Goal: Task Accomplishment & Management: Manage account settings

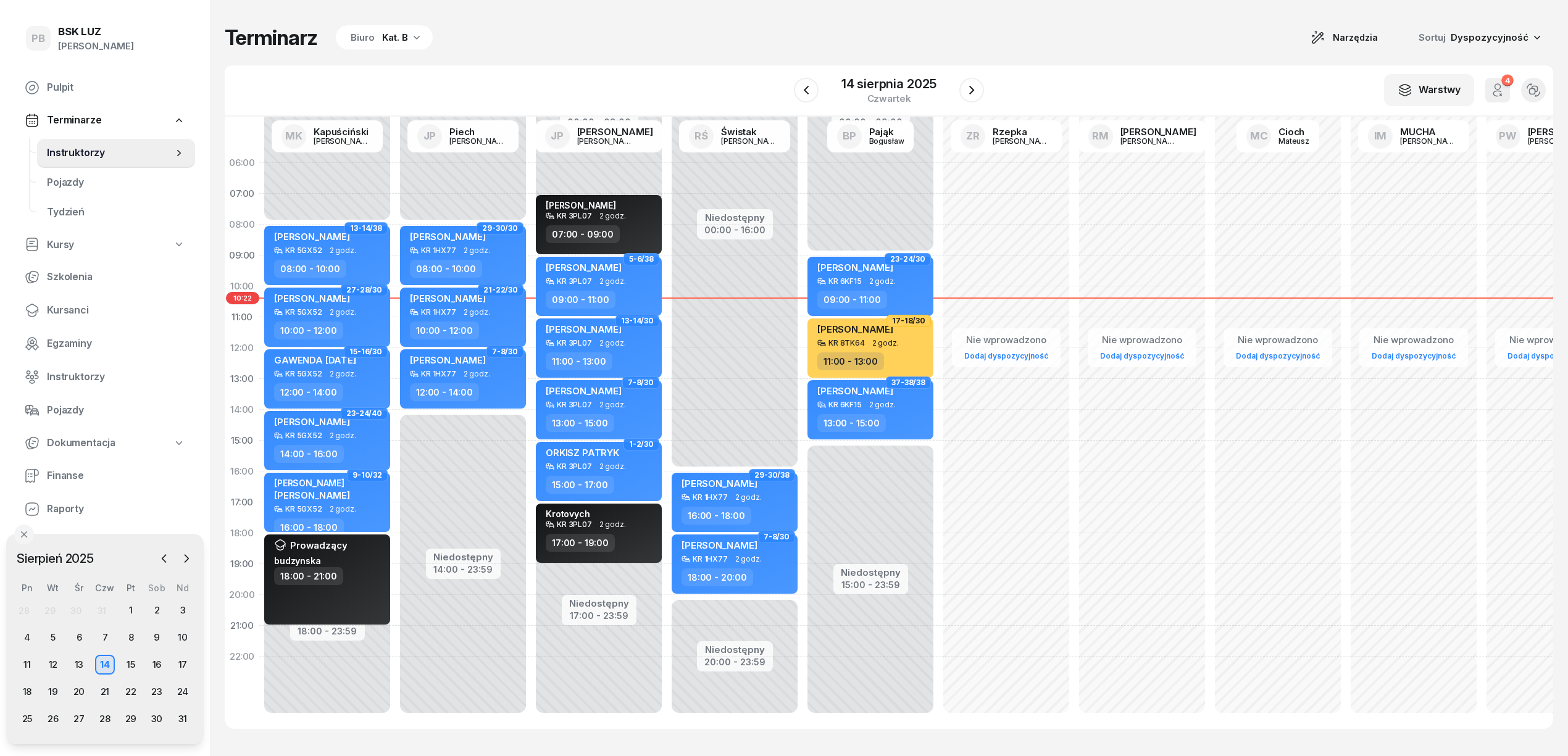
click at [400, 33] on div "Kat. B" at bounding box center [395, 38] width 26 height 15
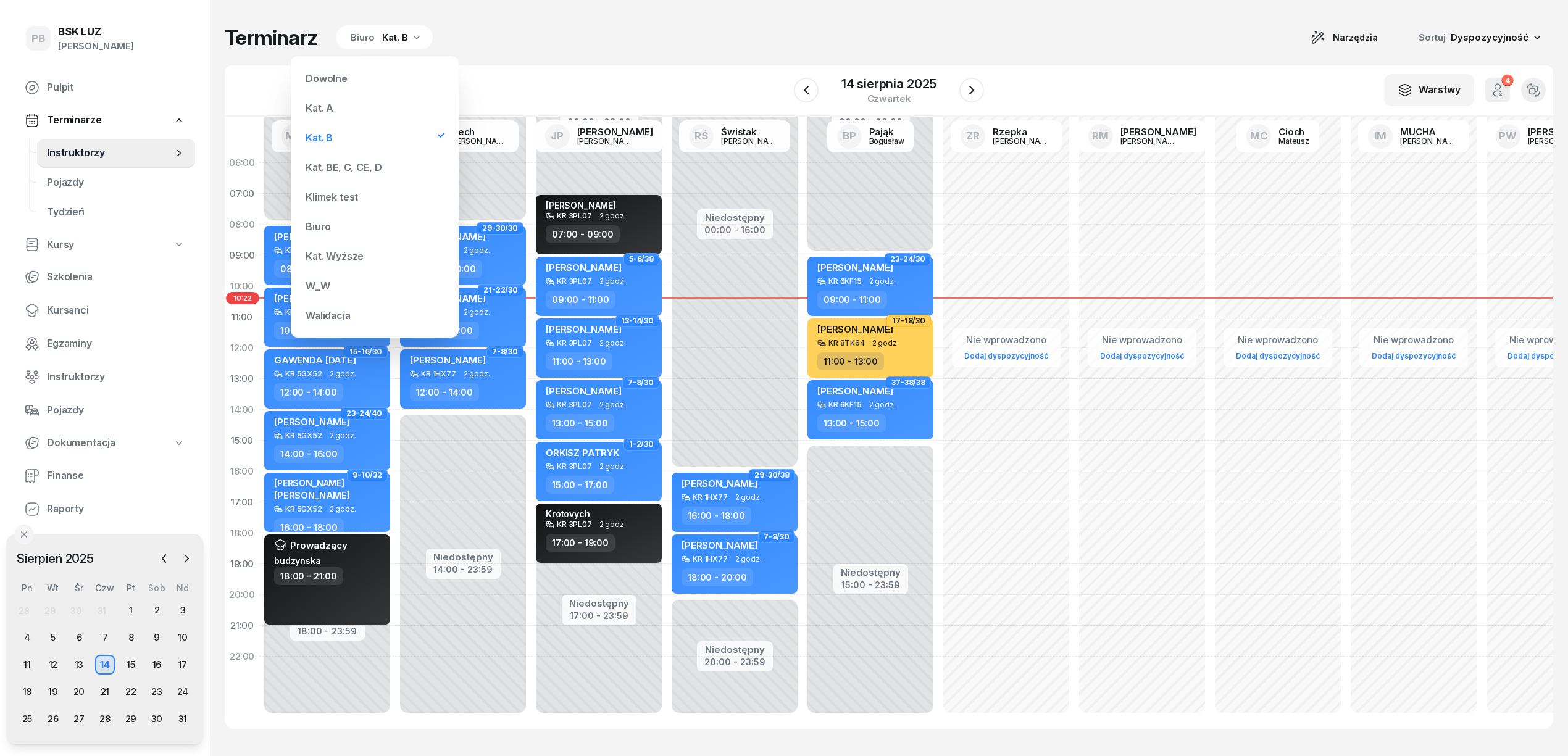
click at [372, 164] on div "Kat. BE, C, CE, D" at bounding box center [343, 167] width 76 height 10
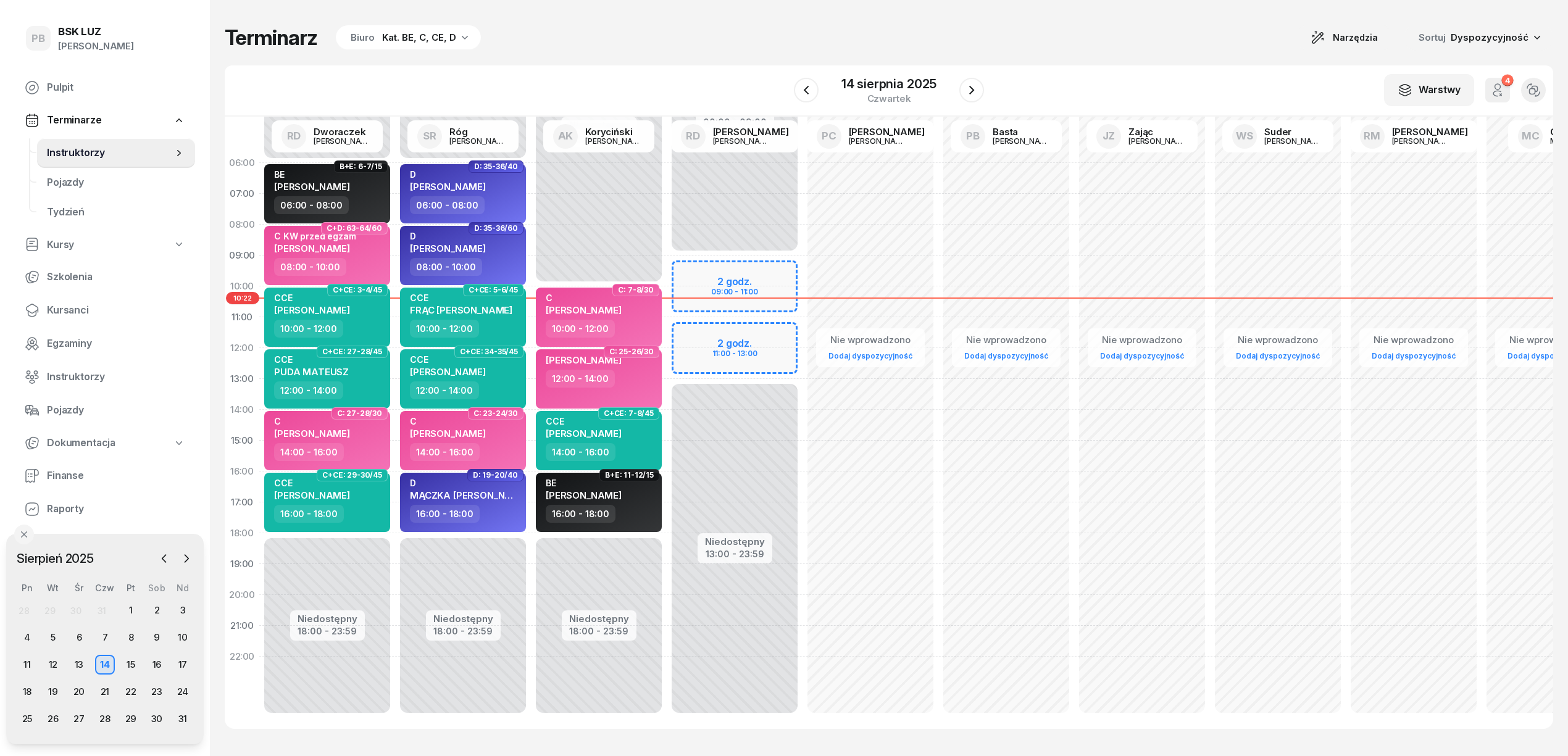
click at [603, 25] on div "Terminarz Biuro Kat. BE, C, CE, D Narzędzia Sortuj Dyspozycyjność" at bounding box center [888, 38] width 1328 height 26
click at [970, 90] on icon "button" at bounding box center [971, 90] width 15 height 15
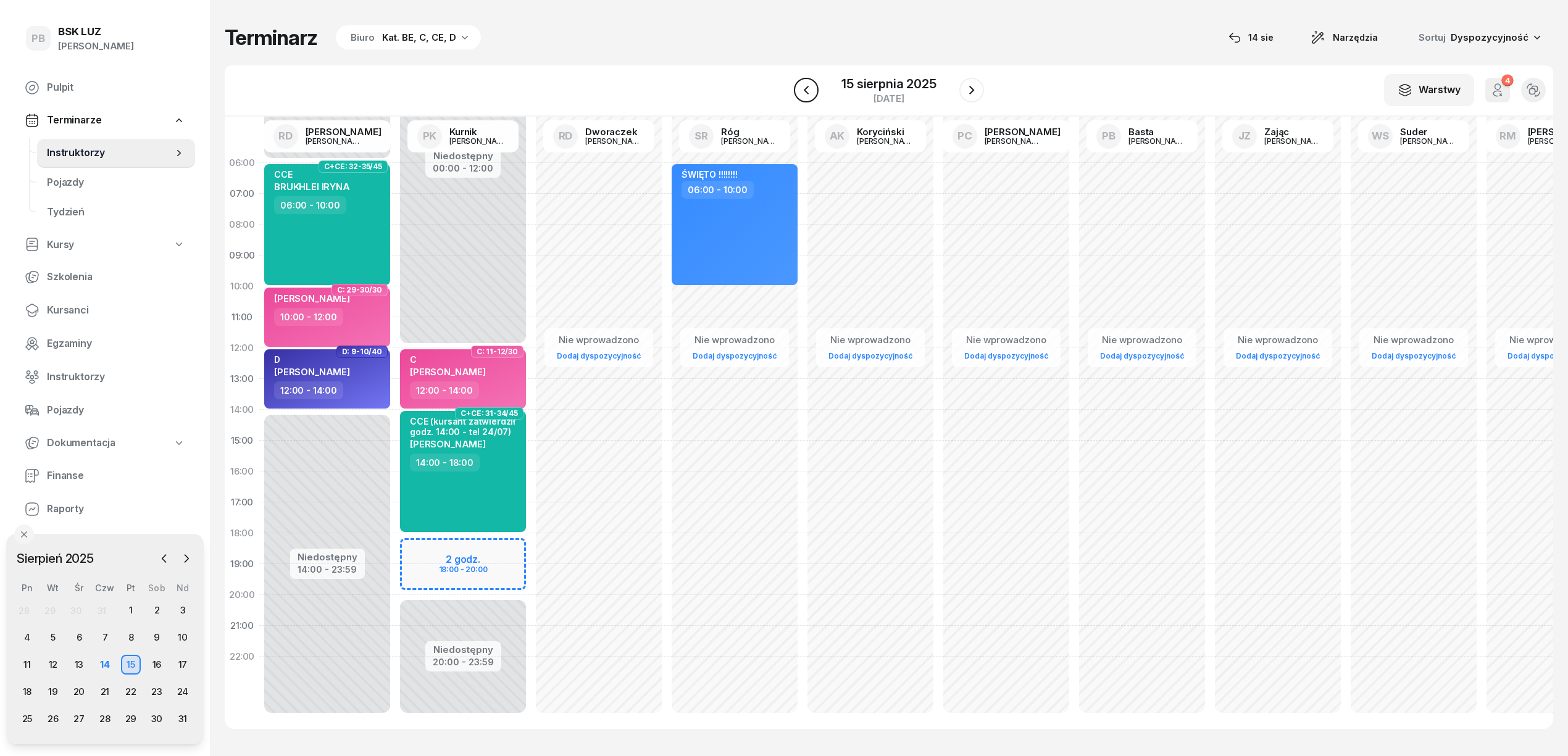
click at [804, 84] on icon "button" at bounding box center [806, 90] width 15 height 15
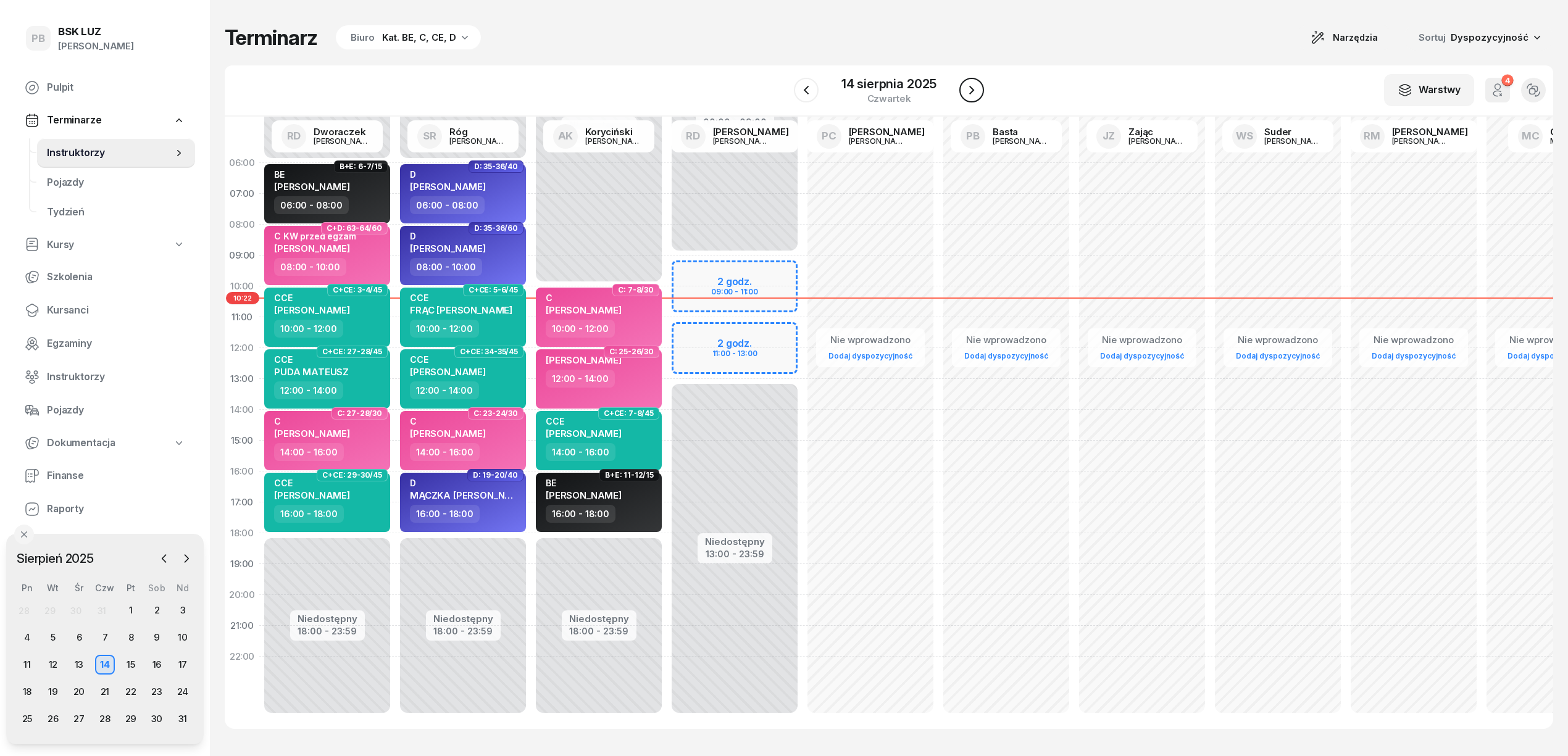
click at [973, 88] on icon "button" at bounding box center [971, 90] width 15 height 15
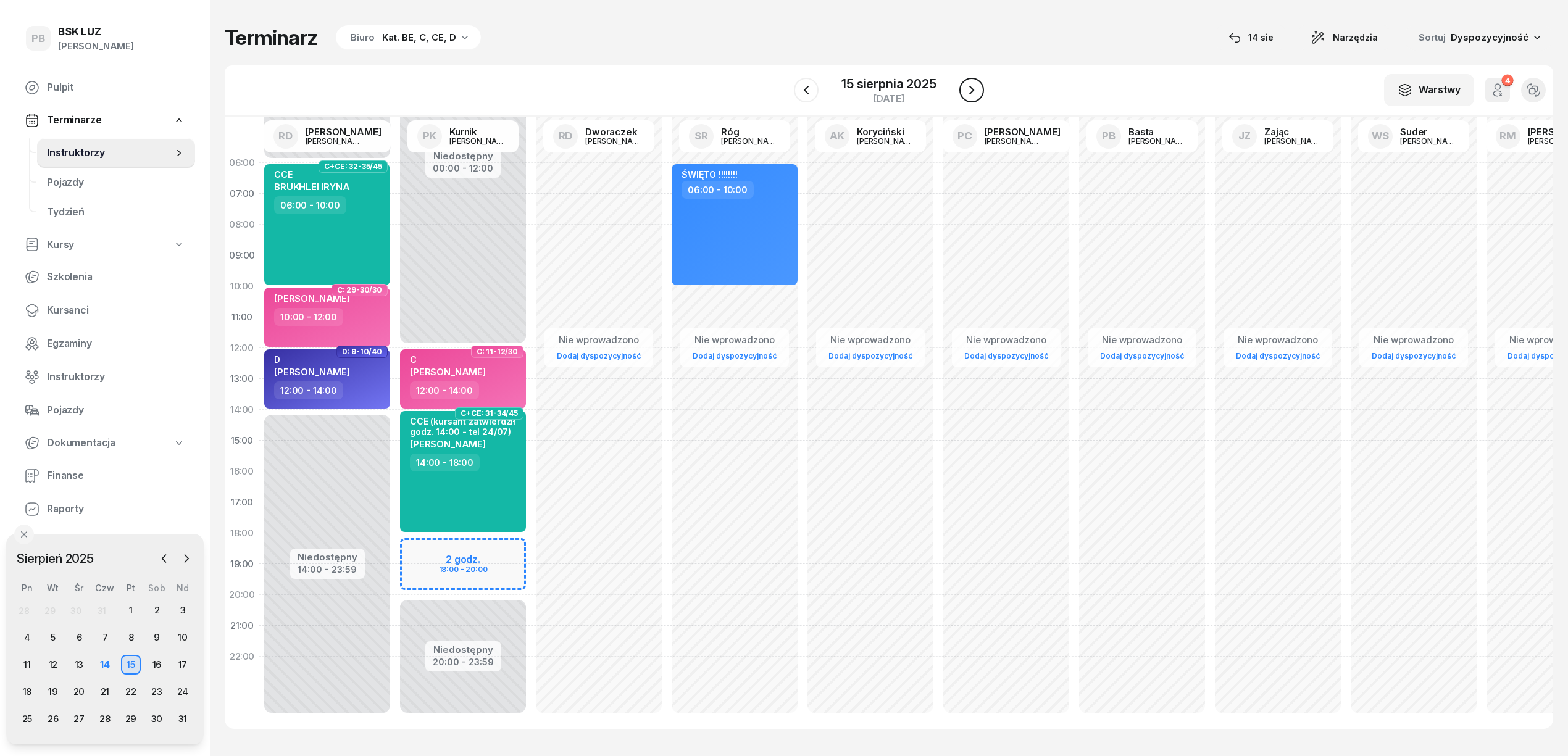
click at [973, 88] on icon "button" at bounding box center [971, 90] width 15 height 15
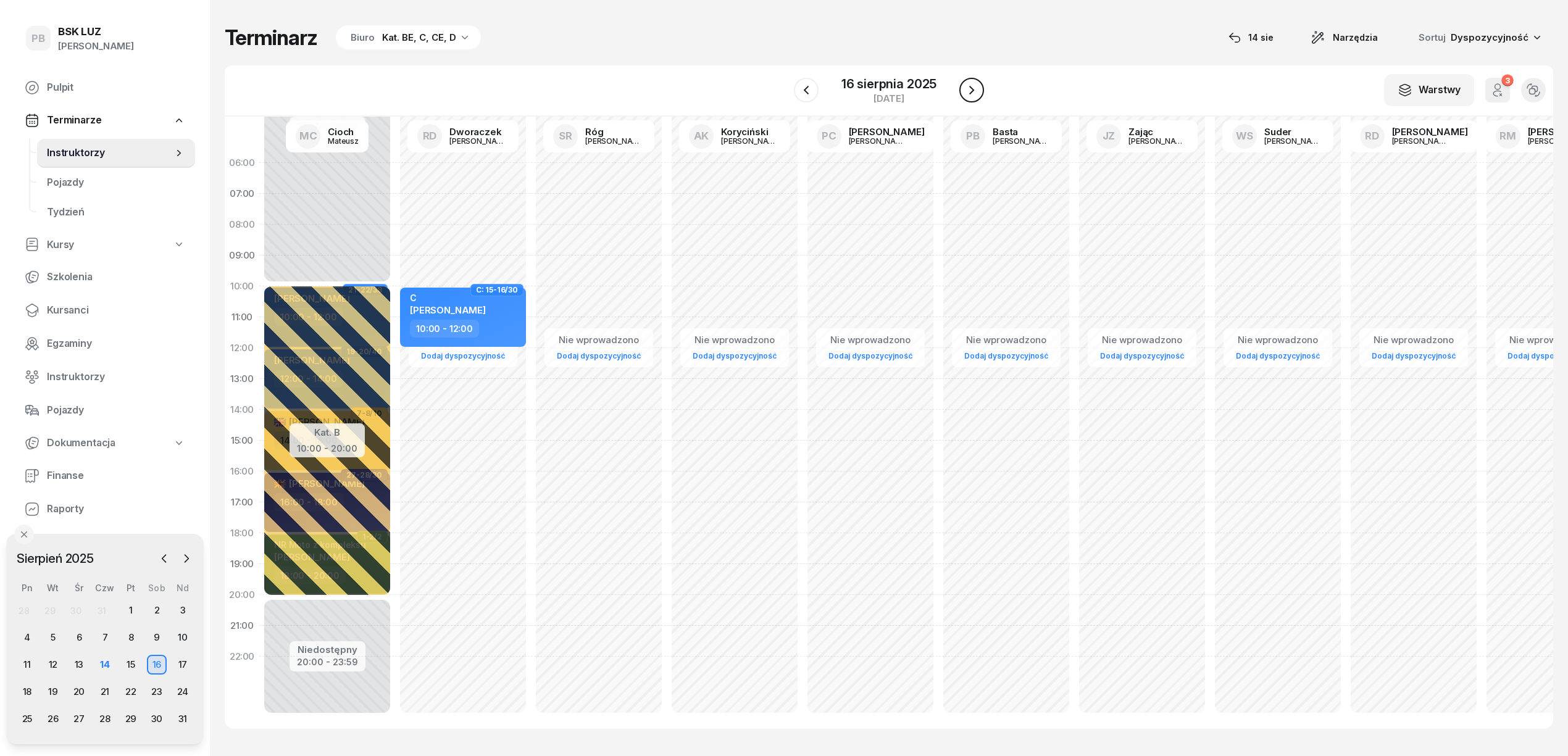
click at [971, 90] on icon "button" at bounding box center [971, 90] width 15 height 15
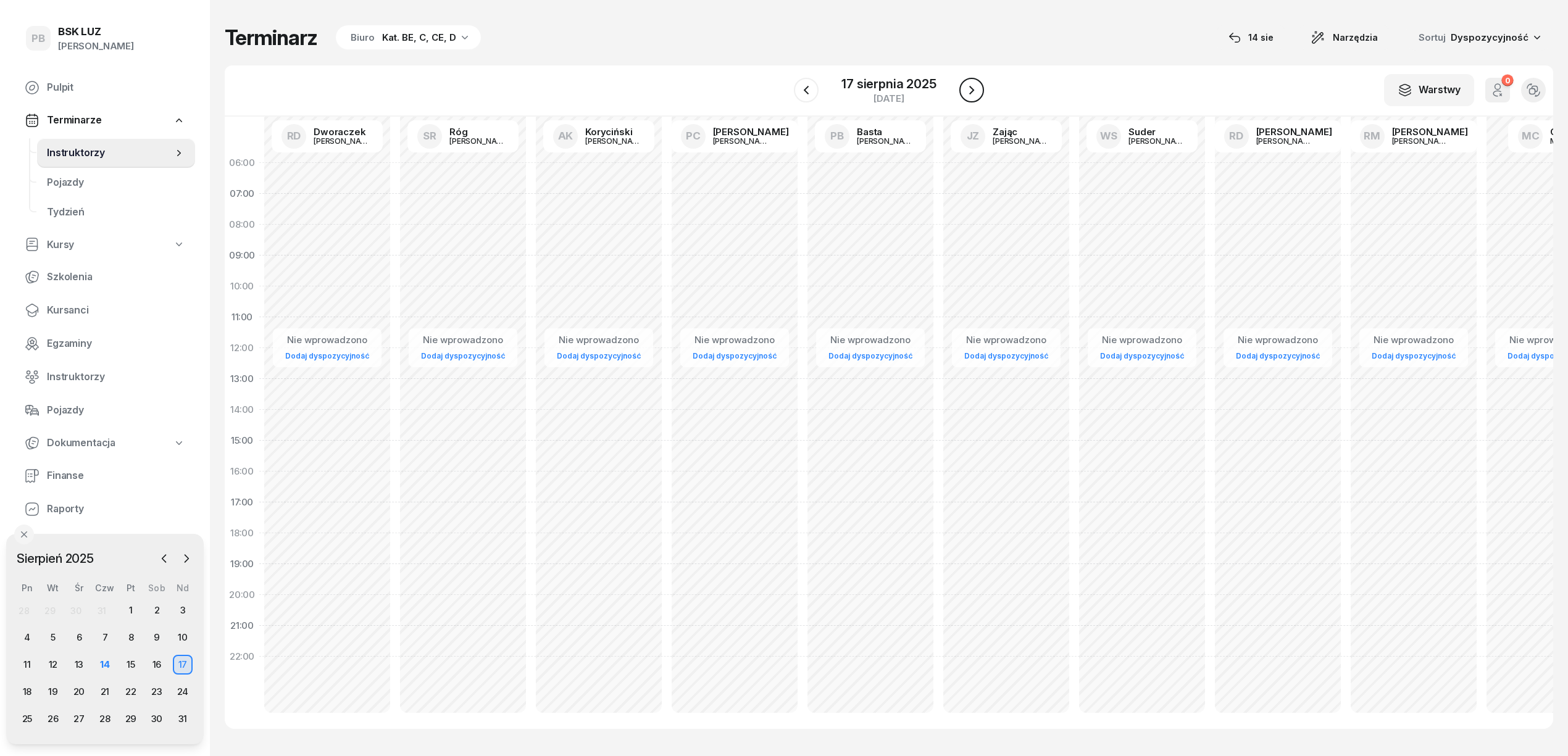
click at [971, 90] on icon "button" at bounding box center [971, 90] width 15 height 15
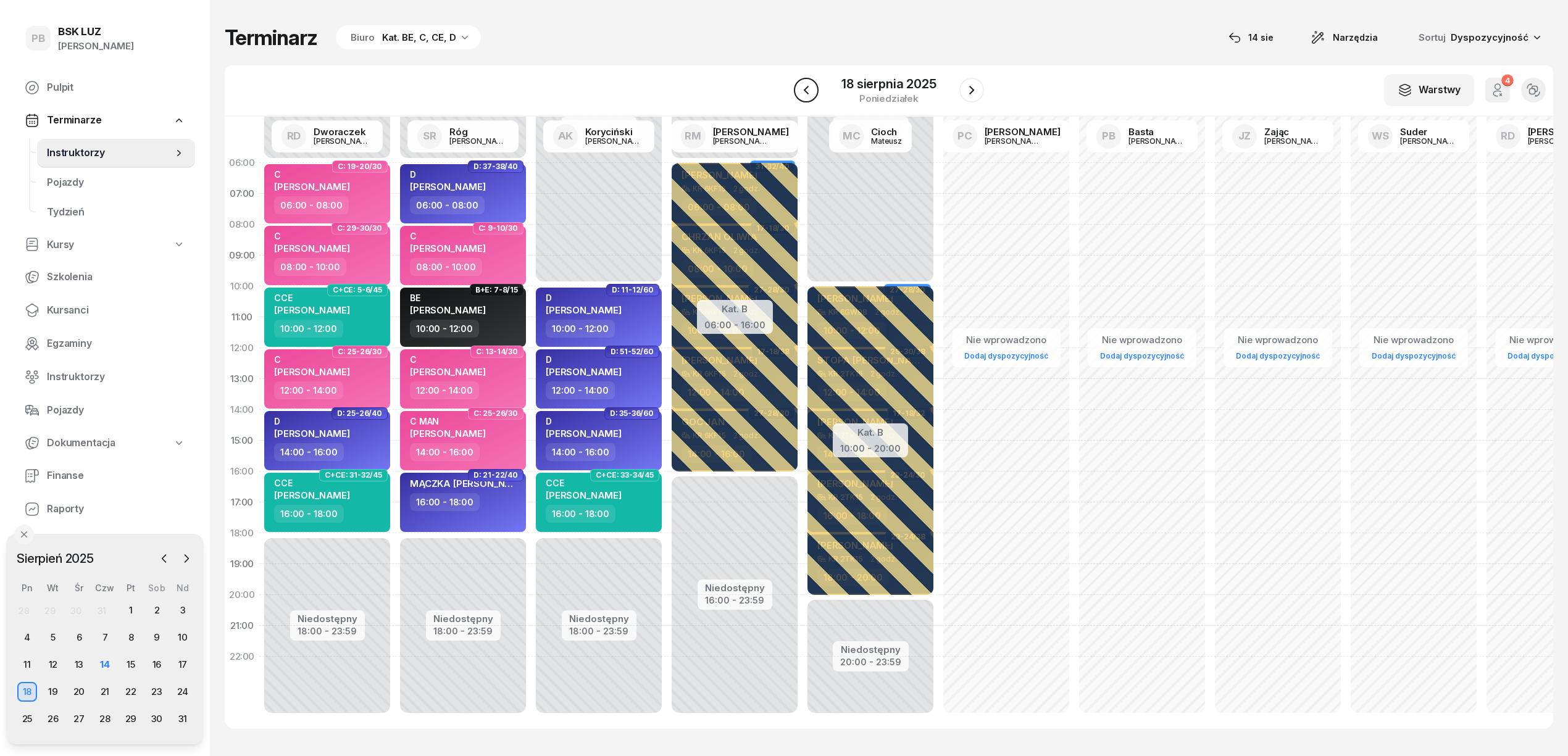
click at [800, 90] on icon "button" at bounding box center [806, 90] width 15 height 15
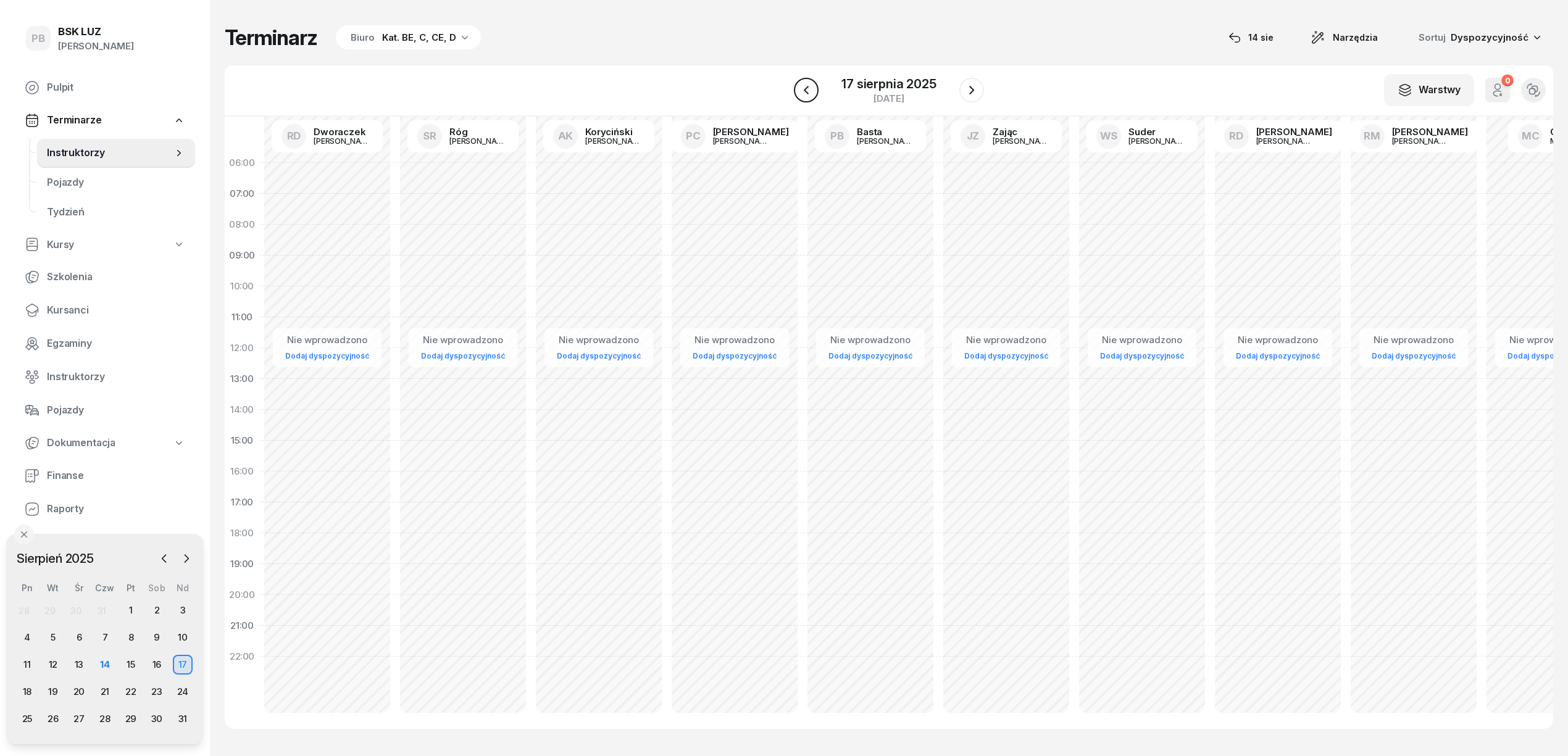
click at [800, 90] on icon "button" at bounding box center [806, 90] width 15 height 15
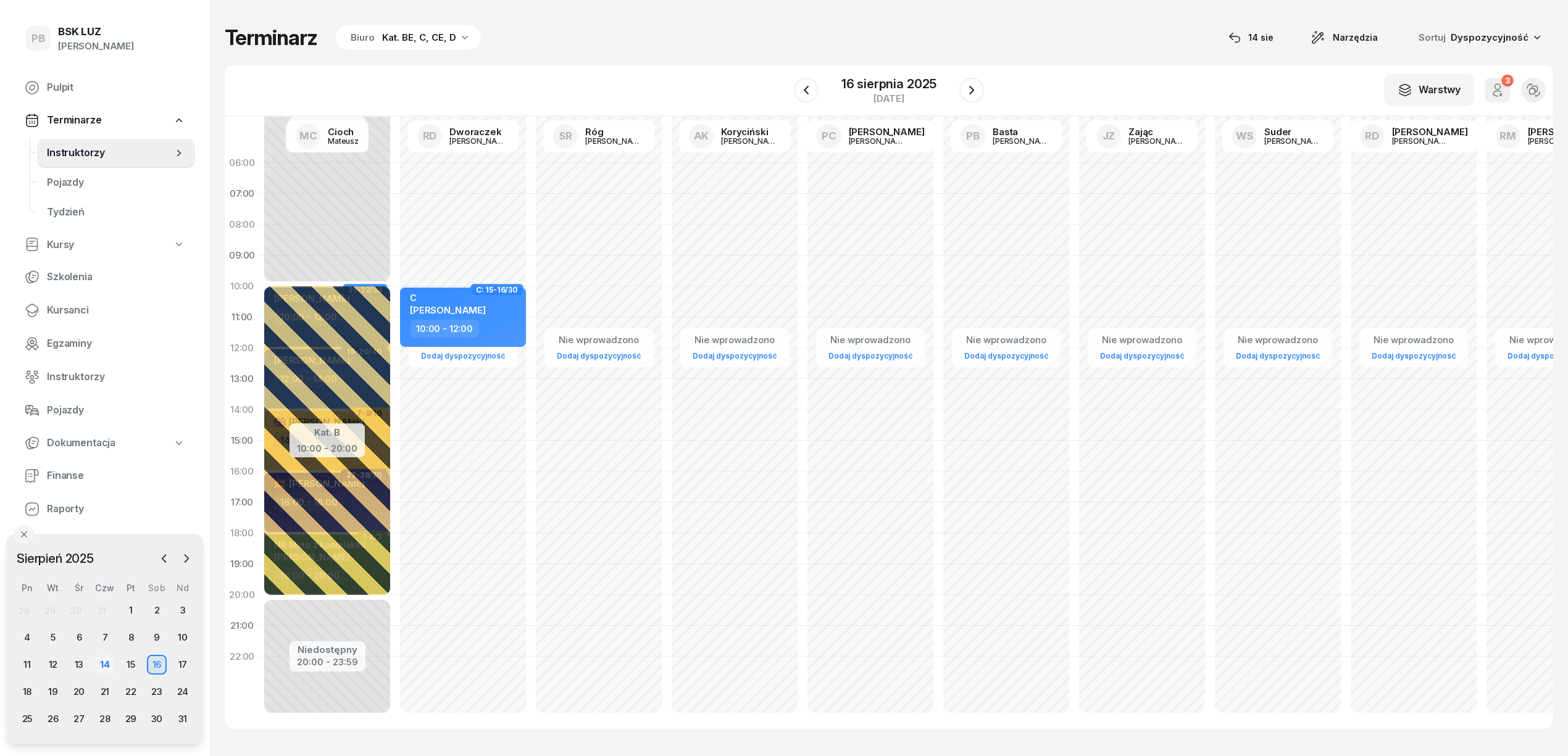
click at [107, 666] on div "14" at bounding box center [104, 664] width 20 height 20
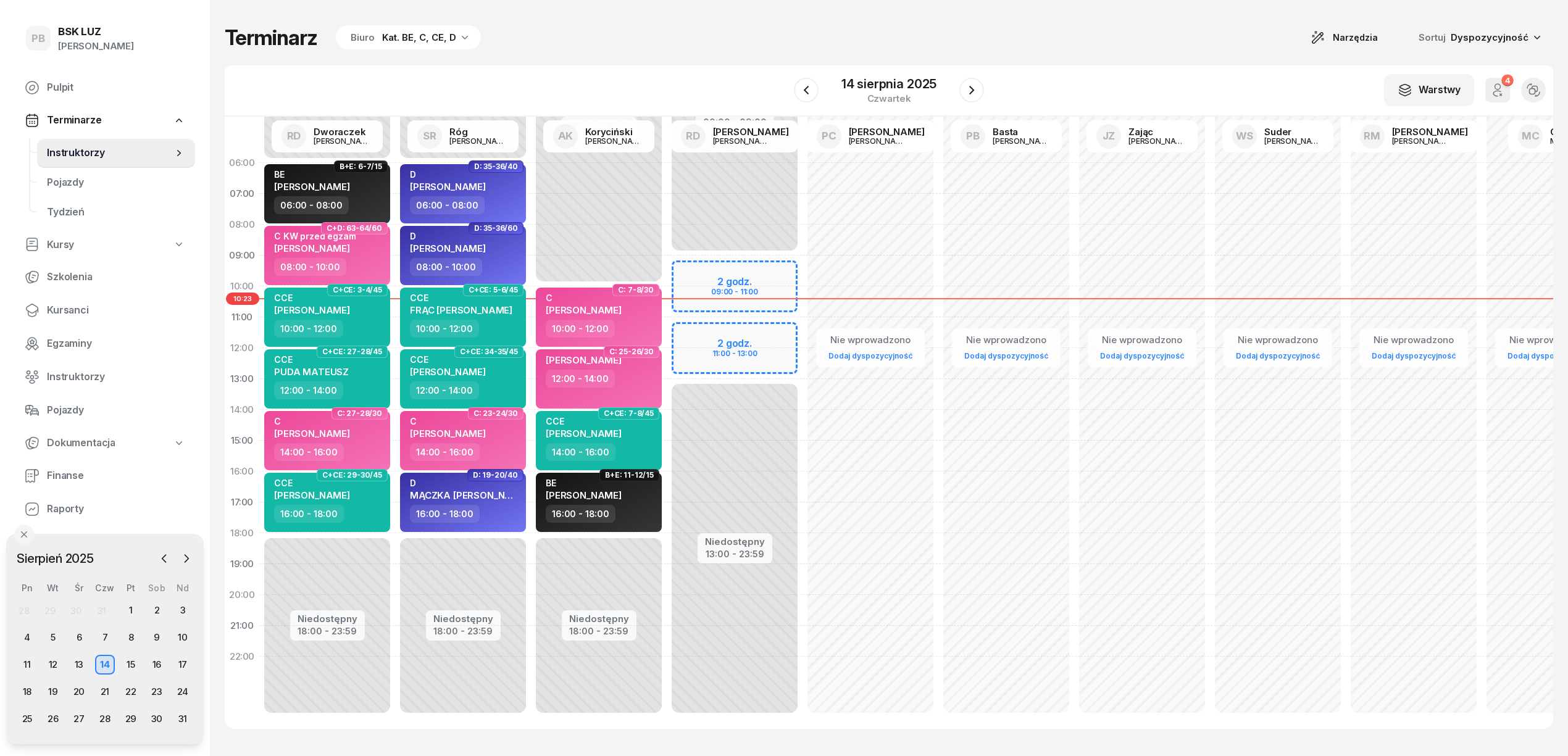
click at [726, 50] on div "Terminarz Biuro Kat. BE, C, CE, D Narzędzia Sortuj Dyspozycyjność" at bounding box center [888, 38] width 1328 height 26
click at [732, 66] on div "W Wybierz AK Koryciński Artur BP Pająk Bogusław DA Arendarczyk Damian DP Pawłow…" at bounding box center [888, 91] width 1328 height 52
click at [917, 18] on div "Terminarz Biuro Kat. BE, C, CE, D Narzędzia Sortuj Dyspozycyjność W Wybierz AK …" at bounding box center [888, 377] width 1328 height 753
click at [640, 391] on div "PYTLOWSKI PIOTR 12:00 - 14:00" at bounding box center [599, 379] width 126 height 59
select select "12"
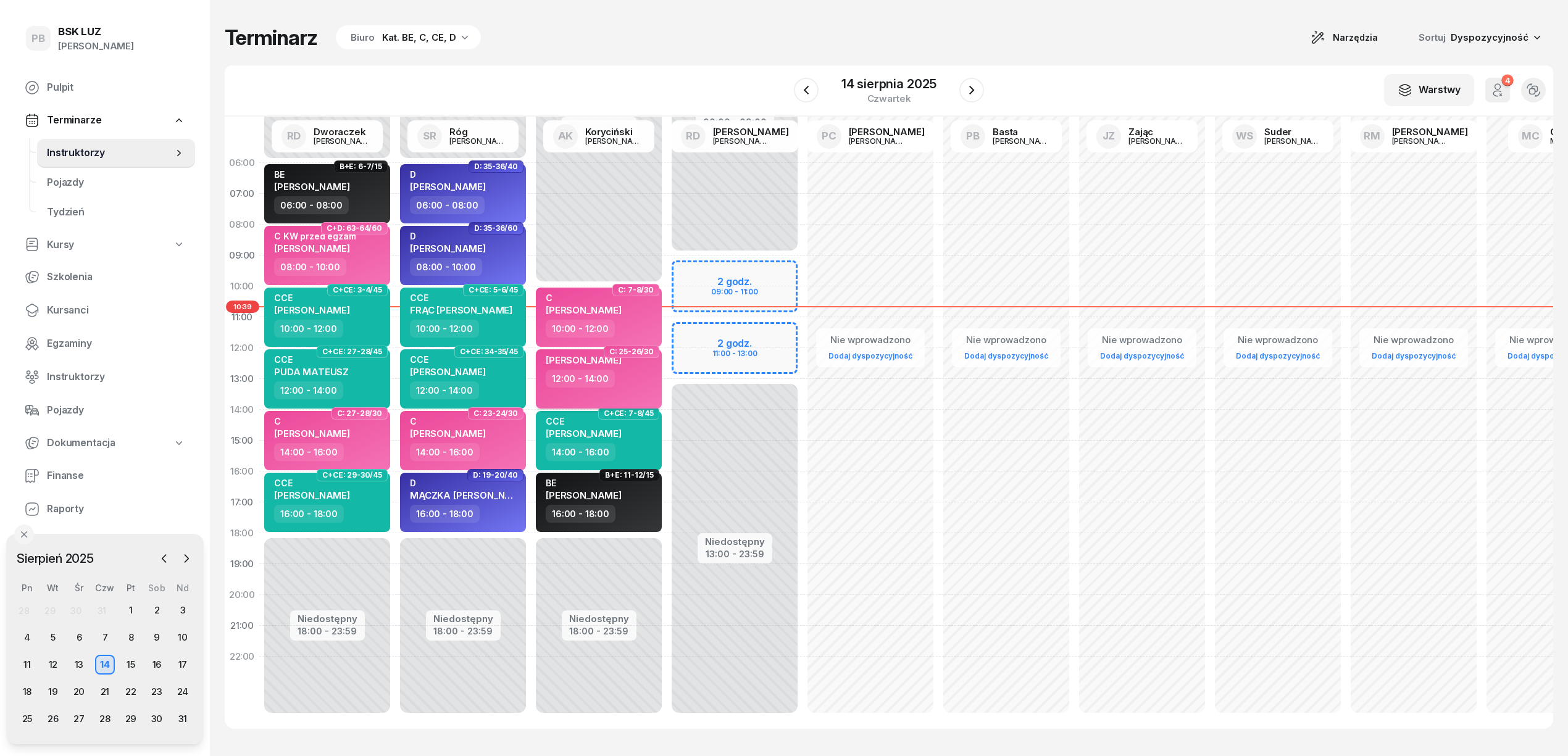
select select "14"
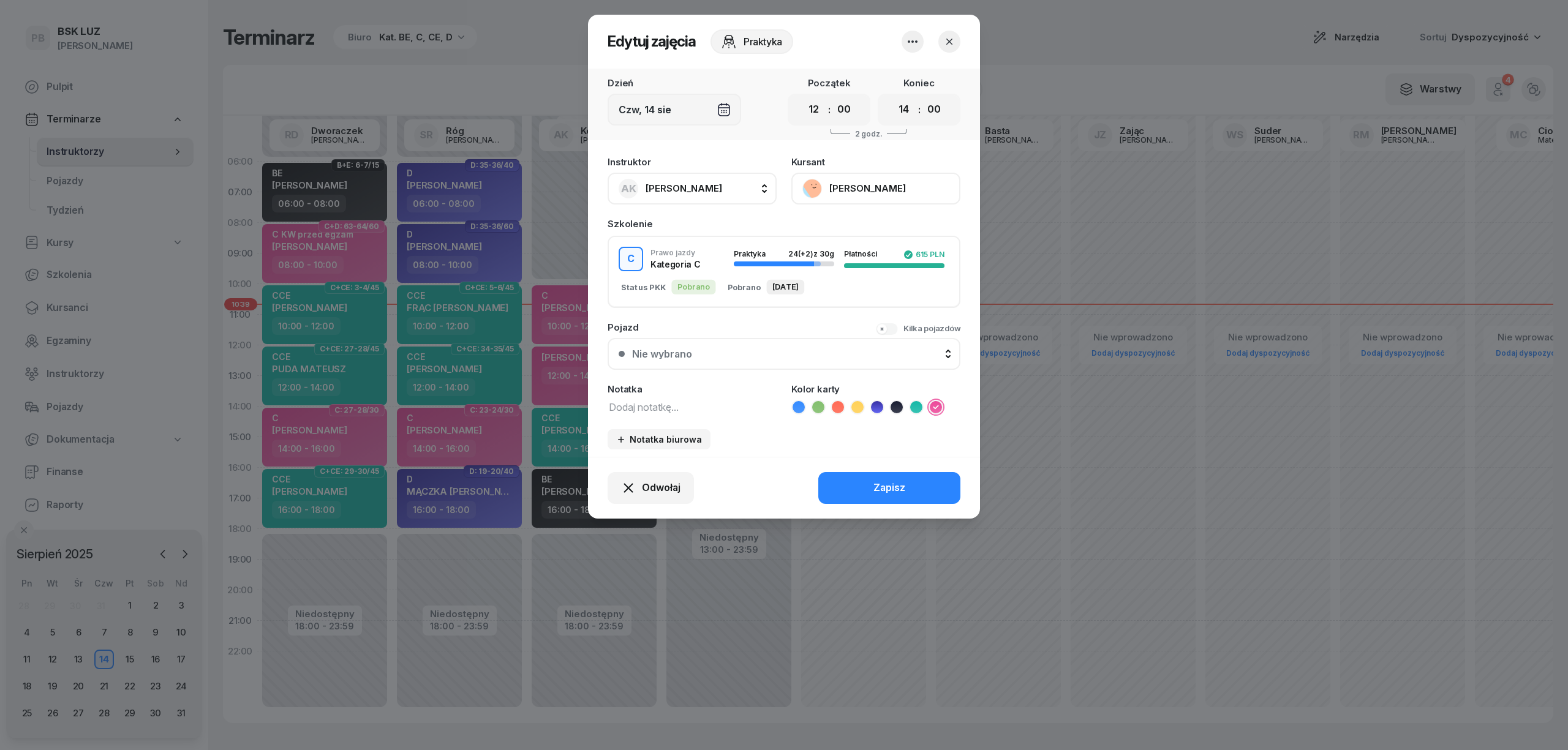
click at [643, 405] on textarea at bounding box center [692, 406] width 169 height 16
type textarea "C"
click at [892, 480] on div "Zapisz" at bounding box center [889, 487] width 32 height 16
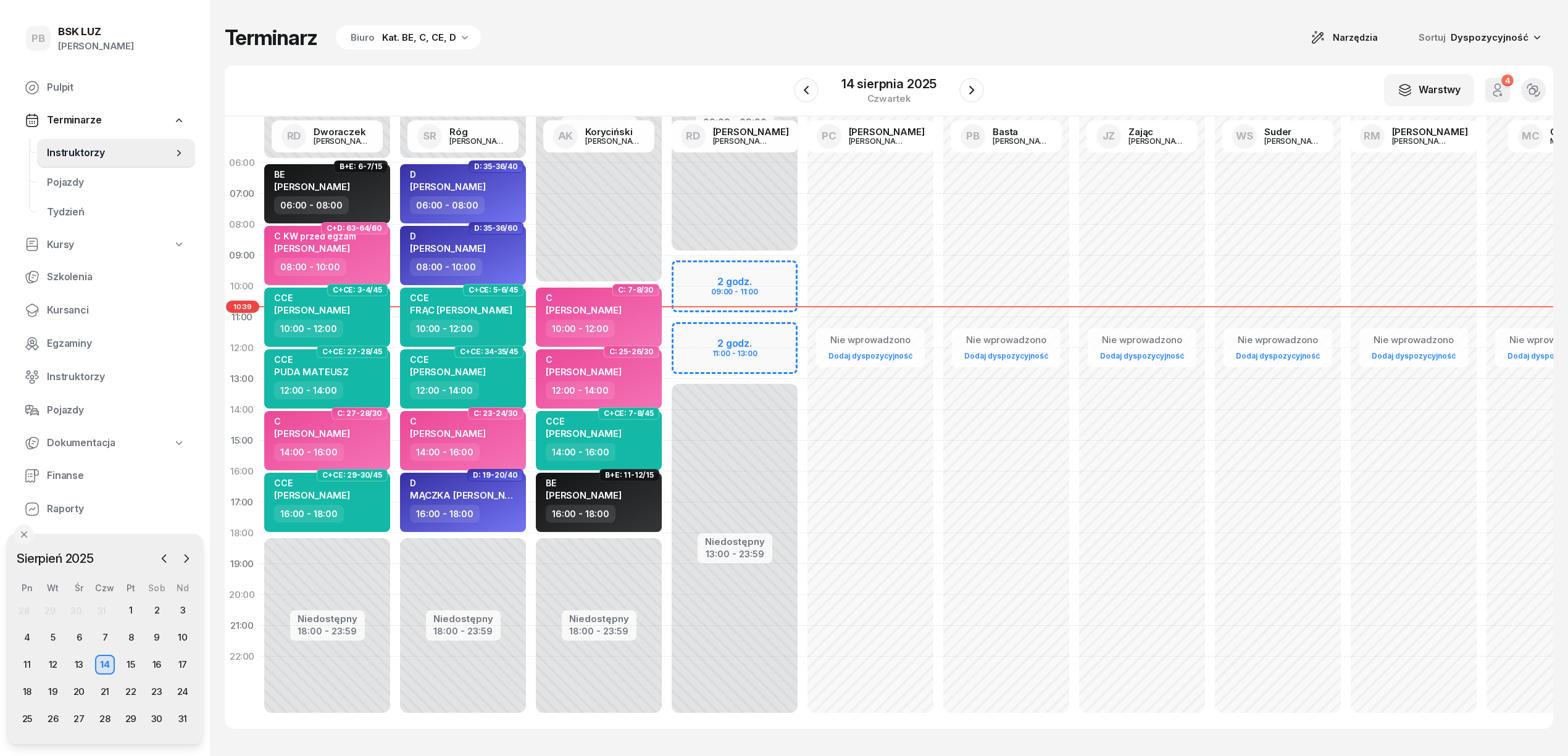
click at [669, 67] on div "W Wybierz AK Koryciński Artur BP Pająk Bogusław DA Arendarczyk Damian DP Pawłow…" at bounding box center [888, 91] width 1328 height 52
click at [969, 90] on icon "button" at bounding box center [971, 90] width 15 height 15
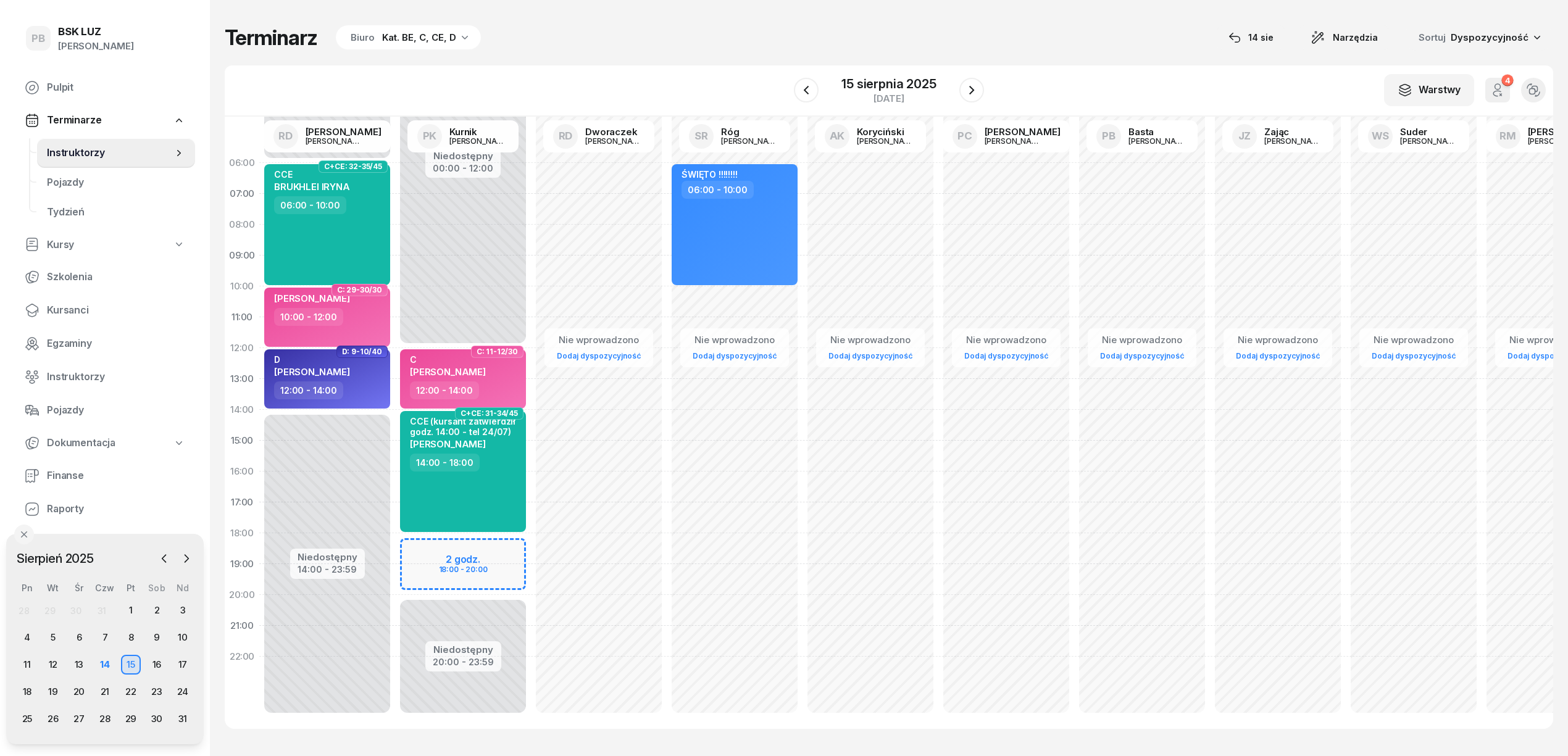
click at [422, 35] on div "Kat. BE, C, CE, D" at bounding box center [419, 38] width 74 height 15
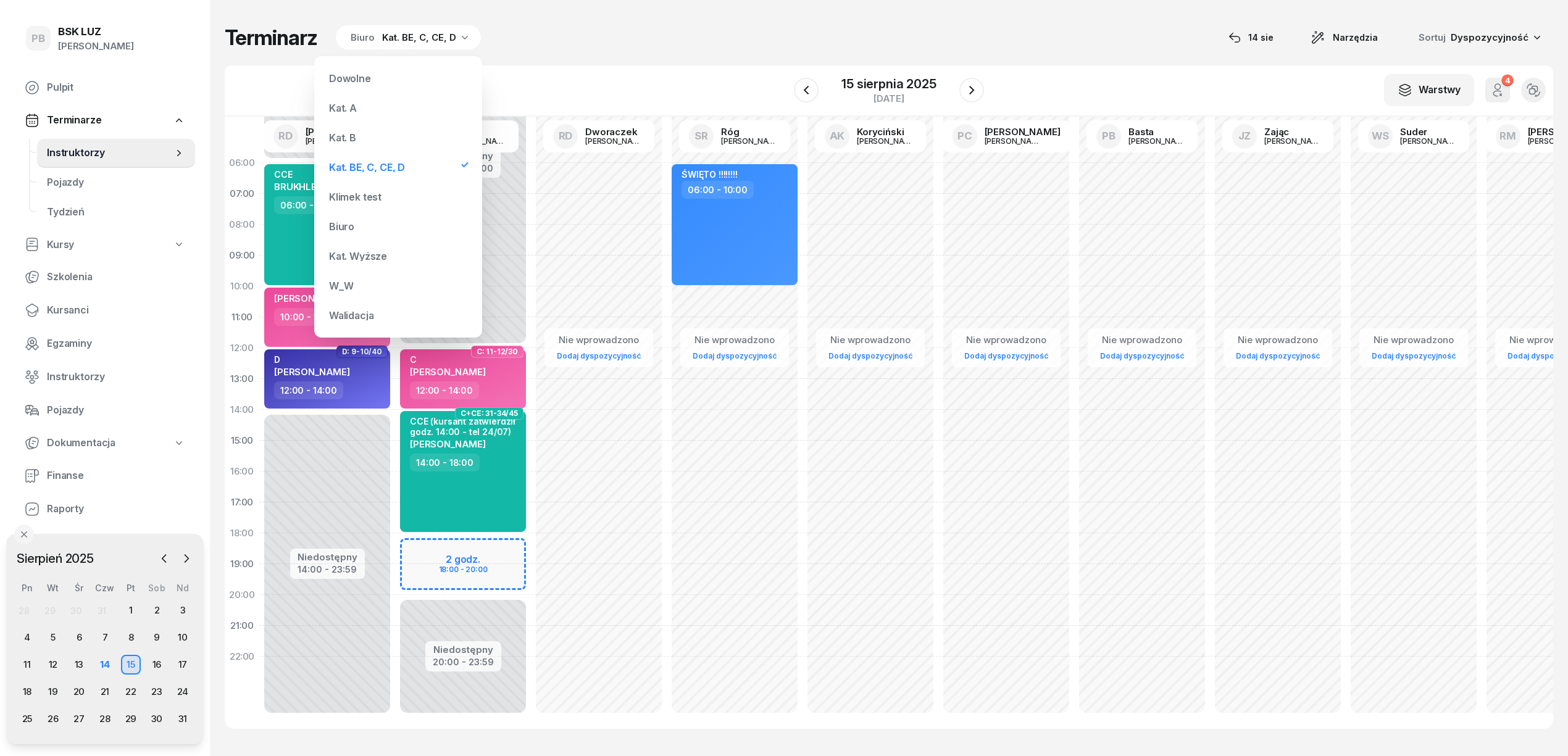
click at [378, 102] on div "Kat. A" at bounding box center [398, 108] width 148 height 25
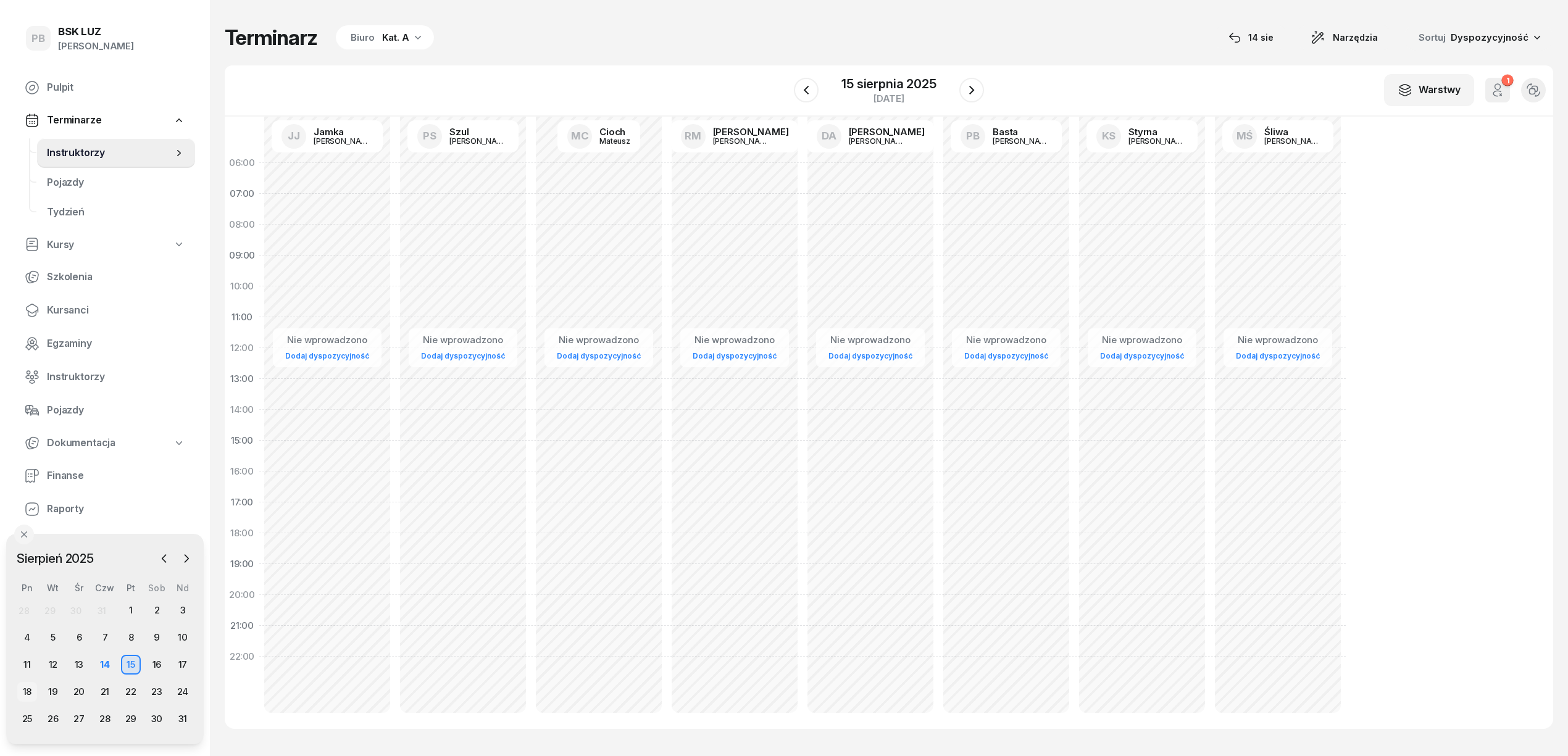
click at [27, 692] on div "18" at bounding box center [27, 692] width 20 height 20
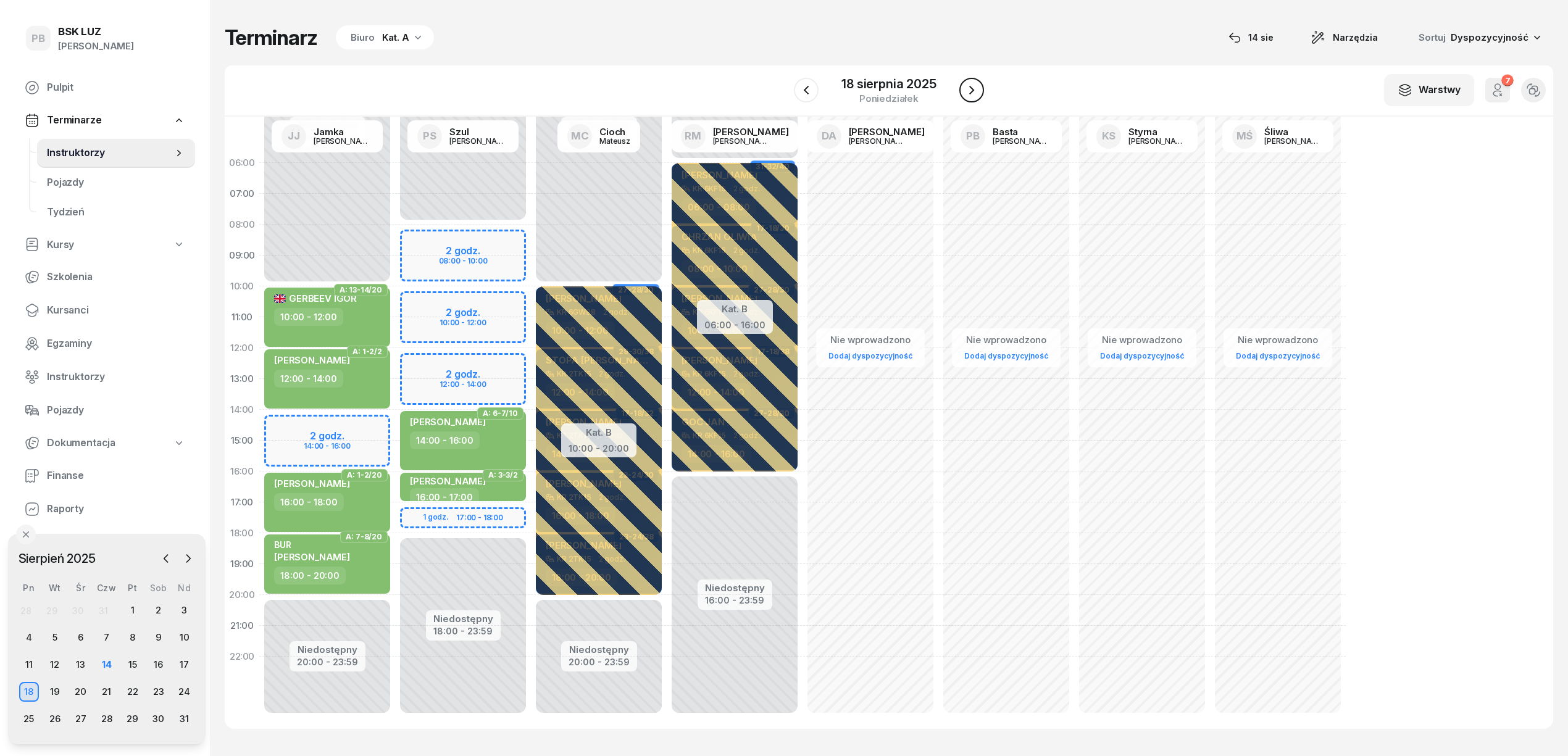
click at [964, 92] on icon "button" at bounding box center [971, 90] width 15 height 15
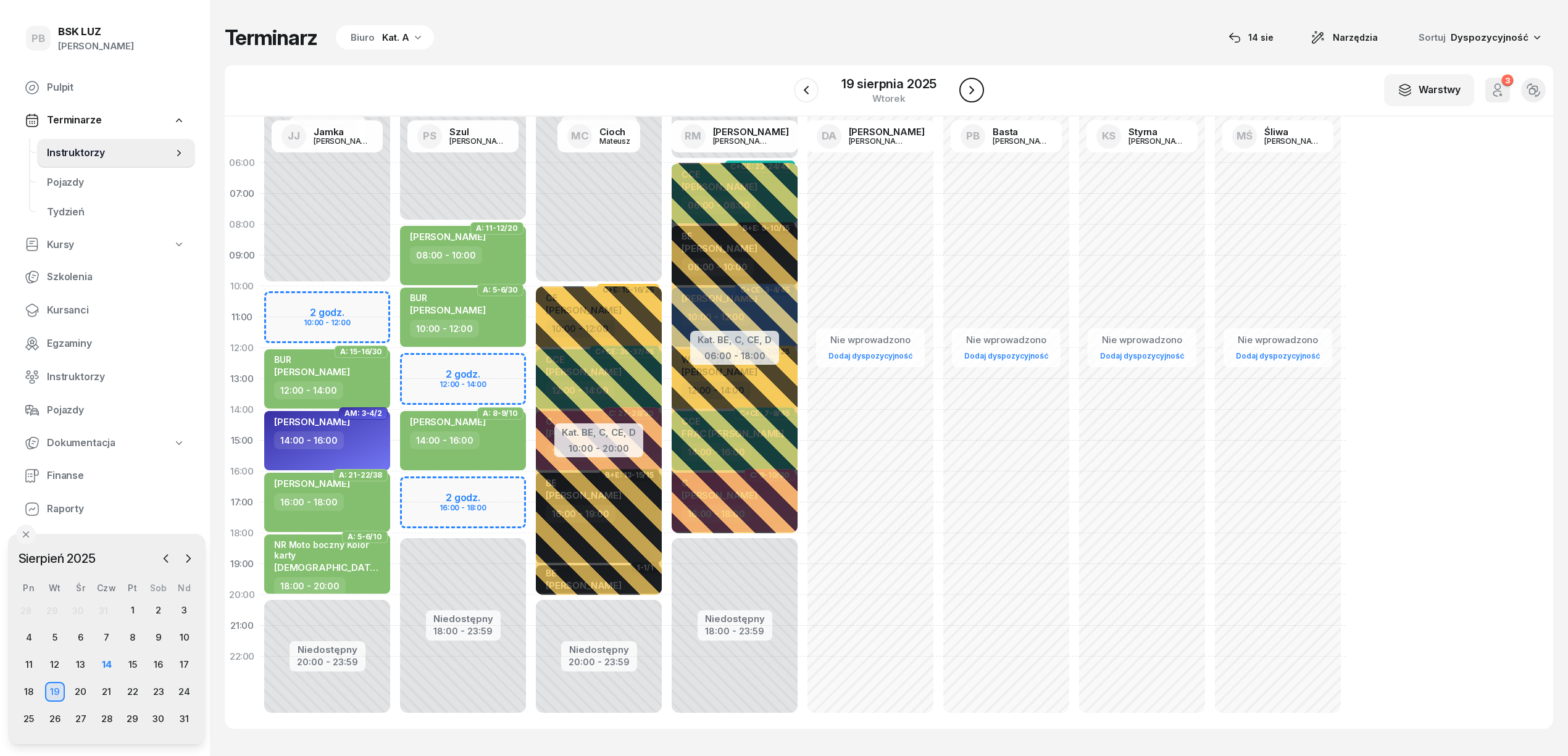
click at [964, 92] on icon "button" at bounding box center [971, 90] width 15 height 15
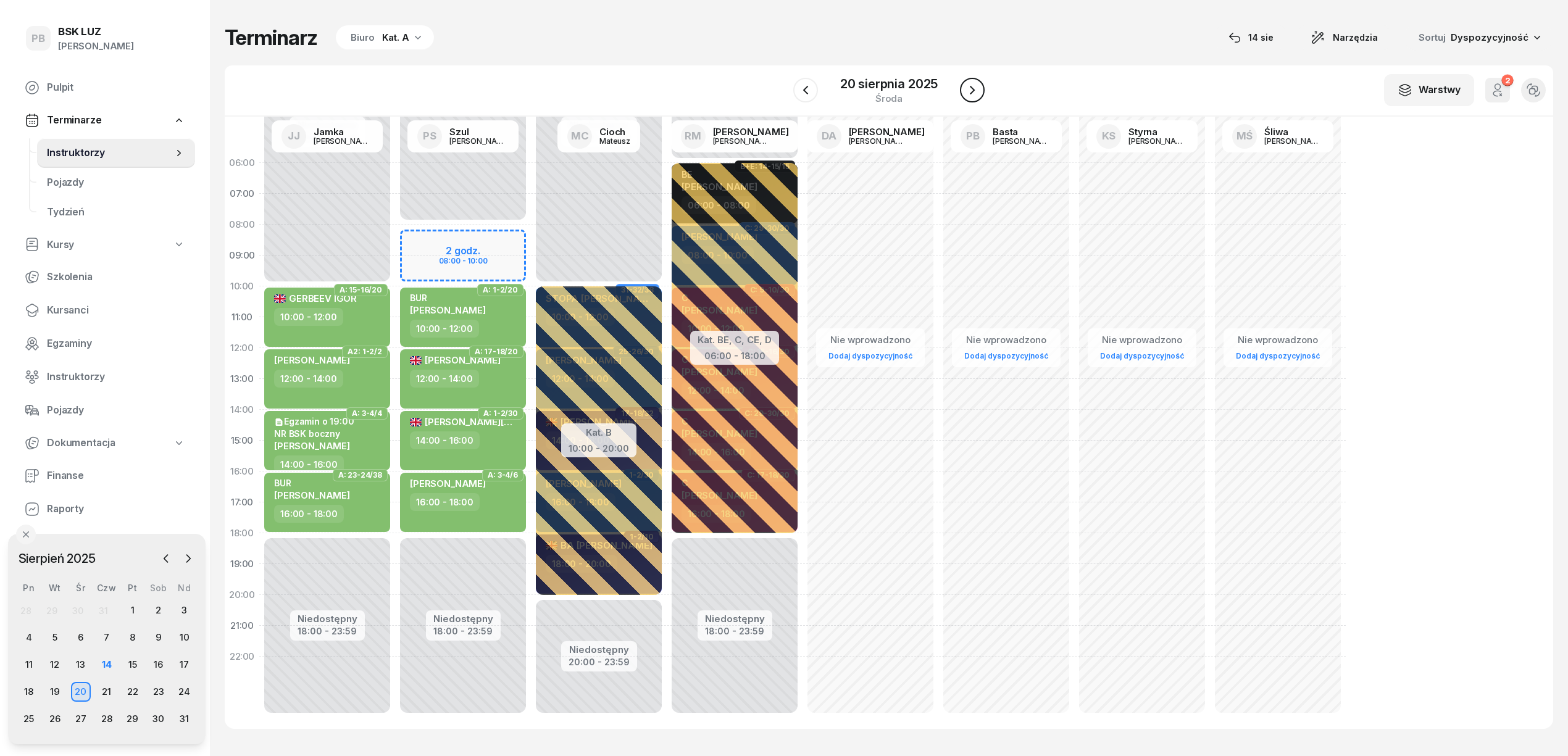
click at [965, 92] on icon "button" at bounding box center [972, 90] width 15 height 15
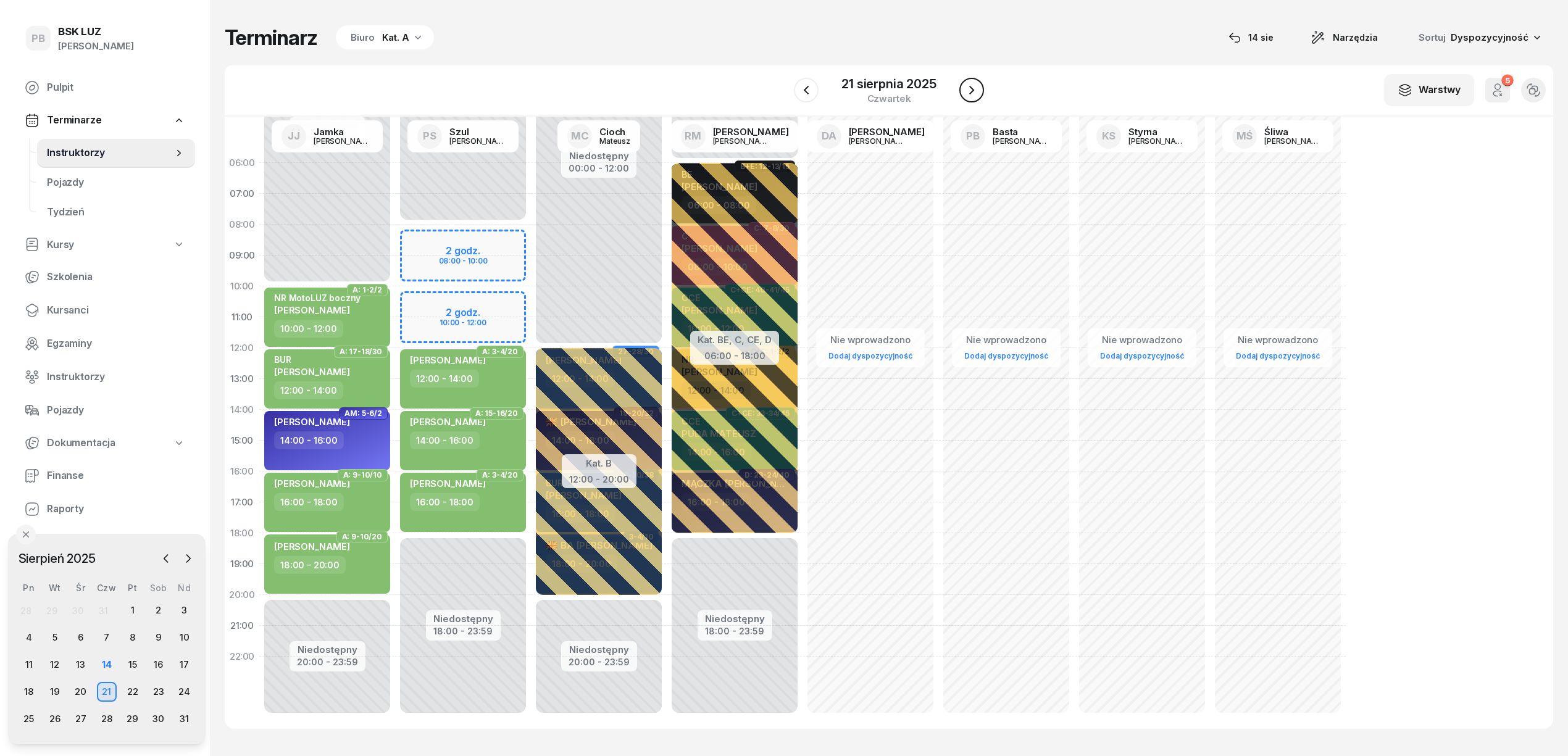
click at [964, 92] on icon "button" at bounding box center [971, 90] width 15 height 15
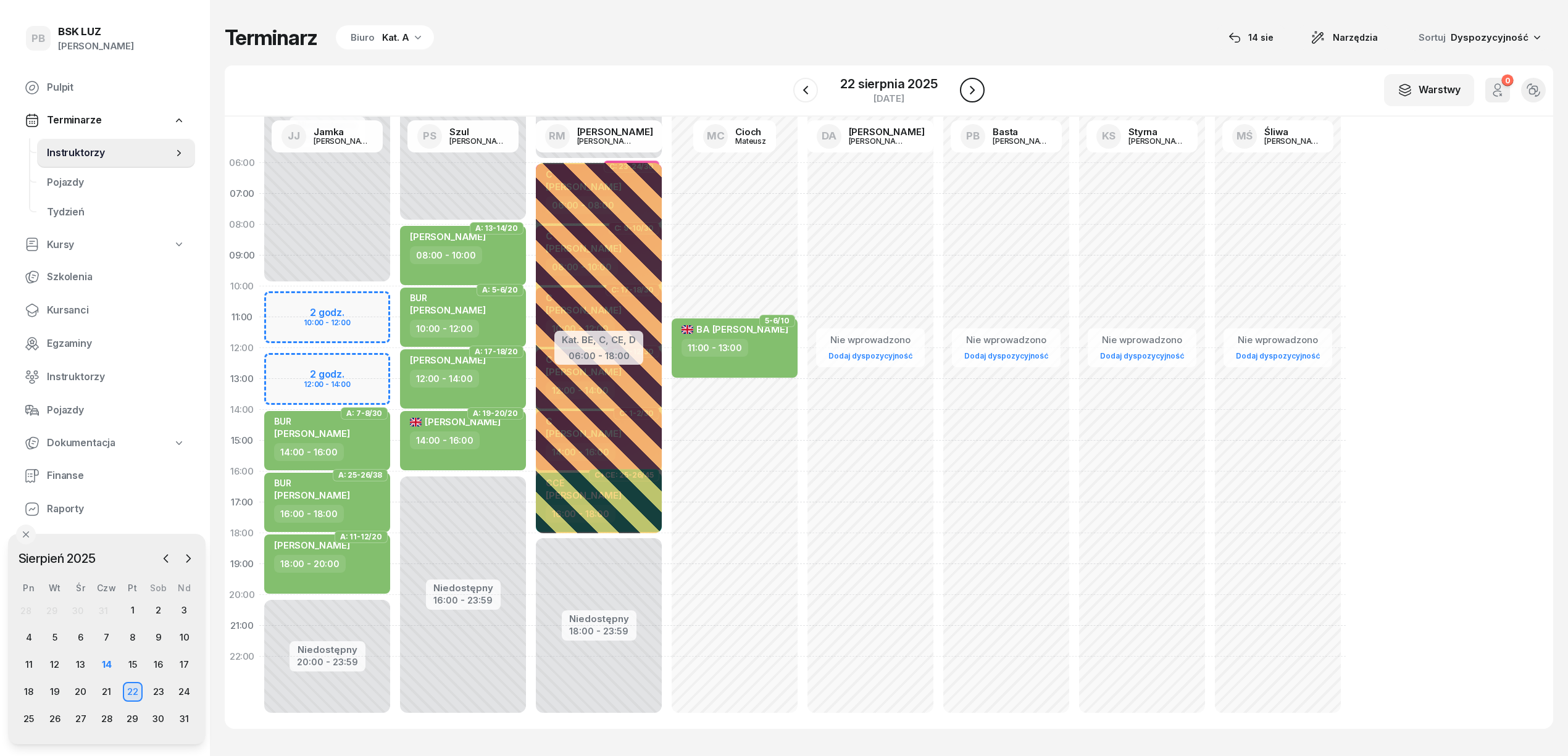
click at [965, 92] on icon "button" at bounding box center [972, 90] width 15 height 15
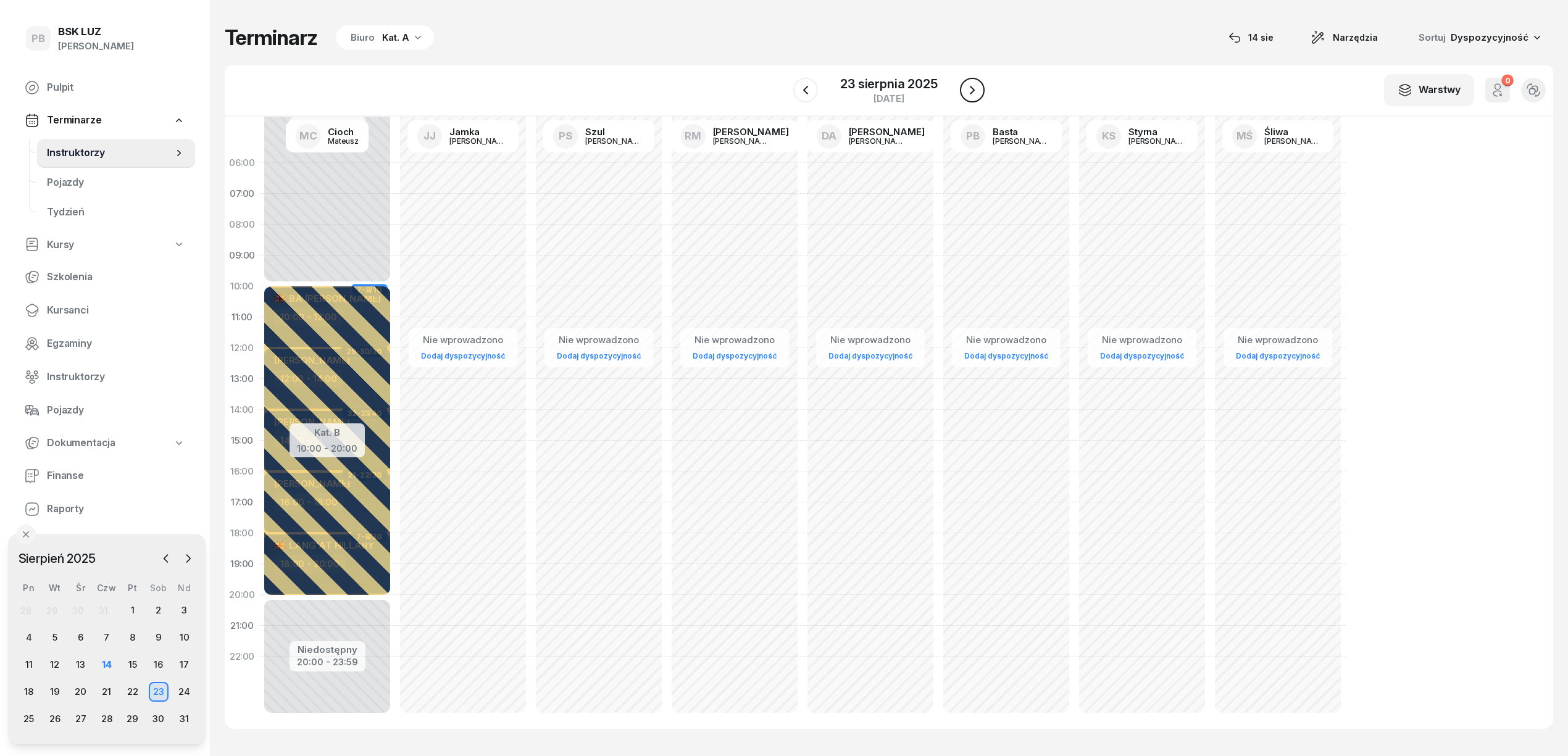
click at [965, 92] on icon "button" at bounding box center [972, 90] width 15 height 15
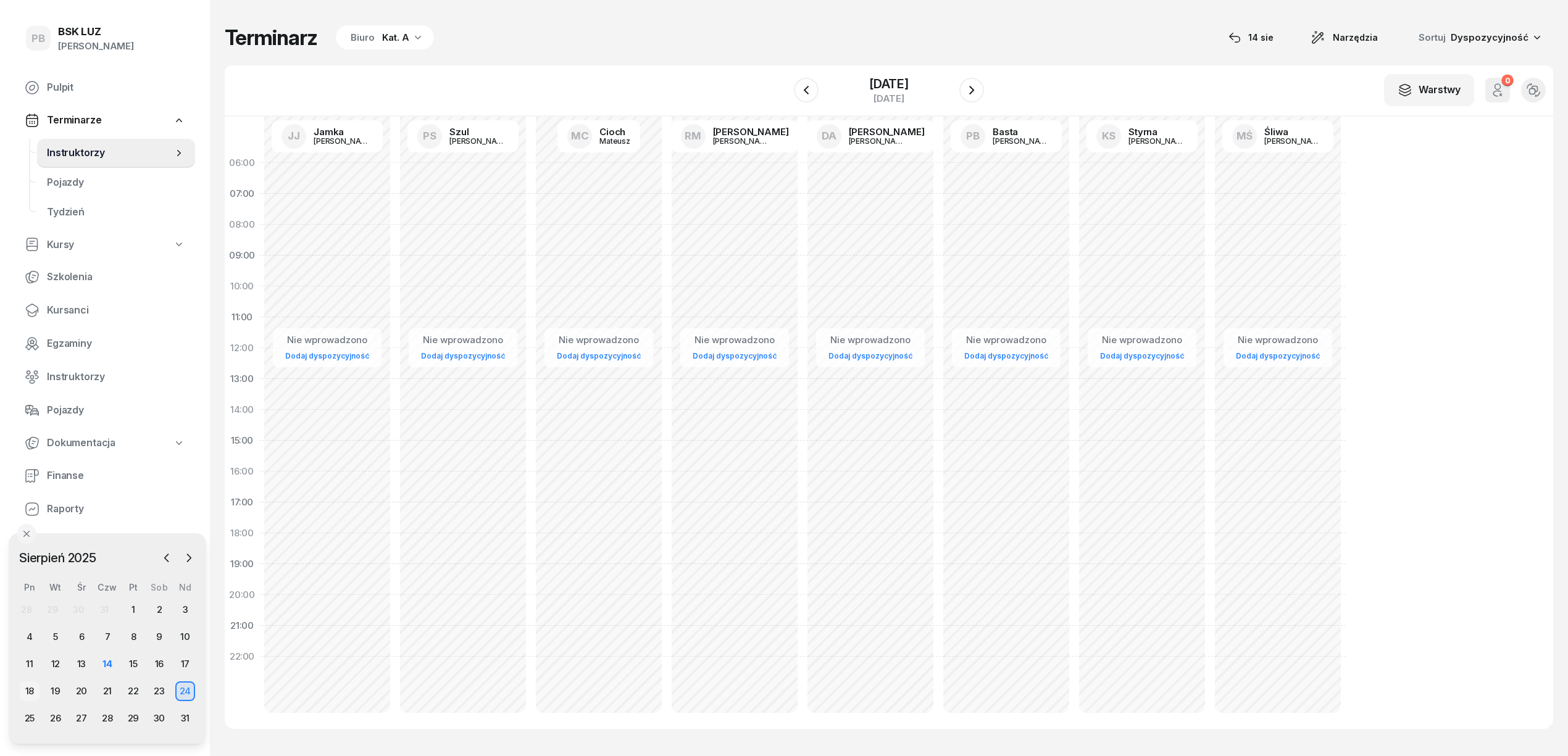
click at [24, 692] on div "18" at bounding box center [29, 691] width 20 height 20
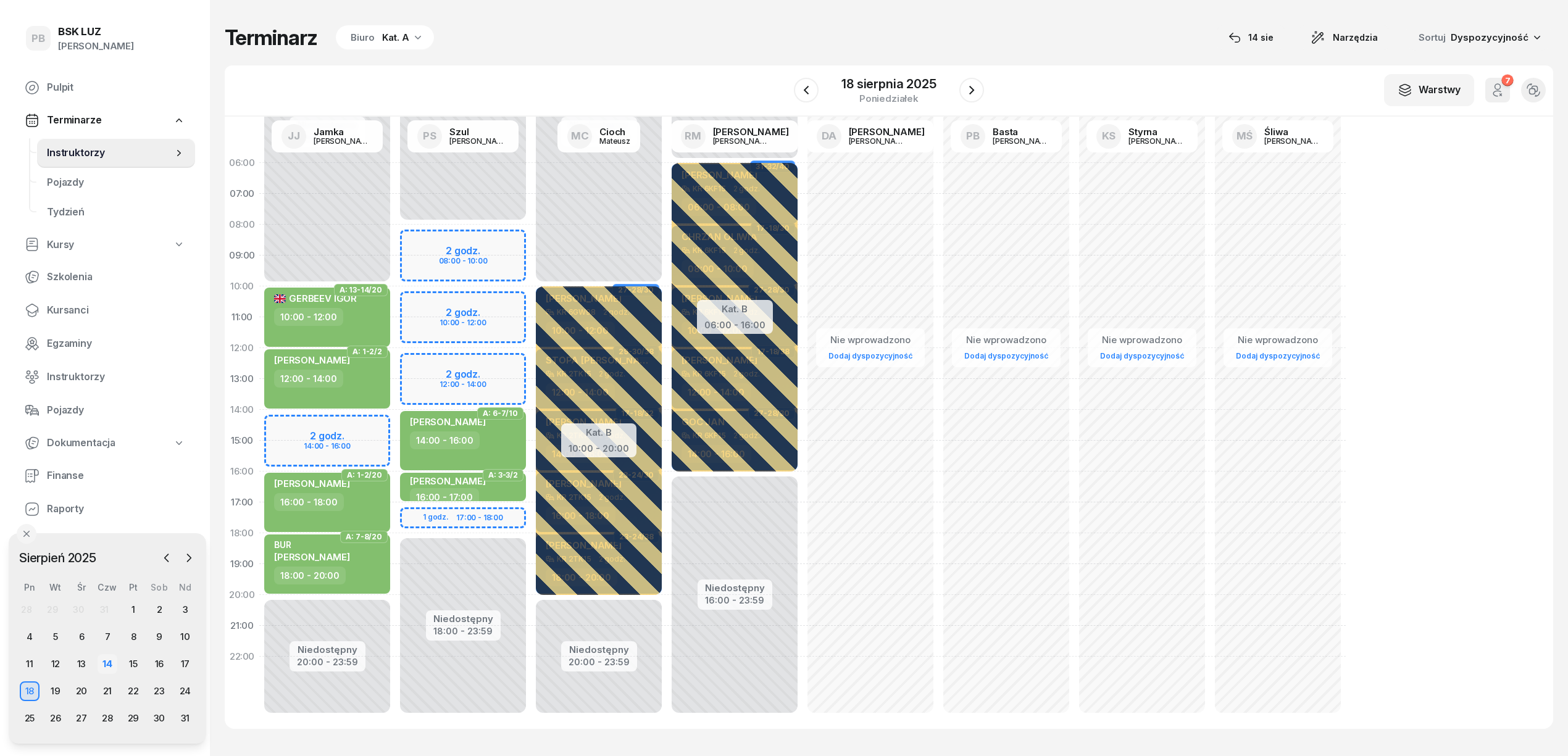
click at [111, 664] on div "14" at bounding box center [107, 664] width 20 height 20
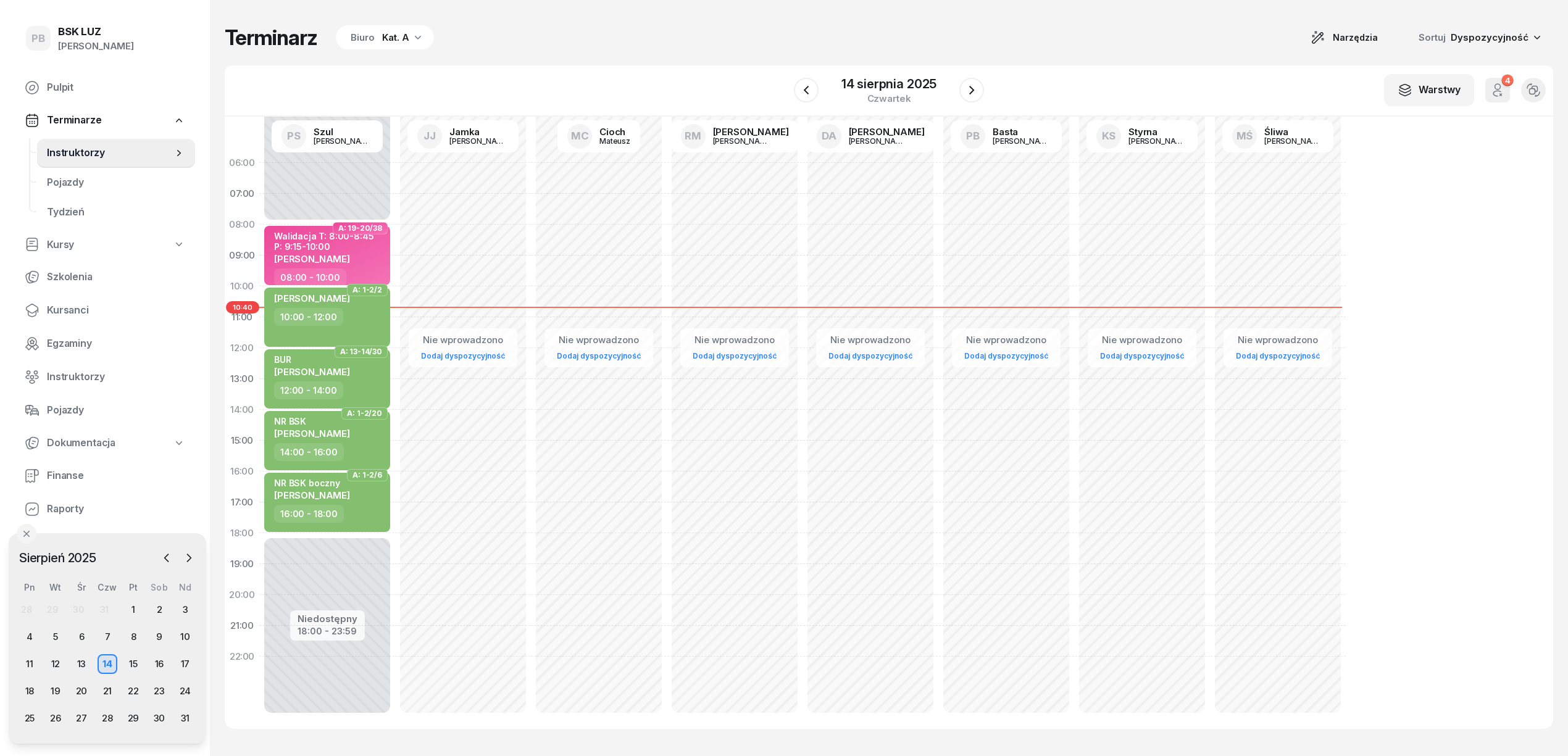
drag, startPoint x: 134, startPoint y: 666, endPoint x: 111, endPoint y: 678, distance: 25.9
click at [134, 666] on div "15" at bounding box center [133, 664] width 20 height 20
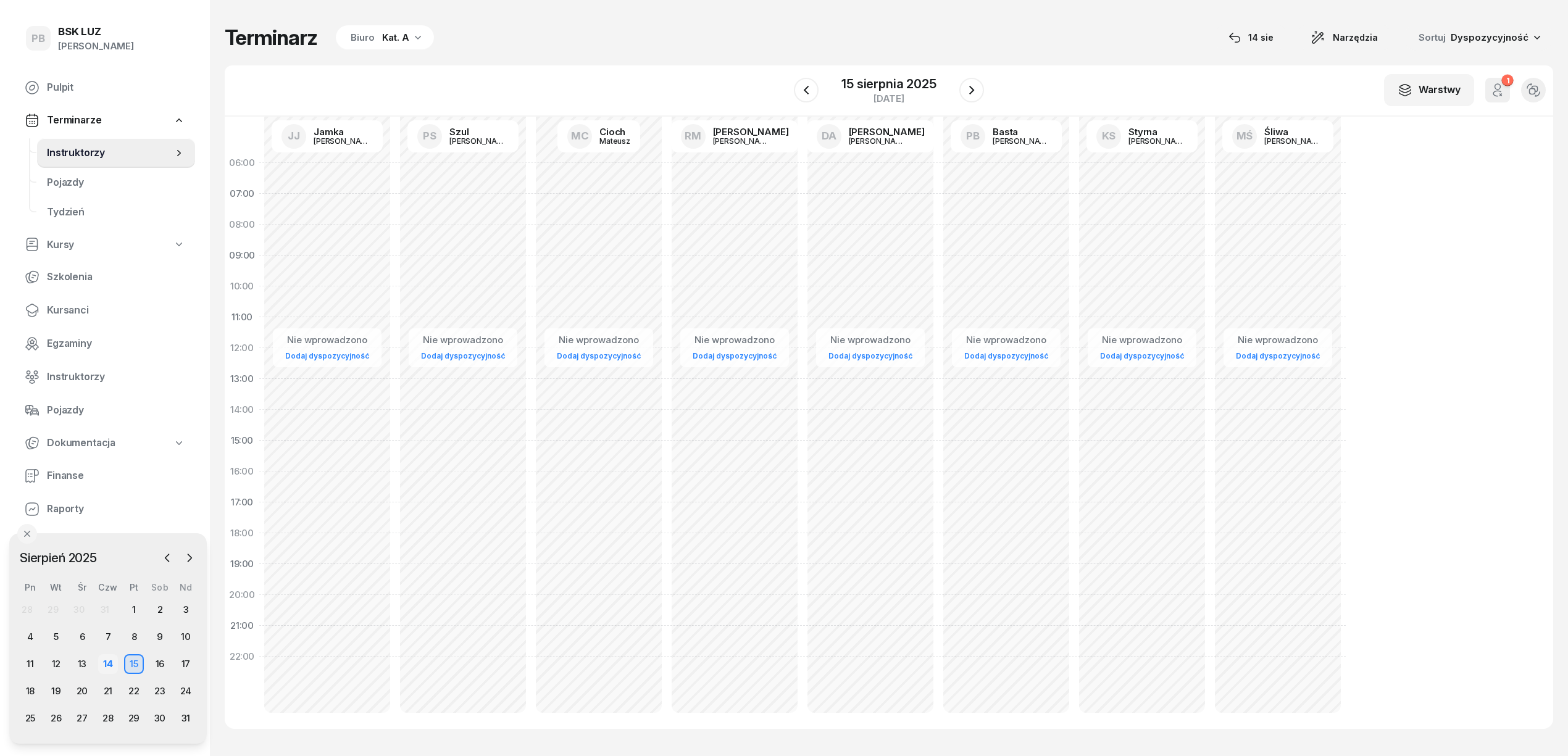
click at [110, 666] on div "14" at bounding box center [108, 664] width 20 height 20
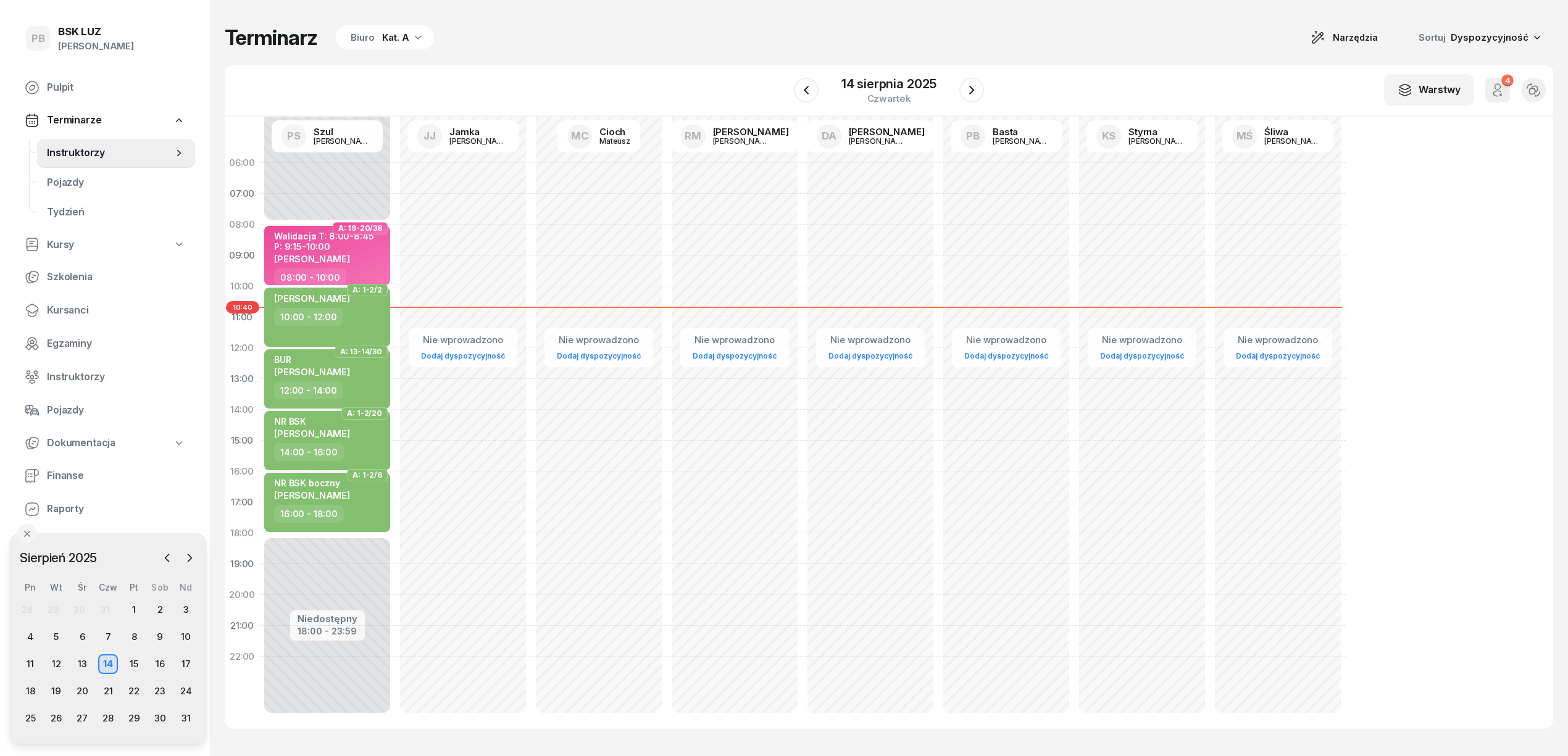
click at [414, 38] on icon "button" at bounding box center [417, 37] width 12 height 12
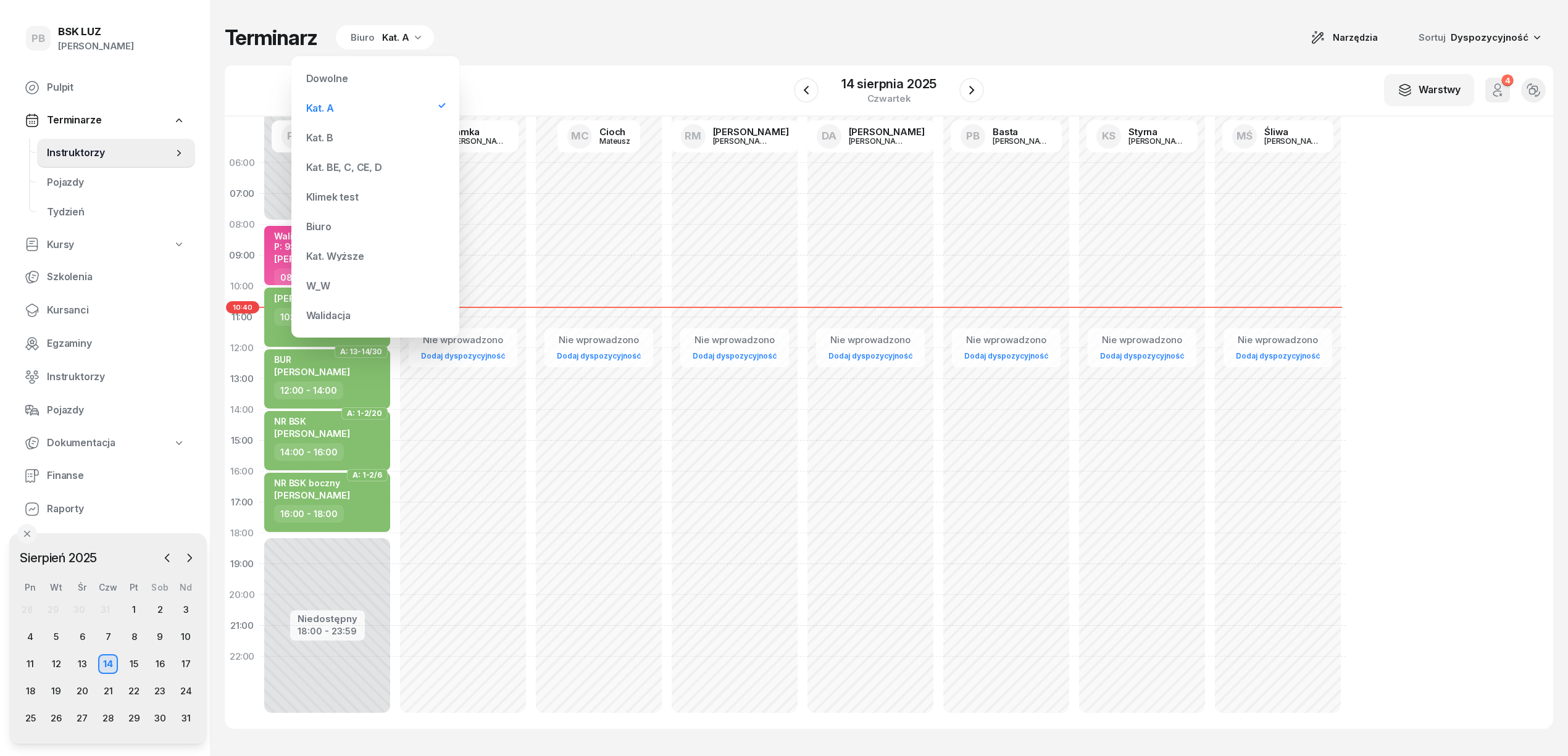
click at [346, 165] on div "Kat. BE, C, CE, D" at bounding box center [344, 167] width 76 height 10
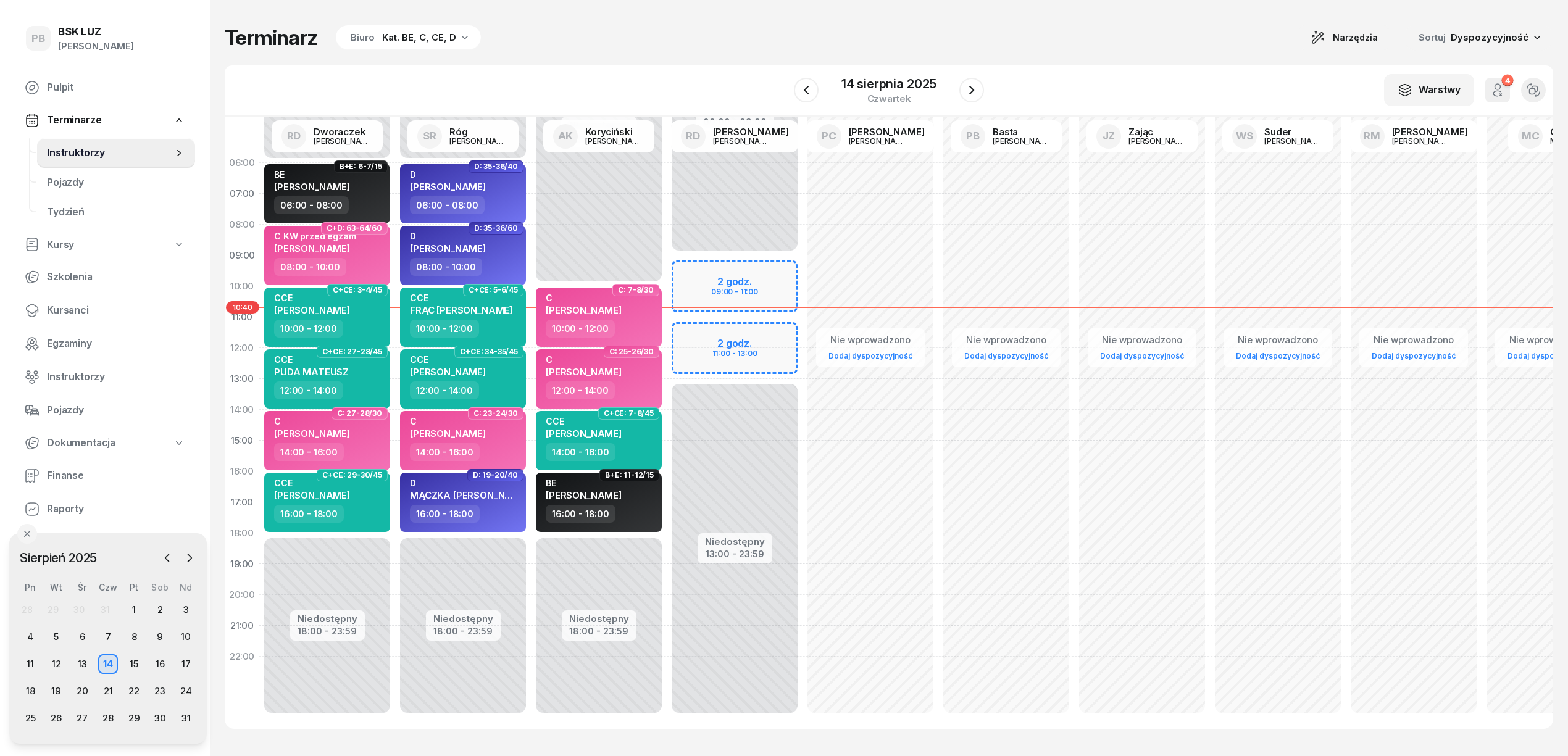
click at [659, 55] on div "Terminarz Biuro Kat. BE, C, CE, D Narzędzia Sortuj Dyspozycyjność W Wybierz AK …" at bounding box center [888, 377] width 1328 height 753
click at [678, 38] on div "Terminarz Biuro Kat. BE, C, CE, D Narzędzia Sortuj Dyspozycyjność" at bounding box center [888, 38] width 1328 height 26
click at [640, 25] on div "Terminarz Biuro Kat. BE, C, CE, D Narzędzia Sortuj Dyspozycyjność" at bounding box center [888, 38] width 1328 height 26
click at [720, 32] on div "Terminarz Biuro Kat. BE, C, CE, D Narzędzia Sortuj Dyspozycyjność" at bounding box center [888, 38] width 1328 height 26
click at [938, 493] on div "Nie wprowadzono Dodaj dyspozycyjność" at bounding box center [1005, 441] width 136 height 587
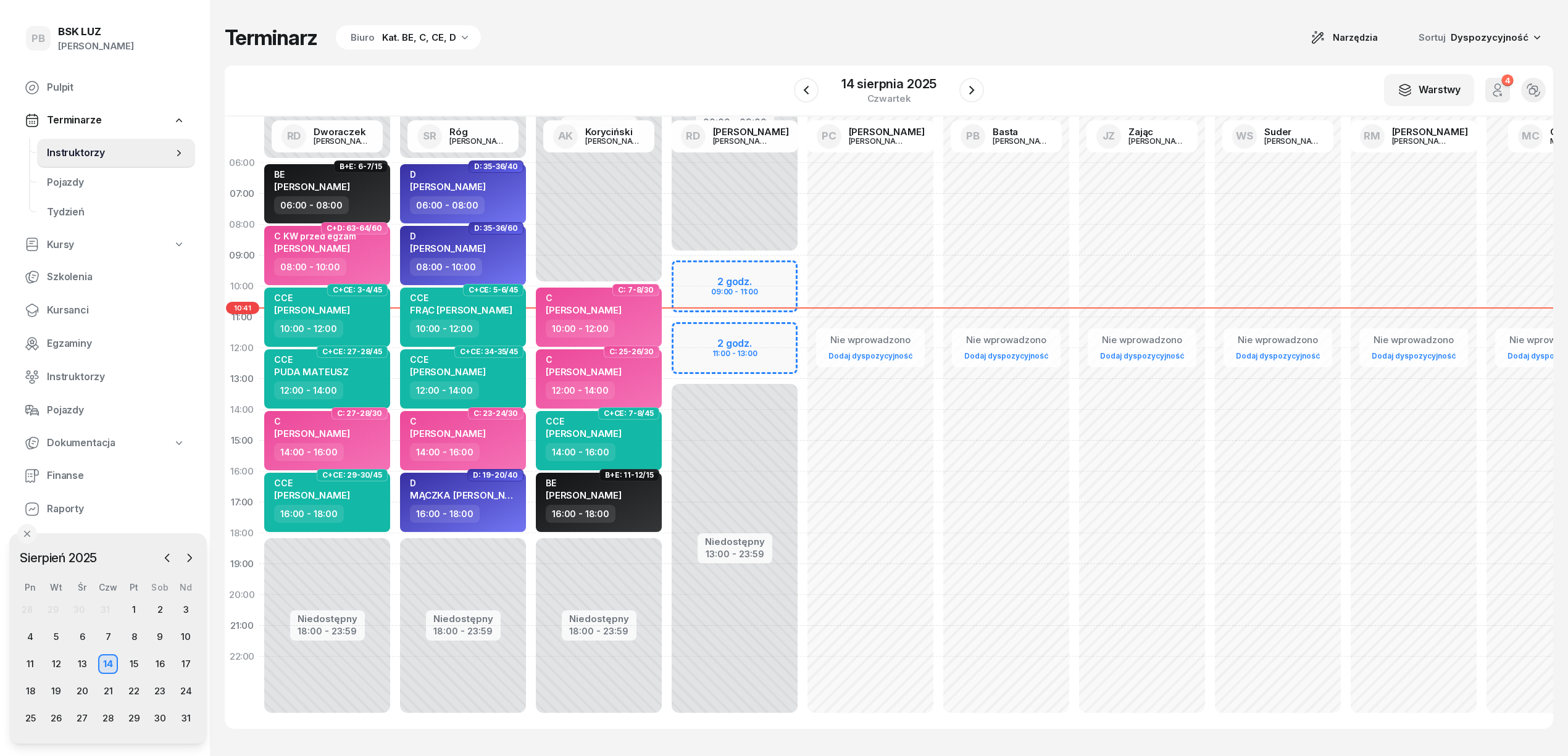
select select "16"
select select "18"
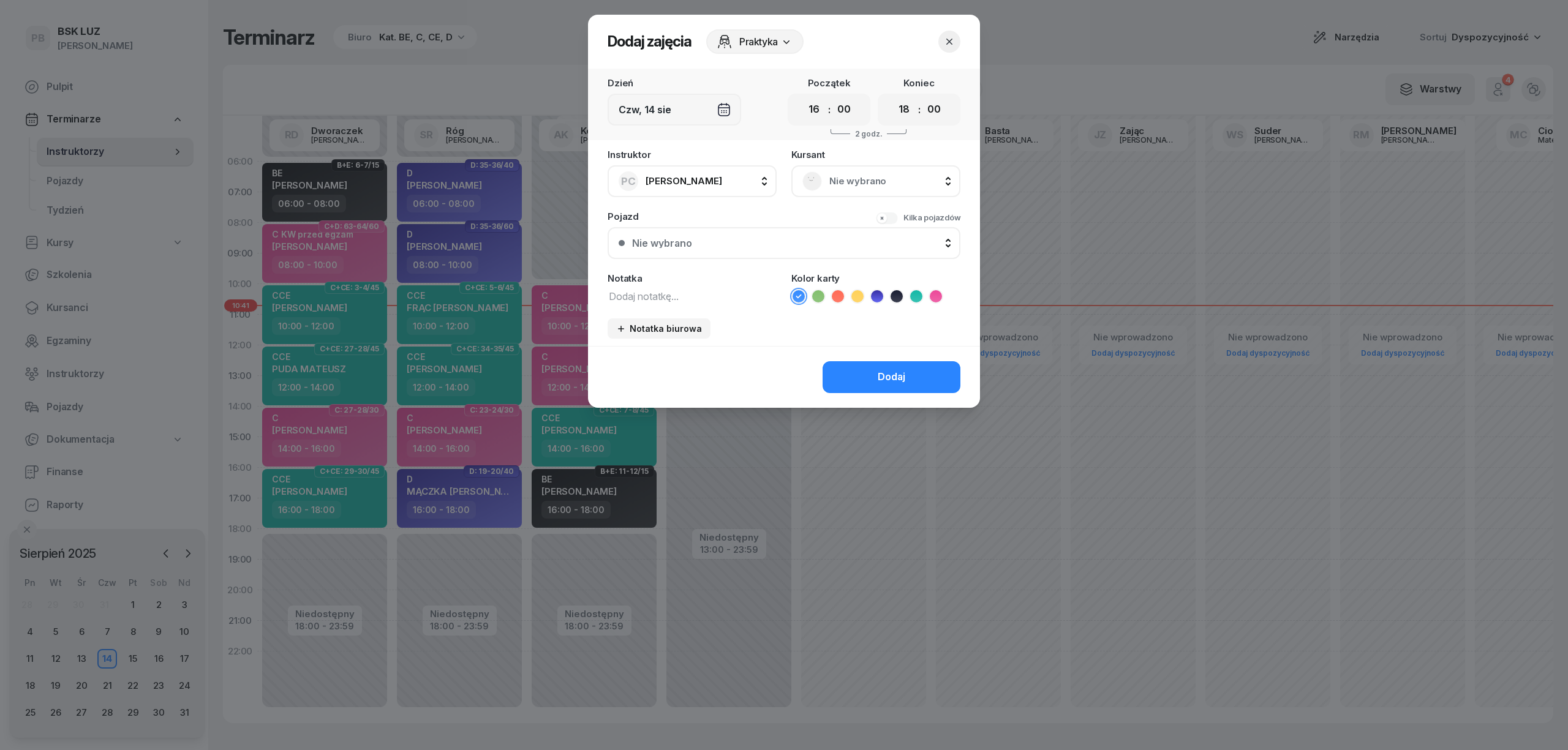
click at [954, 42] on icon "button" at bounding box center [949, 41] width 12 height 12
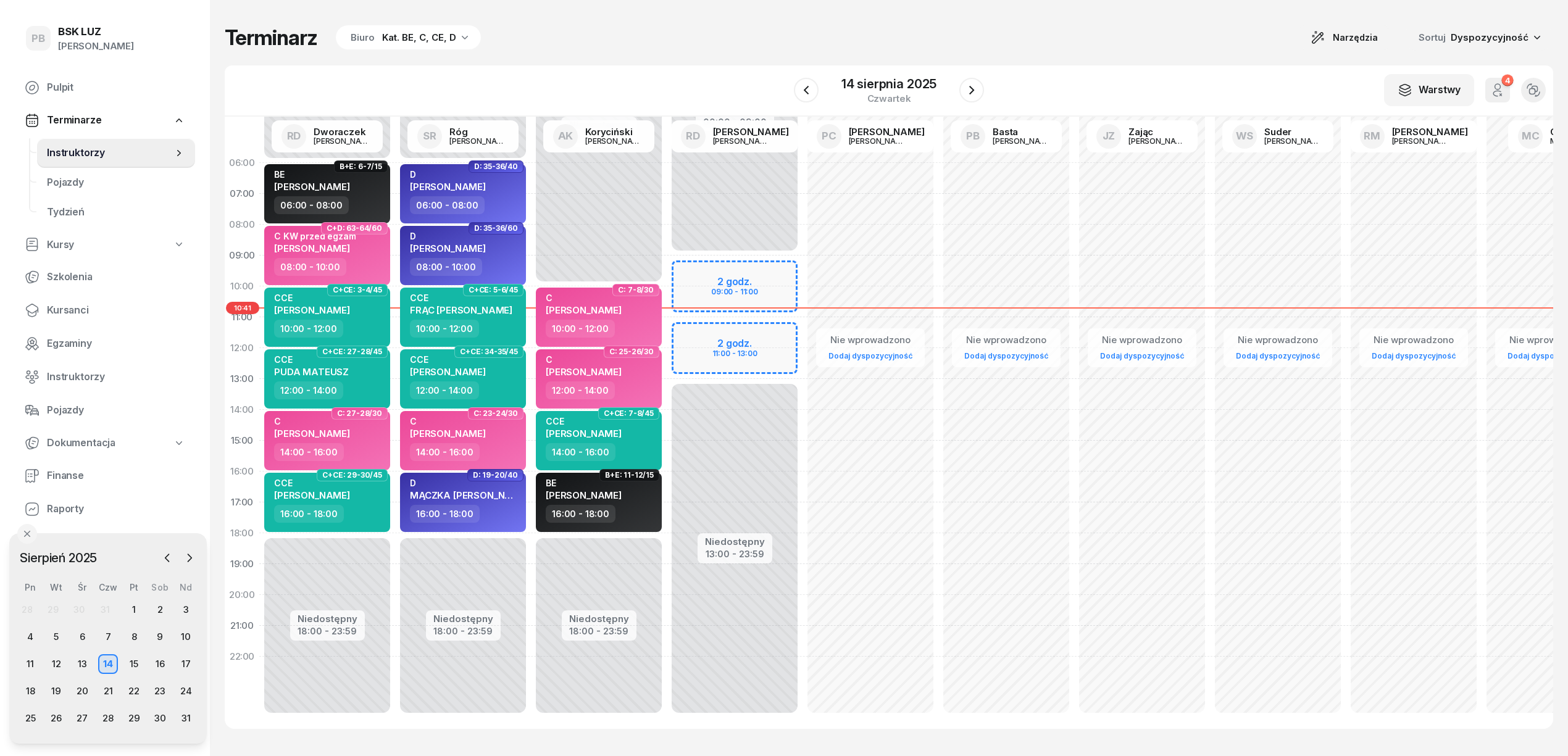
click at [960, 45] on div "Terminarz Biuro Kat. BE, C, CE, D Narzędzia Sortuj Dyspozycyjność" at bounding box center [888, 38] width 1328 height 26
click at [967, 90] on icon "button" at bounding box center [971, 90] width 15 height 15
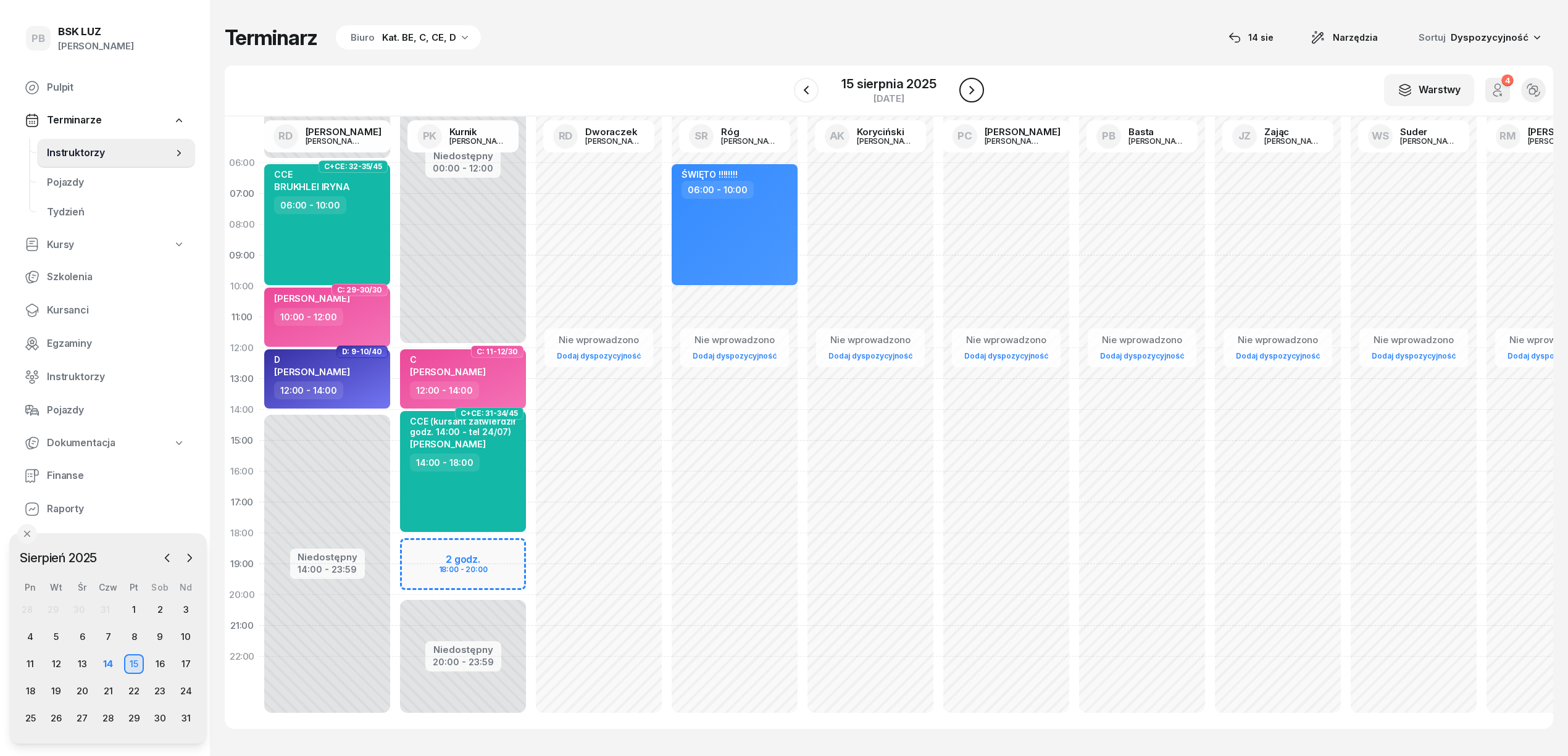
click at [966, 89] on icon "button" at bounding box center [971, 90] width 15 height 15
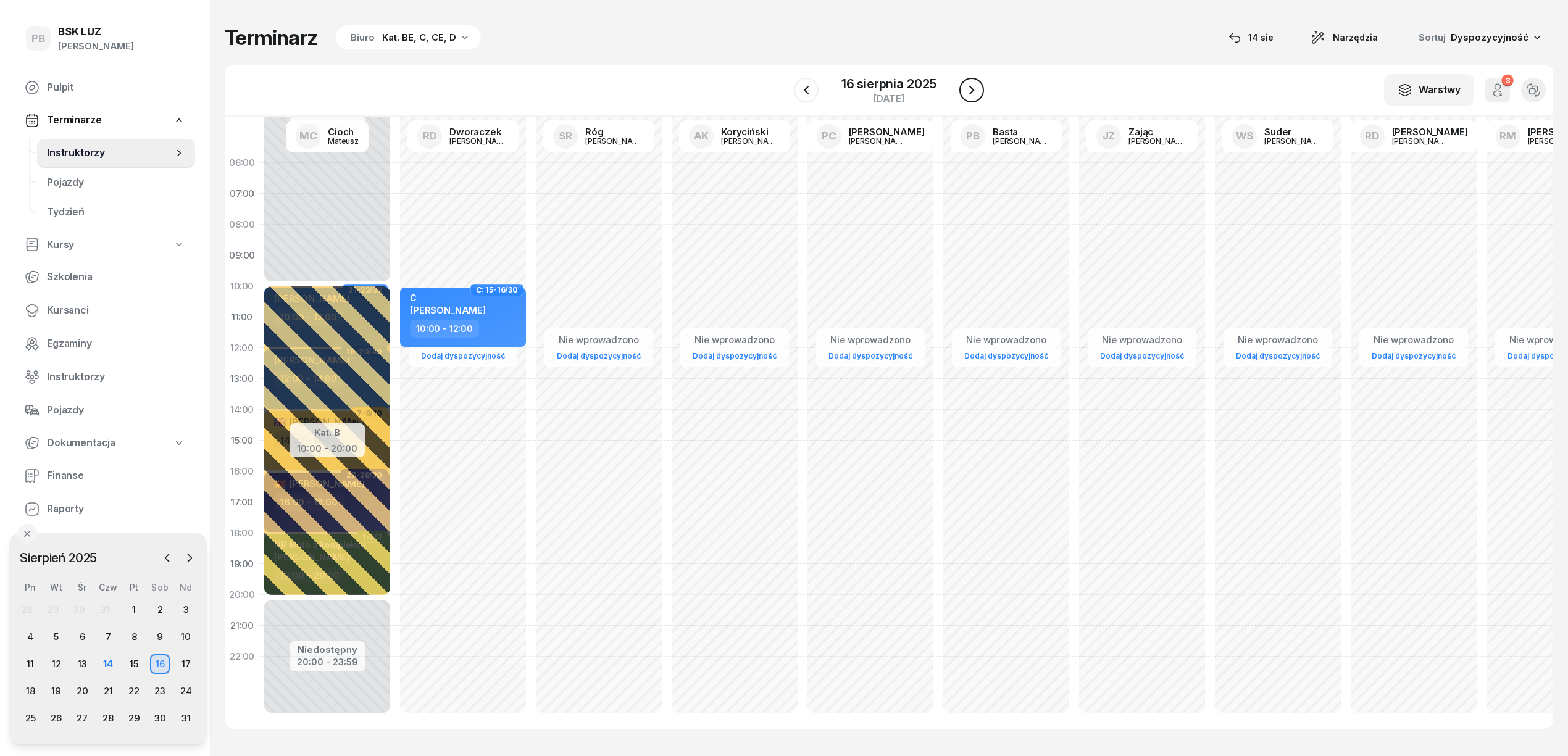
click at [966, 89] on icon "button" at bounding box center [971, 90] width 15 height 15
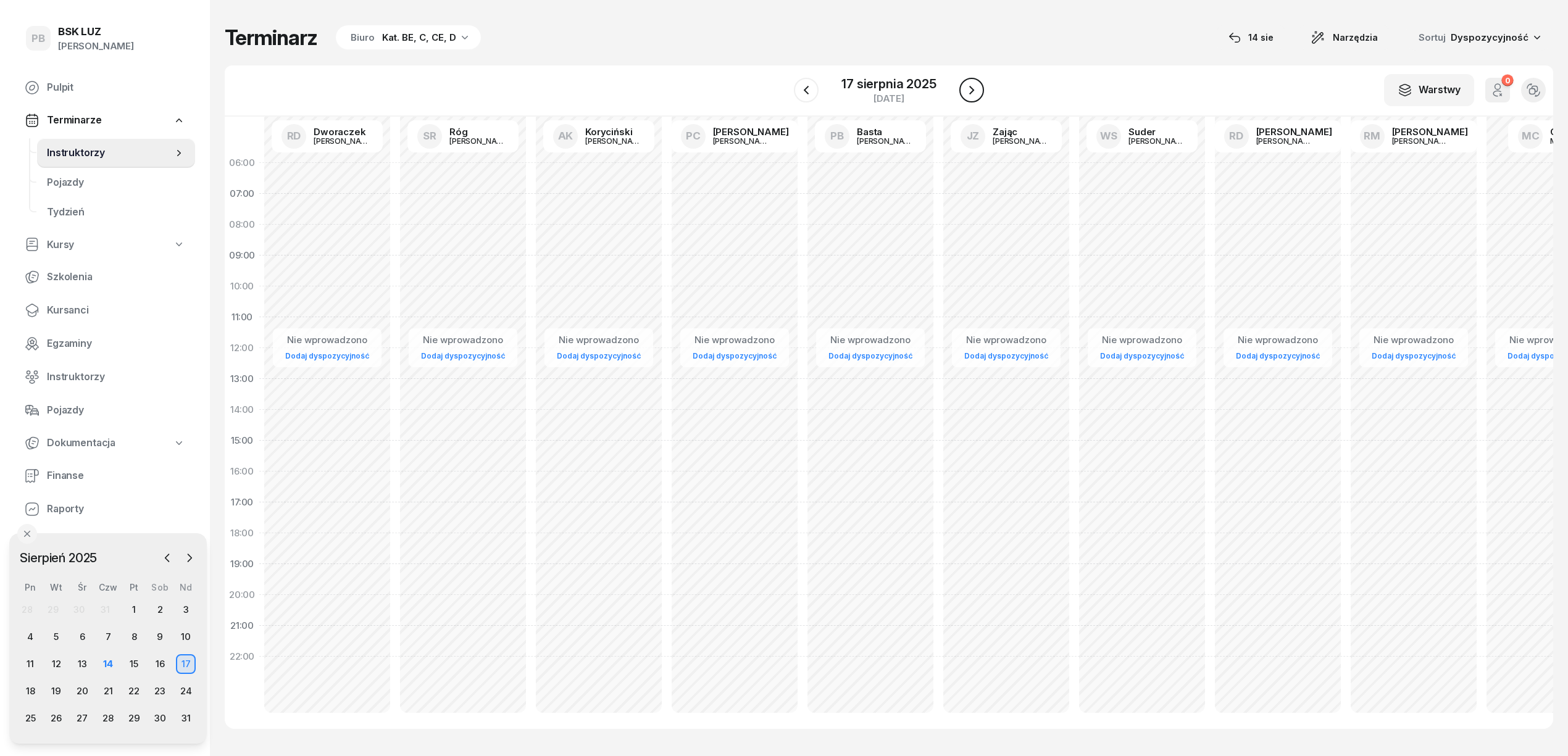
click at [969, 85] on icon "button" at bounding box center [971, 90] width 15 height 15
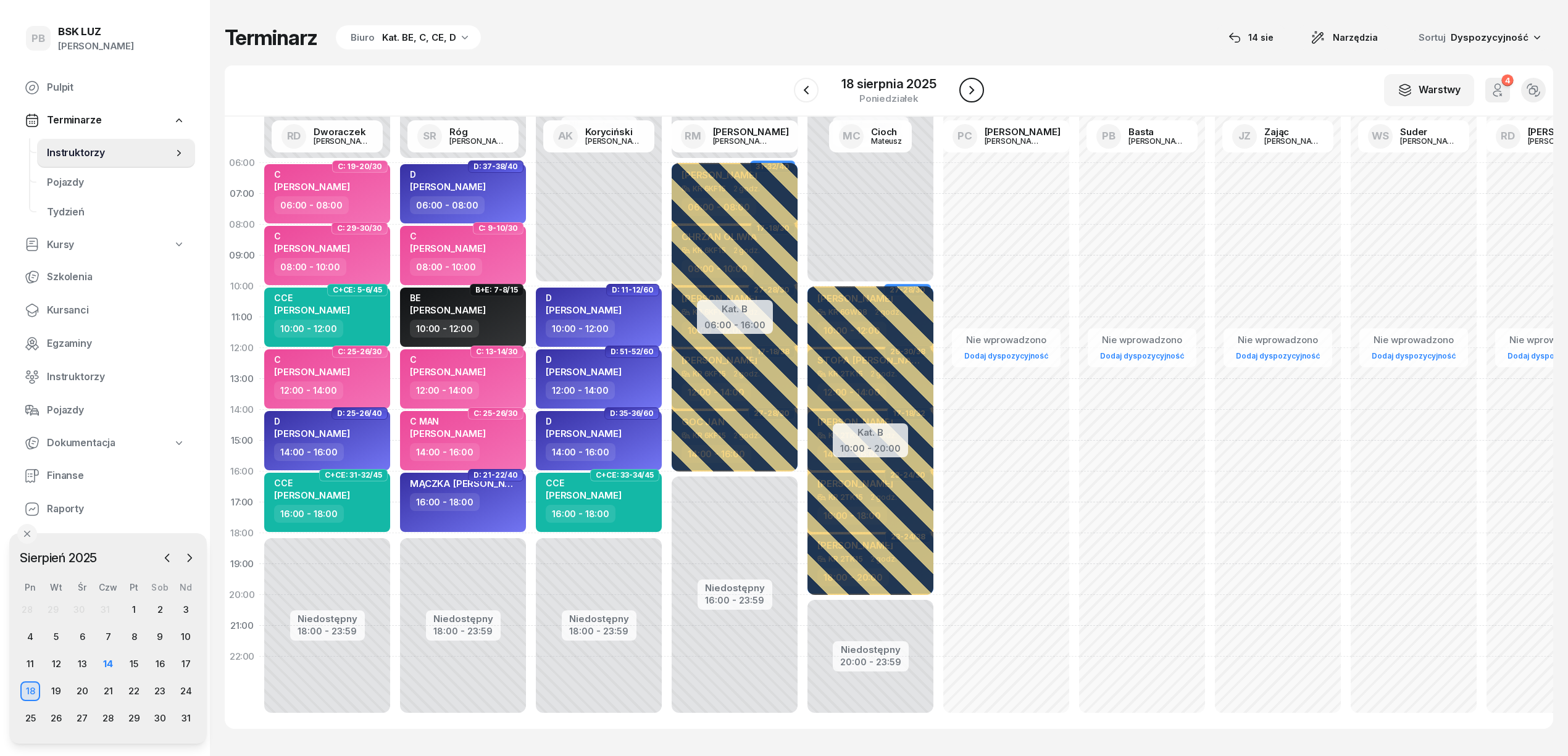
click at [968, 87] on icon "button" at bounding box center [971, 90] width 15 height 15
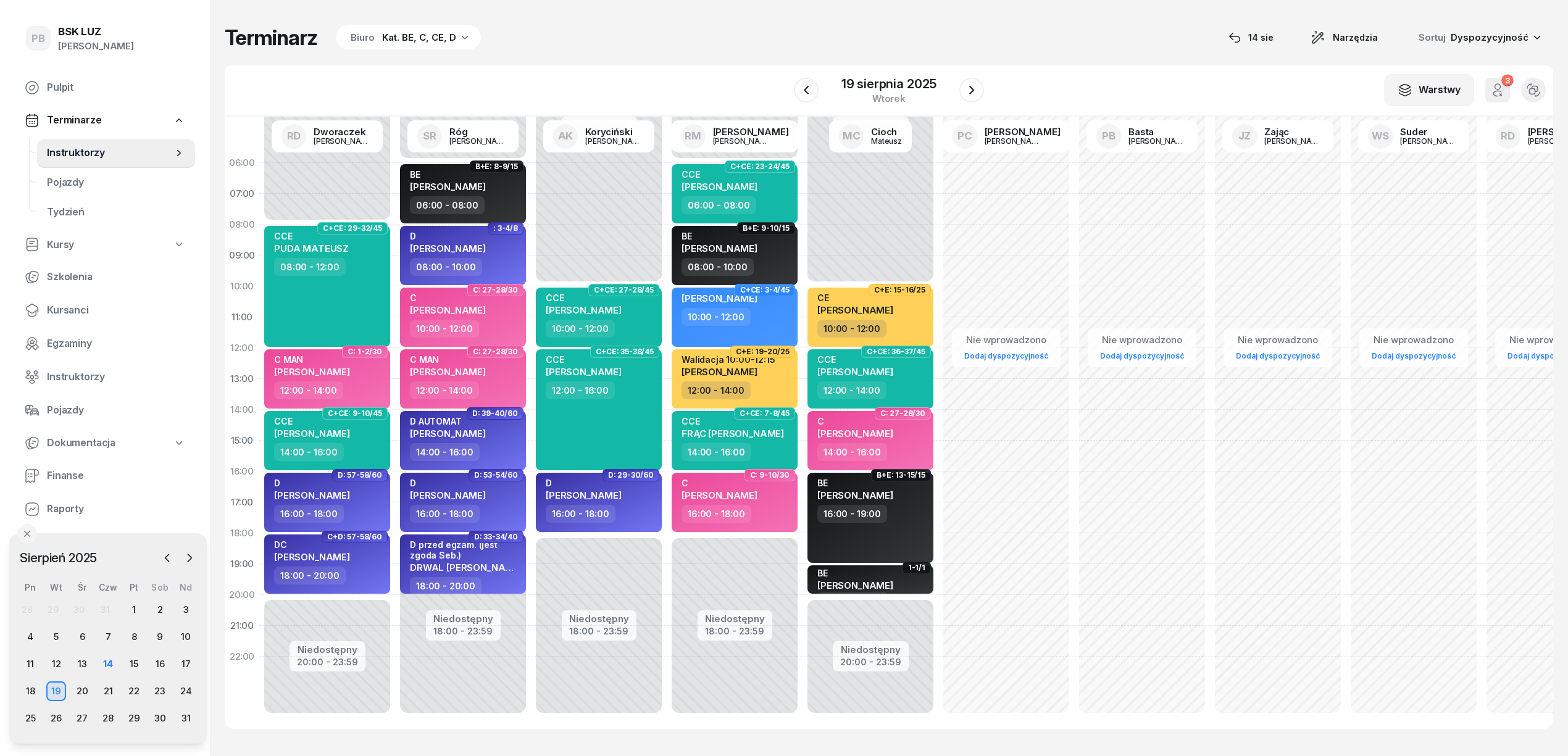
click at [418, 31] on div "Kat. BE, C, CE, D" at bounding box center [419, 38] width 74 height 15
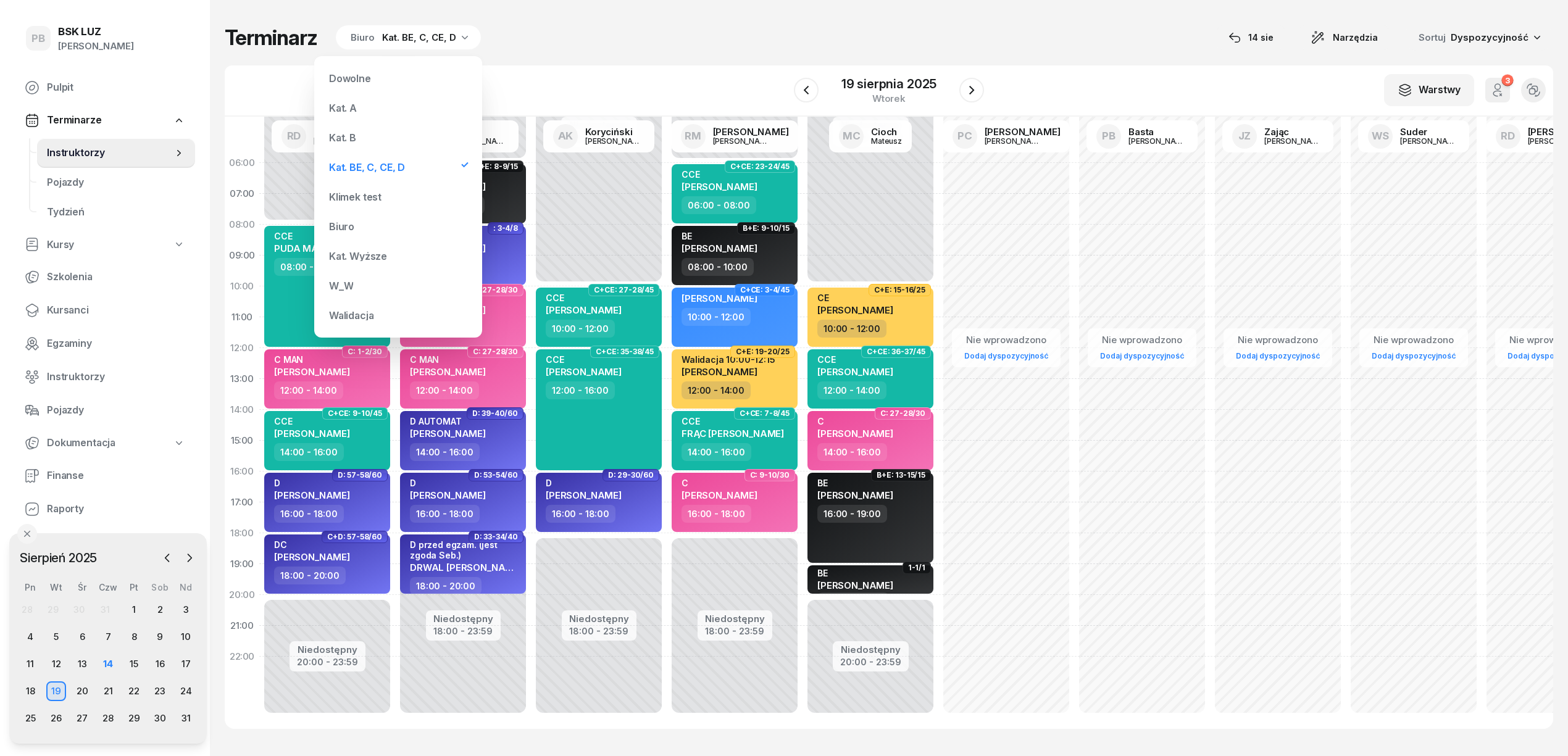
click at [359, 136] on div "Kat. B" at bounding box center [398, 137] width 148 height 25
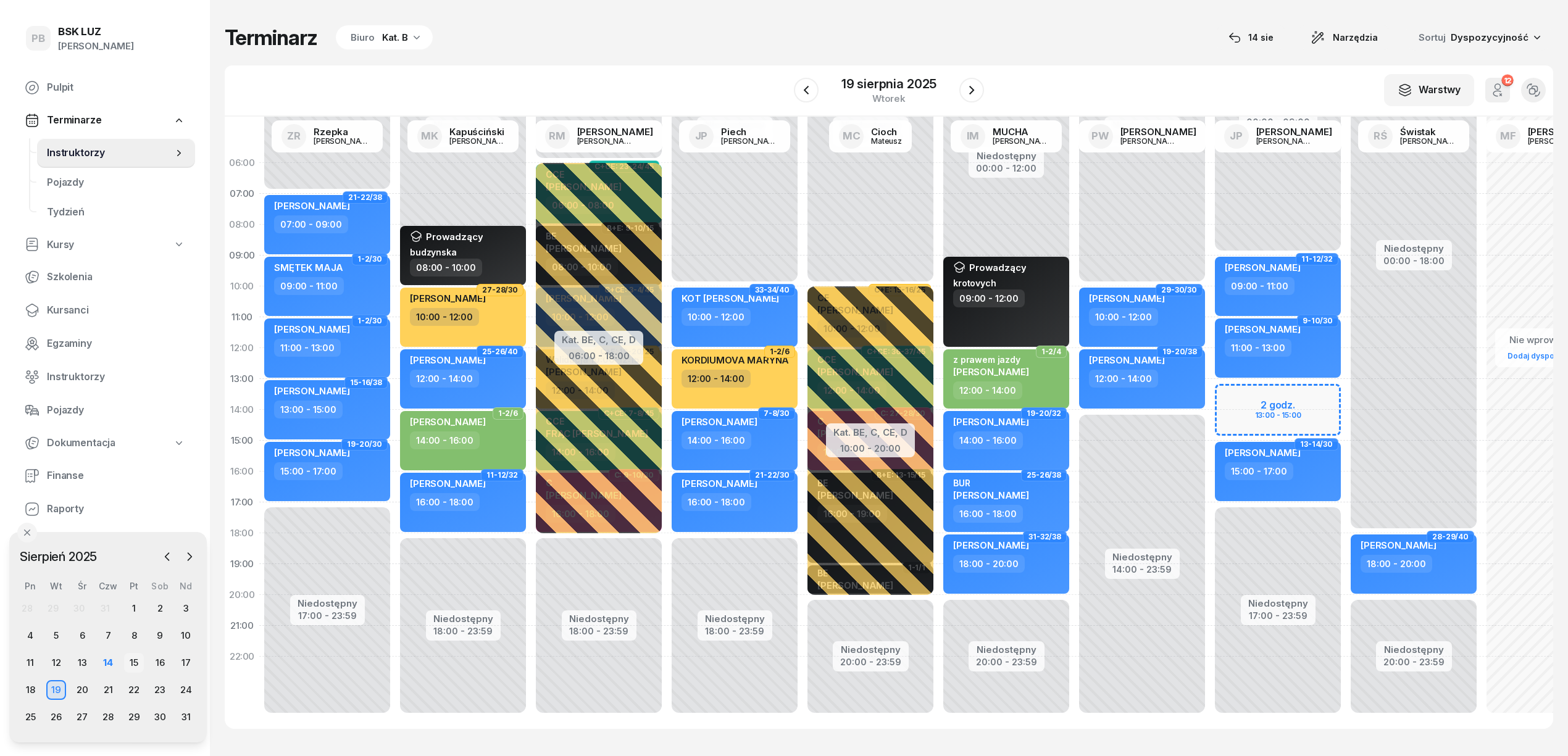
click at [139, 662] on div "15" at bounding box center [134, 663] width 20 height 20
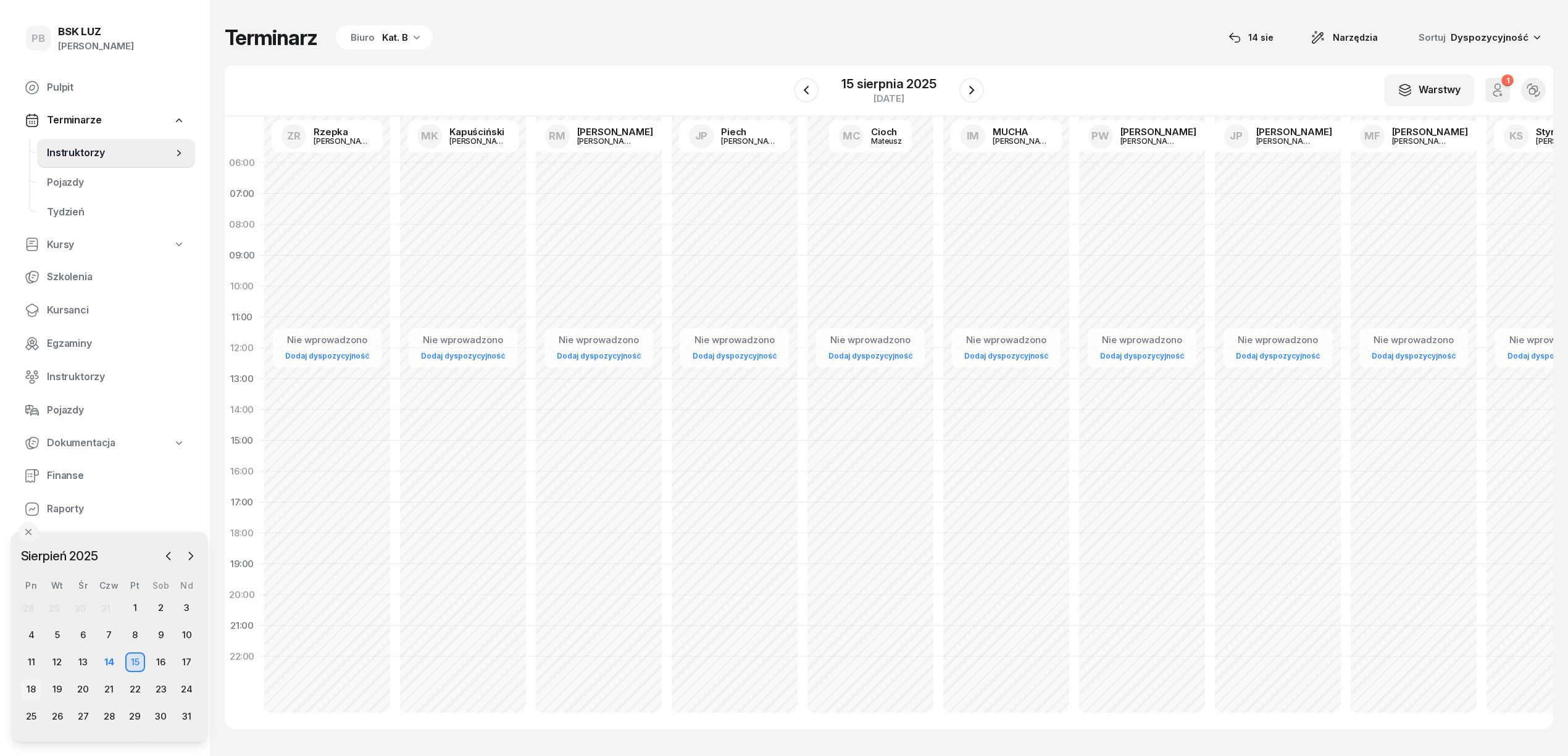
click at [31, 687] on div "18" at bounding box center [31, 689] width 20 height 20
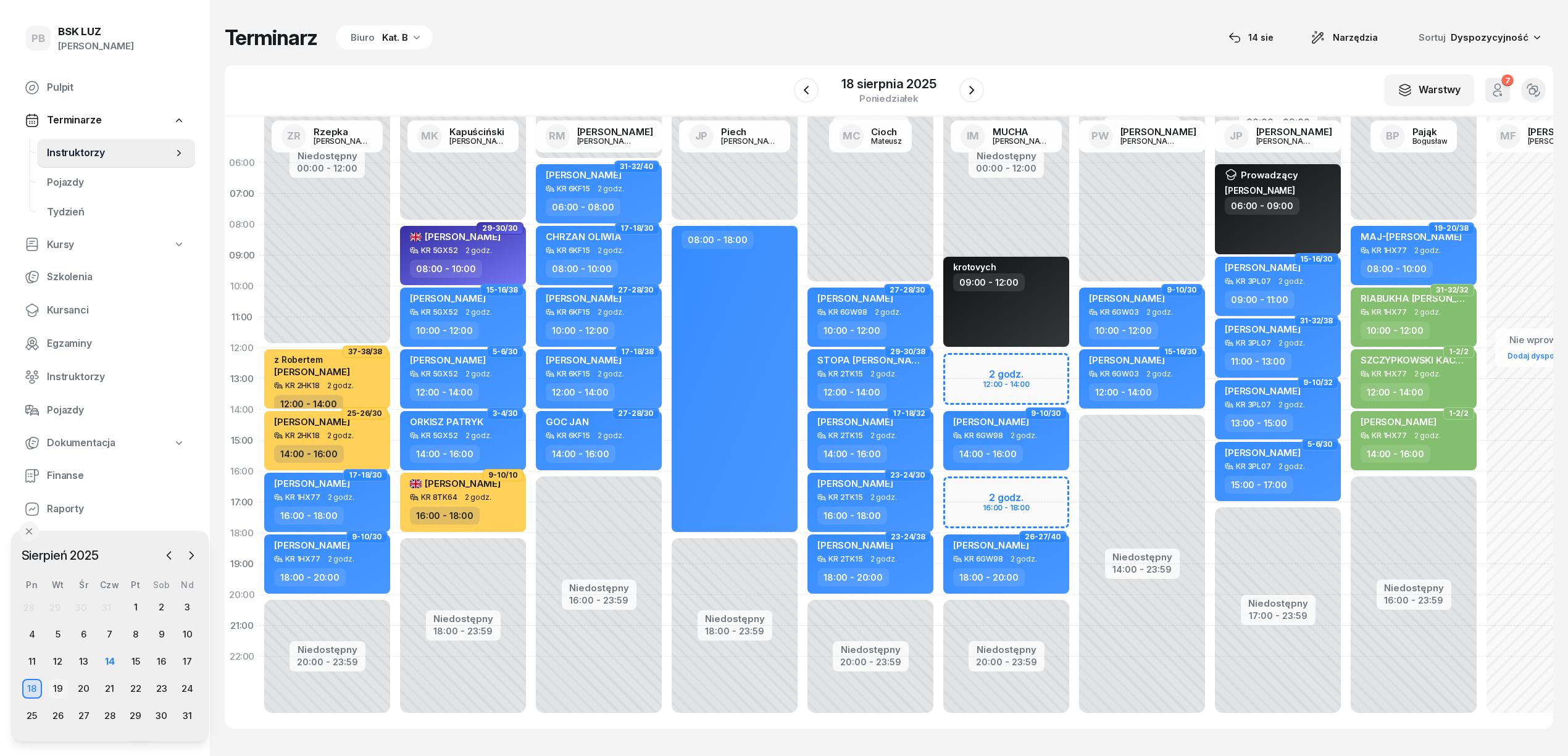
click at [47, 683] on div "19" at bounding box center [58, 689] width 26 height 20
click at [57, 688] on div "19" at bounding box center [58, 689] width 20 height 20
click at [85, 691] on div "20" at bounding box center [83, 689] width 20 height 20
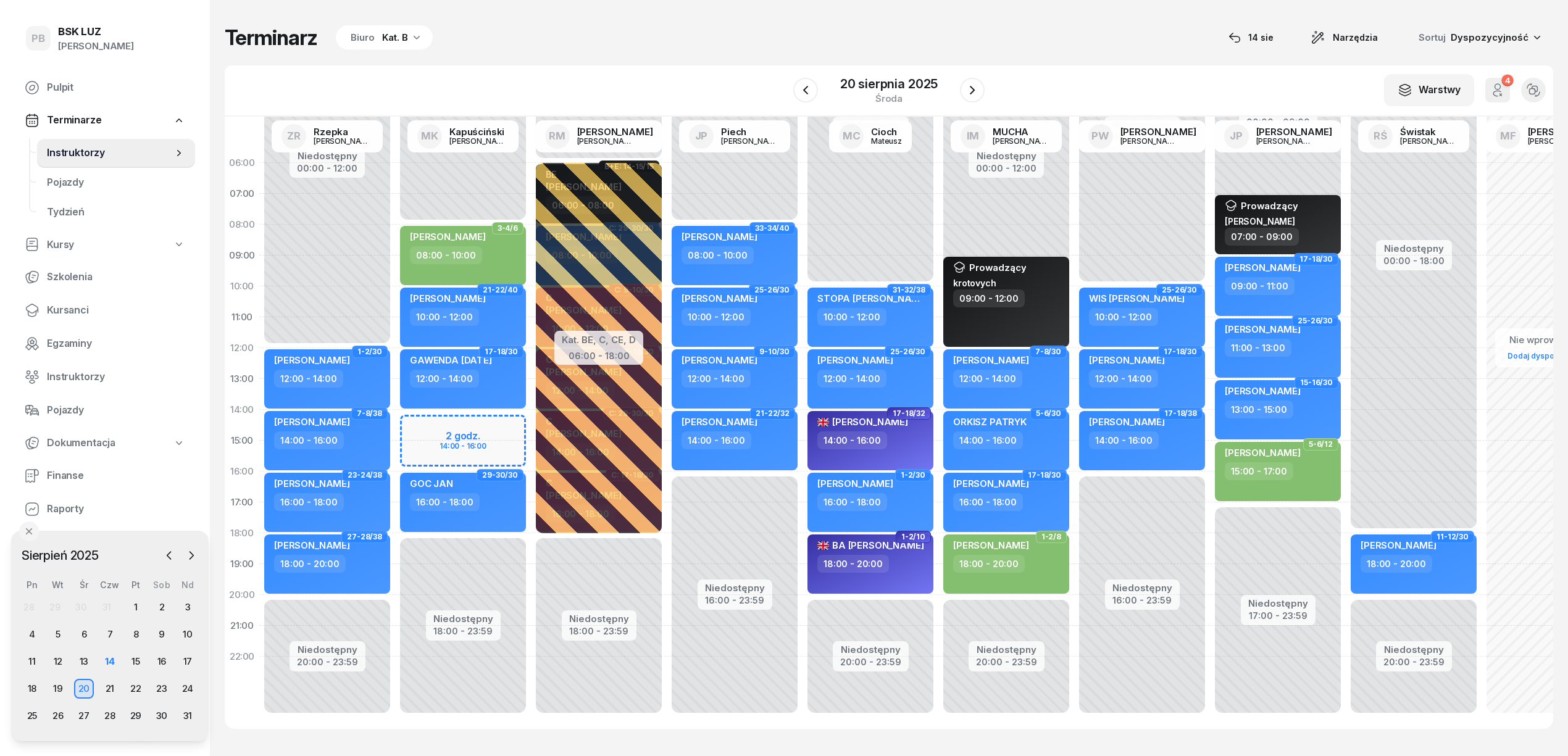
drag, startPoint x: 403, startPoint y: 32, endPoint x: 405, endPoint y: 39, distance: 7.3
click at [405, 32] on div "Kat. B" at bounding box center [395, 38] width 26 height 15
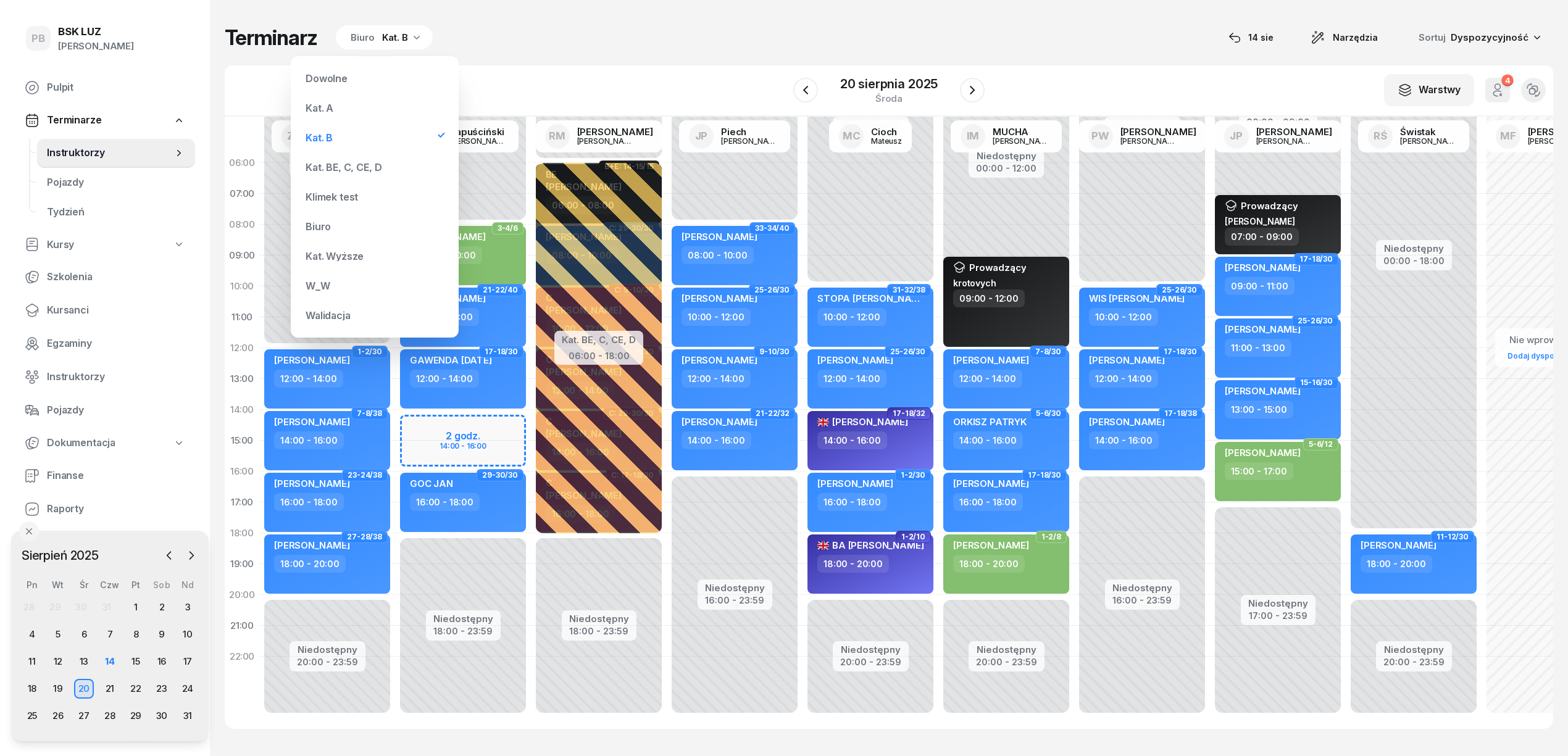
click at [354, 167] on div "Kat. BE, C, CE, D" at bounding box center [343, 167] width 76 height 10
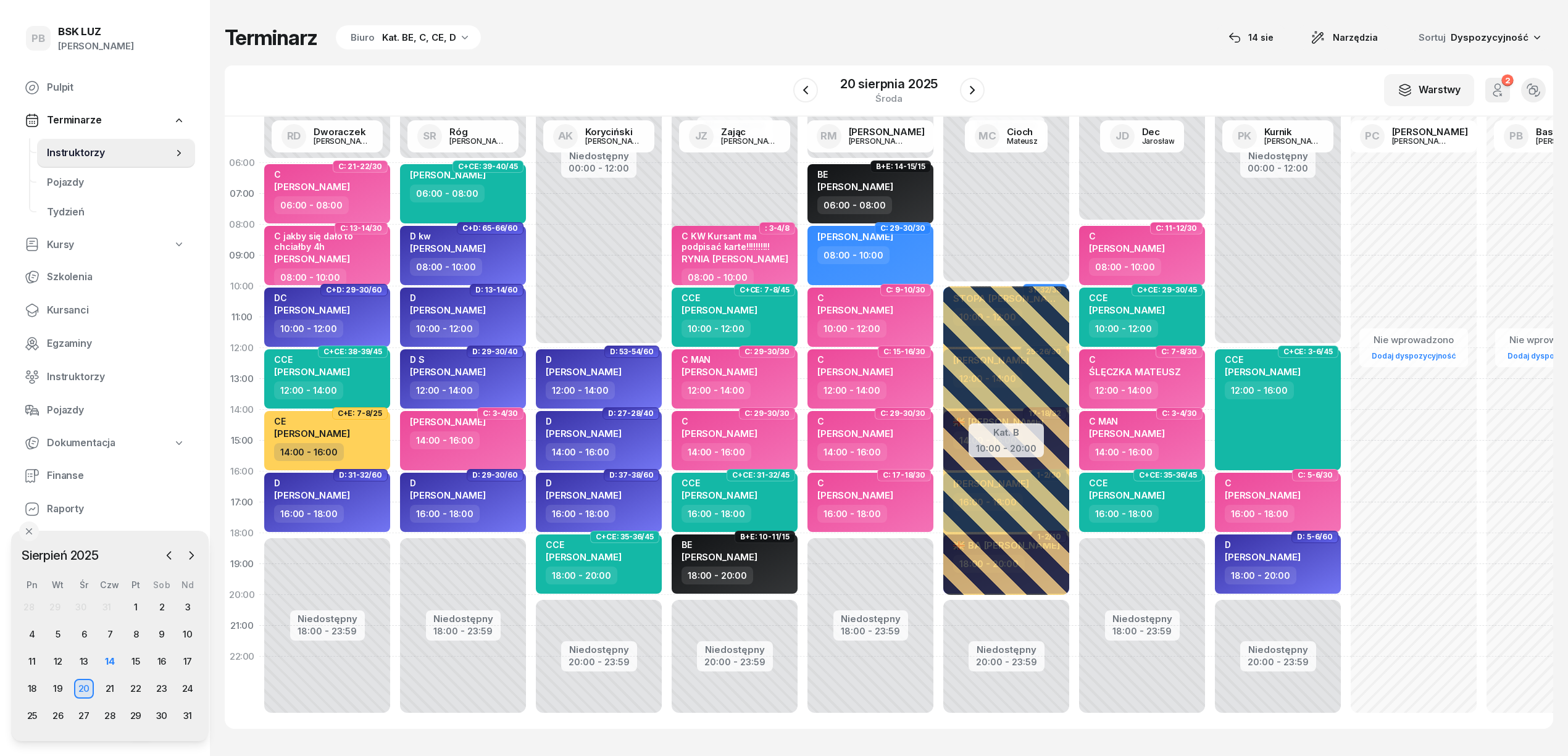
click at [667, 71] on div "W Wybierz AK Koryciński Artur BP Pająk Bogusław DA Arendarczyk Damian DP Pawłow…" at bounding box center [888, 91] width 1328 height 52
click at [762, 55] on div "Terminarz Biuro Kat. BE, C, CE, D 14 sie Narzędzia Sortuj Dyspozycyjność W Wybi…" at bounding box center [888, 377] width 1328 height 753
click at [1053, 42] on div "Terminarz Biuro Kat. BE, C, CE, D [DATE] Narzędzia Sortuj Dyspozycyjność" at bounding box center [888, 38] width 1328 height 26
click at [114, 657] on div "14" at bounding box center [109, 661] width 20 height 20
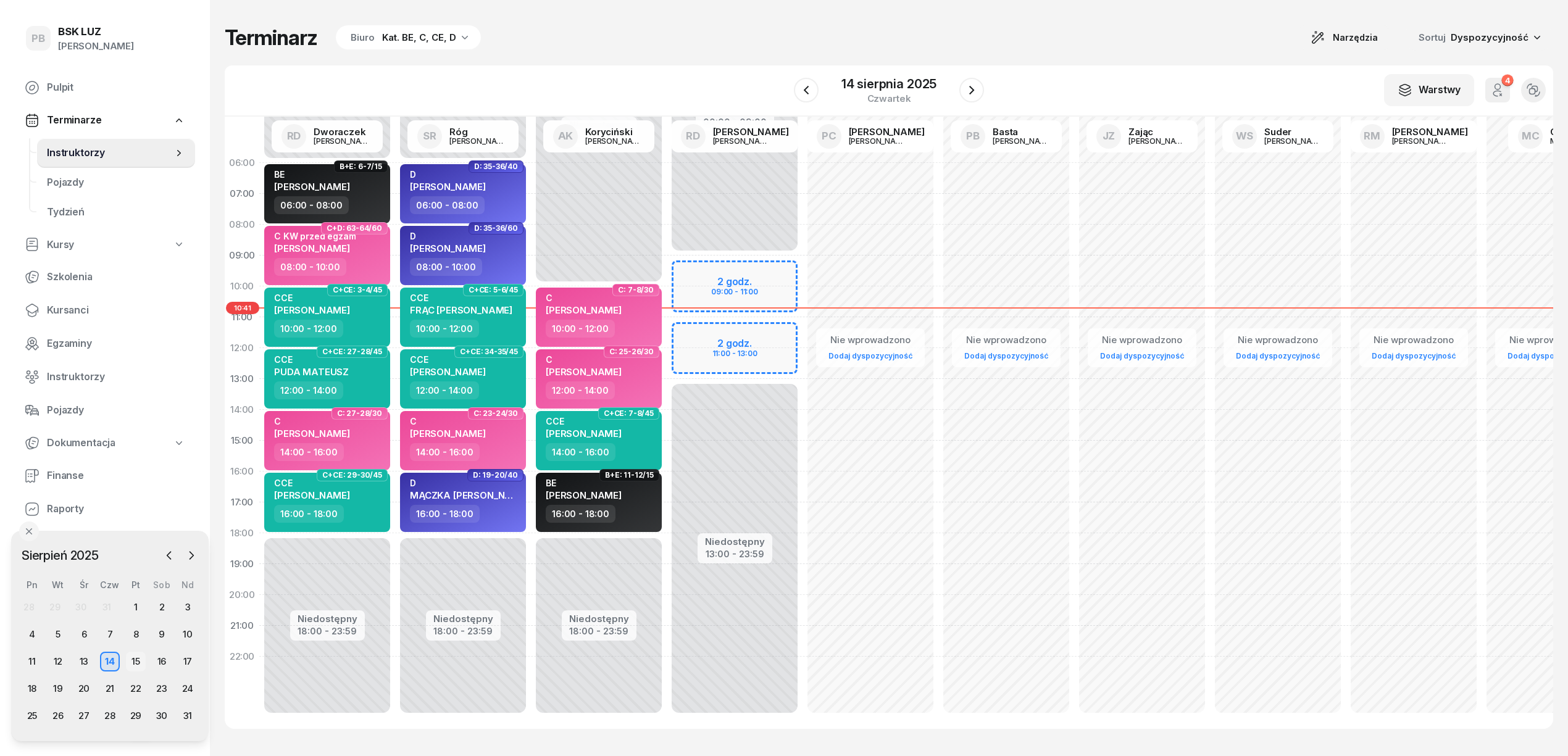
click at [134, 663] on div "15" at bounding box center [136, 661] width 20 height 20
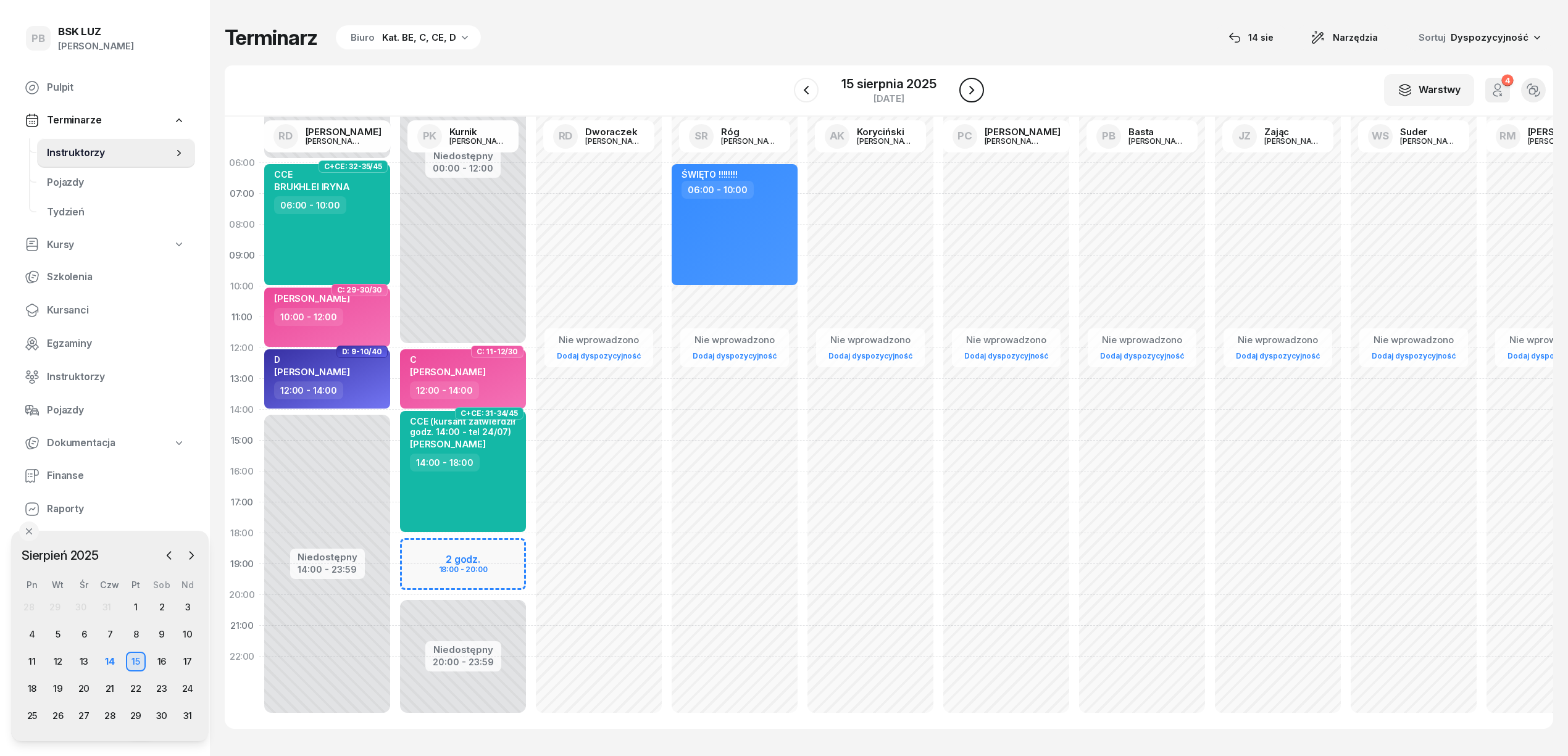
click at [969, 85] on icon "button" at bounding box center [971, 90] width 15 height 15
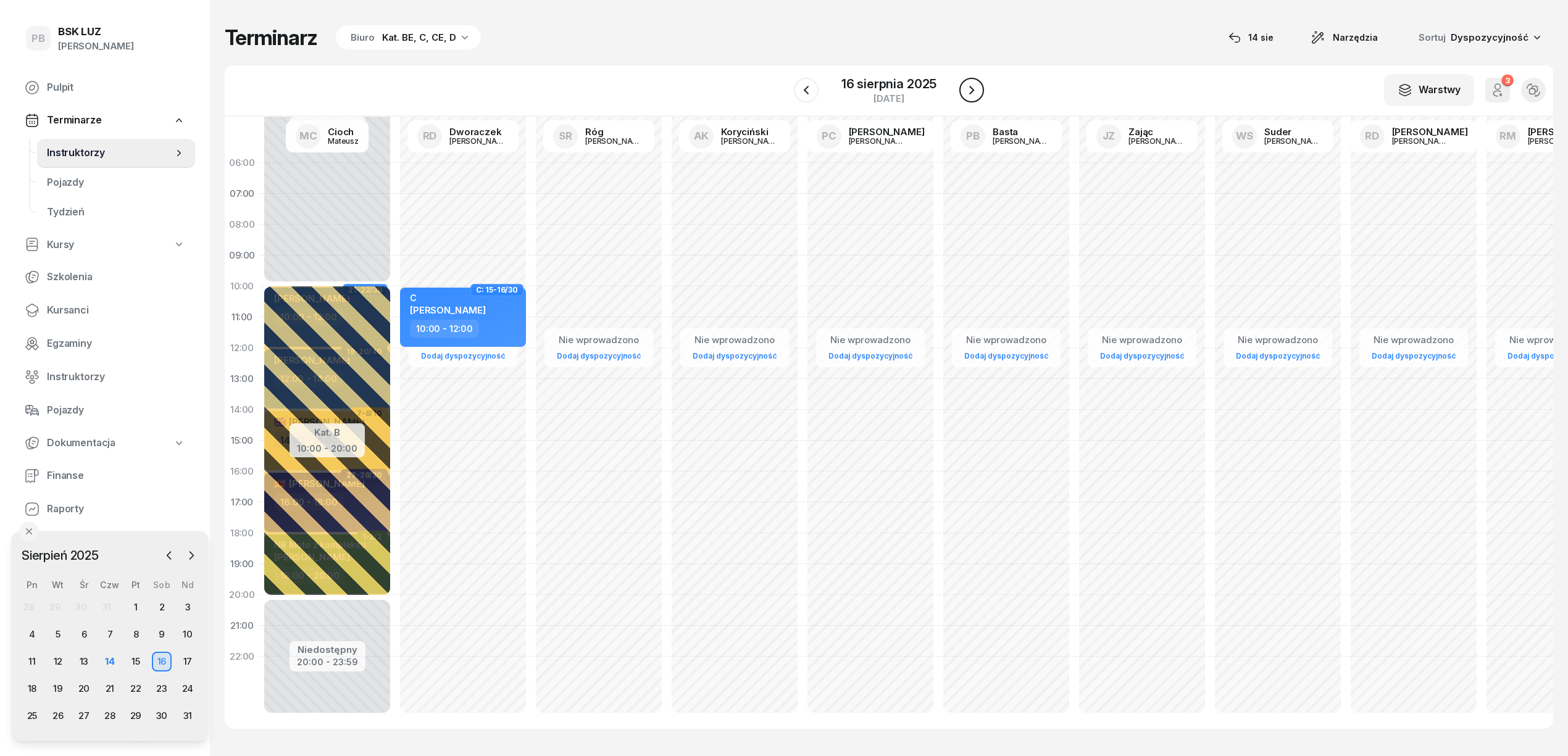
click at [966, 87] on icon "button" at bounding box center [971, 90] width 15 height 15
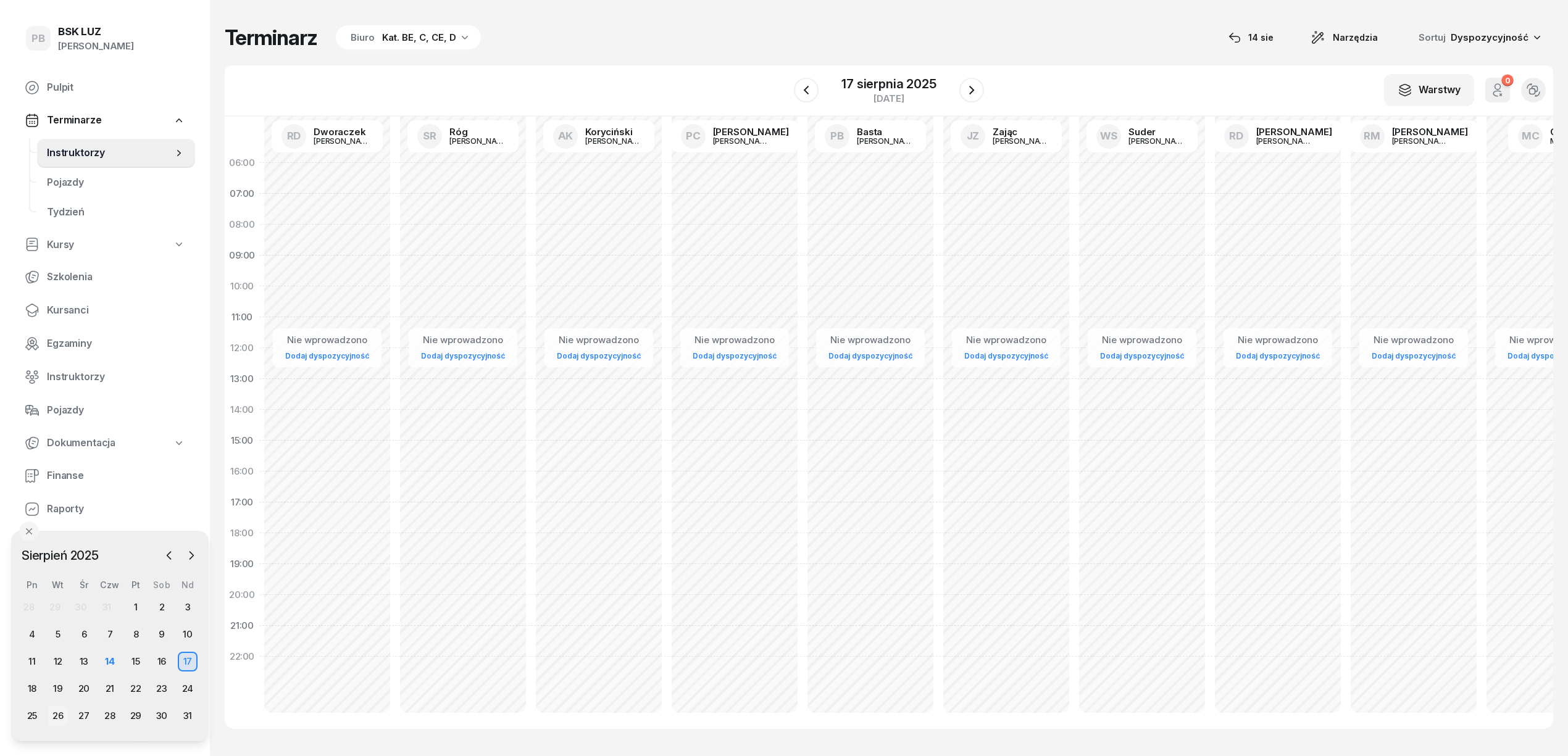
click at [57, 717] on div "26" at bounding box center [58, 716] width 20 height 20
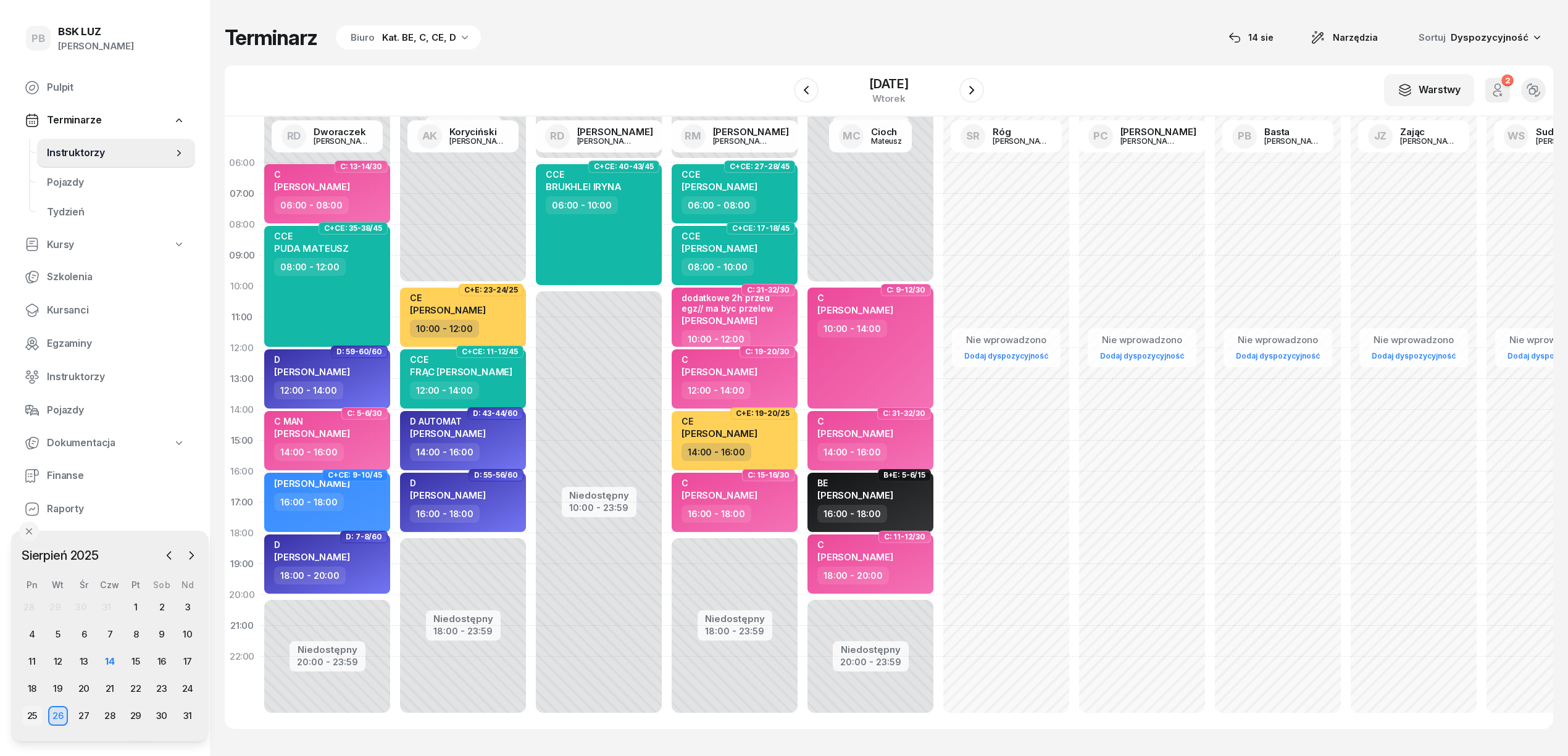
click at [37, 716] on div "25" at bounding box center [32, 716] width 20 height 20
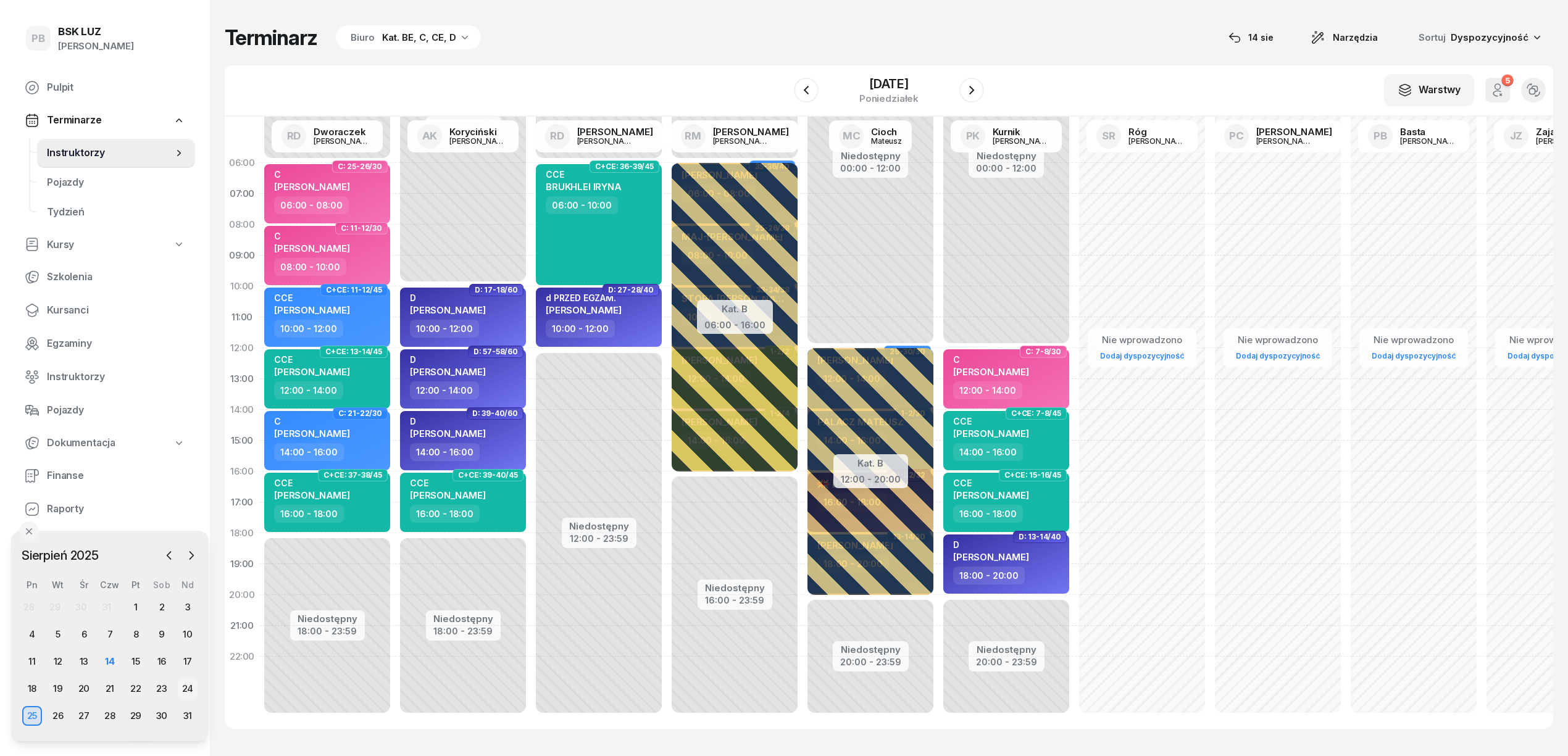
click at [184, 692] on div "24" at bounding box center [187, 689] width 20 height 20
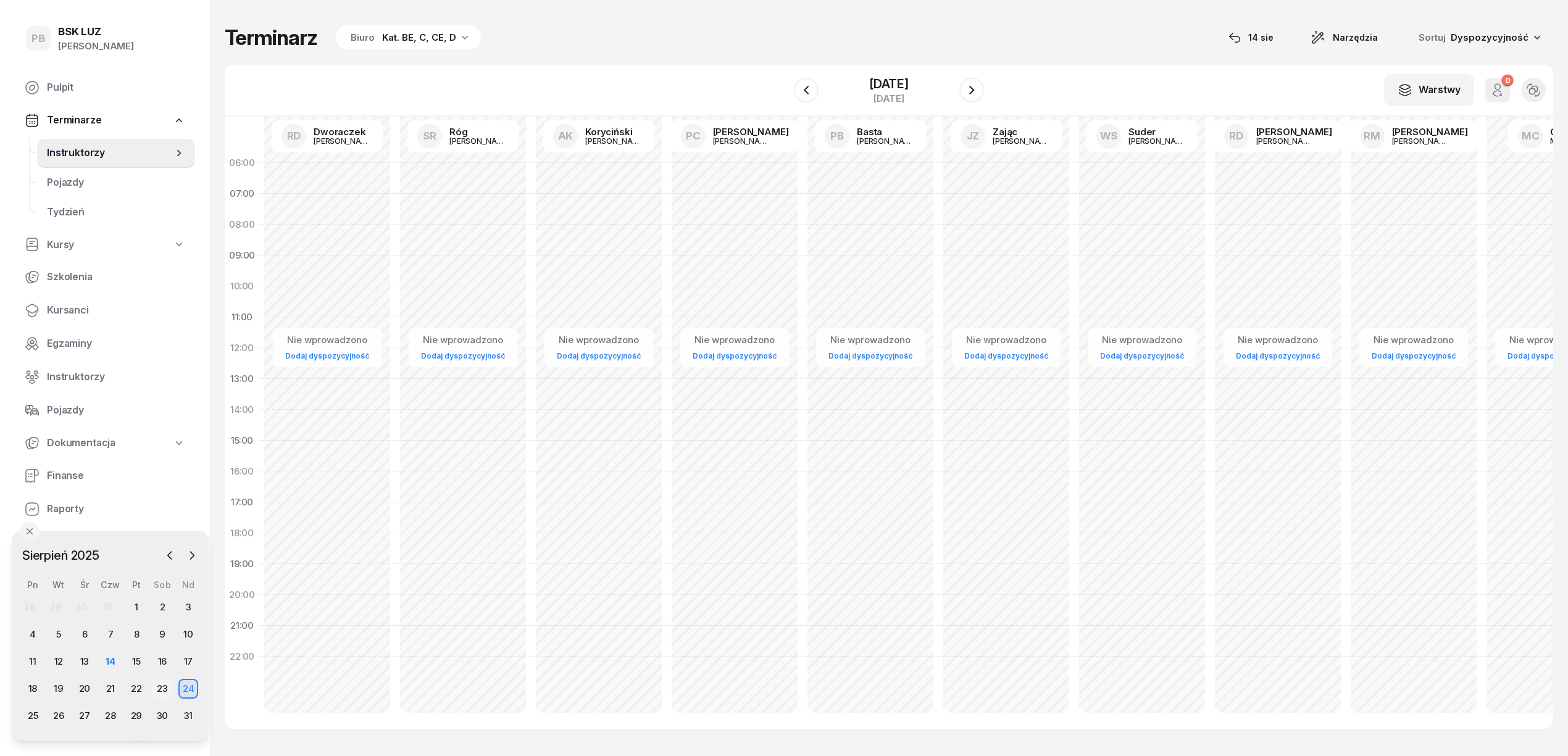
click at [159, 690] on div "23" at bounding box center [162, 689] width 20 height 20
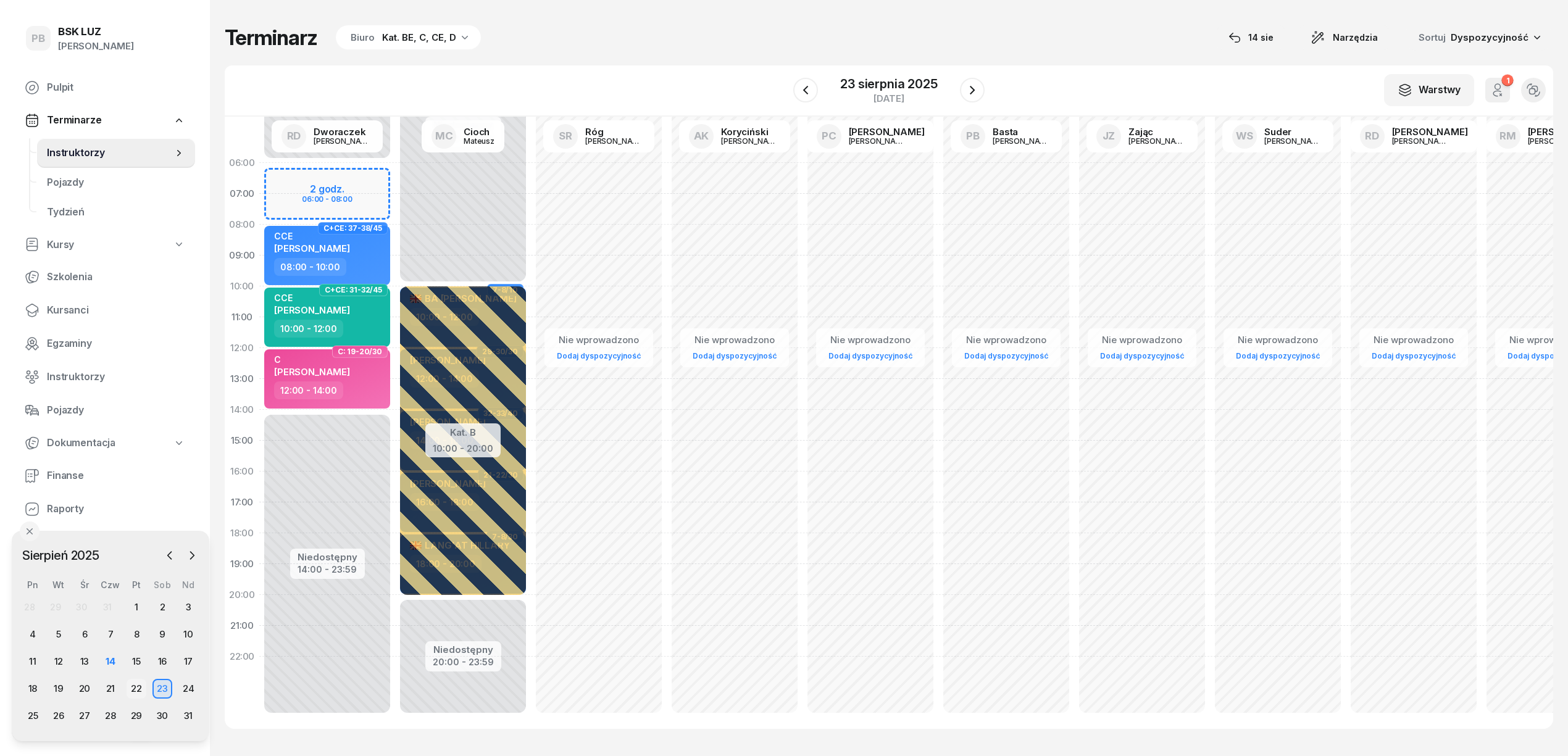
click at [139, 690] on div "22" at bounding box center [136, 689] width 20 height 20
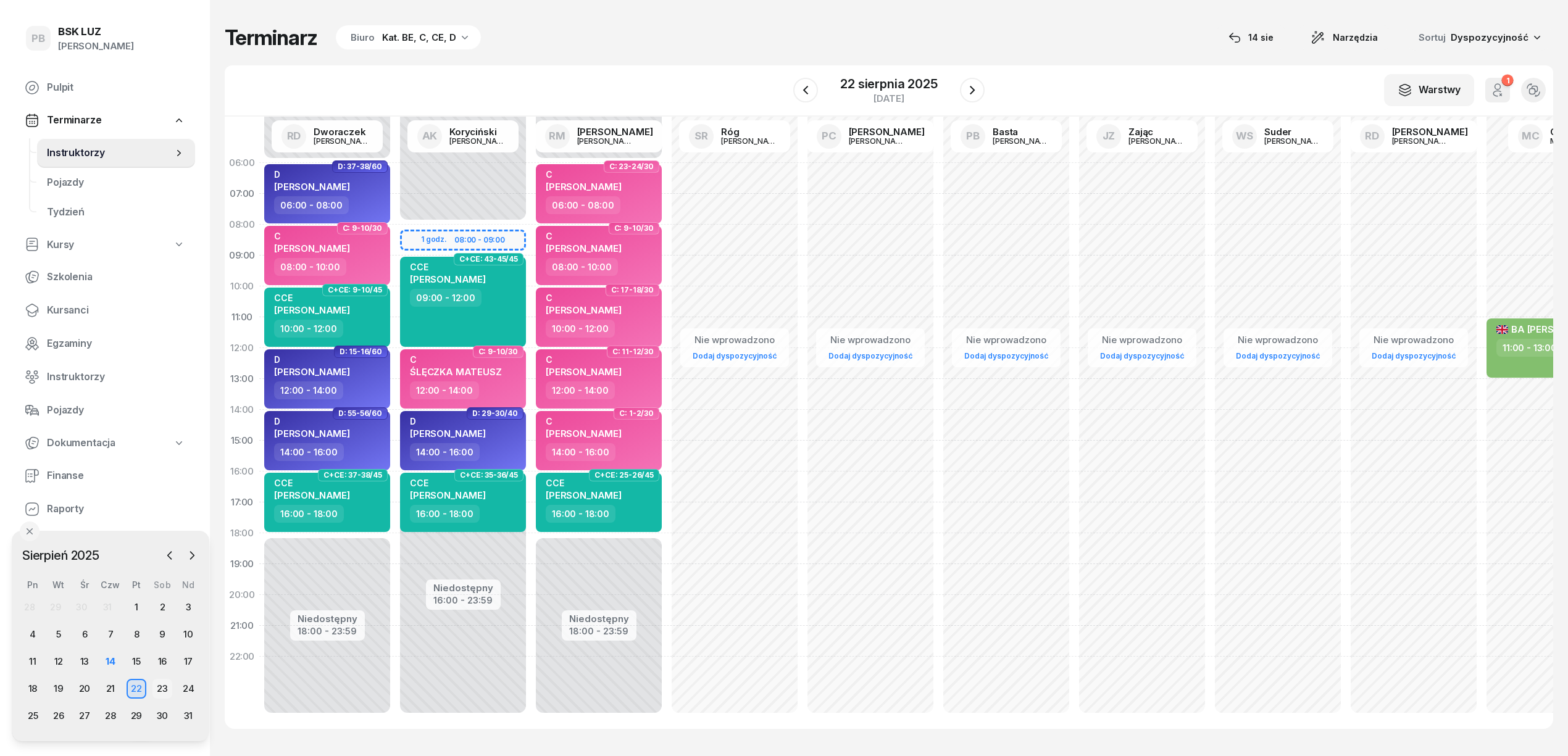
click at [158, 689] on div "23" at bounding box center [162, 689] width 20 height 20
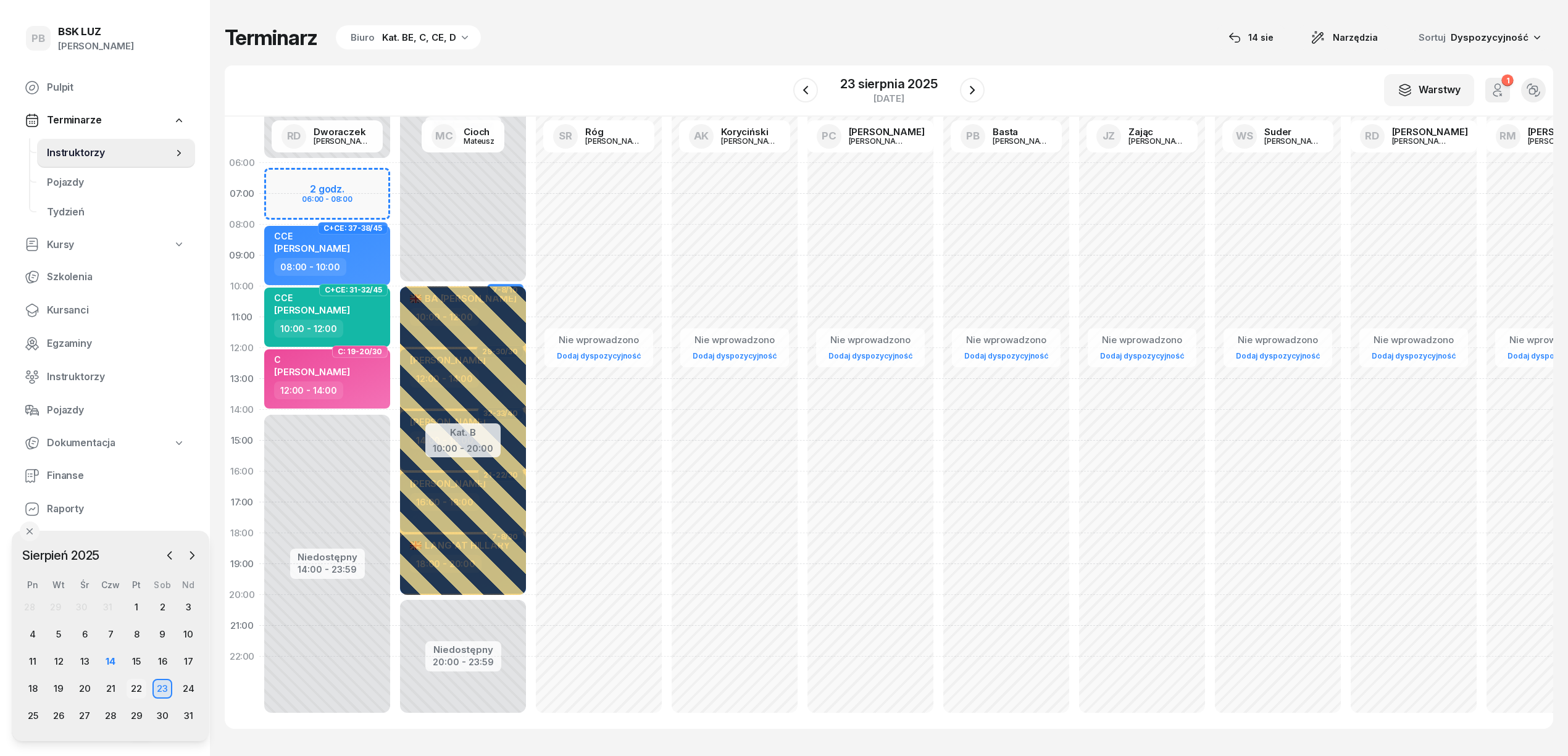
click at [136, 689] on div "22" at bounding box center [136, 689] width 20 height 20
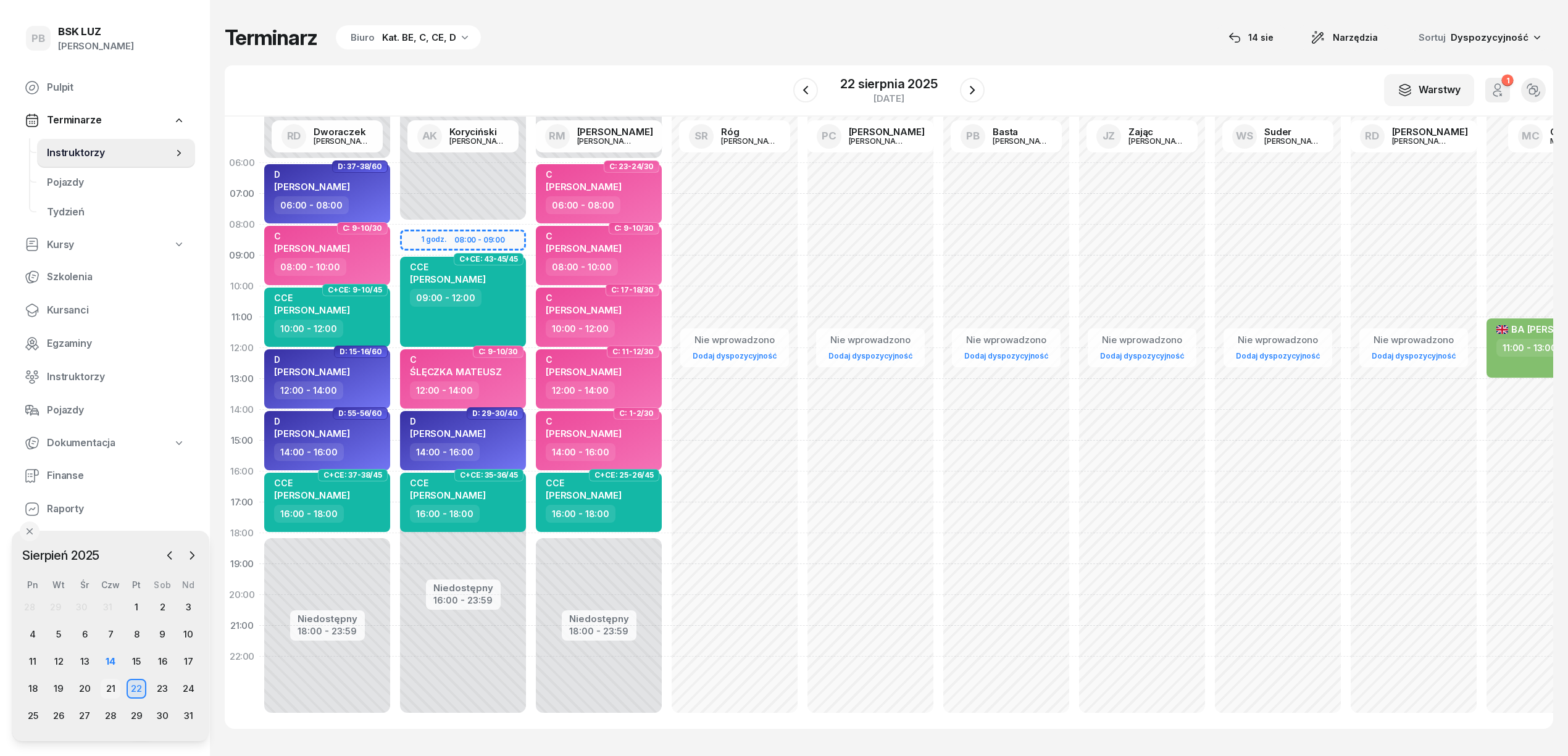
click at [116, 685] on div "21" at bounding box center [110, 689] width 20 height 20
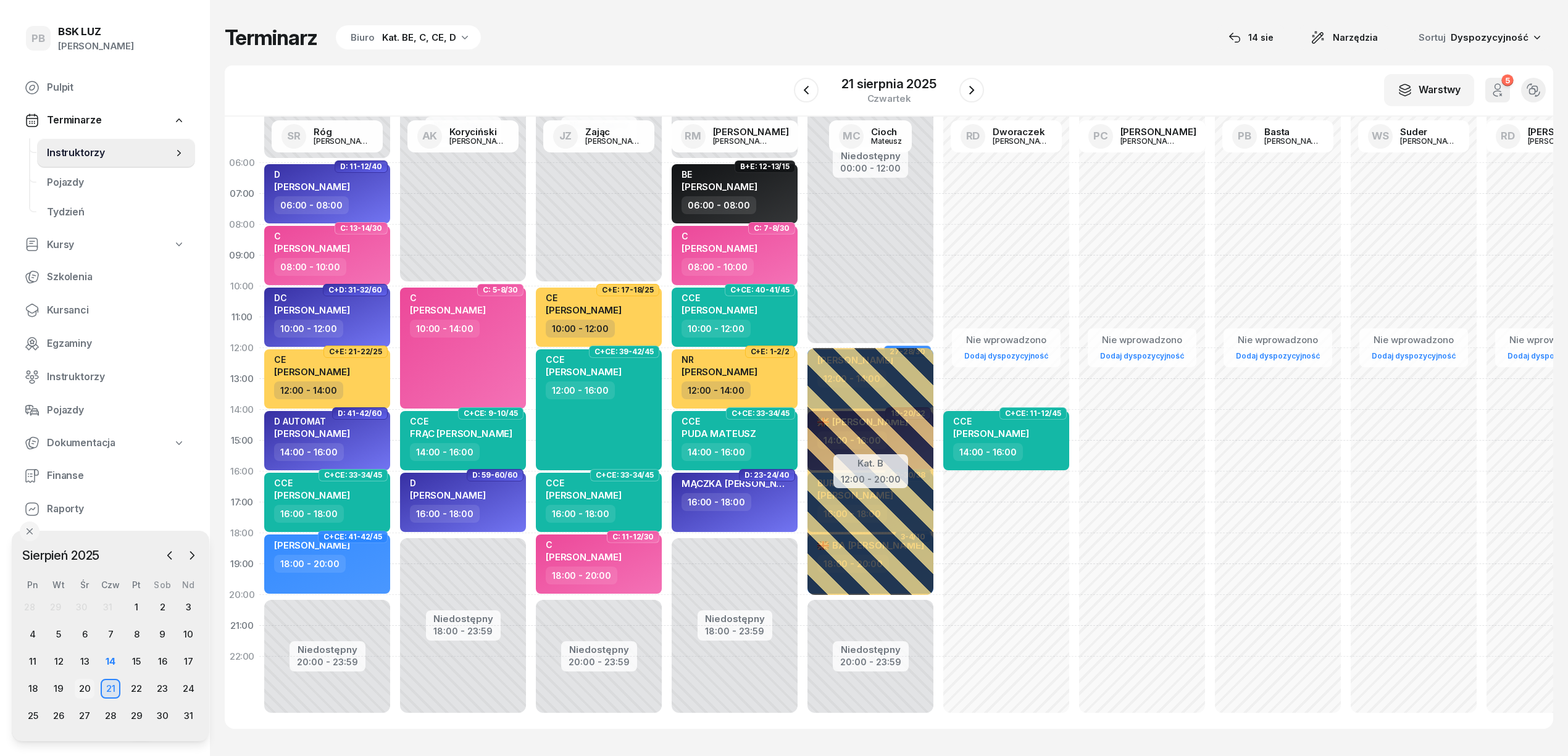
click at [87, 689] on div "20" at bounding box center [84, 689] width 20 height 20
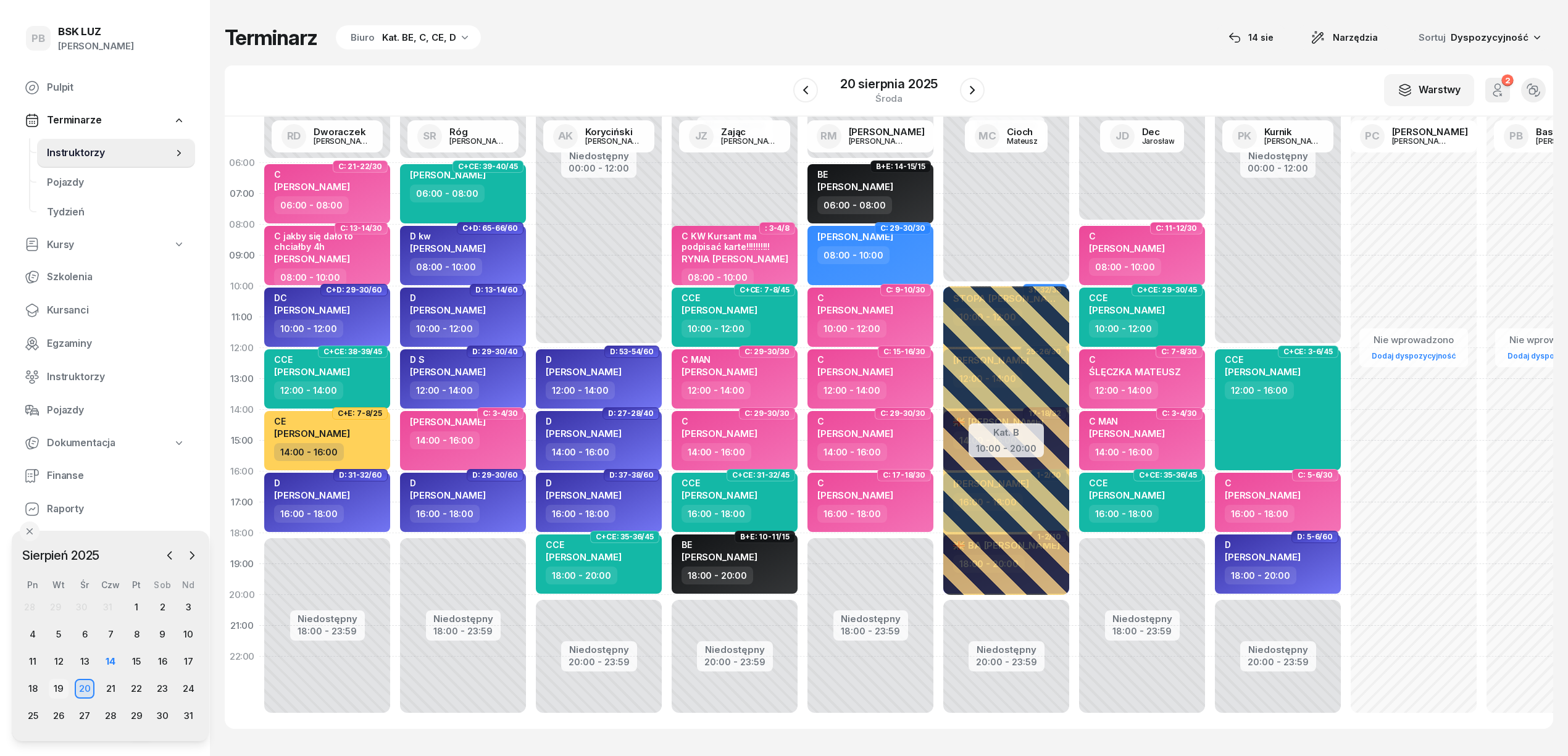
click at [64, 691] on div "19" at bounding box center [59, 689] width 20 height 20
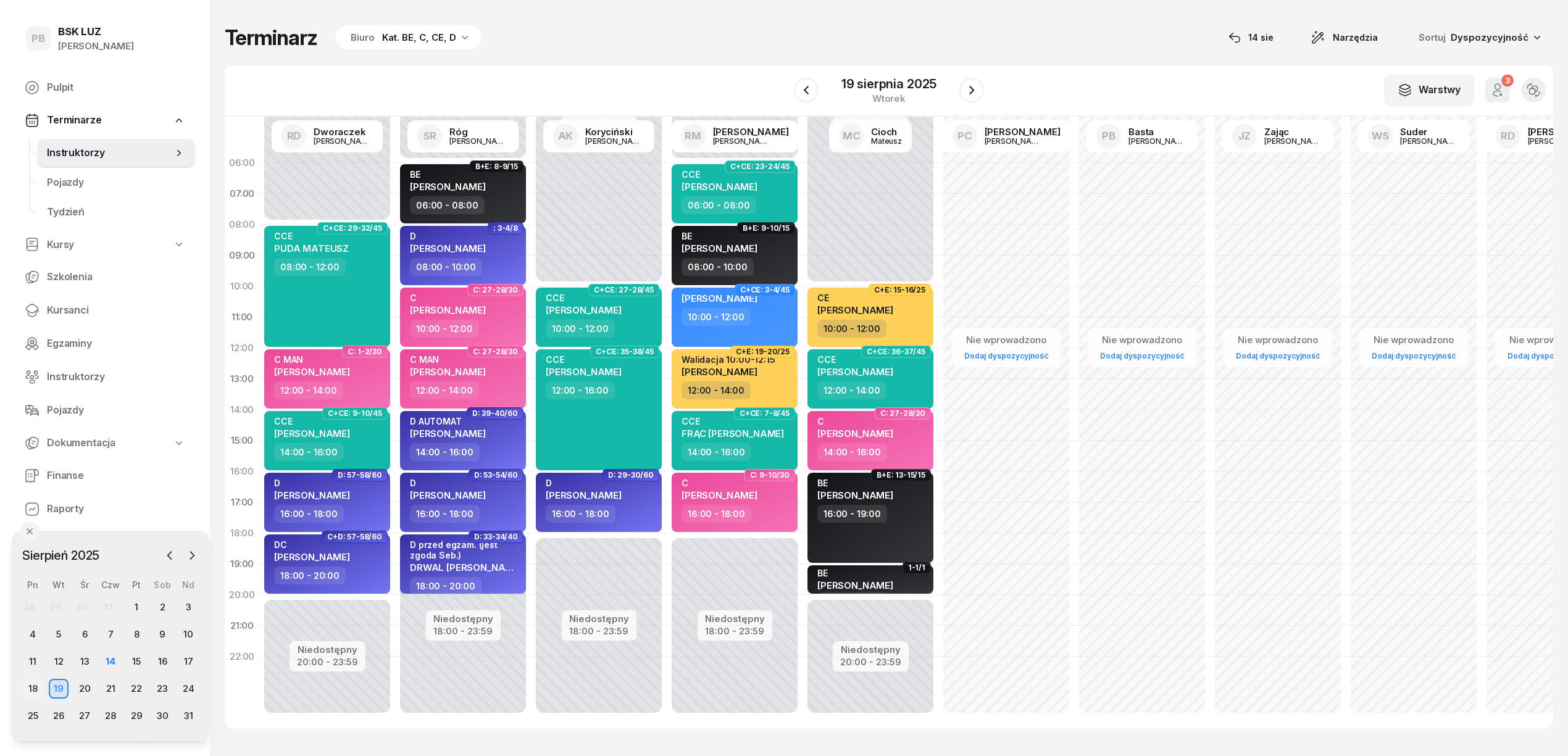
click at [37, 690] on div "18" at bounding box center [32, 689] width 20 height 20
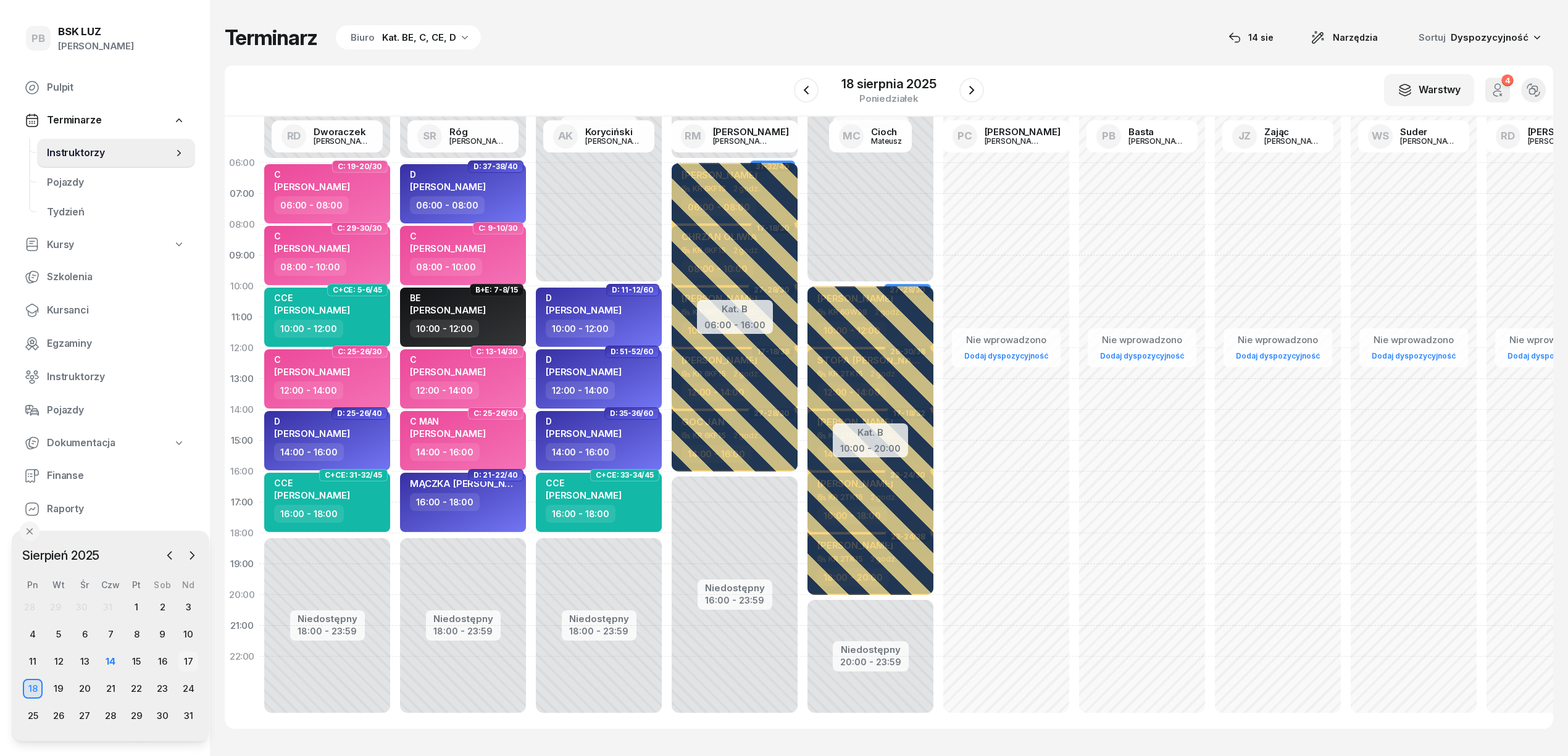
click at [185, 665] on div "17" at bounding box center [188, 661] width 20 height 20
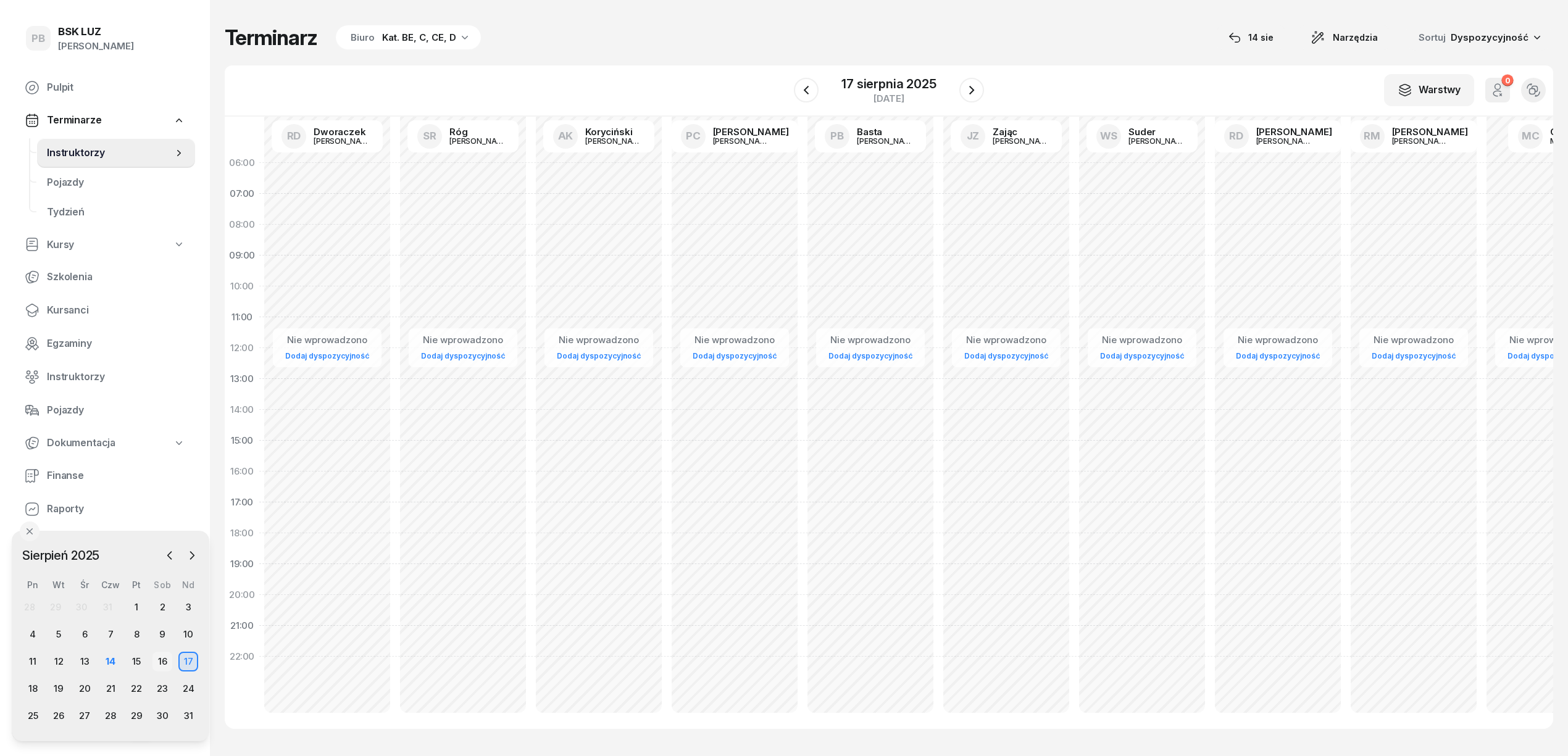
click at [162, 662] on div "16" at bounding box center [162, 661] width 20 height 20
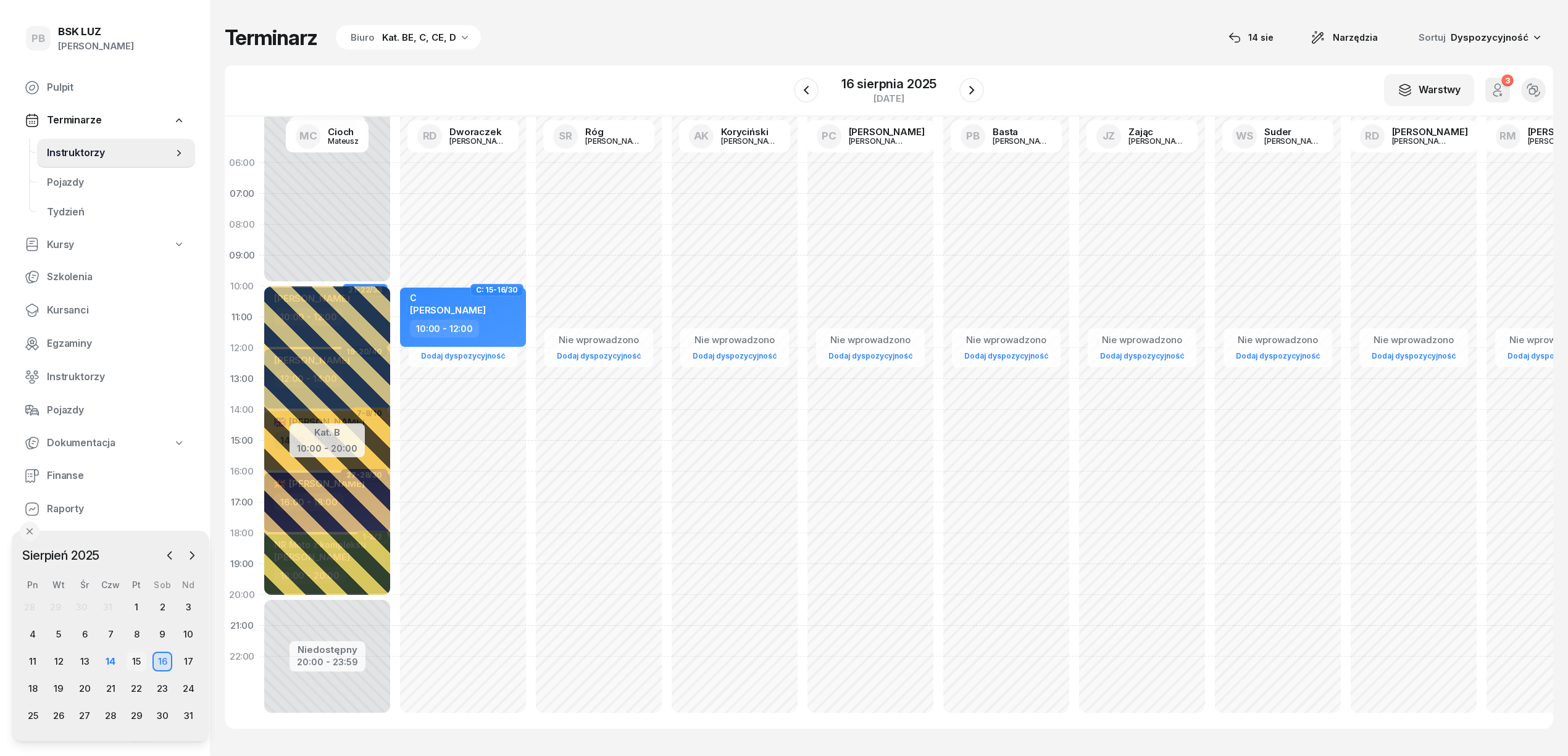
click at [144, 657] on div "15" at bounding box center [136, 661] width 20 height 20
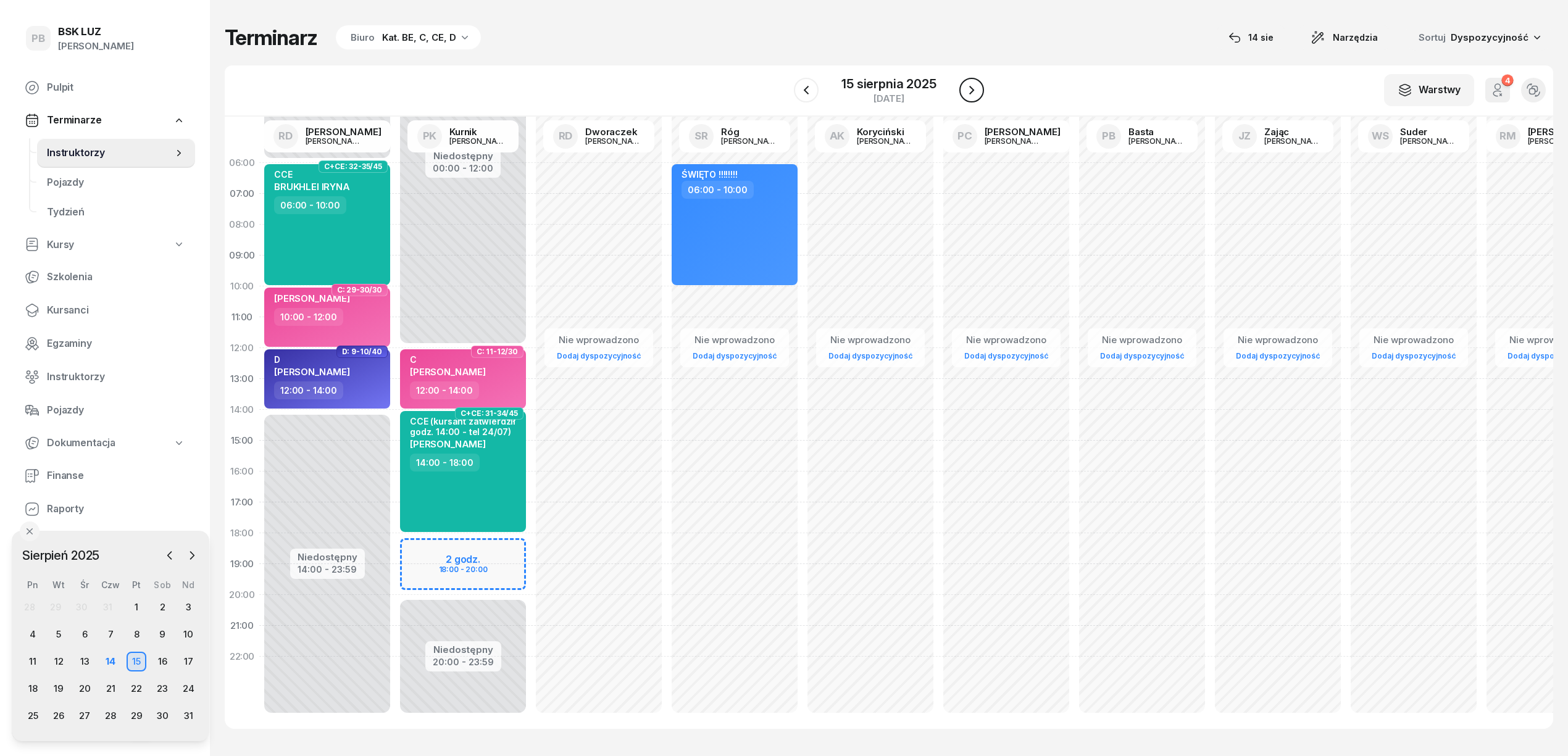
click at [964, 87] on icon "button" at bounding box center [971, 90] width 15 height 15
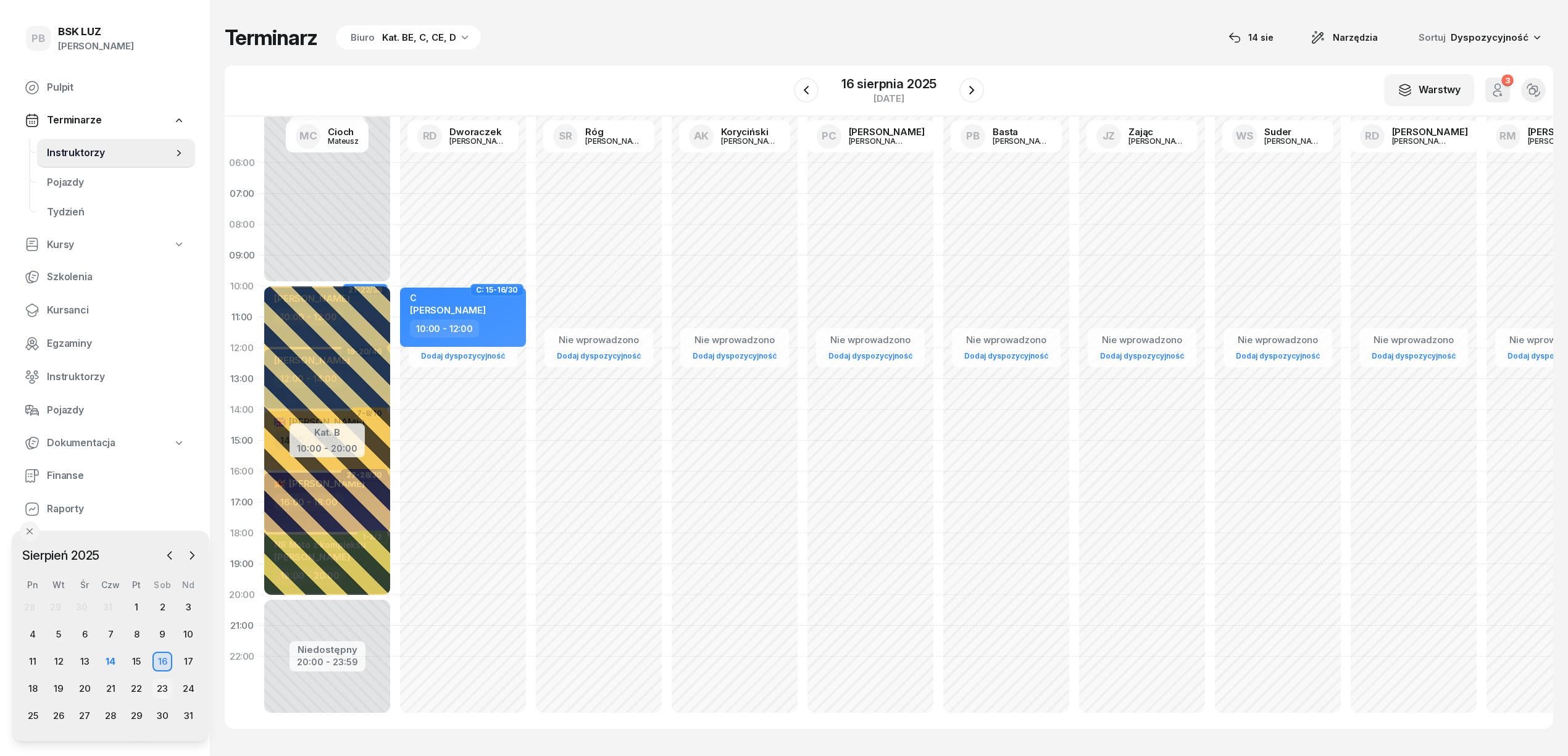
click at [158, 687] on div "23" at bounding box center [162, 689] width 20 height 20
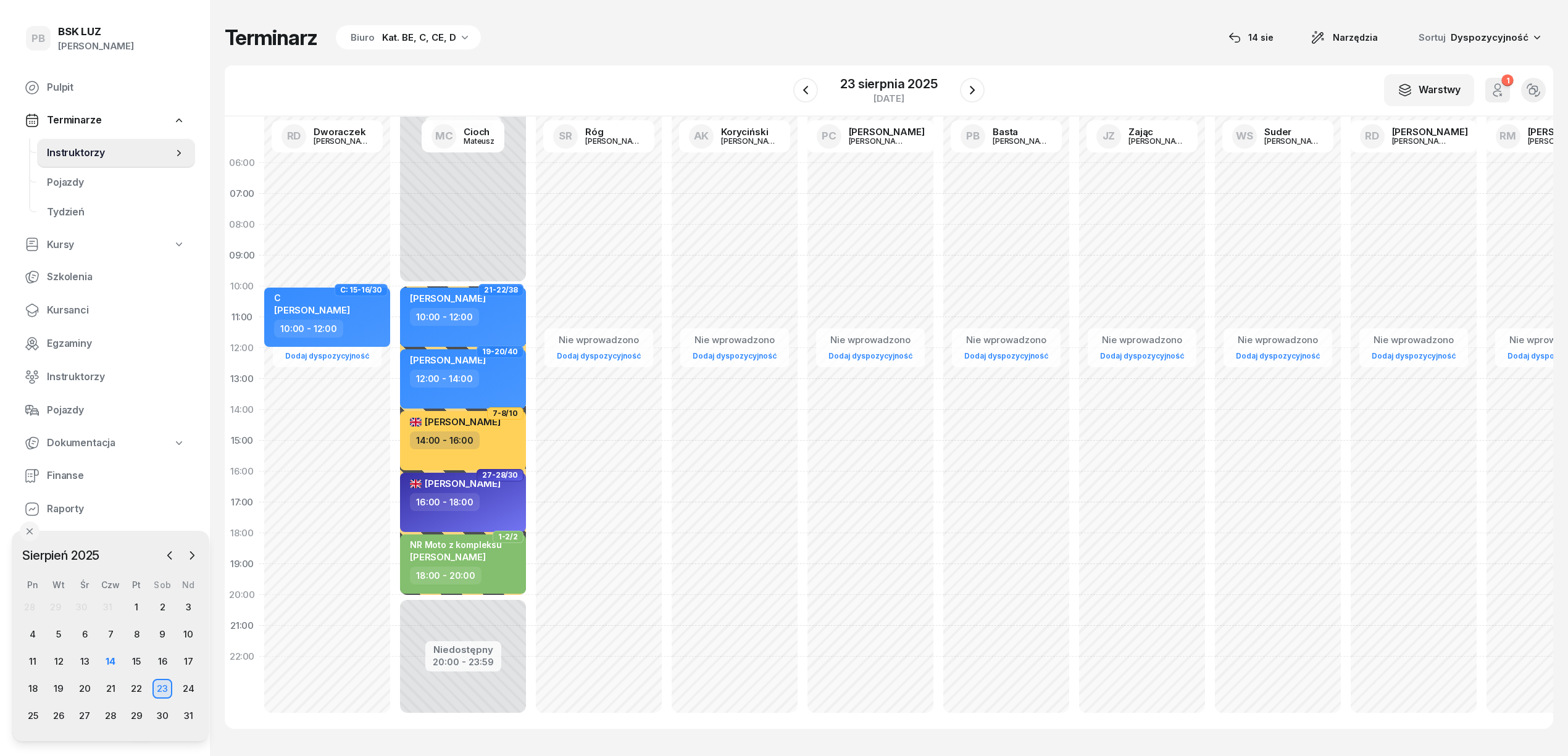
click at [157, 687] on div "23" at bounding box center [162, 689] width 20 height 20
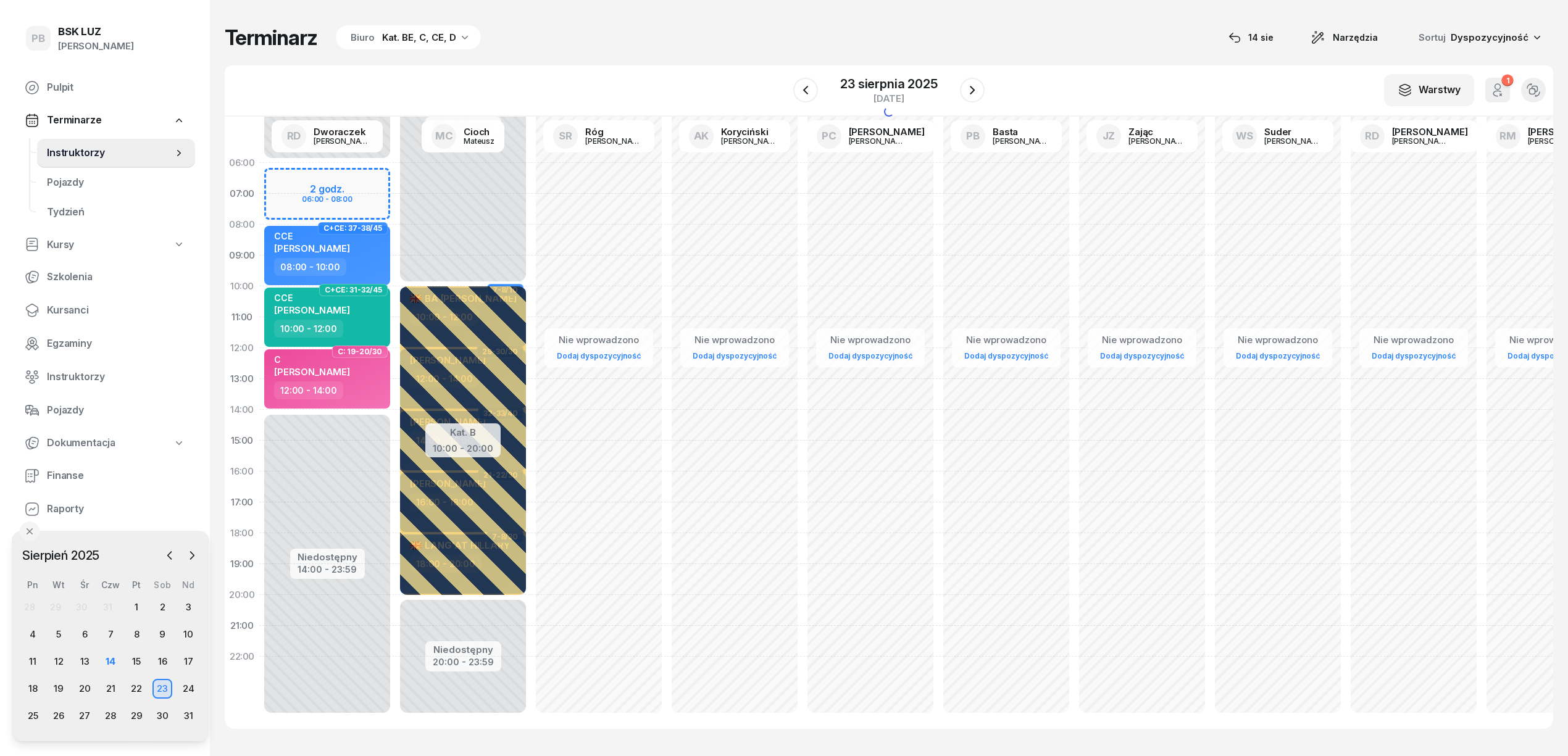
click at [395, 174] on div "Niedostępny 00:00 - 06:00 Niedostępny 14:00 - 23:59 2 godz. 06:00 - 08:00 D: 13…" at bounding box center [463, 441] width 136 height 587
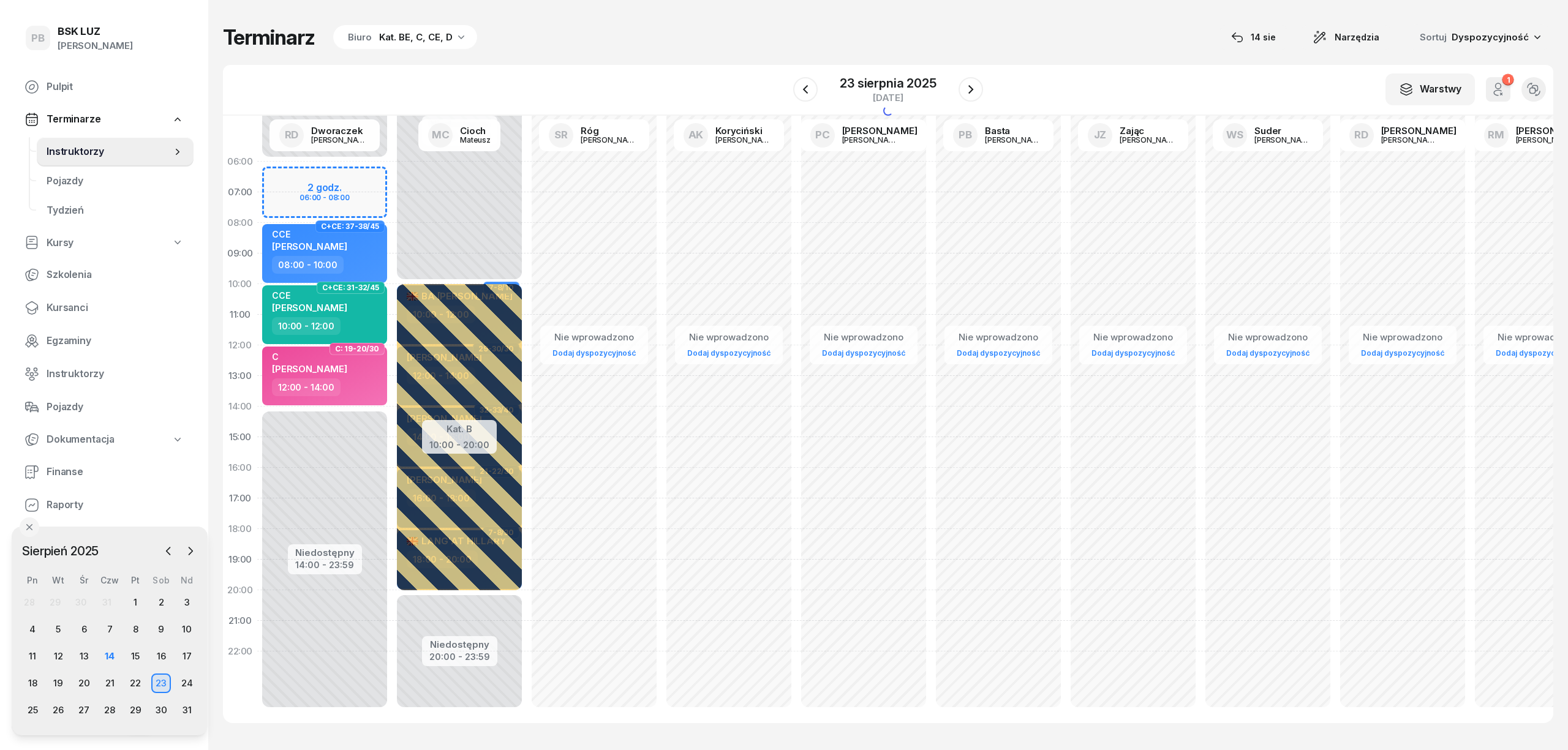
select select "06"
select select "08"
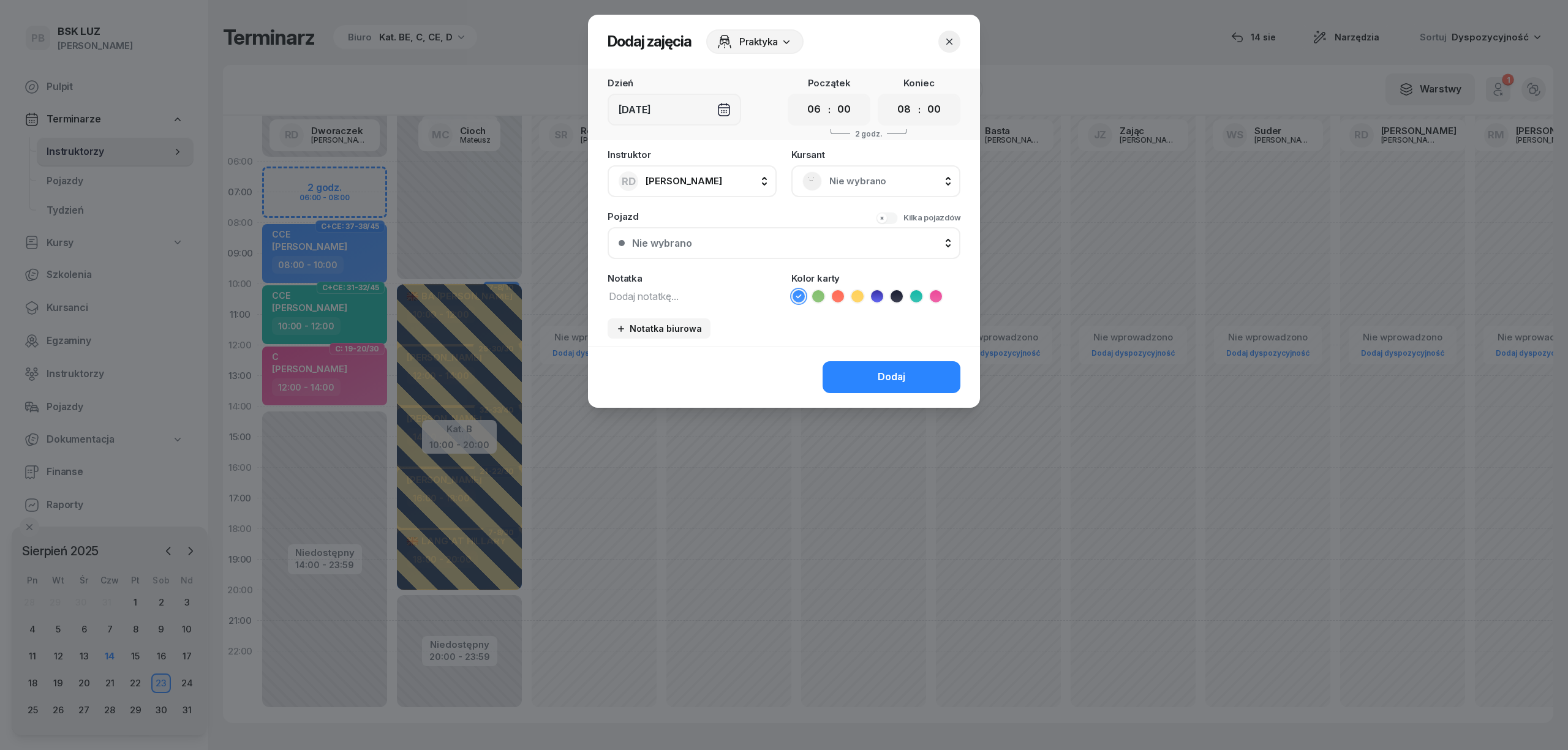
click at [873, 184] on span "Nie wybrano" at bounding box center [889, 181] width 120 height 16
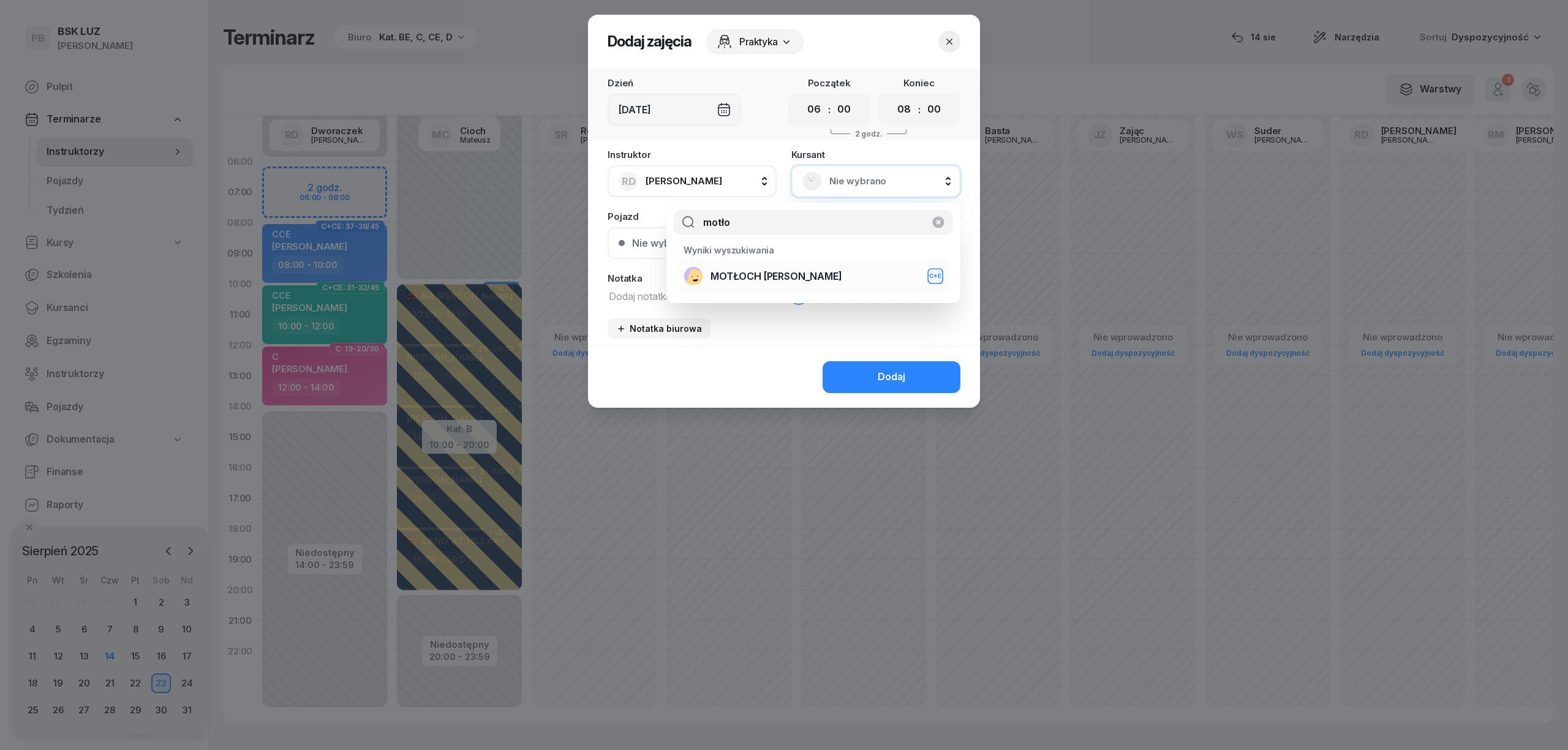
type input "motło"
click at [735, 275] on span "MOTŁOCH WOJCIECH" at bounding box center [776, 277] width 132 height 16
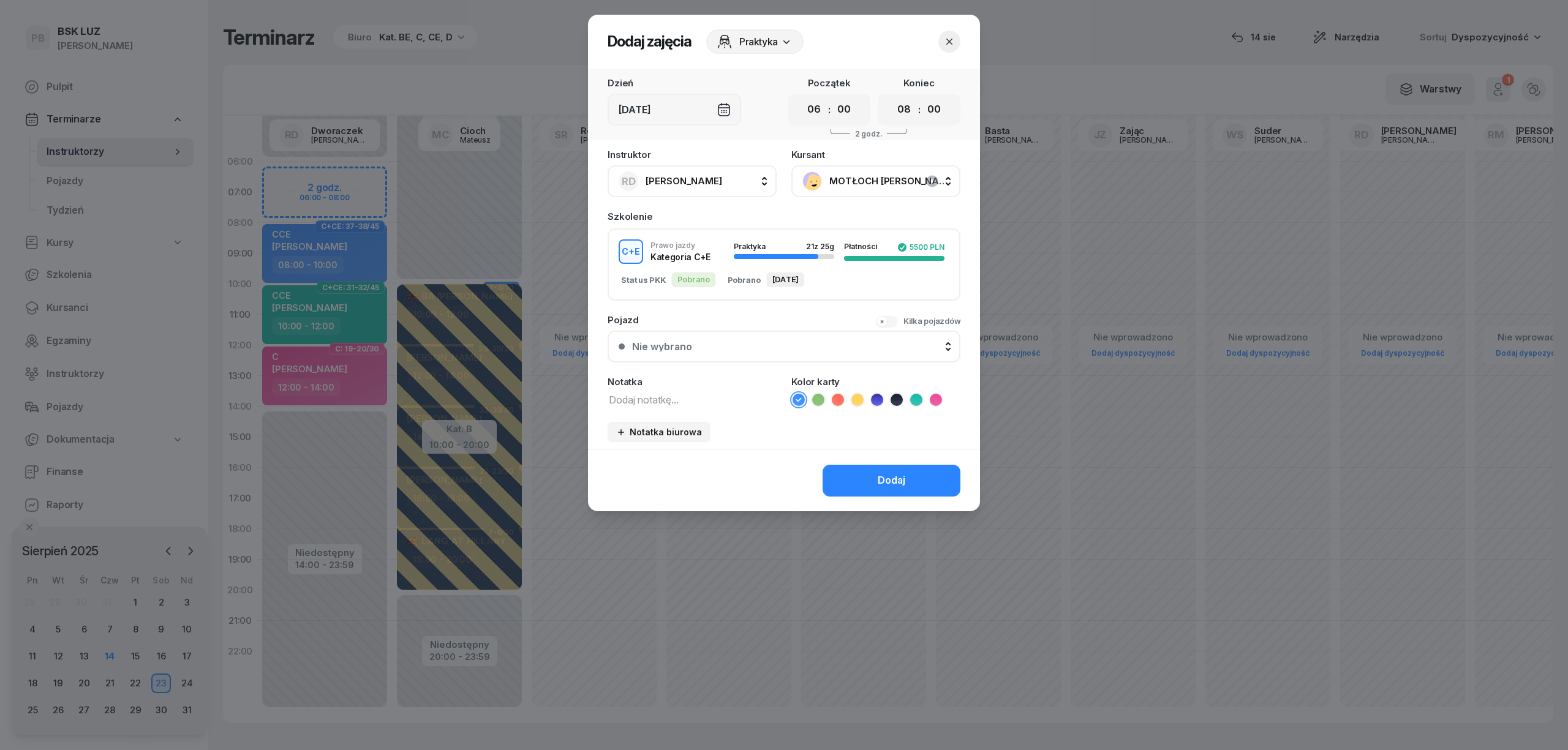
click at [652, 399] on textarea at bounding box center [692, 399] width 169 height 16
type textarea "ce"
click at [853, 400] on icon at bounding box center [857, 400] width 12 height 12
click at [868, 471] on button "Dodaj" at bounding box center [892, 480] width 138 height 32
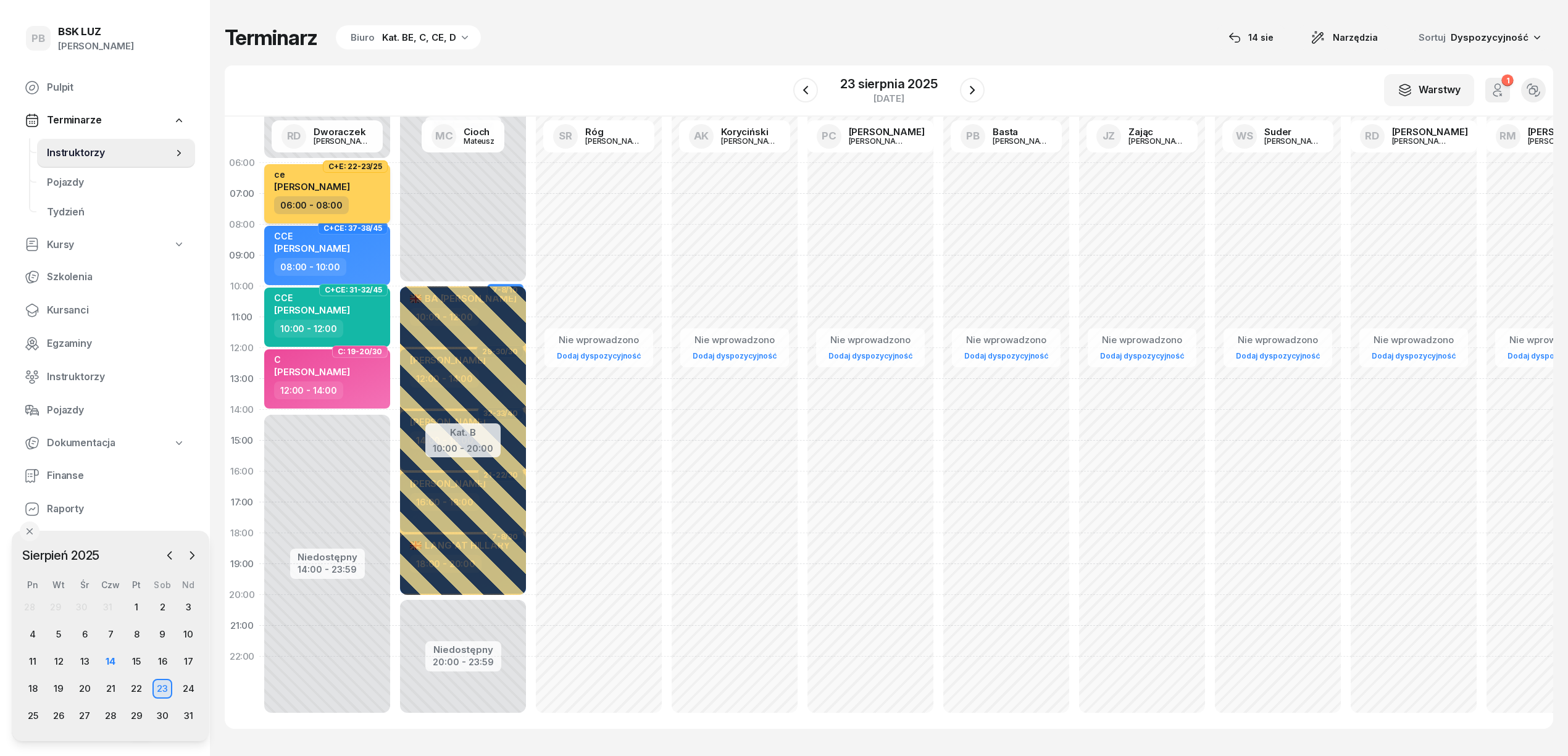
click at [381, 200] on div "06:00 - 08:00" at bounding box center [328, 205] width 109 height 18
select select "06"
select select "08"
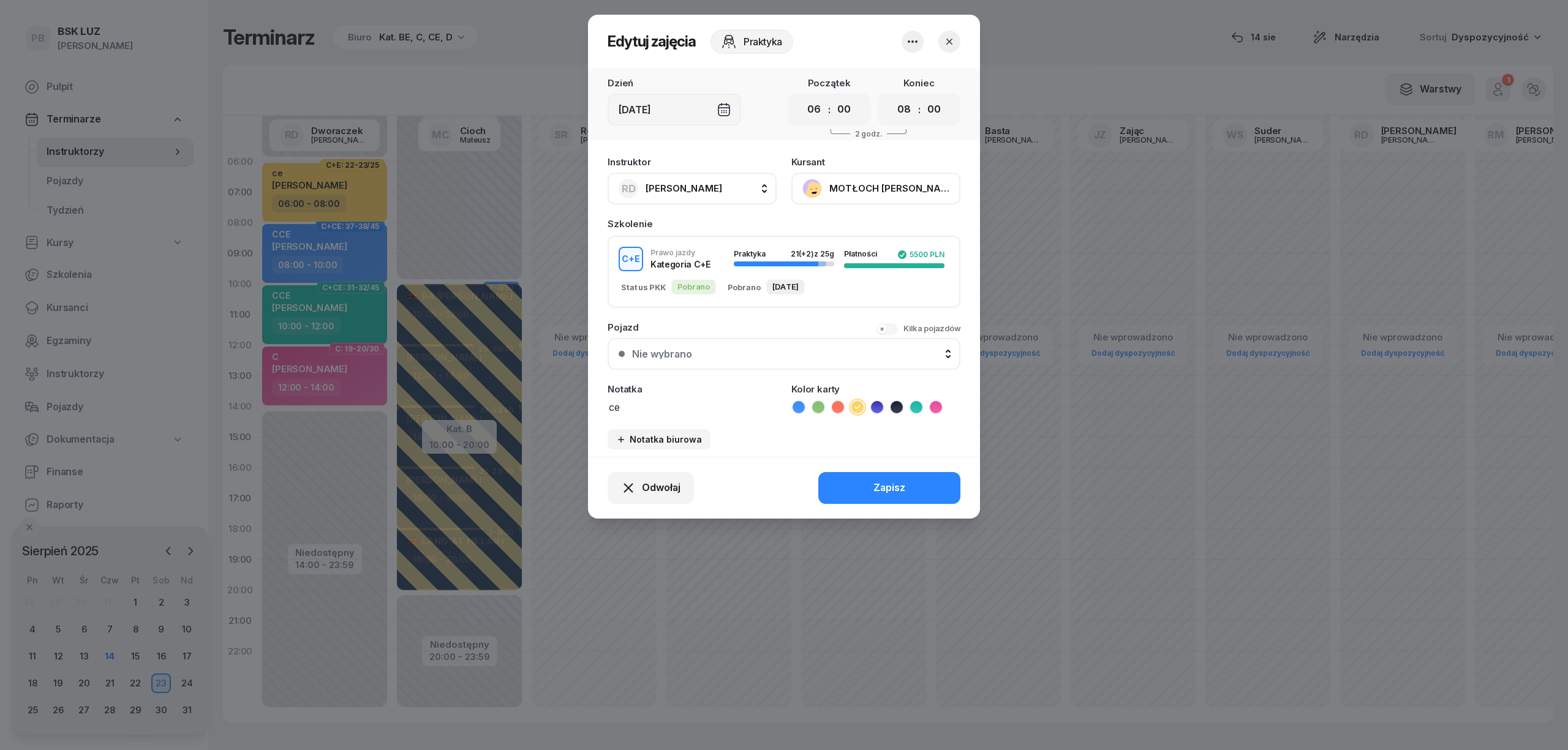
drag, startPoint x: 647, startPoint y: 410, endPoint x: 583, endPoint y: 396, distance: 65.5
click at [583, 397] on div "Edytuj zajęcia Praktyka Dzień Sob, 23 sie Początek 00 01 02 03 04 05 06 07 08 0…" at bounding box center [784, 375] width 1568 height 750
type textarea "CE z kursu"
click at [918, 491] on button "Zapisz" at bounding box center [889, 488] width 142 height 32
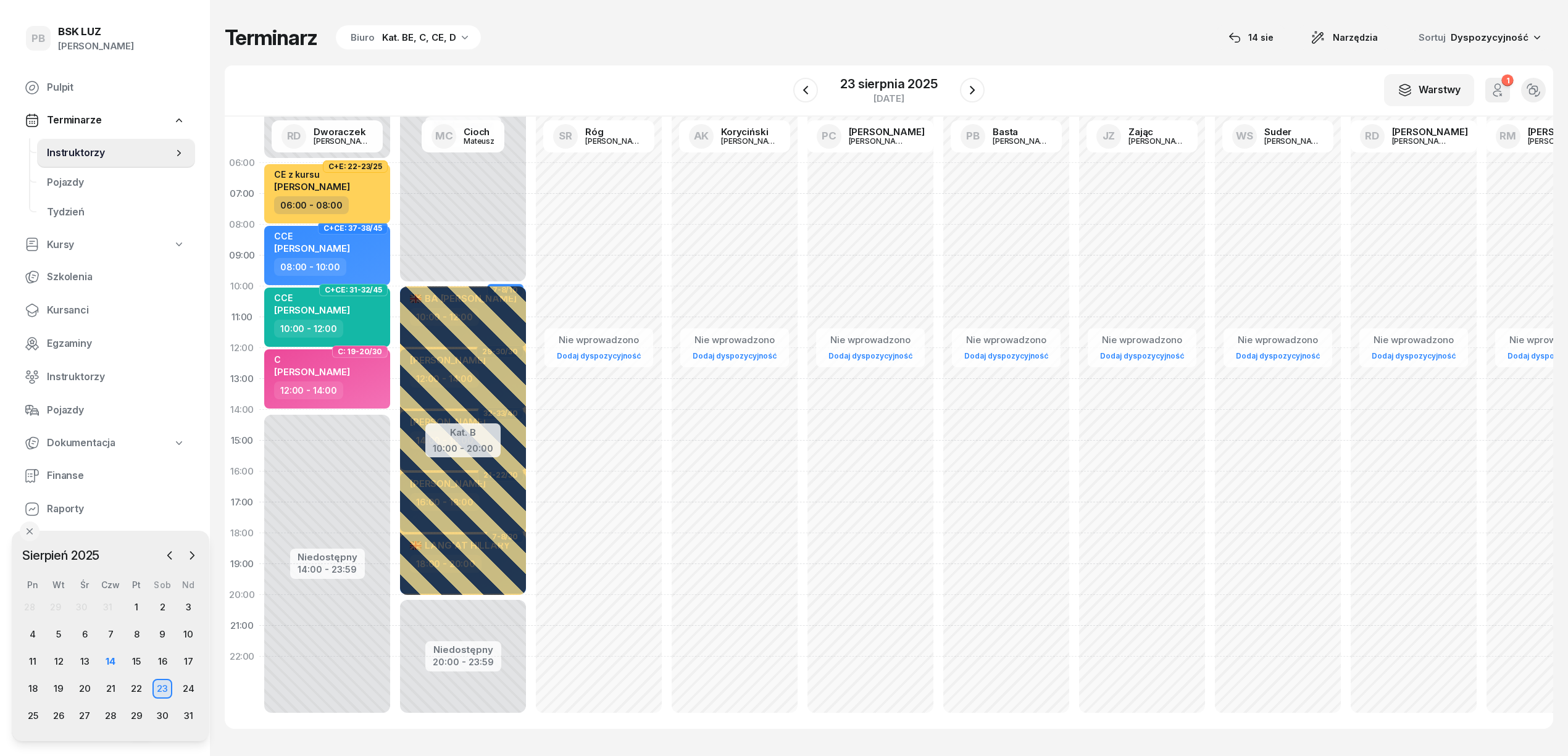
click at [160, 690] on div "23" at bounding box center [162, 689] width 20 height 20
click at [804, 84] on icon "button" at bounding box center [805, 90] width 15 height 15
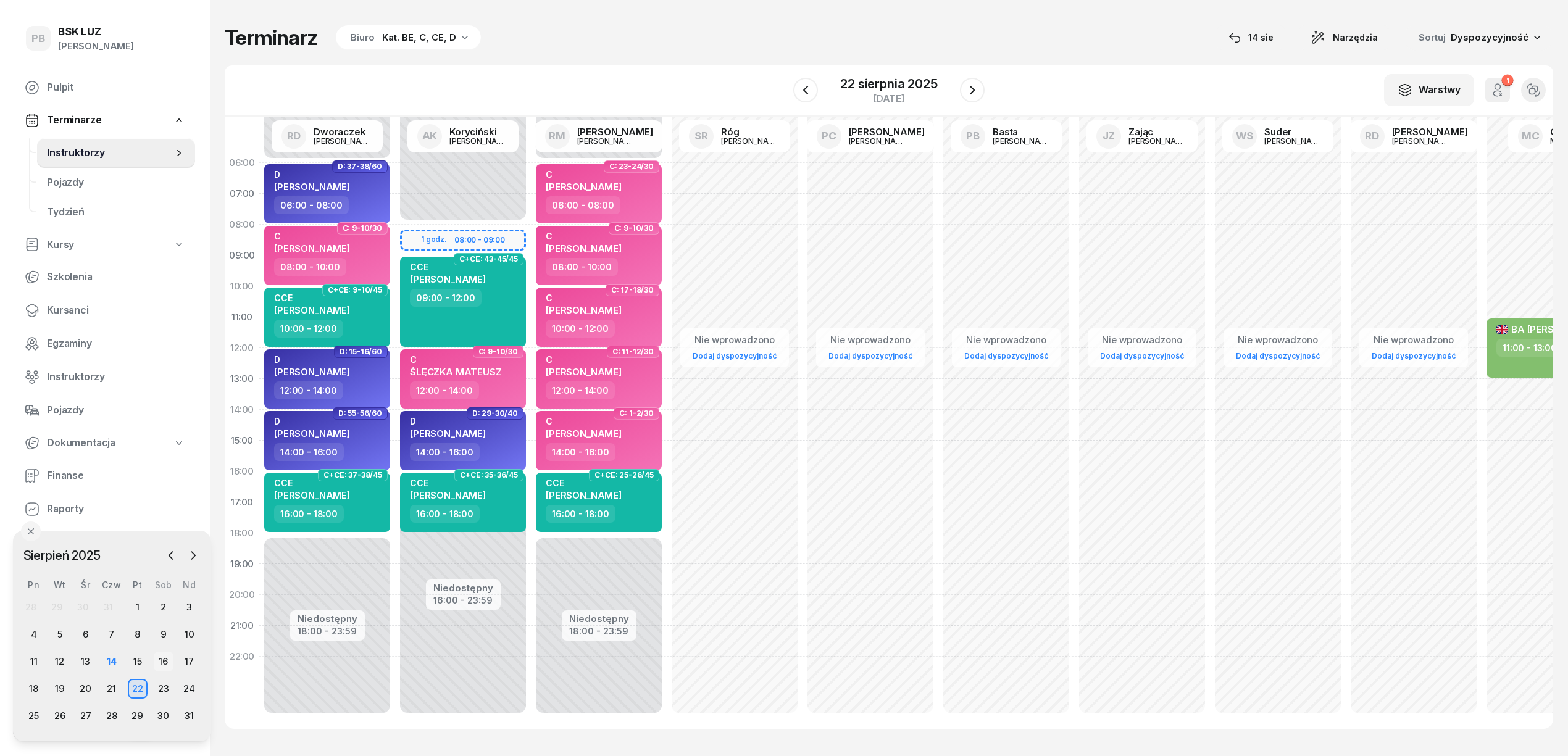
click at [158, 661] on div "16" at bounding box center [164, 661] width 20 height 20
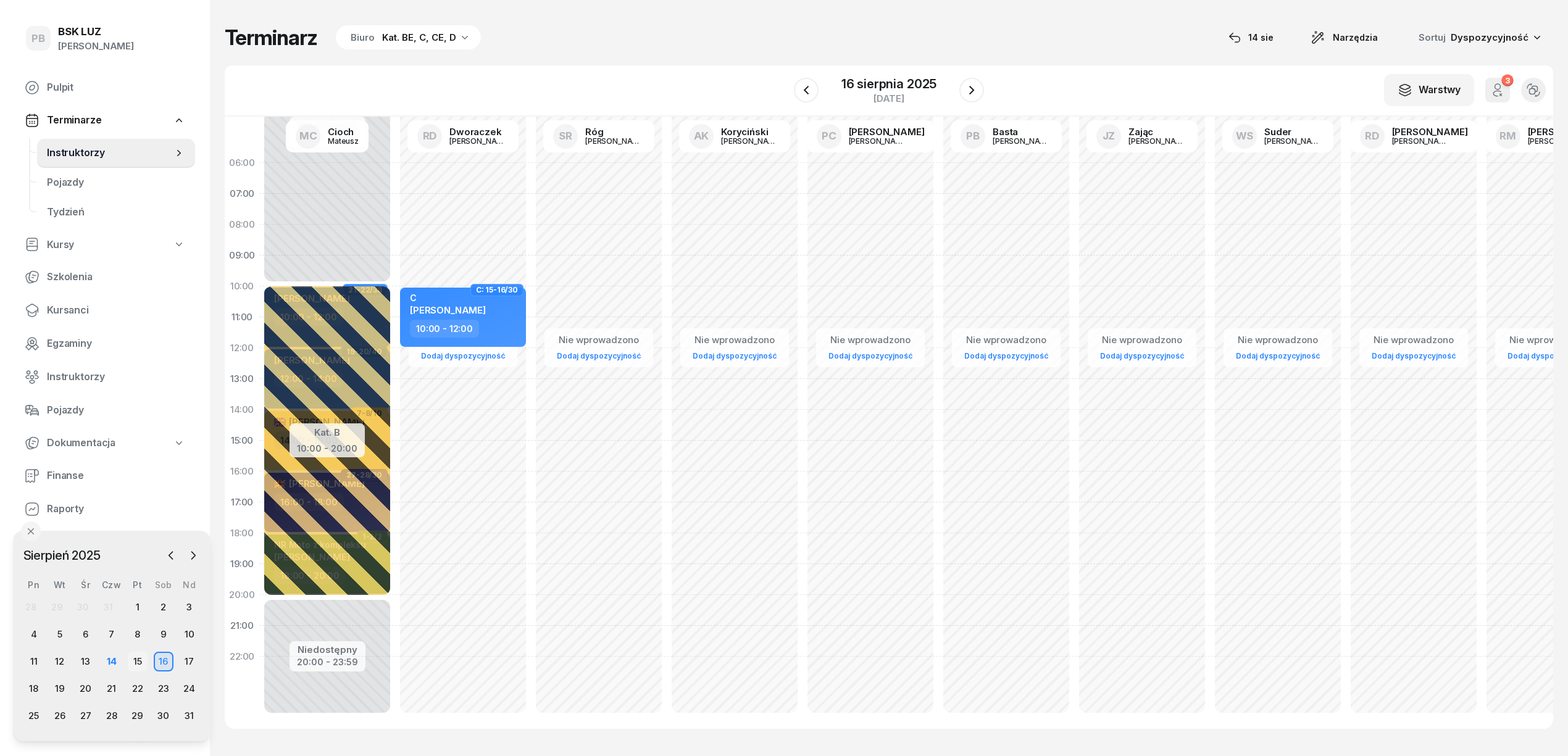
click at [139, 657] on div "15" at bounding box center [137, 661] width 20 height 20
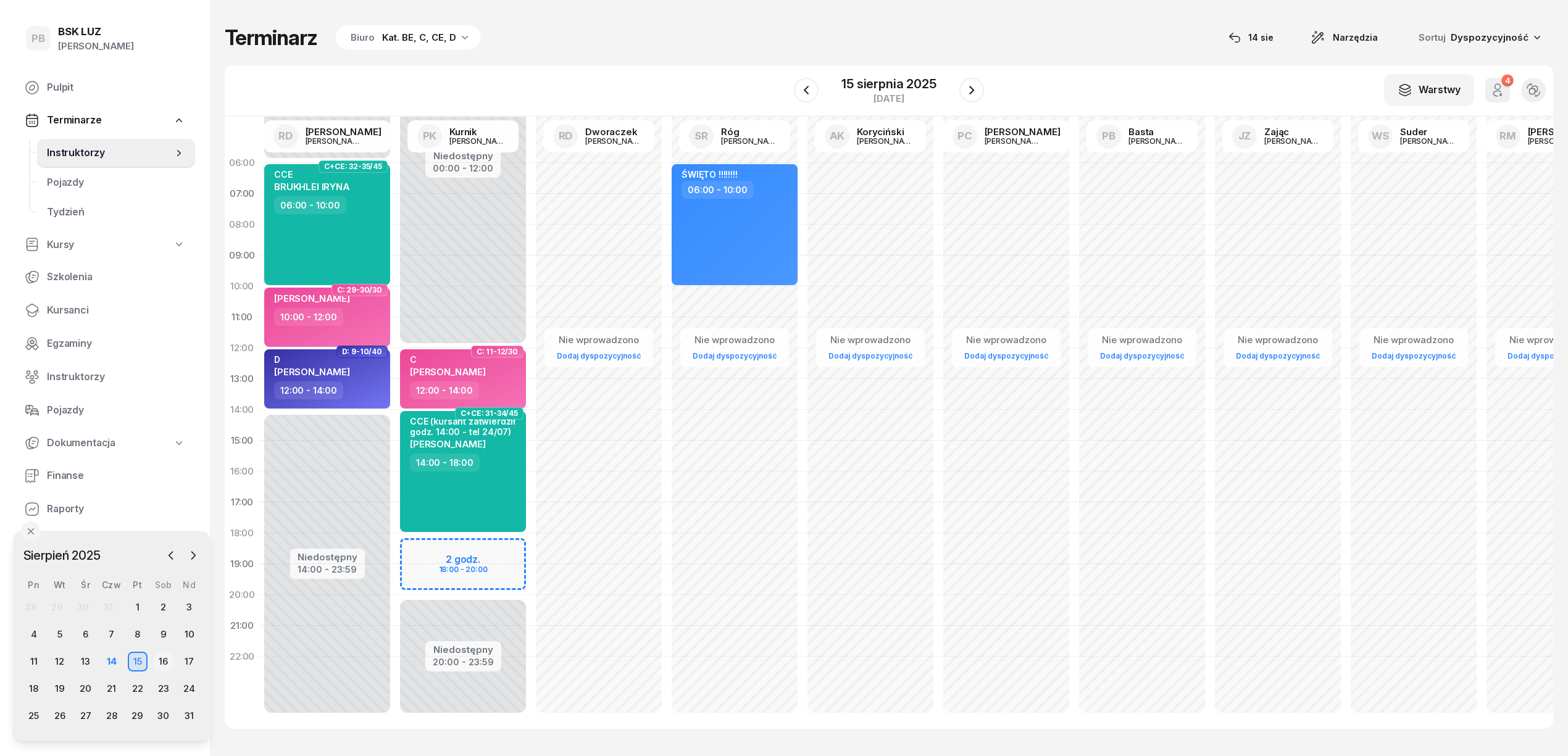
click at [158, 657] on div "16" at bounding box center [164, 661] width 20 height 20
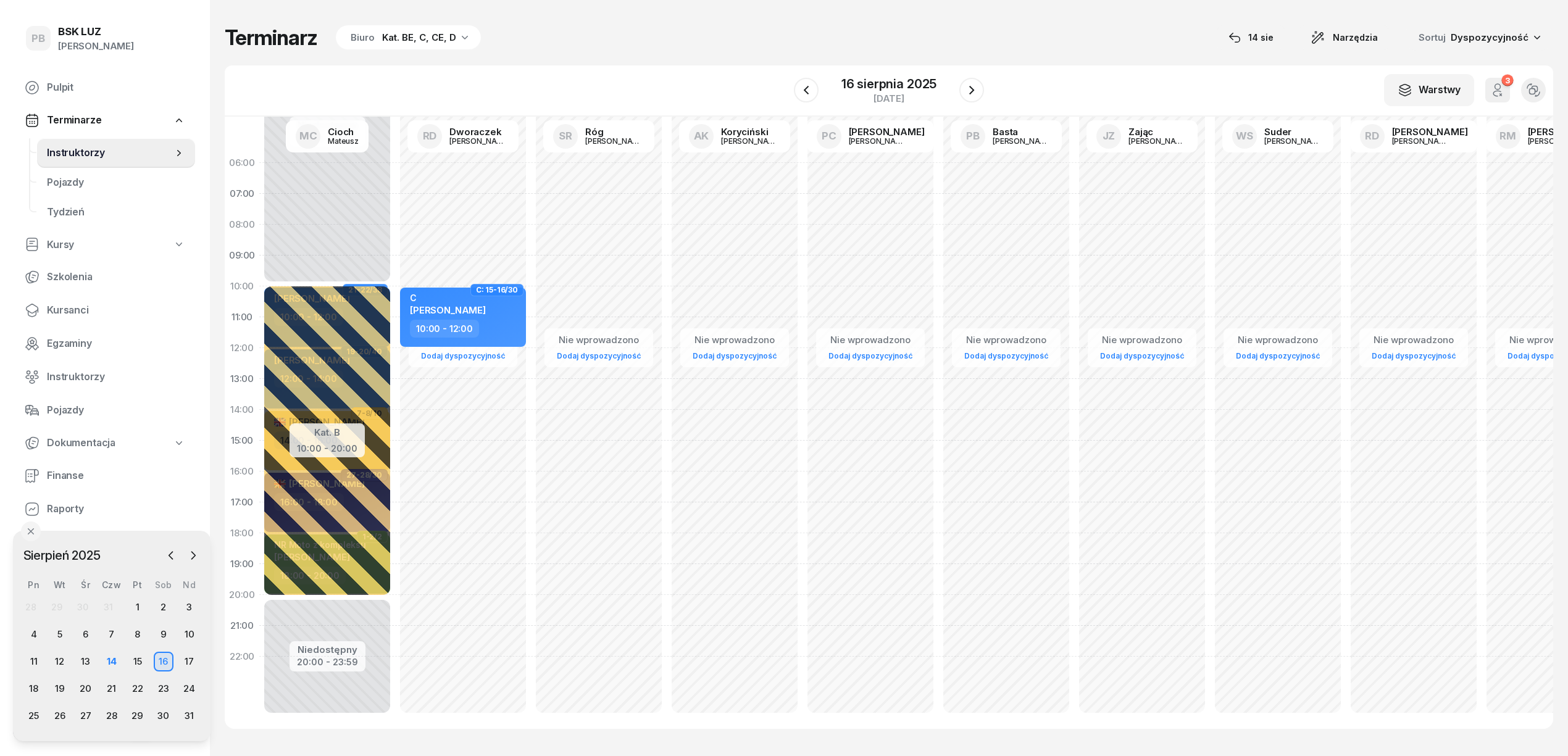
click at [122, 662] on div "14" at bounding box center [111, 661] width 26 height 20
click at [108, 663] on div "14" at bounding box center [111, 661] width 20 height 20
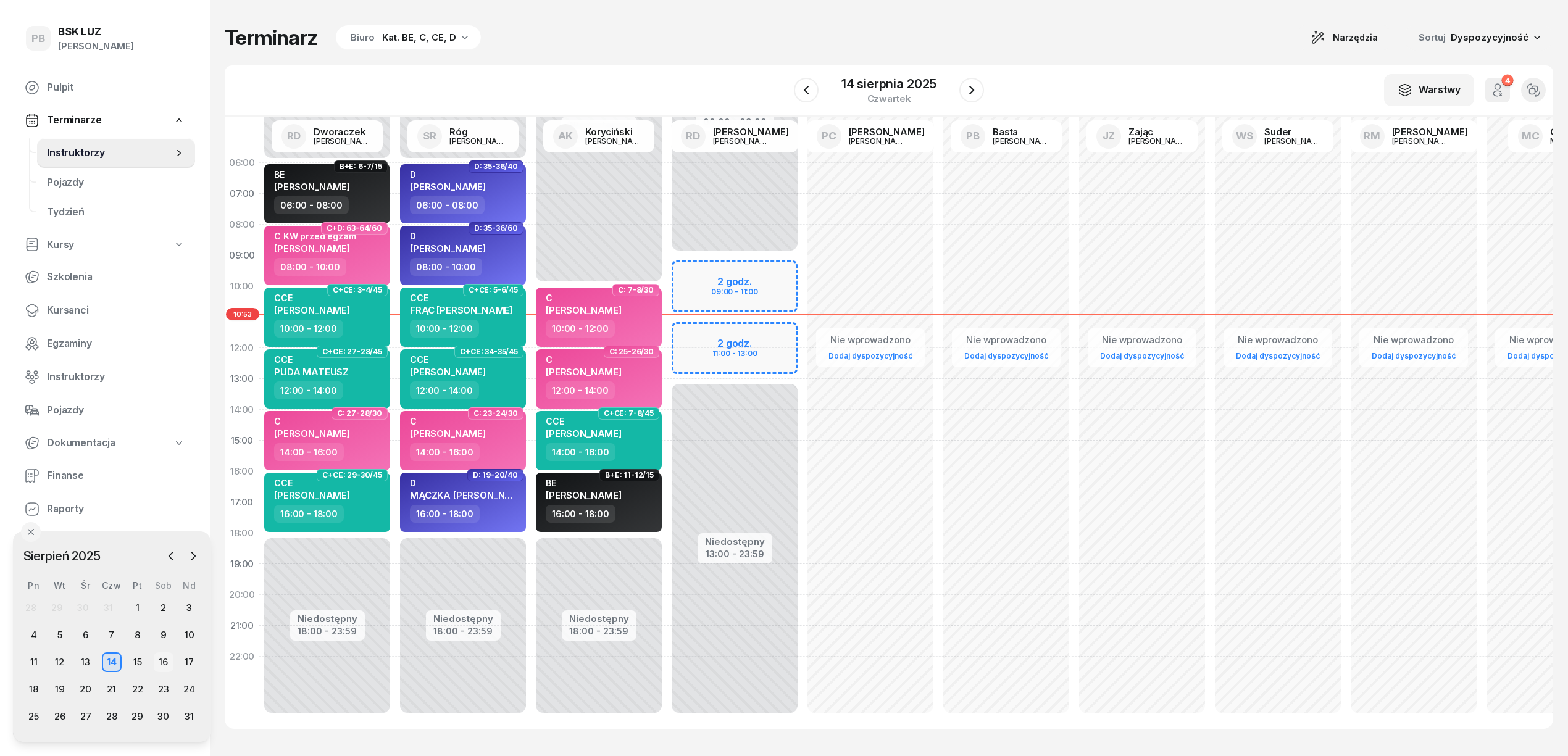
click at [167, 661] on div "16" at bounding box center [164, 662] width 20 height 20
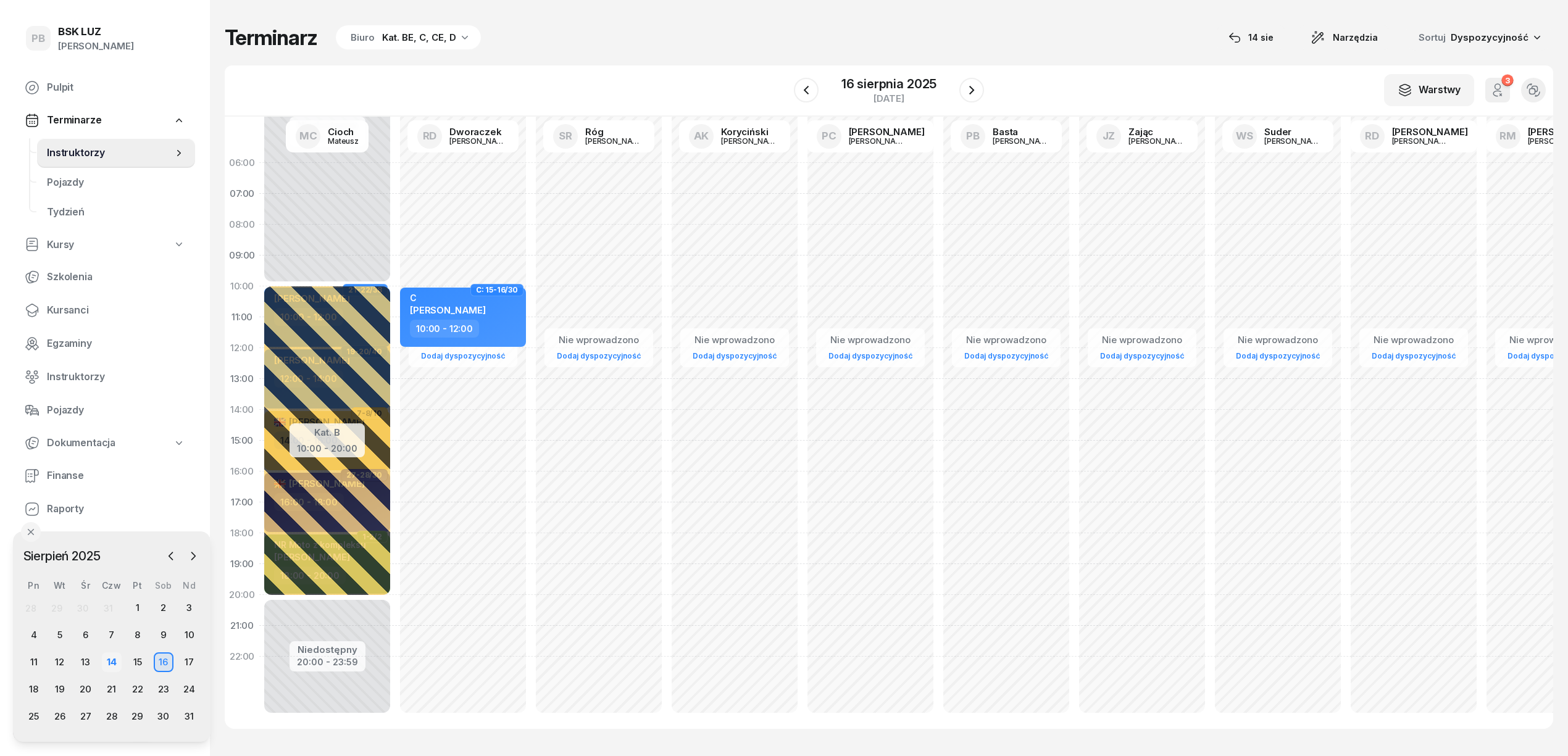
click at [116, 660] on div "14" at bounding box center [111, 662] width 20 height 20
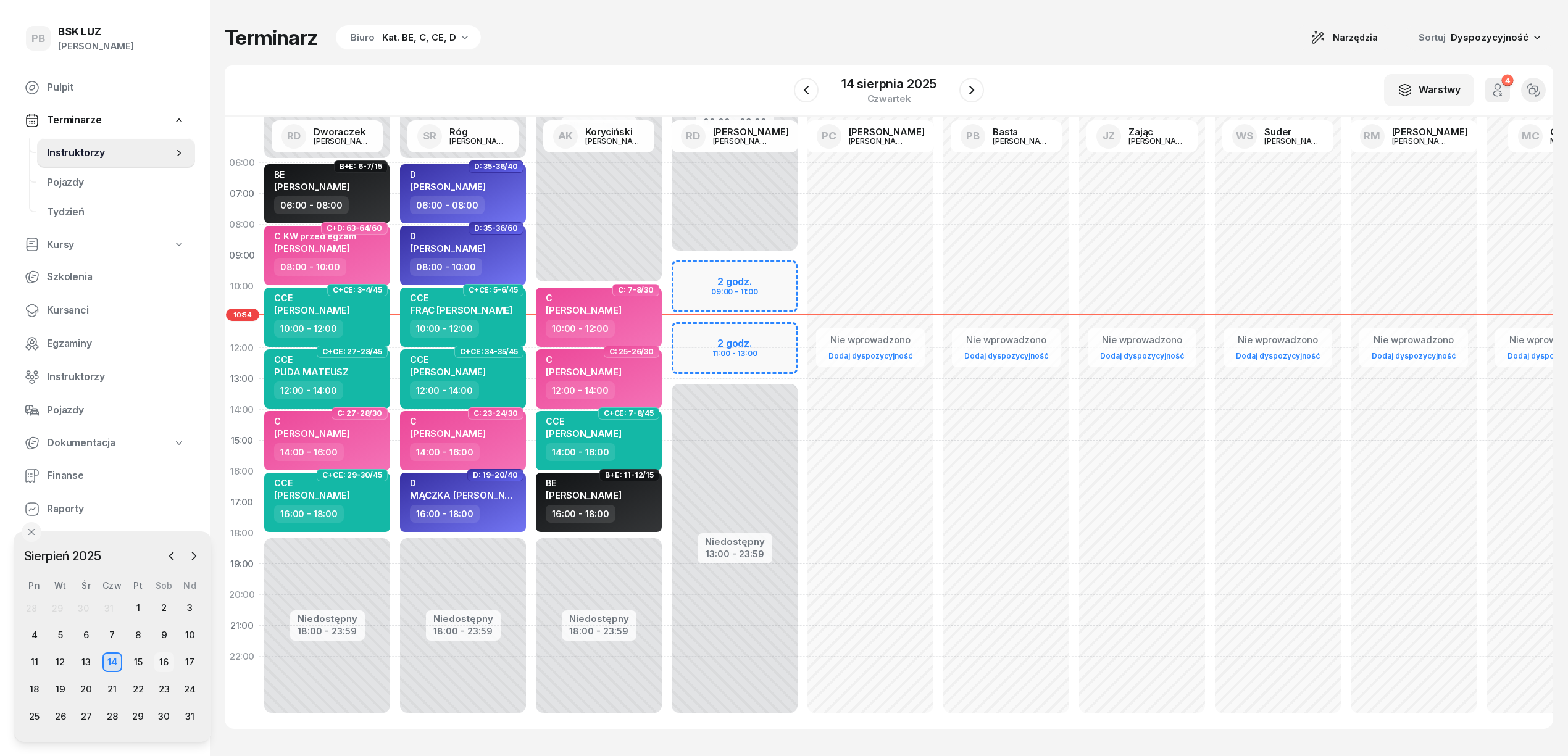
click at [167, 660] on div "16" at bounding box center [164, 662] width 20 height 20
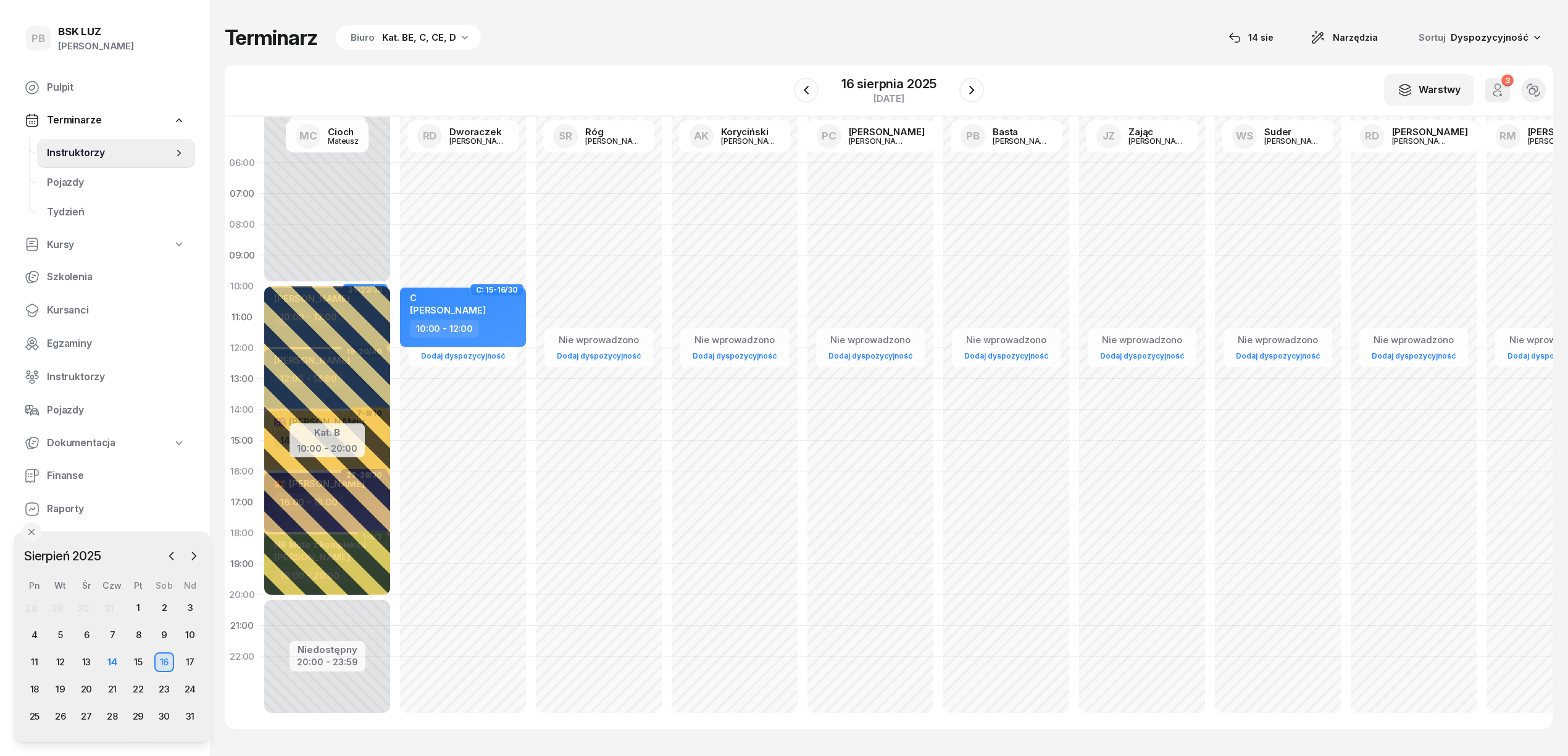
click at [531, 372] on div "Nie wprowadzono Dodaj dyspozycyjność C: 27-28/30 kursant odwołał C JERZAK KRYST…" at bounding box center [598, 441] width 136 height 587
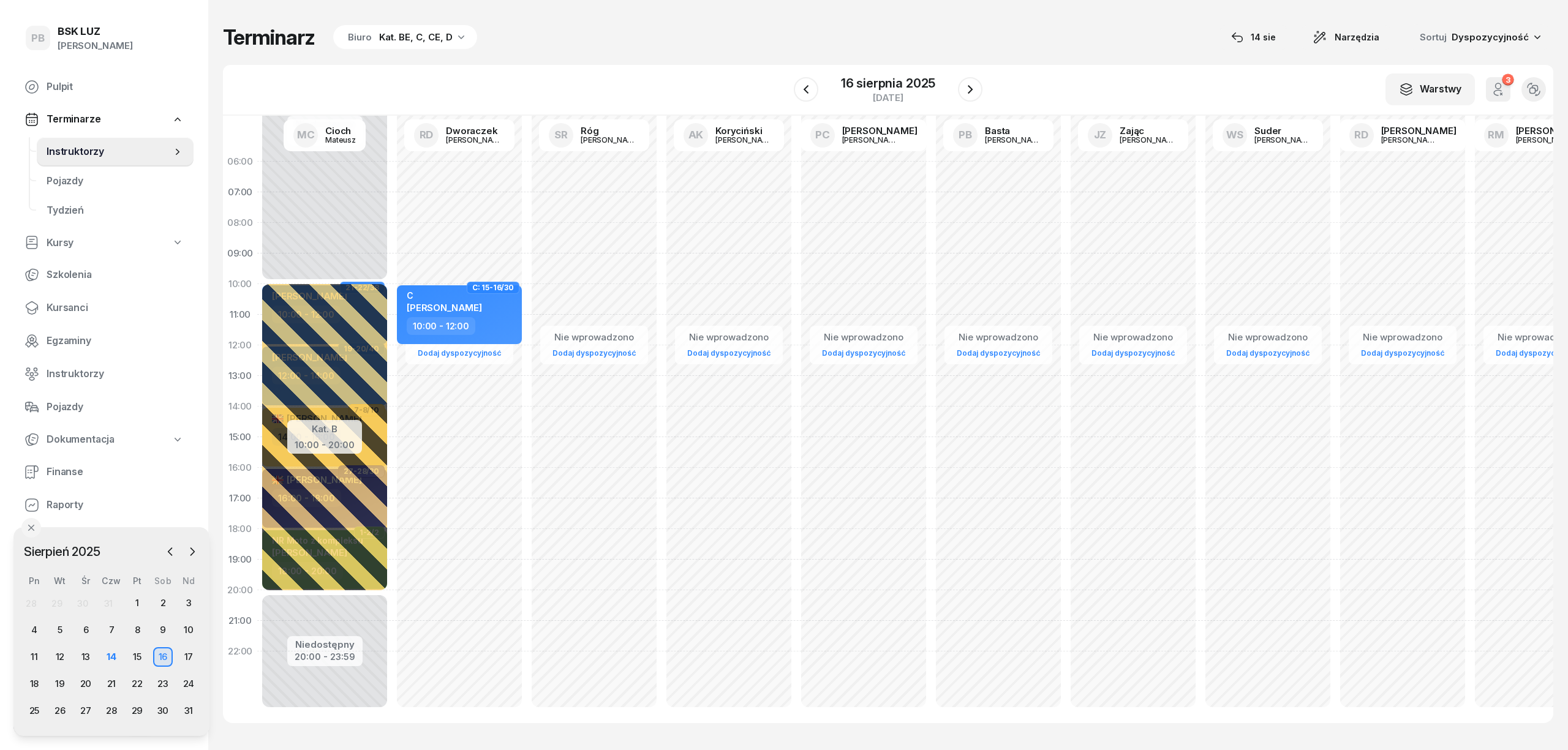
select select "12"
select select "14"
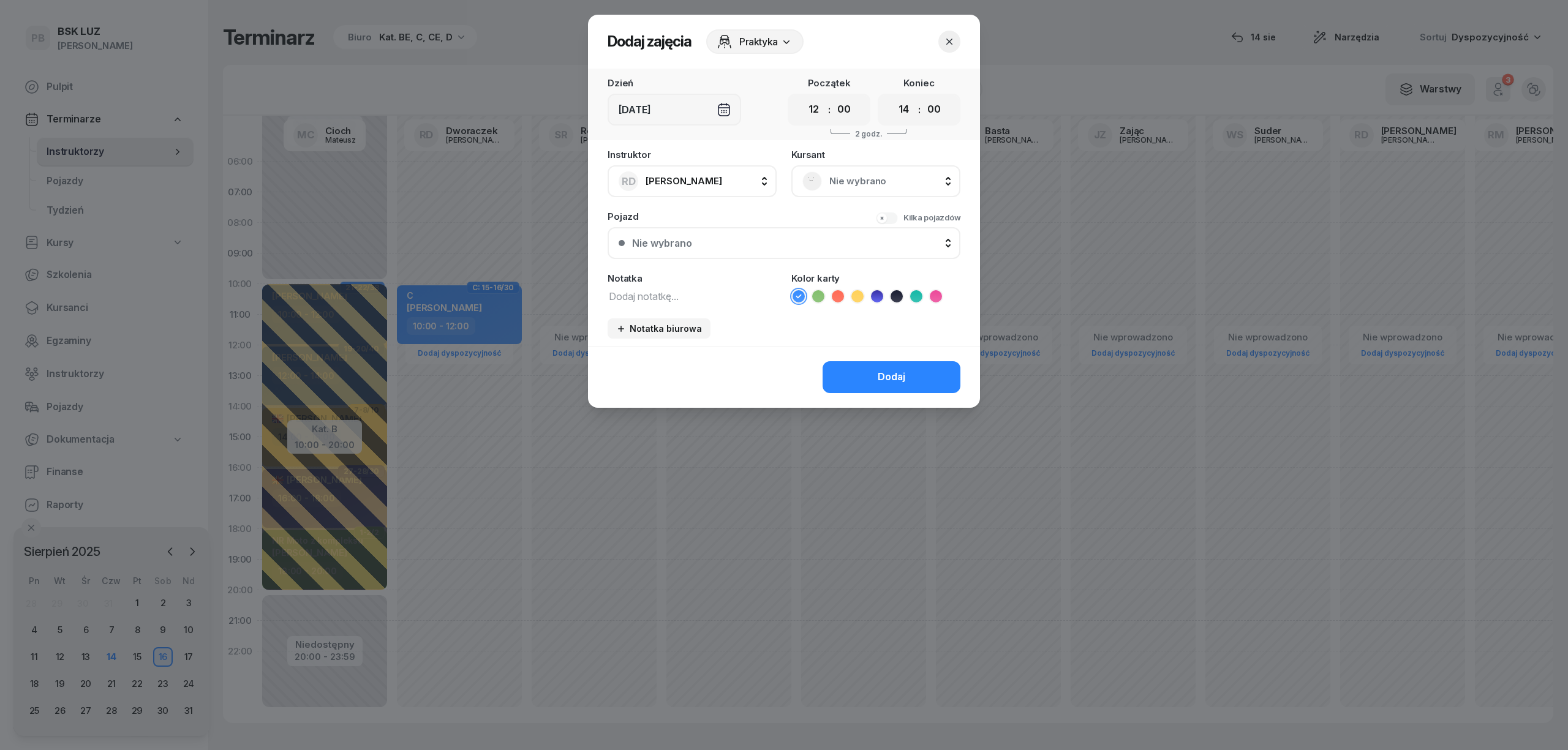
click at [835, 184] on span "Nie wybrano" at bounding box center [889, 181] width 120 height 16
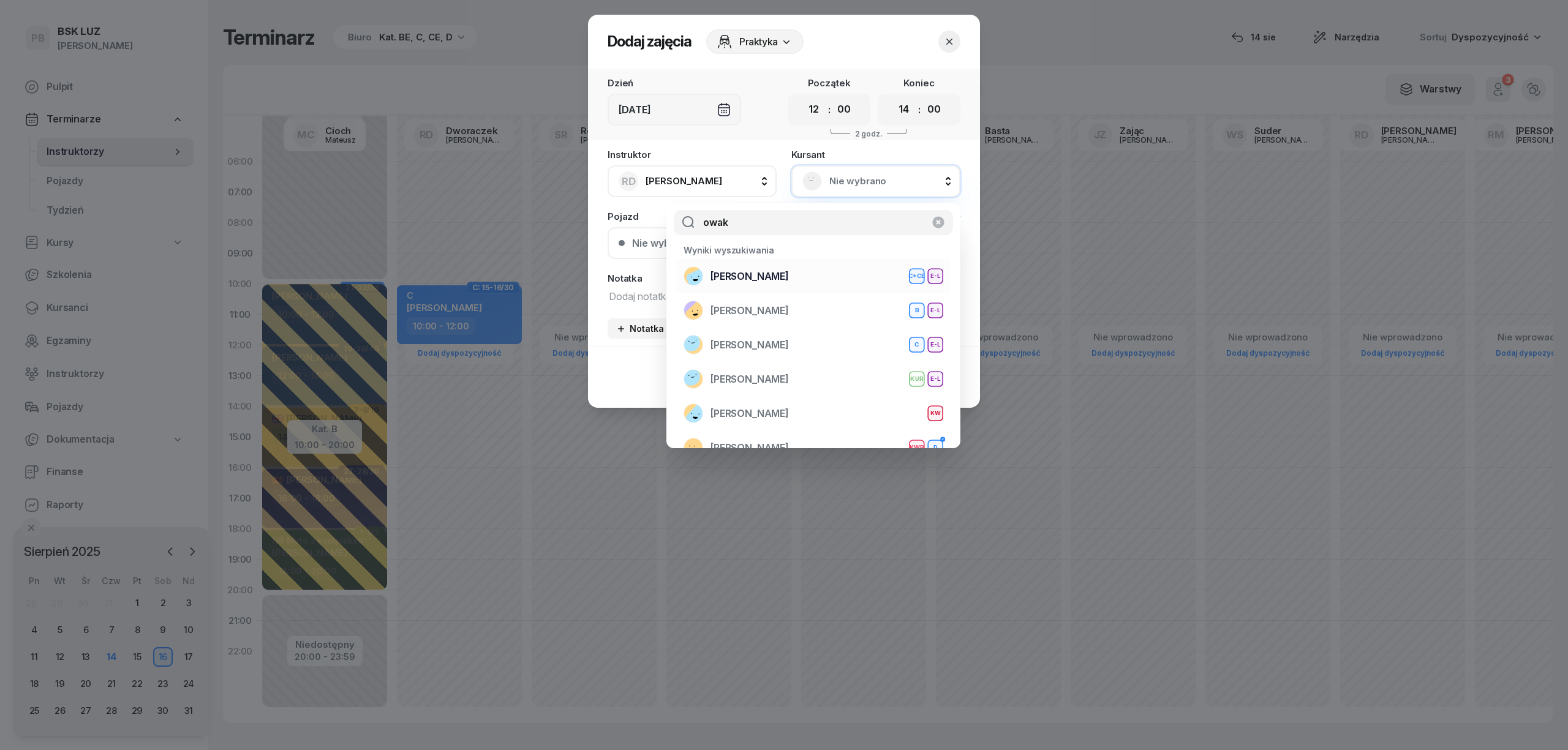
type input "owak"
click at [826, 275] on div "NOWAK GRZEGORZ C+CE E-L" at bounding box center [813, 276] width 260 height 20
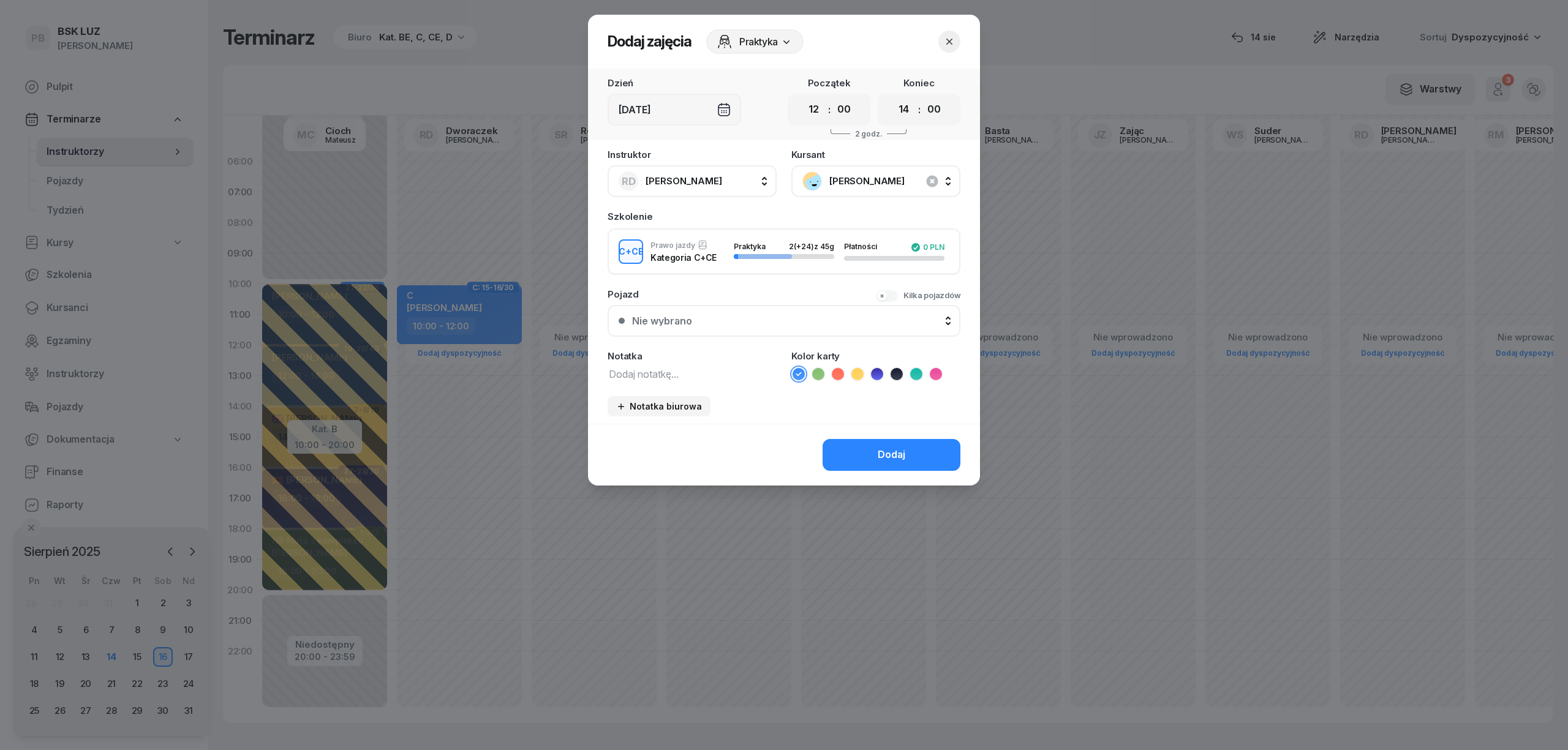
click at [916, 373] on icon at bounding box center [916, 374] width 6 height 4
click at [894, 447] on div "Dodaj" at bounding box center [892, 455] width 28 height 16
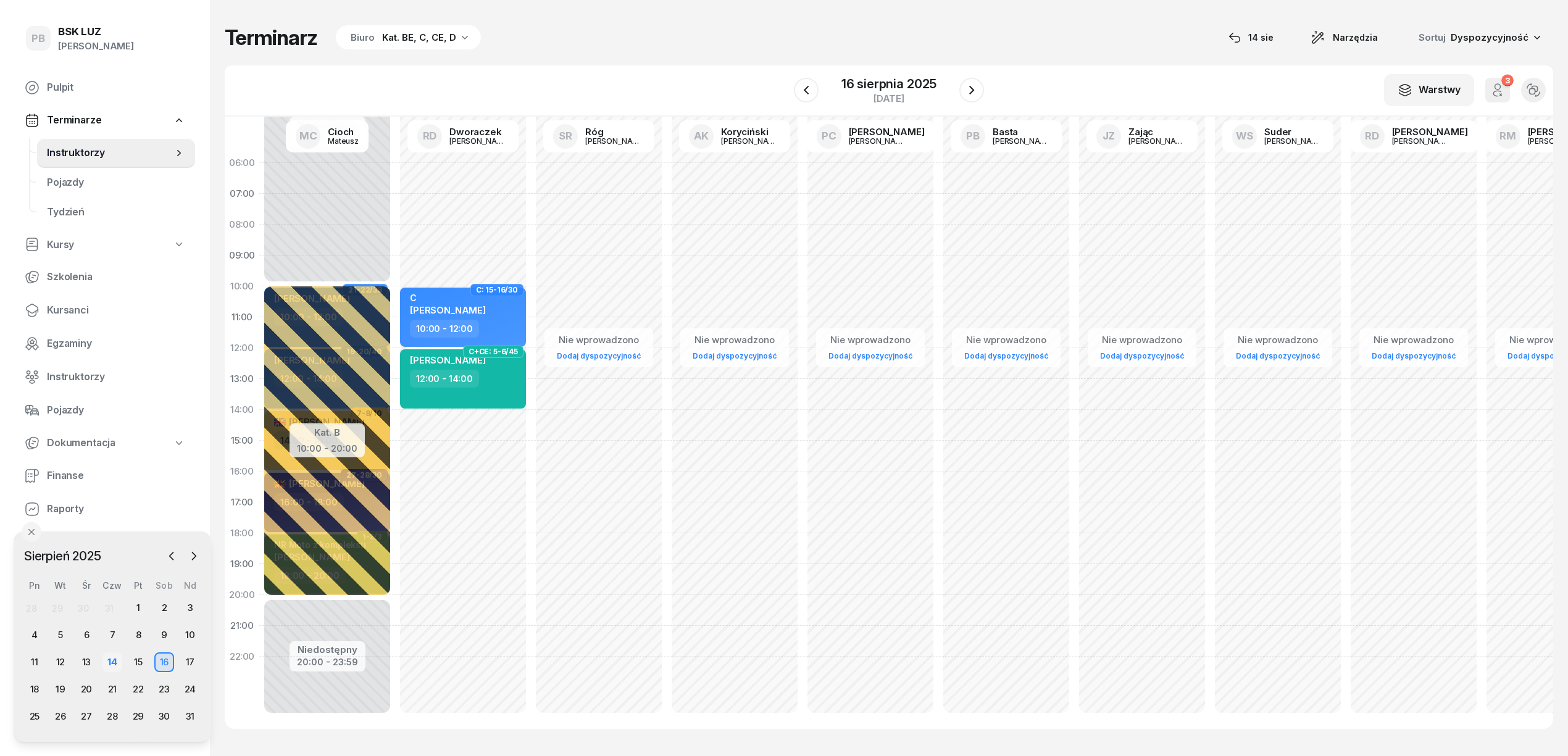
click at [118, 662] on div "14" at bounding box center [112, 662] width 20 height 20
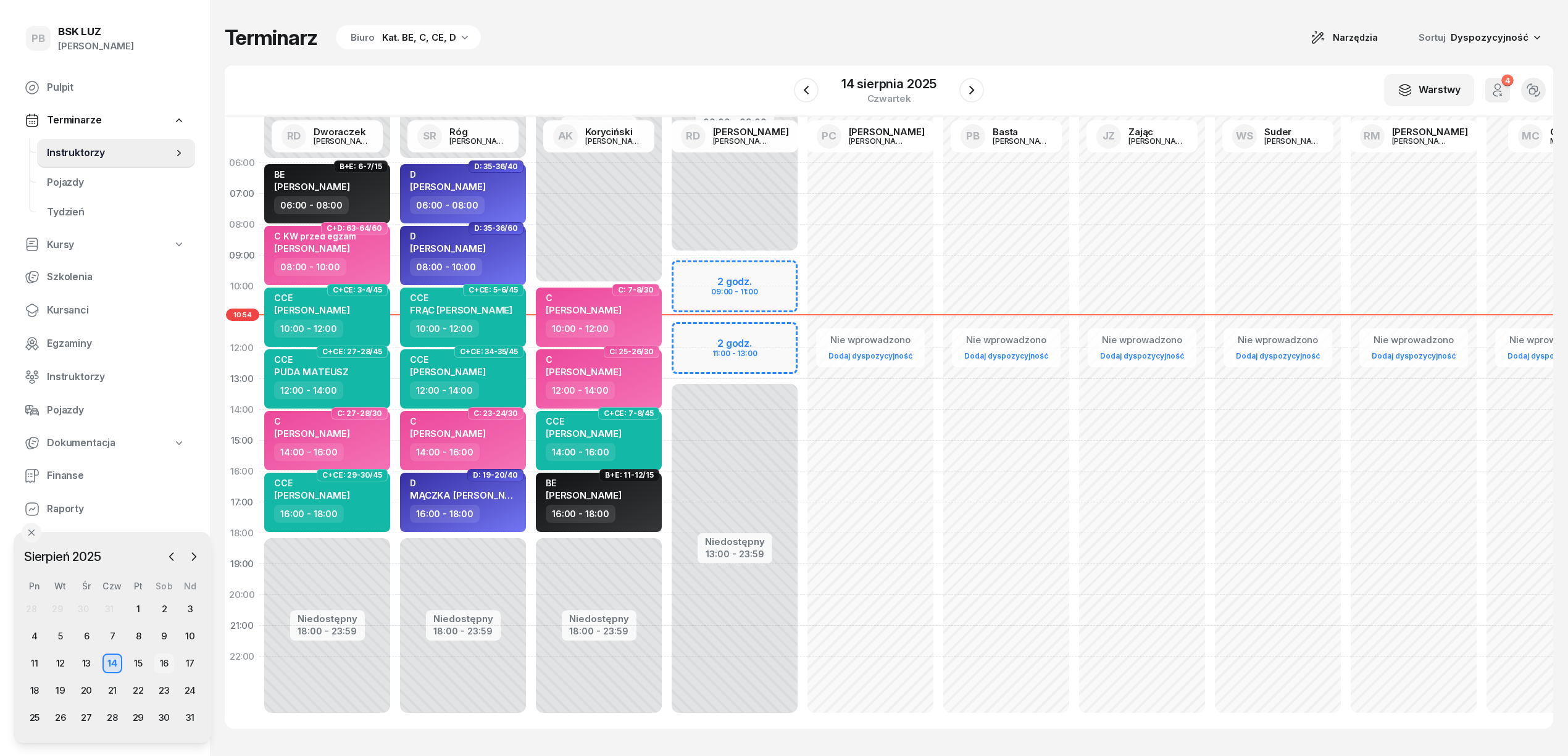
click at [169, 664] on div "16" at bounding box center [164, 663] width 20 height 20
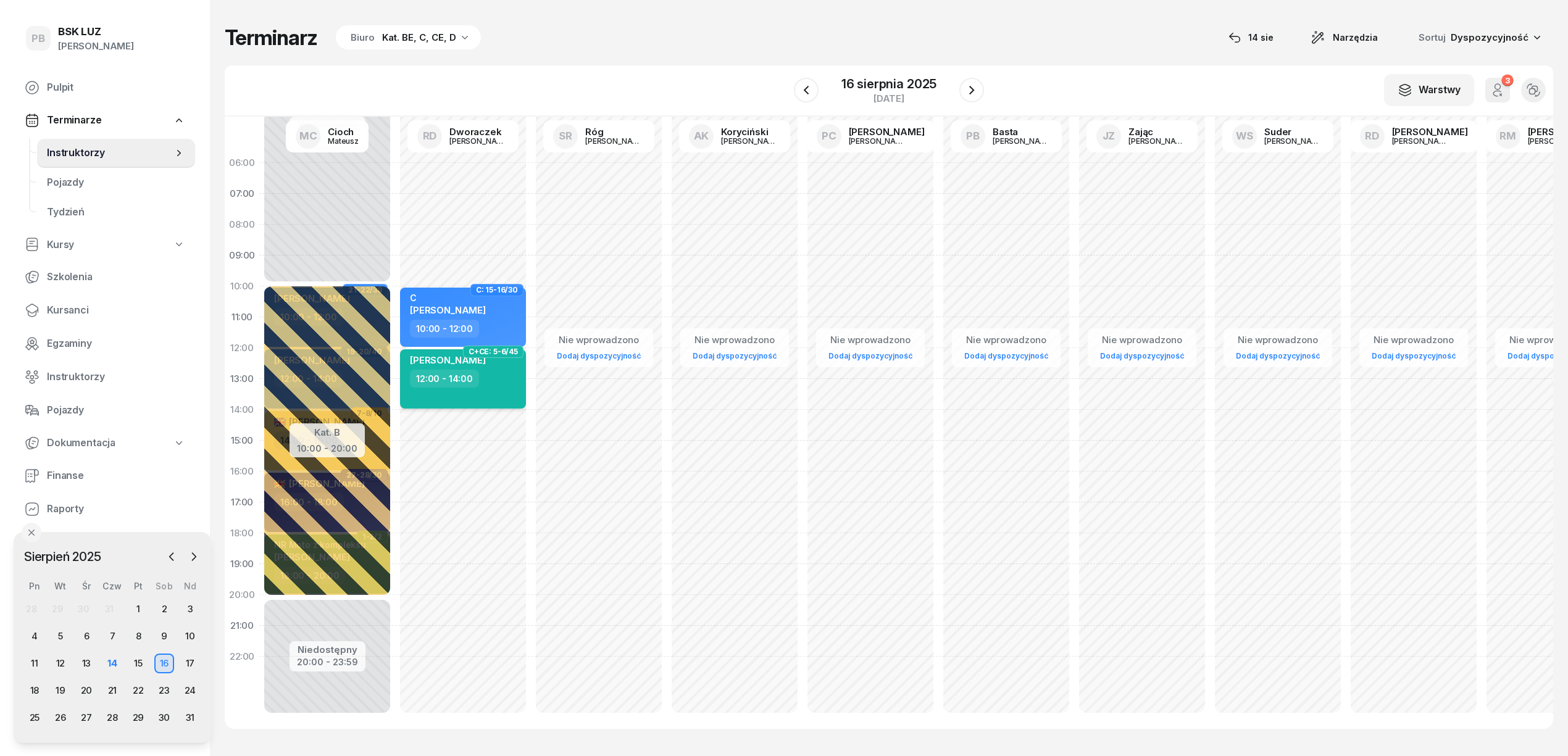
click at [510, 393] on div "NOWAK GRZEGORZ 12:00 - 14:00" at bounding box center [463, 379] width 126 height 59
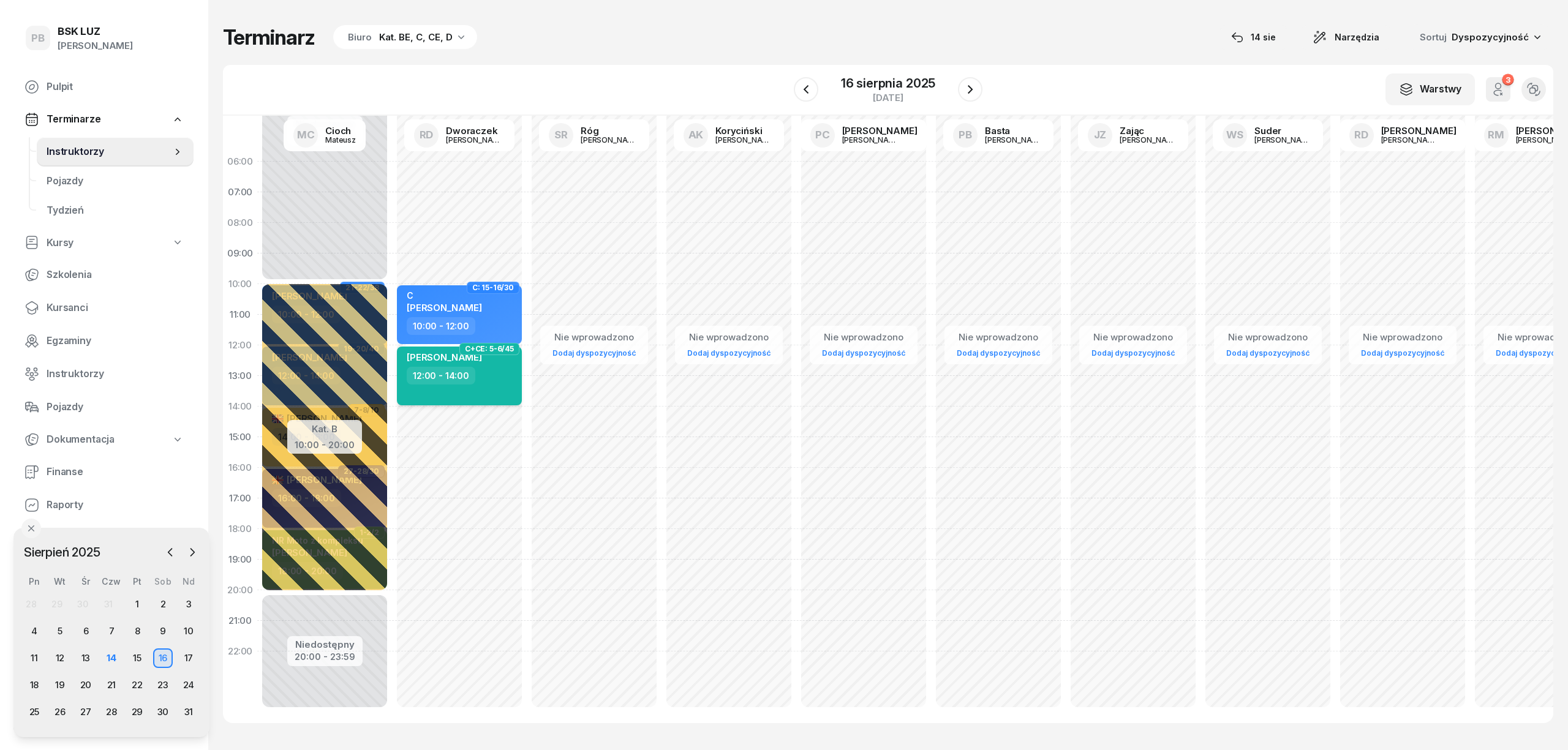
select select "12"
select select "14"
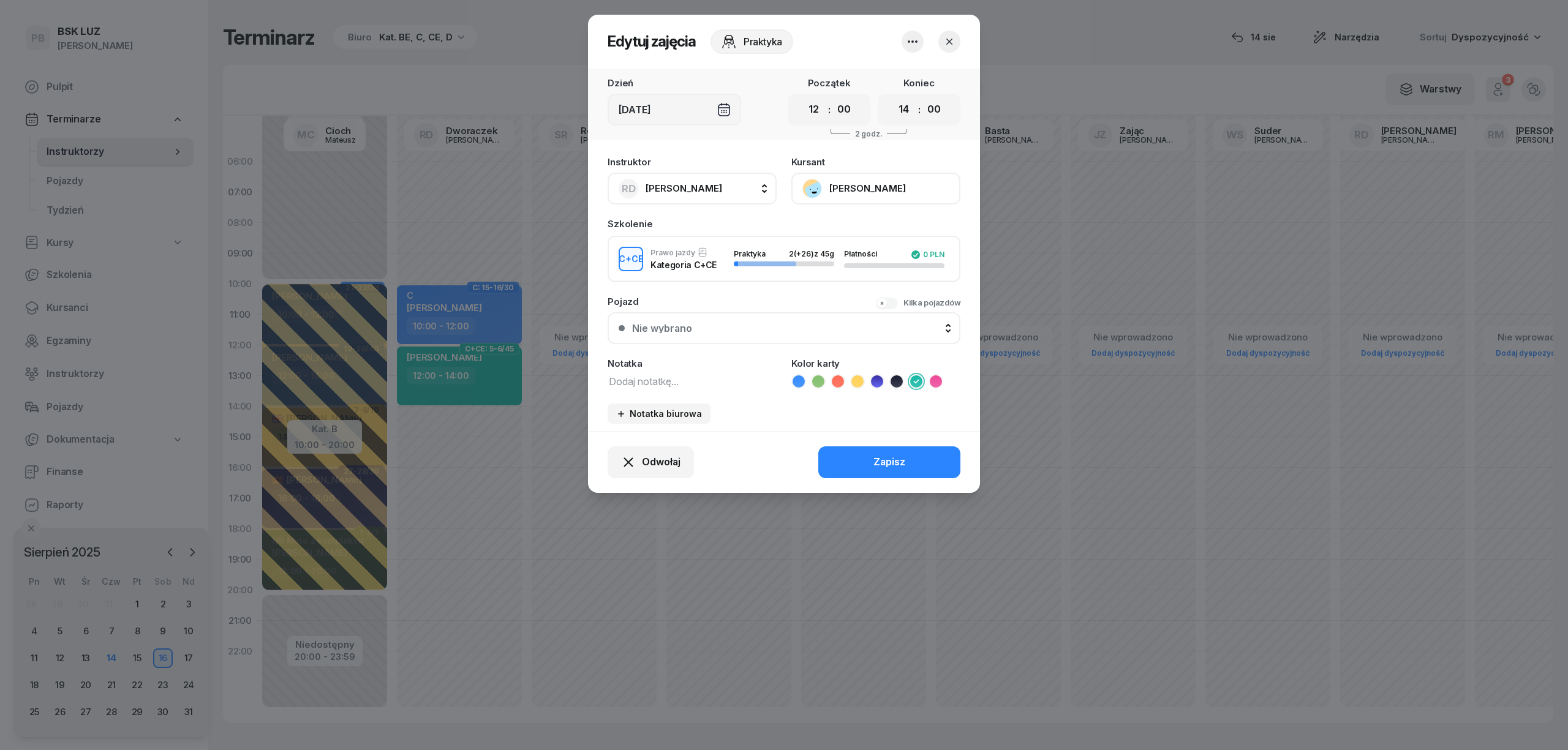
click at [645, 382] on textarea at bounding box center [692, 381] width 169 height 16
type textarea "CCE"
click at [860, 459] on button "Zapisz" at bounding box center [889, 462] width 142 height 32
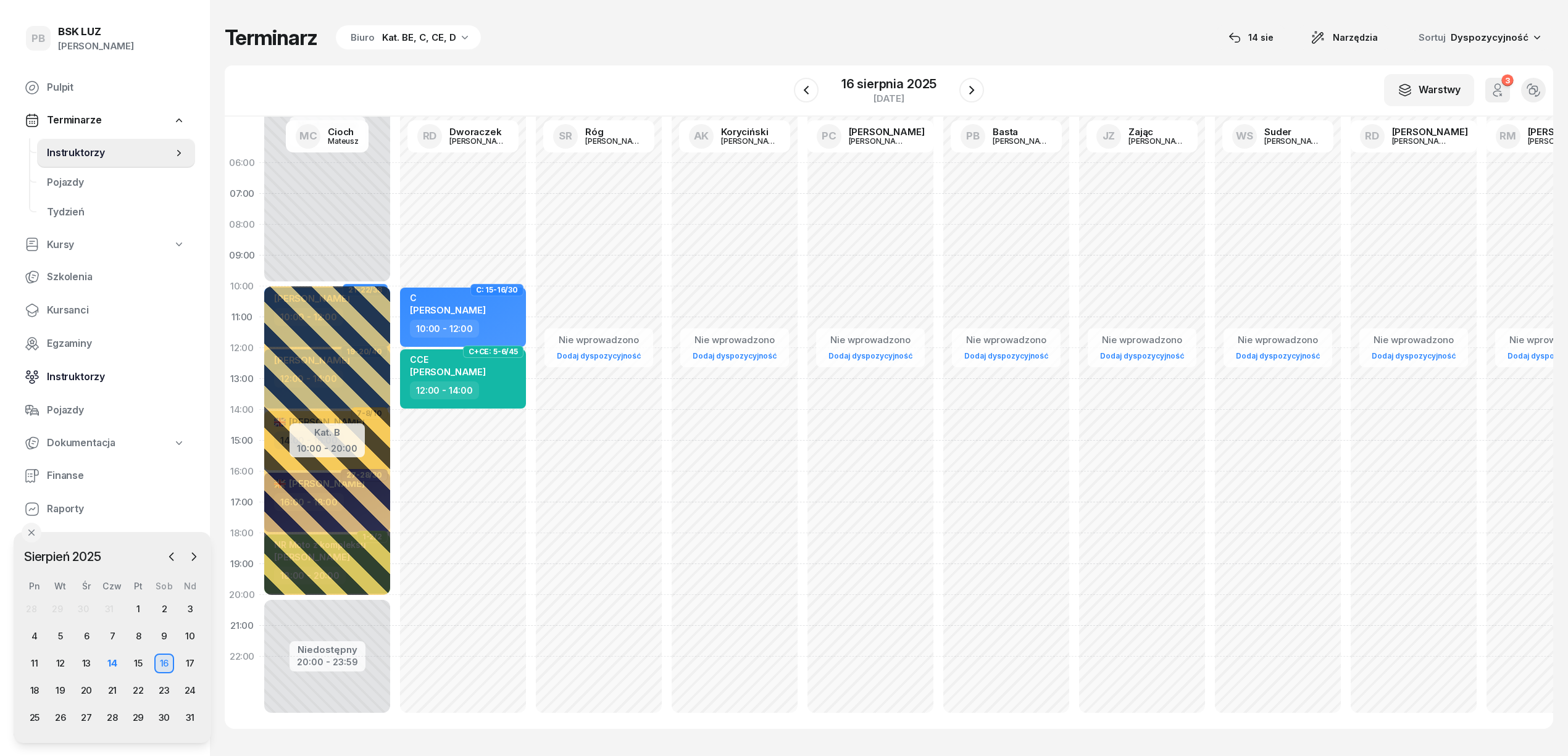
click at [72, 369] on span "Instruktorzy" at bounding box center [116, 377] width 138 height 16
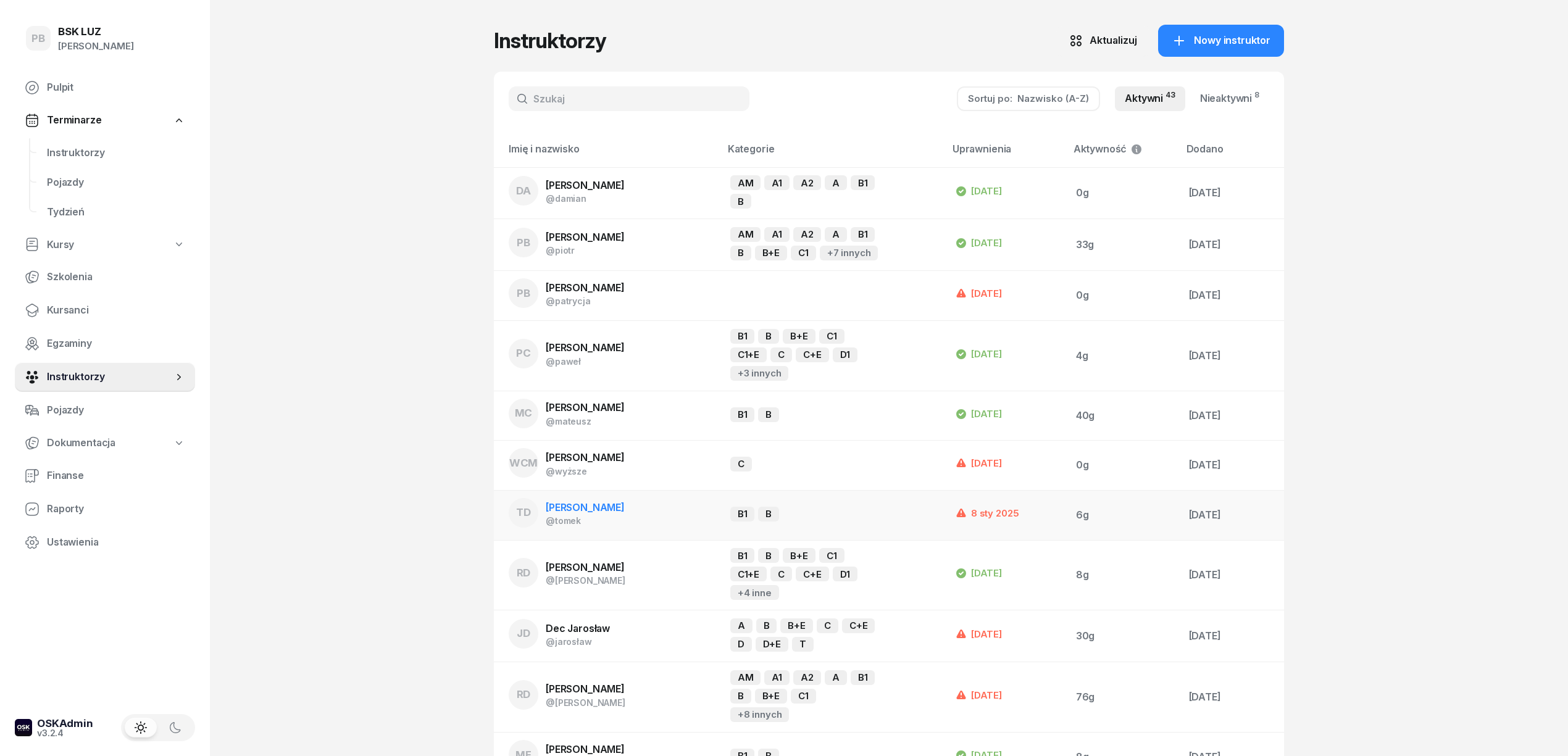
scroll to position [164, 0]
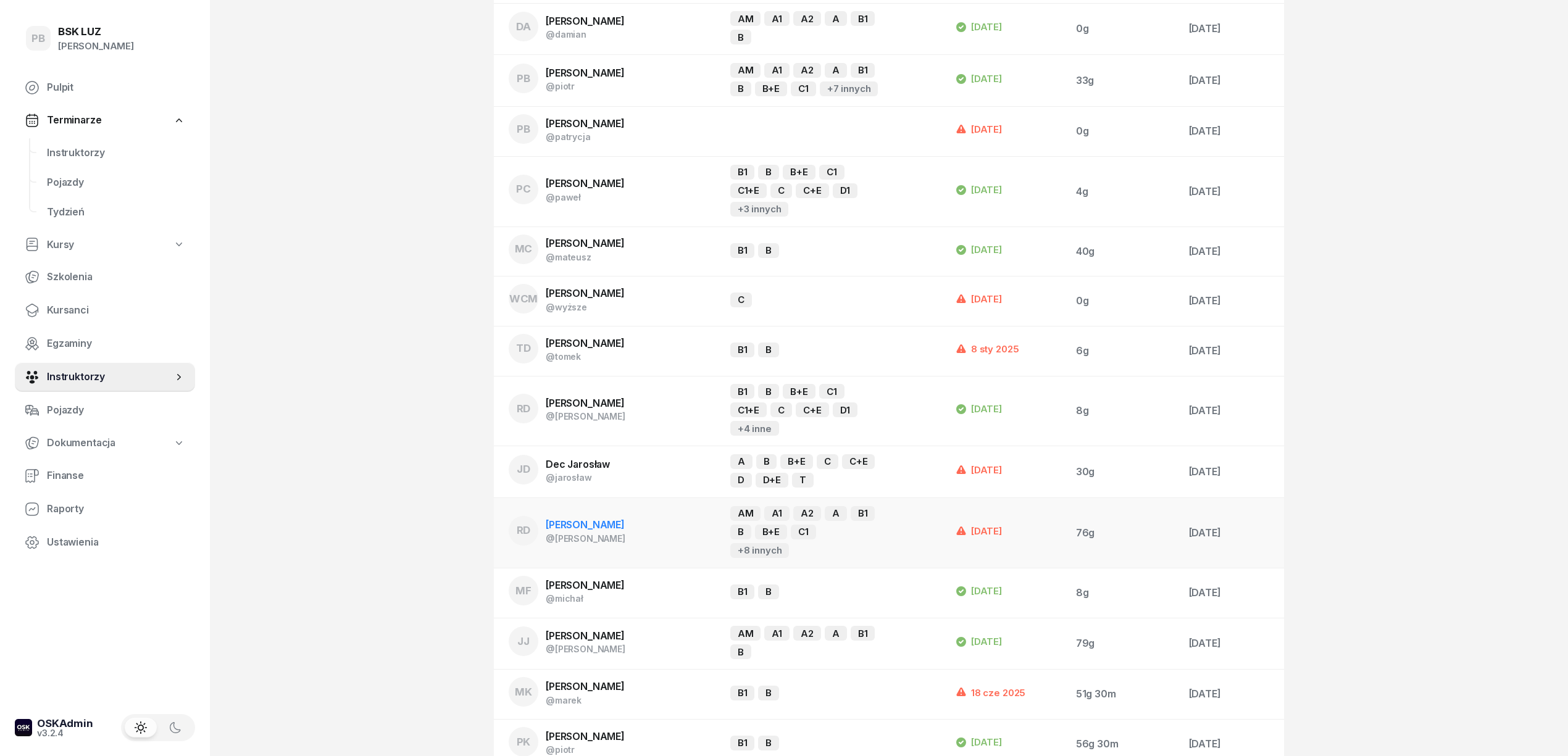
click at [603, 516] on div "RD Dworaczek Ryszard @ryszard" at bounding box center [566, 531] width 116 height 30
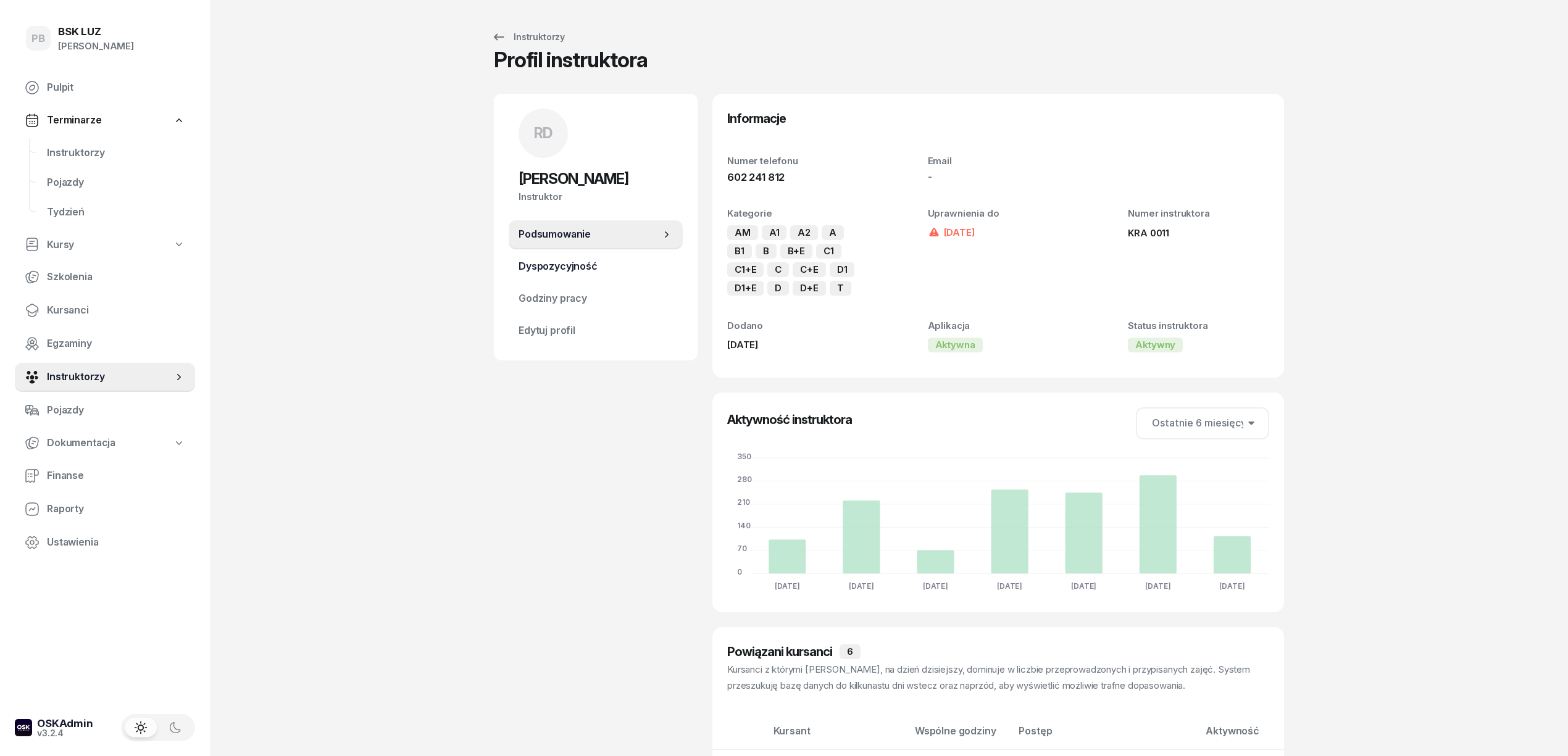
click at [608, 267] on span "Dyspozycyjność" at bounding box center [596, 266] width 155 height 16
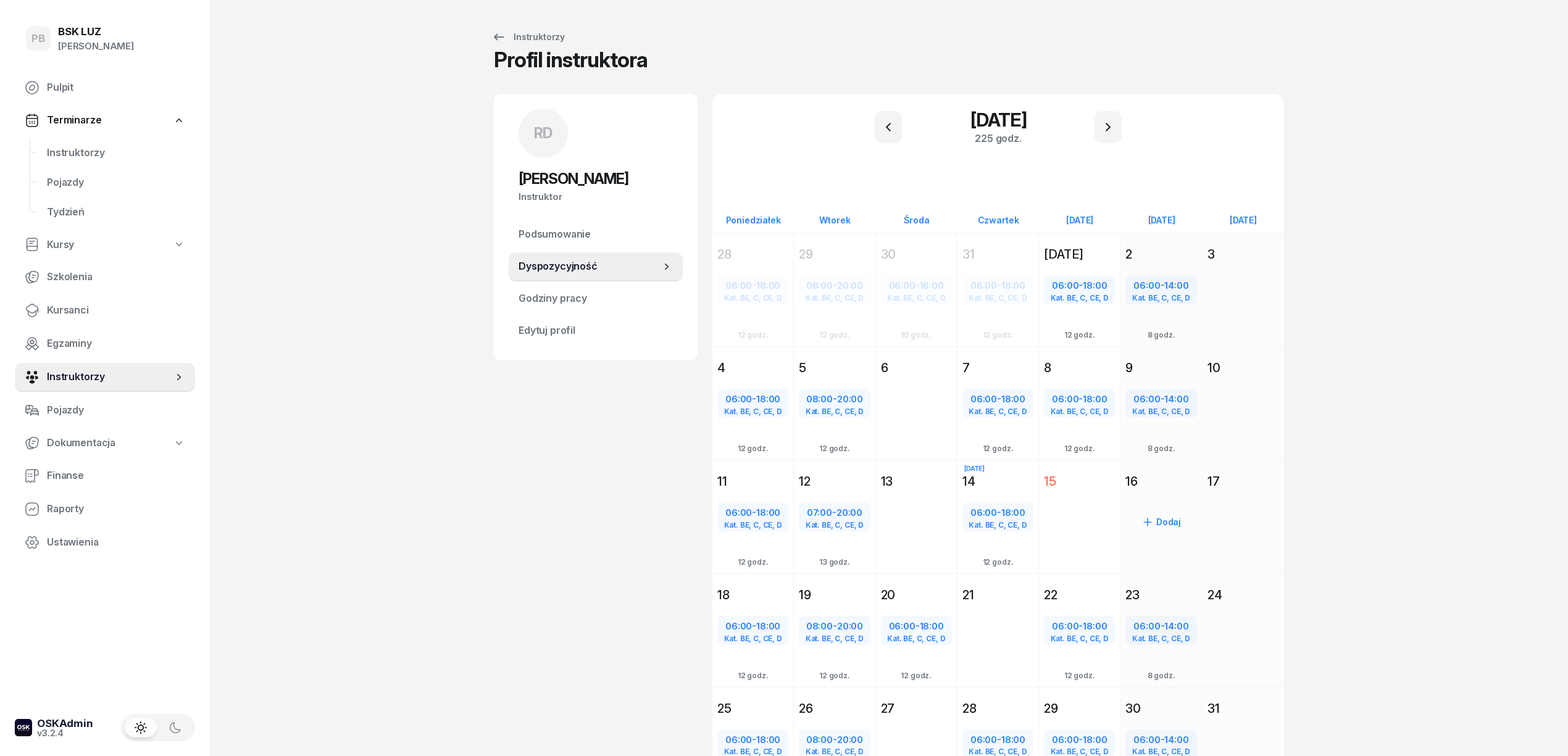
click at [1162, 522] on div "Dodaj" at bounding box center [1161, 522] width 71 height 20
select select "08"
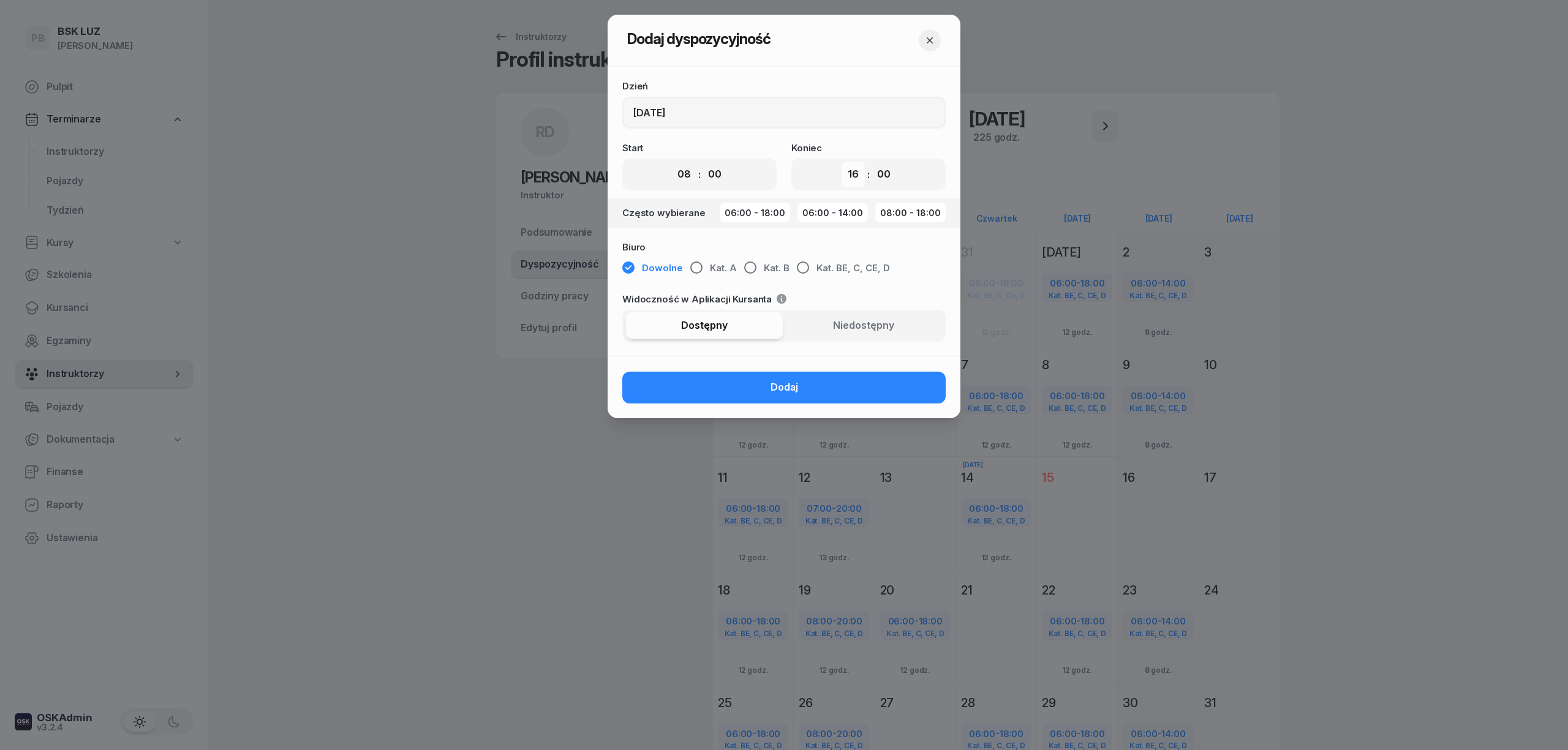
click at [853, 174] on select "00 01 02 03 04 05 06 07 08 09 10 11 12 13 14 15 16 17 18 19 20 21 22 23" at bounding box center [853, 174] width 23 height 26
select select "14"
click at [842, 162] on select "00 01 02 03 04 05 06 07 08 09 10 11 12 13 14 15 16 17 18 19 20 21 22 23" at bounding box center [853, 174] width 23 height 26
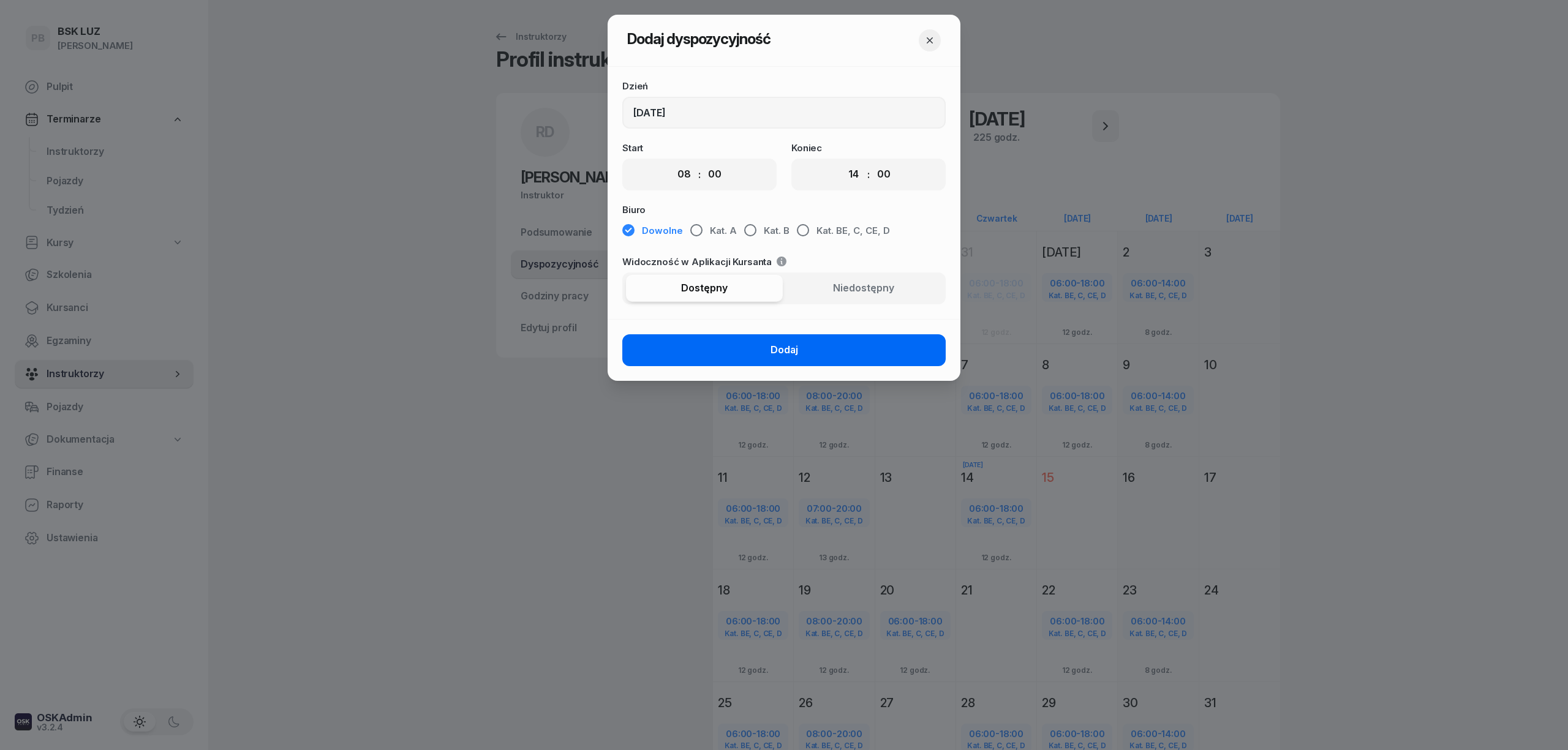
click at [820, 346] on button "Dodaj" at bounding box center [784, 350] width 323 height 32
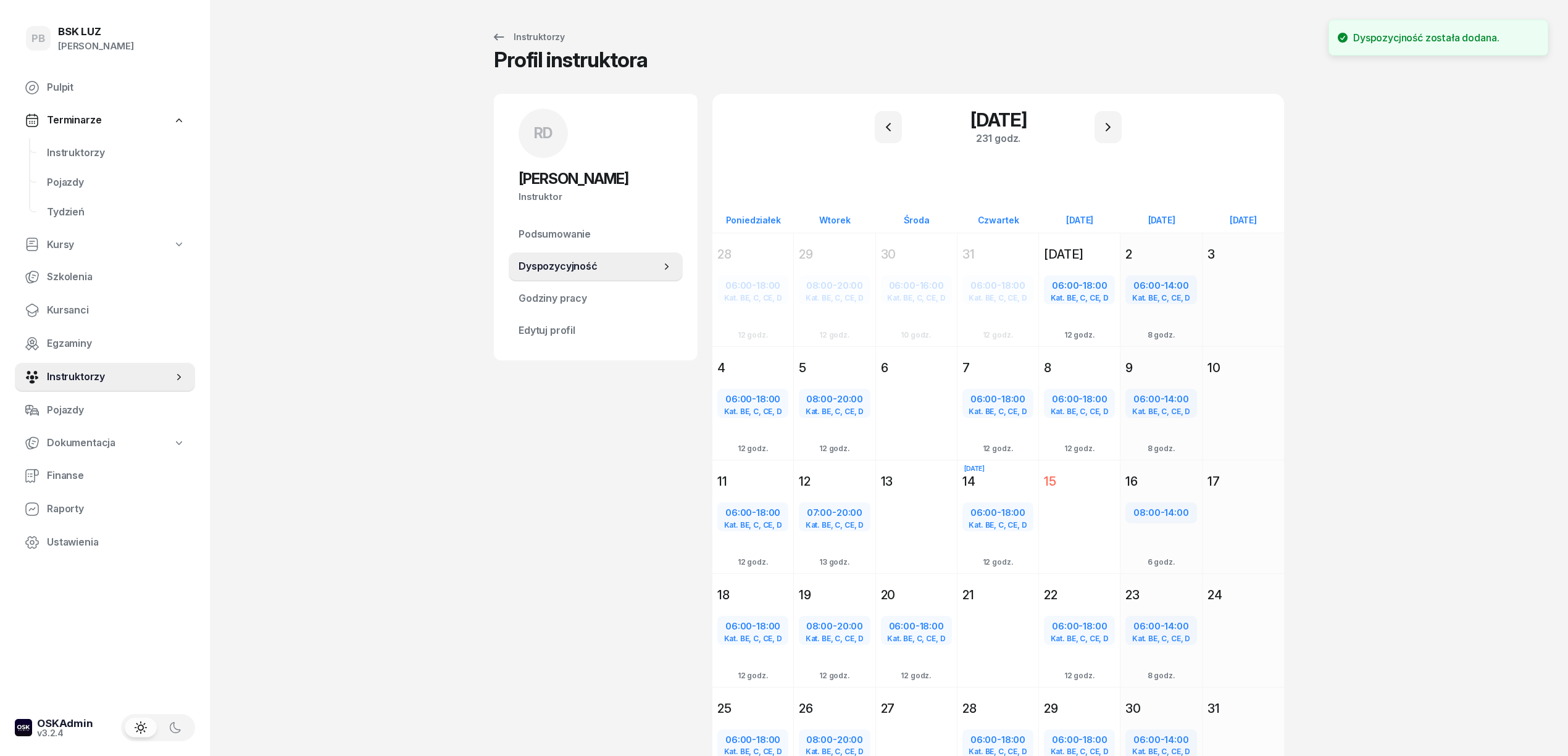
click at [445, 604] on div "PB BSK LUZ Patrycja Bogdanowicz Pulpit Terminarze Instruktorzy Pojazdy Tydzień …" at bounding box center [784, 427] width 1568 height 855
click at [1171, 514] on span "14:00" at bounding box center [1176, 512] width 24 height 11
select select "08"
select select "14"
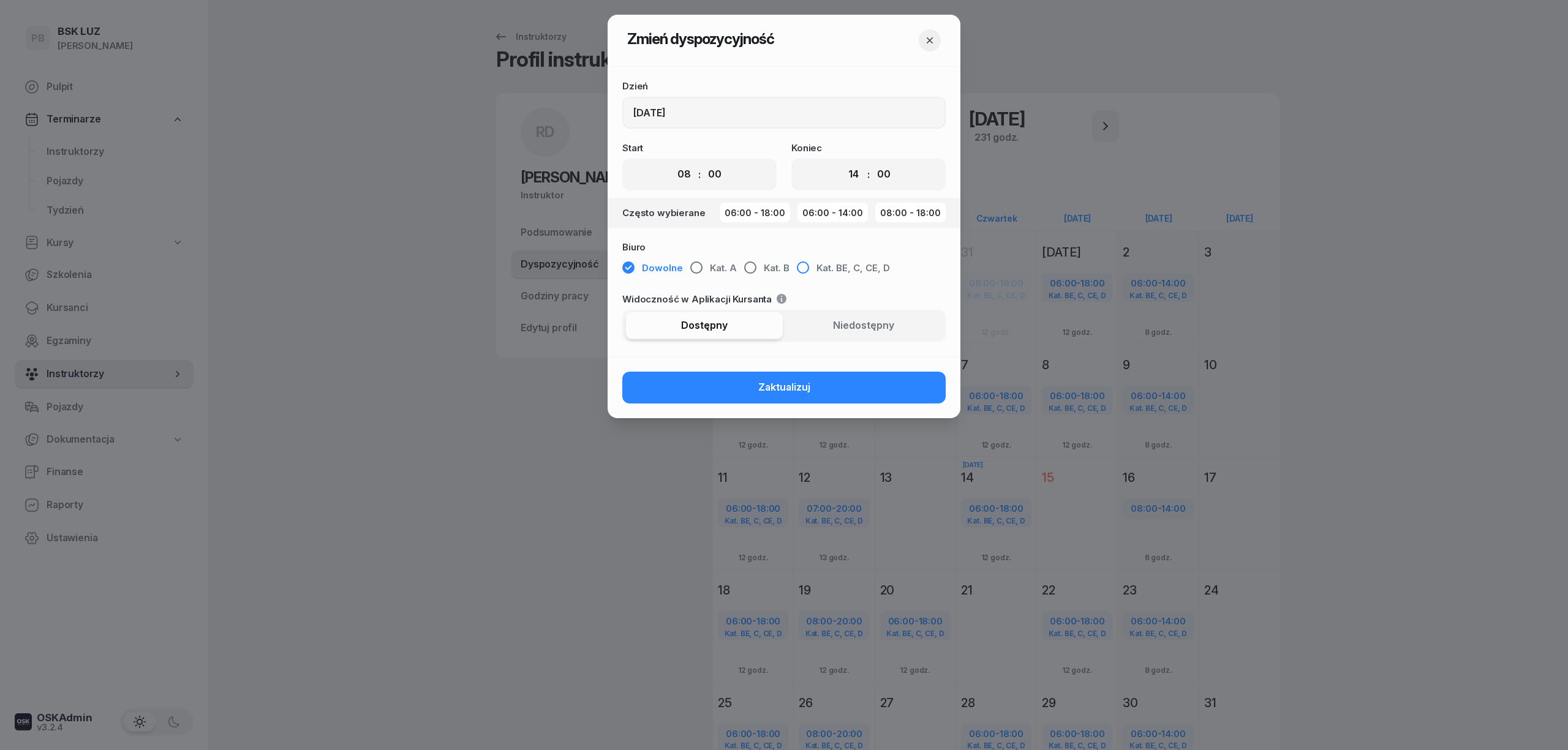
click at [810, 268] on button "Kat. BE, C, CE, D" at bounding box center [843, 268] width 93 height 22
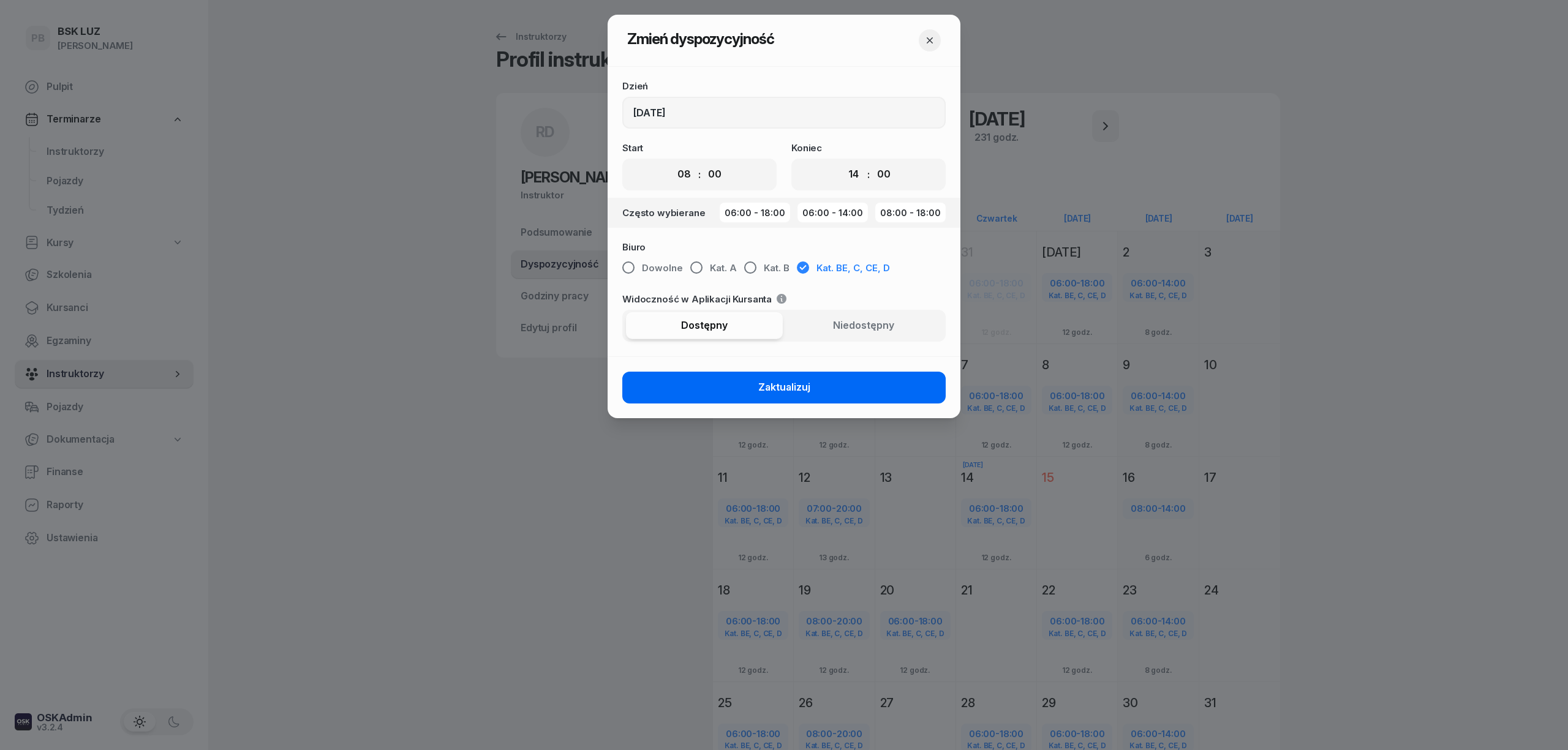
click at [787, 382] on span "Zaktualizuj" at bounding box center [784, 387] width 52 height 16
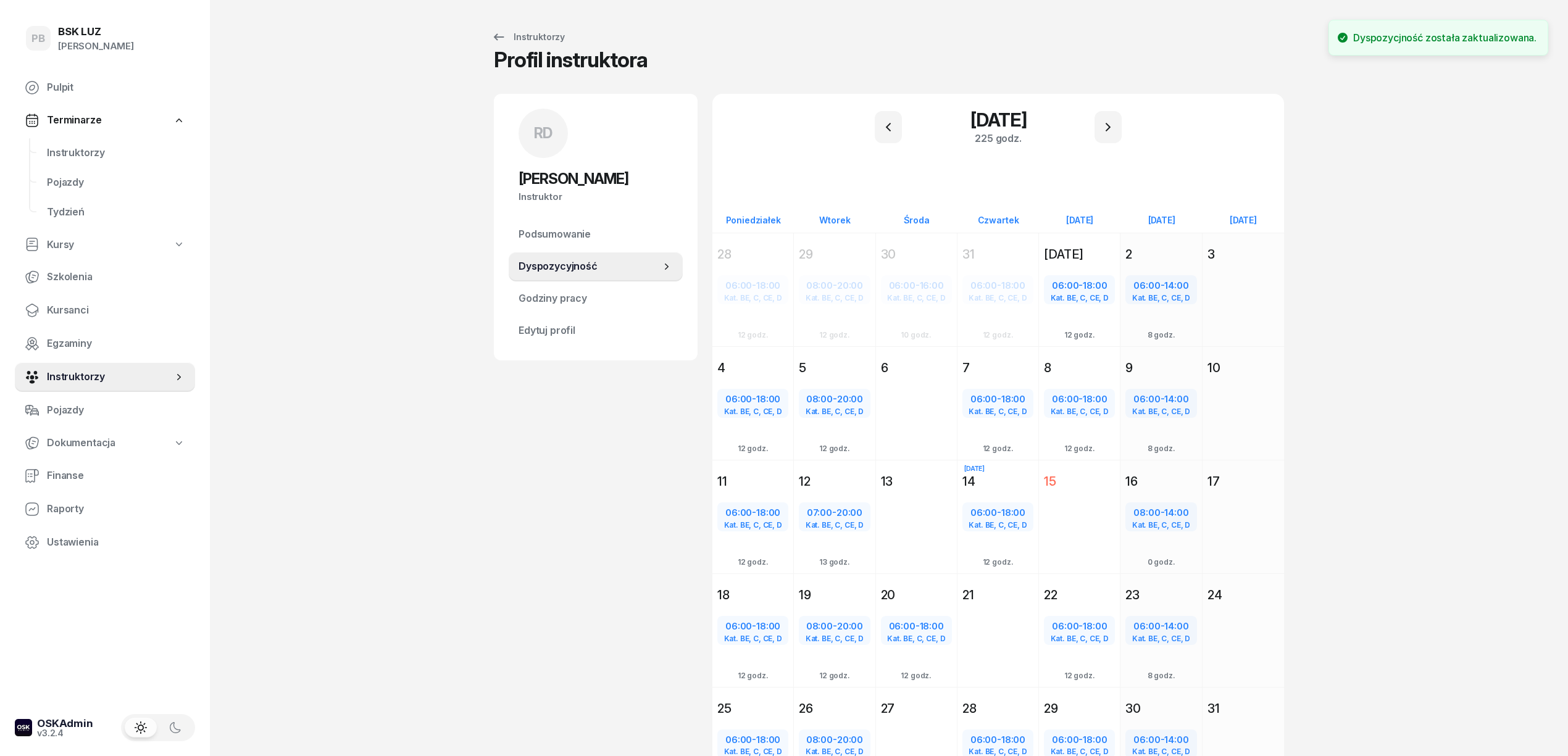
click at [414, 526] on div "PB BSK LUZ Patrycja Bogdanowicz Pulpit Terminarze Instruktorzy Pojazdy Tydzień …" at bounding box center [784, 427] width 1568 height 855
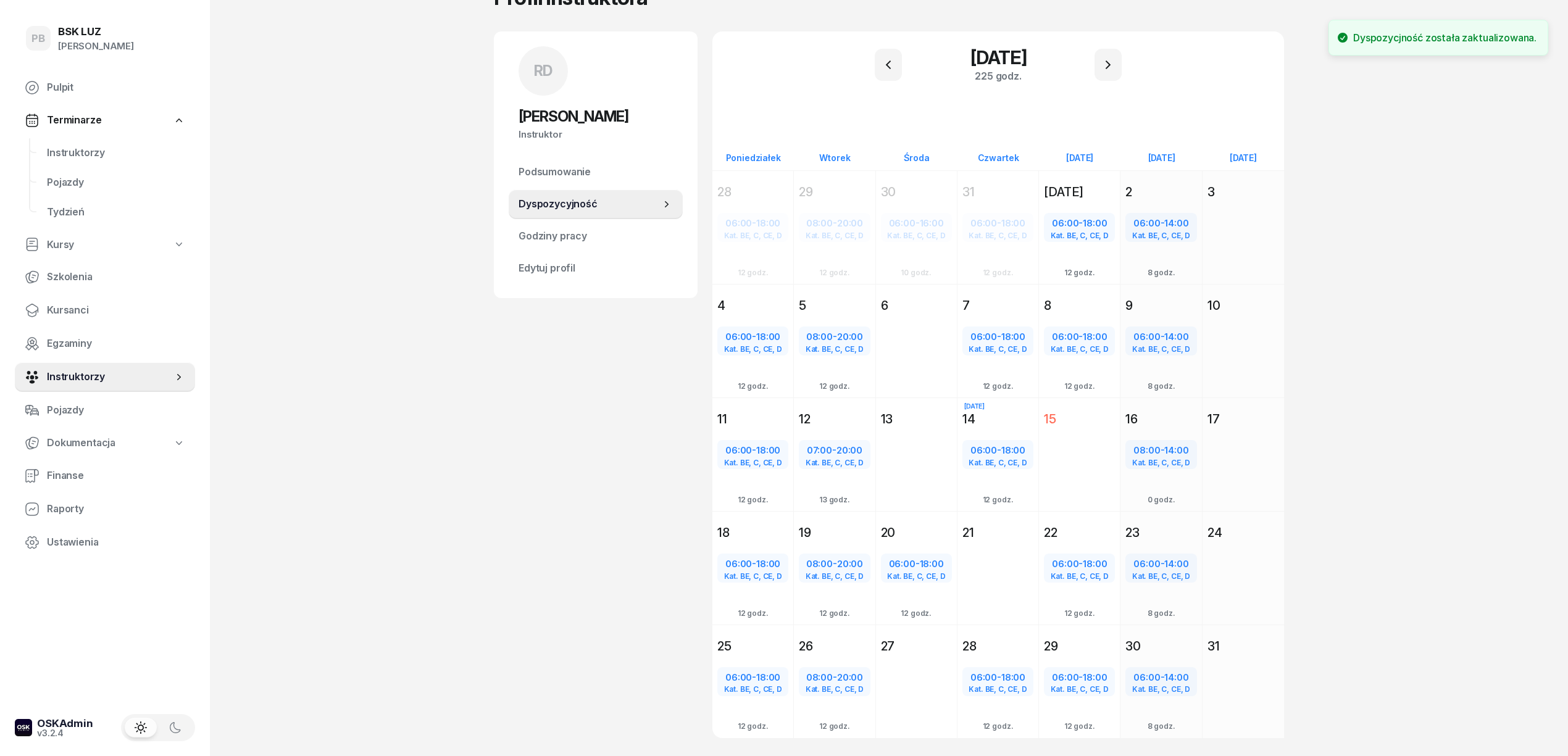
scroll to position [95, 0]
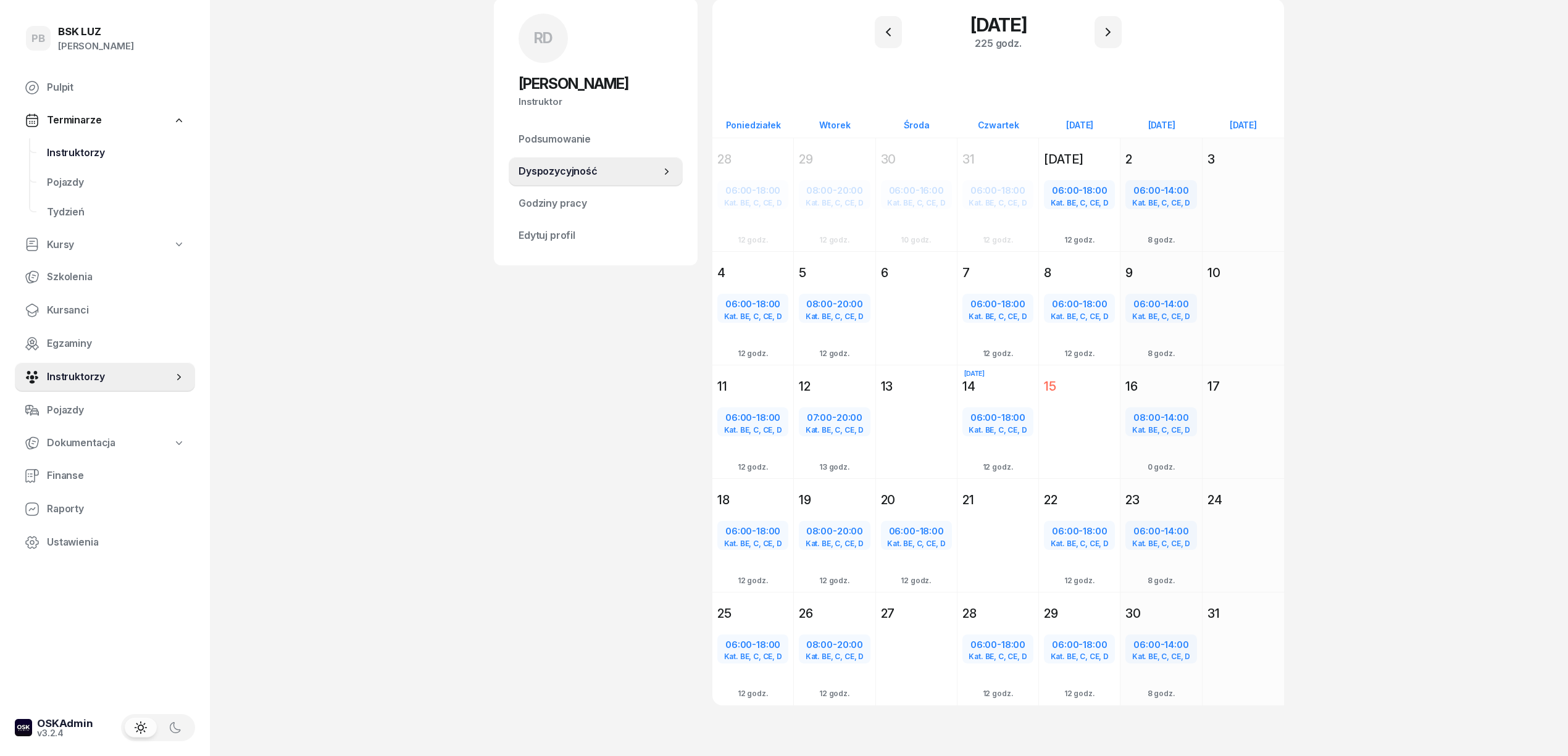
click at [79, 149] on span "Instruktorzy" at bounding box center [116, 153] width 138 height 16
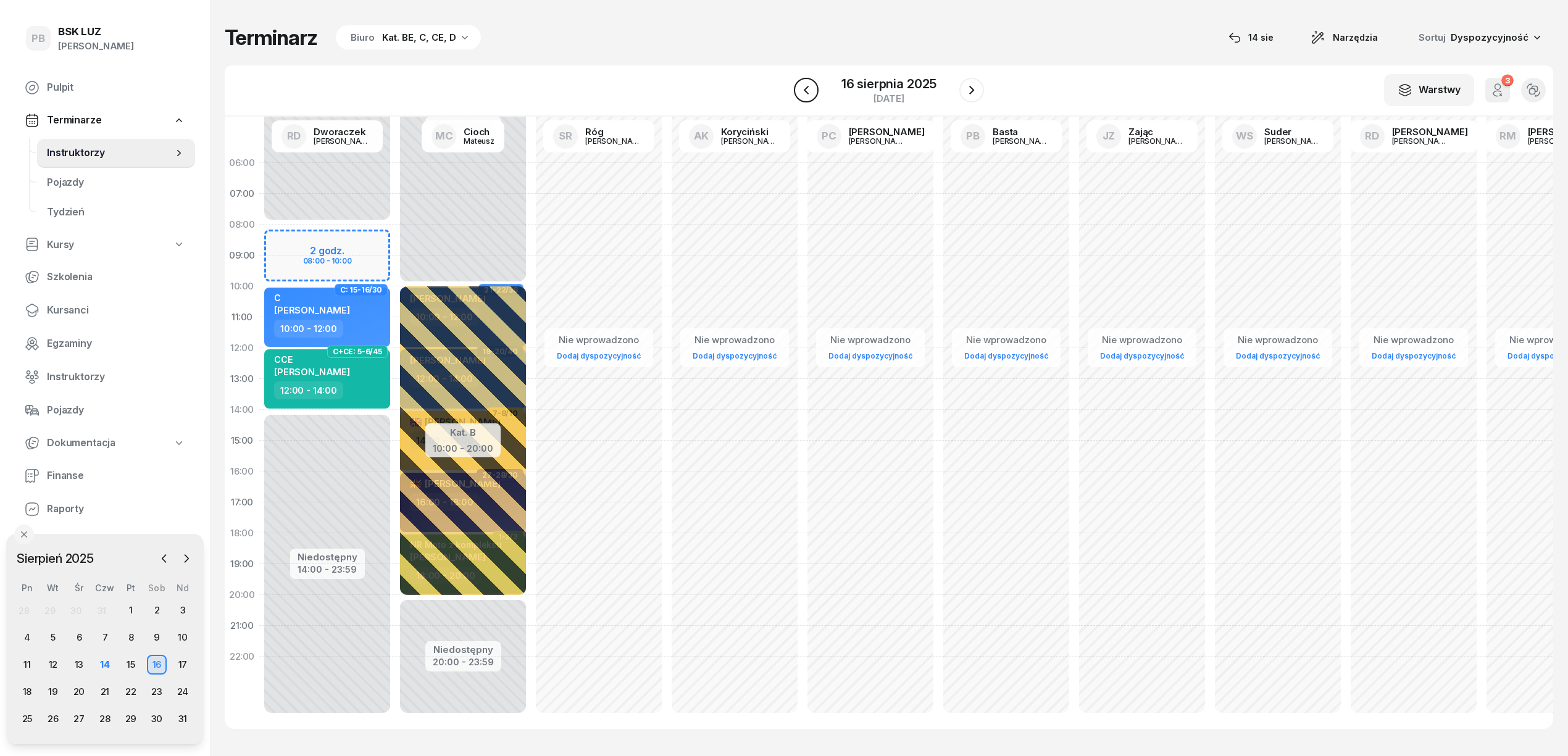
click at [808, 89] on icon "button" at bounding box center [806, 90] width 15 height 15
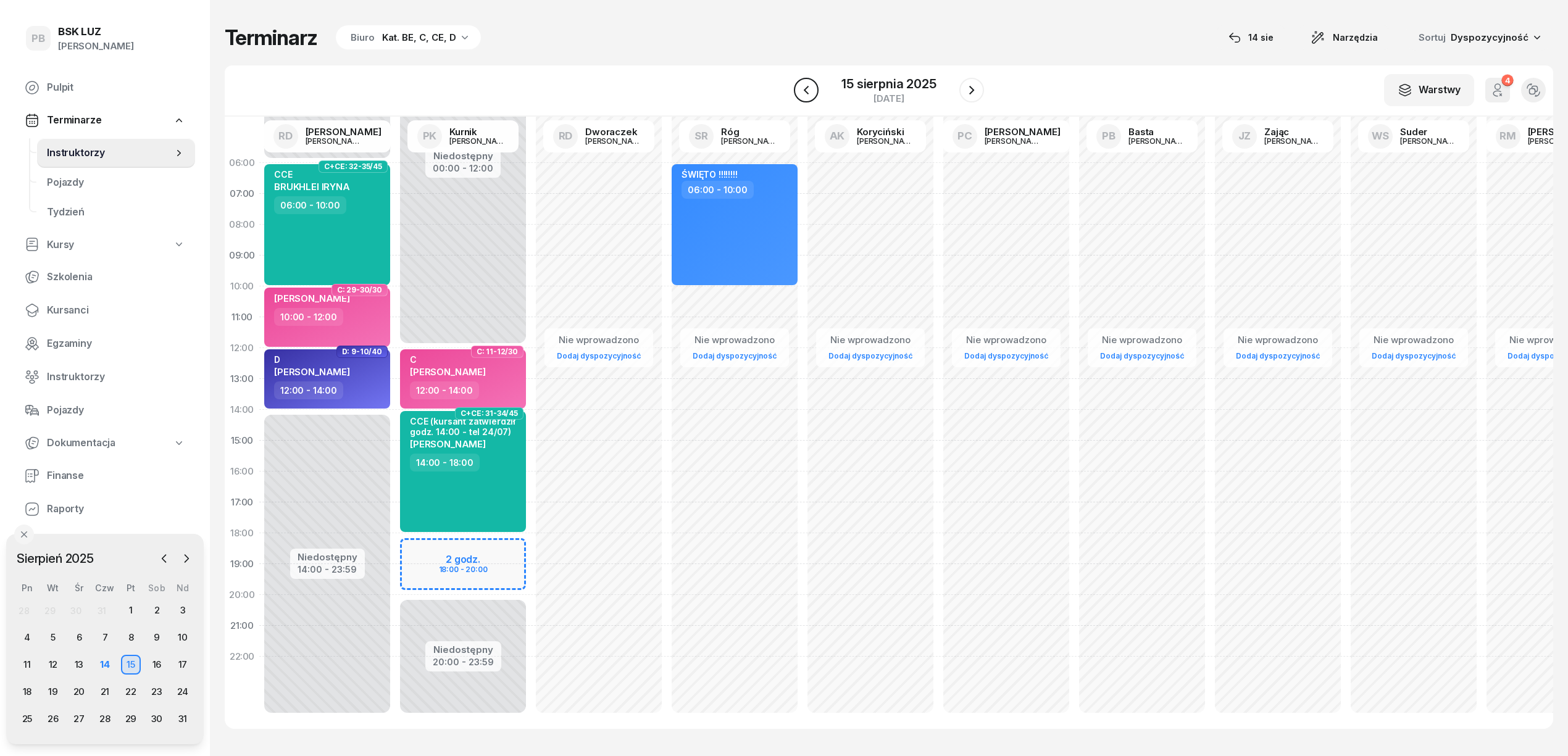
click at [805, 92] on icon "button" at bounding box center [806, 90] width 15 height 15
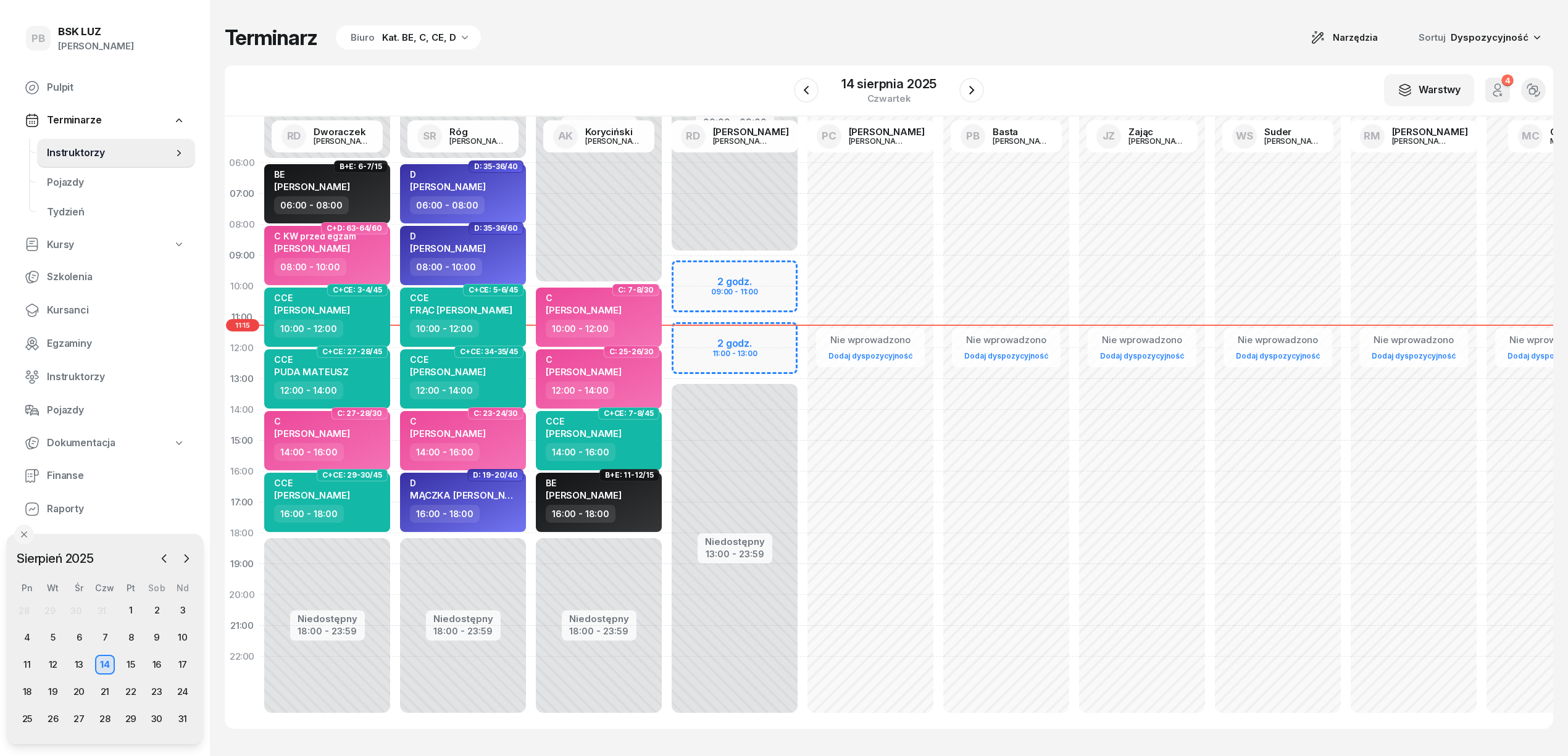
click at [685, 50] on div "Terminarz Biuro Kat. BE, C, CE, D Narzędzia Sortuj Dyspozycyjność" at bounding box center [888, 38] width 1328 height 26
click at [626, 37] on div "Terminarz Biuro Kat. BE, C, CE, D Narzędzia Sortuj Dyspozycyjność" at bounding box center [888, 38] width 1328 height 26
click at [76, 662] on div "13" at bounding box center [79, 664] width 20 height 20
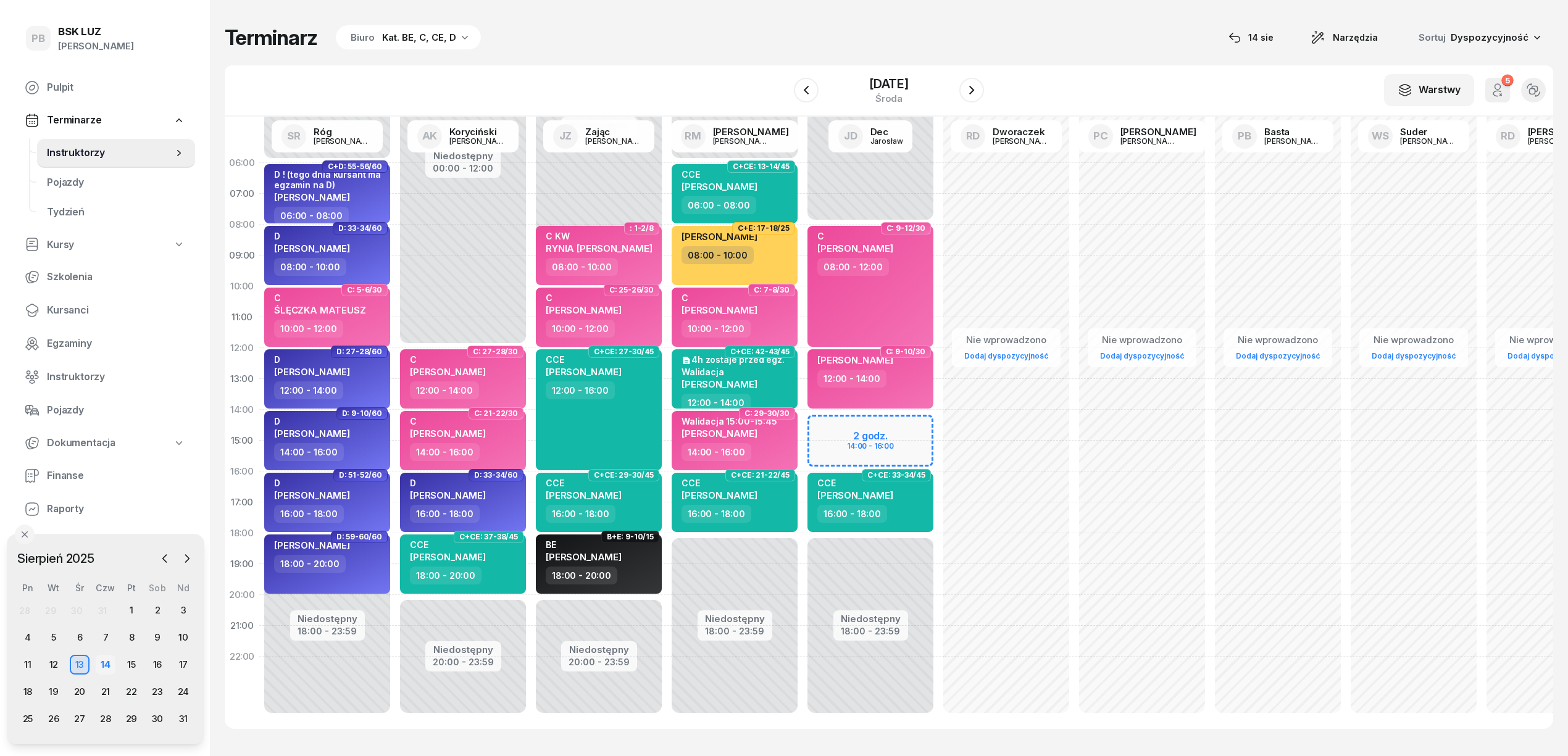
click at [106, 665] on div "14" at bounding box center [105, 664] width 20 height 20
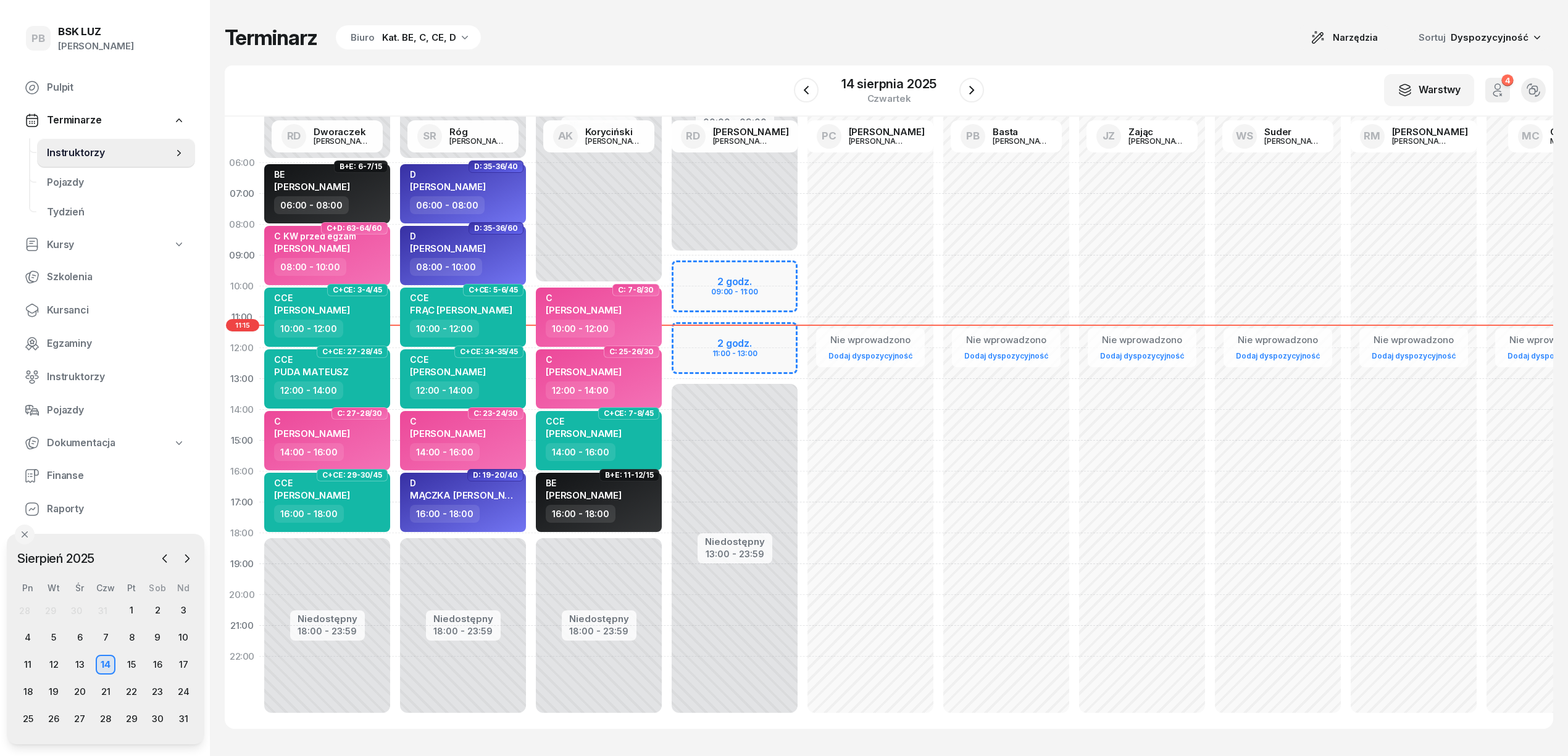
click at [721, 50] on div "Terminarz Biuro Kat. BE, C, CE, D Narzędzia Sortuj Dyspozycyjność" at bounding box center [888, 38] width 1328 height 26
click at [498, 375] on div "CCE GAWEŁ BARTOSZ" at bounding box center [464, 368] width 109 height 27
select select "12"
select select "14"
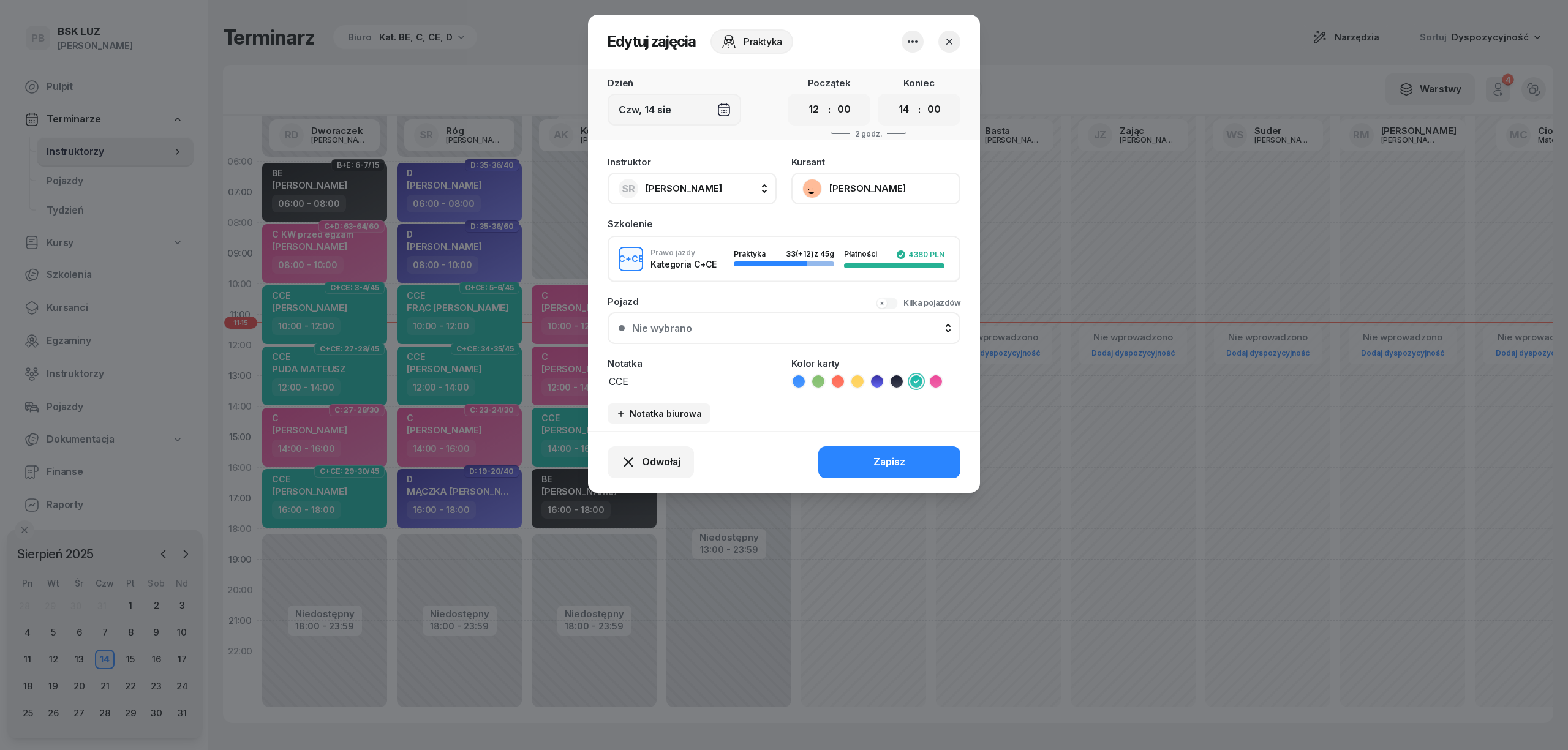
click at [838, 180] on button "[PERSON_NAME]" at bounding box center [876, 189] width 169 height 32
click at [841, 227] on div "Otwórz profil" at bounding box center [831, 230] width 59 height 16
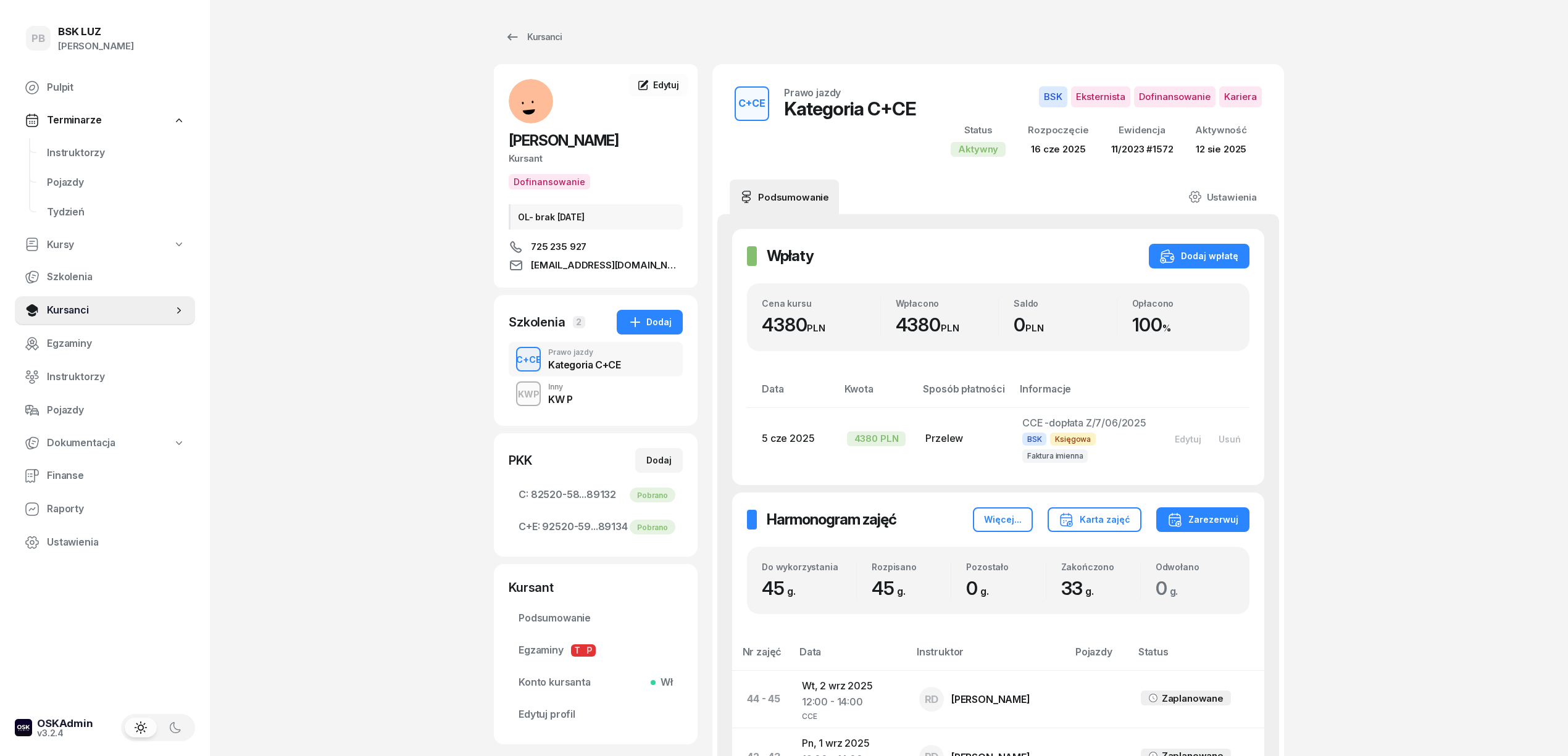
click at [544, 36] on div "Kursanci" at bounding box center [533, 37] width 57 height 15
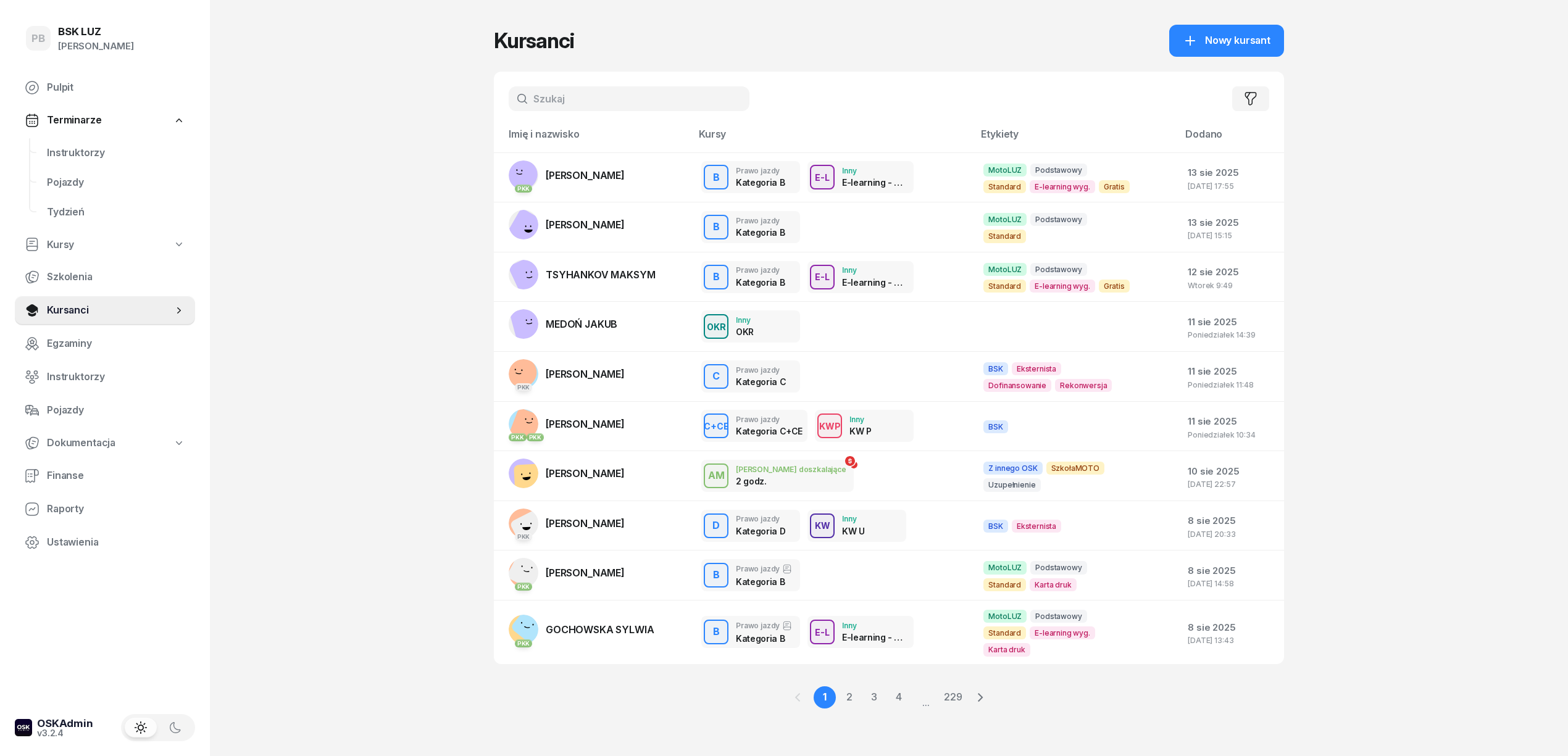
click at [333, 87] on div "PB BSK LUZ Patrycja Bogdanowicz Pulpit Terminarze Instruktorzy Pojazdy Tydzień …" at bounding box center [784, 378] width 1568 height 756
click at [62, 149] on span "Instruktorzy" at bounding box center [116, 153] width 138 height 16
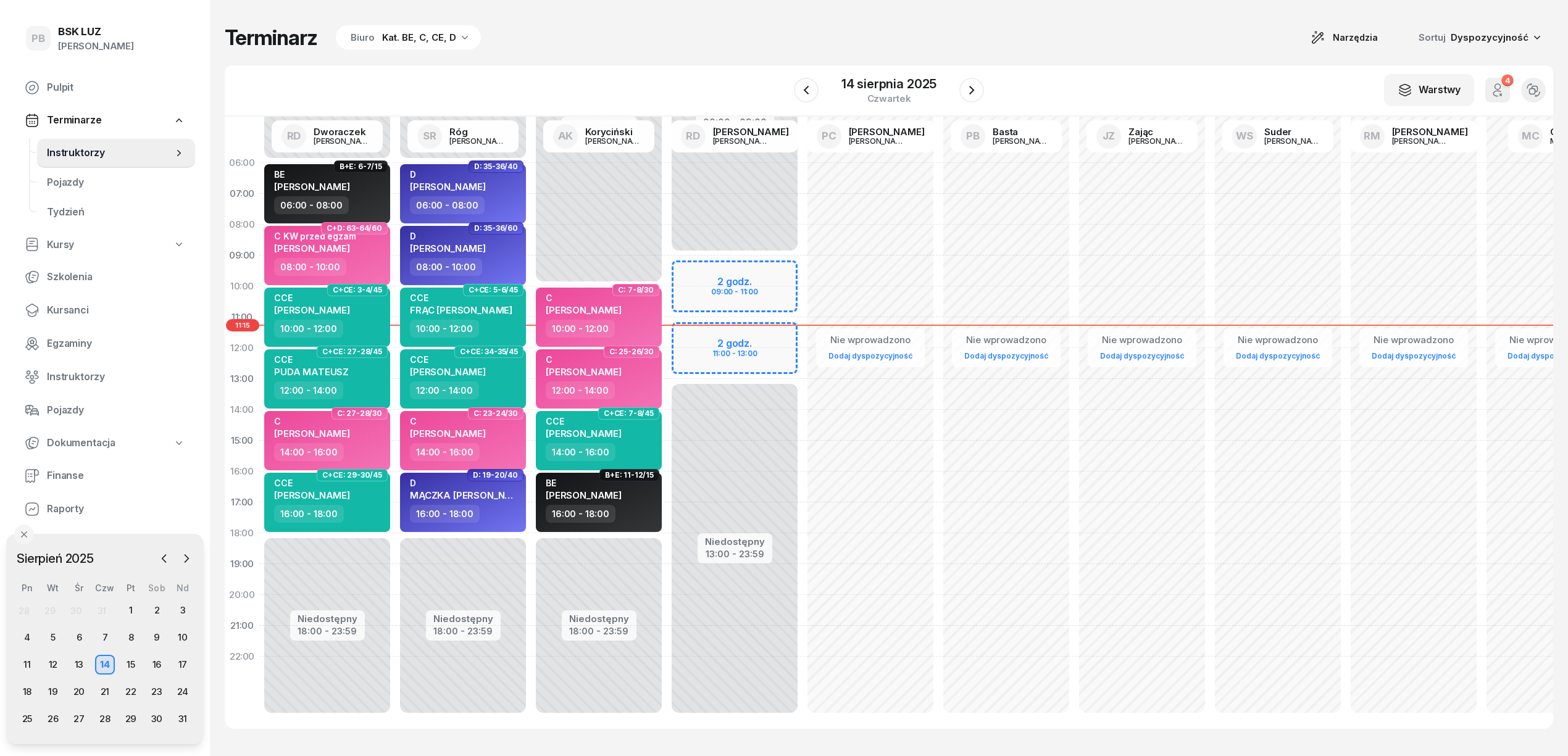
click at [697, 43] on div "Terminarz Biuro Kat. BE, C, CE, D Narzędzia Sortuj Dyspozycyjność" at bounding box center [888, 38] width 1328 height 26
click at [649, 43] on div "Terminarz Biuro Kat. BE, C, CE, D Narzędzia Sortuj Dyspozycyjność" at bounding box center [888, 38] width 1328 height 26
click at [1069, 51] on div "Terminarz Biuro Kat. BE, C, CE, D Narzędzia Sortuj Dyspozycyjność W Wybierz AK …" at bounding box center [888, 377] width 1328 height 753
click at [1075, 77] on div "W Wybierz AK Koryciński Artur BP Pająk Bogusław DA Arendarczyk Damian DP Pawłow…" at bounding box center [888, 91] width 1328 height 52
drag, startPoint x: 1107, startPoint y: 51, endPoint x: 1117, endPoint y: 53, distance: 10.2
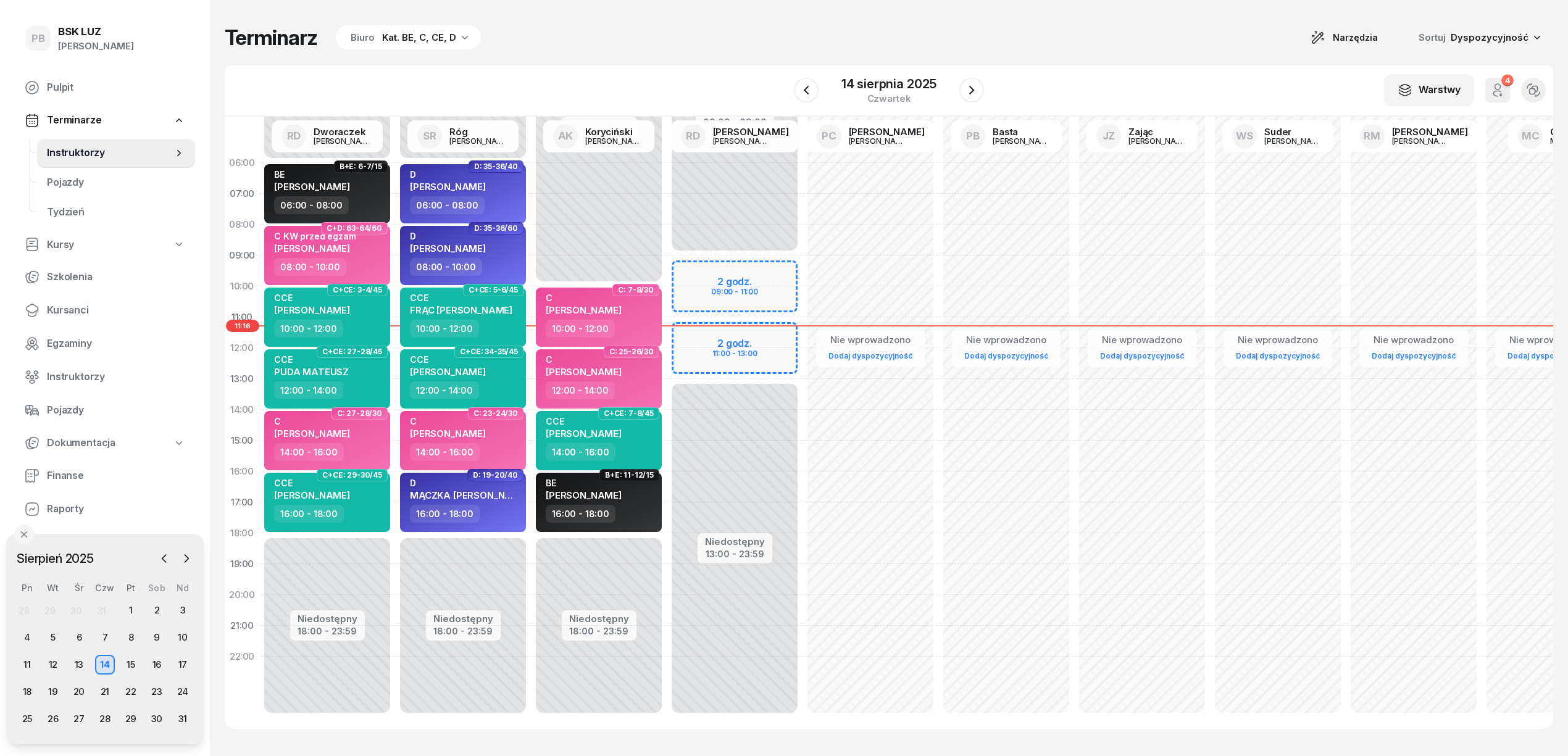
click at [1117, 53] on div "Terminarz Biuro Kat. BE, C, CE, D Narzędzia Sortuj Dyspozycyjność W Wybierz AK …" at bounding box center [888, 377] width 1328 height 753
click at [1117, 63] on div "Terminarz Biuro Kat. BE, C, CE, D Narzędzia Sortuj Dyspozycyjność W Wybierz AK …" at bounding box center [888, 377] width 1328 height 753
click at [766, 43] on div "Terminarz Biuro Kat. BE, C, CE, D Narzędzia Sortuj Dyspozycyjność" at bounding box center [888, 38] width 1328 height 26
click at [836, 31] on div "Terminarz Biuro Kat. BE, C, CE, D Narzędzia Sortuj Dyspozycyjność" at bounding box center [888, 38] width 1328 height 26
click at [781, 42] on div "Terminarz Biuro Kat. BE, C, CE, D Narzędzia Sortuj Dyspozycyjność" at bounding box center [888, 38] width 1328 height 26
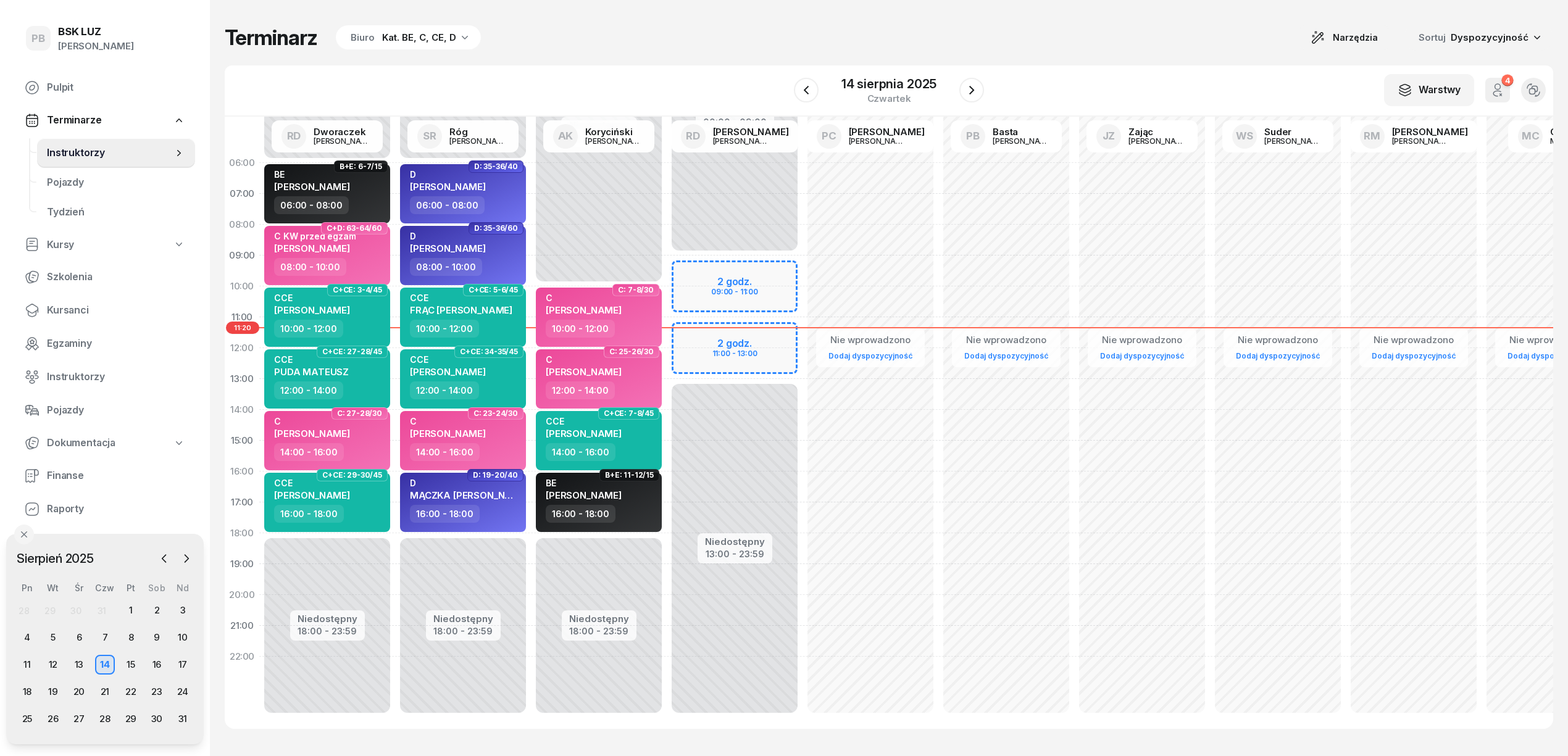
click at [808, 18] on div "Terminarz Biuro Kat. BE, C, CE, D Narzędzia Sortuj Dyspozycyjność W Wybierz AK …" at bounding box center [888, 377] width 1328 height 753
click at [73, 304] on span "Kursanci" at bounding box center [116, 310] width 138 height 16
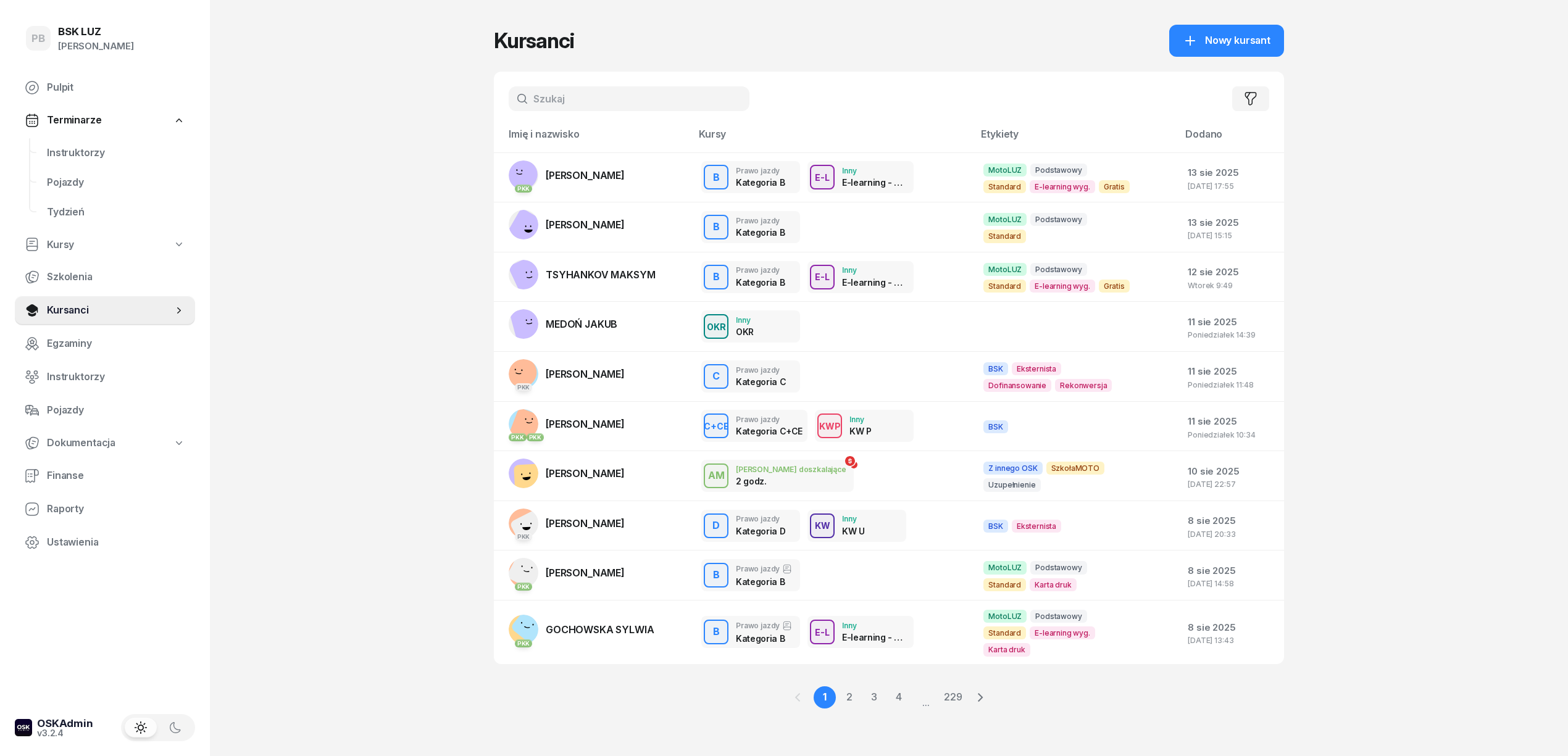
click at [556, 89] on input "text" at bounding box center [629, 99] width 241 height 25
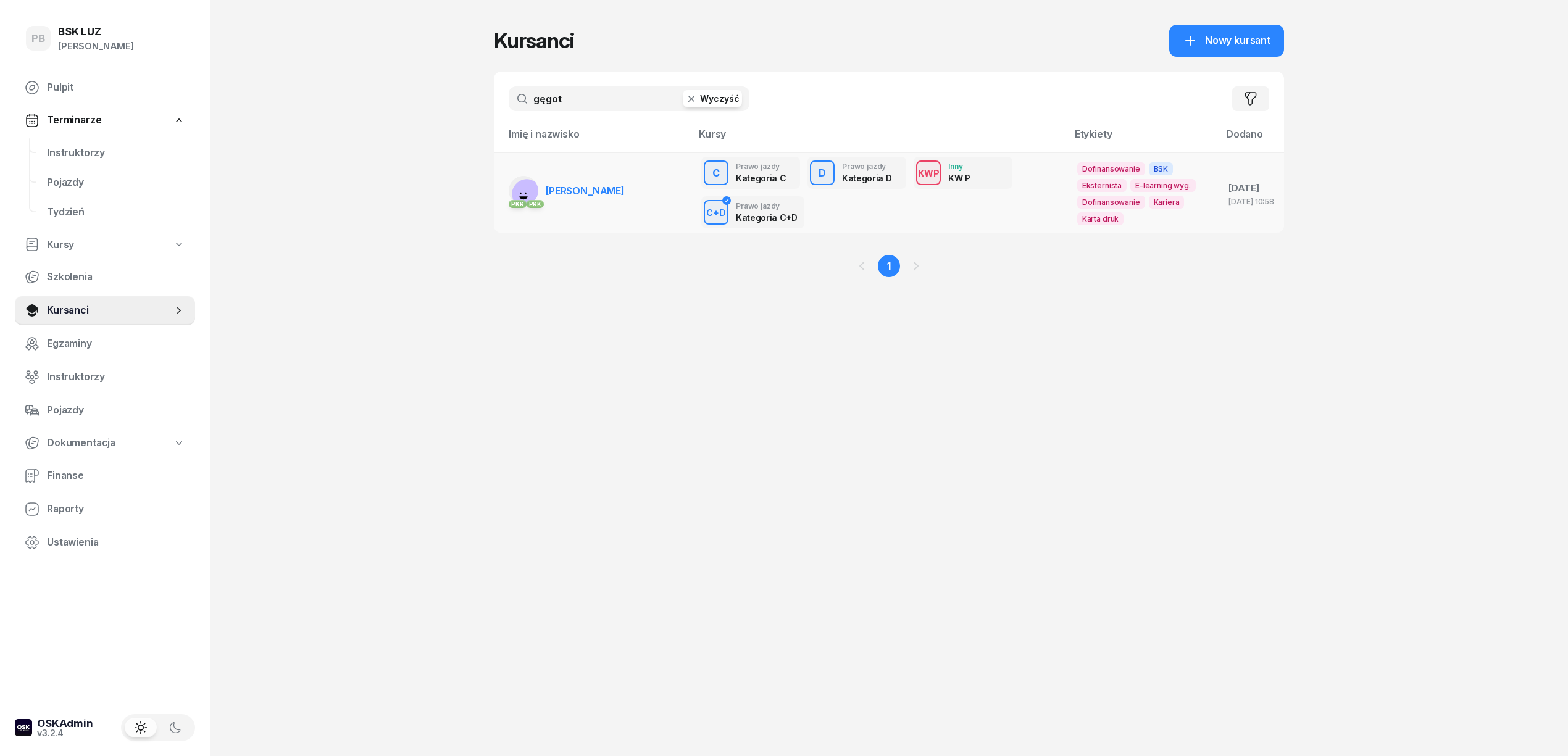
type input "gęgot"
click at [601, 198] on link "PKK PKK GĘGOTEK MACIEJ" at bounding box center [566, 190] width 116 height 30
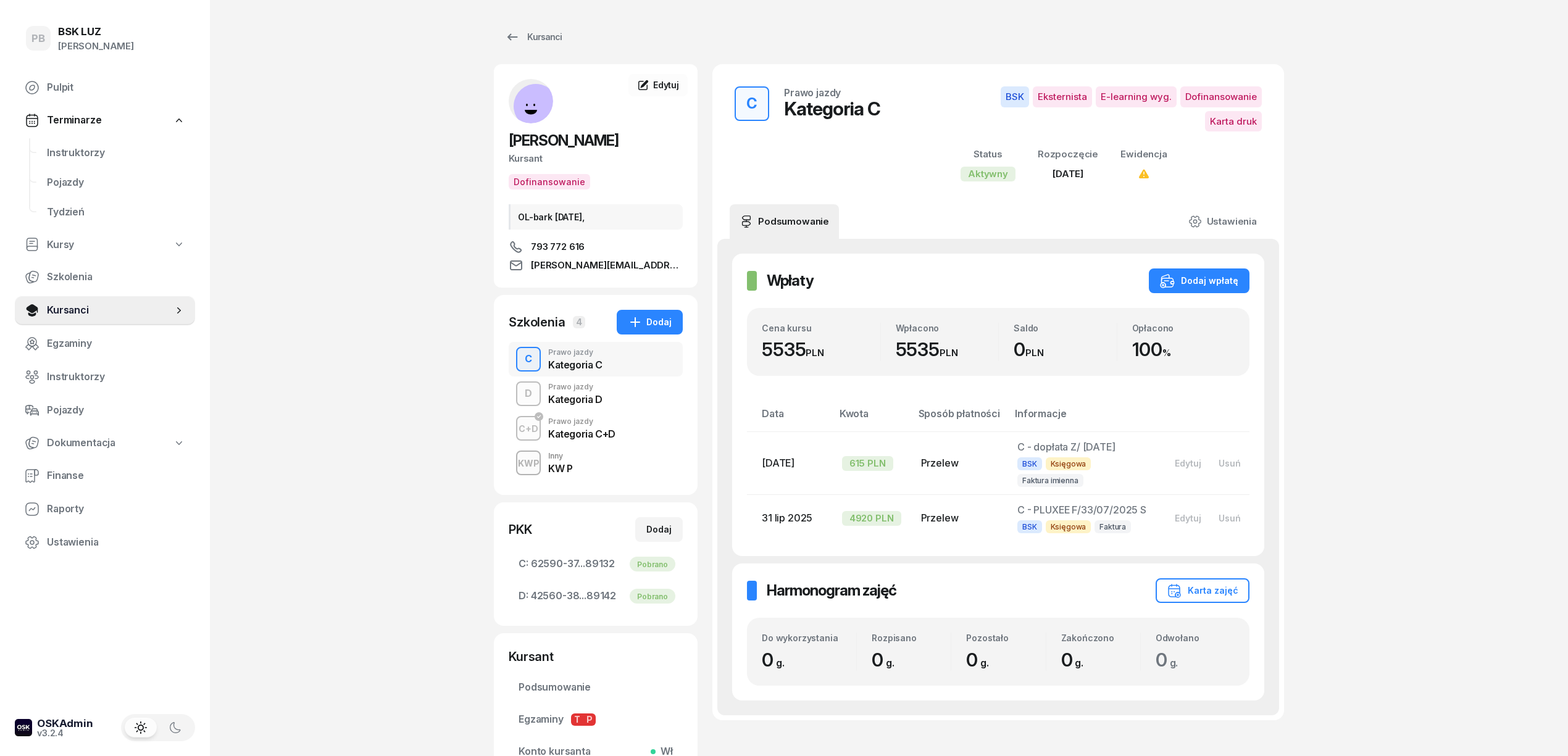
click at [557, 396] on div "Kategoria D" at bounding box center [575, 400] width 54 height 10
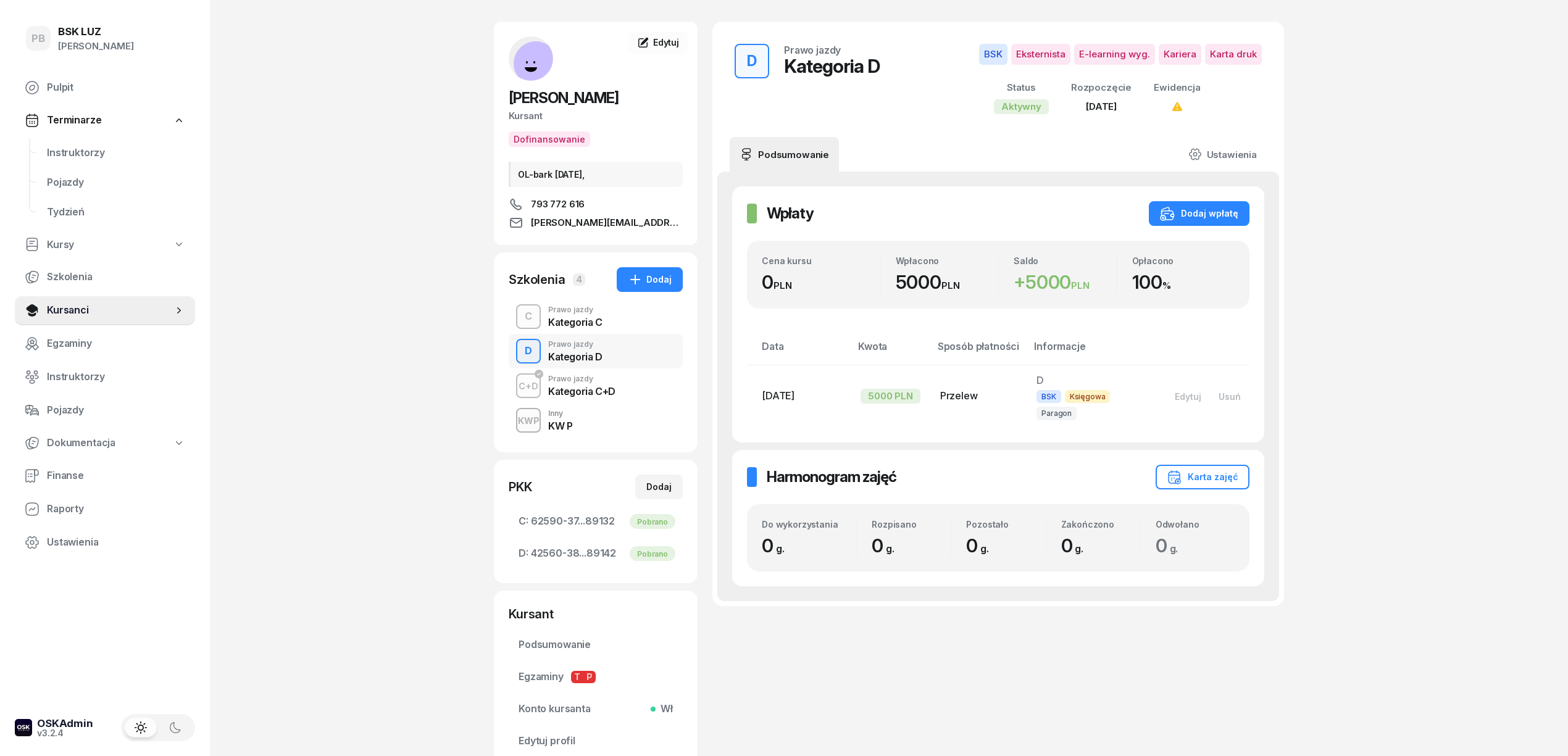
scroll to position [82, 0]
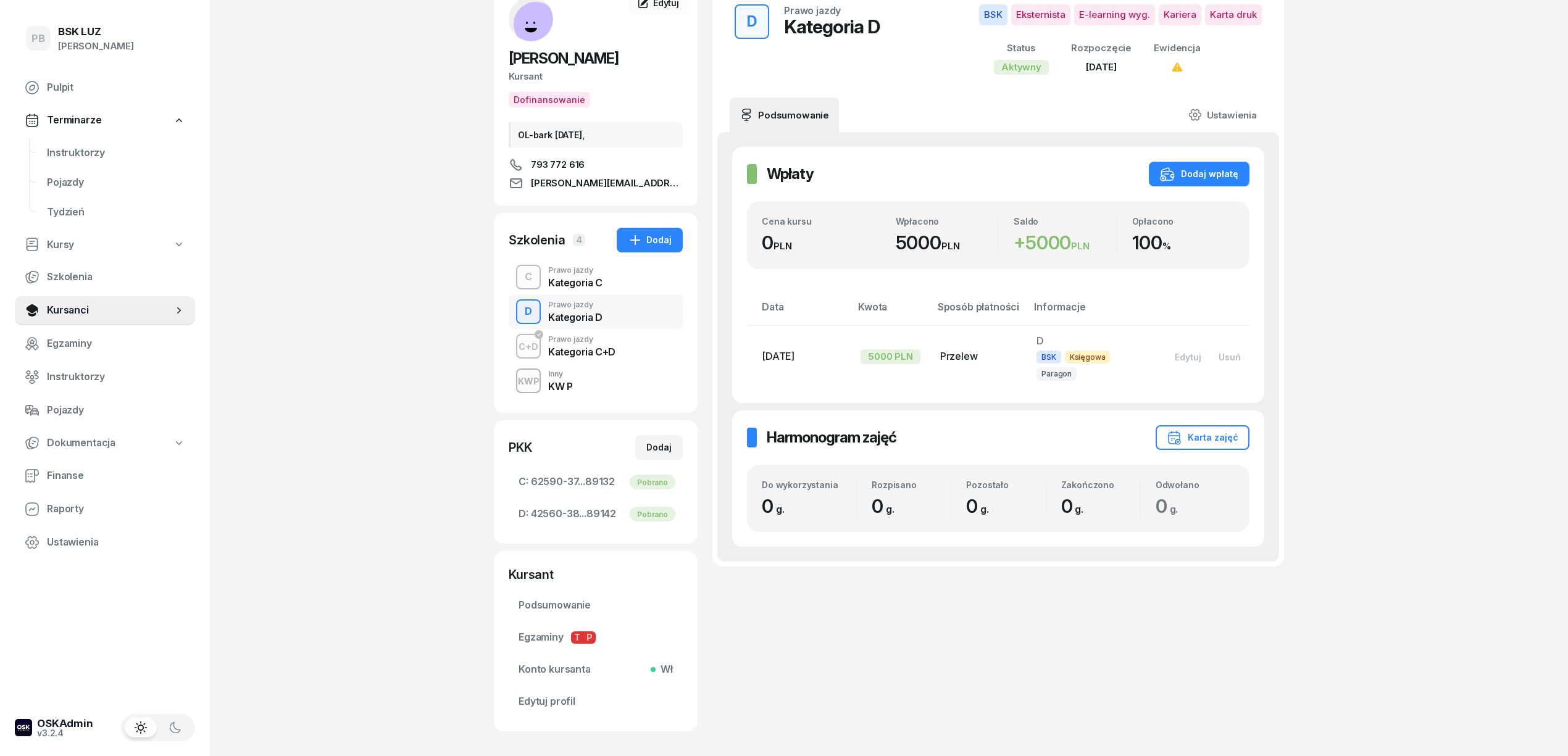
click at [590, 354] on div "Kategoria C+D" at bounding box center [582, 352] width 67 height 10
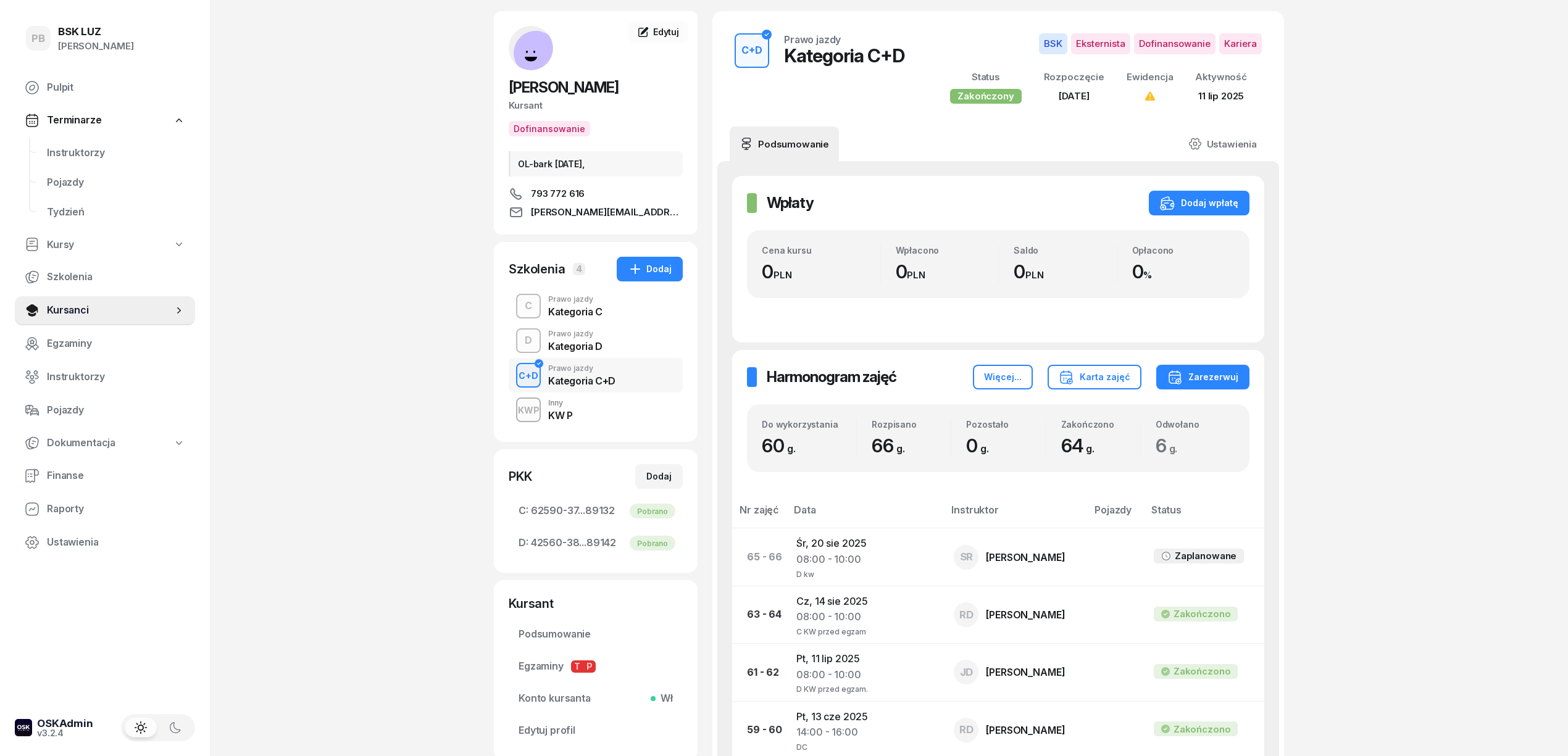
scroll to position [82, 0]
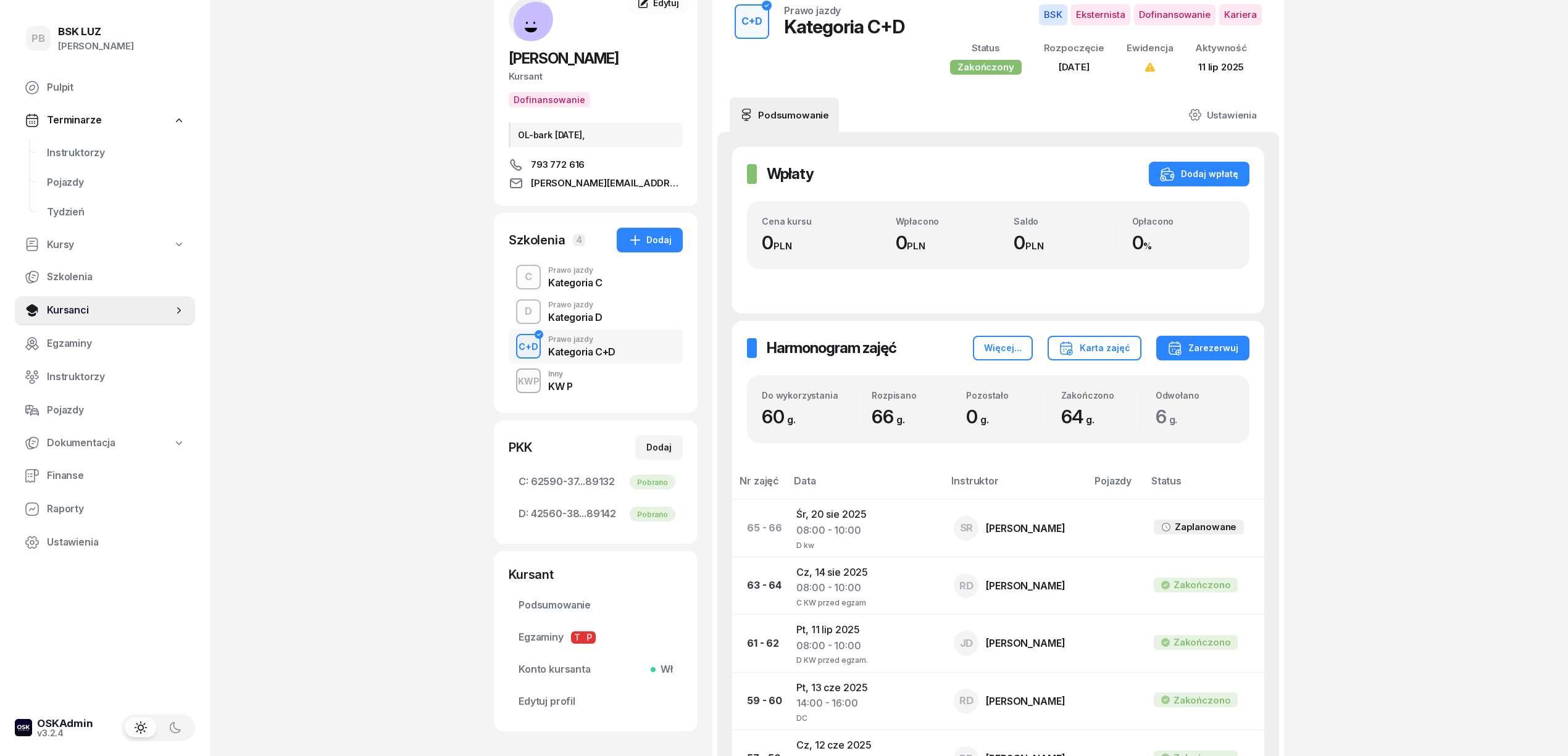
click at [584, 381] on div "KWP Inny KW P" at bounding box center [596, 381] width 174 height 34
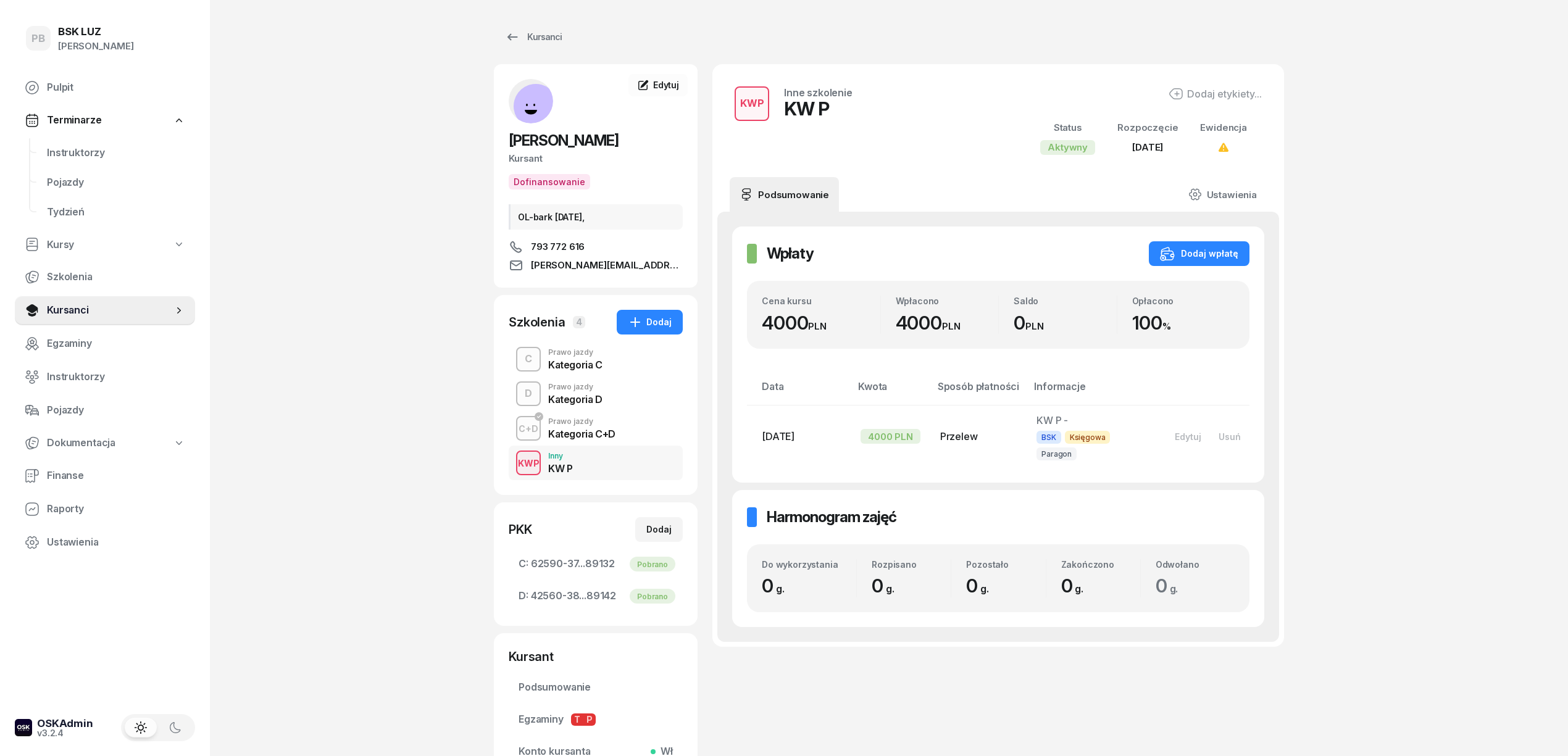
click at [576, 384] on div "Prawo jazdy" at bounding box center [575, 387] width 54 height 8
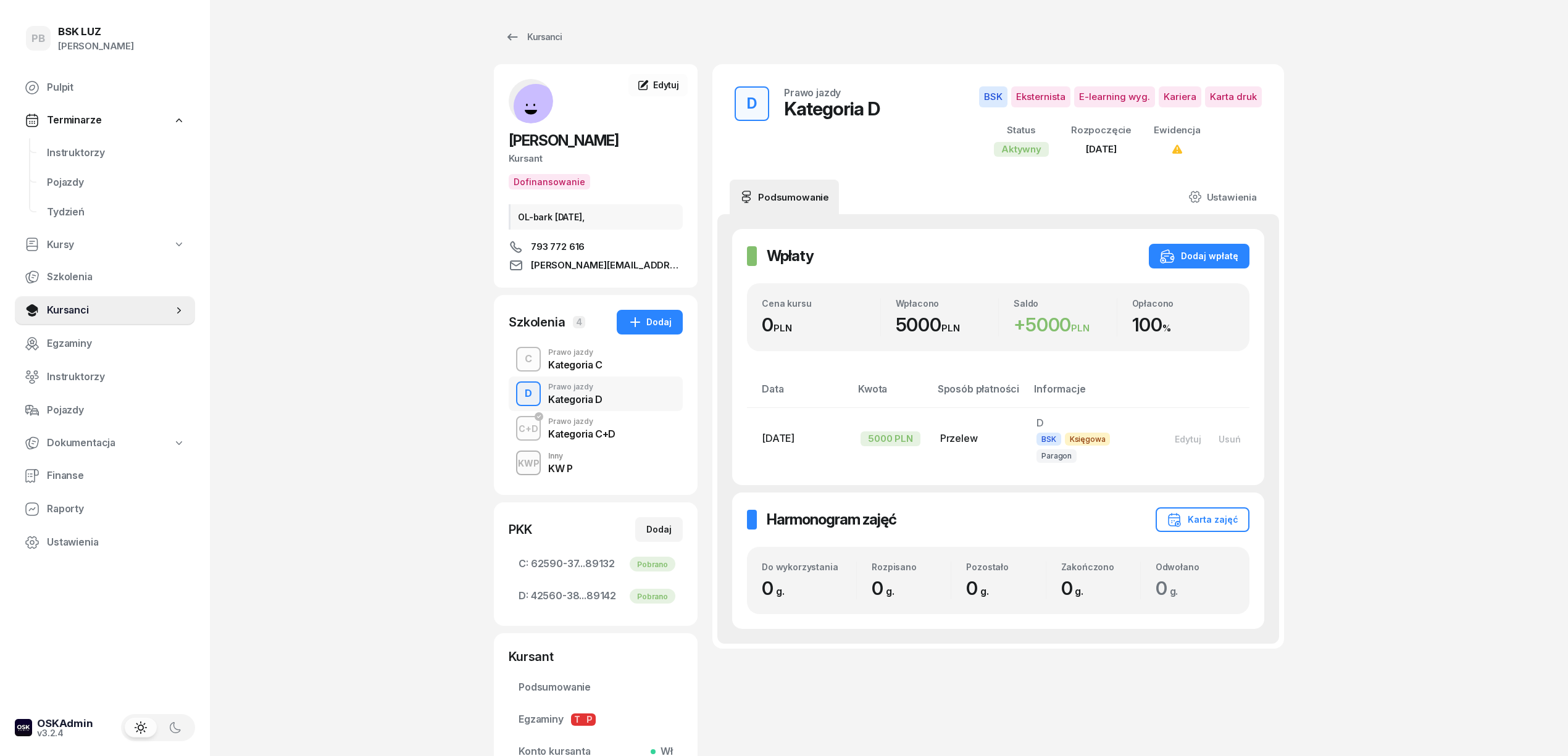
click at [578, 356] on div "Prawo jazdy" at bounding box center [575, 353] width 54 height 8
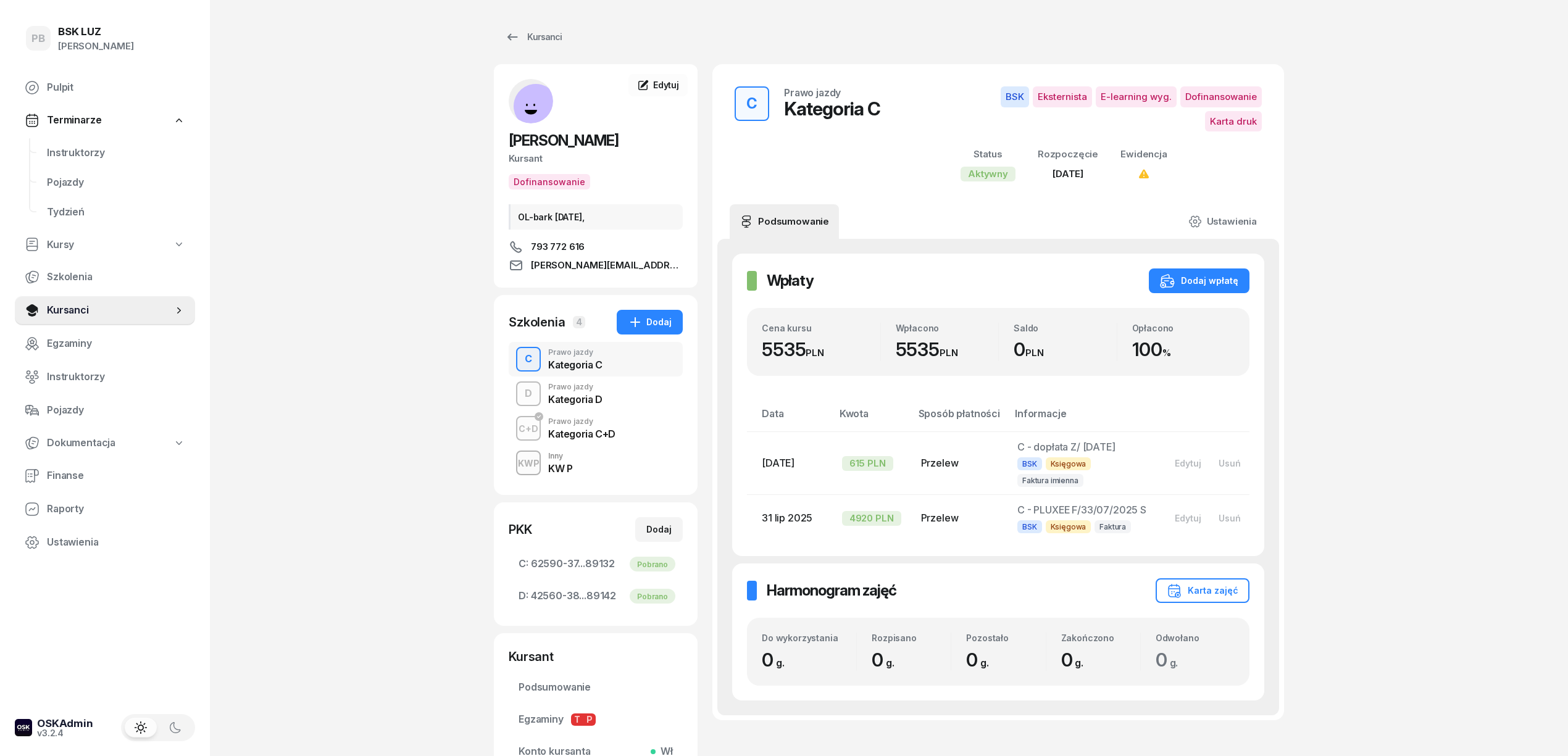
click at [575, 436] on div "Kategoria C+D" at bounding box center [582, 434] width 67 height 10
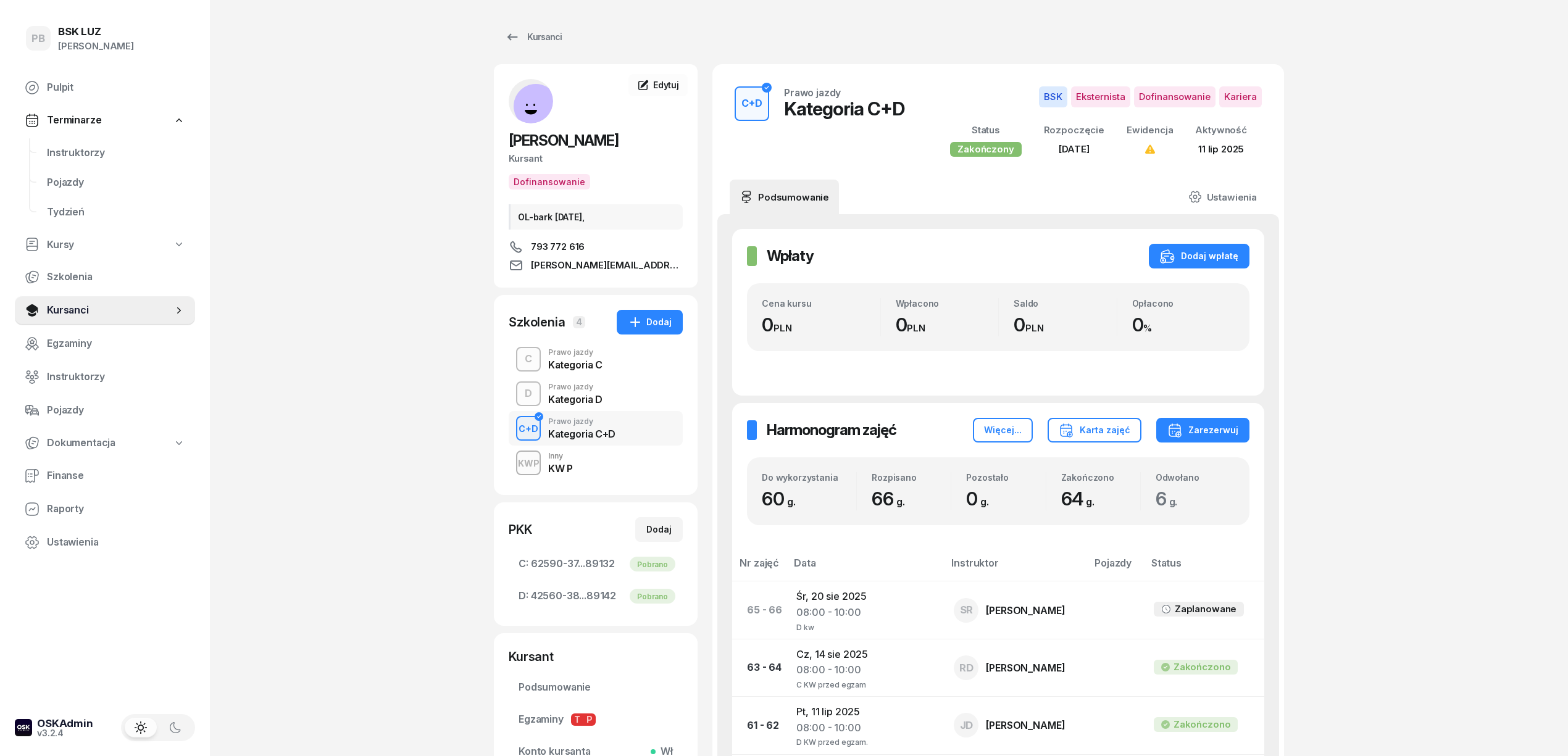
click at [586, 458] on div "KWP Inny KW P" at bounding box center [596, 463] width 174 height 34
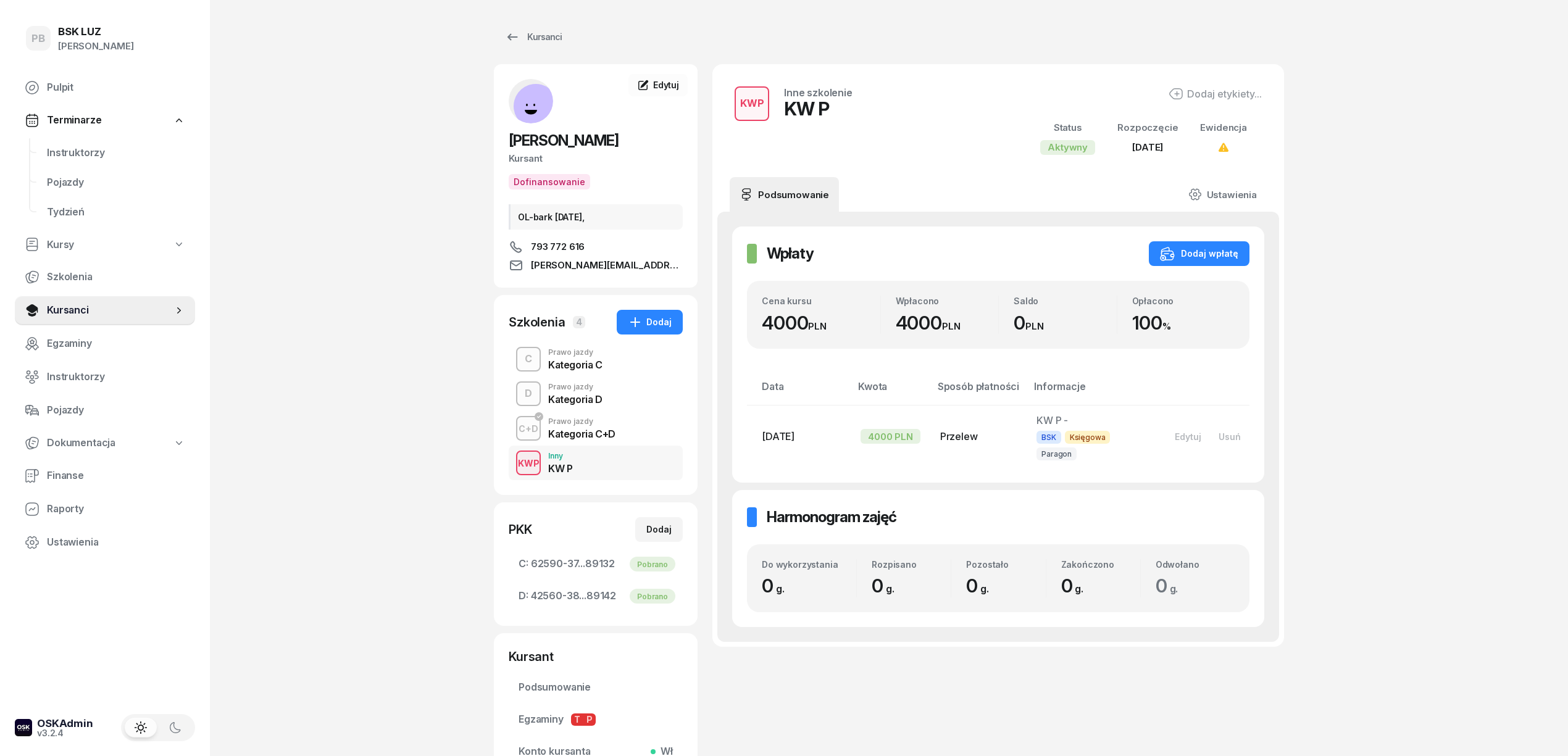
click at [650, 441] on div "C+D Prawo jazdy Kategoria C+D" at bounding box center [596, 428] width 174 height 34
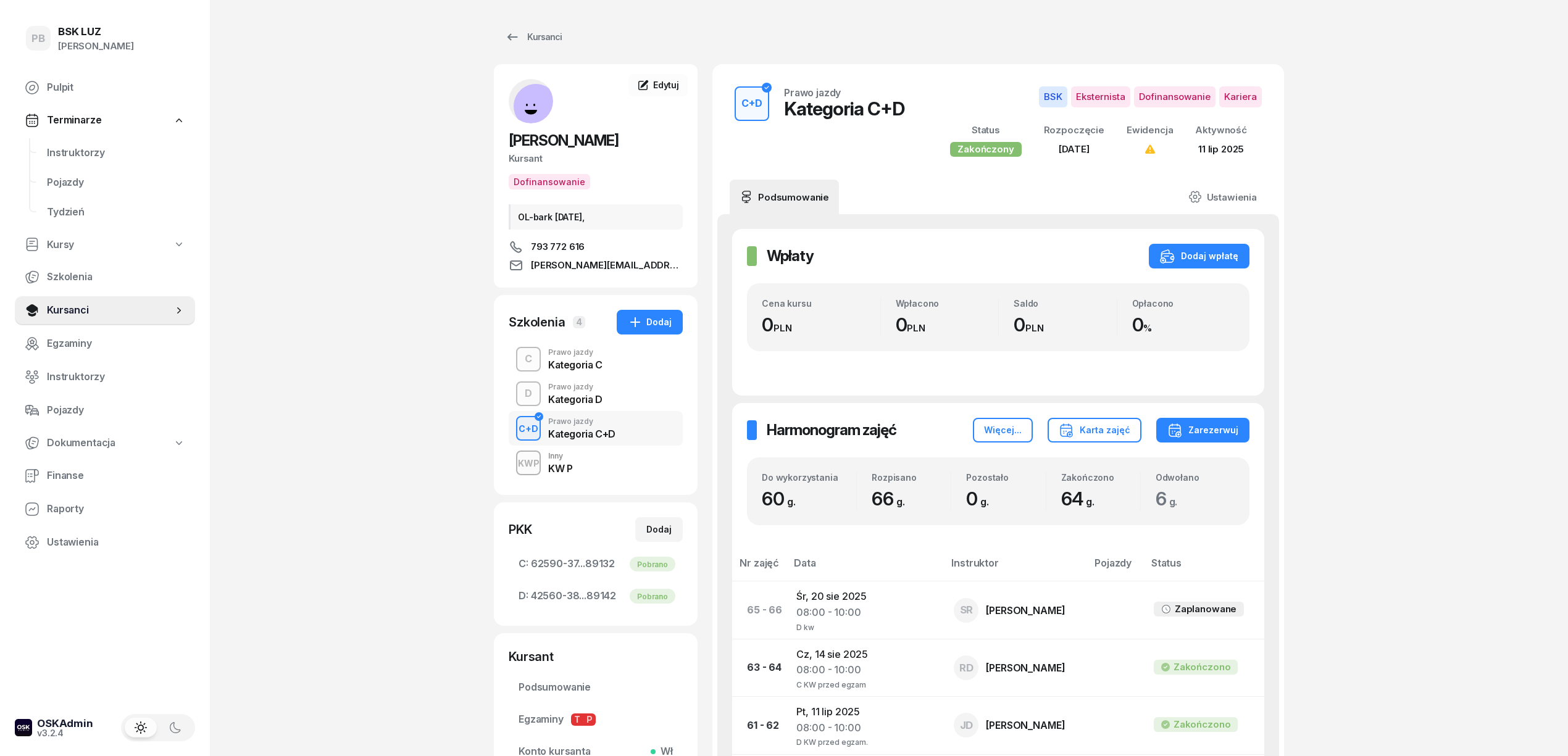
click at [584, 396] on div "Kategoria D" at bounding box center [575, 400] width 54 height 10
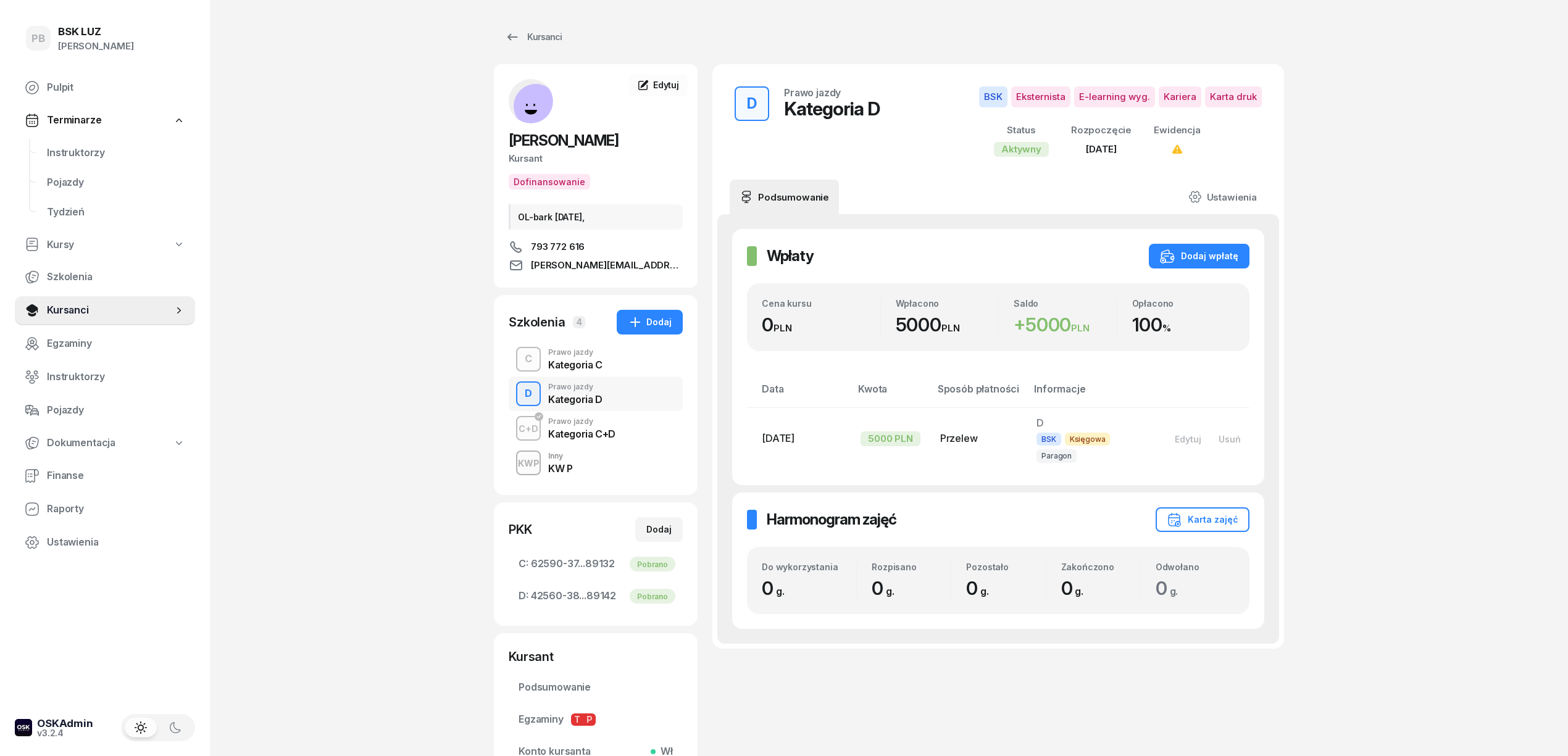
click at [580, 368] on div "Kategoria C" at bounding box center [575, 365] width 54 height 10
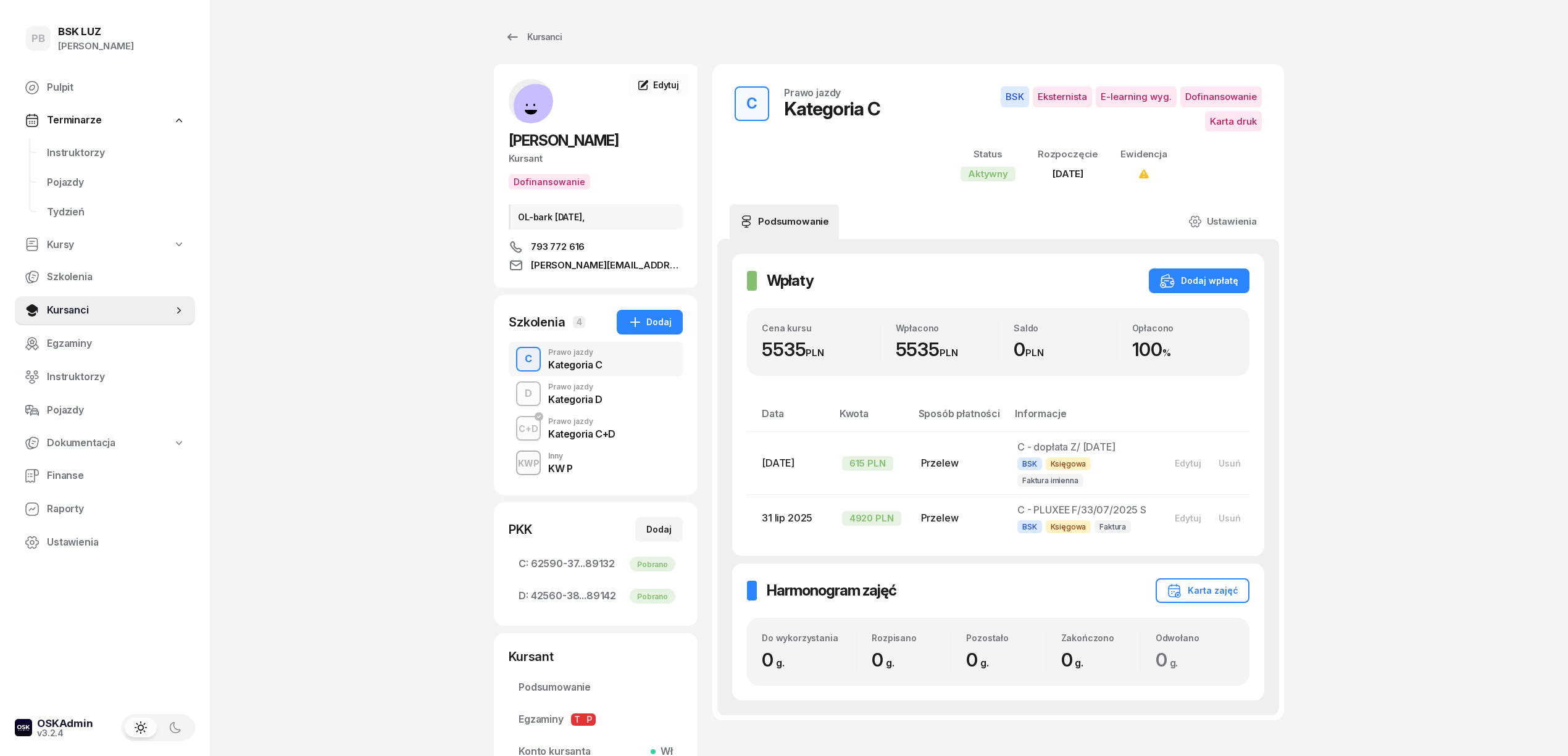
click at [379, 388] on div "PB BSK LUZ Patrycja Bogdanowicz Pulpit Terminarze Instruktorzy Pojazdy Tydzień …" at bounding box center [784, 449] width 1568 height 897
drag, startPoint x: 87, startPoint y: 155, endPoint x: 93, endPoint y: 164, distance: 10.8
click at [85, 155] on span "Instruktorzy" at bounding box center [116, 153] width 138 height 16
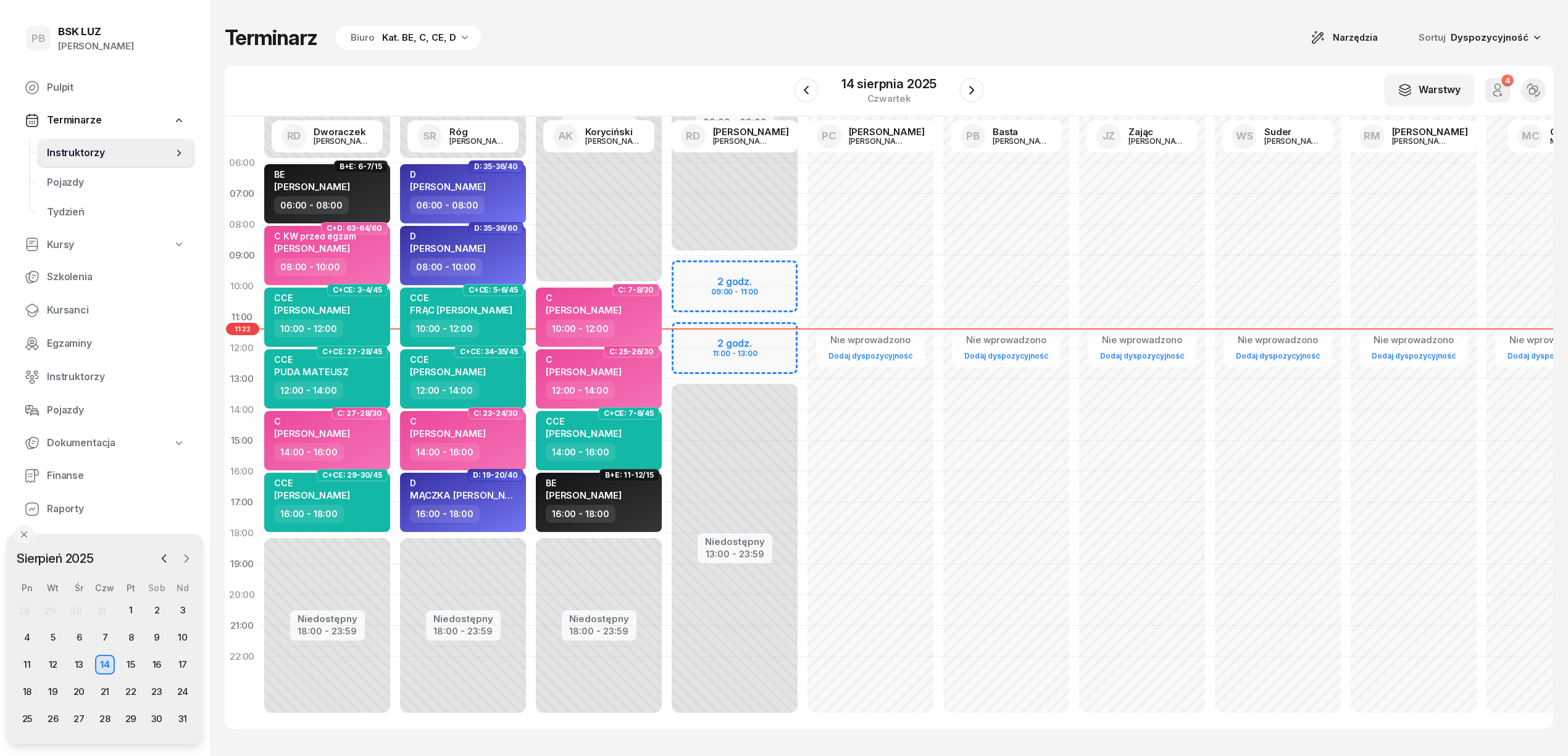
click at [178, 554] on button "button" at bounding box center [186, 558] width 18 height 18
click at [22, 608] on div "1" at bounding box center [27, 610] width 20 height 20
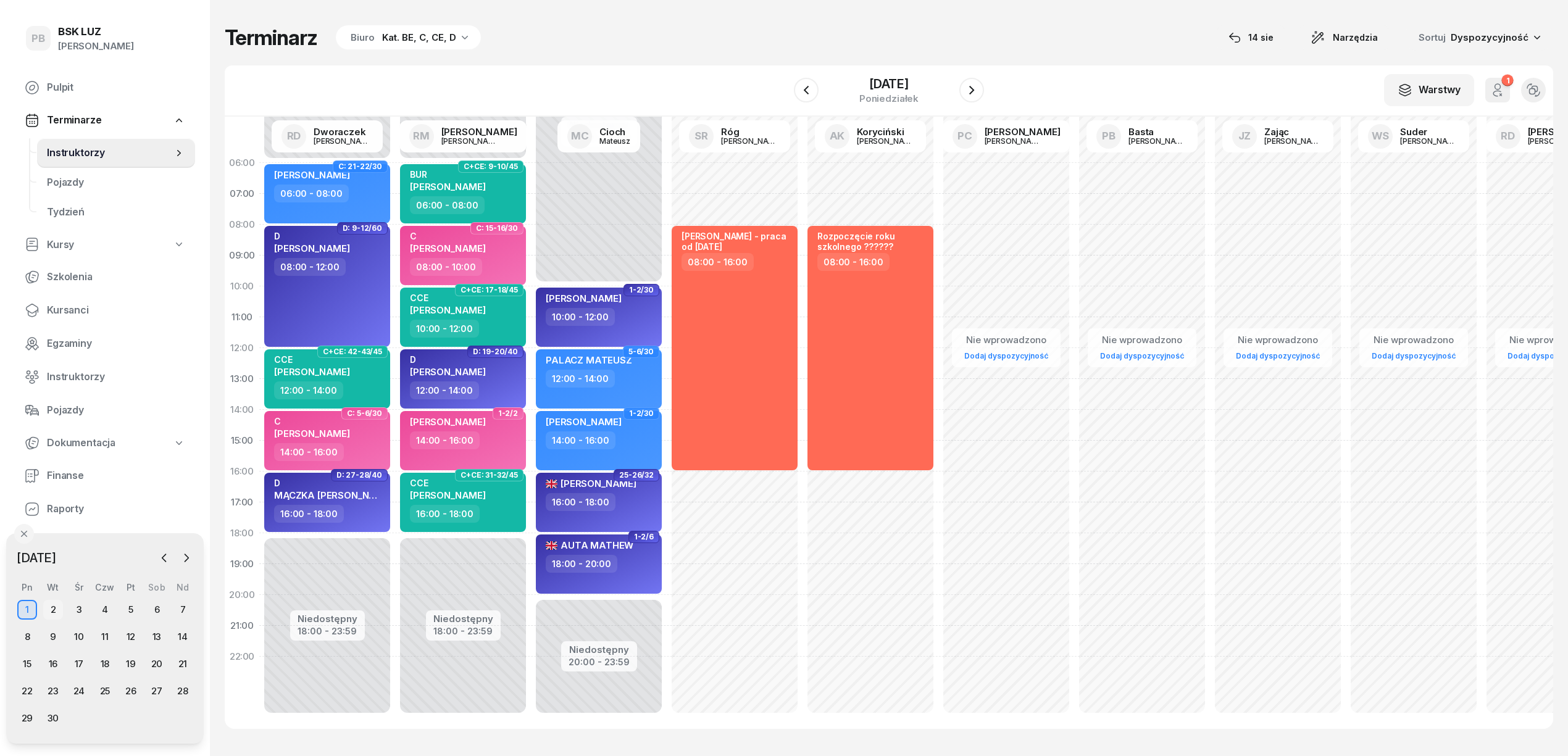
click at [55, 610] on div "2" at bounding box center [53, 610] width 20 height 20
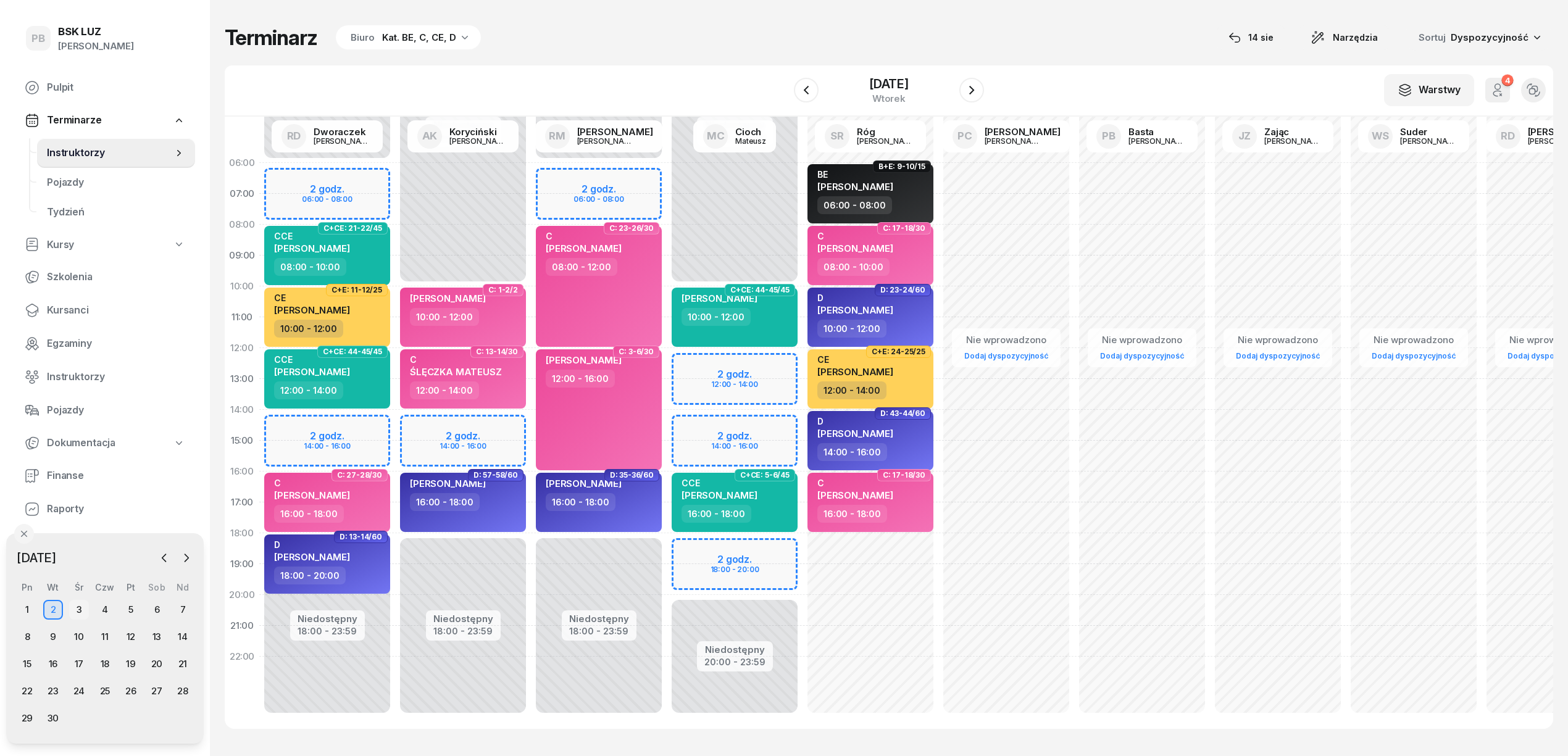
click at [81, 603] on div "3" at bounding box center [79, 610] width 20 height 20
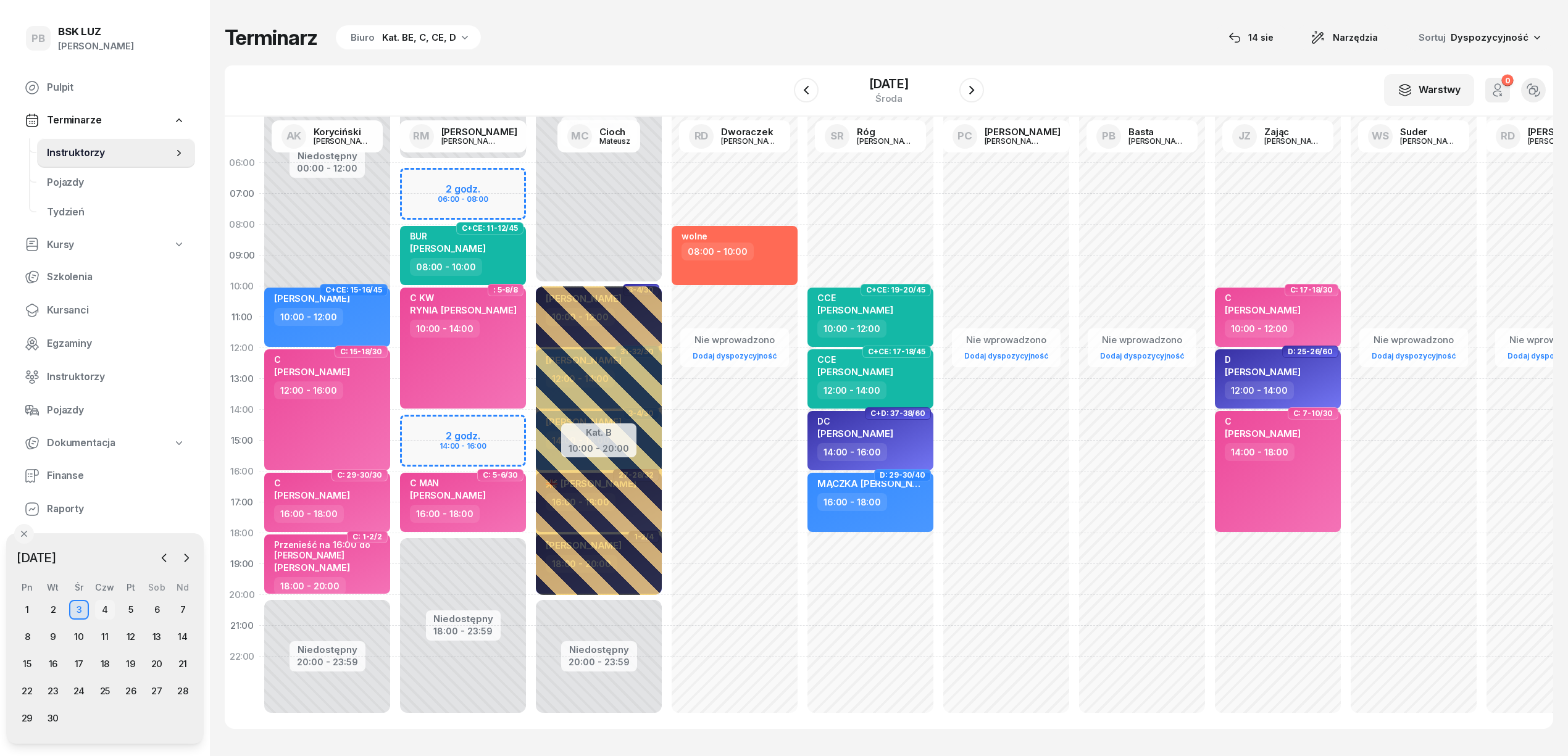
click at [101, 608] on div "4" at bounding box center [104, 610] width 20 height 20
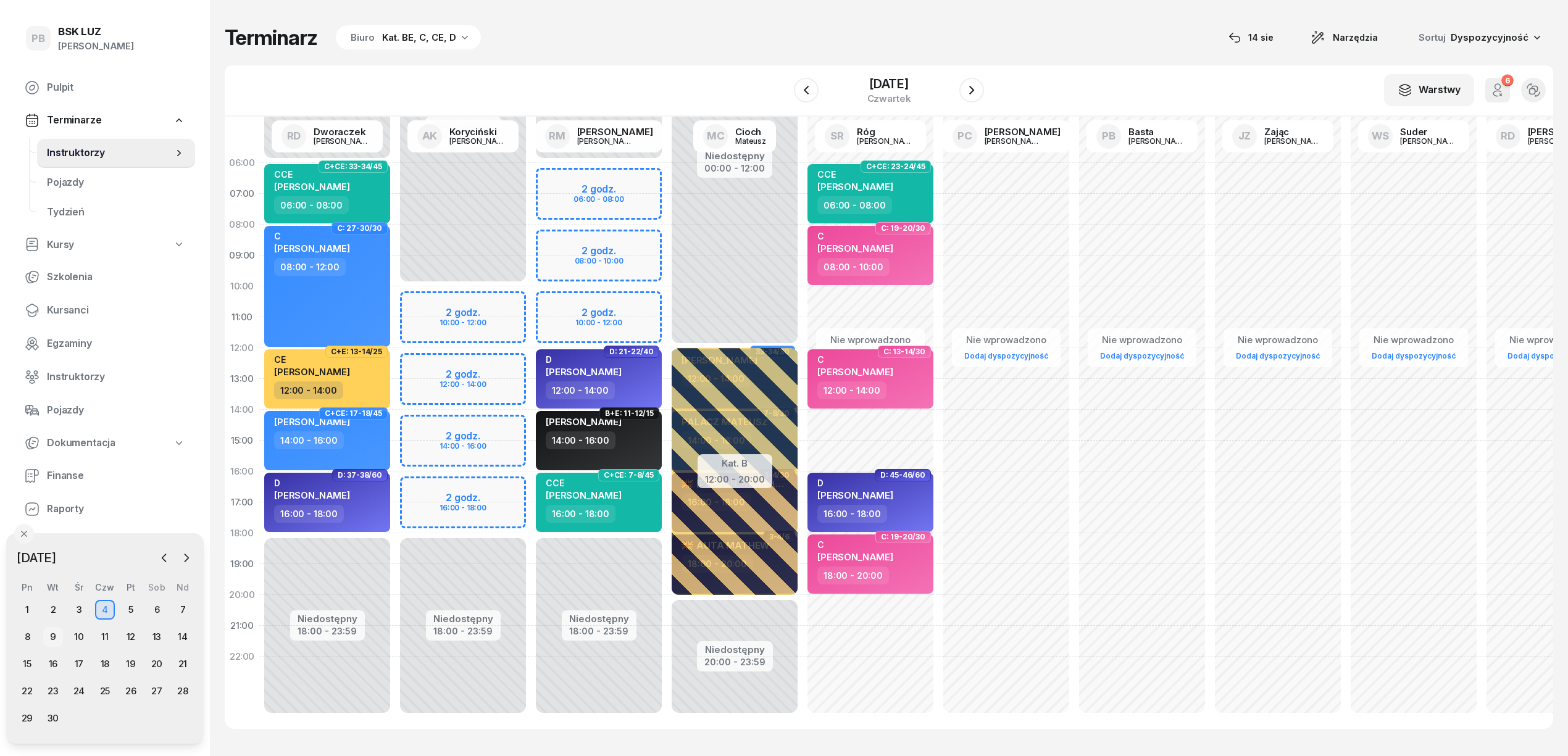
click at [55, 636] on div "9" at bounding box center [53, 637] width 20 height 20
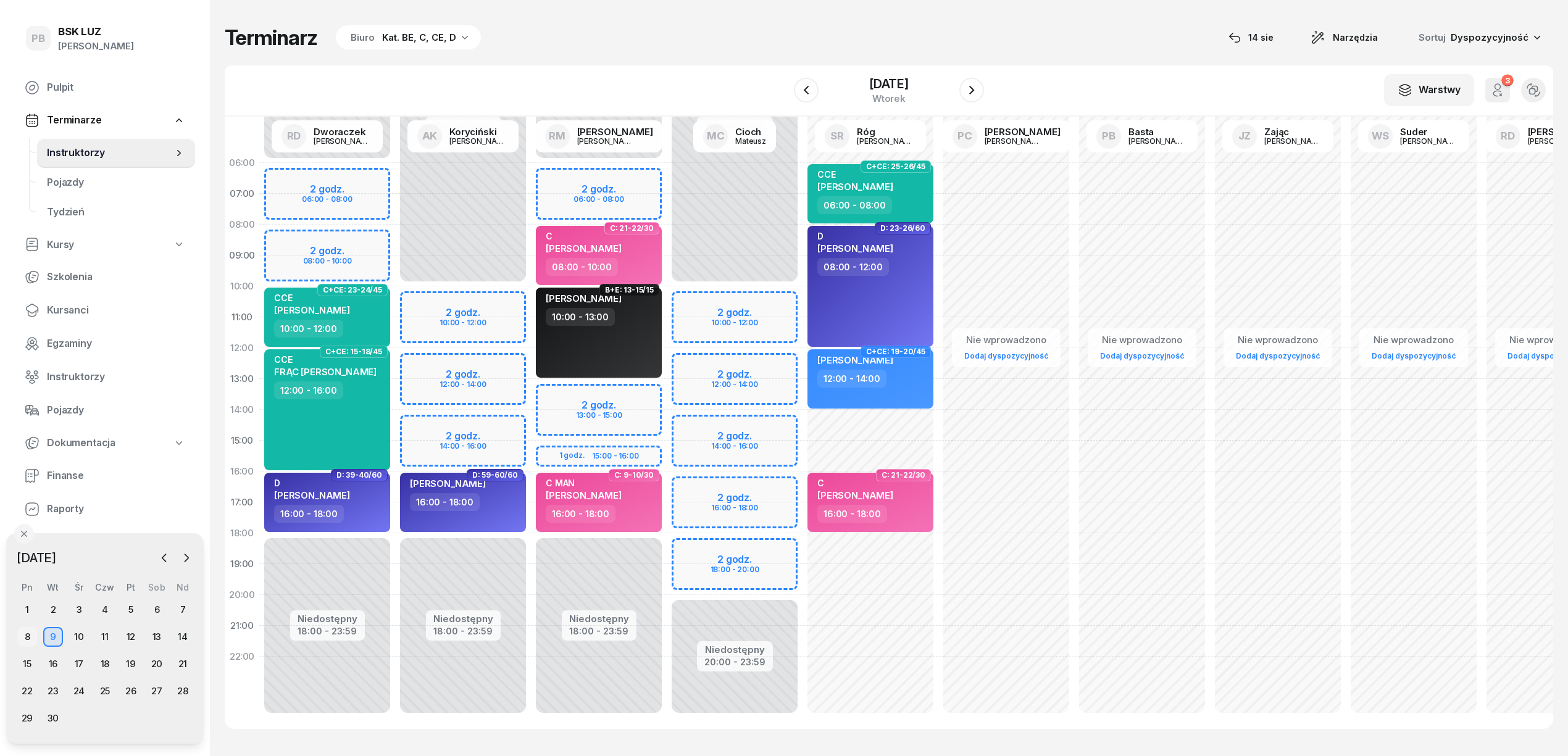
click at [26, 638] on div "8" at bounding box center [27, 637] width 20 height 20
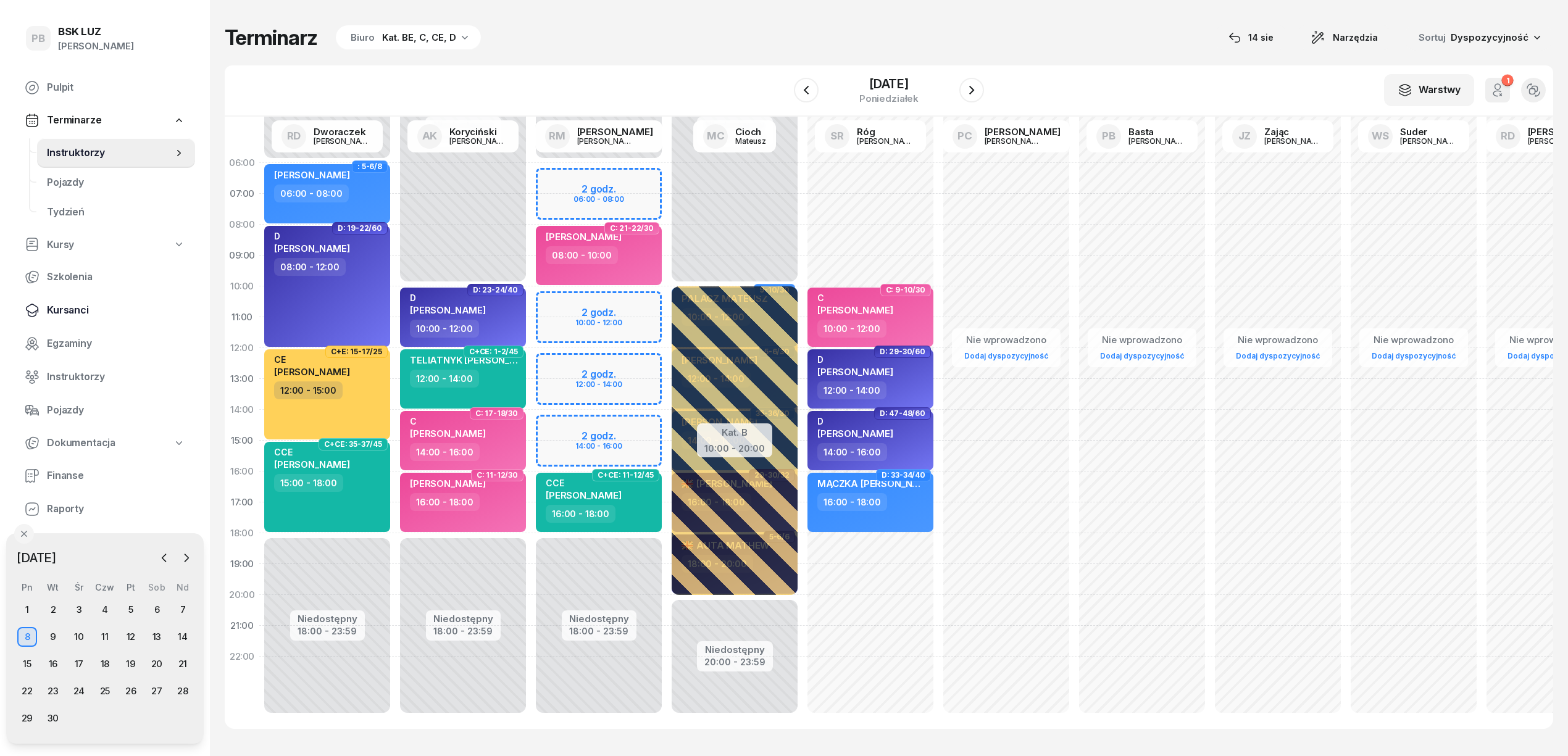
click at [64, 311] on span "Kursanci" at bounding box center [116, 310] width 138 height 16
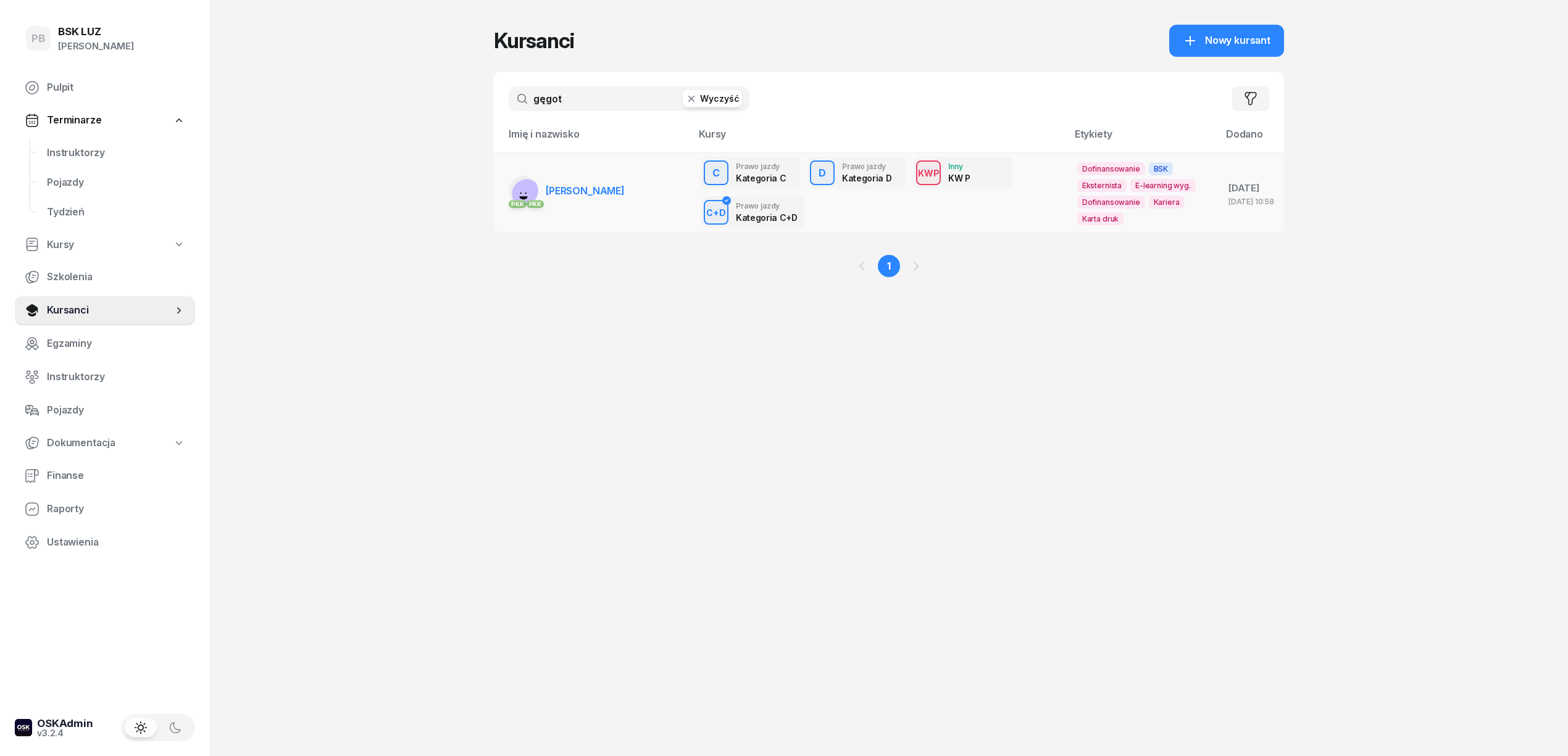
click at [591, 189] on span "[PERSON_NAME]" at bounding box center [585, 190] width 79 height 12
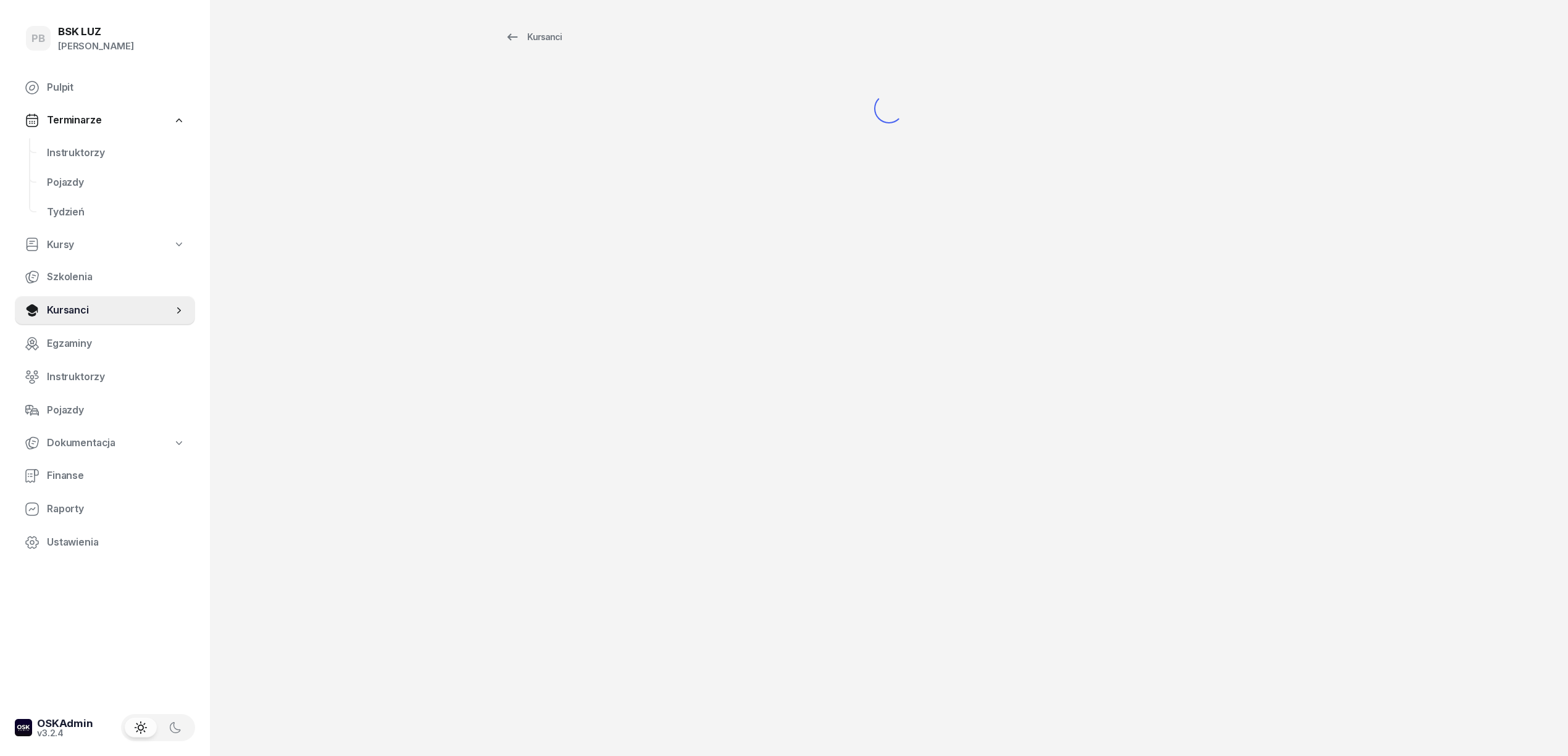
click at [591, 189] on div "Kursanci" at bounding box center [889, 378] width 790 height 756
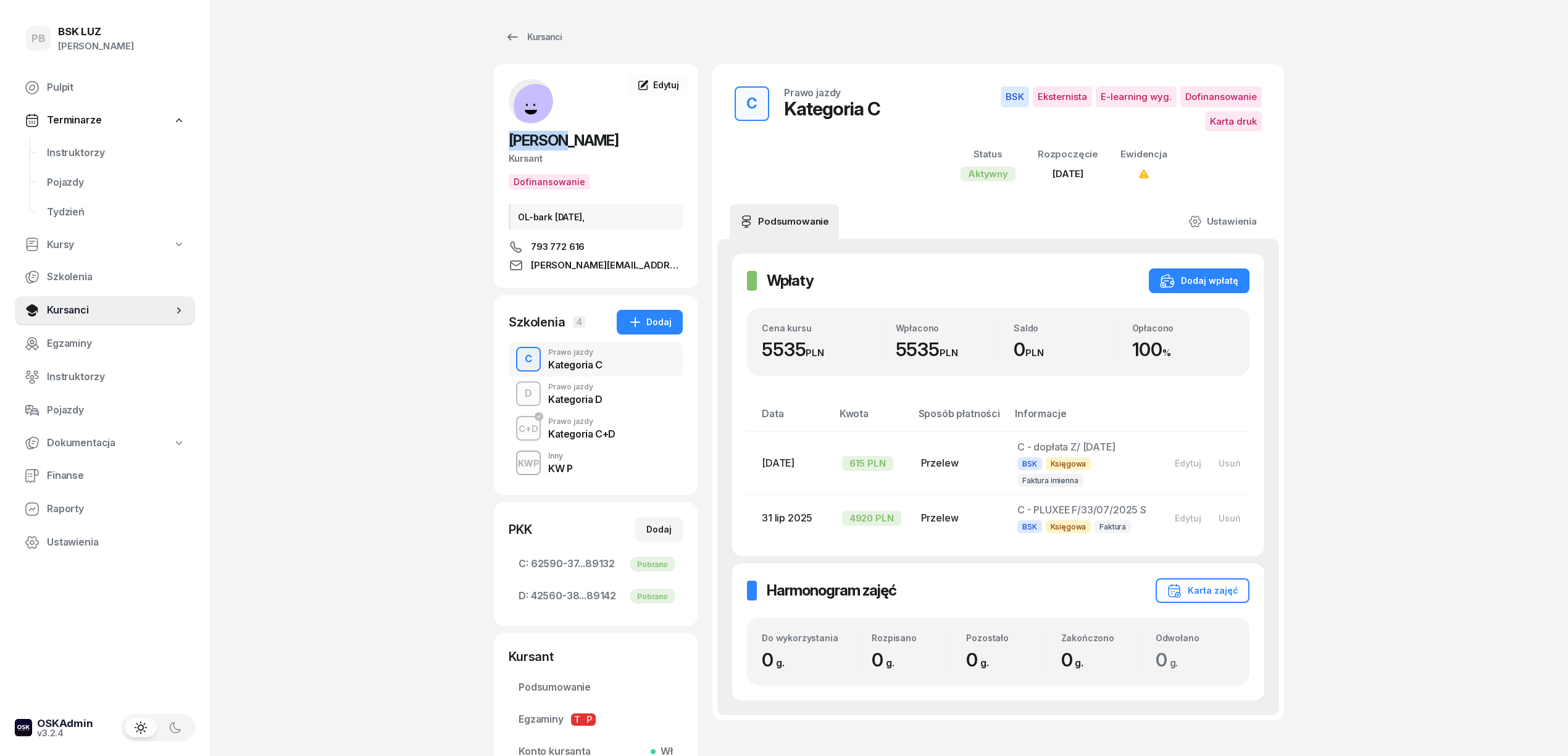
drag, startPoint x: 575, startPoint y: 142, endPoint x: 500, endPoint y: 141, distance: 75.0
click at [500, 141] on div "GĘGOTEK MACIEJ Kursant Dofinansowanie OL-bark 2030-03-06, 793 772 616 gegotek.m…" at bounding box center [596, 176] width 204 height 194
click at [669, 85] on span "Edytuj" at bounding box center [666, 85] width 26 height 10
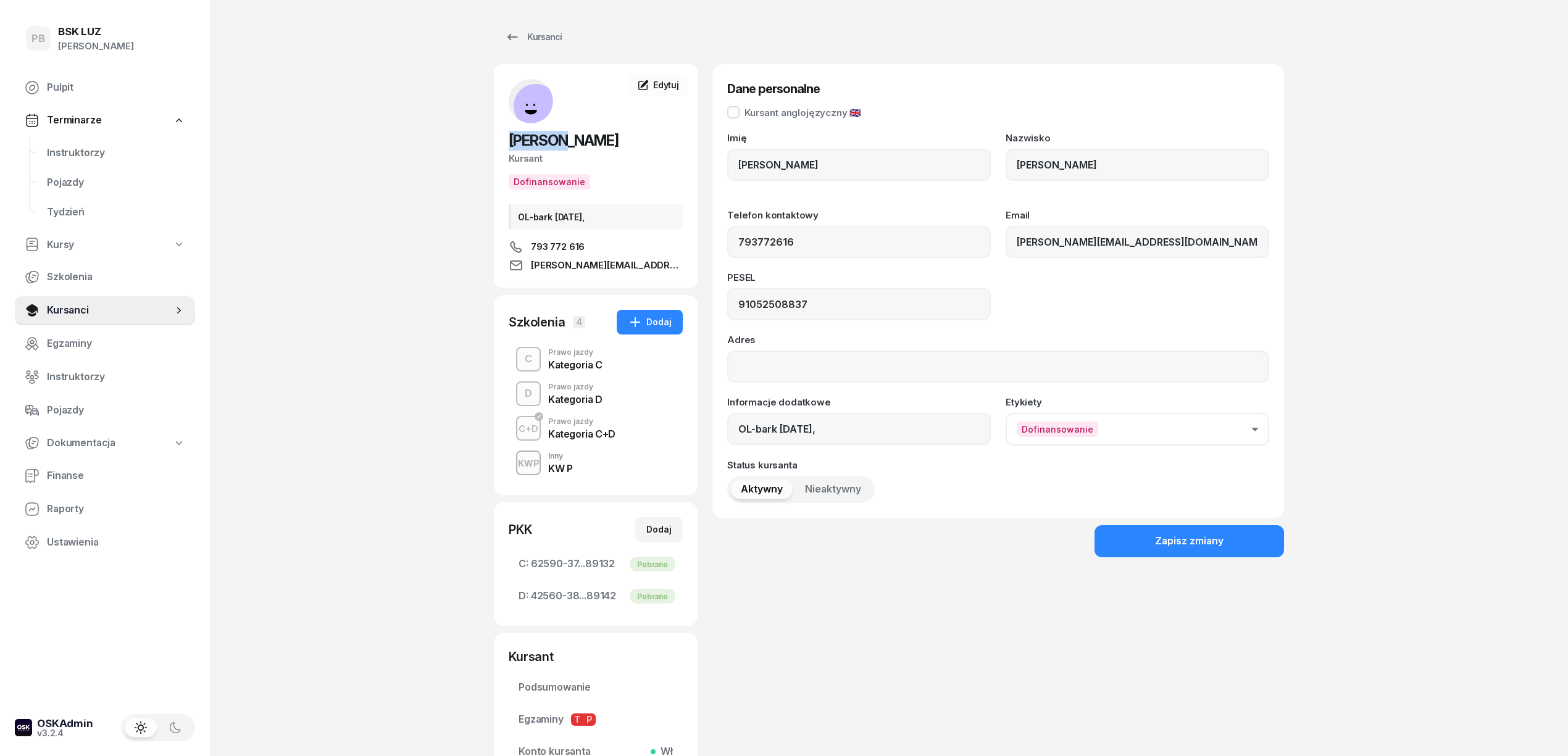
type input "793 772 616"
drag, startPoint x: 772, startPoint y: 304, endPoint x: 655, endPoint y: 295, distance: 117.3
click at [655, 295] on div "GĘGOTEK MACIEJ Kursant Dofinansowanie OL-bark 2030-03-06, 793 772 616 gegotek.m…" at bounding box center [889, 439] width 790 height 750
click at [85, 154] on span "Instruktorzy" at bounding box center [116, 153] width 138 height 16
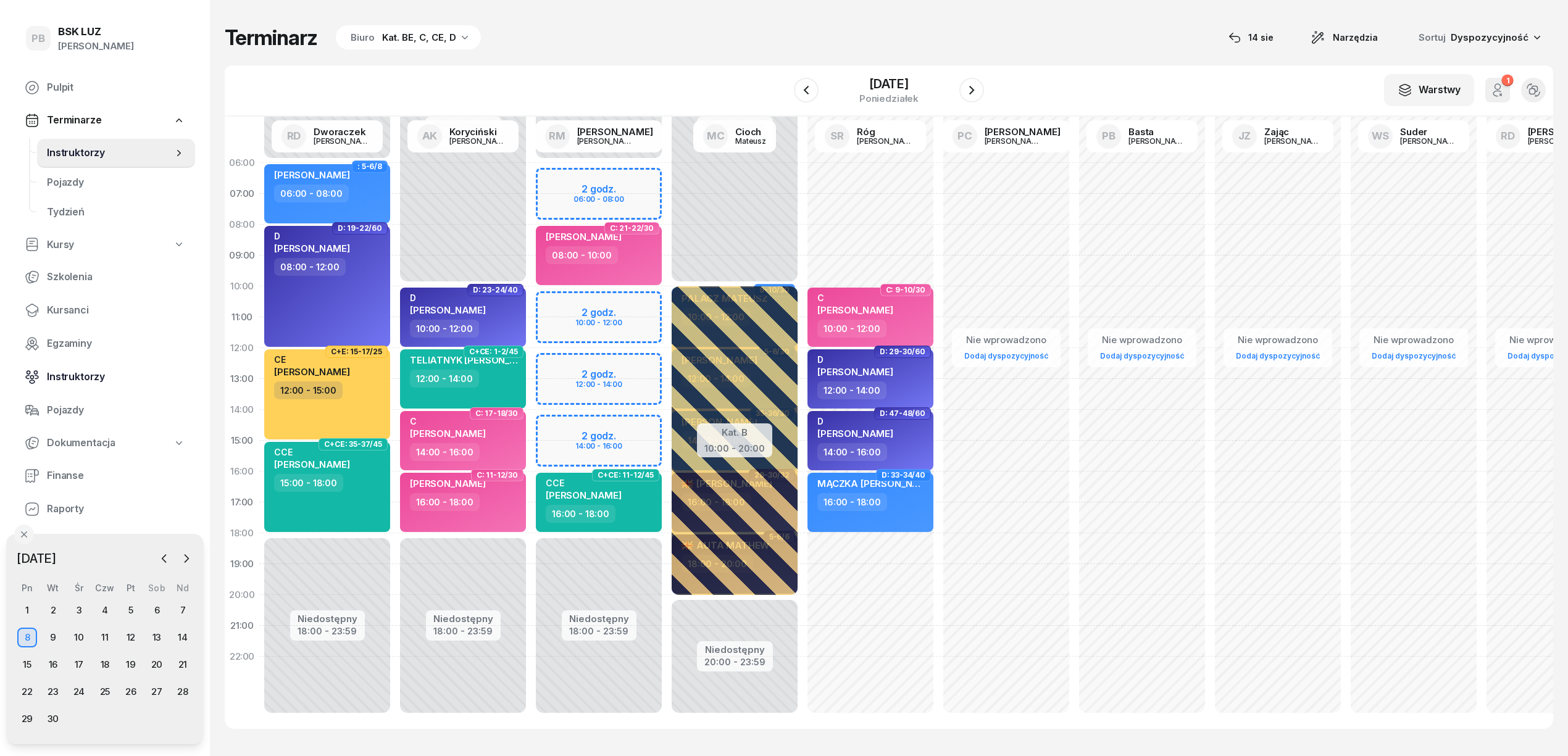
click at [88, 375] on span "Instruktorzy" at bounding box center [116, 377] width 138 height 16
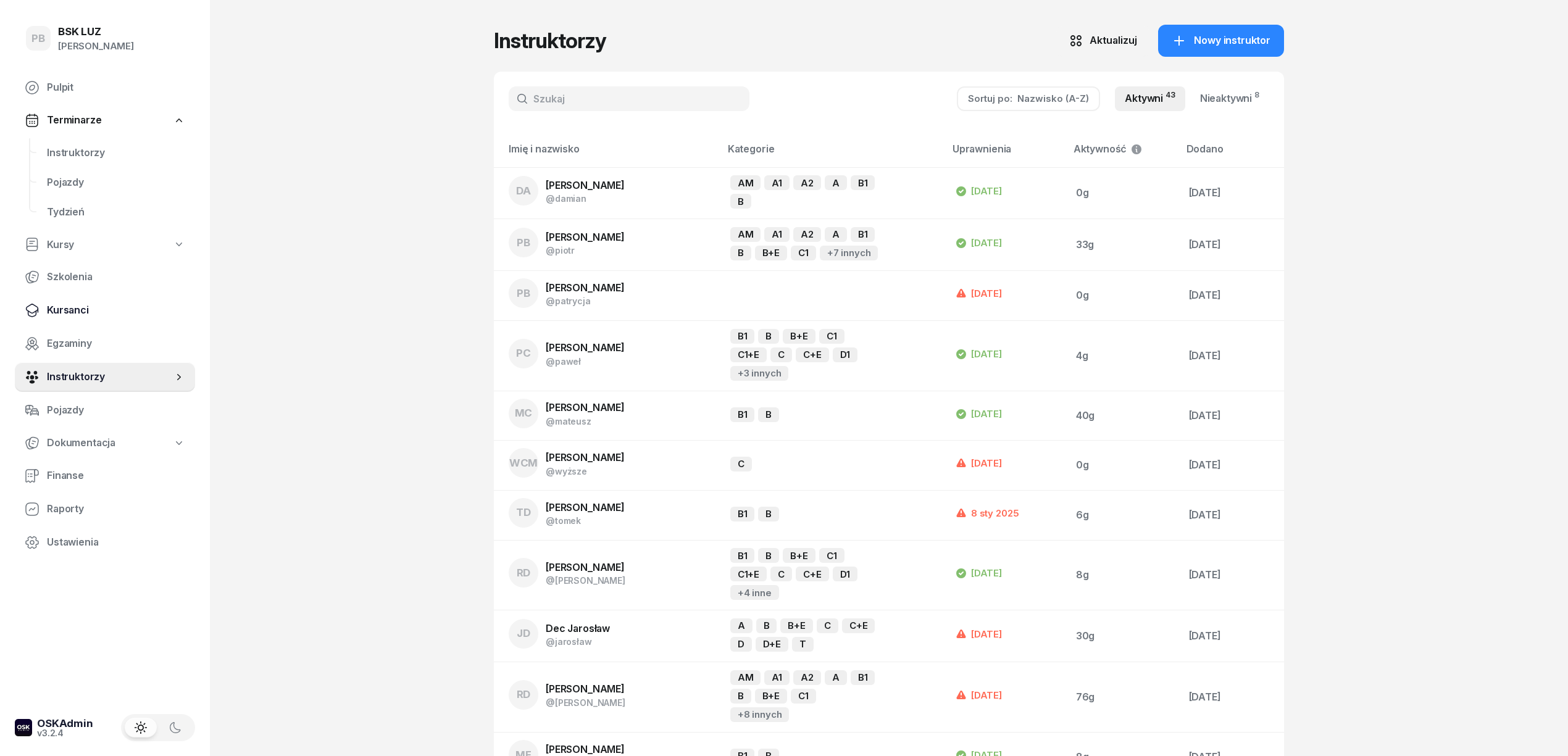
click at [73, 304] on span "Kursanci" at bounding box center [116, 310] width 138 height 16
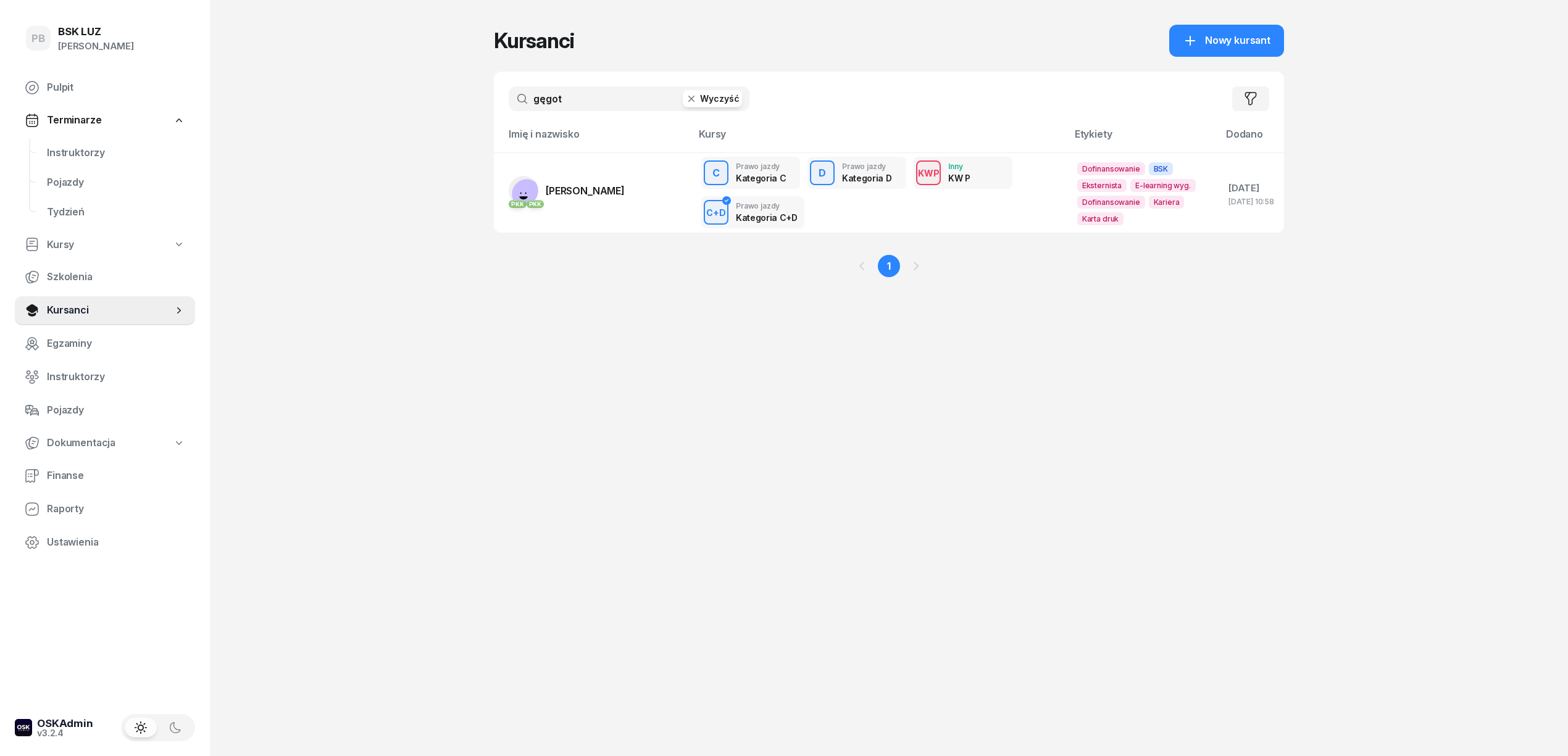
click at [584, 104] on input "gęgot" at bounding box center [629, 99] width 241 height 25
click at [587, 104] on input "gęgot" at bounding box center [629, 99] width 241 height 25
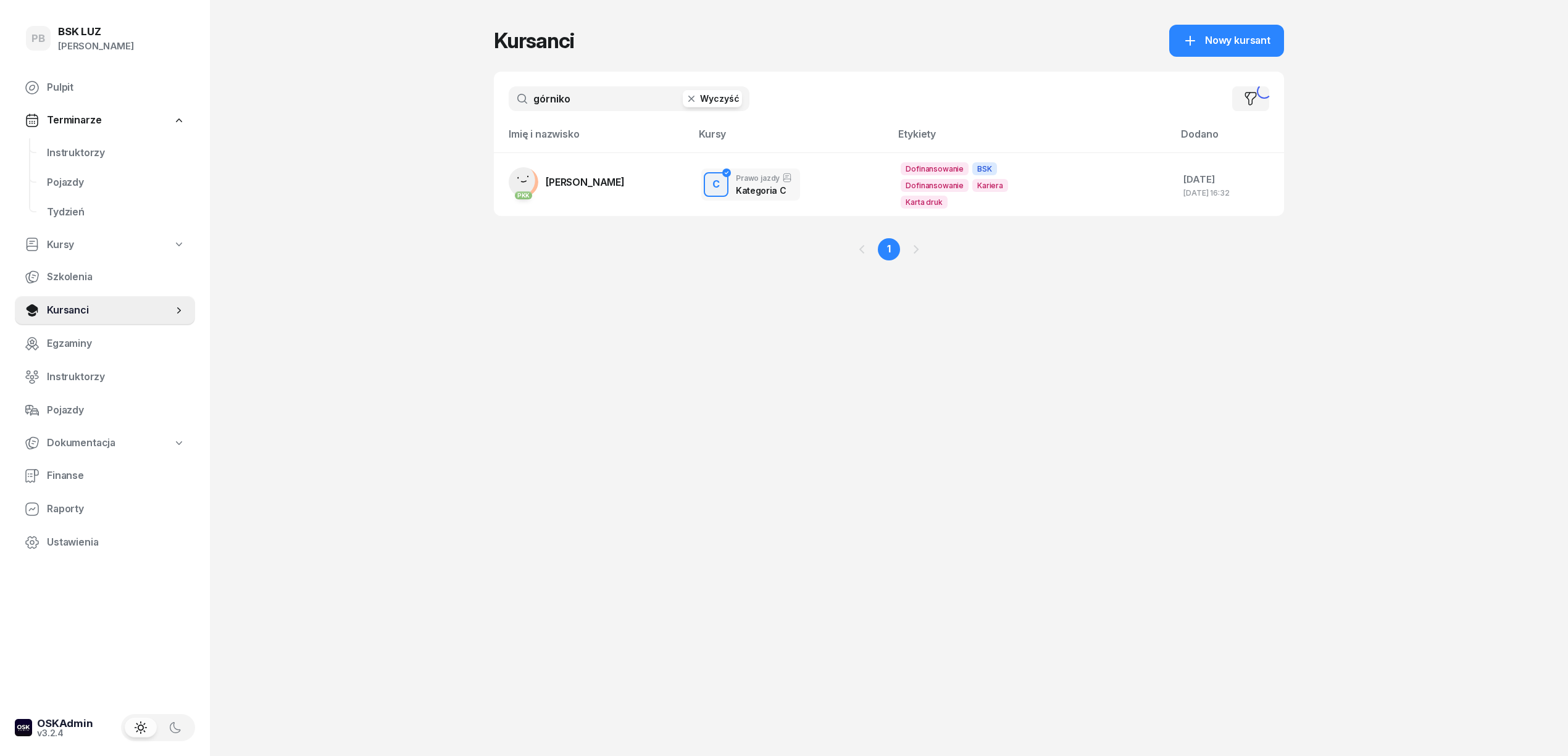
type input "górniko"
click at [583, 181] on span "GÓRNIKOWSKI MICHAŁ" at bounding box center [585, 181] width 79 height 12
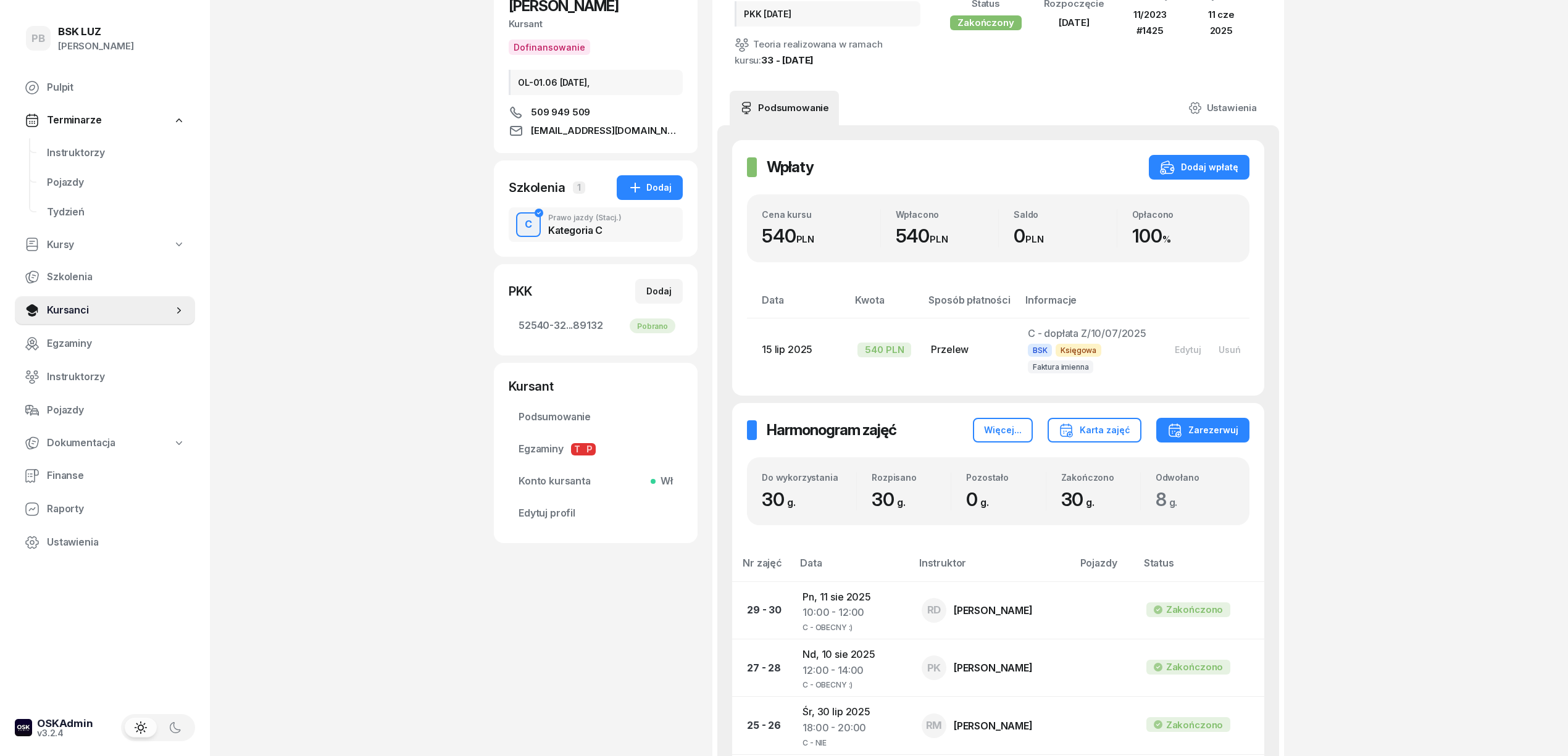
scroll to position [164, 0]
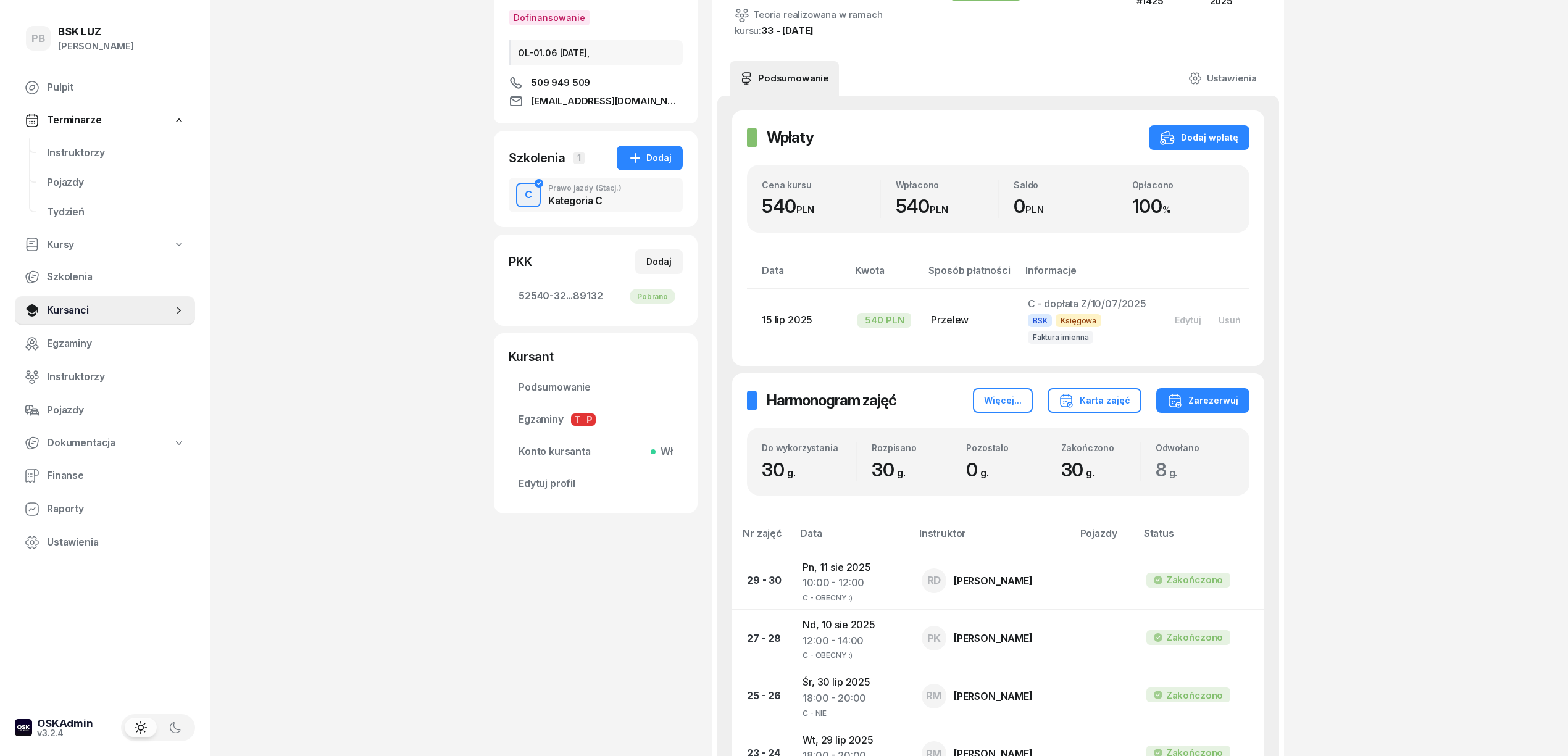
drag, startPoint x: 69, startPoint y: 142, endPoint x: 108, endPoint y: 158, distance: 42.2
click at [70, 143] on link "Instruktorzy" at bounding box center [116, 153] width 158 height 30
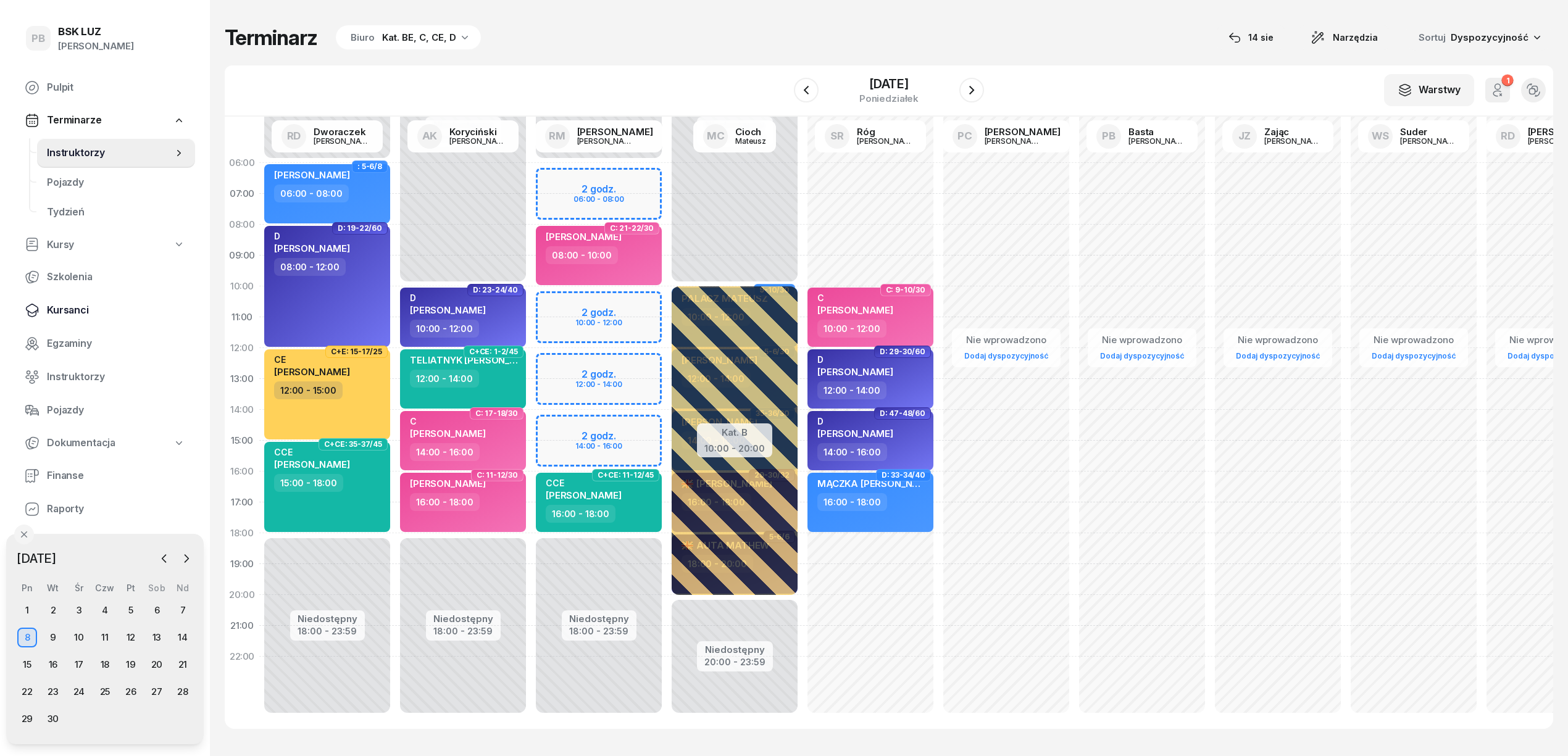
click at [65, 307] on span "Kursanci" at bounding box center [116, 310] width 138 height 16
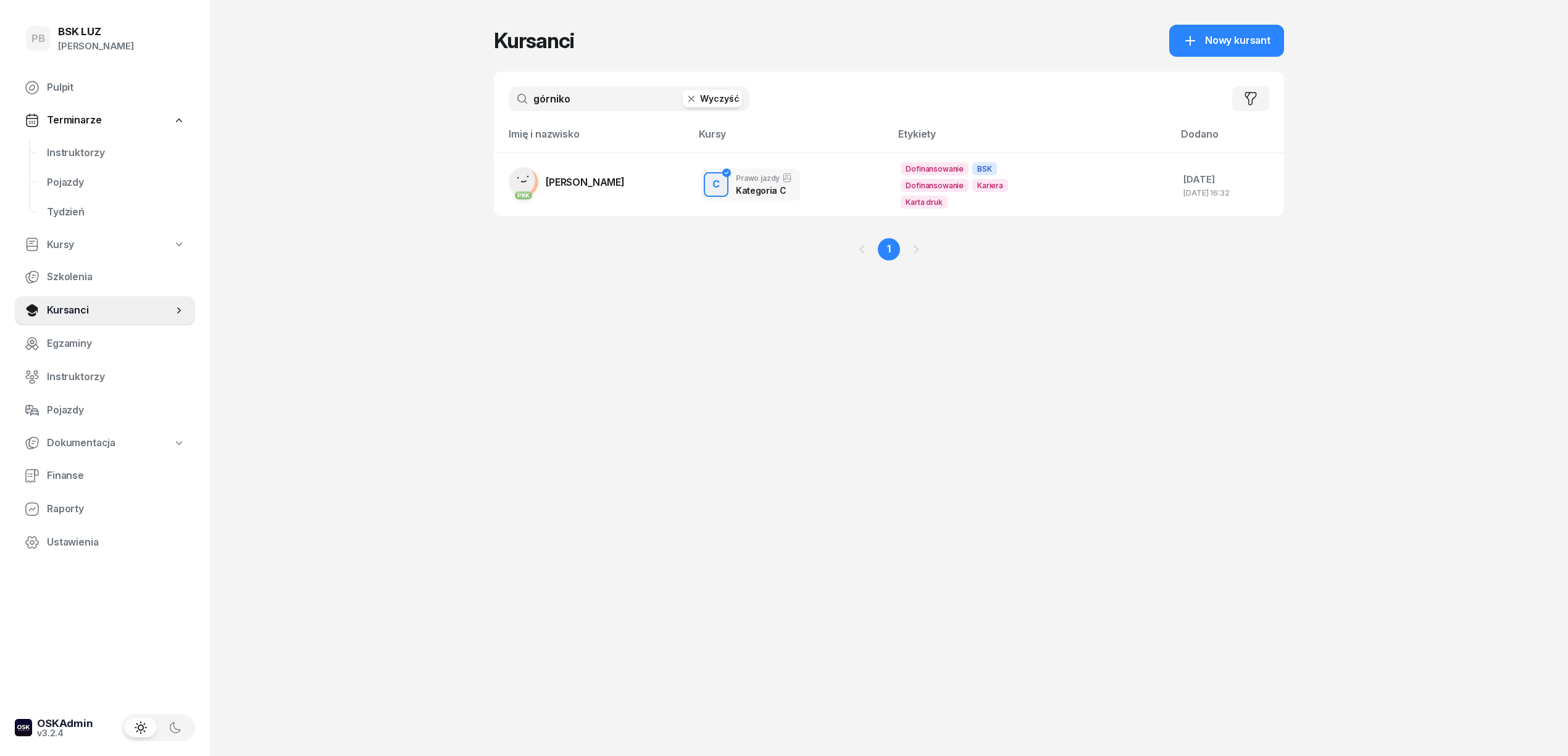
click at [616, 94] on input "górniko" at bounding box center [629, 99] width 241 height 25
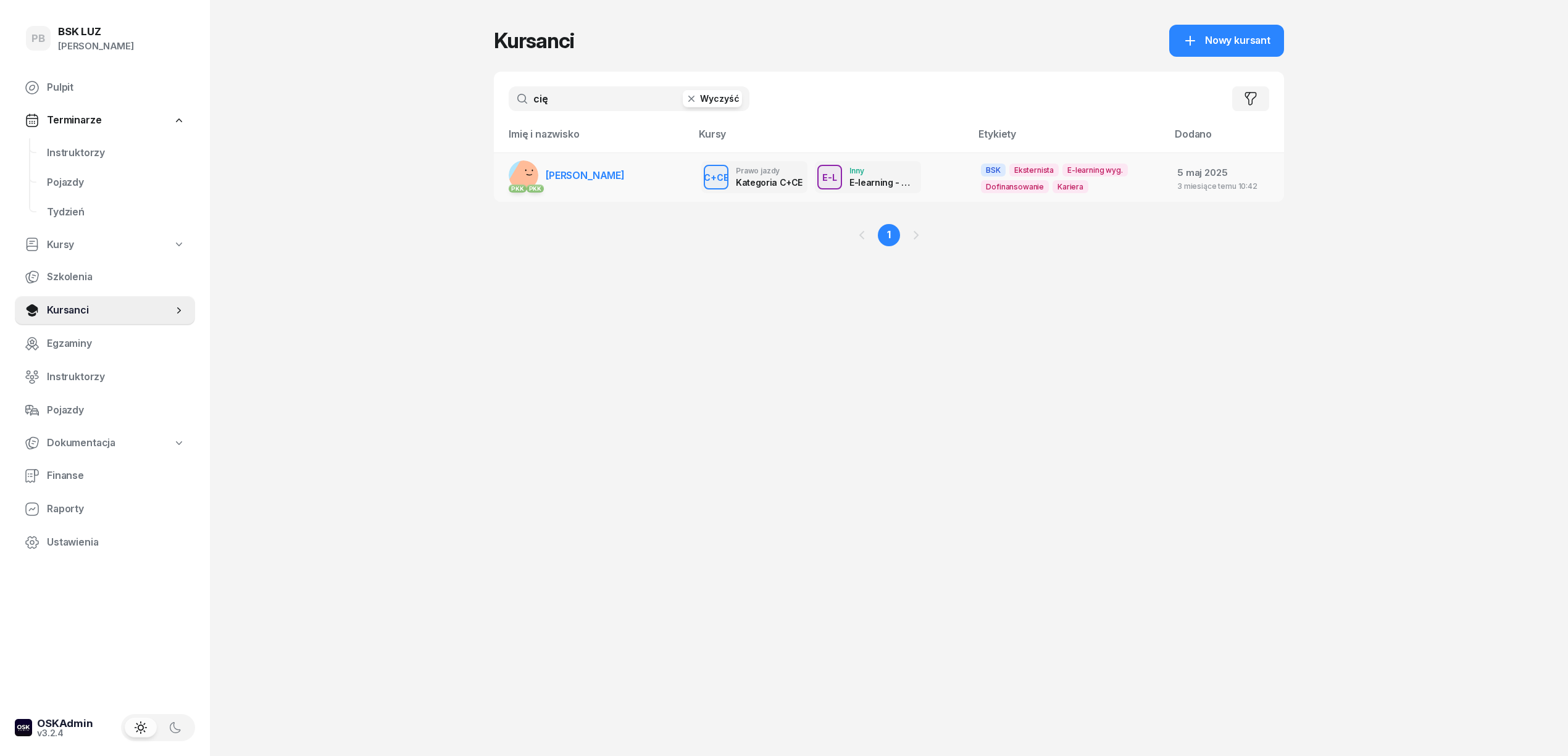
type input "cię"
click at [610, 173] on span "[PERSON_NAME]" at bounding box center [585, 175] width 79 height 12
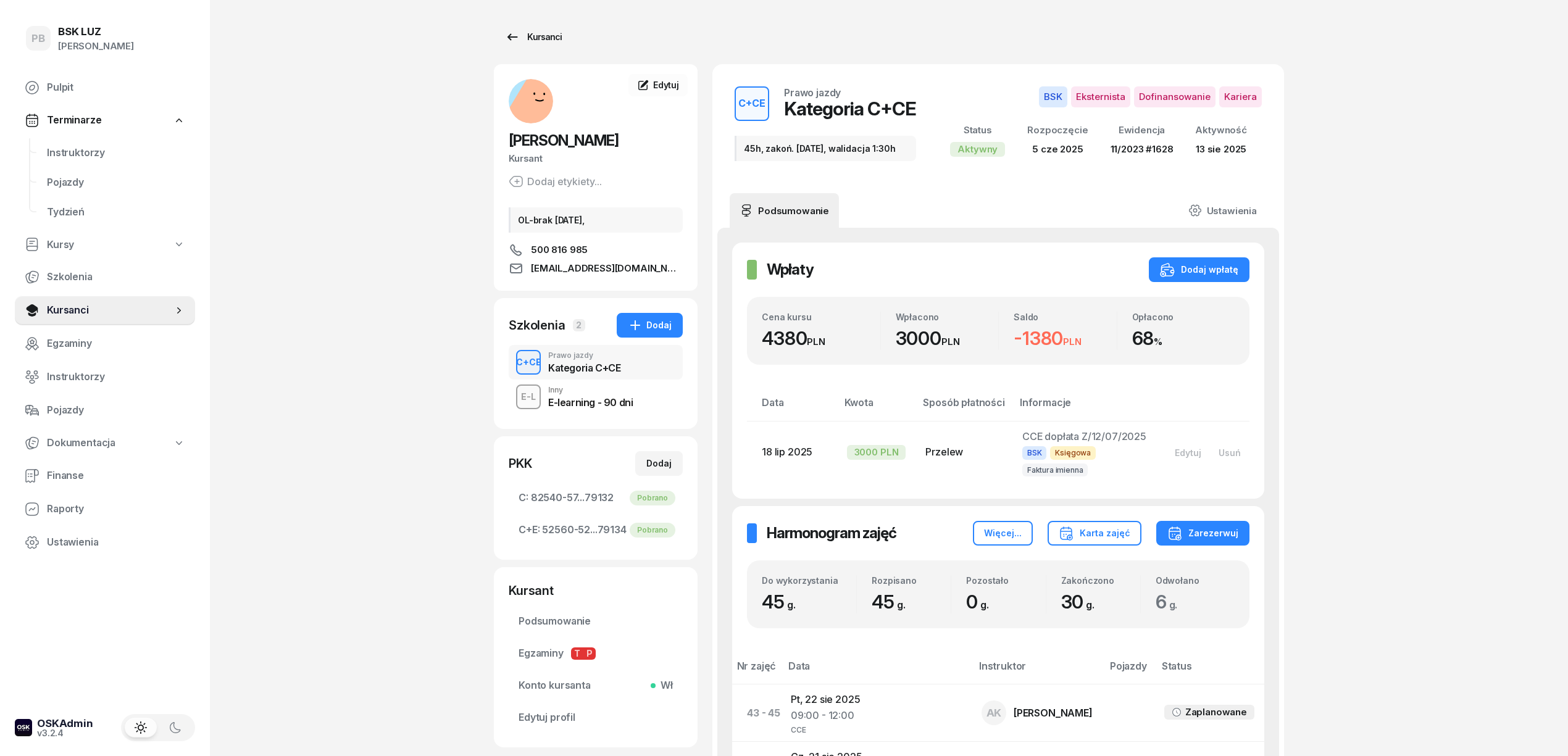
click at [547, 40] on div "Kursanci" at bounding box center [533, 37] width 57 height 15
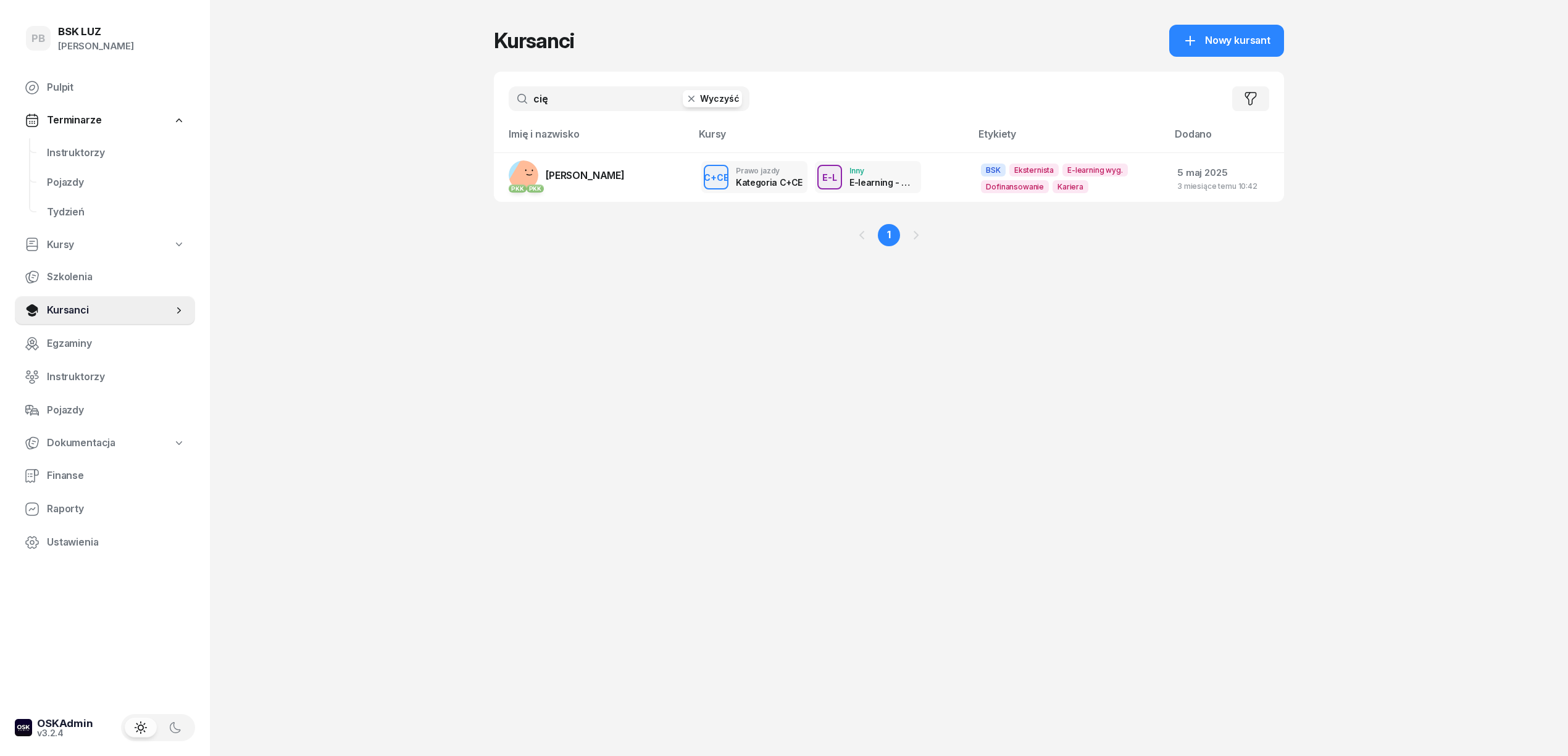
click at [636, 94] on input "cię" at bounding box center [629, 99] width 241 height 25
type input "górnik"
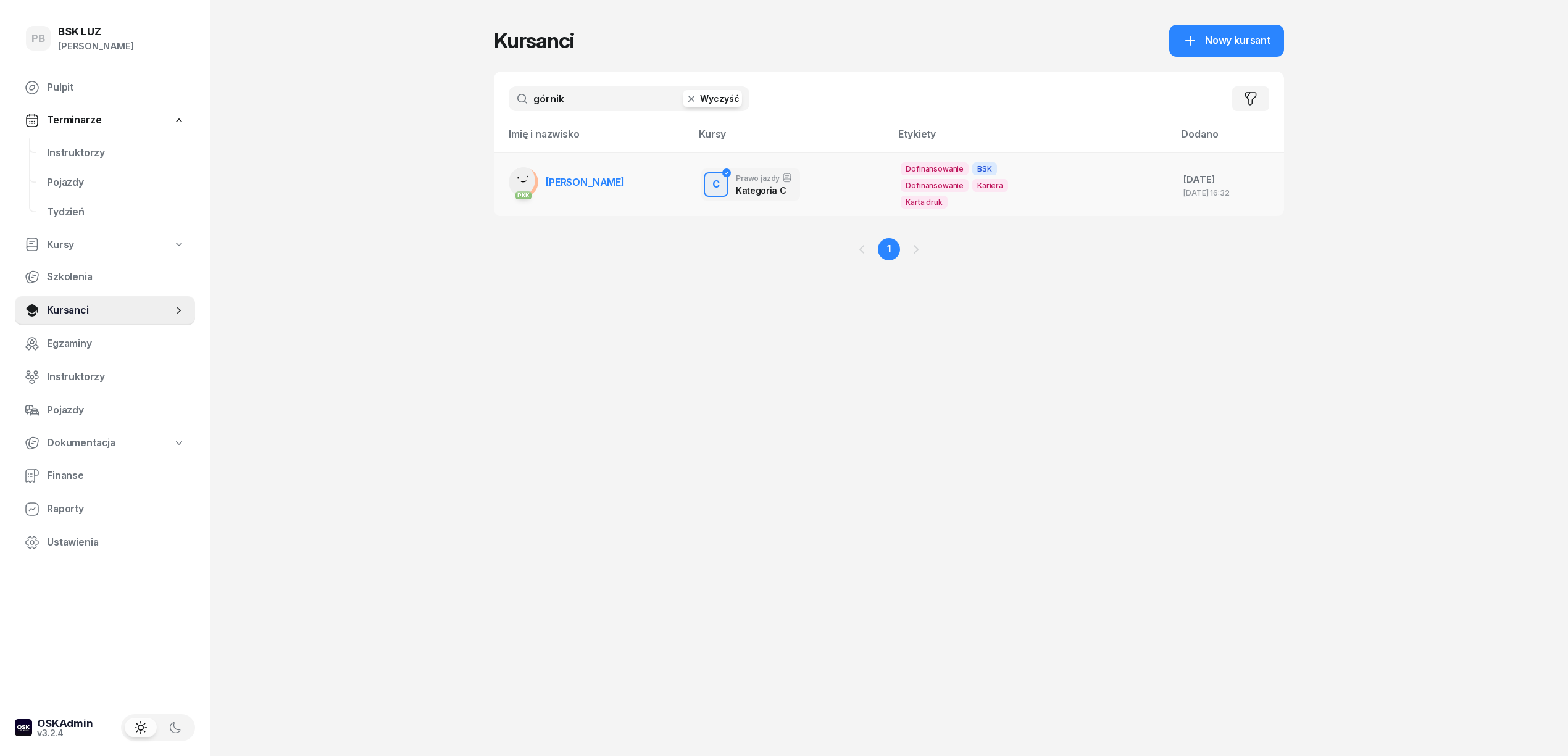
click at [599, 186] on span "GÓRNIKOWSKI MICHAŁ" at bounding box center [585, 181] width 79 height 12
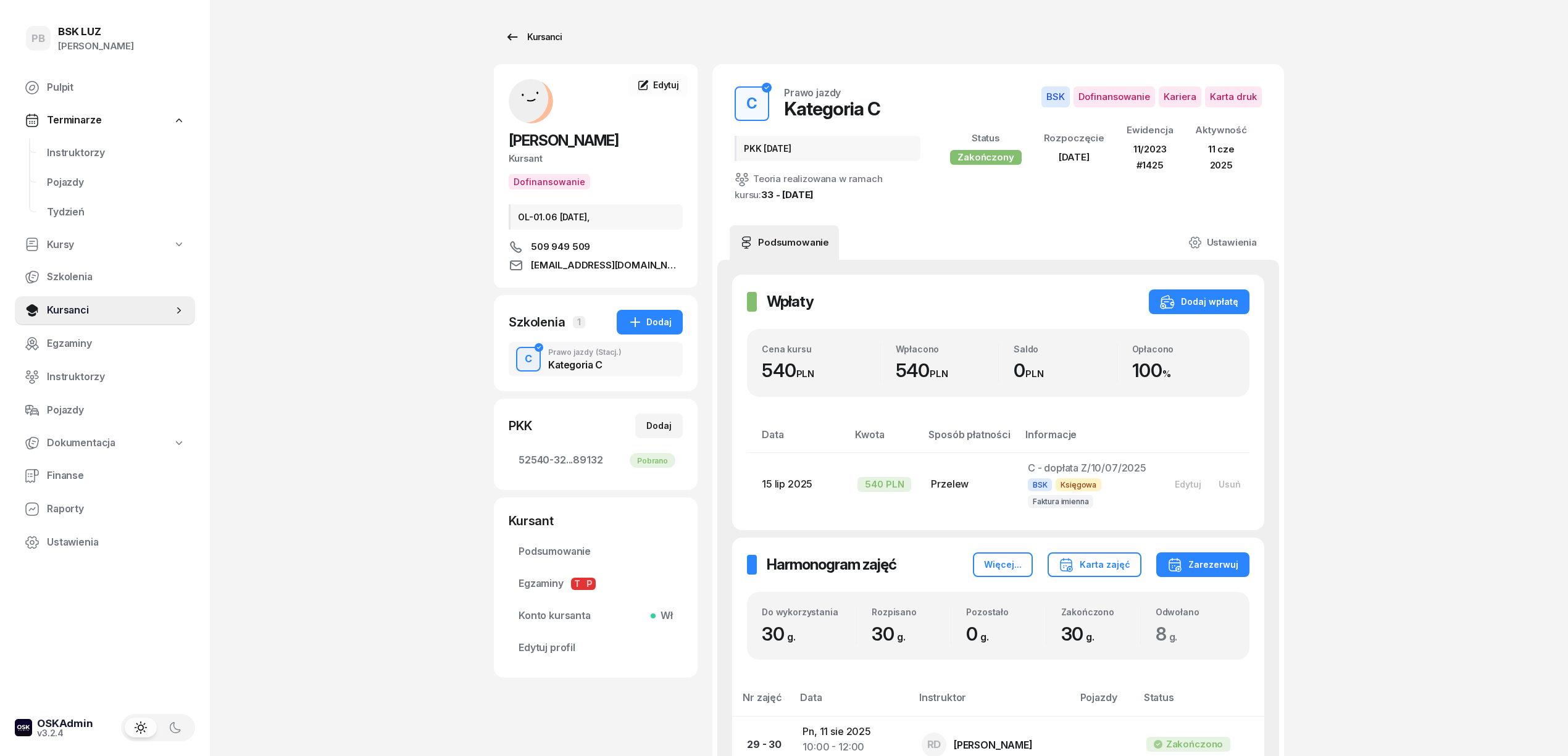
click at [538, 38] on div "Kursanci" at bounding box center [533, 37] width 57 height 15
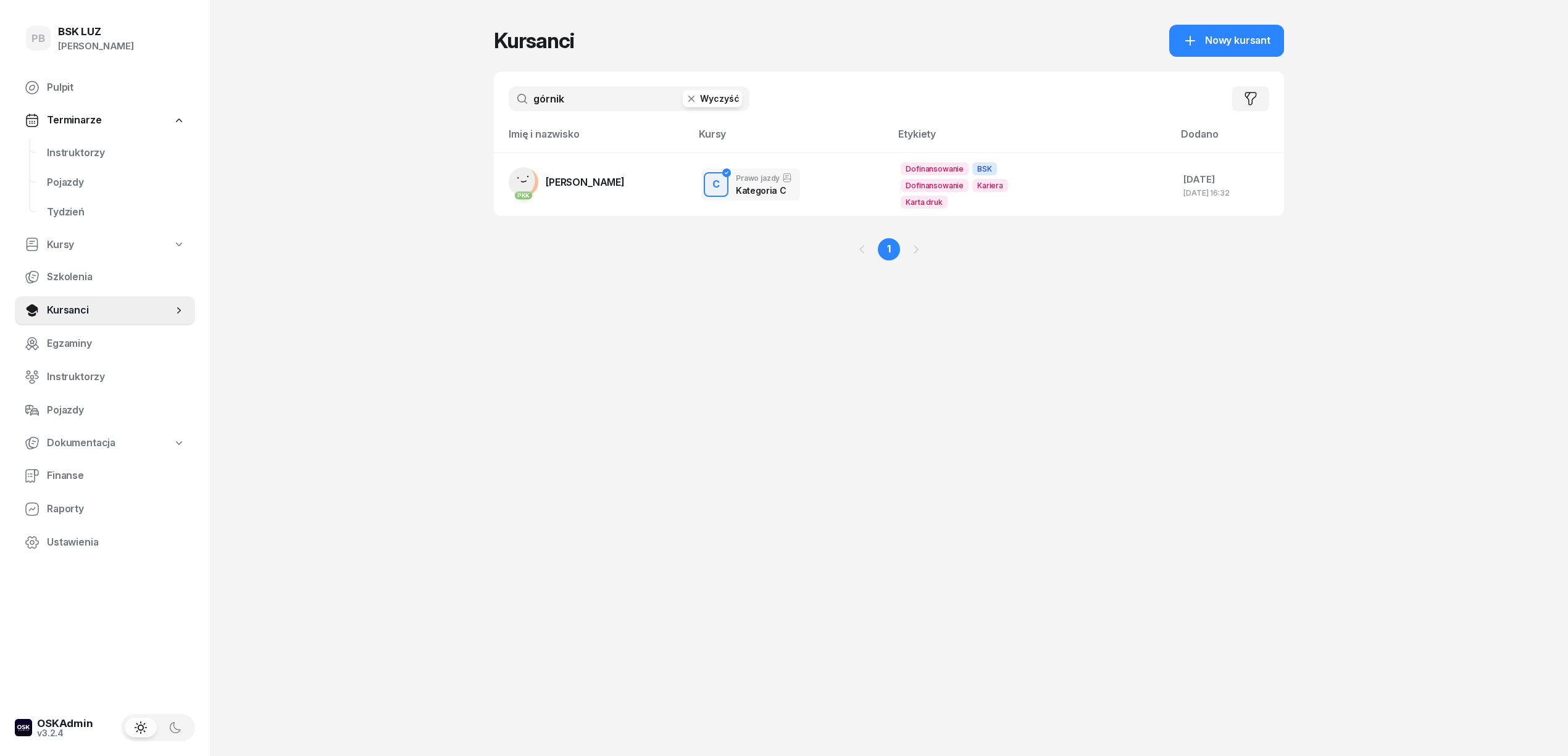
click at [316, 310] on div "PB BSK LUZ Patrycja Bogdanowicz Pulpit Terminarze Instruktorzy Pojazdy Tydzień …" at bounding box center [784, 378] width 1568 height 756
click at [396, 315] on div "PB BSK LUZ Patrycja Bogdanowicz Pulpit Terminarze Instruktorzy Pojazdy Tydzień …" at bounding box center [784, 378] width 1568 height 756
click at [101, 149] on span "Instruktorzy" at bounding box center [116, 153] width 138 height 16
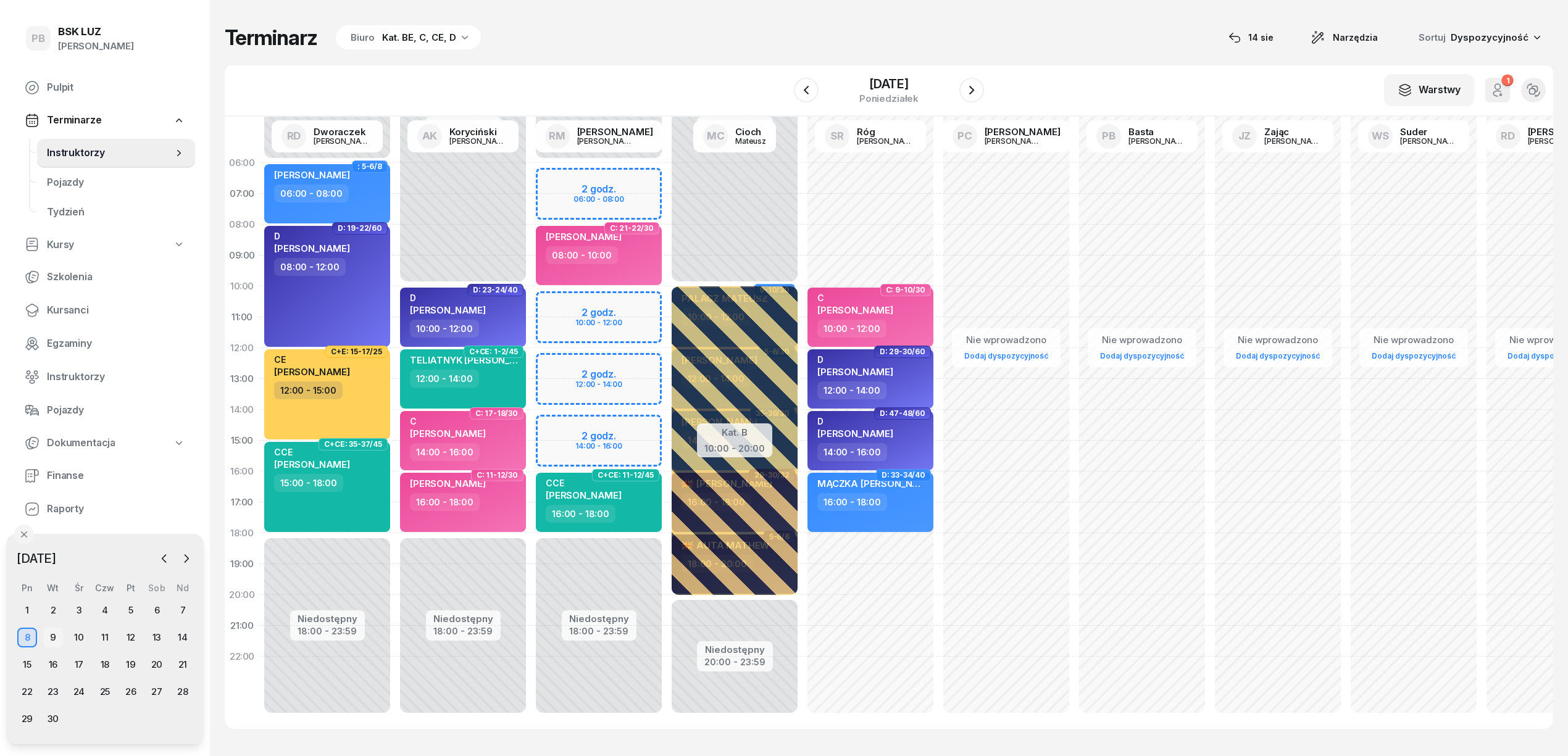
click at [52, 641] on div "9" at bounding box center [53, 638] width 20 height 20
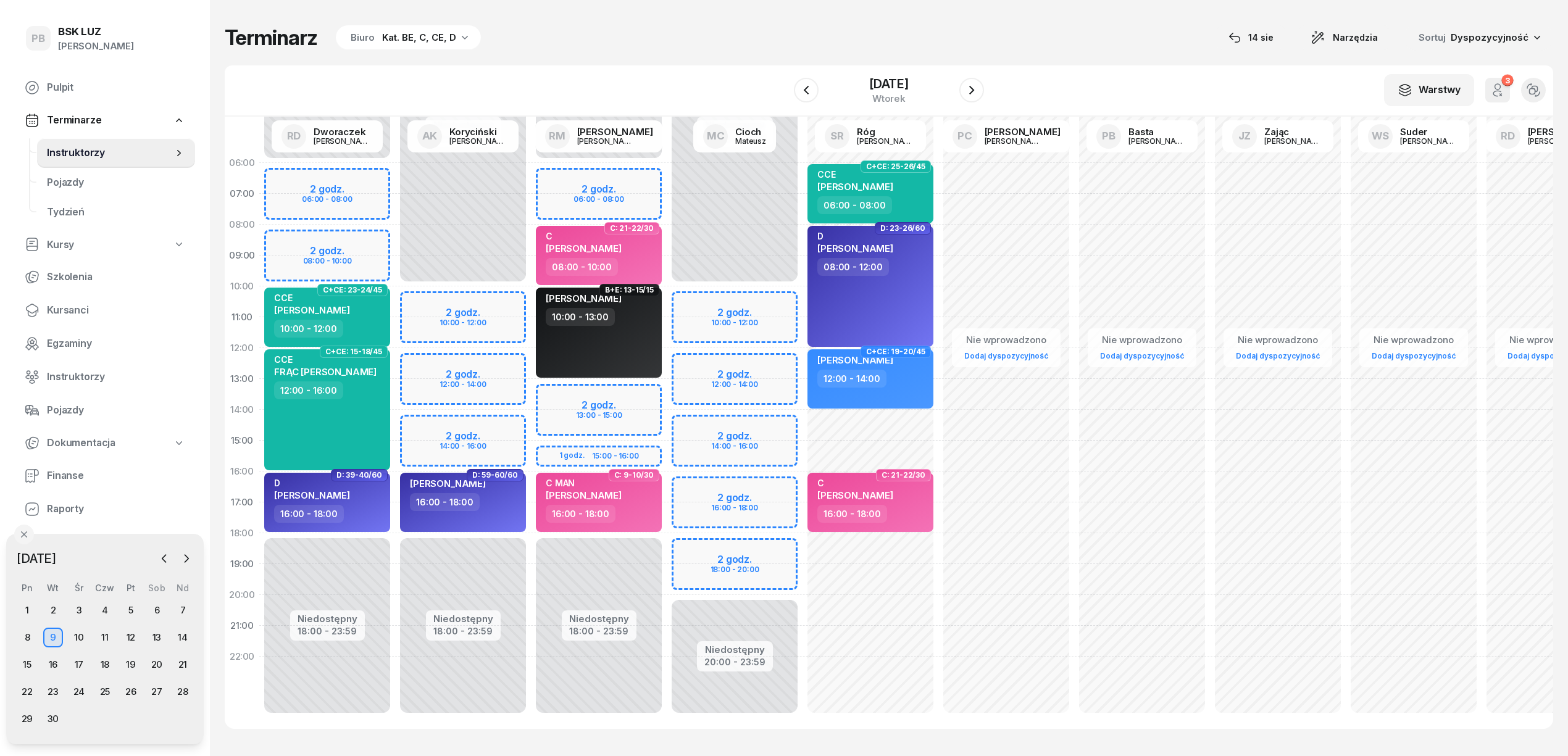
click at [802, 302] on div "Niedostępny 00:00 - 10:00 Niedostępny 20:00 - 23:59 2 godz. 10:00 - 12:00 2 god…" at bounding box center [870, 441] width 136 height 587
select select "10"
select select "12"
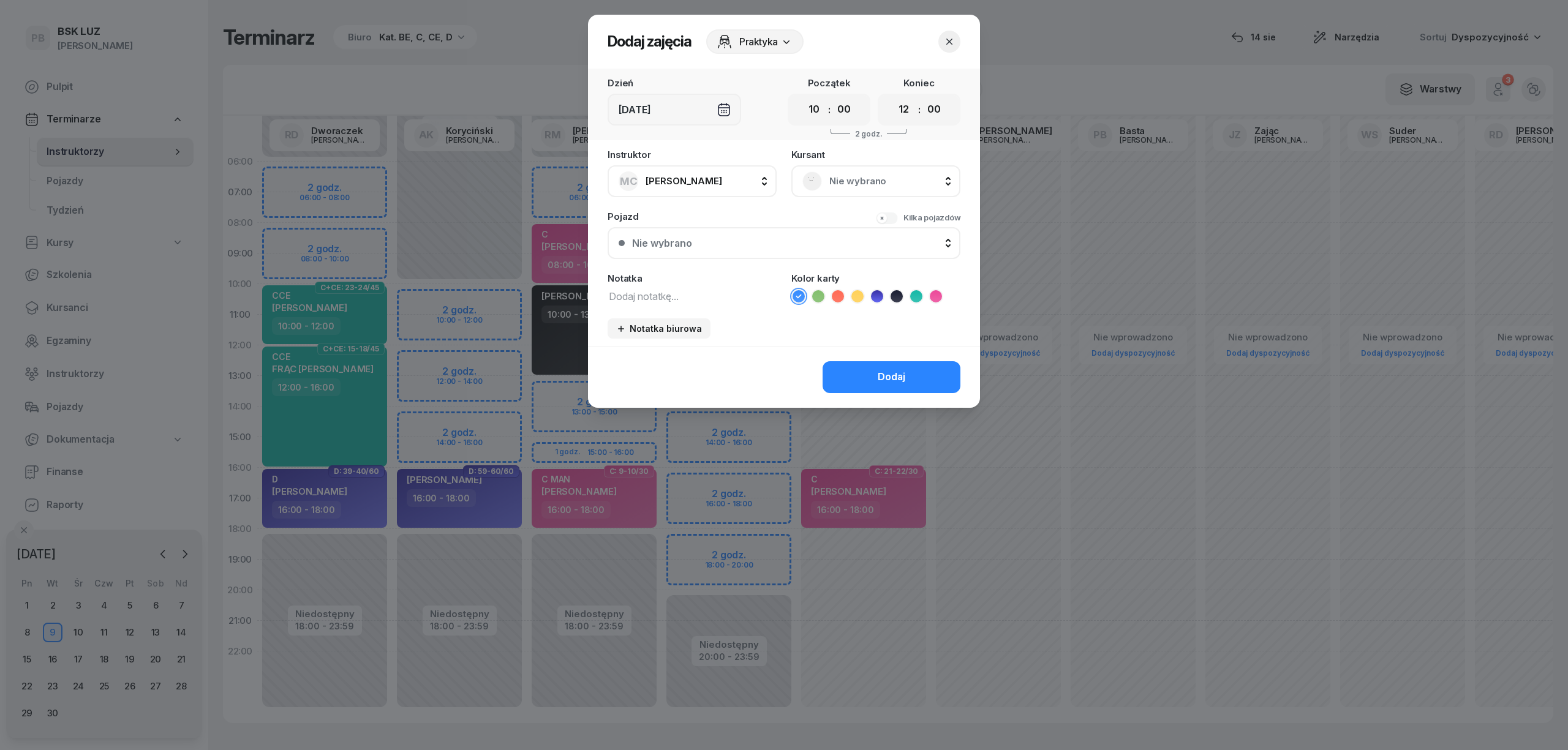
click at [870, 179] on span "Nie wybrano" at bounding box center [889, 181] width 120 height 16
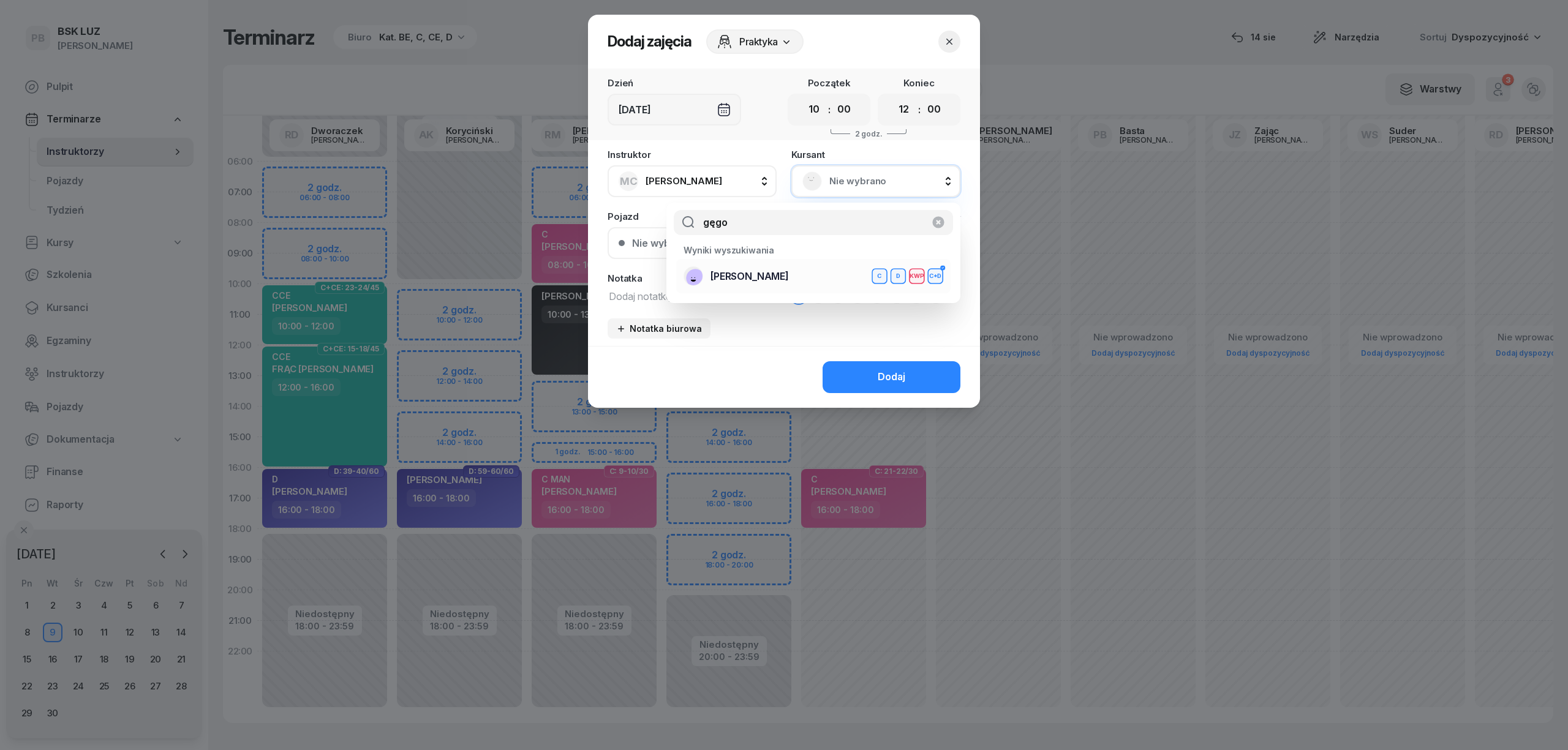
type input "gęgo"
click at [804, 285] on div "GĘGOTEK MACIEJ C D KWP C+D" at bounding box center [813, 276] width 260 height 20
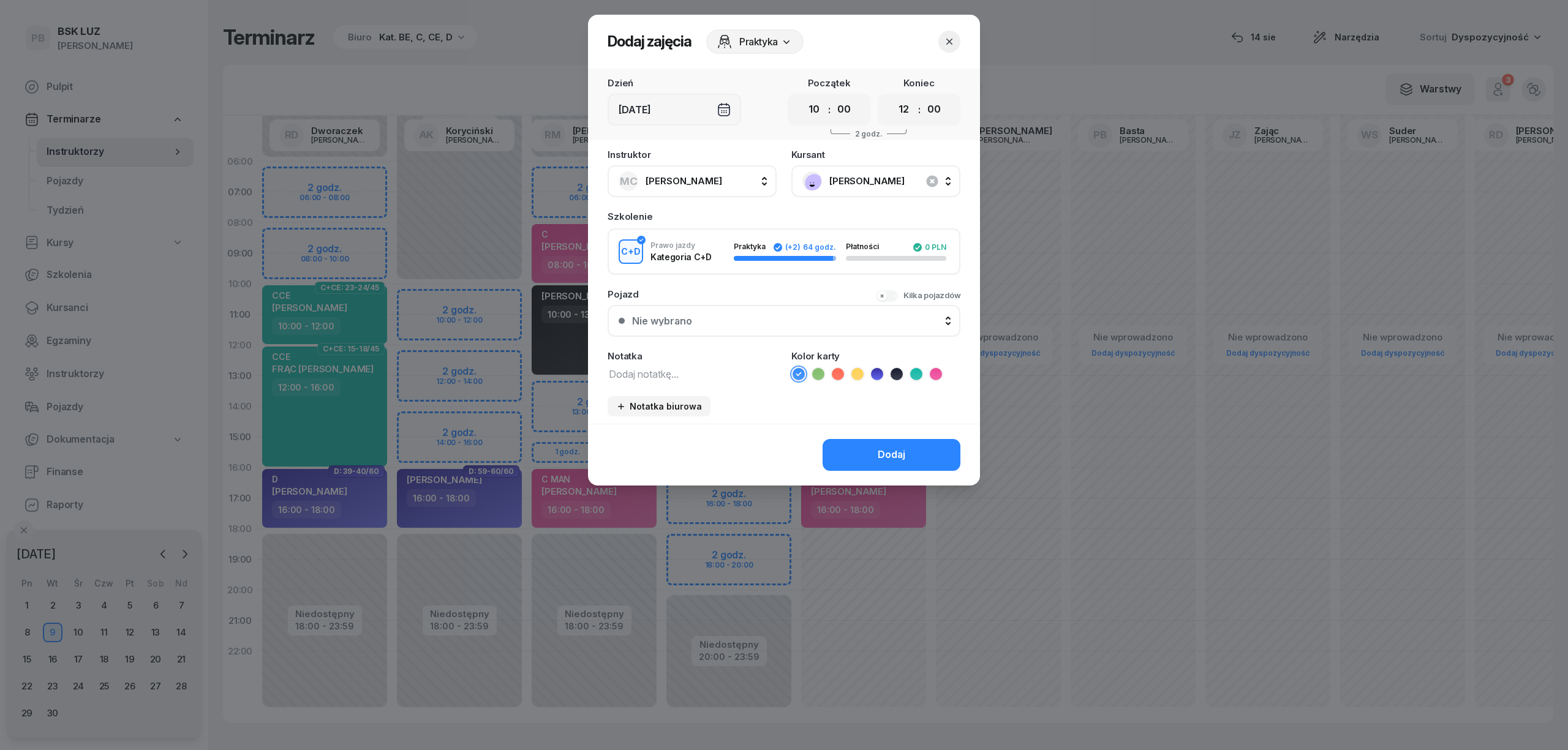
click at [653, 376] on textarea at bounding box center [692, 373] width 169 height 16
click at [936, 373] on icon at bounding box center [935, 374] width 6 height 4
click at [635, 372] on textarea "C" at bounding box center [692, 373] width 169 height 16
type textarea "C kw"
click at [854, 446] on button "Dodaj" at bounding box center [892, 455] width 138 height 32
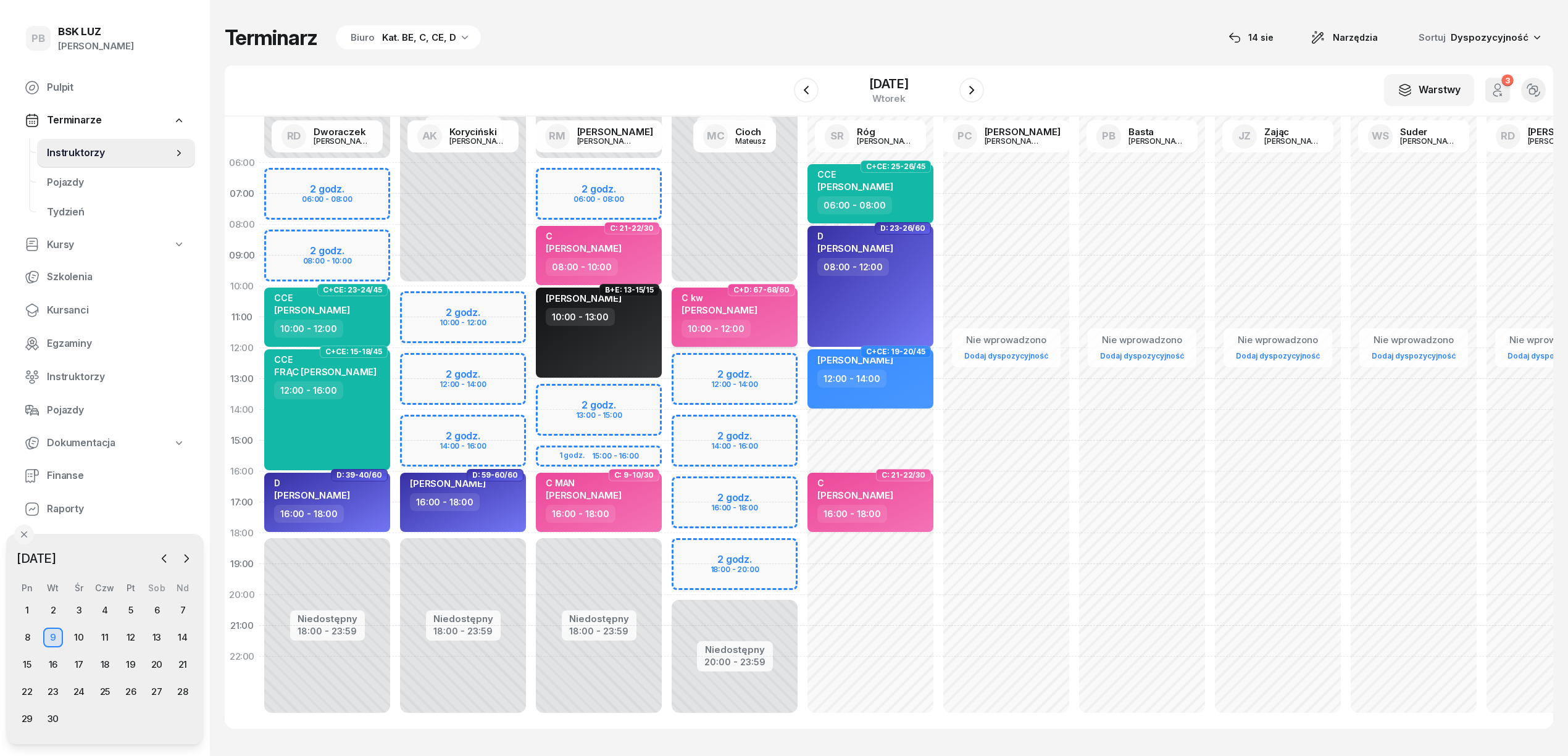
click at [766, 337] on div "10:00 - 12:00" at bounding box center [736, 328] width 109 height 18
select select "10"
select select "12"
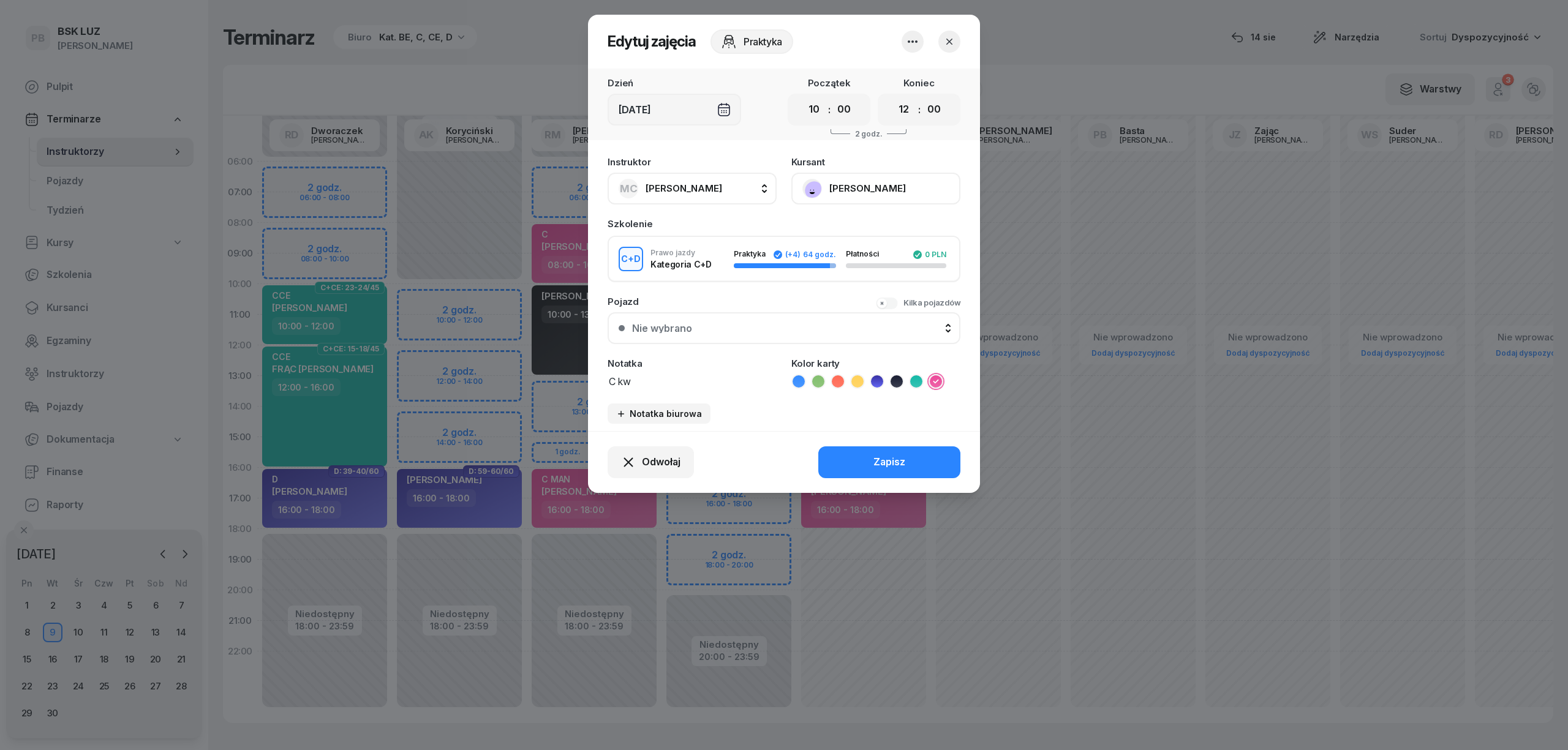
click at [650, 373] on textarea "C kw" at bounding box center [692, 381] width 169 height 16
type textarea "C KW"
click at [848, 455] on button "Zapisz" at bounding box center [889, 462] width 142 height 32
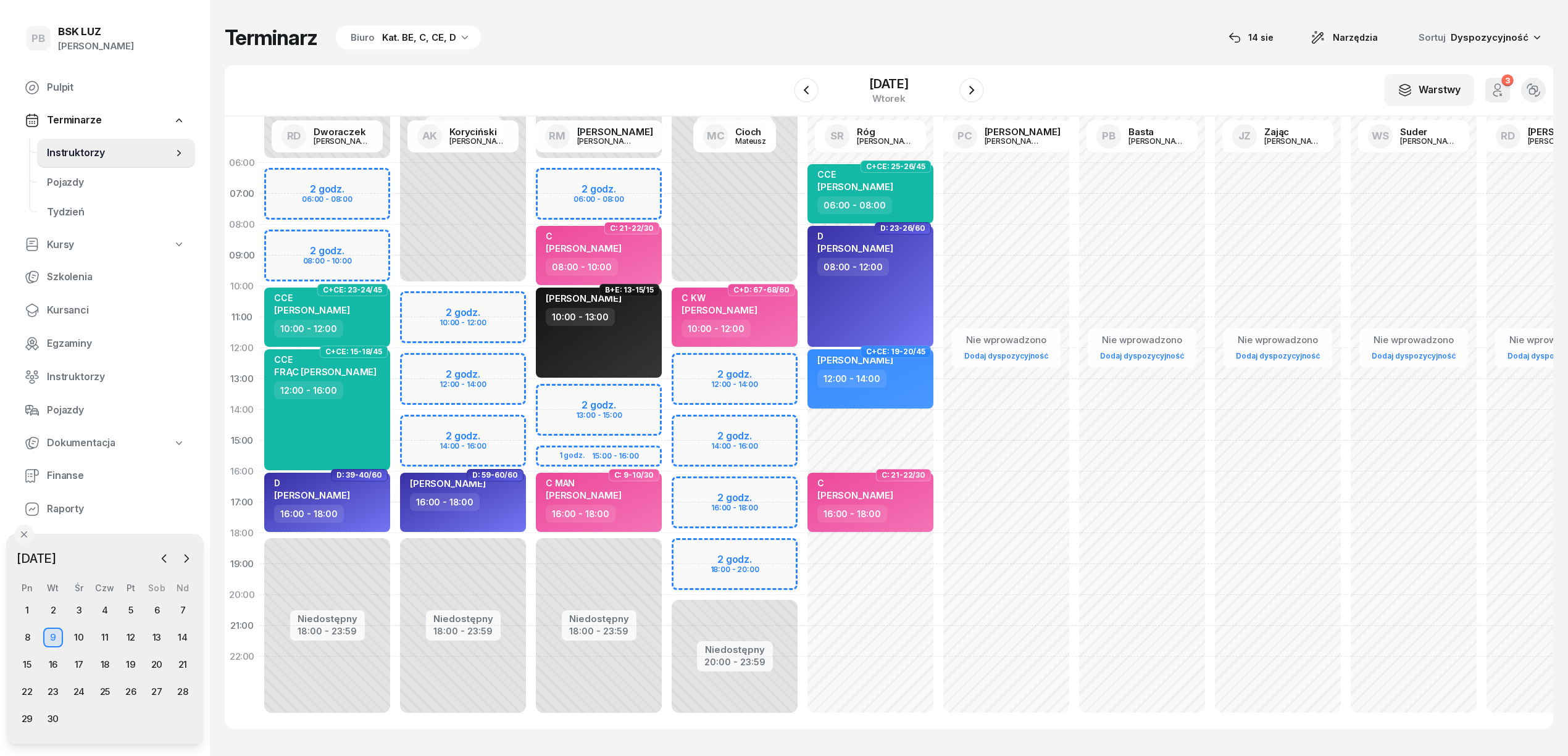
click at [739, 8] on div "Terminarz Biuro Kat. BE, C, CE, D 14 sie Narzędzia Sortuj Dyspozycyjność W Wybi…" at bounding box center [888, 377] width 1328 height 753
click at [1053, 66] on div "W Wybierz AK Koryciński Artur BP Pająk Bogusław DA Arendarczyk Damian DP Pawłow…" at bounding box center [888, 91] width 1328 height 52
click at [716, 69] on div "W Wybierz AK Koryciński Artur BP Pająk Bogusław DA Arendarczyk Damian DP Pawłow…" at bounding box center [888, 91] width 1328 height 52
click at [364, 36] on div "Biuro" at bounding box center [363, 38] width 24 height 15
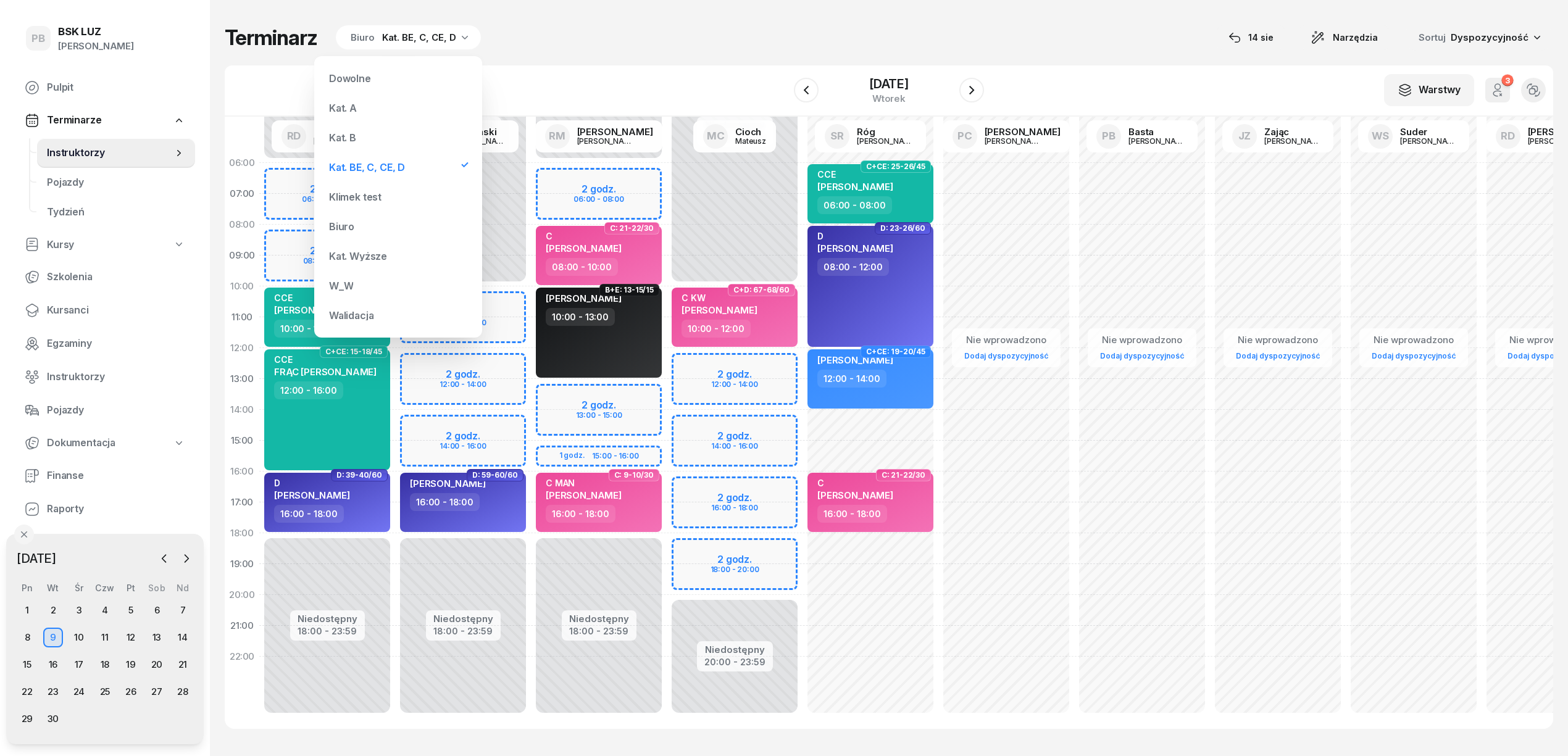
click at [360, 132] on div "Kat. B" at bounding box center [398, 137] width 148 height 25
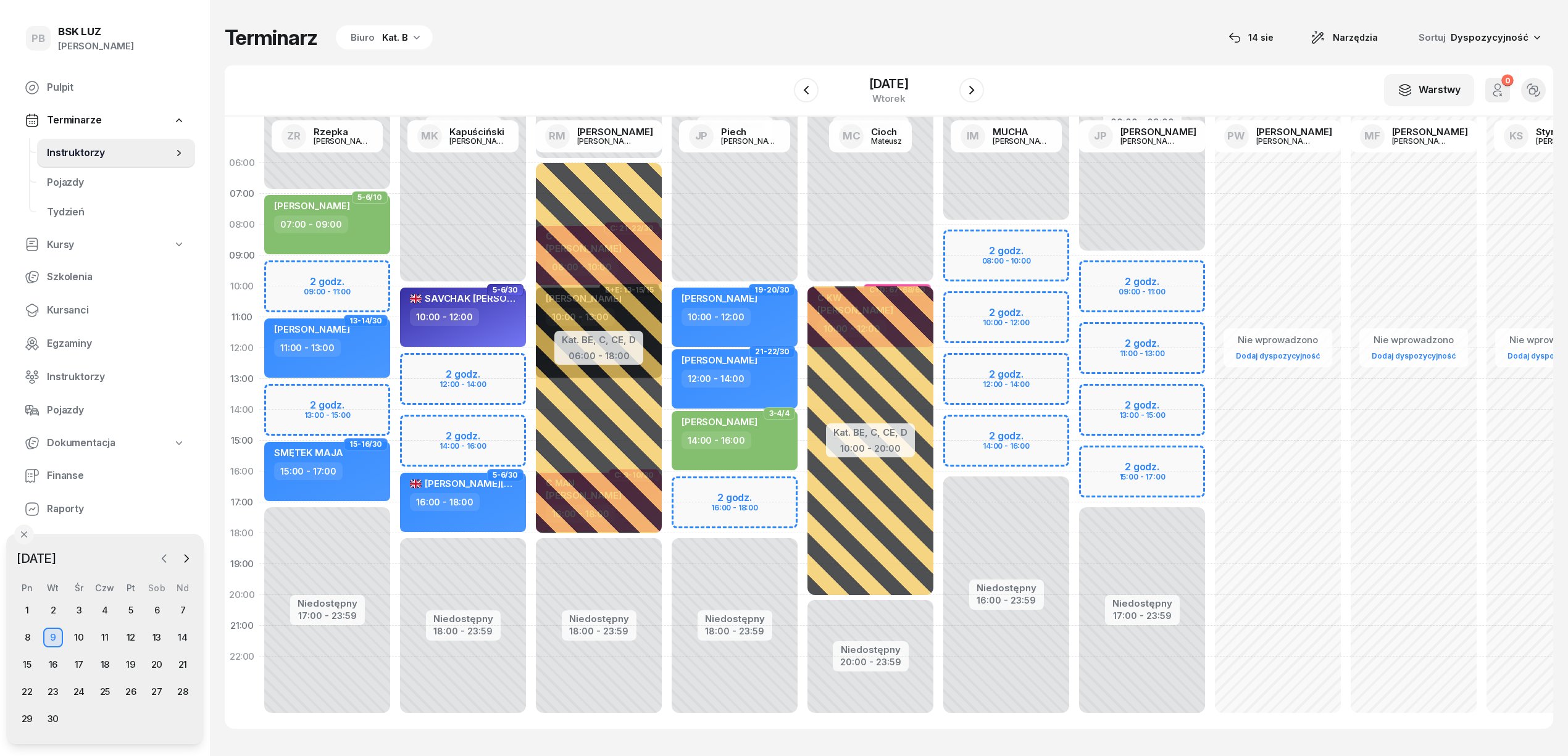
click at [167, 559] on icon "button" at bounding box center [164, 558] width 12 height 12
click at [100, 657] on div "14" at bounding box center [104, 664] width 20 height 20
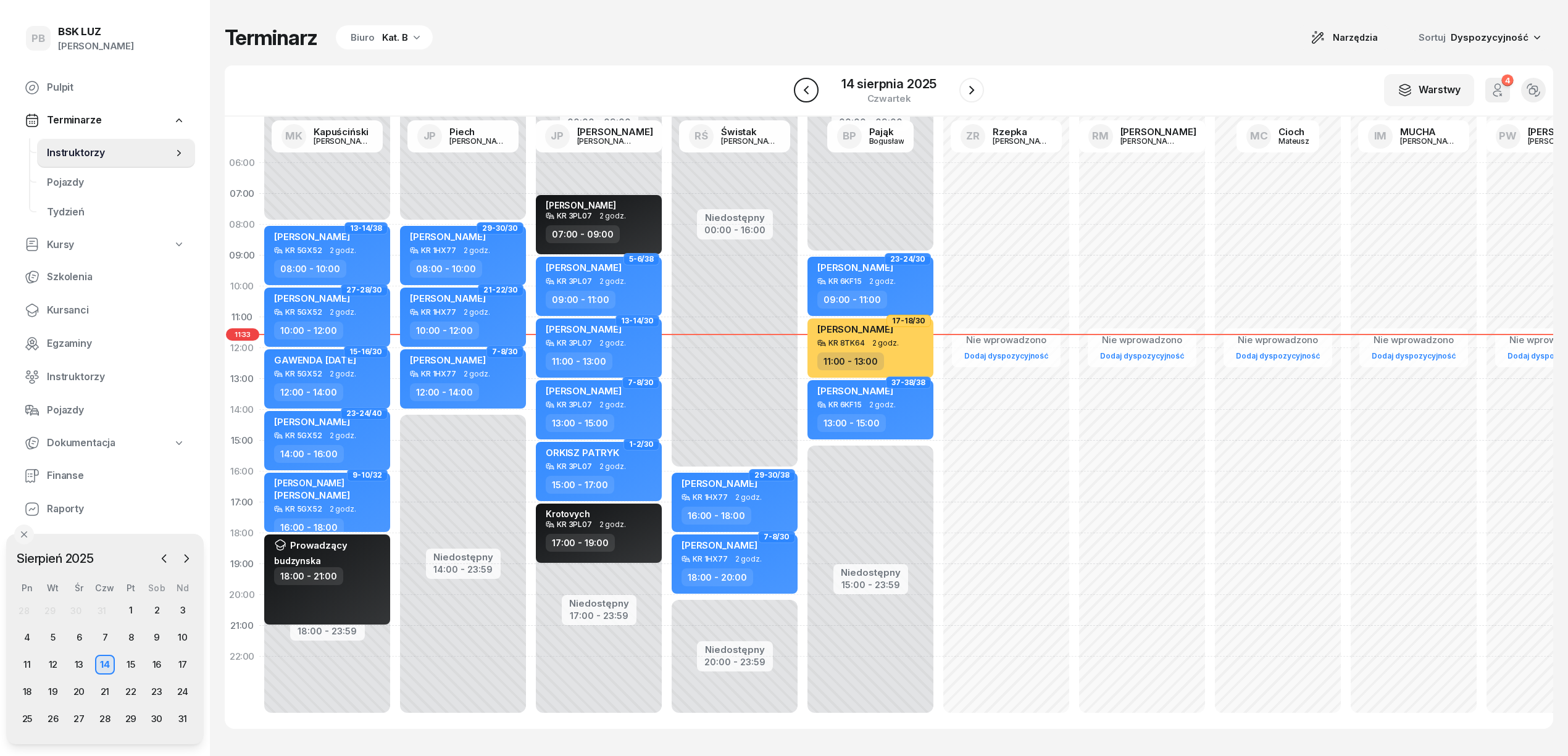
click at [809, 90] on icon "button" at bounding box center [806, 90] width 15 height 15
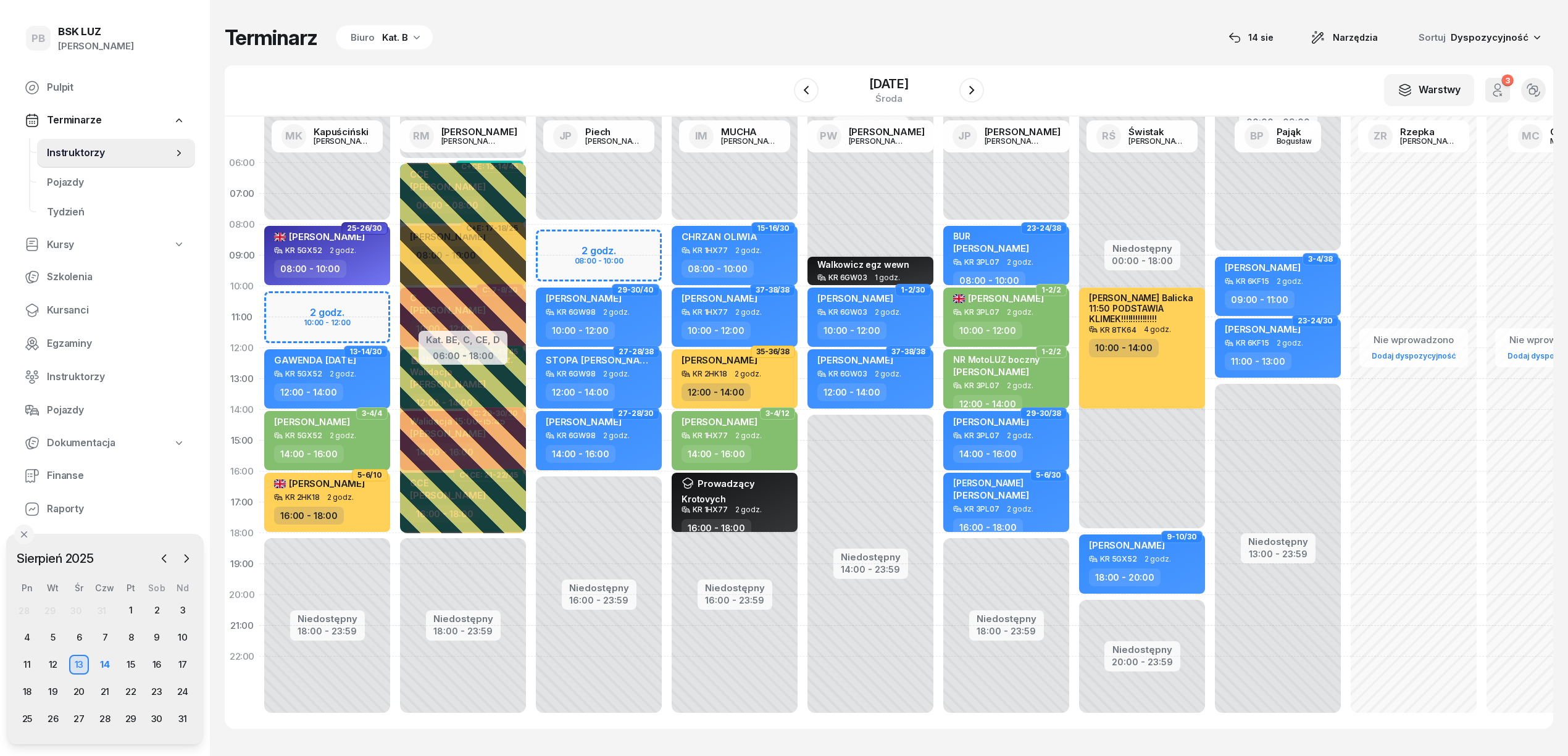
drag, startPoint x: 959, startPoint y: 27, endPoint x: 939, endPoint y: 16, distance: 22.8
click at [939, 16] on div "Terminarz Biuro Kat. B 14 sie Narzędzia Sortuj Dyspozycyjność W Wybierz AK Kory…" at bounding box center [888, 377] width 1328 height 753
click at [1131, 70] on div "W Wybierz AK Koryciński Artur BP Pająk Bogusław DA Arendarczyk Damian DP Pawłow…" at bounding box center [888, 91] width 1328 height 52
click at [55, 692] on div "19" at bounding box center [53, 692] width 20 height 20
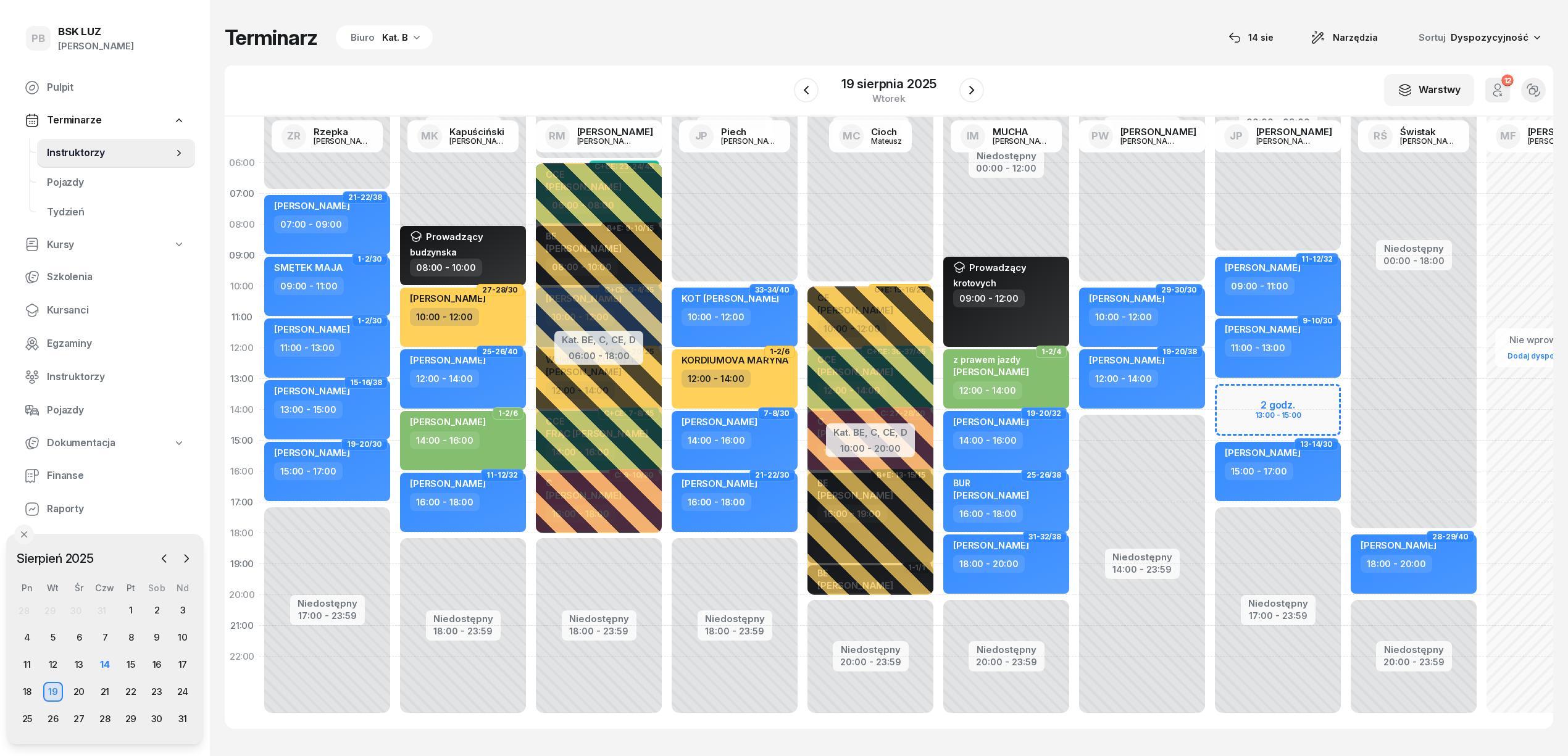
click at [360, 41] on div "Biuro" at bounding box center [363, 38] width 24 height 15
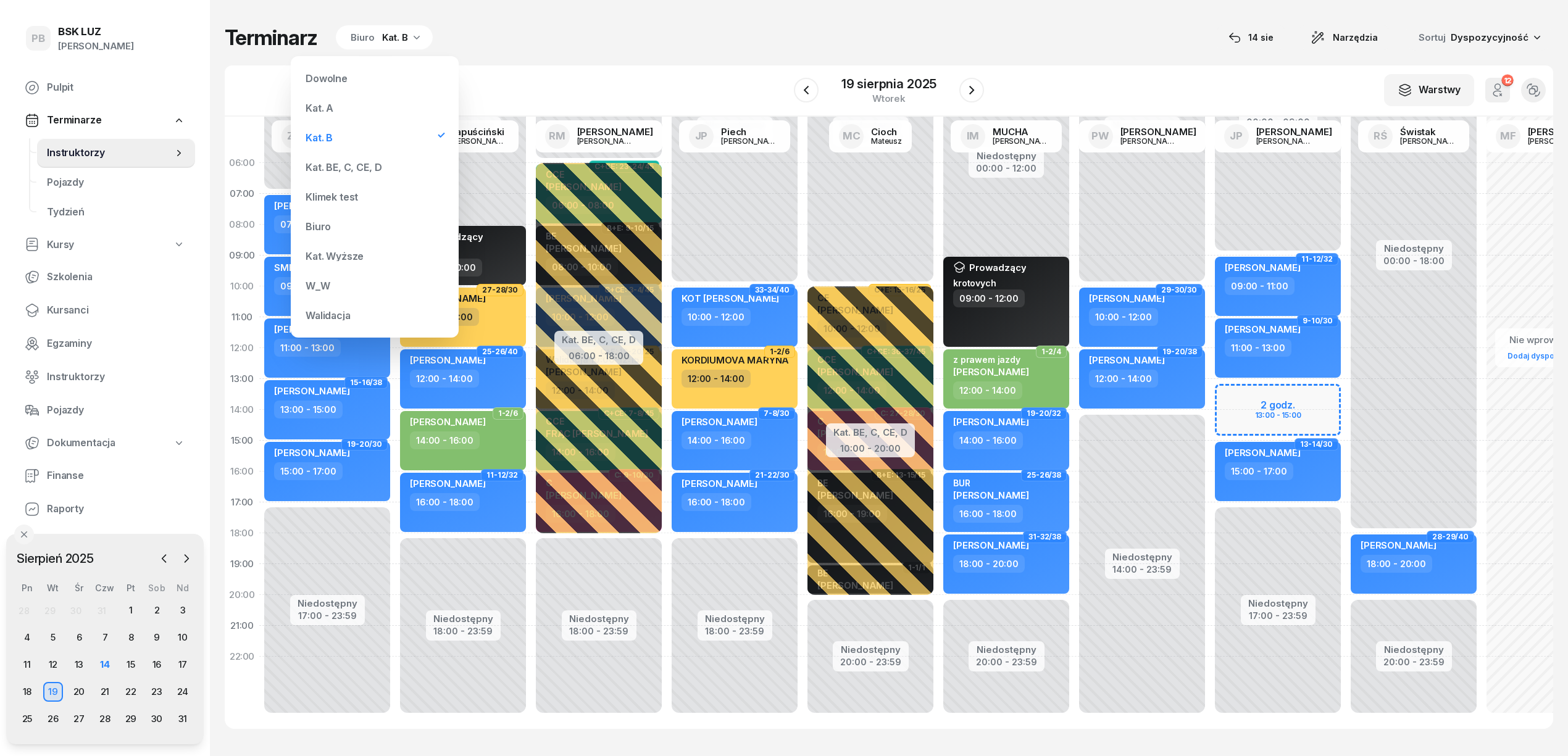
click at [333, 167] on div "Kat. BE, C, CE, D" at bounding box center [343, 167] width 76 height 10
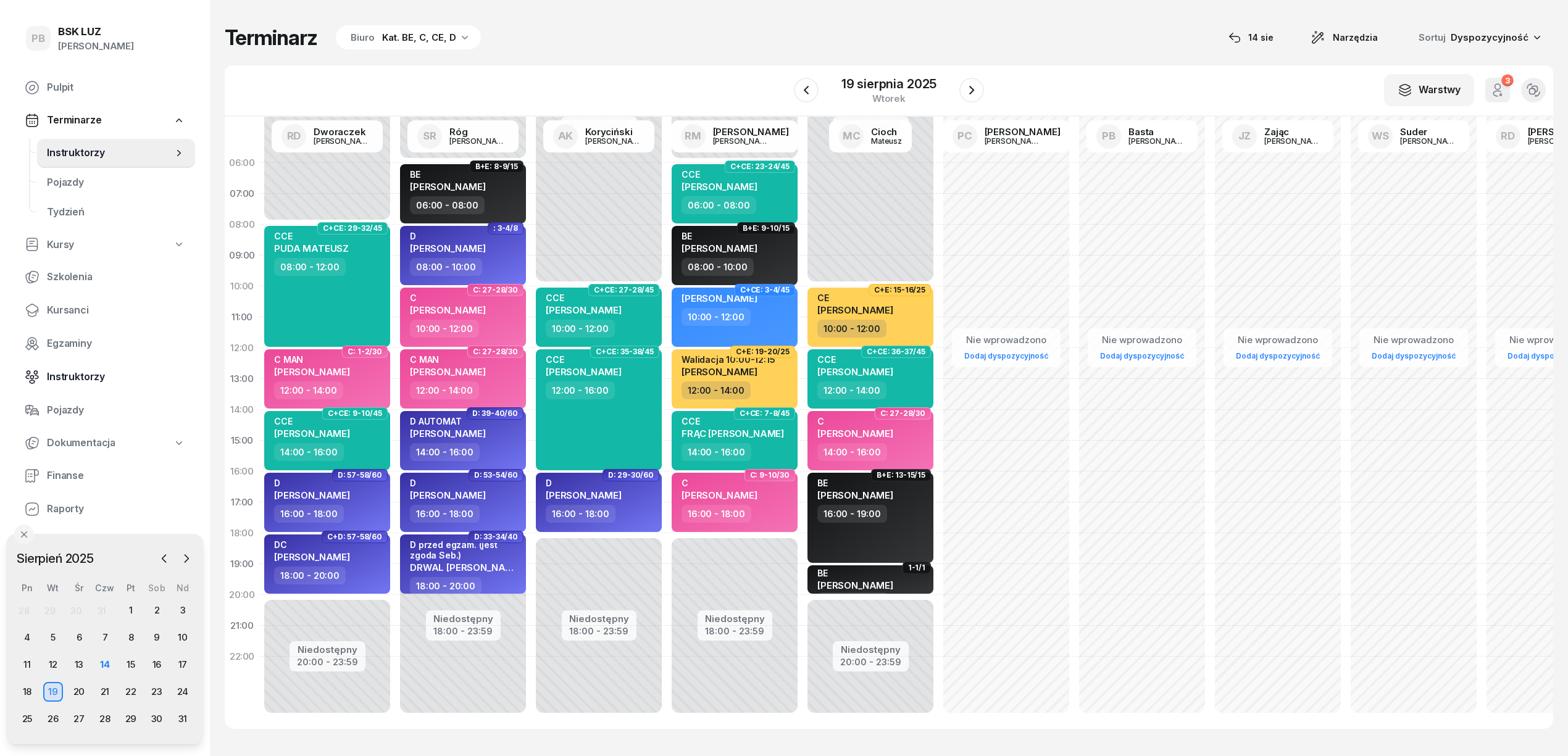
click at [80, 374] on span "Instruktorzy" at bounding box center [116, 377] width 138 height 16
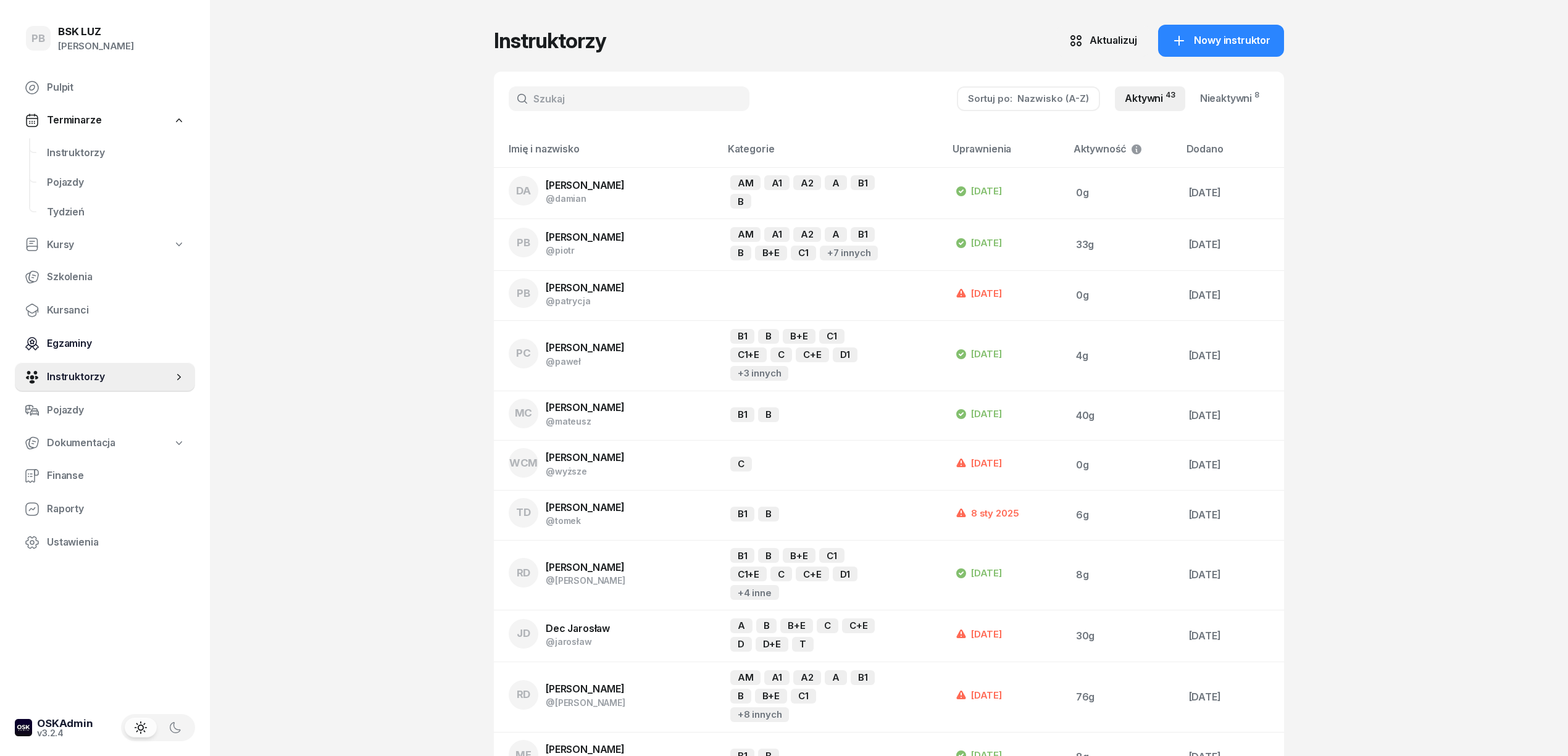
click at [66, 343] on span "Egzaminy" at bounding box center [116, 344] width 138 height 16
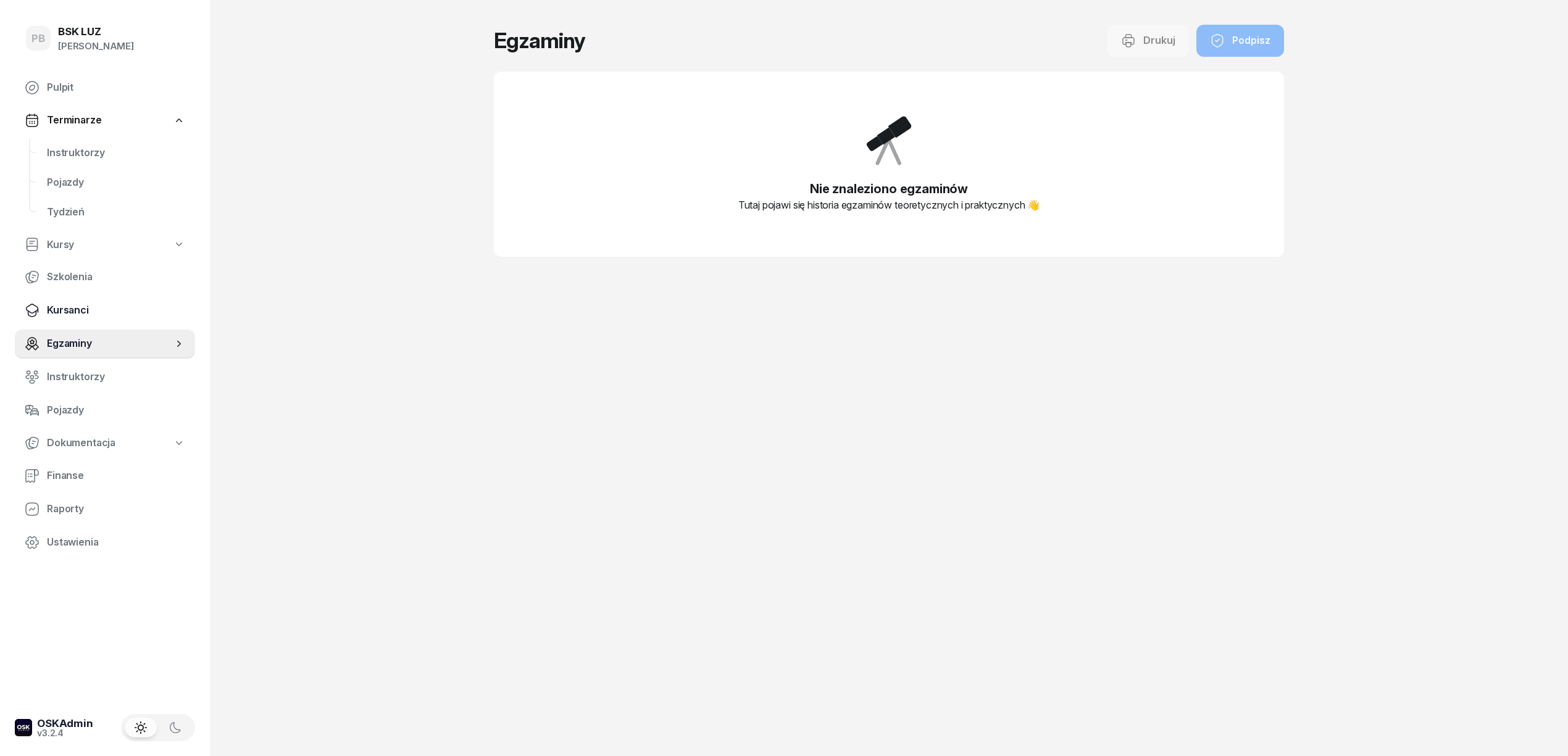
click at [66, 309] on span "Kursanci" at bounding box center [116, 310] width 138 height 16
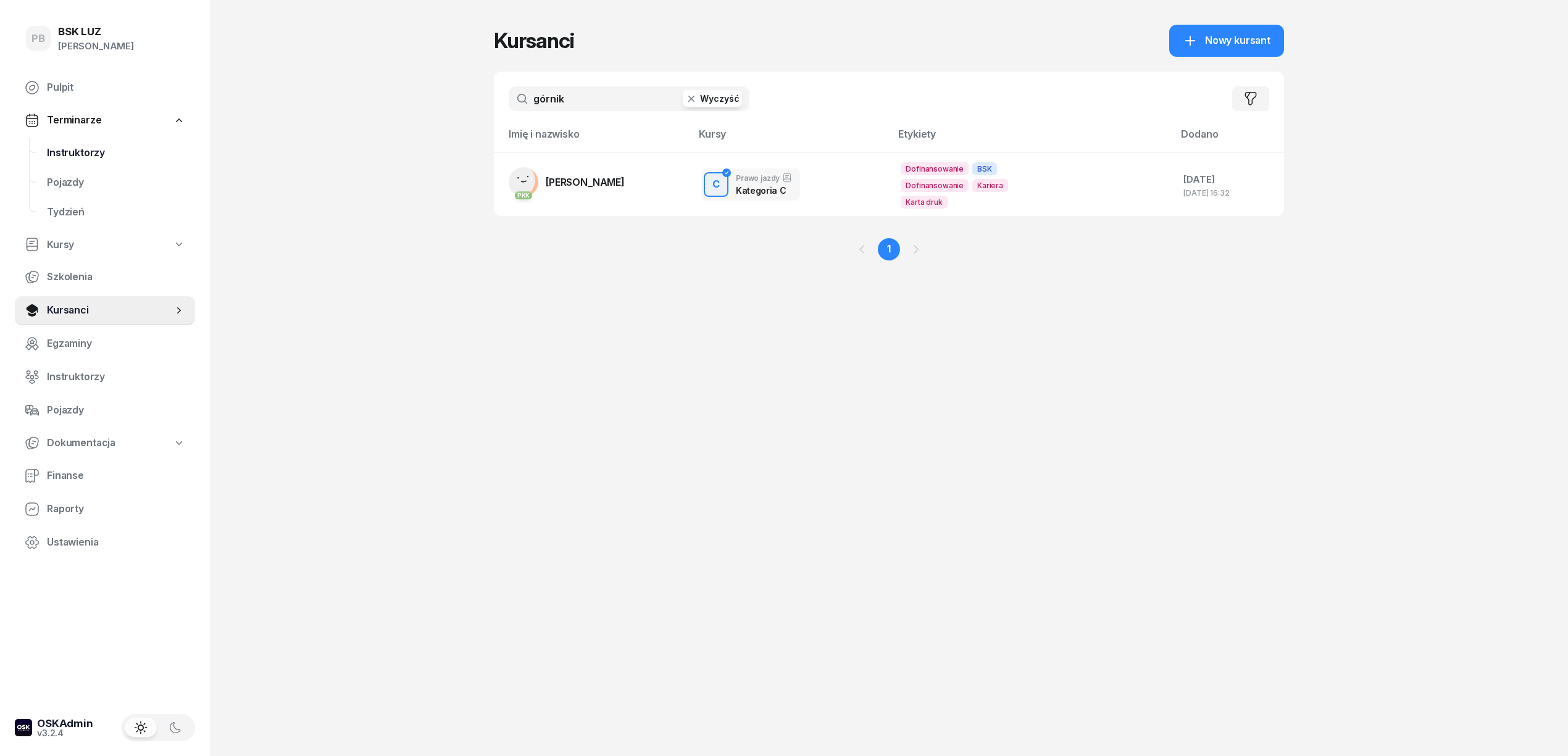
click at [87, 143] on link "Instruktorzy" at bounding box center [116, 153] width 158 height 30
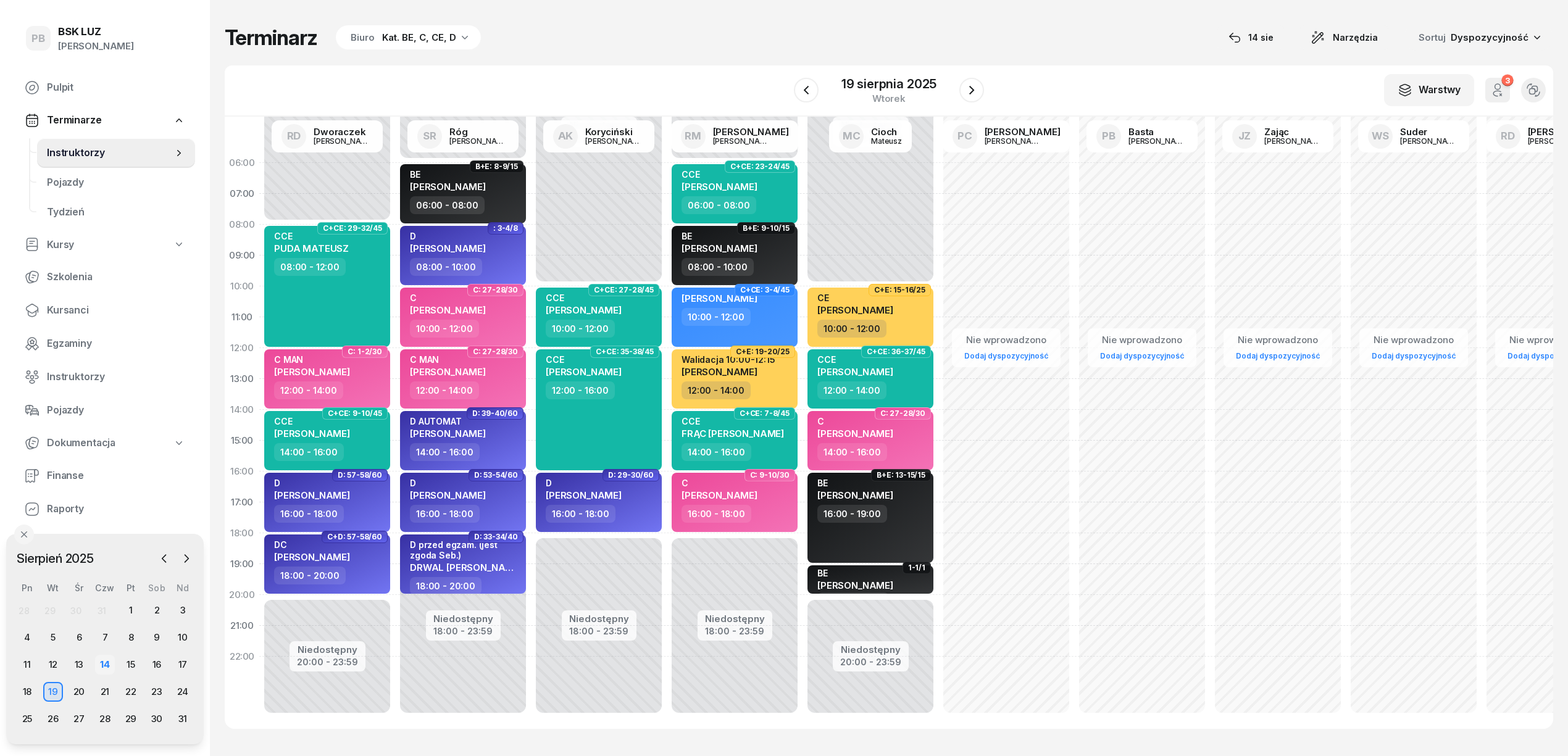
click at [96, 662] on div "14" at bounding box center [104, 664] width 20 height 20
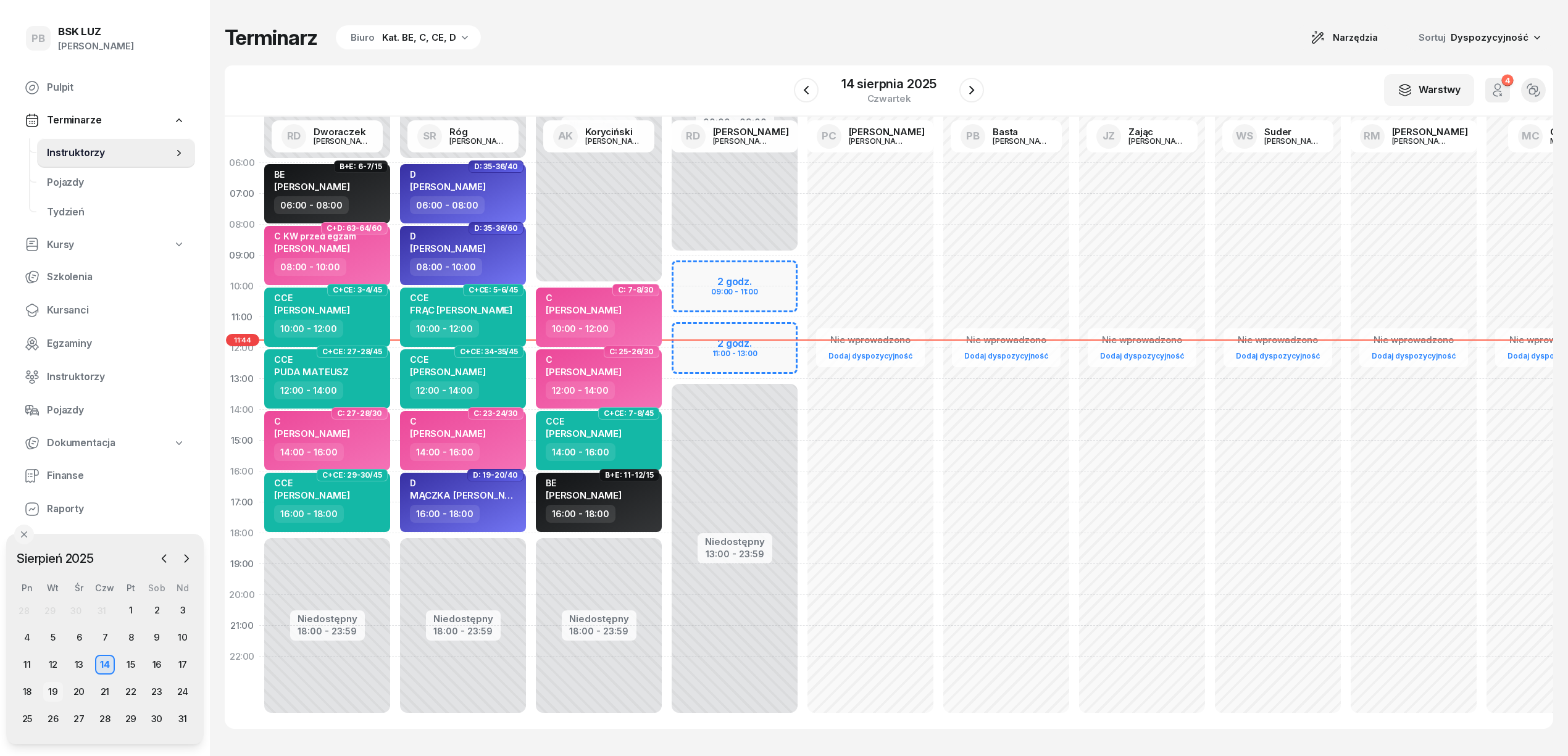
click at [59, 691] on div "19" at bounding box center [53, 692] width 20 height 20
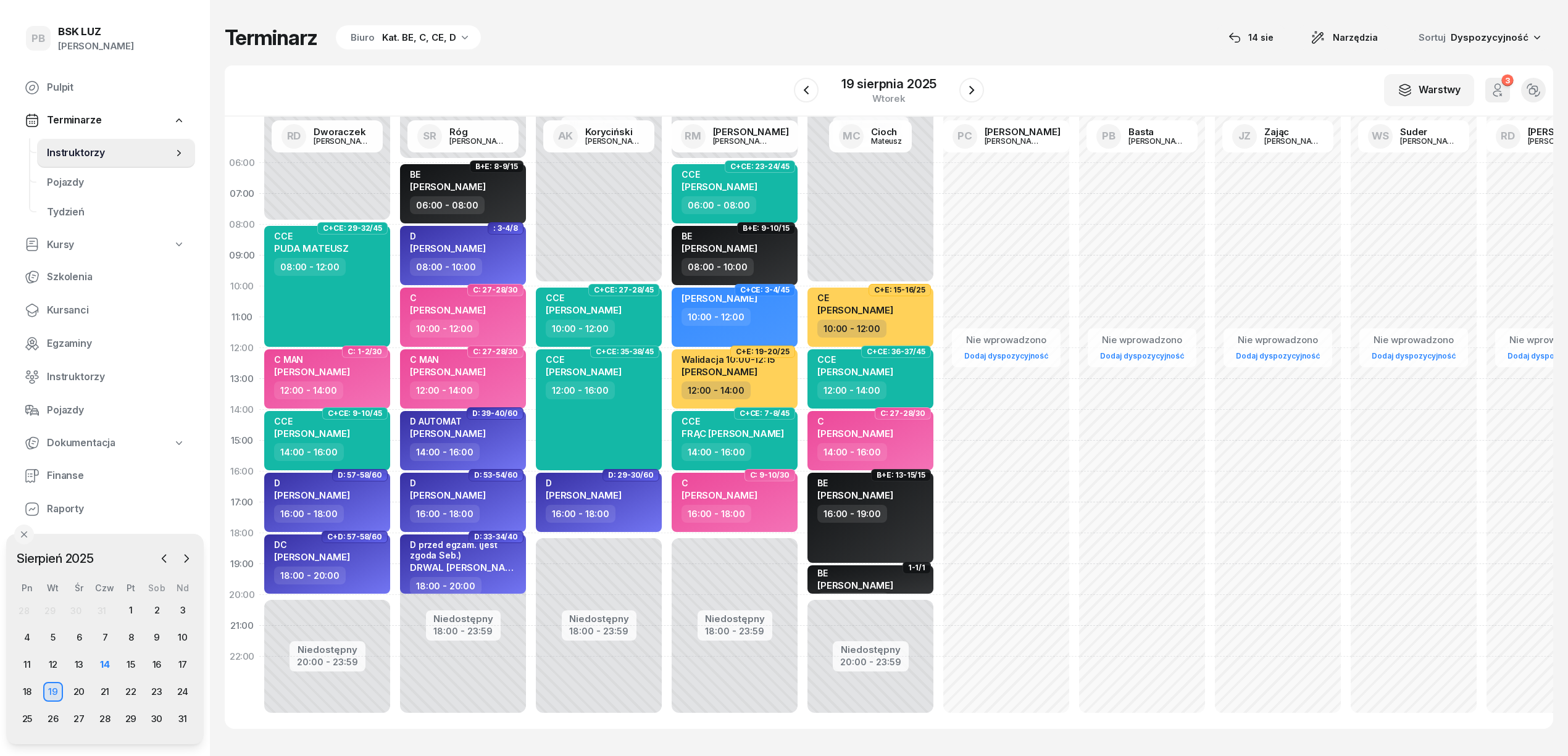
click at [752, 32] on div "Terminarz Biuro Kat. BE, C, CE, D [DATE] Narzędzia Sortuj Dyspozycyjność" at bounding box center [888, 38] width 1328 height 26
click at [1053, 45] on div "Terminarz Biuro Kat. BE, C, CE, D [DATE] Narzędzia Sortuj Dyspozycyjność" at bounding box center [888, 38] width 1328 height 26
click at [616, 436] on div "CCE CIĘKOSZ SZYMON 12:00 - 16:00" at bounding box center [599, 410] width 126 height 121
select select "12"
select select "16"
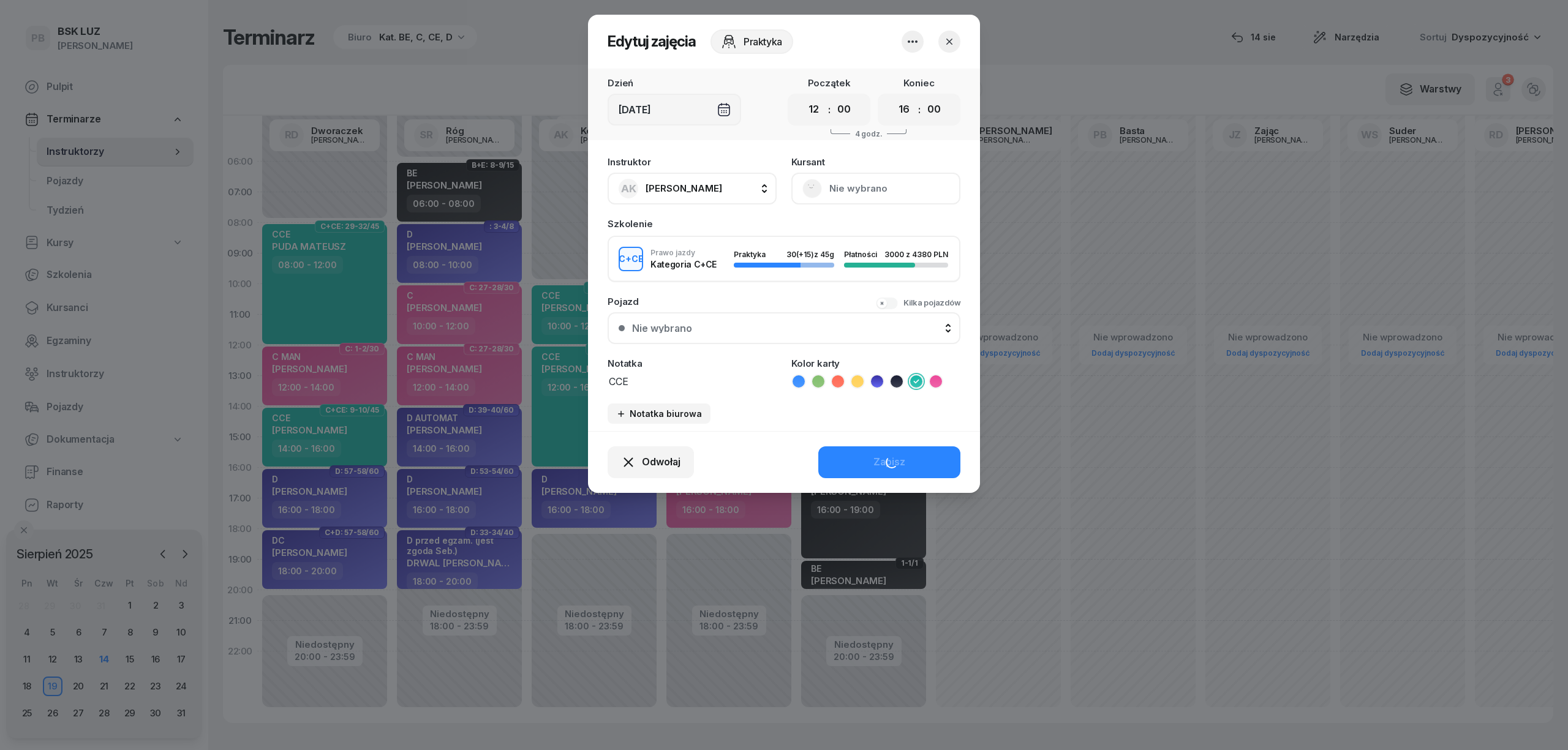
click at [657, 300] on div "Pojazd Kilka pojazdów" at bounding box center [784, 301] width 353 height 9
click at [641, 383] on textarea "CCE" at bounding box center [692, 381] width 169 height 16
type textarea "CCE - WALIDACJA 12:00-13:30"
click at [841, 381] on icon at bounding box center [837, 381] width 12 height 12
click at [847, 463] on button "Zapisz" at bounding box center [889, 462] width 142 height 32
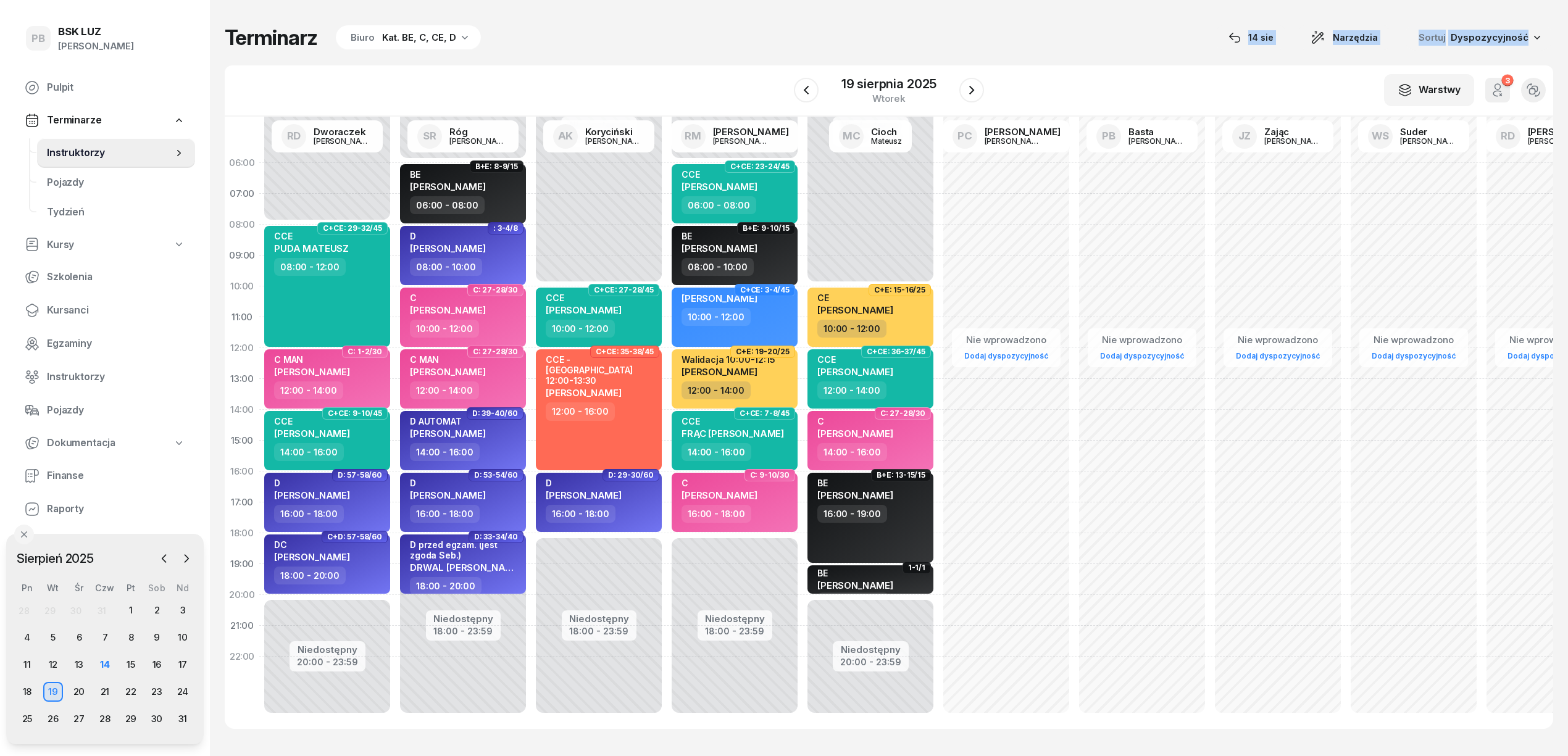
click at [706, 50] on div "Terminarz Biuro Kat. BE, C, CE, D 14 sie Narzędzia Sortuj Dyspozycyjność W Wybi…" at bounding box center [888, 377] width 1328 height 753
click at [129, 659] on div "15" at bounding box center [130, 664] width 20 height 20
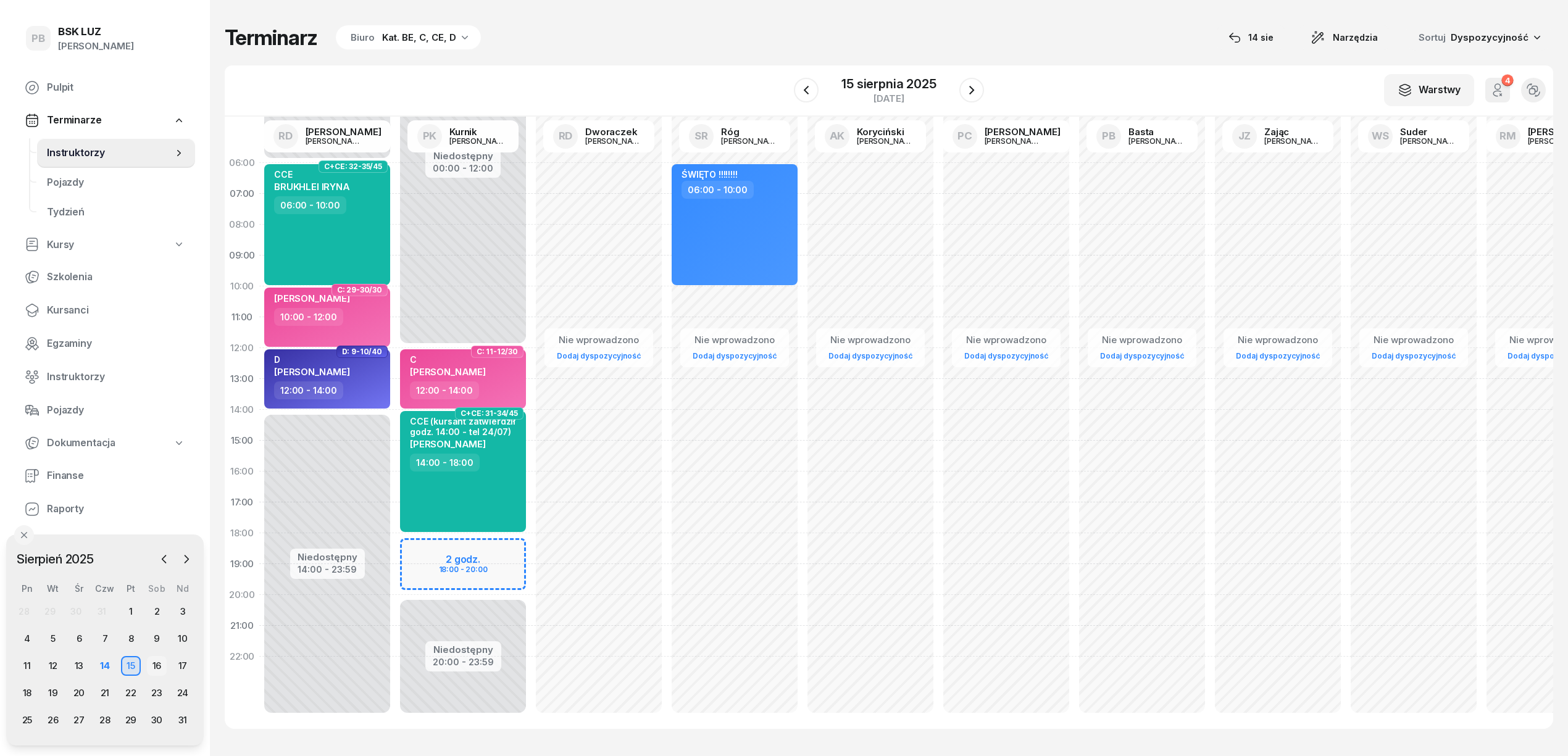
click at [153, 662] on div "16" at bounding box center [157, 666] width 20 height 20
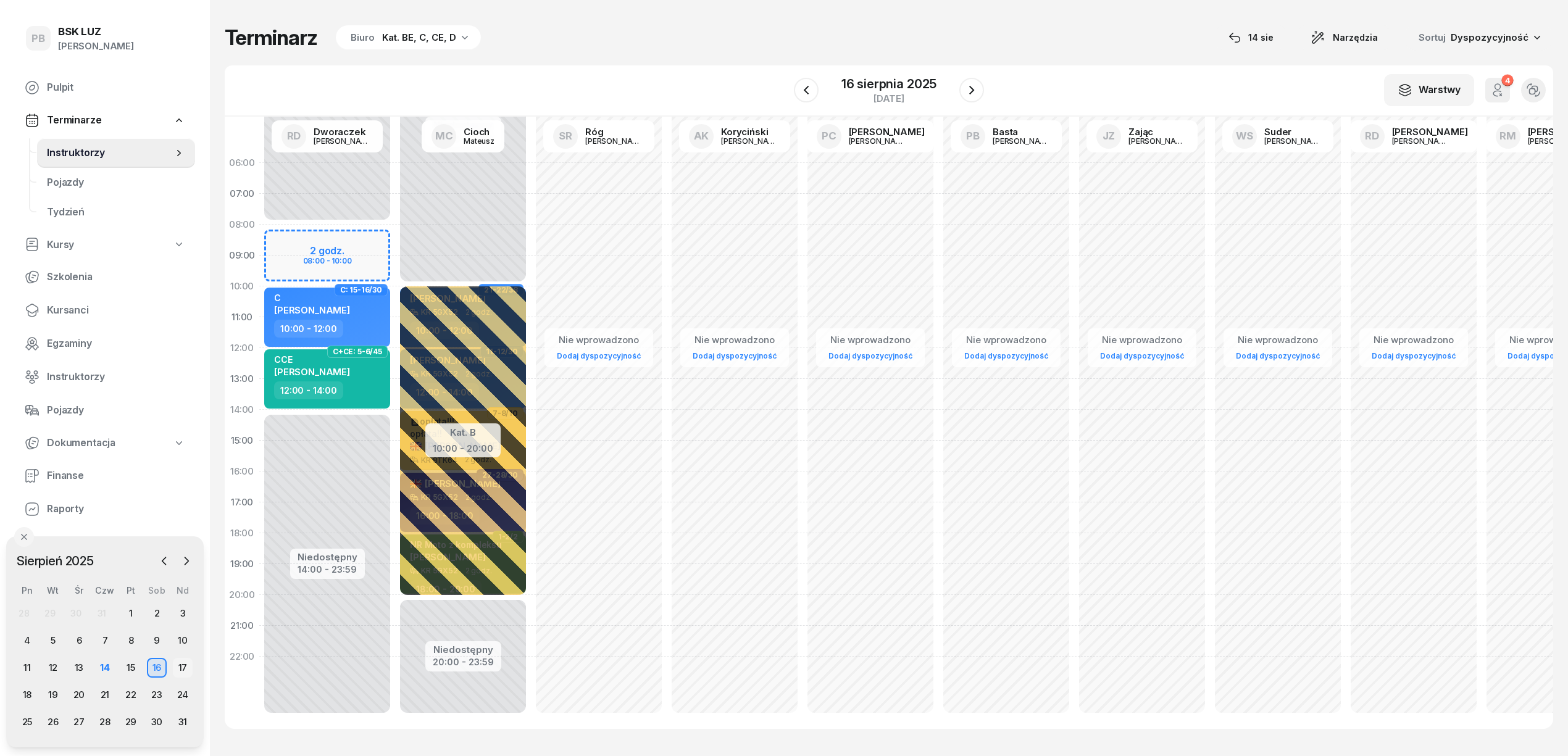
click at [183, 661] on div "17" at bounding box center [183, 667] width 20 height 20
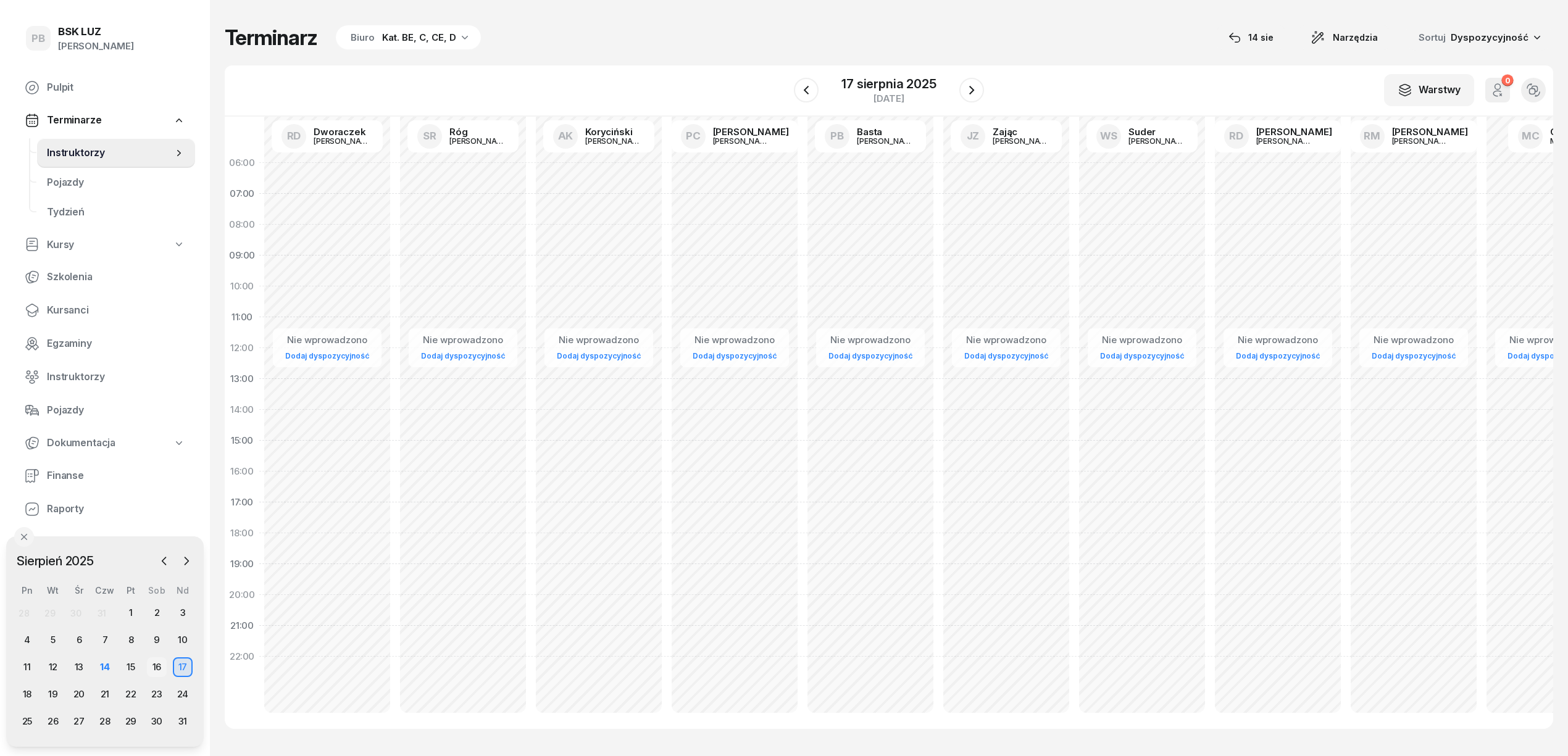
click at [151, 667] on div "16" at bounding box center [157, 667] width 20 height 20
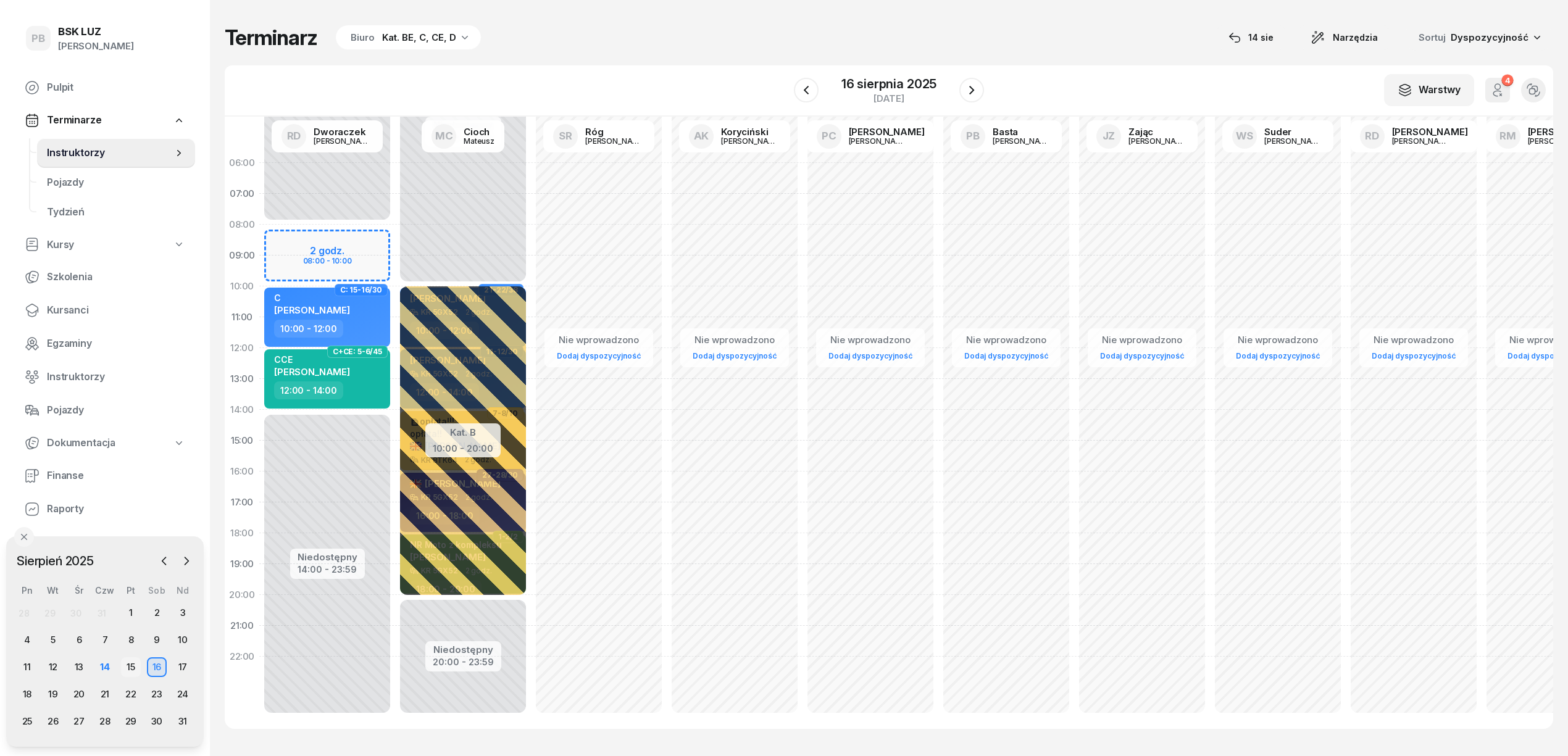
click at [134, 668] on div "15" at bounding box center [130, 667] width 20 height 20
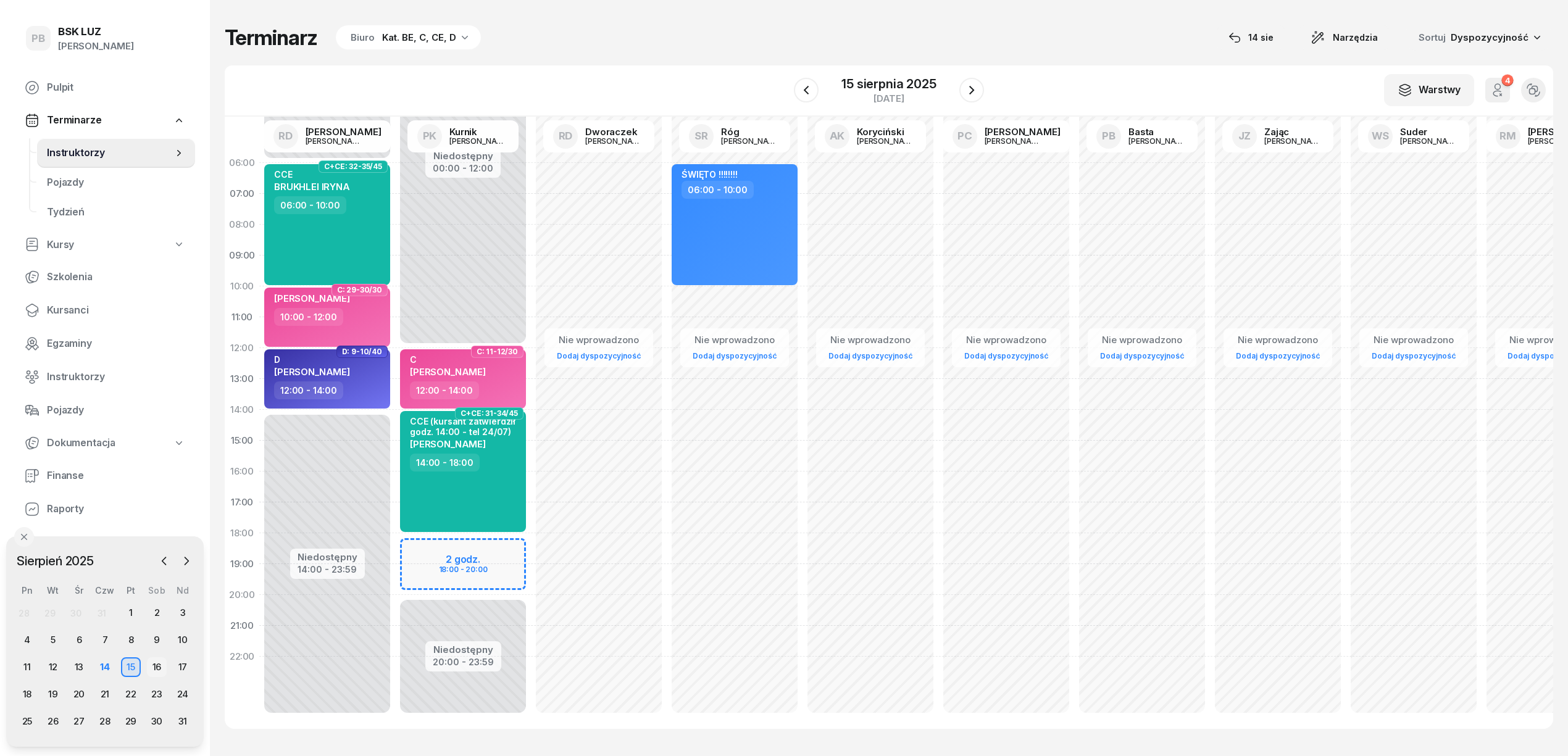
click at [152, 667] on div "16" at bounding box center [157, 667] width 20 height 20
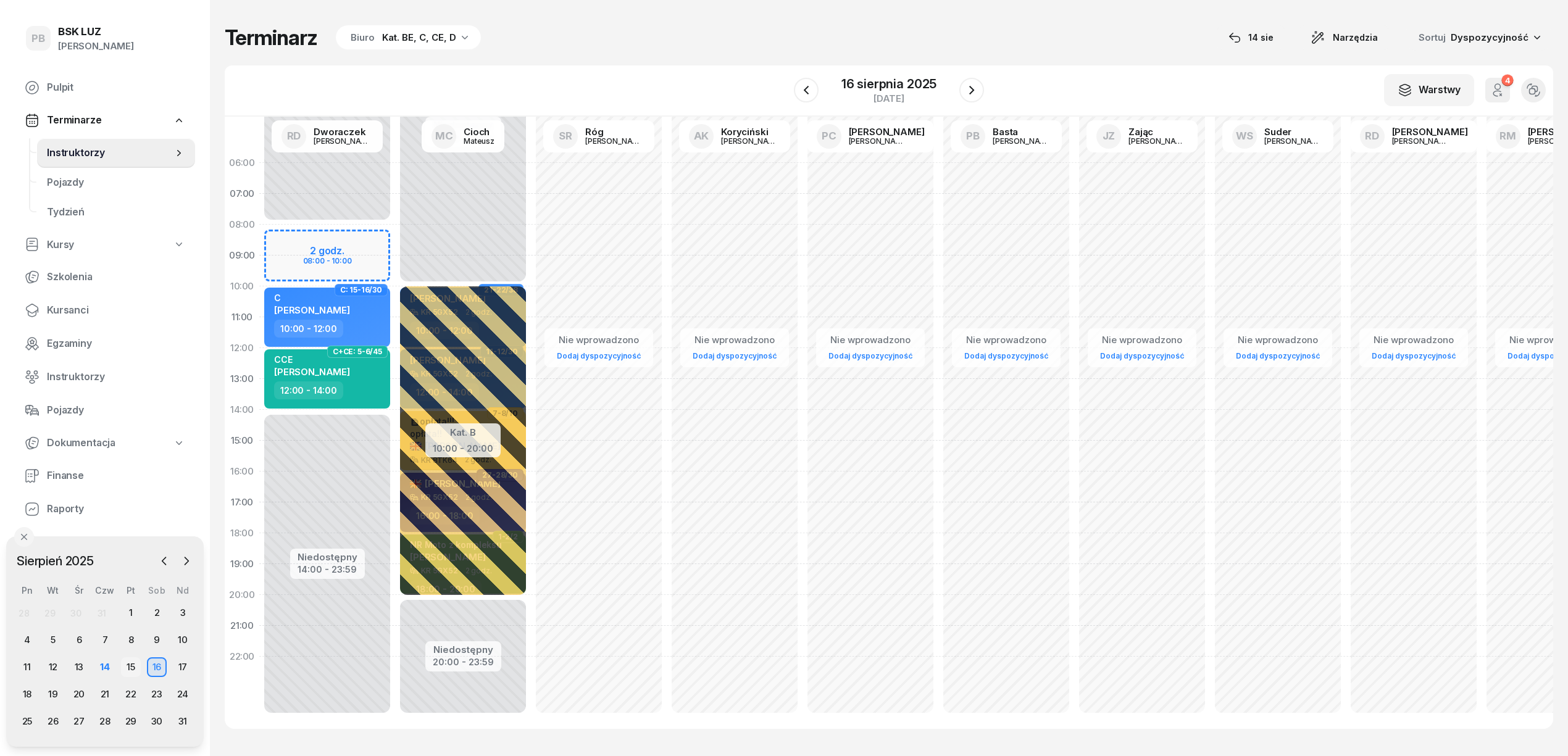
click at [131, 668] on div "15" at bounding box center [130, 667] width 20 height 20
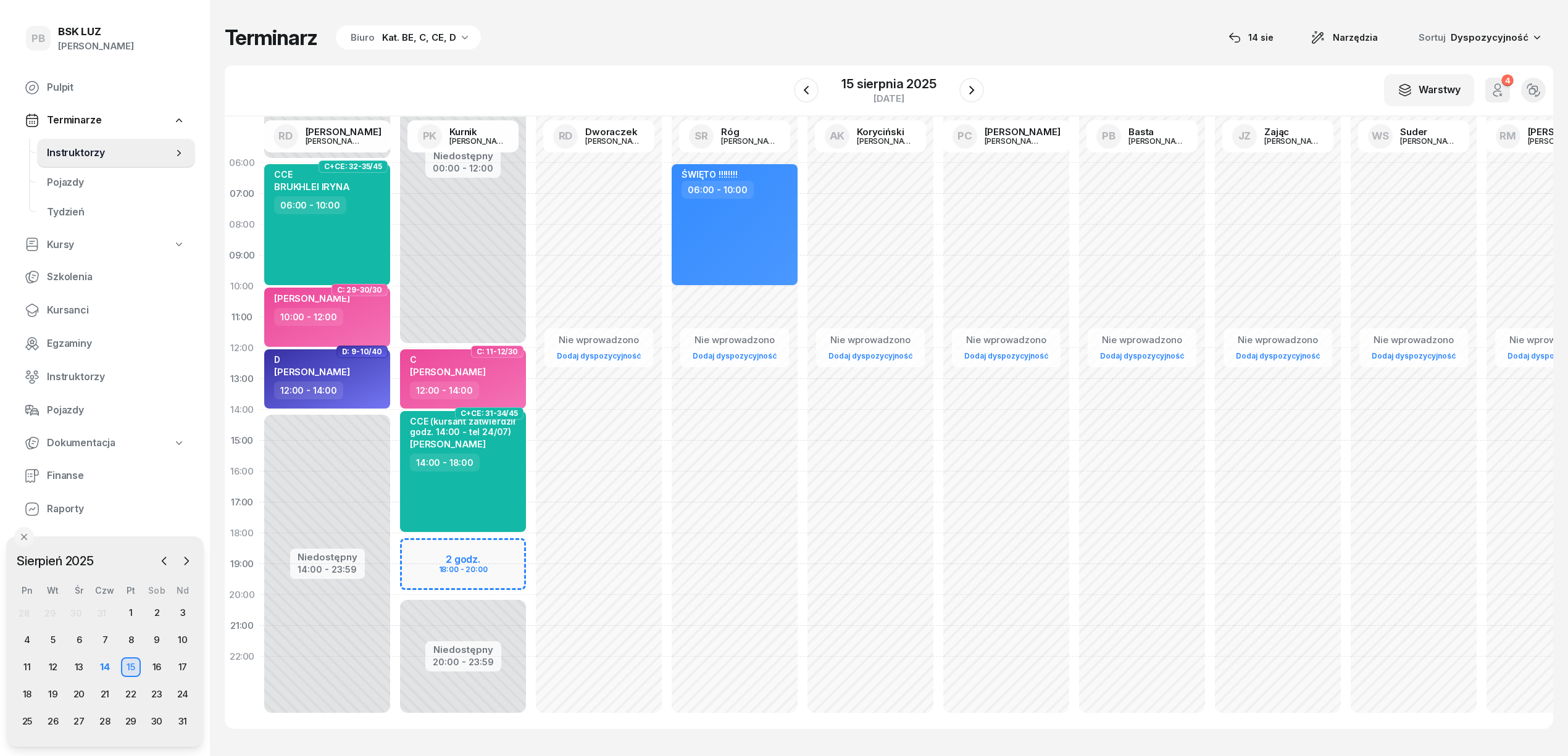
click at [759, 28] on div "Terminarz Biuro Kat. BE, C, CE, D [DATE] Narzędzia Sortuj Dyspozycyjność" at bounding box center [888, 38] width 1328 height 26
click at [104, 668] on div "14" at bounding box center [104, 667] width 20 height 20
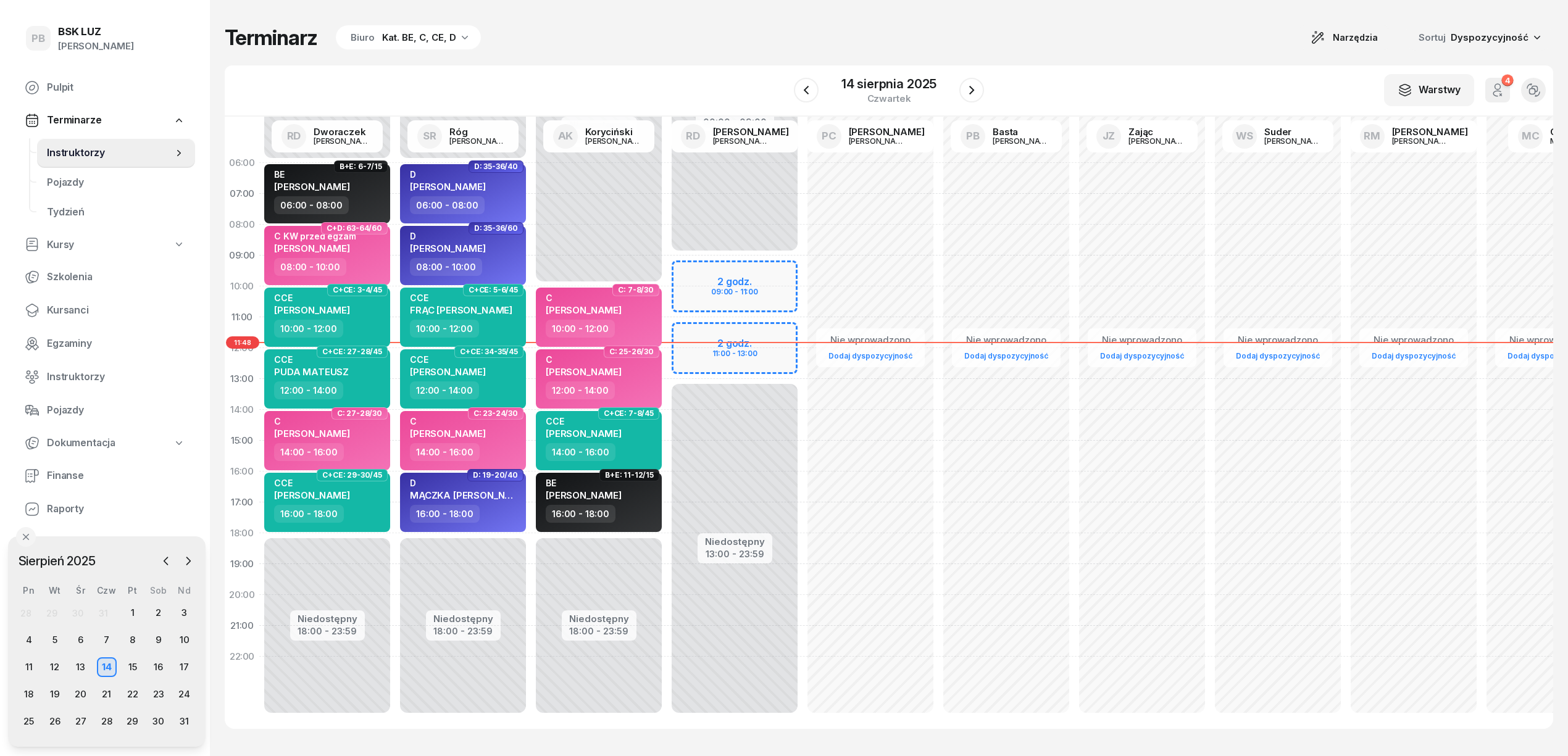
click at [612, 58] on div "Terminarz Biuro Kat. BE, C, CE, D Narzędzia Sortuj Dyspozycyjność W Wybierz AK …" at bounding box center [888, 377] width 1328 height 753
click at [657, 63] on div "Terminarz Biuro Kat. BE, C, CE, D Narzędzia Sortuj Dyspozycyjność W Wybierz AK …" at bounding box center [888, 377] width 1328 height 753
click at [107, 668] on div "14" at bounding box center [106, 667] width 20 height 20
click at [724, 26] on div "Terminarz Biuro Kat. BE, C, CE, D Narzędzia Sortuj Dyspozycyjność" at bounding box center [888, 38] width 1328 height 26
click at [134, 664] on div "15" at bounding box center [132, 667] width 20 height 20
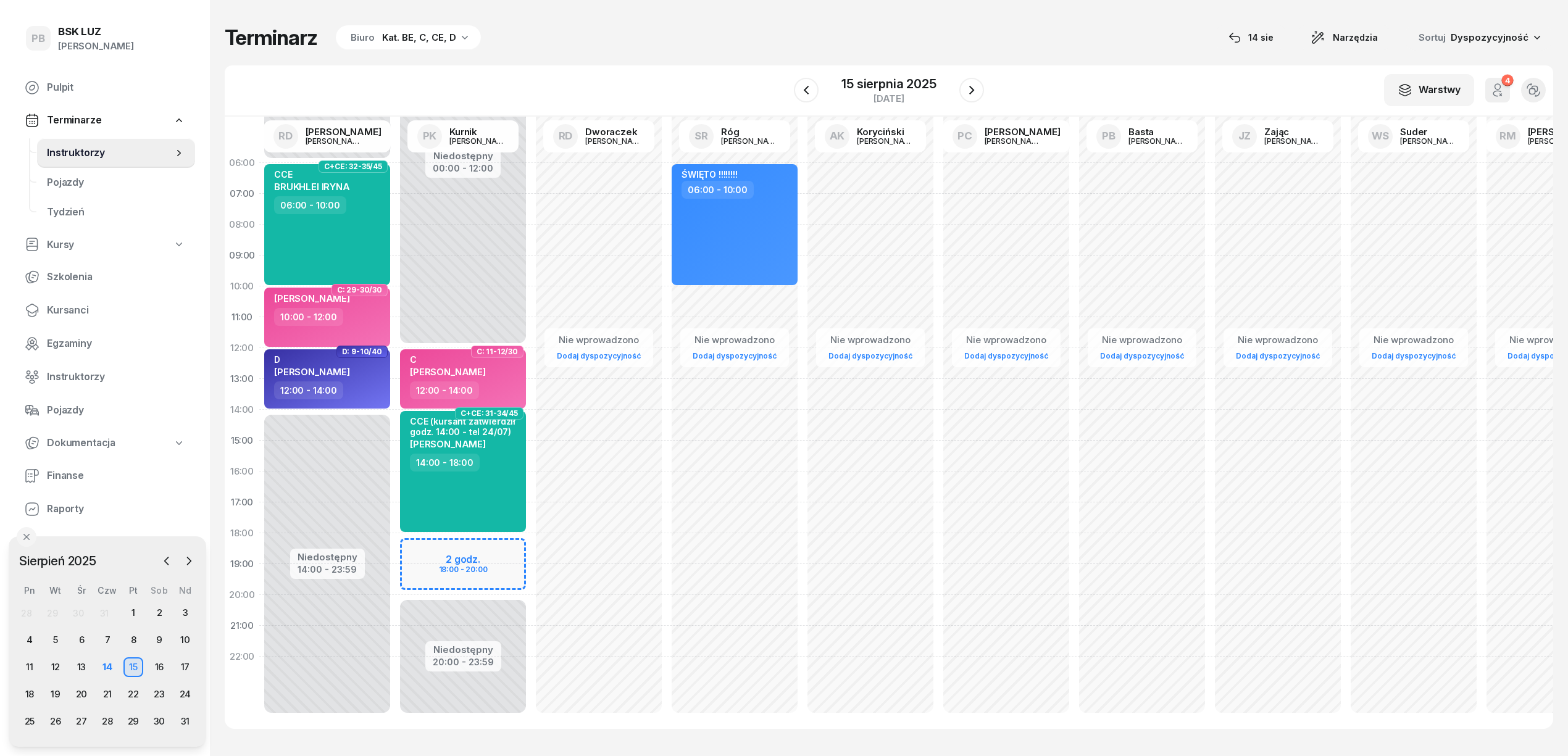
click at [388, 34] on div "Kat. BE, C, CE, D" at bounding box center [419, 38] width 74 height 15
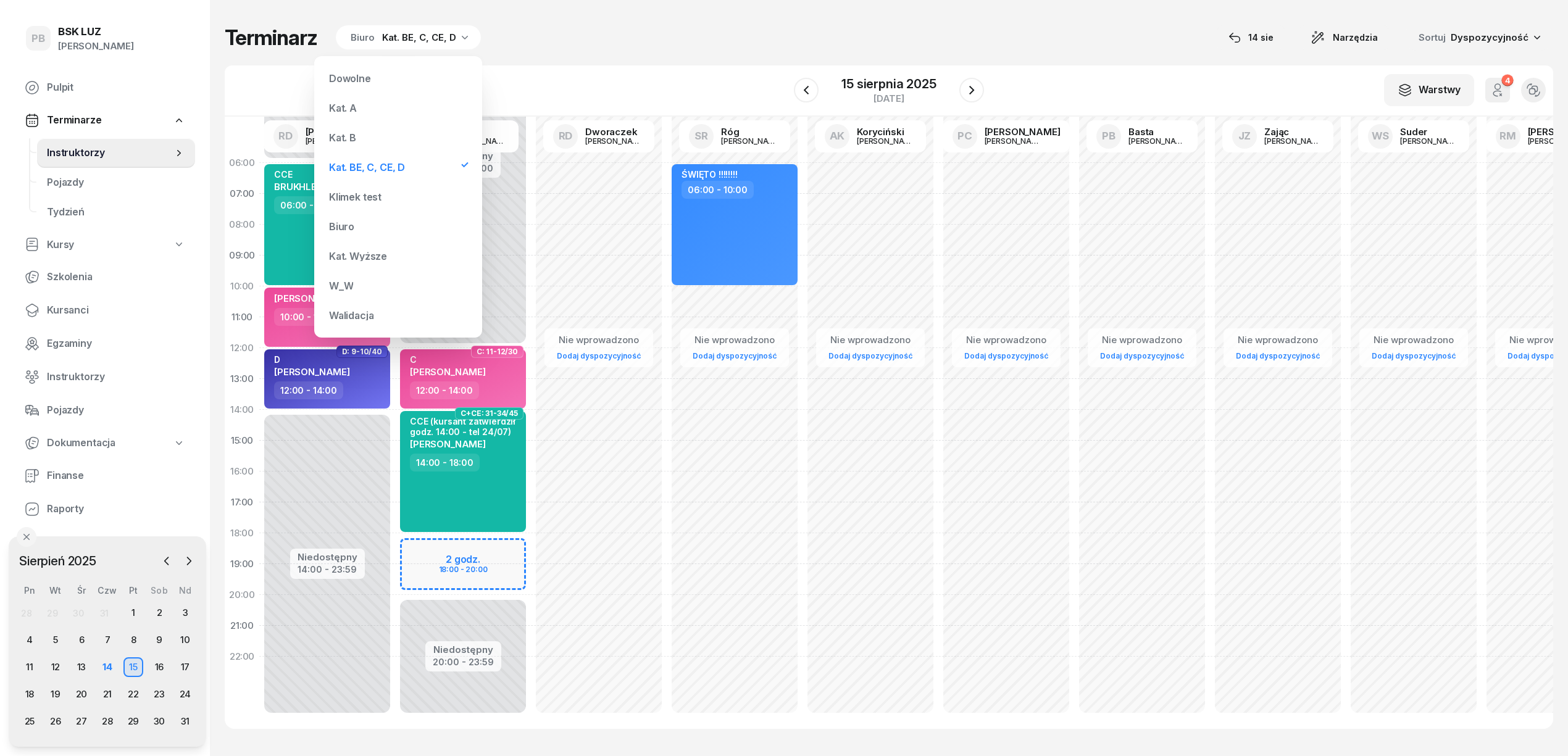
click at [354, 142] on div "Kat. B" at bounding box center [342, 138] width 27 height 10
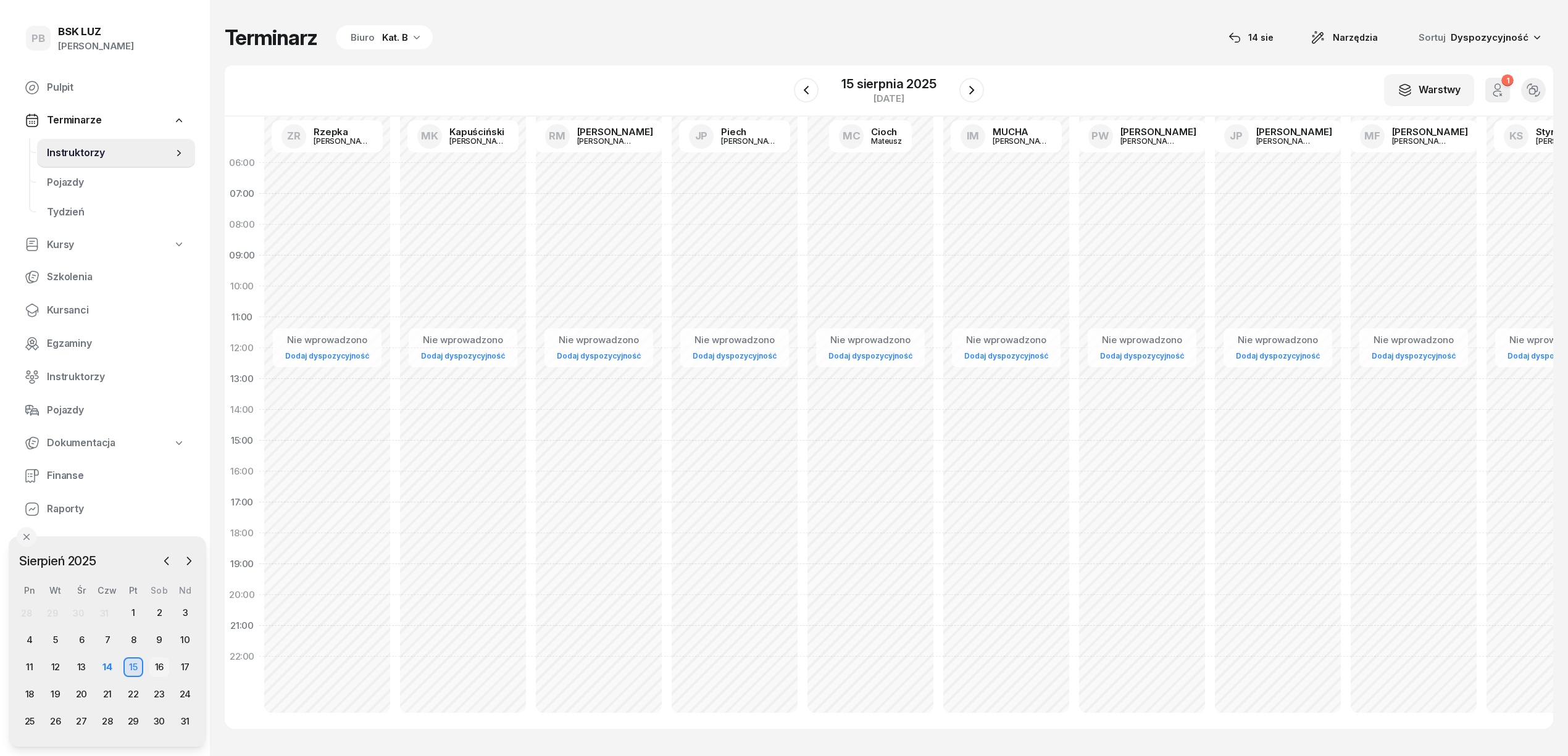
click at [158, 667] on div "16" at bounding box center [159, 667] width 20 height 20
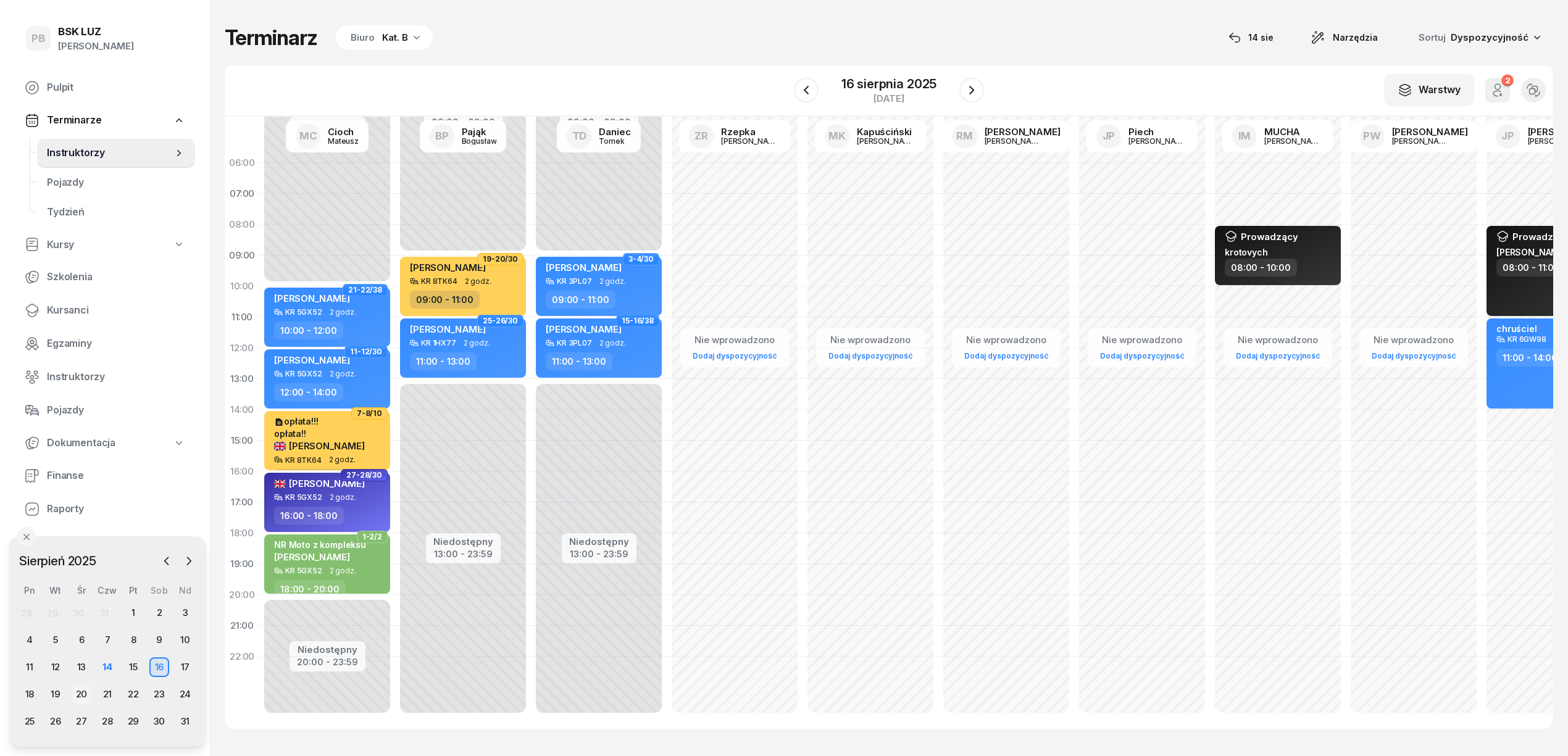
click at [80, 691] on div "20" at bounding box center [81, 694] width 20 height 20
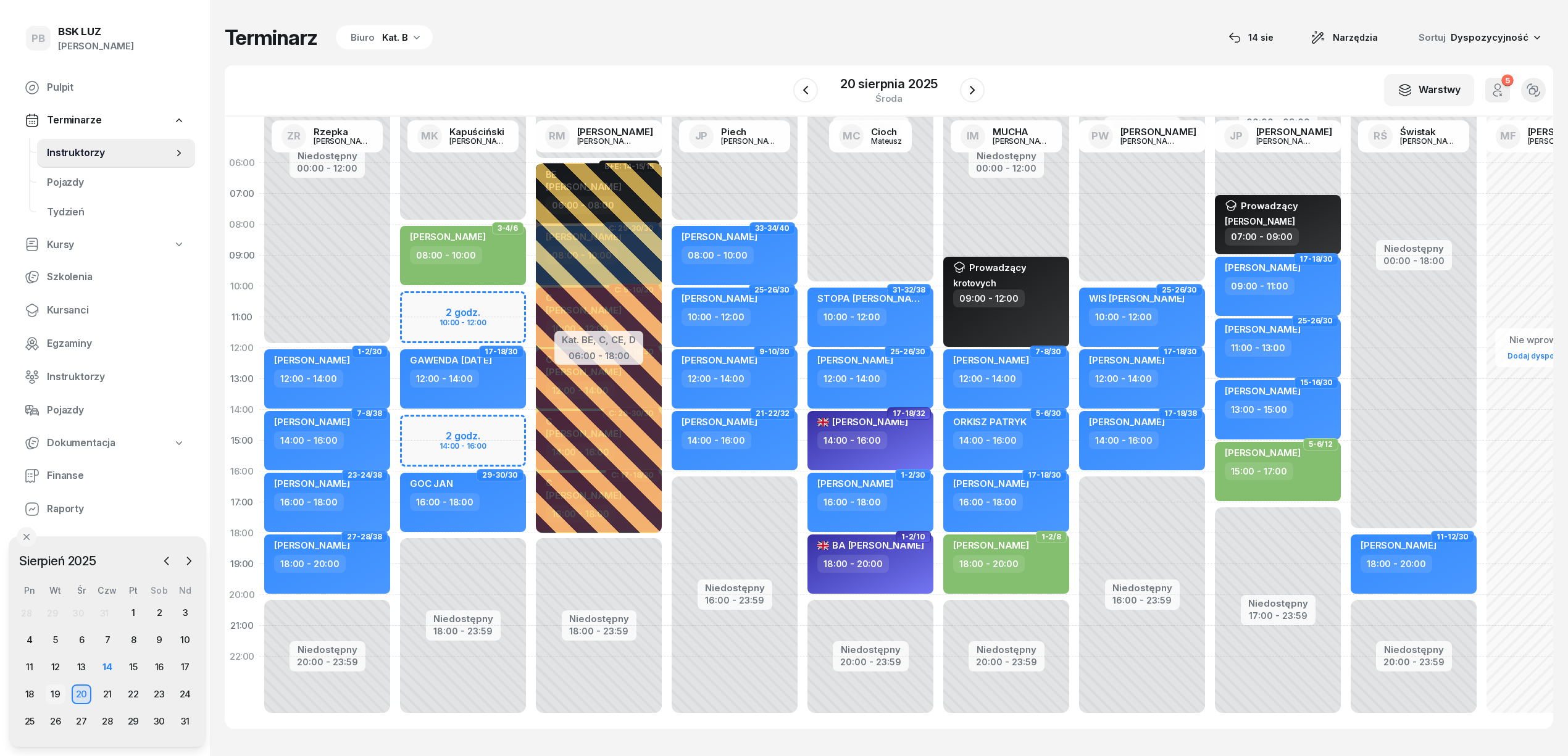
click at [57, 690] on div "19" at bounding box center [55, 694] width 20 height 20
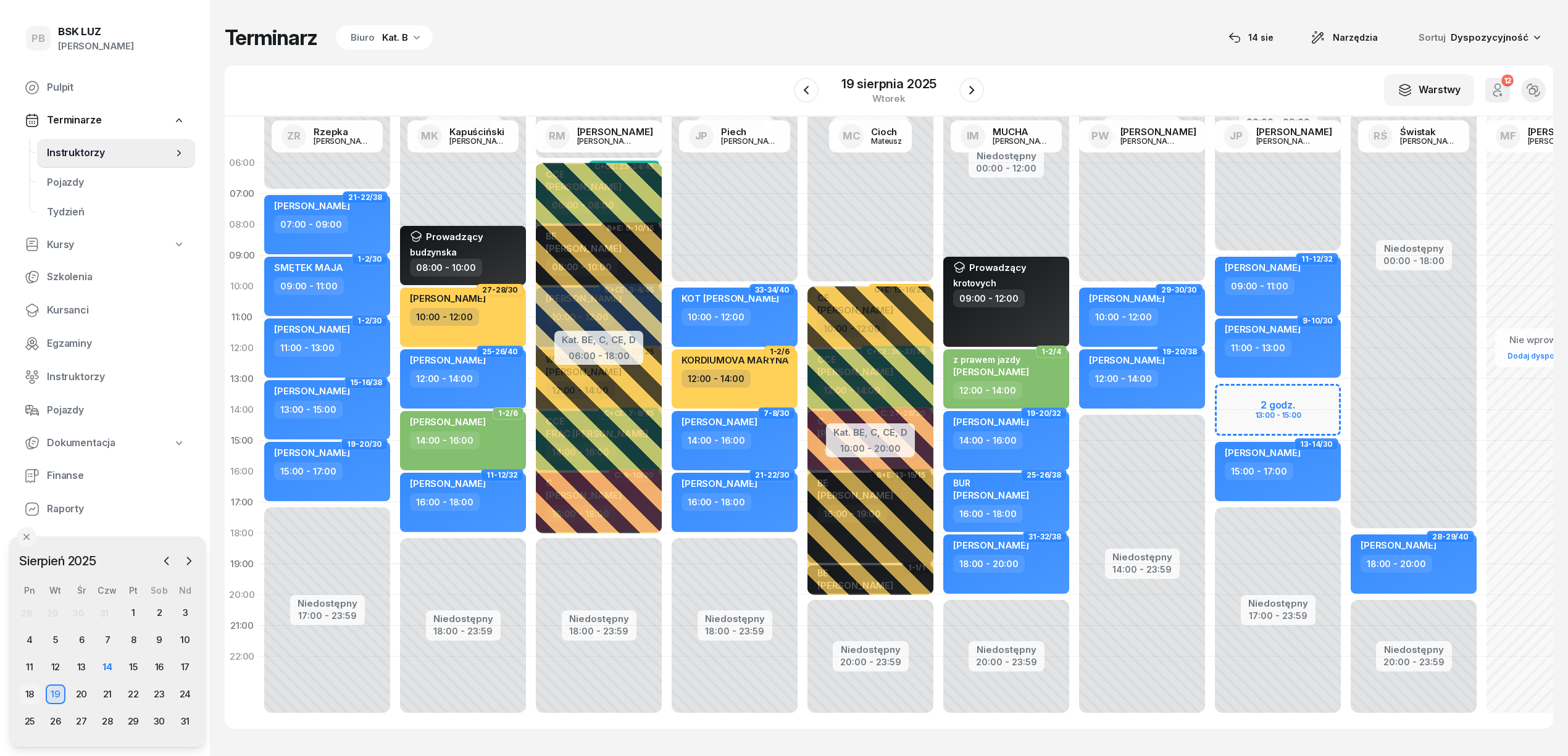
click at [32, 690] on div "18" at bounding box center [29, 694] width 20 height 20
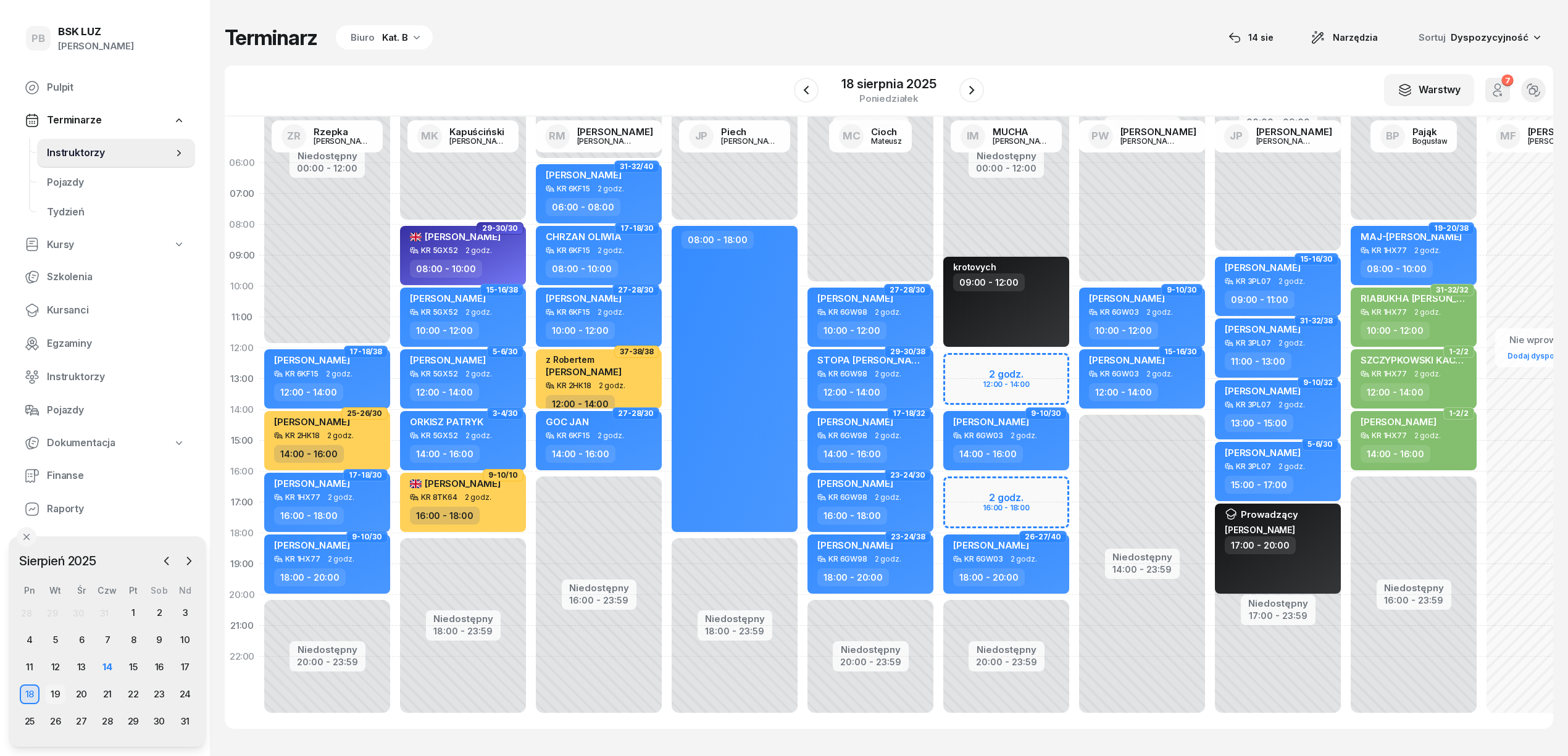
click at [58, 692] on div "19" at bounding box center [55, 694] width 20 height 20
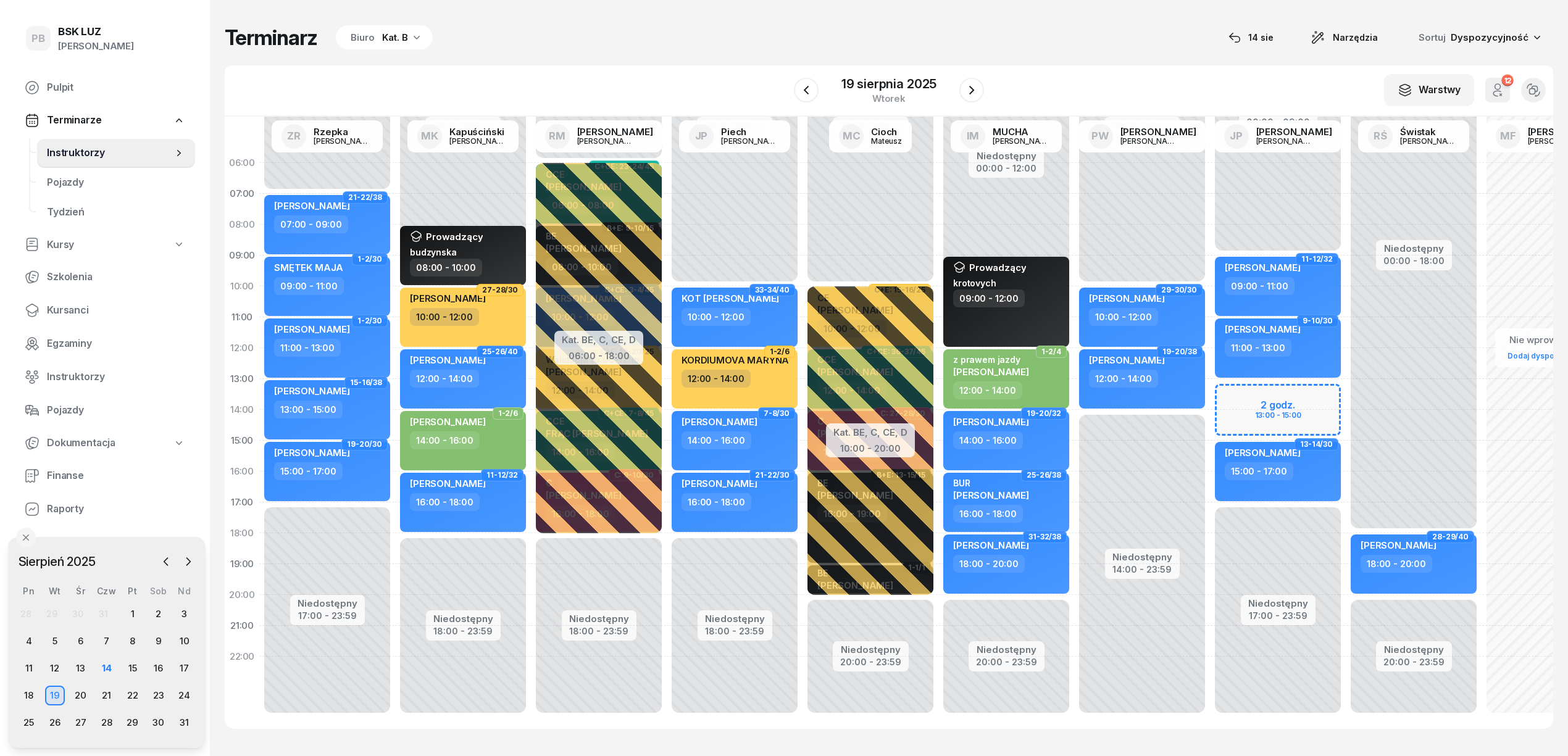
drag, startPoint x: 379, startPoint y: 27, endPoint x: 379, endPoint y: 50, distance: 23.0
click at [378, 27] on div "Biuro Kat. B" at bounding box center [384, 38] width 97 height 25
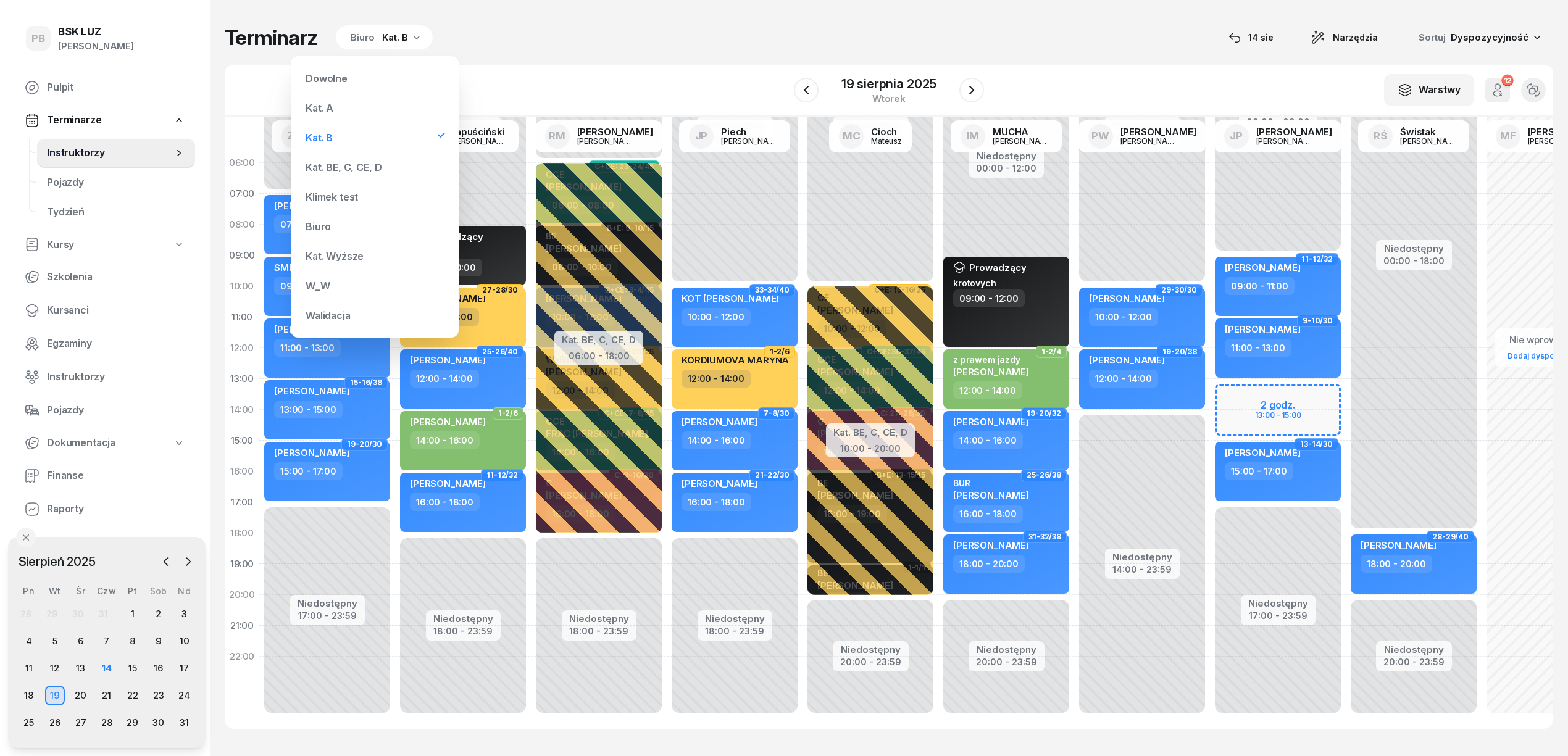
click at [361, 169] on div "Kat. BE, C, CE, D" at bounding box center [343, 167] width 76 height 10
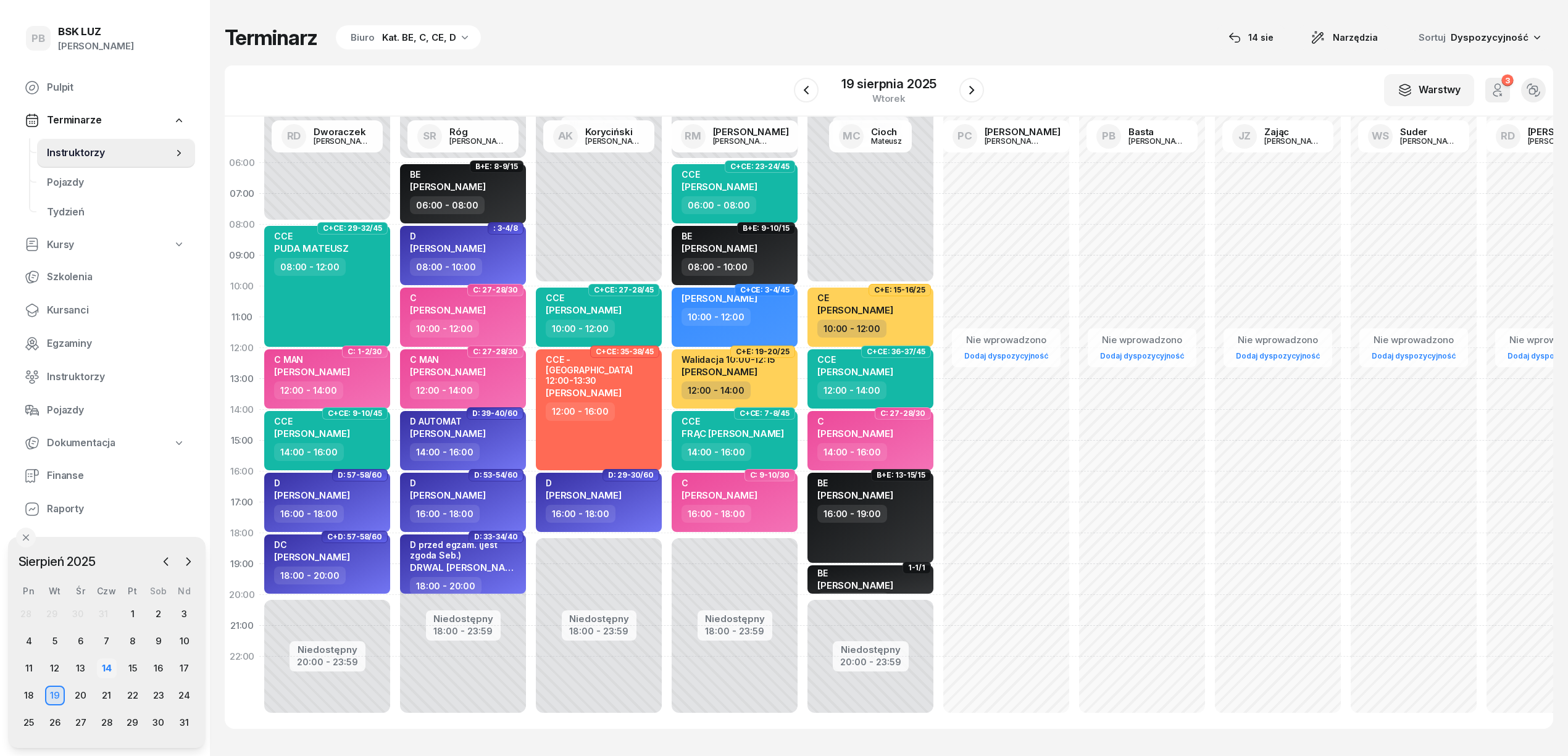
click at [115, 668] on div "14" at bounding box center [106, 668] width 20 height 20
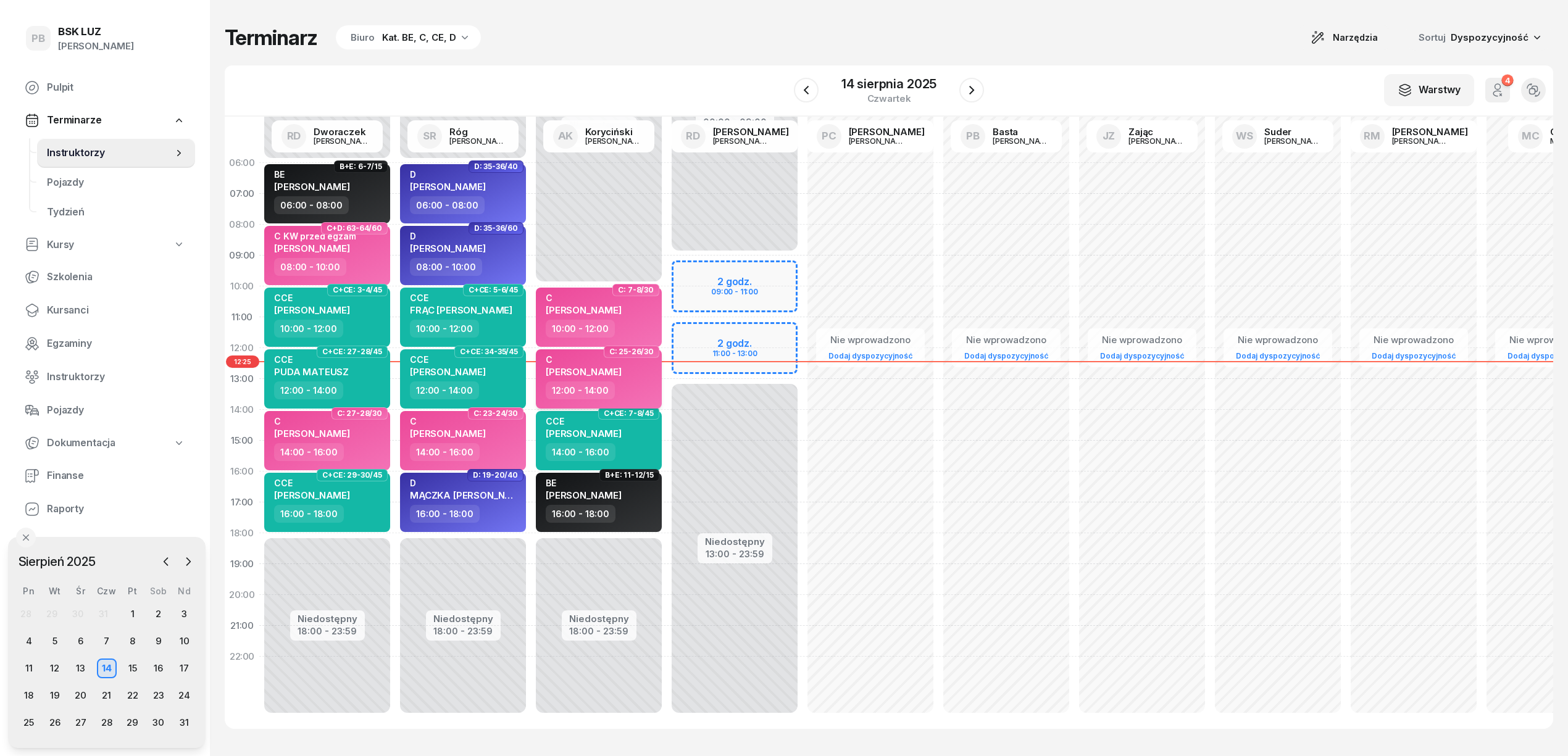
click at [608, 366] on span "[PERSON_NAME]" at bounding box center [583, 372] width 76 height 11
select select "12"
select select "14"
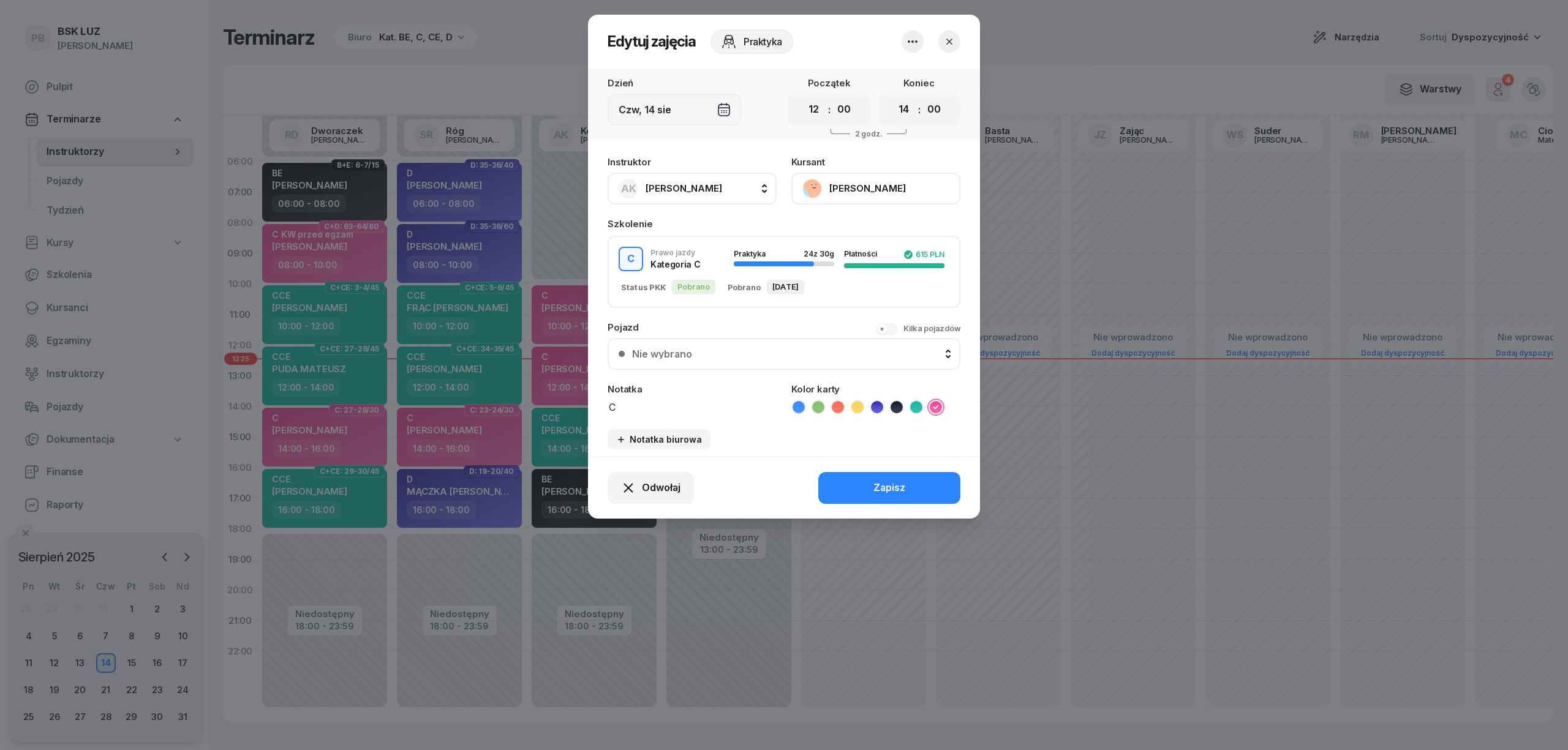
click at [950, 47] on icon "button" at bounding box center [949, 41] width 12 height 12
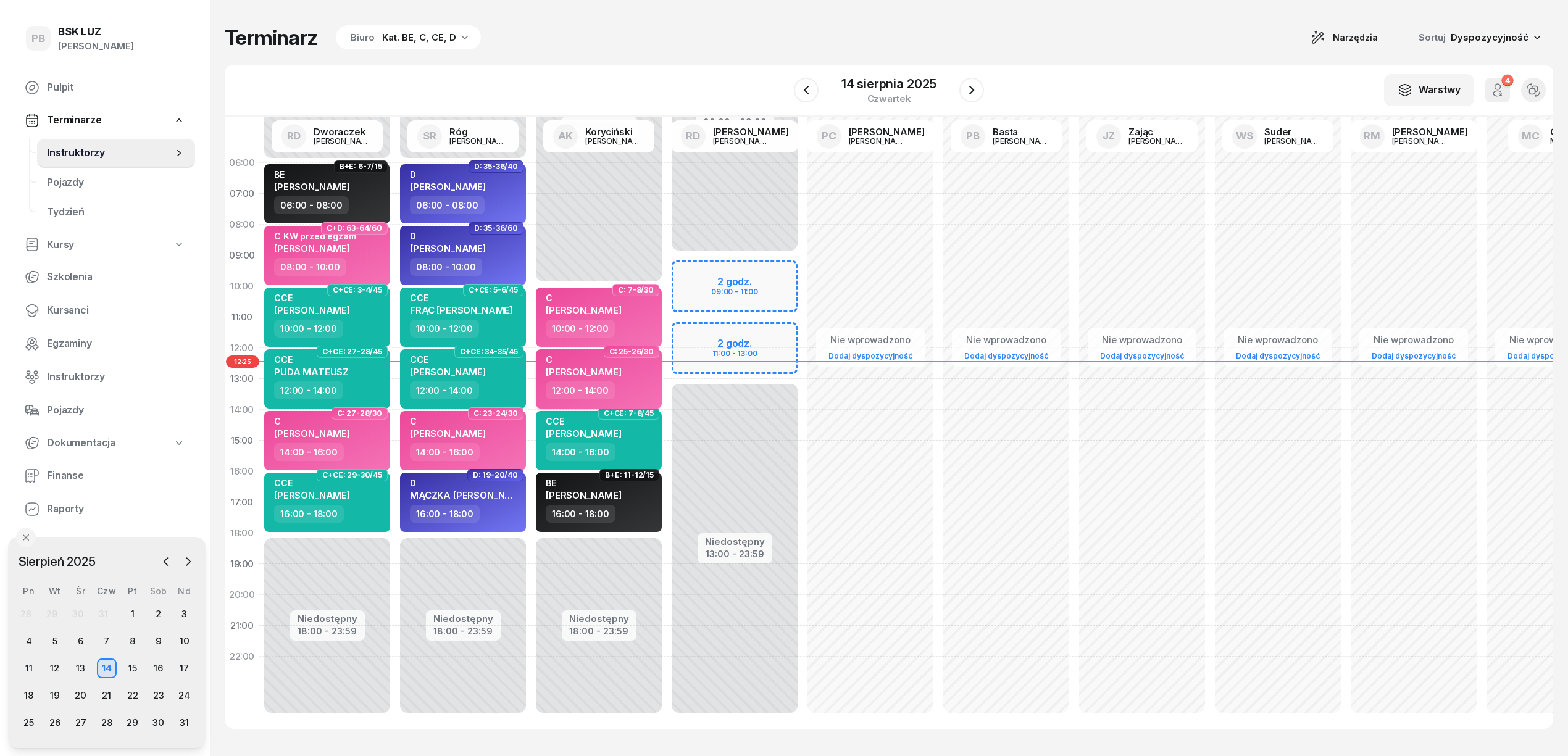
click at [622, 388] on div "12:00 - 14:00" at bounding box center [599, 390] width 109 height 18
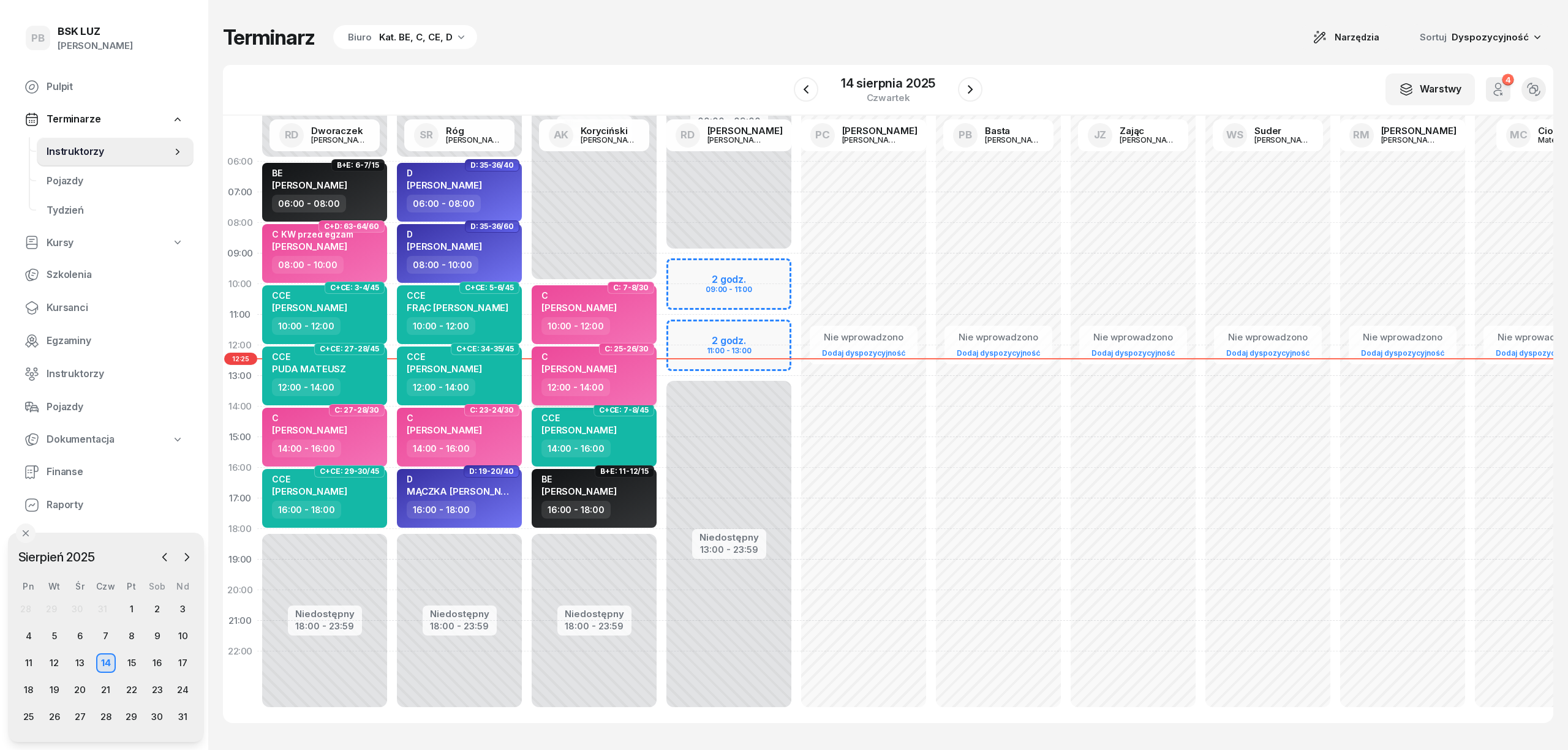
select select "12"
select select "14"
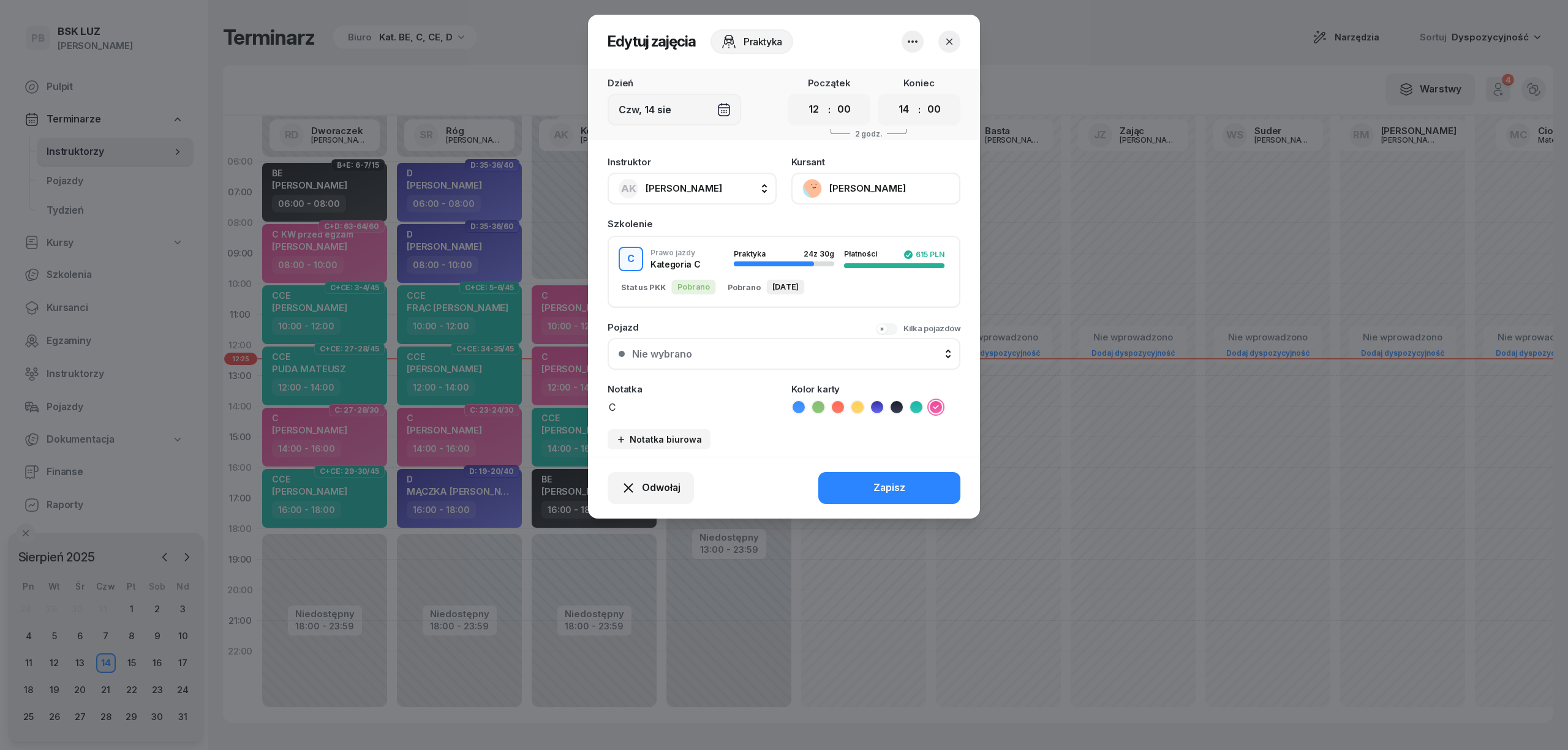
click at [876, 182] on button "[PERSON_NAME]" at bounding box center [876, 189] width 169 height 32
click at [858, 234] on div "Otwórz profil" at bounding box center [831, 230] width 59 height 16
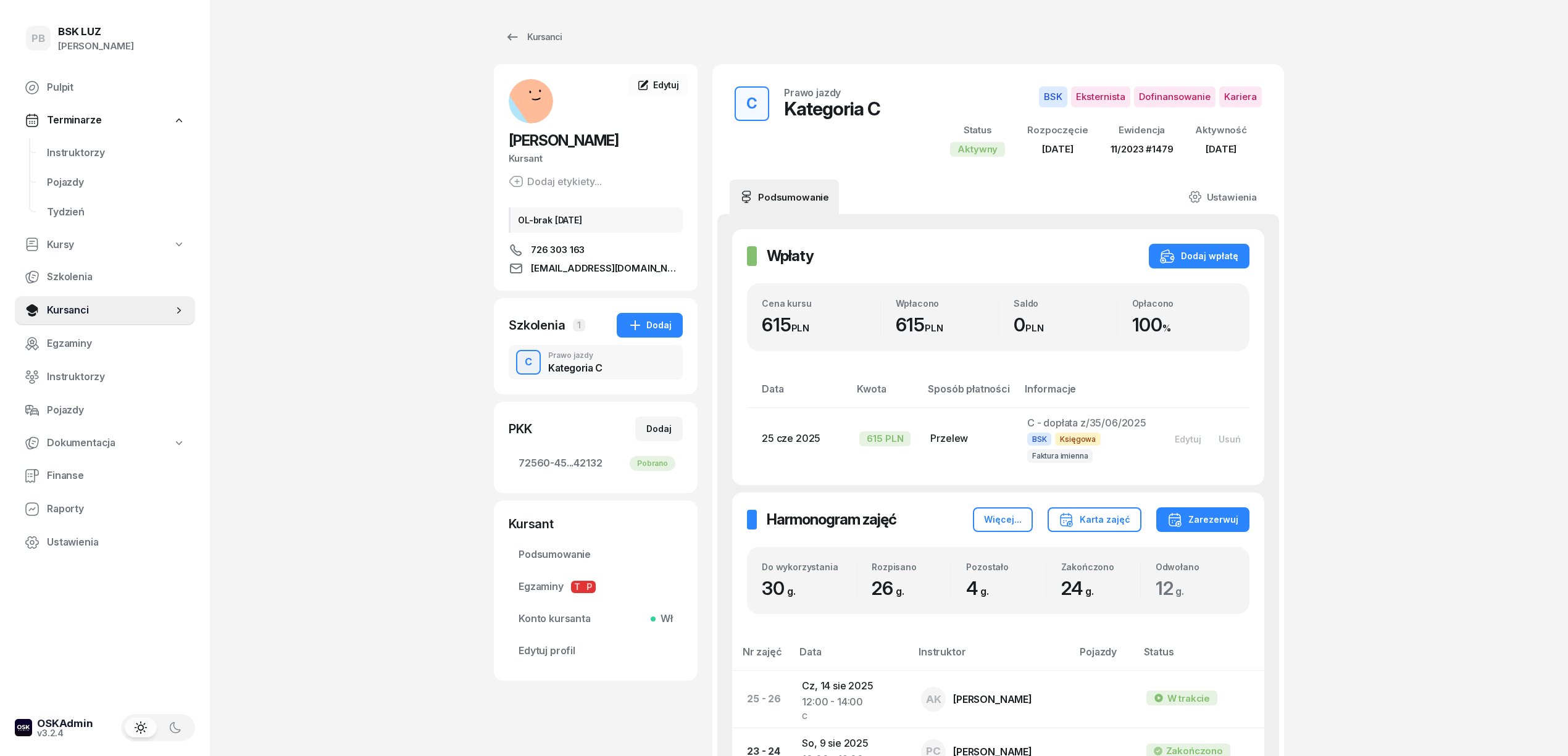
drag, startPoint x: 276, startPoint y: 342, endPoint x: 280, endPoint y: 352, distance: 10.8
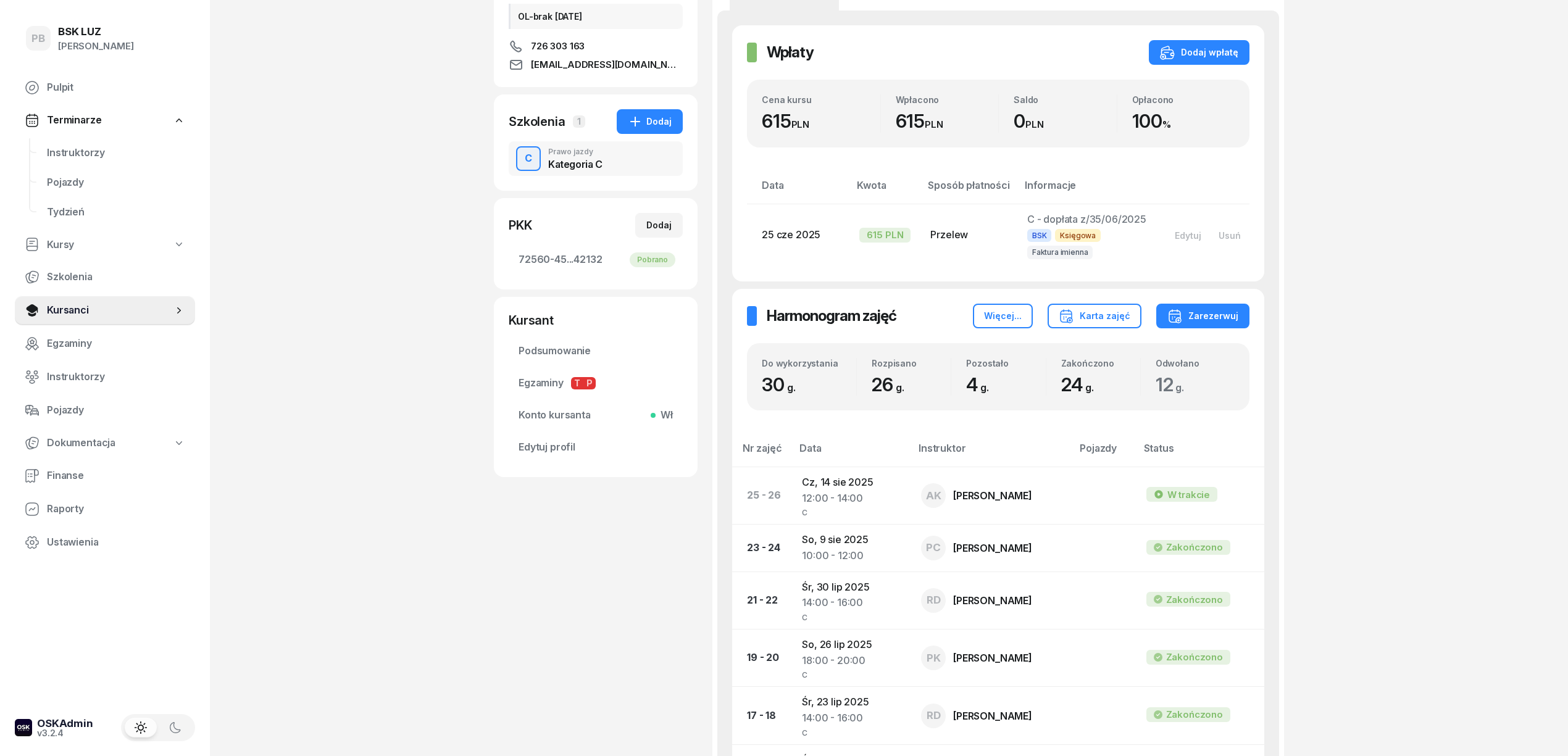
scroll to position [247, 0]
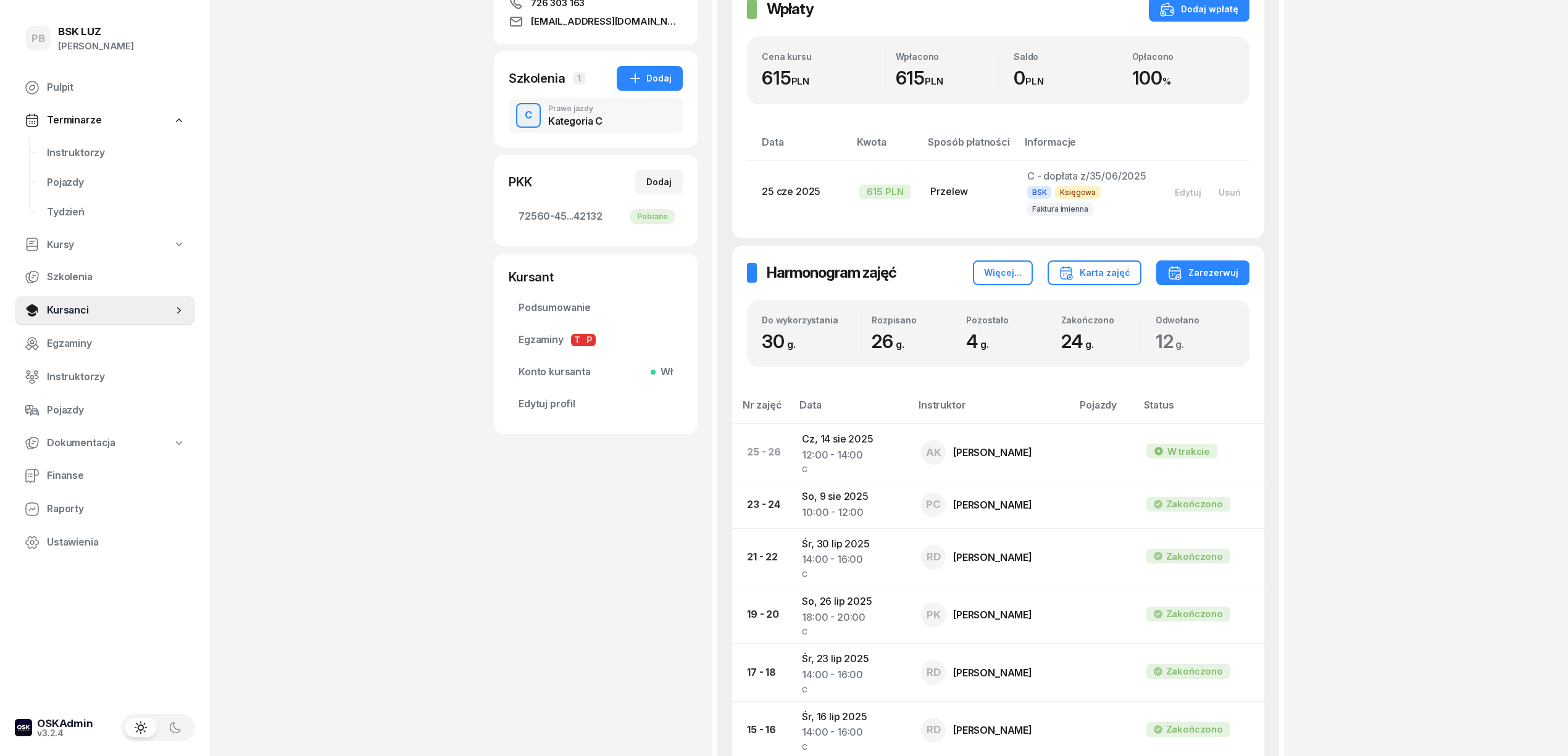
click at [352, 220] on div "PB BSK LUZ Patrycja Bogdanowicz Pulpit Terminarze Instruktorzy Pojazdy Tydzień …" at bounding box center [784, 592] width 1568 height 1679
click at [69, 148] on span "Instruktorzy" at bounding box center [116, 153] width 138 height 16
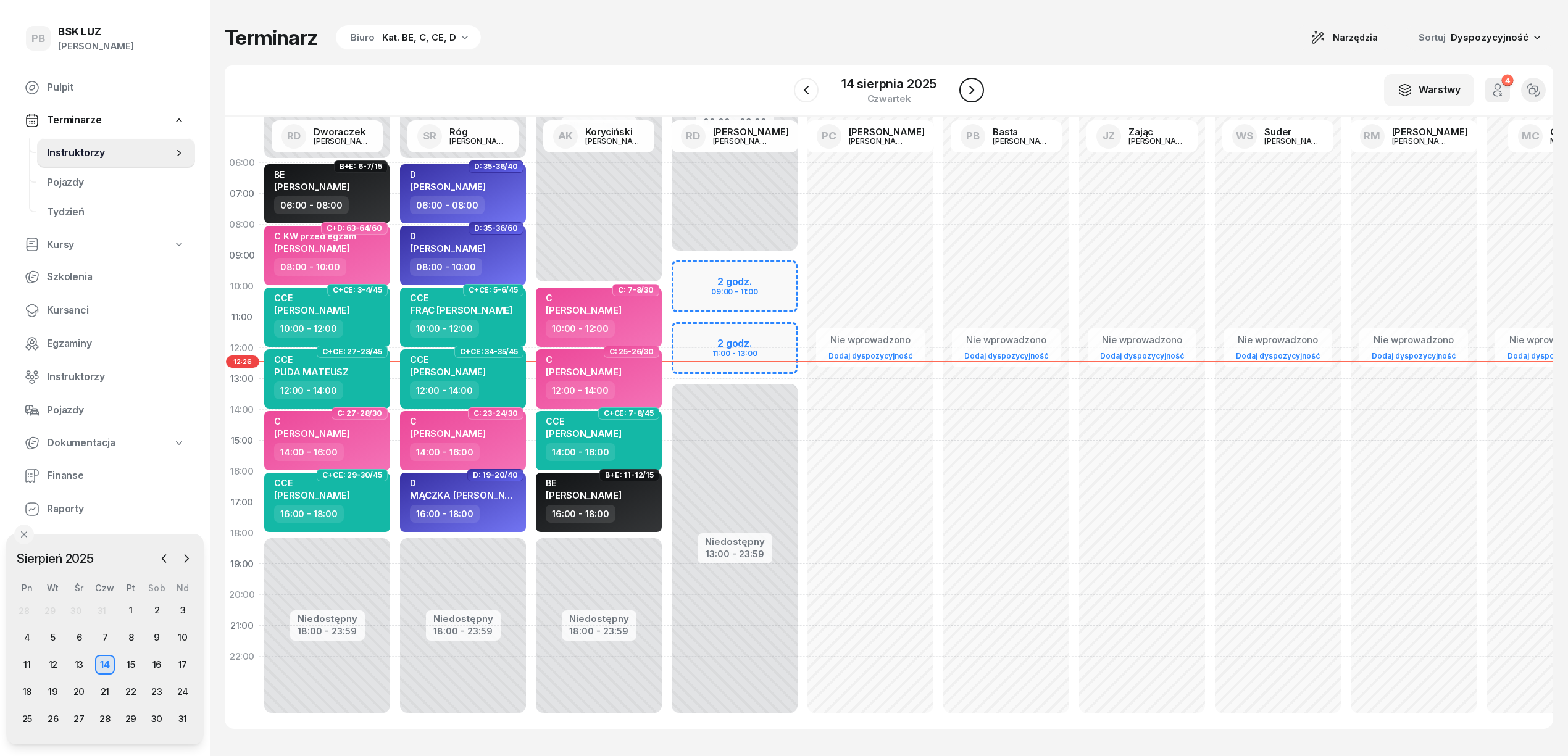
click at [972, 81] on button "button" at bounding box center [971, 90] width 25 height 25
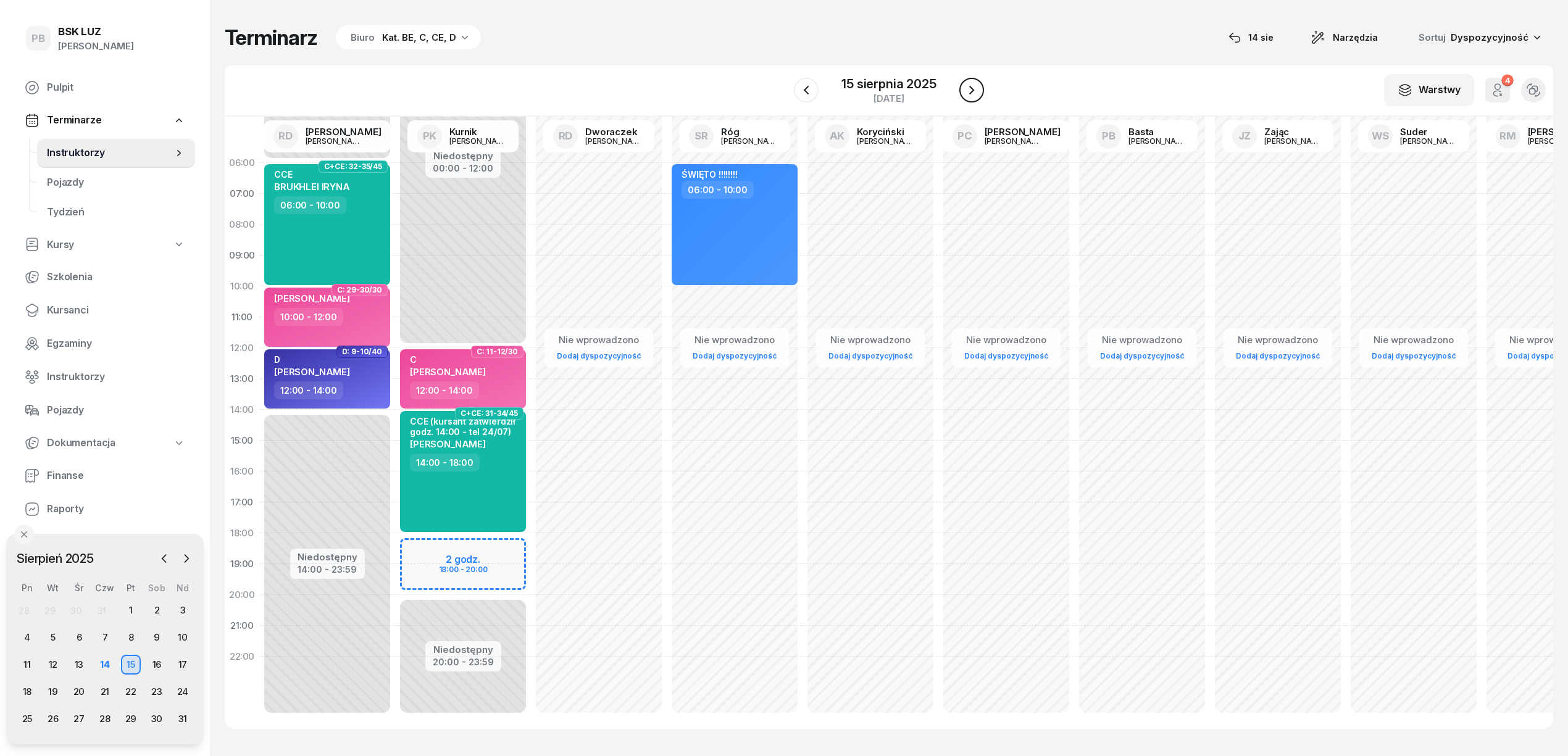
click at [972, 81] on button "button" at bounding box center [971, 90] width 25 height 25
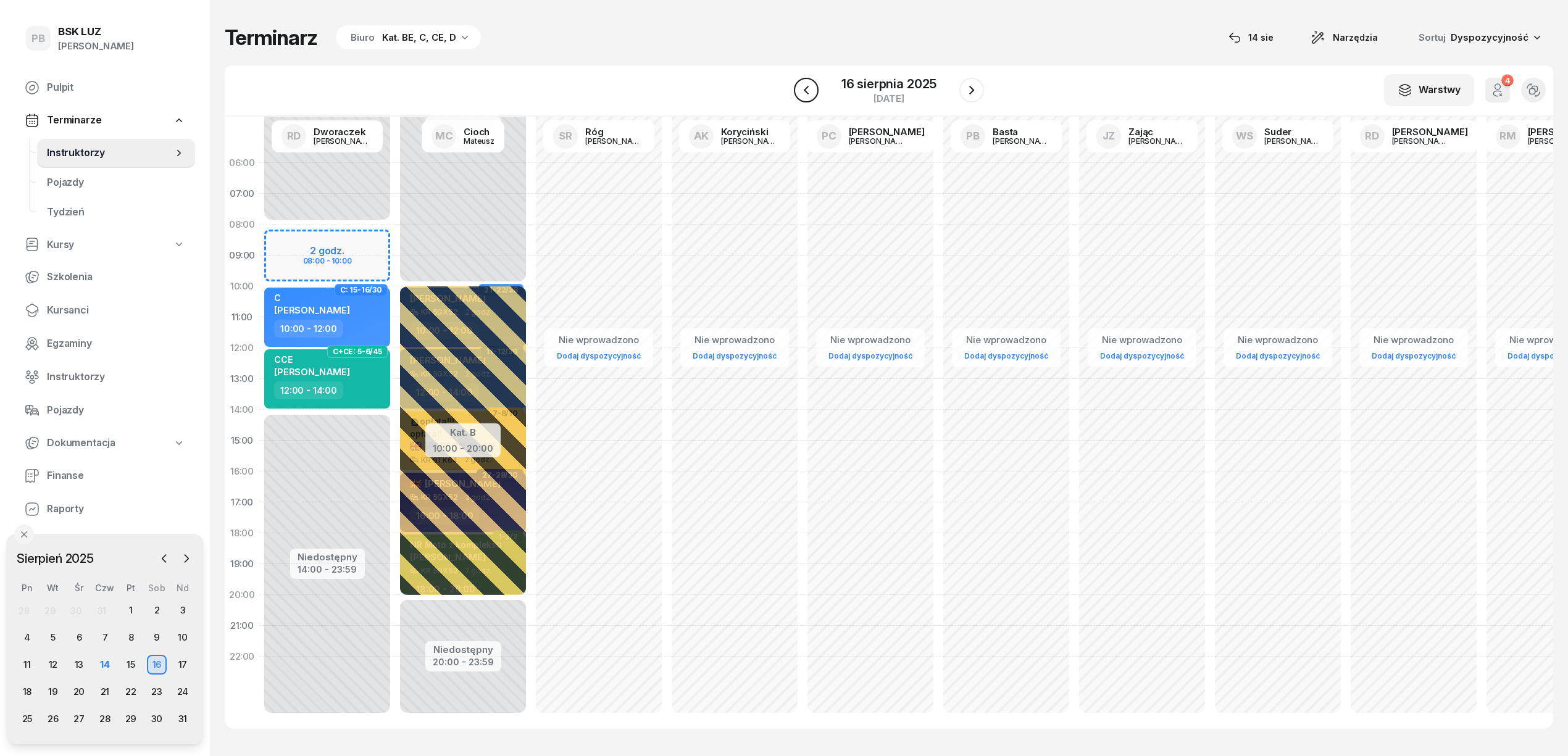
click at [813, 92] on button "button" at bounding box center [806, 90] width 25 height 25
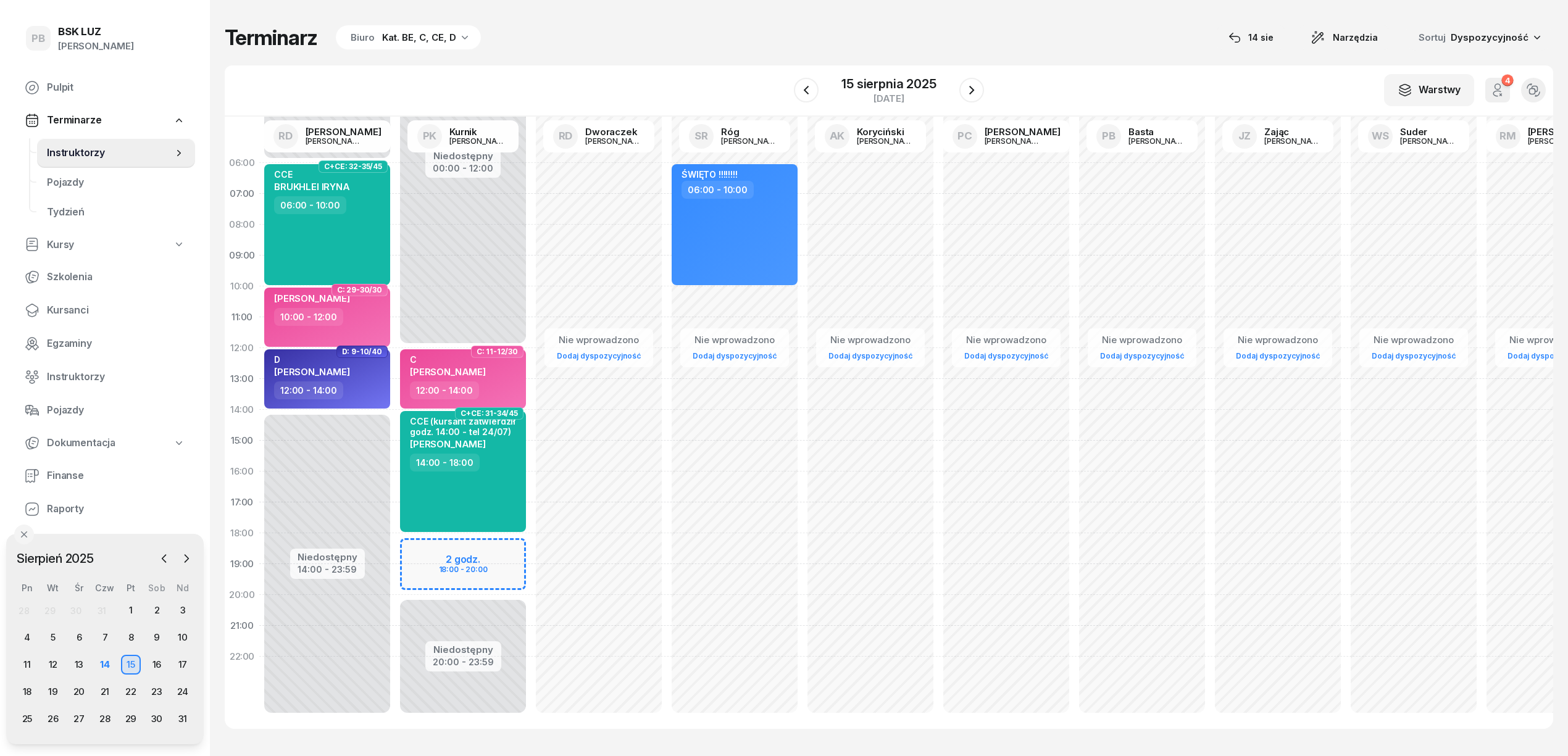
click at [92, 665] on div "14" at bounding box center [105, 664] width 26 height 20
click at [99, 662] on div "14" at bounding box center [105, 664] width 20 height 20
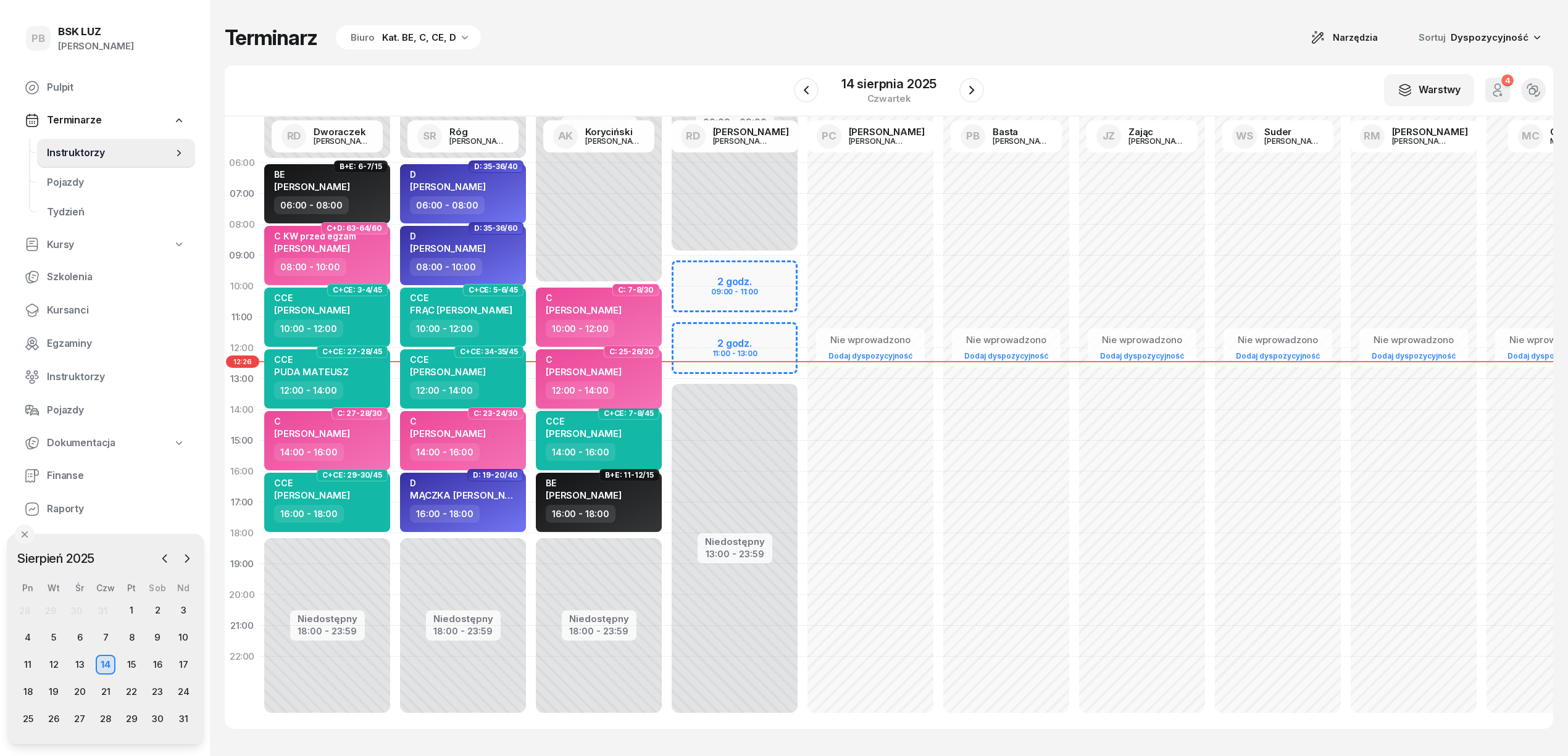
click at [607, 369] on span "[PERSON_NAME]" at bounding box center [583, 372] width 76 height 11
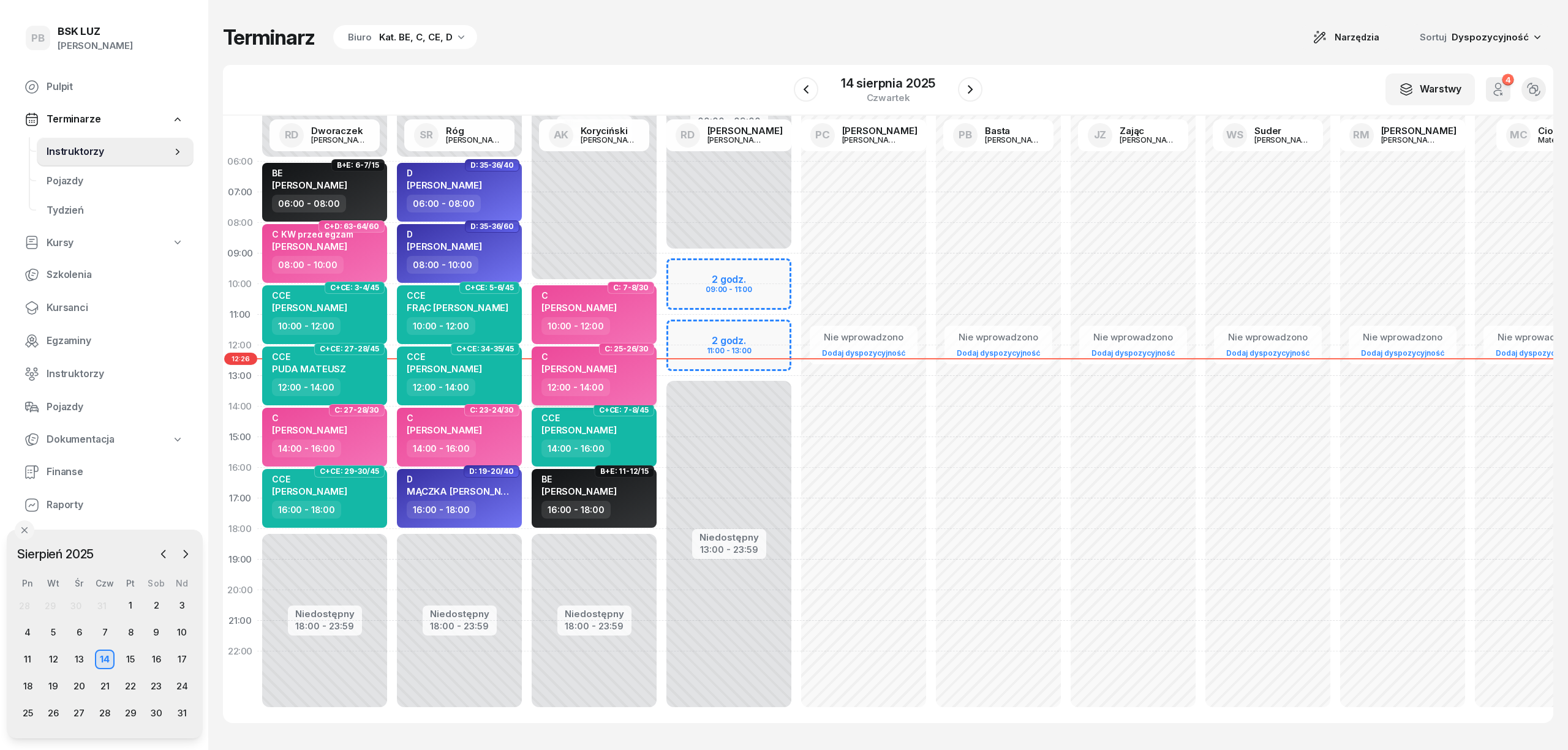
select select "12"
select select "14"
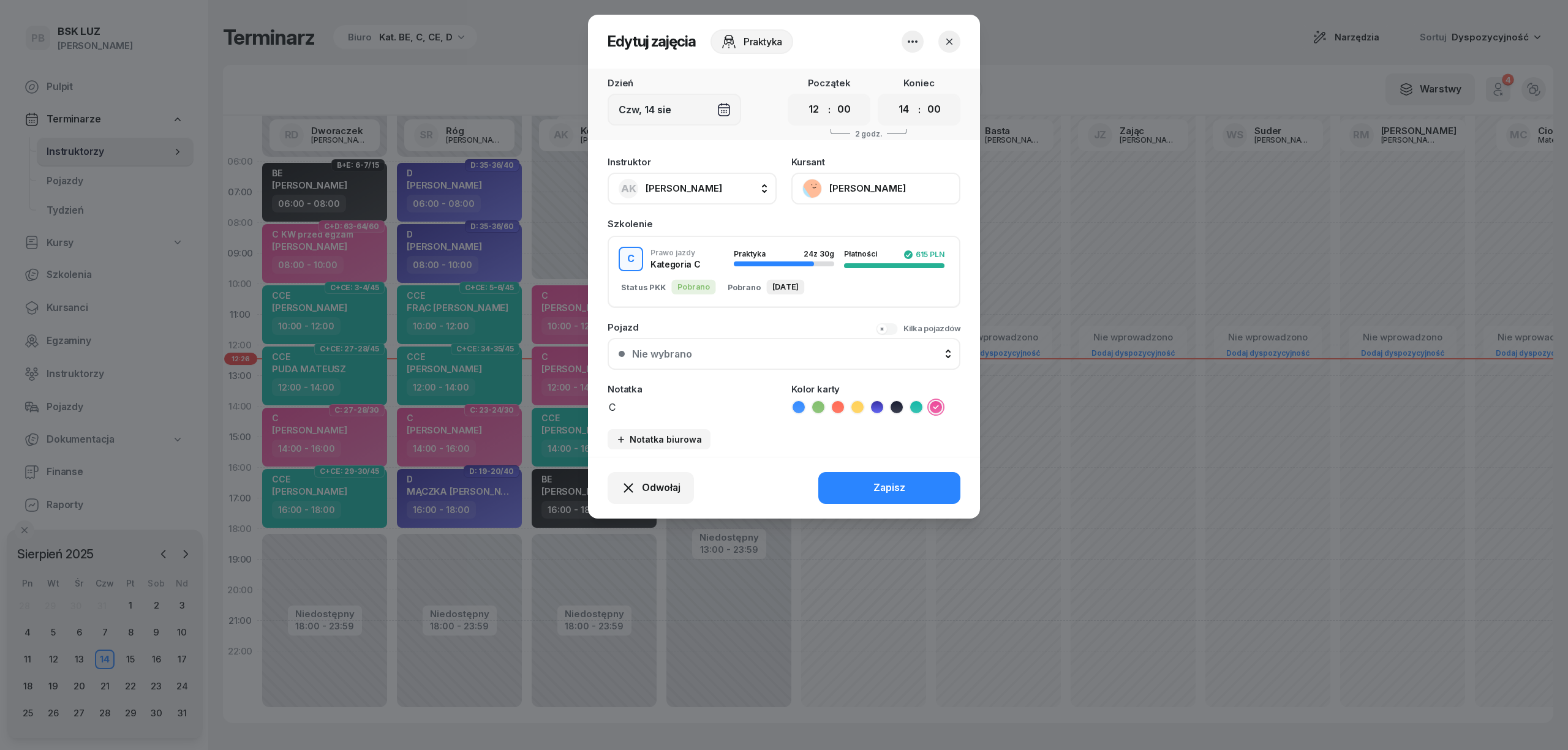
click at [856, 189] on button "[PERSON_NAME]" at bounding box center [876, 189] width 169 height 32
click at [866, 223] on link "Otwórz profil" at bounding box center [875, 230] width 162 height 31
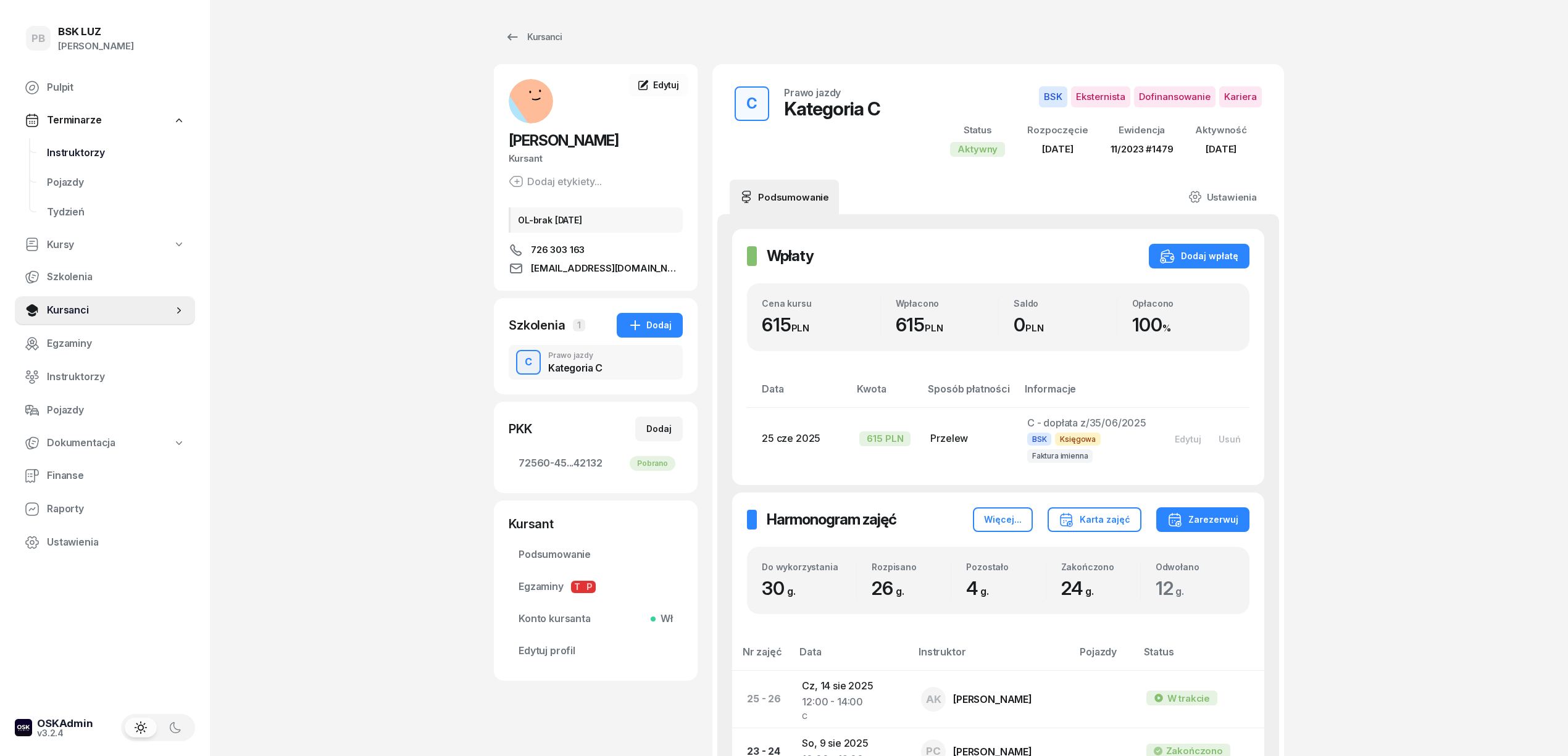
click at [63, 164] on link "Instruktorzy" at bounding box center [116, 153] width 158 height 30
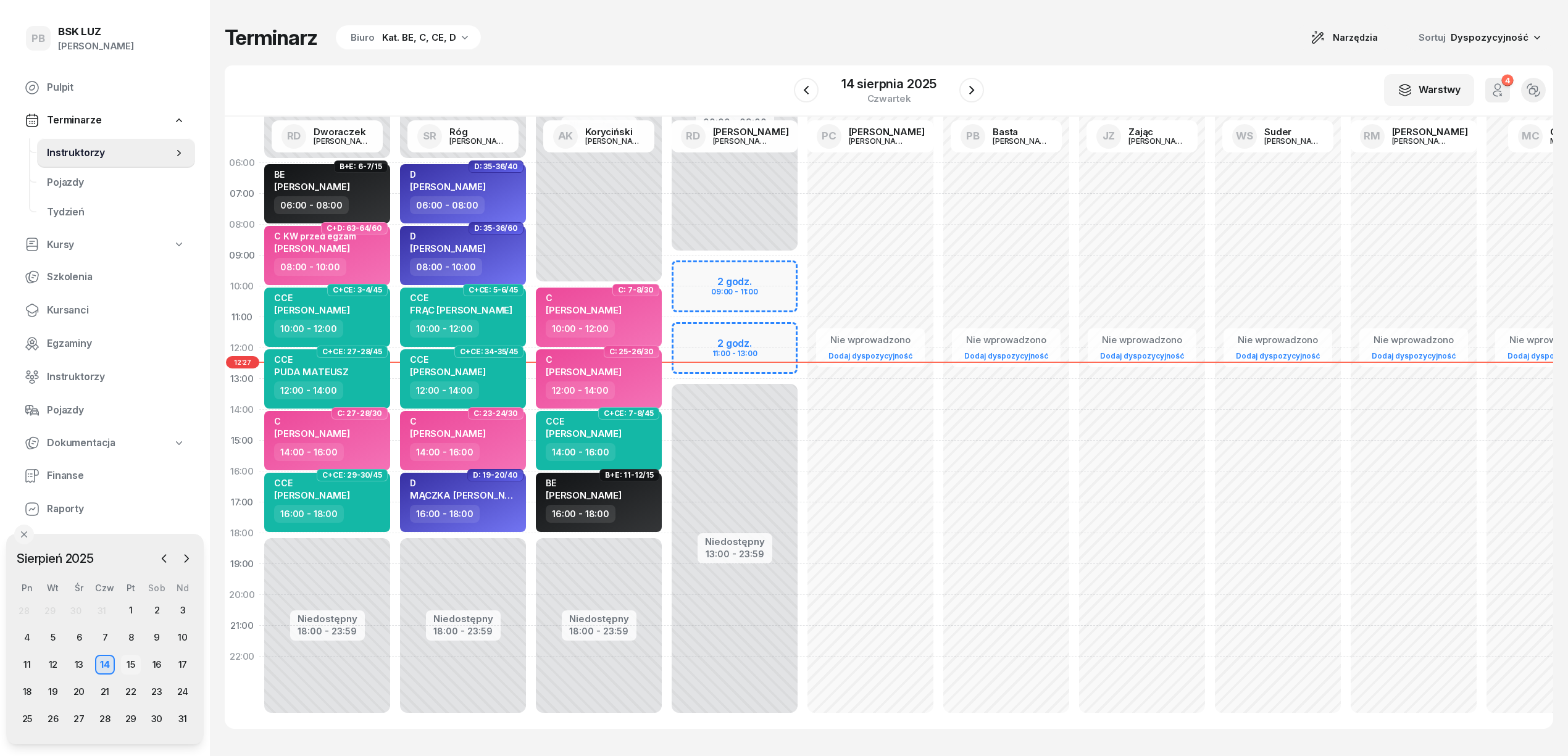
click at [122, 655] on div "15" at bounding box center [130, 664] width 20 height 20
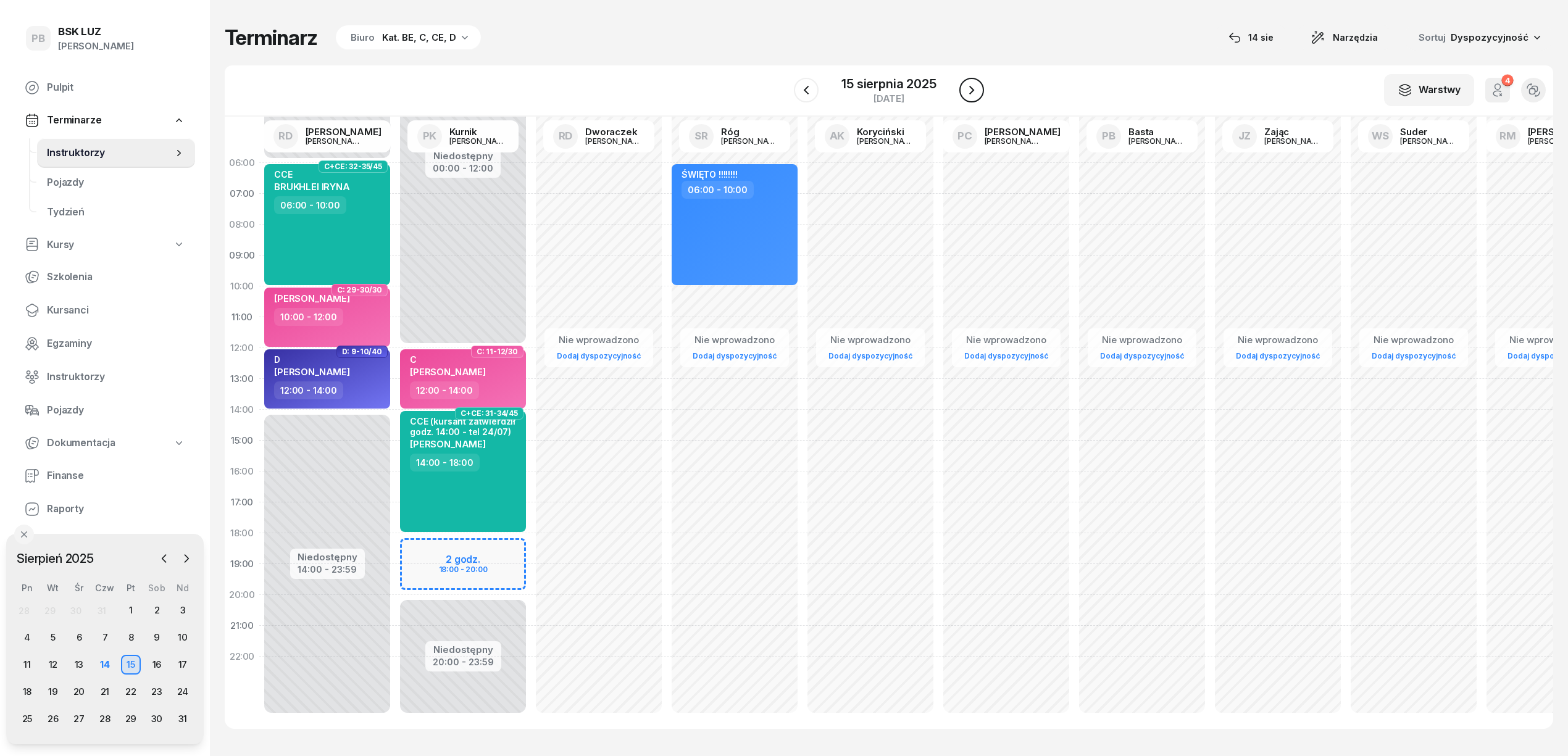
click at [970, 87] on icon "button" at bounding box center [972, 90] width 5 height 9
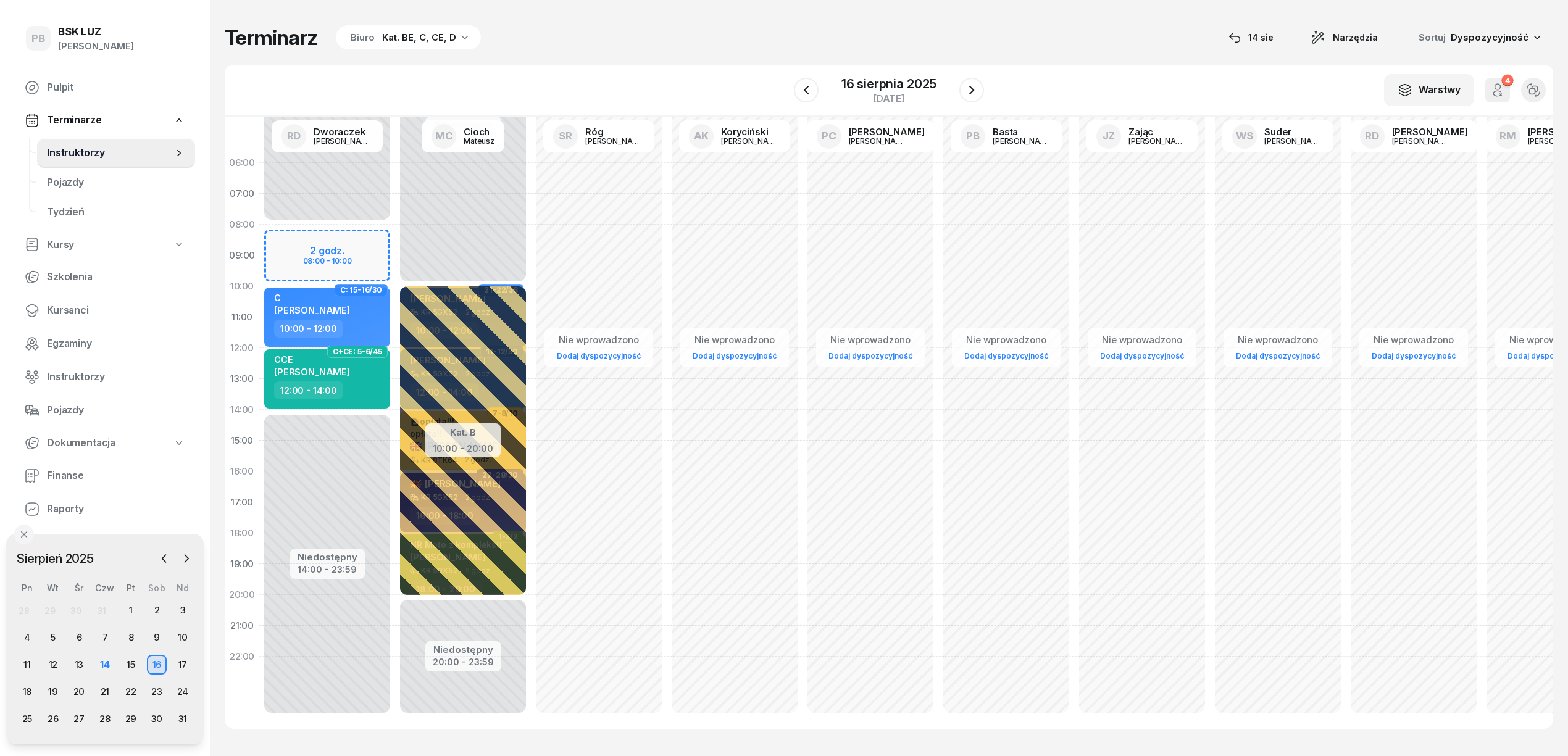
click at [395, 239] on div "Niedostępny 00:00 - 08:00 Niedostępny 14:00 - 23:59 2 godz. 08:00 - 10:00 C: 27…" at bounding box center [463, 441] width 136 height 587
select select "08"
select select "10"
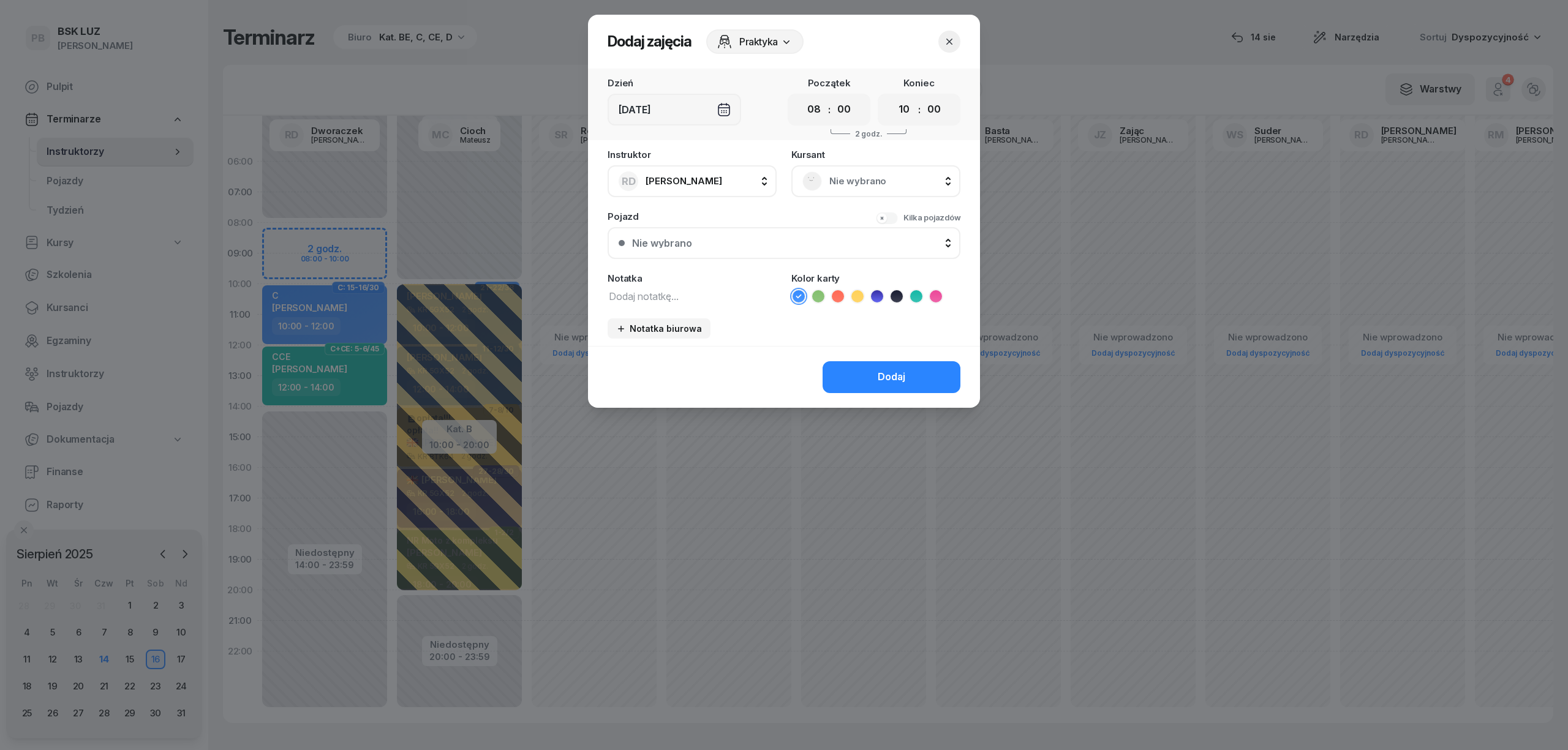
click at [835, 181] on span "Nie wybrano" at bounding box center [889, 181] width 120 height 16
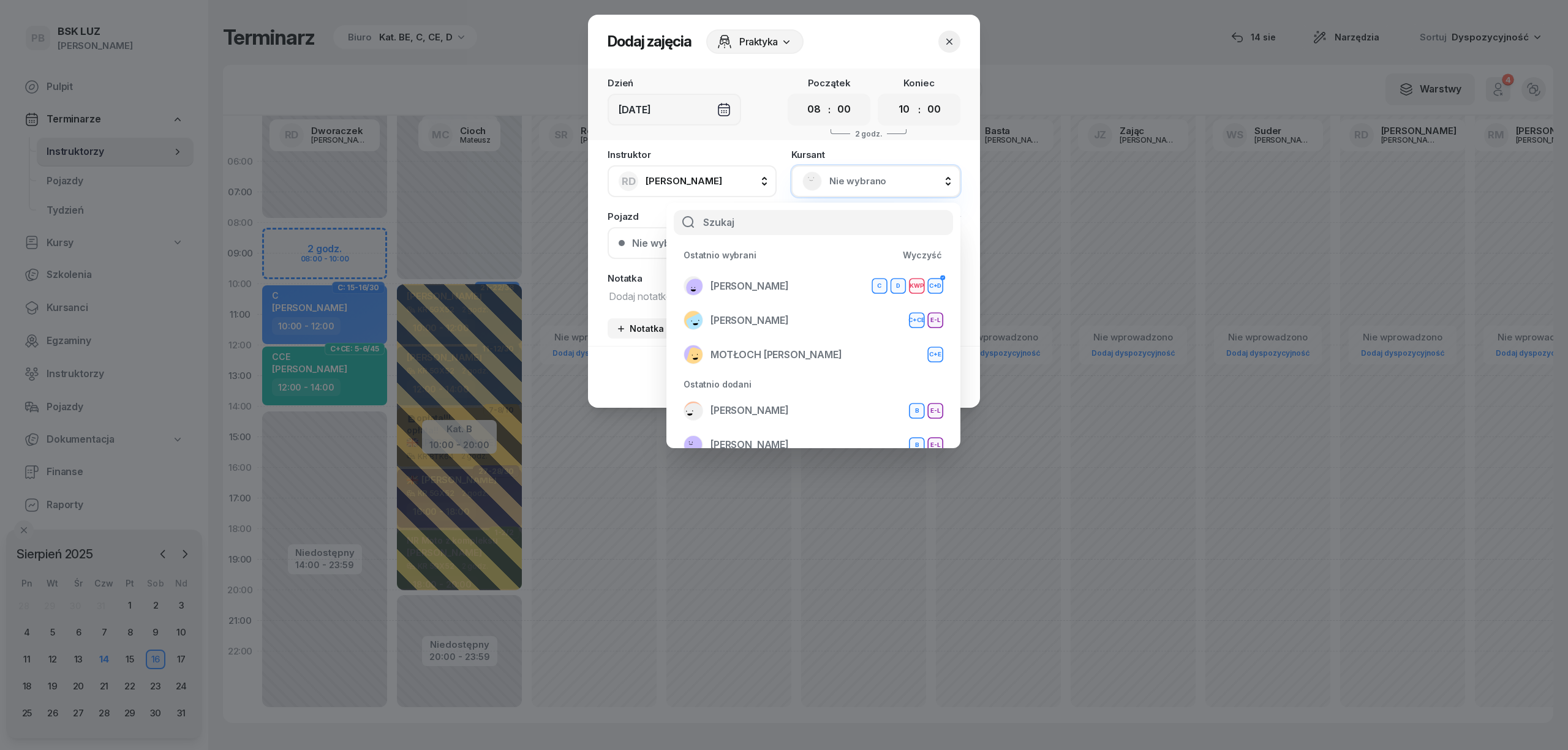
click at [814, 234] on input "text" at bounding box center [813, 223] width 279 height 26
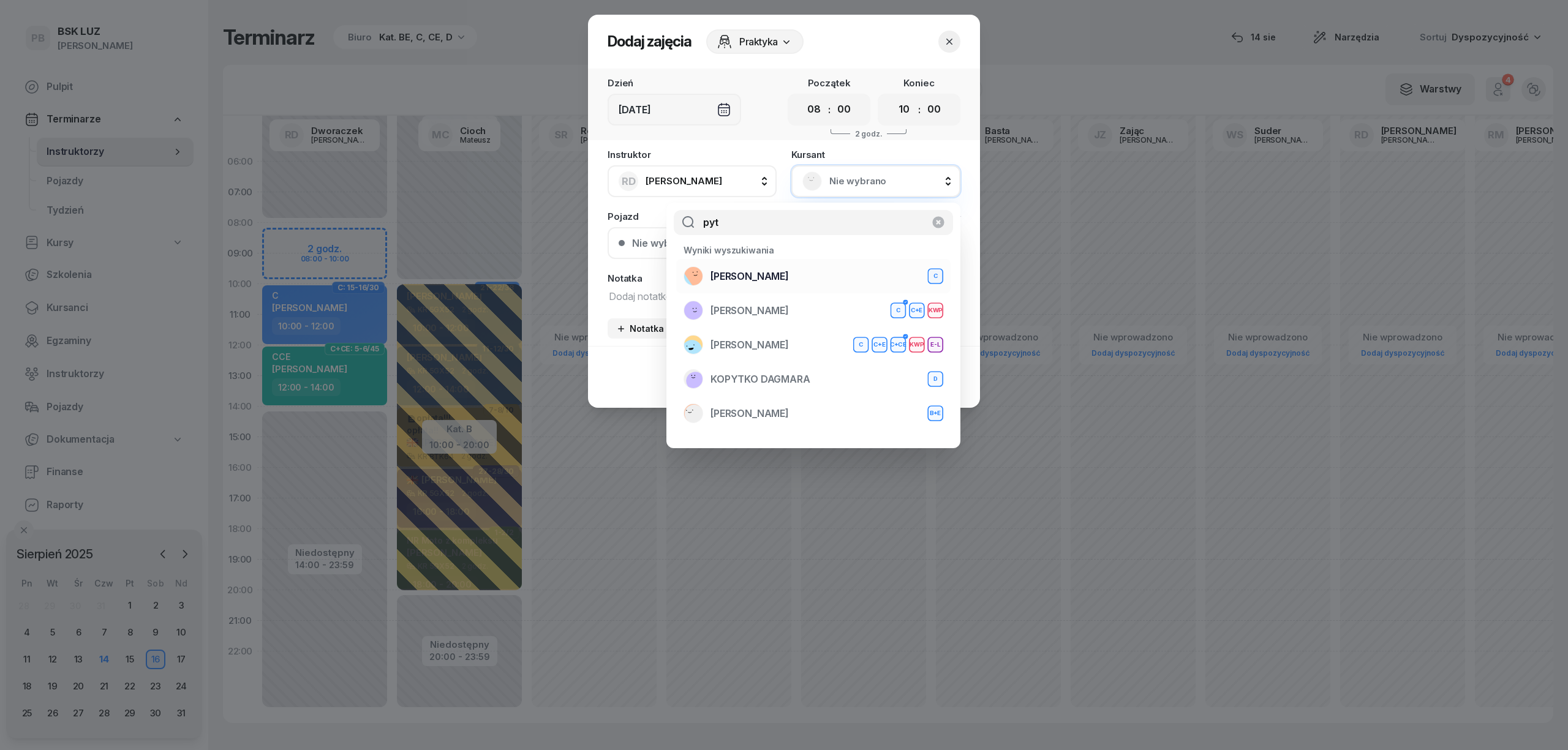
type input "pyt"
click at [829, 280] on div "PYTLOWSKI PIOTR C" at bounding box center [813, 276] width 260 height 20
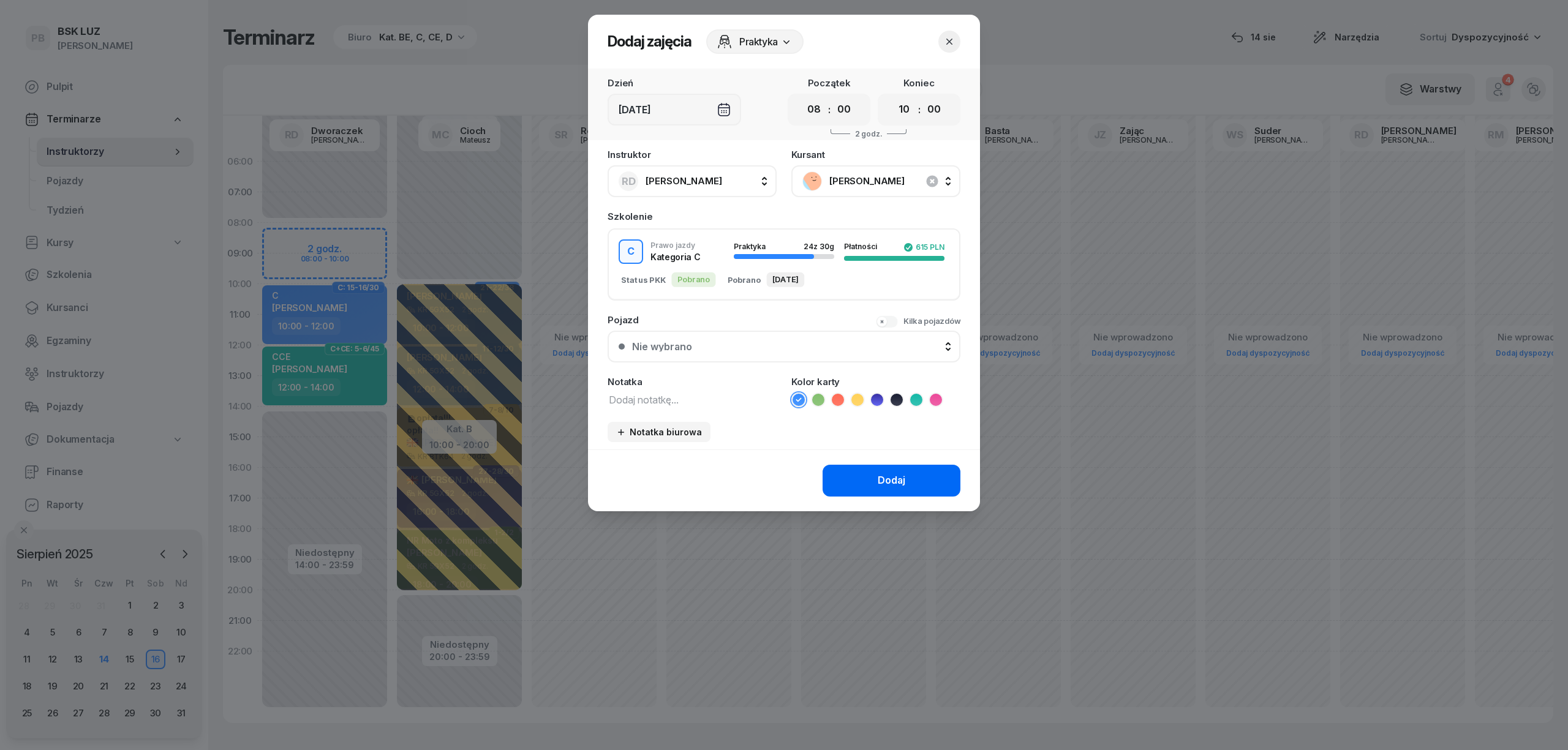
click at [860, 479] on button "Dodaj" at bounding box center [892, 480] width 138 height 32
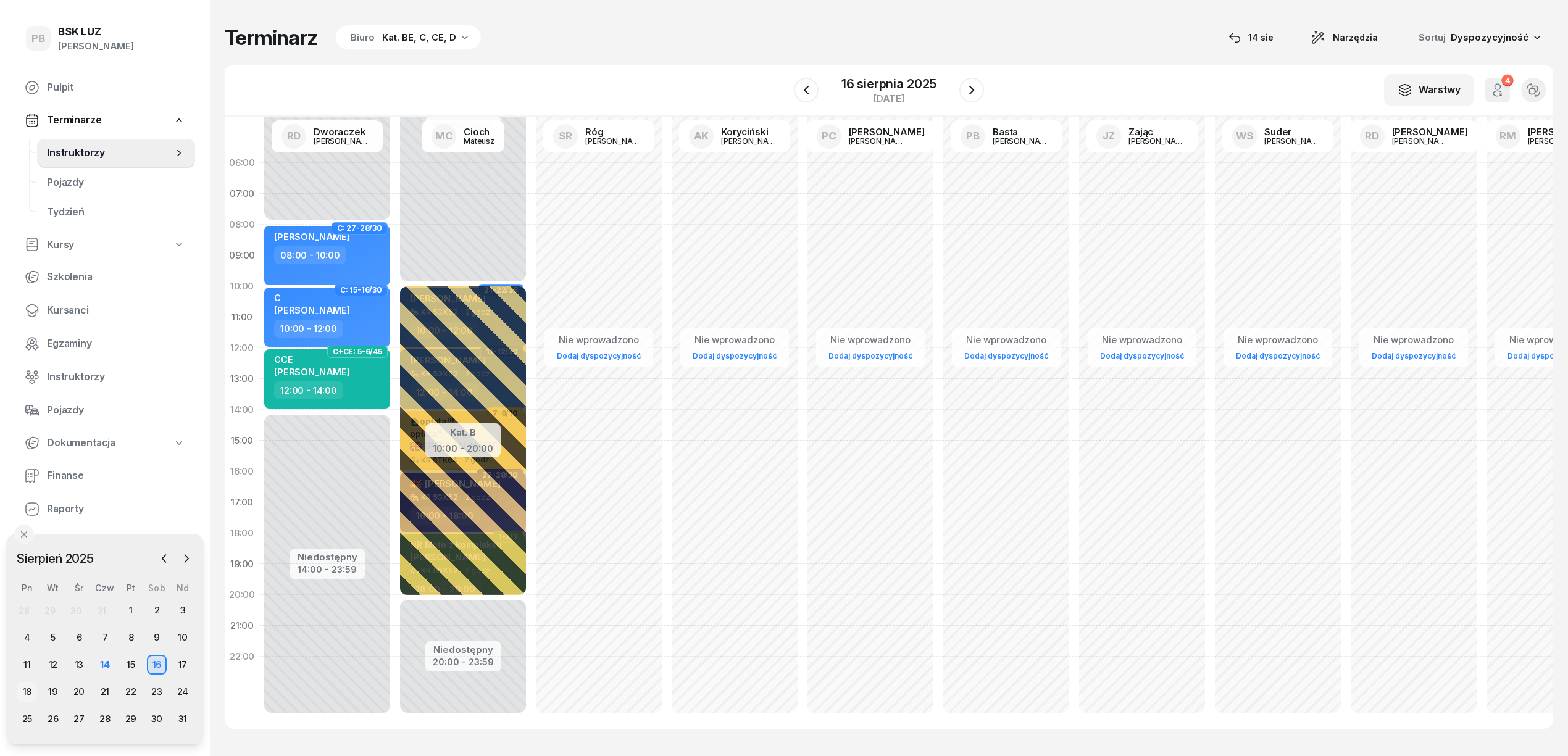
click at [21, 690] on div "18" at bounding box center [27, 692] width 20 height 20
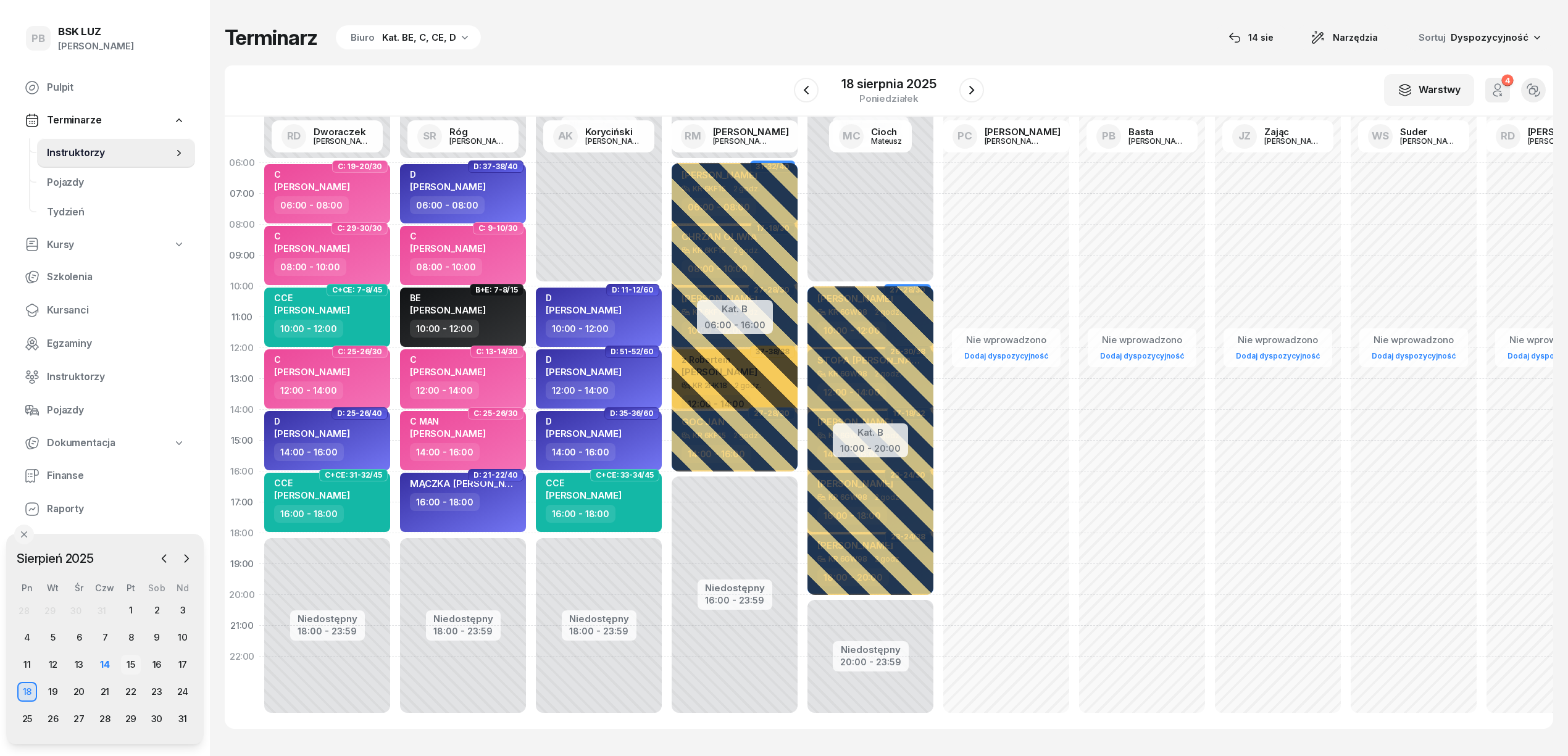
click at [132, 661] on div "15" at bounding box center [130, 664] width 20 height 20
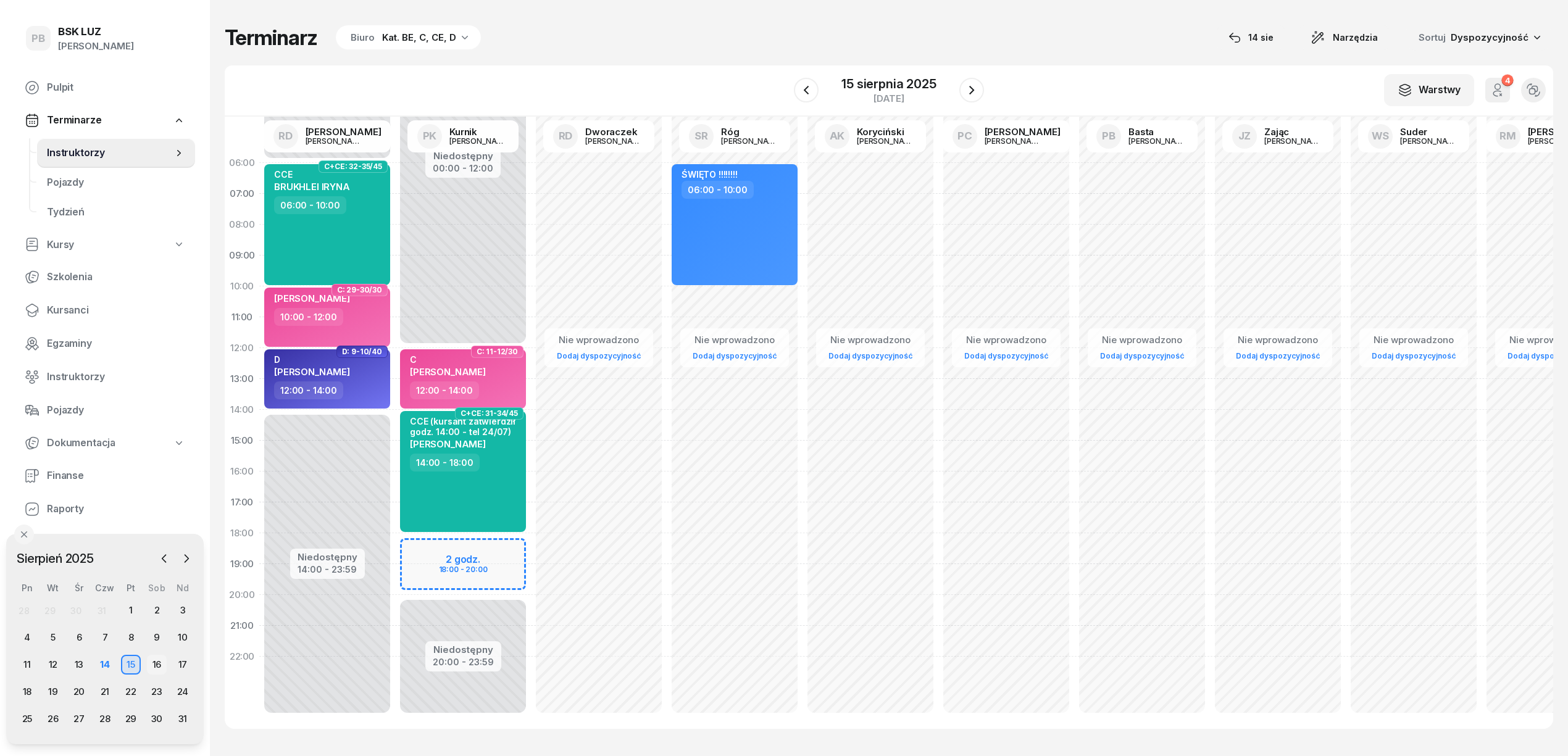
click at [153, 662] on div "16" at bounding box center [157, 664] width 20 height 20
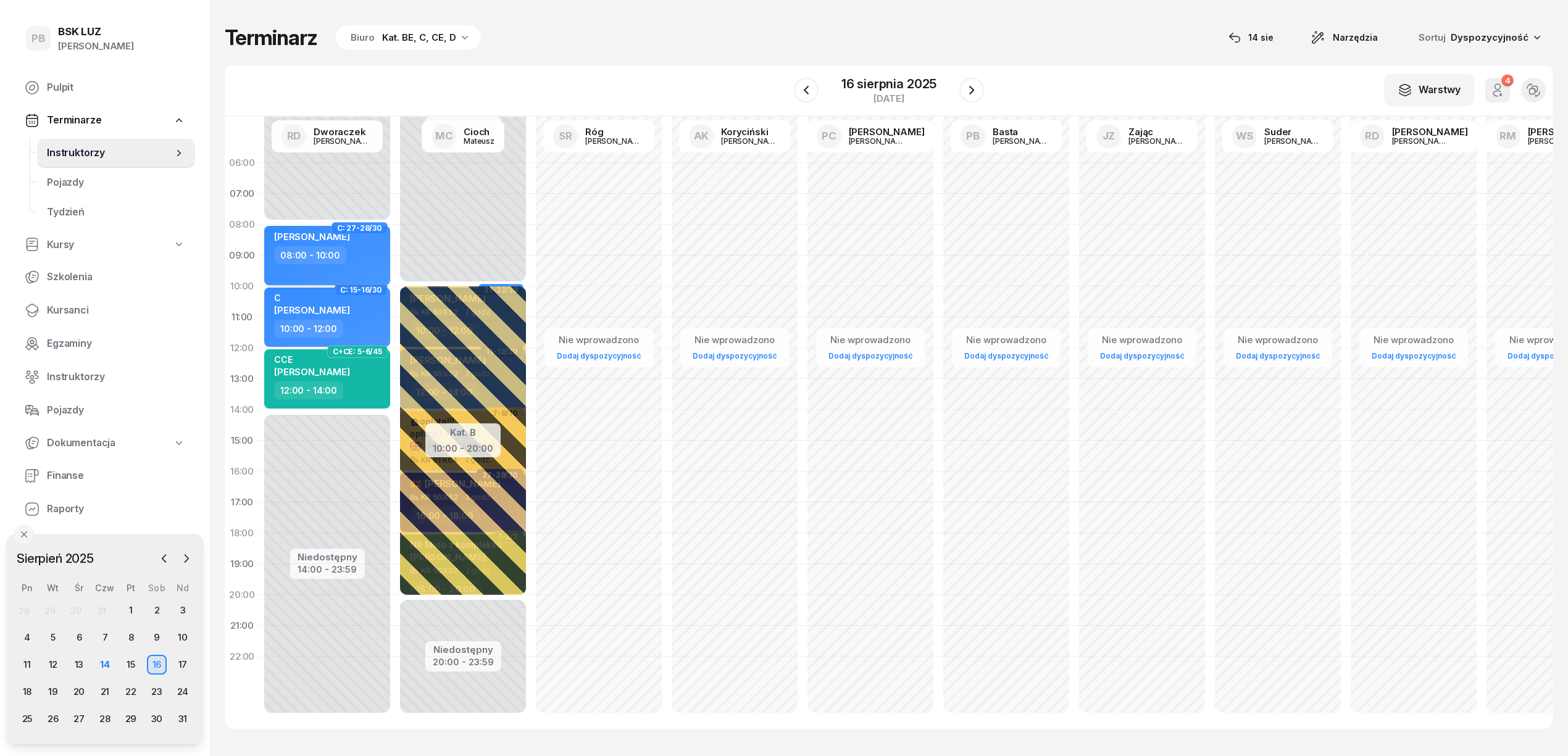
click at [358, 251] on div "08:00 - 10:00" at bounding box center [328, 255] width 109 height 18
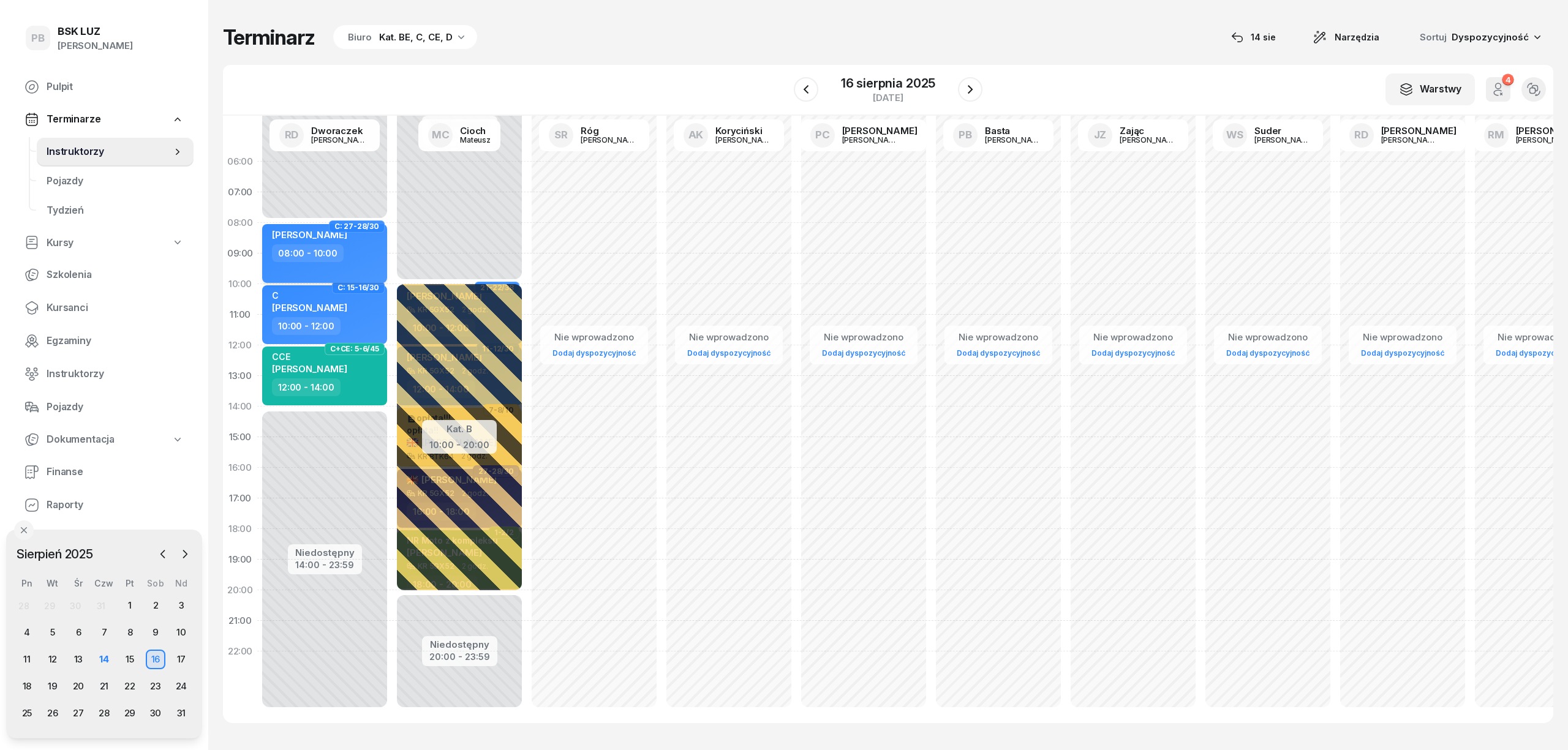
select select "08"
select select "10"
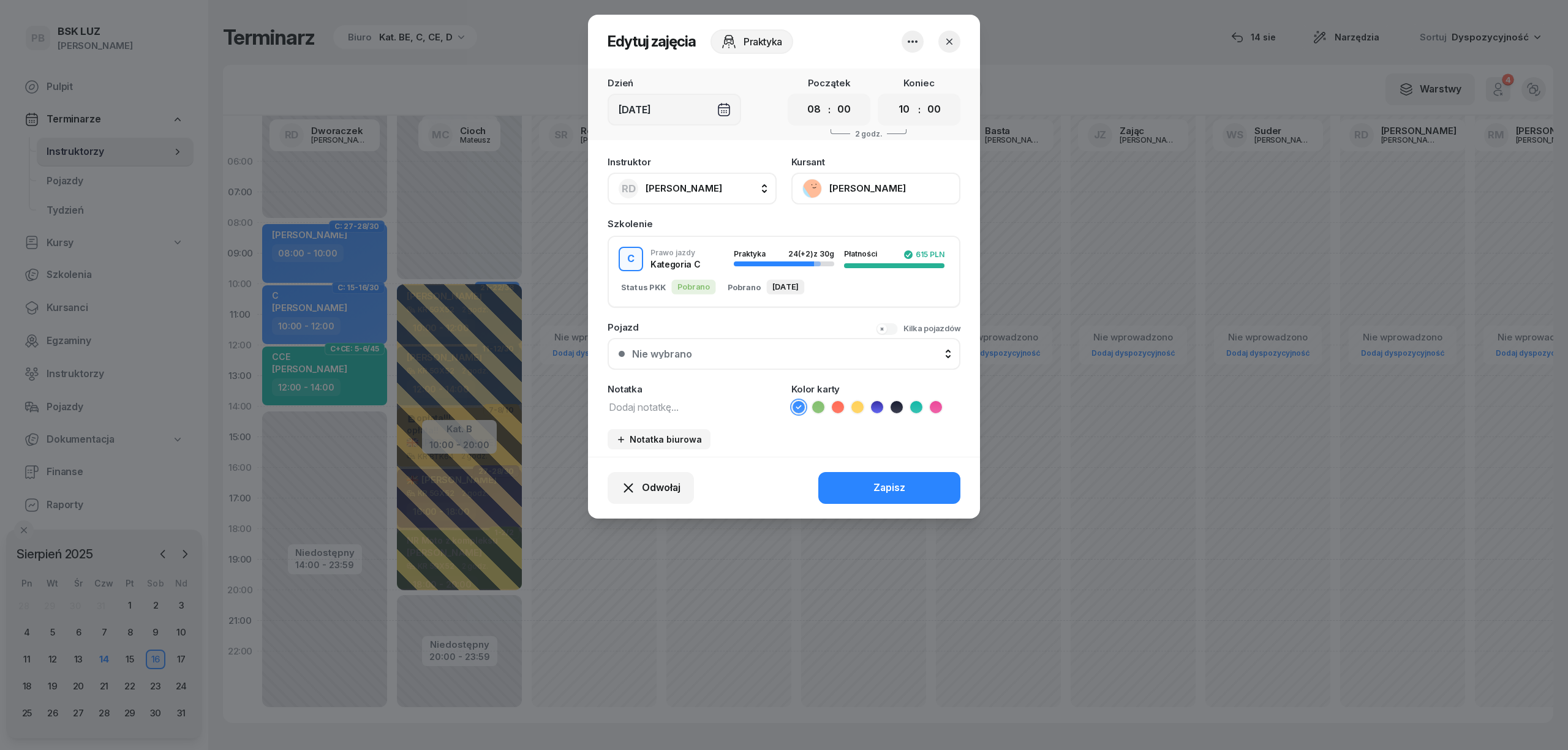
click at [663, 402] on textarea at bounding box center [692, 406] width 169 height 16
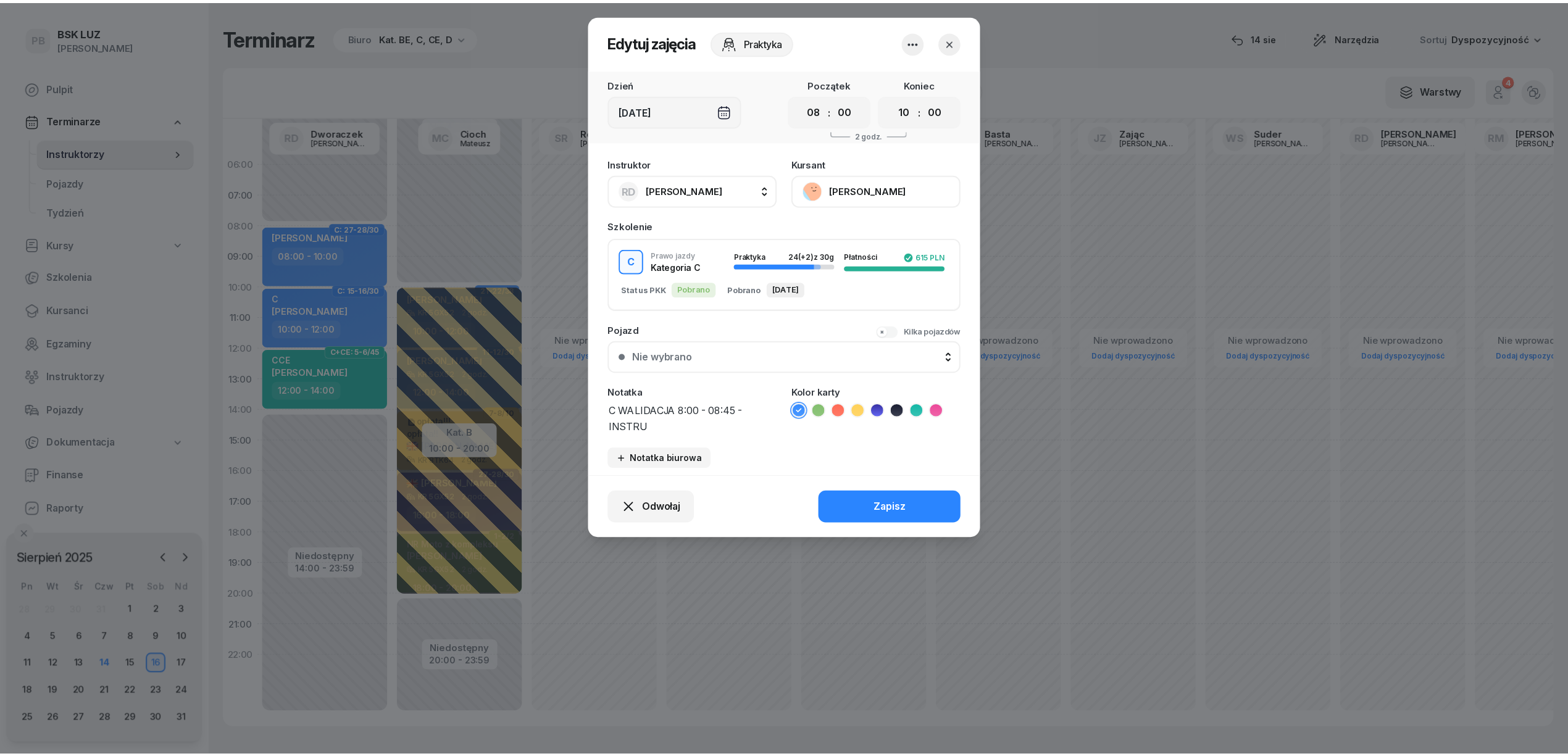
scroll to position [1, 0]
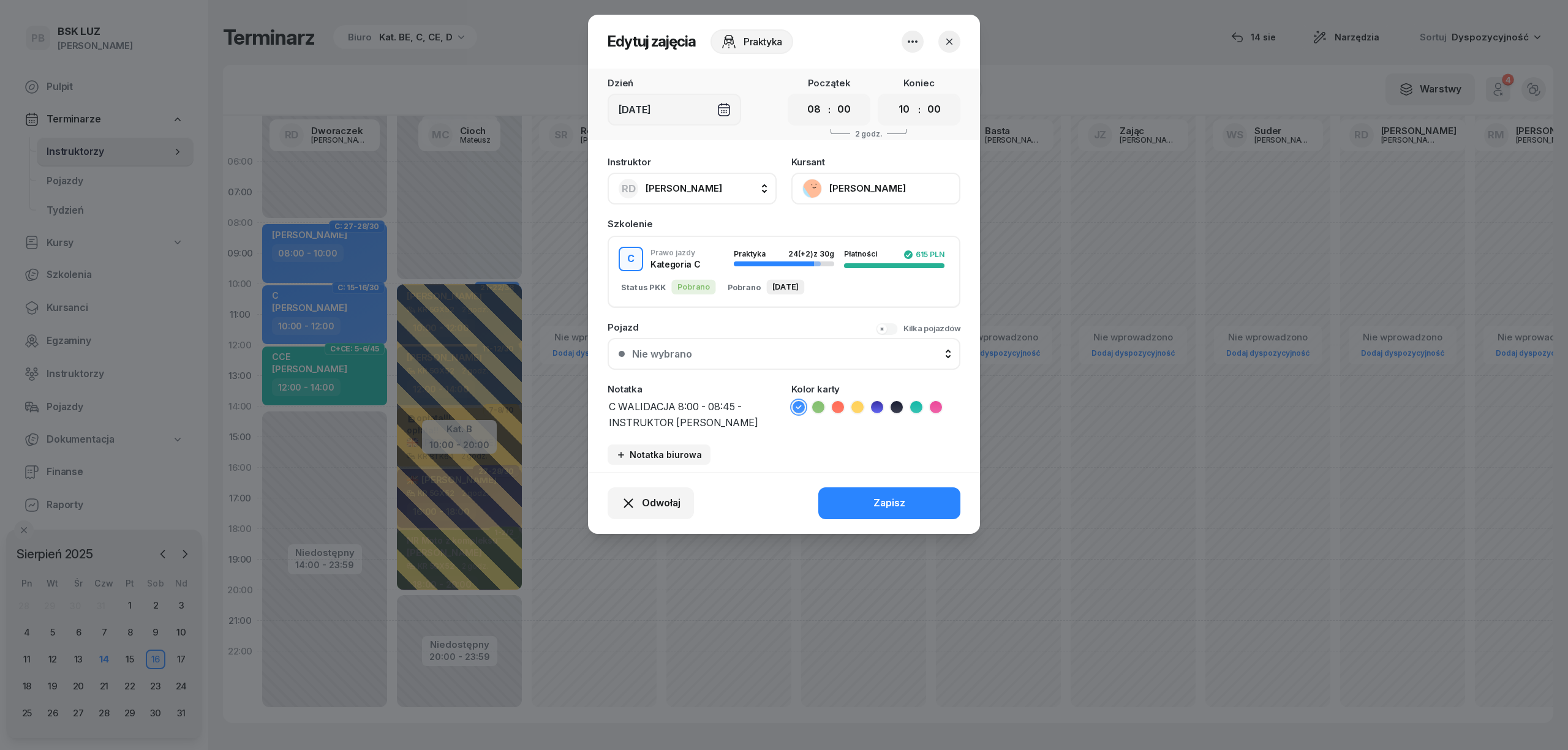
click at [681, 419] on textarea "C WALIDACJA 8:00 - 08:45 - INSTRUKTOR rYSZARD" at bounding box center [692, 414] width 169 height 31
type textarea "C WALIDACJA 8:00 - 08:45 - INSTRUKTOR RYSZARD"
click at [851, 500] on button "Zapisz" at bounding box center [889, 503] width 142 height 32
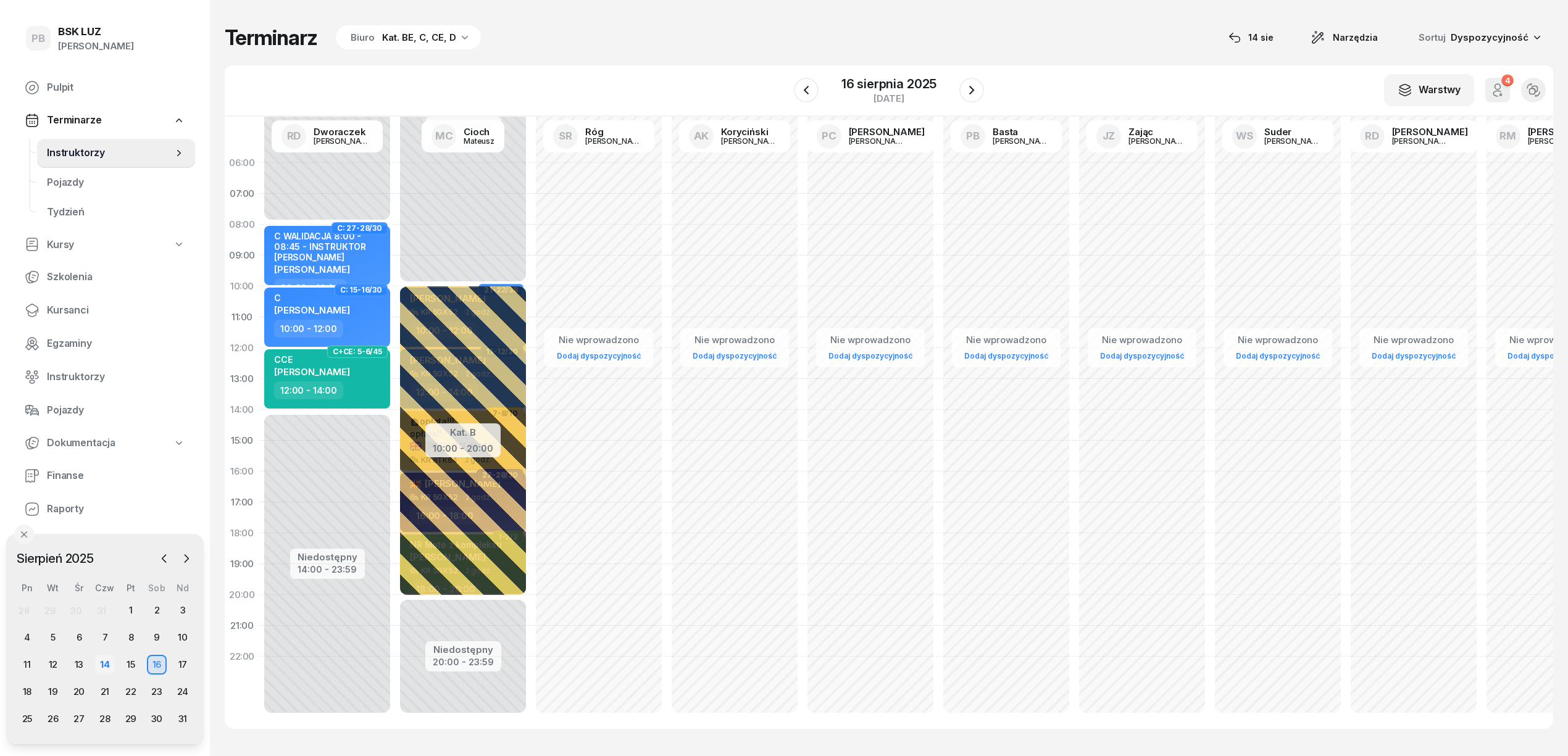
click at [111, 665] on div "14" at bounding box center [104, 664] width 20 height 20
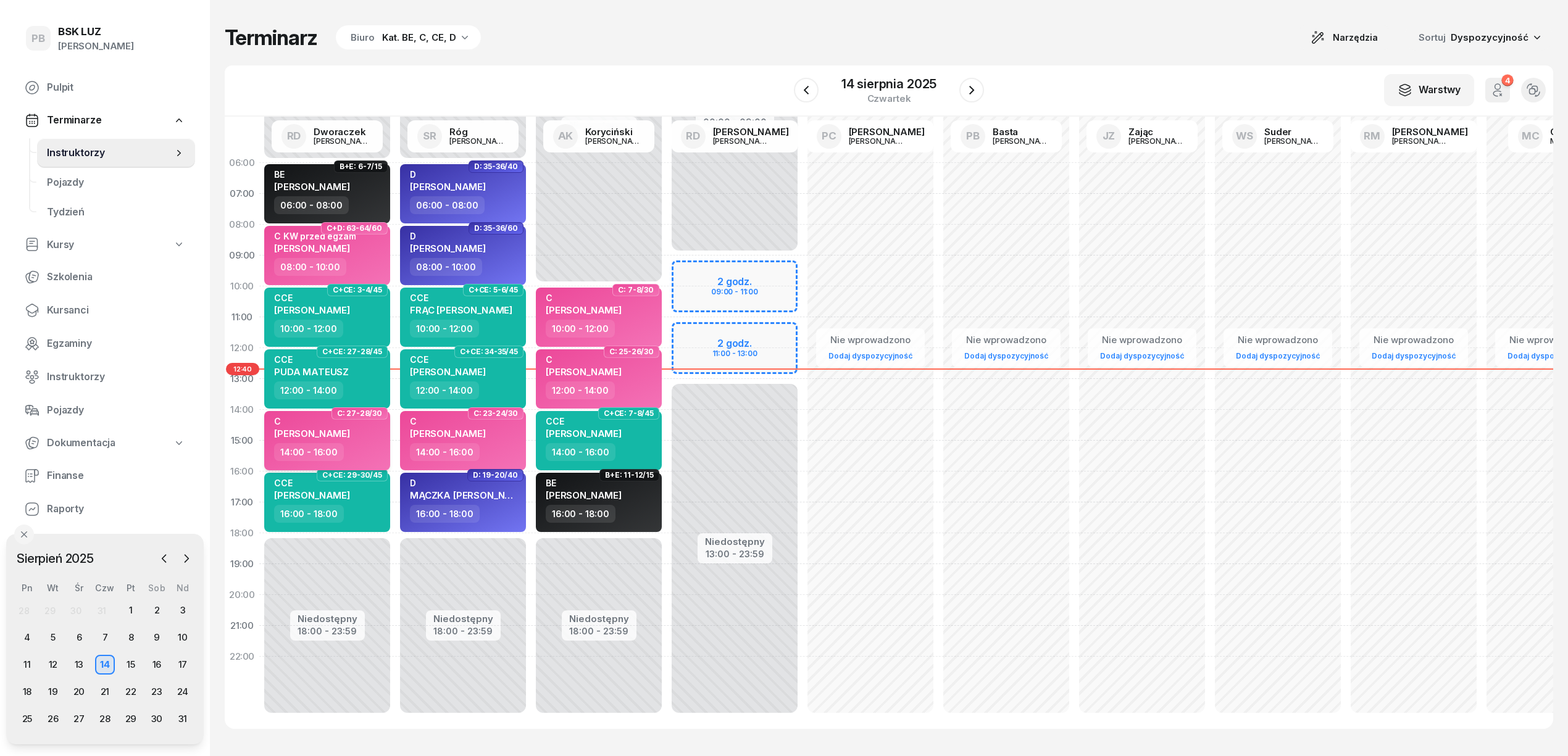
click at [358, 461] on div "C JERZAK KRYSTIAN 14:00 - 16:00" at bounding box center [327, 440] width 126 height 59
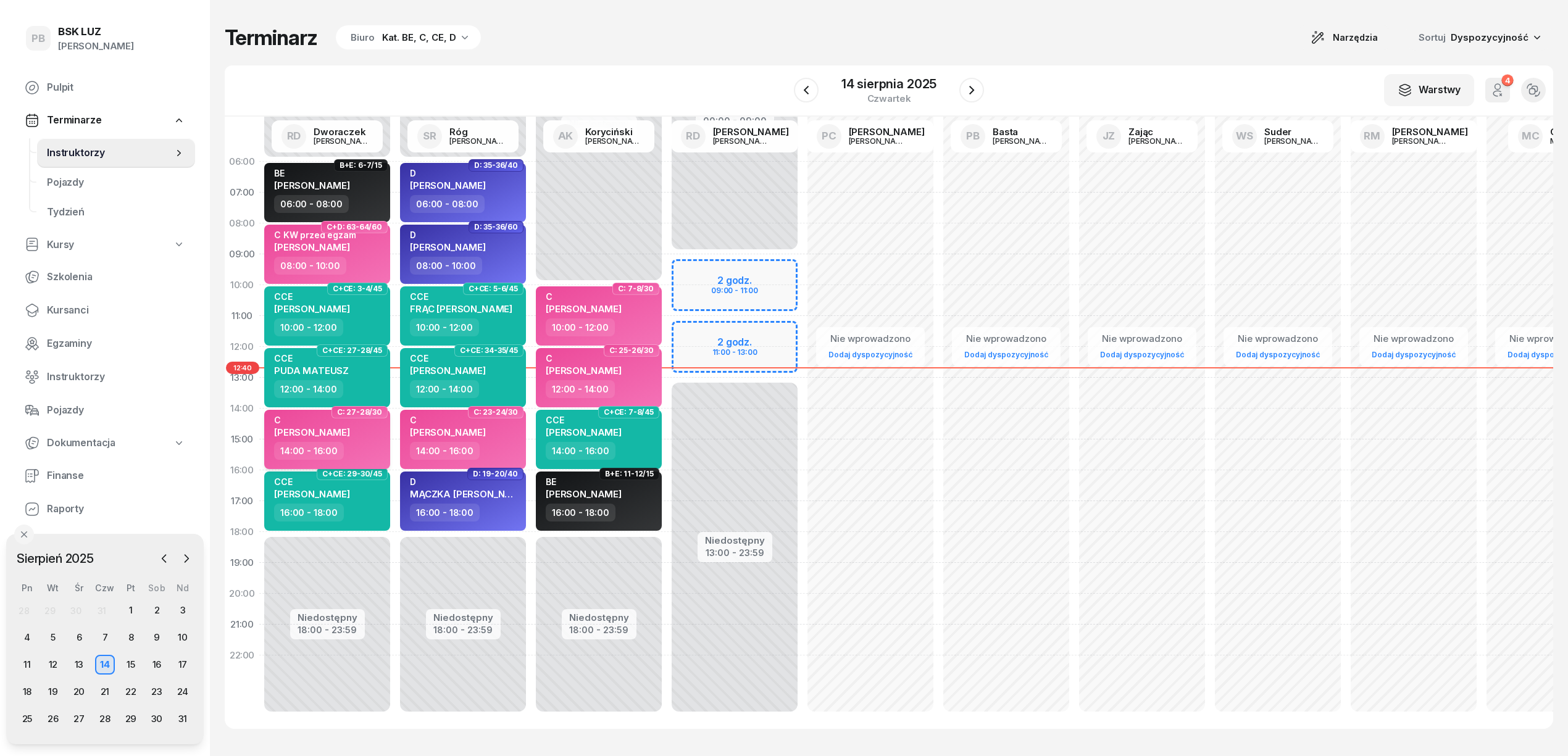
select select "14"
select select "16"
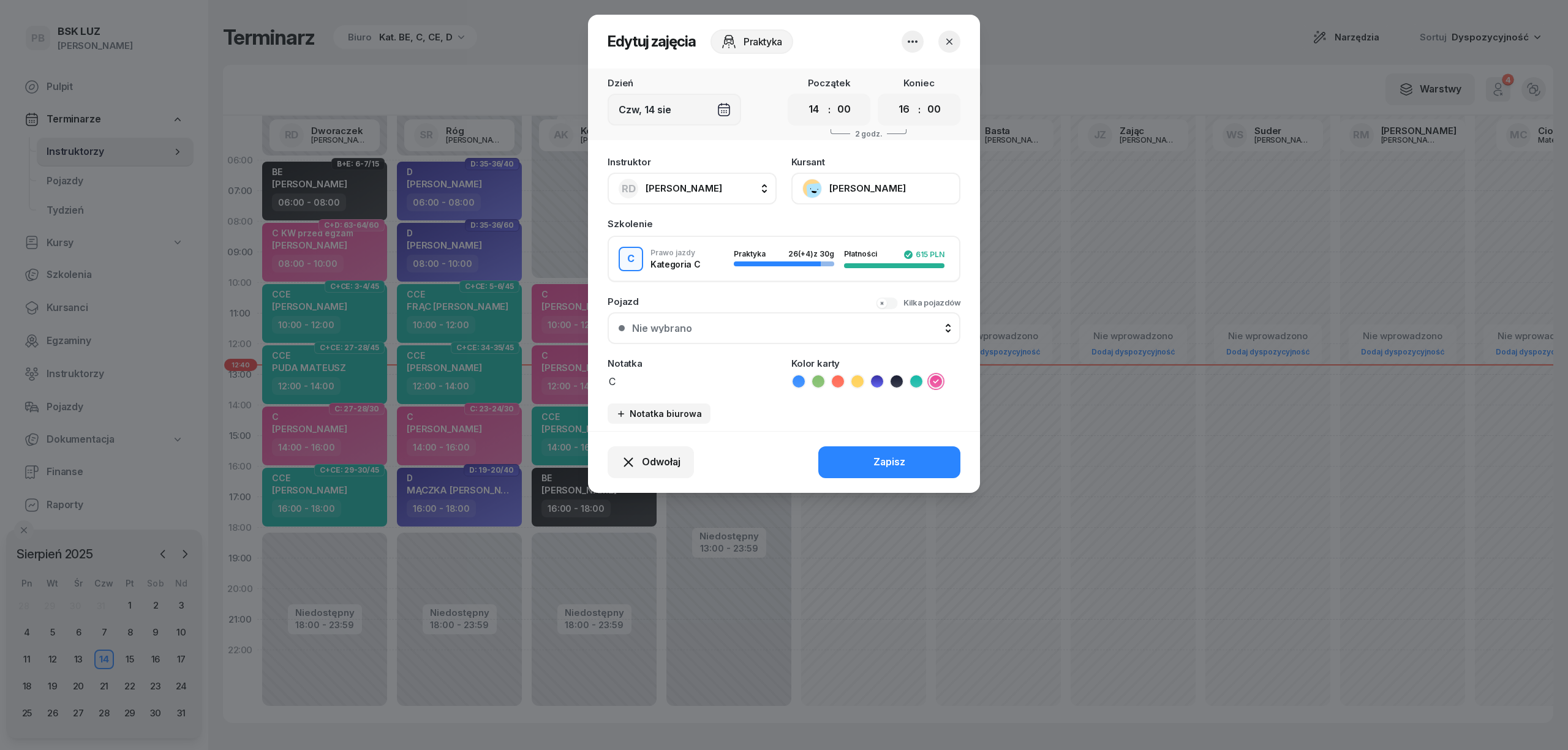
click at [866, 188] on button "[PERSON_NAME]" at bounding box center [876, 189] width 169 height 32
click at [871, 234] on link "Otwórz profil" at bounding box center [875, 230] width 162 height 31
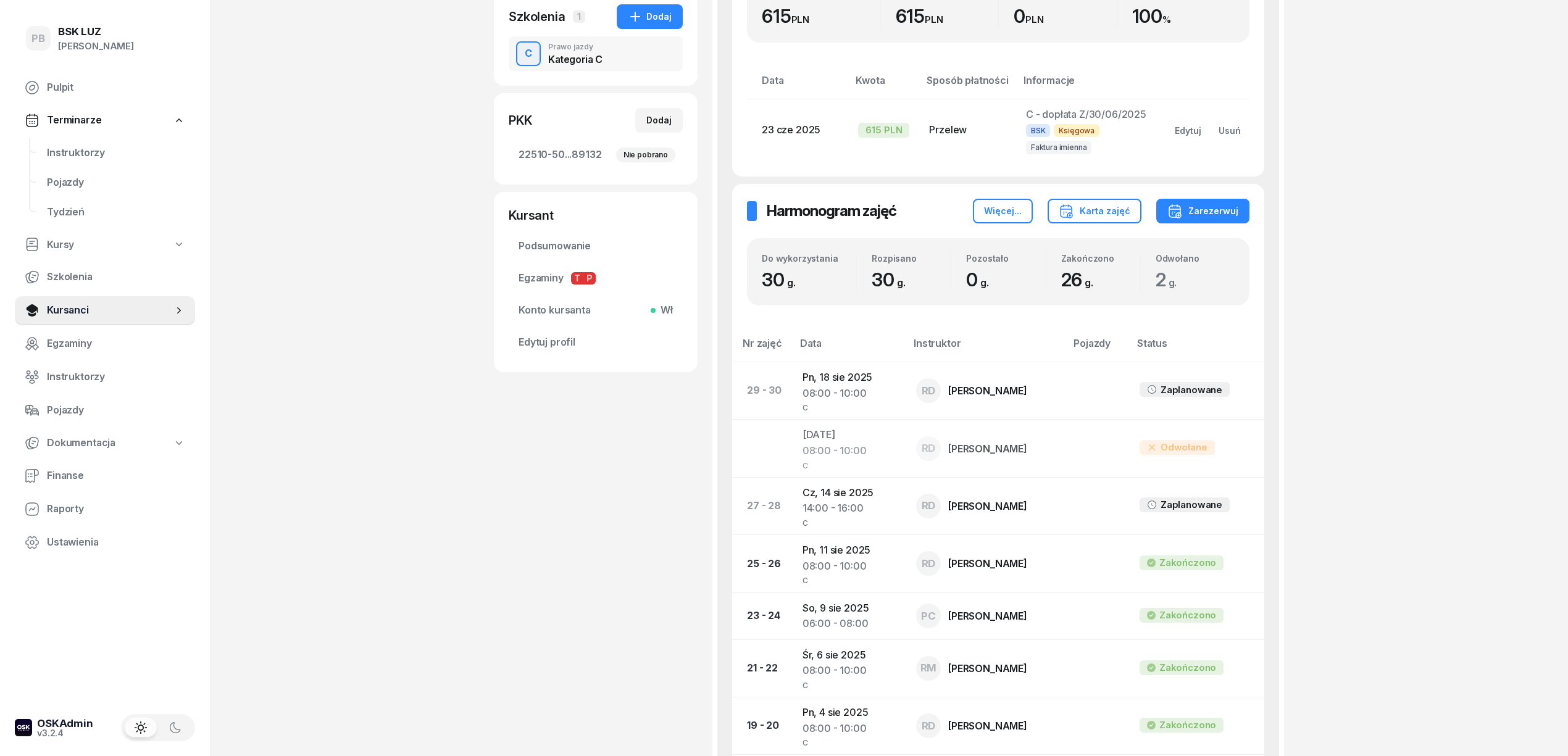
scroll to position [329, 0]
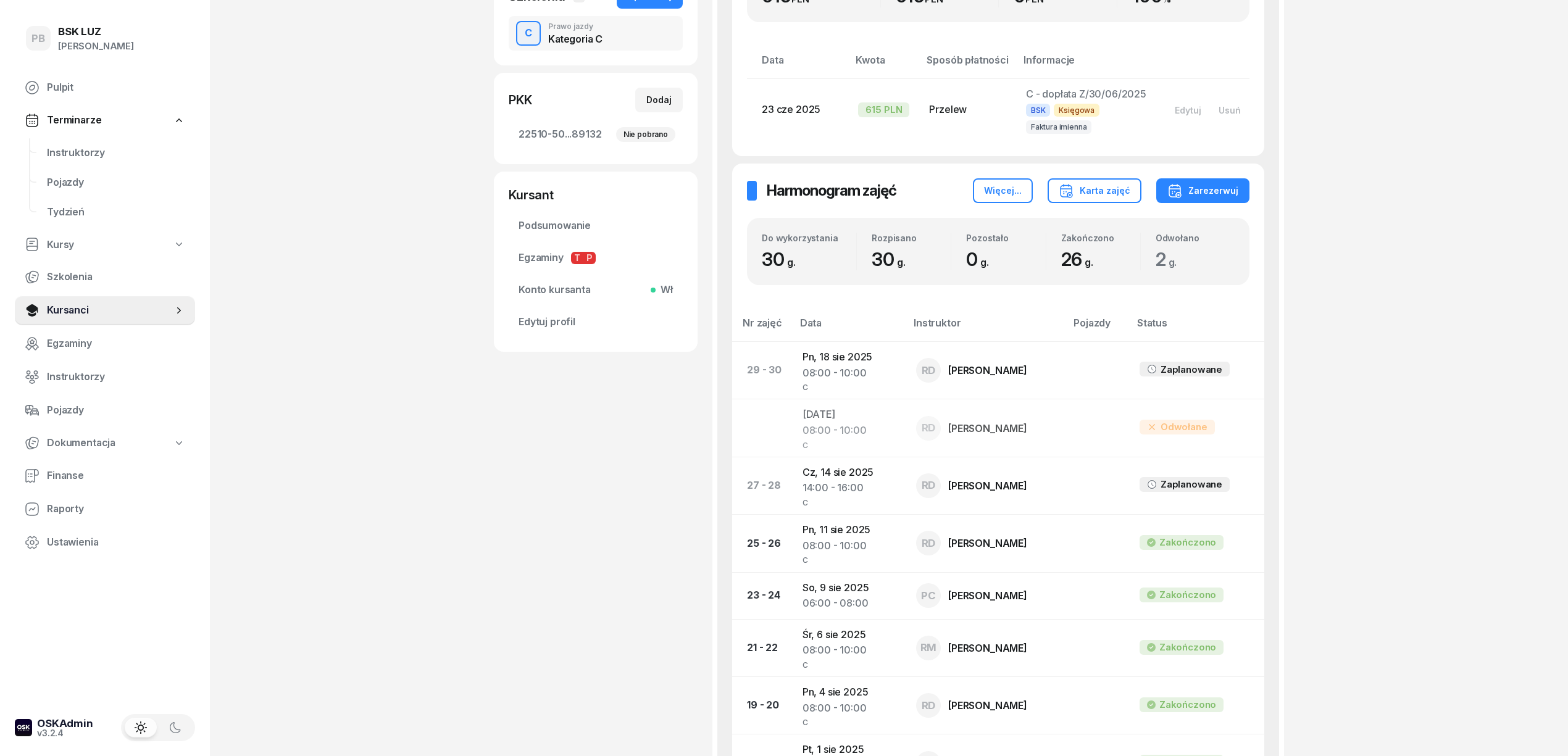
click at [302, 335] on div "PB BSK LUZ Patrycja Bogdanowicz Pulpit Terminarze Instruktorzy Pojazdy Tydzień …" at bounding box center [784, 510] width 1568 height 1679
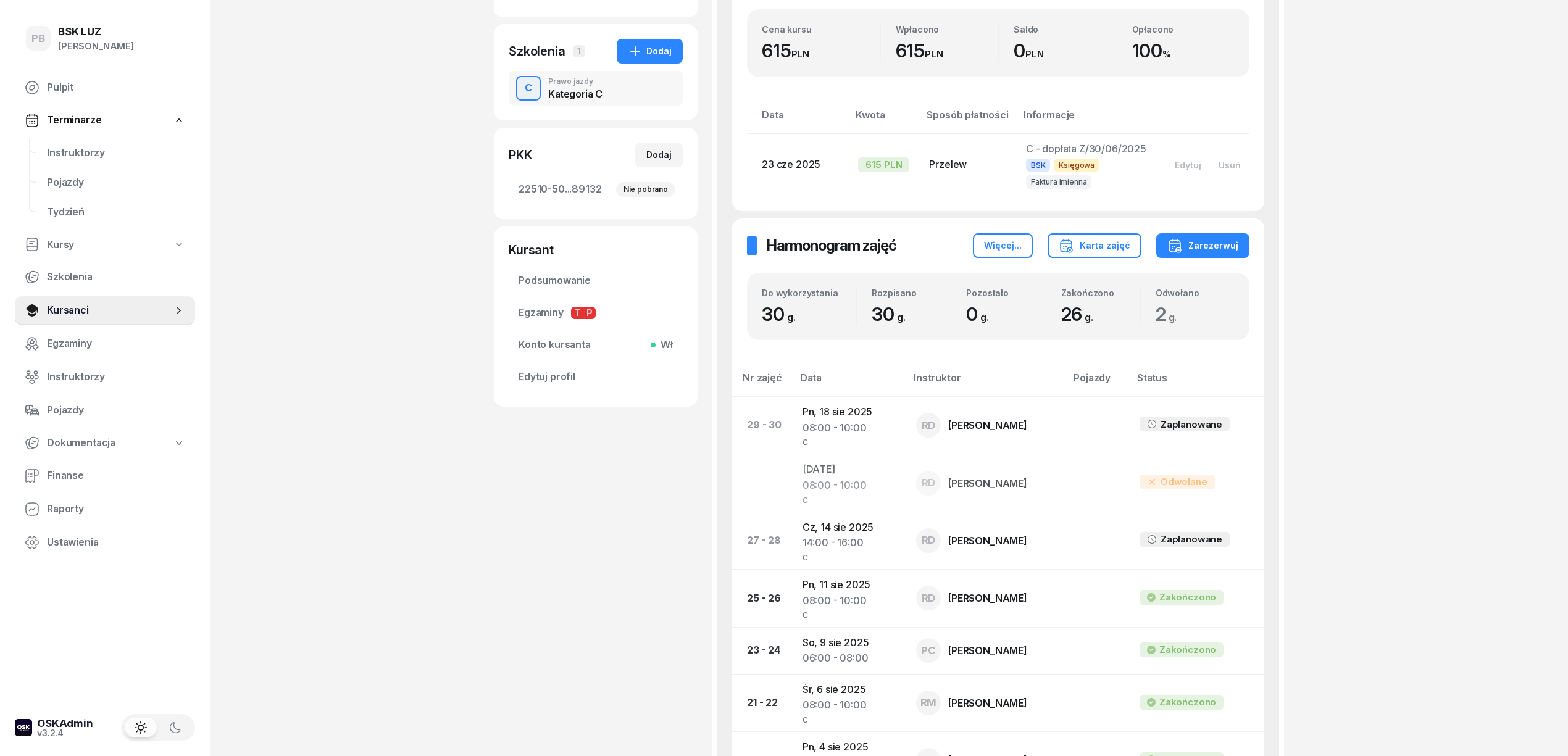
scroll to position [247, 0]
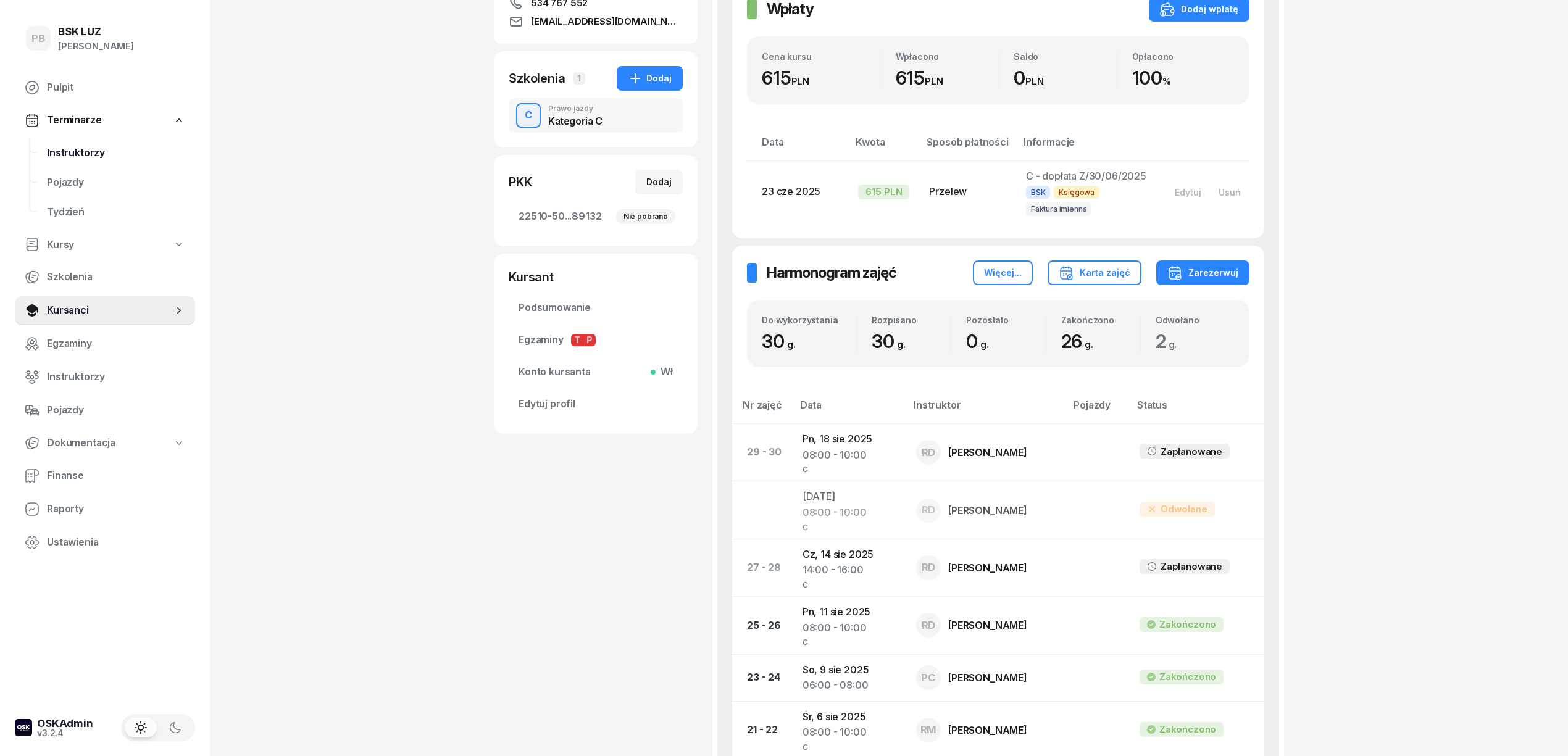
click at [66, 155] on span "Instruktorzy" at bounding box center [116, 153] width 138 height 16
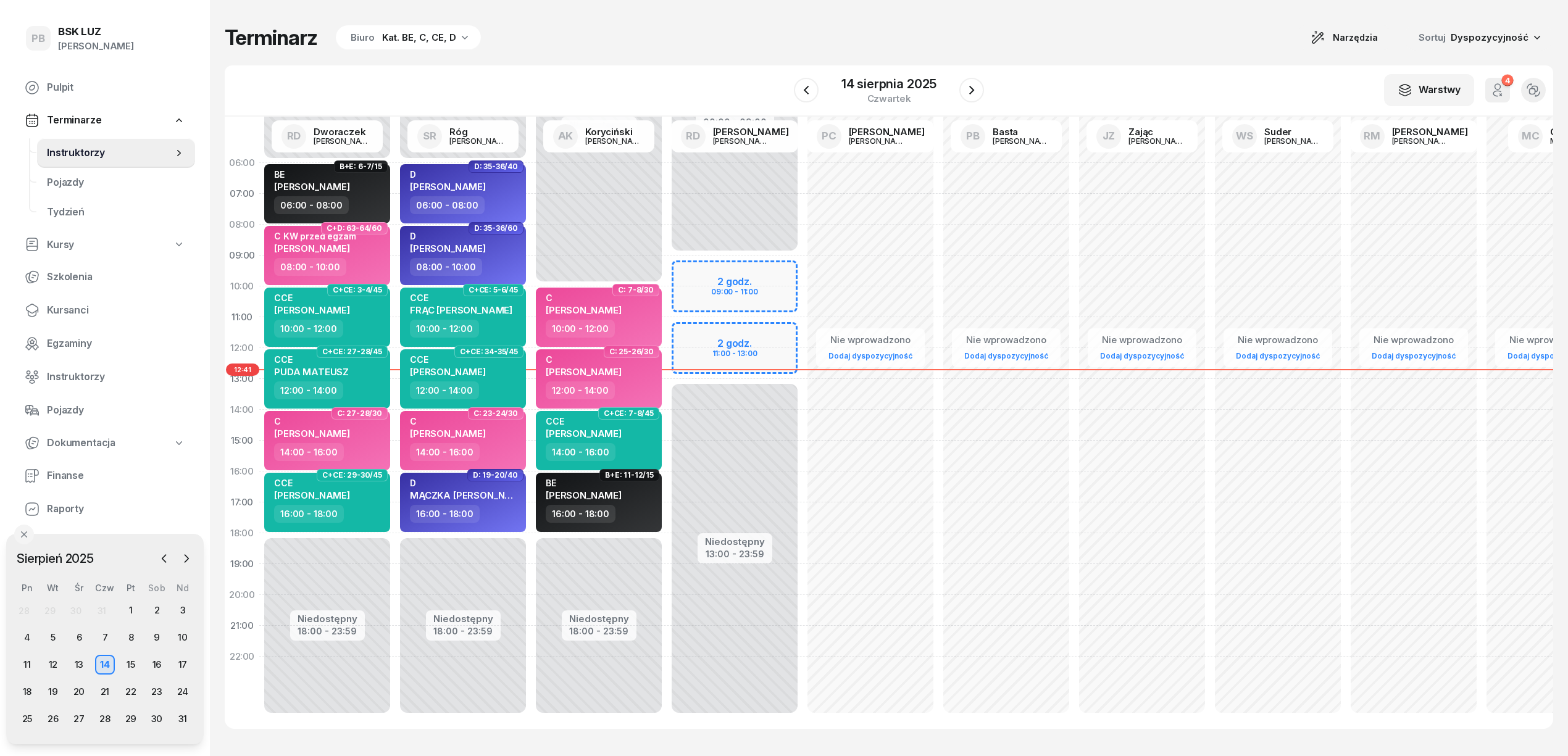
click at [590, 52] on div "Terminarz Biuro Kat. BE, C, CE, D Narzędzia Sortuj Dyspozycyjność W Wybierz AK …" at bounding box center [888, 377] width 1328 height 753
click at [977, 85] on icon "button" at bounding box center [971, 90] width 15 height 15
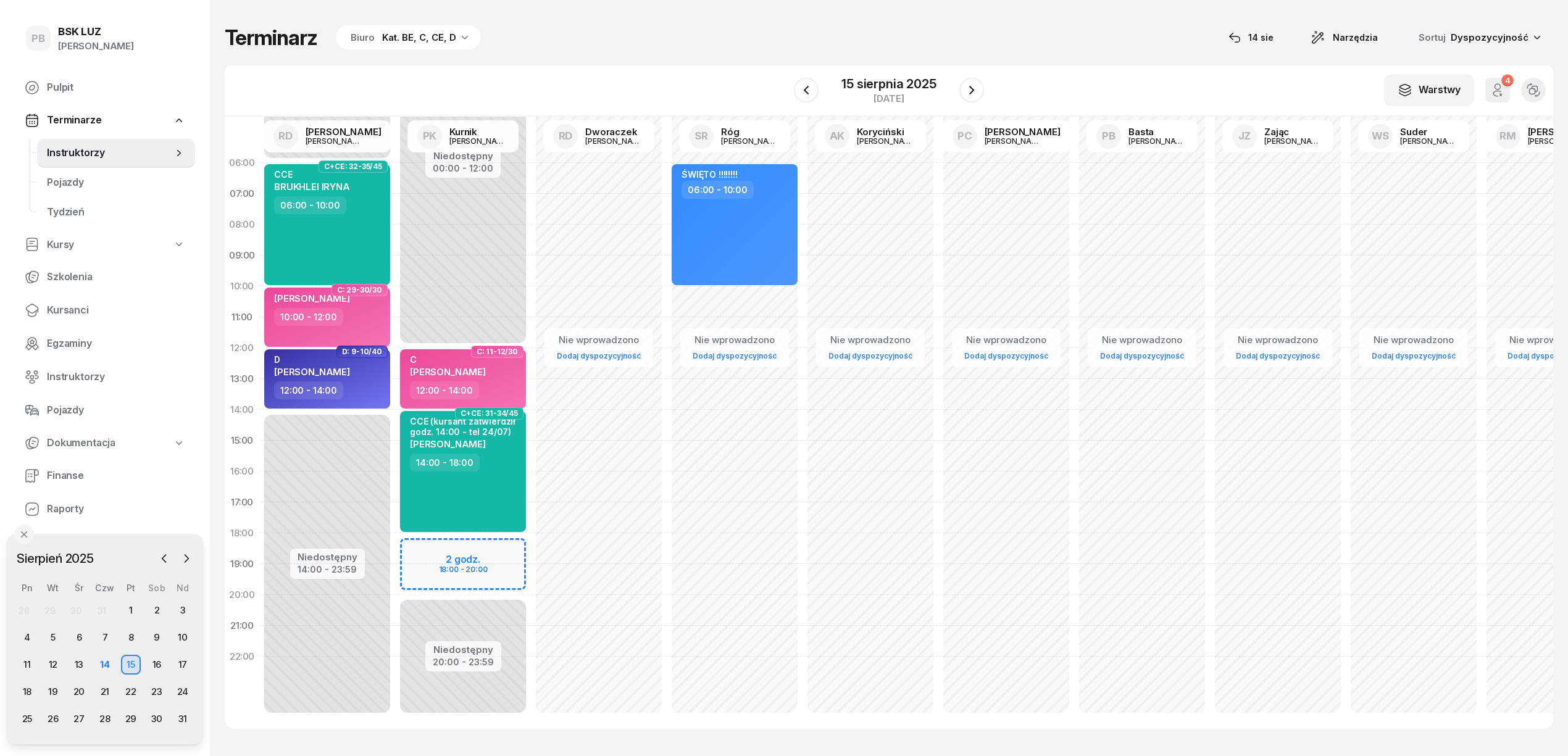
click at [1047, 45] on div "Terminarz Biuro Kat. BE, C, CE, D [DATE] Narzędzia Sortuj Dyspozycyjność" at bounding box center [888, 38] width 1328 height 26
click at [947, 15] on div "Terminarz Biuro Kat. BE, C, CE, D 14 sie Narzędzia Sortuj Dyspozycyjność W Wybi…" at bounding box center [888, 377] width 1328 height 753
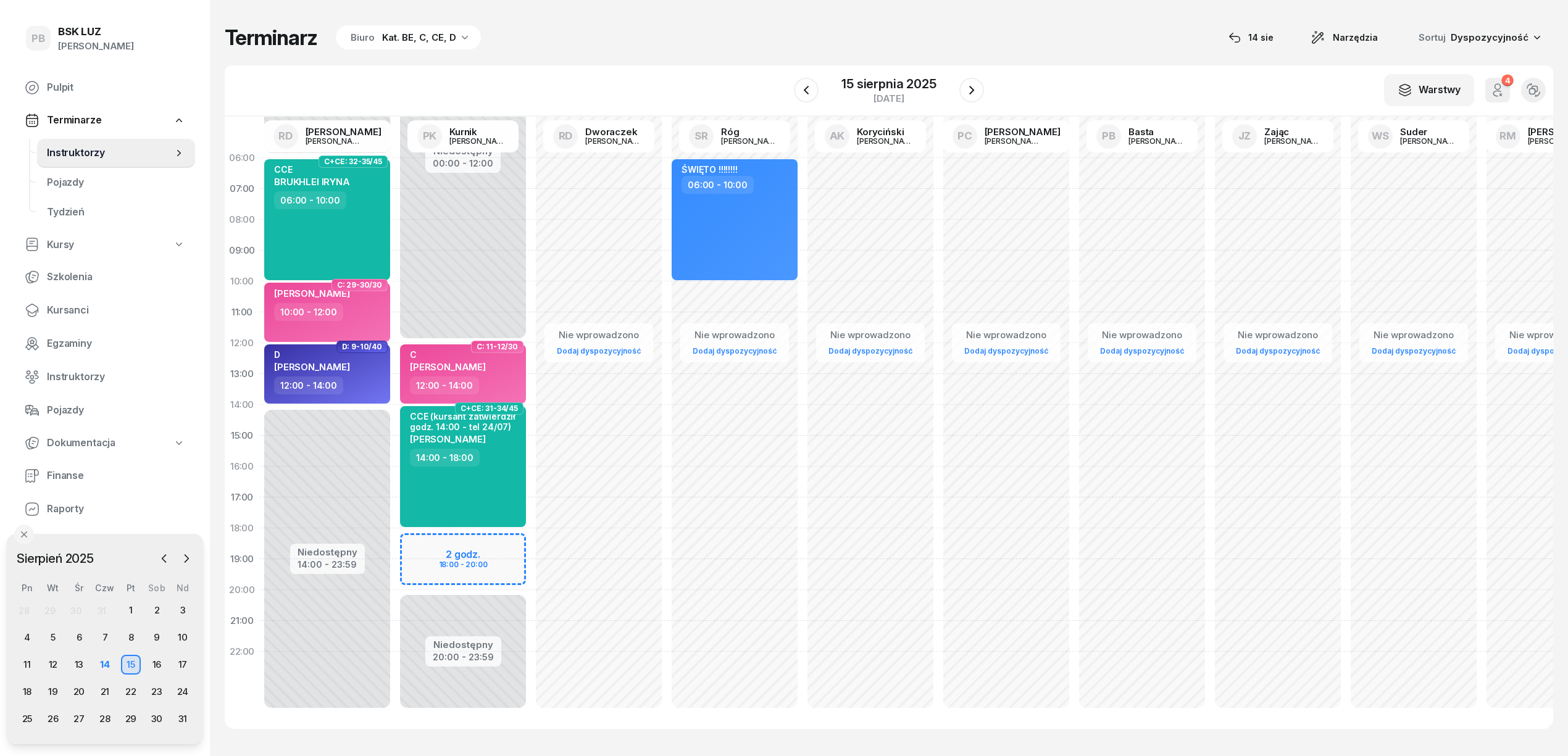
scroll to position [17, 0]
click at [976, 94] on icon "button" at bounding box center [971, 90] width 15 height 15
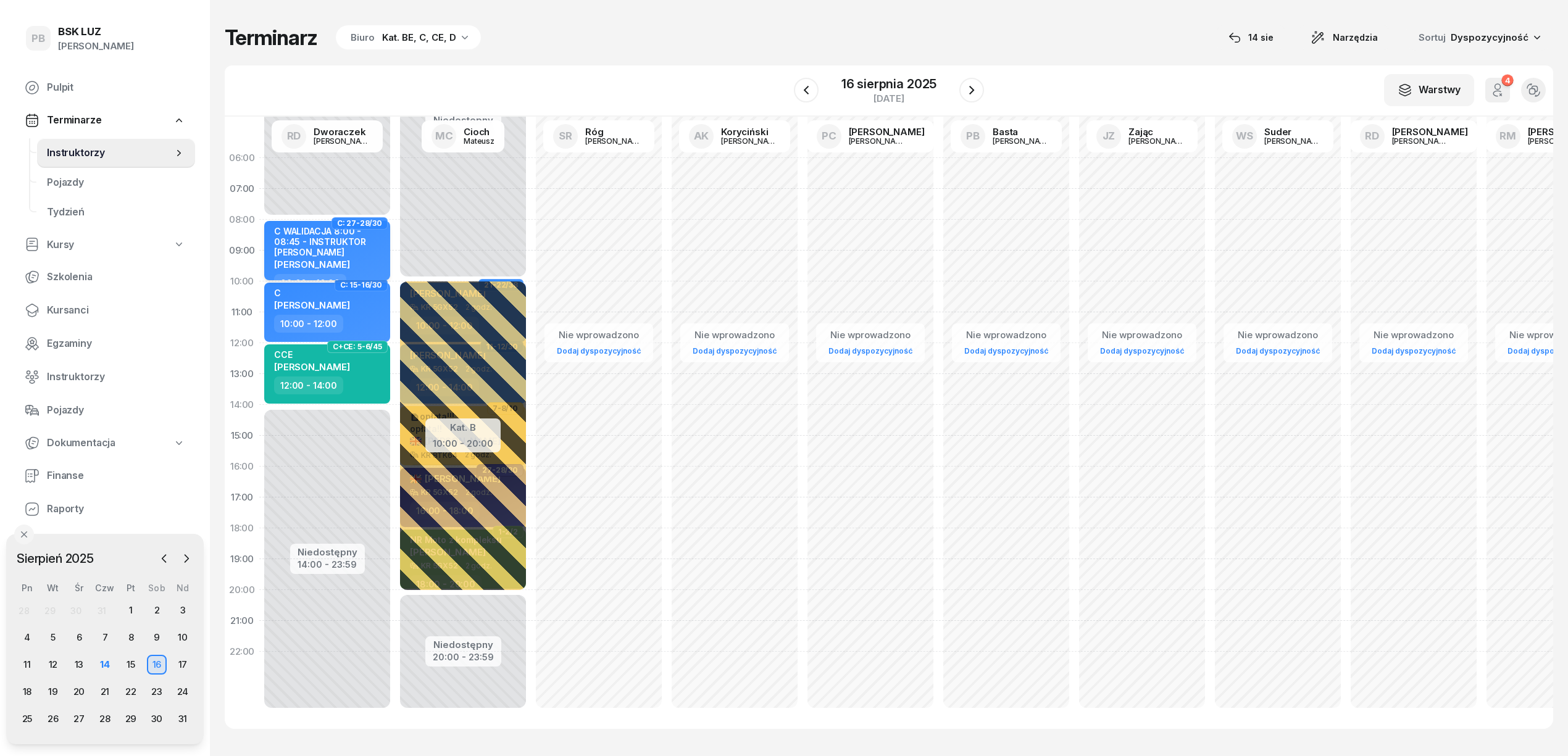
click at [358, 240] on div "C WALIDACJA 8:00 - 08:45 - INSTRUKTOR RYSZARD" at bounding box center [328, 242] width 109 height 32
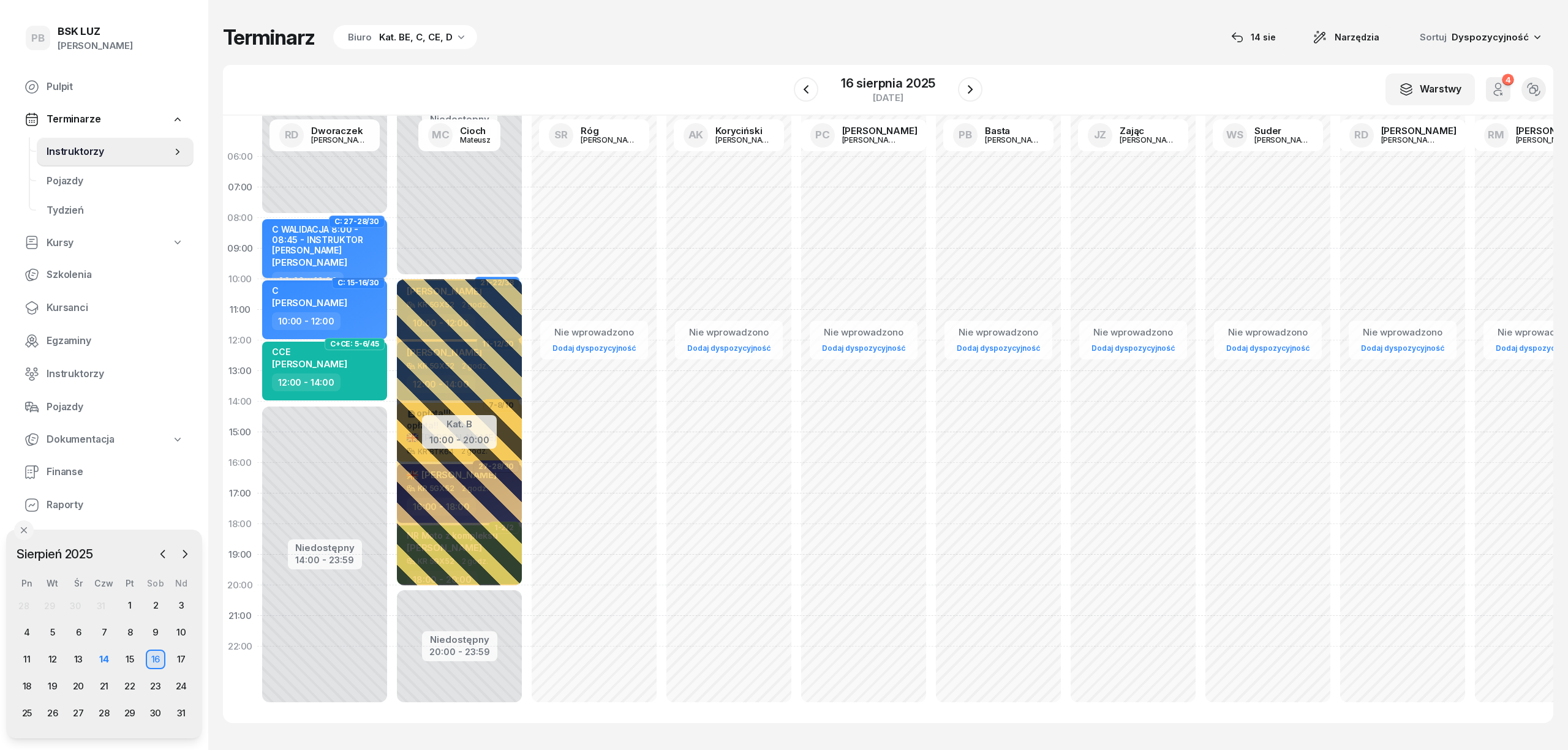
select select "08"
select select "10"
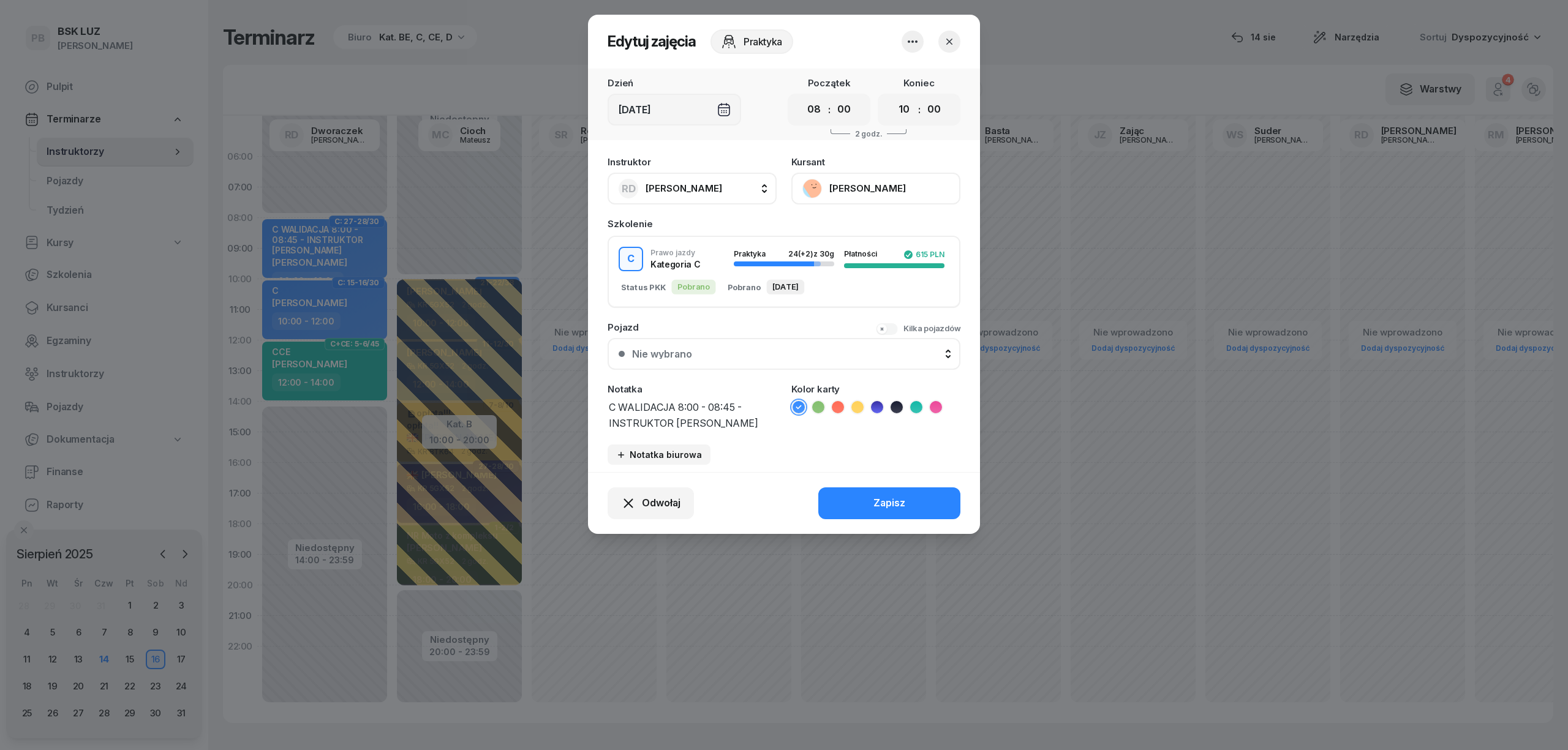
click at [931, 403] on icon at bounding box center [935, 407] width 12 height 12
click at [905, 512] on button "Zapisz" at bounding box center [889, 503] width 142 height 32
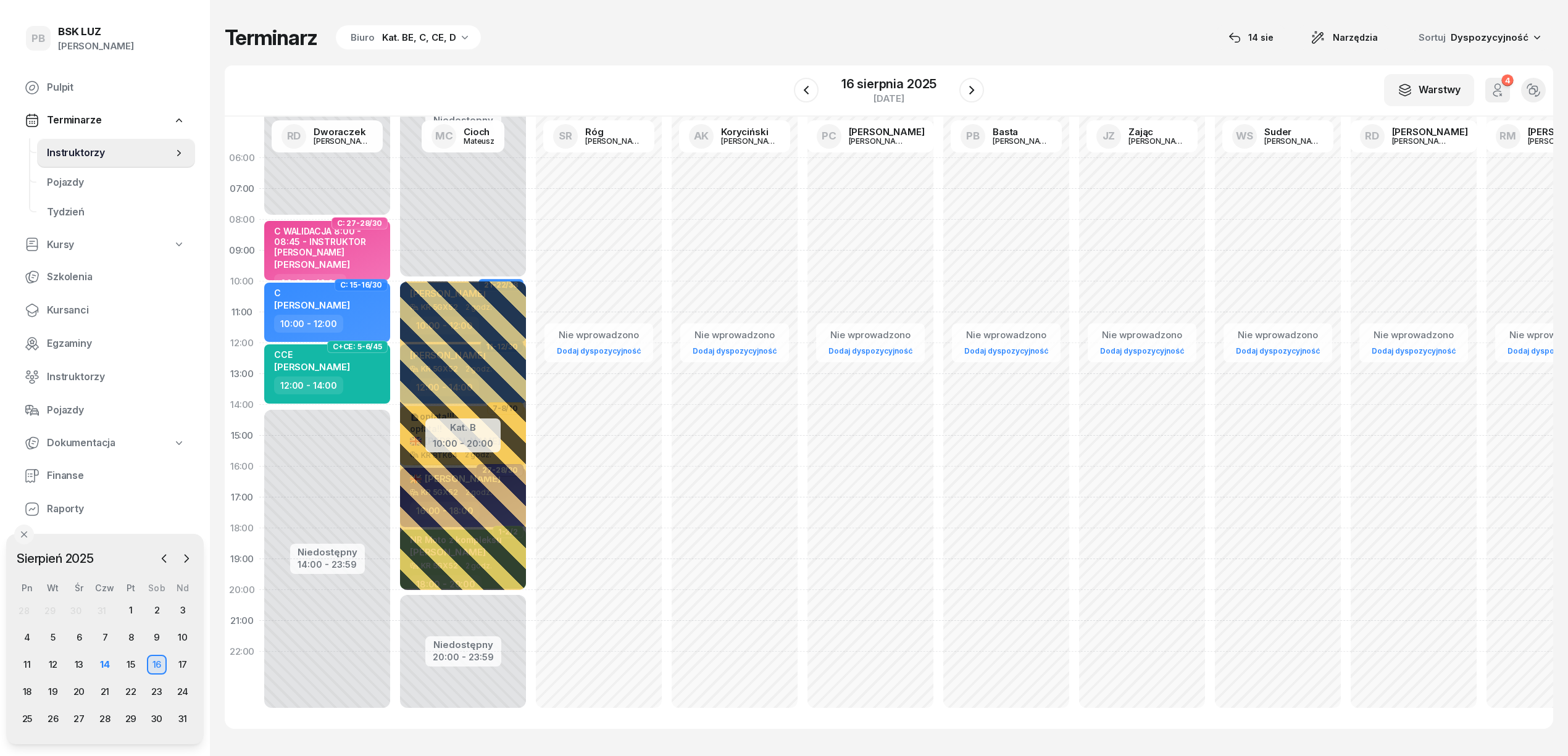
click at [645, 59] on div "Terminarz Biuro Kat. BE, C, CE, D 14 sie Narzędzia Sortuj Dyspozycyjność W Wybi…" at bounding box center [888, 377] width 1328 height 753
click at [367, 300] on div "C GAŁAT KRZYSZTOF" at bounding box center [328, 301] width 109 height 27
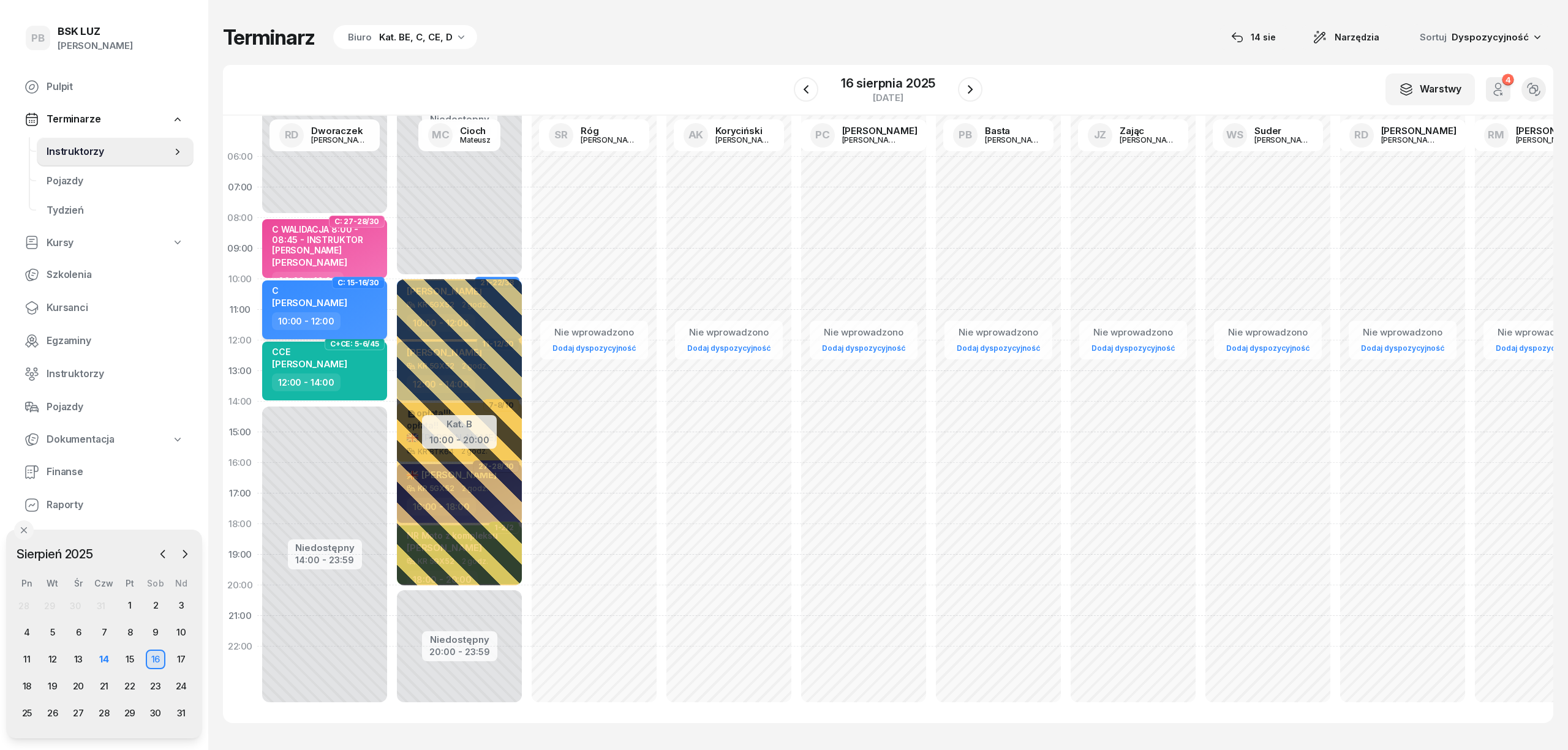
select select "10"
select select "12"
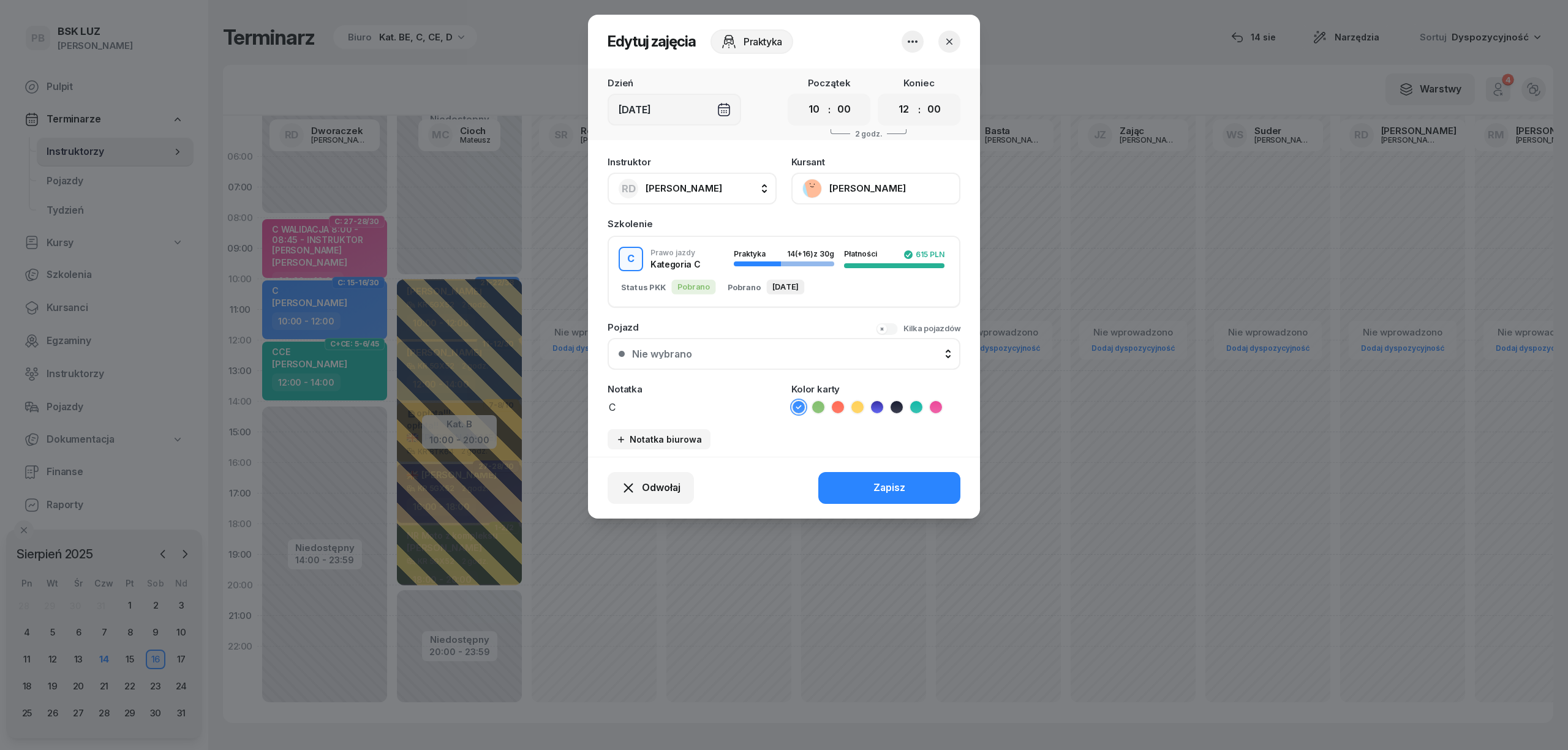
click at [940, 410] on icon at bounding box center [935, 407] width 12 height 12
click at [914, 491] on button "Zapisz" at bounding box center [889, 488] width 142 height 32
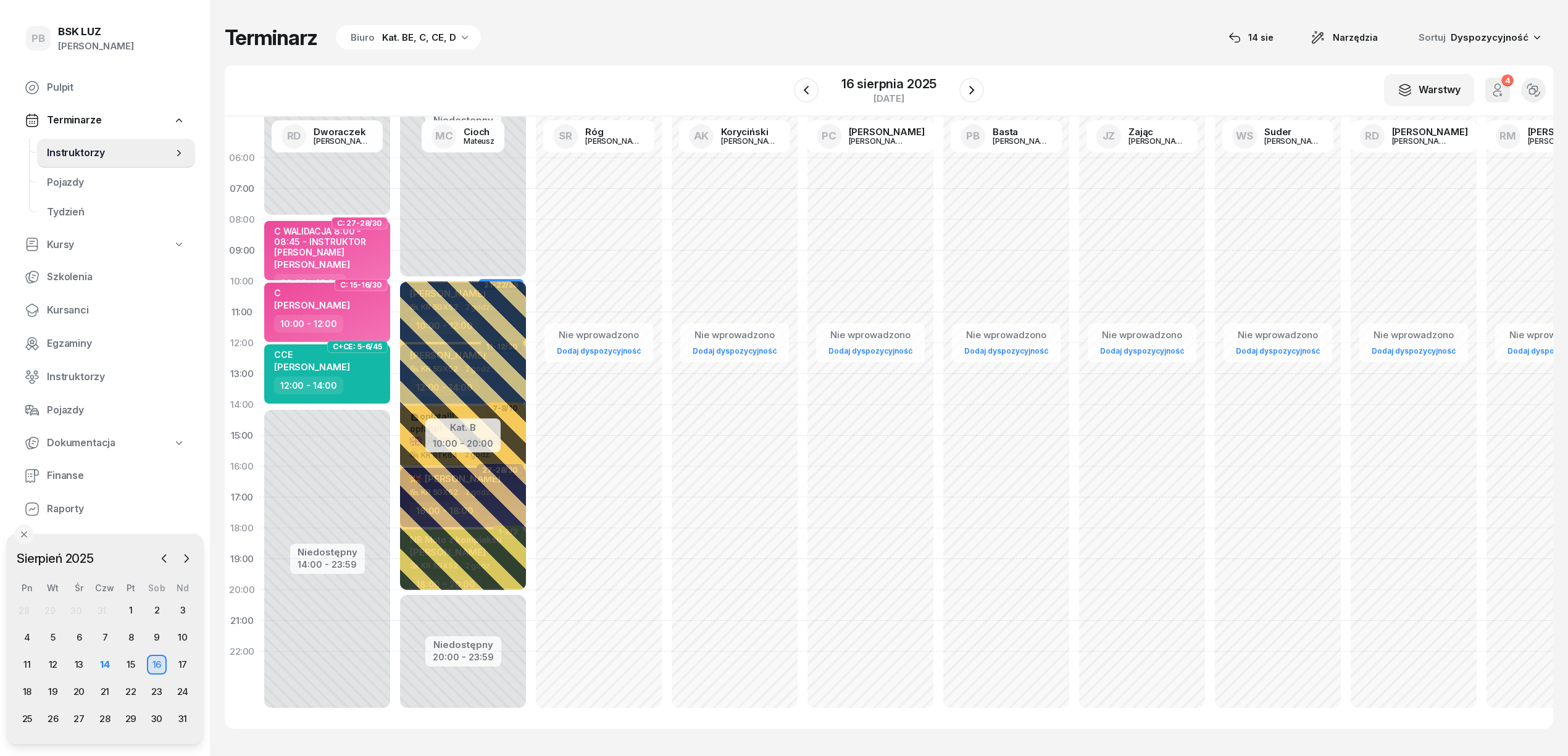
click at [795, 45] on div "Terminarz Biuro Kat. BE, C, CE, D [DATE] Narzędzia Sortuj Dyspozycyjność" at bounding box center [888, 38] width 1328 height 26
click at [1169, 67] on div "W Wybierz AK Koryciński Artur BP Pająk Bogusław DA Arendarczyk Damian DP Pawłow…" at bounding box center [888, 91] width 1328 height 52
click at [459, 32] on icon "button" at bounding box center [465, 37] width 12 height 12
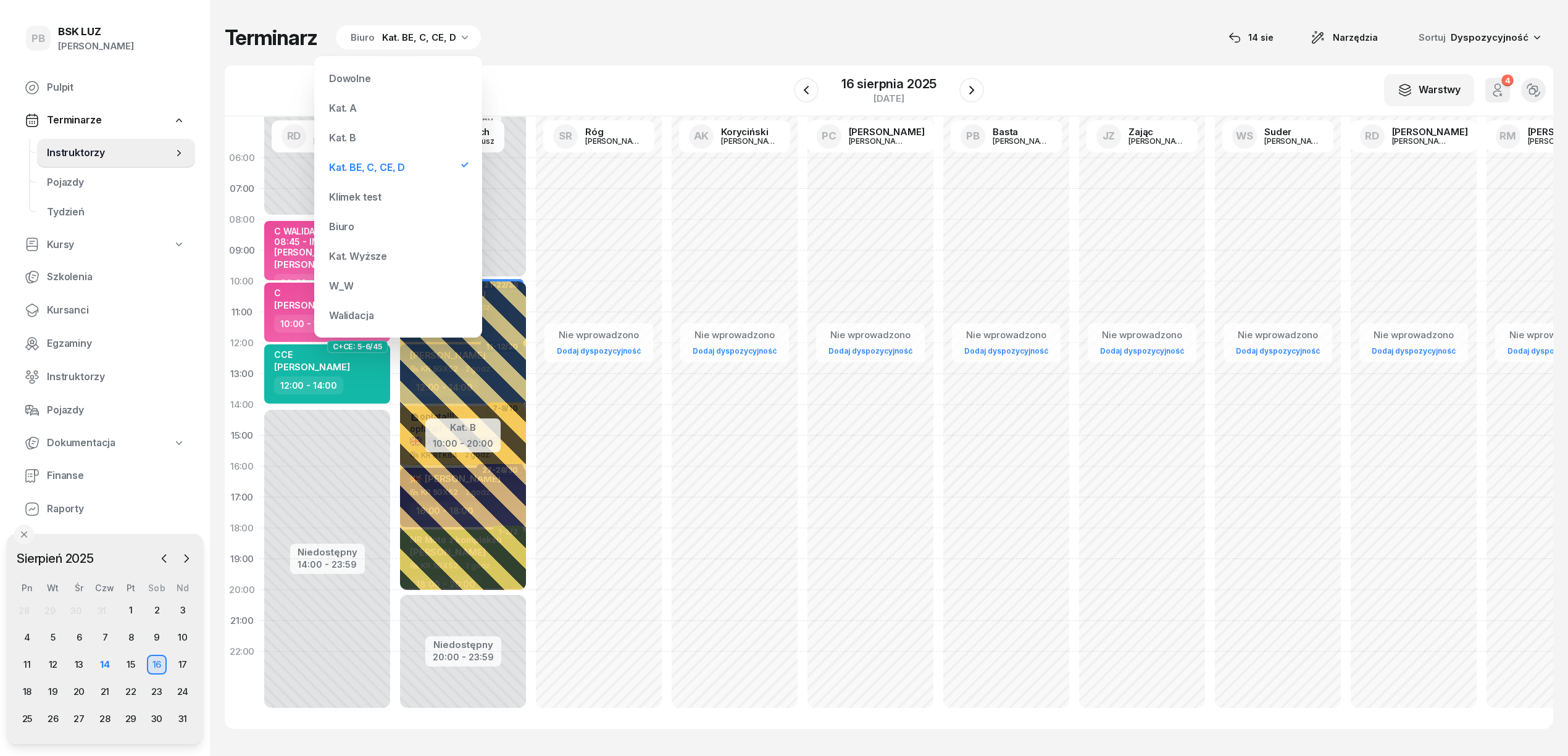
click at [358, 136] on div "Kat. B" at bounding box center [398, 137] width 148 height 25
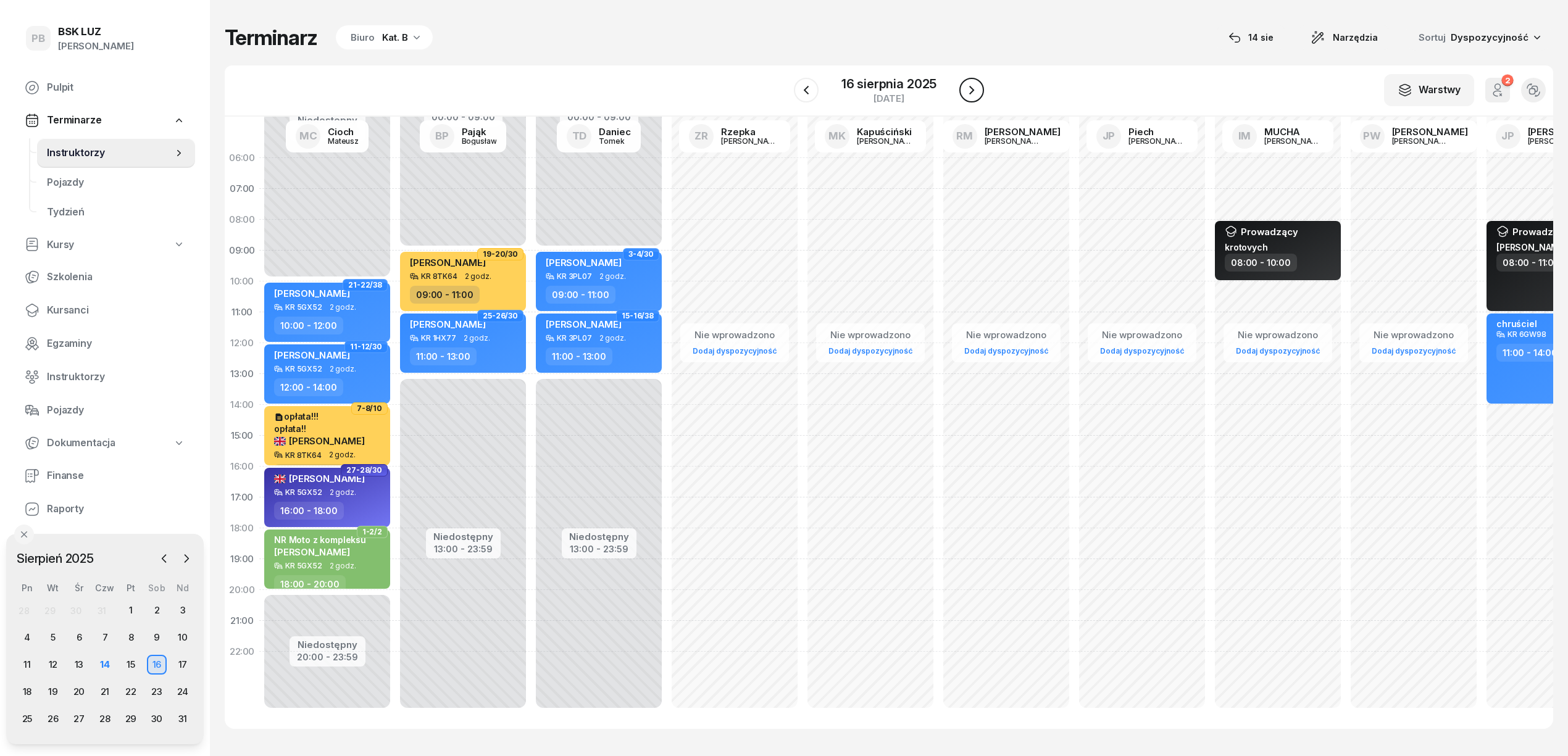
click at [978, 90] on icon "button" at bounding box center [971, 90] width 15 height 15
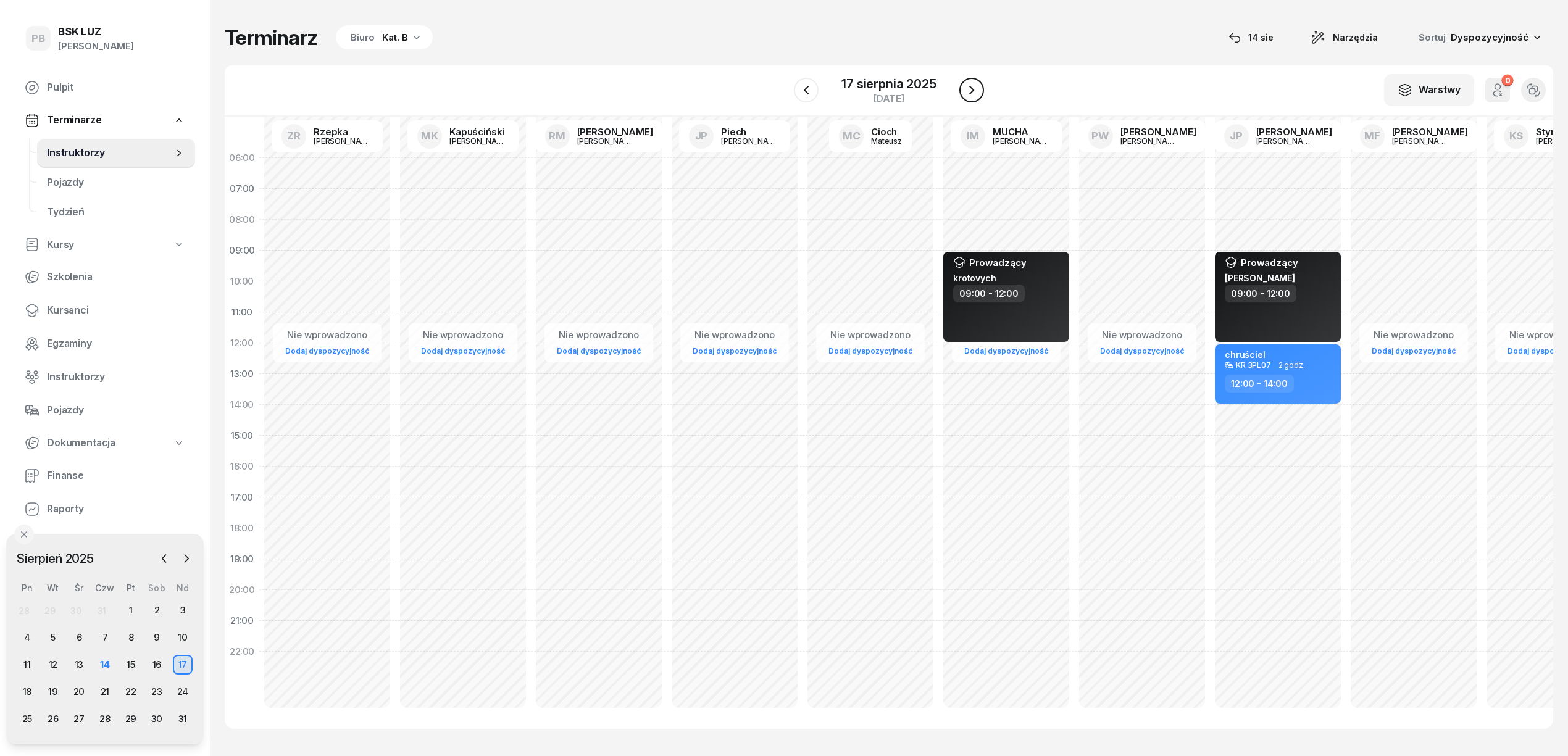
click at [971, 90] on icon "button" at bounding box center [971, 90] width 15 height 15
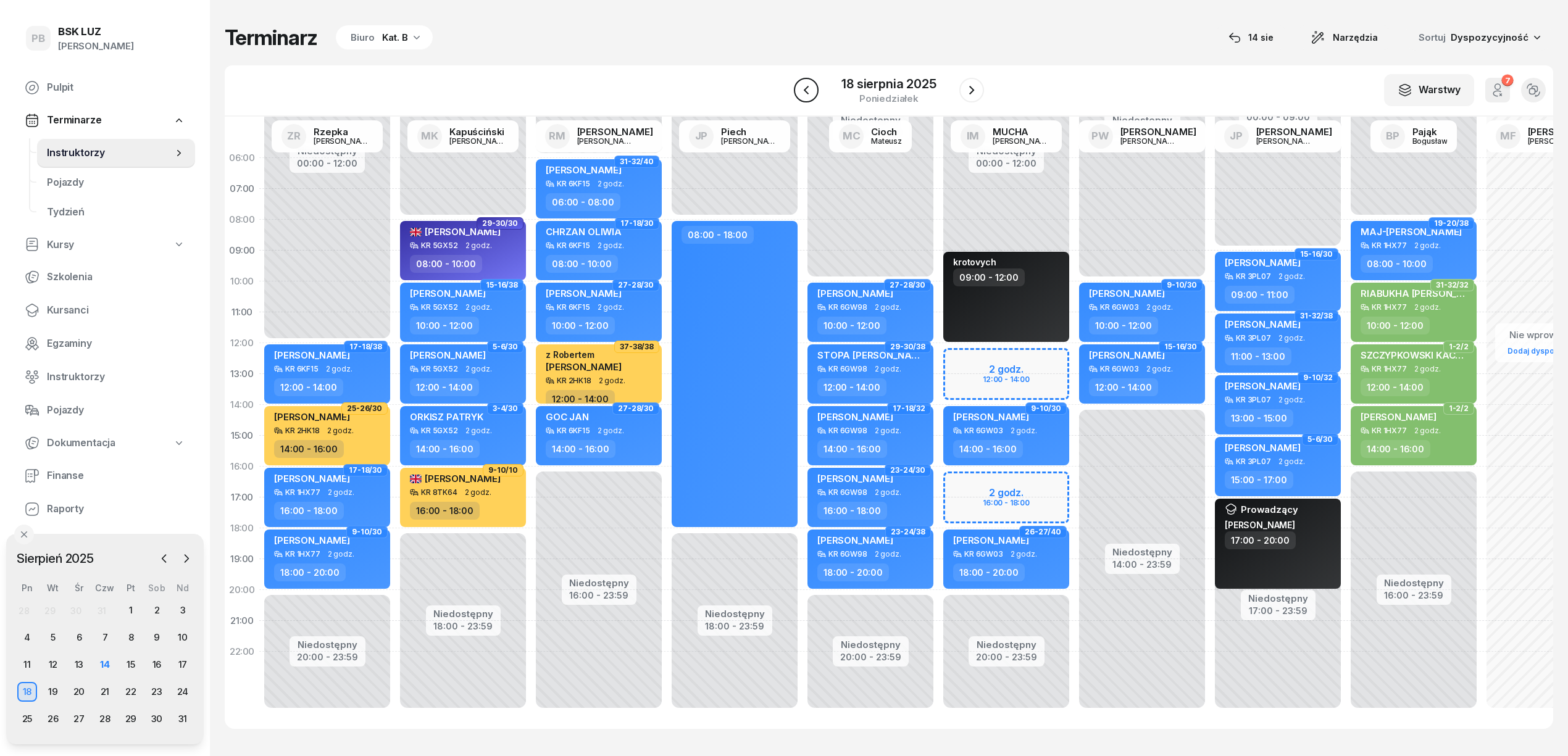
click at [805, 93] on icon "button" at bounding box center [806, 90] width 15 height 15
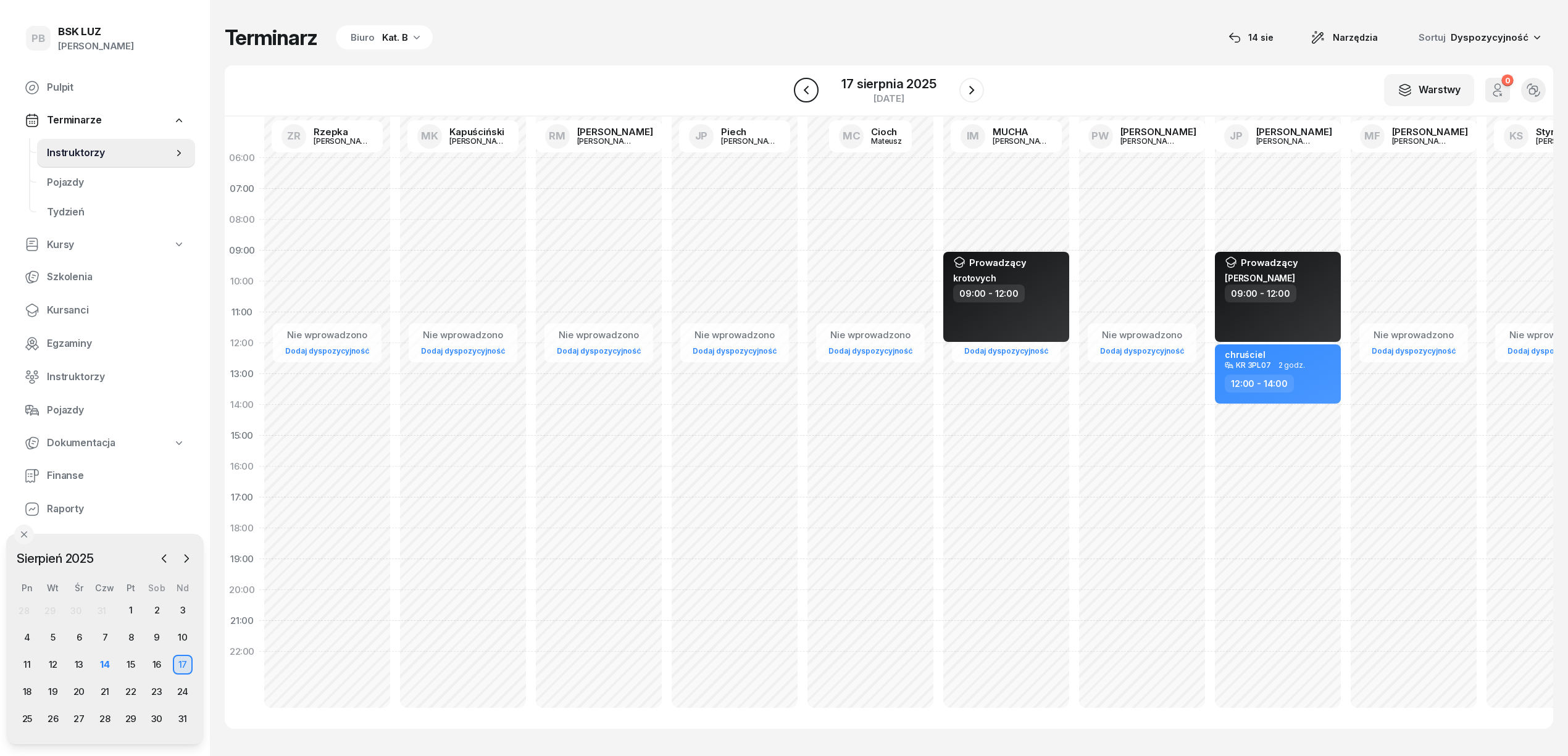
click at [805, 93] on icon "button" at bounding box center [806, 90] width 15 height 15
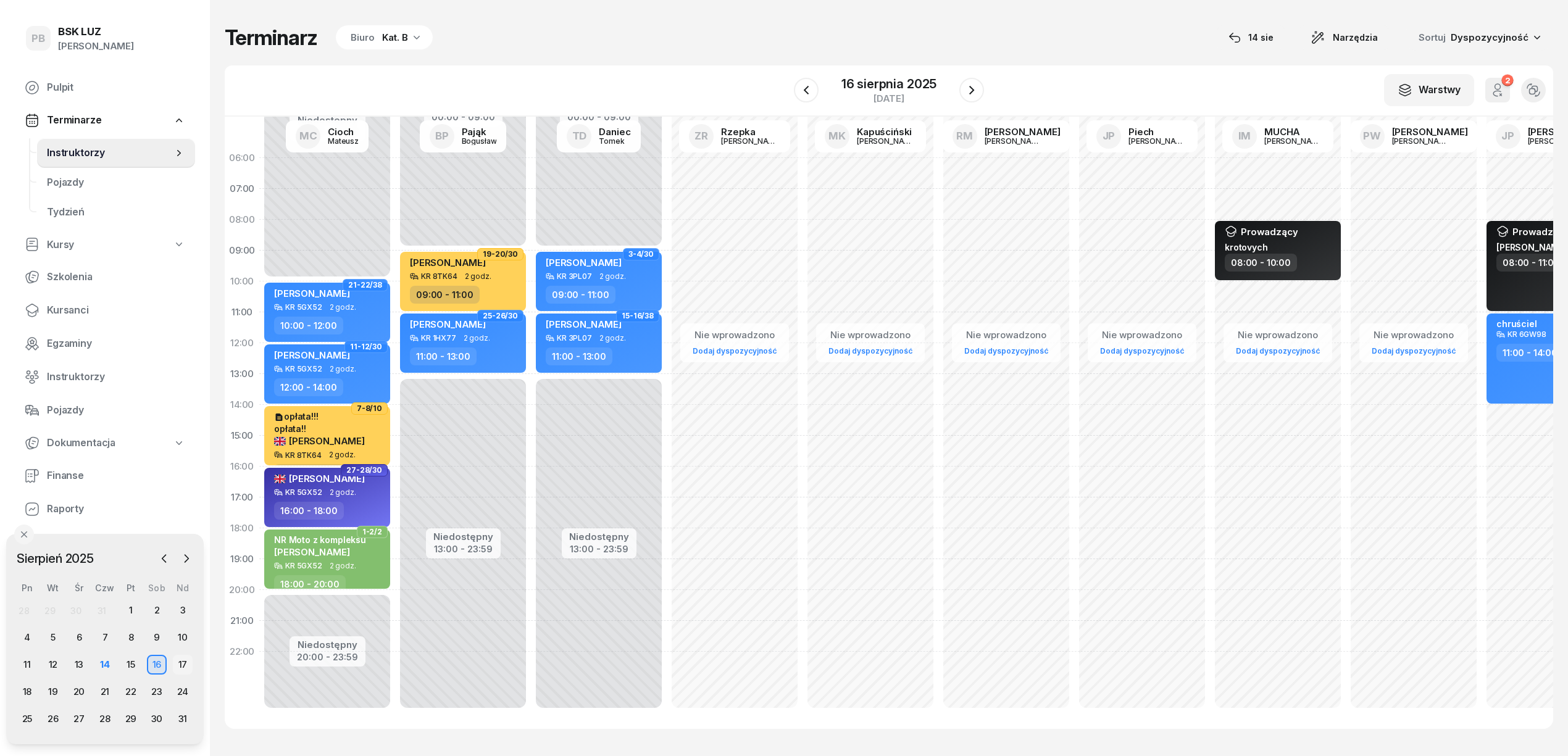
click at [178, 663] on div "17" at bounding box center [183, 664] width 20 height 20
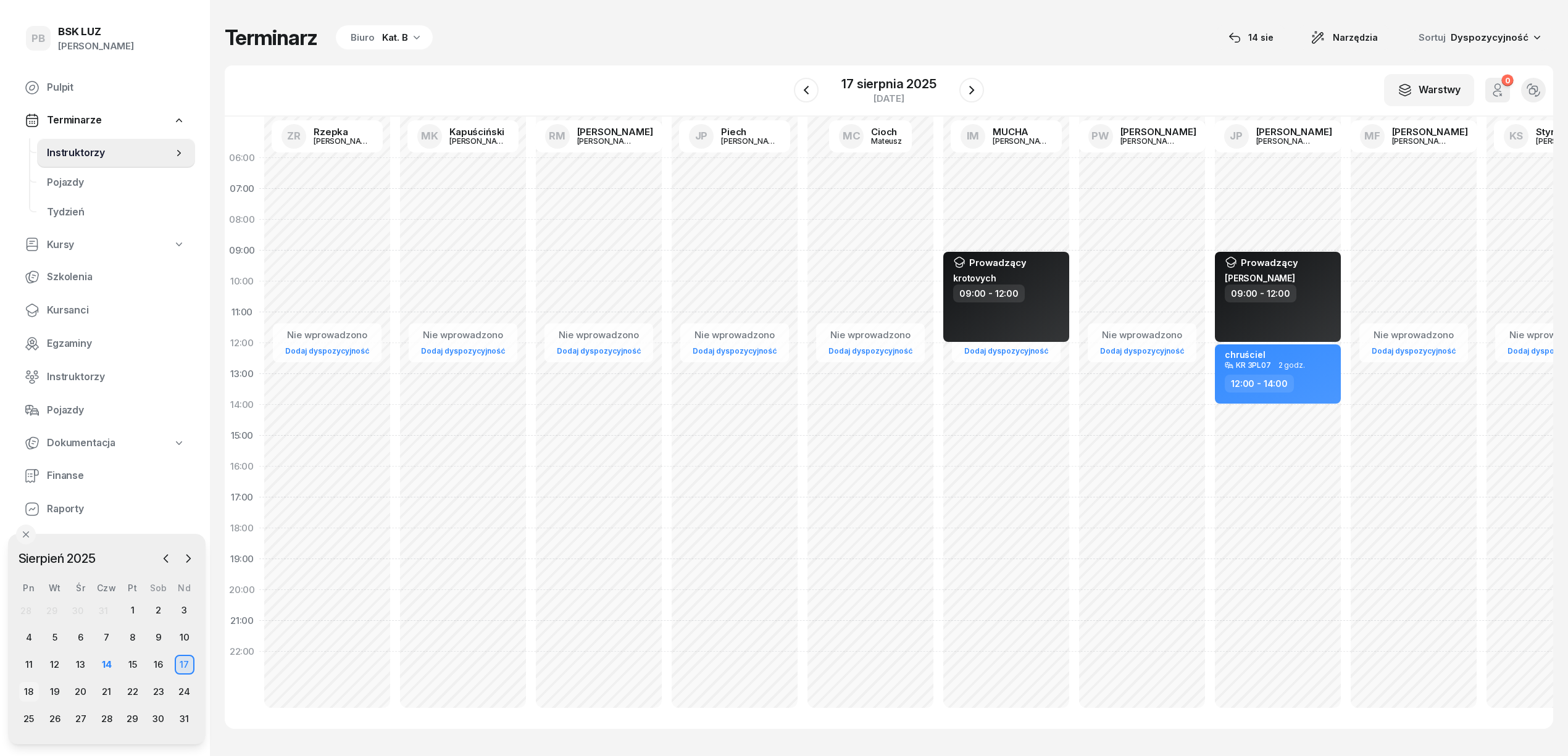
click at [27, 691] on div "18" at bounding box center [29, 692] width 20 height 20
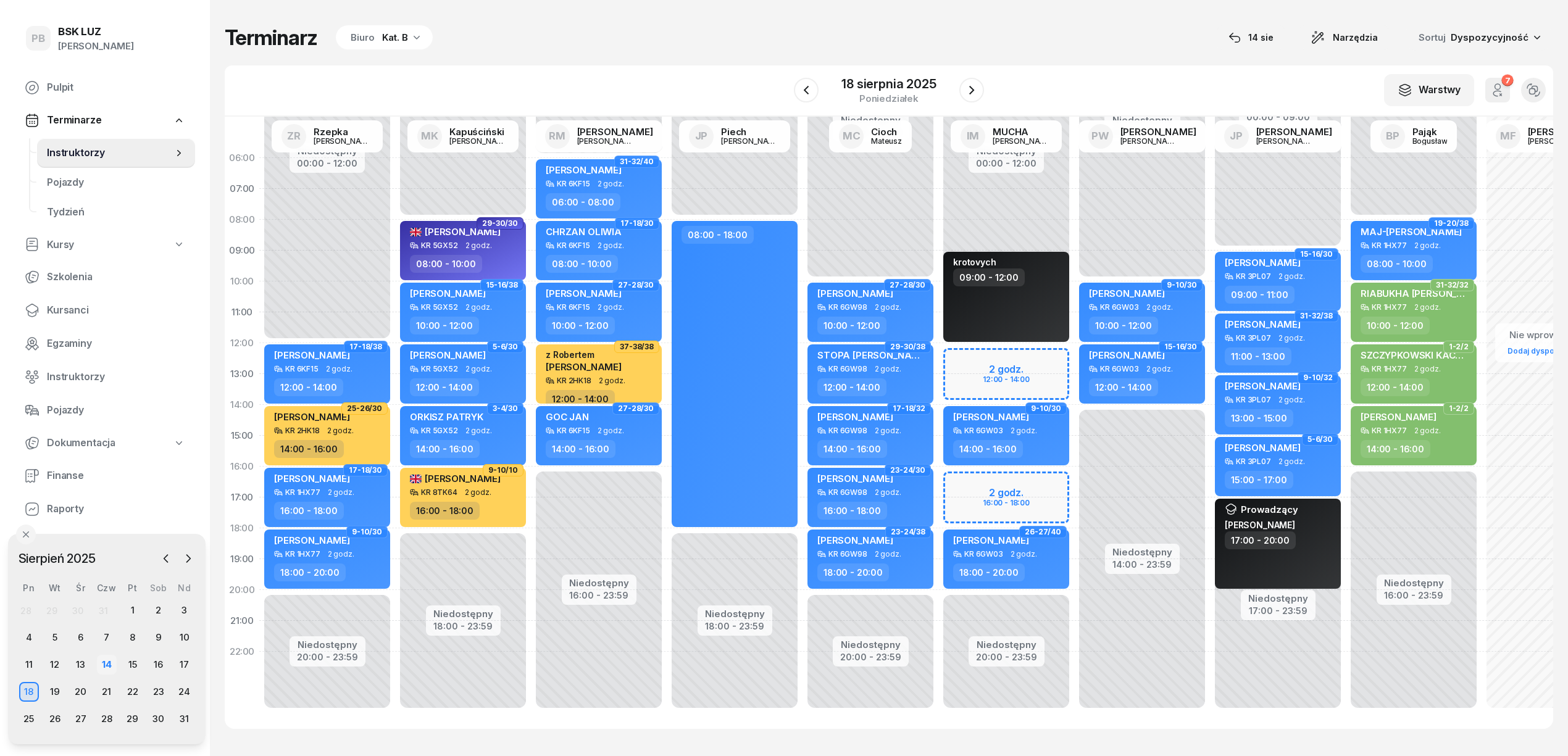
click at [105, 668] on div "14" at bounding box center [106, 664] width 20 height 20
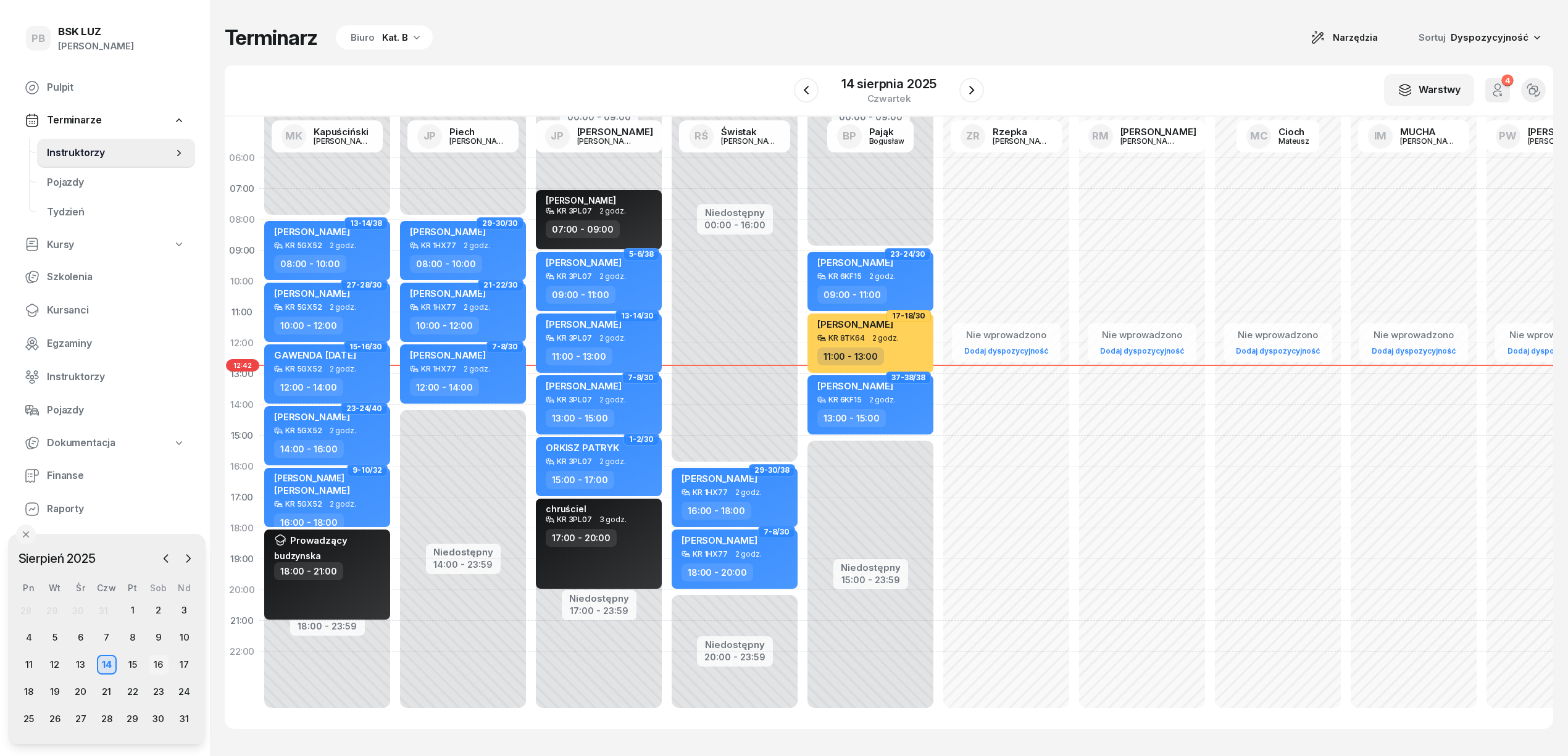
click at [154, 662] on div "16" at bounding box center [158, 664] width 20 height 20
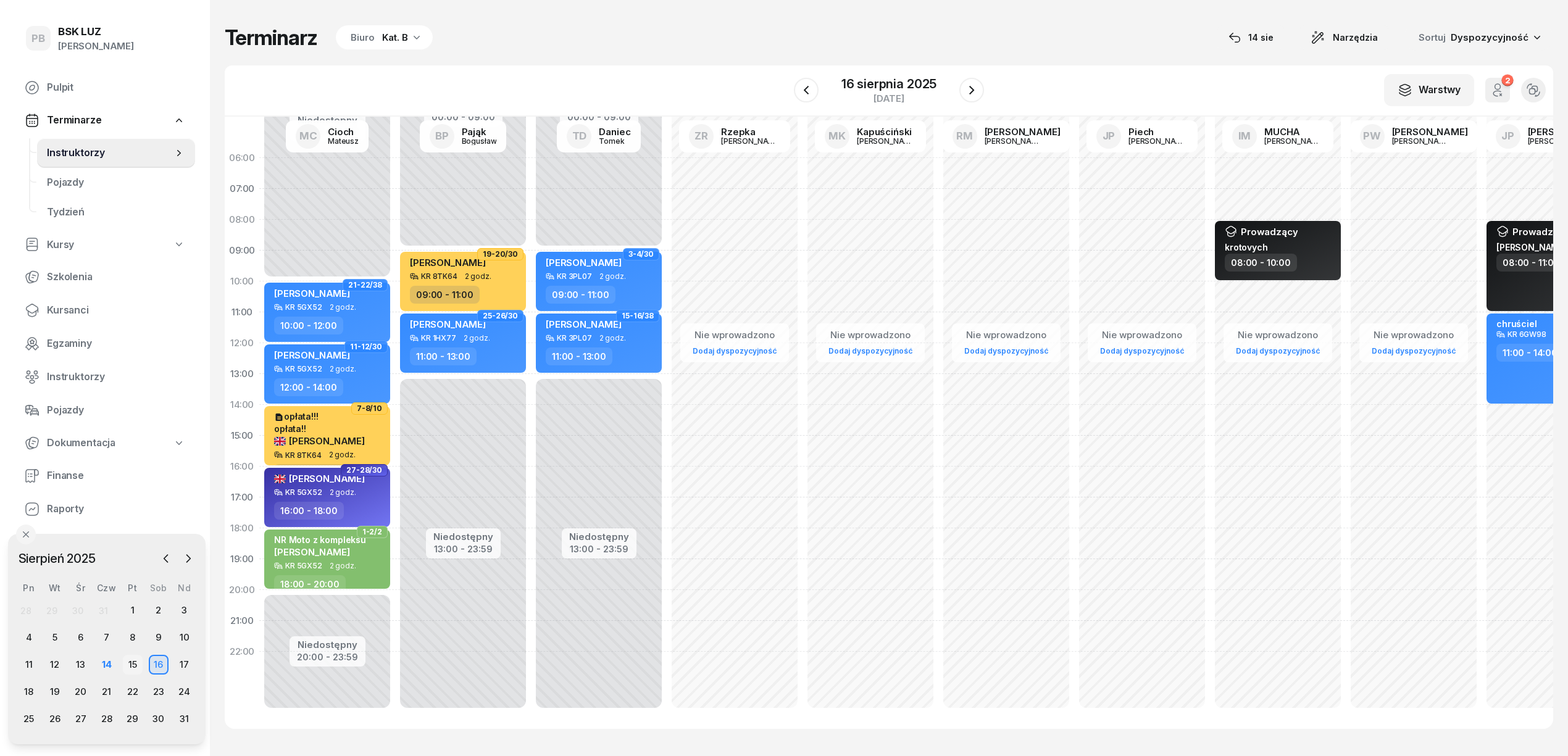
click at [134, 660] on div "15" at bounding box center [132, 664] width 20 height 20
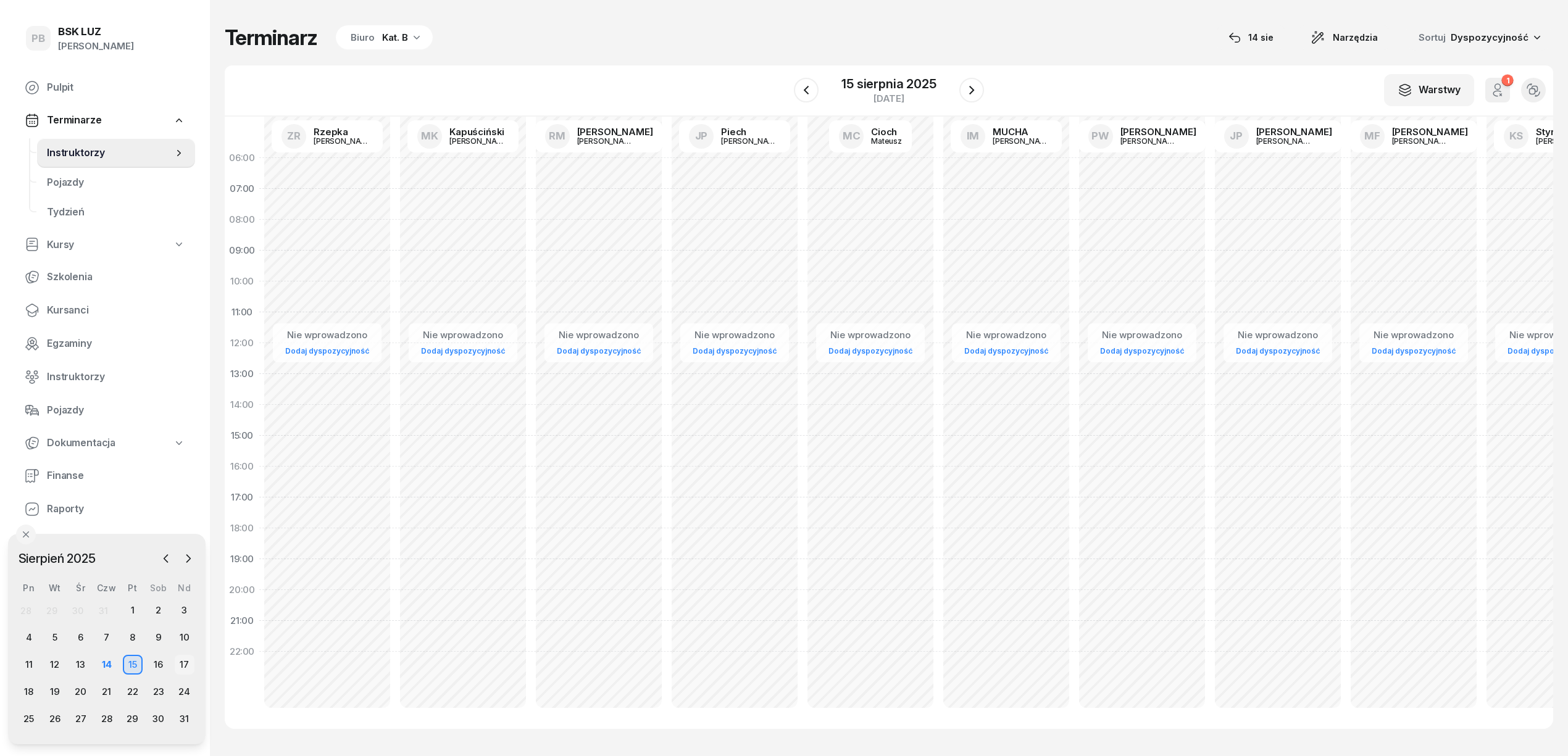
click at [186, 664] on div "17" at bounding box center [185, 664] width 20 height 20
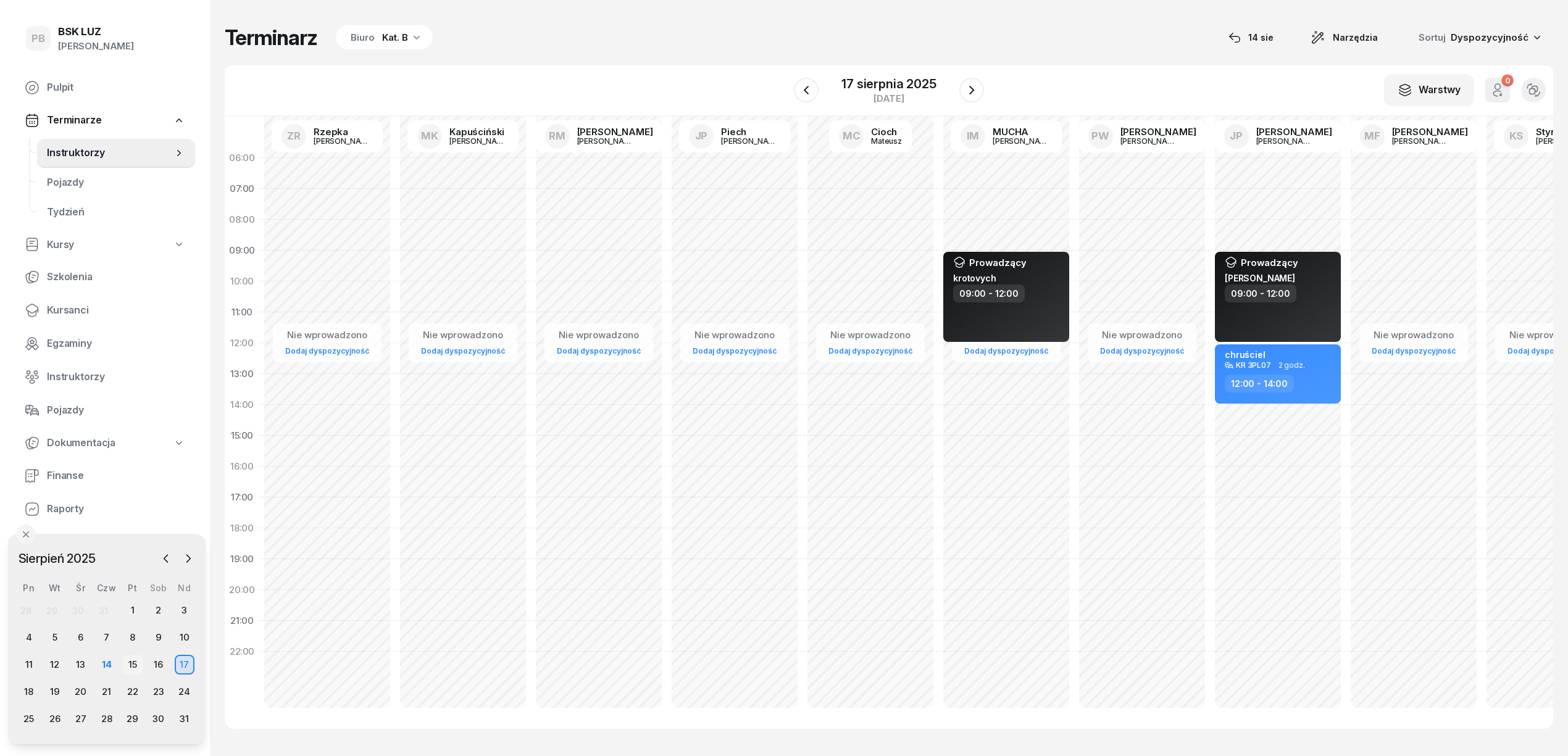
click at [136, 662] on div "15" at bounding box center [132, 664] width 20 height 20
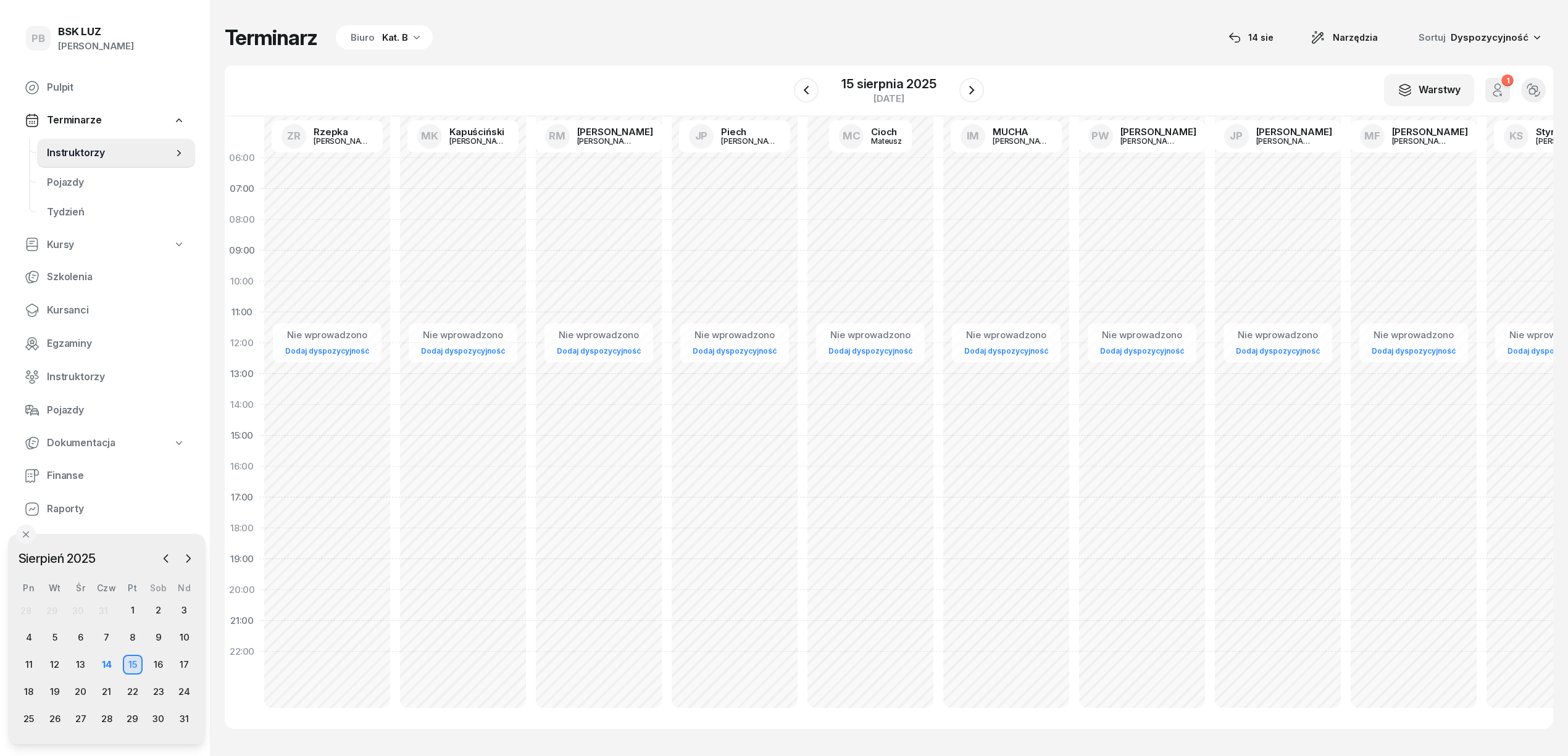
click at [428, 39] on div "Biuro Kat. B" at bounding box center [384, 38] width 97 height 25
click at [358, 164] on div "Kat. BE, C, CE, D" at bounding box center [343, 167] width 76 height 10
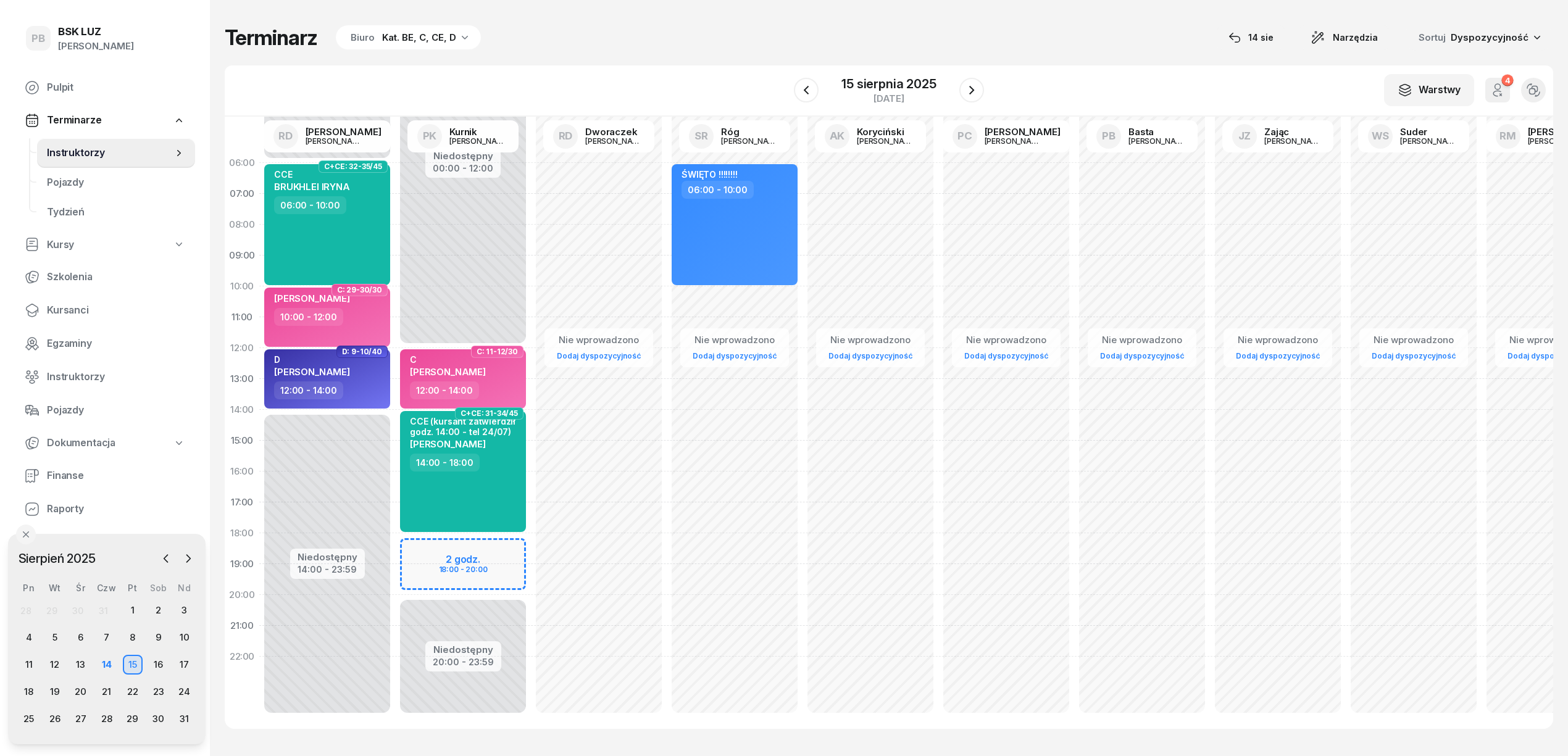
click at [806, 29] on div "Terminarz Biuro Kat. BE, C, CE, D [DATE] Narzędzia Sortuj Dyspozycyjność" at bounding box center [888, 38] width 1328 height 26
click at [664, 64] on div "Terminarz Biuro Kat. BE, C, CE, D 14 sie Narzędzia Sortuj Dyspozycyjność W Wybi…" at bounding box center [888, 377] width 1328 height 753
click at [971, 99] on button "button" at bounding box center [971, 90] width 25 height 25
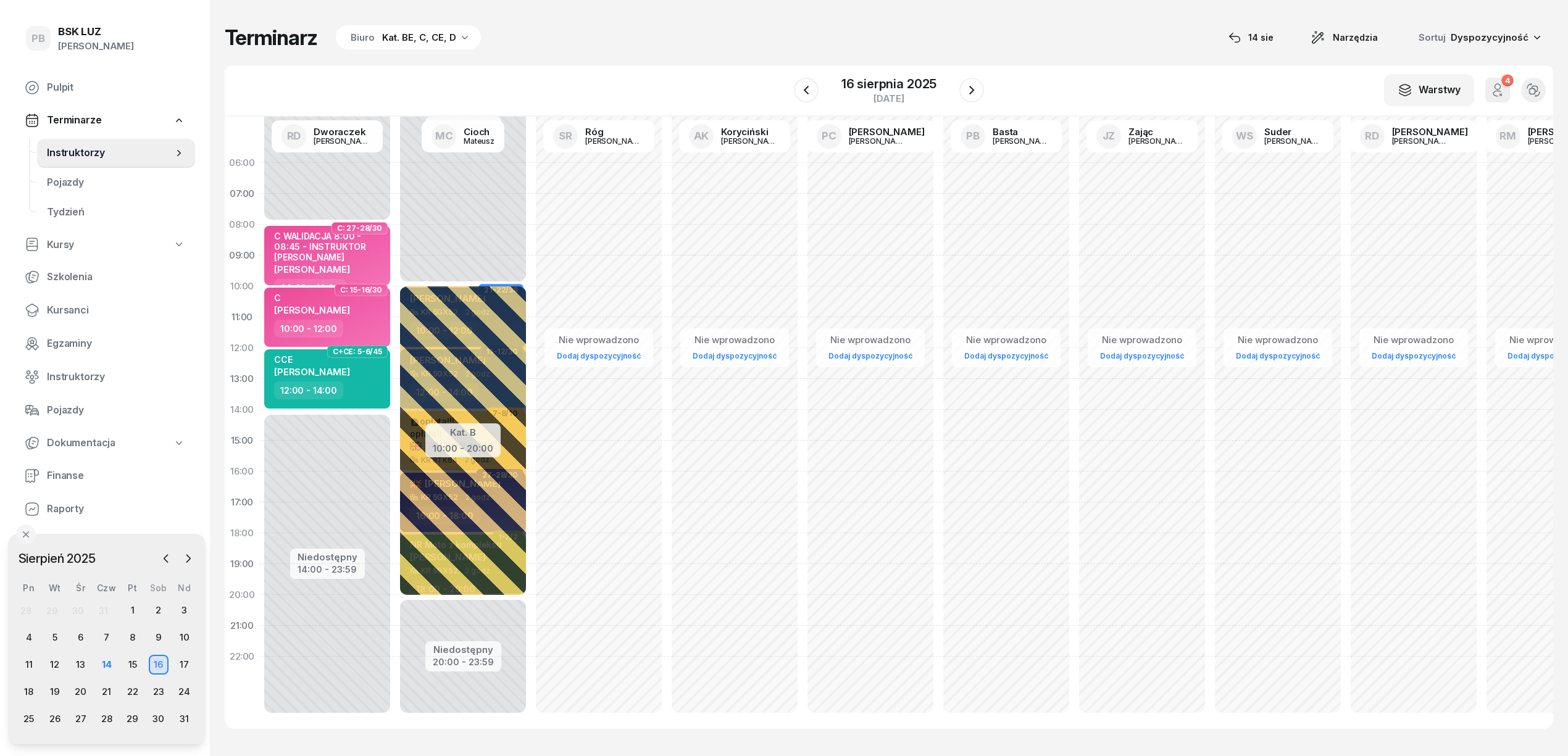
click at [1011, 50] on div "Terminarz Biuro Kat. BE, C, CE, D [DATE] Narzędzia Sortuj Dyspozycyjność" at bounding box center [888, 38] width 1328 height 26
click at [725, 52] on div "Terminarz Biuro Kat. BE, C, CE, D 14 sie Narzędzia Sortuj Dyspozycyjność W Wybi…" at bounding box center [888, 377] width 1328 height 753
click at [363, 249] on div "C WALIDACJA 8:00 - 08:45 - INSTRUKTOR RYSZARD" at bounding box center [328, 247] width 109 height 32
select select "08"
select select "10"
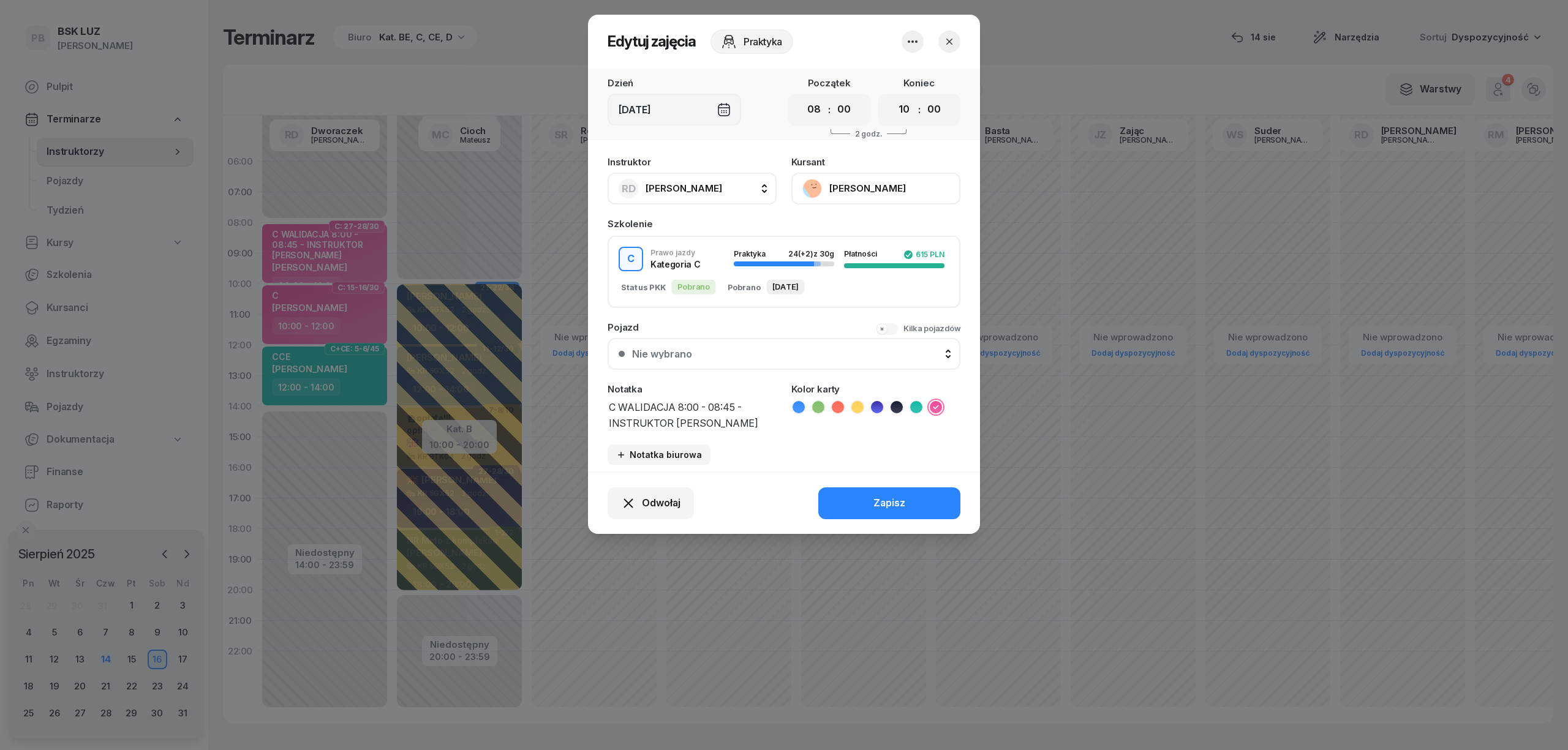
click at [835, 405] on icon at bounding box center [837, 407] width 12 height 12
click at [856, 503] on button "Zapisz" at bounding box center [889, 503] width 142 height 32
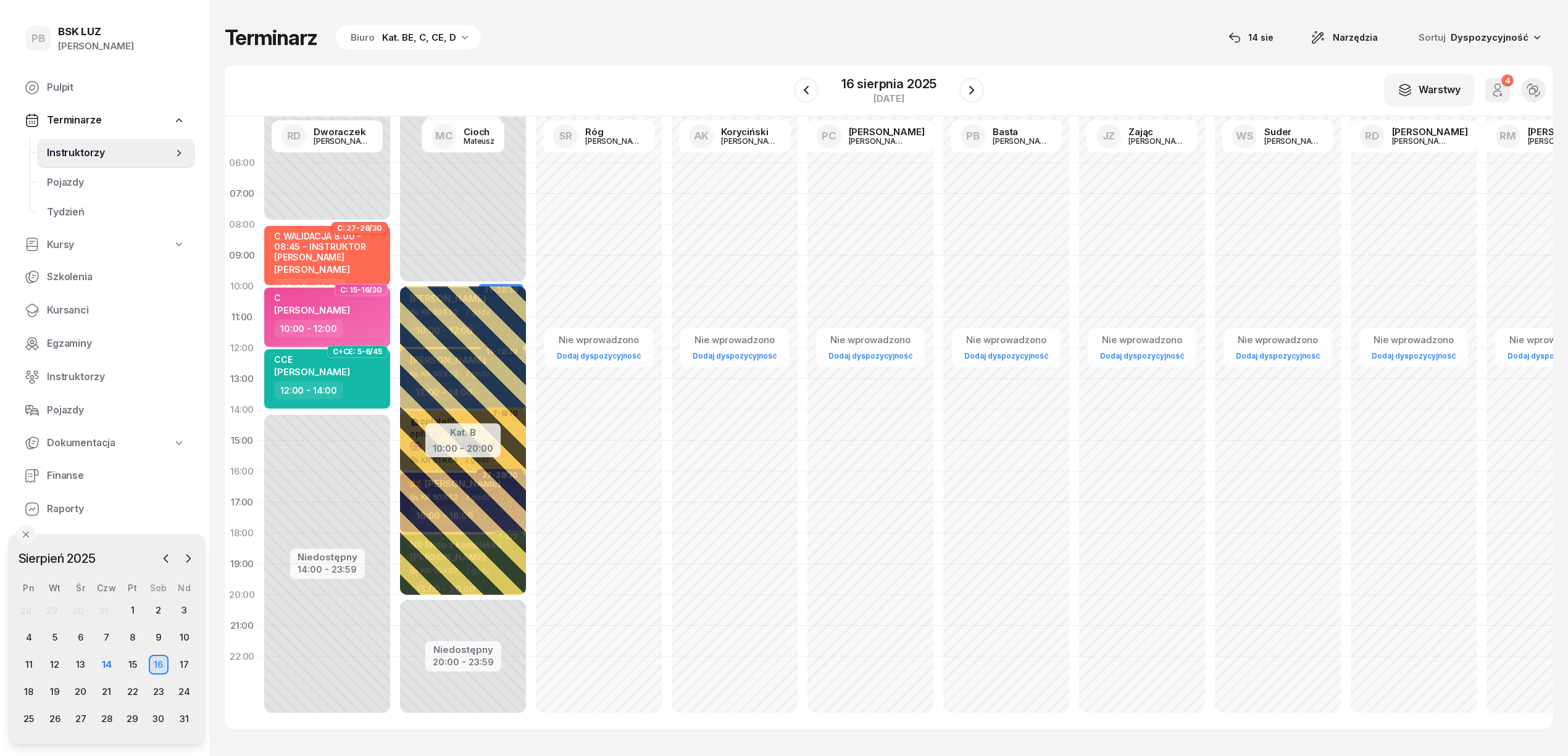
click at [628, 53] on div "Terminarz Biuro Kat. BE, C, CE, D 14 sie Narzędzia Sortuj Dyspozycyjność W Wybi…" at bounding box center [888, 377] width 1328 height 753
click at [1072, 60] on div "Terminarz Biuro Kat. BE, C, CE, D 14 sie Narzędzia Sortuj Dyspozycyjność W Wybi…" at bounding box center [888, 377] width 1328 height 753
click at [46, 312] on link "Kursanci" at bounding box center [104, 311] width 180 height 30
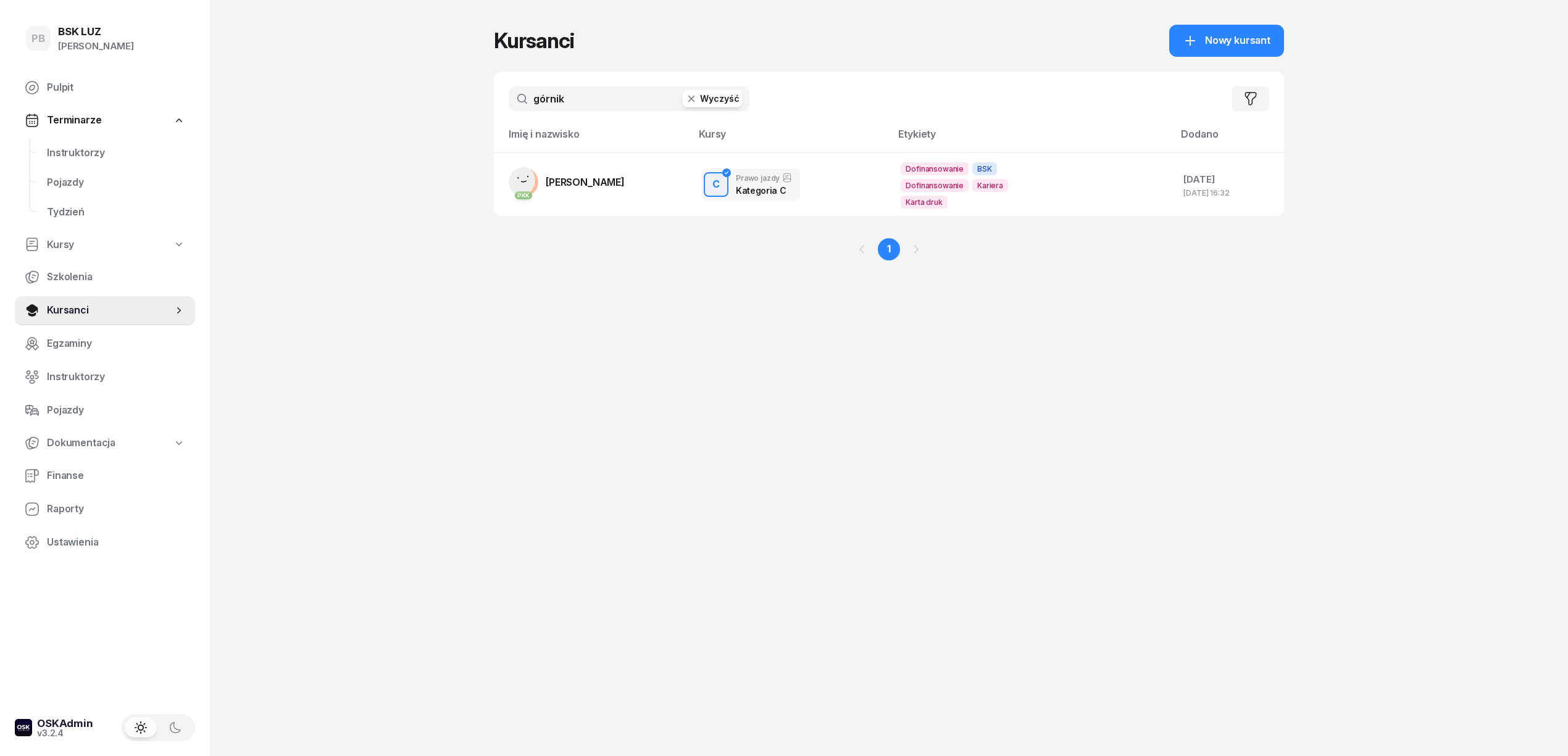
click at [577, 102] on input "górnik" at bounding box center [629, 99] width 241 height 25
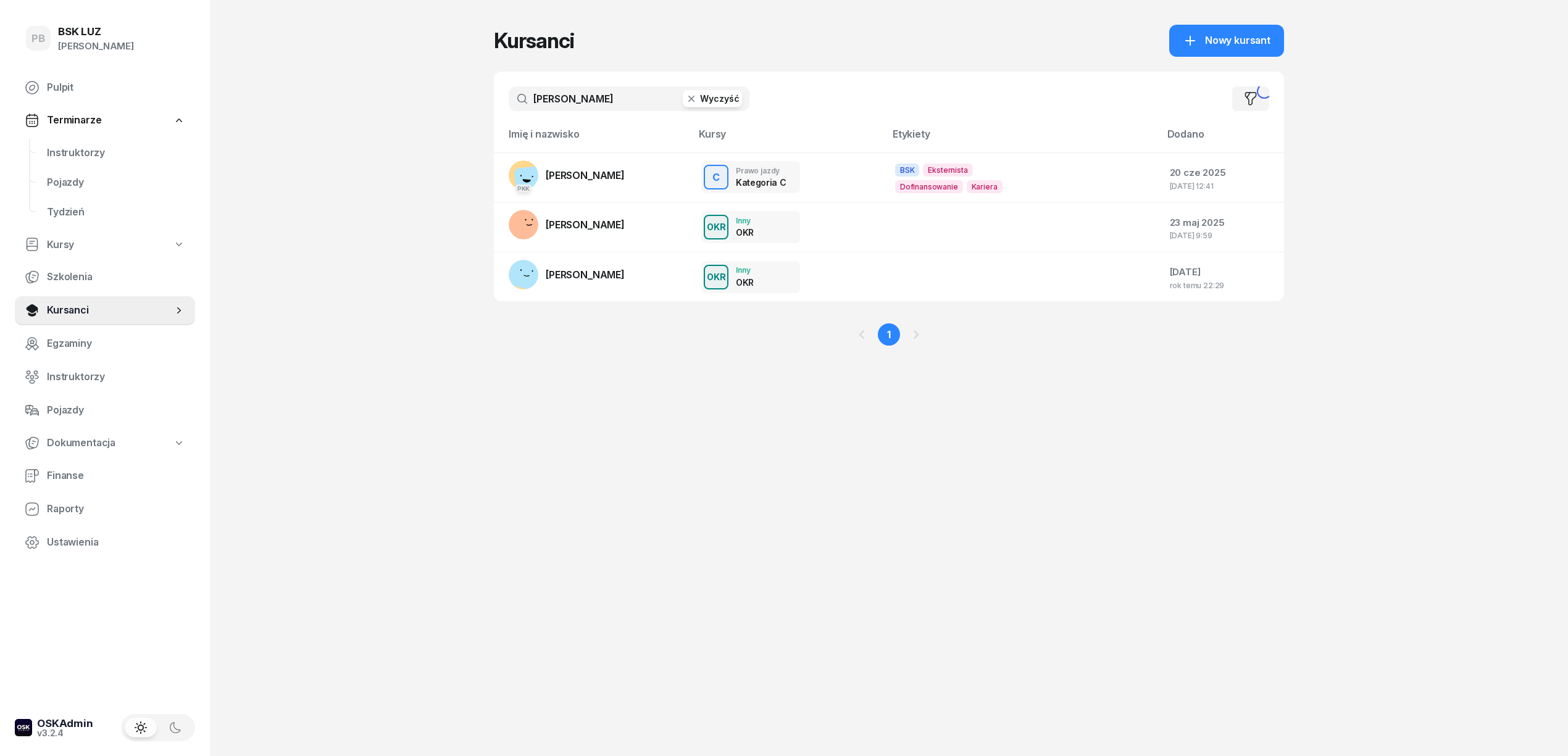
type input "jerzak"
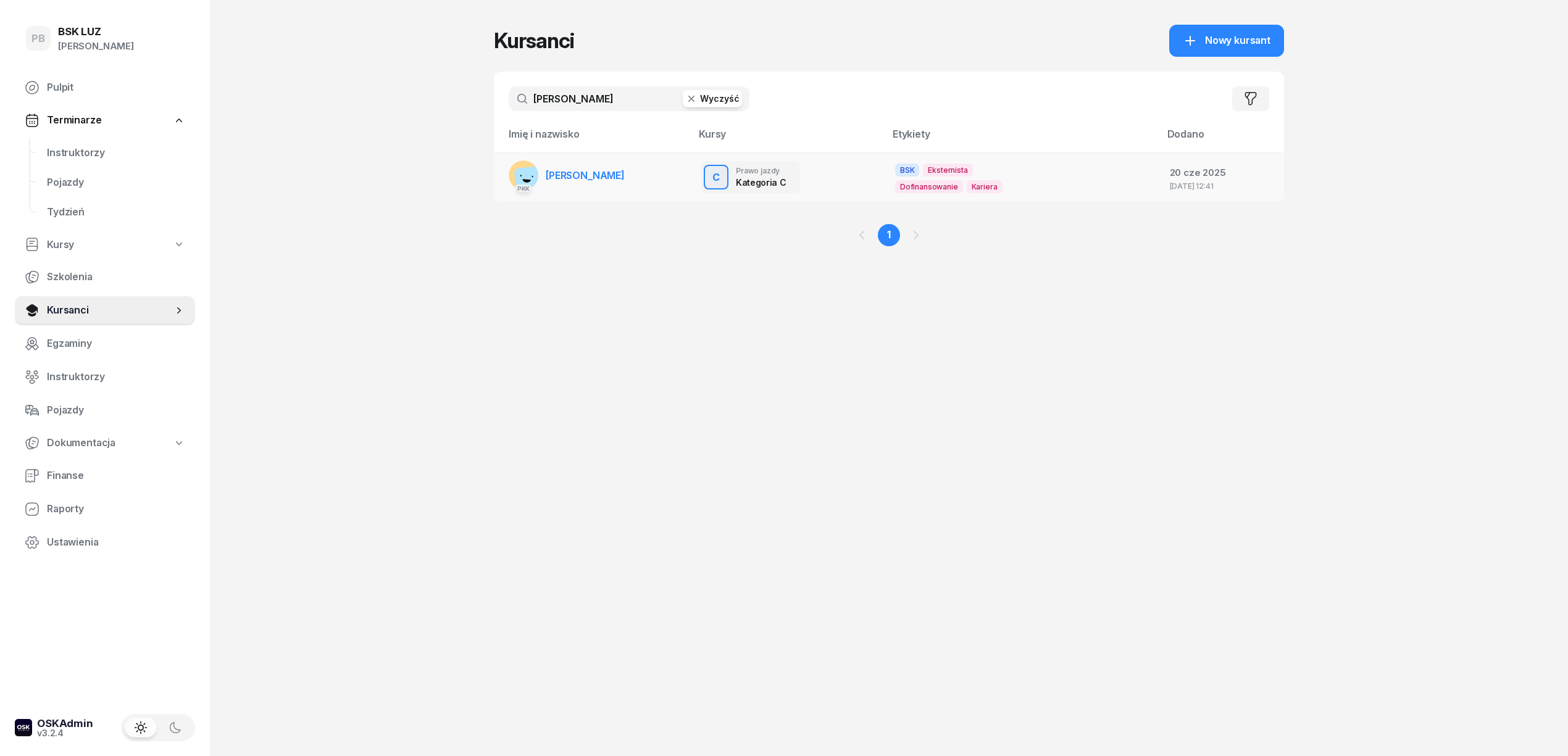
click at [587, 176] on span "[PERSON_NAME]" at bounding box center [585, 175] width 79 height 12
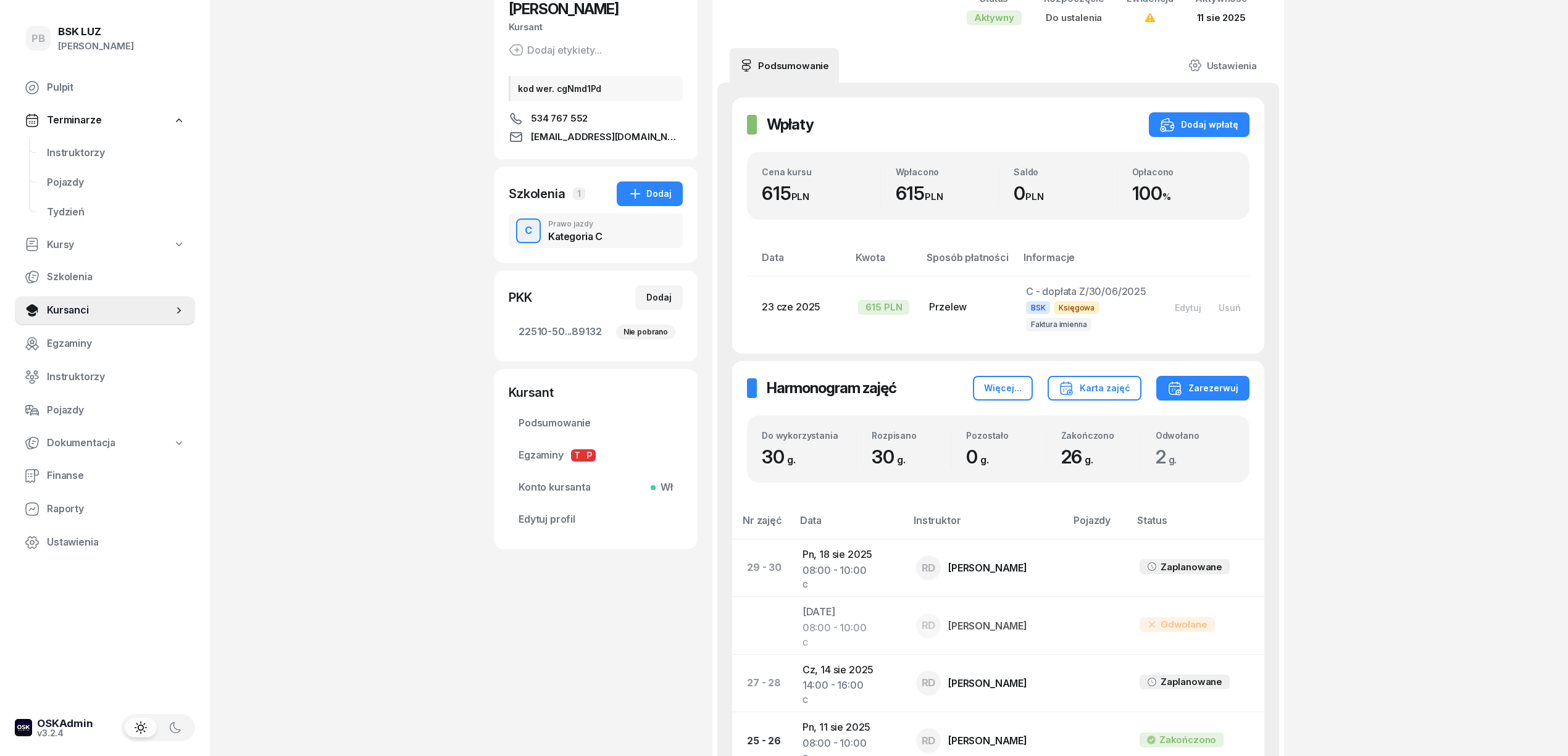
scroll to position [247, 0]
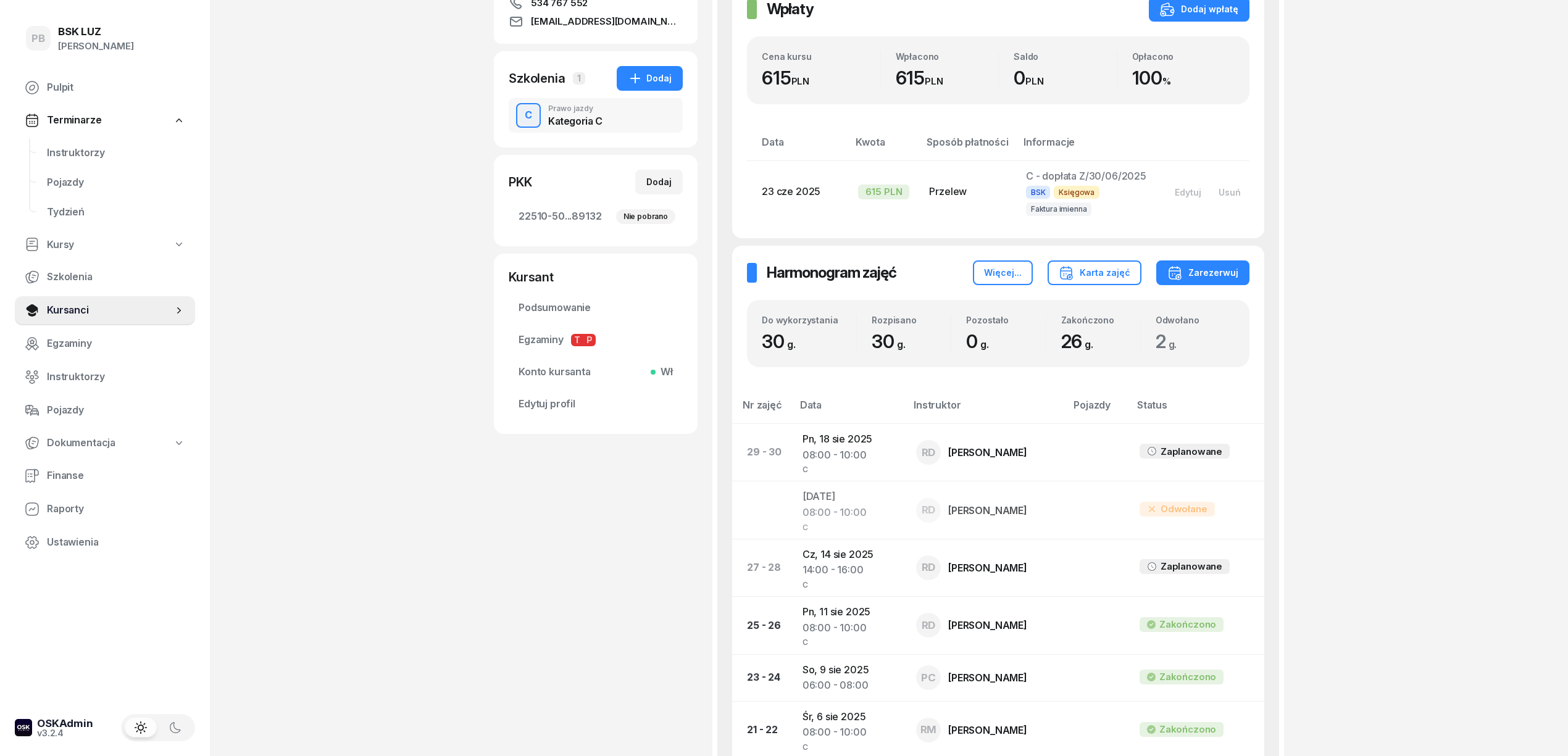
click at [1504, 521] on div "PB BSK LUZ Patrycja Bogdanowicz Pulpit Terminarze Instruktorzy Pojazdy Tydzień …" at bounding box center [784, 592] width 1568 height 1679
click at [834, 440] on td "Pn, 18 sie 2025 08:00 - 10:00 C" at bounding box center [849, 452] width 113 height 57
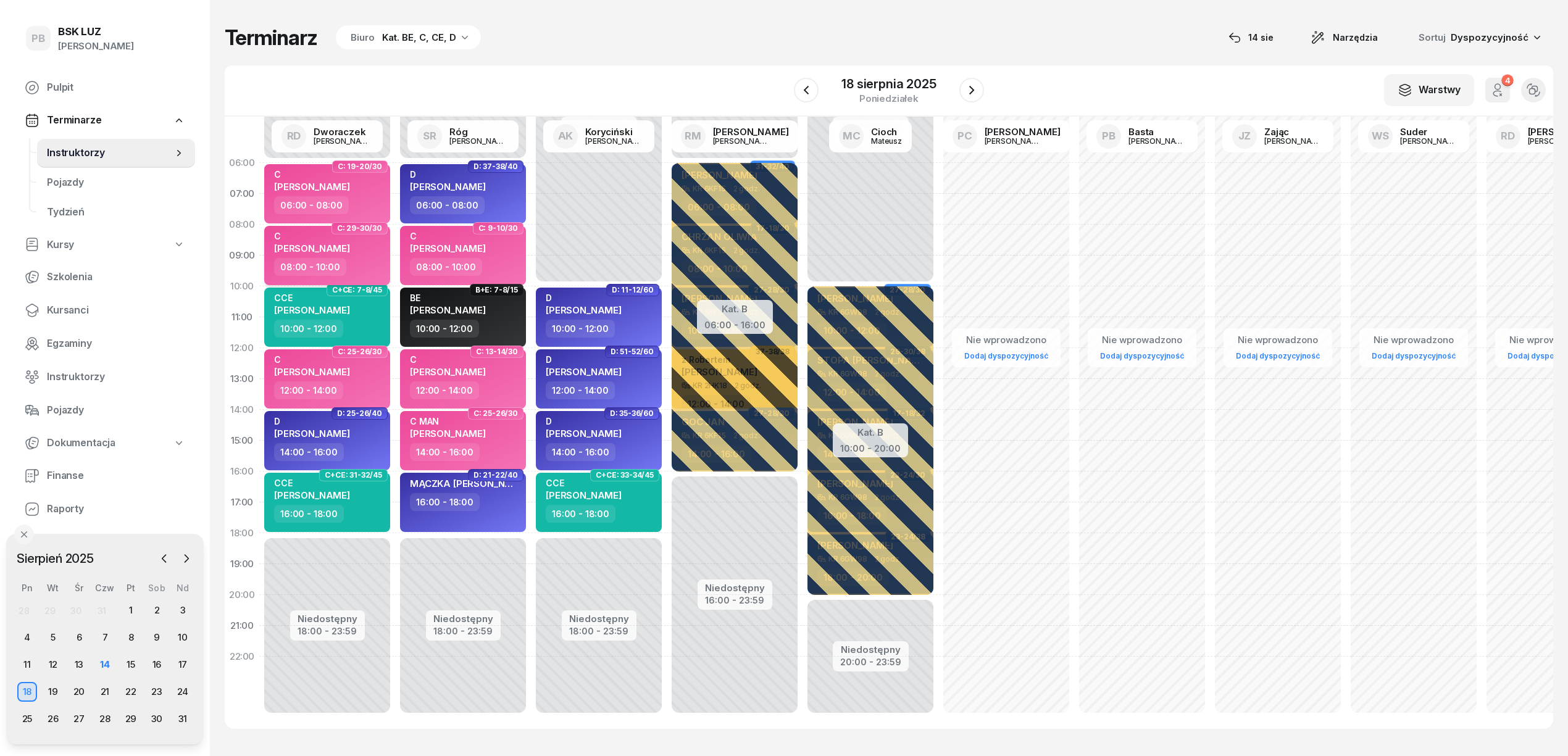
click at [368, 264] on div "08:00 - 10:00" at bounding box center [328, 267] width 109 height 18
select select "08"
select select "10"
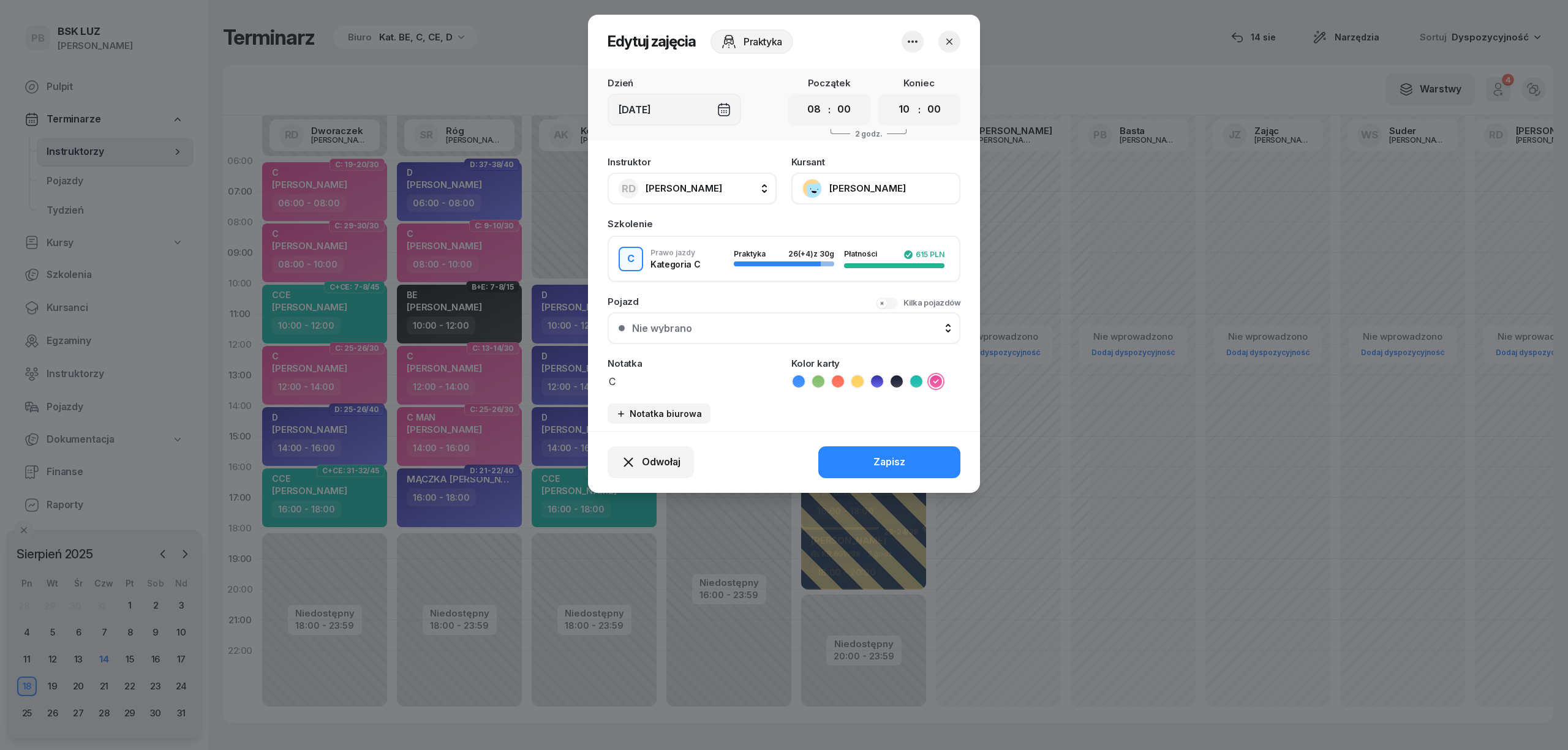
click at [647, 378] on textarea "C" at bounding box center [692, 381] width 169 height 16
type textarea "C WALIDACJA"
click at [838, 383] on icon at bounding box center [837, 381] width 12 height 12
click at [855, 456] on button "Zapisz" at bounding box center [889, 462] width 142 height 32
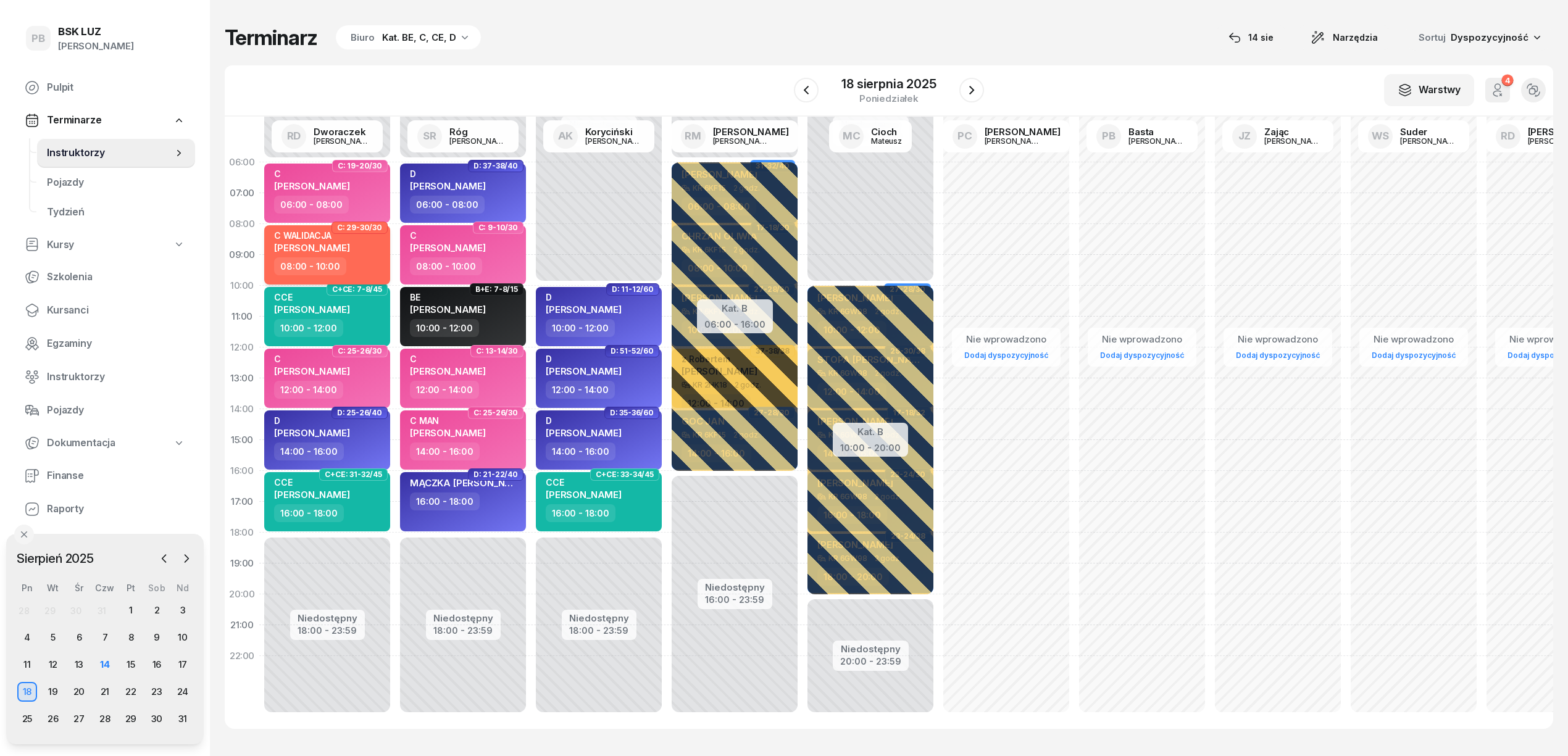
click at [364, 264] on div "08:00 - 10:00" at bounding box center [328, 266] width 109 height 18
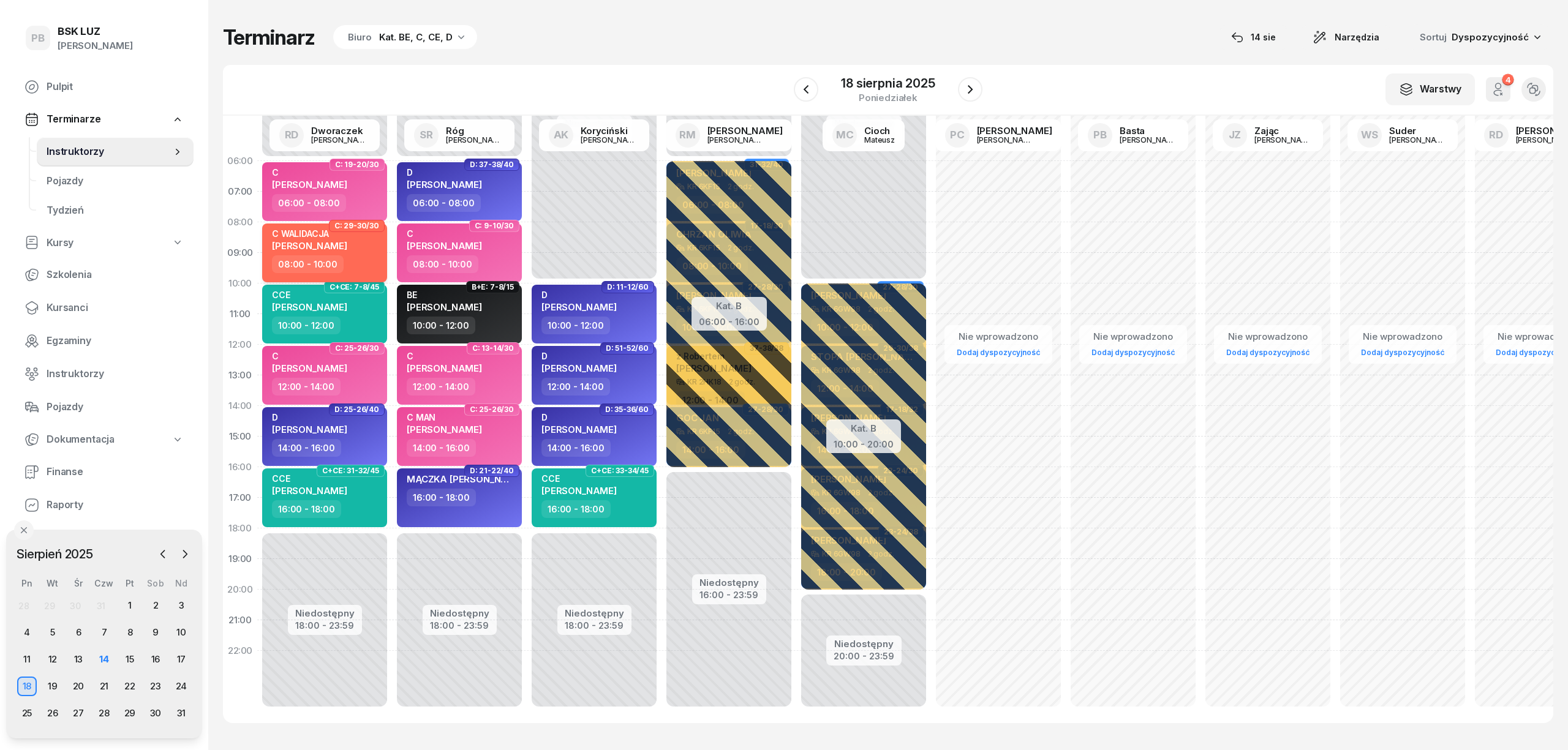
select select "08"
select select "10"
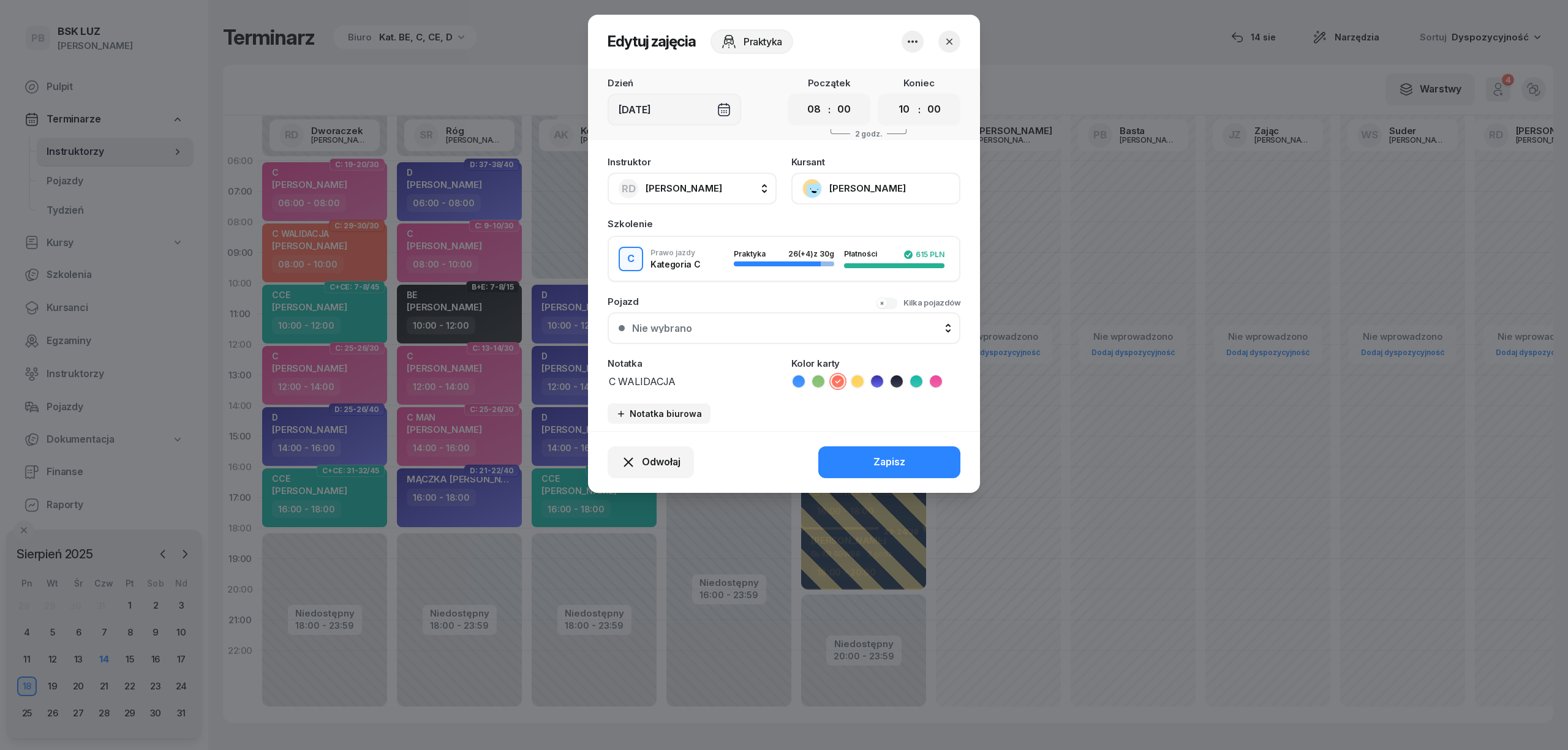
drag, startPoint x: 697, startPoint y: 381, endPoint x: 707, endPoint y: 386, distance: 11.2
click at [698, 381] on textarea "C WALIDACJA" at bounding box center [692, 381] width 169 height 16
type textarea "C WALIDACJA 8:00-8:45"
click at [882, 461] on div "Zapisz" at bounding box center [889, 462] width 32 height 16
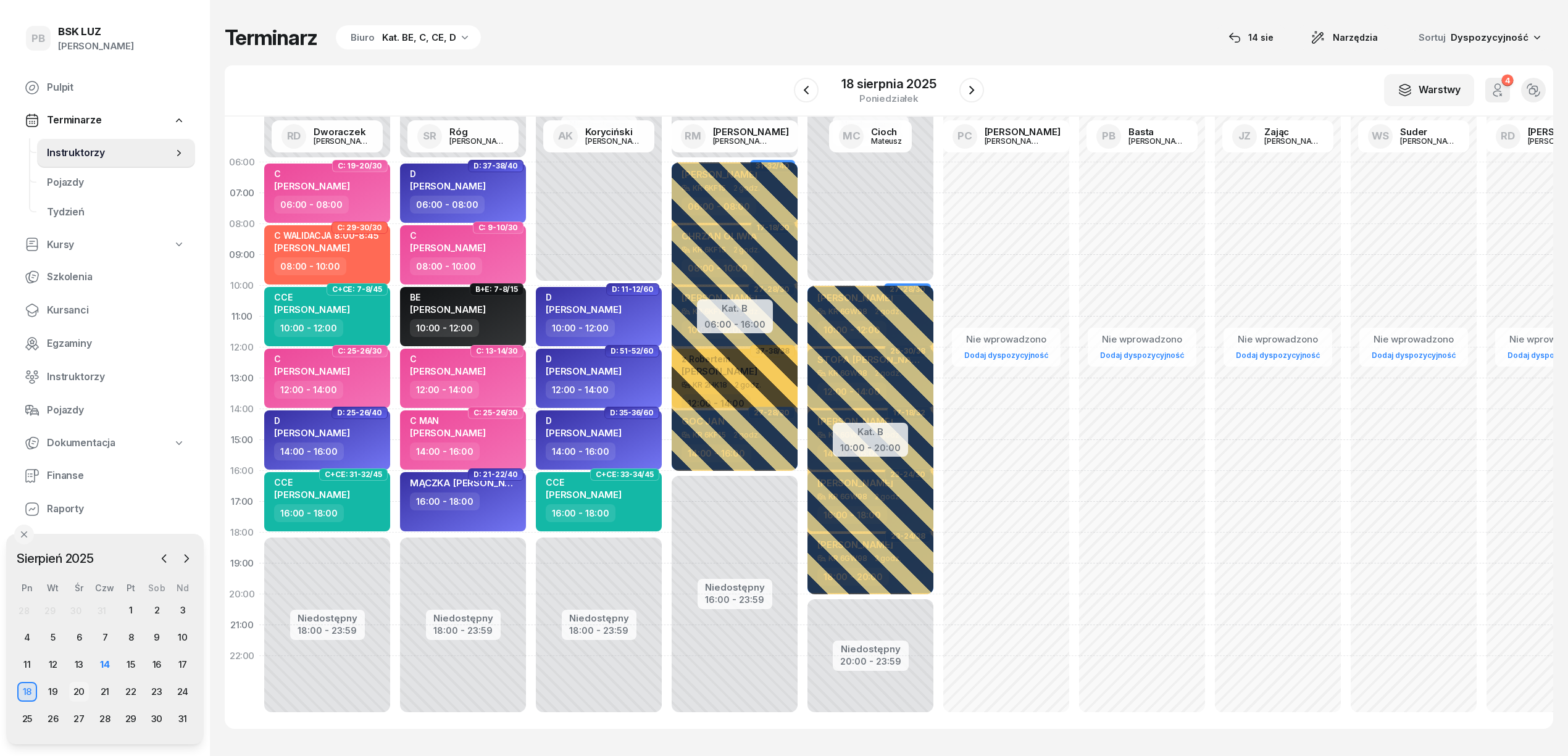
click at [71, 690] on div "20" at bounding box center [79, 692] width 20 height 20
click at [75, 690] on div "20" at bounding box center [79, 692] width 20 height 20
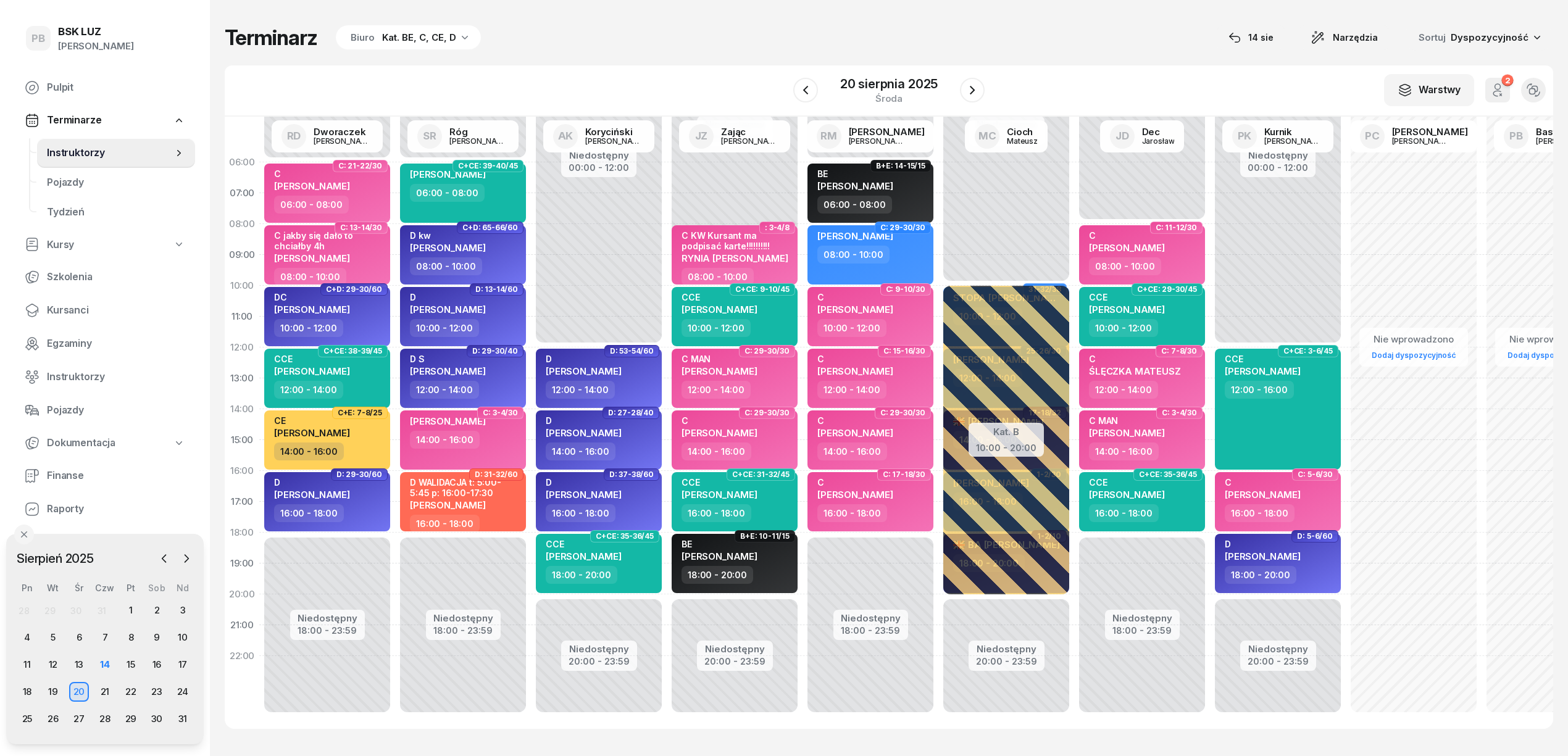
click at [720, 20] on div "Terminarz Biuro Kat. BE, C, CE, D 14 sie Narzędzia Sortuj Dyspozycyjność W Wybi…" at bounding box center [888, 377] width 1328 height 753
click at [1187, 381] on div "12:00 - 14:00" at bounding box center [1143, 389] width 109 height 18
select select "12"
select select "14"
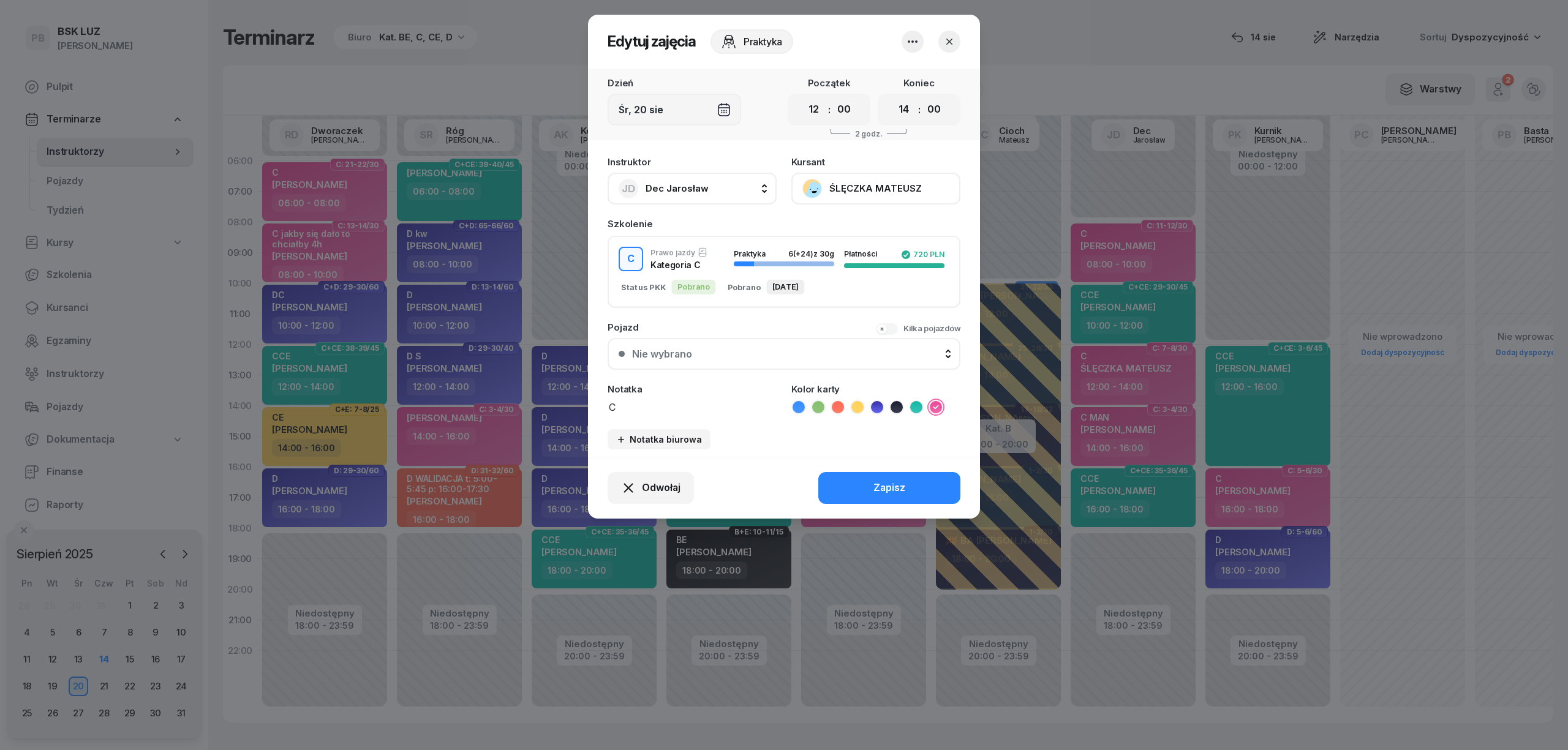
click at [837, 405] on icon at bounding box center [837, 407] width 6 height 4
click at [697, 409] on textarea "C" at bounding box center [692, 406] width 169 height 16
type textarea "C WALIDACJA - SEBASTIAN - 12:00"
click at [919, 481] on button "Zapisz" at bounding box center [889, 488] width 142 height 32
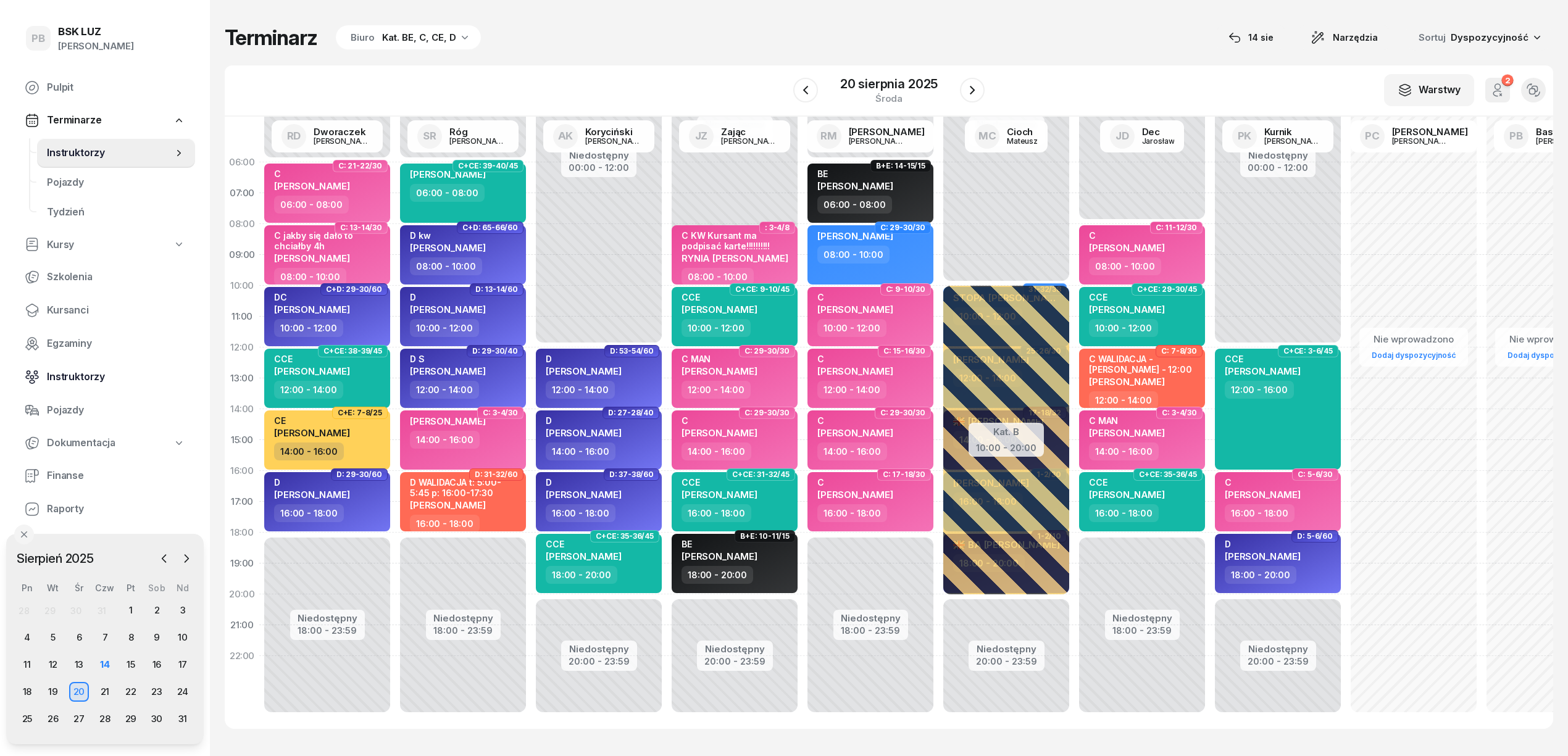
click at [73, 374] on span "Instruktorzy" at bounding box center [116, 377] width 138 height 16
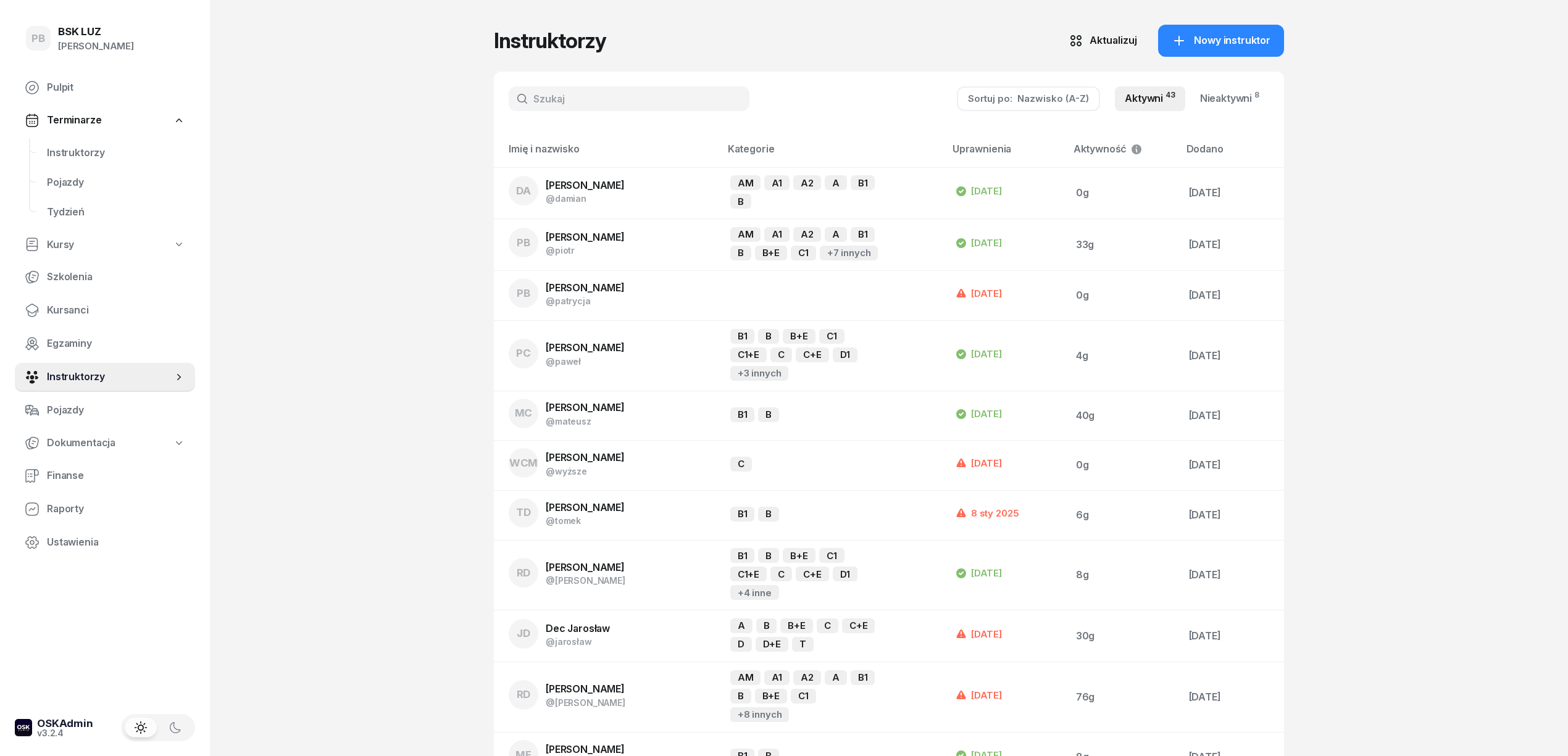
click at [596, 94] on input "text" at bounding box center [629, 99] width 241 height 25
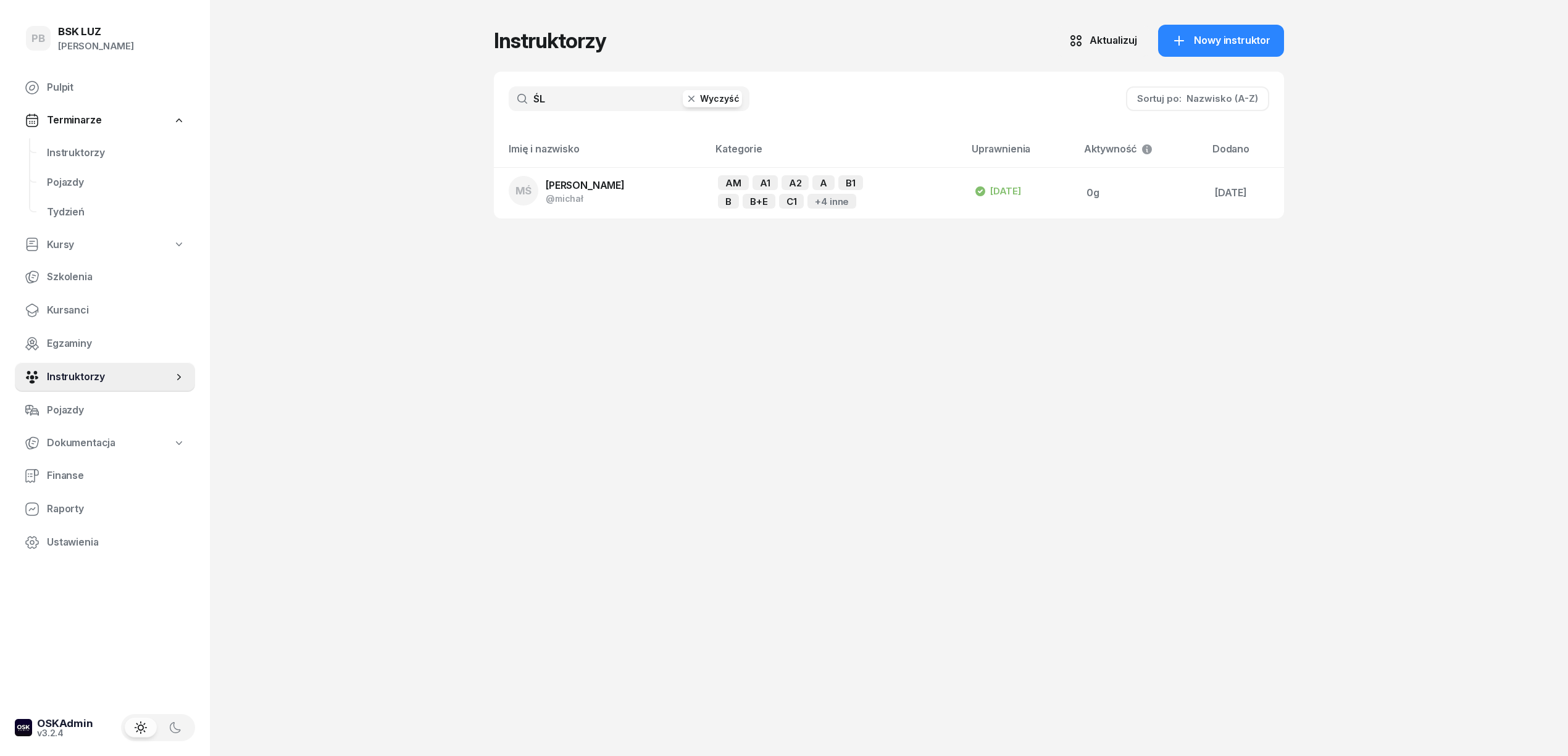
type input "Ś"
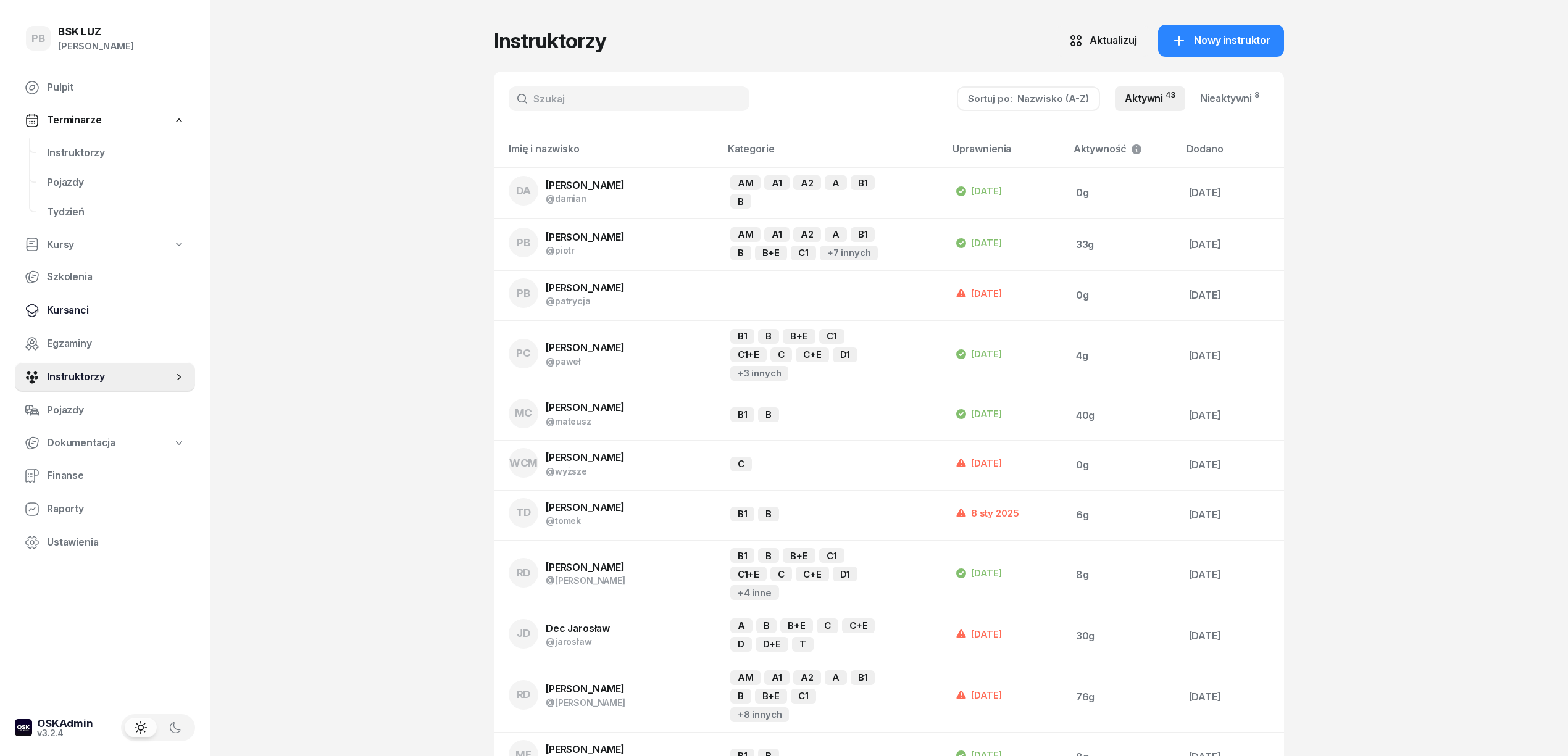
click at [55, 305] on span "Kursanci" at bounding box center [116, 310] width 138 height 16
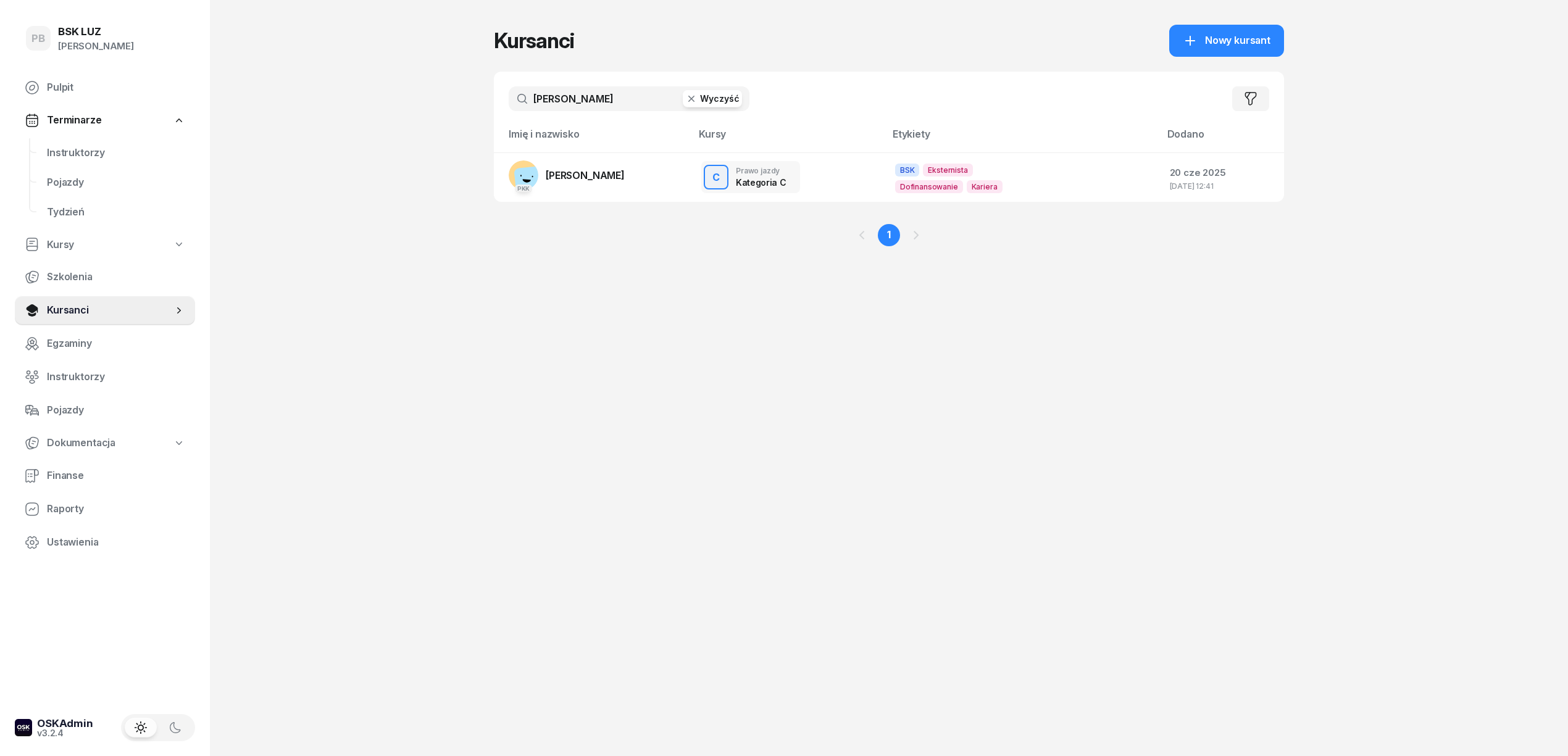
click at [559, 106] on input "jerzak" at bounding box center [629, 99] width 241 height 25
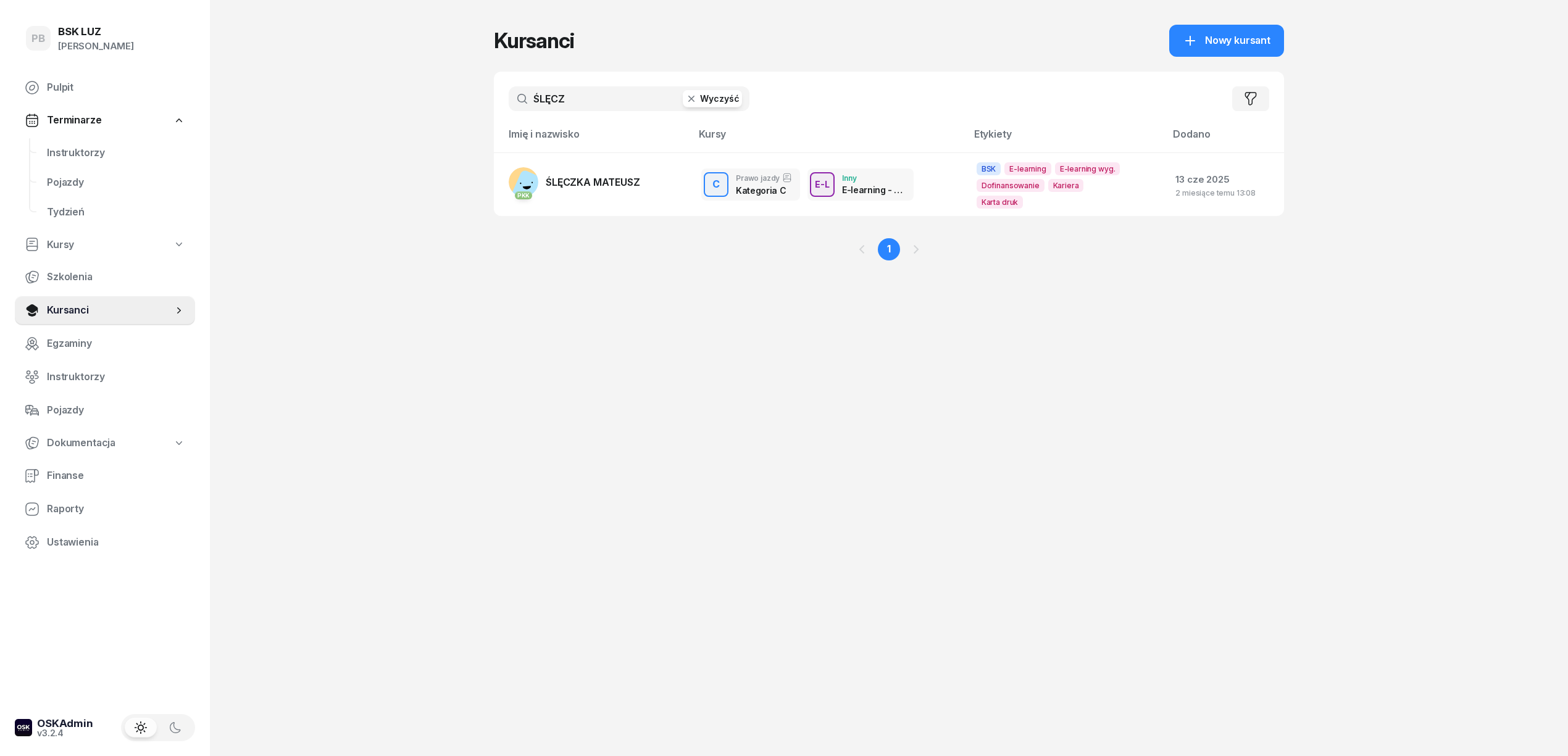
type input "ŚLĘCZ"
click at [349, 232] on div "PB BSK LUZ Patrycja Bogdanowicz Pulpit Terminarze Instruktorzy Pojazdy Tydzień …" at bounding box center [784, 378] width 1568 height 756
click at [382, 162] on div "PB BSK LUZ Patrycja Bogdanowicz Pulpit Terminarze Instruktorzy Pojazdy Tydzień …" at bounding box center [784, 378] width 1568 height 756
click at [363, 178] on div "PB BSK LUZ Patrycja Bogdanowicz Pulpit Terminarze Instruktorzy Pojazdy Tydzień …" at bounding box center [784, 378] width 1568 height 756
click at [617, 184] on span "ŚLĘCZKA MATEUSZ" at bounding box center [592, 181] width 94 height 12
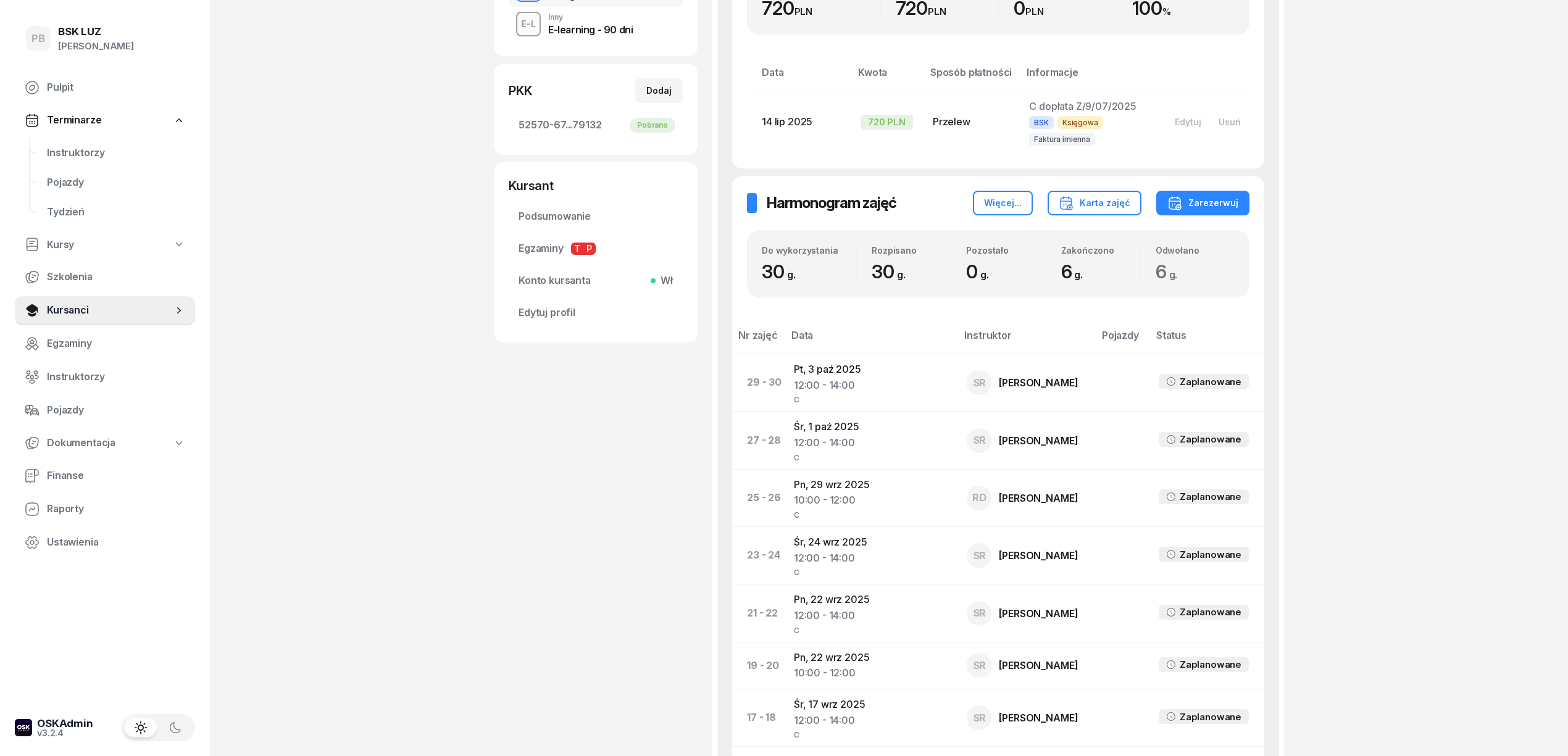
scroll to position [411, 0]
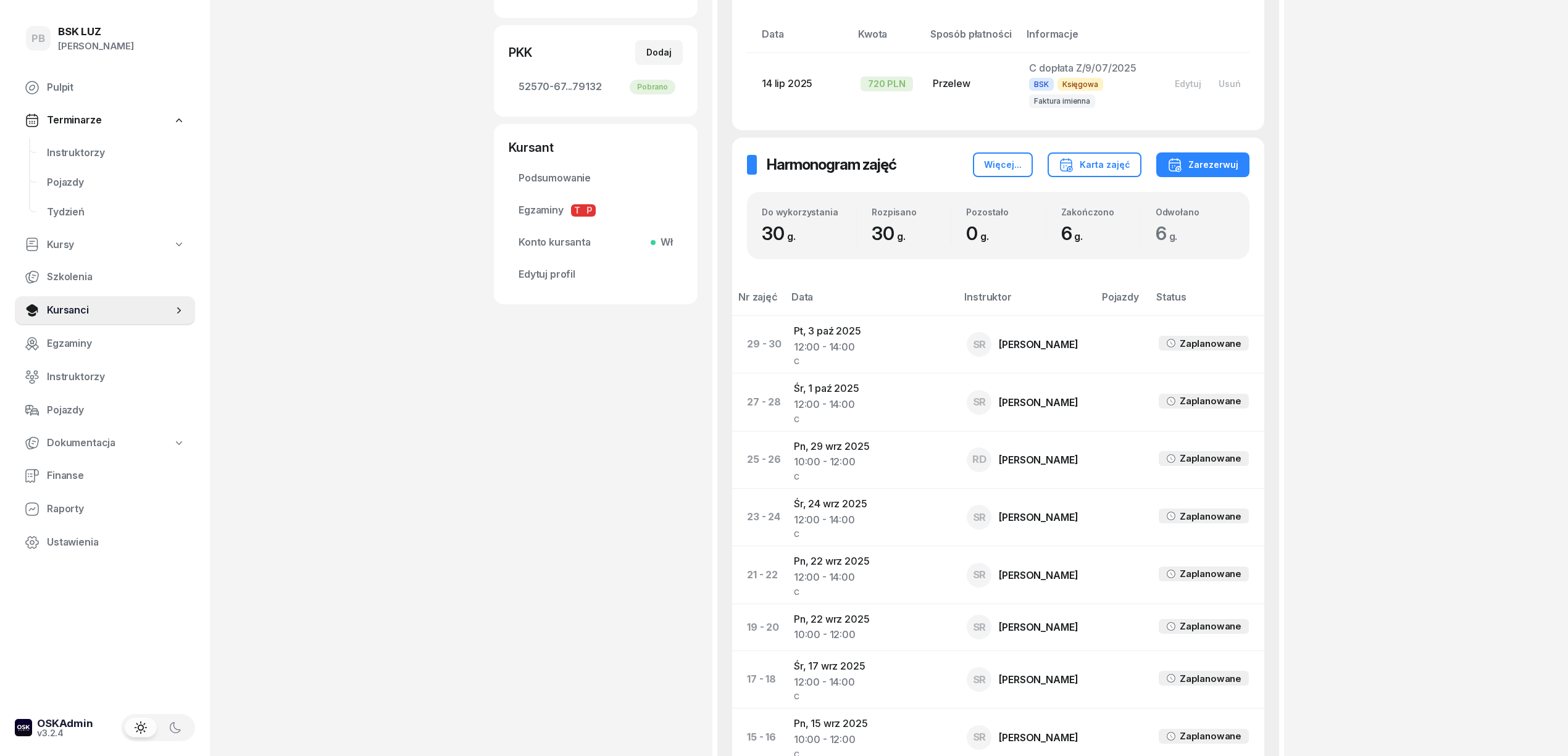
click at [1334, 452] on div "PB BSK LUZ Patrycja Bogdanowicz Pulpit Terminarze Instruktorzy Pojazdy Tydzień …" at bounding box center [784, 543] width 1568 height 1909
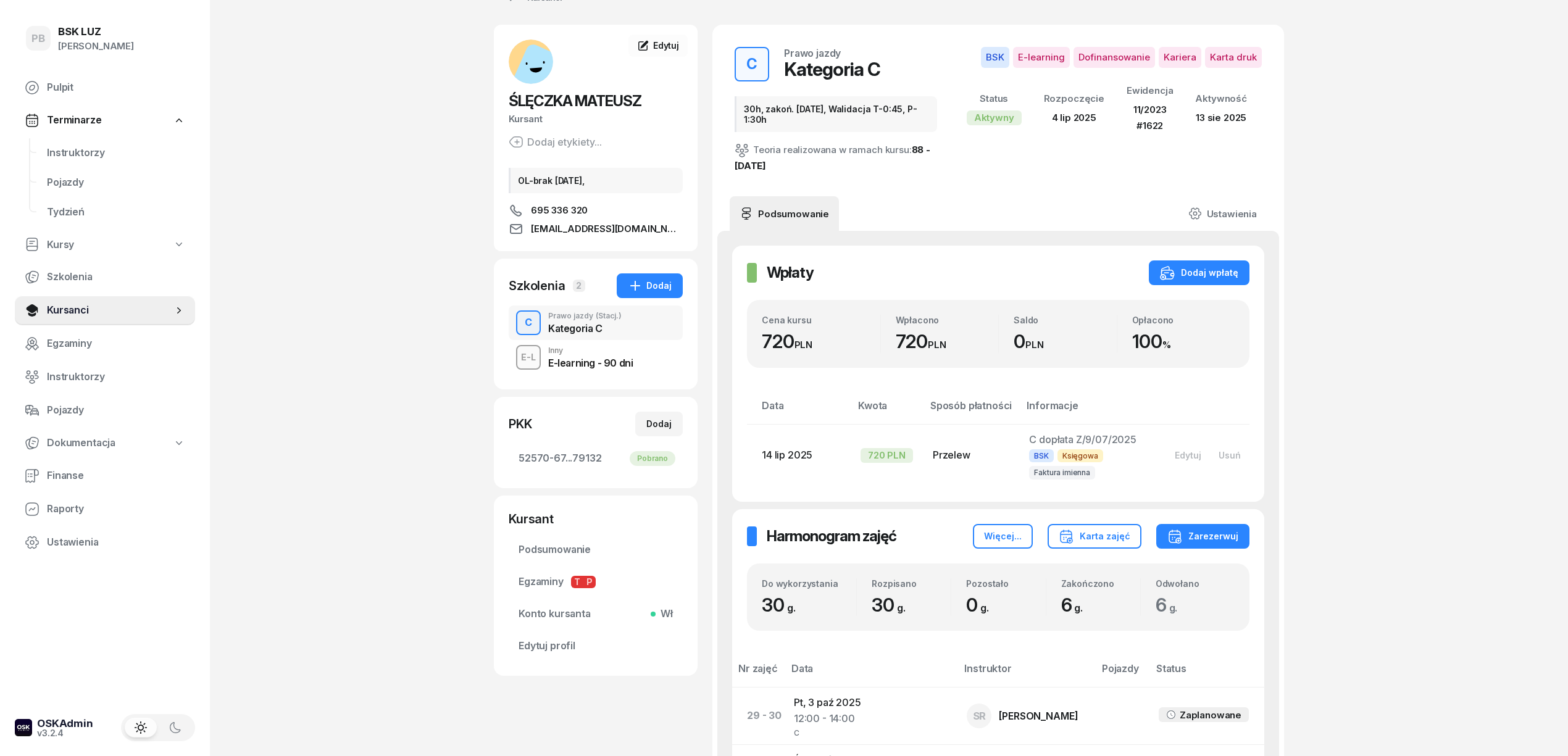
scroll to position [0, 0]
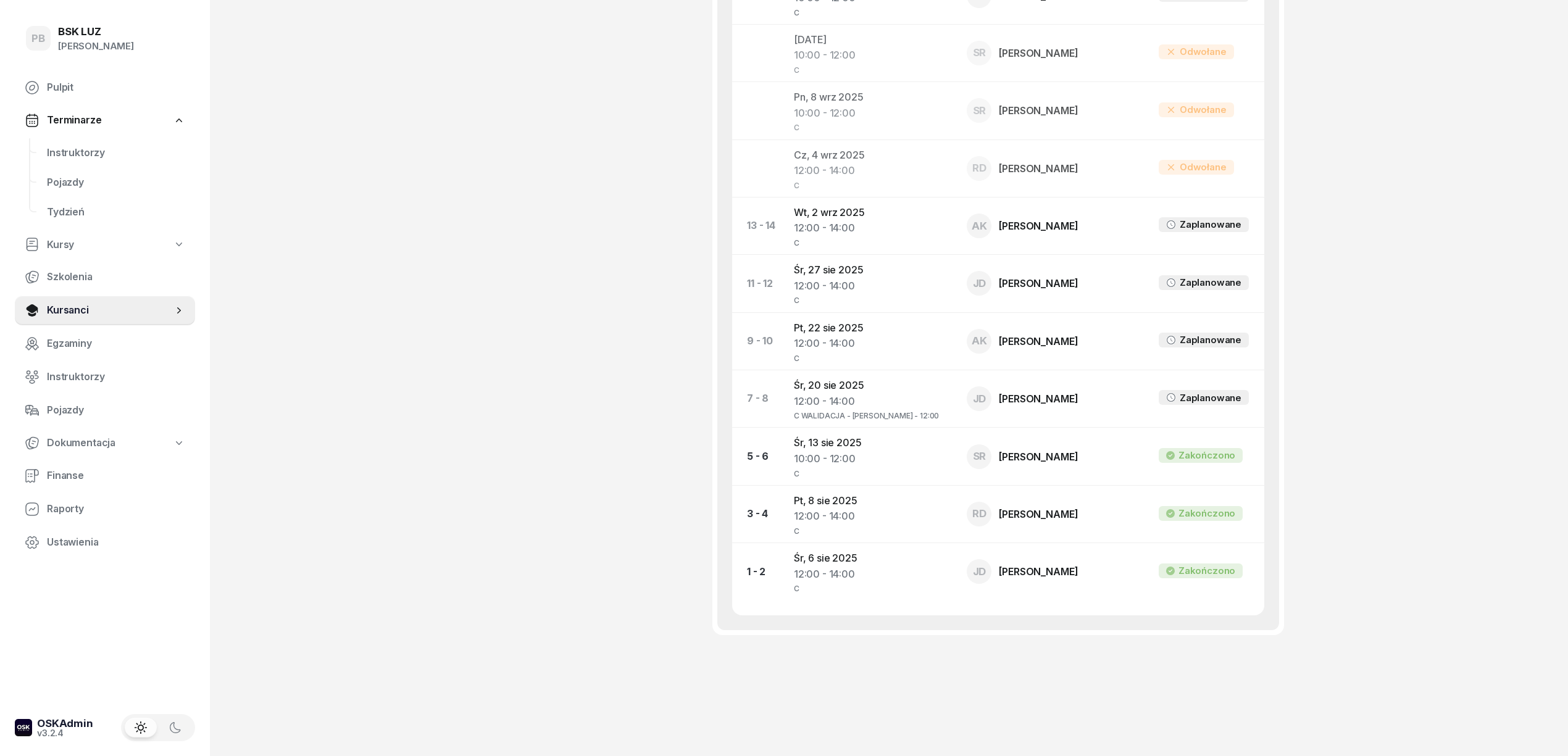
scroll to position [1157, 0]
click at [822, 396] on div "12:00 - 14:00" at bounding box center [871, 402] width 154 height 16
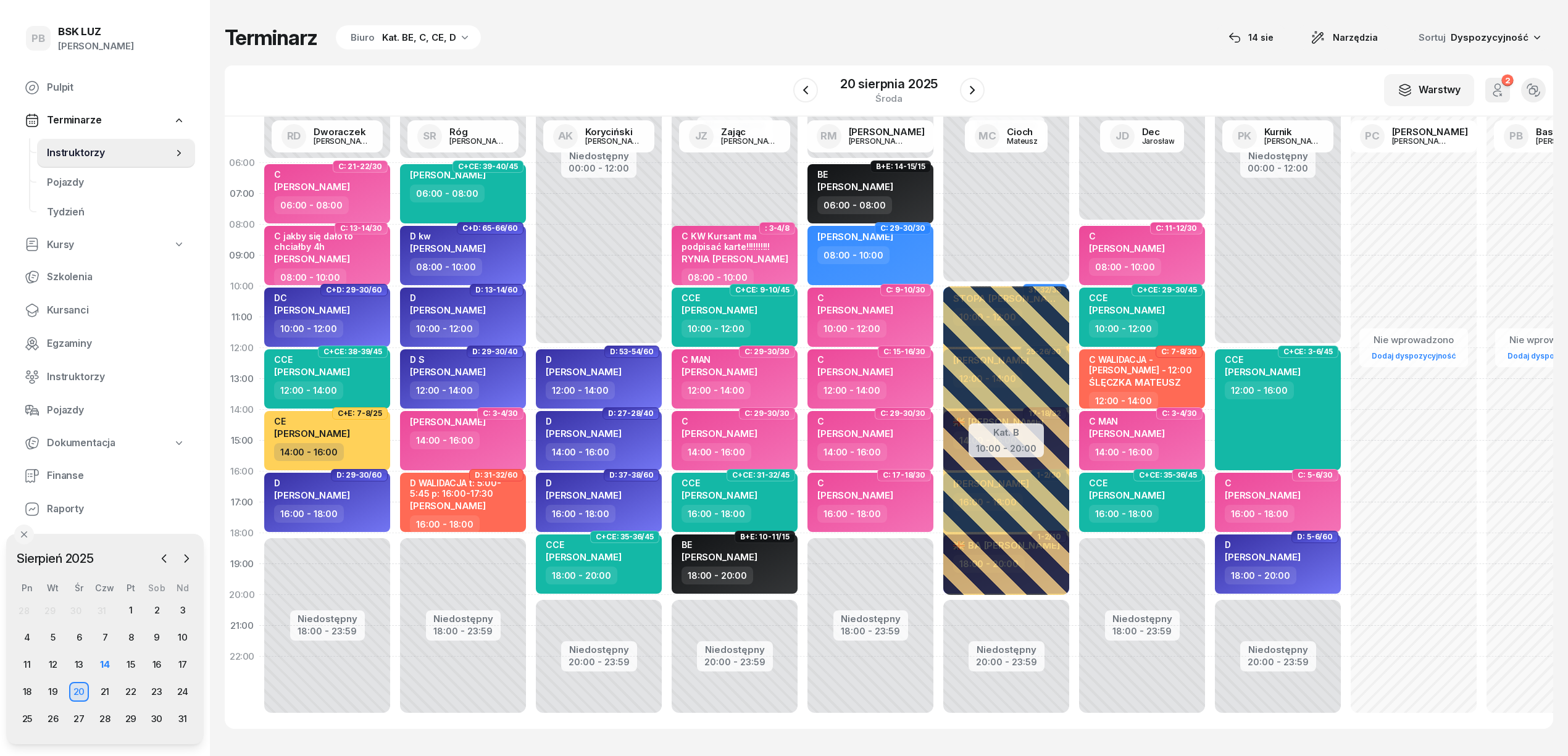
click at [1042, 29] on div "Terminarz Biuro Kat. BE, C, CE, D [DATE] Narzędzia Sortuj Dyspozycyjność" at bounding box center [888, 38] width 1328 height 26
click at [1159, 60] on div "Terminarz Biuro Kat. BE, C, CE, D 14 sie Narzędzia Sortuj Dyspozycyjność W Wybi…" at bounding box center [888, 377] width 1328 height 753
click at [631, 60] on div "Terminarz Biuro Kat. BE, C, CE, D 14 sie Narzędzia Sortuj Dyspozycyjność W Wybi…" at bounding box center [888, 377] width 1328 height 753
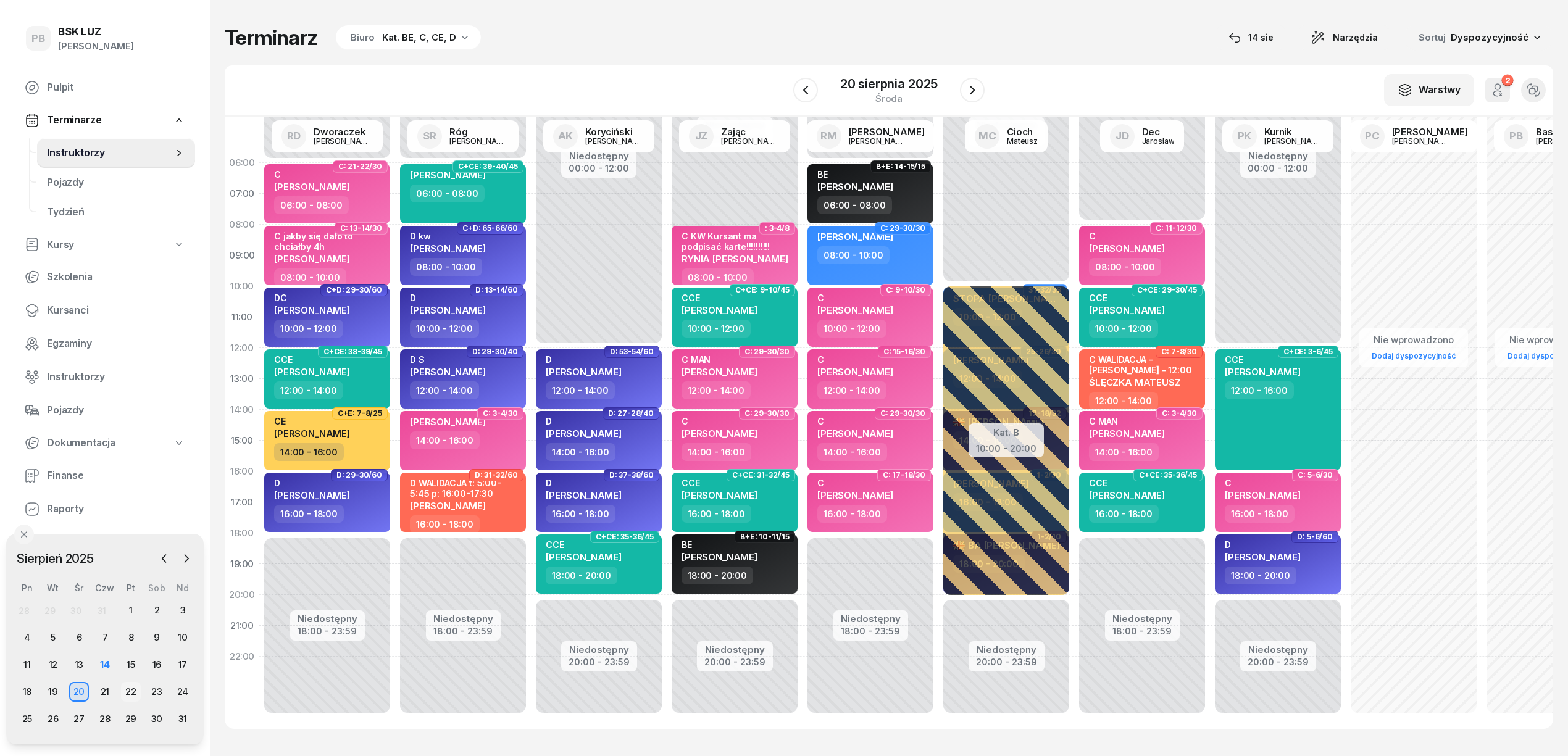
click at [127, 692] on div "22" at bounding box center [130, 692] width 20 height 20
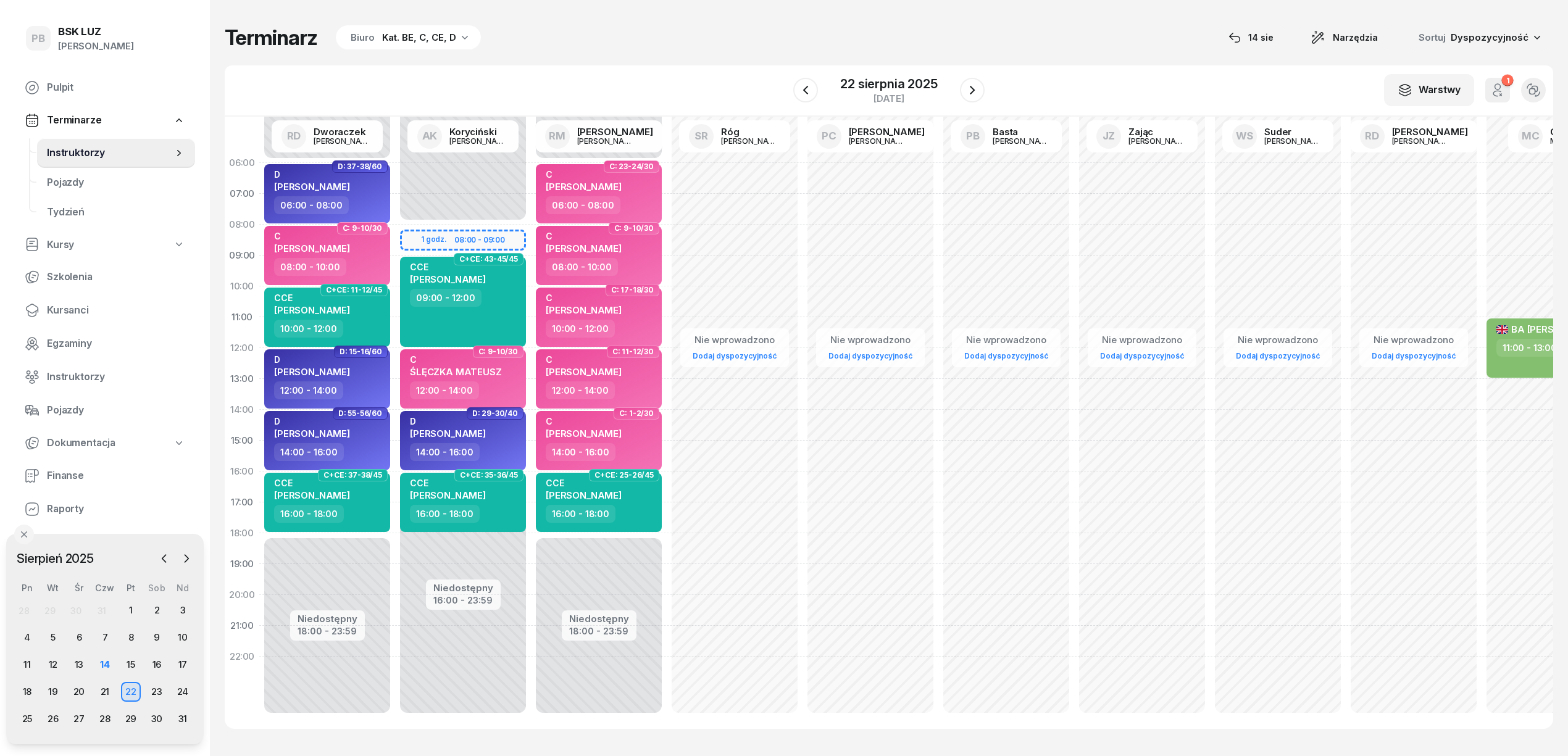
click at [132, 654] on div "28 29 30 31 1 2 3 4 5 6 7 8 9 10 11 12 13 14 15 16 17 18 19 20 21 22 23 24 25 2…" at bounding box center [104, 665] width 181 height 129
click at [129, 666] on div "15" at bounding box center [130, 664] width 20 height 20
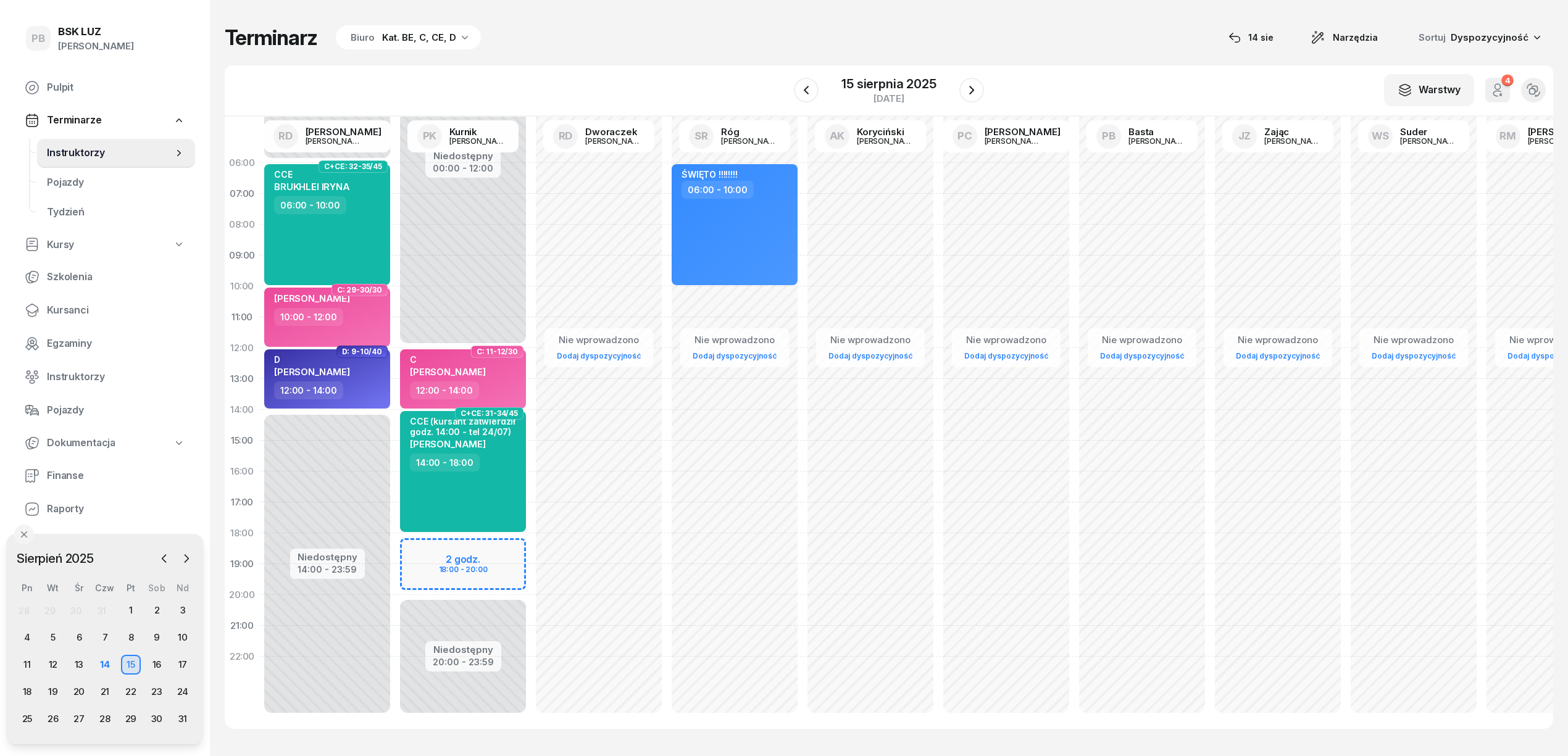
click at [402, 42] on div "Kat. BE, C, CE, D" at bounding box center [419, 38] width 74 height 15
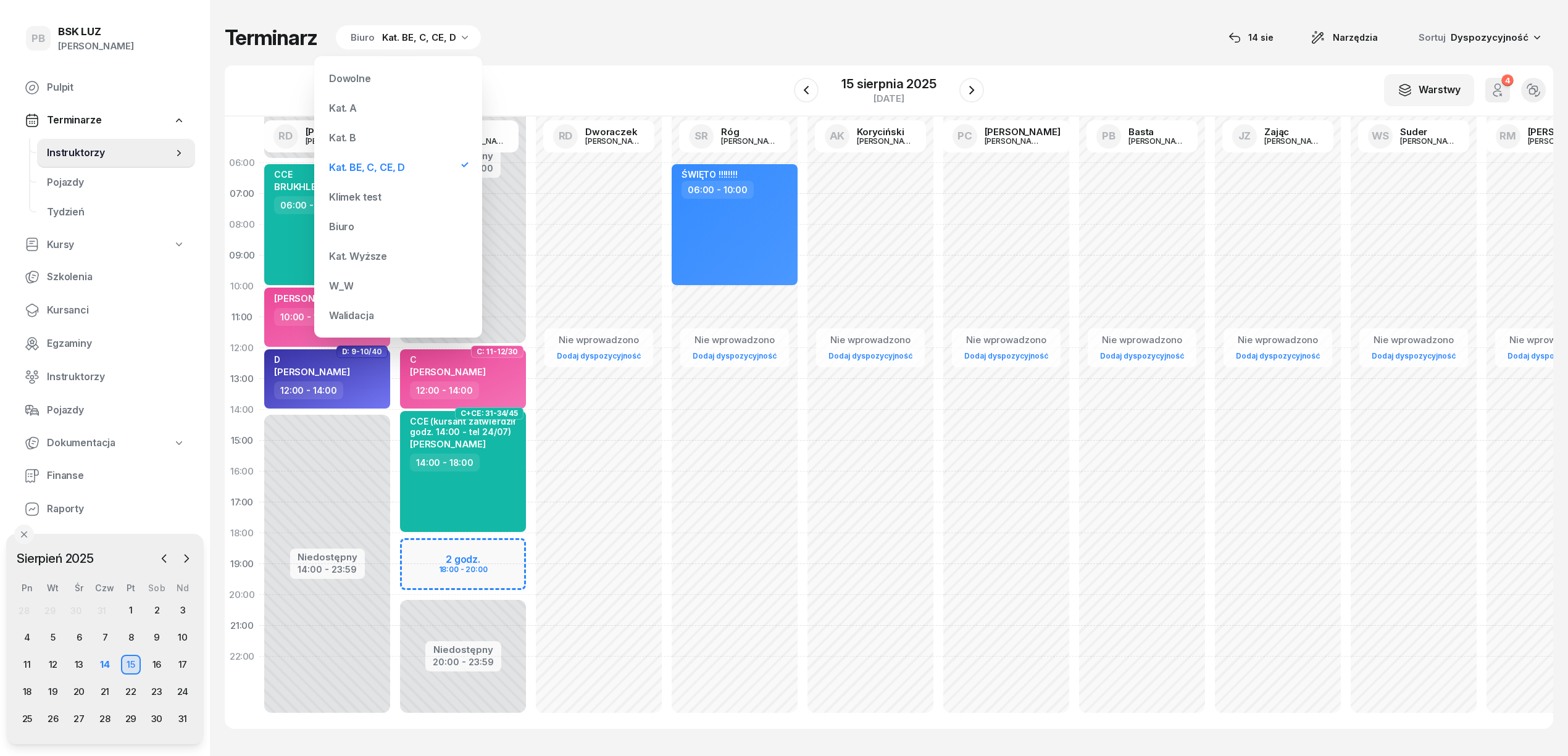
click at [361, 144] on div "Kat. B" at bounding box center [398, 137] width 148 height 25
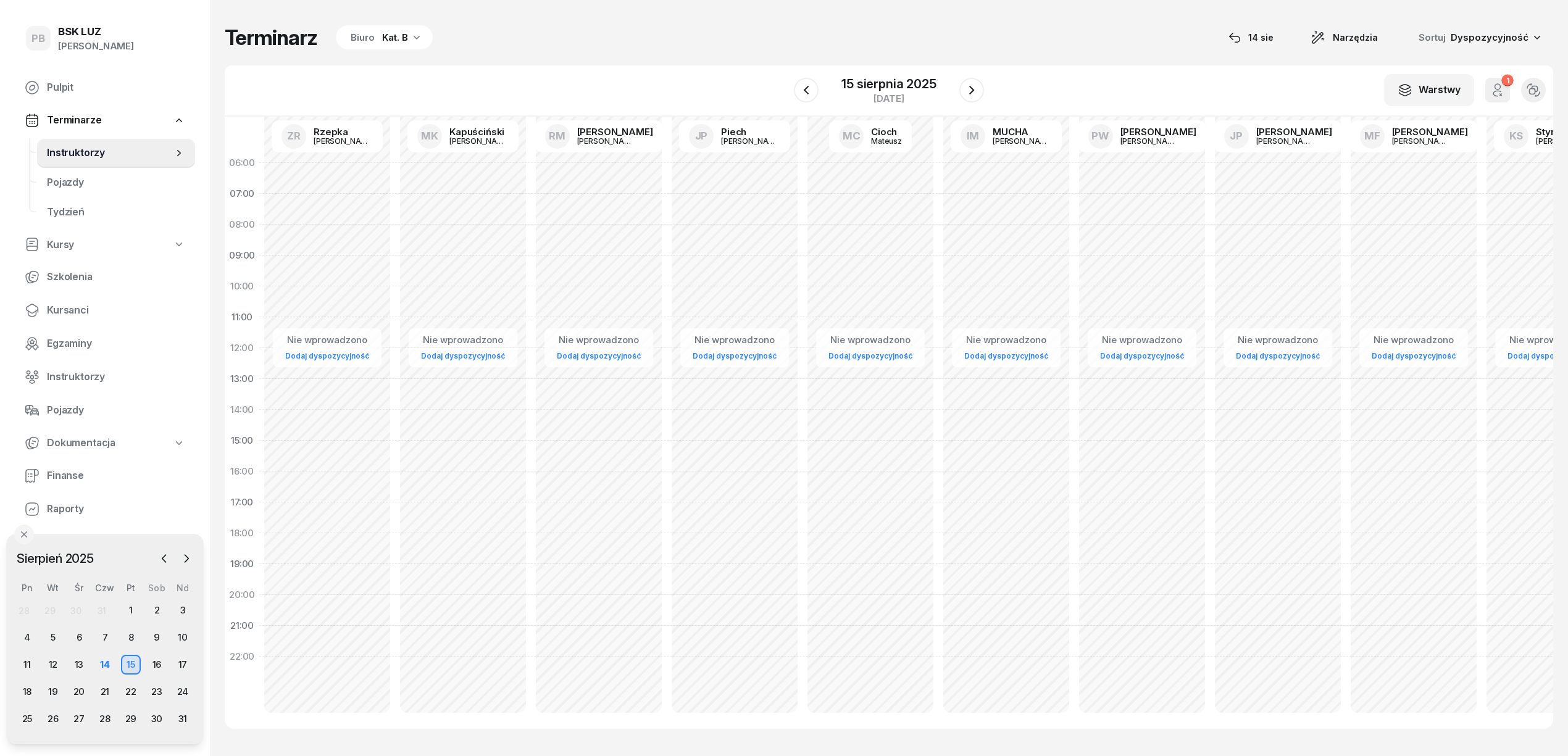
click at [501, 50] on div "Terminarz Biuro Kat. B 14 sie Narzędzia Sortuj Dyspozycyjność" at bounding box center [888, 38] width 1328 height 26
click at [506, 52] on div "Terminarz Biuro Kat. B 14 sie Narzędzia Sortuj Dyspozycyjność W Wybierz AK Kory…" at bounding box center [888, 377] width 1328 height 753
click at [102, 668] on div "14" at bounding box center [104, 664] width 20 height 20
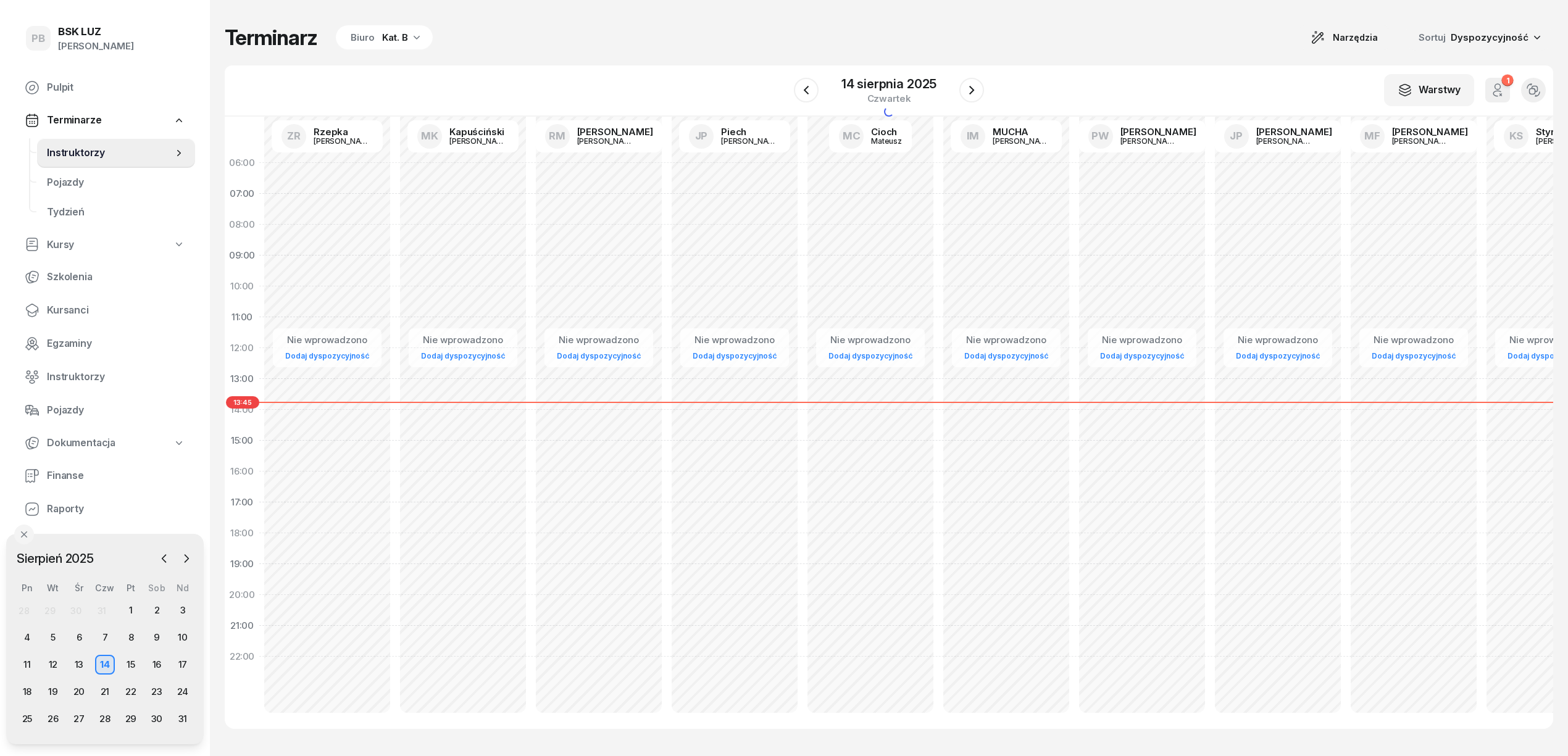
click at [670, 70] on div "W Wybierz AK Koryciński Artur BP Pająk Bogusław DA Arendarczyk Damian DP Pawłow…" at bounding box center [888, 91] width 1328 height 52
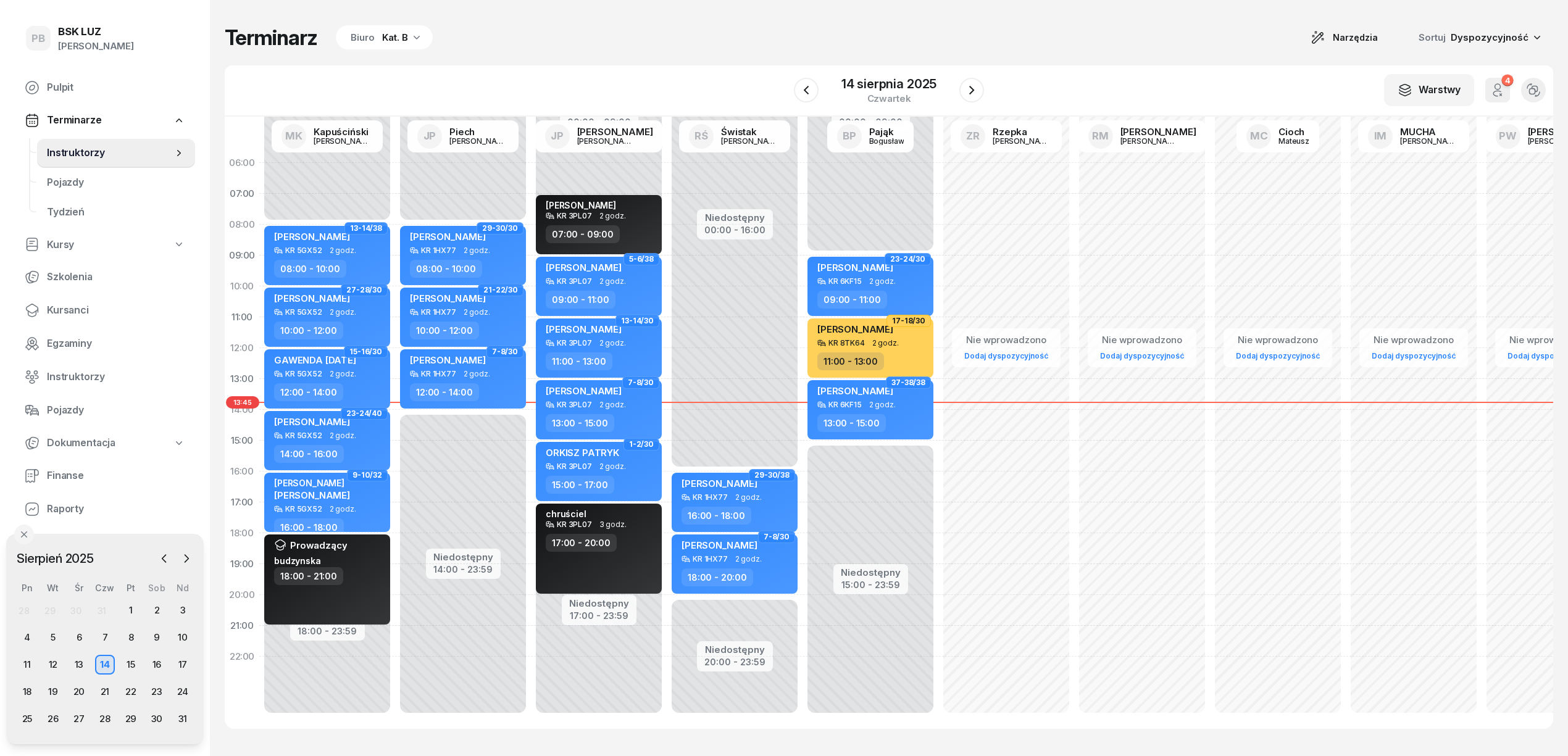
click at [382, 38] on div "Kat. B" at bounding box center [395, 38] width 26 height 15
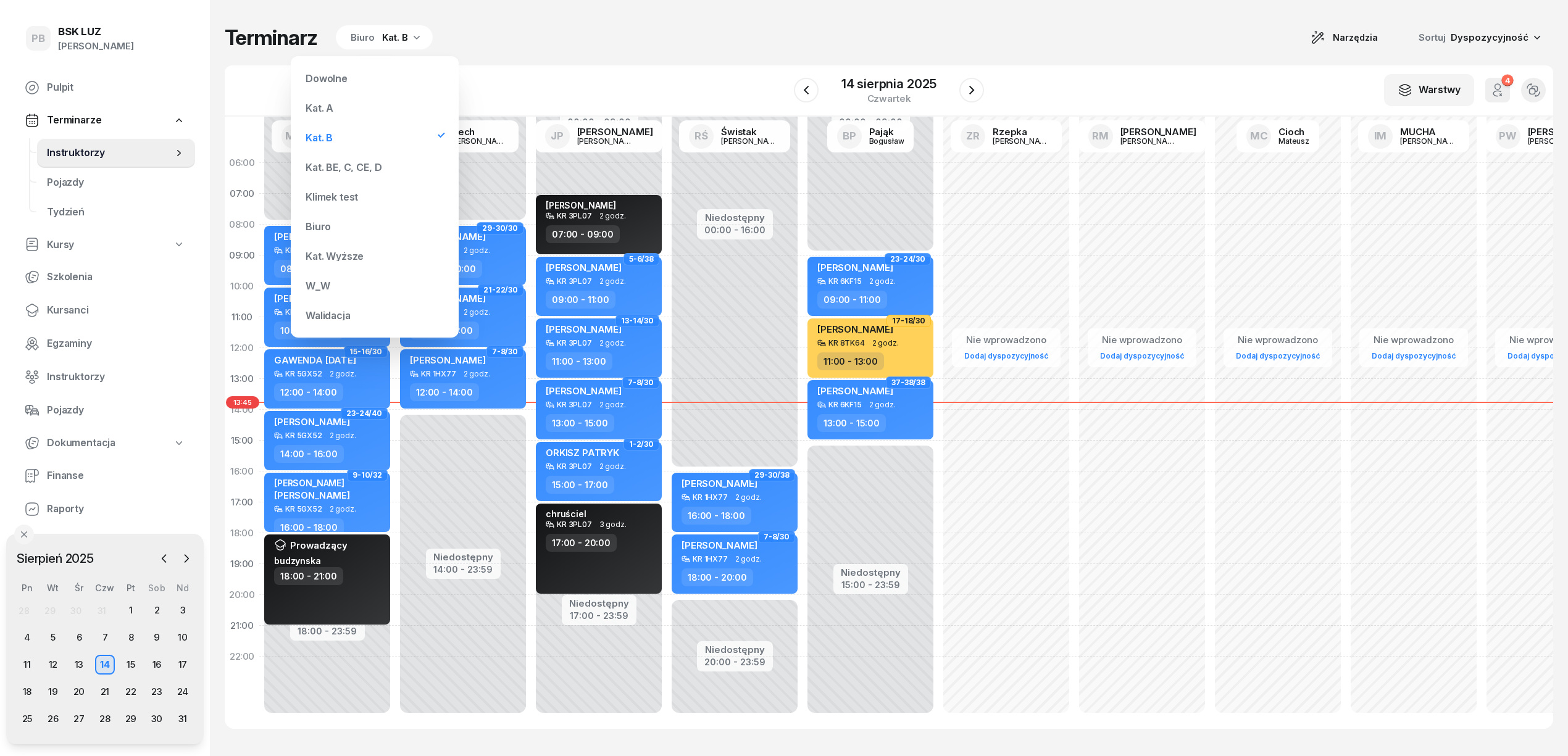
click at [354, 163] on div "Kat. BE, C, CE, D" at bounding box center [343, 167] width 76 height 10
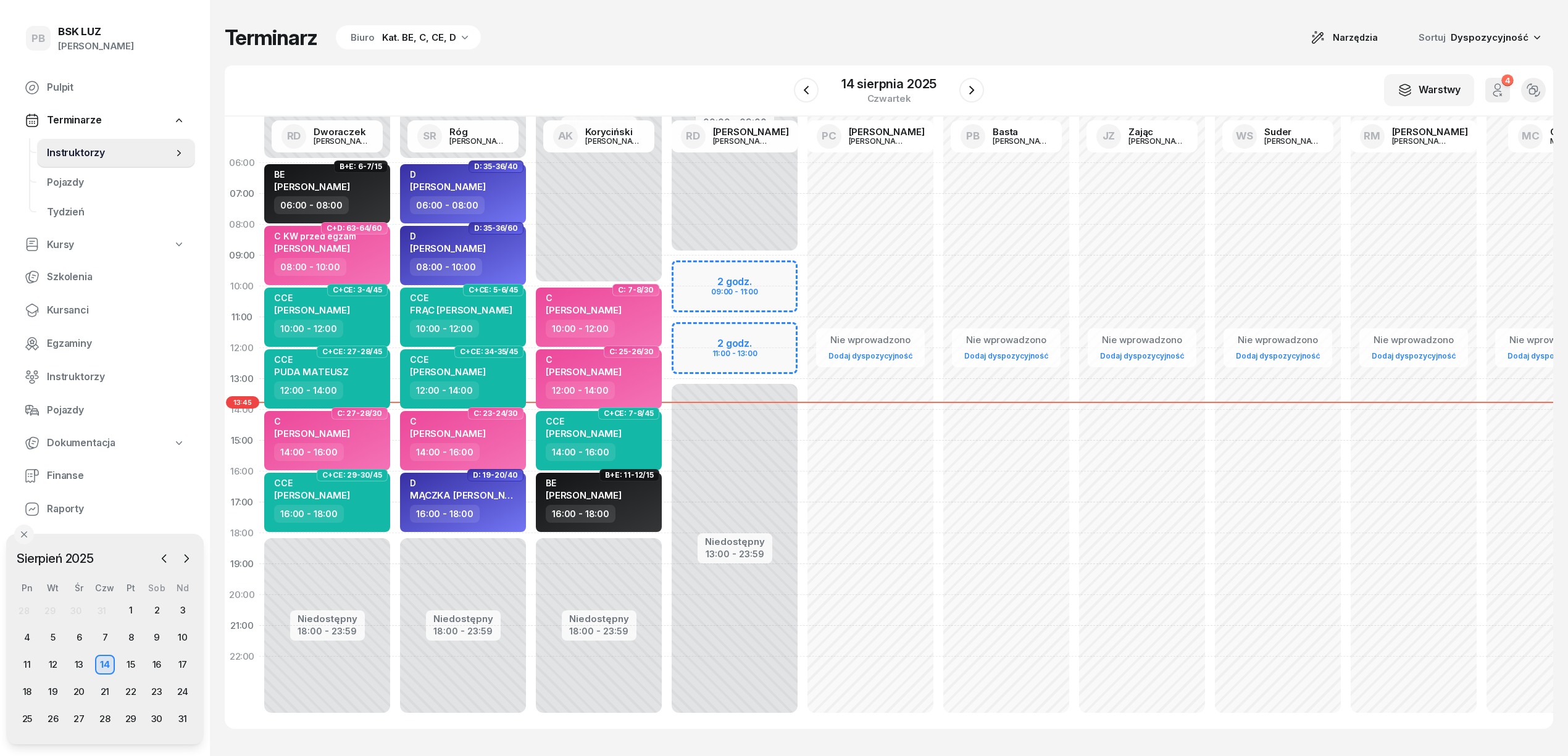
click at [588, 48] on div "Terminarz Biuro Kat. BE, C, CE, D Narzędzia Sortuj Dyspozycyjność" at bounding box center [888, 38] width 1328 height 26
click at [974, 94] on icon "button" at bounding box center [971, 90] width 15 height 15
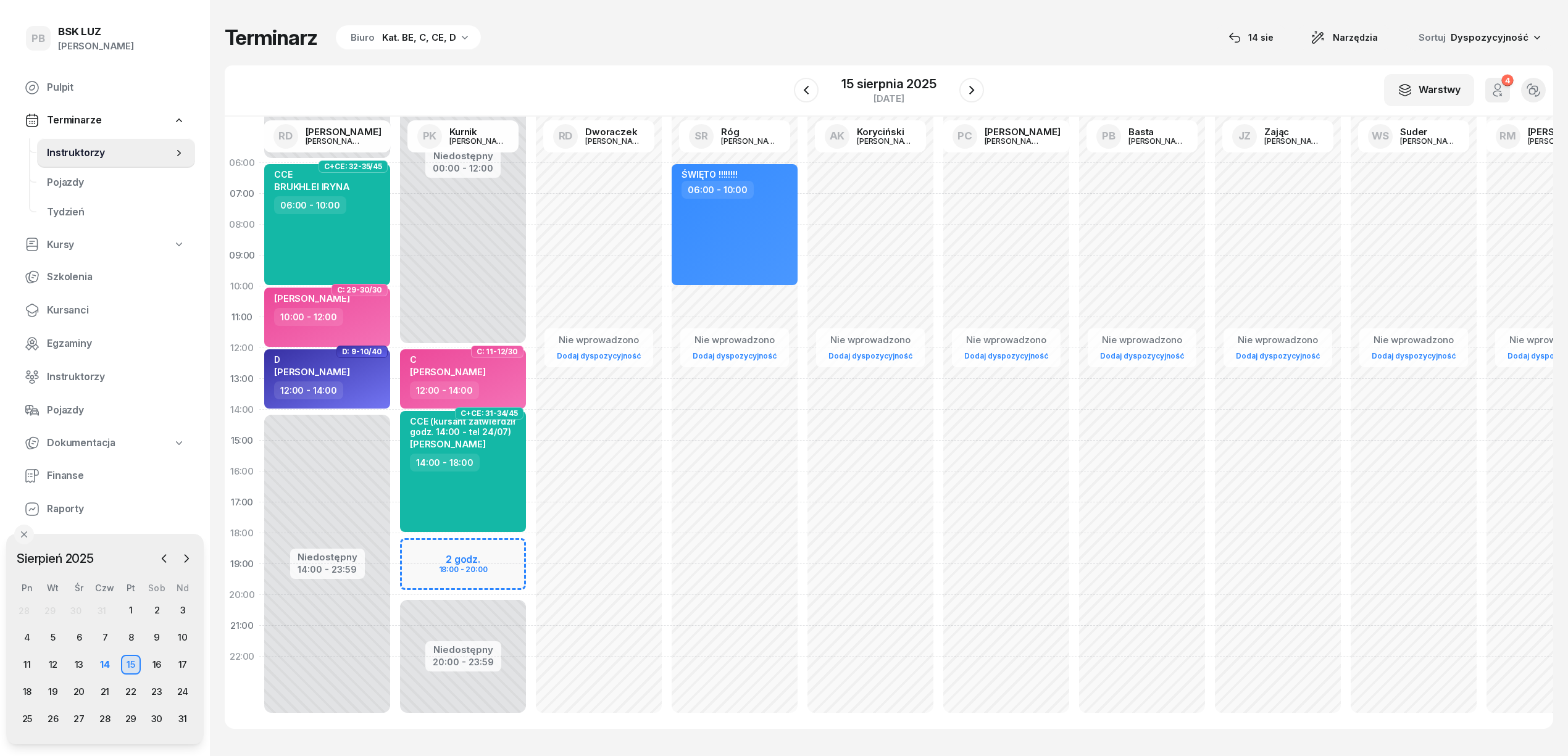
click at [676, 55] on div "Terminarz Biuro Kat. BE, C, CE, D 14 sie Narzędzia Sortuj Dyspozycyjność W Wybi…" at bounding box center [888, 377] width 1328 height 753
click at [980, 90] on button "button" at bounding box center [971, 90] width 25 height 25
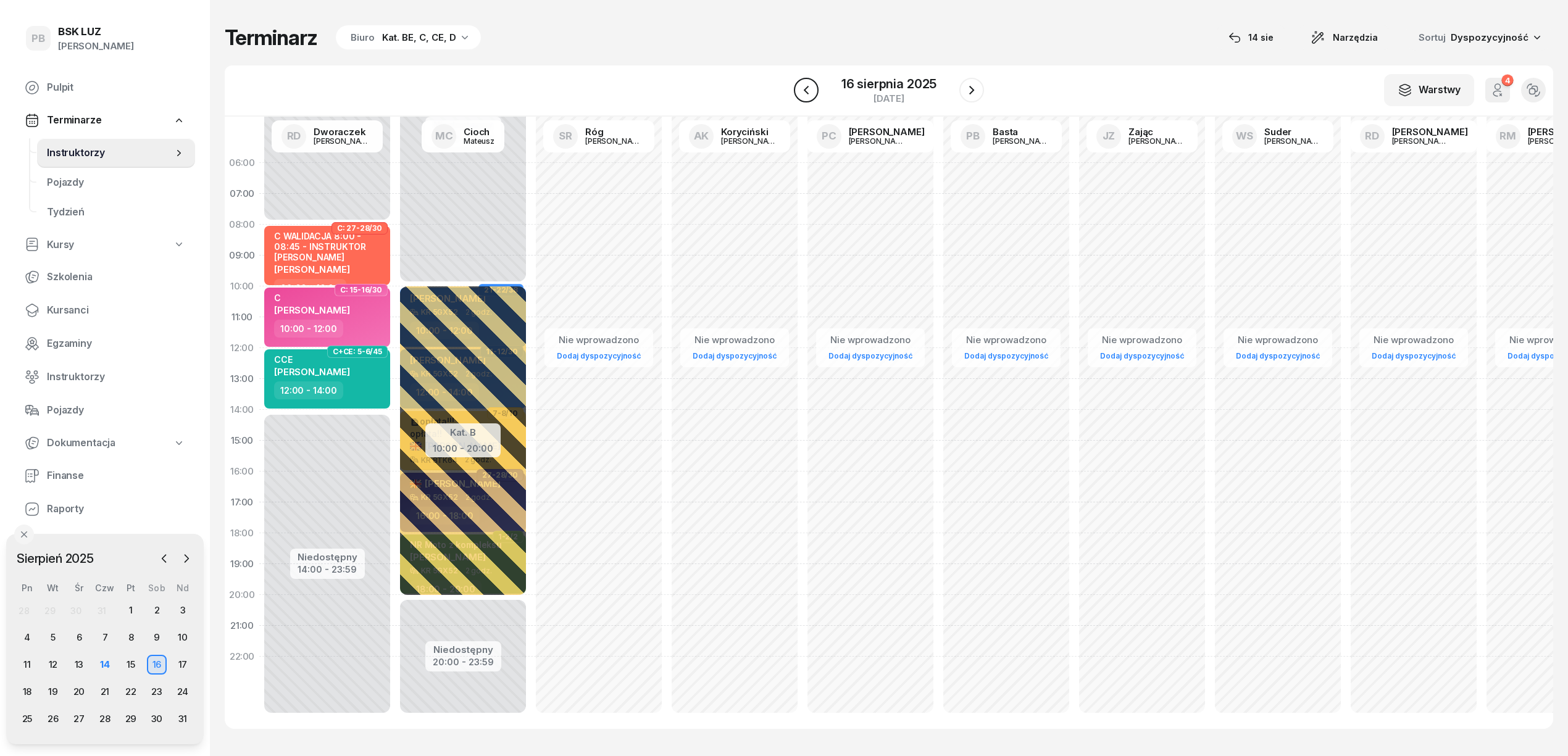
click at [811, 89] on icon "button" at bounding box center [806, 90] width 15 height 15
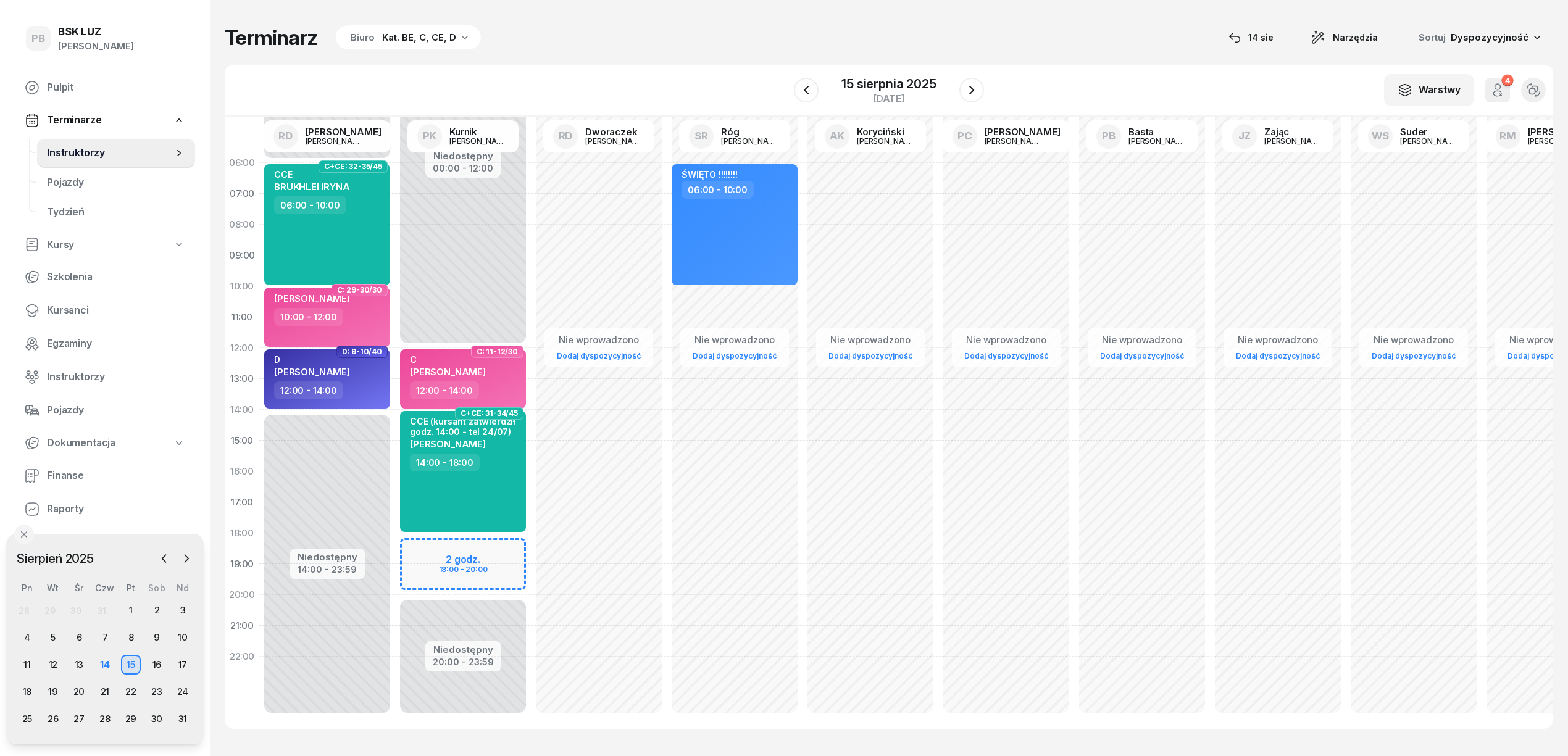
drag, startPoint x: 811, startPoint y: 89, endPoint x: 682, endPoint y: 50, distance: 134.8
click at [682, 50] on div "Terminarz Biuro Kat. BE, C, CE, D 14 sie Narzędzia Sortuj Dyspozycyjność W Wybi…" at bounding box center [888, 377] width 1328 height 753
click at [801, 87] on icon "button" at bounding box center [806, 90] width 15 height 15
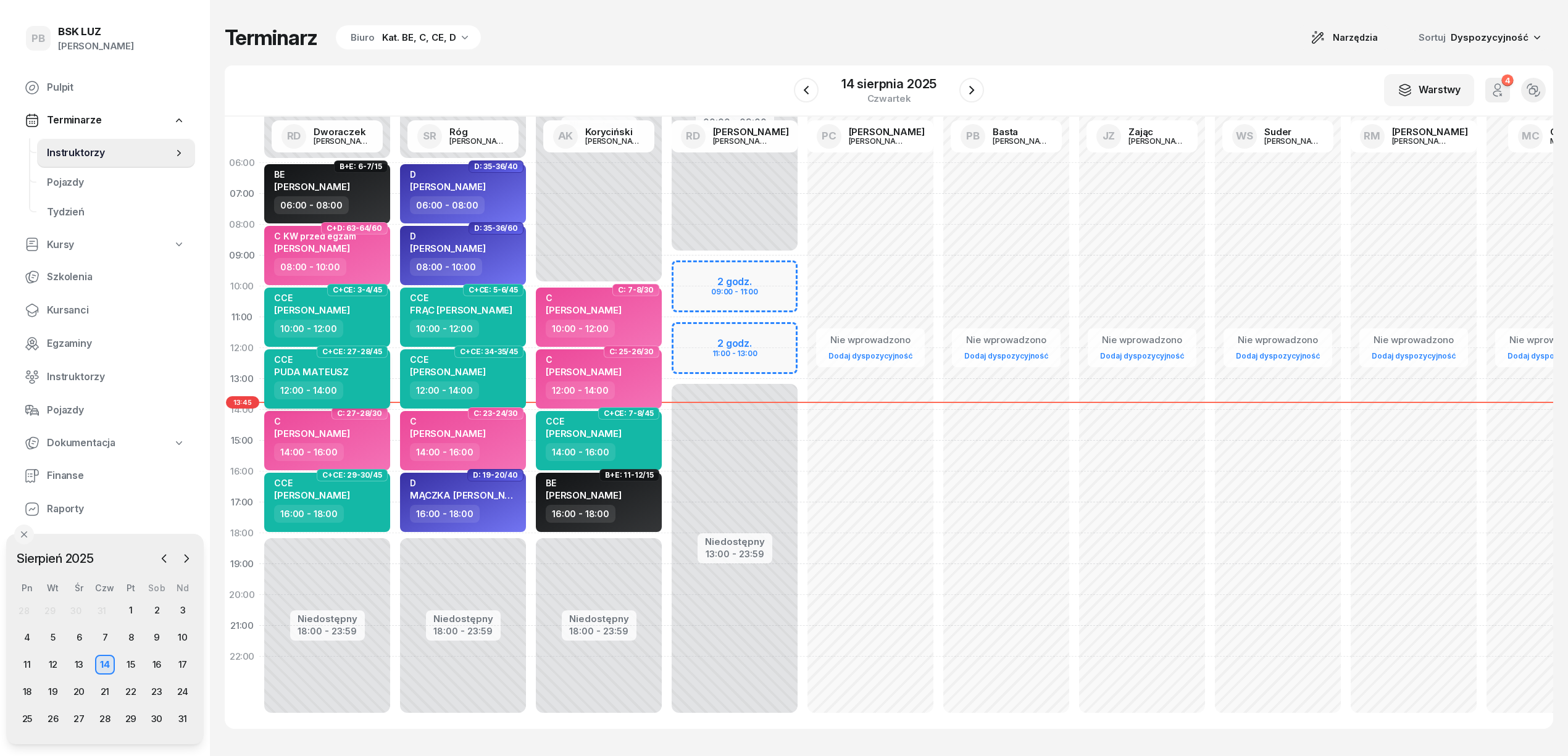
click at [366, 366] on div "CCE PUDA MATEUSZ" at bounding box center [328, 368] width 109 height 27
select select "12"
select select "14"
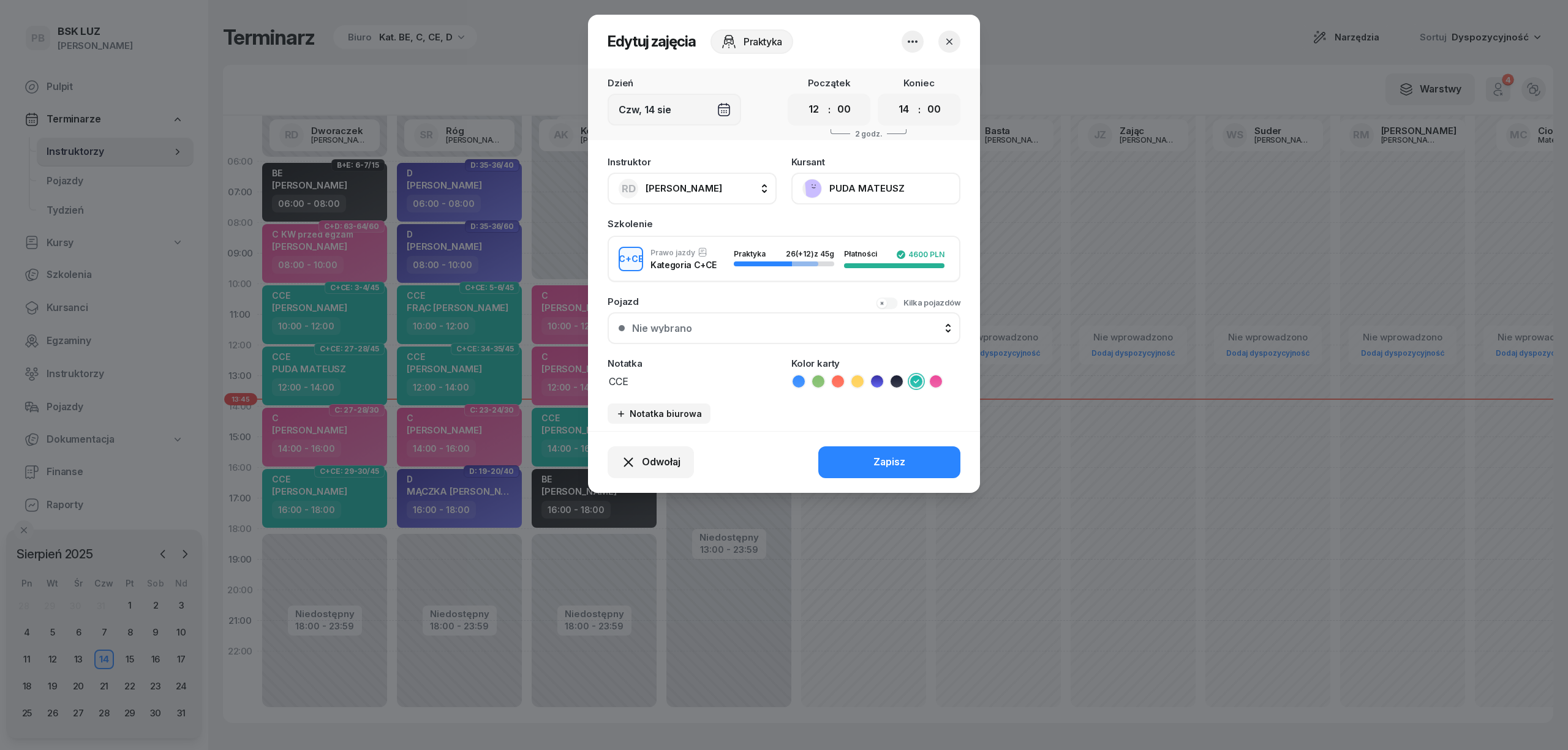
click at [855, 184] on button "PUDA MATEUSZ" at bounding box center [876, 189] width 169 height 32
click at [844, 227] on div "Otwórz profil" at bounding box center [831, 230] width 59 height 16
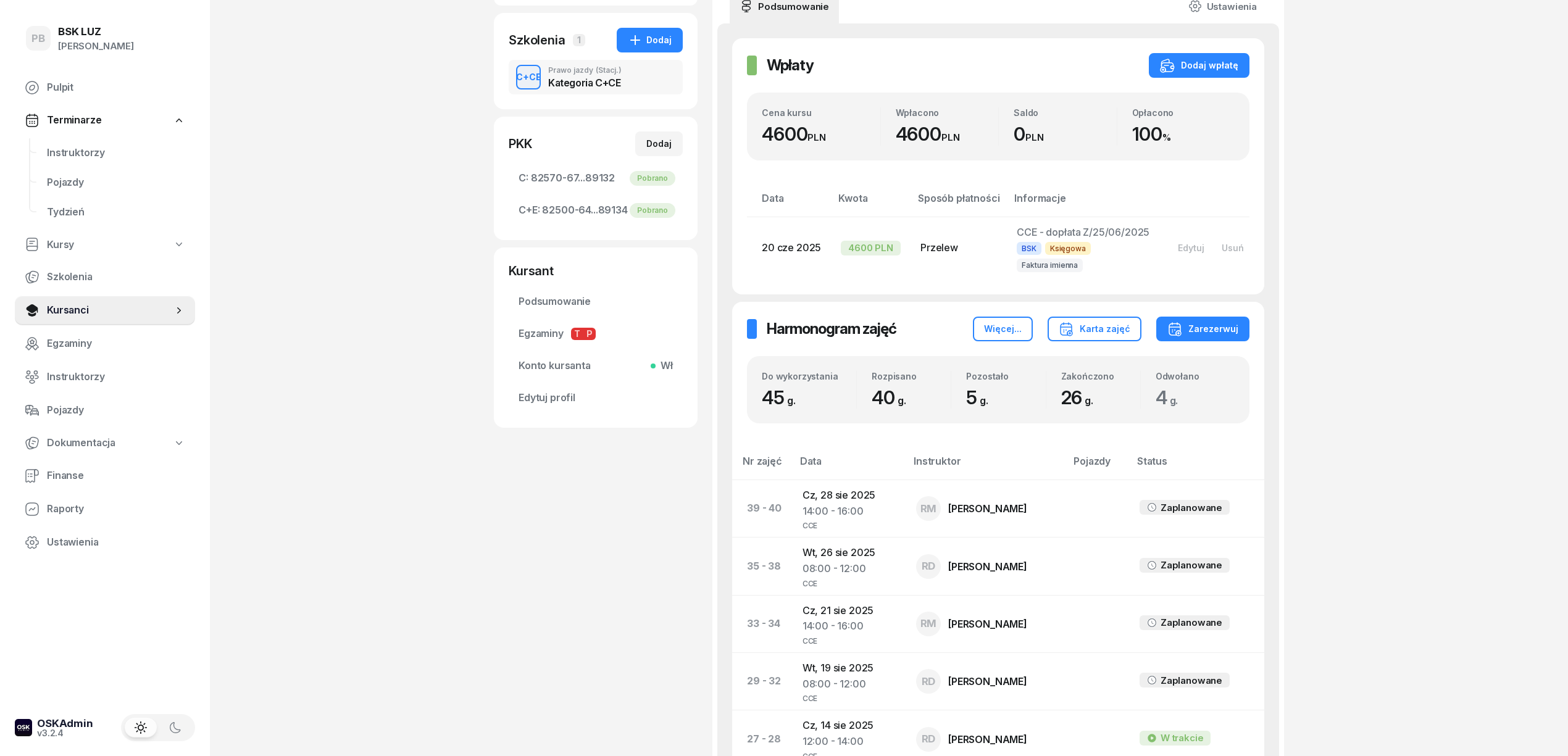
scroll to position [164, 0]
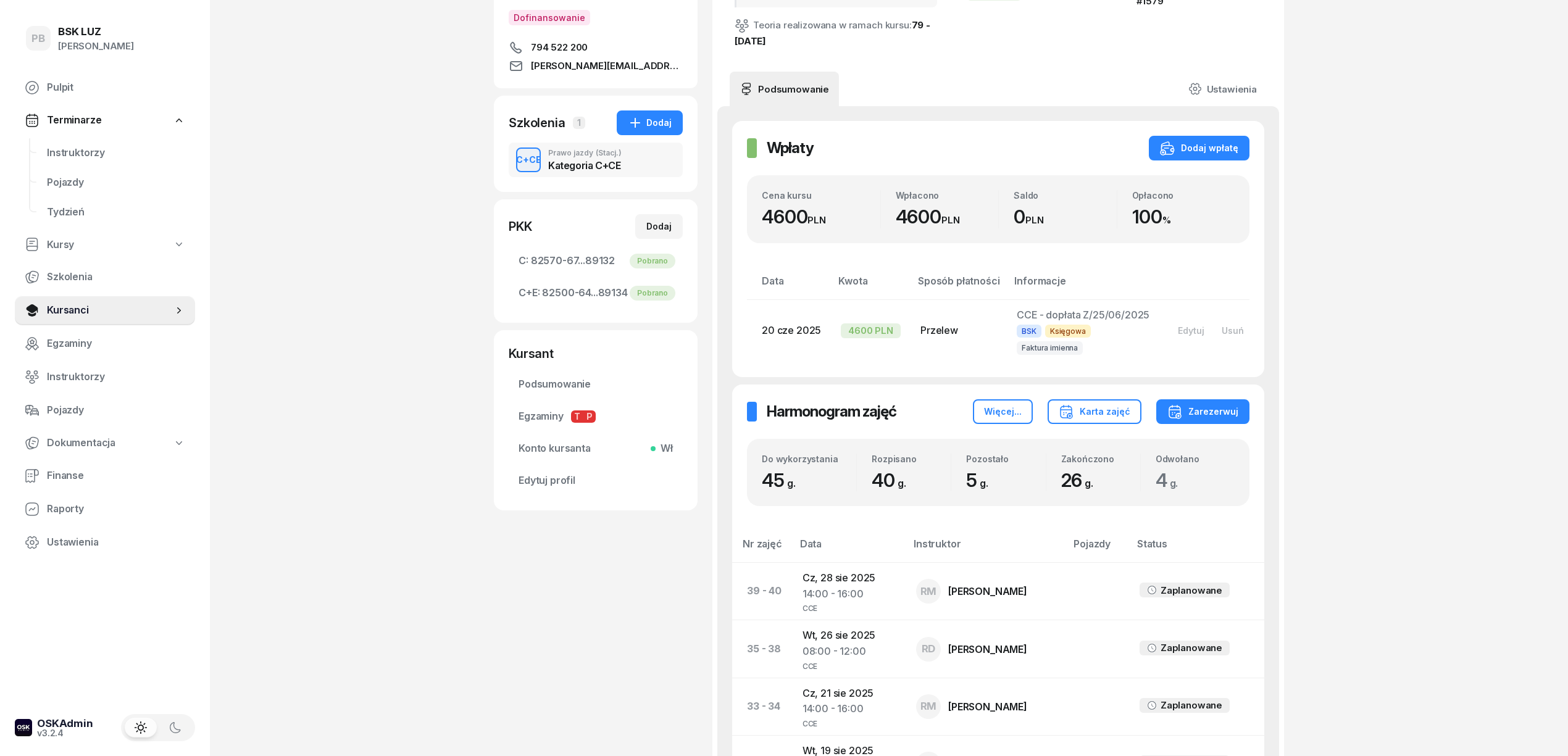
click at [375, 127] on div "PB BSK LUZ Patrycja Bogdanowicz Pulpit Terminarze Instruktorzy Pojazdy Tydzień …" at bounding box center [784, 738] width 1568 height 1804
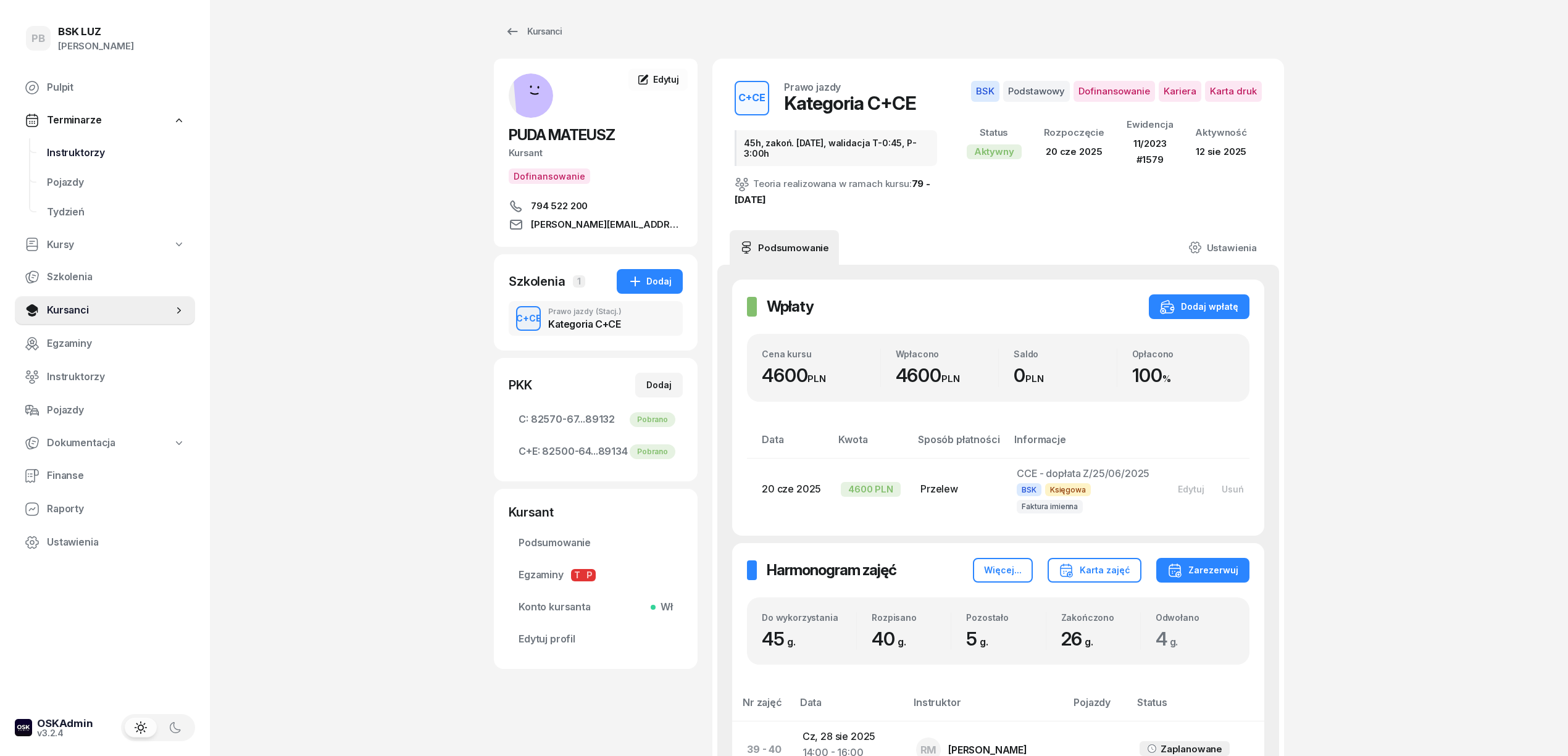
scroll to position [0, 0]
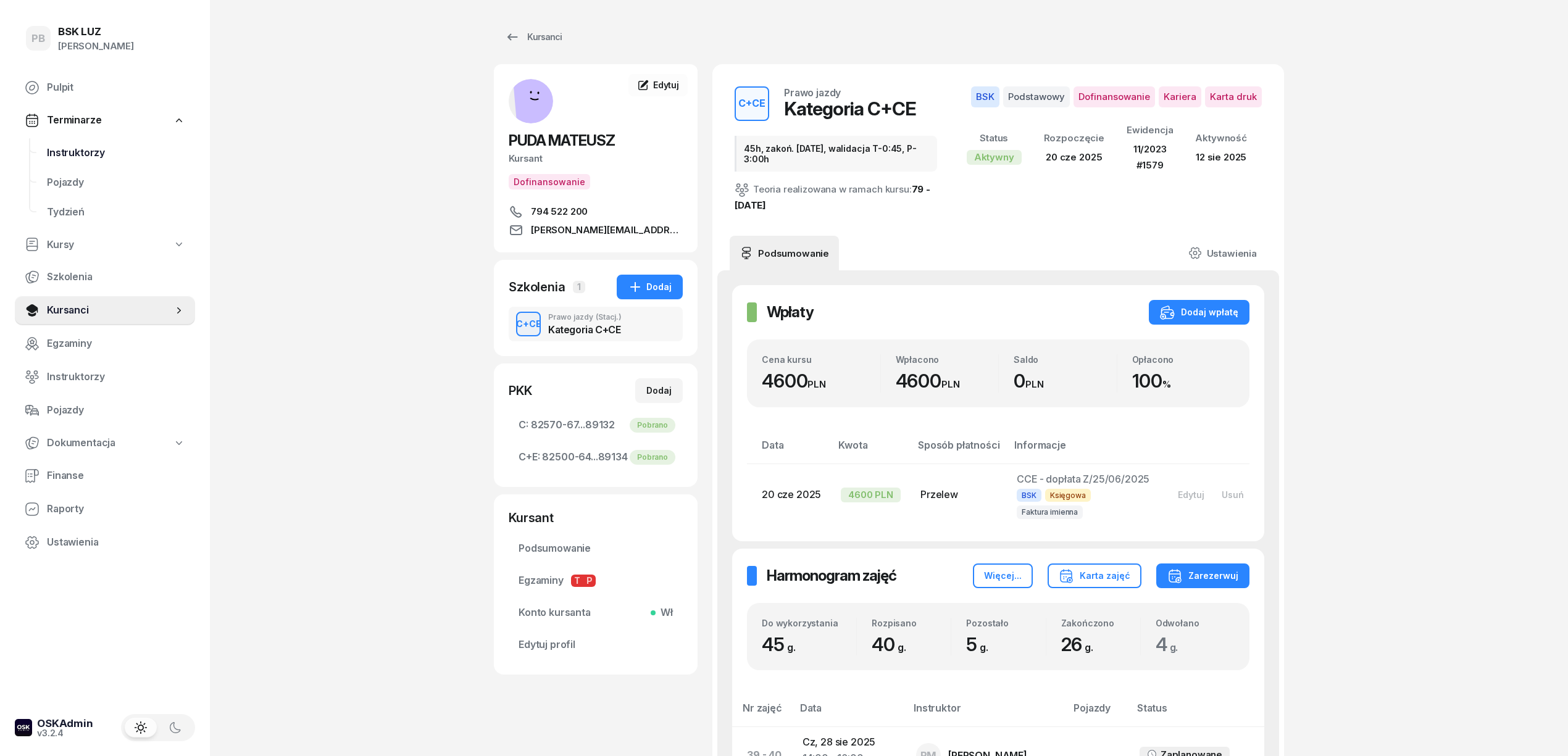
click at [85, 151] on span "Instruktorzy" at bounding box center [116, 153] width 138 height 16
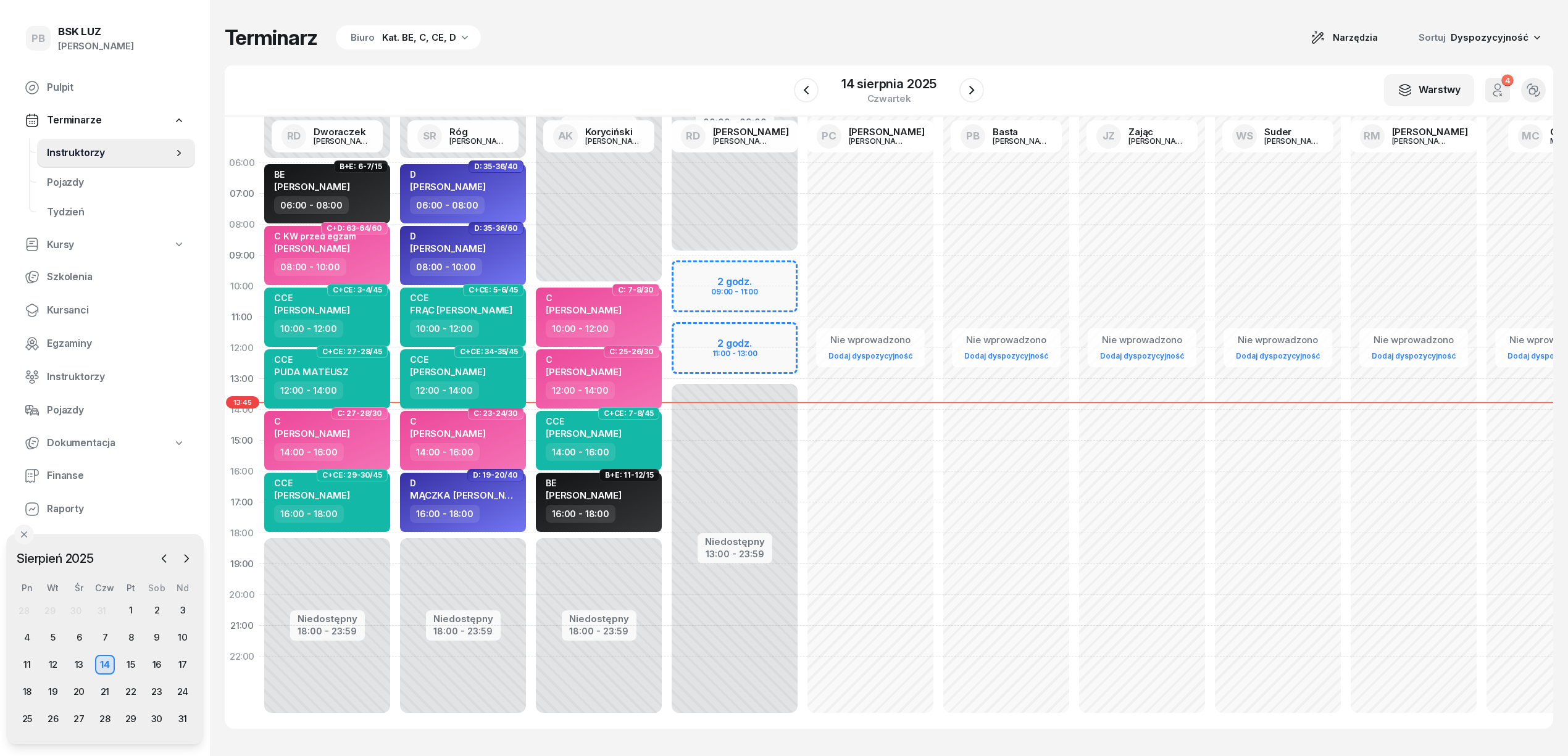
click at [524, 396] on div "CCE GAWEŁ BARTOSZ 12:00 - 14:00" at bounding box center [463, 379] width 126 height 59
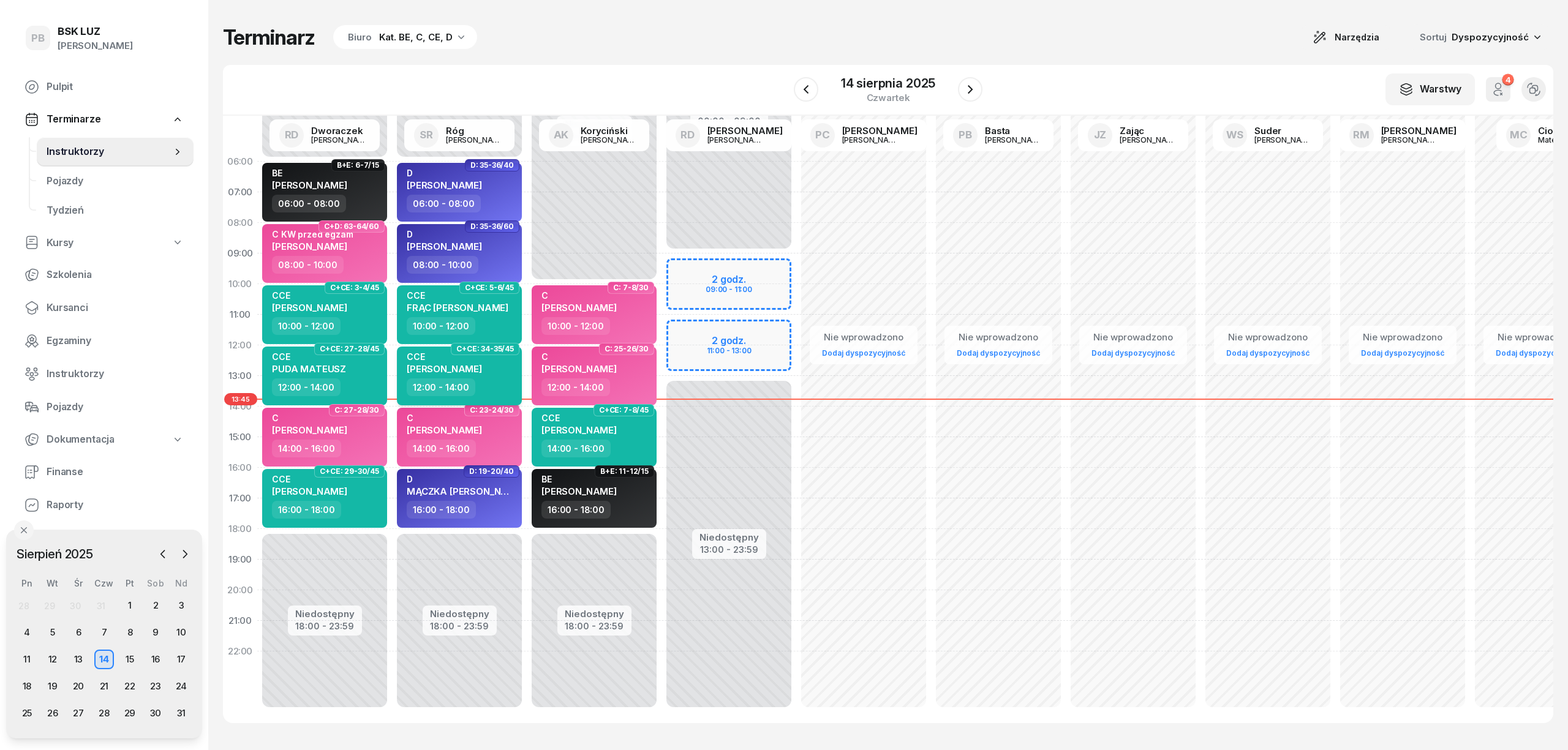
select select "12"
select select "14"
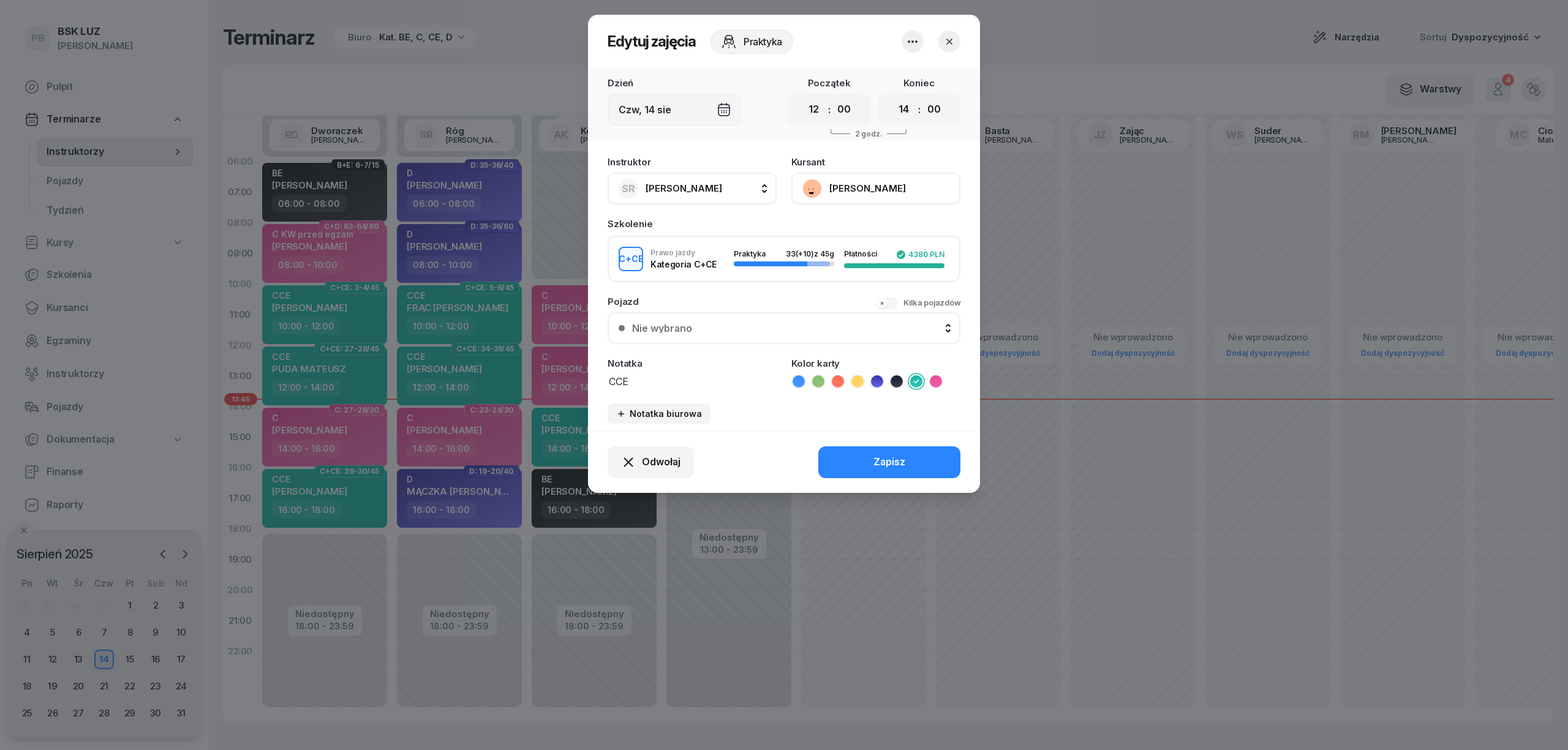
click at [870, 189] on button "[PERSON_NAME]" at bounding box center [876, 189] width 169 height 32
click at [846, 234] on div "Otwórz profil" at bounding box center [831, 230] width 59 height 16
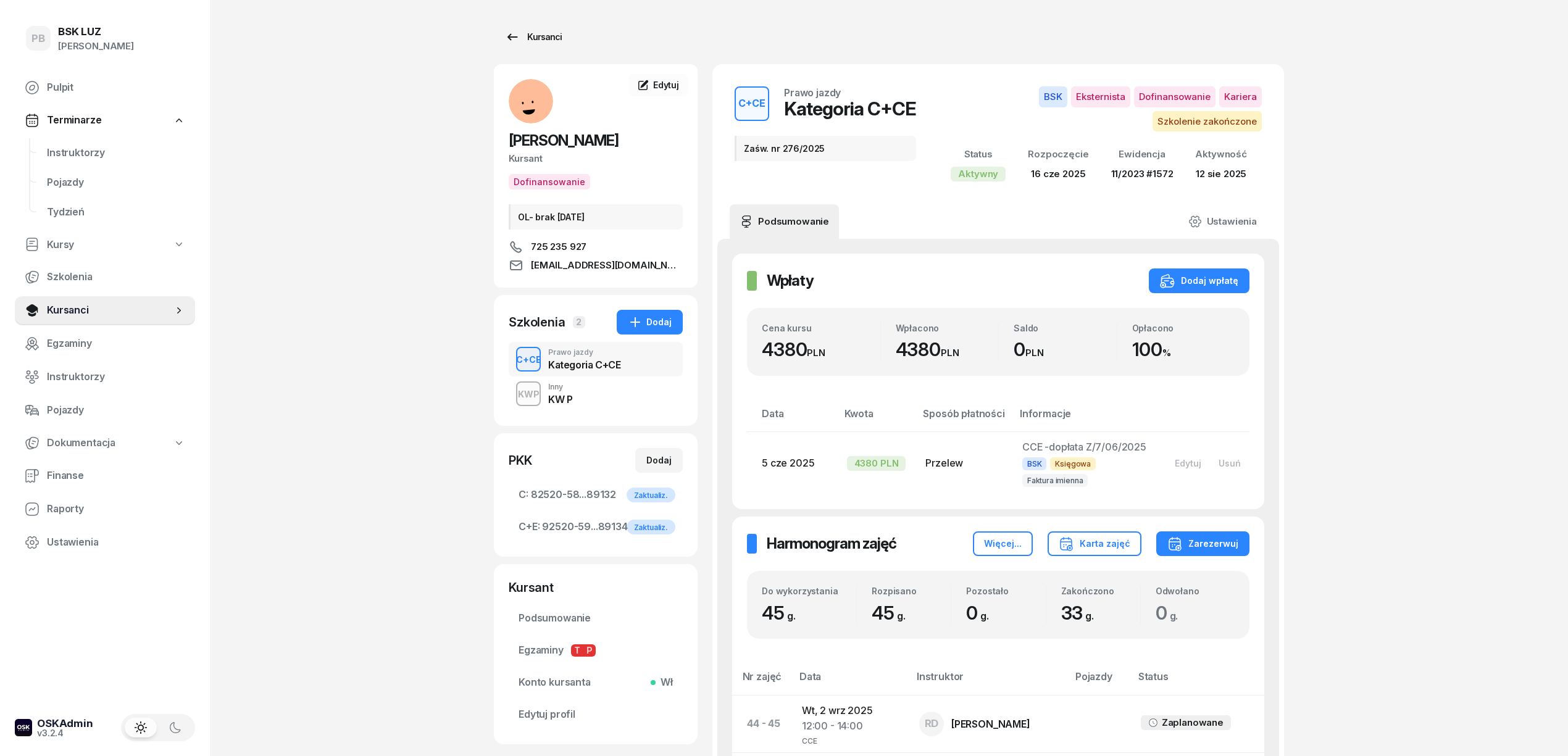
click at [556, 31] on div "Kursanci" at bounding box center [533, 37] width 57 height 15
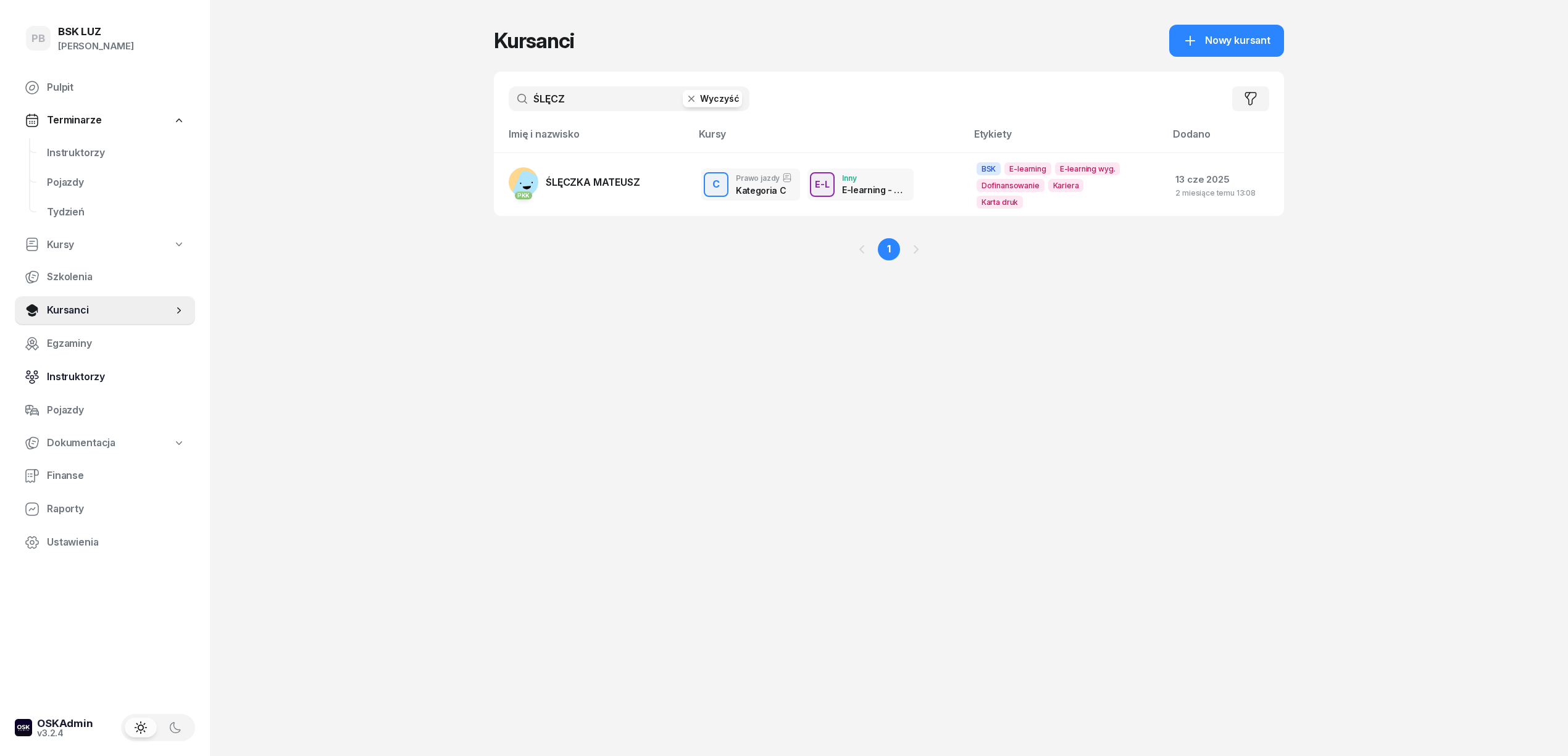
click at [63, 377] on span "Instruktorzy" at bounding box center [116, 377] width 138 height 16
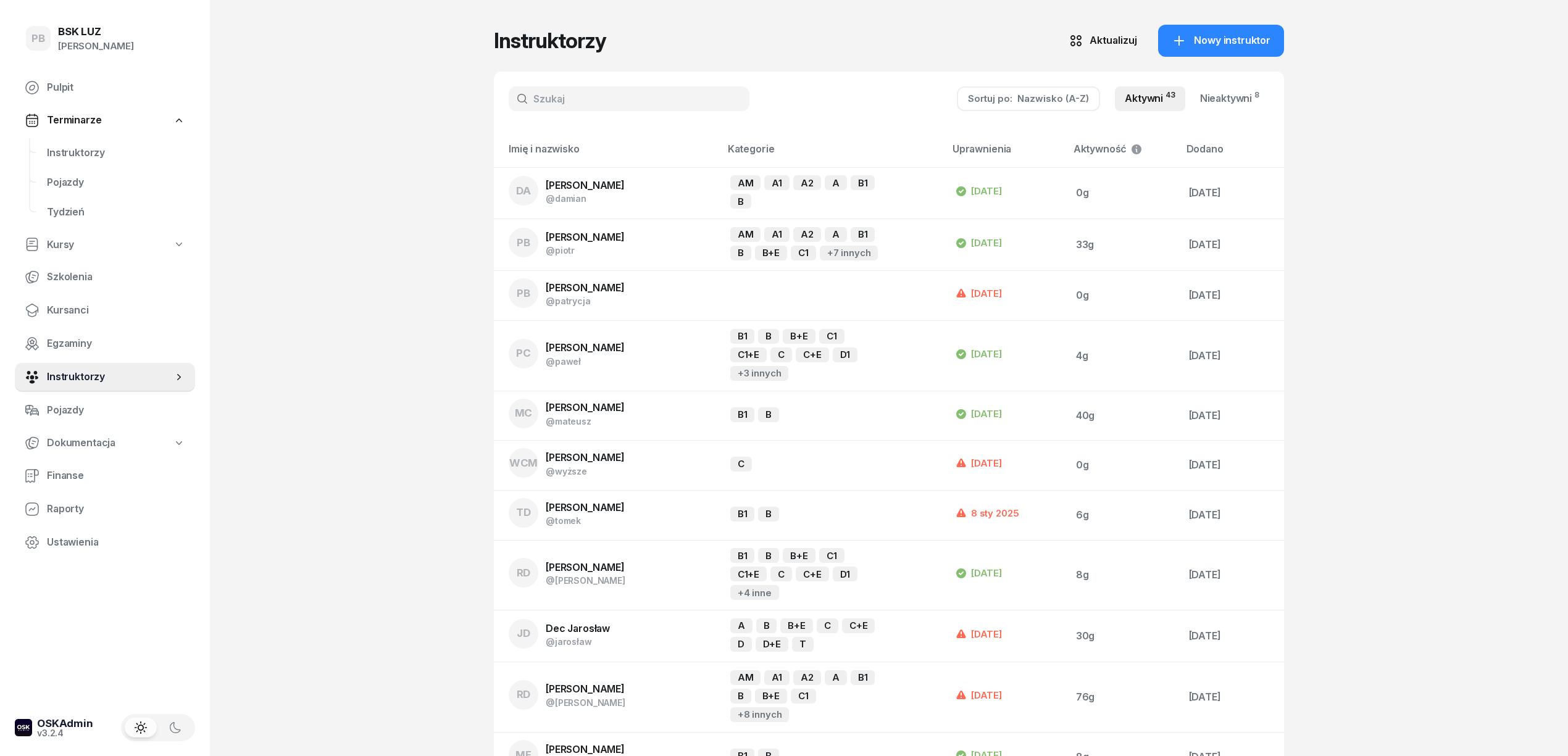
click at [83, 146] on span "Instruktorzy" at bounding box center [116, 153] width 138 height 16
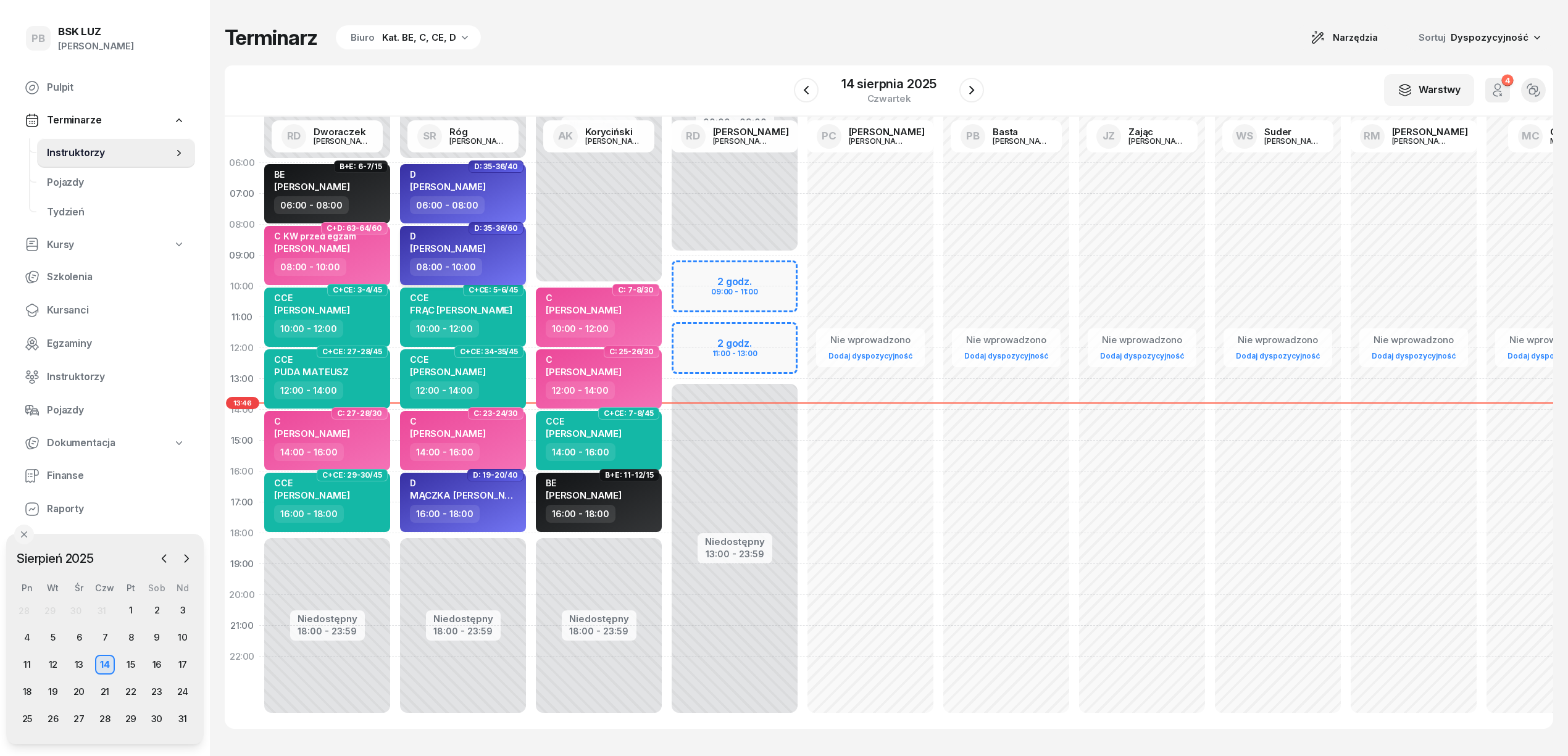
scroll to position [17, 0]
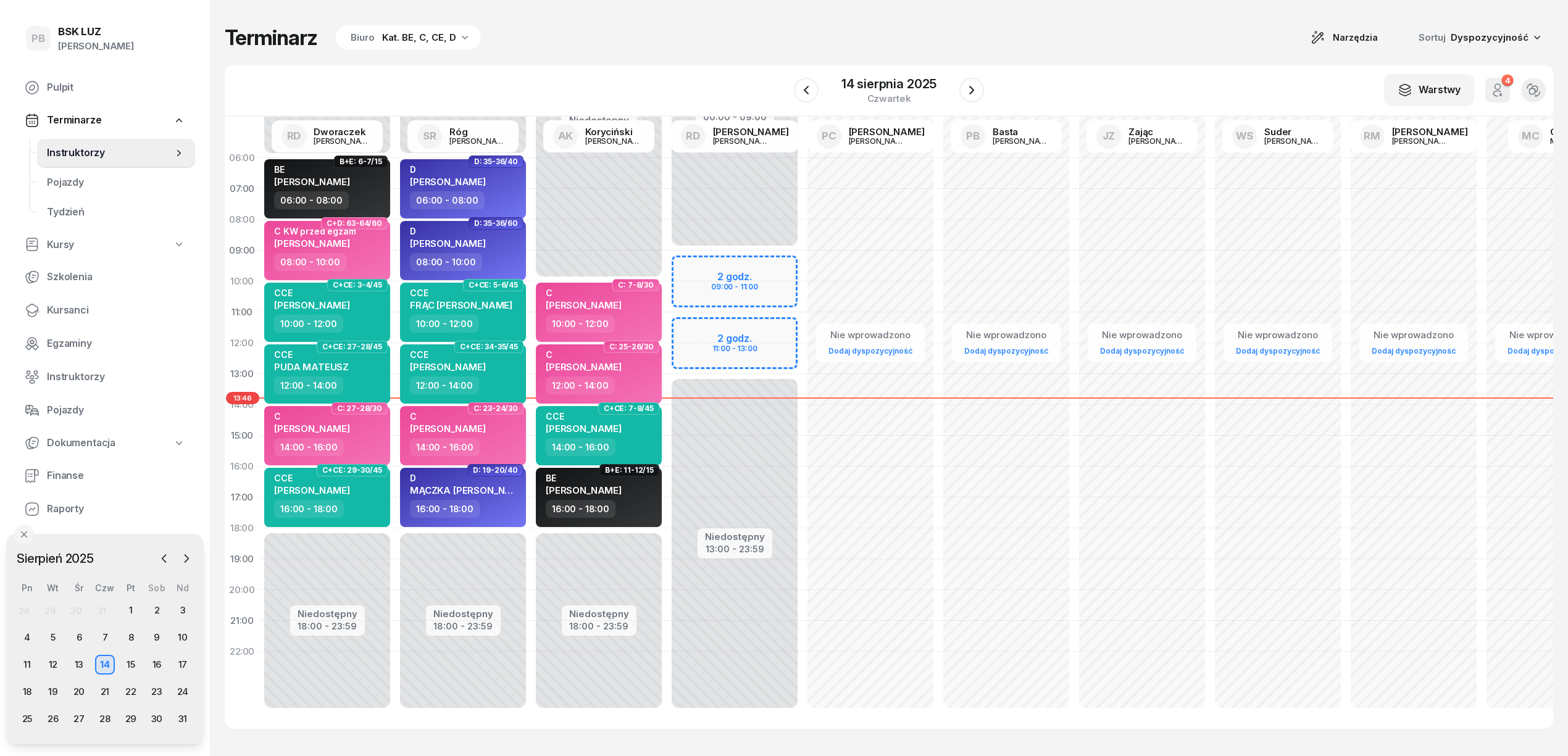
click at [1127, 11] on div "Terminarz Biuro Kat. BE, C, CE, D Narzędzia Sortuj Dyspozycyjność W Wybierz AK …" at bounding box center [888, 377] width 1328 height 753
click at [974, 85] on icon "button" at bounding box center [971, 90] width 15 height 15
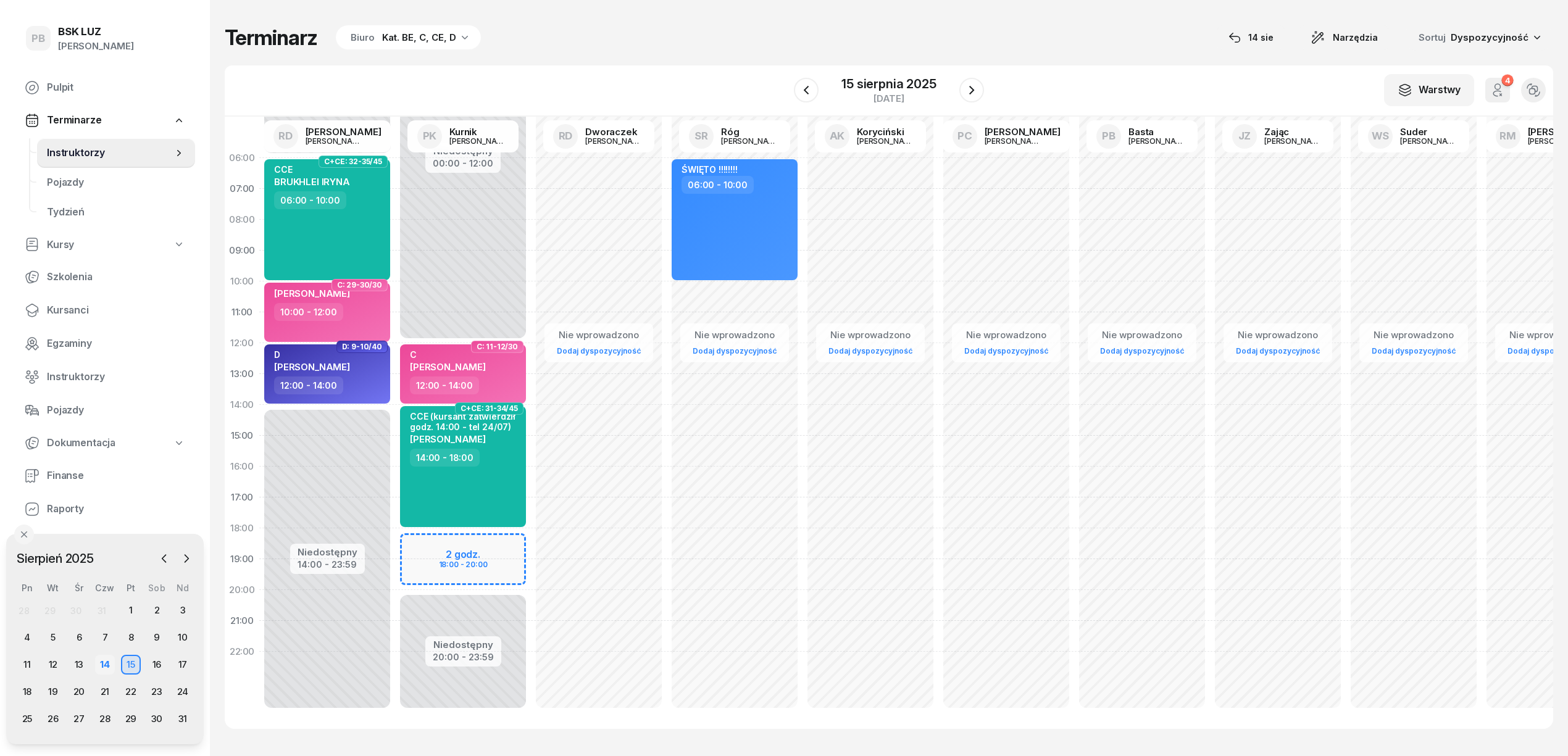
click at [112, 669] on div "14" at bounding box center [104, 664] width 20 height 20
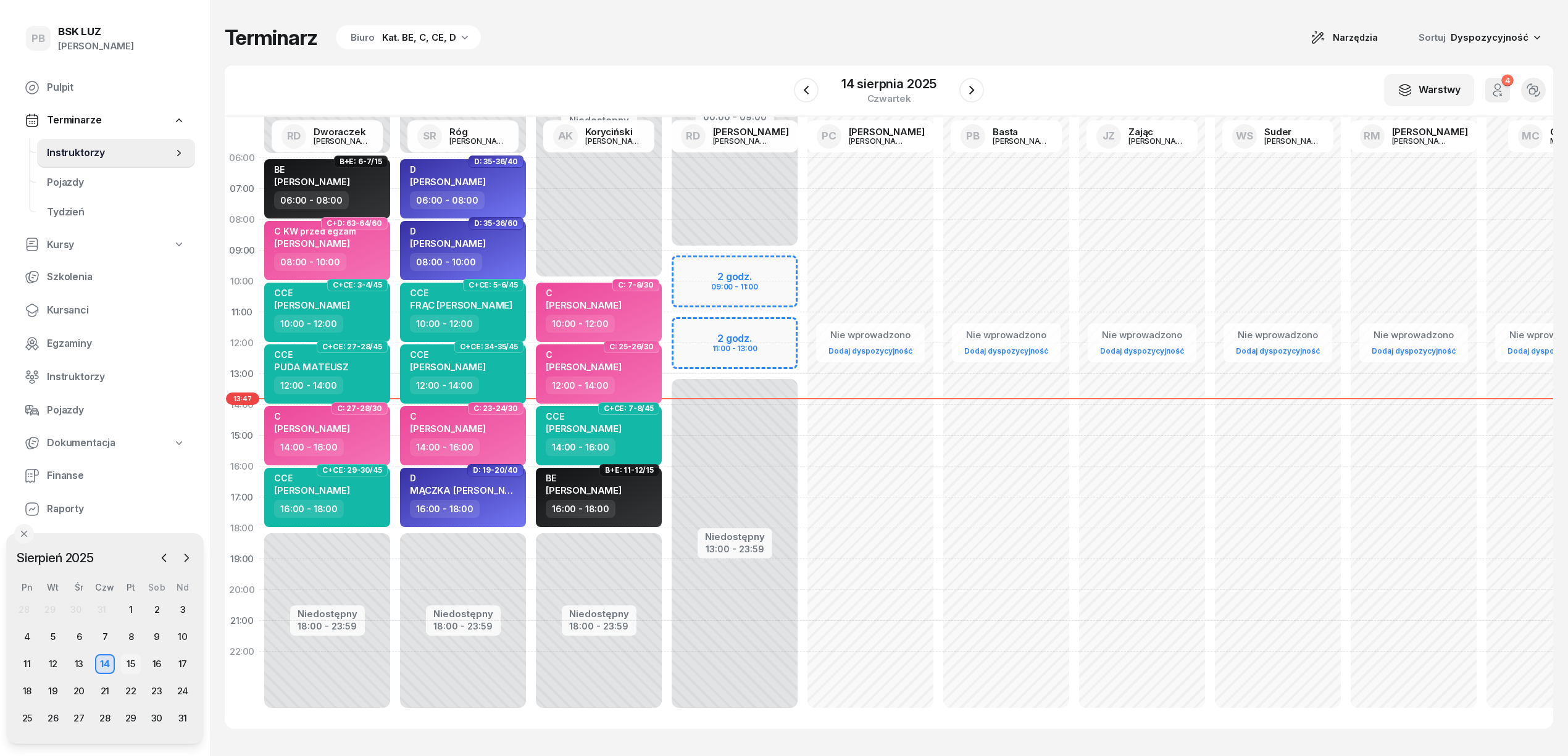
click at [134, 666] on div "15" at bounding box center [130, 664] width 20 height 20
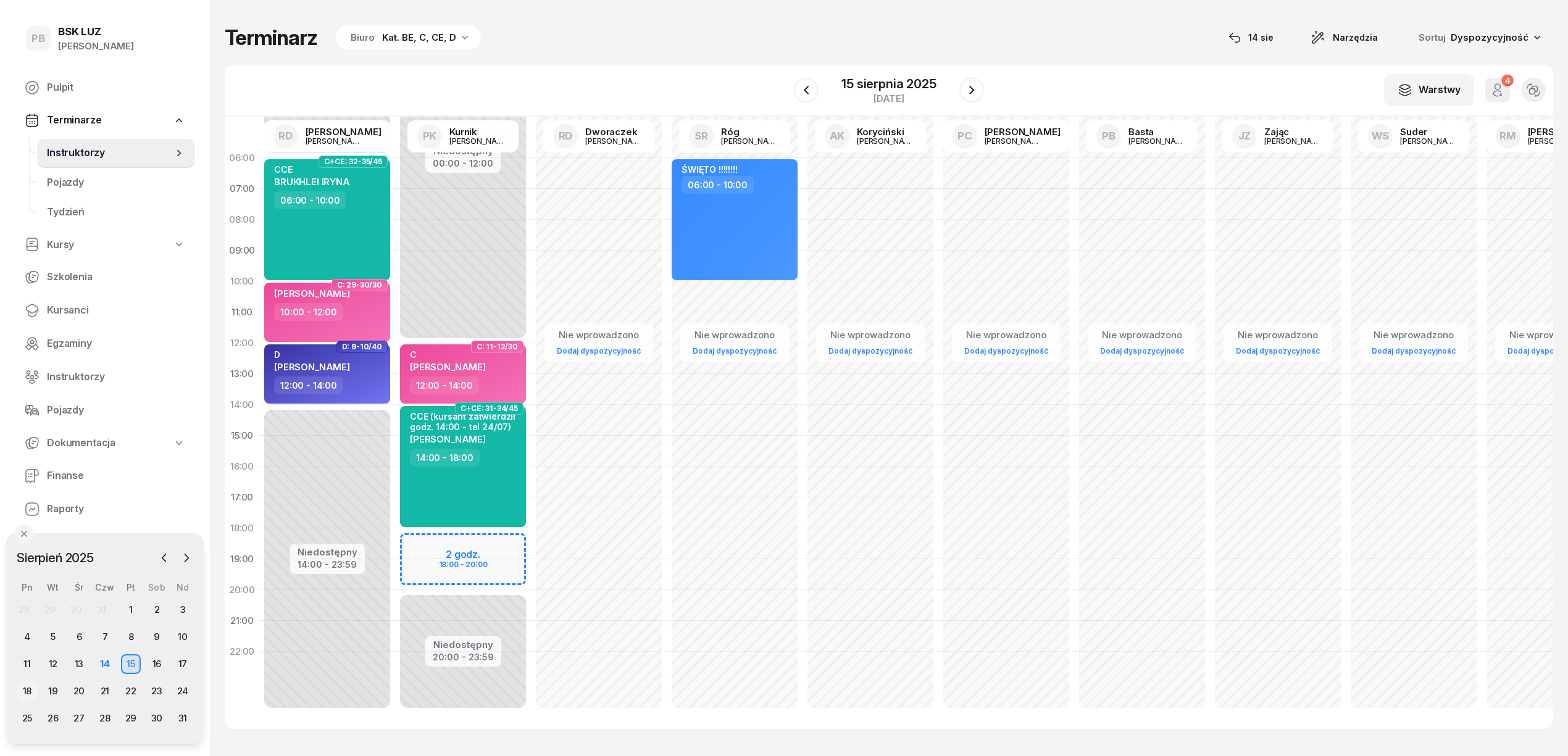
click at [33, 689] on div "18" at bounding box center [27, 691] width 20 height 20
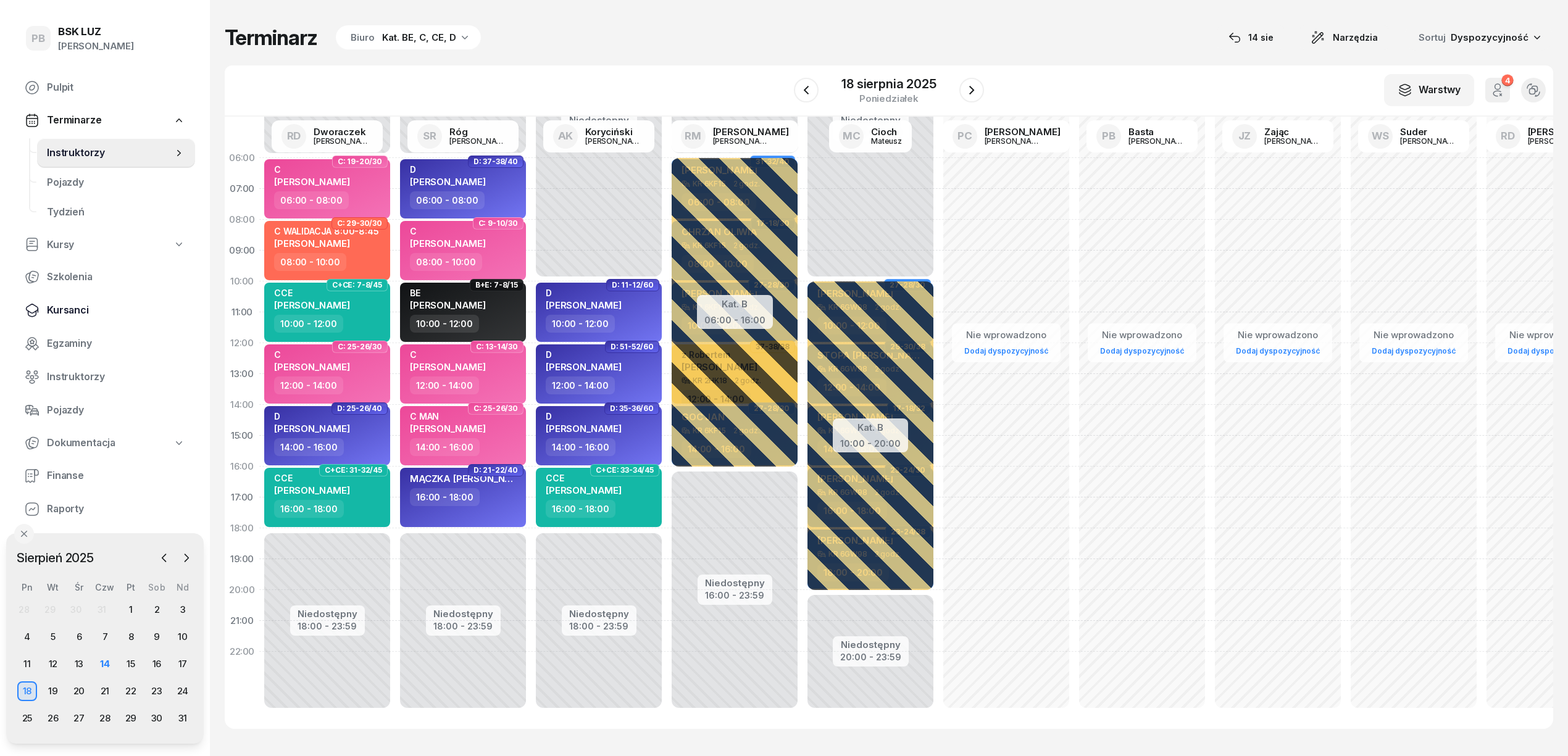
click at [65, 307] on span "Kursanci" at bounding box center [116, 310] width 138 height 16
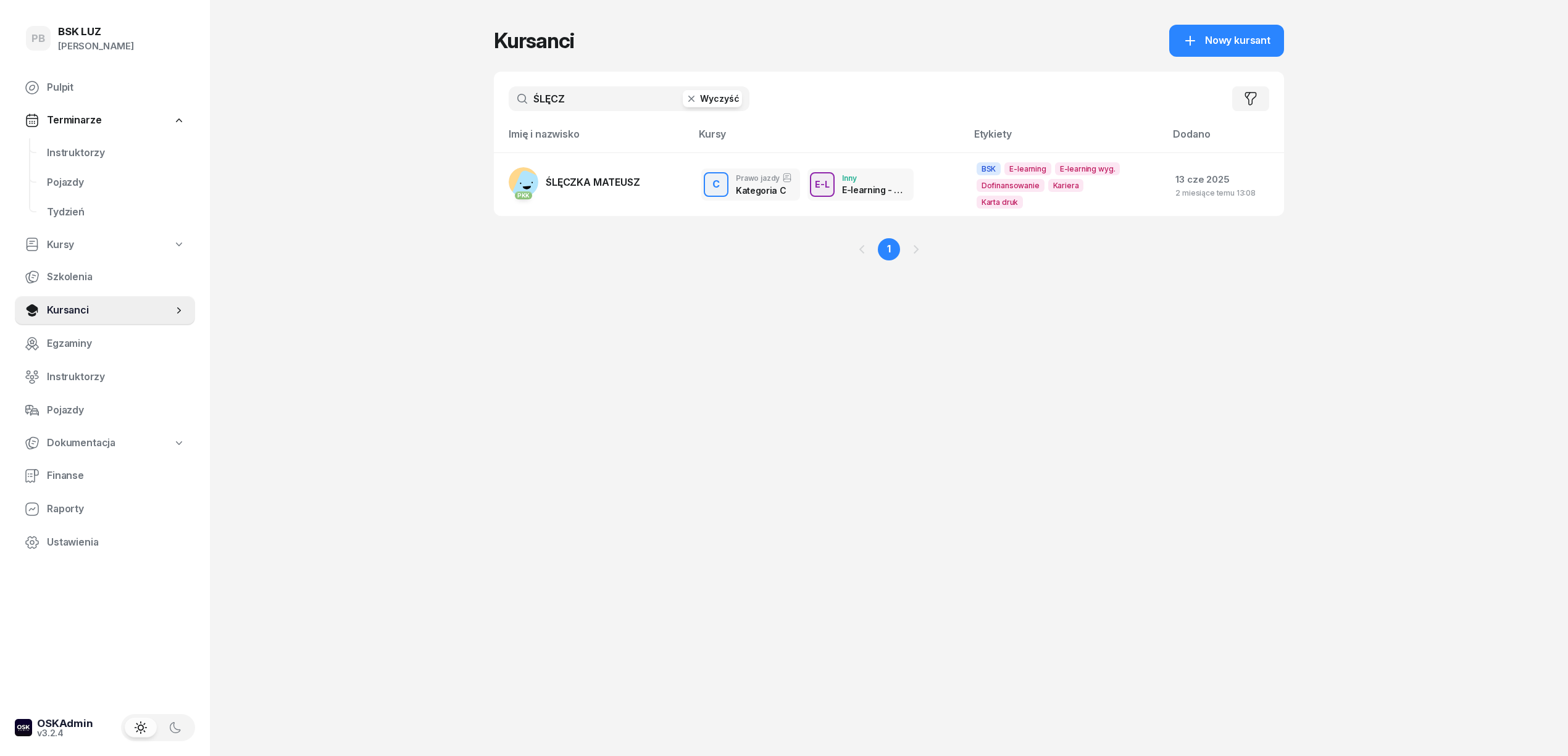
click at [554, 102] on input "ŚLĘCZ" at bounding box center [629, 99] width 241 height 25
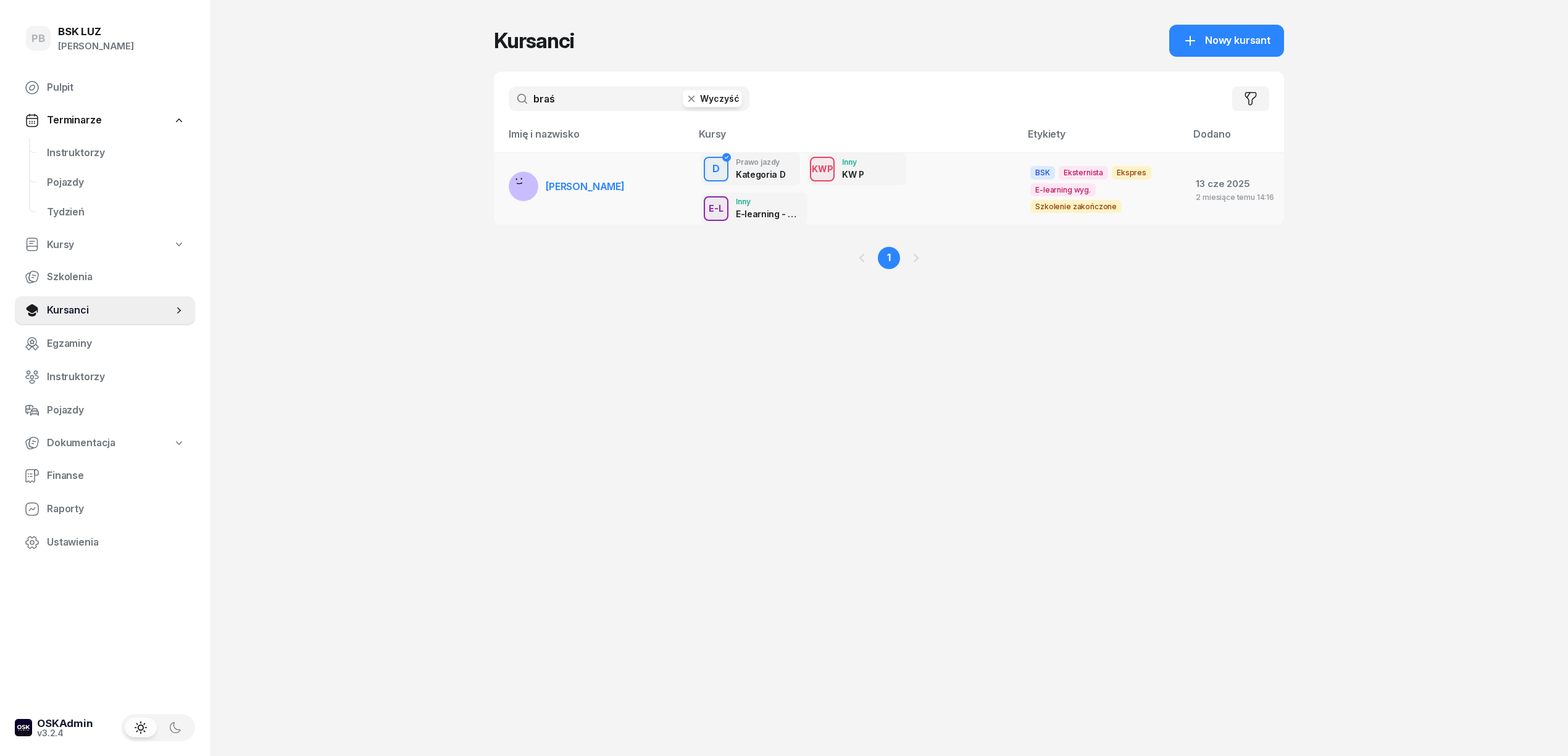
type input "braś"
click at [598, 183] on span "BRAŚ ANNA MARIA" at bounding box center [585, 186] width 79 height 12
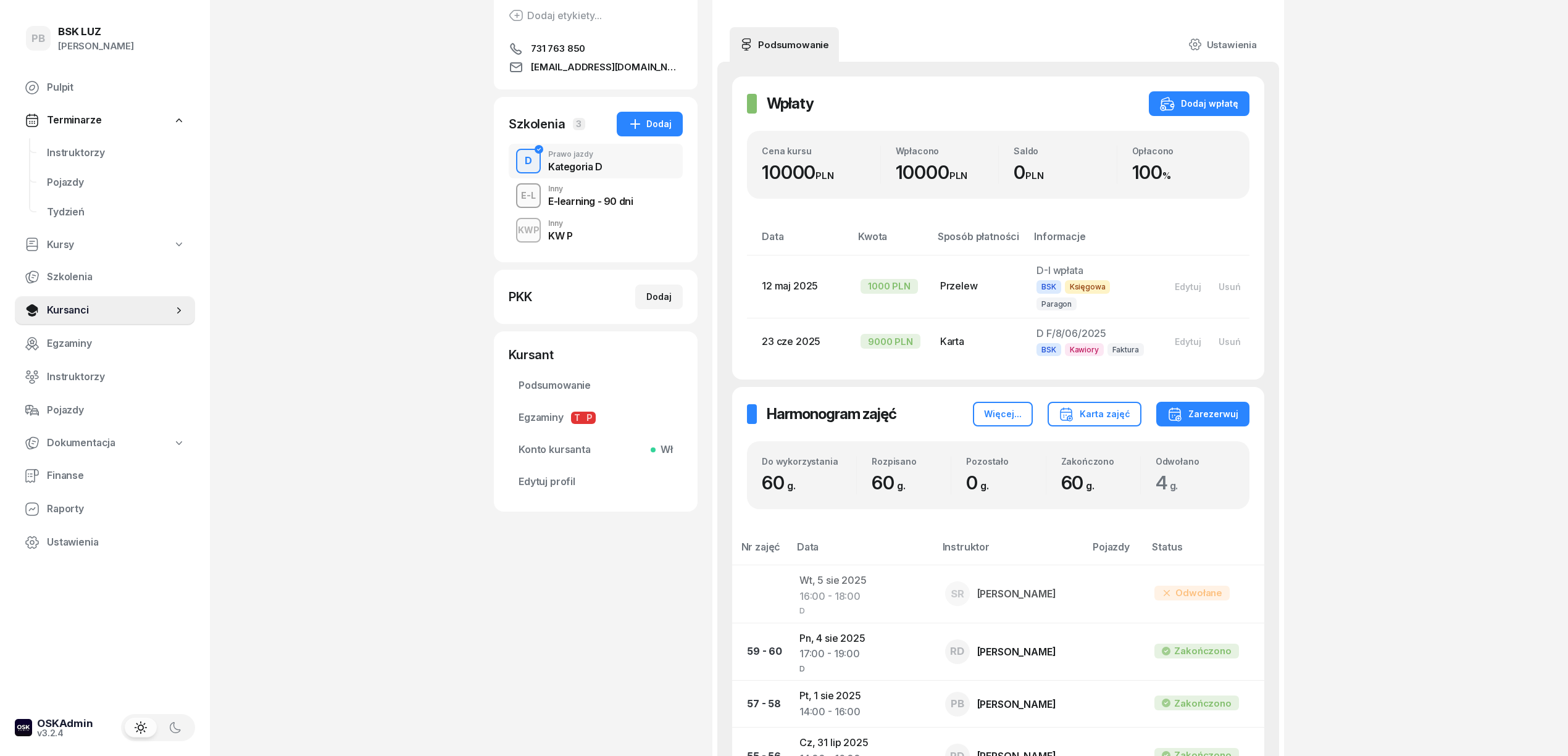
scroll to position [164, 0]
click at [619, 243] on div "KWP Inny KW P" at bounding box center [596, 232] width 174 height 34
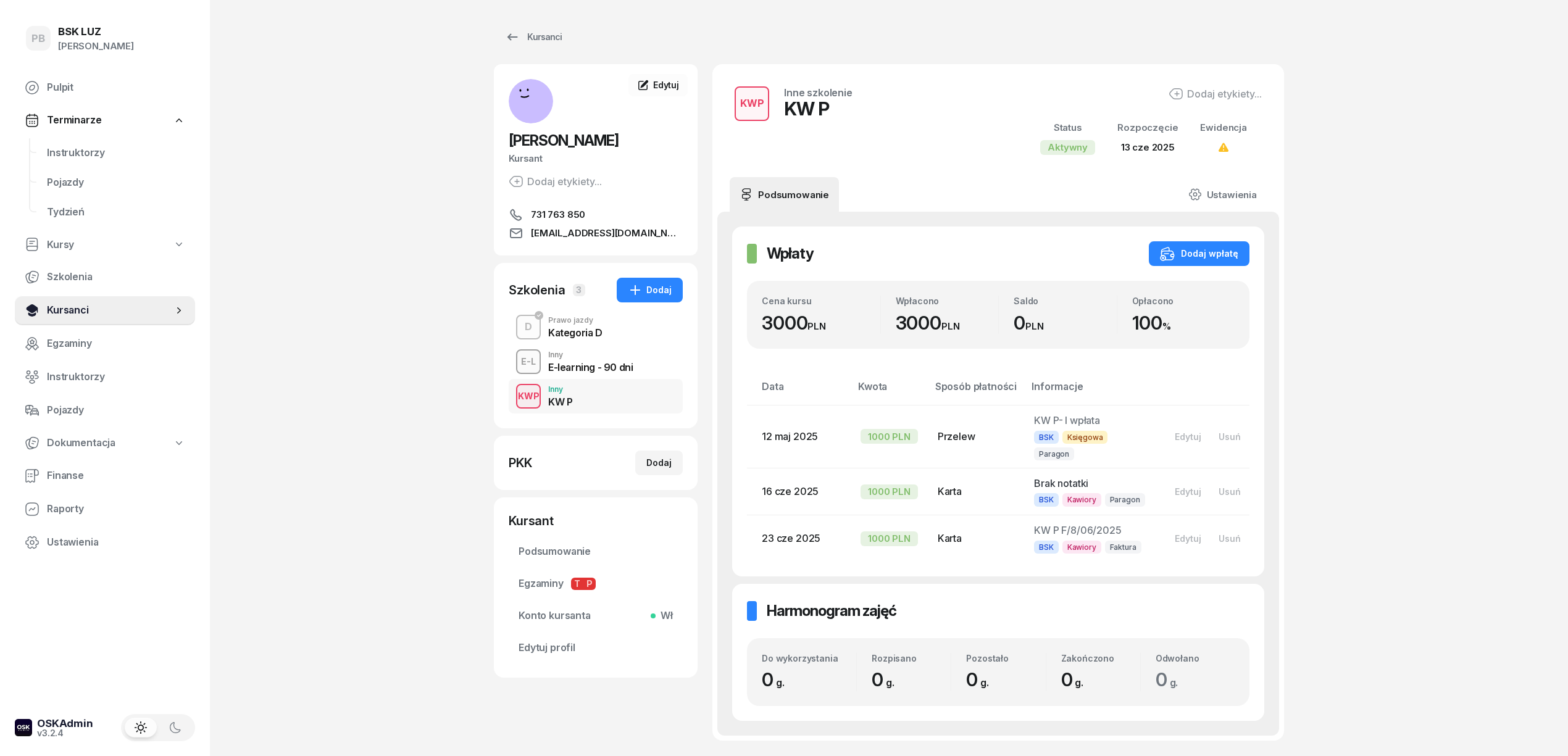
click at [176, 314] on icon at bounding box center [179, 310] width 12 height 12
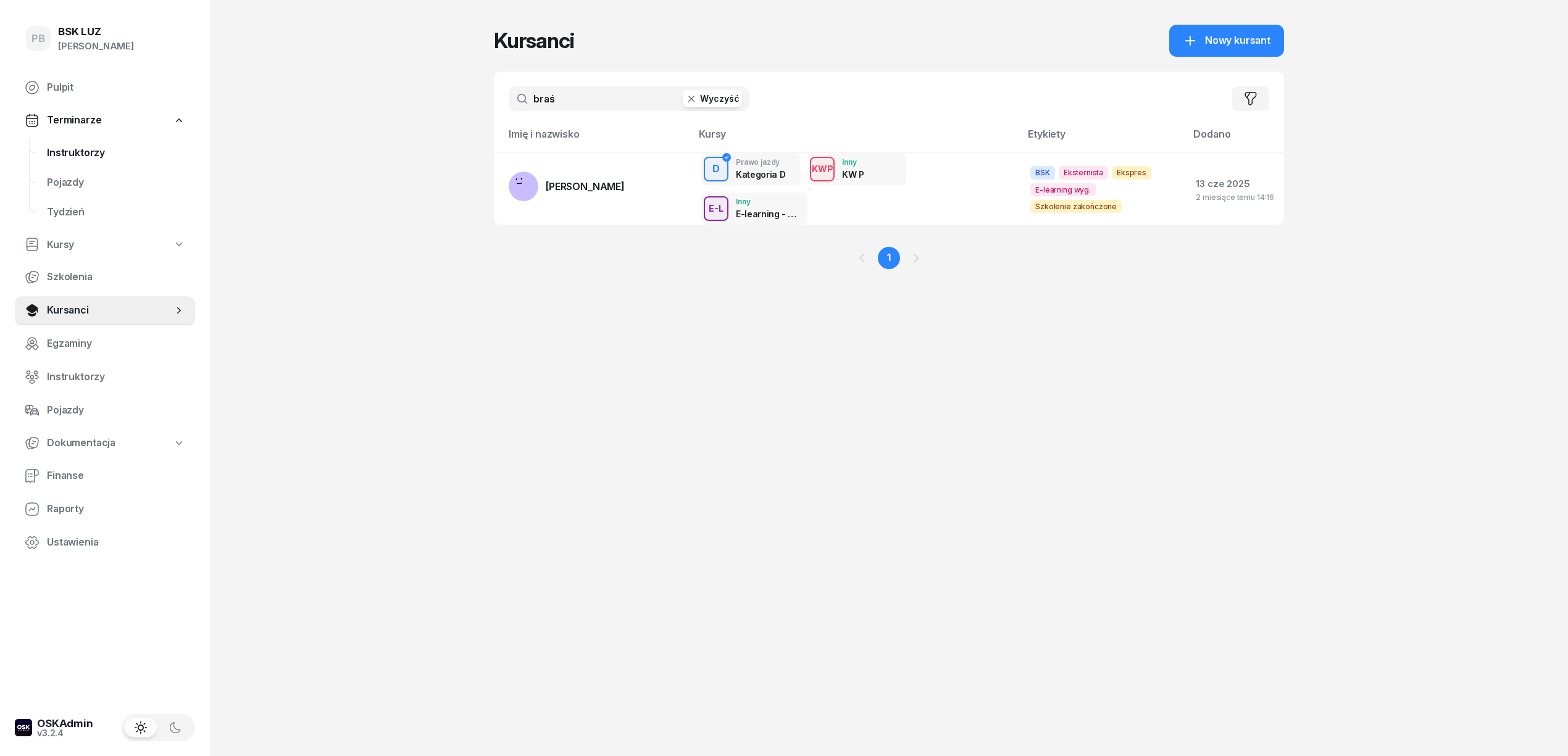
click at [93, 153] on span "Instruktorzy" at bounding box center [116, 153] width 138 height 16
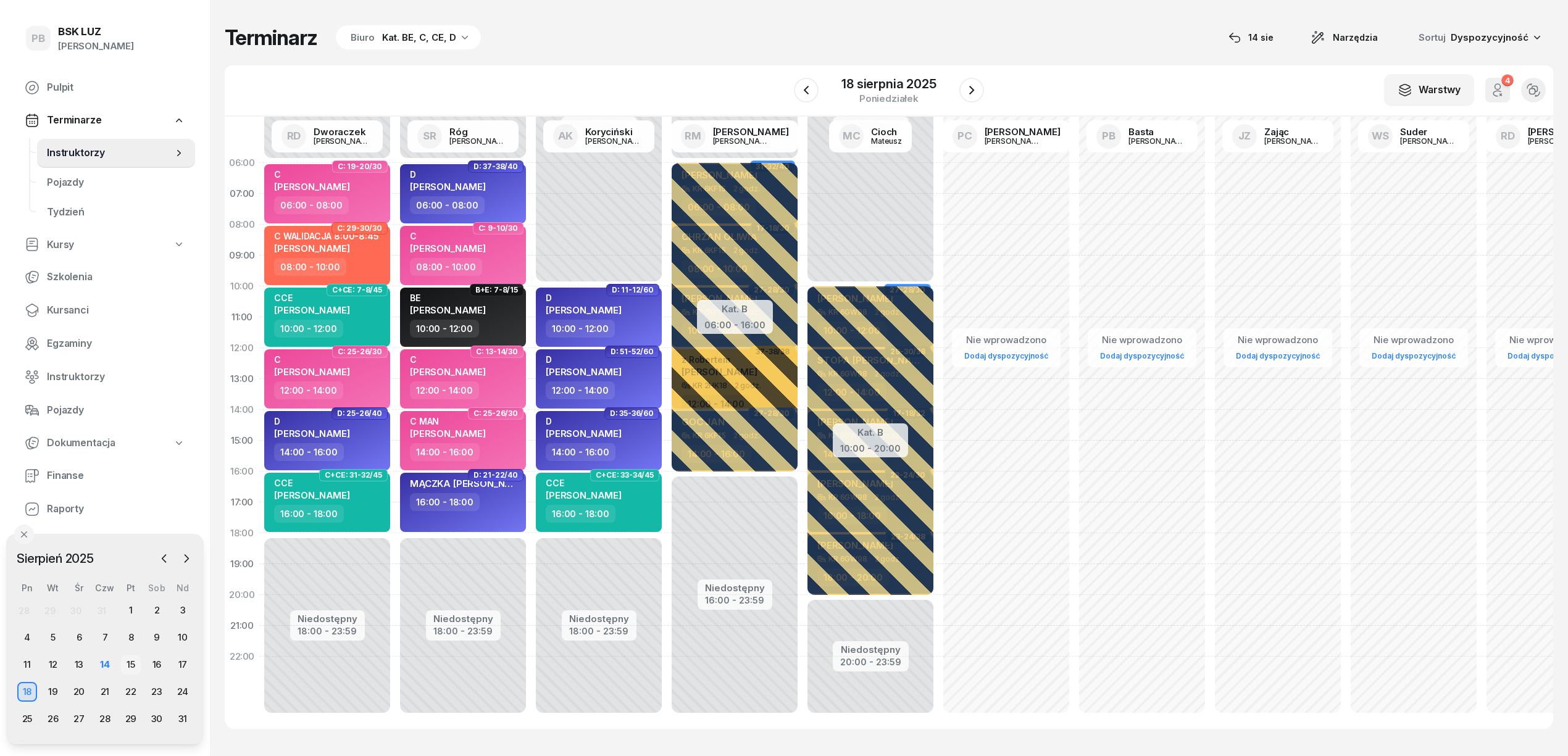
click at [127, 655] on div "15" at bounding box center [130, 664] width 20 height 20
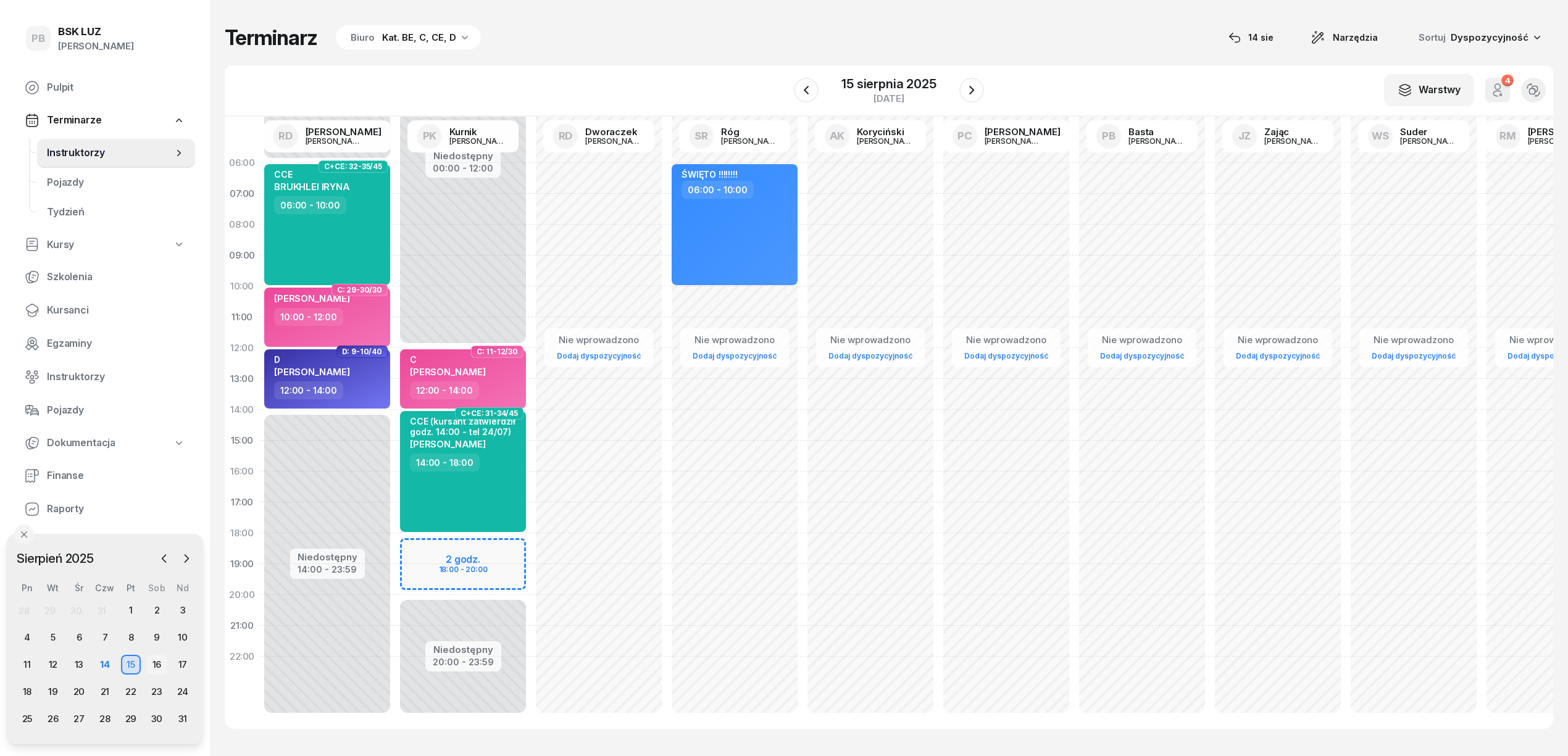
click at [151, 667] on div "16" at bounding box center [157, 664] width 20 height 20
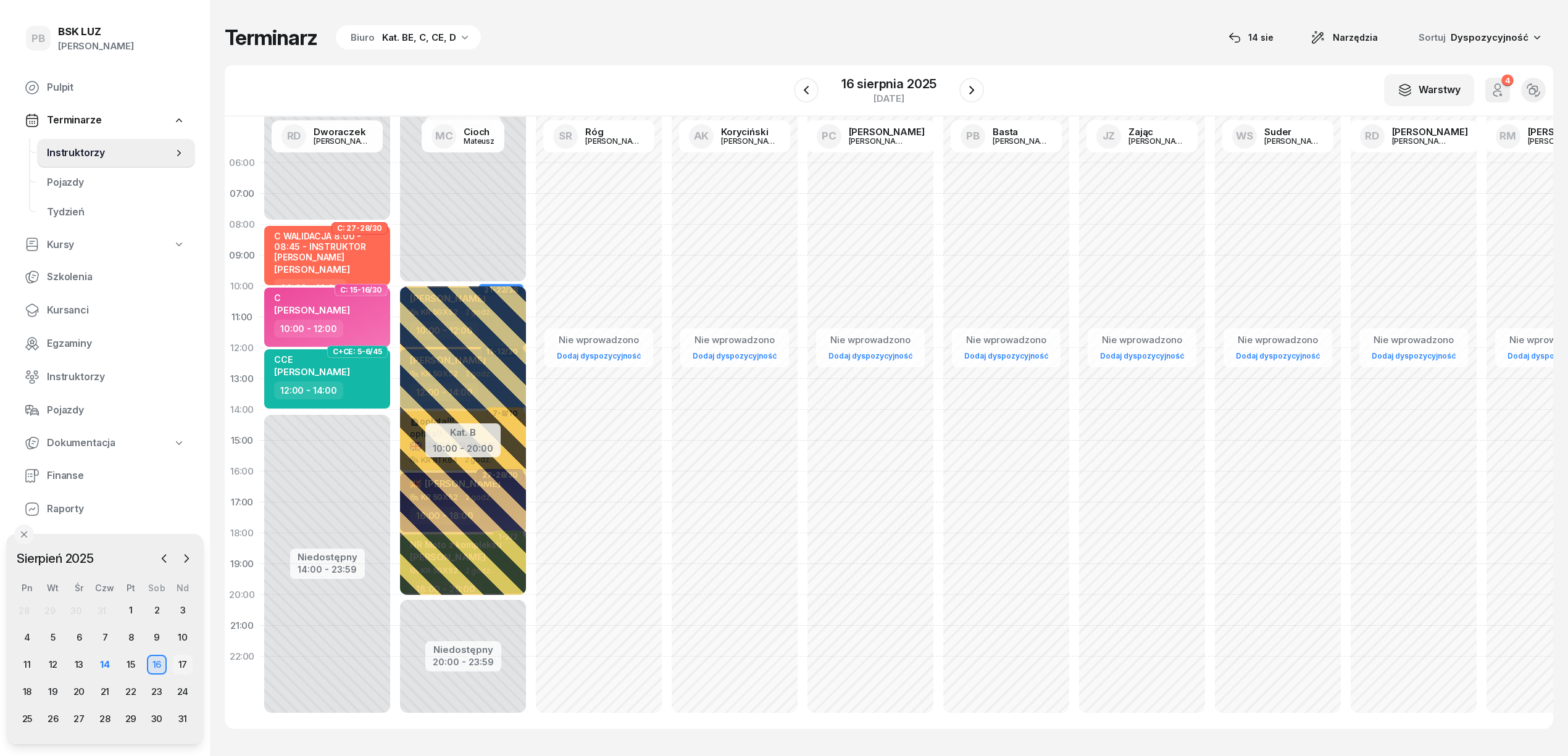
click at [180, 659] on div "17" at bounding box center [183, 664] width 20 height 20
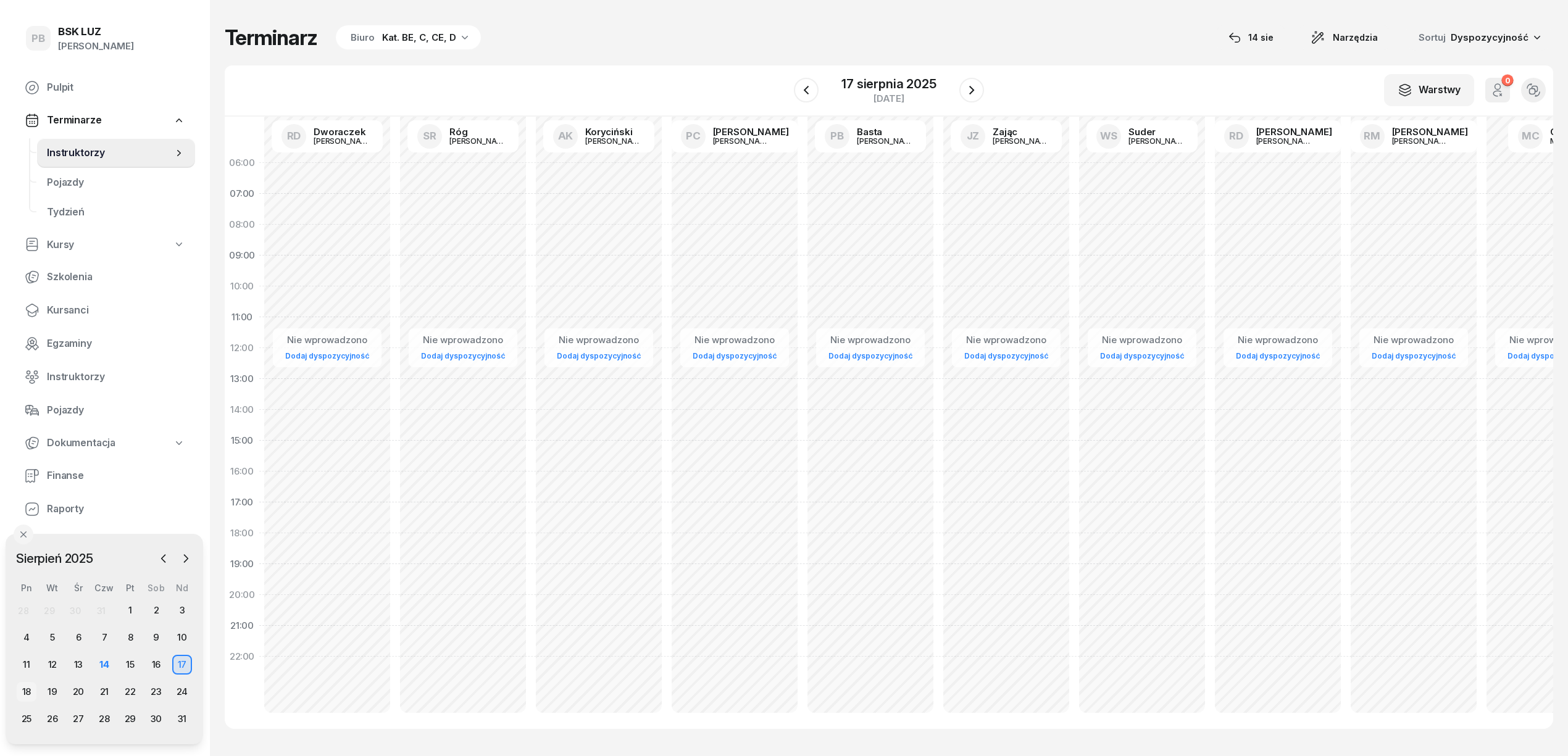
click at [22, 687] on div "18" at bounding box center [26, 692] width 20 height 20
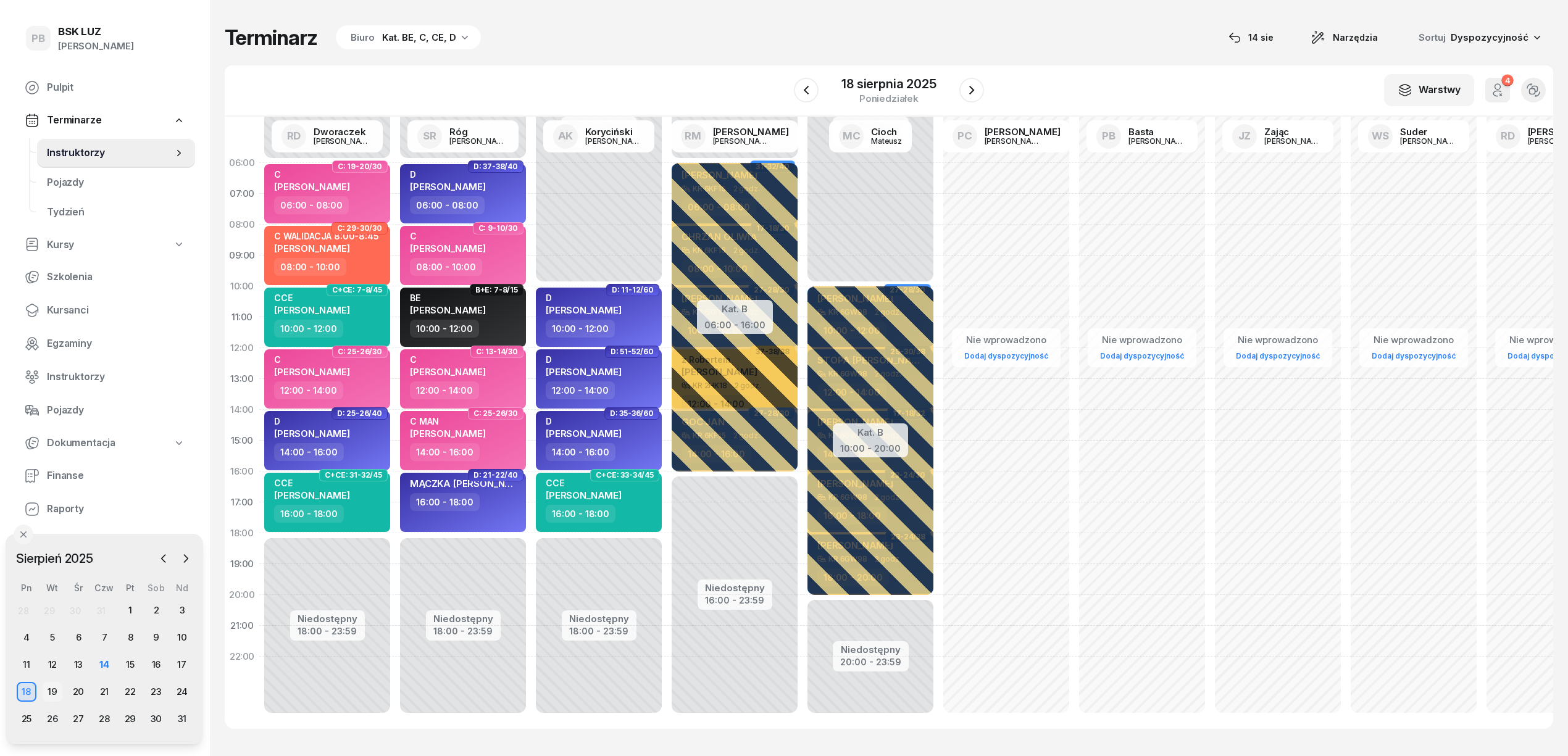
click at [53, 685] on div "19" at bounding box center [52, 692] width 20 height 20
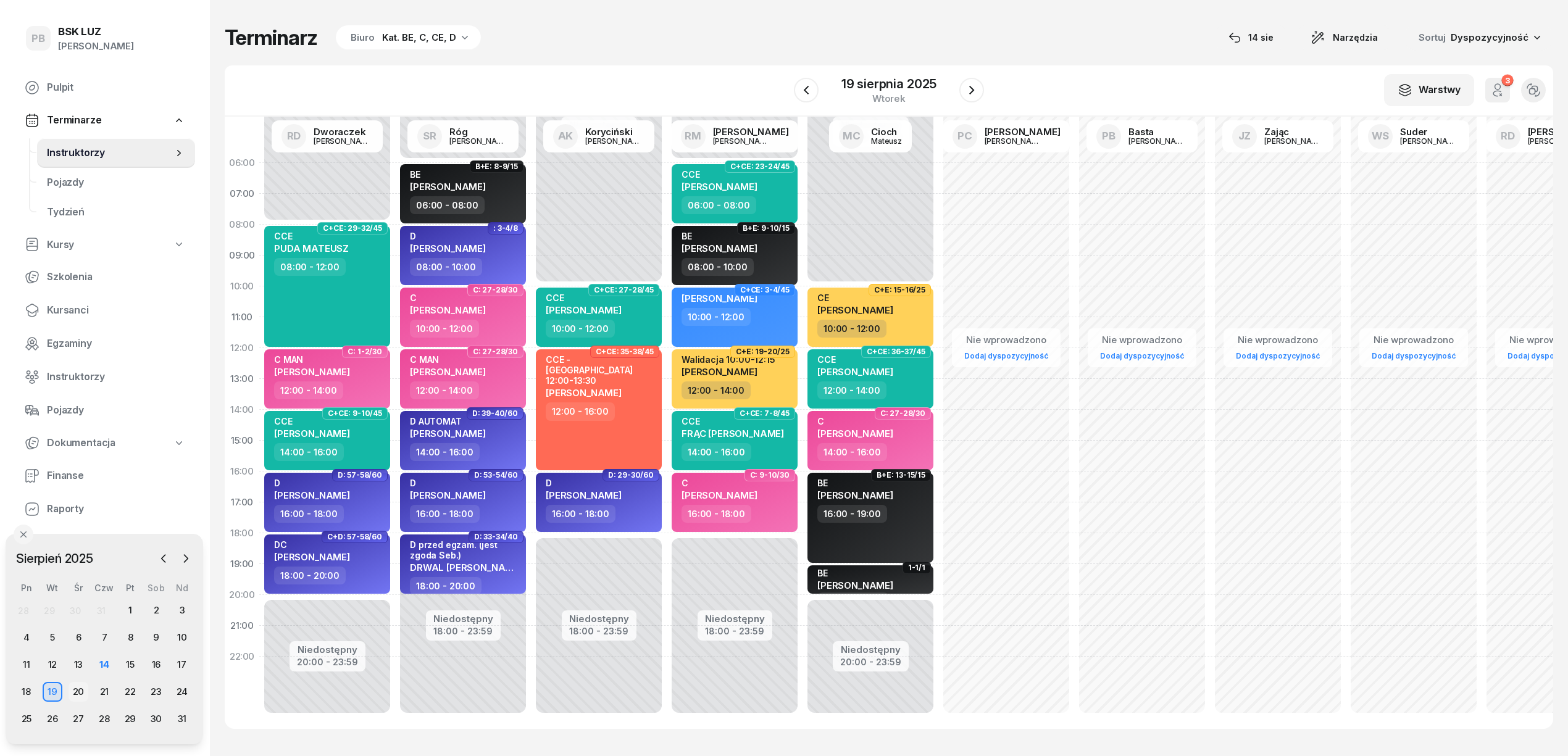
click at [83, 695] on div "20" at bounding box center [78, 692] width 20 height 20
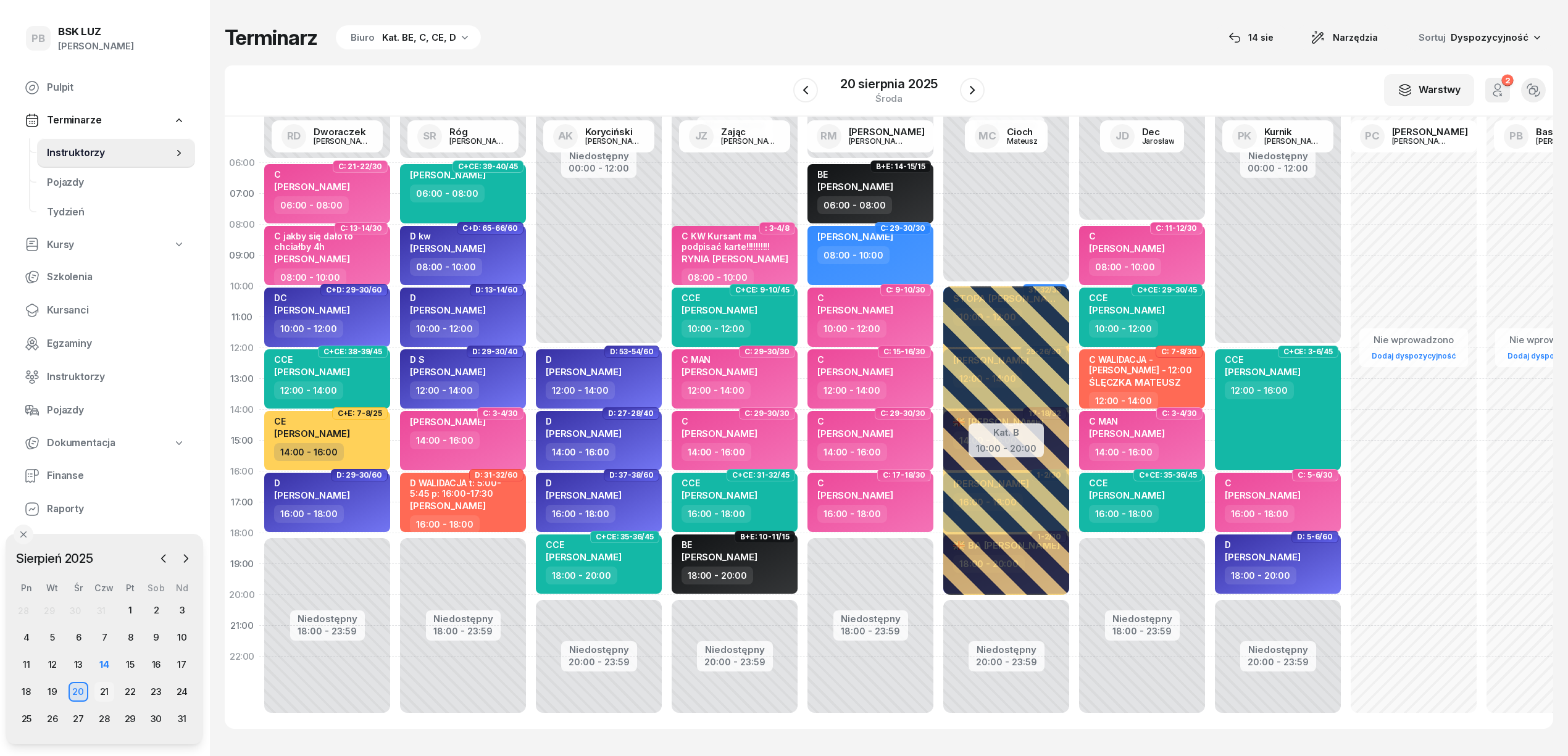
click at [100, 694] on div "21" at bounding box center [104, 692] width 20 height 20
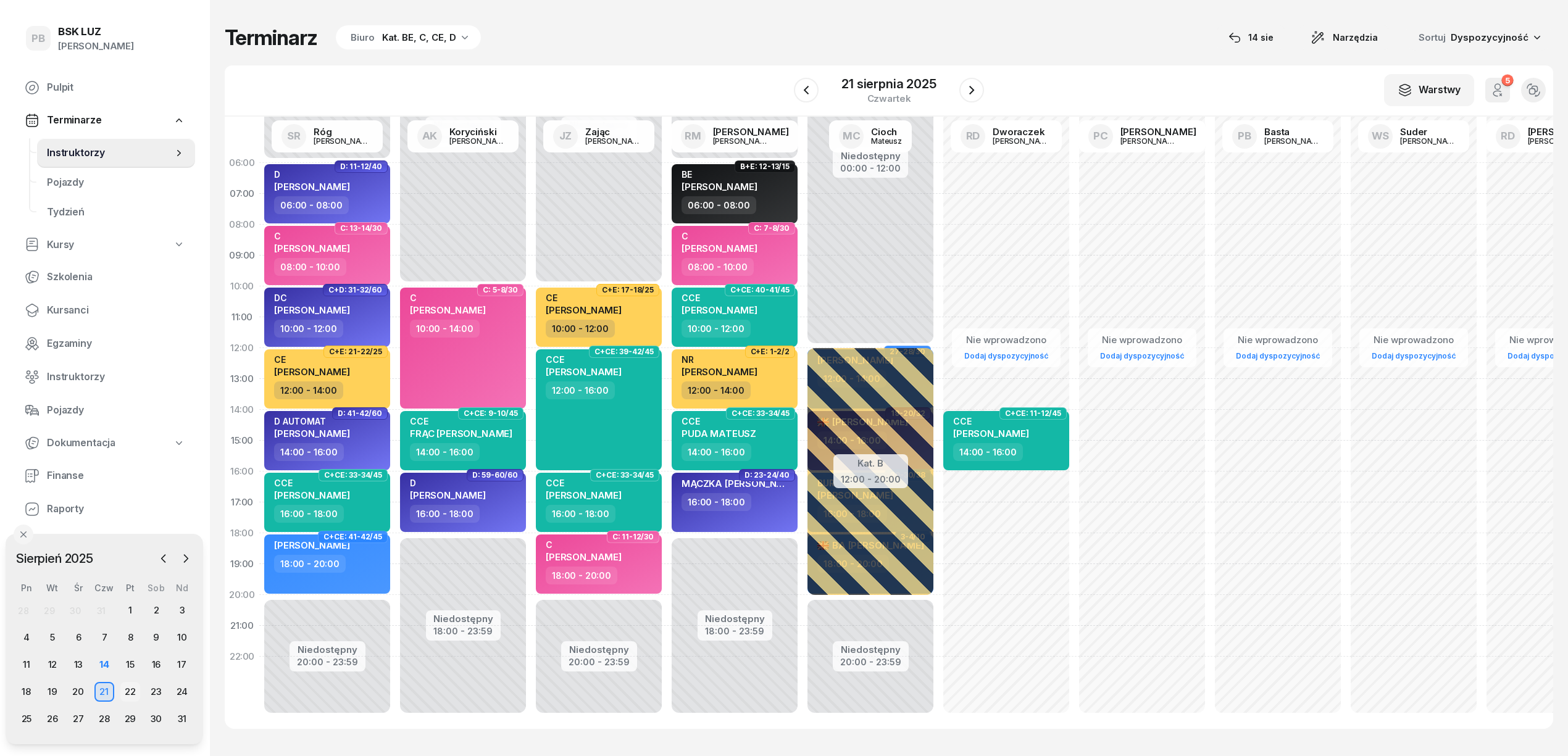
click at [127, 685] on div "22" at bounding box center [130, 692] width 20 height 20
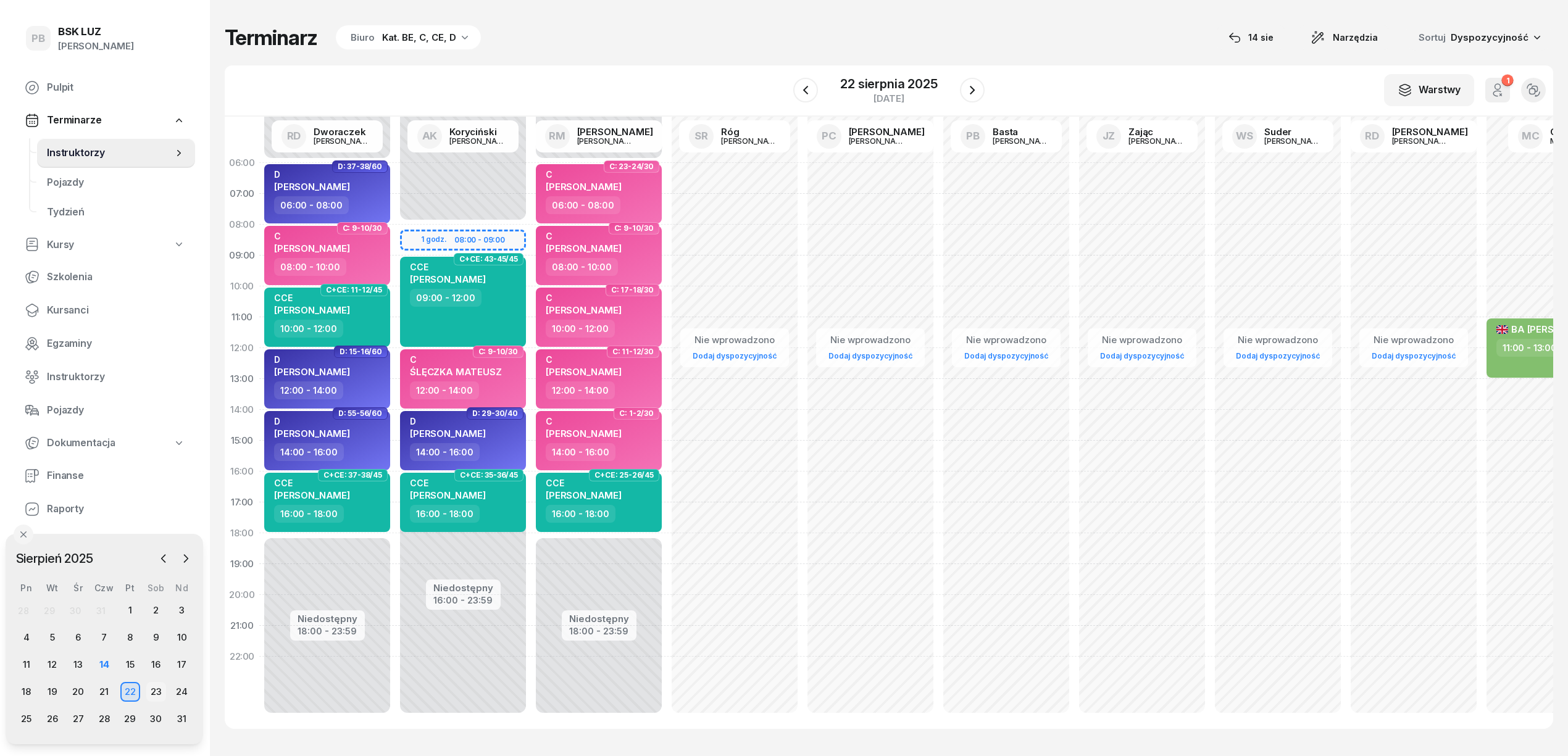
click at [149, 687] on div "23" at bounding box center [156, 692] width 20 height 20
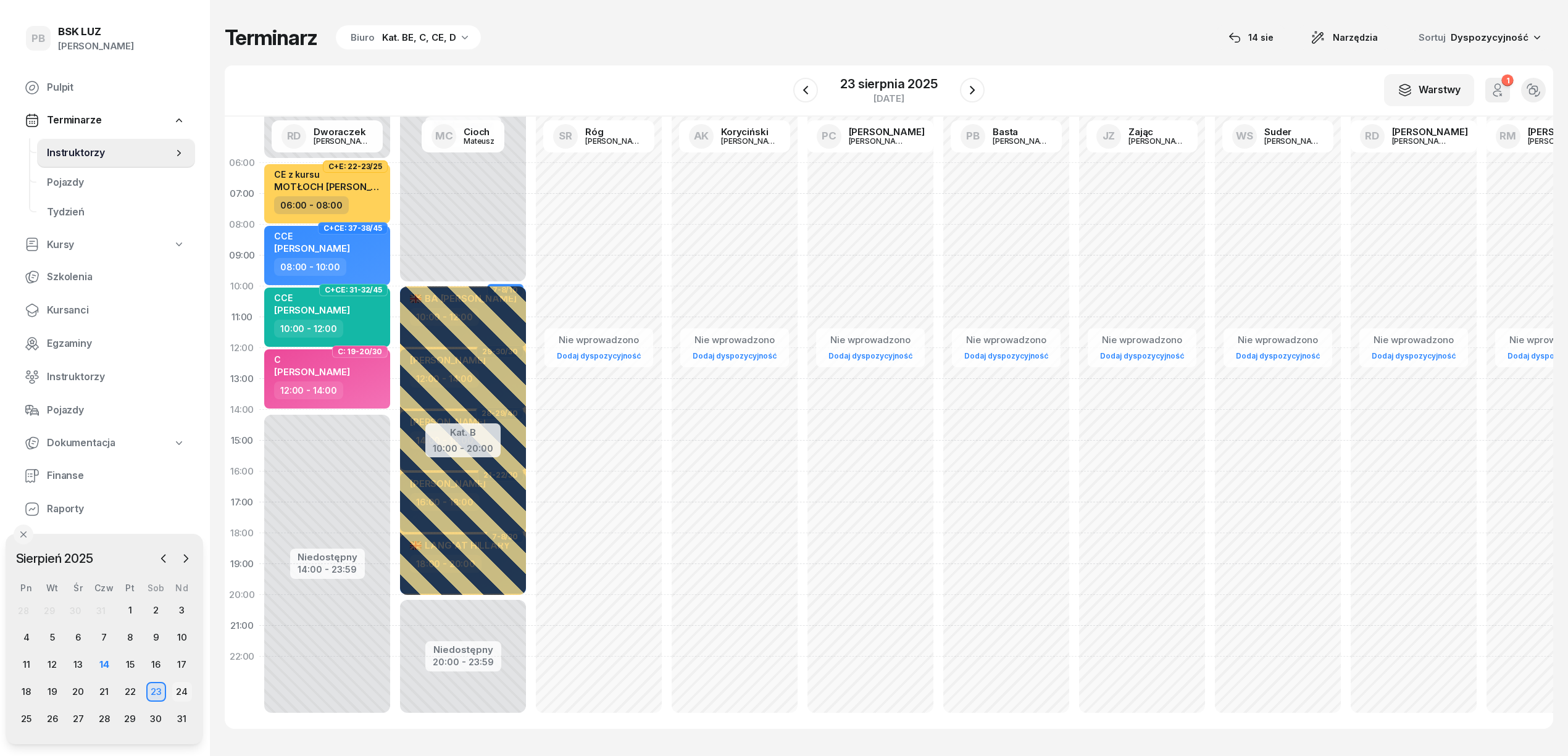
click at [176, 692] on div "24" at bounding box center [182, 692] width 20 height 20
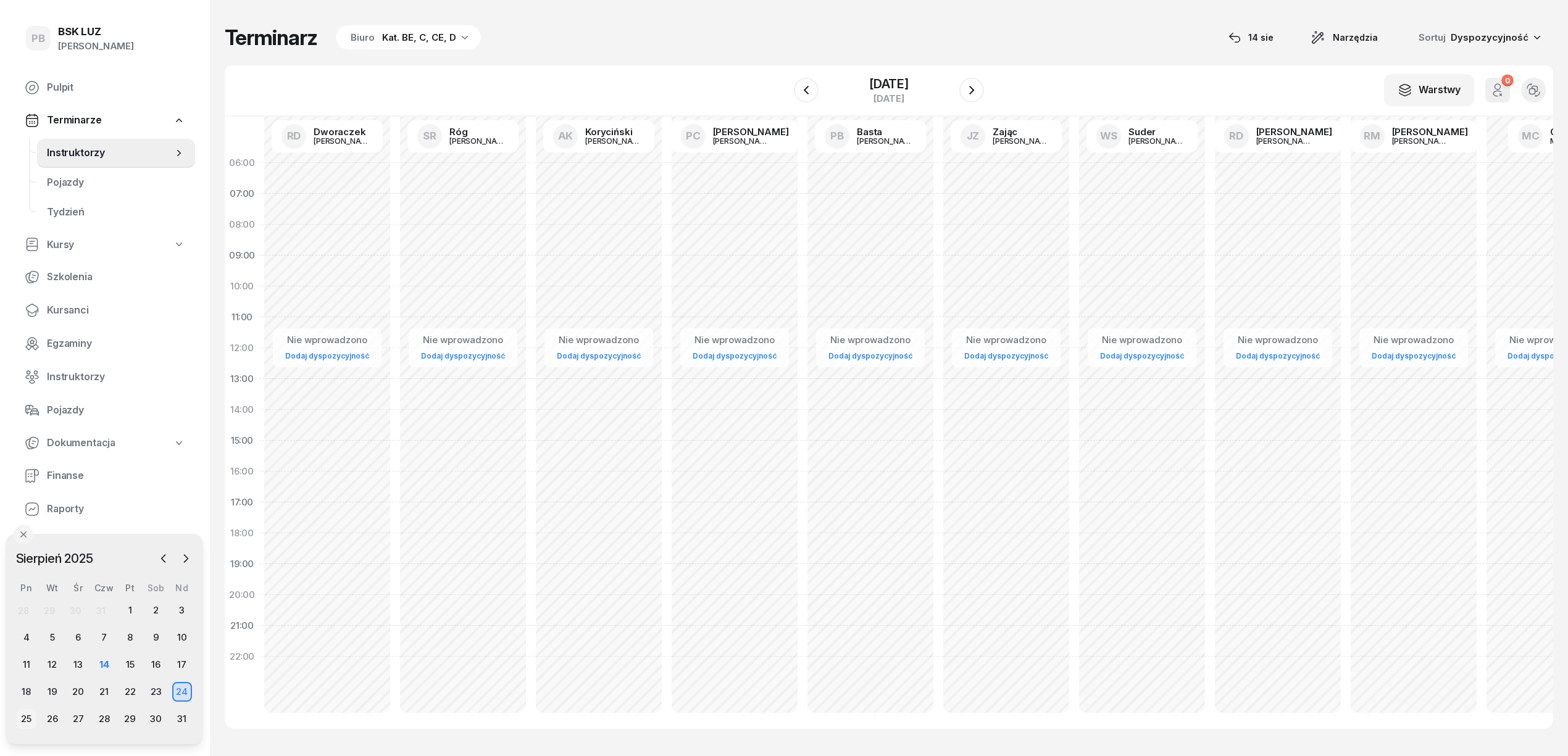
click at [24, 712] on div "25" at bounding box center [26, 719] width 20 height 20
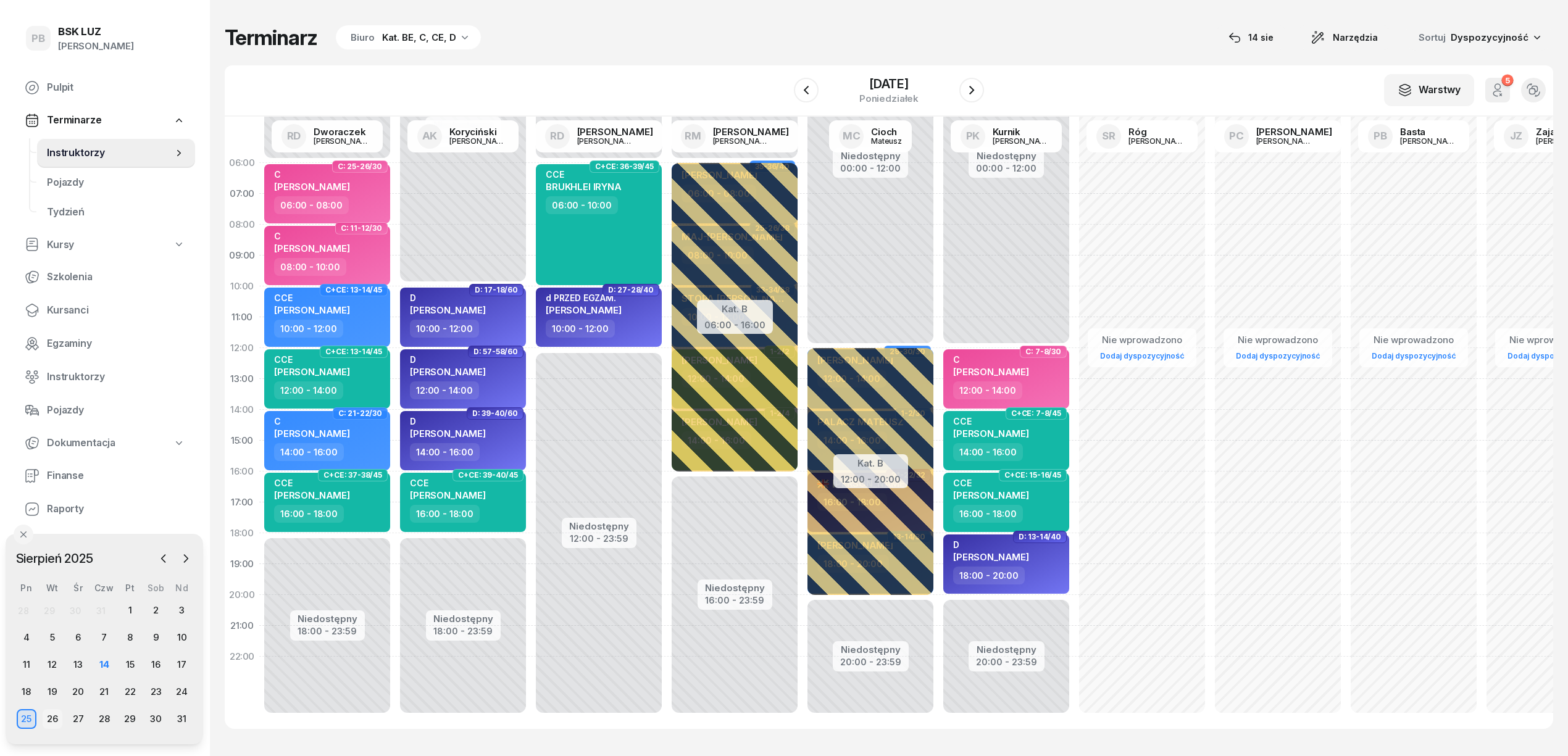
click at [48, 713] on div "26" at bounding box center [52, 719] width 20 height 20
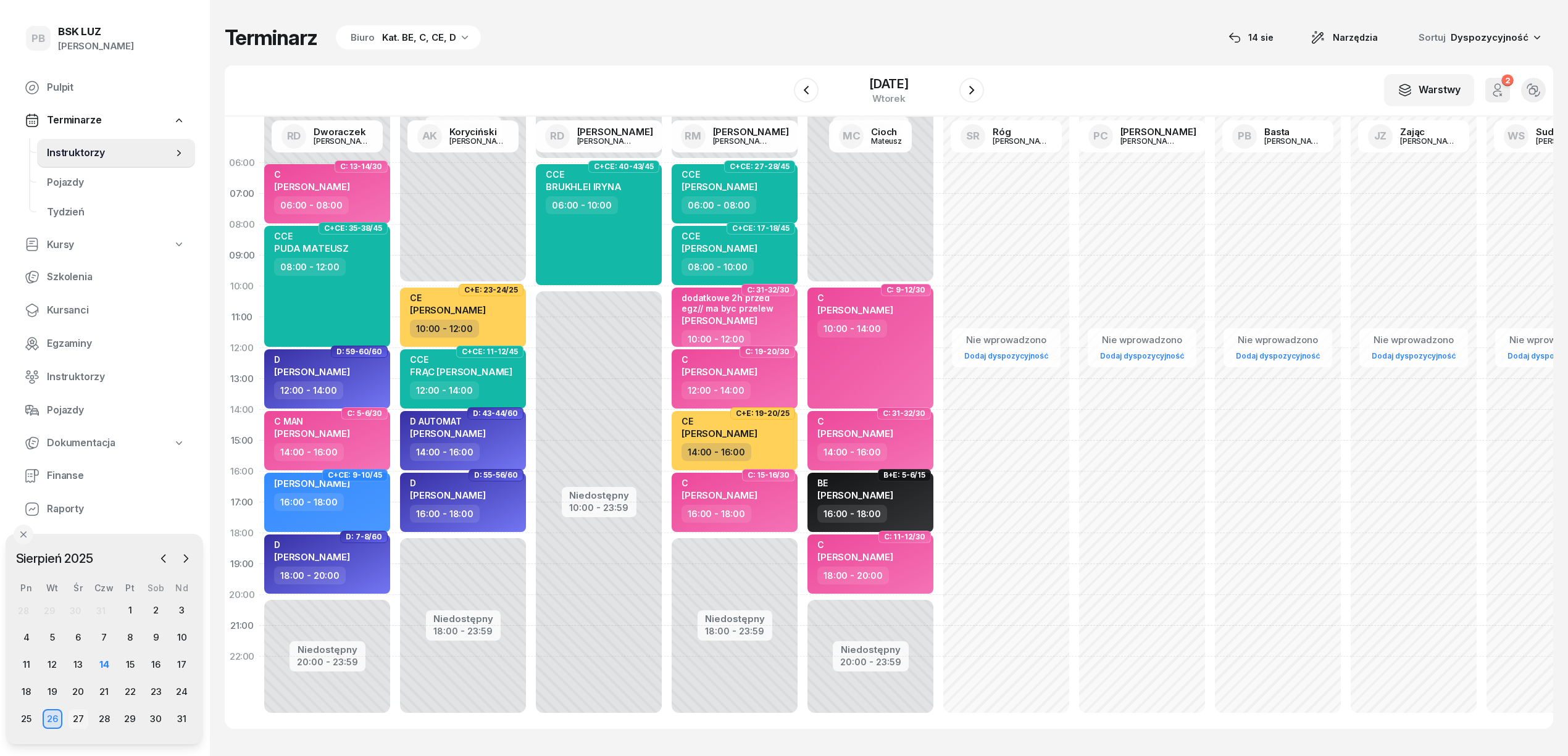
click at [83, 716] on div "27" at bounding box center [78, 719] width 20 height 20
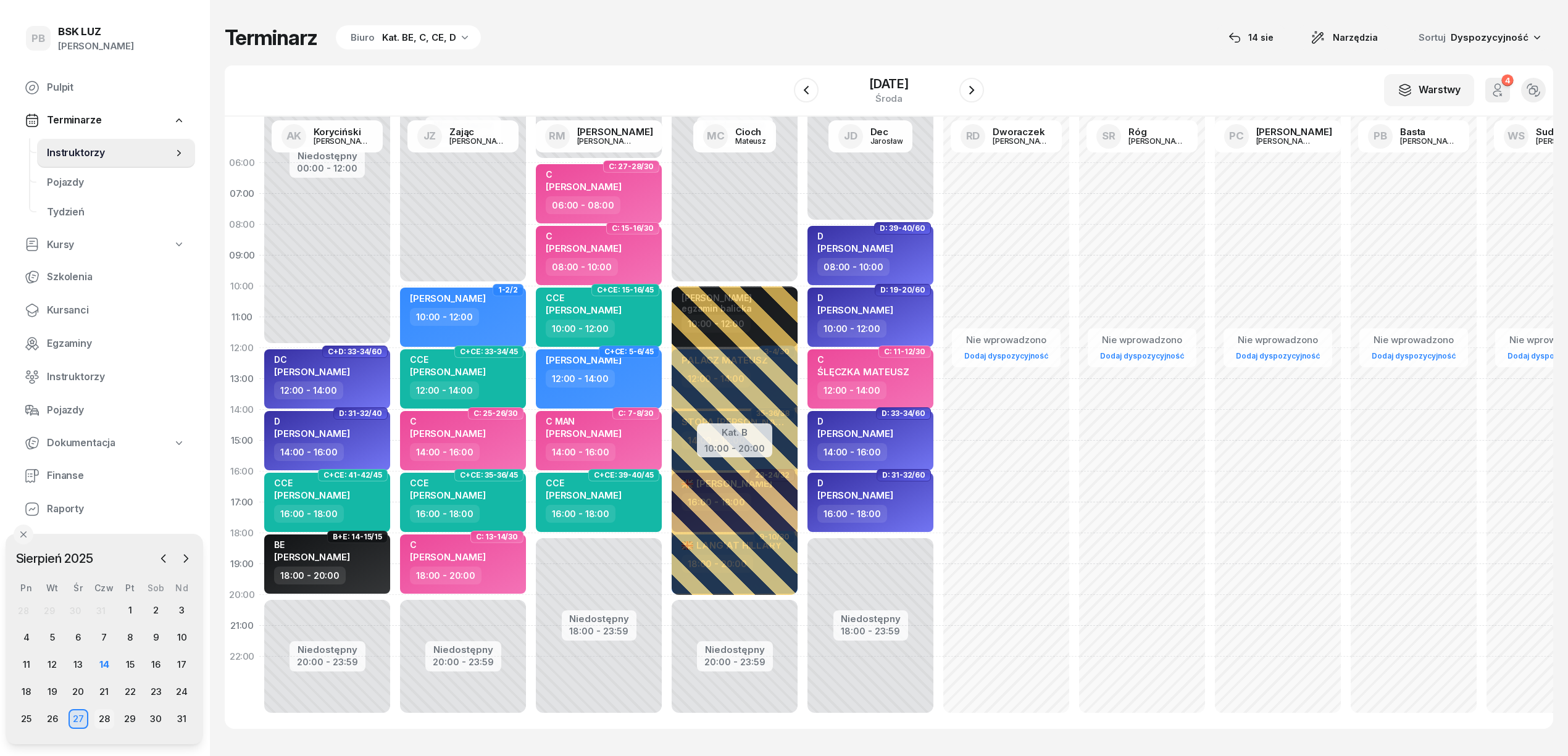
click at [102, 717] on div "28" at bounding box center [104, 719] width 20 height 20
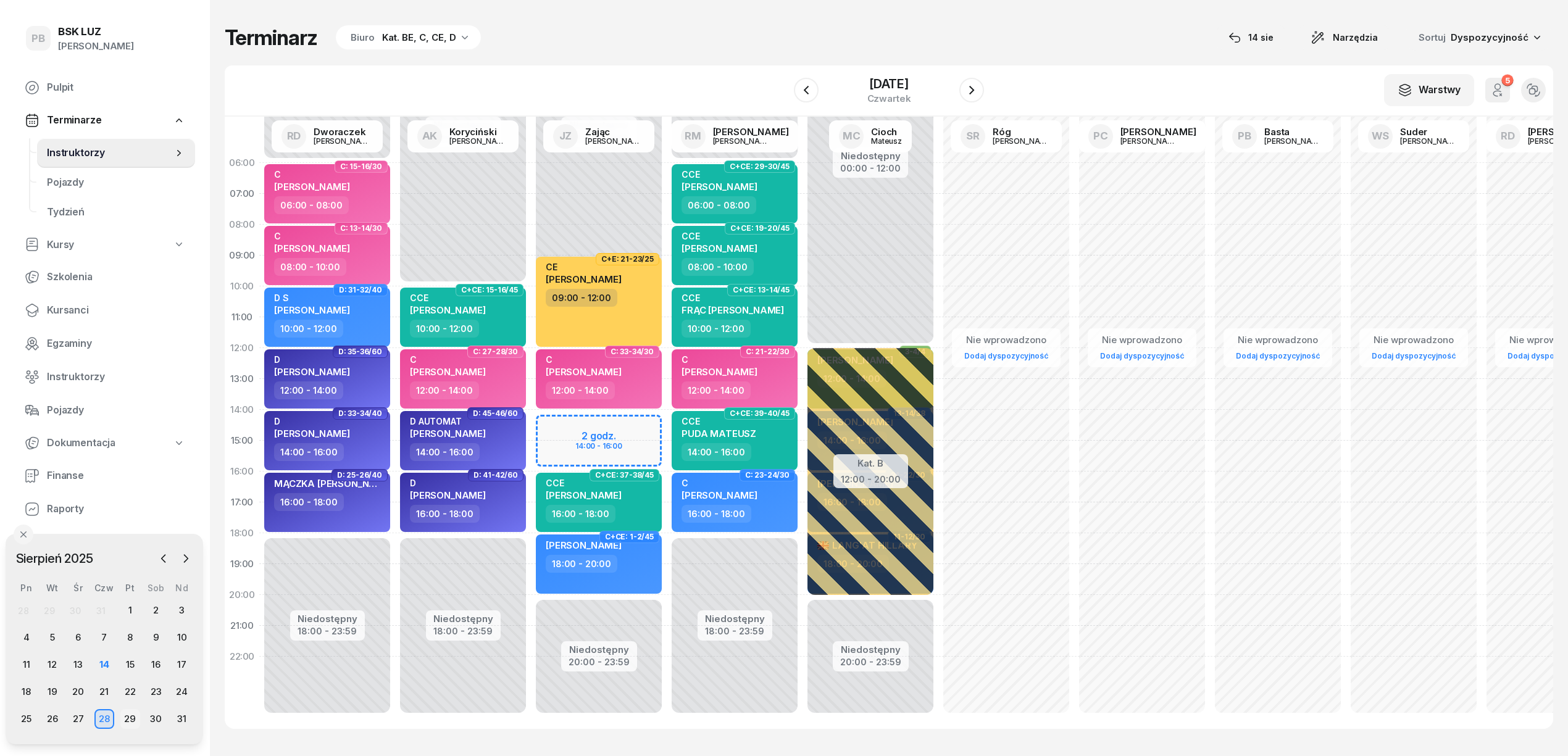
click at [122, 714] on div "29" at bounding box center [130, 719] width 20 height 20
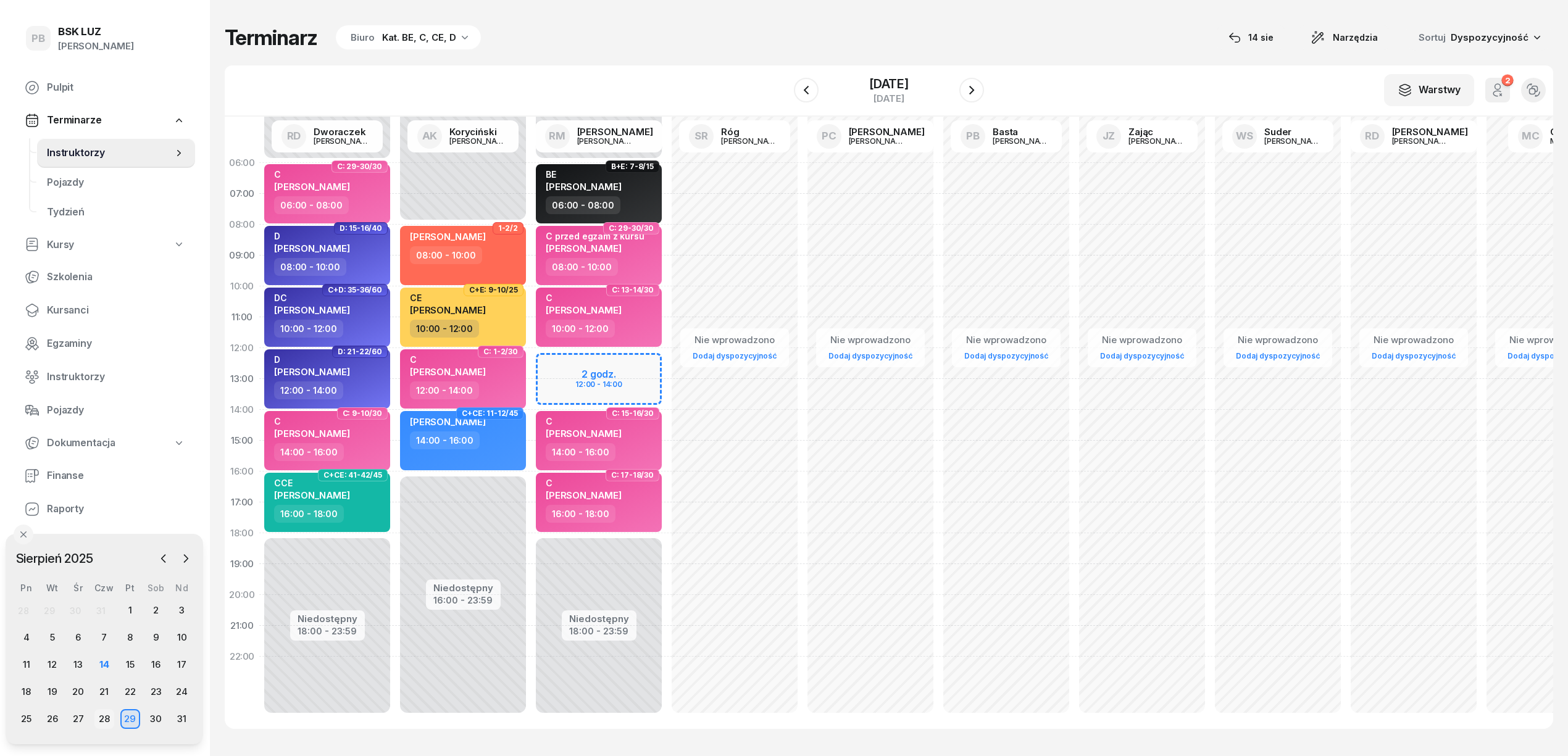
click at [101, 717] on div "28" at bounding box center [104, 719] width 20 height 20
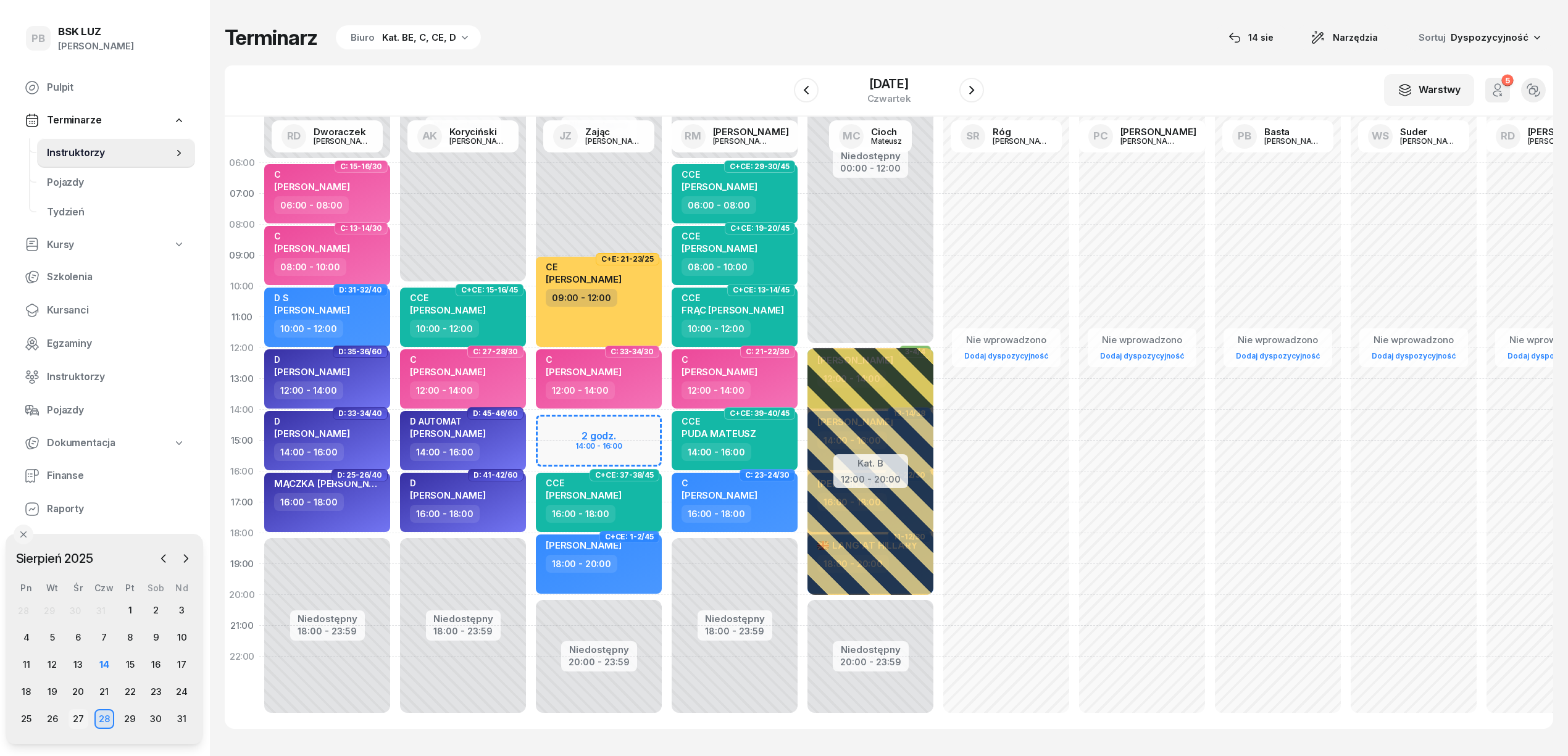
click at [78, 717] on div "27" at bounding box center [78, 719] width 20 height 20
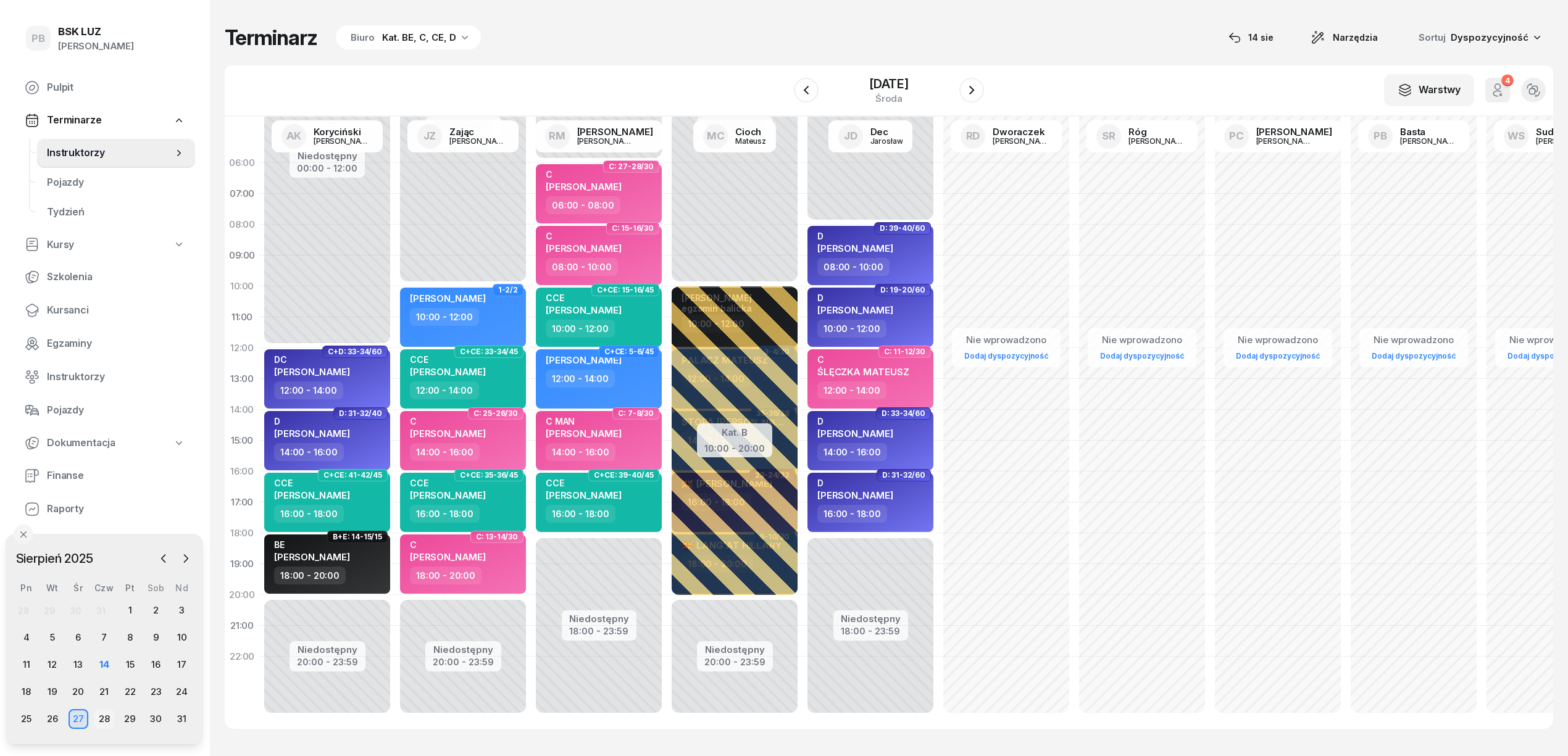
click at [106, 718] on div "28" at bounding box center [104, 719] width 20 height 20
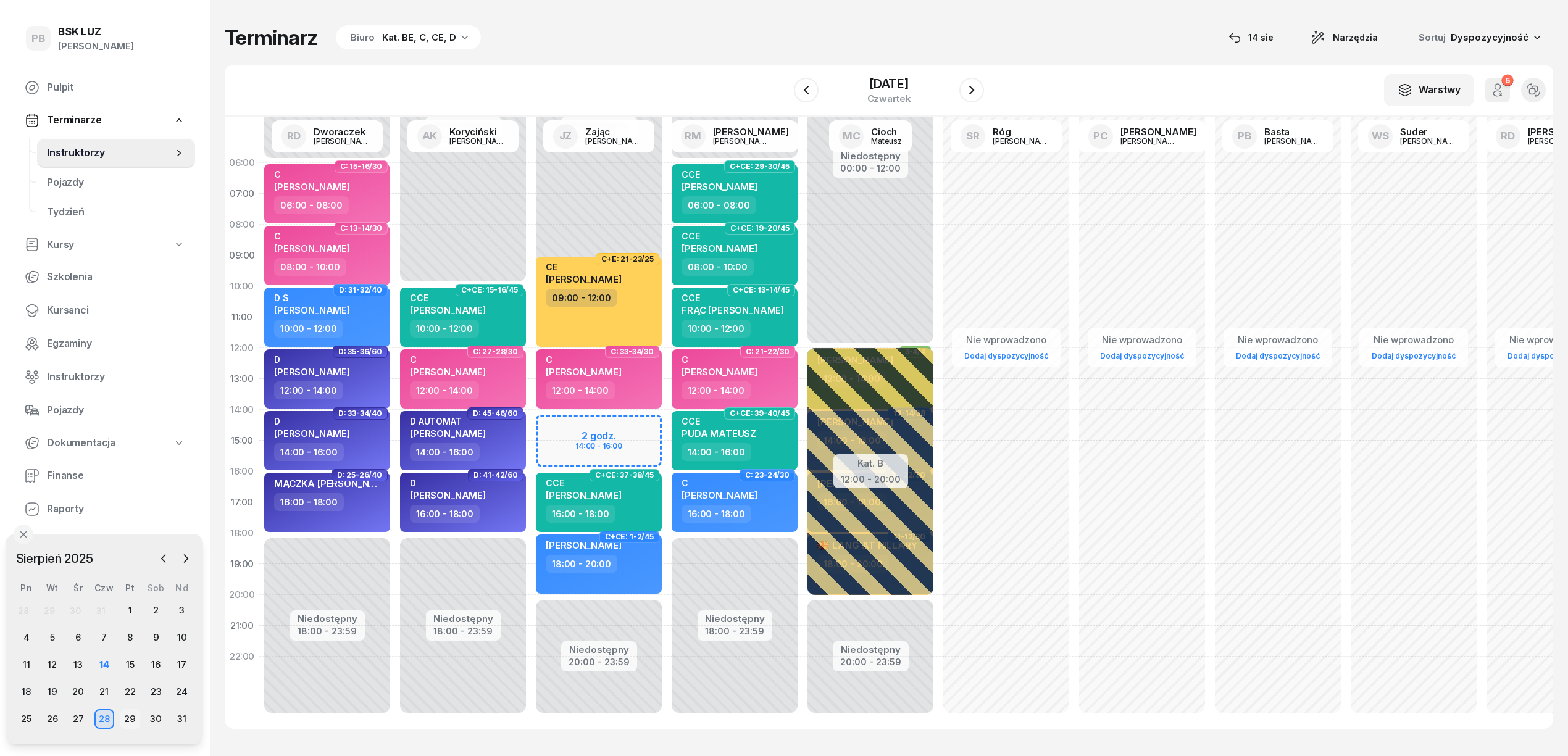
click at [122, 715] on div "29" at bounding box center [130, 719] width 20 height 20
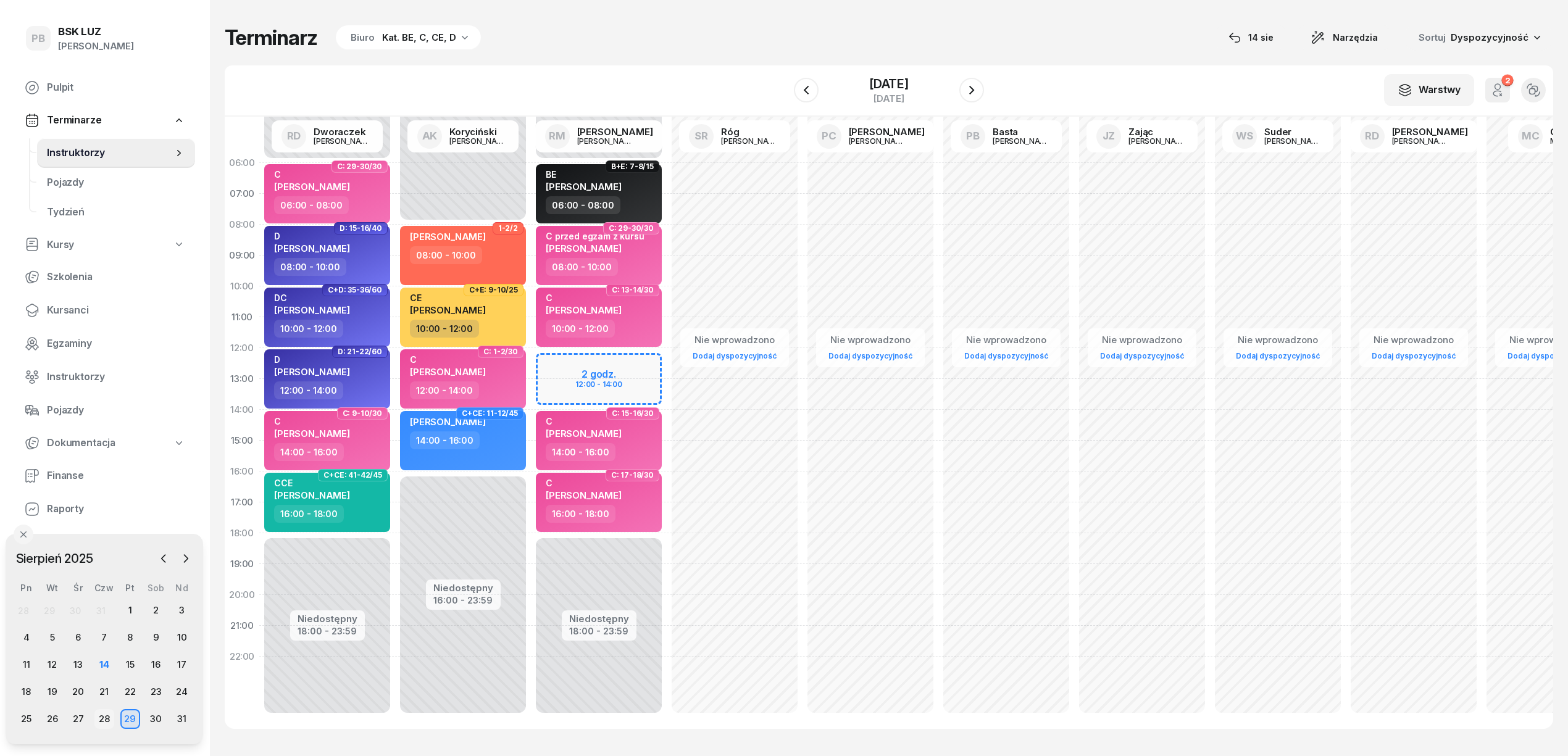
click at [107, 715] on div "28" at bounding box center [104, 719] width 20 height 20
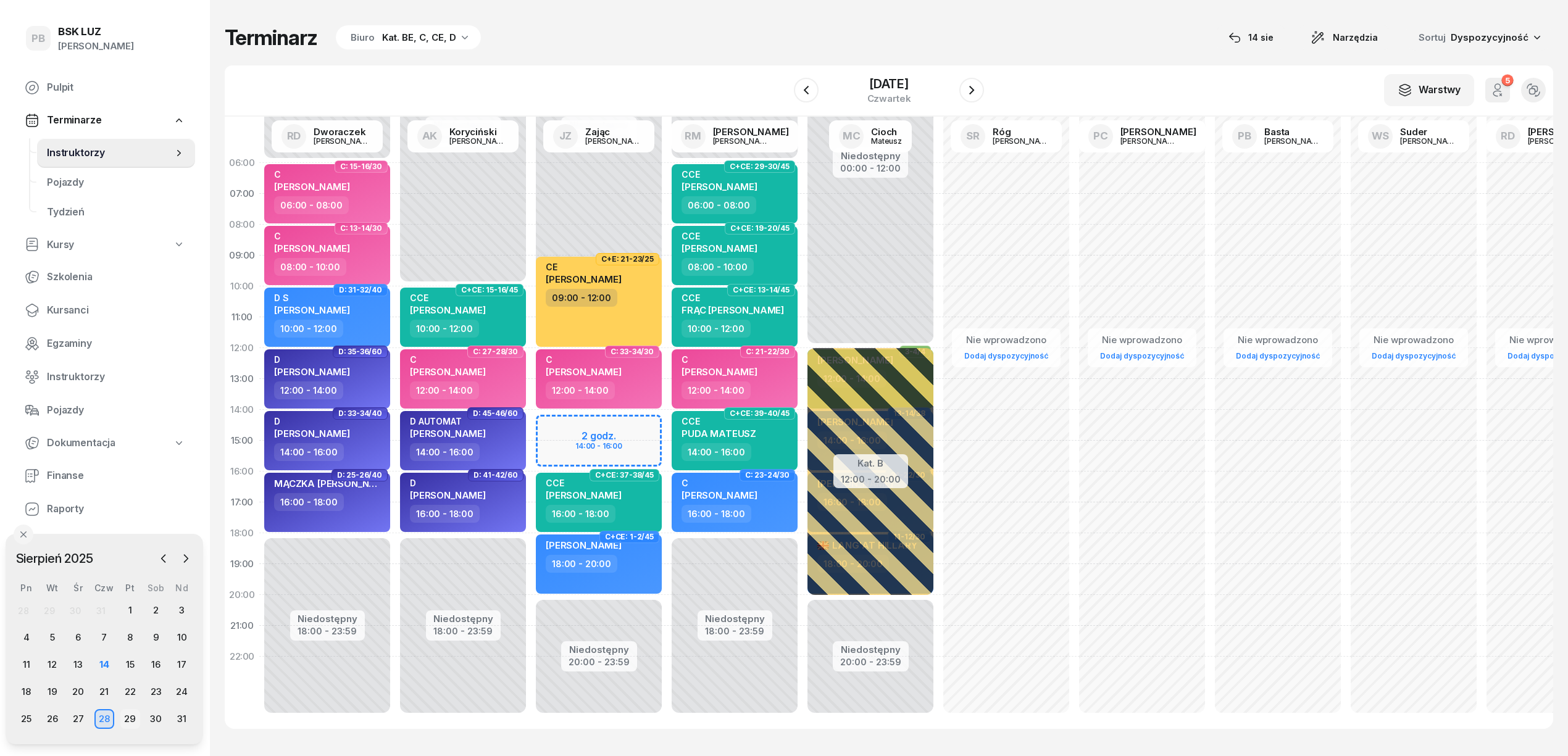
click at [134, 718] on div "29" at bounding box center [130, 719] width 20 height 20
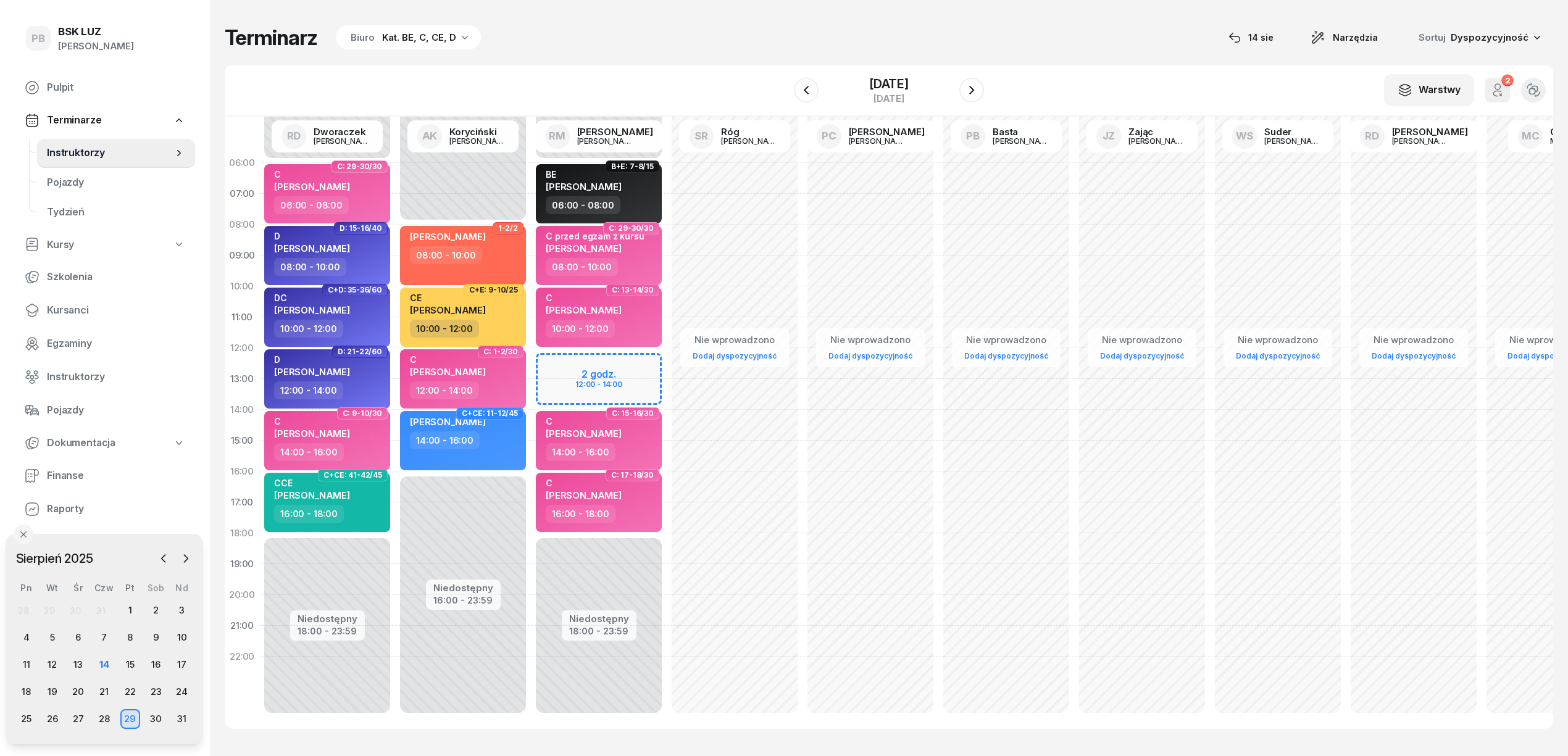
click at [712, 45] on div "Terminarz Biuro Kat. BE, C, CE, D [DATE] Narzędzia Sortuj Dyspozycyjność" at bounding box center [888, 38] width 1328 height 26
click at [696, 55] on div "Terminarz Biuro Kat. BE, C, CE, D 14 sie Narzędzia Sortuj Dyspozycyjność W Wybi…" at bounding box center [888, 377] width 1328 height 753
click at [129, 662] on div "15" at bounding box center [130, 664] width 20 height 20
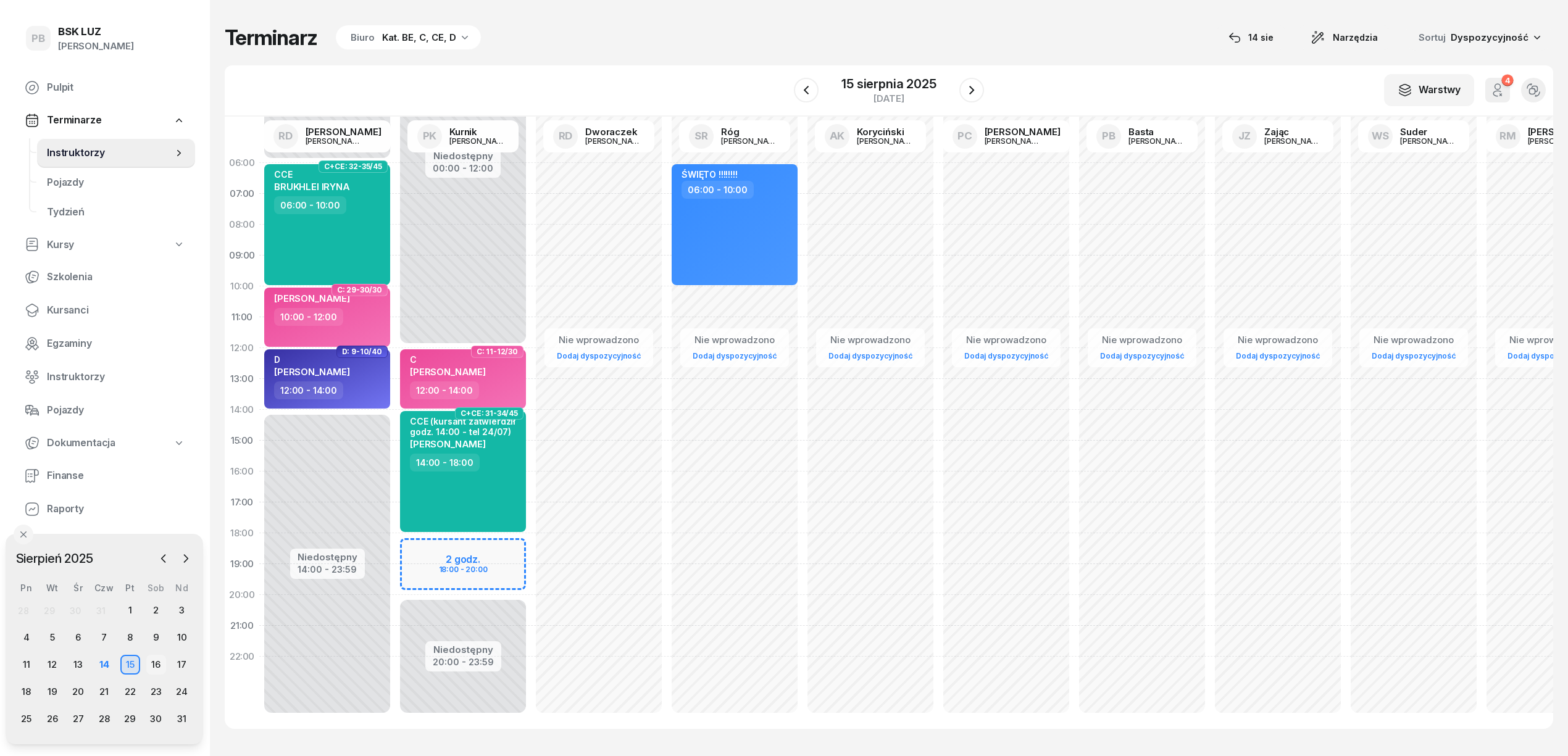
click at [156, 667] on div "16" at bounding box center [156, 664] width 20 height 20
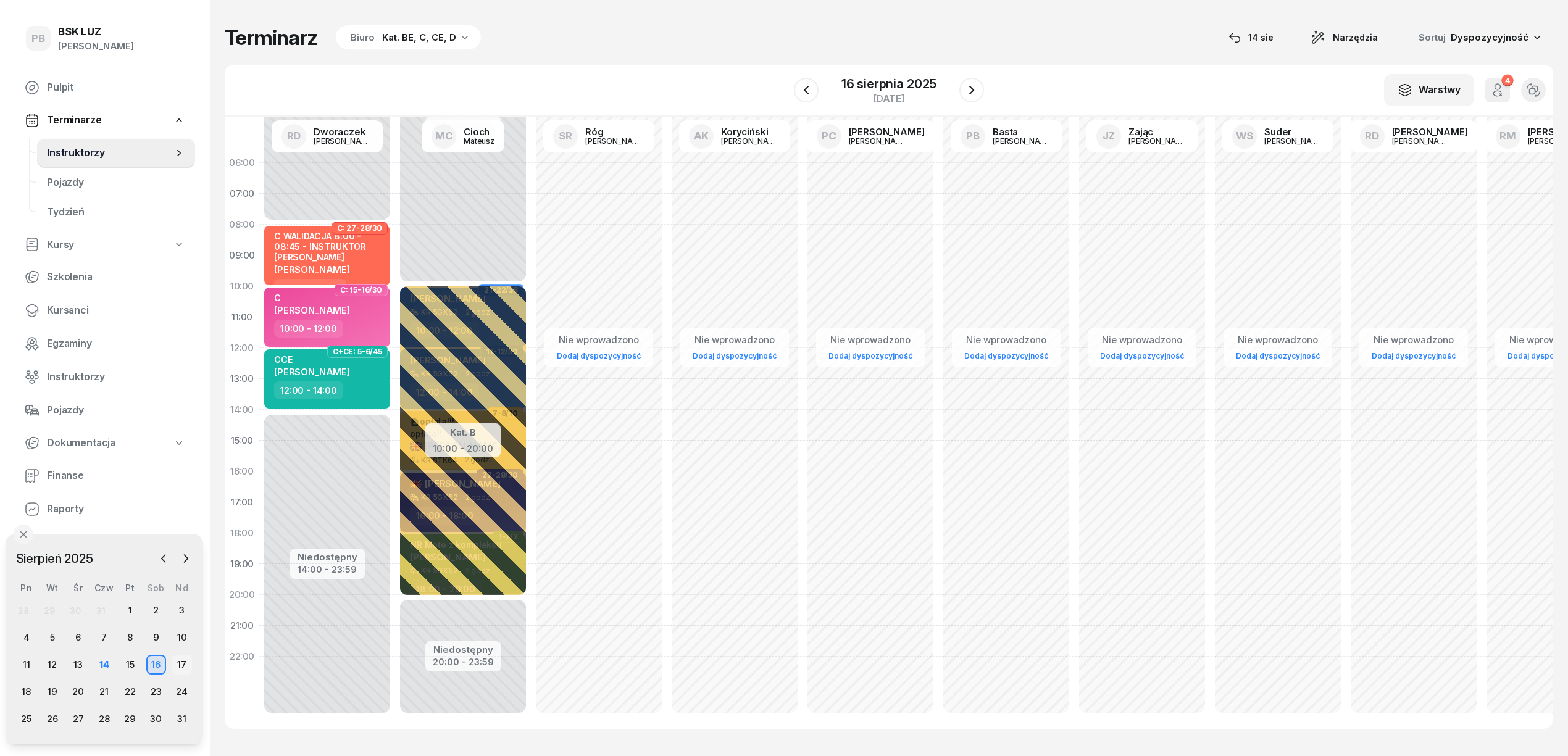
click at [178, 662] on div "17" at bounding box center [182, 664] width 20 height 20
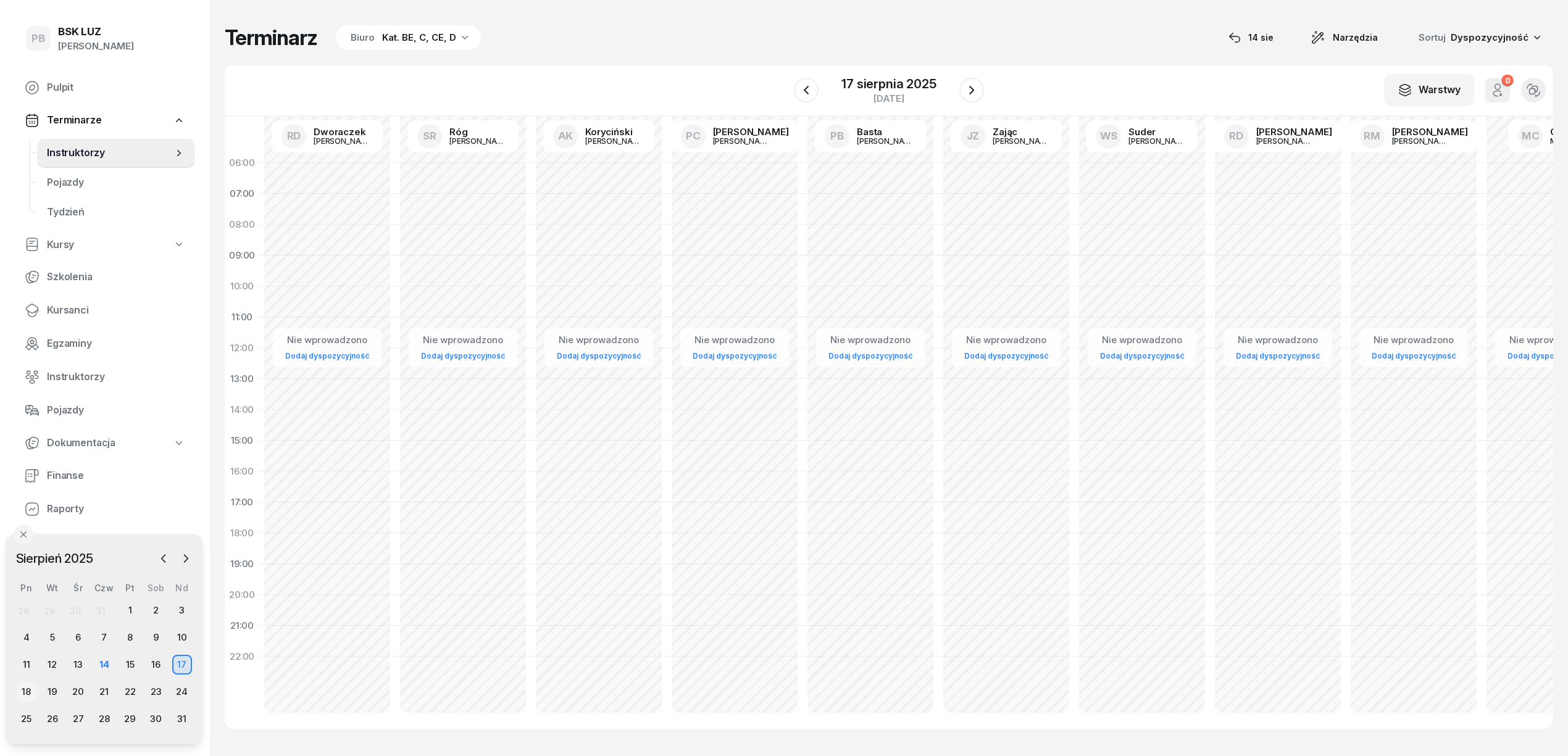
click at [26, 685] on div "18" at bounding box center [26, 692] width 20 height 20
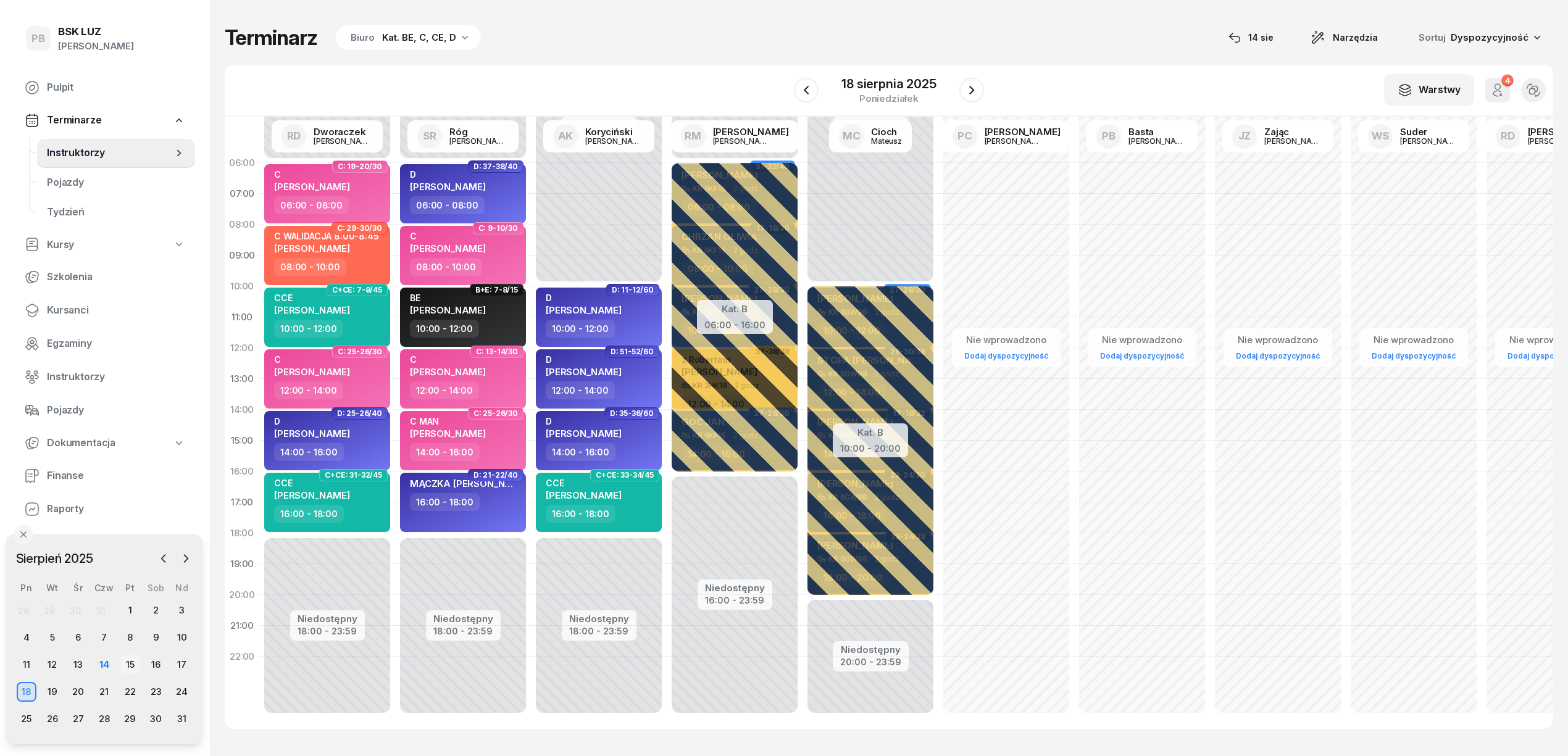
click at [125, 659] on div "15" at bounding box center [130, 664] width 20 height 20
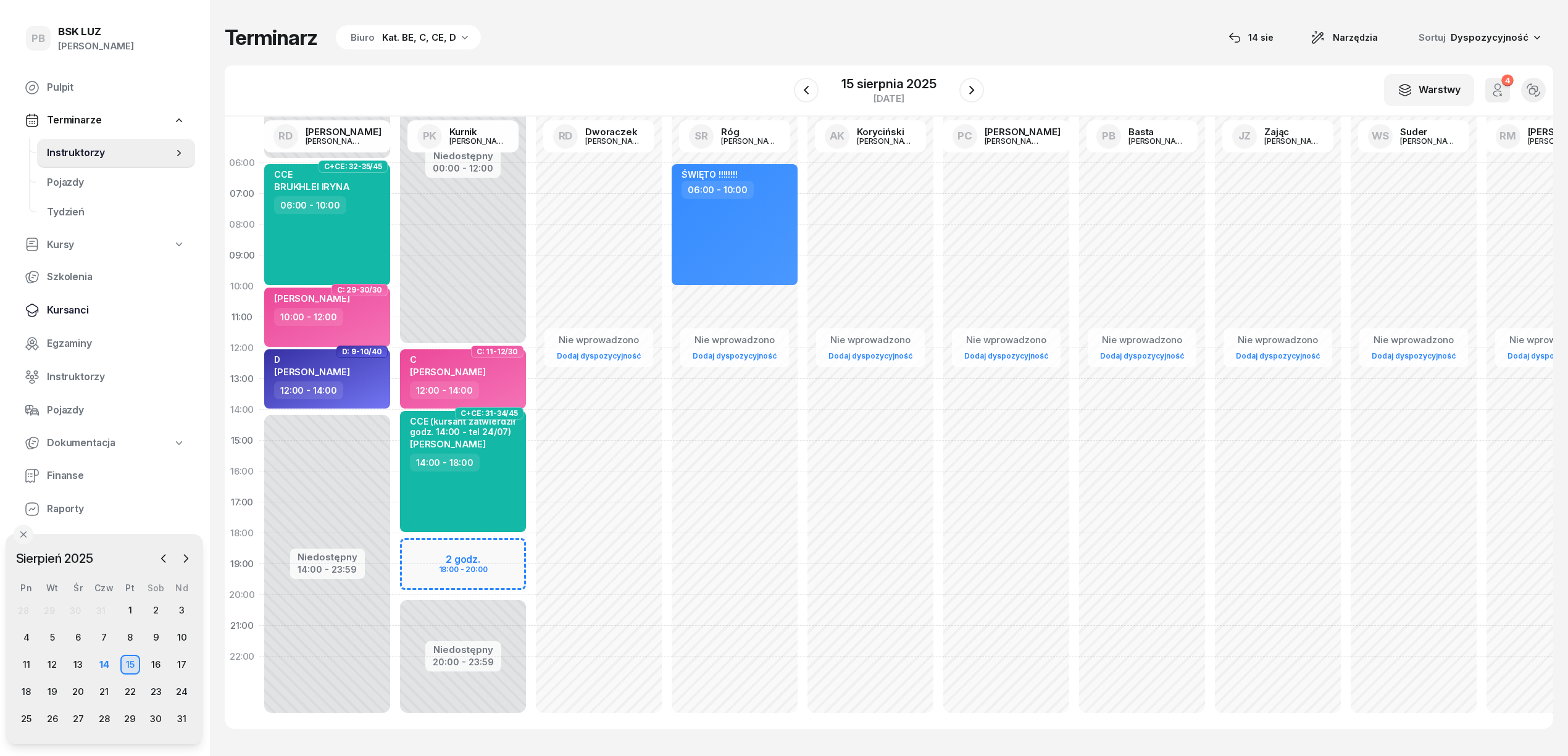
click at [73, 304] on span "Kursanci" at bounding box center [116, 310] width 138 height 16
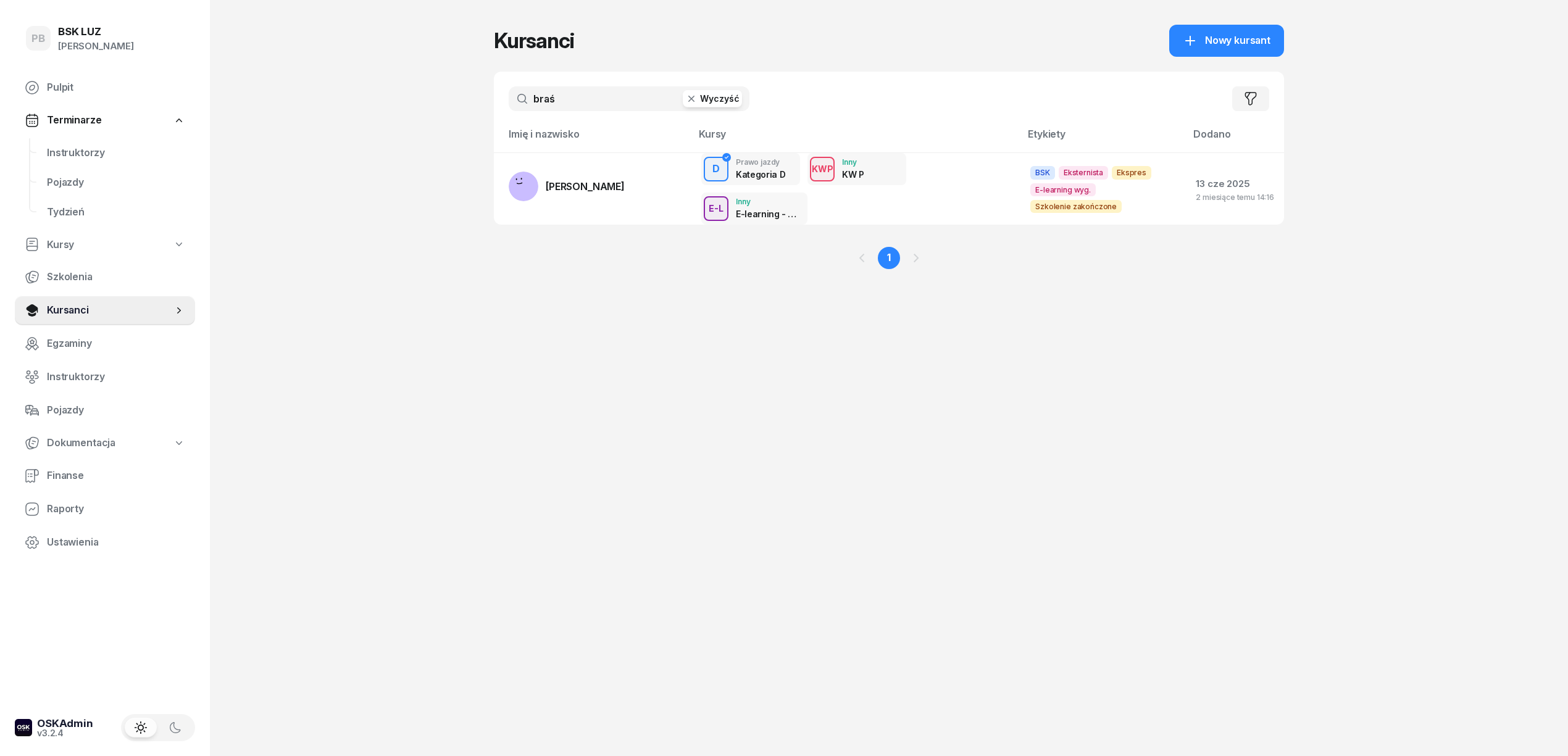
click at [559, 99] on input "braś" at bounding box center [629, 99] width 241 height 25
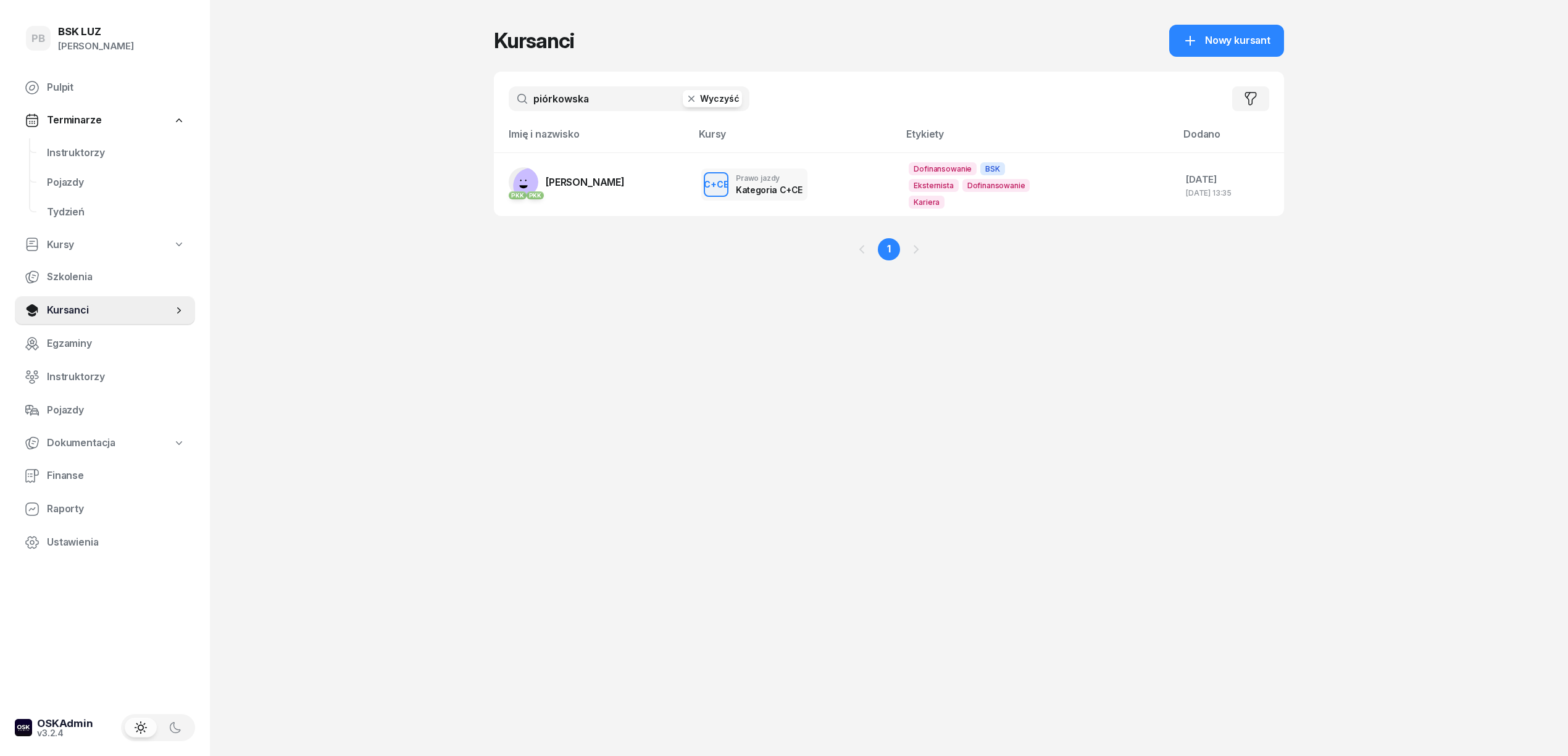
type input "piórkowska"
click at [581, 176] on span "[PERSON_NAME]" at bounding box center [585, 181] width 79 height 12
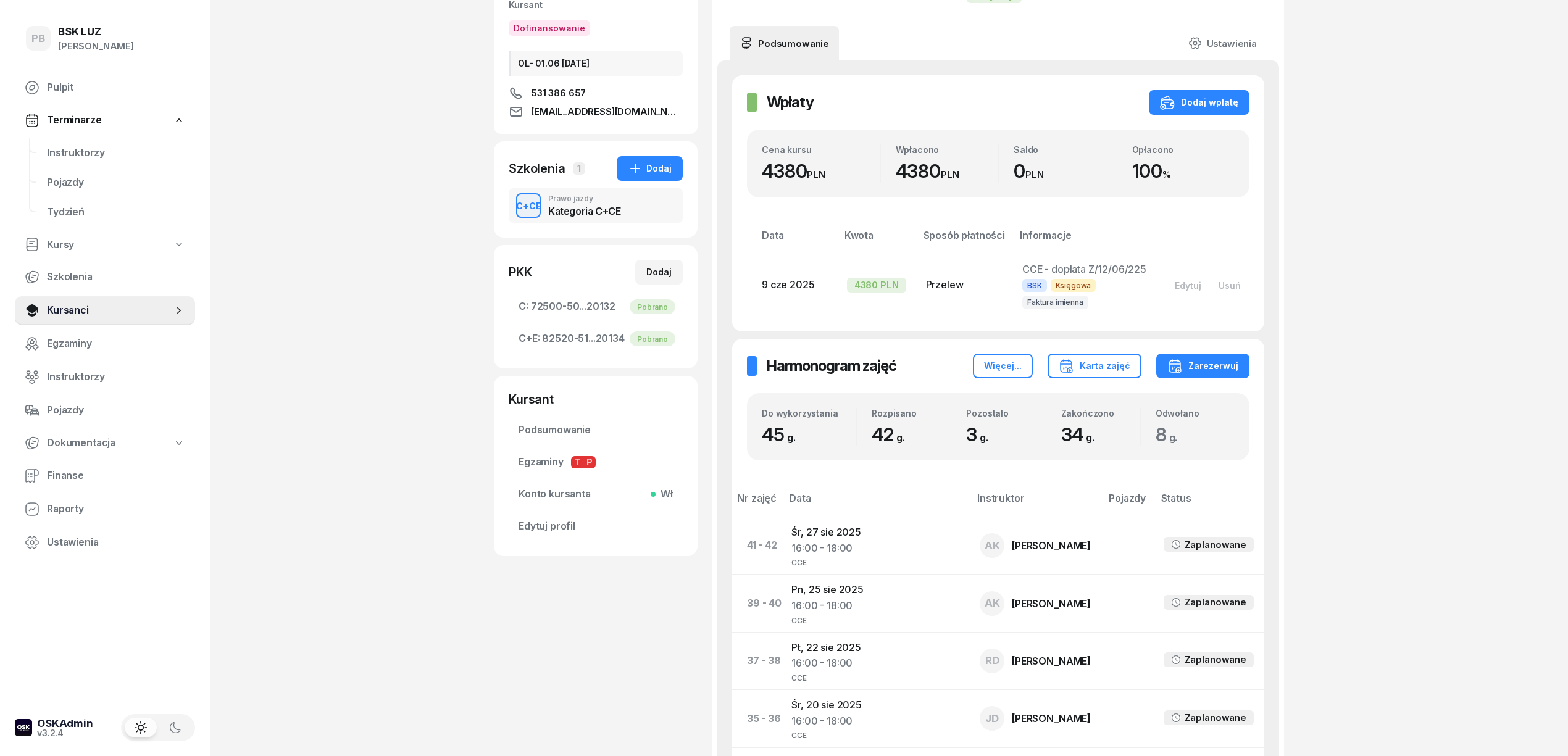
scroll to position [247, 0]
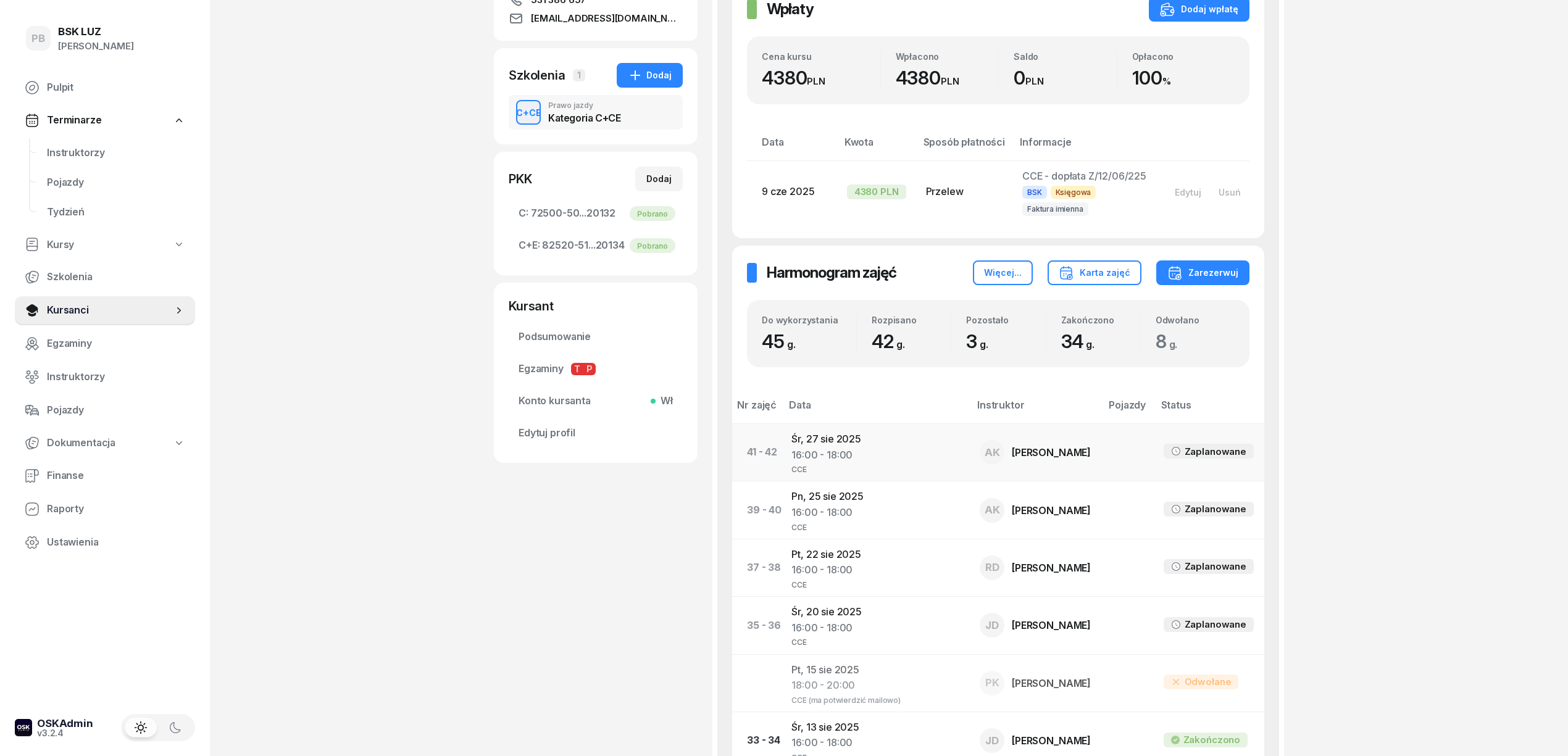
click at [829, 444] on td "Śr, 27 sie 2025 16:00 - 18:00 CCE" at bounding box center [876, 452] width 188 height 57
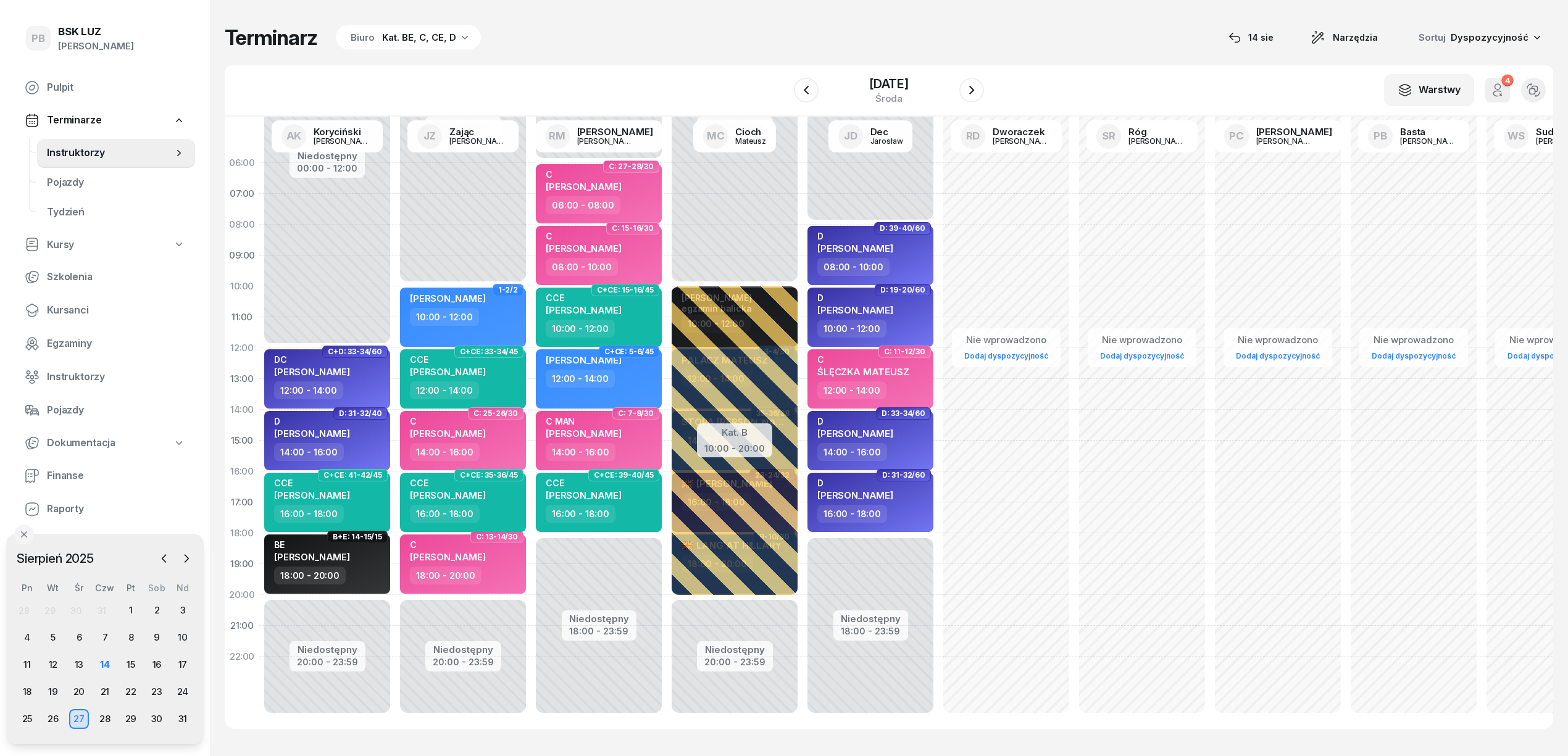
click at [398, 516] on div "C+CE: 35-36/45 CCE GAWIN PIOTR 16:00 - 18:00" at bounding box center [463, 502] width 136 height 62
select select "16"
select select "18"
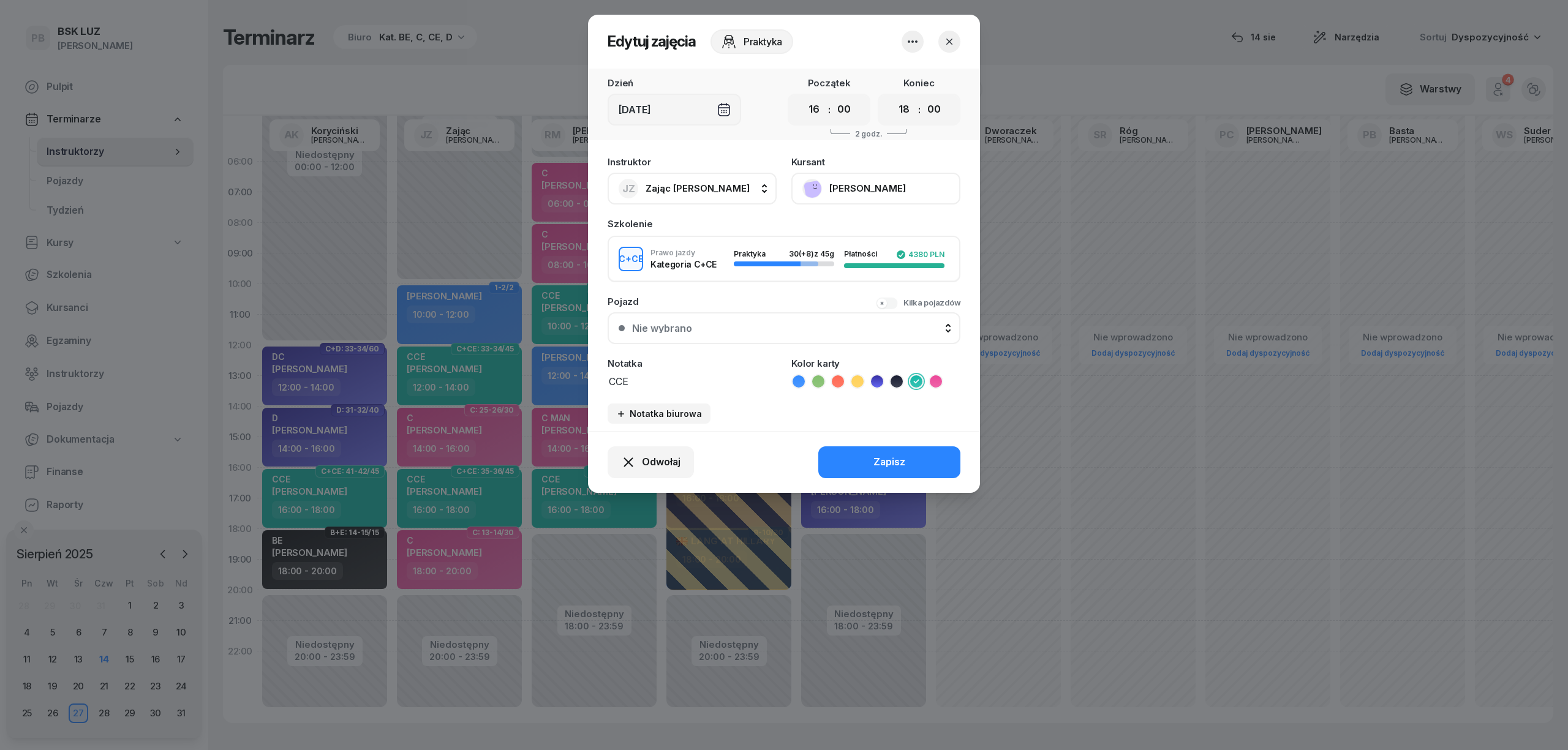
click at [657, 378] on textarea "CCE" at bounding box center [692, 381] width 169 height 16
click at [657, 382] on textarea "CCE" at bounding box center [692, 381] width 169 height 16
click at [648, 379] on textarea "CCE" at bounding box center [692, 381] width 169 height 16
click at [655, 382] on textarea "CCE" at bounding box center [692, 381] width 169 height 16
type textarea "CCE"
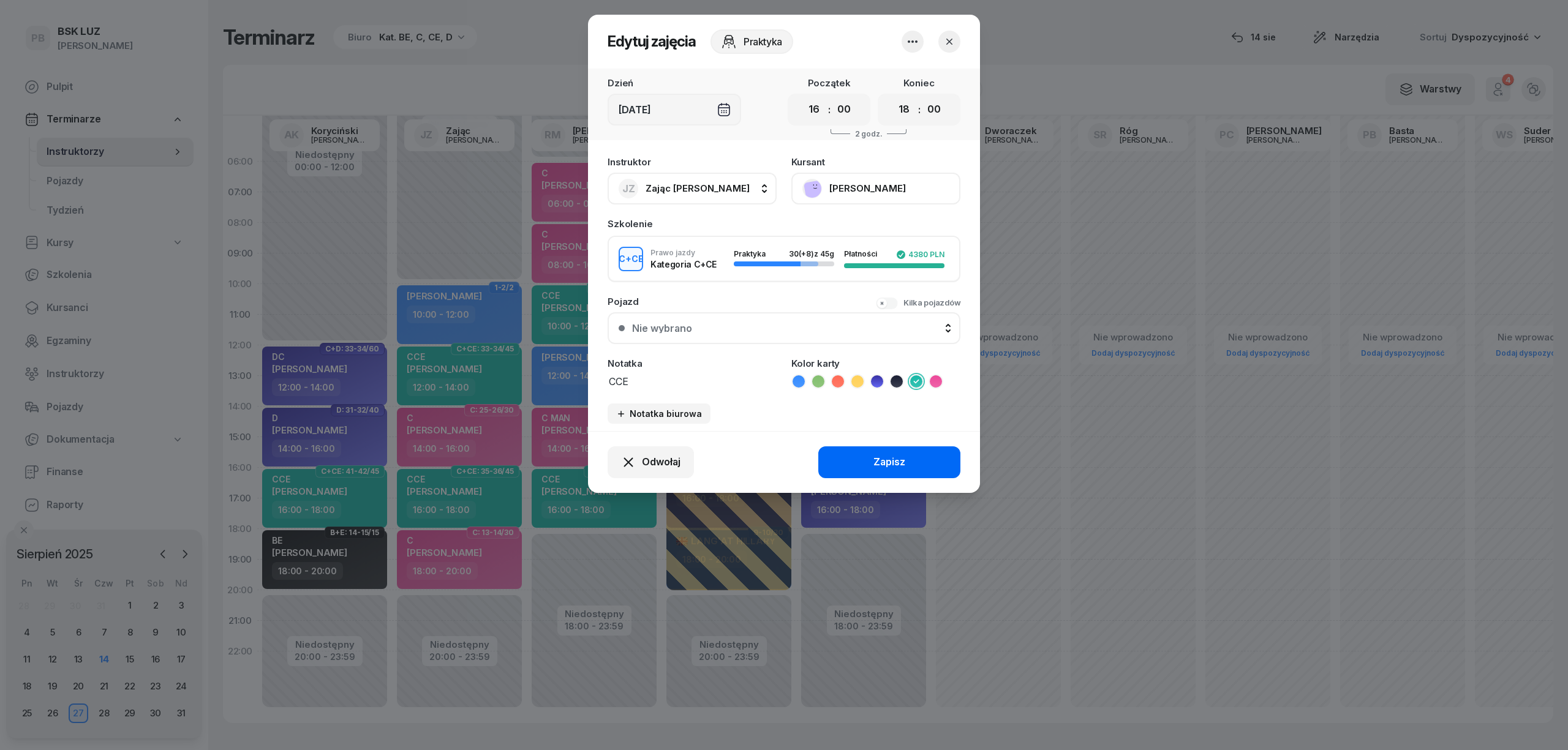
click at [914, 461] on button "Zapisz" at bounding box center [889, 462] width 142 height 32
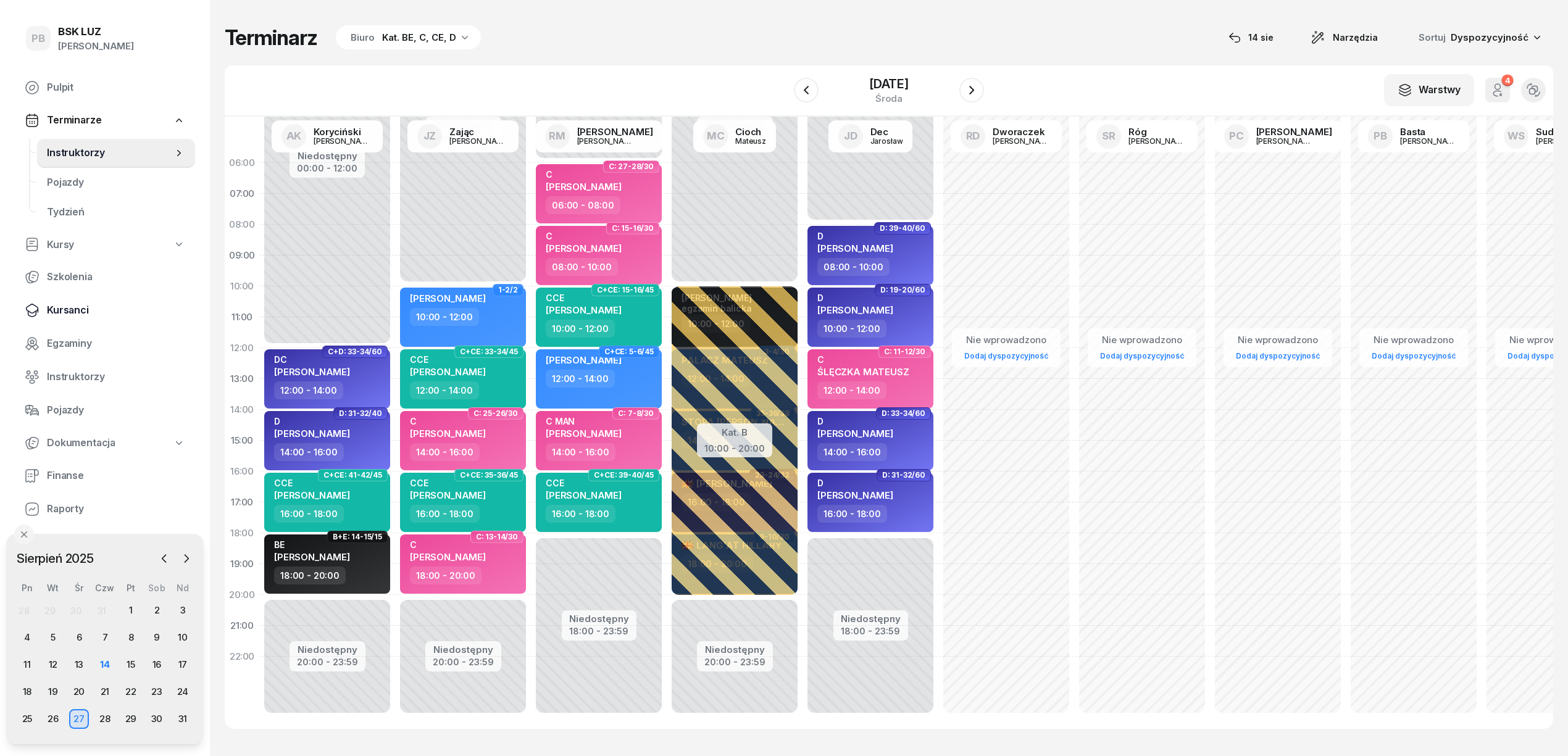
click at [60, 297] on nav "Pulpit Terminarze Instruktorzy Pojazdy Tydzień Kursy Szkolenia Kursanci Egzamin…" at bounding box center [104, 314] width 180 height 484
click at [60, 300] on link "Kursanci" at bounding box center [104, 311] width 180 height 30
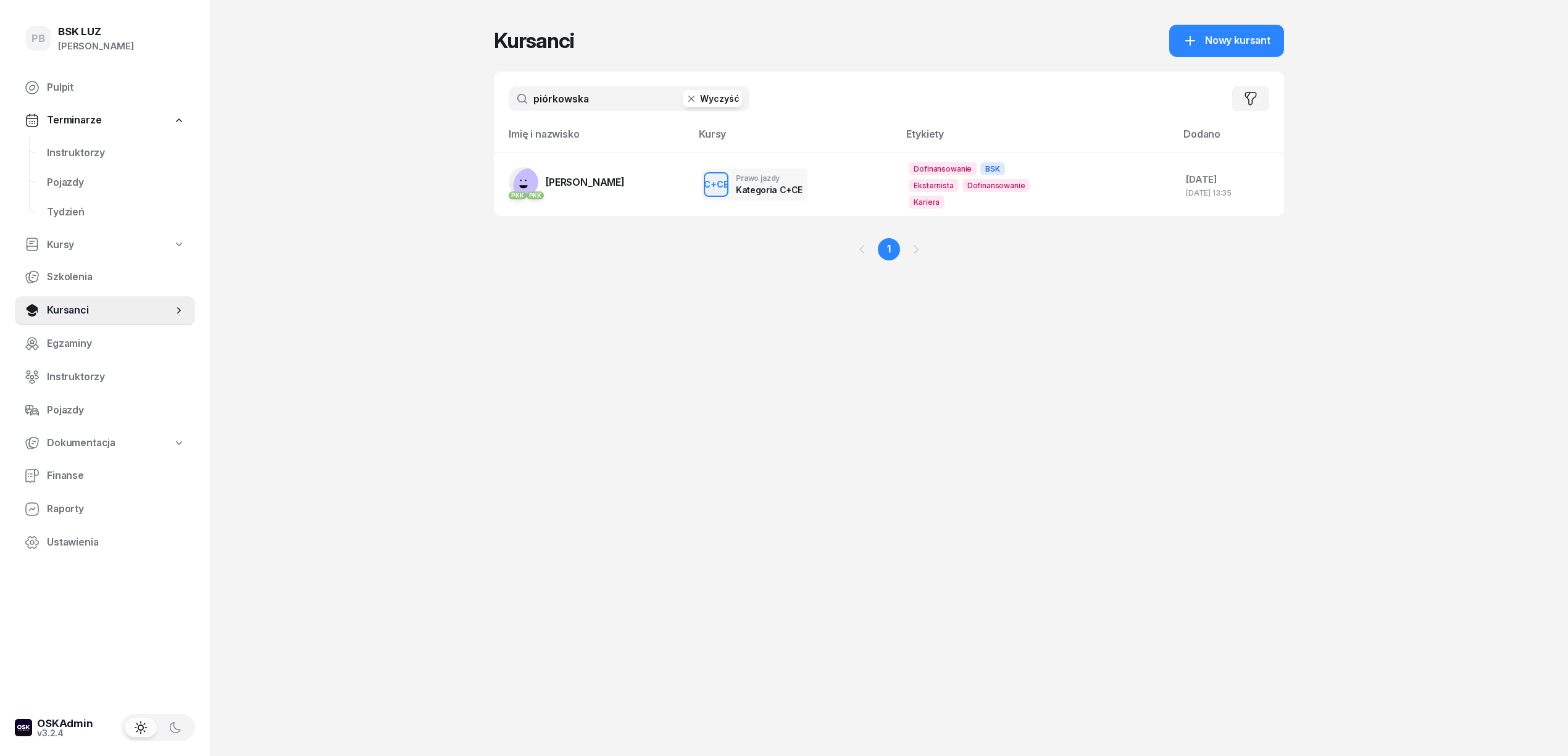
click at [585, 97] on input "piórkowska" at bounding box center [629, 99] width 241 height 25
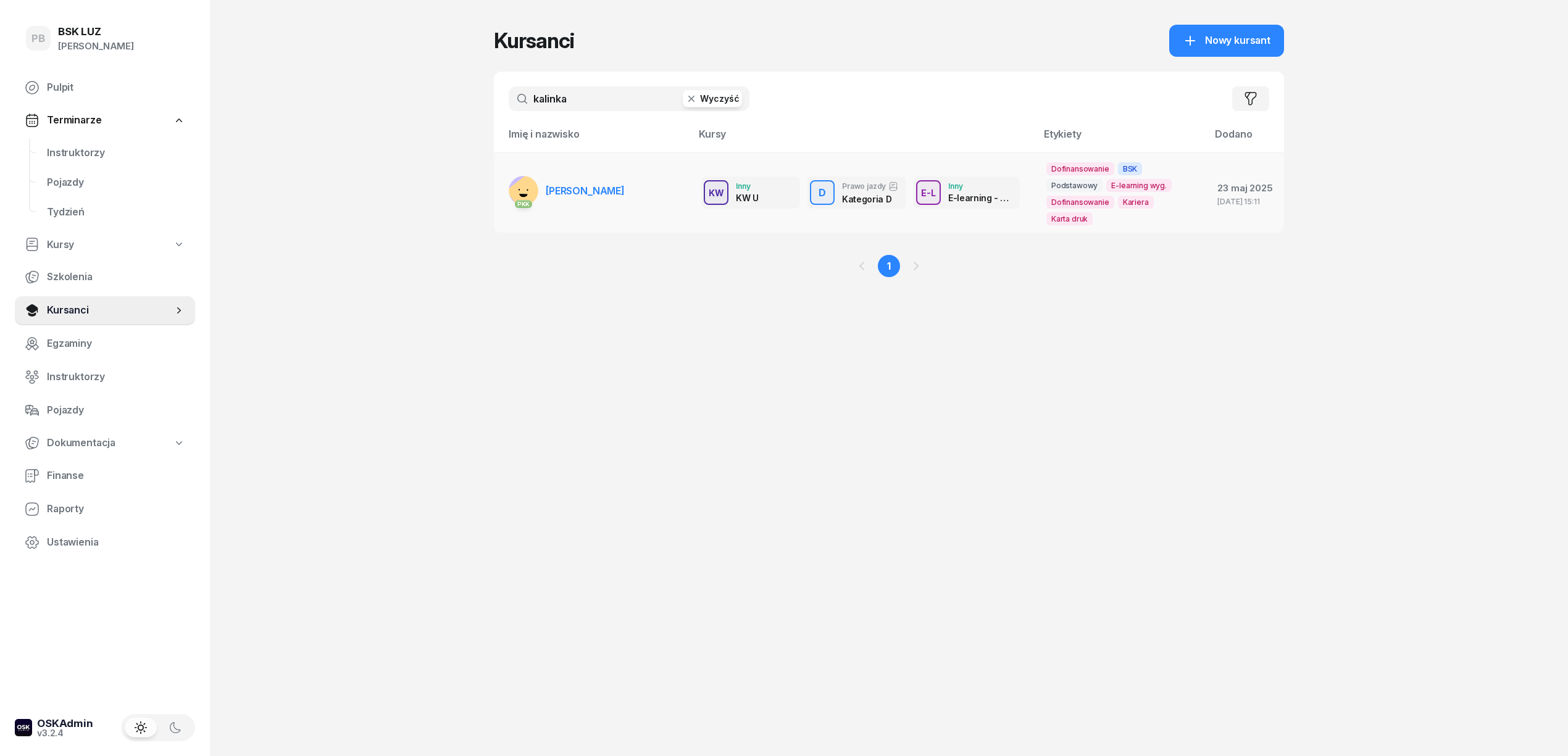
type input "kalinka"
click at [591, 198] on link "PKK KALINKA BOGDAN" at bounding box center [566, 190] width 116 height 30
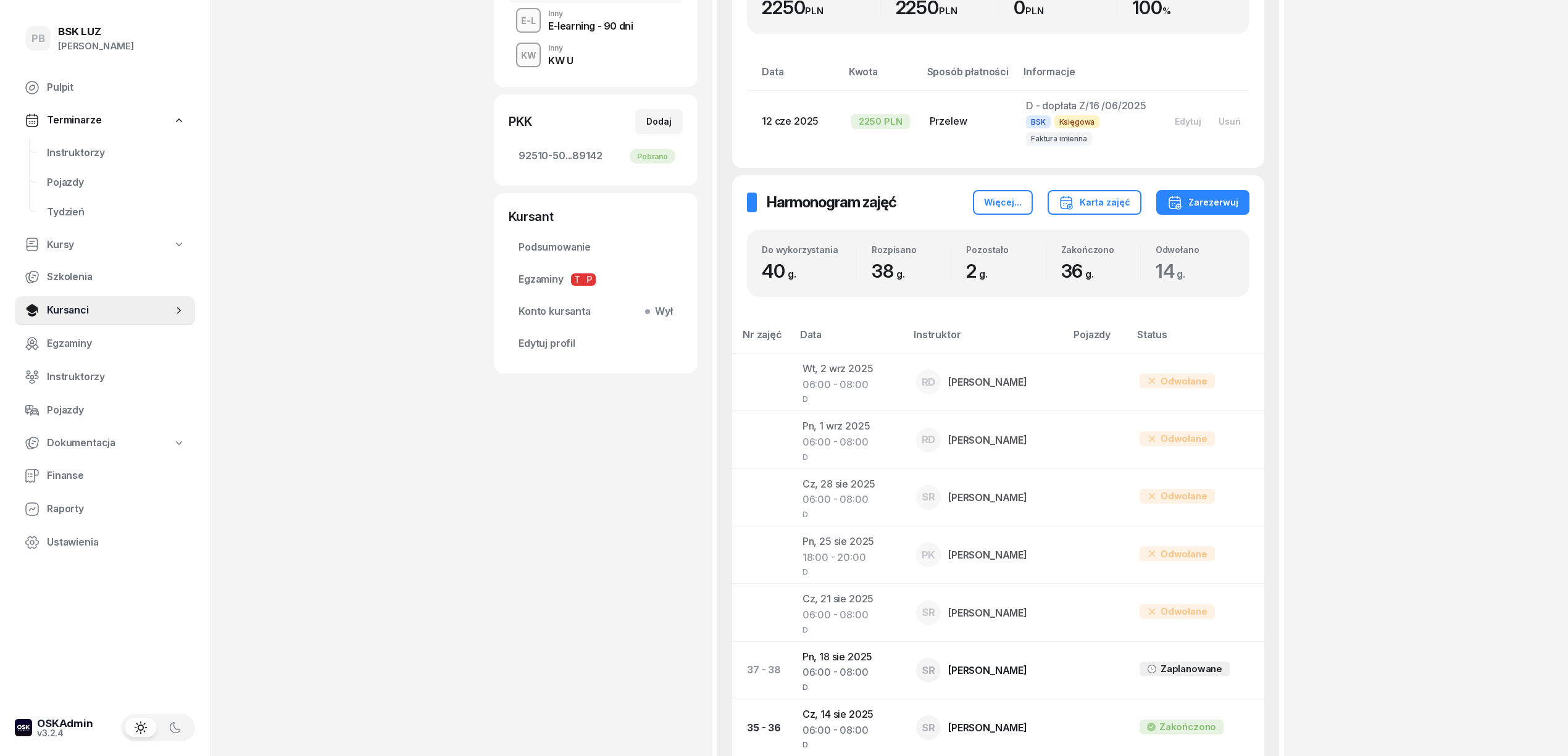
scroll to position [329, 0]
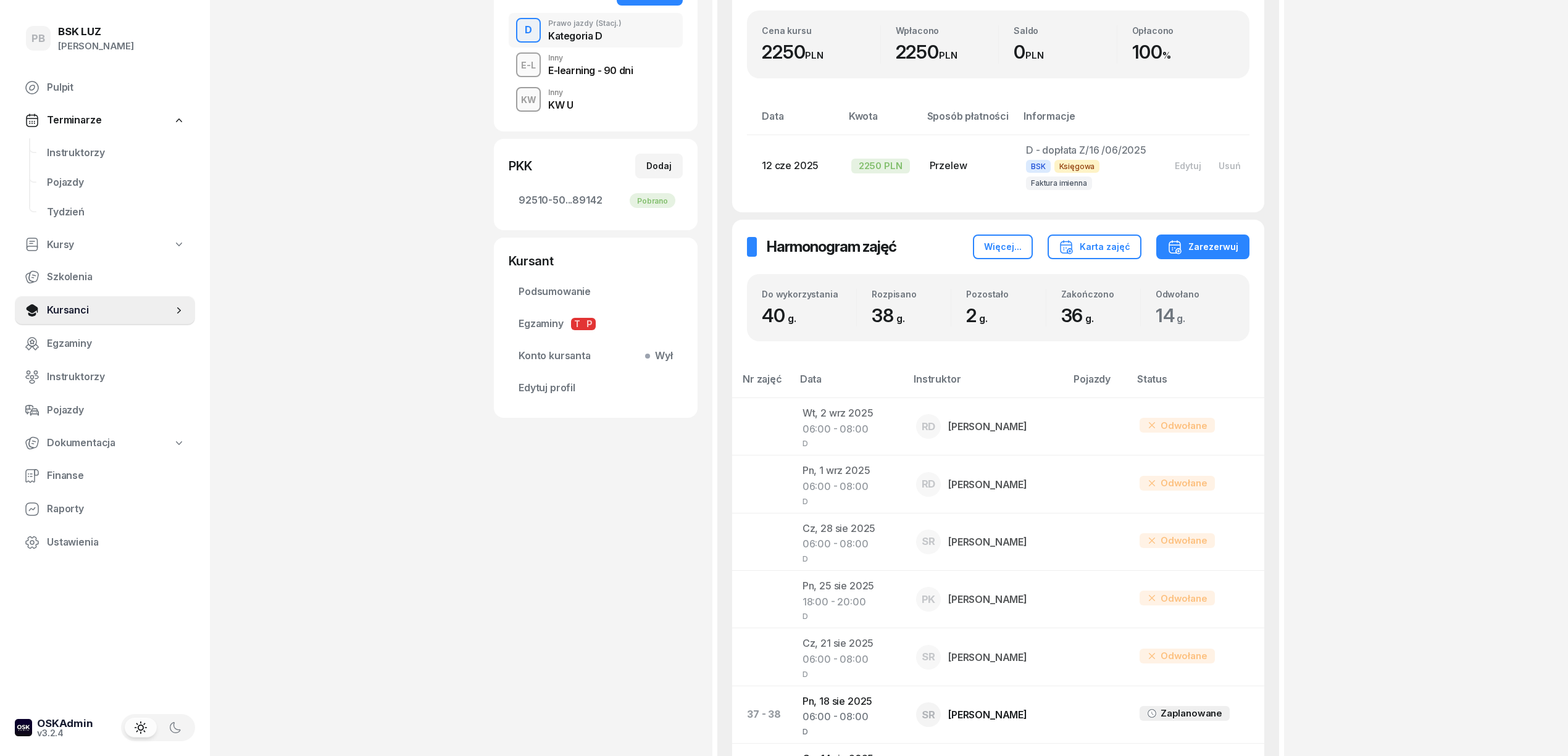
click at [559, 71] on div "E-learning - 90 dni" at bounding box center [590, 71] width 85 height 10
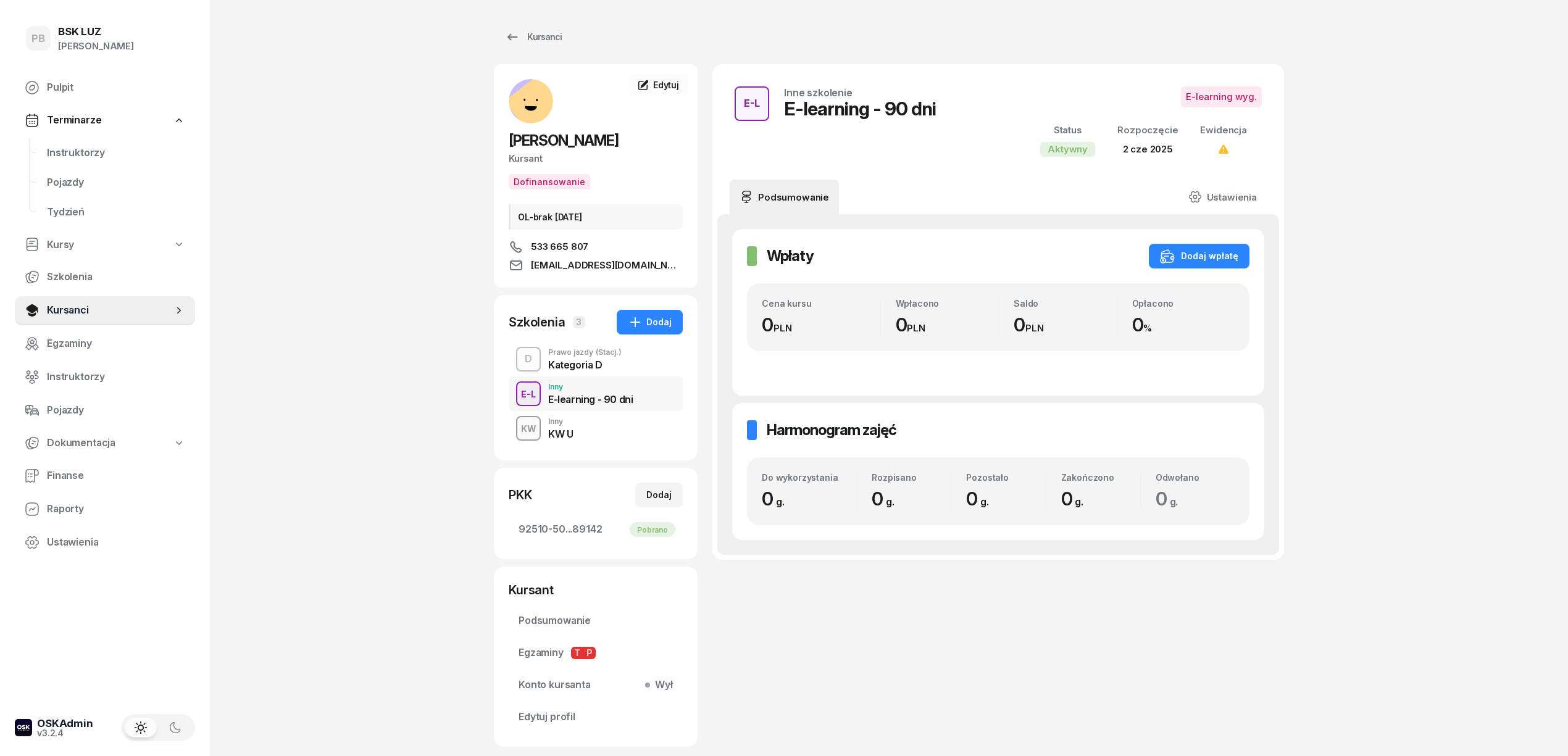
click at [589, 430] on div "KW Inny KW U" at bounding box center [596, 428] width 174 height 34
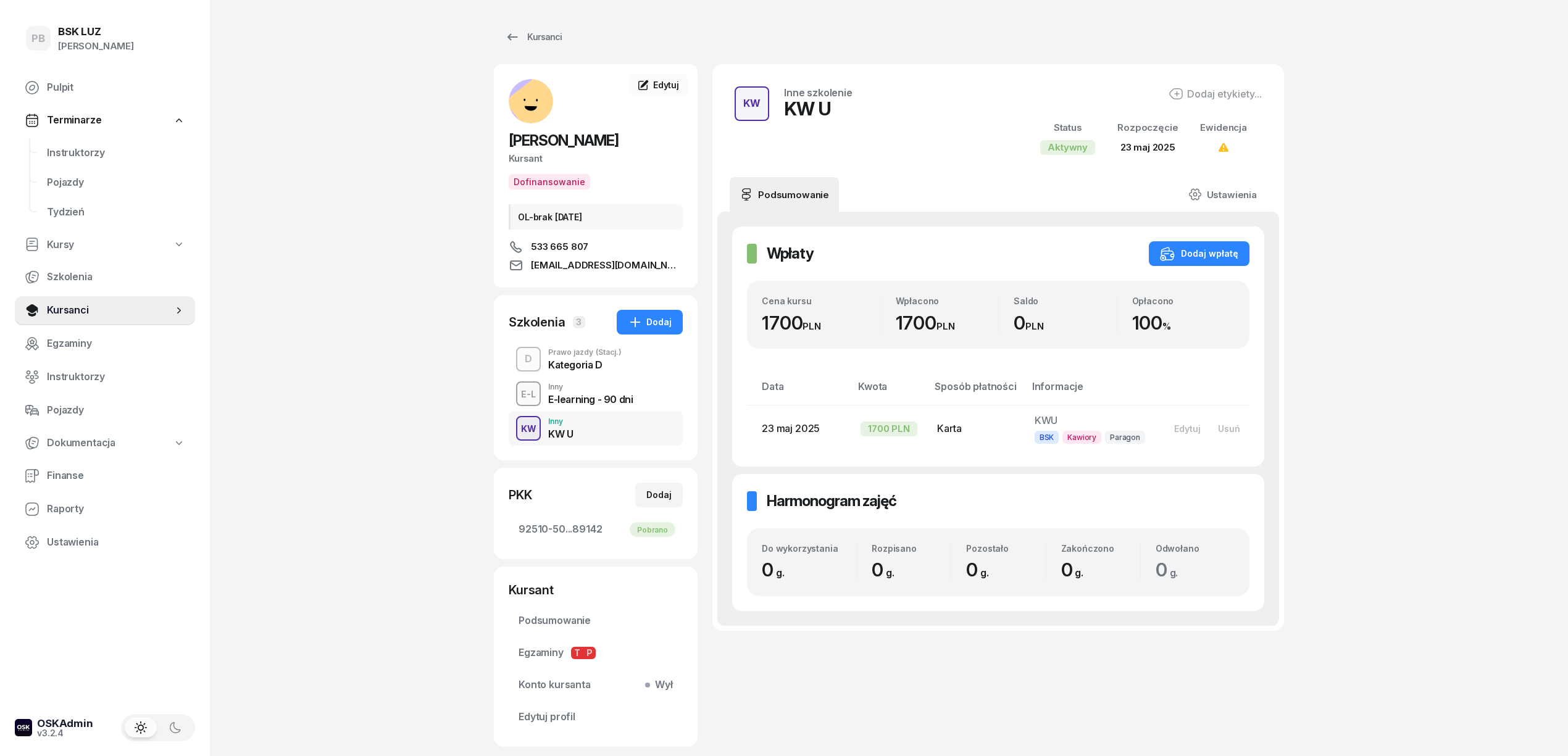
scroll to position [75, 0]
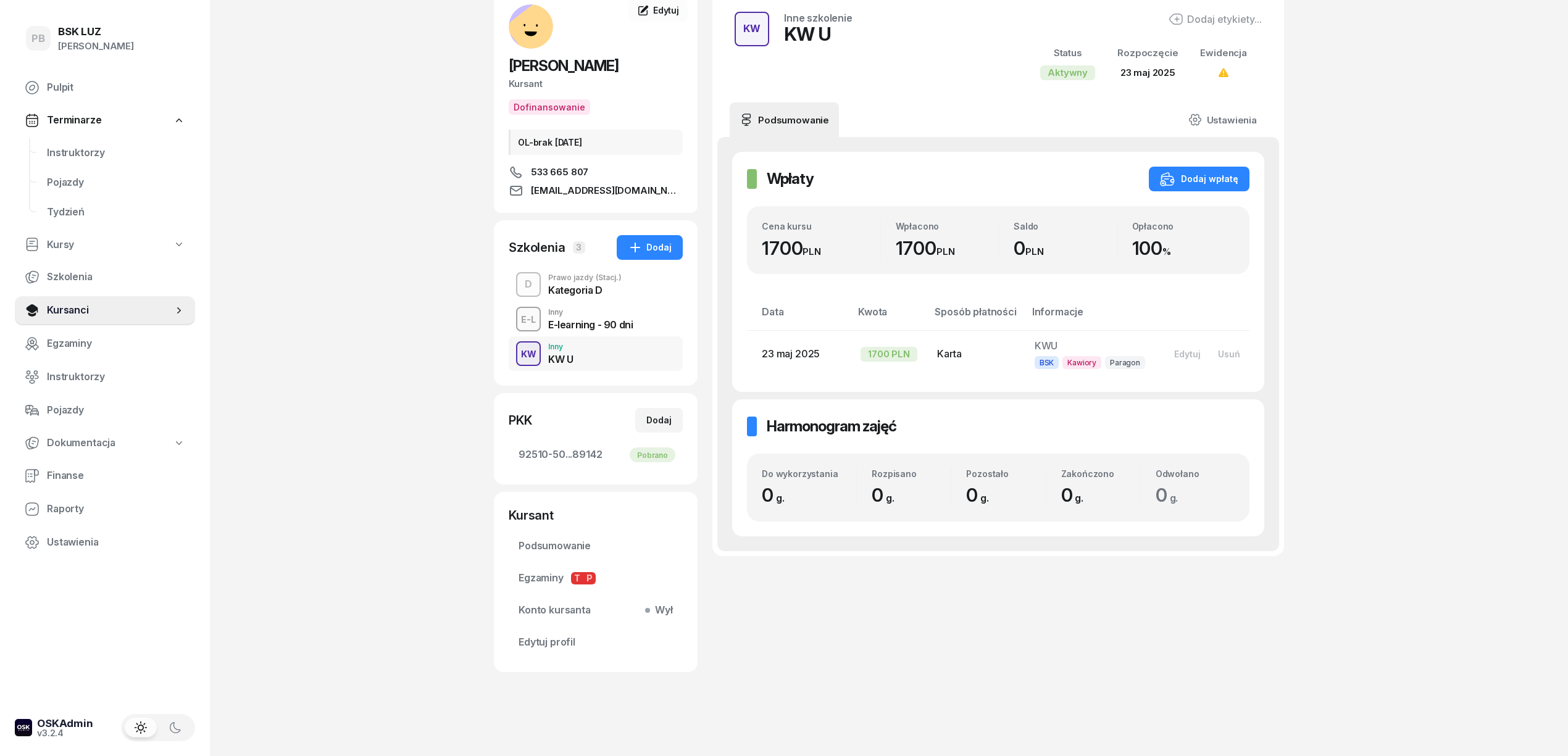
click at [596, 285] on div "Kategoria D" at bounding box center [584, 290] width 73 height 10
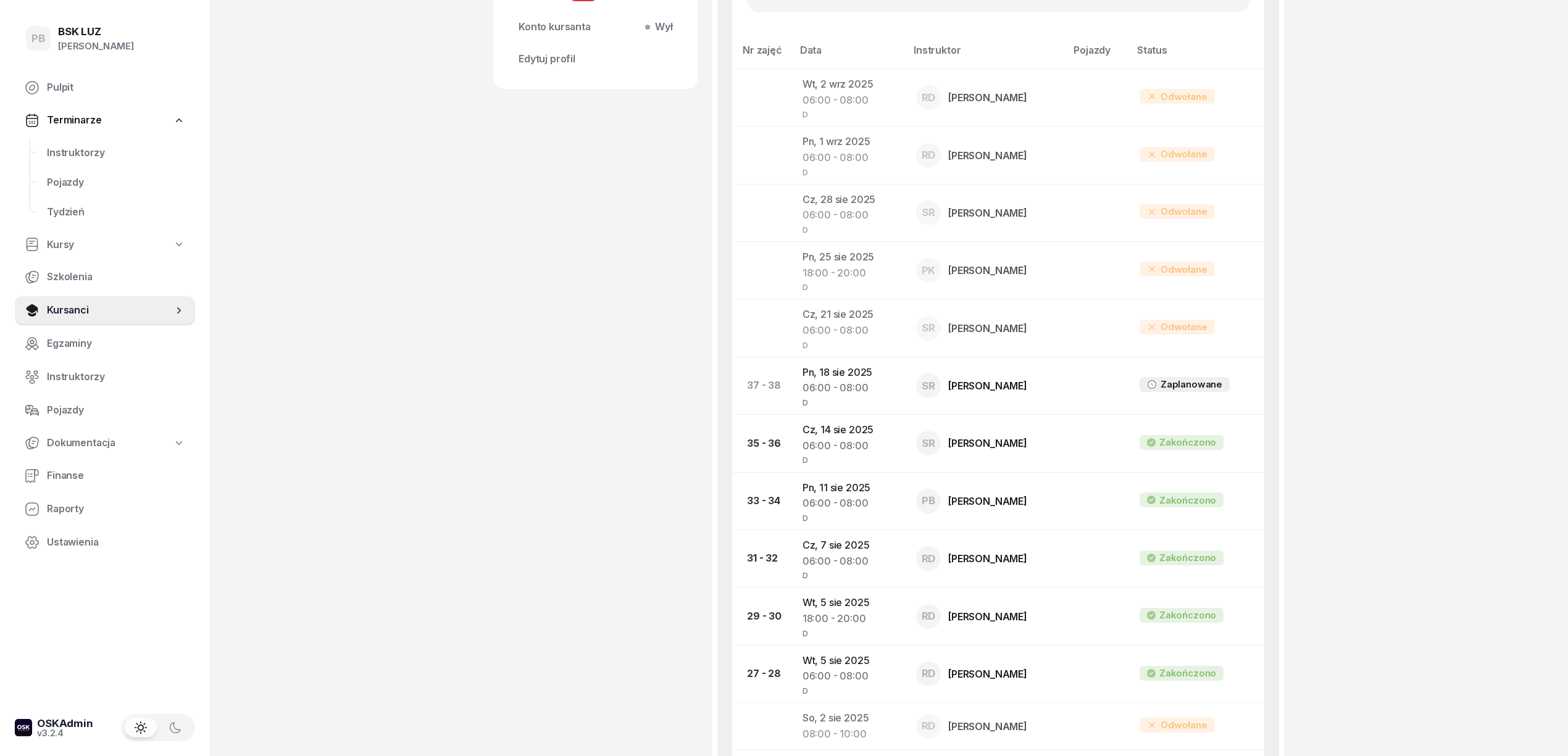
scroll to position [576, 0]
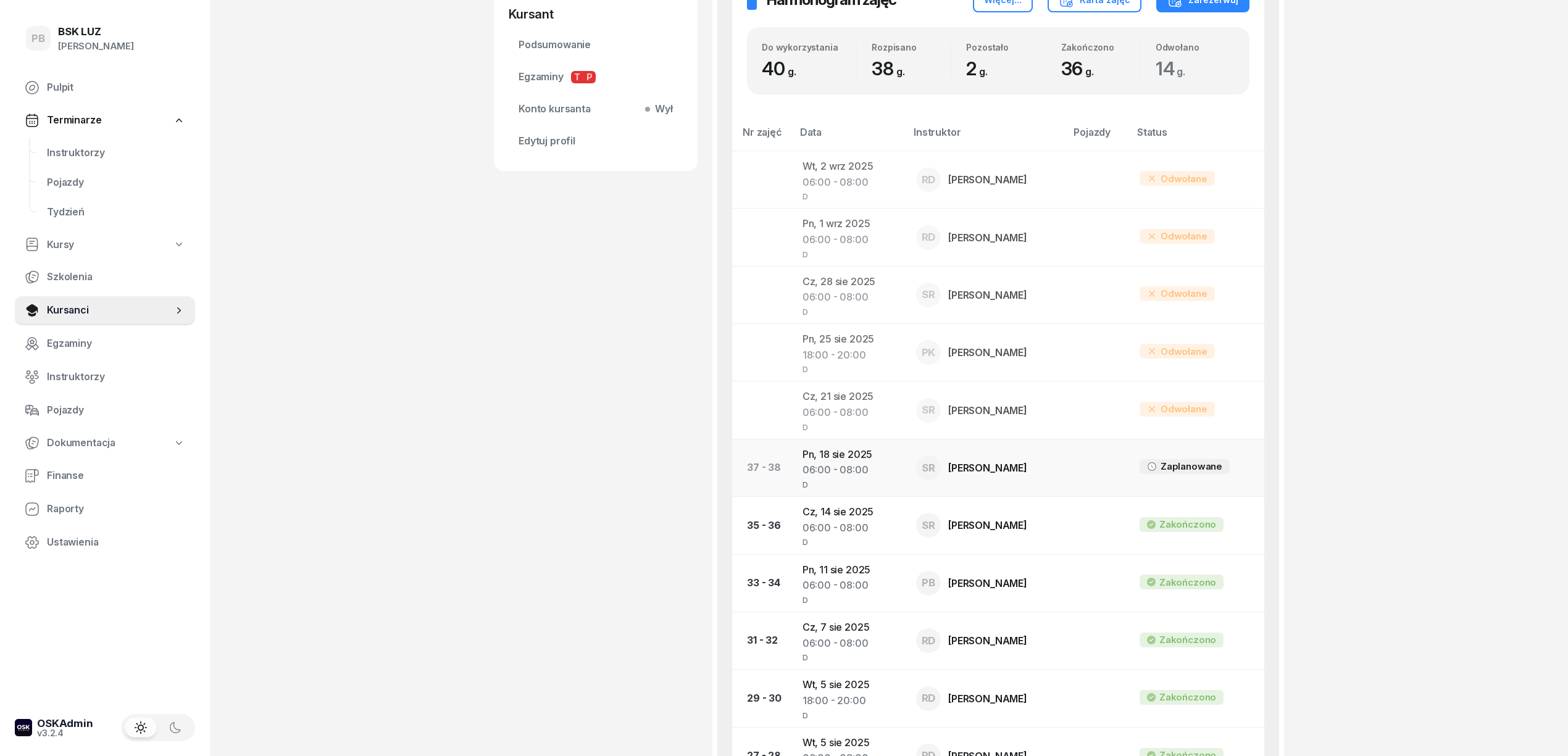
click at [825, 458] on td "Pn, 18 sie 2025 06:00 - 08:00 D" at bounding box center [849, 468] width 113 height 57
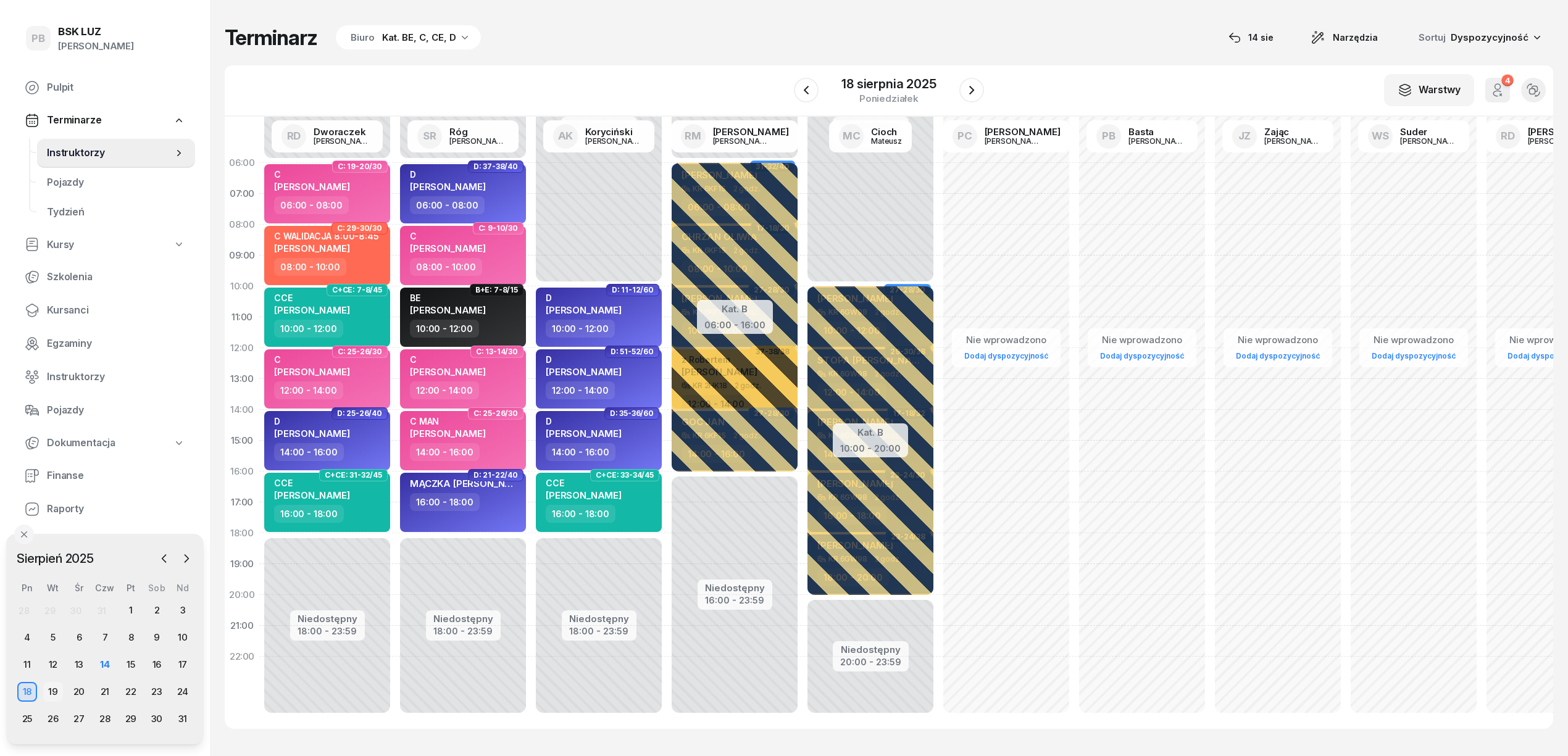
click at [51, 690] on div "19" at bounding box center [53, 692] width 20 height 20
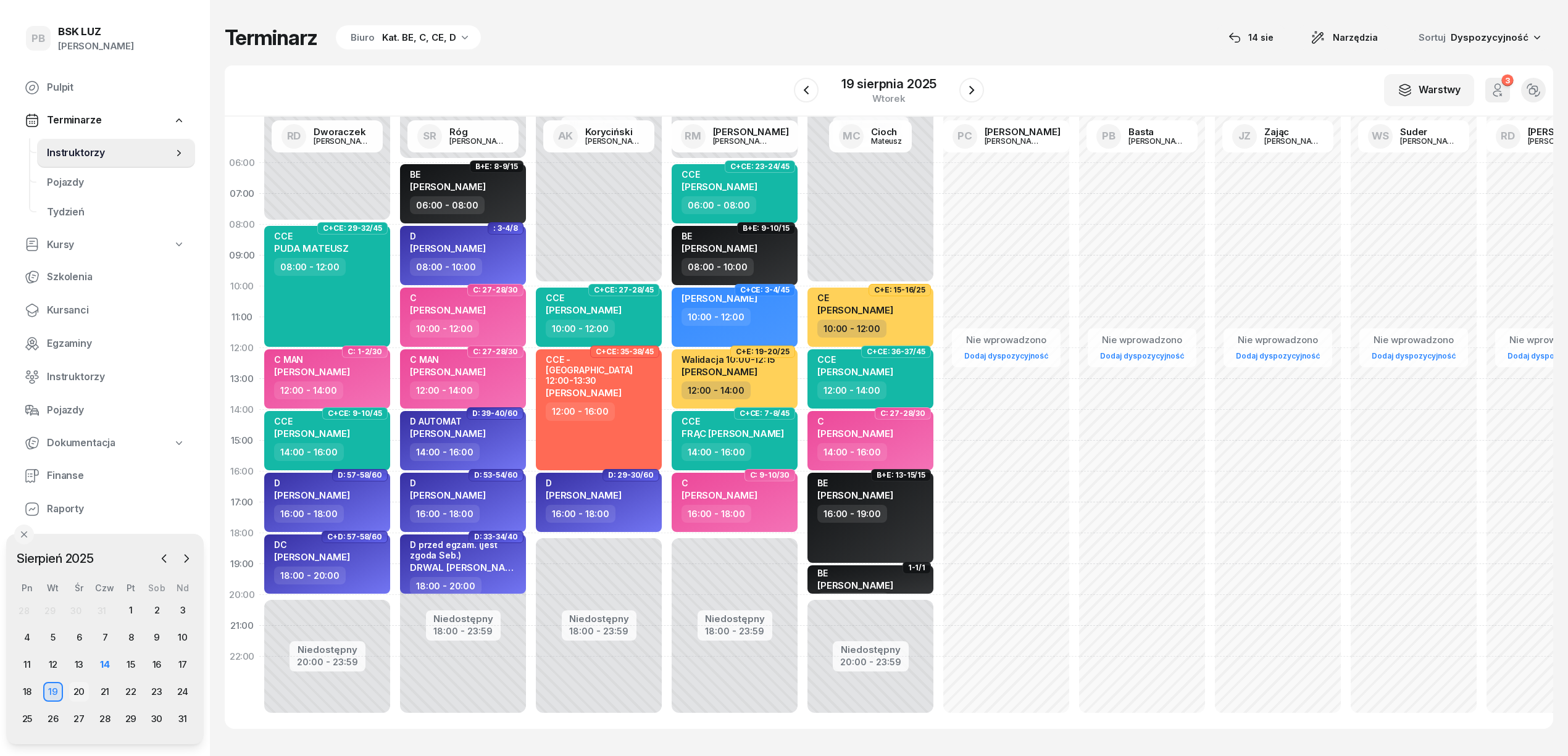
click at [80, 692] on div "20" at bounding box center [79, 692] width 20 height 20
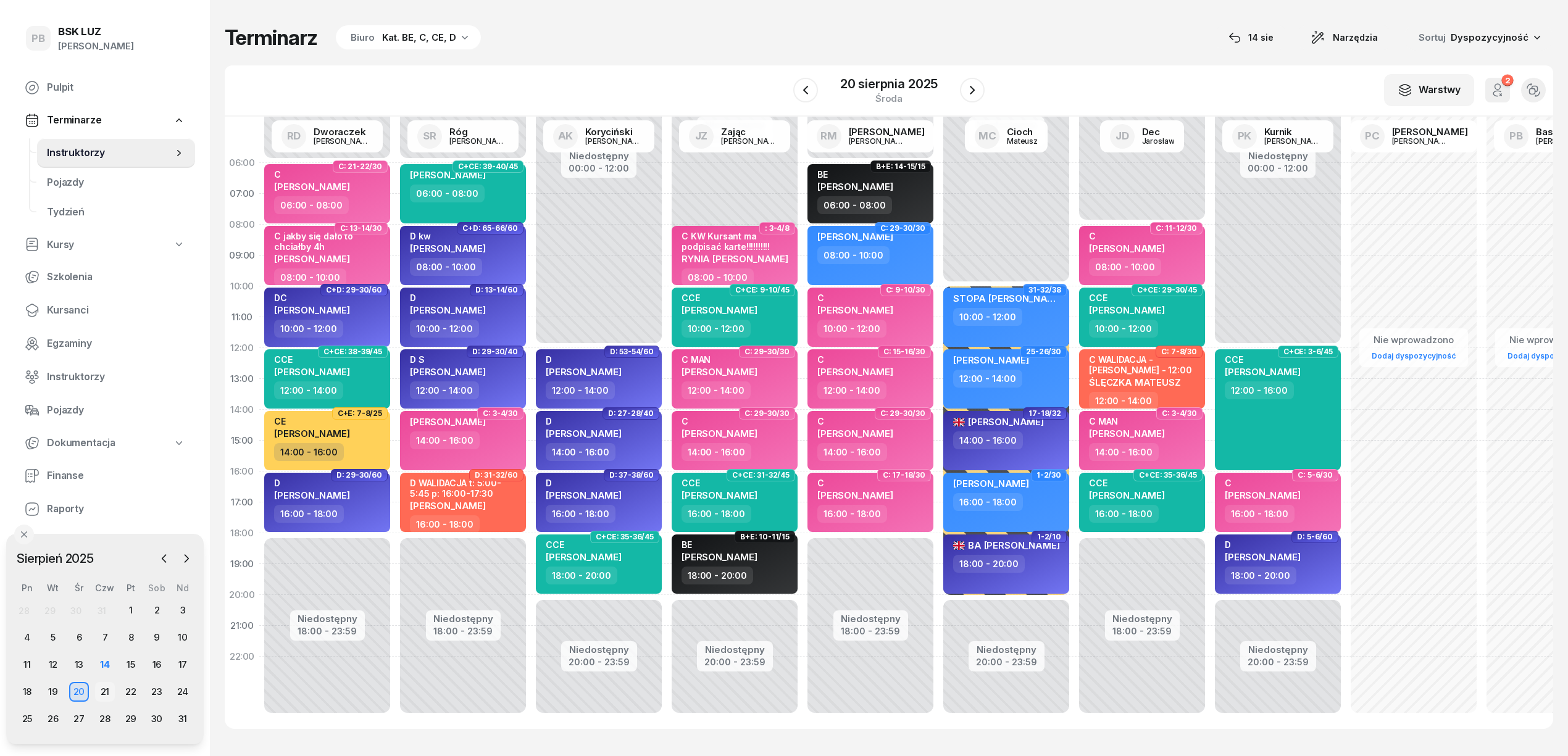
click at [104, 690] on div "21" at bounding box center [104, 692] width 20 height 20
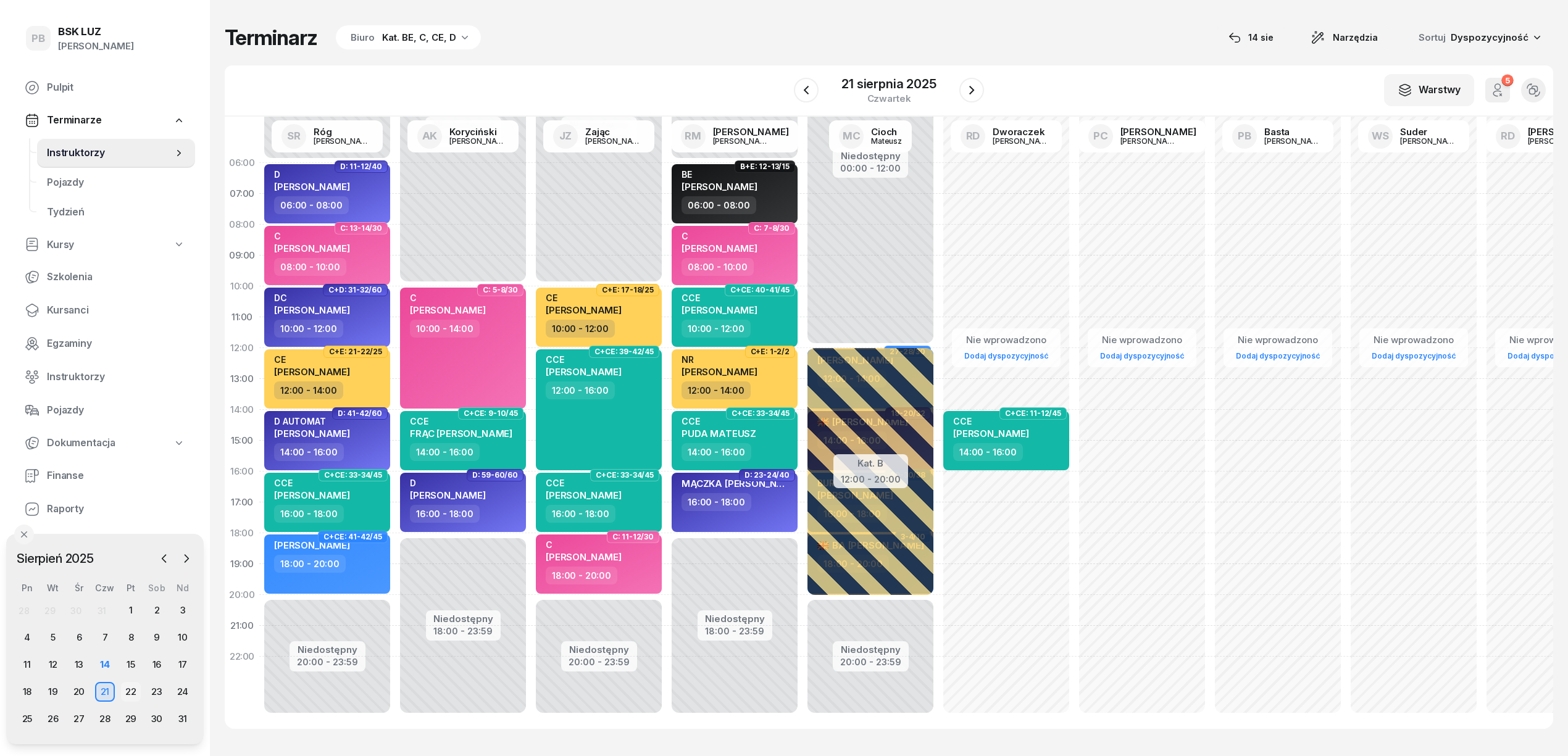
click at [124, 691] on div "22" at bounding box center [130, 692] width 20 height 20
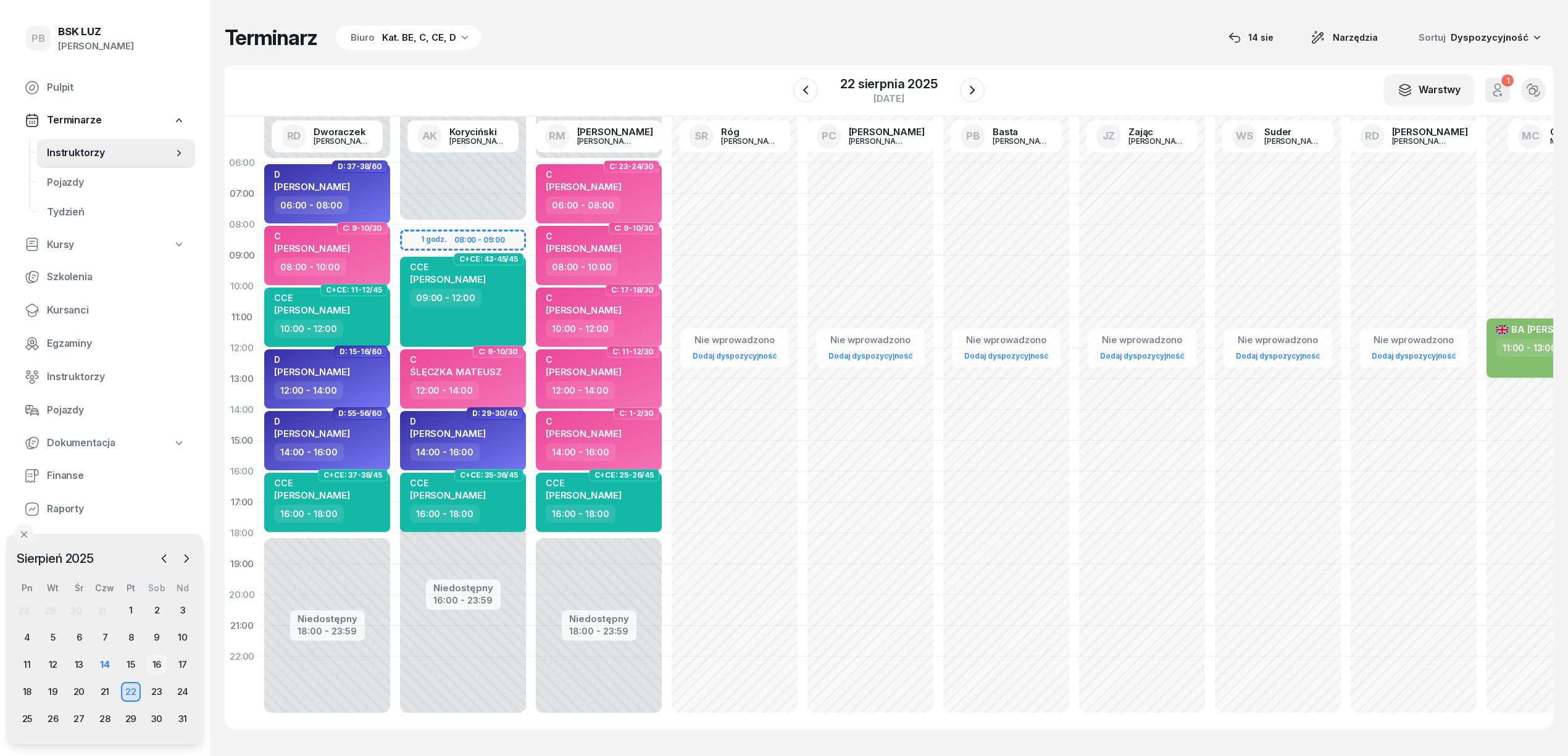
click at [155, 666] on div "16" at bounding box center [157, 664] width 20 height 20
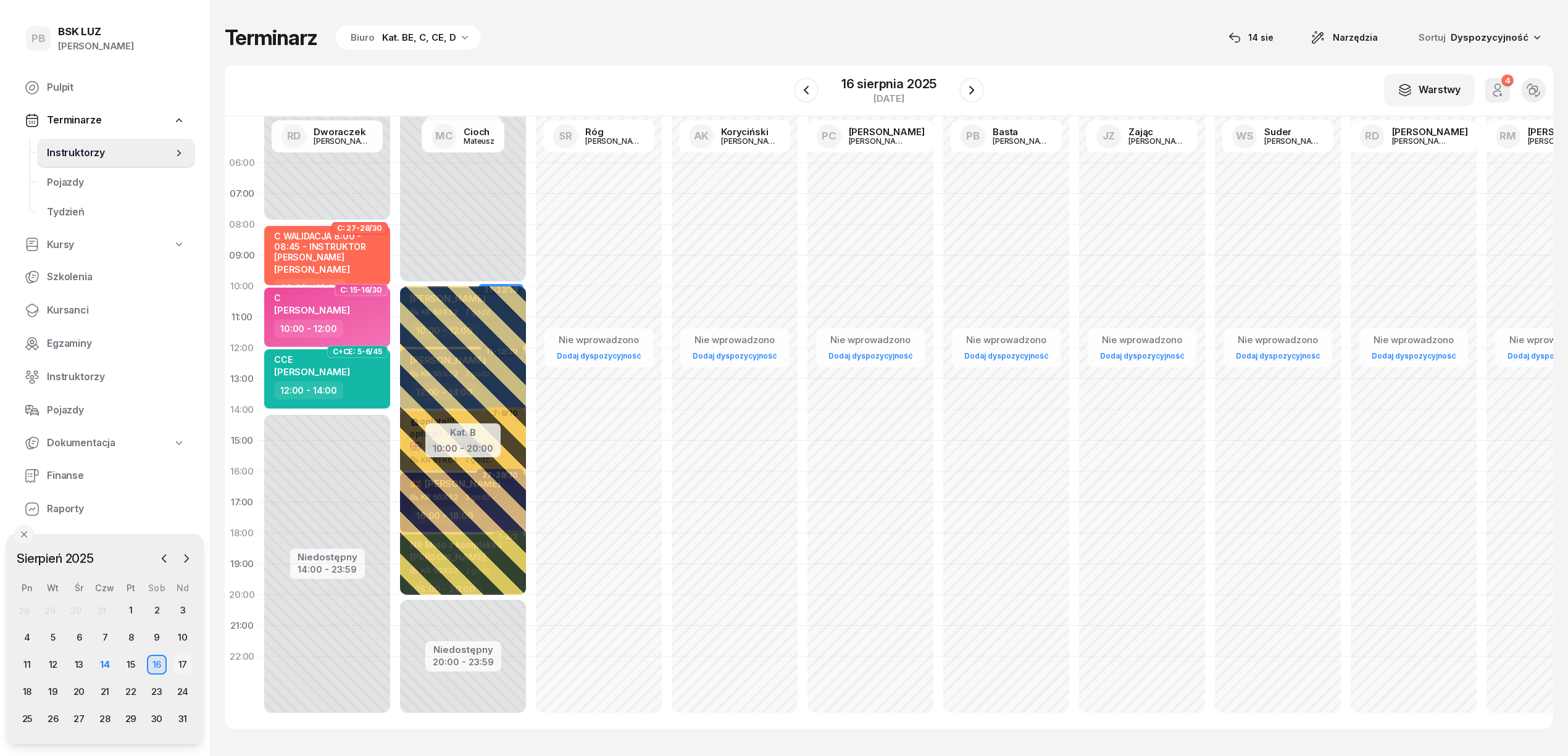
click at [176, 663] on div "17" at bounding box center [183, 664] width 20 height 20
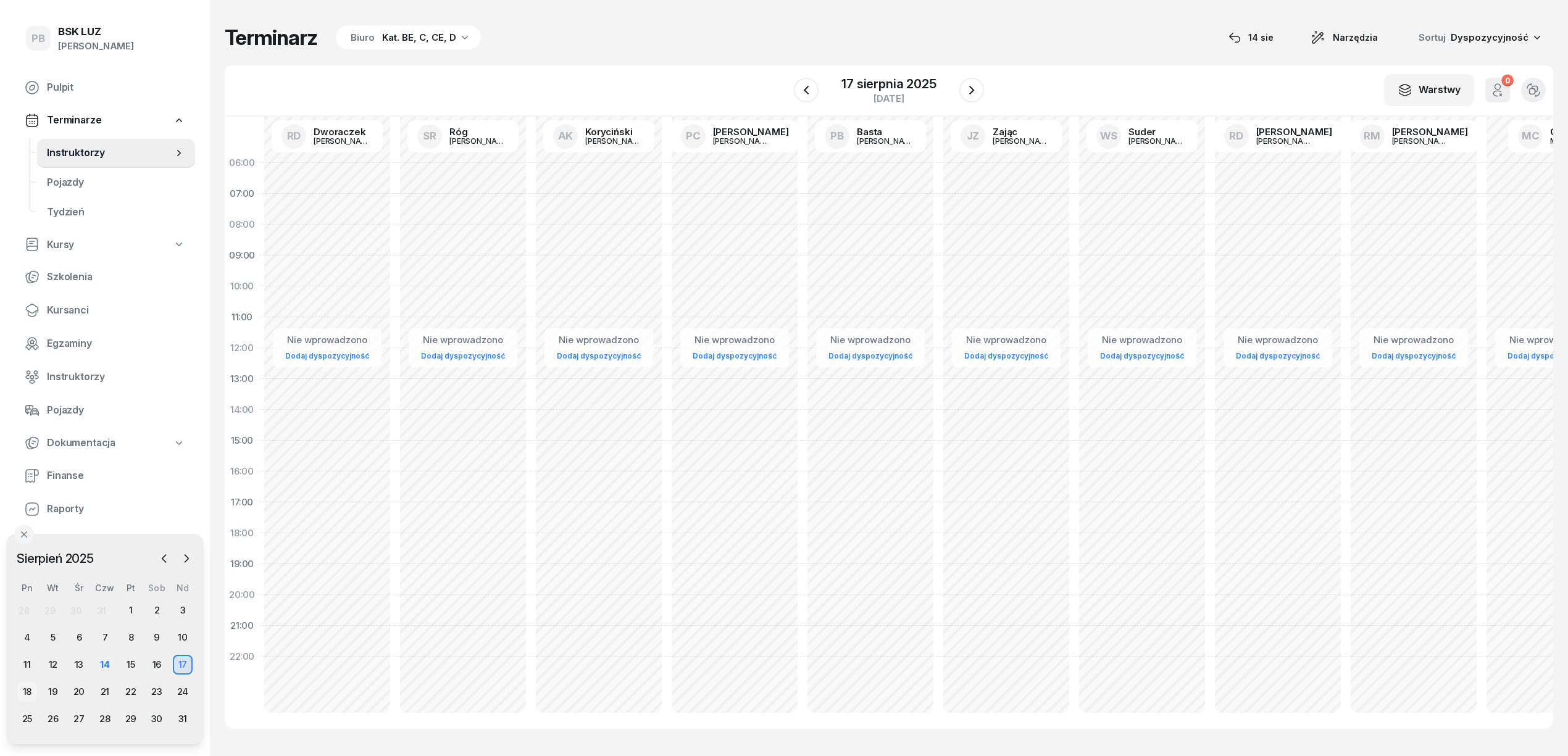
click at [30, 690] on div "18" at bounding box center [27, 692] width 20 height 20
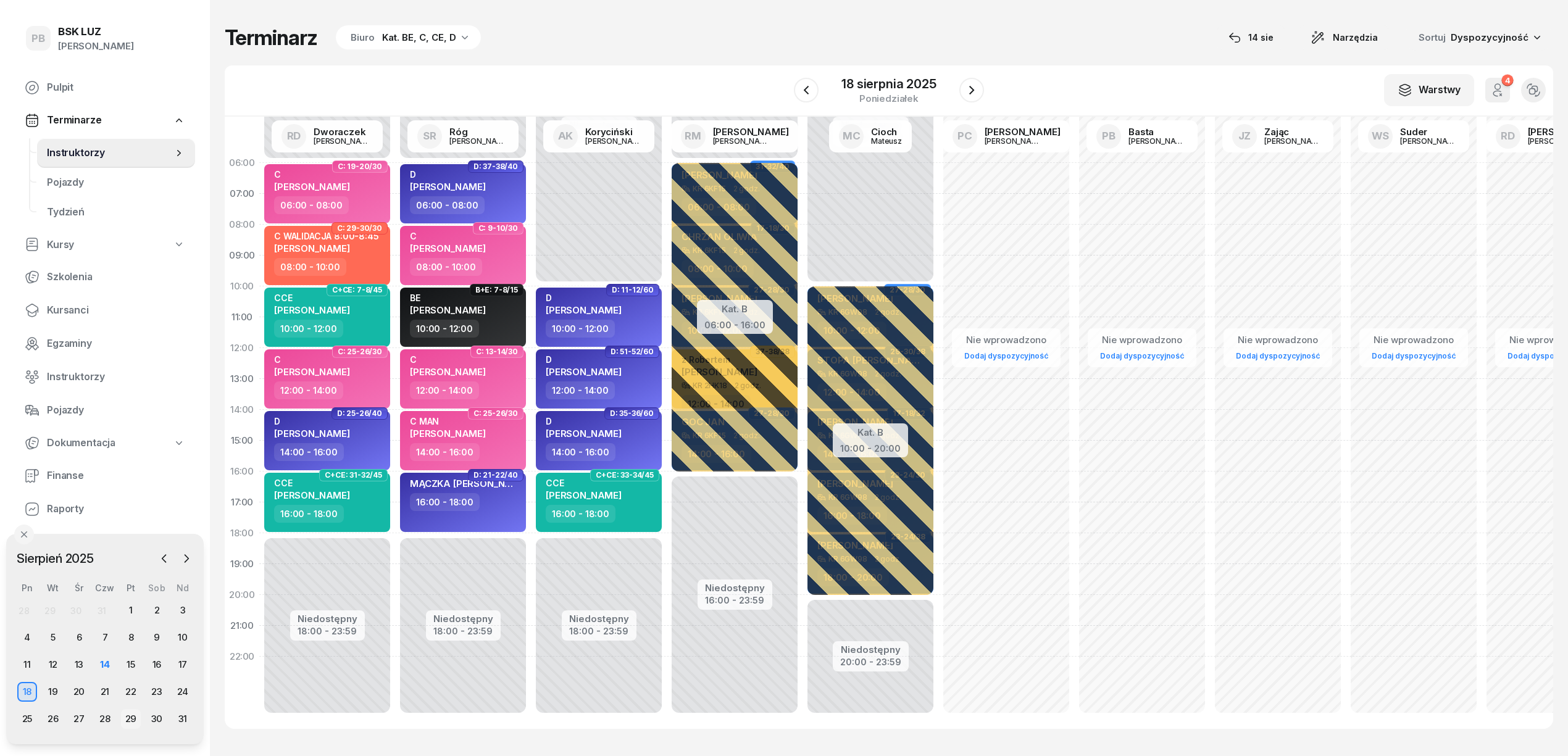
click at [125, 717] on div "29" at bounding box center [130, 719] width 20 height 20
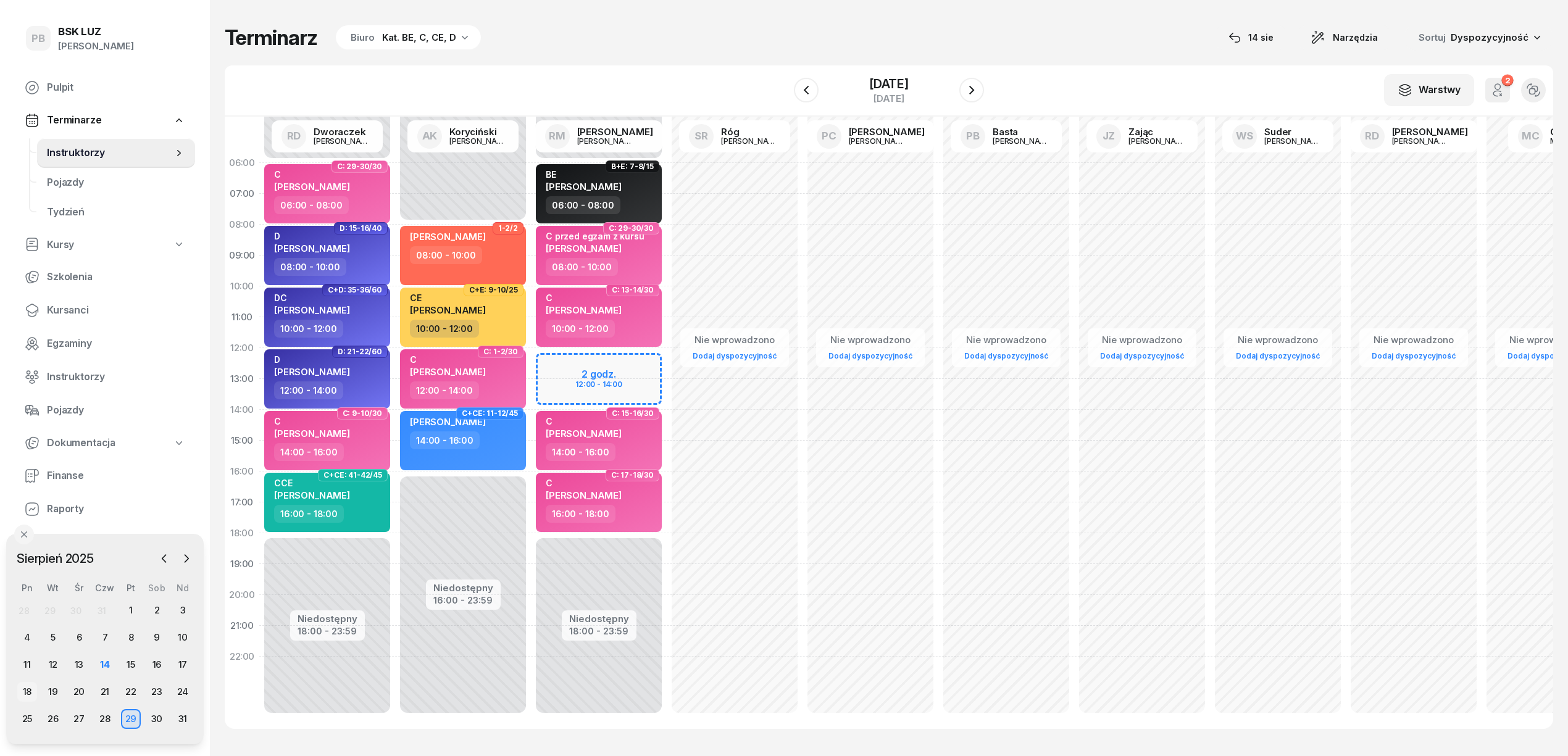
click at [25, 688] on div "18" at bounding box center [27, 692] width 20 height 20
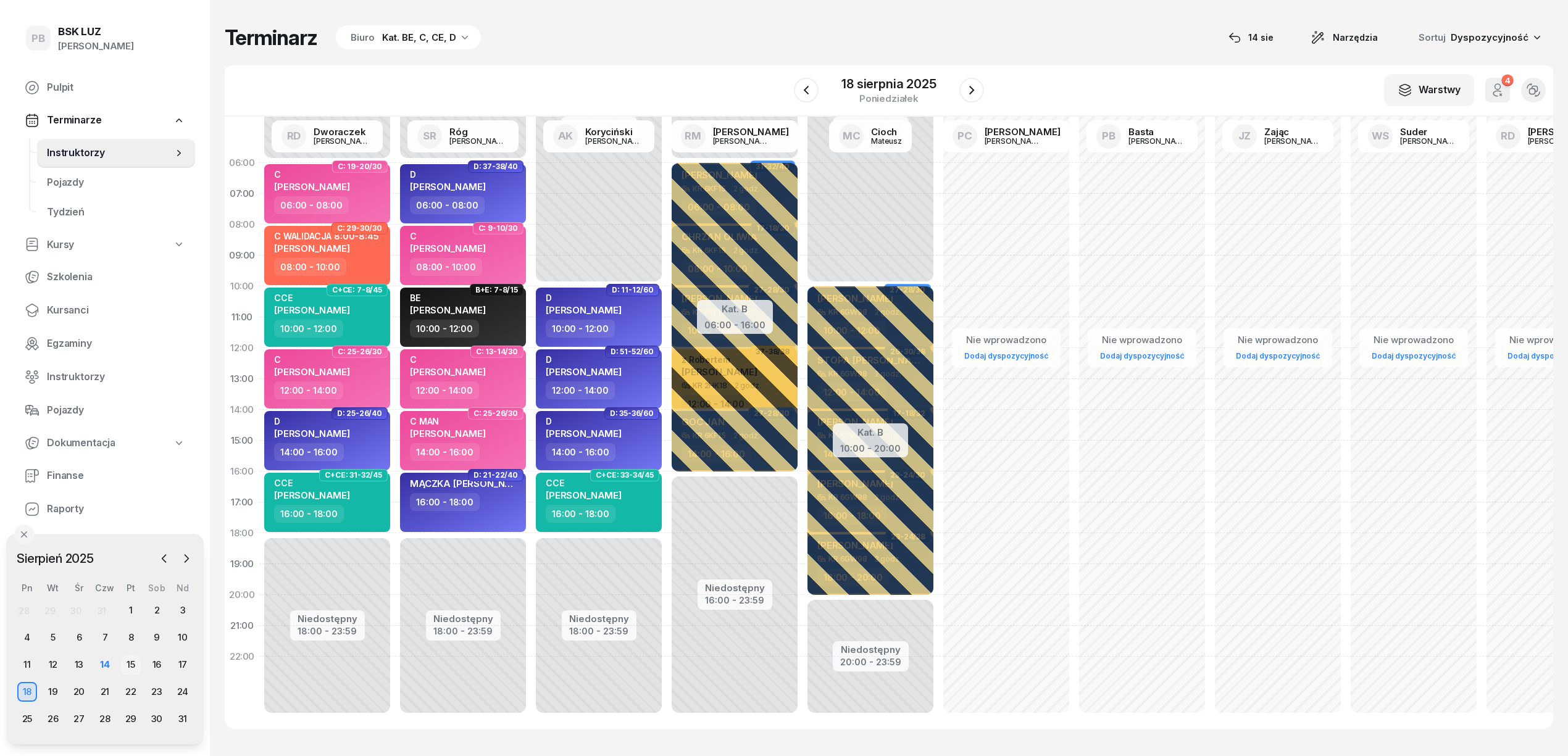
click at [132, 660] on div "15" at bounding box center [130, 664] width 20 height 20
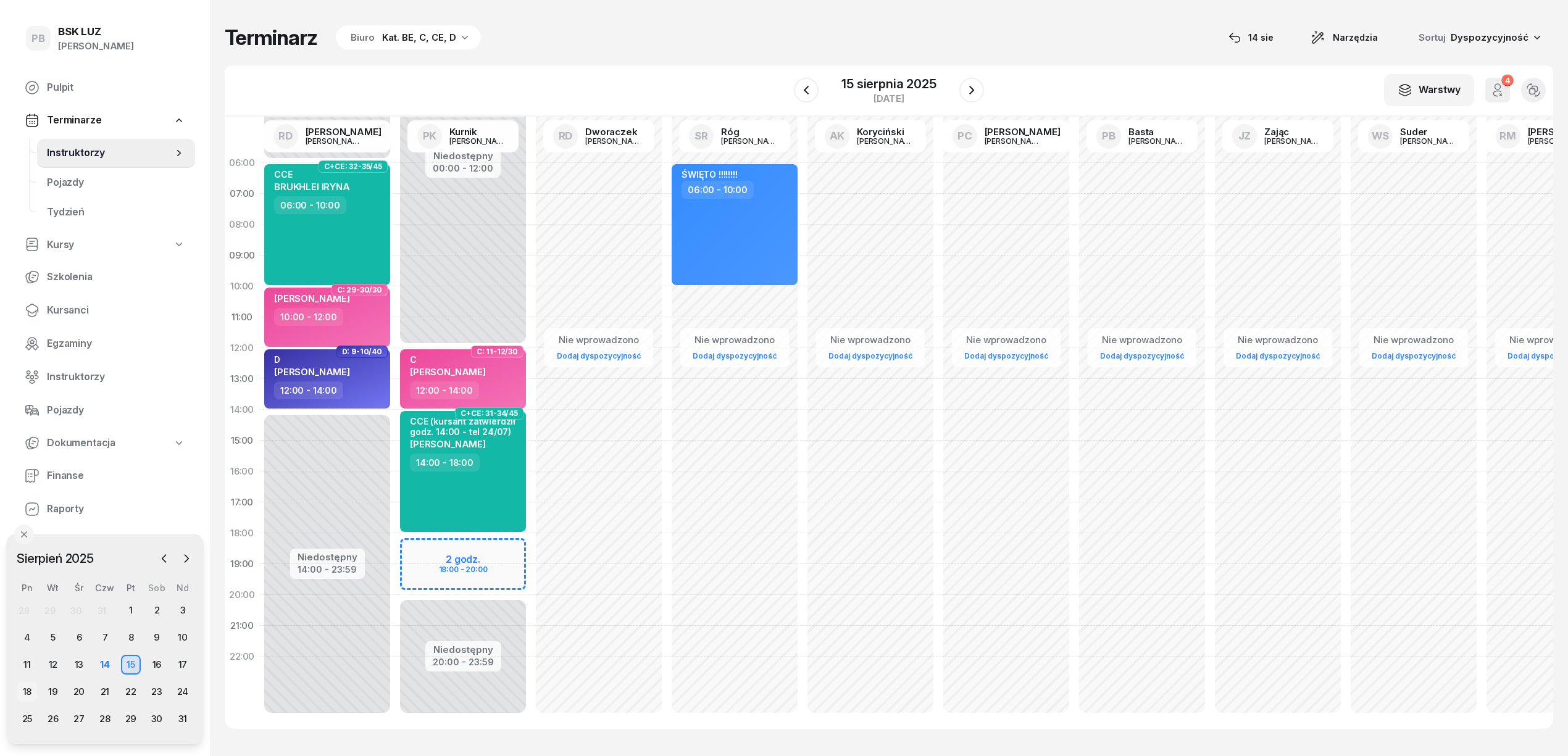
click at [30, 692] on div "18" at bounding box center [27, 692] width 20 height 20
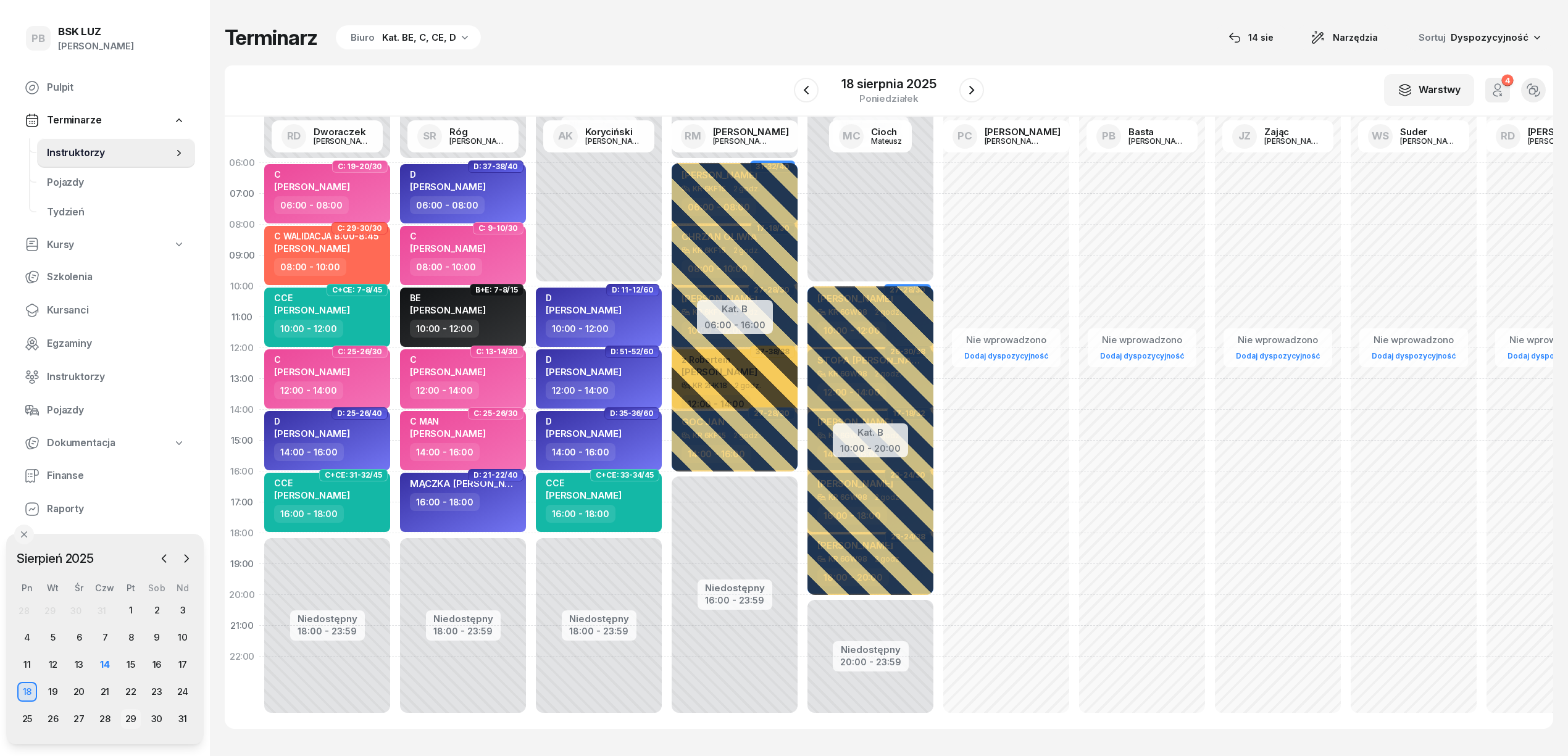
click at [129, 720] on div "29" at bounding box center [130, 719] width 20 height 20
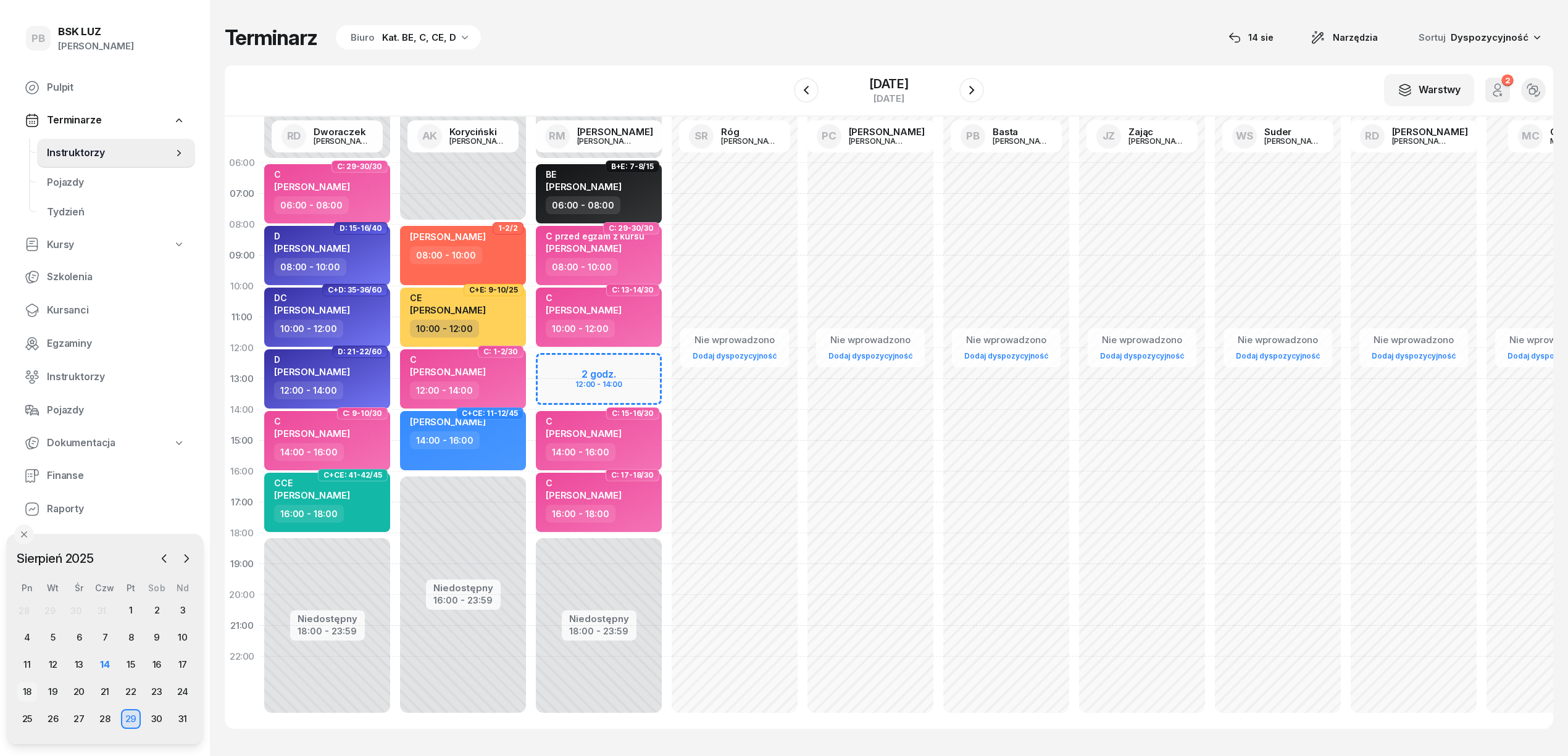
click at [28, 688] on div "18" at bounding box center [27, 692] width 20 height 20
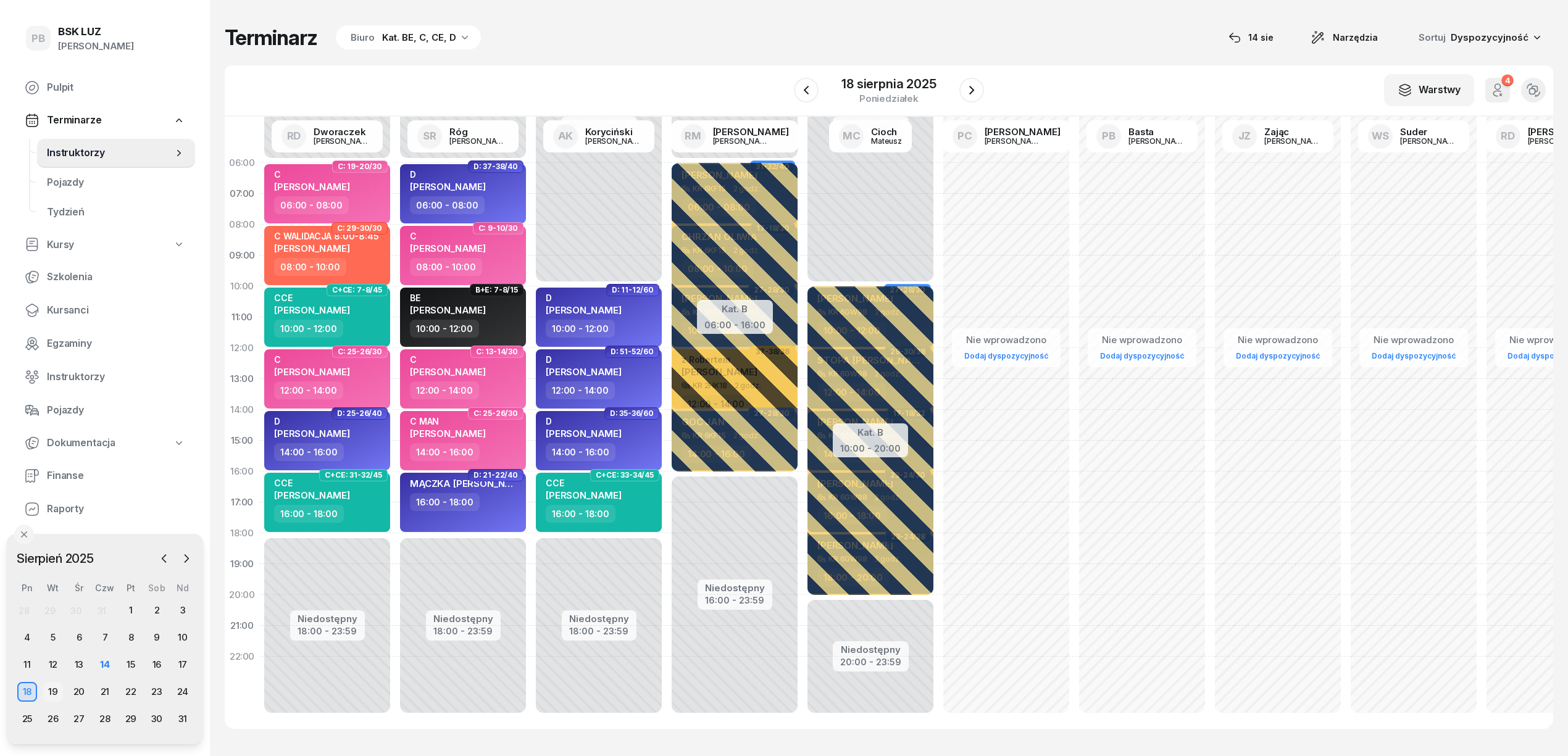
click at [57, 689] on div "19" at bounding box center [53, 692] width 20 height 20
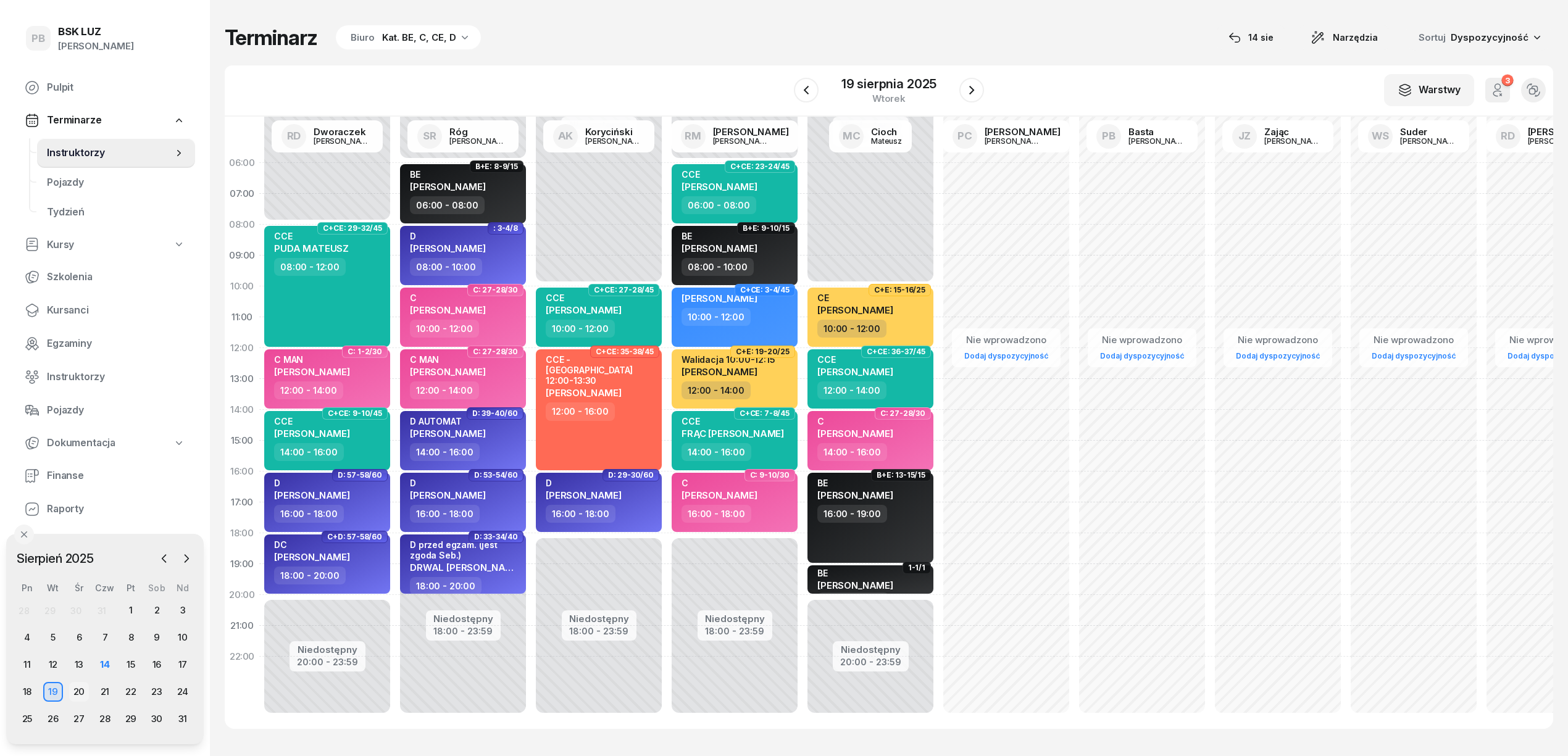
click at [80, 689] on div "20" at bounding box center [79, 692] width 20 height 20
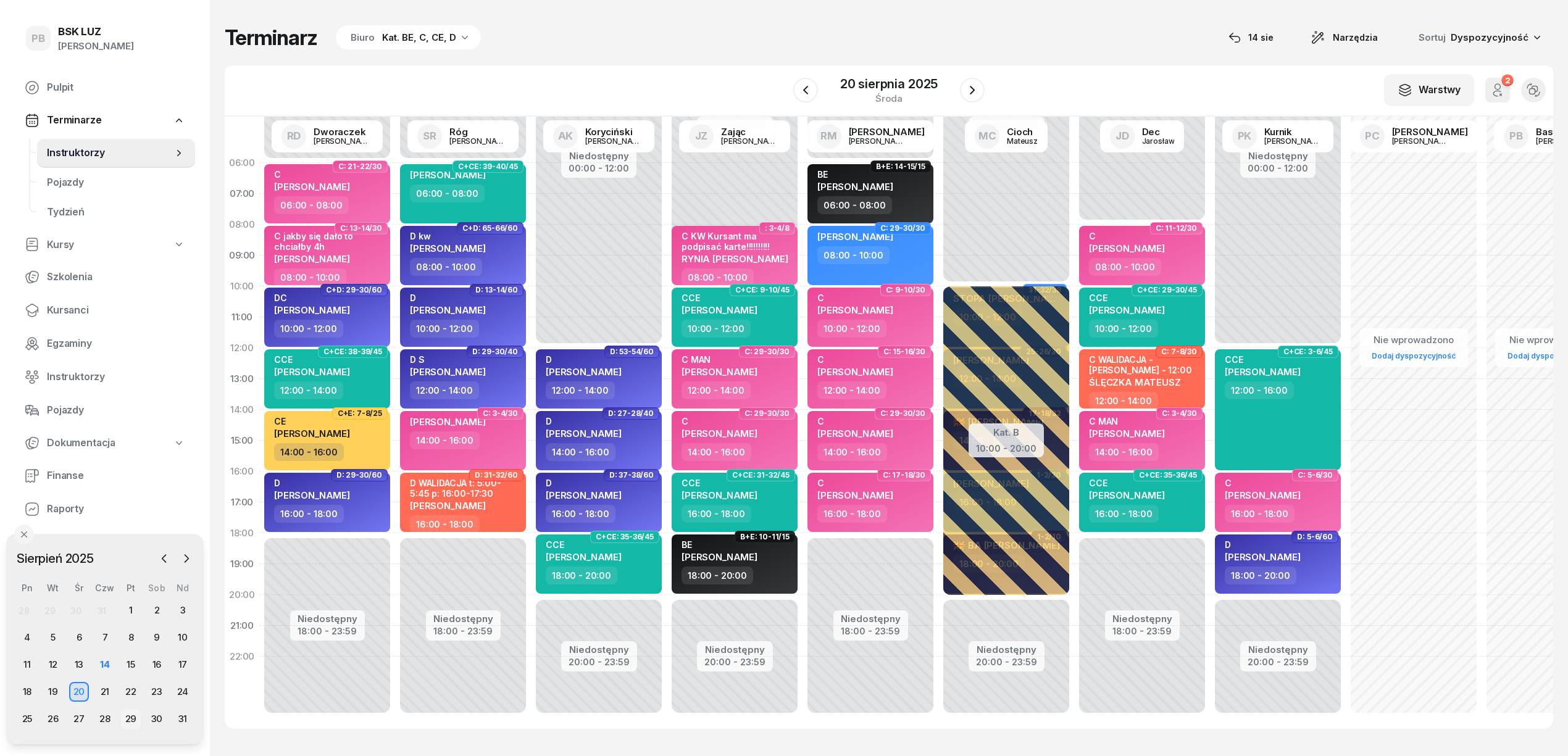
click at [130, 713] on div "29" at bounding box center [130, 719] width 20 height 20
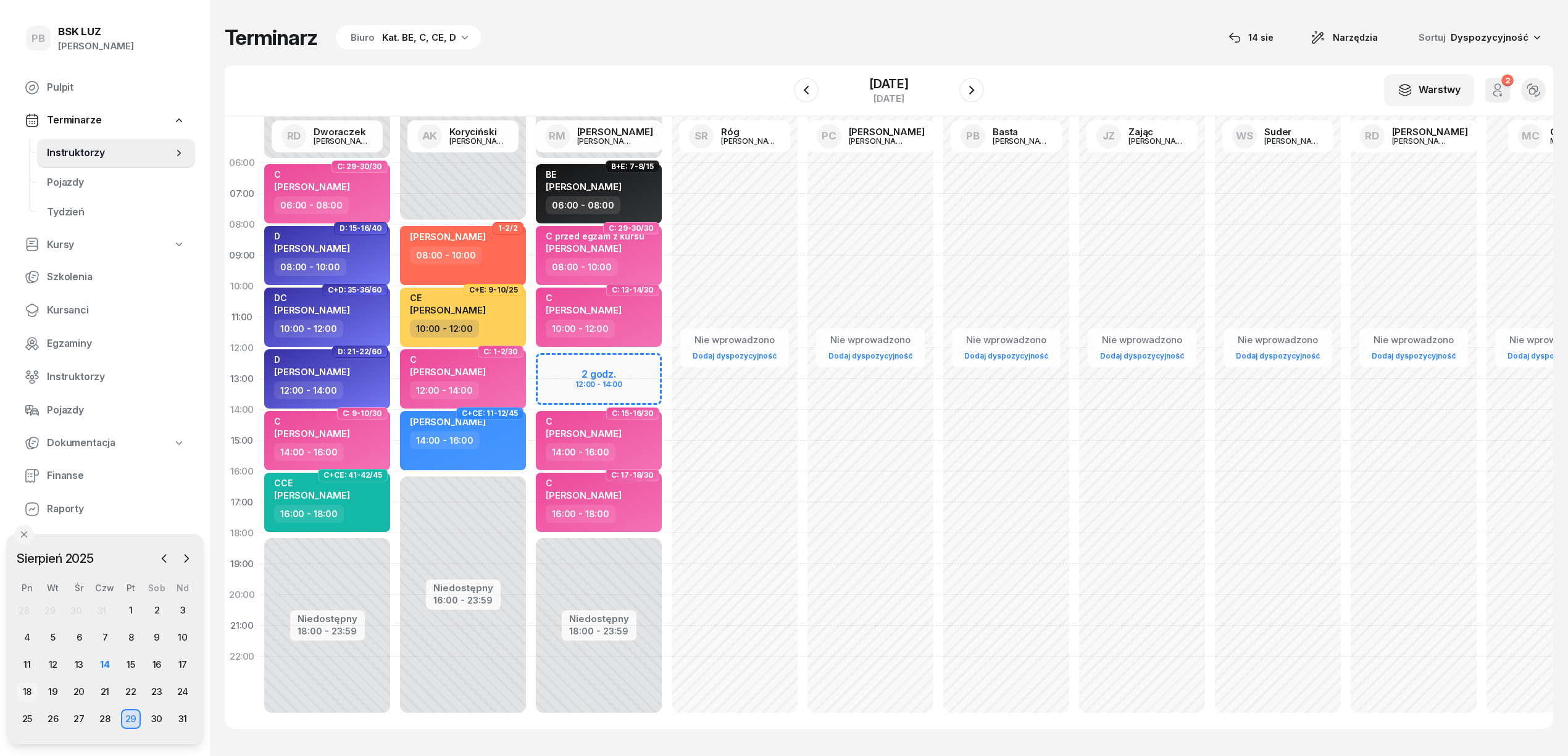
click at [27, 688] on div "18" at bounding box center [27, 692] width 20 height 20
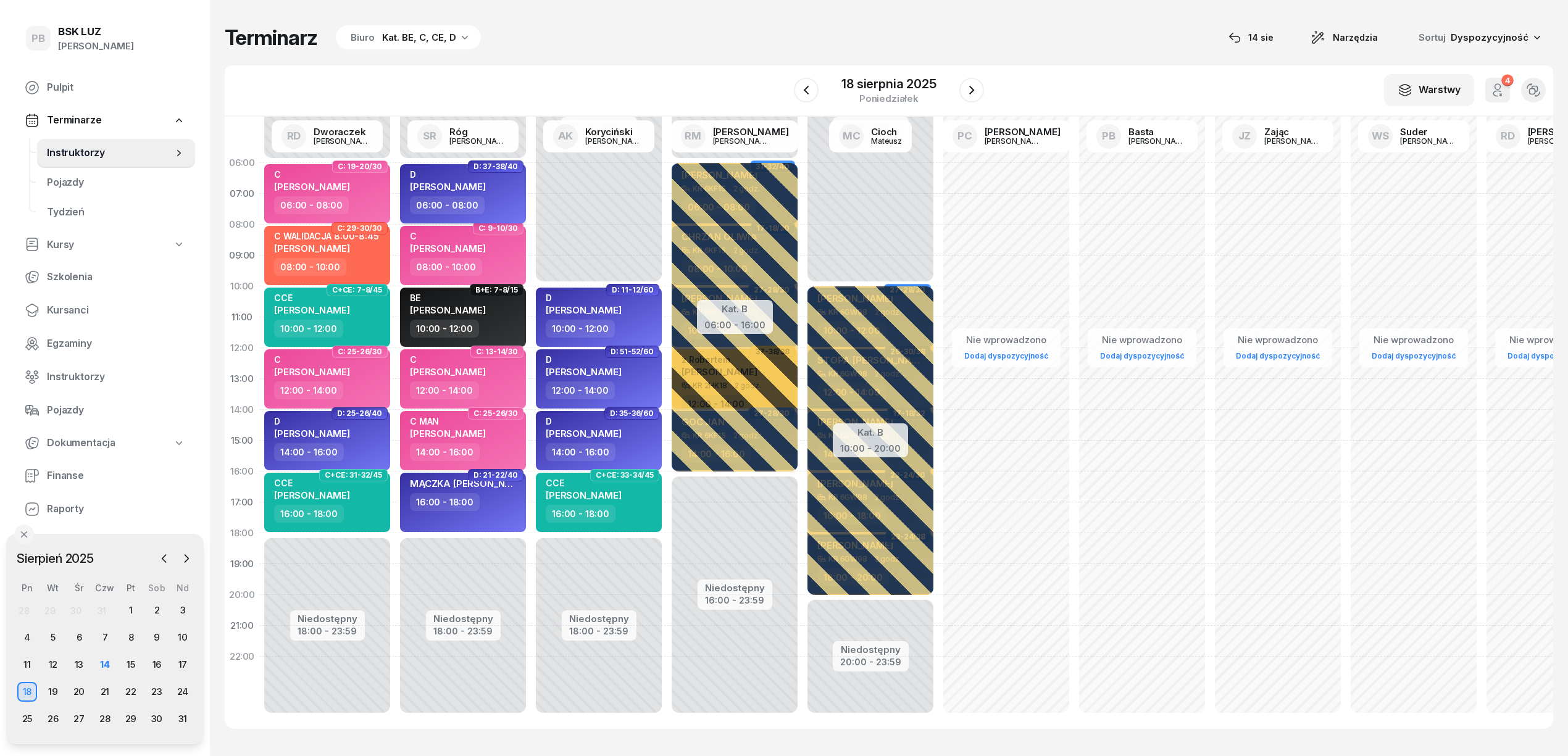
click at [506, 189] on div "D KALINKA BOGDAN" at bounding box center [464, 183] width 109 height 27
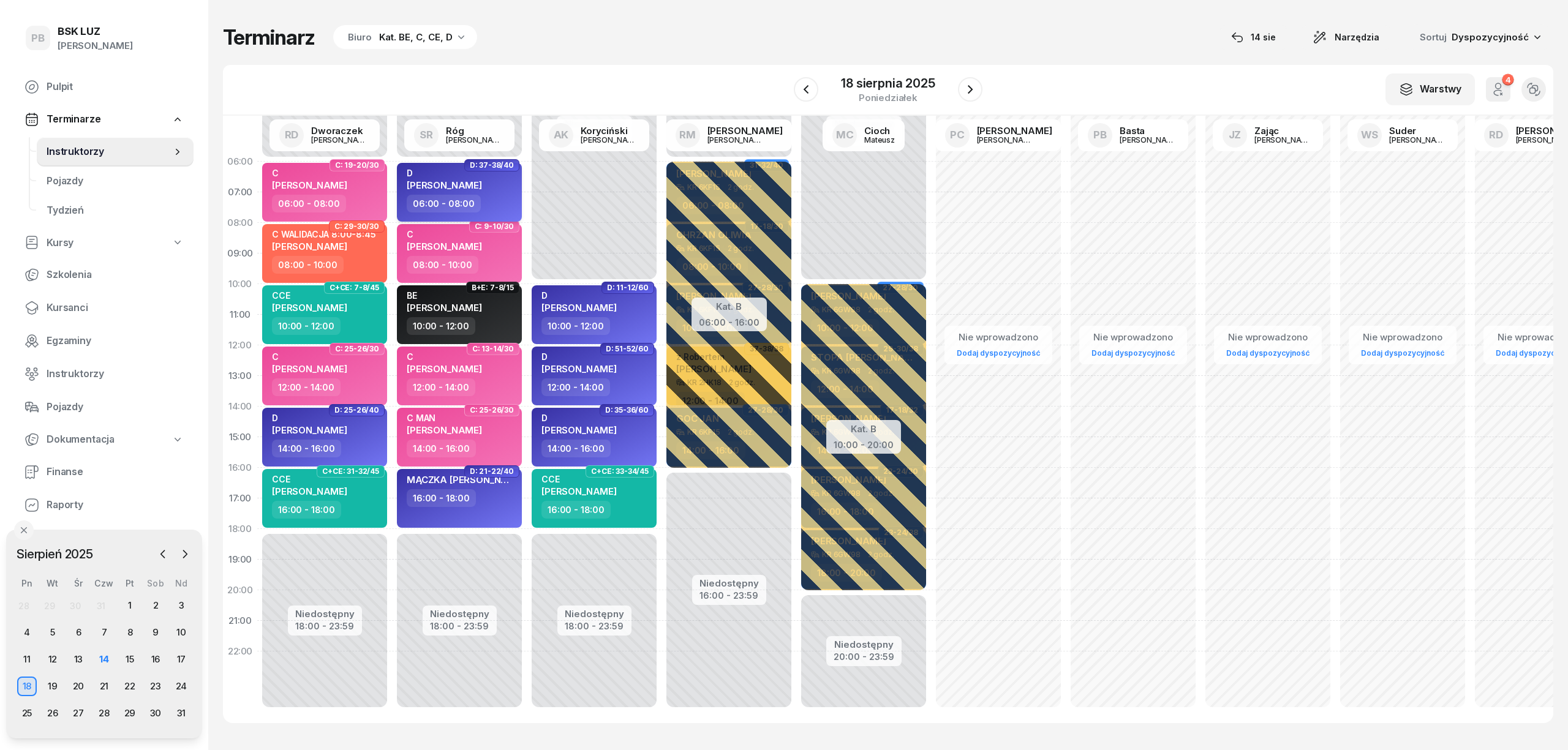
select select "06"
select select "08"
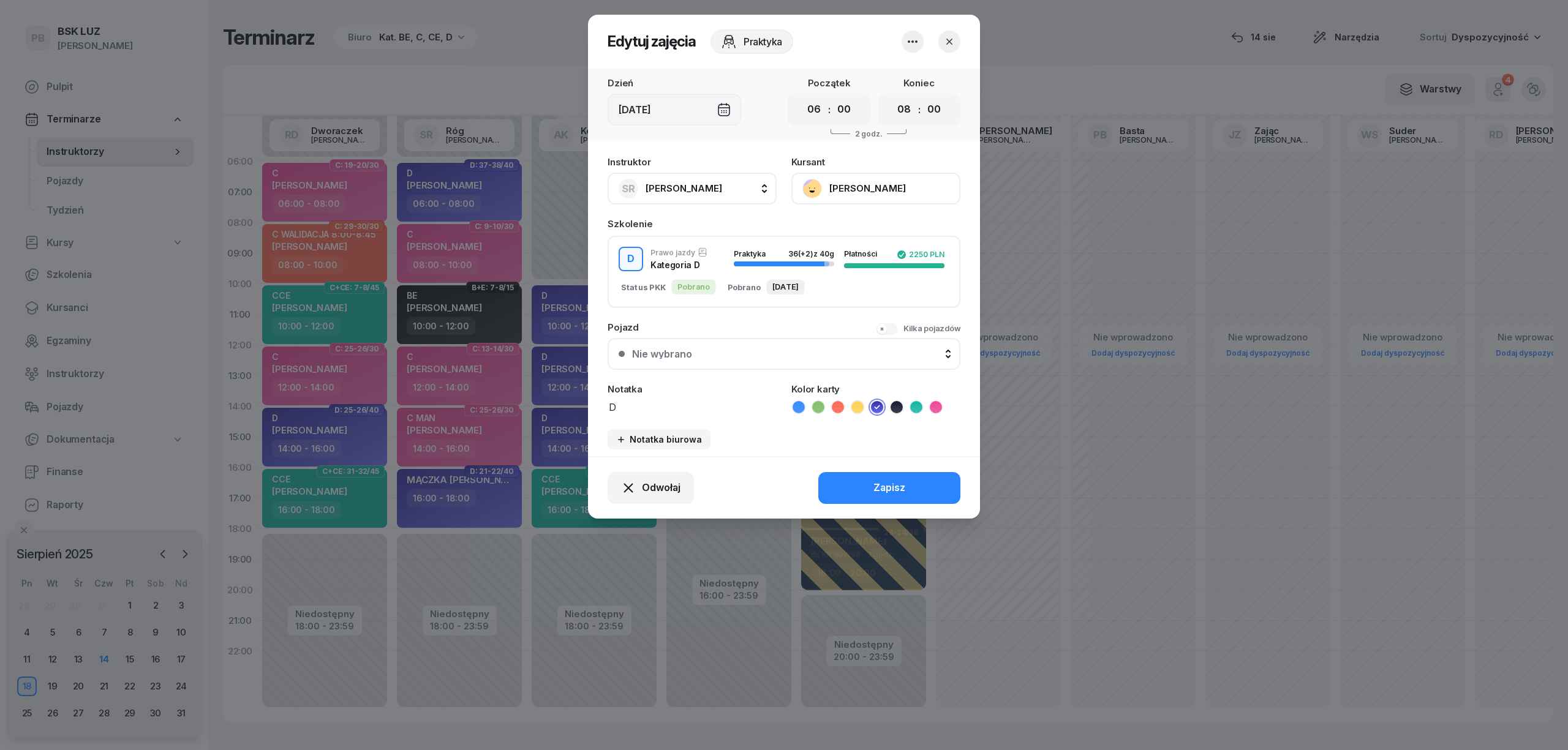
click at [667, 405] on textarea "D" at bounding box center [692, 406] width 169 height 16
type textarea "D -"
click at [951, 40] on icon "button" at bounding box center [949, 41] width 12 height 12
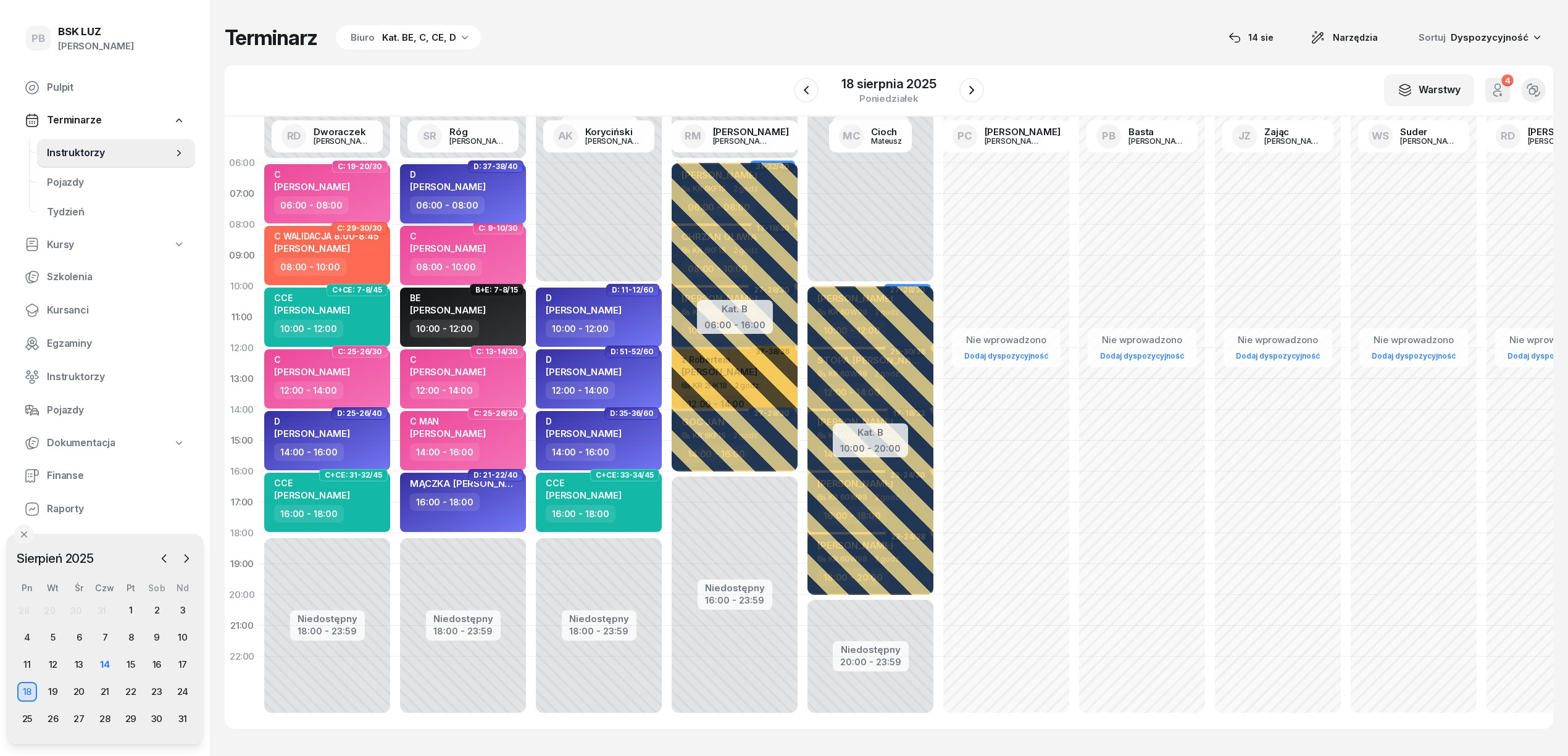
click at [443, 171] on div "D" at bounding box center [447, 174] width 76 height 10
select select "06"
select select "08"
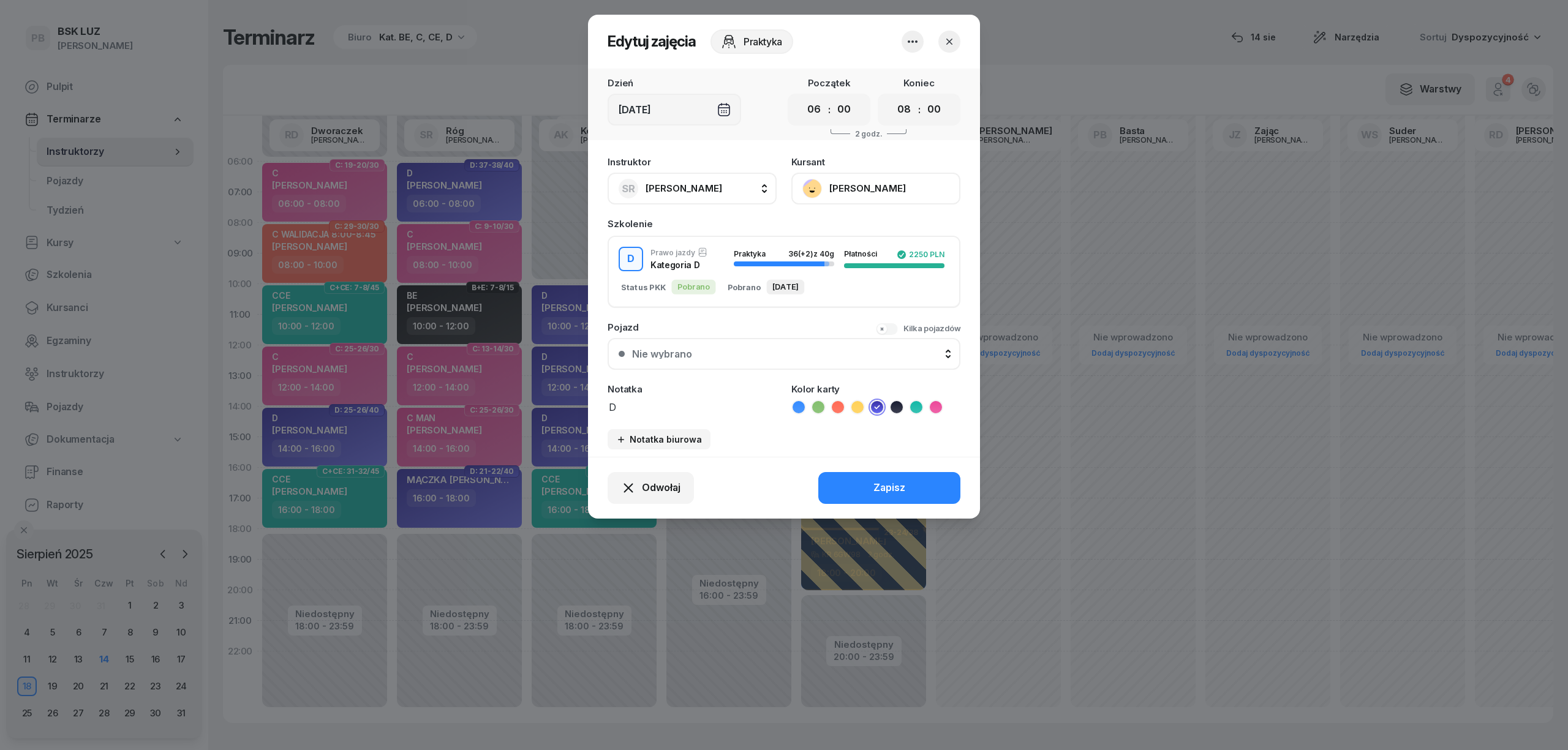
click at [839, 184] on button "[PERSON_NAME]" at bounding box center [876, 189] width 169 height 32
click at [839, 228] on div "Otwórz profil" at bounding box center [831, 230] width 59 height 16
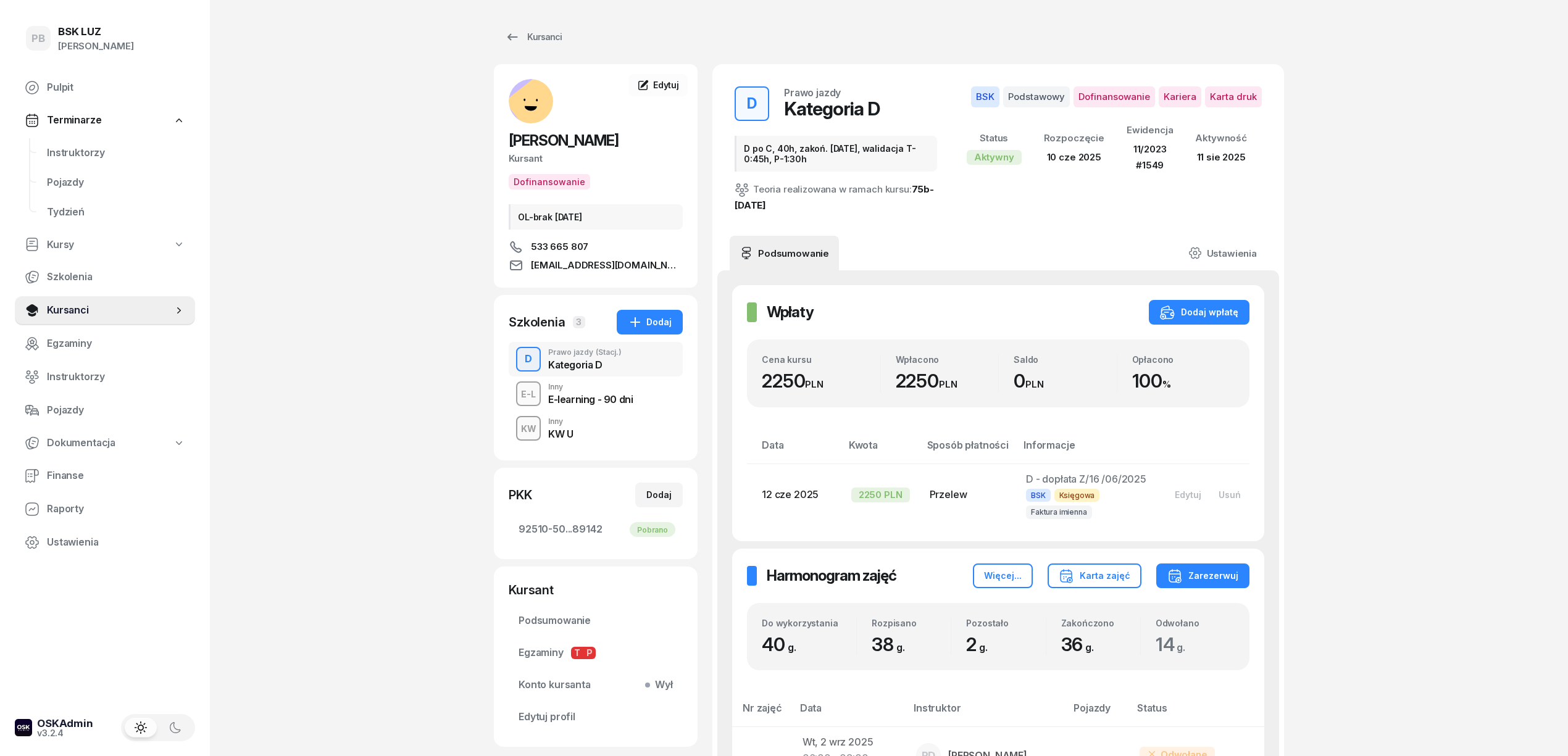
click at [97, 155] on span "Instruktorzy" at bounding box center [116, 153] width 138 height 16
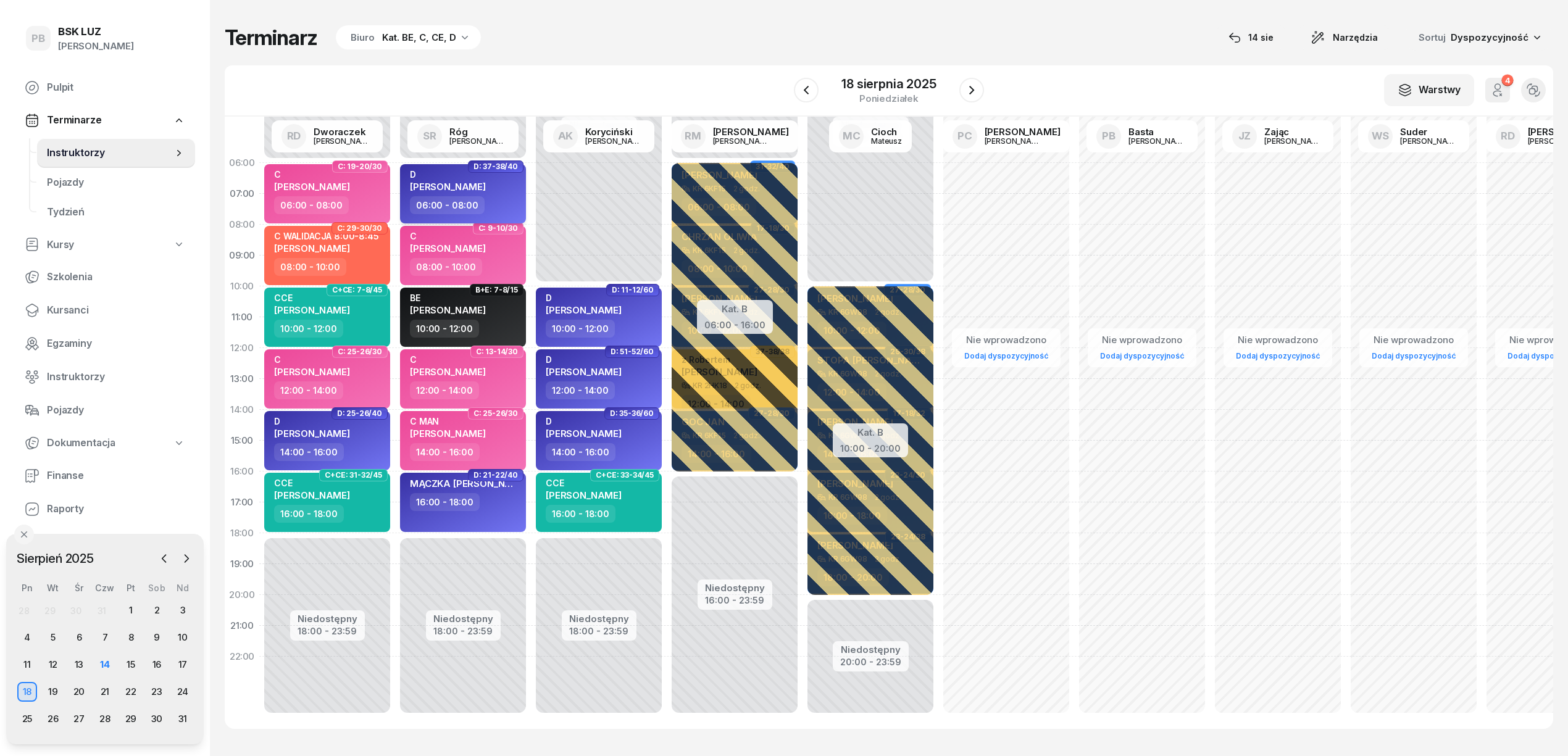
click at [441, 179] on div "D KALINKA BOGDAN" at bounding box center [447, 183] width 76 height 27
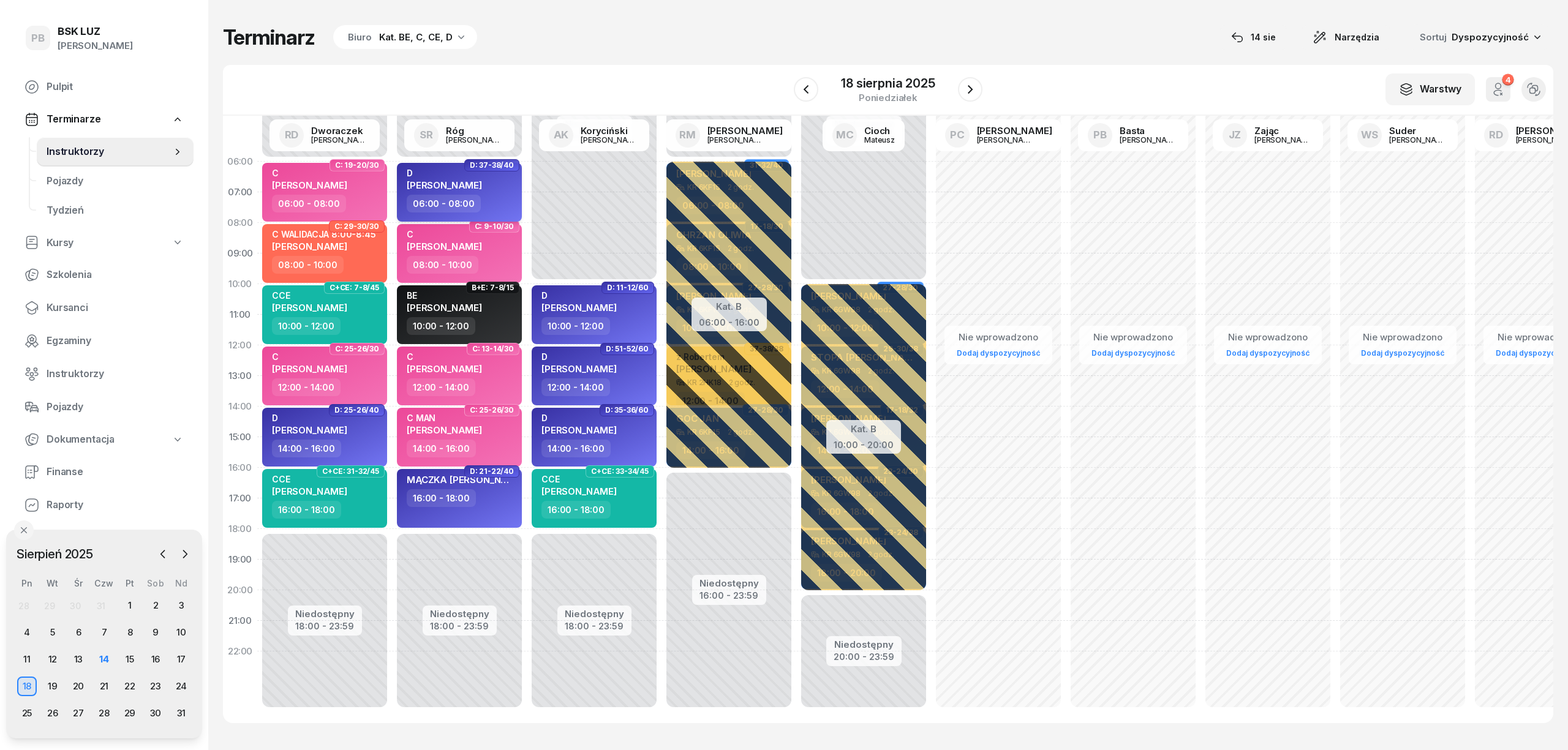
select select "06"
select select "08"
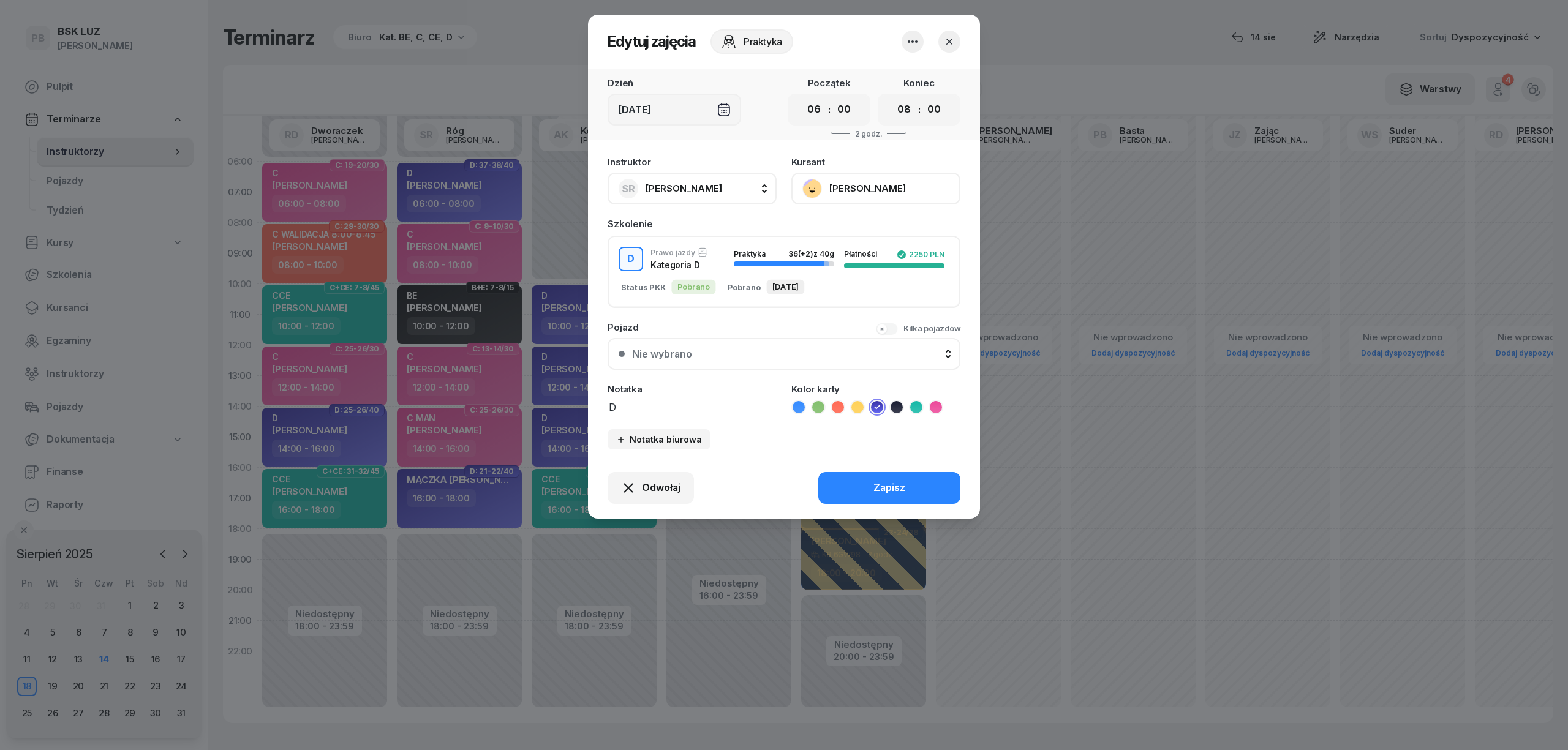
click at [877, 174] on button "[PERSON_NAME]" at bounding box center [876, 189] width 169 height 32
click at [872, 224] on link "Otwórz profil" at bounding box center [875, 230] width 162 height 31
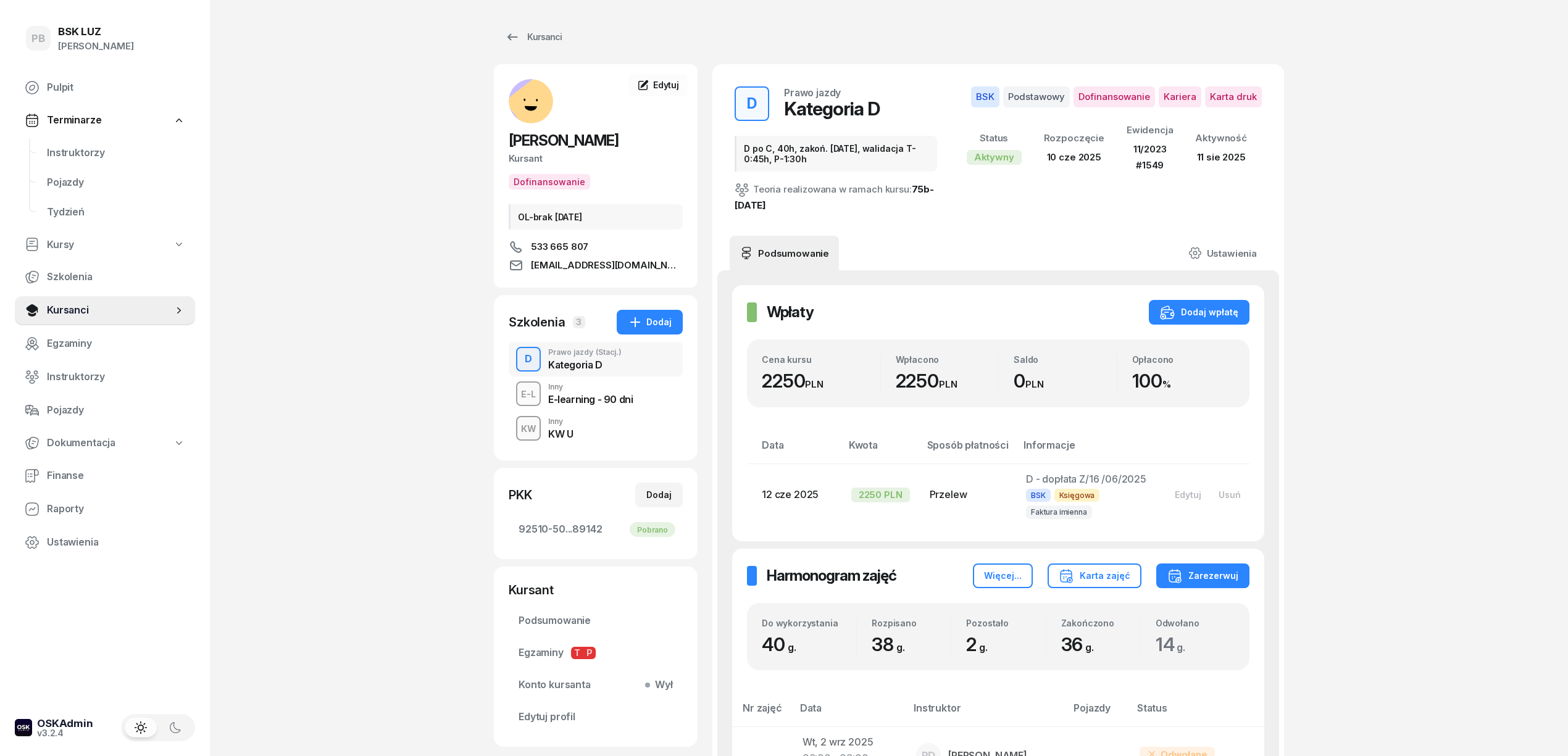
click at [90, 142] on link "Instruktorzy" at bounding box center [116, 153] width 158 height 30
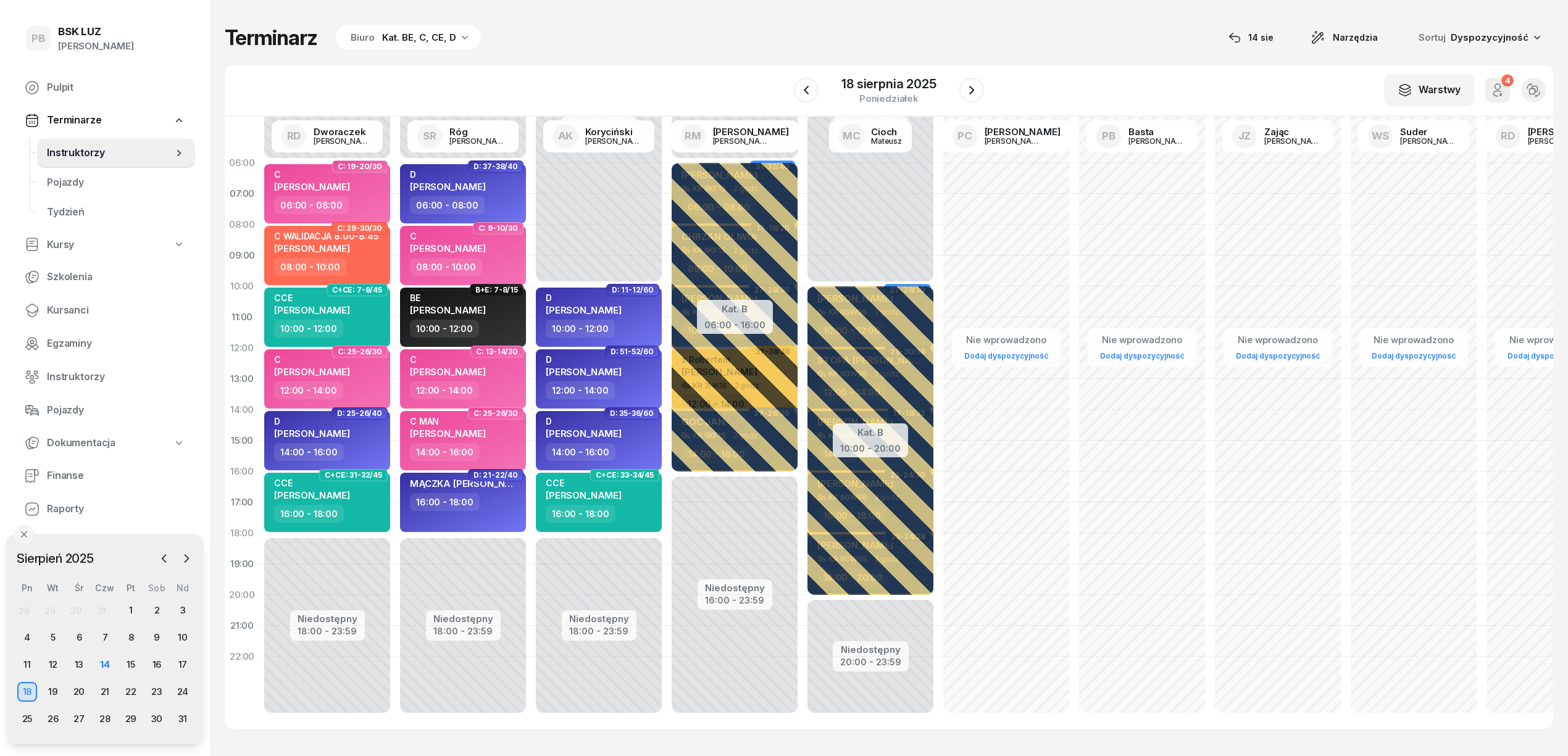
click at [632, 22] on div "Terminarz Biuro Kat. BE, C, CE, D 14 sie Narzędzia Sortuj Dyspozycyjność W Wybi…" at bounding box center [888, 377] width 1328 height 753
click at [716, 55] on div "Terminarz Biuro Kat. BE, C, CE, D 14 sie Narzędzia Sortuj Dyspozycyjność W Wybi…" at bounding box center [888, 377] width 1328 height 753
click at [927, 21] on div "Terminarz Biuro Kat. BE, C, CE, D 14 sie Narzędzia Sortuj Dyspozycyjność W Wybi…" at bounding box center [888, 377] width 1328 height 753
click at [129, 662] on div "15" at bounding box center [130, 664] width 20 height 20
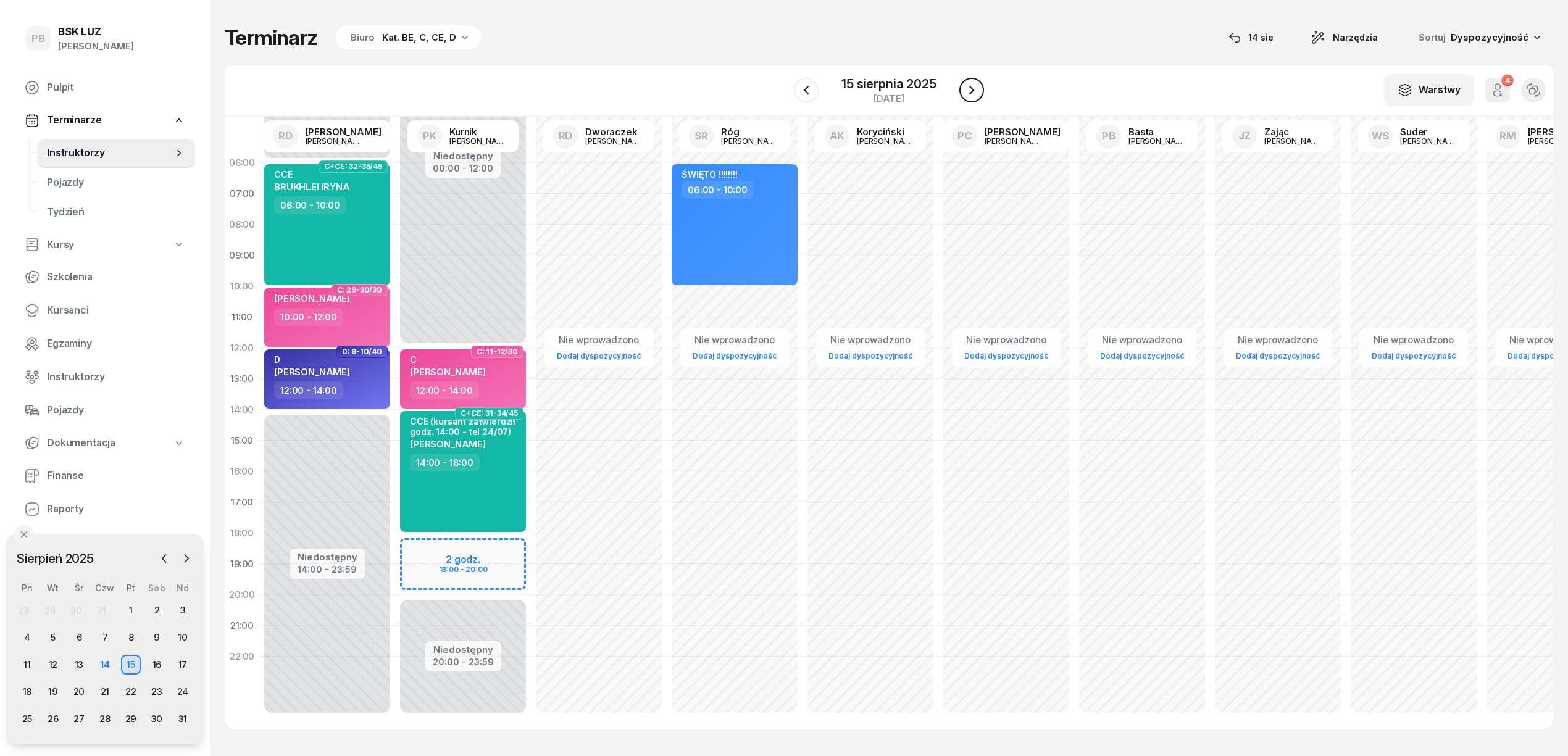
click at [976, 85] on icon "button" at bounding box center [971, 90] width 15 height 15
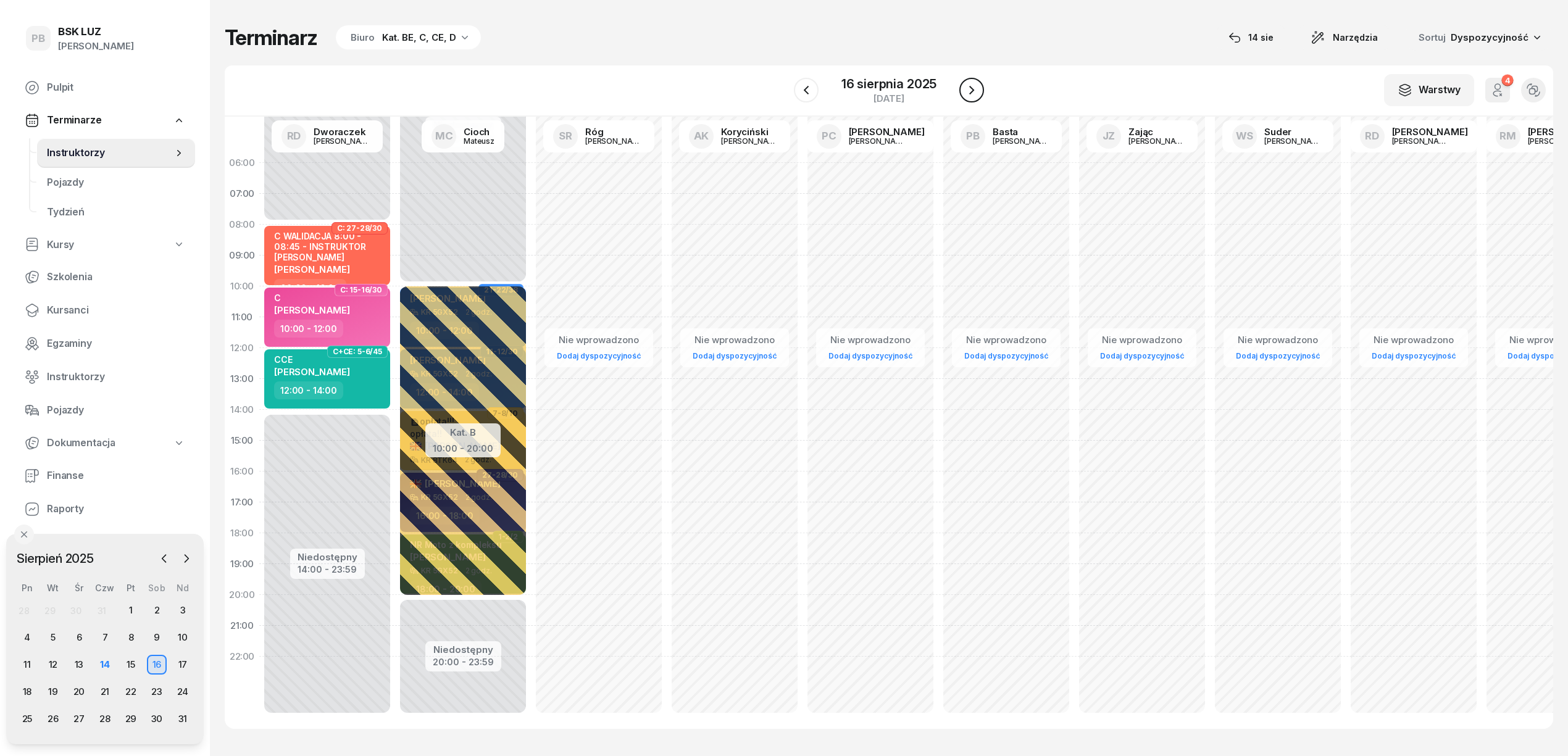
click at [974, 93] on icon "button" at bounding box center [971, 90] width 15 height 15
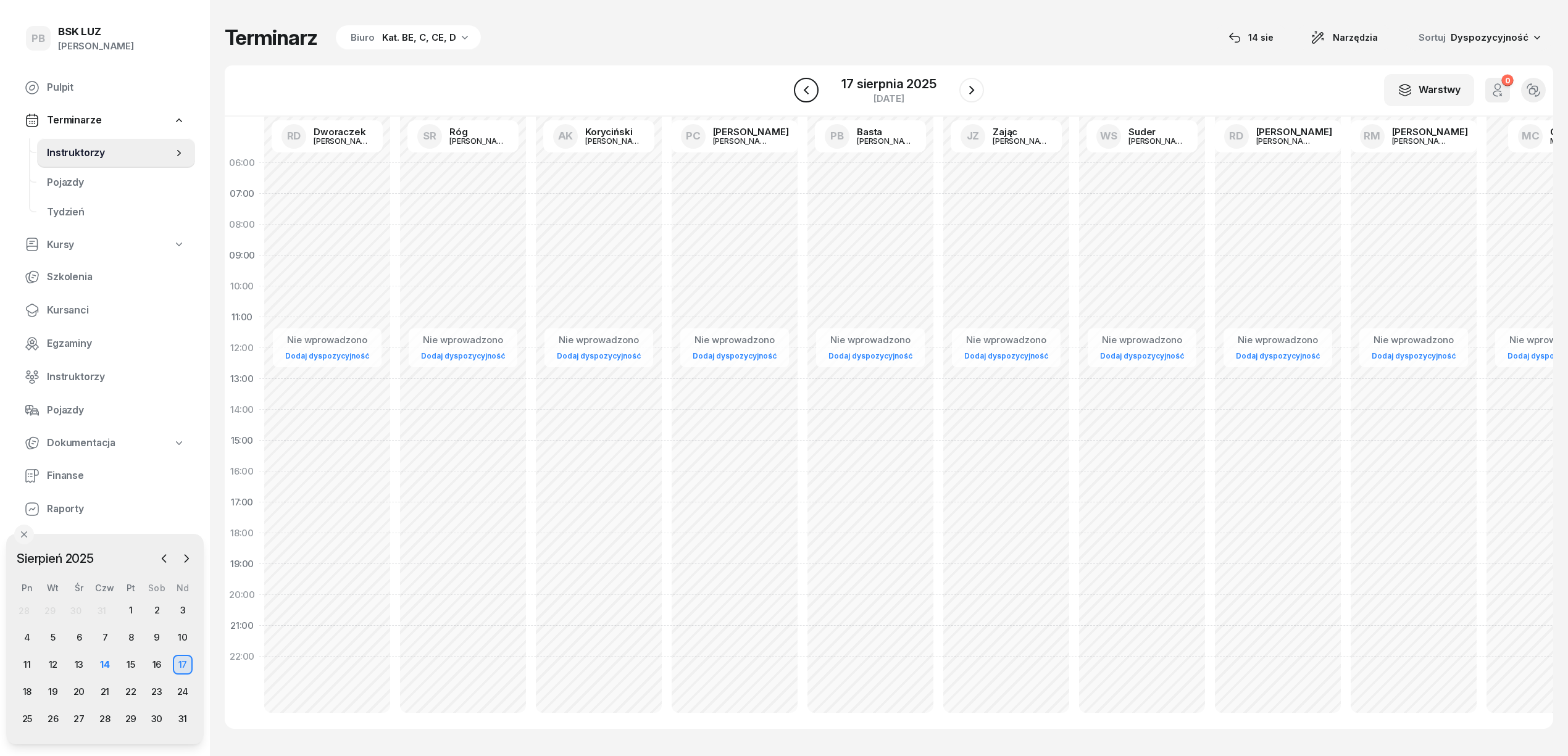
click at [813, 90] on button "button" at bounding box center [806, 90] width 25 height 25
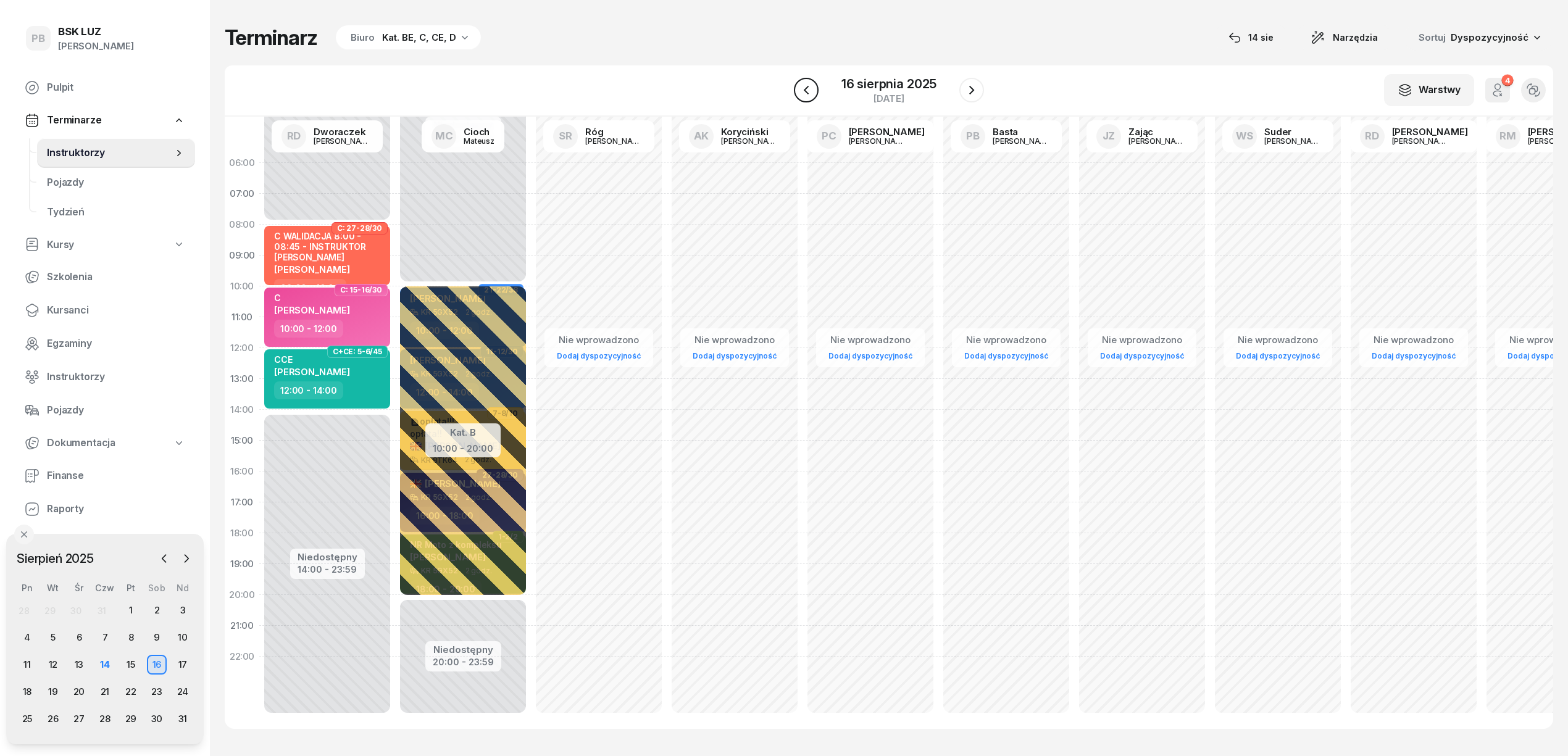
click at [811, 90] on icon "button" at bounding box center [806, 90] width 15 height 15
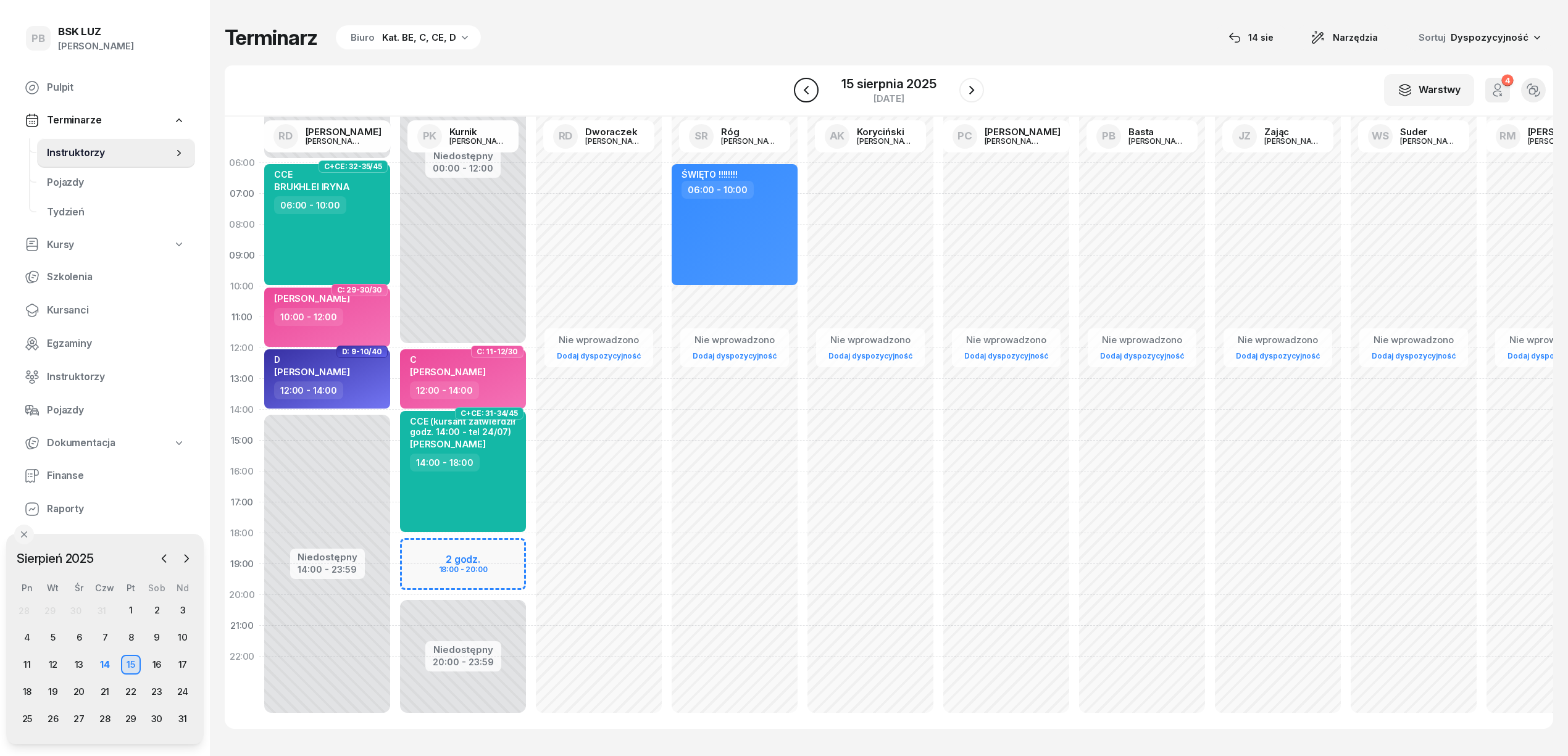
click at [811, 90] on icon "button" at bounding box center [806, 90] width 15 height 15
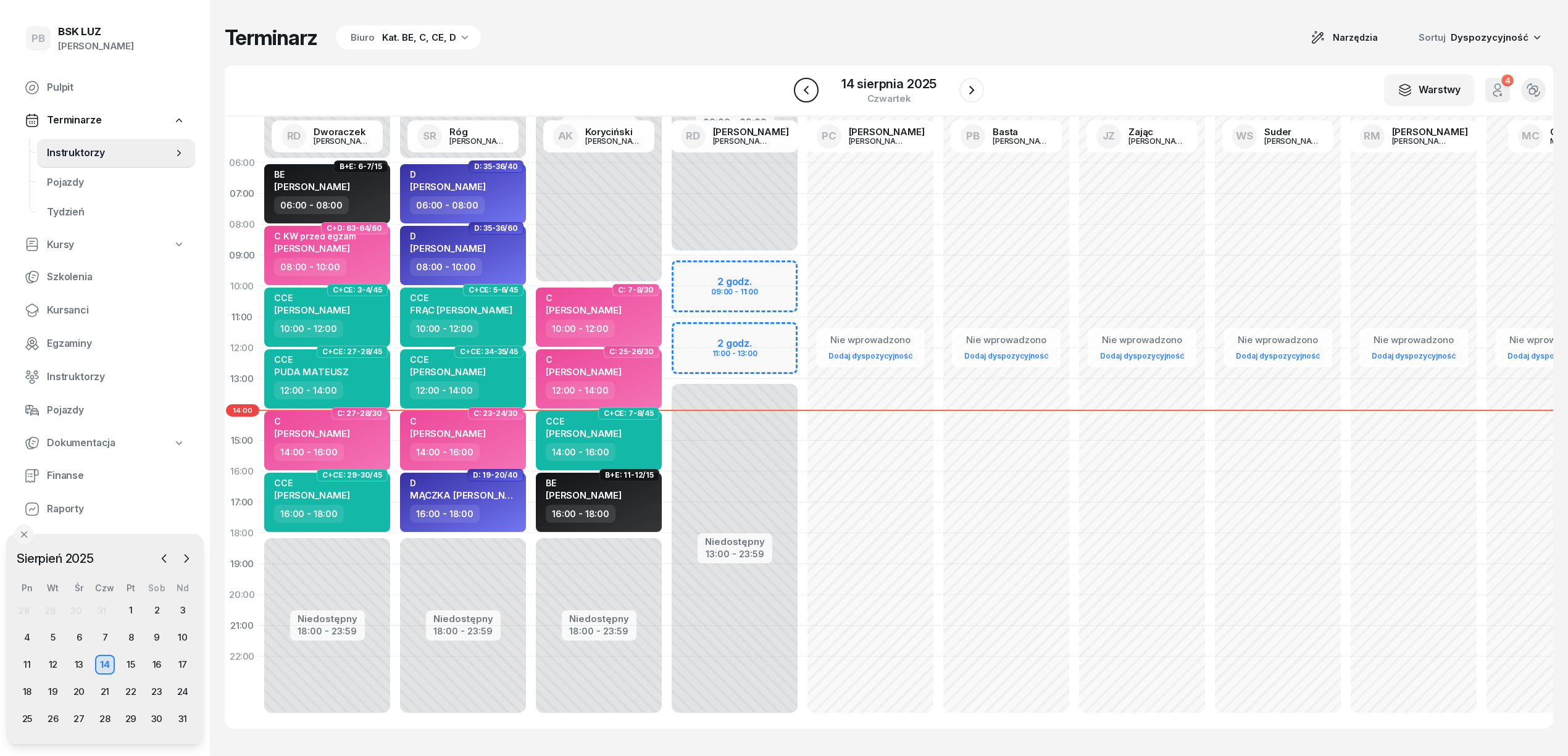
click at [810, 96] on icon "button" at bounding box center [806, 90] width 15 height 15
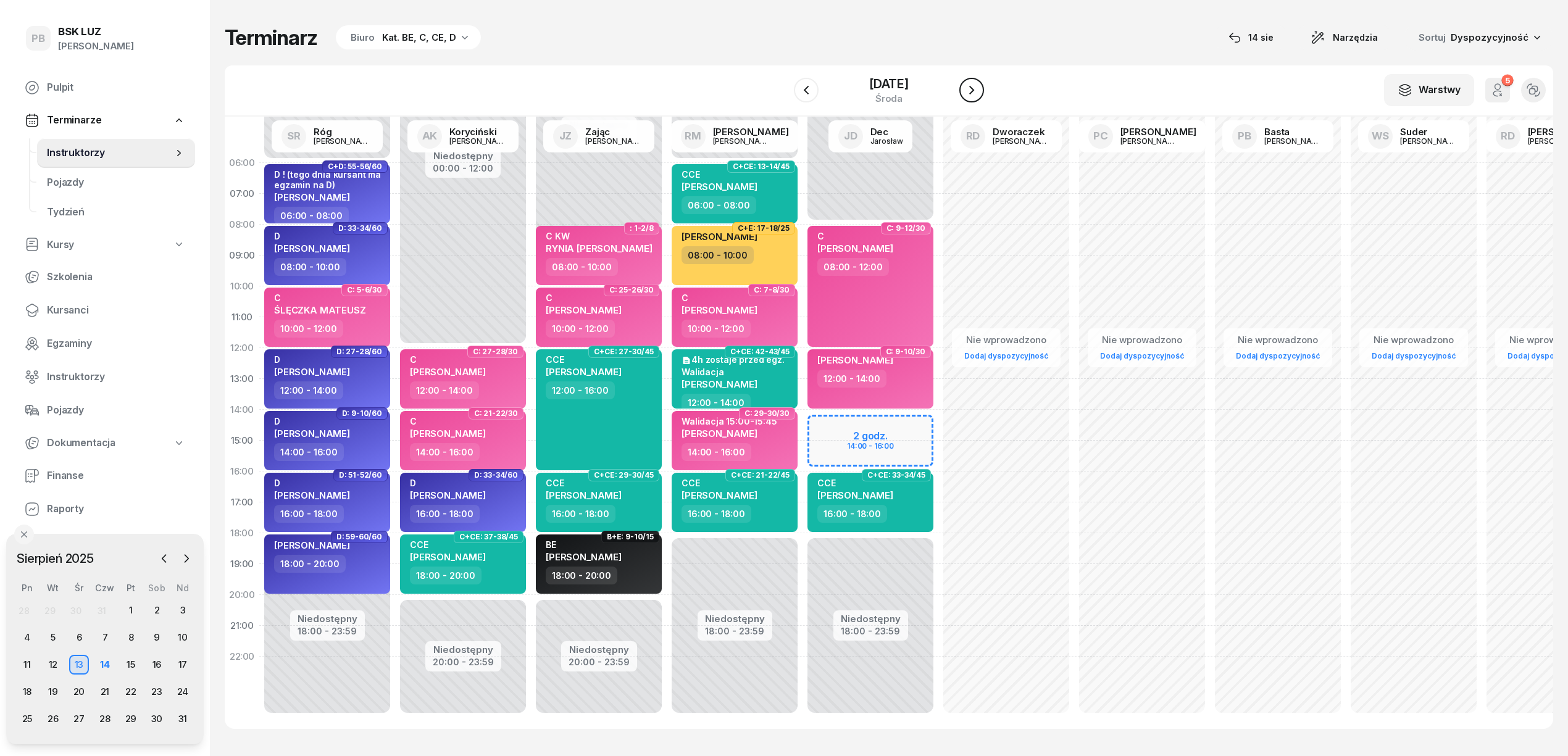
click at [974, 89] on icon "button" at bounding box center [971, 90] width 15 height 15
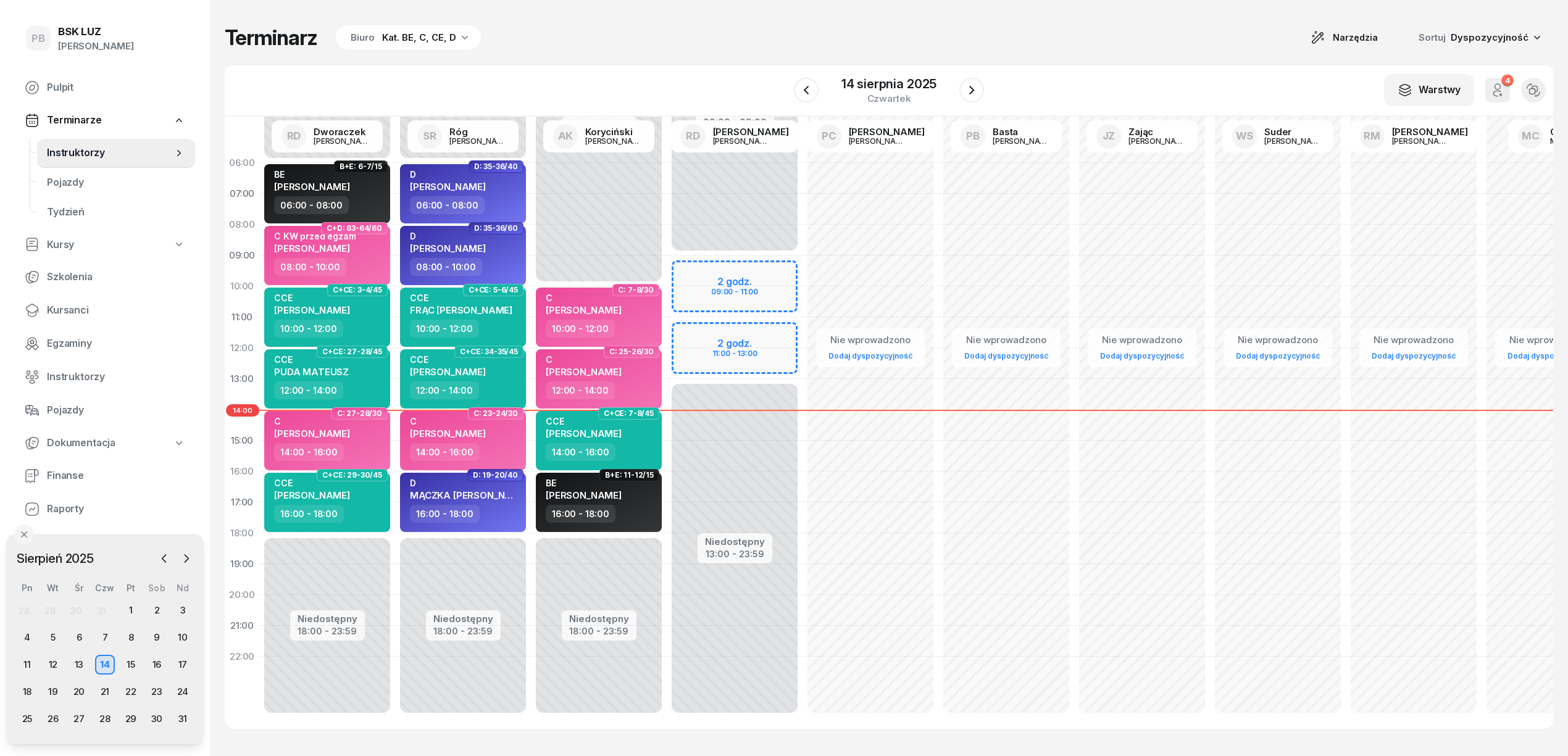
click at [712, 52] on div "Terminarz Biuro Kat. BE, C, CE, D Narzędzia Sortuj Dyspozycyjność W Wybierz AK …" at bounding box center [888, 377] width 1328 height 753
click at [615, 50] on div "Terminarz Biuro Kat. BE, C, CE, D Narzędzia Sortuj Dyspozycyjność" at bounding box center [888, 38] width 1328 height 26
click at [131, 666] on div "15" at bounding box center [130, 664] width 20 height 20
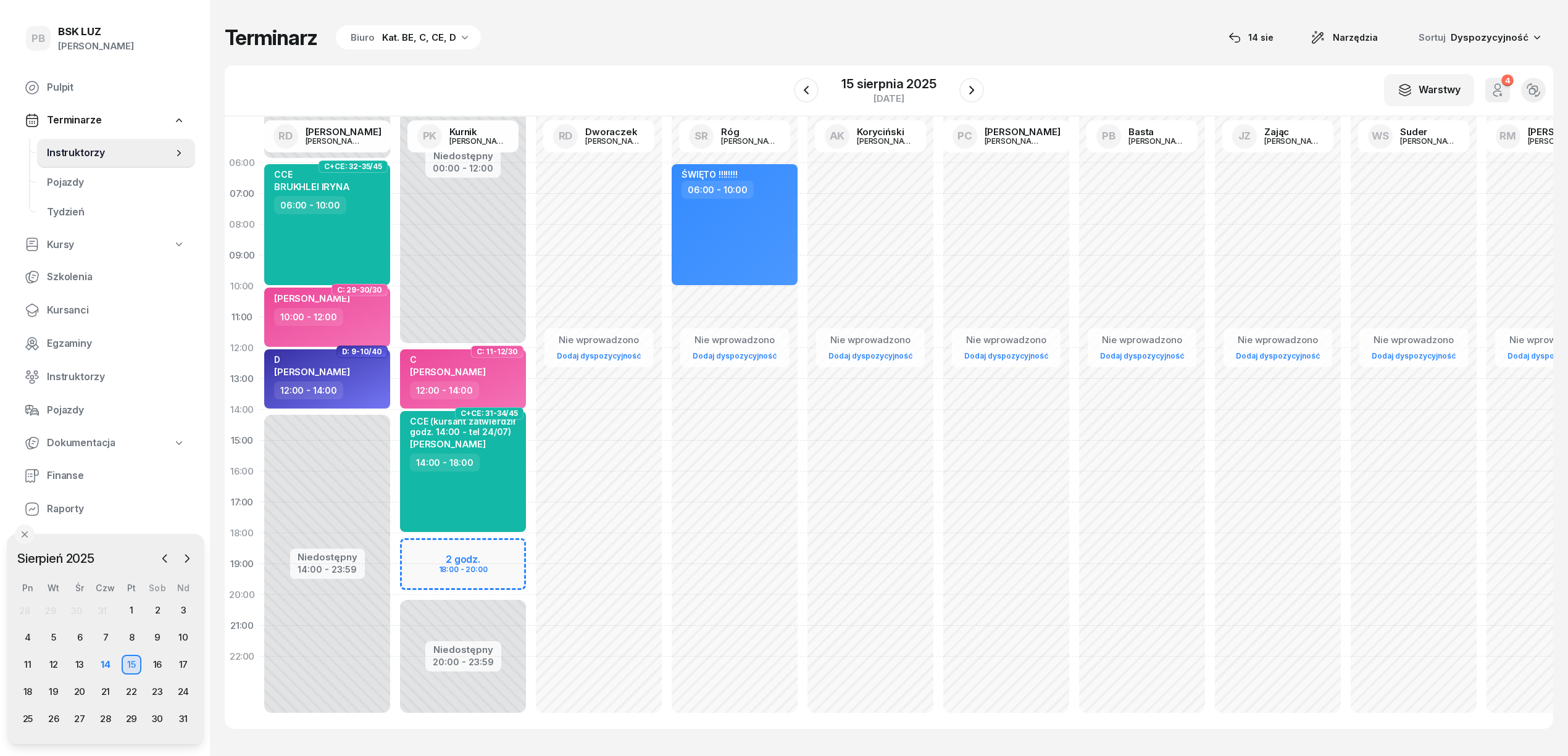
click at [566, 76] on div "W Wybierz AK Koryciński Artur BP Pająk Bogusław DA Arendarczyk Damian DP Pawłow…" at bounding box center [888, 91] width 1328 height 52
click at [109, 664] on div "14" at bounding box center [105, 664] width 20 height 20
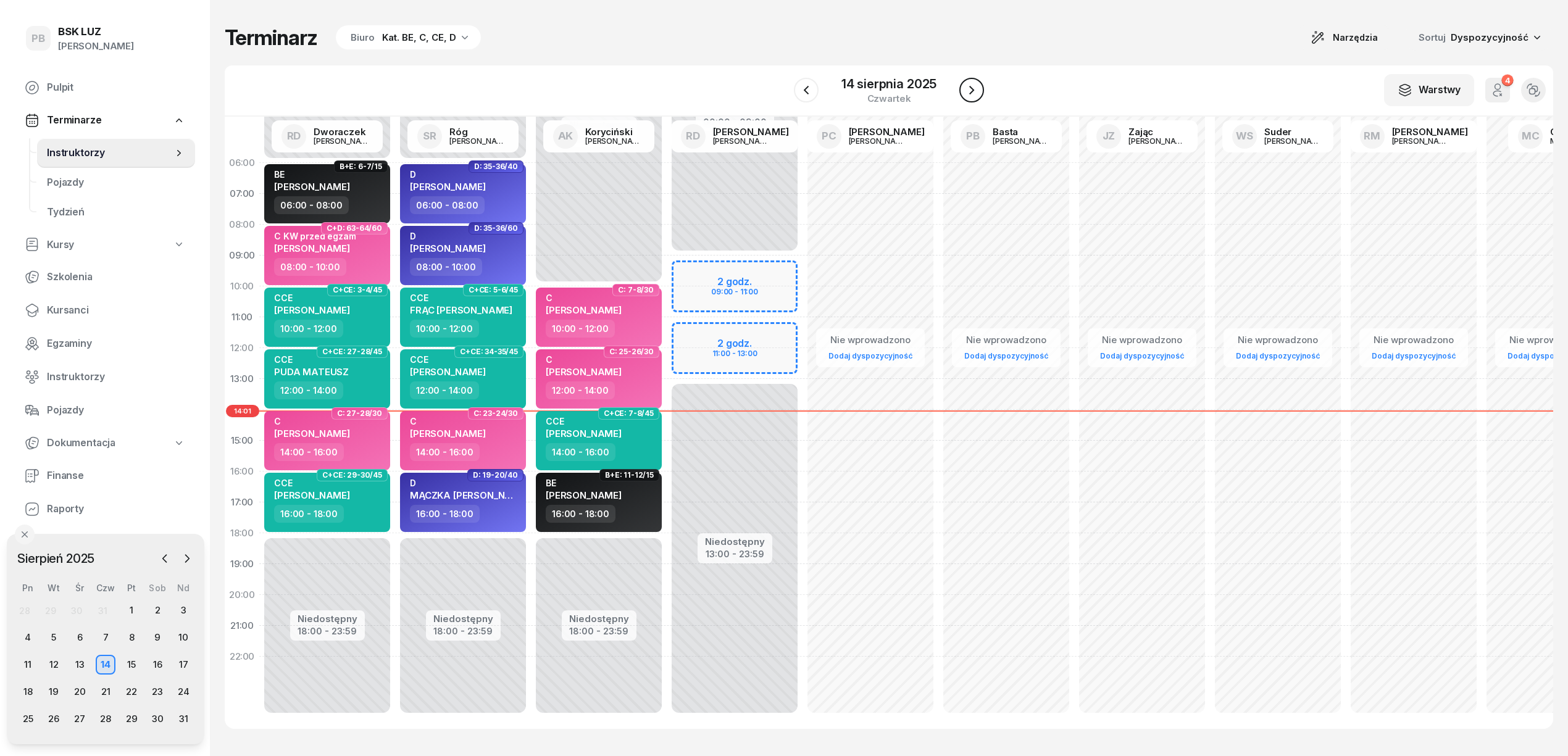
click at [965, 87] on icon "button" at bounding box center [971, 90] width 15 height 15
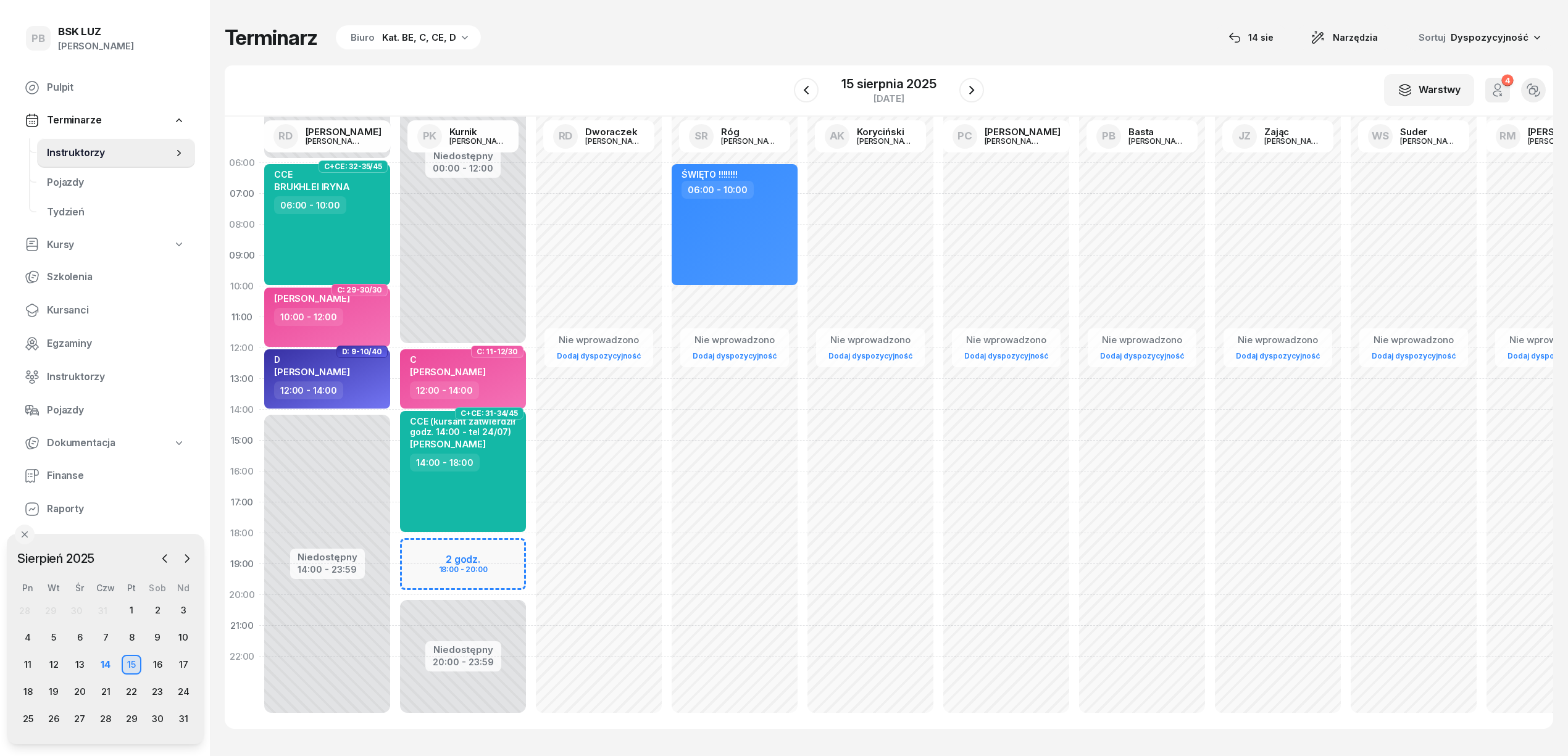
click at [736, 57] on div "Terminarz Biuro Kat. BE, C, CE, D 14 sie Narzędzia Sortuj Dyspozycyjność W Wybi…" at bounding box center [888, 377] width 1328 height 753
click at [58, 311] on span "Kursanci" at bounding box center [116, 310] width 138 height 16
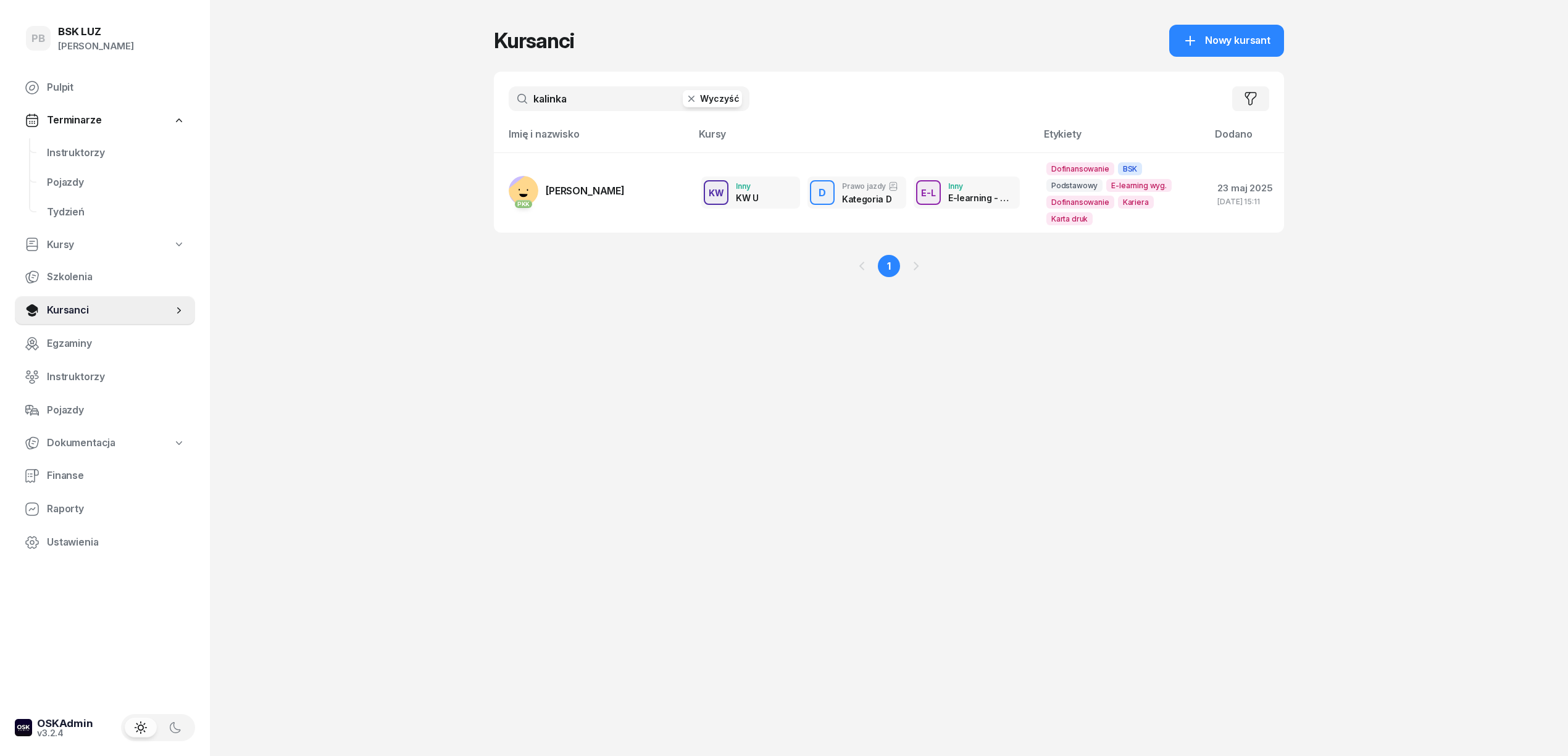
click at [581, 100] on input "kalinka" at bounding box center [629, 99] width 241 height 25
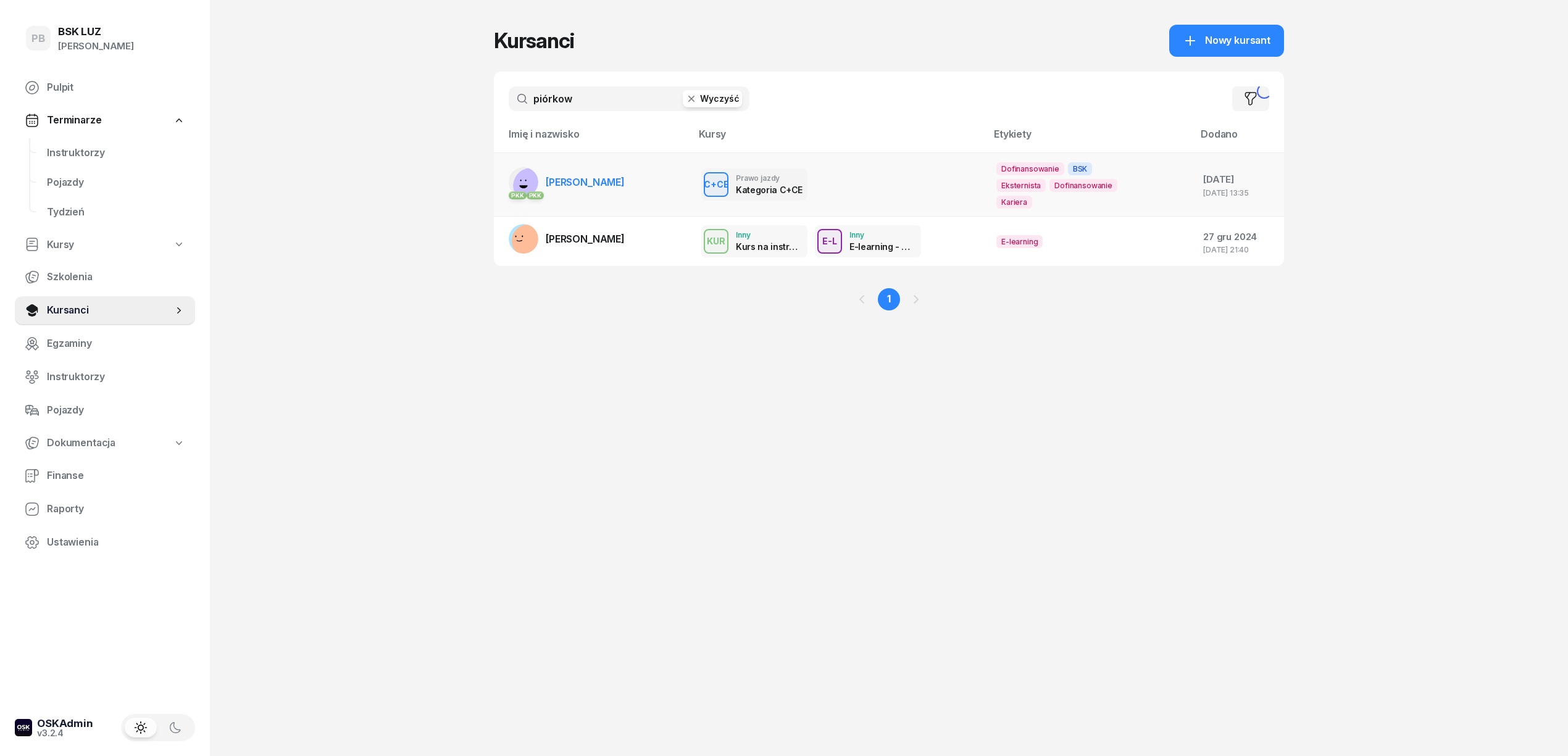
type input "piórkow"
click at [585, 176] on span "[PERSON_NAME]" at bounding box center [585, 181] width 79 height 12
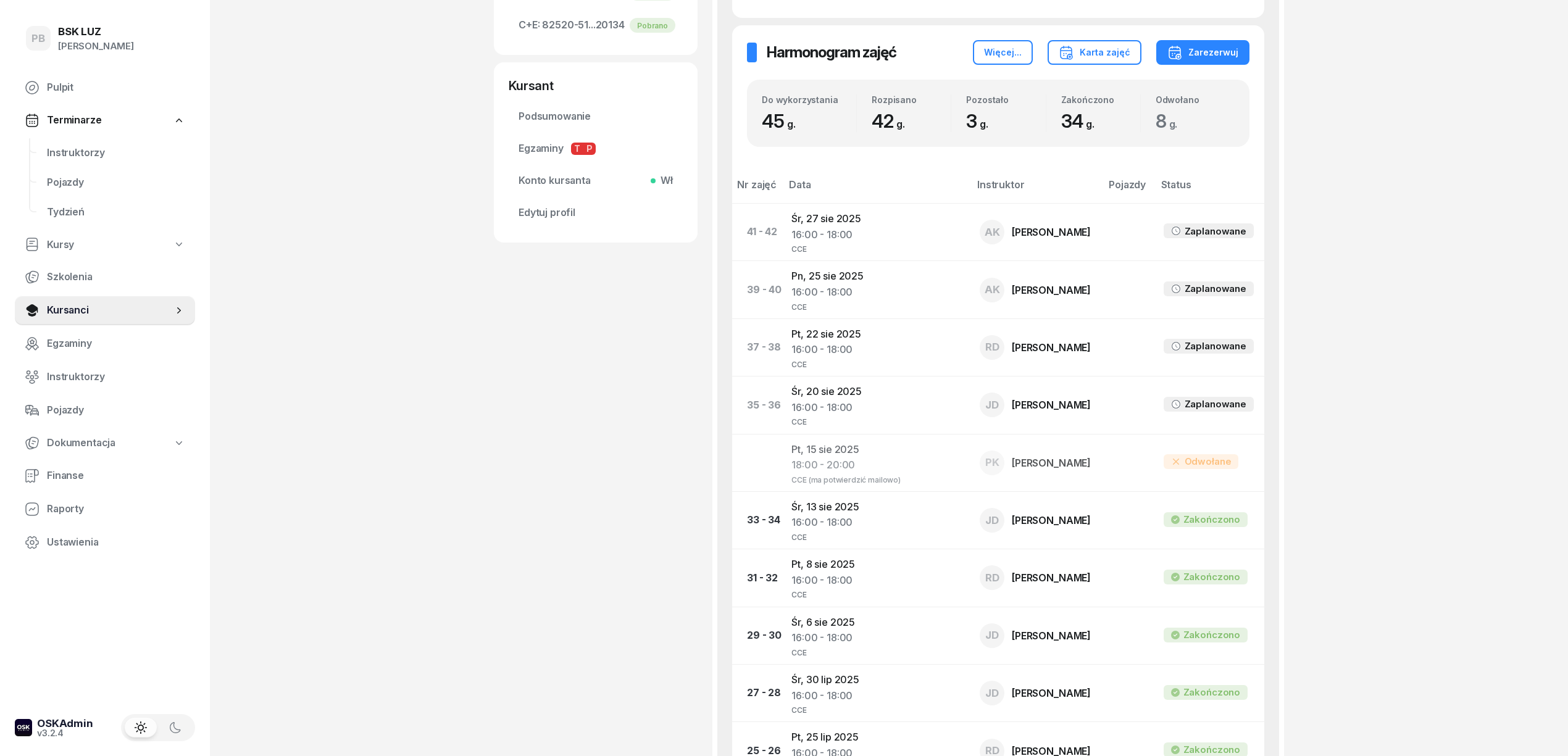
scroll to position [494, 0]
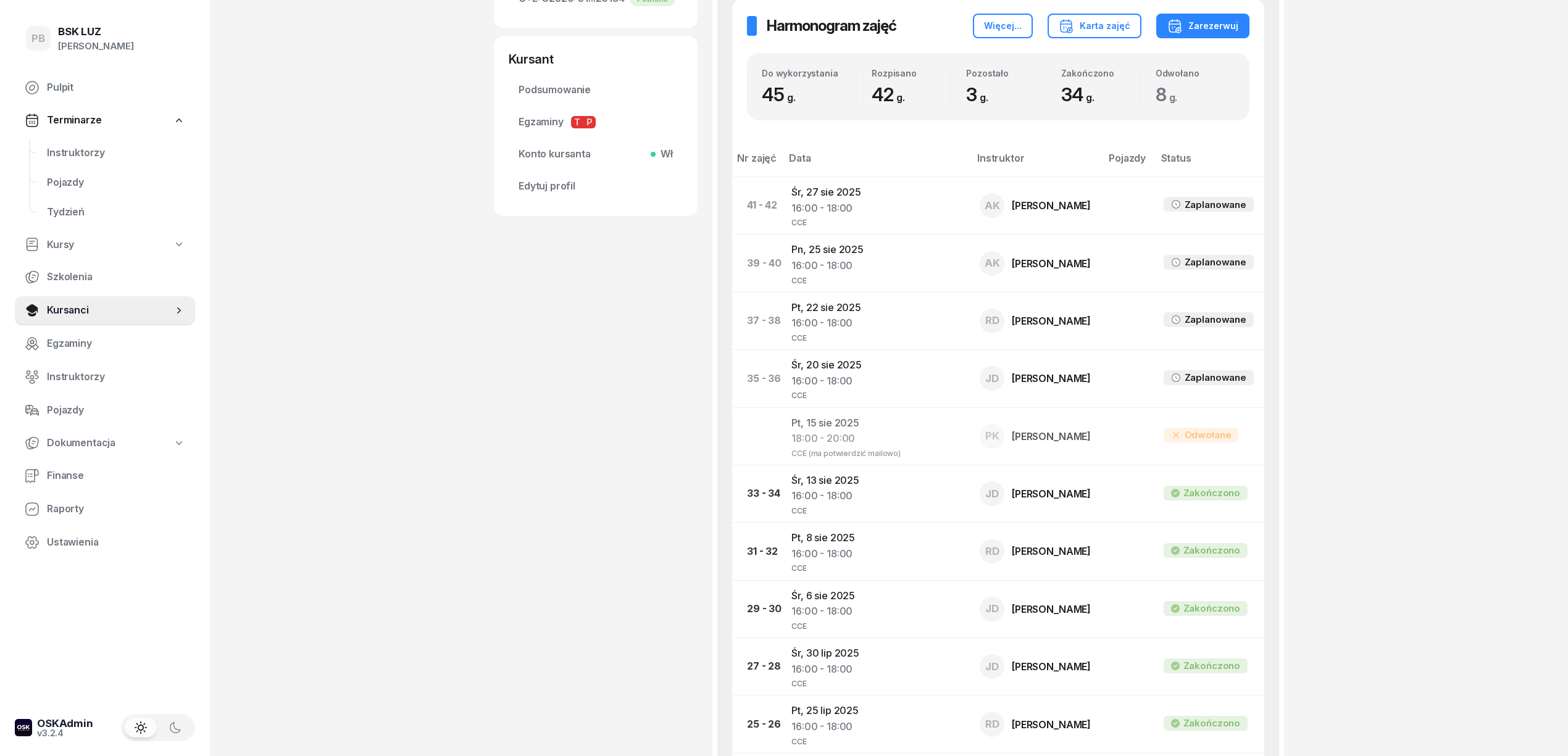
click at [409, 372] on div "PB BSK LUZ Patrycja Bogdanowicz Pulpit Terminarze Instruktorzy Pojazdy Tydzień …" at bounding box center [784, 640] width 1568 height 2267
click at [482, 406] on div "PB BSK LUZ Patrycja Bogdanowicz Pulpit Terminarze Instruktorzy Pojazdy Tydzień …" at bounding box center [784, 640] width 1568 height 2267
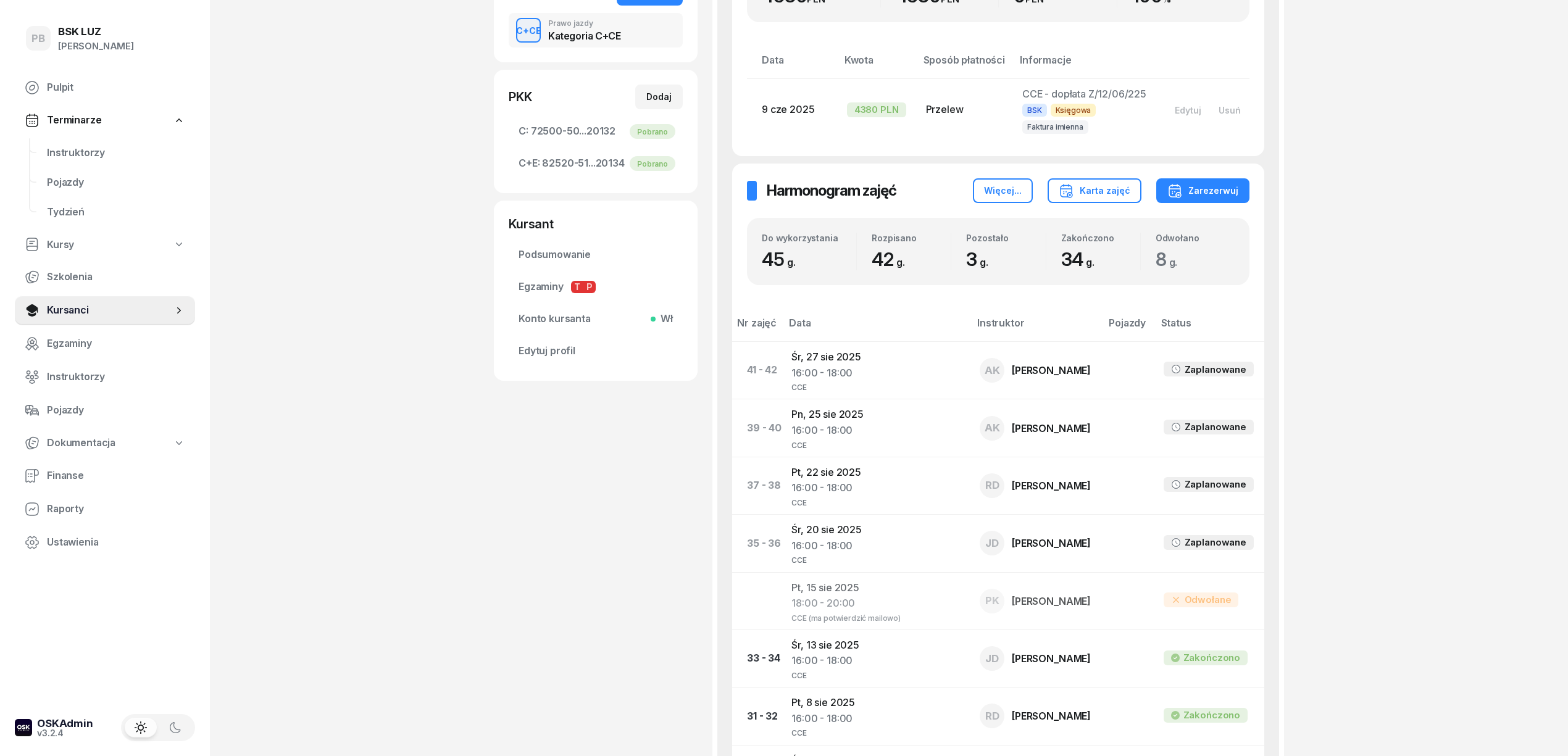
scroll to position [247, 0]
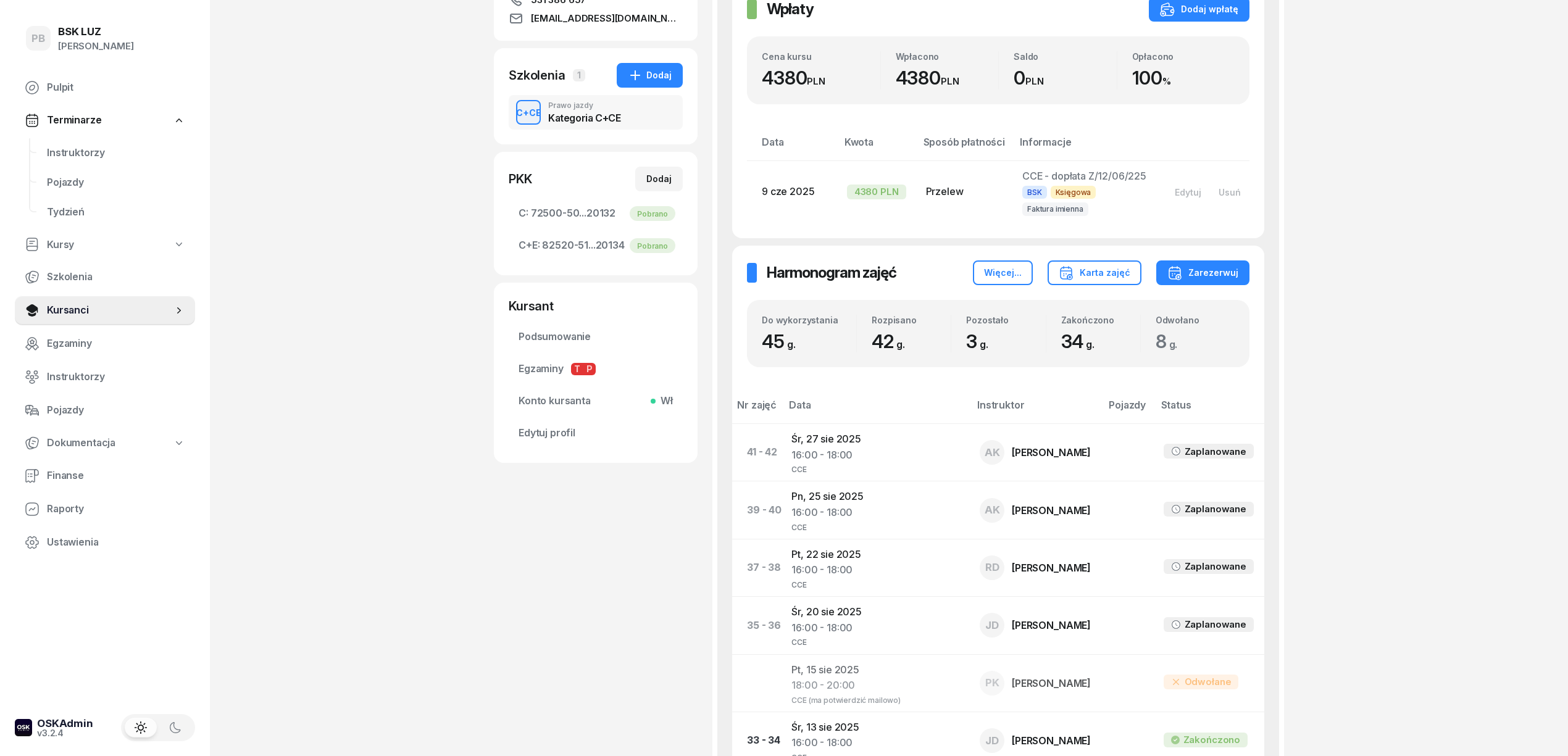
click at [67, 155] on span "Instruktorzy" at bounding box center [116, 153] width 138 height 16
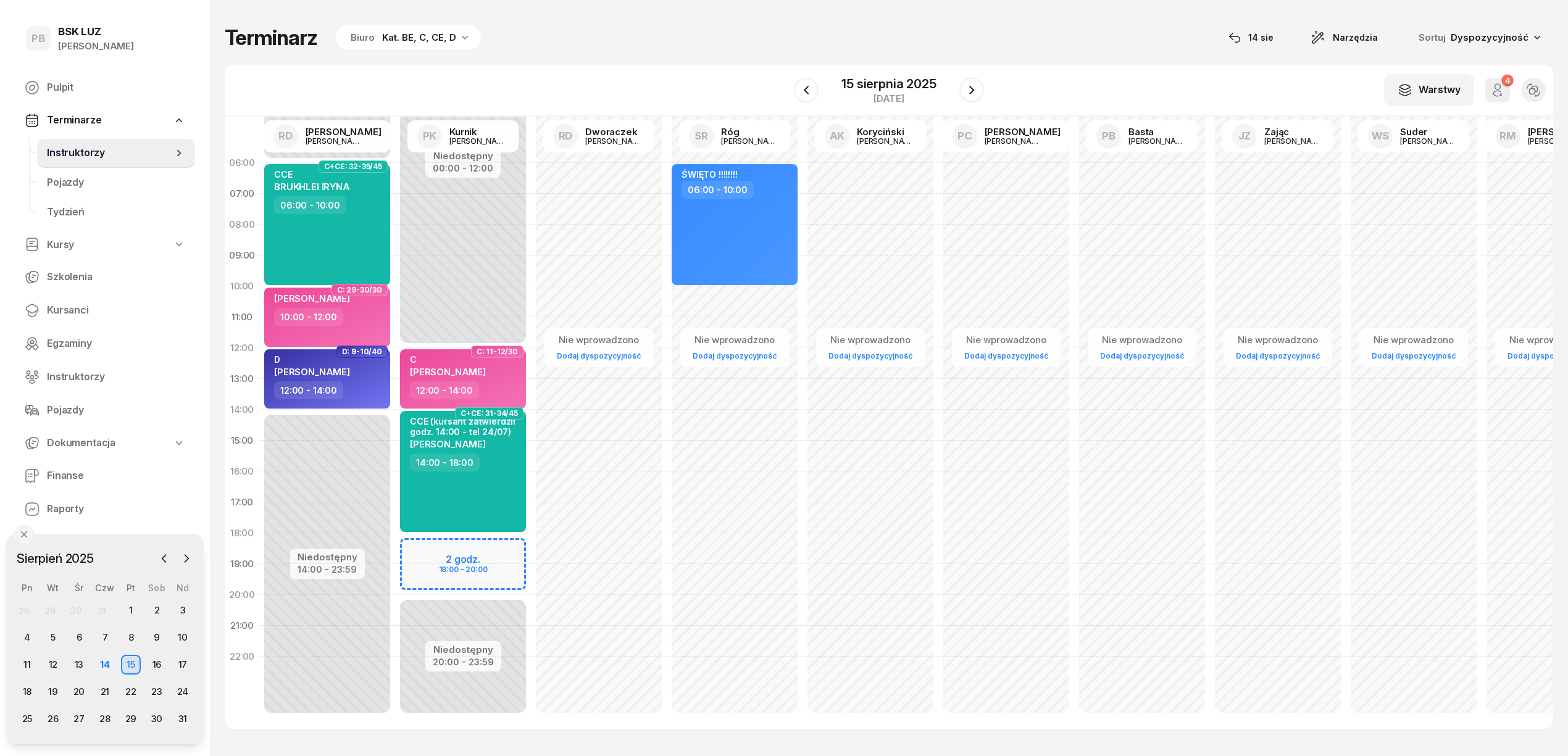
click at [643, 62] on div "Terminarz Biuro Kat. BE, C, CE, D 14 sie Narzędzia Sortuj Dyspozycyjność W Wybi…" at bounding box center [888, 377] width 1328 height 753
click at [105, 668] on div "14" at bounding box center [104, 664] width 20 height 20
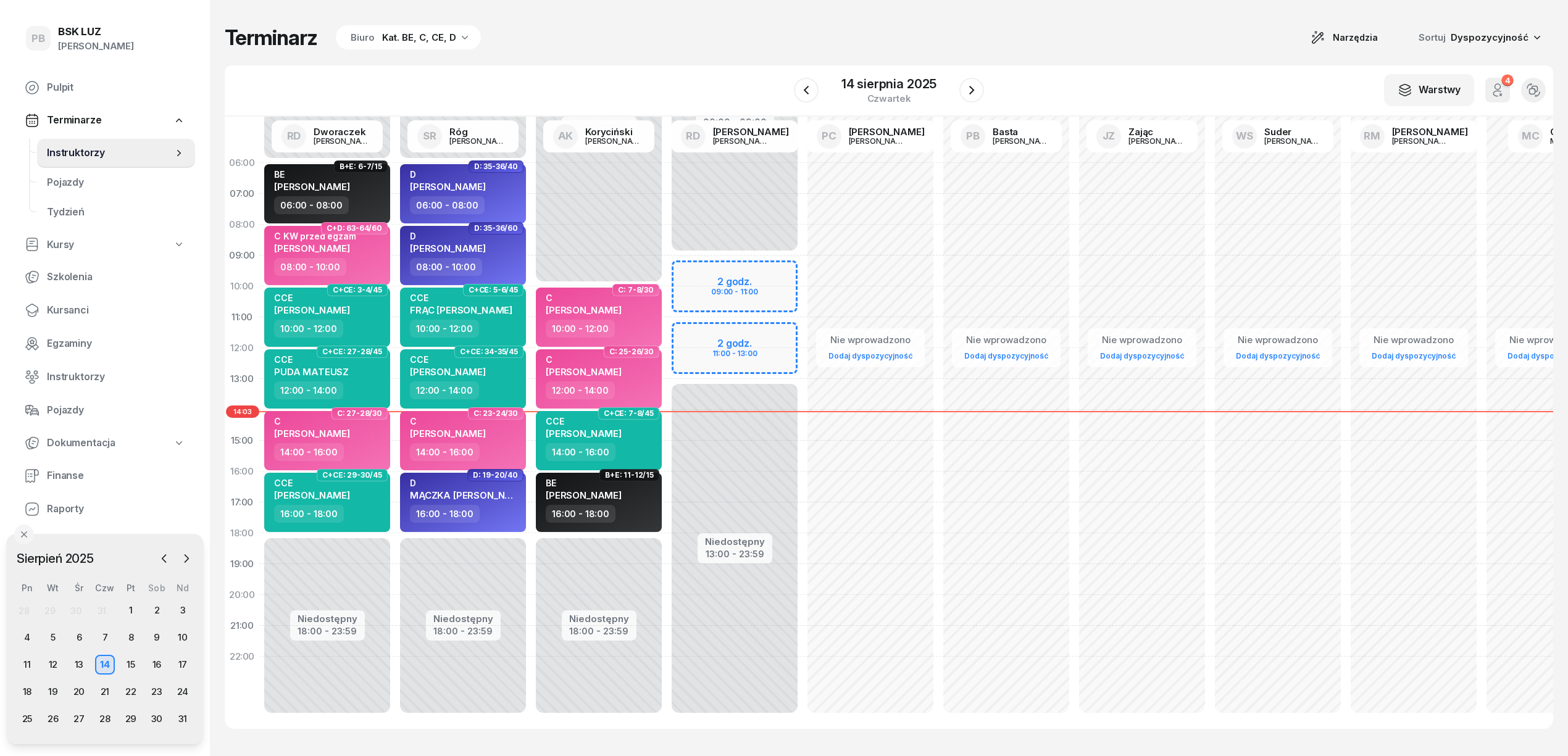
click at [745, 30] on div "Terminarz Biuro Kat. BE, C, CE, D Narzędzia Sortuj Dyspozycyjność" at bounding box center [888, 38] width 1328 height 26
click at [1243, 43] on div "Terminarz Biuro Kat. BE, C, CE, D Narzędzia Sortuj Dyspozycyjność" at bounding box center [888, 38] width 1328 height 26
click at [972, 92] on icon "button" at bounding box center [972, 90] width 5 height 9
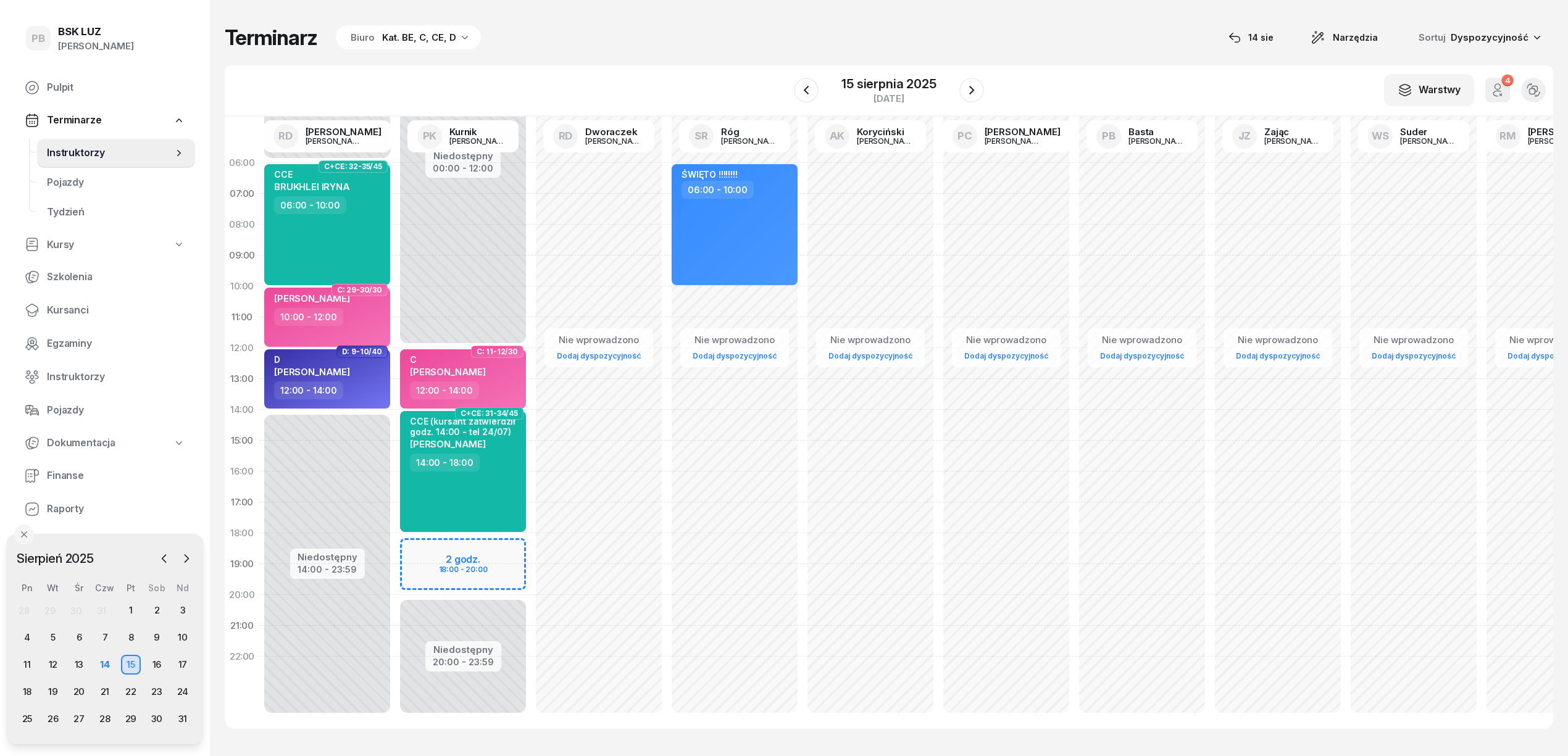
drag, startPoint x: 972, startPoint y: 92, endPoint x: 743, endPoint y: 34, distance: 236.2
click at [743, 34] on div "Terminarz Biuro Kat. BE, C, CE, D 14 sie Narzędzia Sortuj Dyspozycyjność W Wybi…" at bounding box center [888, 377] width 1328 height 753
click at [974, 94] on icon "button" at bounding box center [971, 90] width 15 height 15
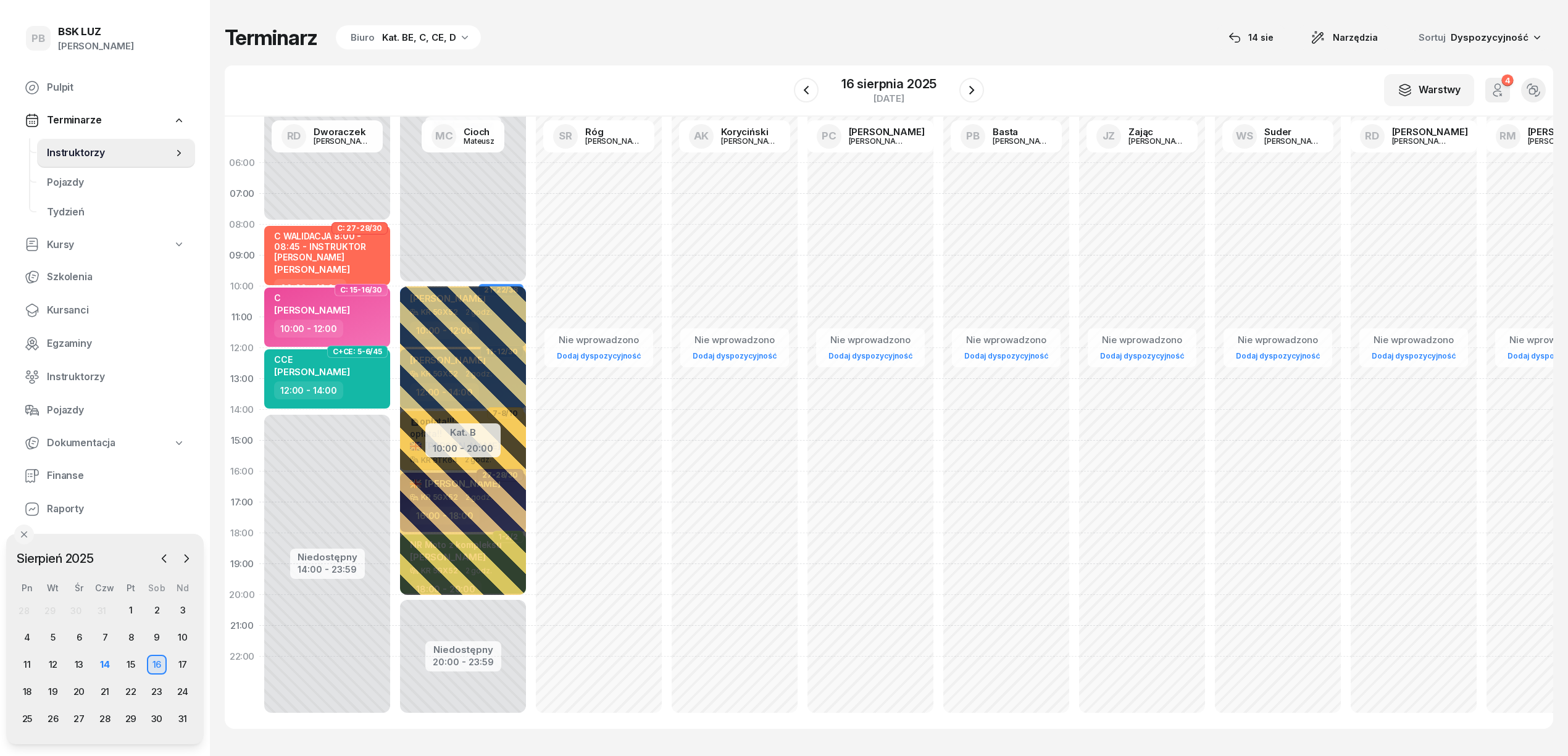
click at [710, 10] on div "Terminarz Biuro Kat. BE, C, CE, D 14 sie Narzędzia Sortuj Dyspozycyjność W Wybi…" at bounding box center [888, 377] width 1328 height 753
click at [960, 57] on div "Terminarz Biuro Kat. BE, C, CE, D 14 sie Narzędzia Sortuj Dyspozycyjność W Wybi…" at bounding box center [888, 377] width 1328 height 753
click at [108, 668] on div "14" at bounding box center [104, 664] width 20 height 20
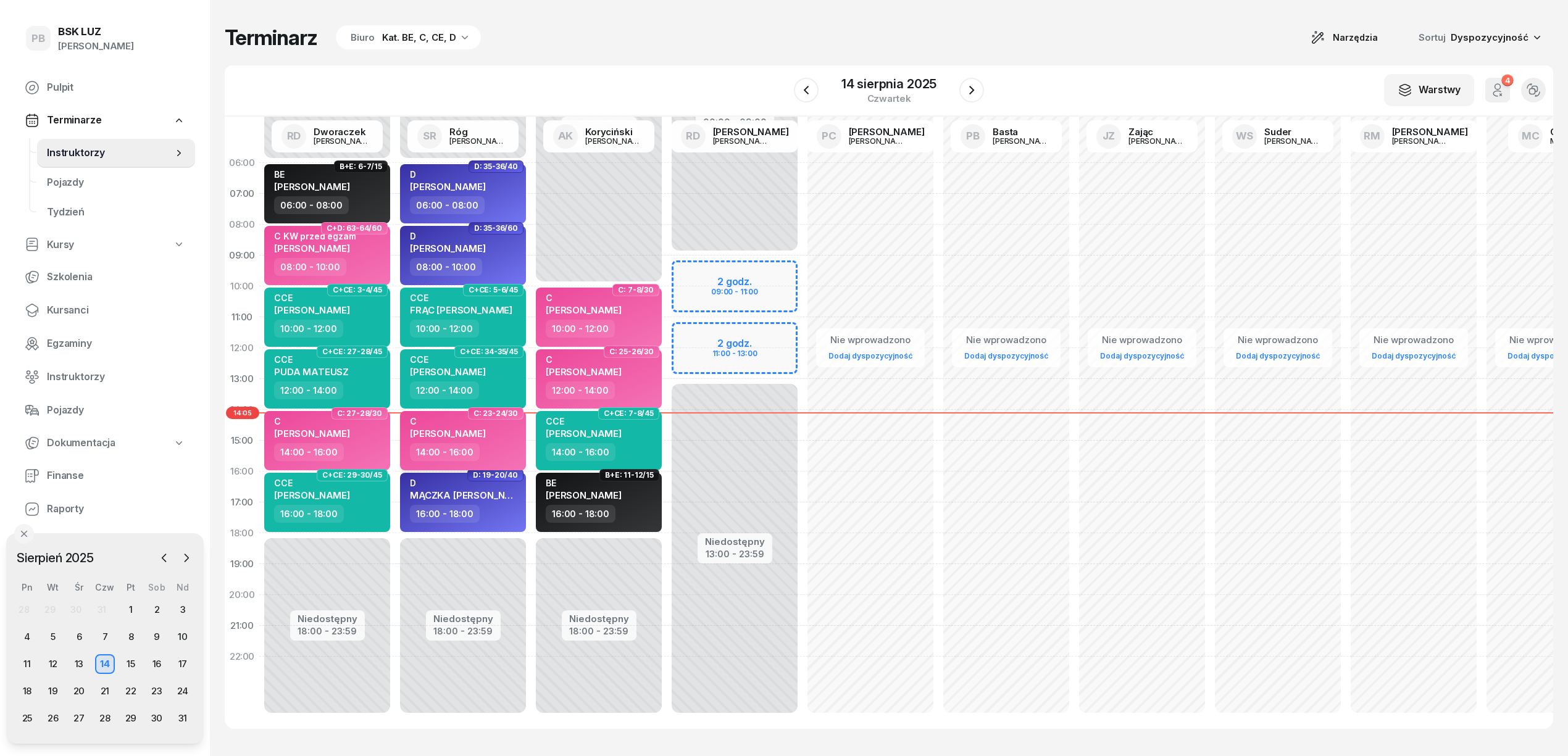
click at [493, 444] on div "14:00 - 16:00" at bounding box center [464, 452] width 109 height 18
click at [493, 442] on div "C KWIECIEŃ PAWEŁ" at bounding box center [464, 430] width 109 height 27
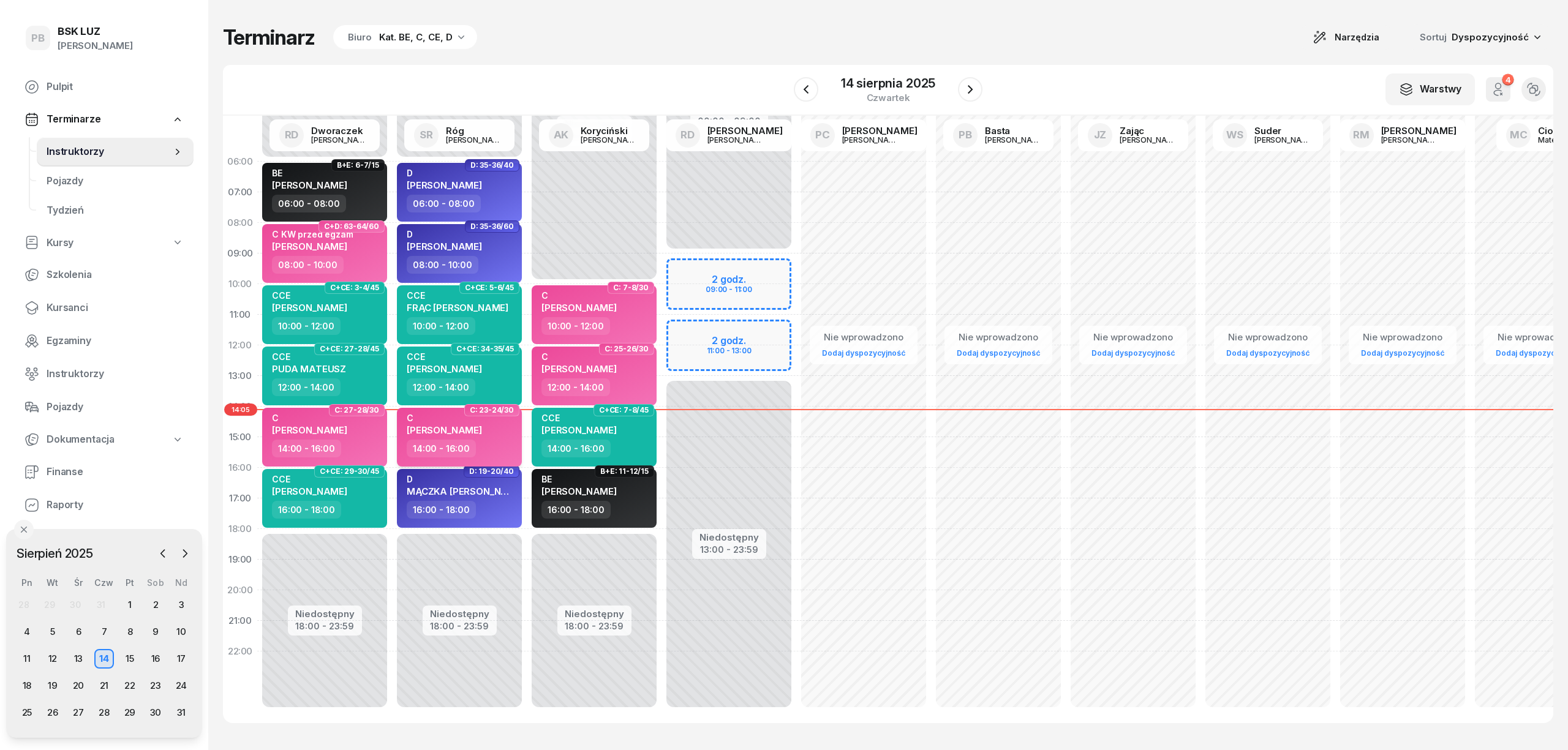
select select "14"
select select "16"
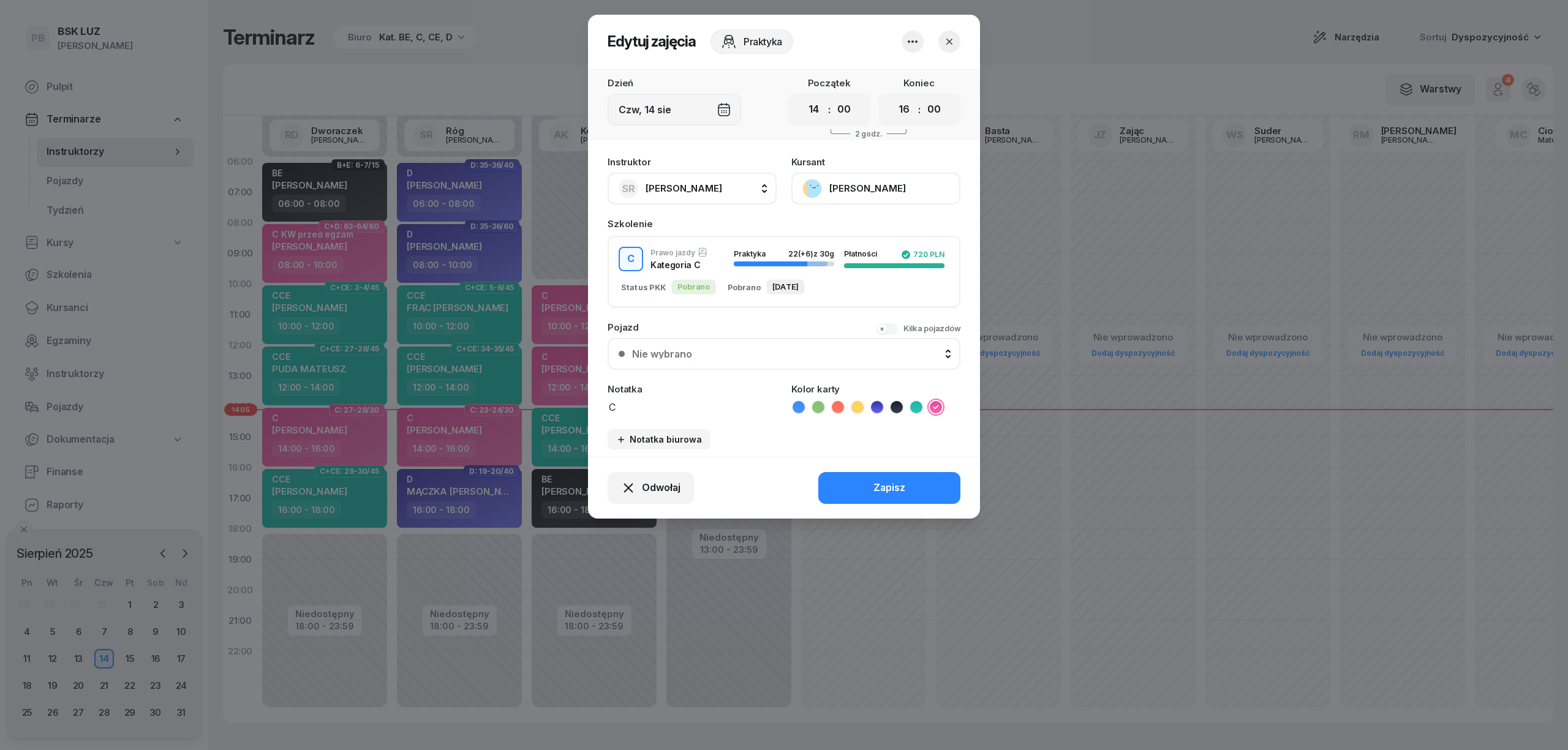
click at [880, 187] on button "[PERSON_NAME]" at bounding box center [876, 189] width 169 height 32
click at [878, 226] on link "Otwórz profil" at bounding box center [875, 230] width 162 height 31
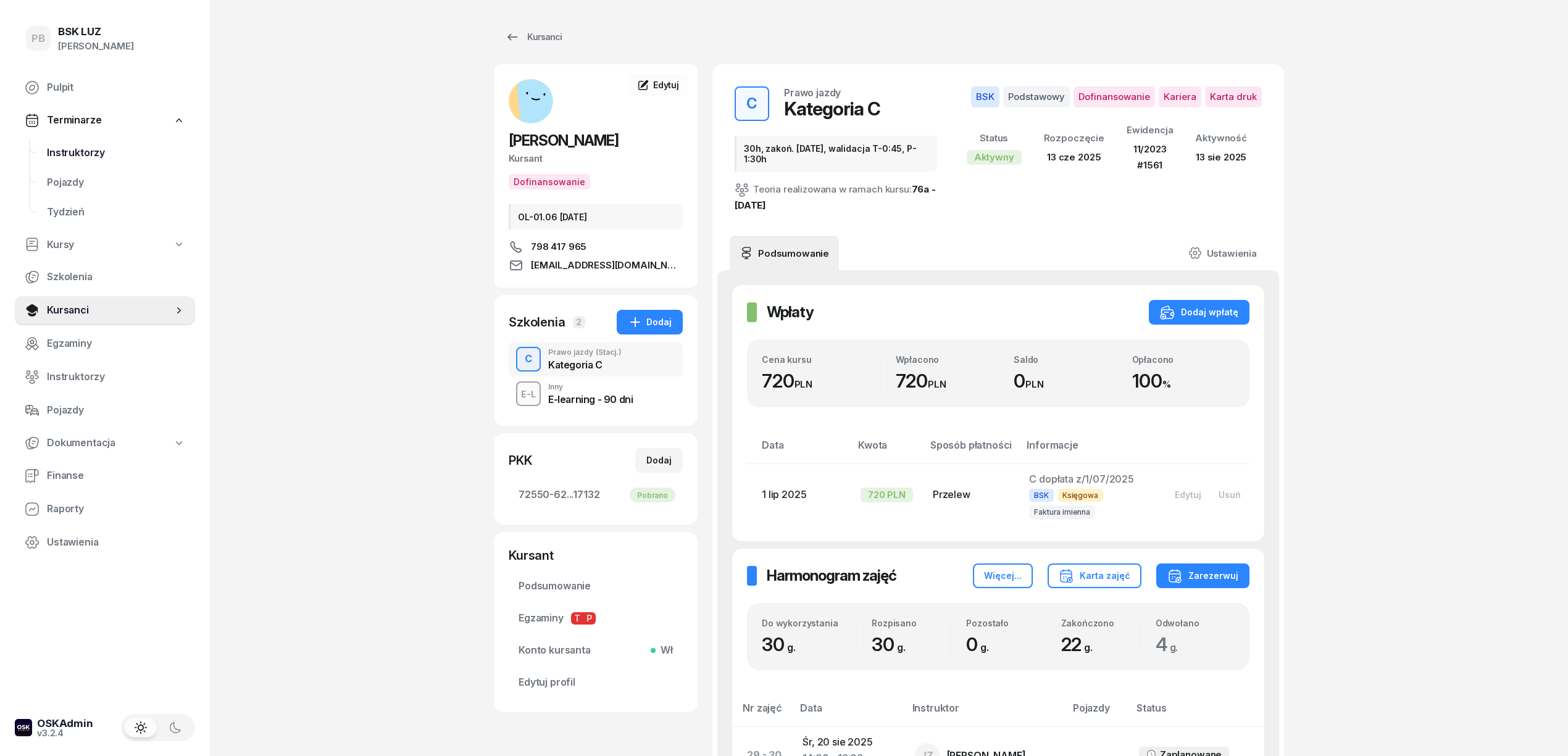
click at [99, 148] on span "Instruktorzy" at bounding box center [116, 153] width 138 height 16
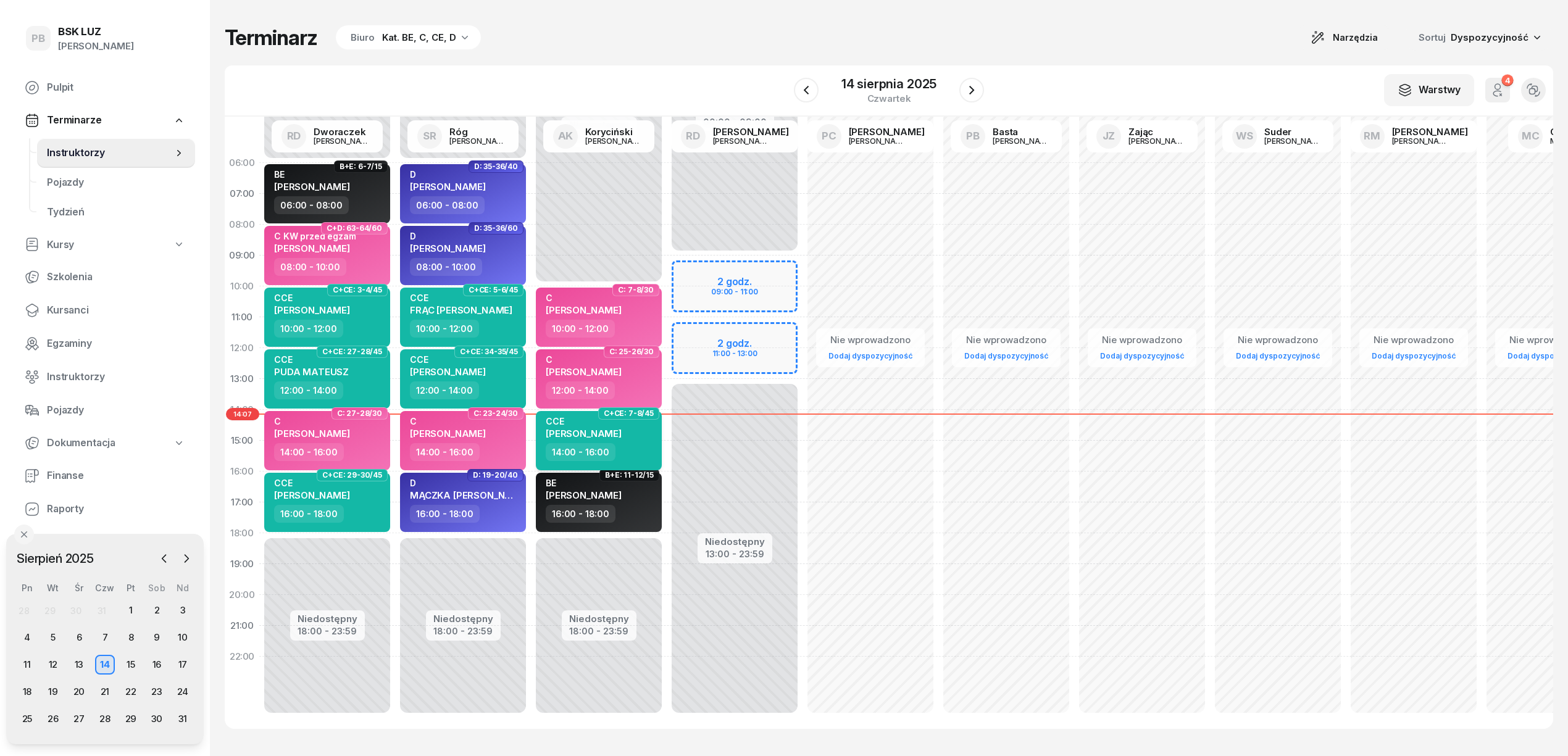
click at [633, 438] on div "CCE BASTER KAMIL" at bounding box center [599, 430] width 109 height 27
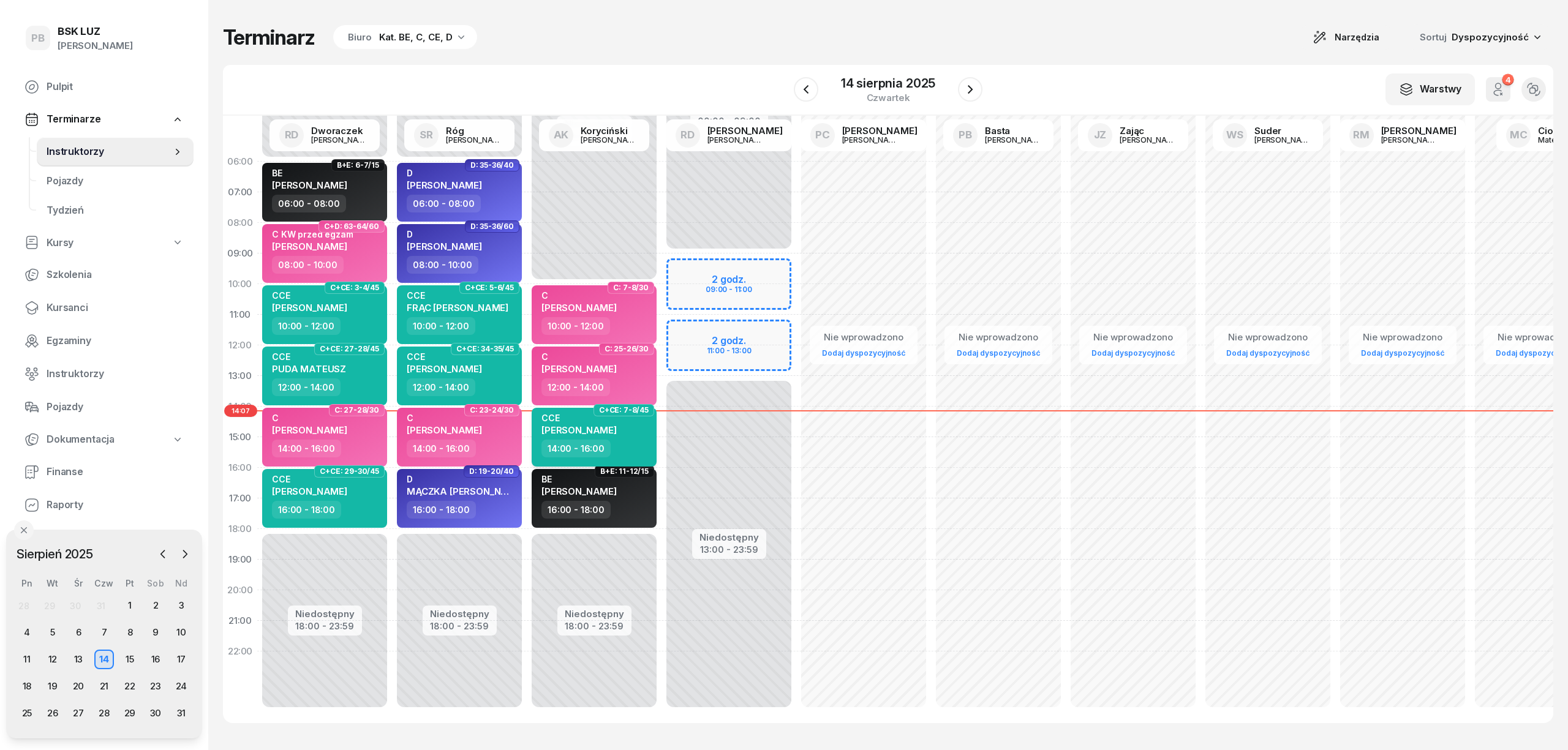
select select "14"
select select "16"
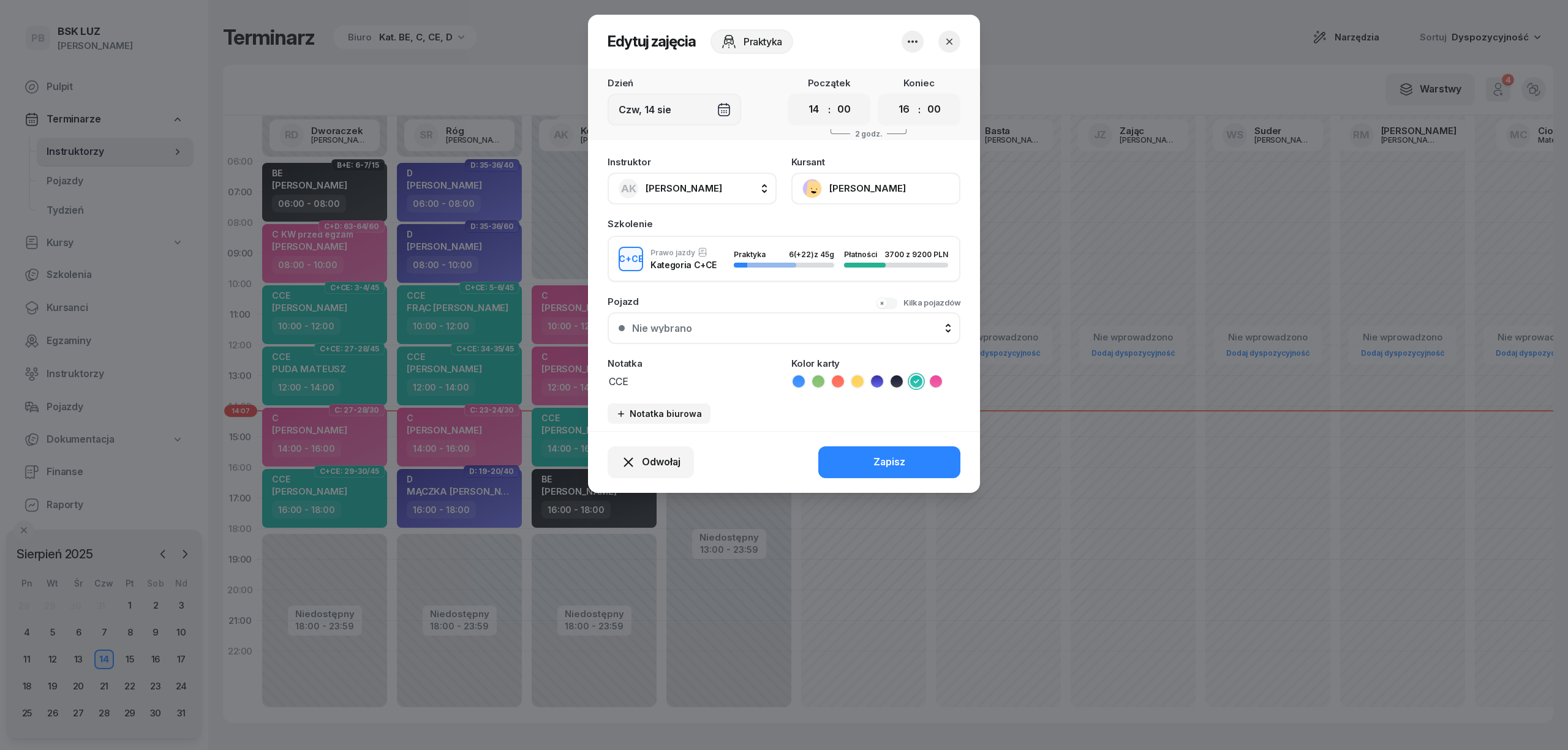
click at [861, 182] on button "[PERSON_NAME]" at bounding box center [876, 189] width 169 height 32
click at [856, 227] on div "Otwórz profil" at bounding box center [831, 230] width 59 height 16
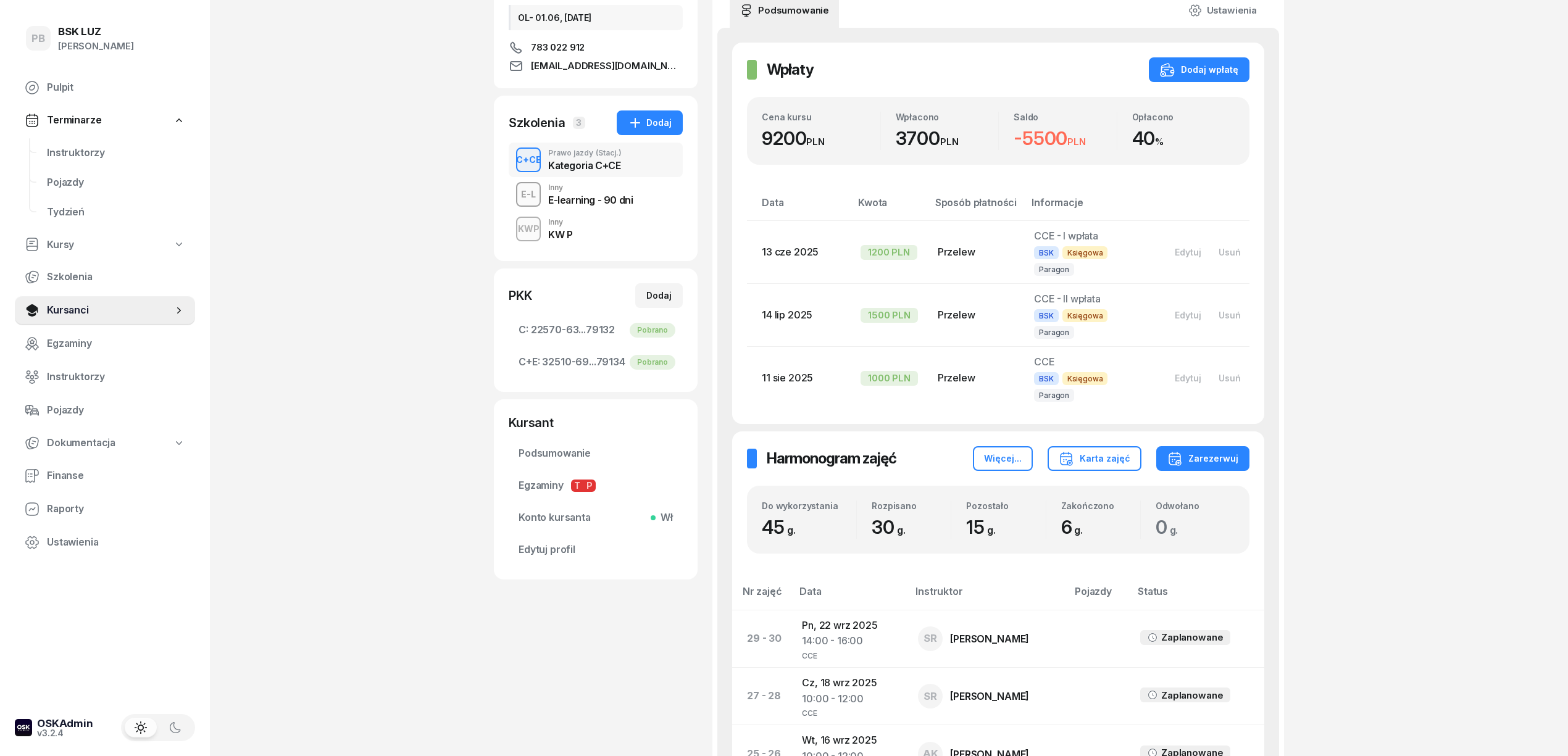
scroll to position [164, 0]
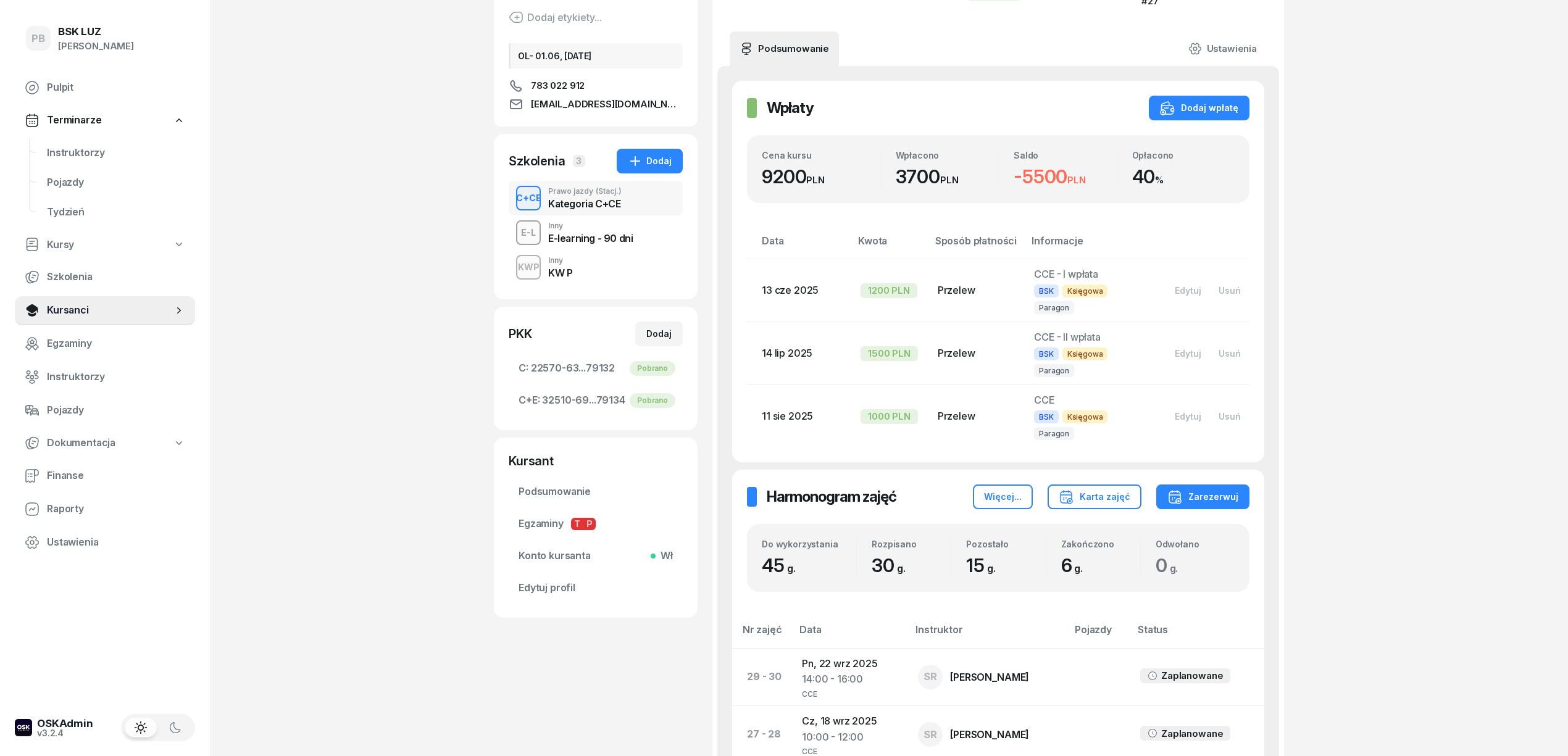
click at [1440, 309] on div "PB BSK LUZ Patrycja Bogdanowicz Pulpit Terminarze Instruktorzy Pojazdy Tydzień …" at bounding box center [784, 752] width 1568 height 1832
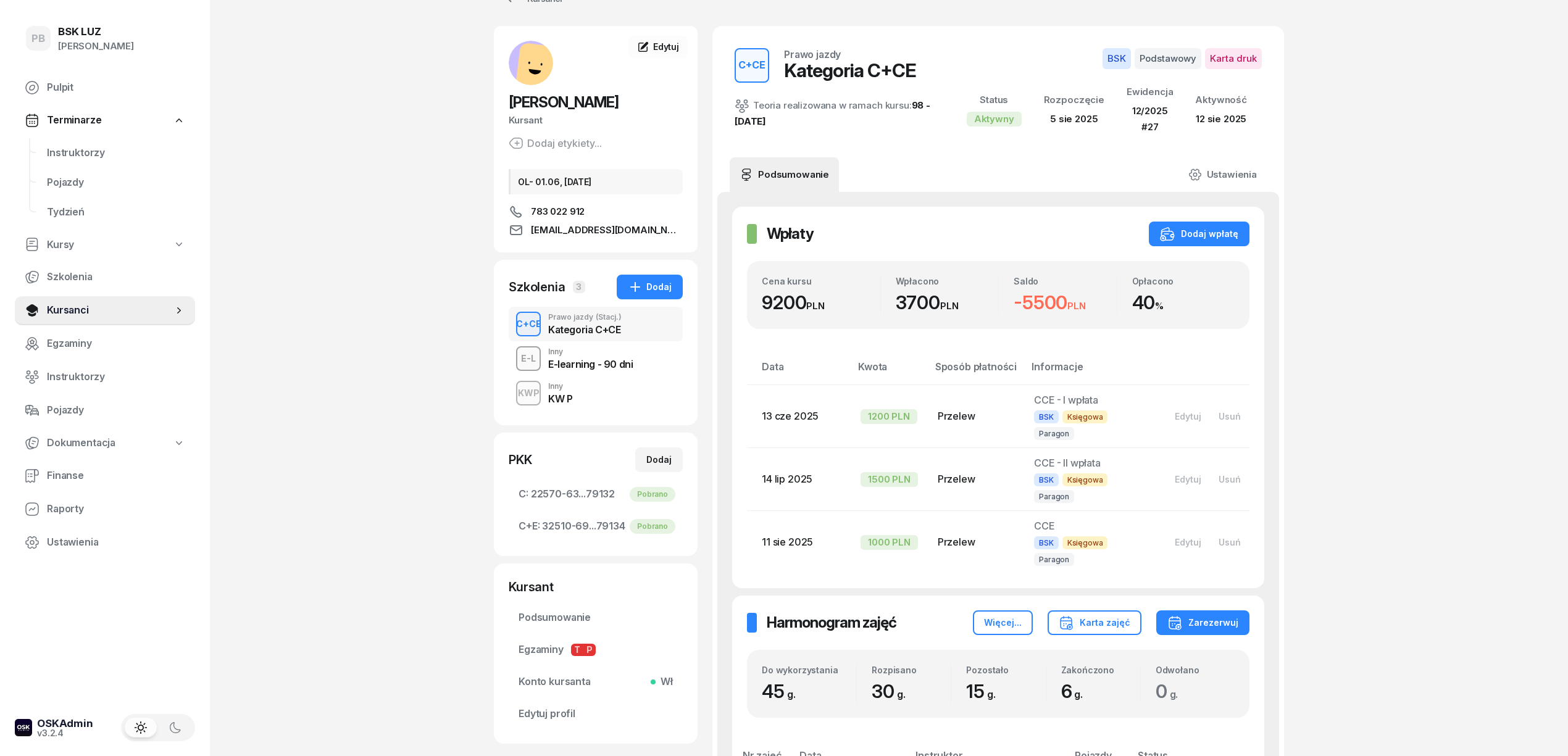
scroll to position [0, 0]
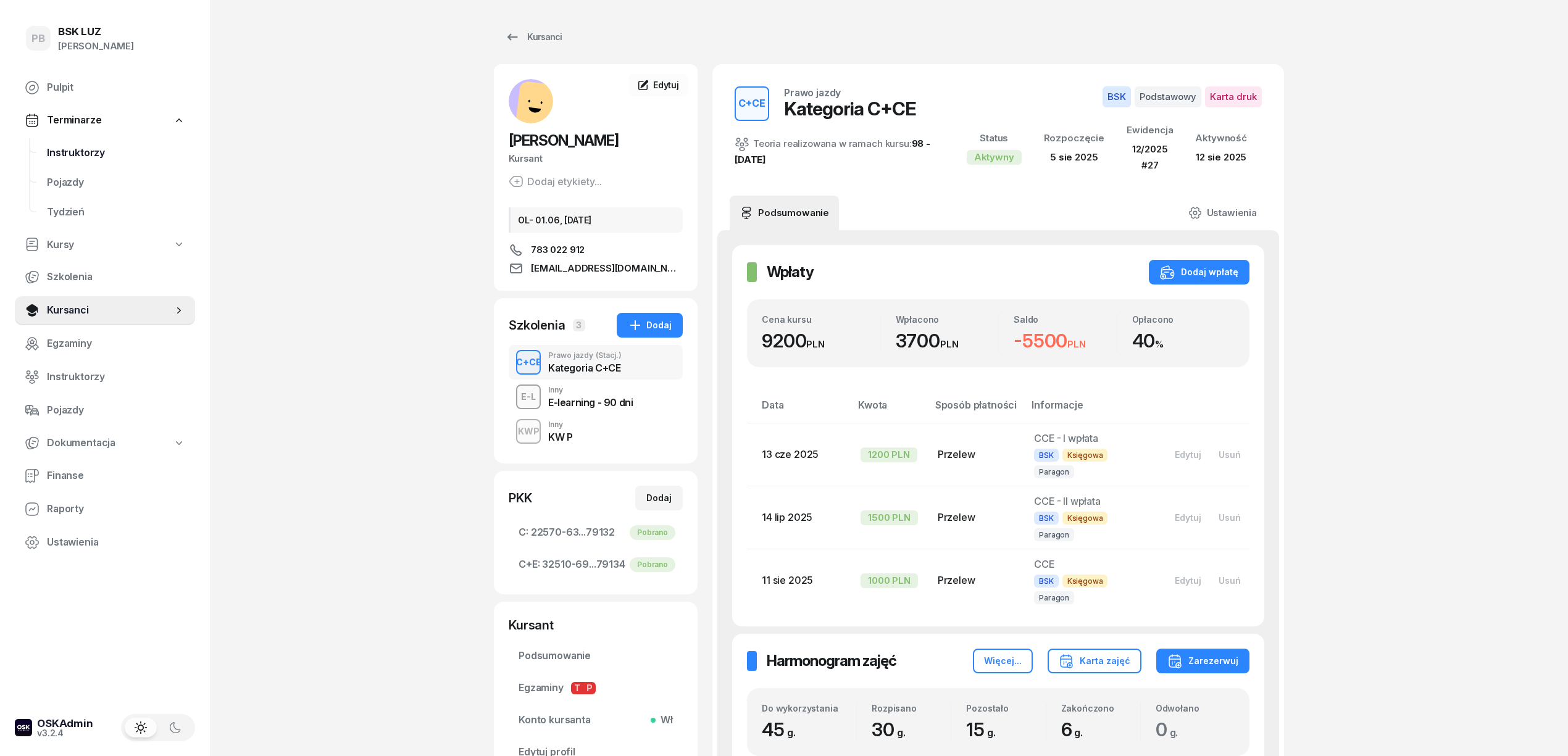
click at [73, 148] on span "Instruktorzy" at bounding box center [116, 153] width 138 height 16
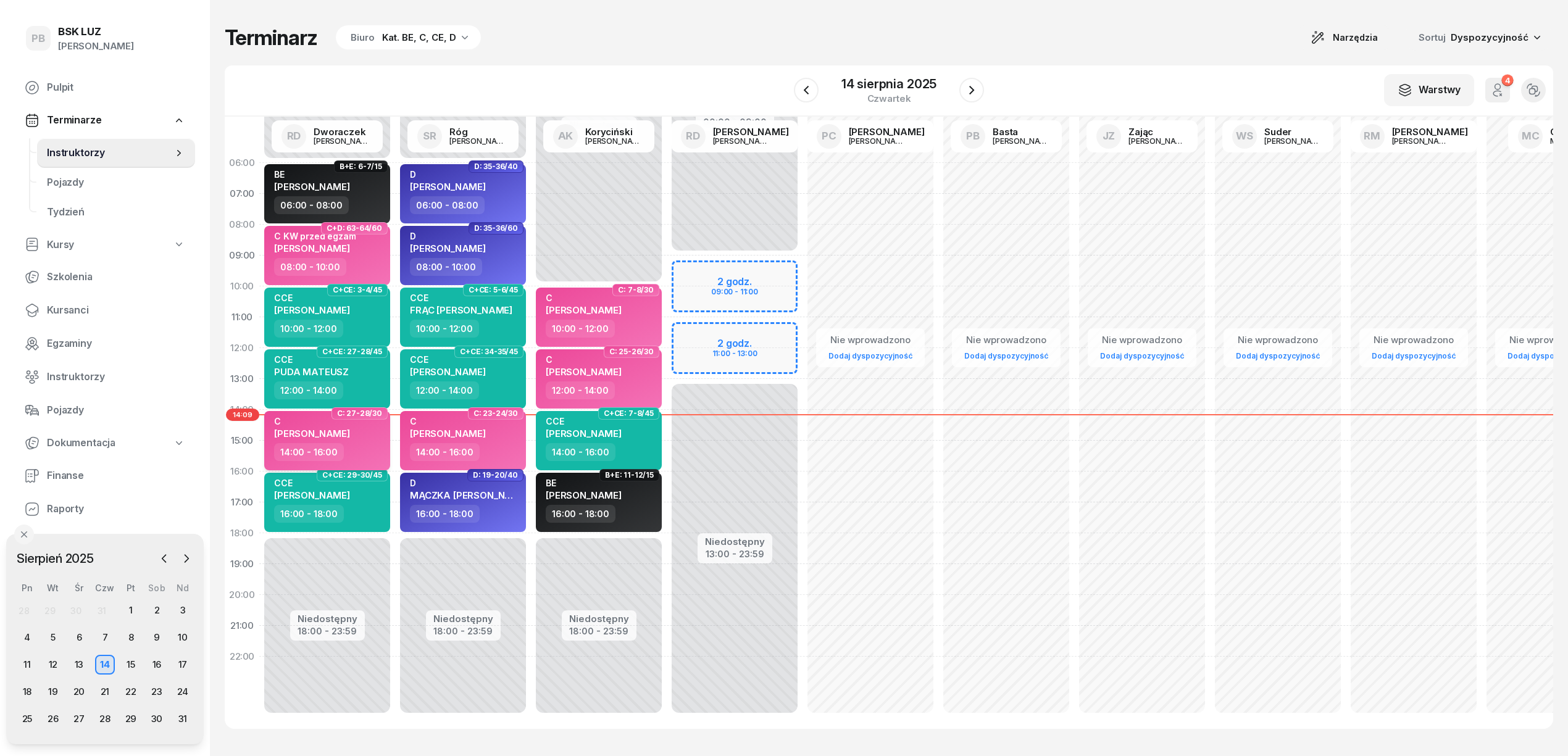
click at [350, 428] on span "[PERSON_NAME]" at bounding box center [312, 433] width 76 height 11
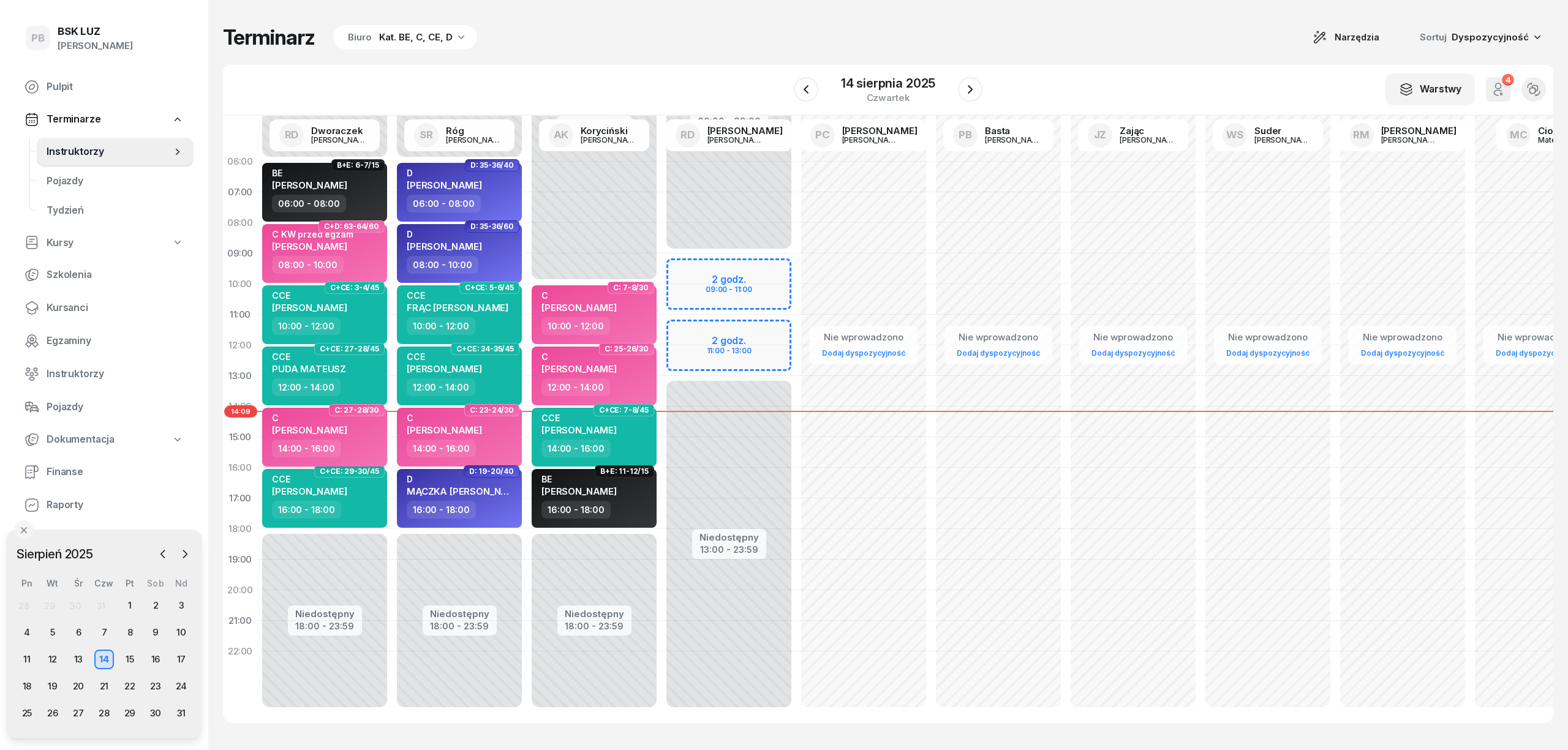
select select "14"
select select "16"
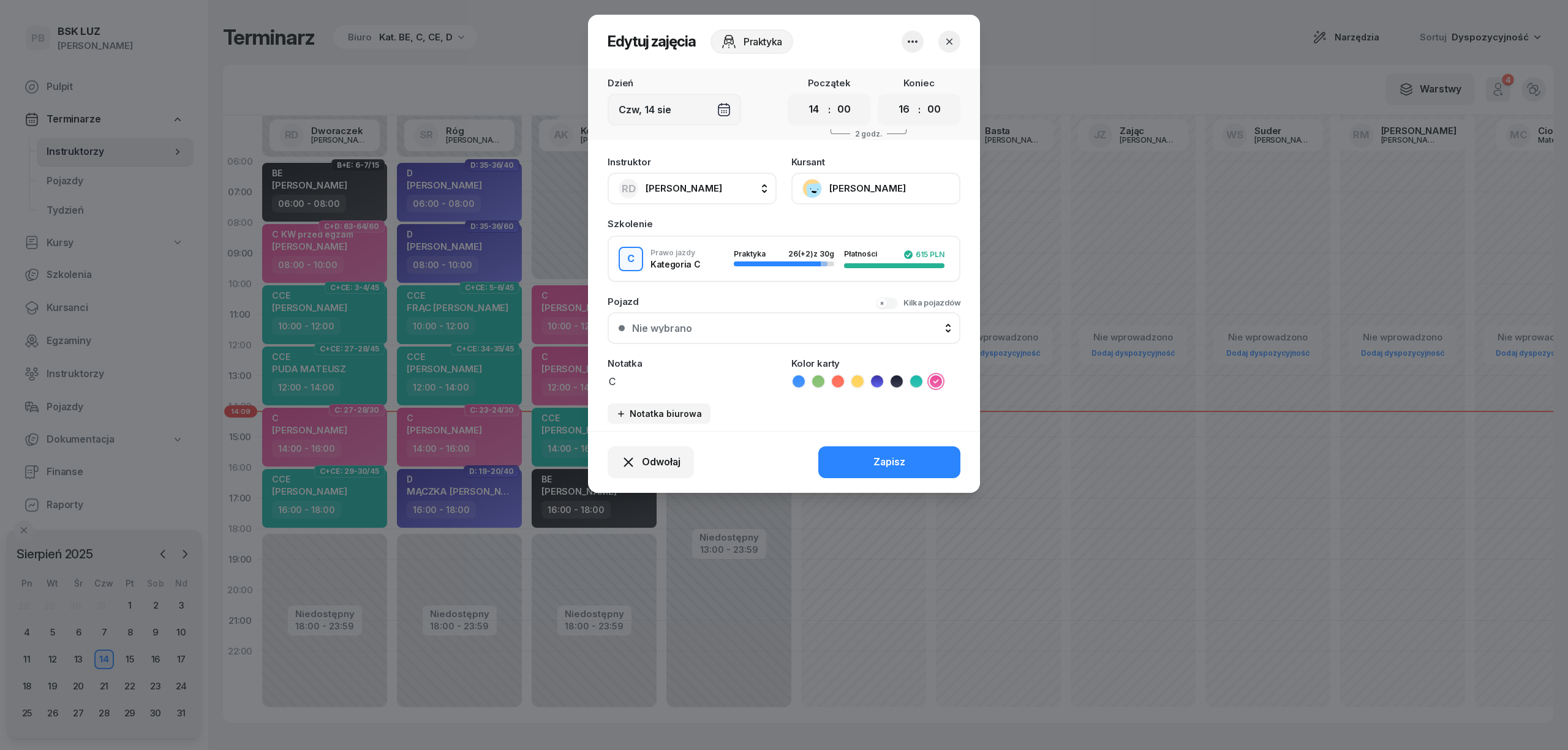
click at [858, 196] on button "[PERSON_NAME]" at bounding box center [876, 189] width 169 height 32
click at [850, 224] on div "Otwórz profil" at bounding box center [831, 230] width 59 height 16
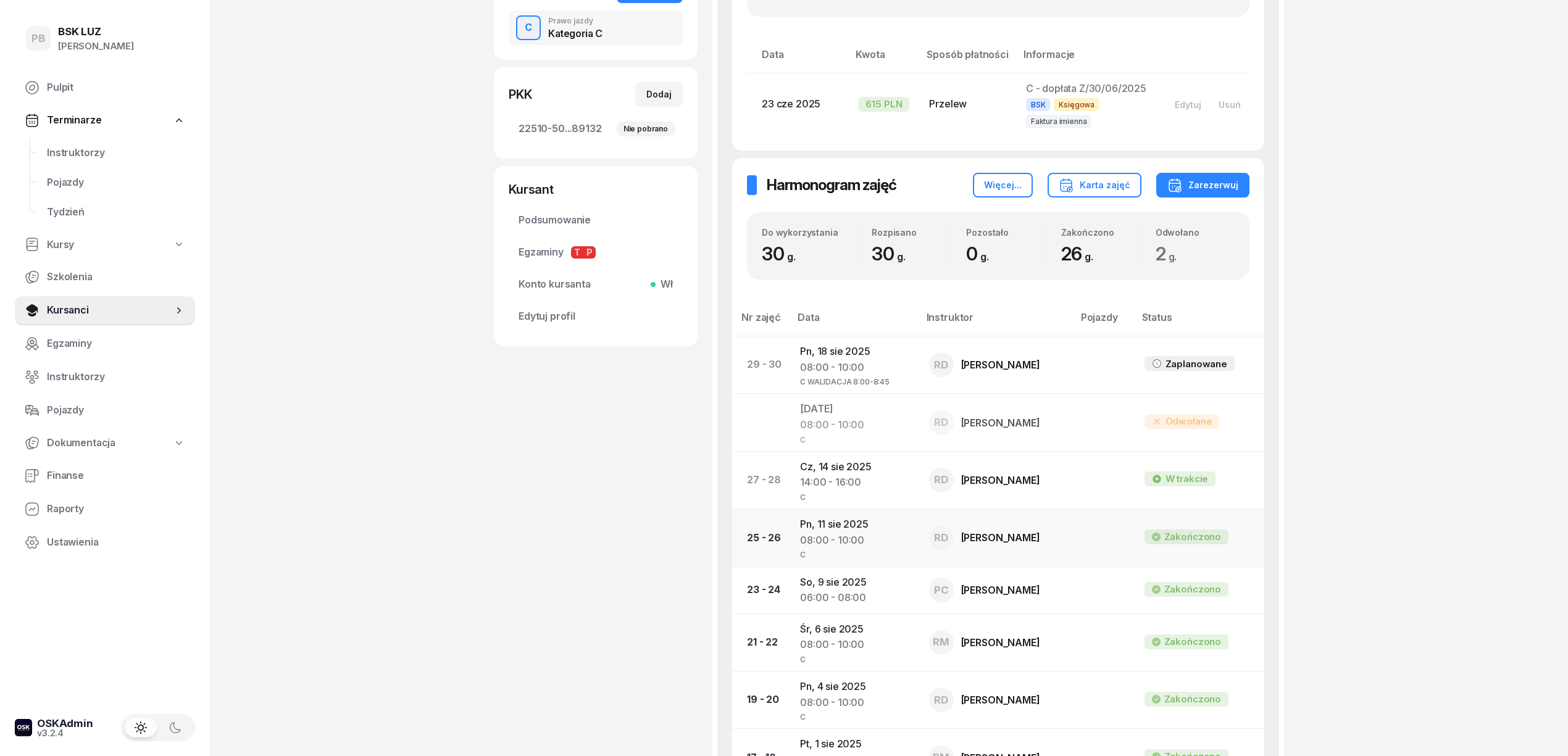
scroll to position [329, 0]
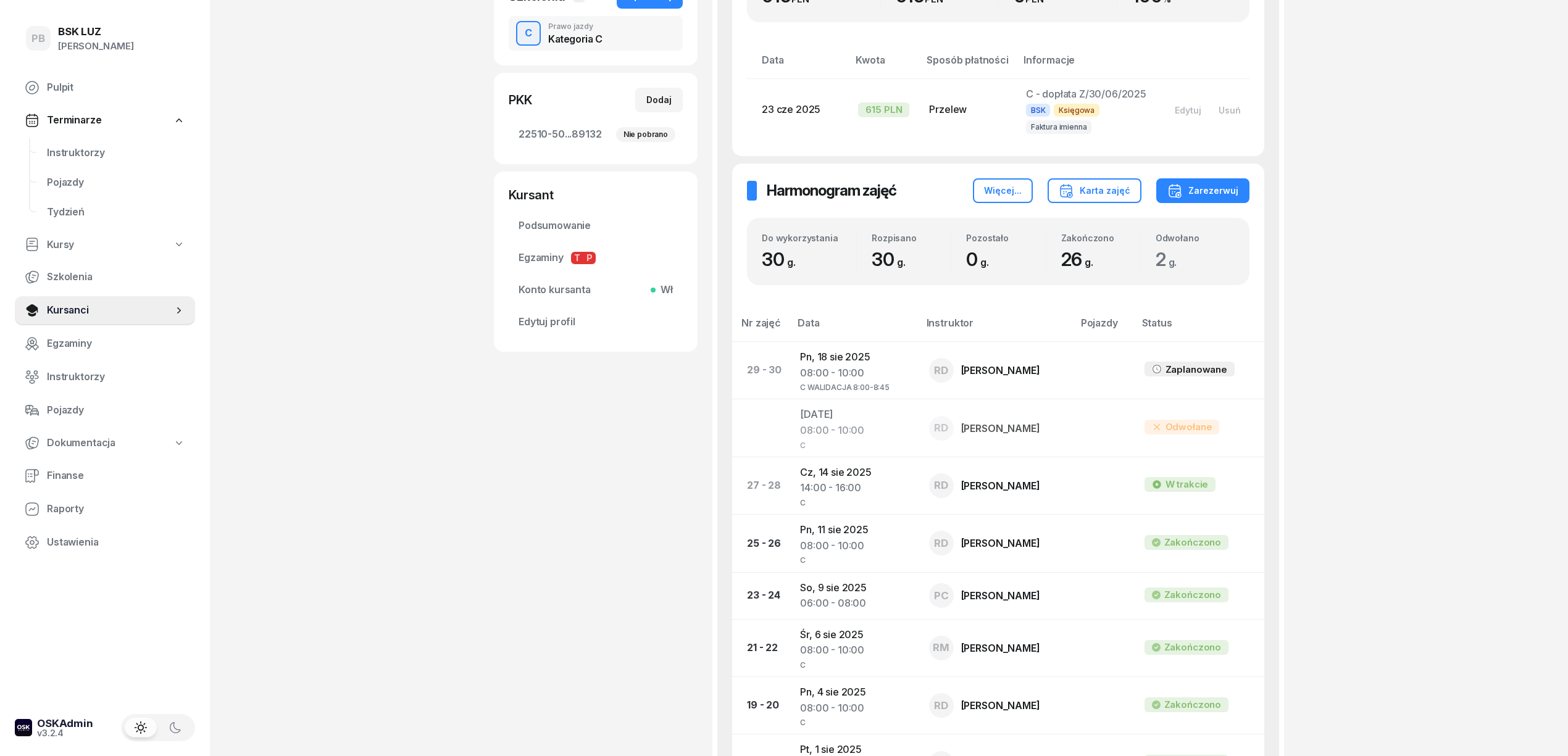
click at [1529, 332] on div "PB BSK LUZ Patrycja Bogdanowicz Pulpit Terminarze Instruktorzy Pojazdy Tydzień …" at bounding box center [784, 510] width 1568 height 1679
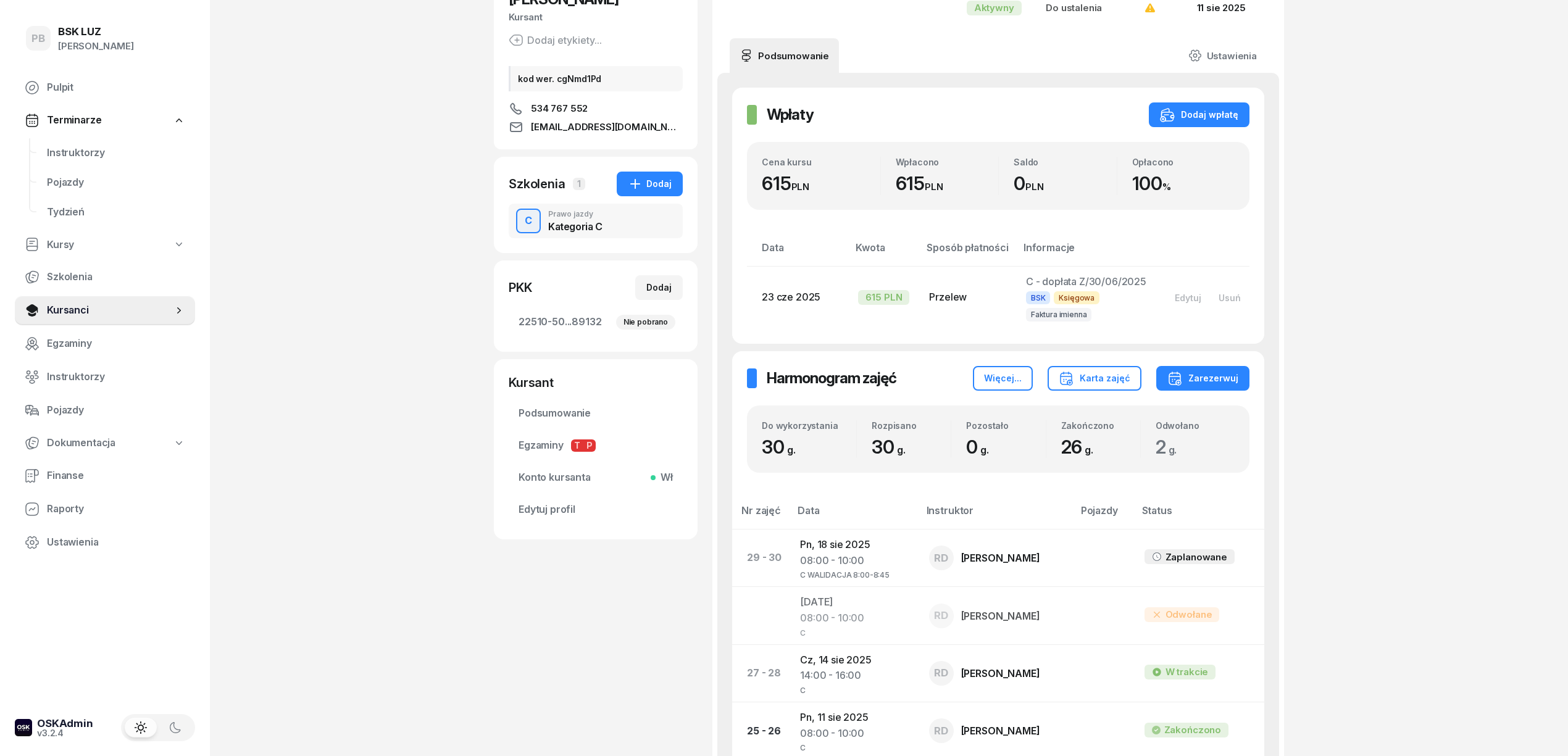
scroll to position [0, 0]
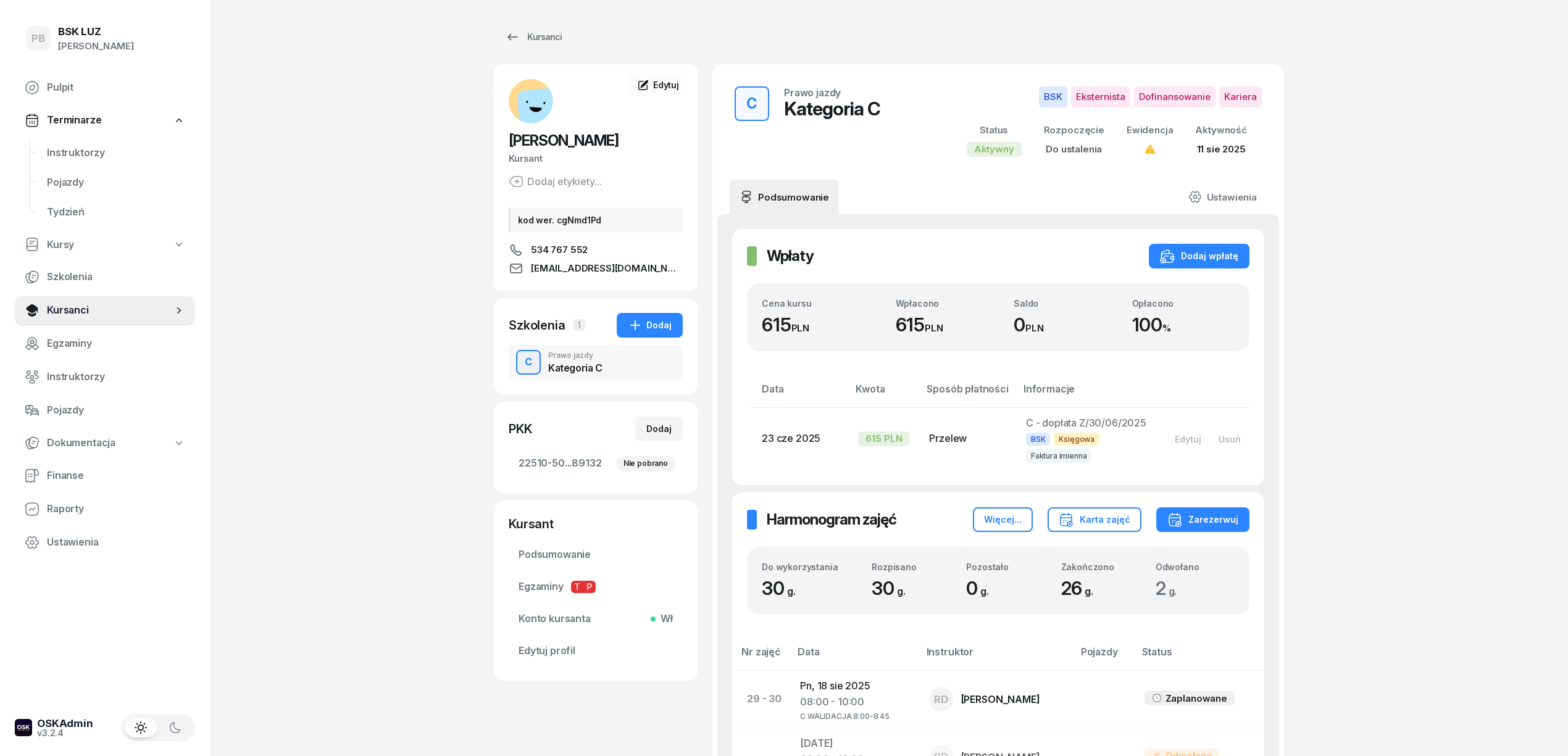
click at [75, 146] on span "Instruktorzy" at bounding box center [116, 153] width 138 height 16
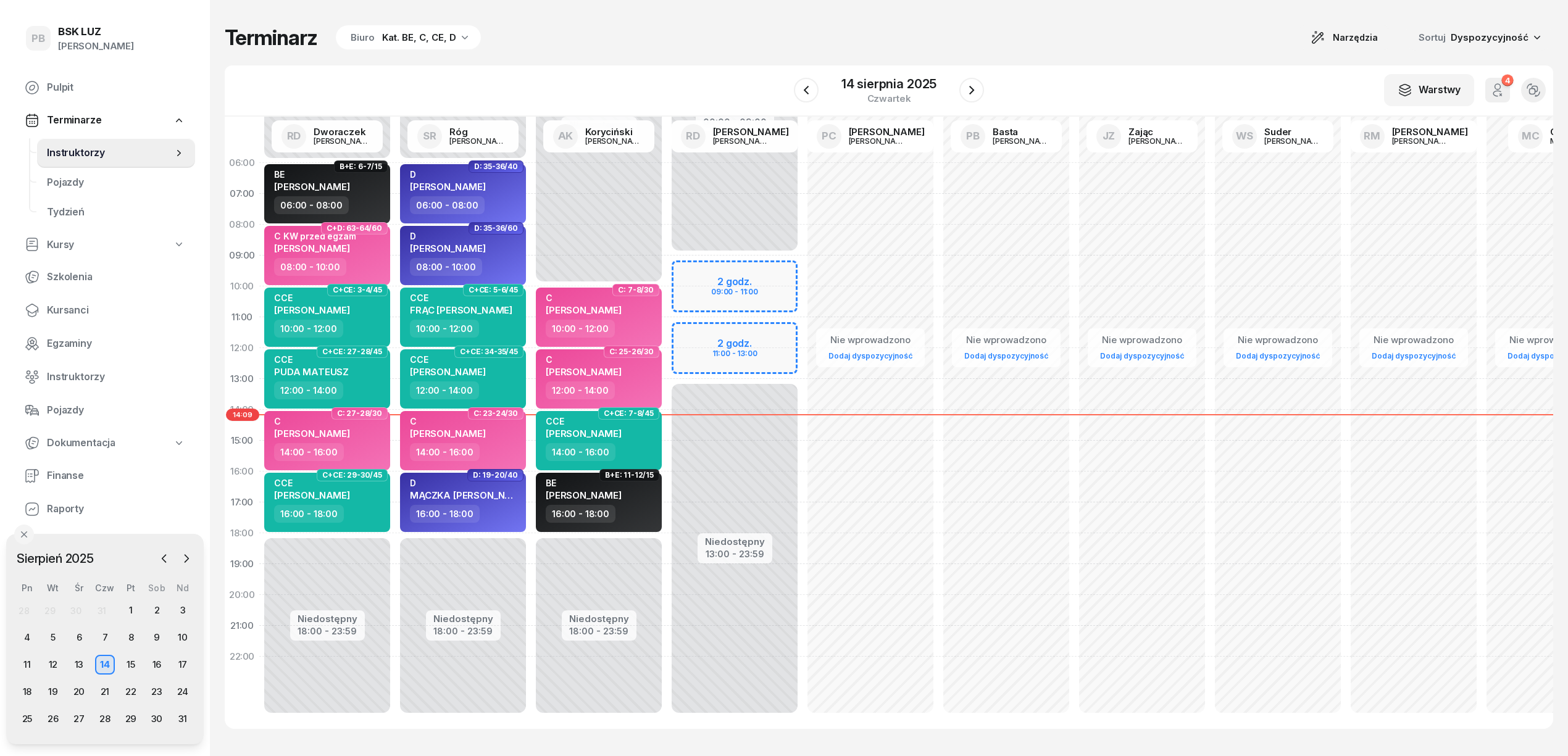
click at [692, 29] on div "Terminarz Biuro Kat. BE, C, CE, D Narzędzia Sortuj Dyspozycyjność" at bounding box center [888, 38] width 1328 height 26
click at [130, 662] on div "15" at bounding box center [130, 664] width 20 height 20
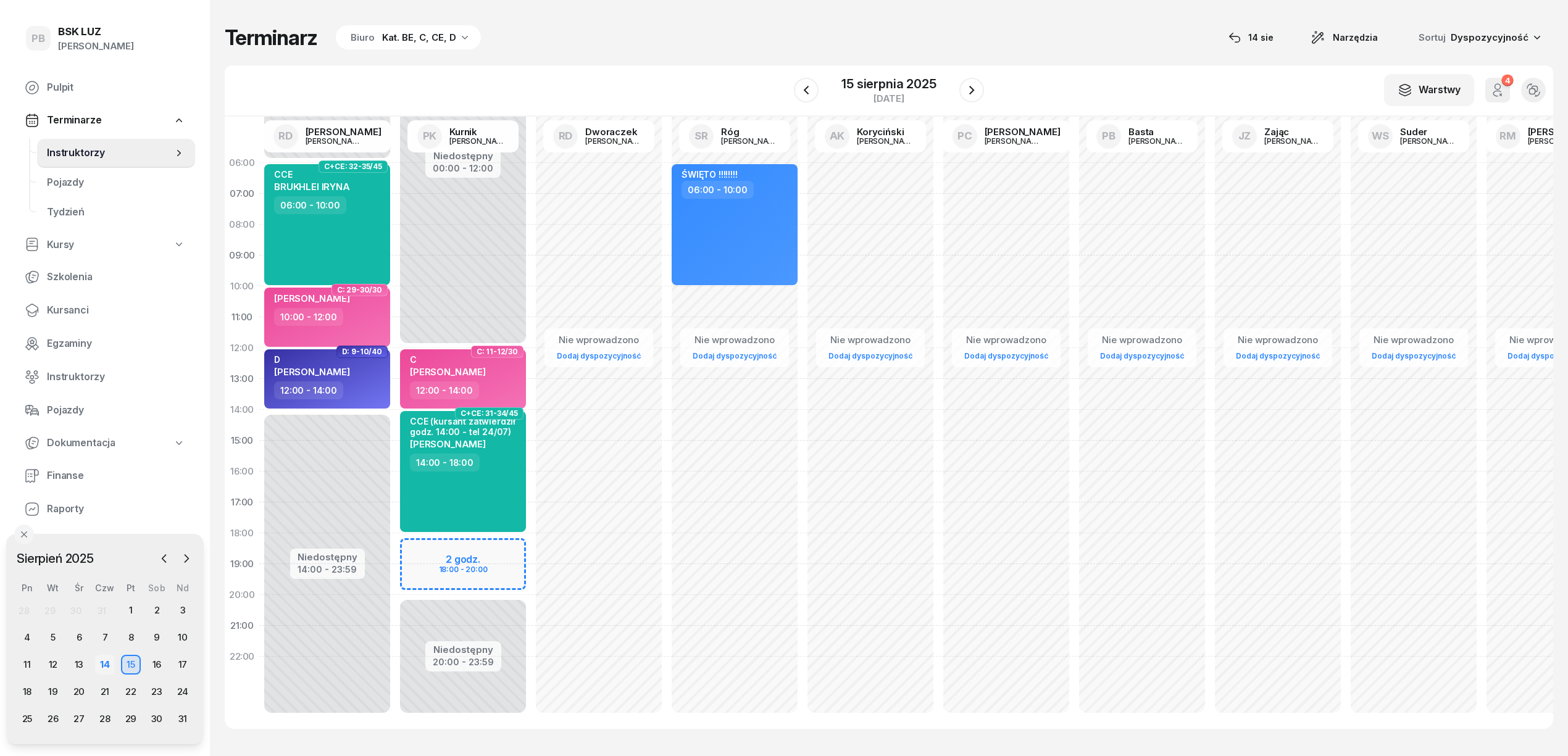
click at [104, 661] on div "14" at bounding box center [104, 664] width 20 height 20
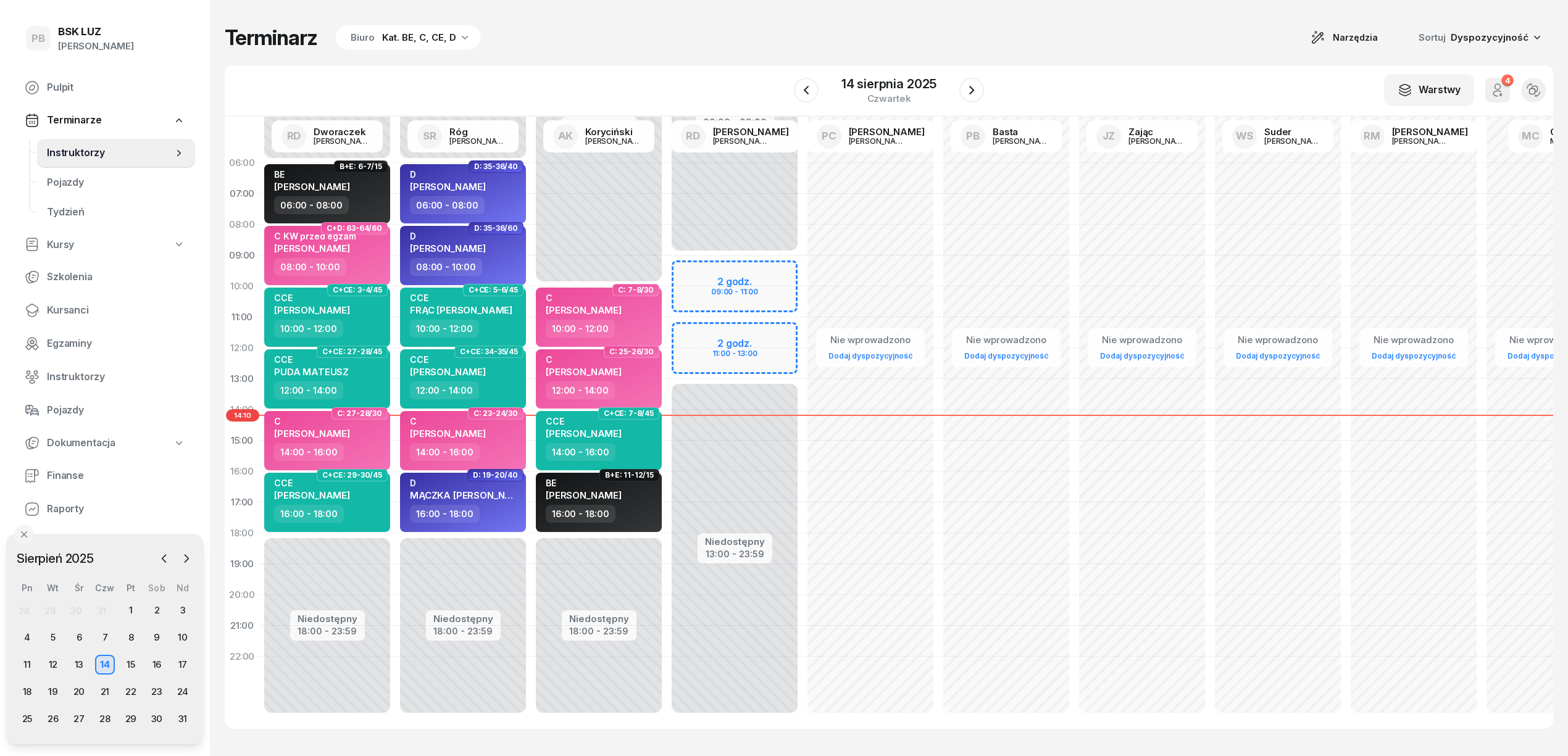
click at [787, 40] on div "Terminarz Biuro Kat. BE, C, CE, D Narzędzia Sortuj Dyspozycyjność" at bounding box center [888, 38] width 1328 height 26
click at [974, 90] on icon "button" at bounding box center [972, 90] width 5 height 9
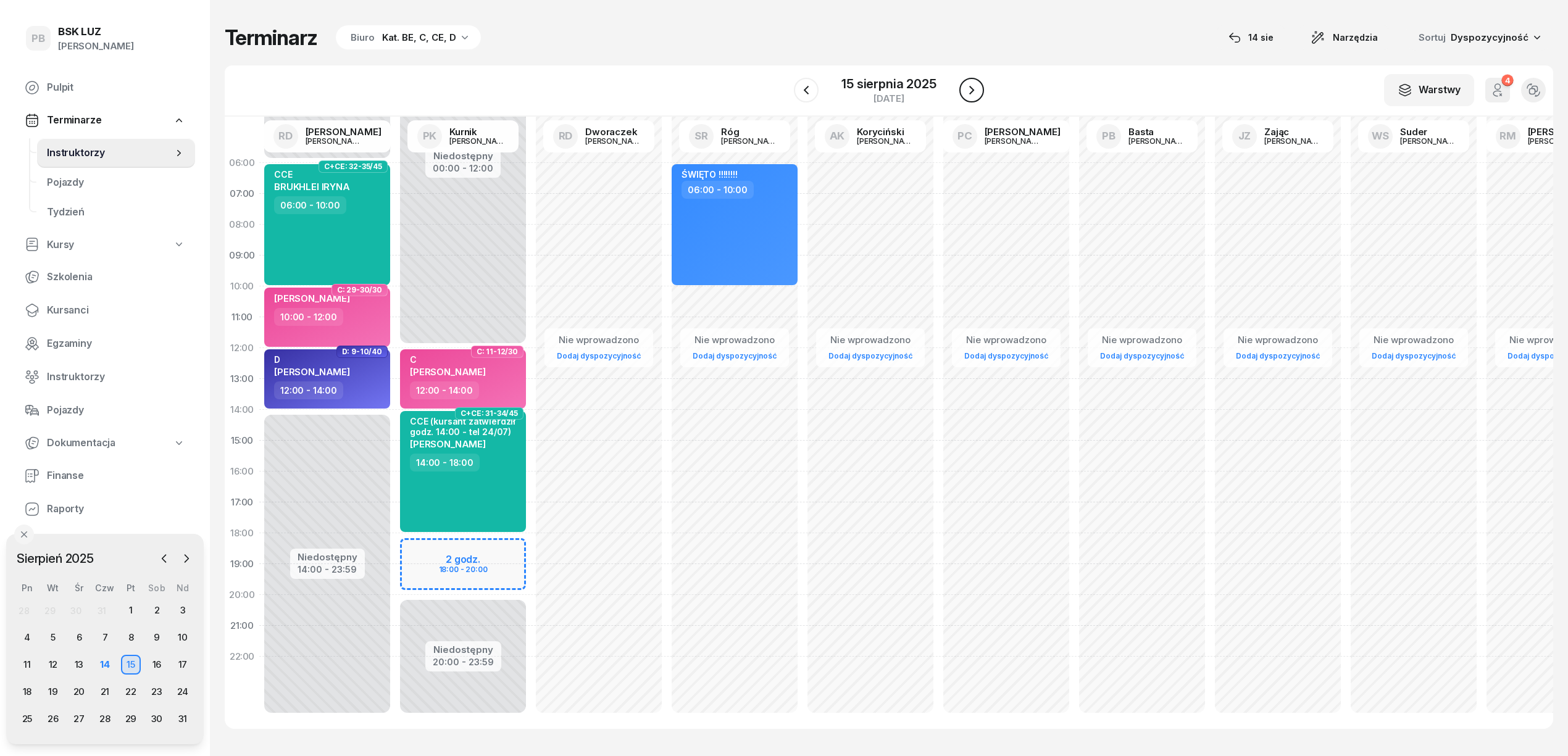
click at [974, 87] on icon "button" at bounding box center [971, 90] width 15 height 15
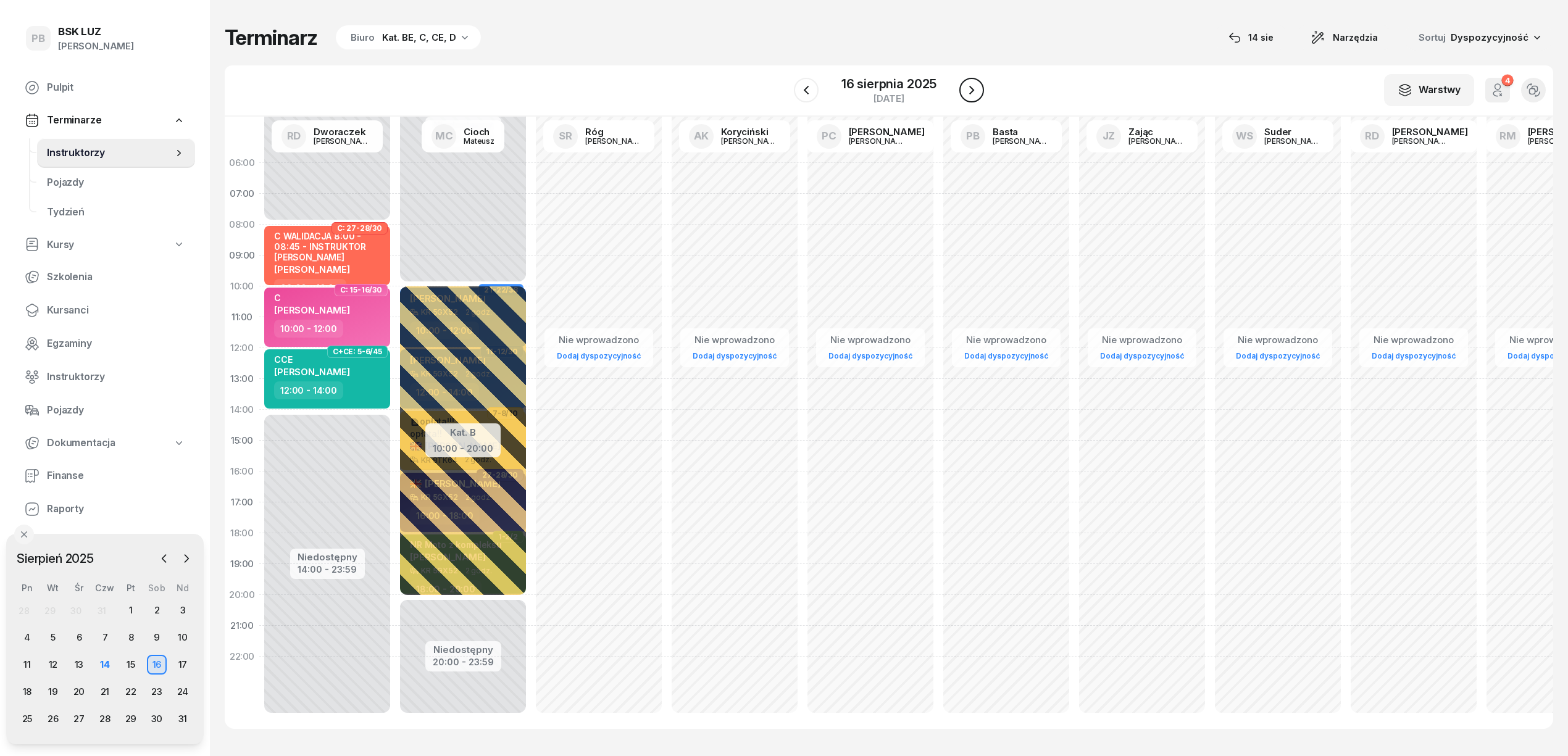
click at [971, 96] on icon "button" at bounding box center [971, 90] width 15 height 15
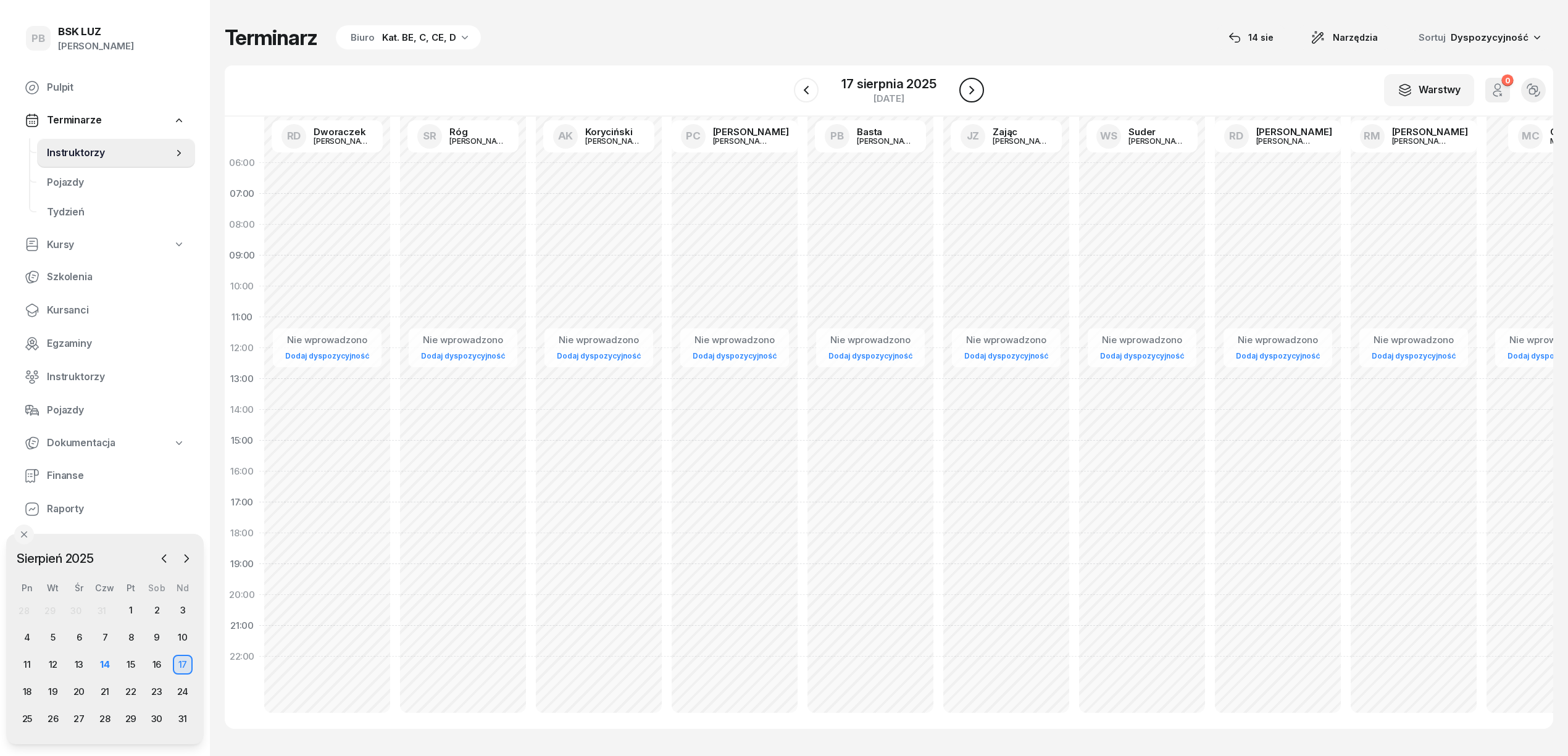
click at [971, 97] on icon "button" at bounding box center [971, 90] width 15 height 15
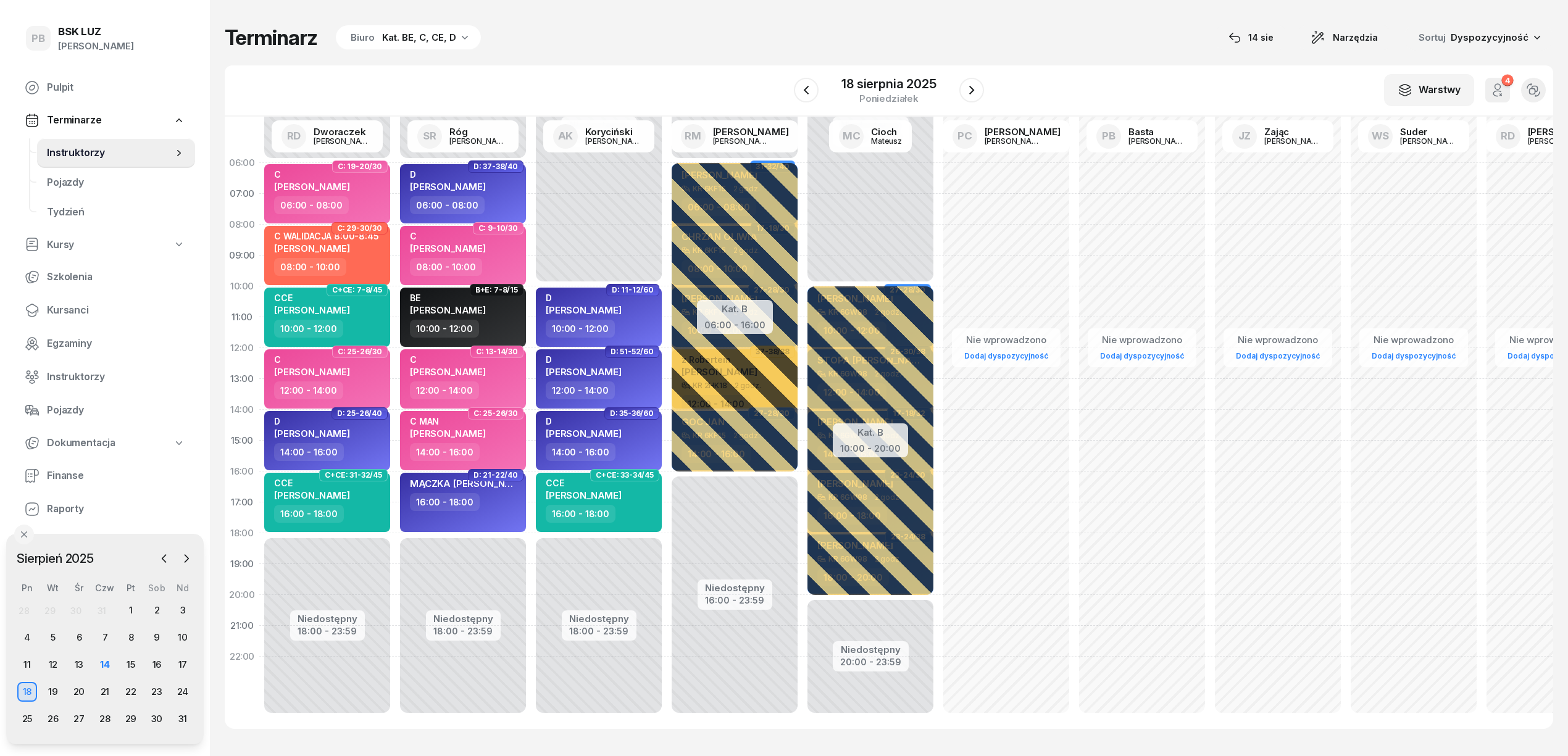
click at [531, 682] on div "Niedostępny 00:00 - 06:00 Niedostępny 18:00 - 23:59 D: 37-38/40 D KALINKA BOGDA…" at bounding box center [598, 441] width 136 height 587
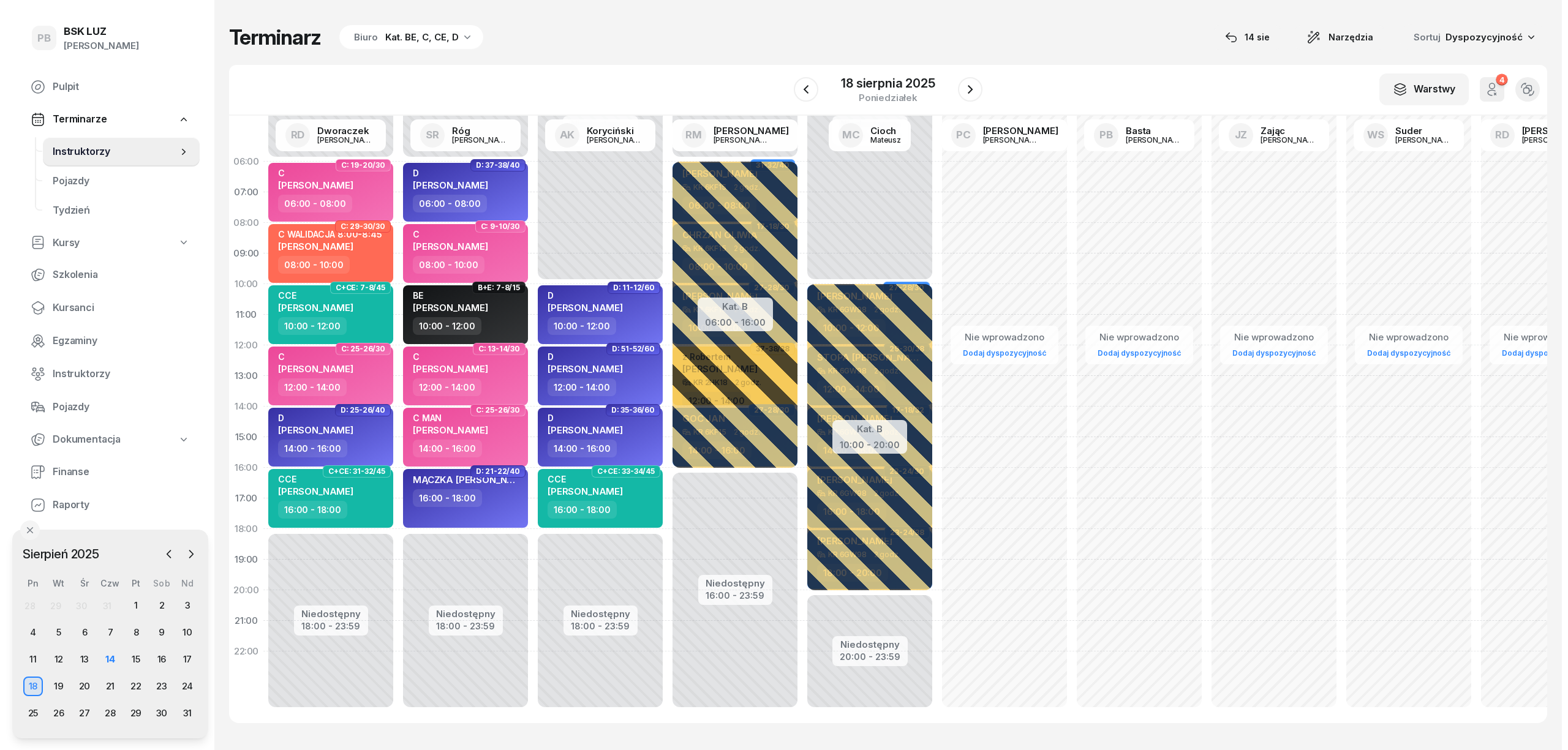
scroll to position [0, 10]
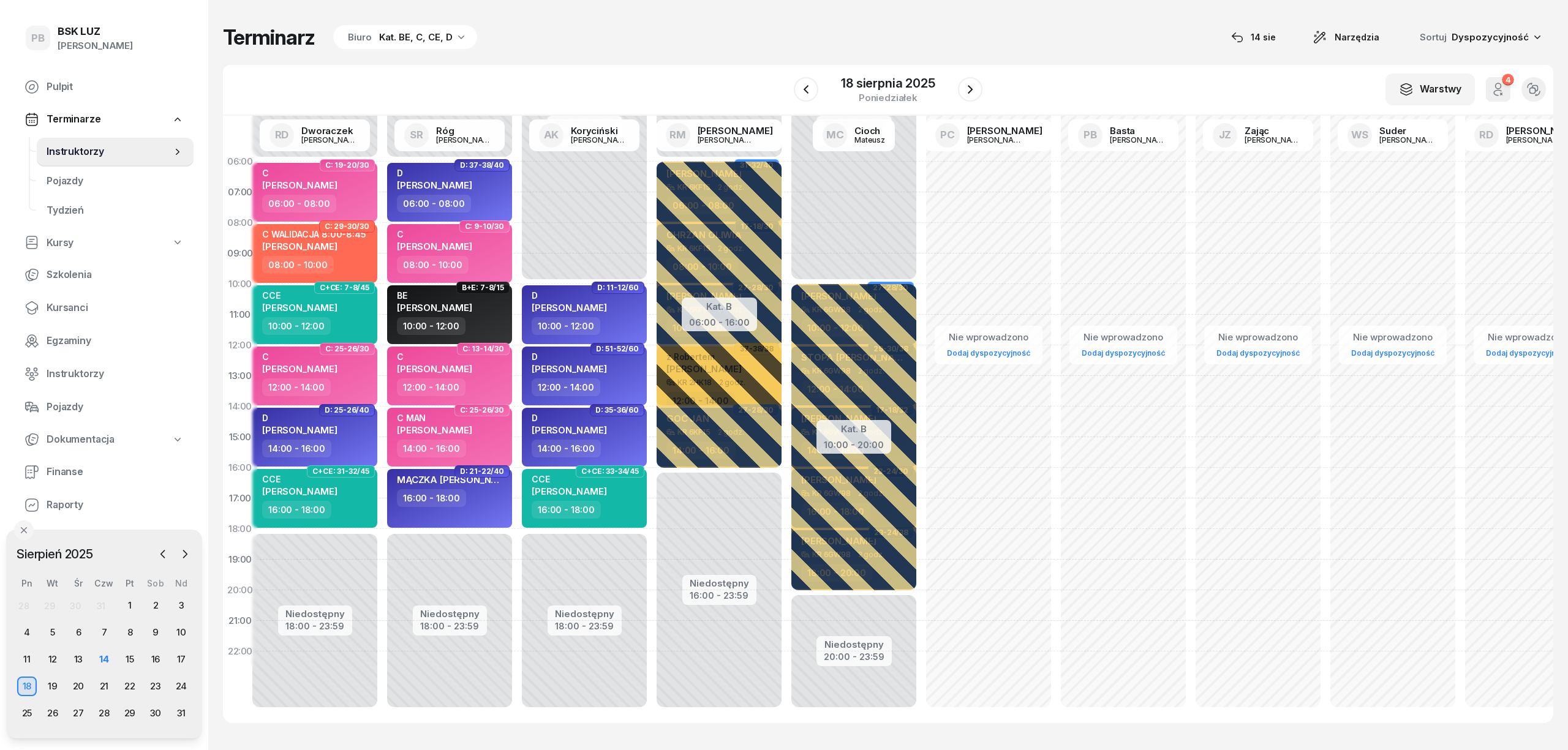
select select "22"
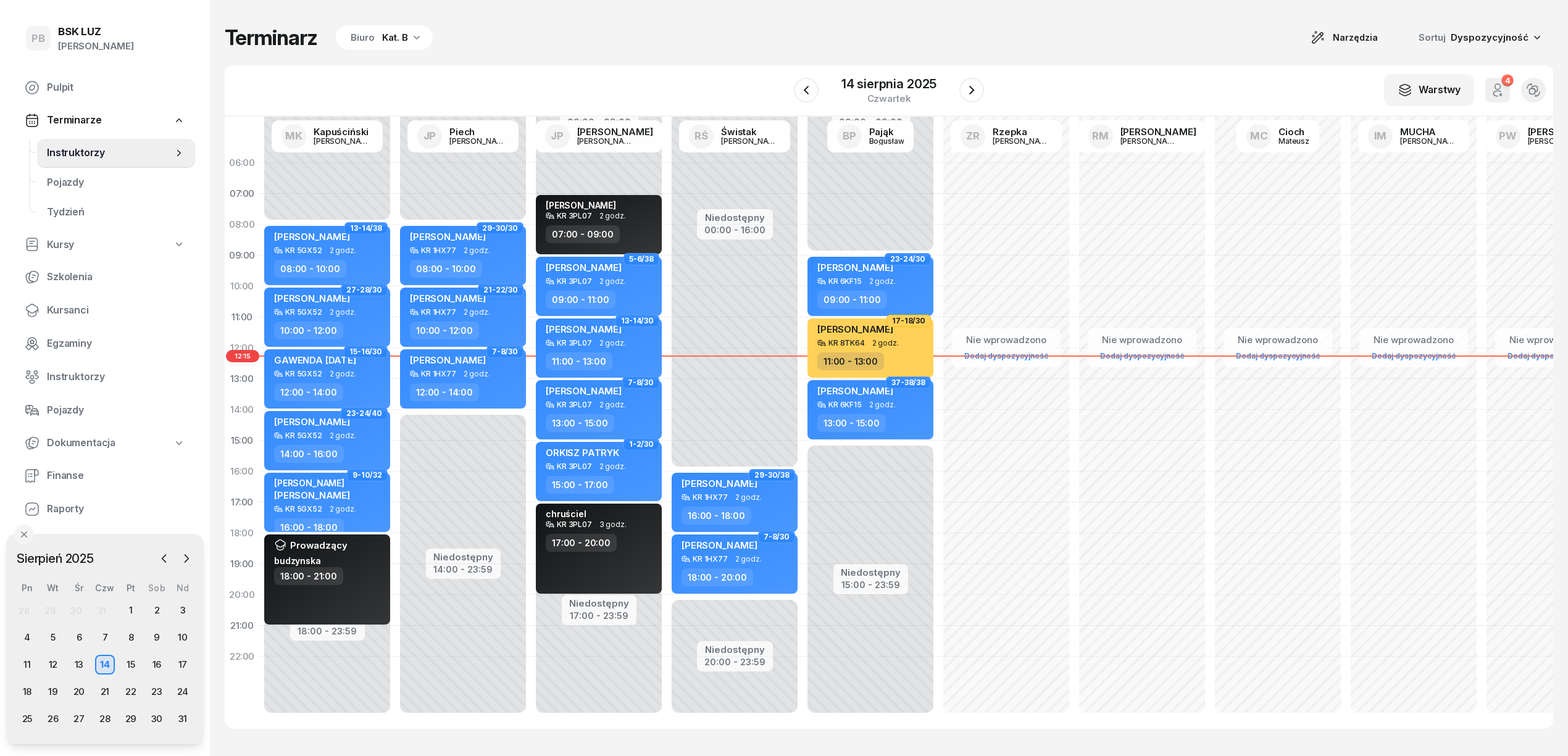
click at [400, 32] on div "Kat. B" at bounding box center [395, 38] width 26 height 15
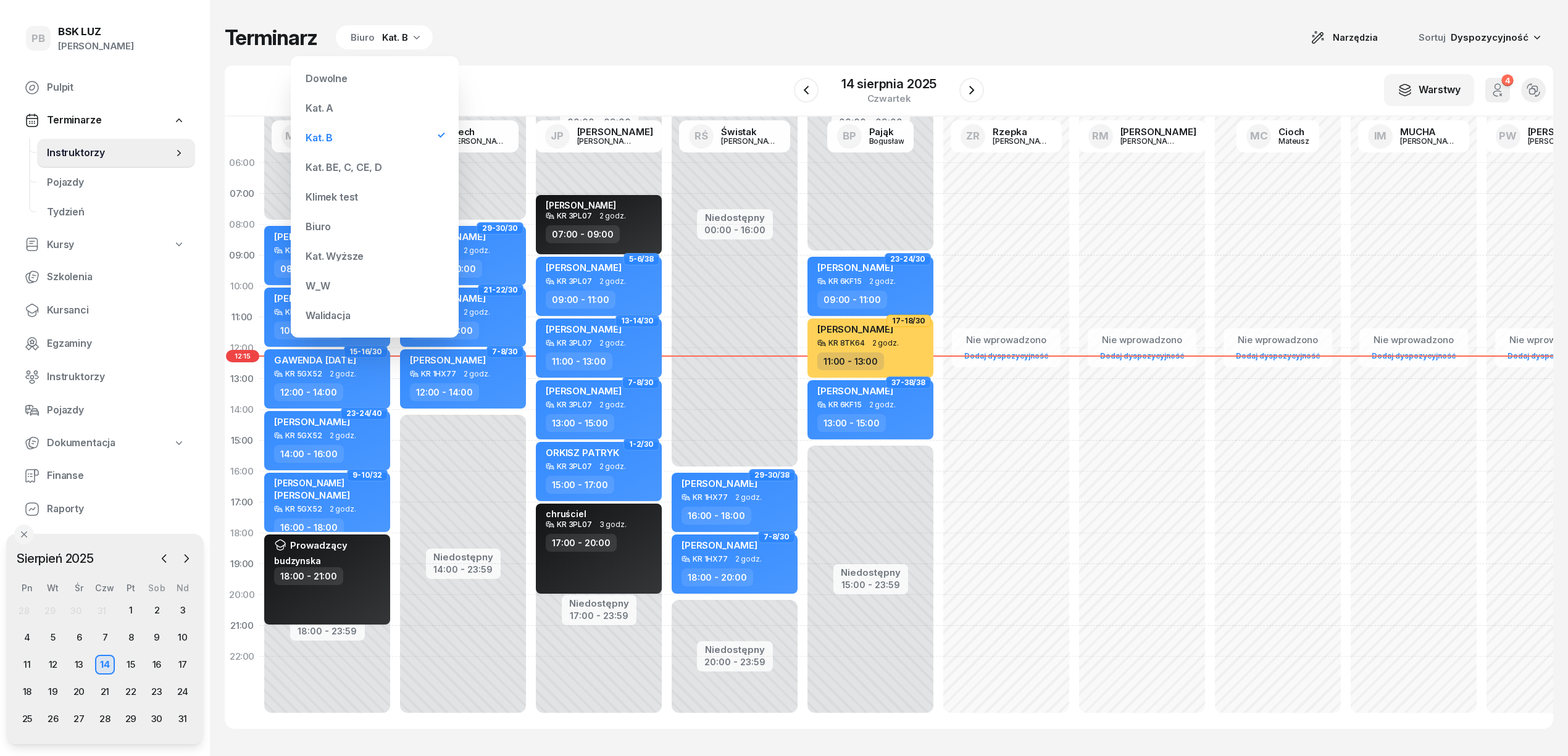
click at [368, 161] on div "Kat. BE, C, CE, D" at bounding box center [374, 167] width 148 height 25
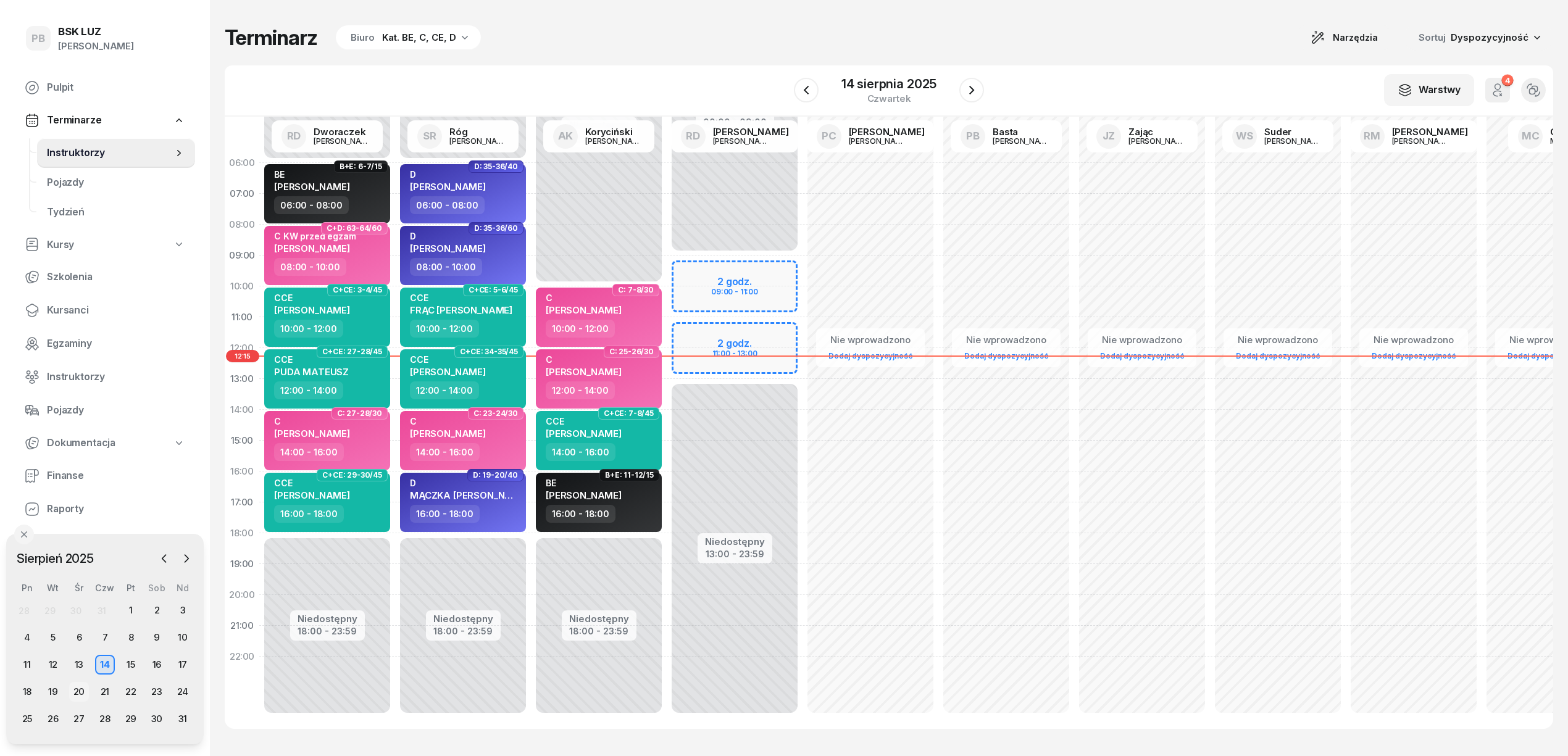
click at [78, 689] on div "20" at bounding box center [79, 692] width 20 height 20
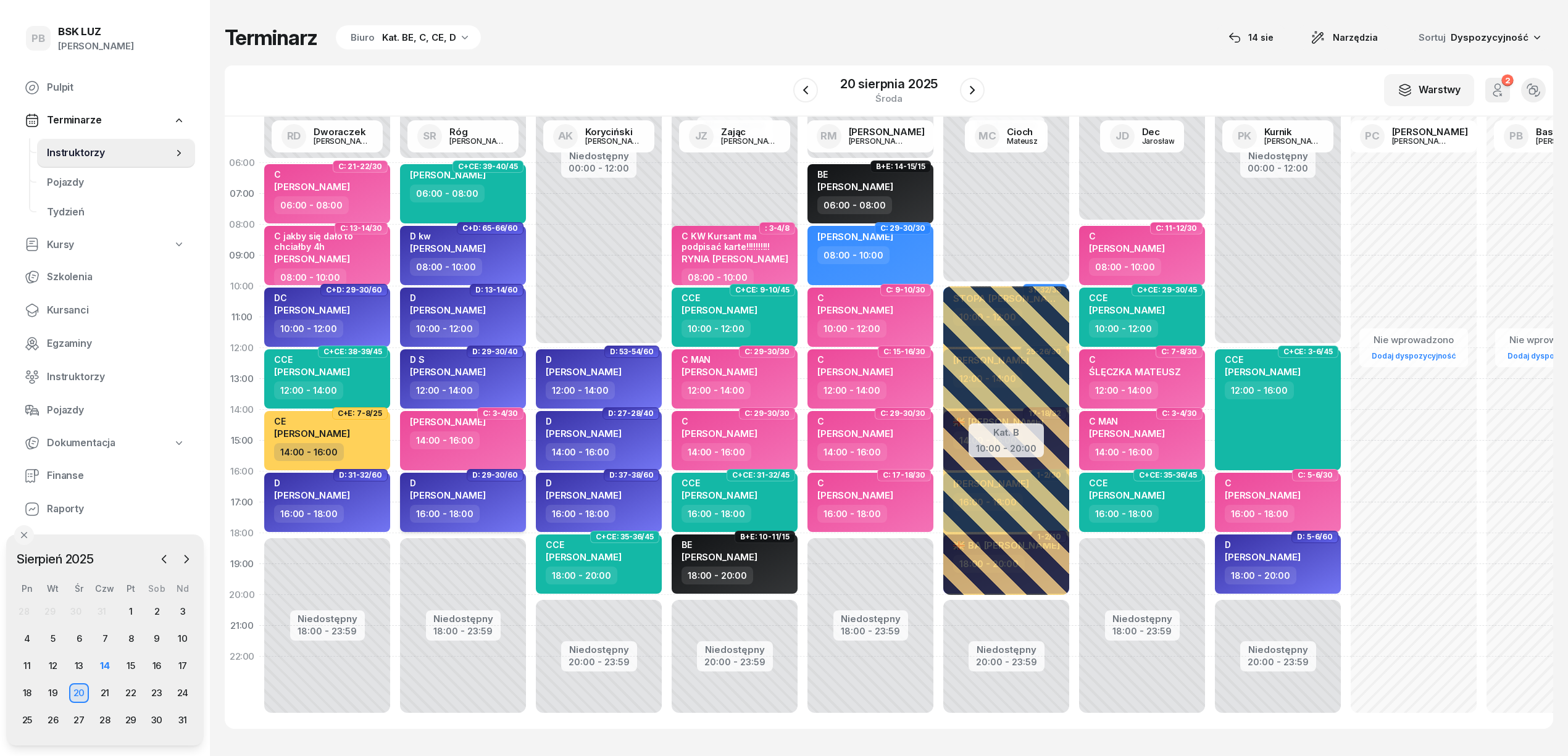
click at [500, 517] on div "16:00 - 18:00" at bounding box center [464, 514] width 109 height 18
select select "16"
select select "18"
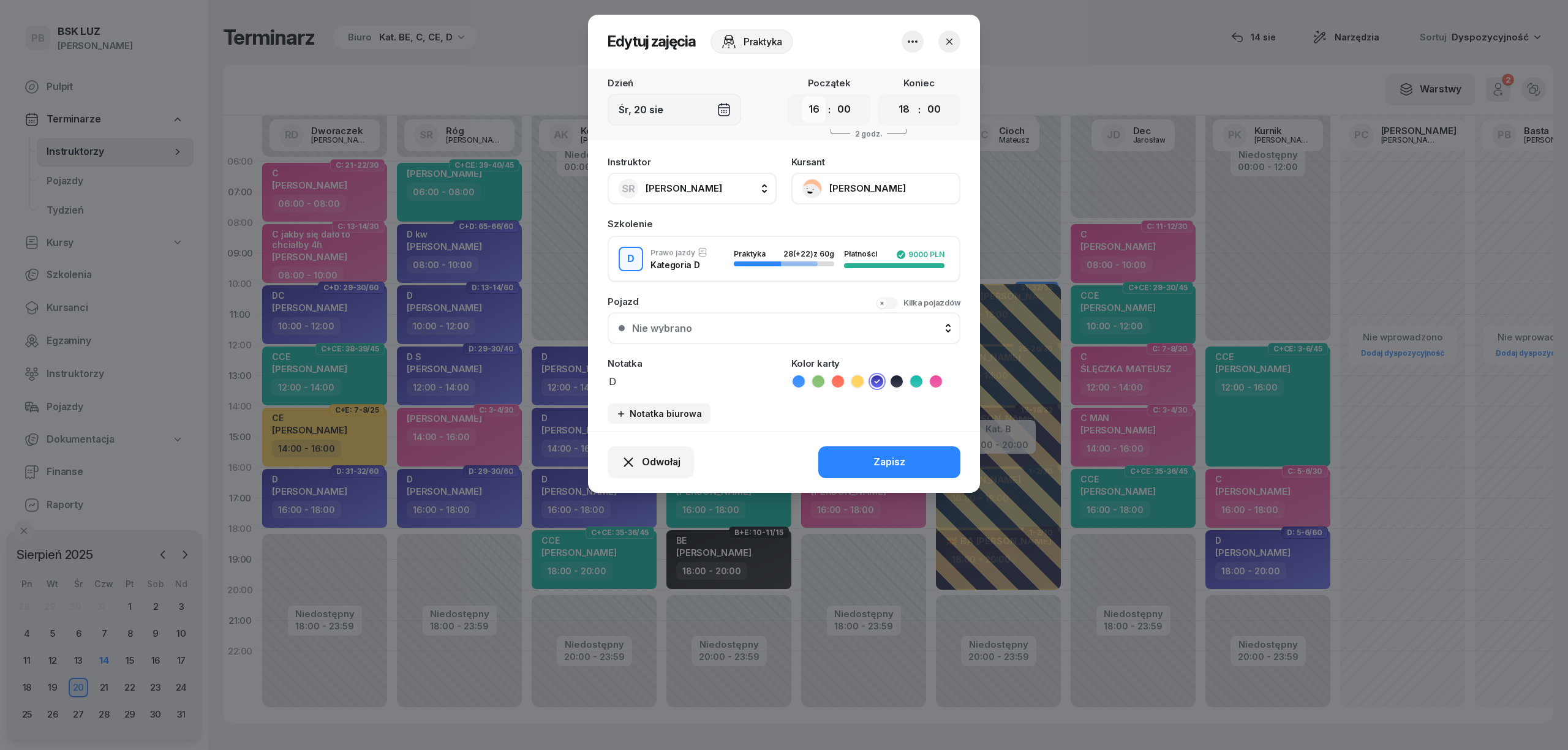
click at [817, 111] on select "00 01 02 03 04 05 06 07 08 09 10 11 12 13 14 15 16 17 18 19 20 21 22 23" at bounding box center [814, 109] width 23 height 26
select select "18"
click at [803, 97] on select "00 01 02 03 04 05 06 07 08 09 10 11 12 13 14 15 16 17 18 19 20 21 22 23" at bounding box center [814, 109] width 23 height 26
drag, startPoint x: 907, startPoint y: 108, endPoint x: 905, endPoint y: 120, distance: 12.2
click at [907, 108] on select "00 01 02 03 04 05 06 07 08 09 10 11 12 13 14 15 16 17 18 19 20 21 22 23" at bounding box center [904, 109] width 23 height 26
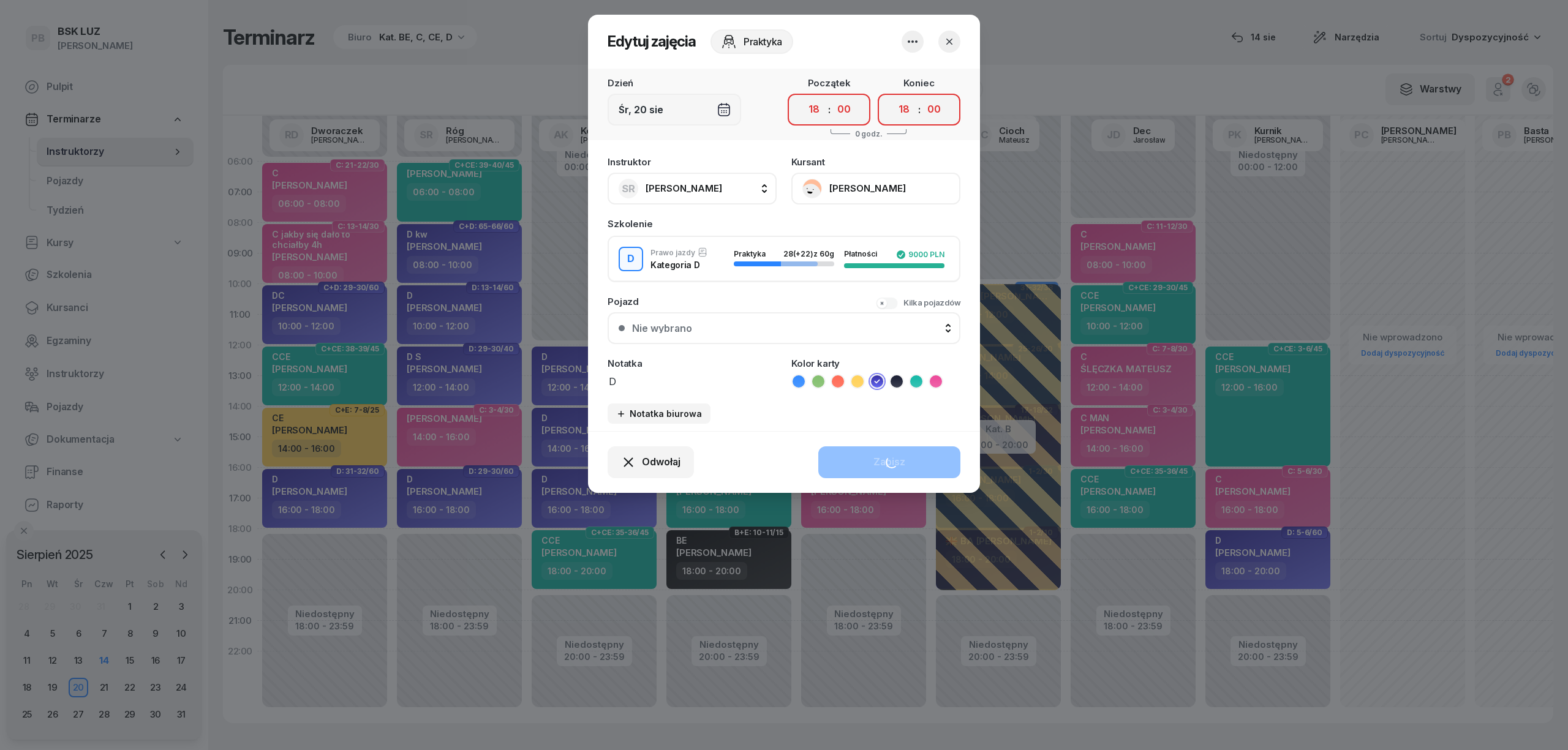
select select "20"
click at [892, 97] on select "00 01 02 03 04 05 06 07 08 09 10 11 12 13 14 15 16 17 18 19 20 21 22 23" at bounding box center [904, 109] width 23 height 26
click at [875, 458] on div "Zapisz" at bounding box center [889, 462] width 32 height 16
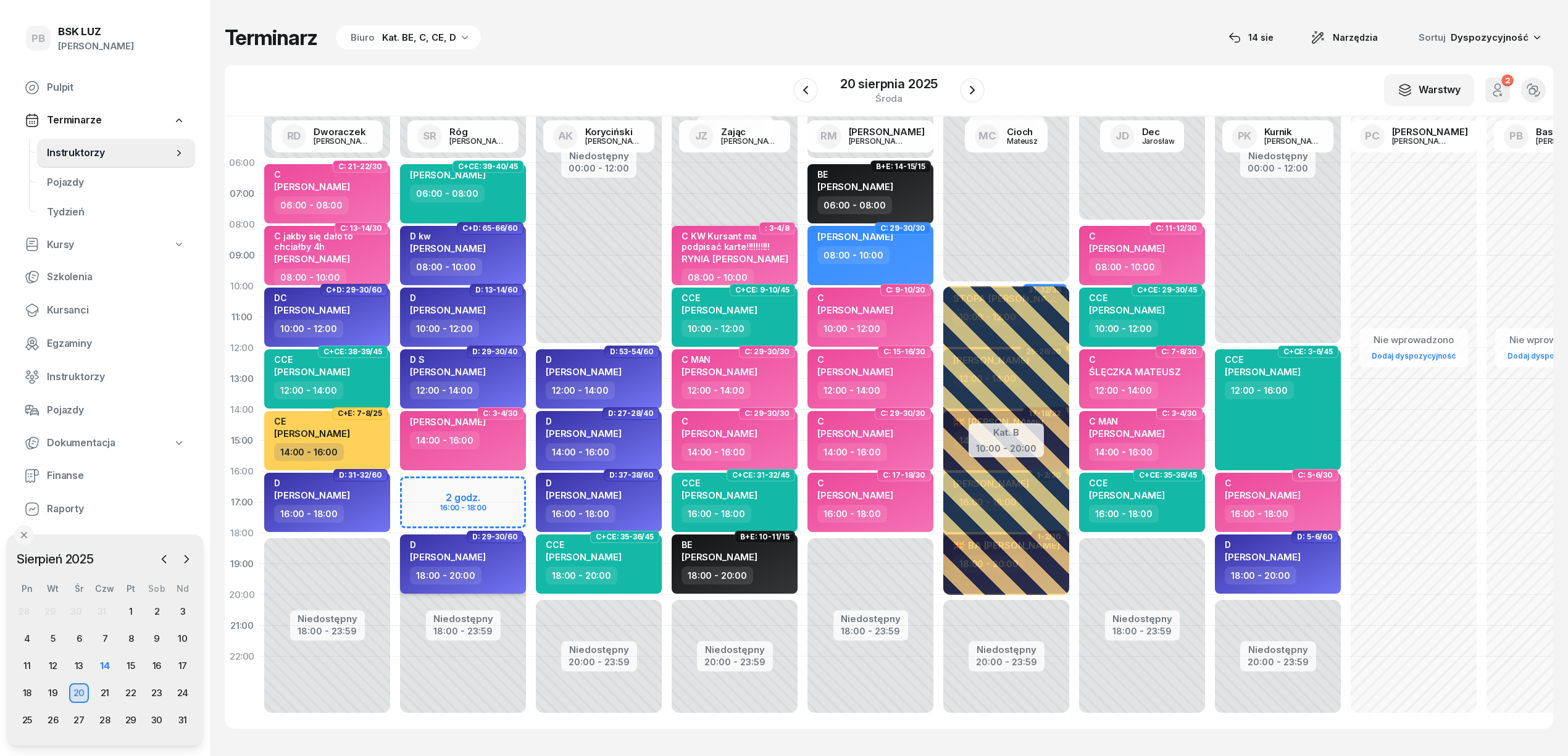
click at [494, 549] on div "D [PERSON_NAME]" at bounding box center [464, 553] width 109 height 27
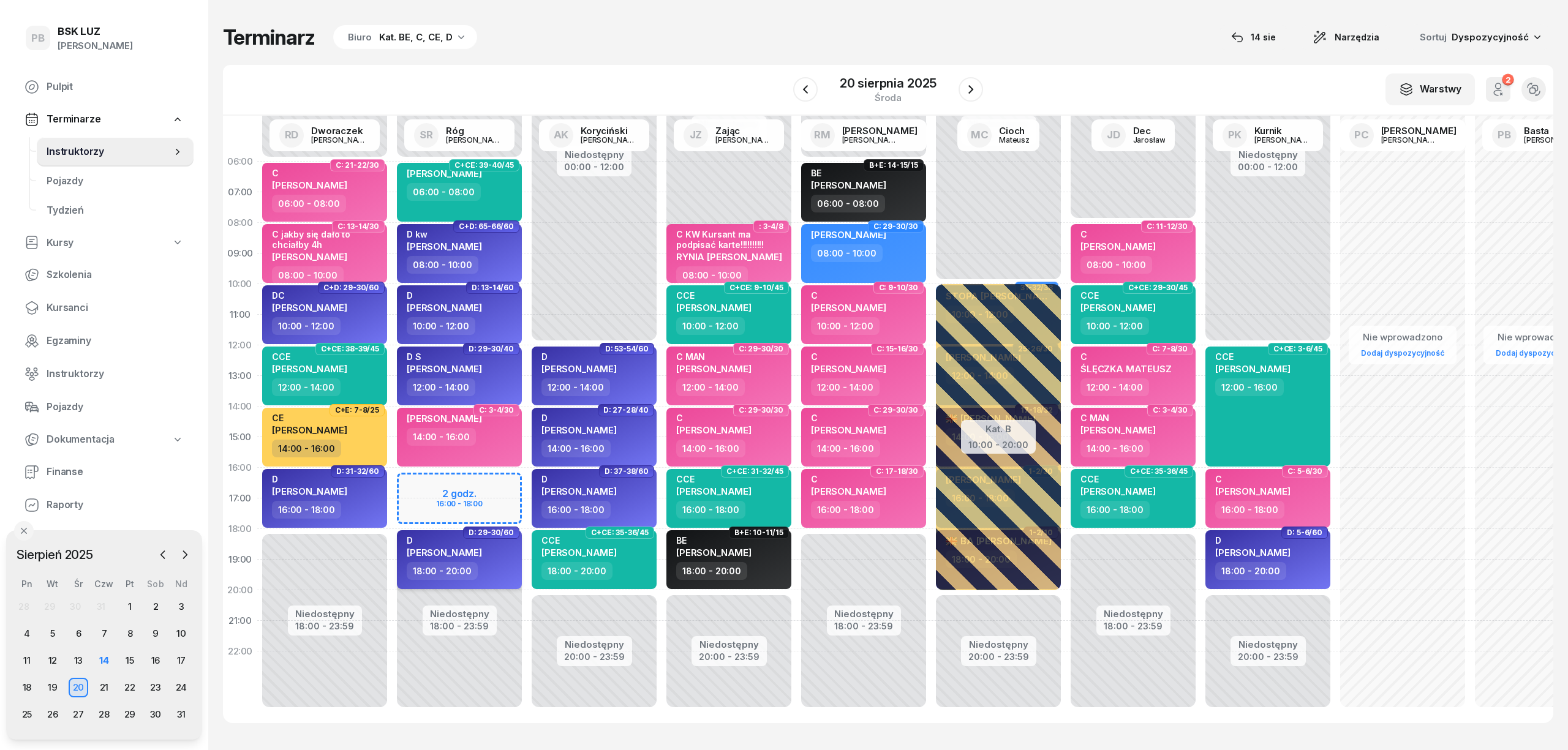
select select "18"
select select "20"
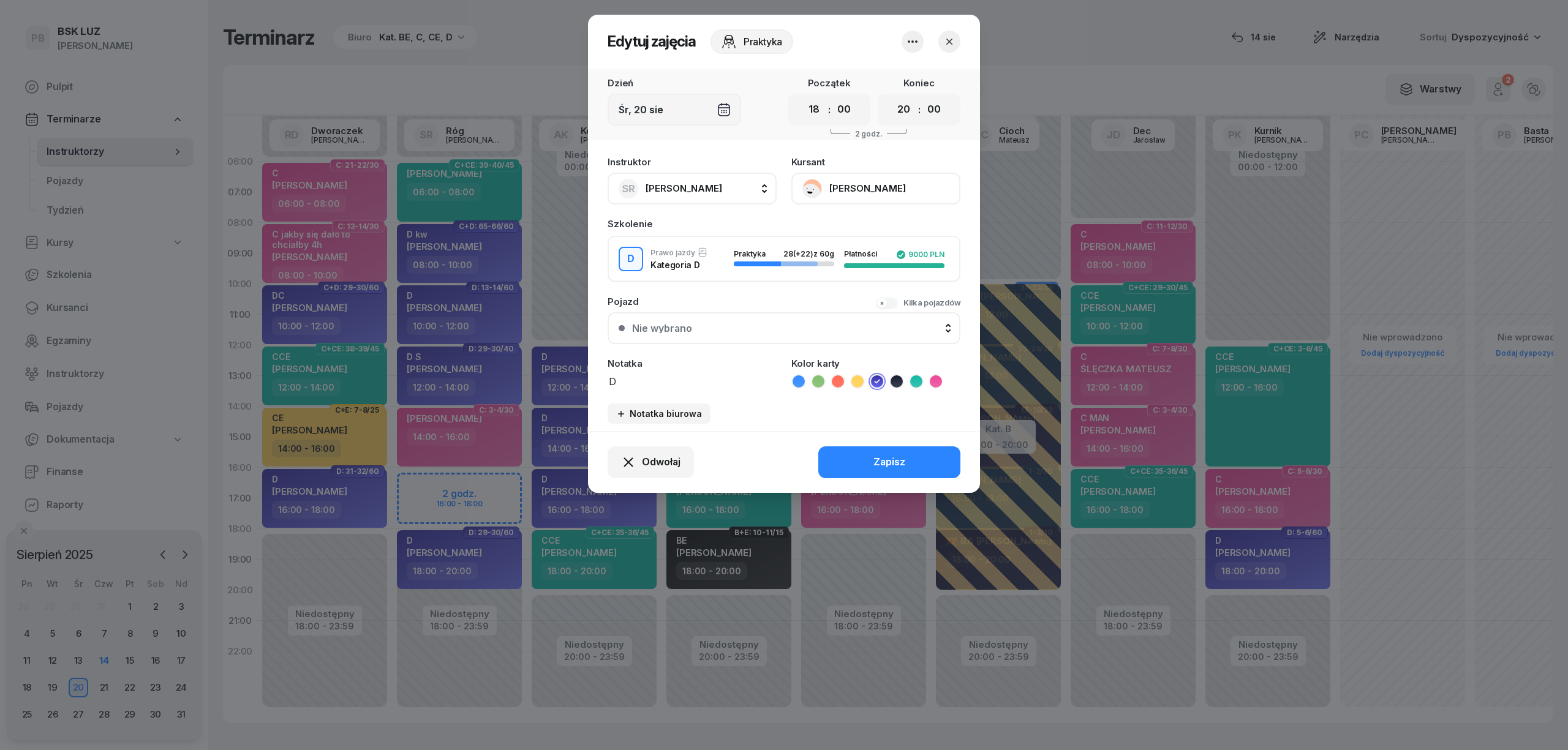
click at [727, 190] on button "SR Róg [PERSON_NAME]" at bounding box center [692, 189] width 169 height 32
type input "DW"
click at [727, 271] on span "[PERSON_NAME]" at bounding box center [690, 270] width 75 height 16
click at [858, 446] on button "Zapisz" at bounding box center [889, 462] width 142 height 32
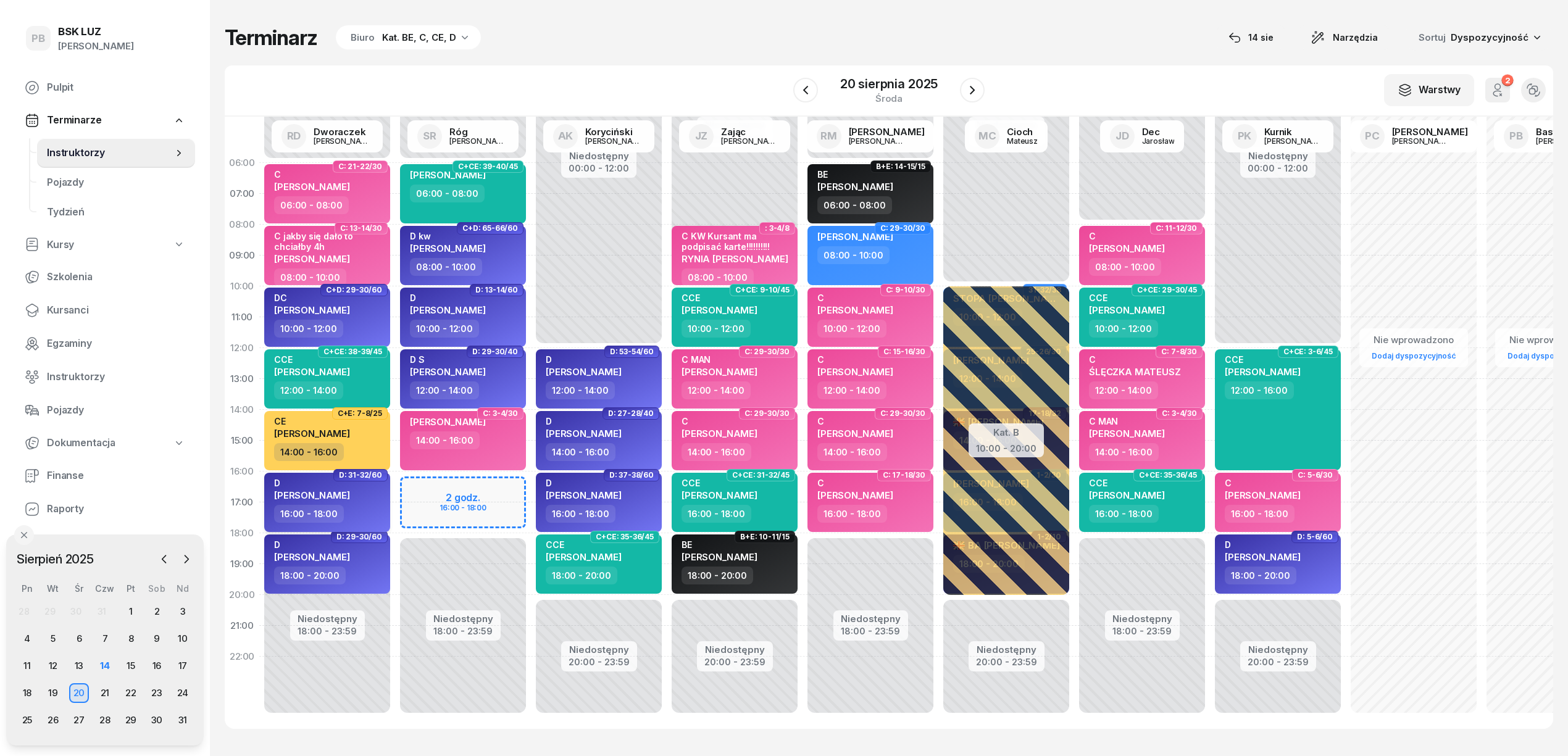
click at [350, 496] on span "[PERSON_NAME]" at bounding box center [312, 495] width 76 height 11
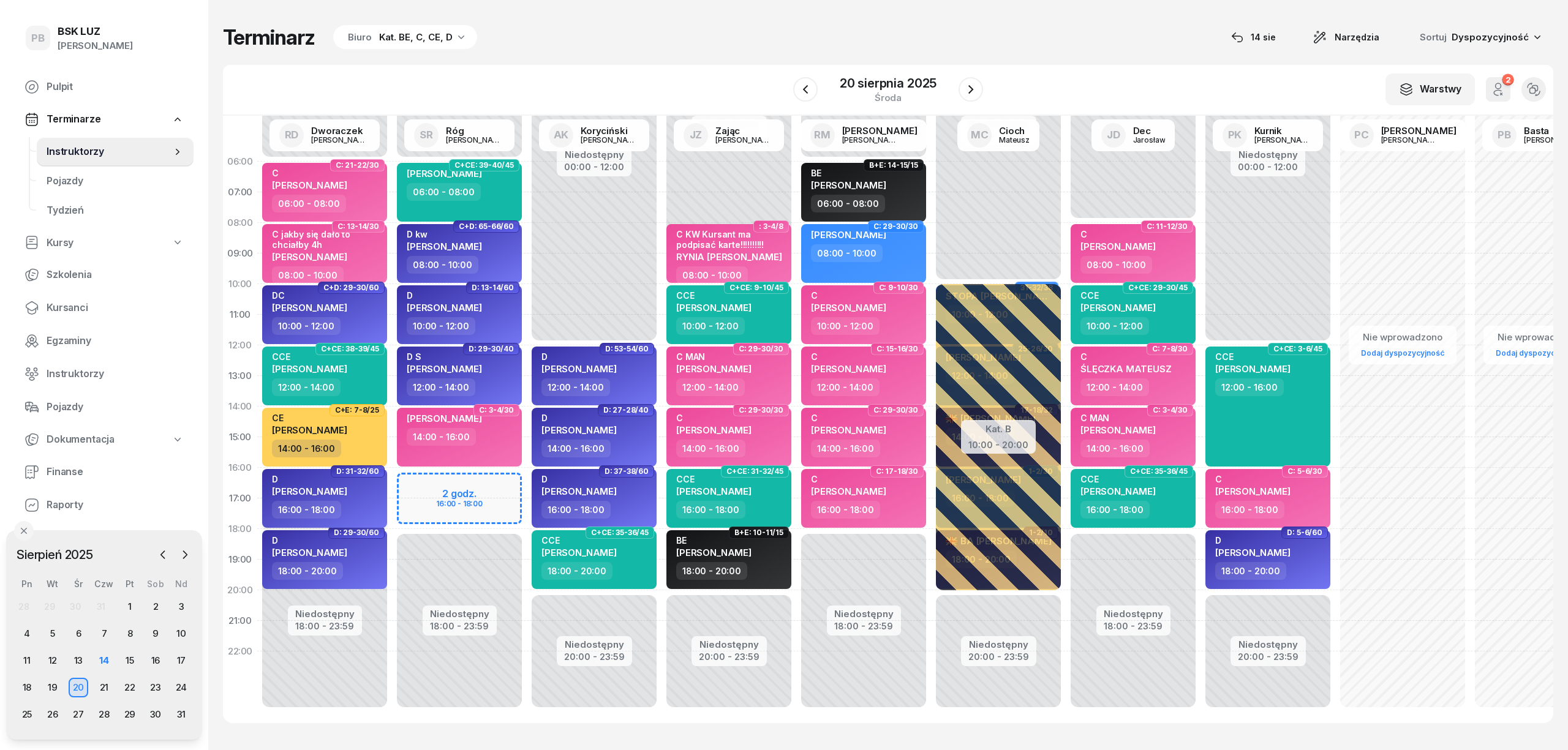
select select "16"
select select "18"
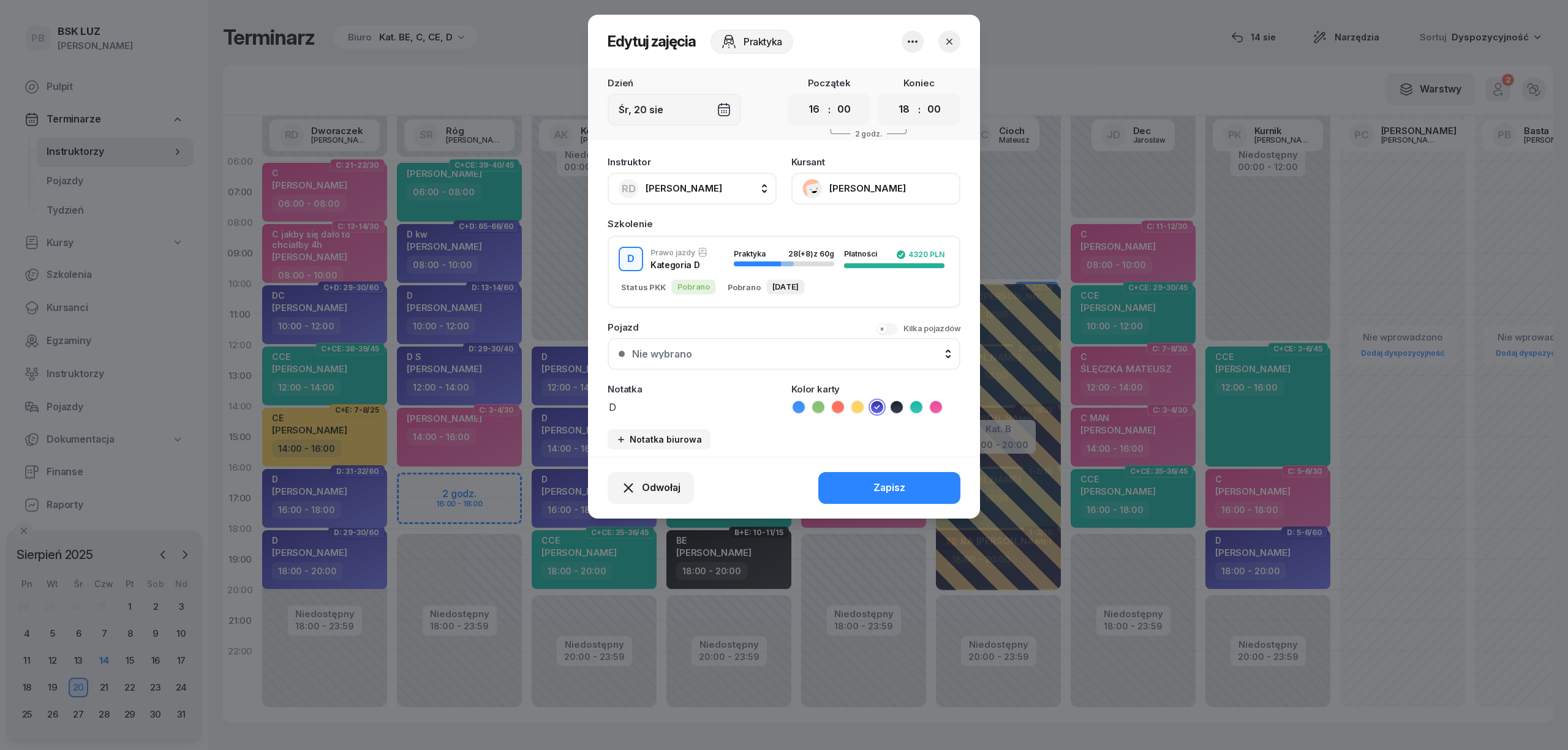
click at [707, 186] on span "[PERSON_NAME]" at bounding box center [683, 188] width 76 height 11
type input "RÓG"
click at [719, 273] on div "SR Róg [PERSON_NAME]" at bounding box center [698, 270] width 146 height 20
click at [839, 480] on button "Zapisz" at bounding box center [889, 488] width 142 height 32
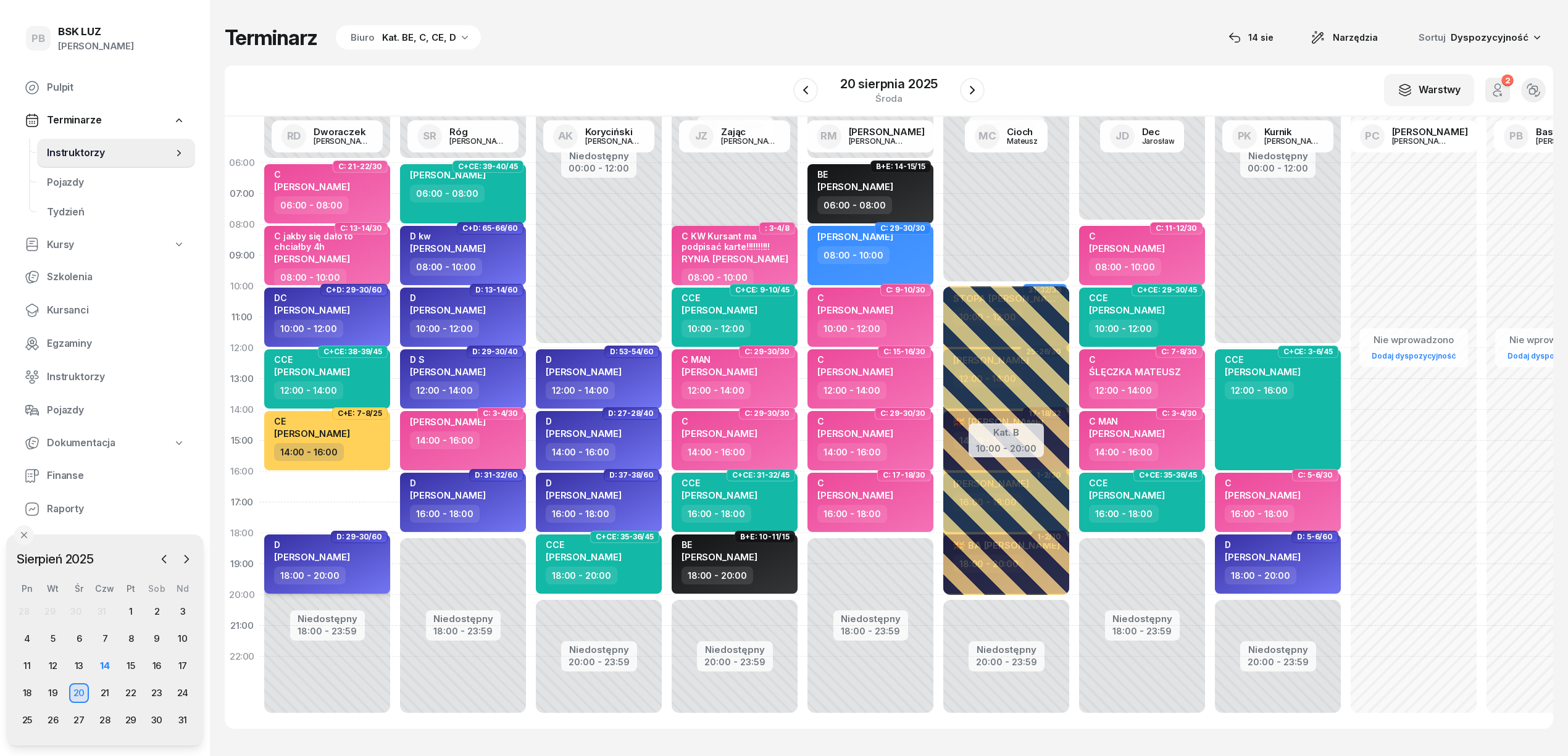
click at [360, 568] on div "18:00 - 20:00" at bounding box center [328, 575] width 109 height 18
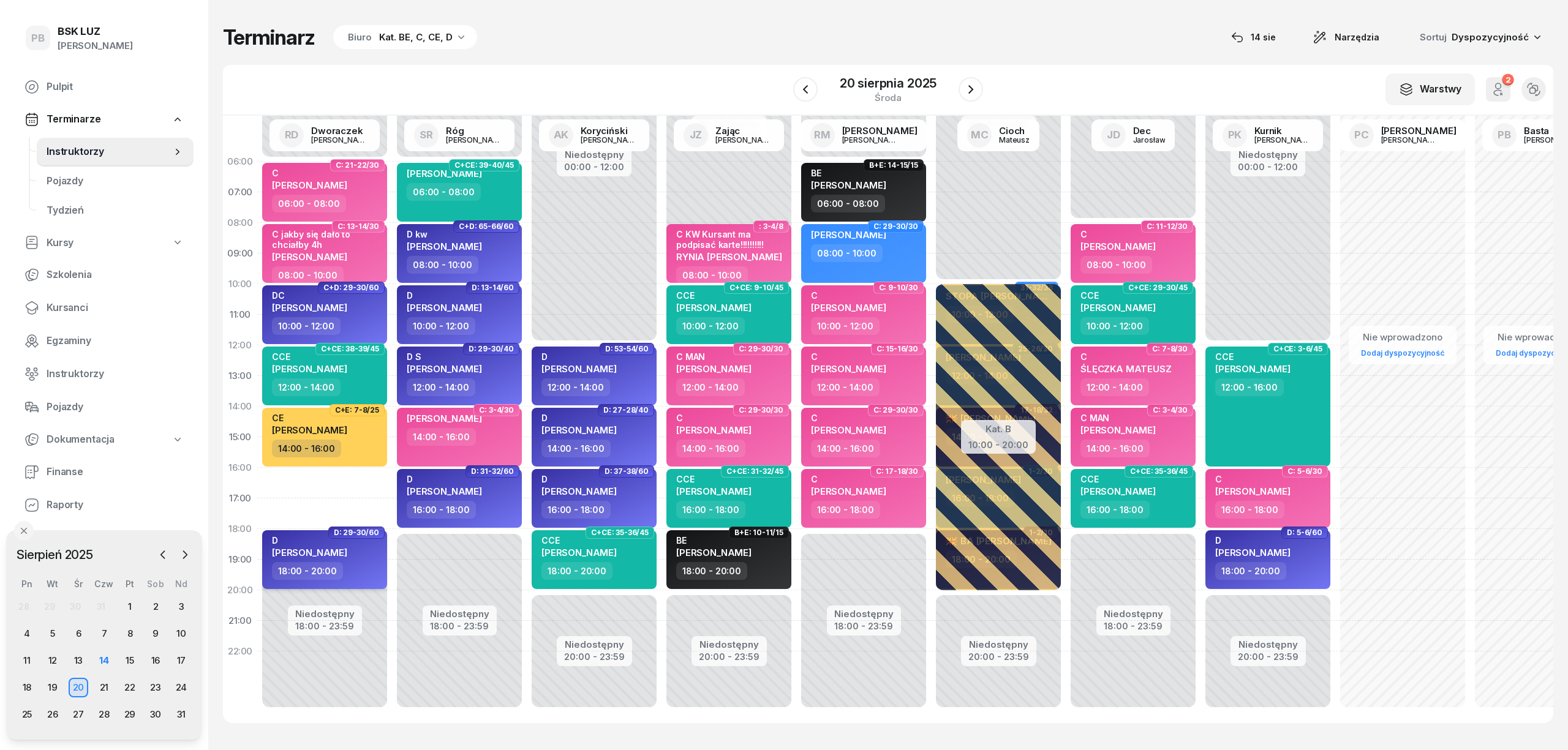
select select "18"
select select "20"
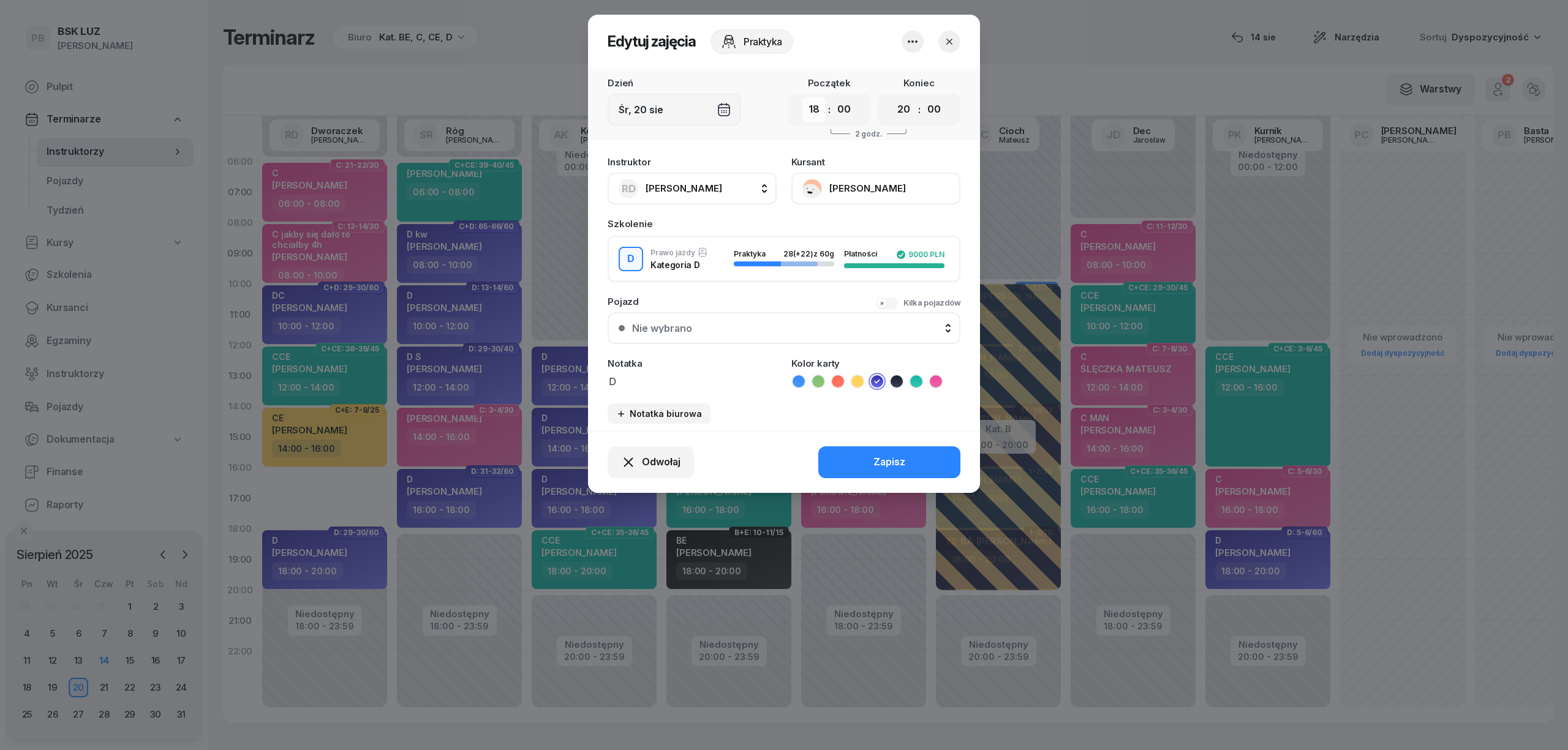
click at [820, 110] on select "00 01 02 03 04 05 06 07 08 09 10 11 12 13 14 15 16 17 18 19 20 21 22 23" at bounding box center [814, 109] width 23 height 26
select select "16"
click at [803, 97] on select "00 01 02 03 04 05 06 07 08 09 10 11 12 13 14 15 16 17 18 19 20 21 22 23" at bounding box center [814, 109] width 23 height 26
drag, startPoint x: 899, startPoint y: 106, endPoint x: 902, endPoint y: 112, distance: 6.7
click at [899, 106] on select "00 01 02 03 04 05 06 07 08 09 10 11 12 13 14 15 16 17 18 19 20 21 22 23" at bounding box center [904, 109] width 23 height 26
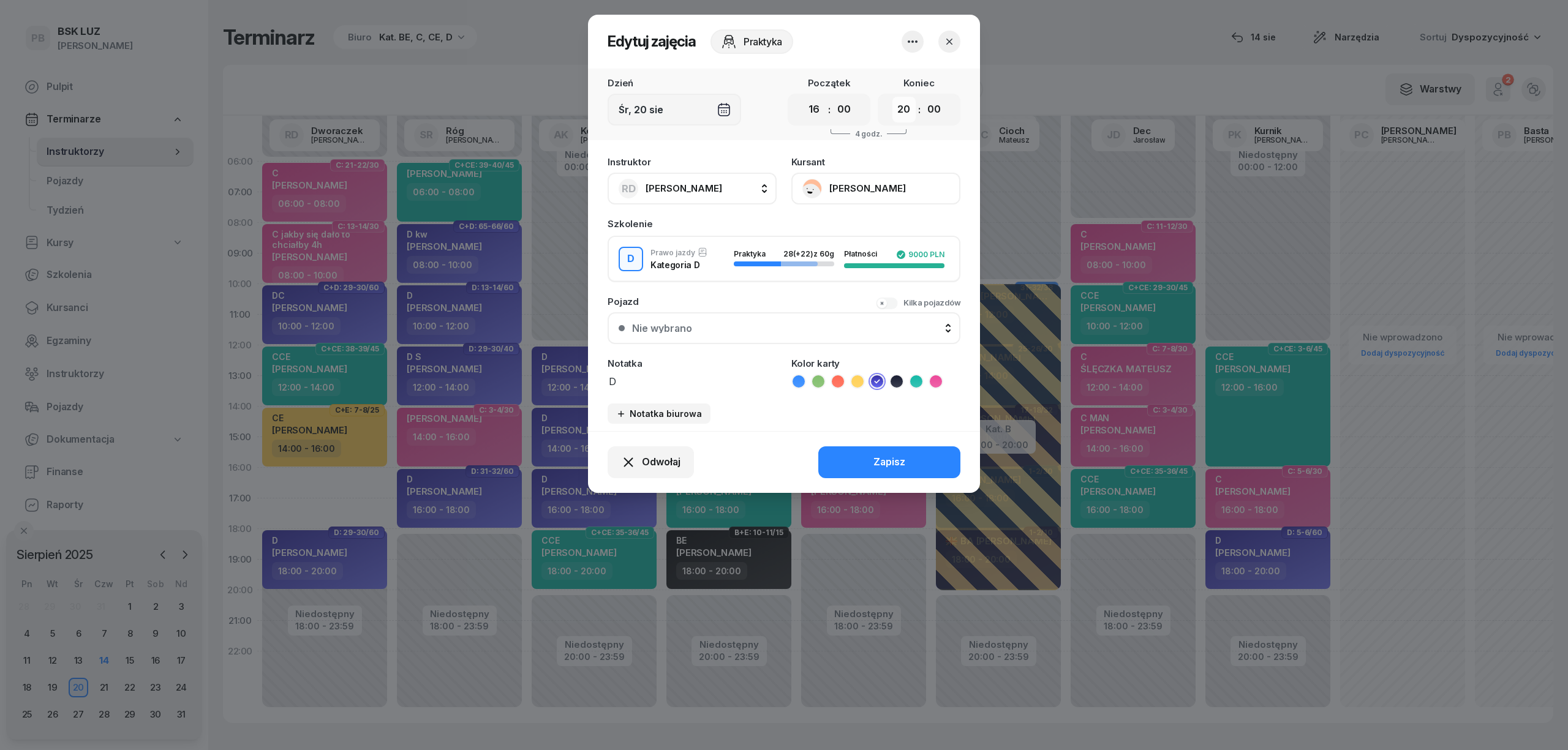
select select "18"
click at [892, 97] on select "00 01 02 03 04 05 06 07 08 09 10 11 12 13 14 15 16 17 18 19 20 21 22 23" at bounding box center [904, 109] width 23 height 26
click at [907, 460] on div "Odwołaj Zapisz" at bounding box center [784, 462] width 392 height 62
click at [833, 457] on button "Zapisz" at bounding box center [889, 462] width 142 height 32
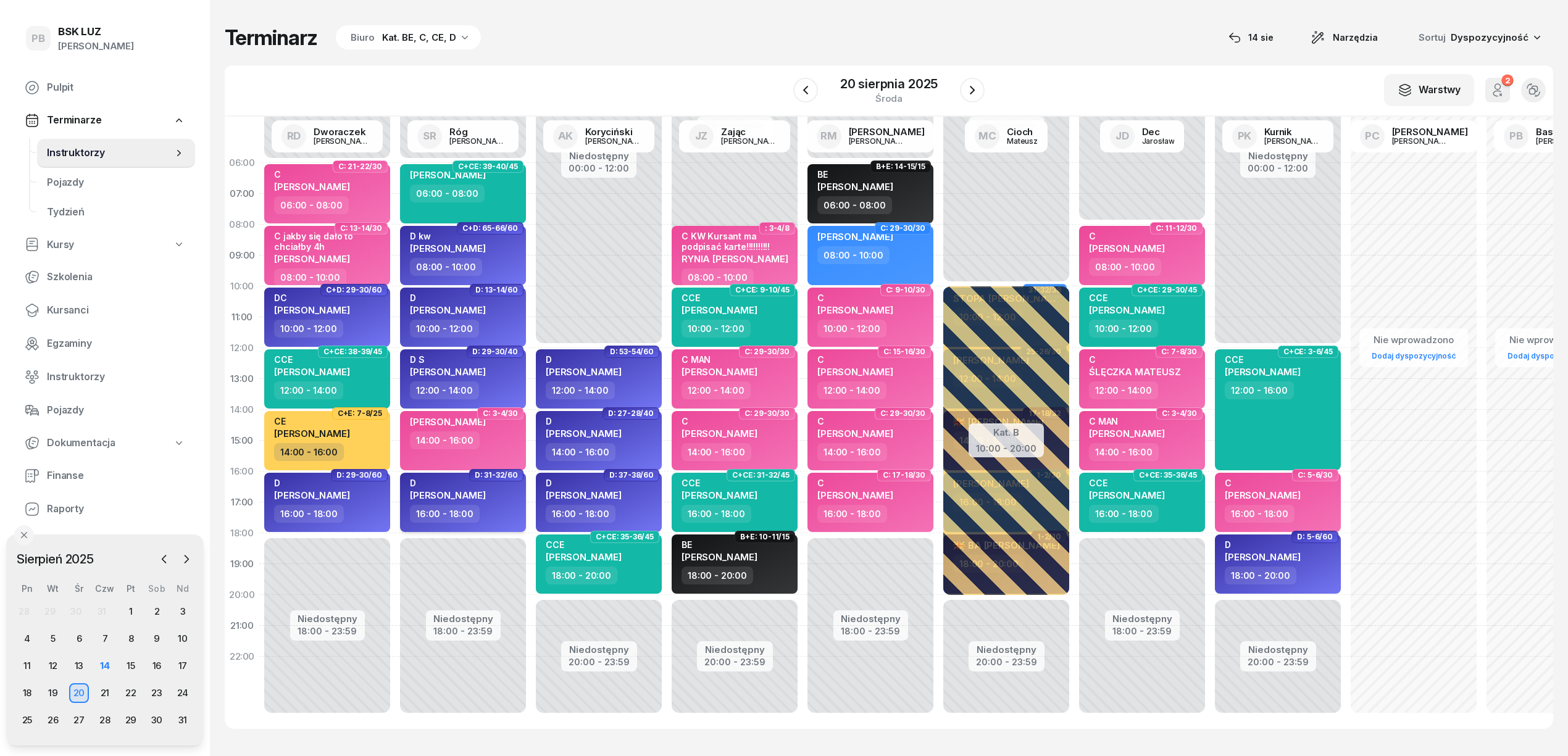
click at [500, 496] on div "D [PERSON_NAME]" at bounding box center [464, 491] width 109 height 27
select select "16"
select select "18"
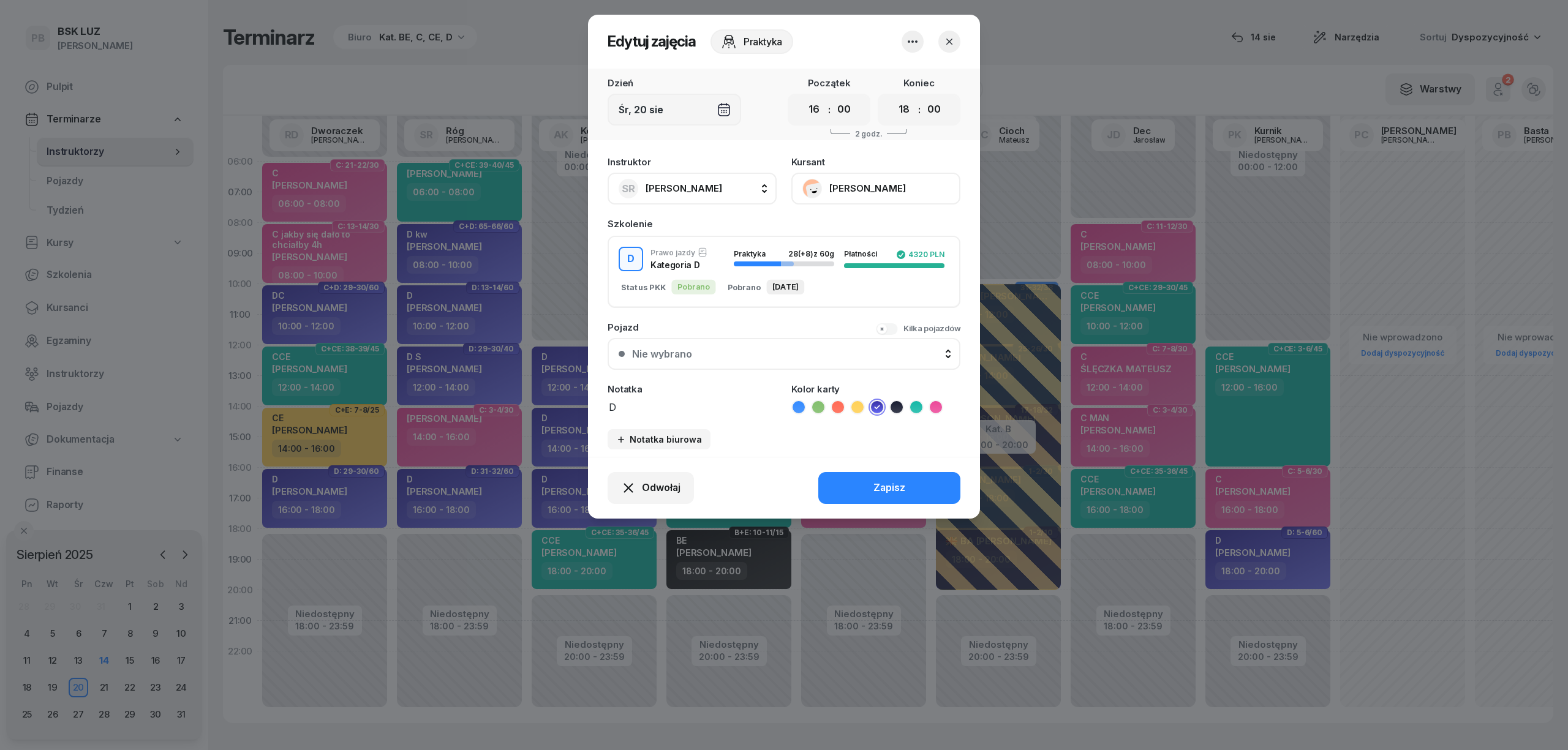
click at [636, 398] on textarea "D" at bounding box center [692, 406] width 169 height 16
type textarea "D WALIDACJA"
click at [836, 402] on icon at bounding box center [837, 407] width 12 height 12
click at [846, 479] on button "Zapisz" at bounding box center [889, 488] width 142 height 32
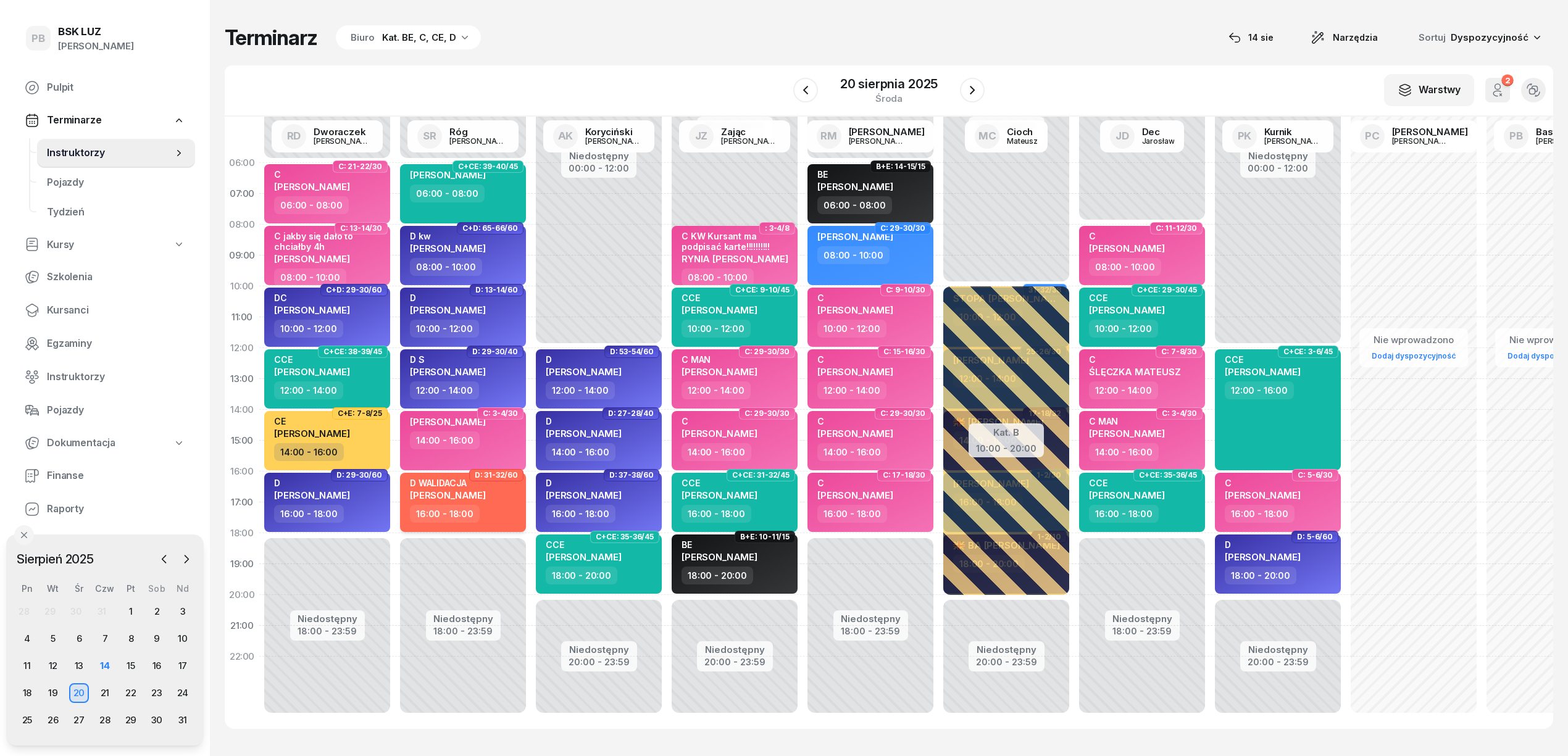
click at [486, 500] on div "D WALIDACJA [PERSON_NAME]" at bounding box center [447, 491] width 76 height 27
select select "16"
select select "18"
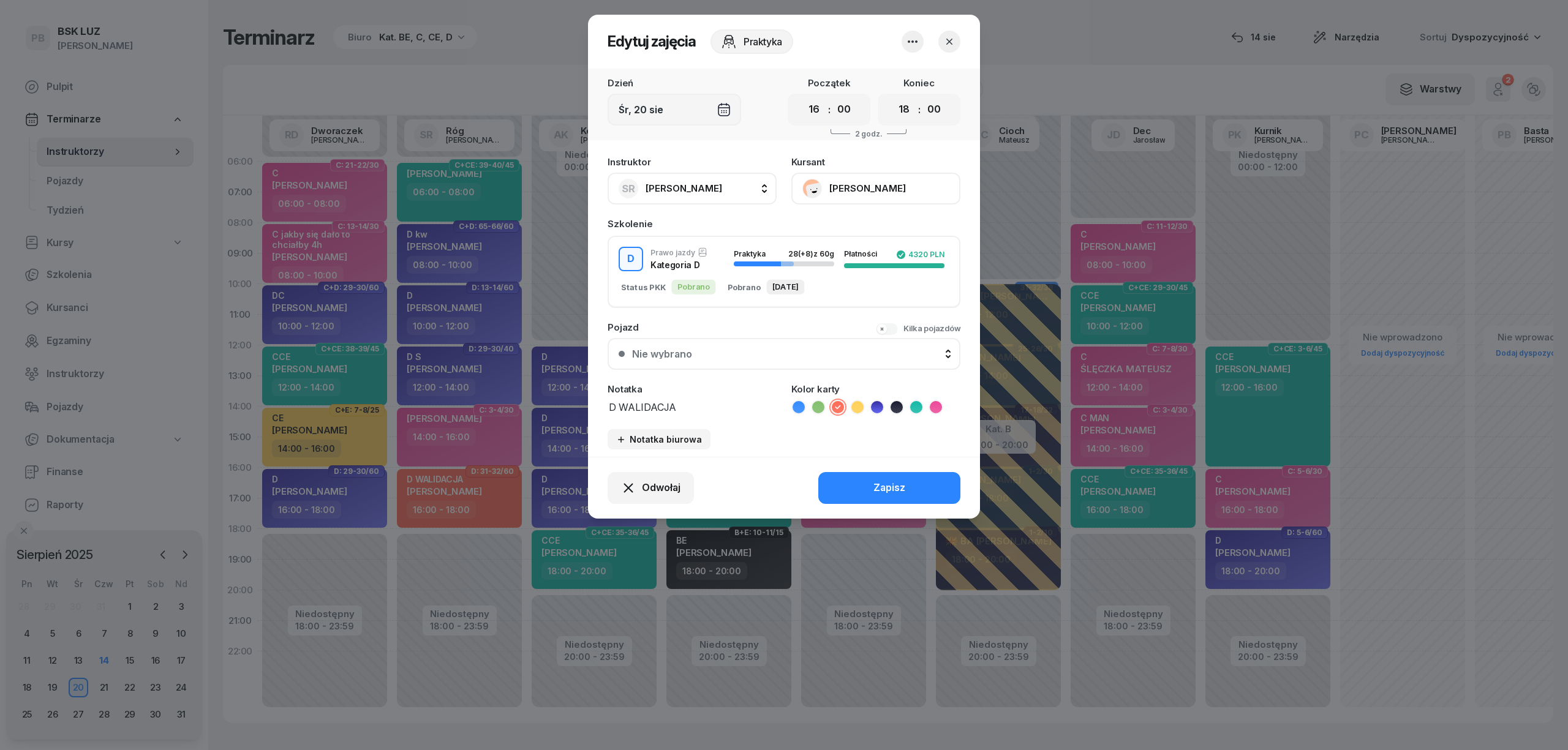
click at [702, 407] on textarea "D WALIDACJA" at bounding box center [692, 406] width 169 height 16
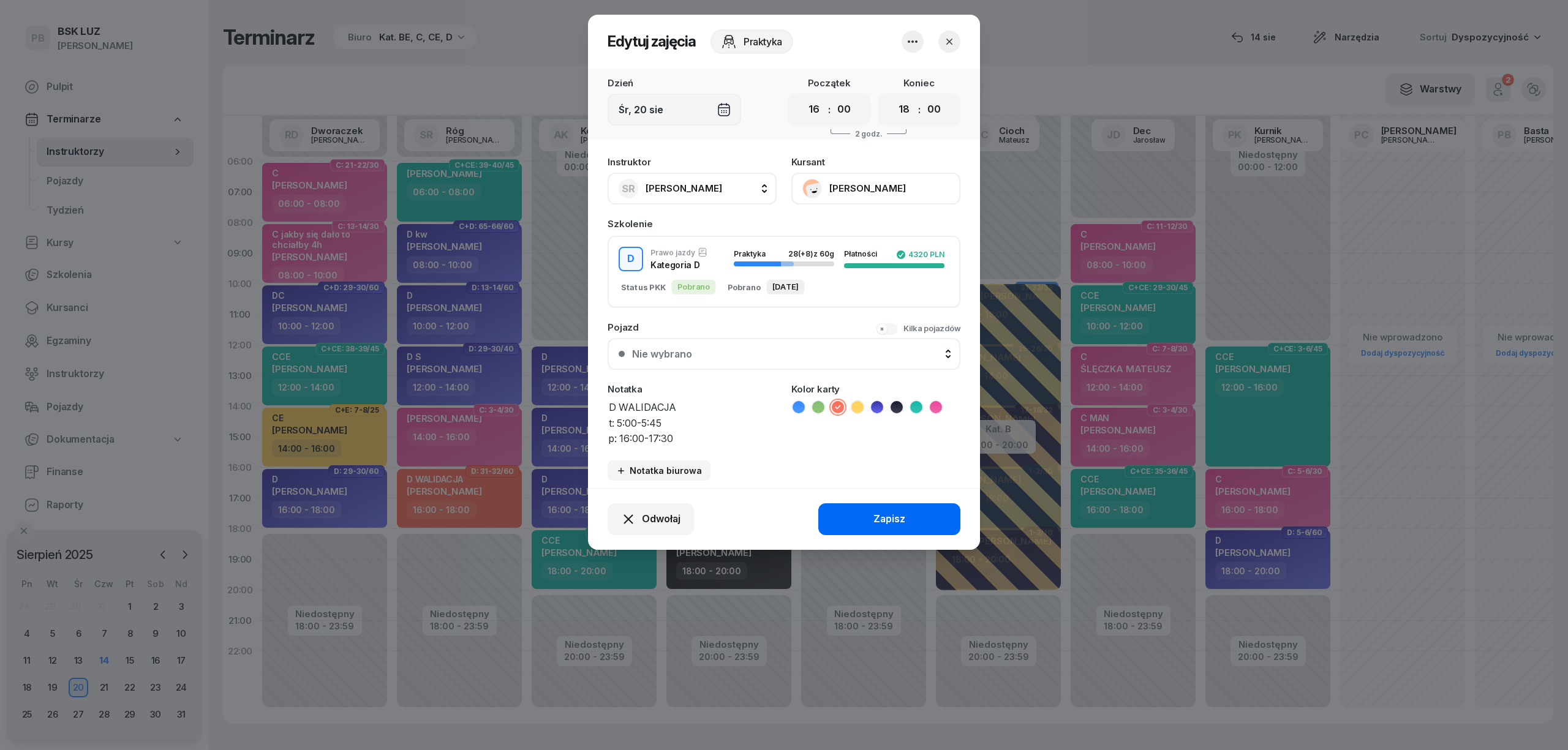
type textarea "D WALIDACJA t: 5:00-5:45 p: 16:00-17:30"
click at [906, 506] on button "Zapisz" at bounding box center [889, 519] width 142 height 32
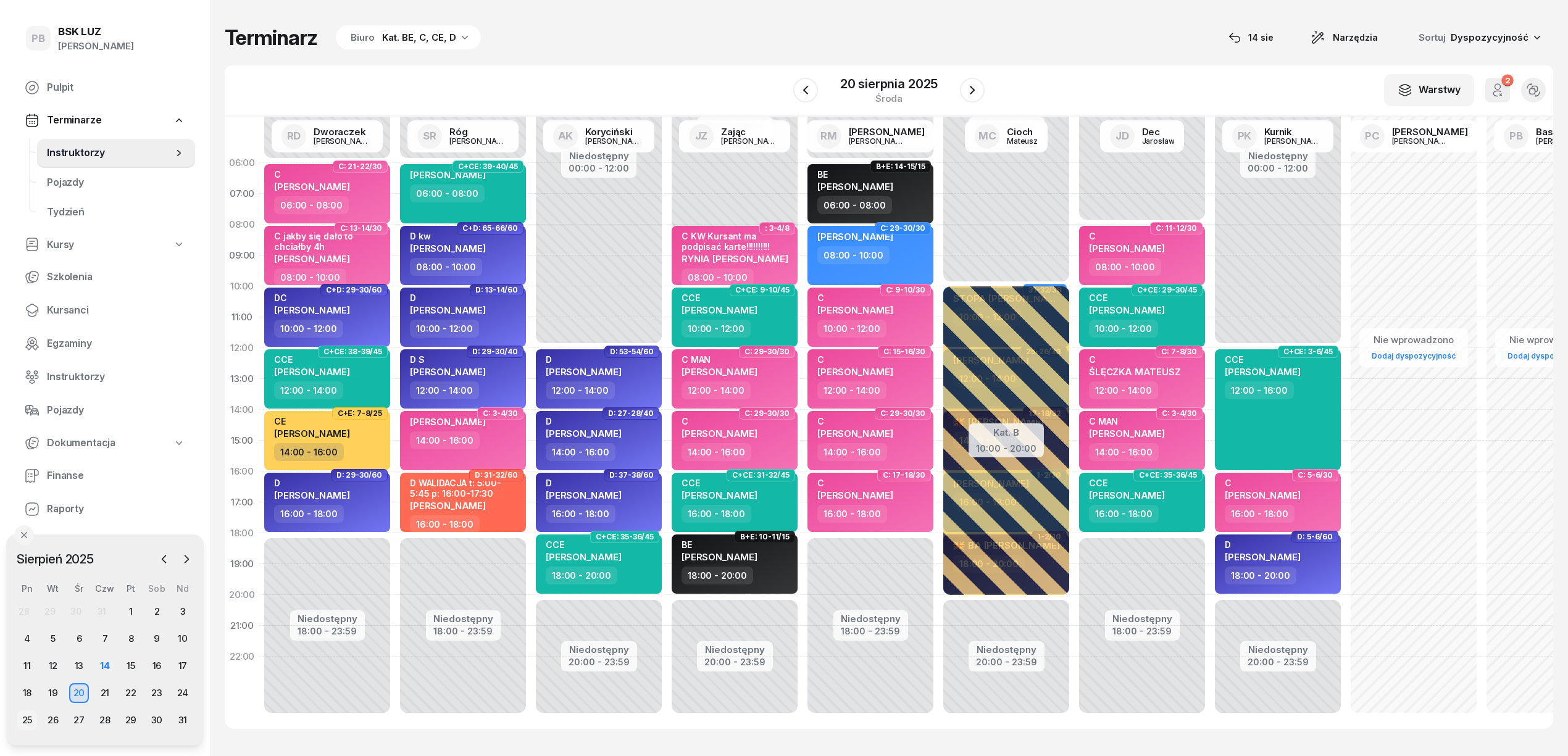
click at [22, 718] on div "25" at bounding box center [27, 720] width 20 height 20
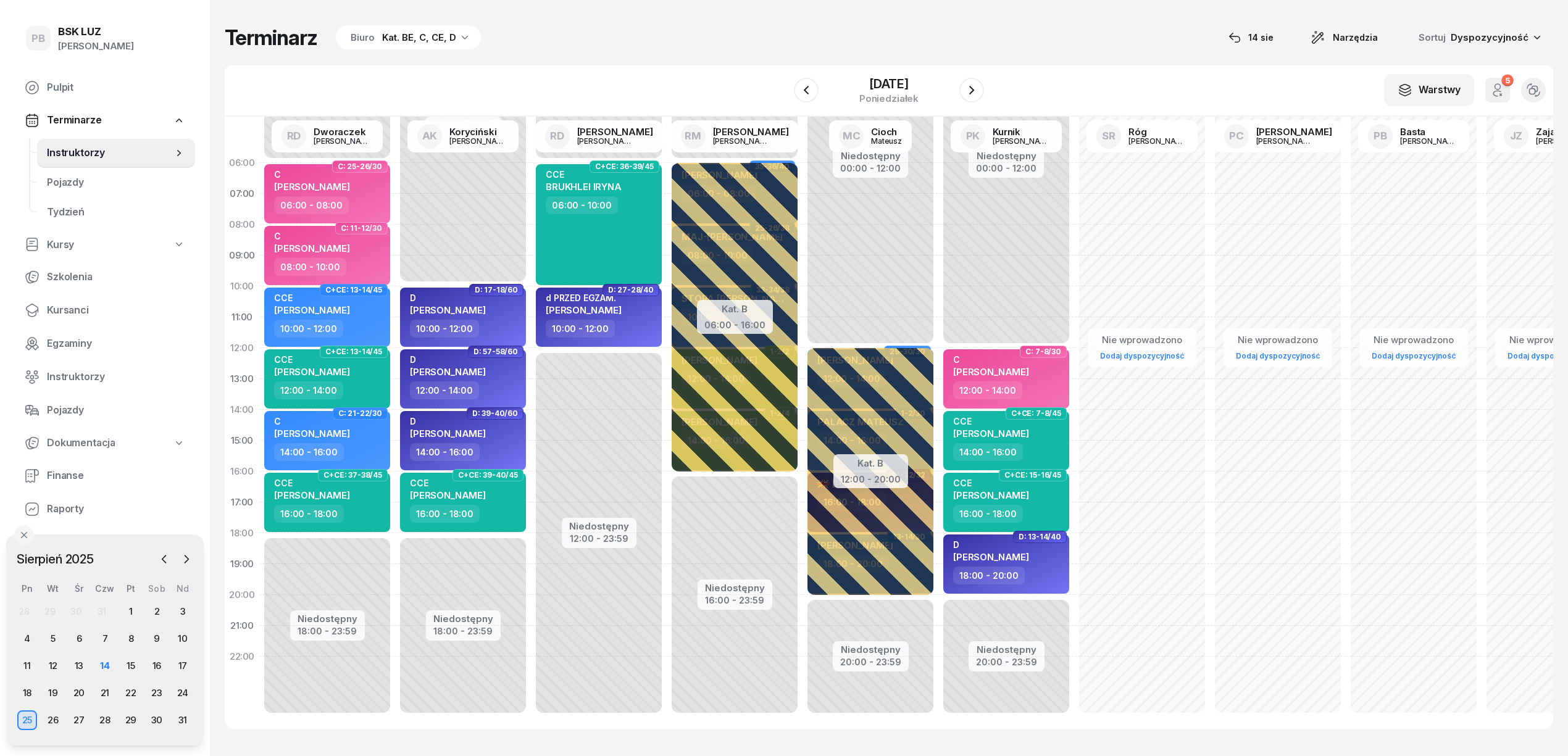
click at [445, 43] on div "Kat. BE, C, CE, D" at bounding box center [419, 38] width 74 height 15
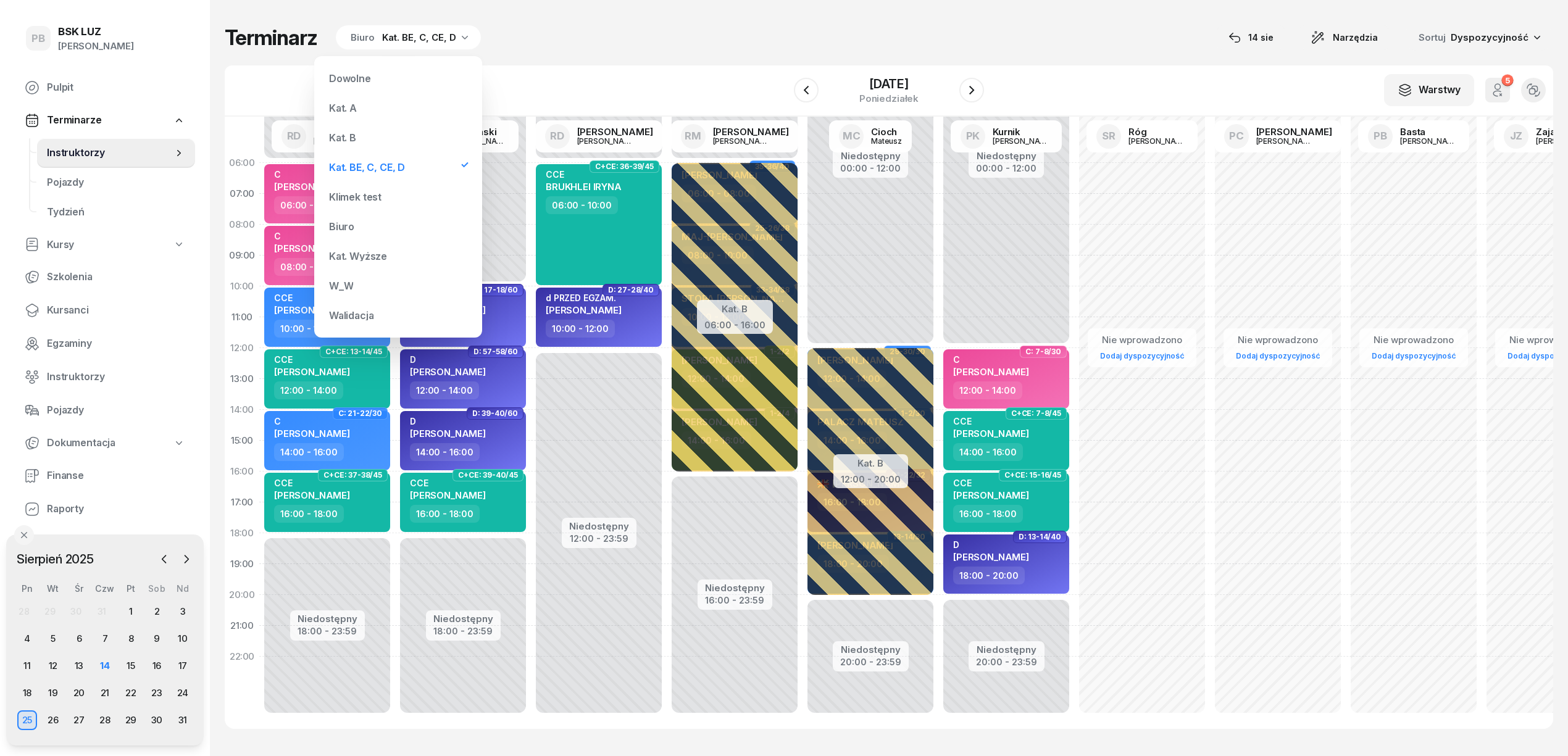
click at [360, 164] on div "Kat. BE, C, CE, D" at bounding box center [367, 167] width 76 height 10
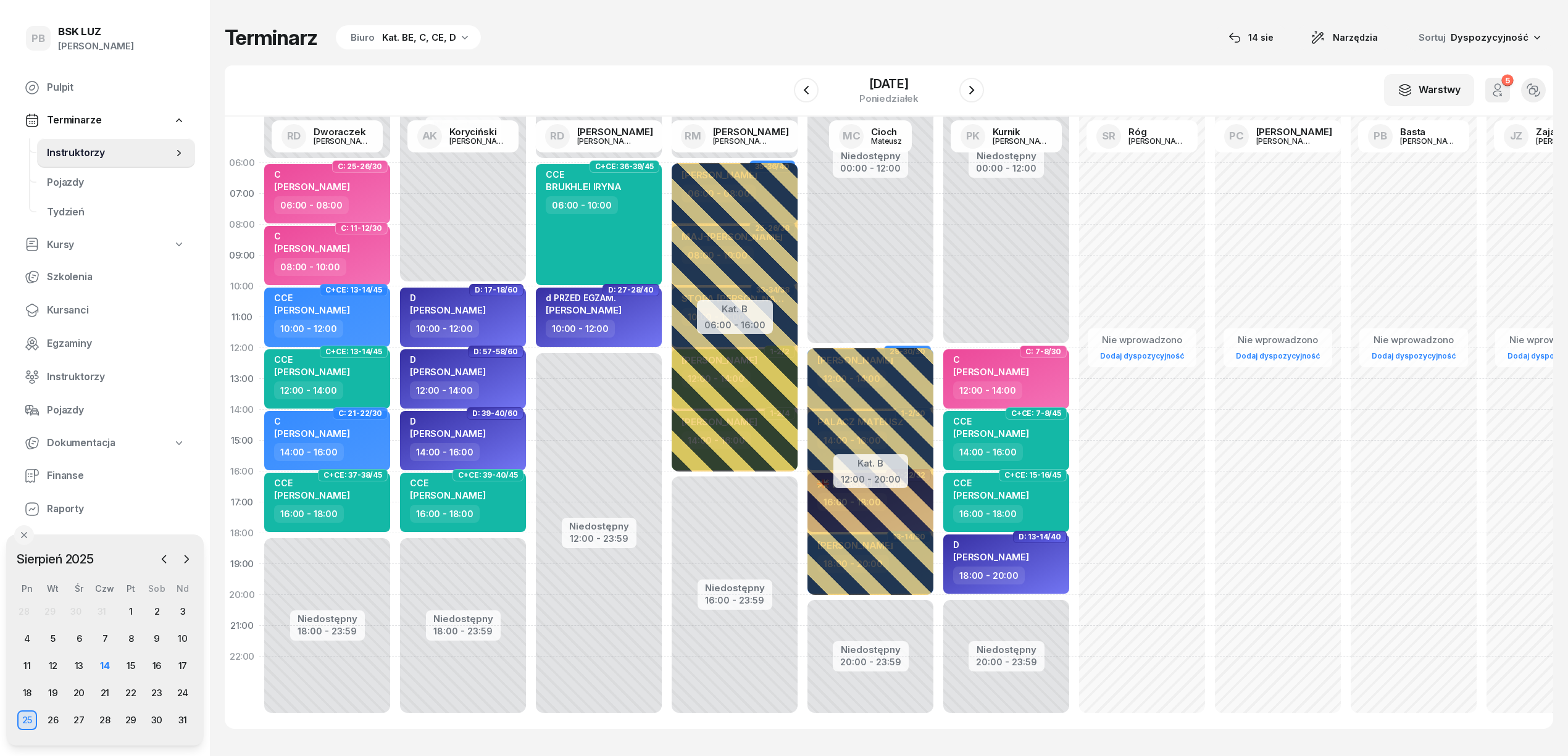
click at [564, 59] on div "Terminarz Biuro Kat. BE, C, CE, D [DATE] Narzędzia Sortuj Dyspozycyjność W Wybi…" at bounding box center [888, 377] width 1328 height 753
click at [25, 688] on div "18" at bounding box center [27, 693] width 20 height 20
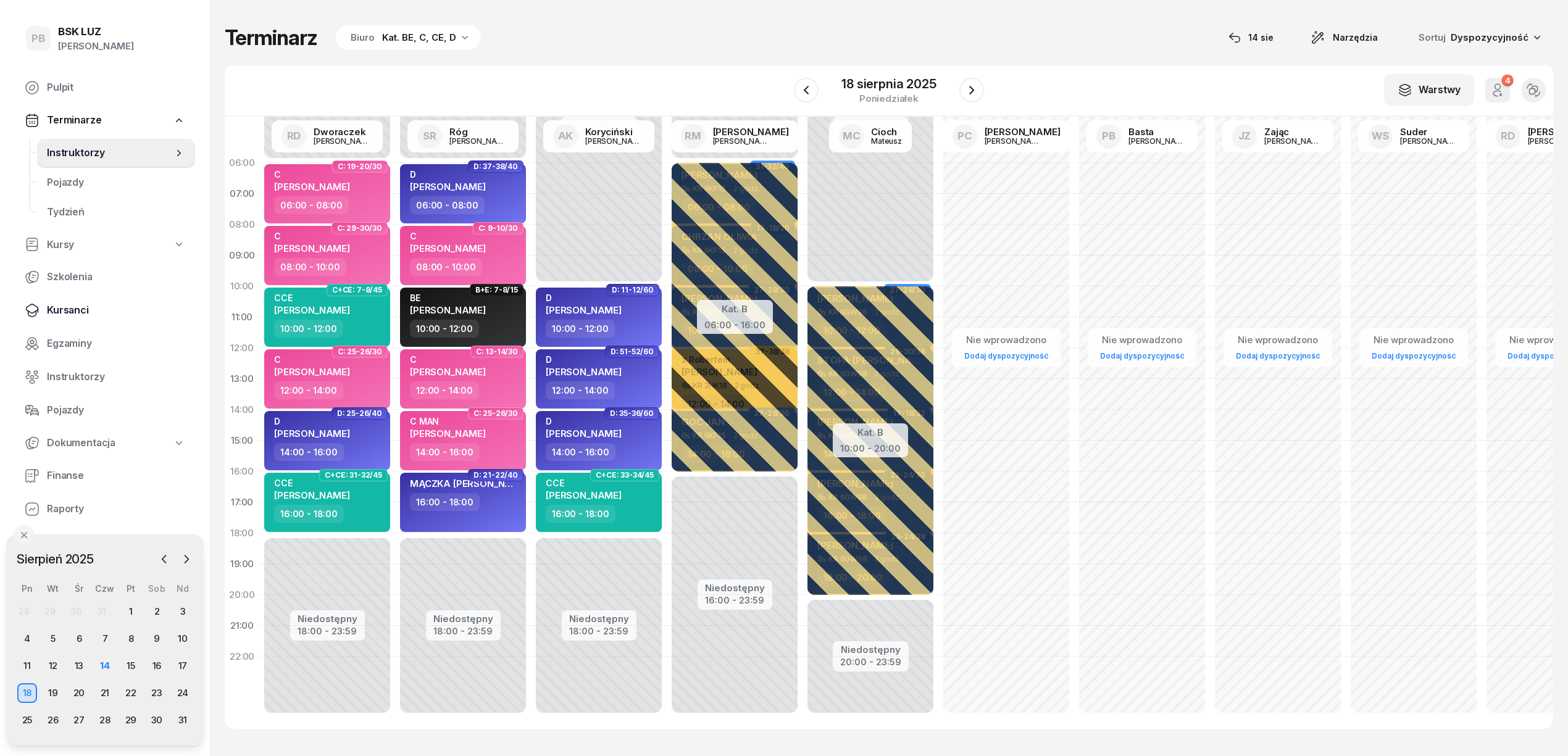
drag, startPoint x: 74, startPoint y: 307, endPoint x: 87, endPoint y: 306, distance: 13.0
click at [74, 307] on span "Kursanci" at bounding box center [116, 310] width 138 height 16
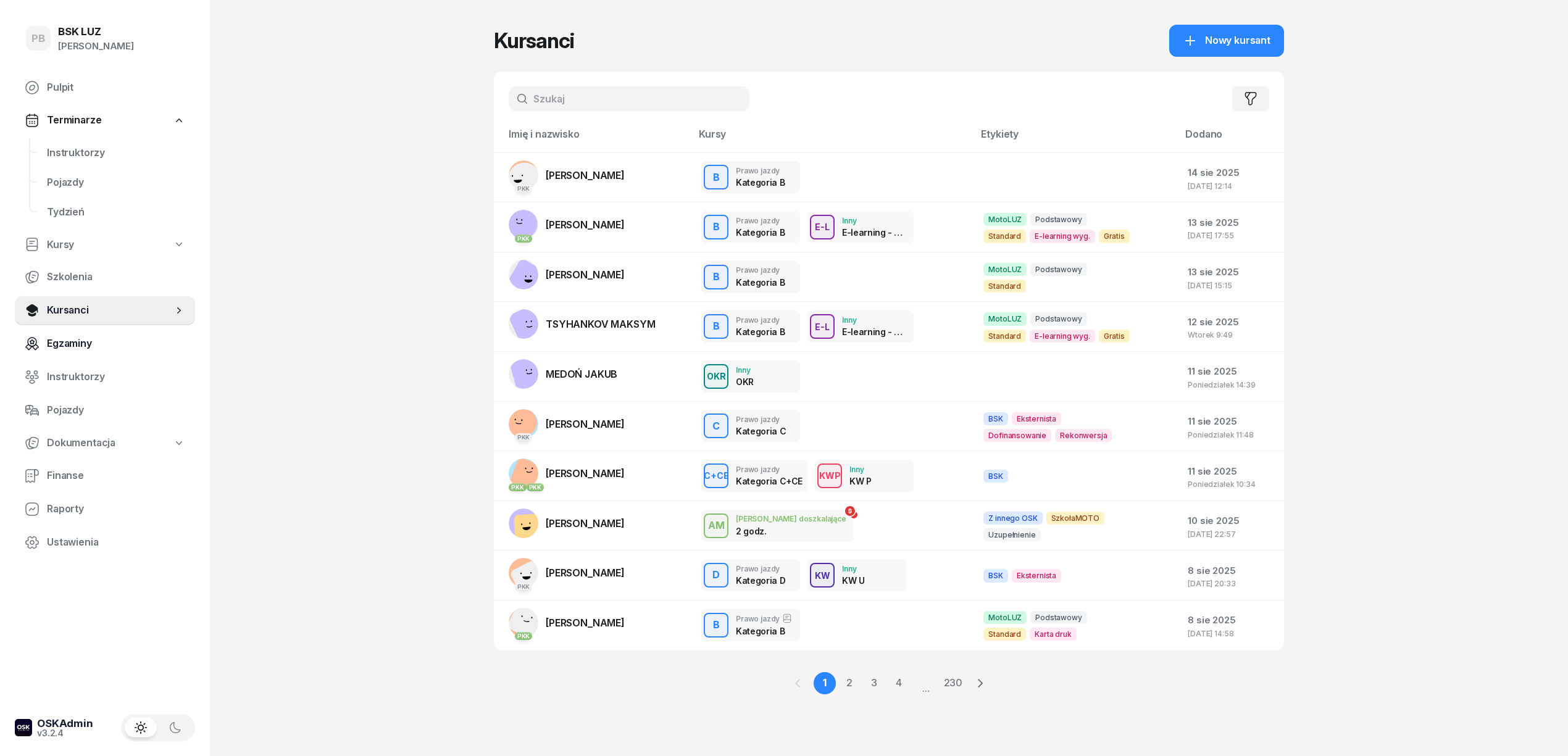
click at [58, 383] on span "Instruktorzy" at bounding box center [116, 377] width 138 height 16
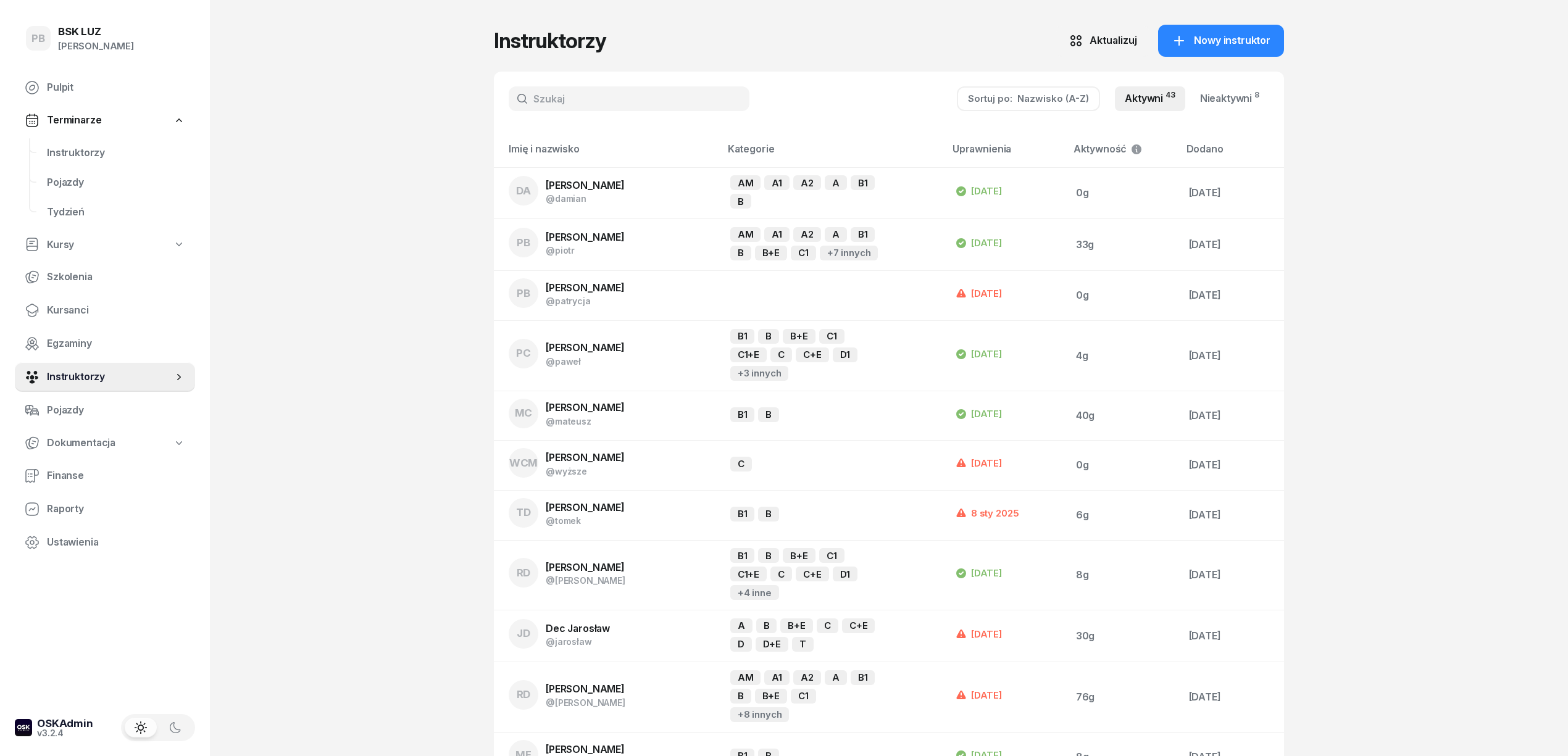
click at [587, 113] on div "Sortuj po: Nazwisko (A-Z) Aktywni 43 Nieaktywni 8" at bounding box center [889, 99] width 790 height 54
click at [596, 102] on input "text" at bounding box center [629, 99] width 241 height 25
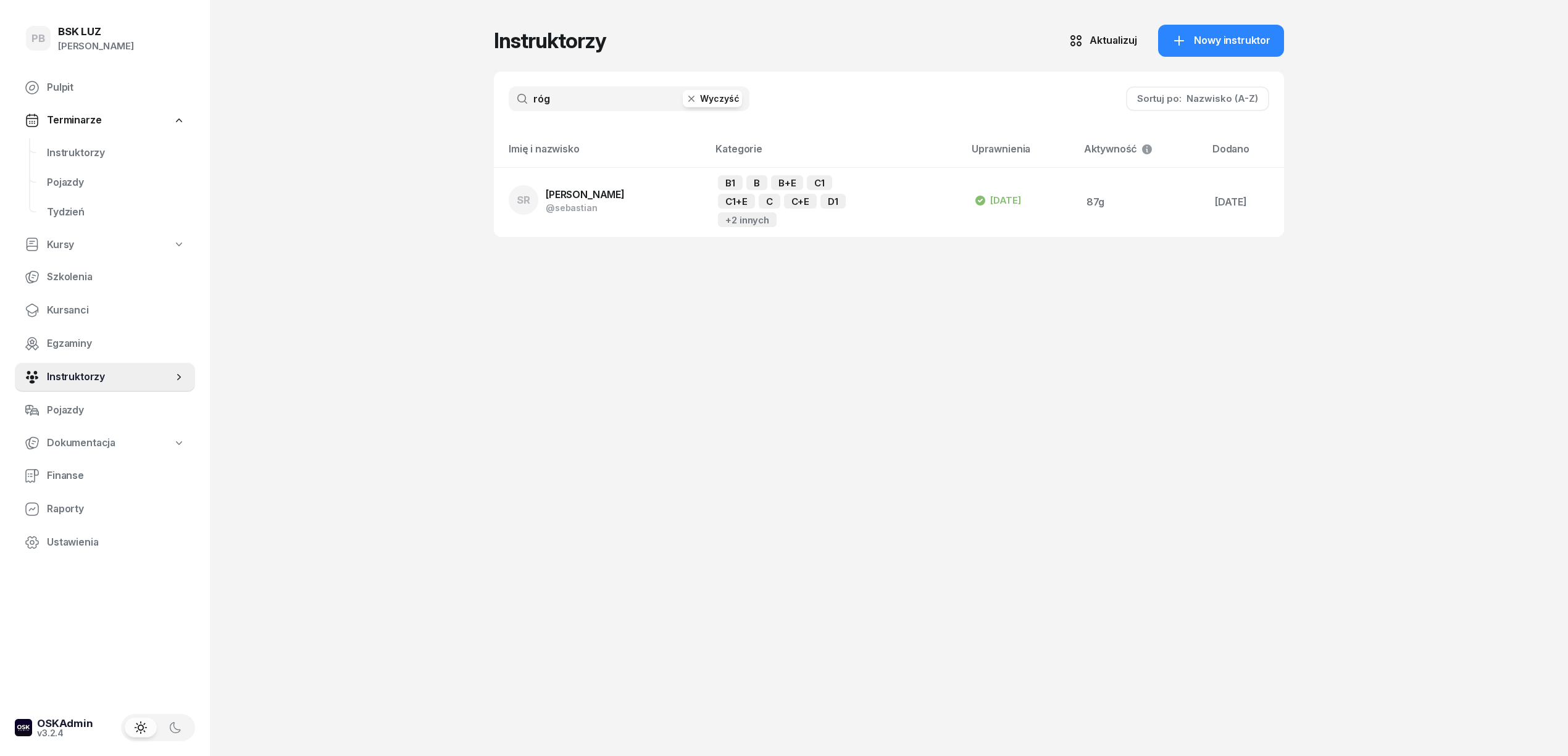
type input "róg"
click at [608, 193] on span "[PERSON_NAME]" at bounding box center [585, 194] width 79 height 12
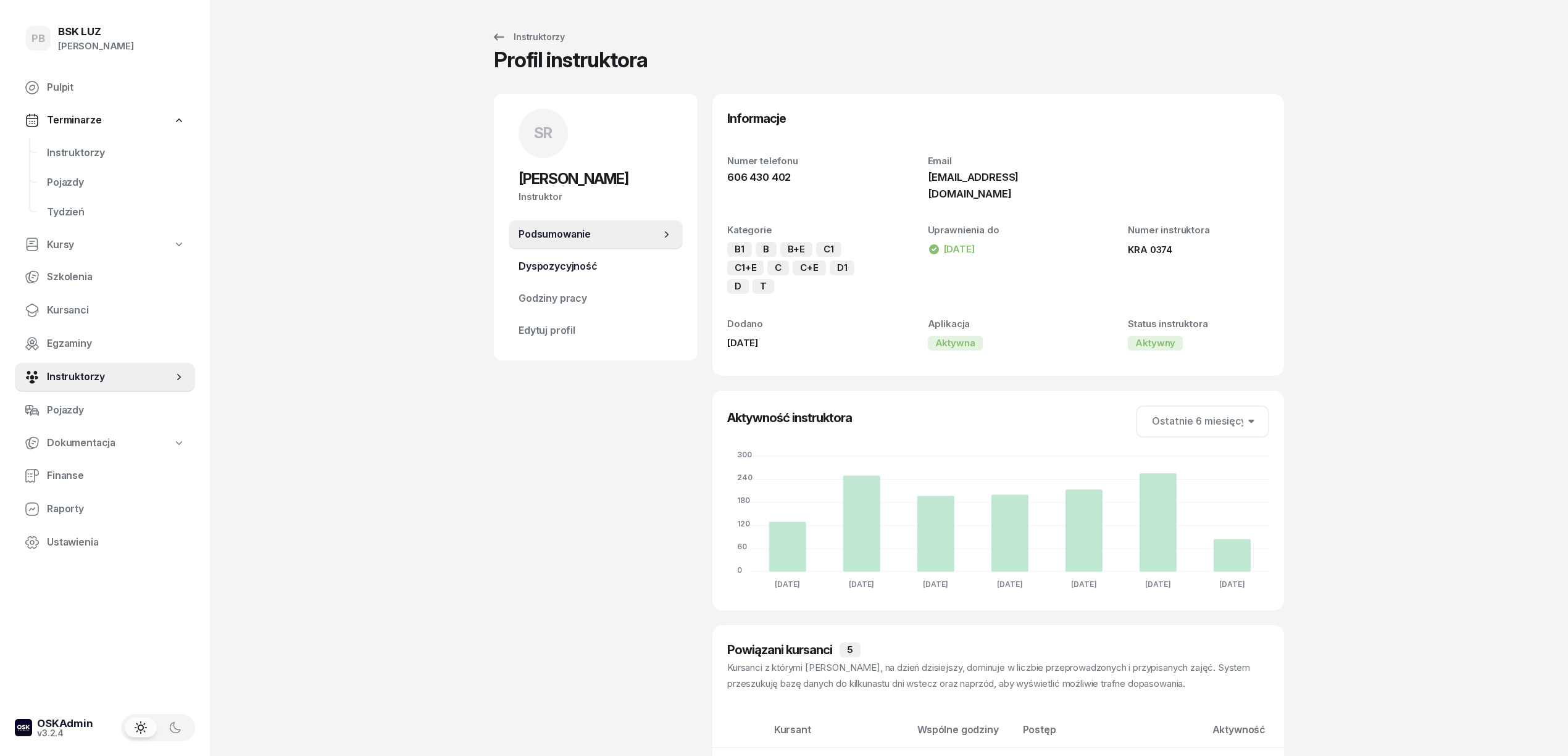
click at [545, 264] on span "Dyspozycyjność" at bounding box center [596, 266] width 155 height 16
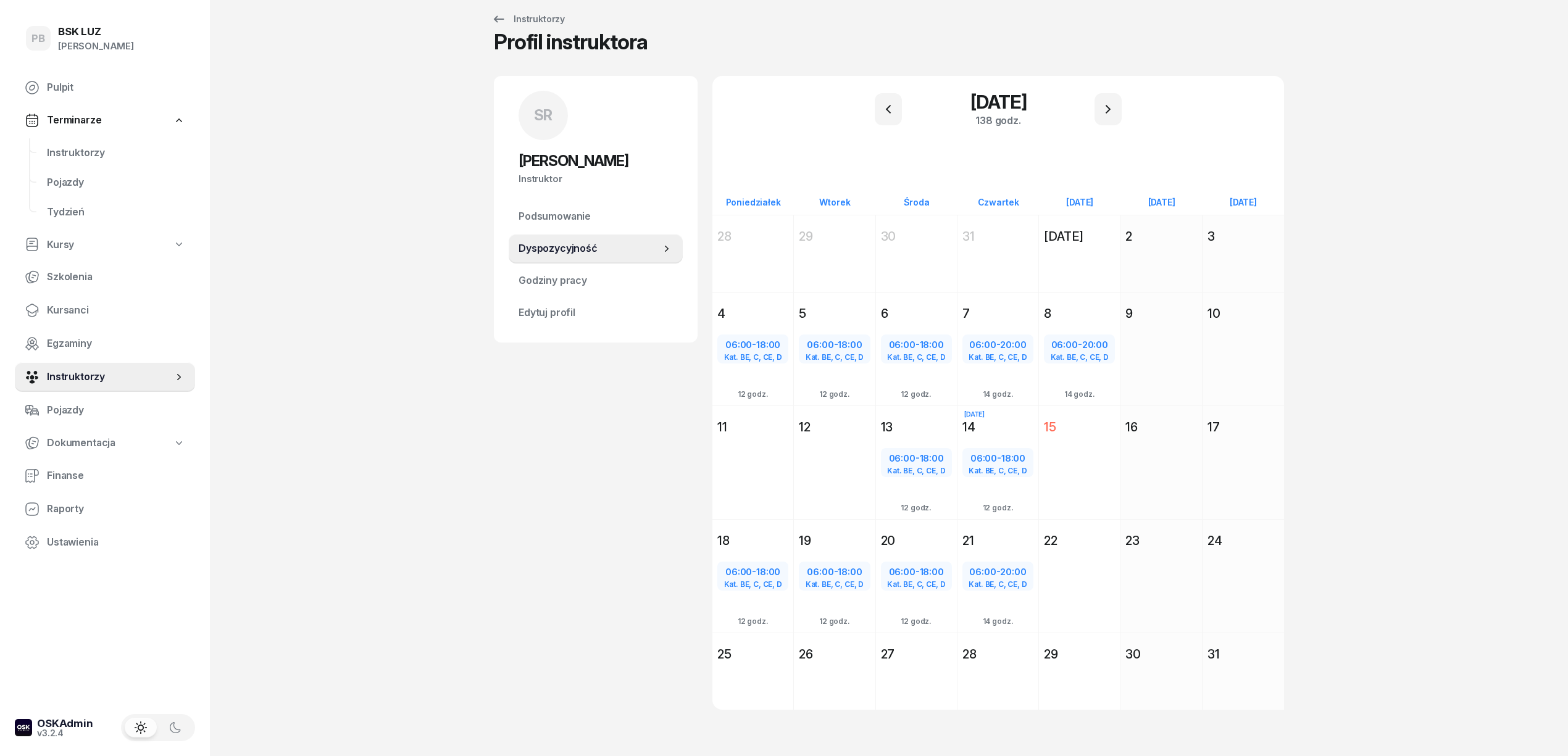
scroll to position [24, 0]
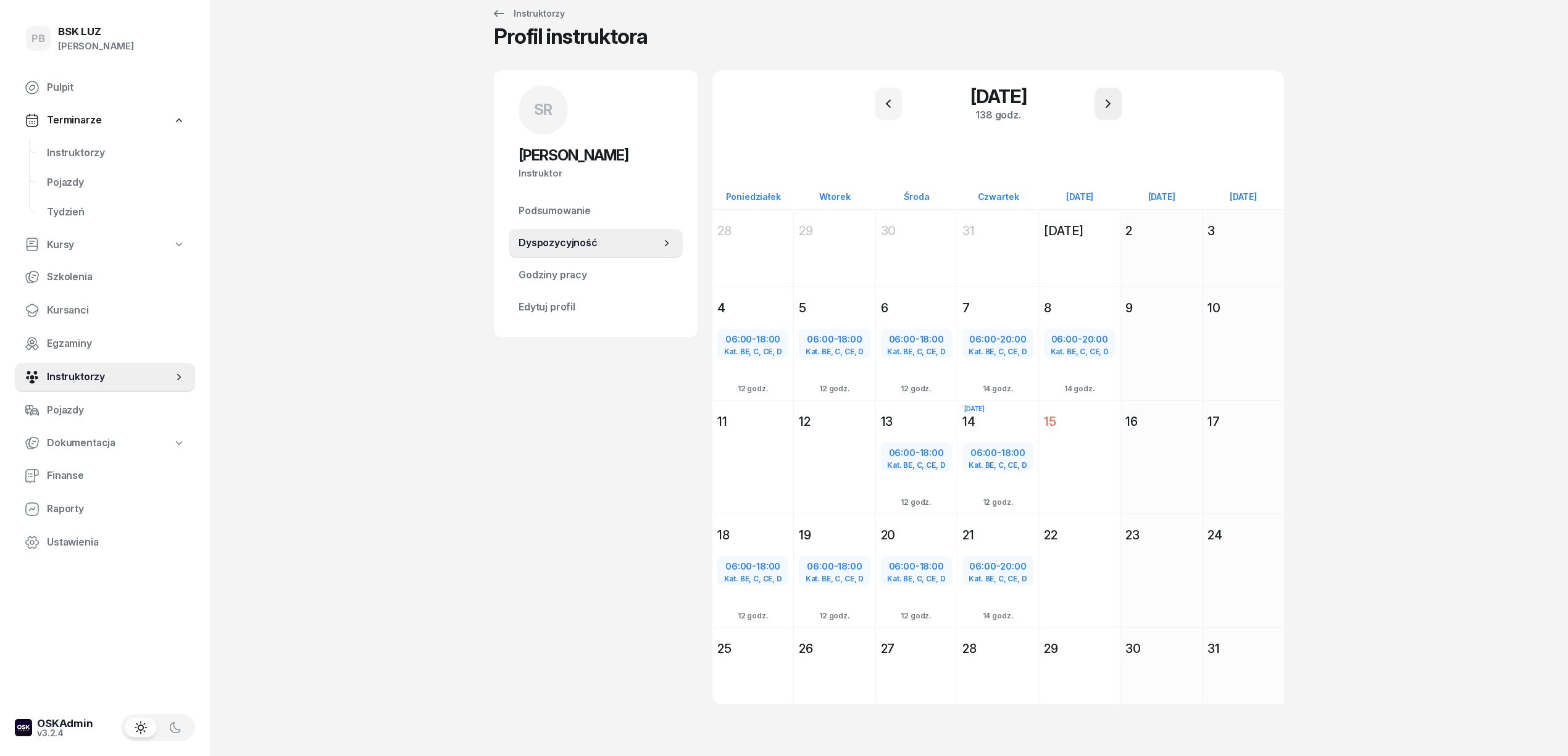
click at [1103, 109] on button "button" at bounding box center [1108, 104] width 27 height 32
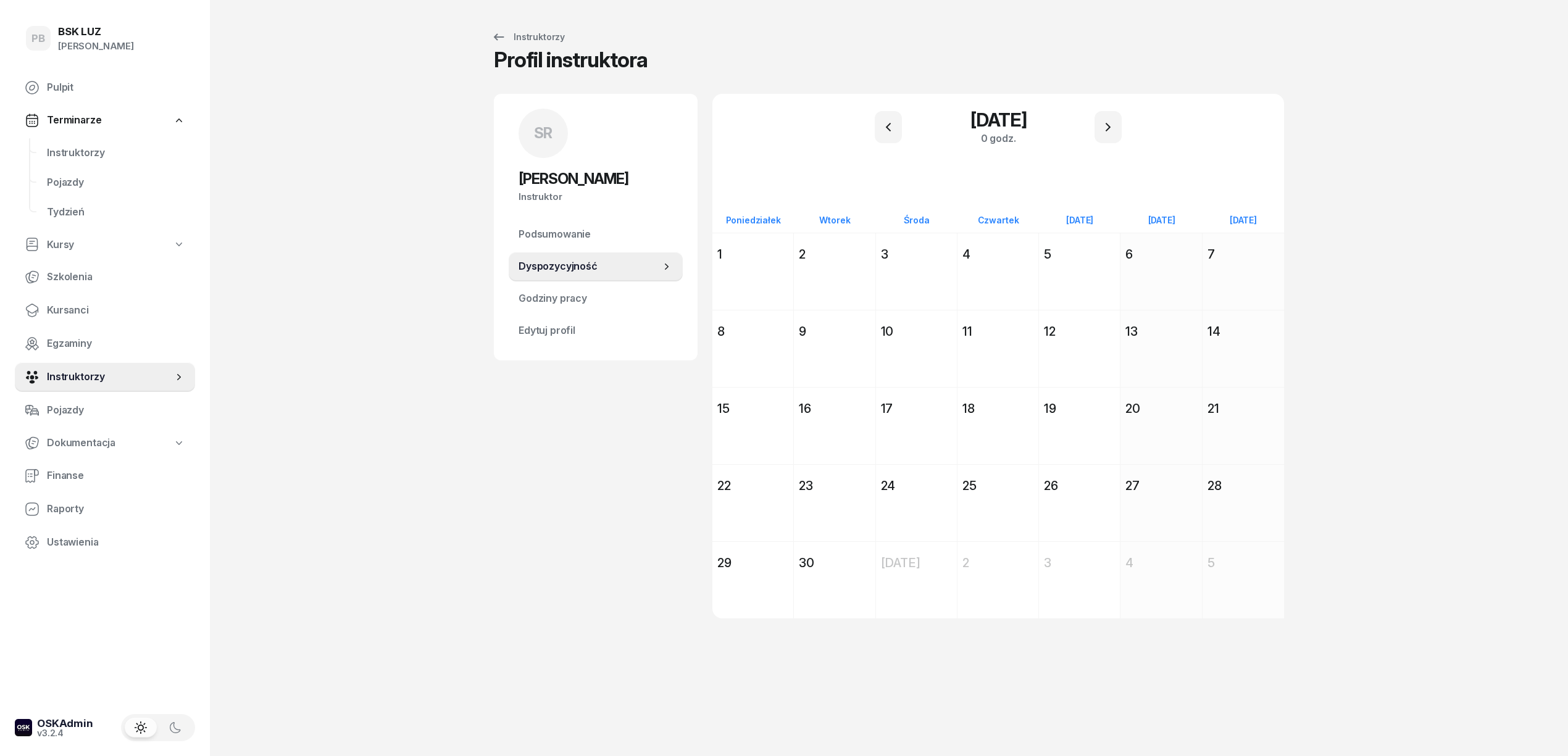
scroll to position [0, 0]
click at [986, 500] on div "Dodaj" at bounding box center [997, 525] width 81 height 57
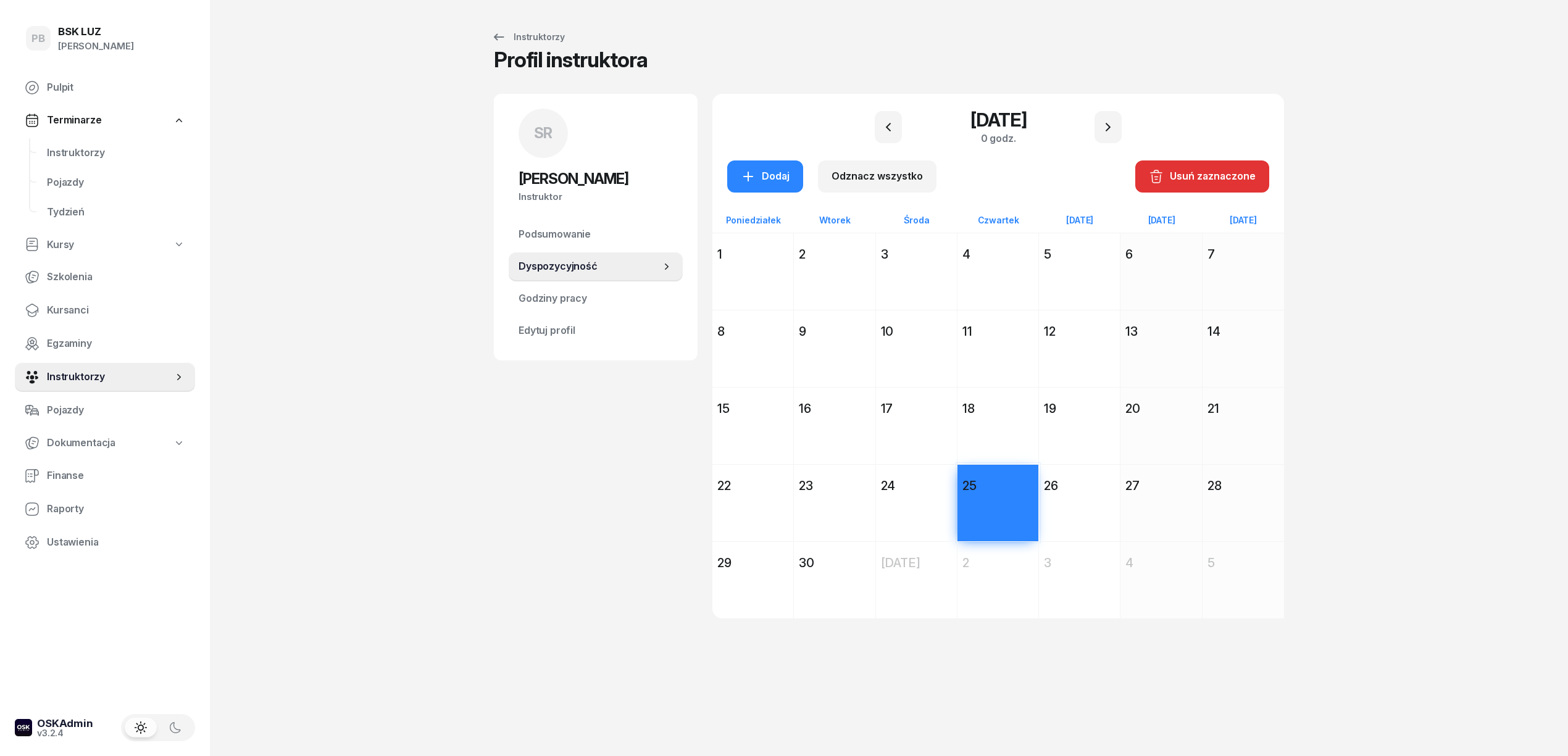
click at [1072, 508] on div "Dodaj" at bounding box center [1079, 525] width 81 height 57
click at [776, 186] on button "Dodaj" at bounding box center [765, 176] width 76 height 32
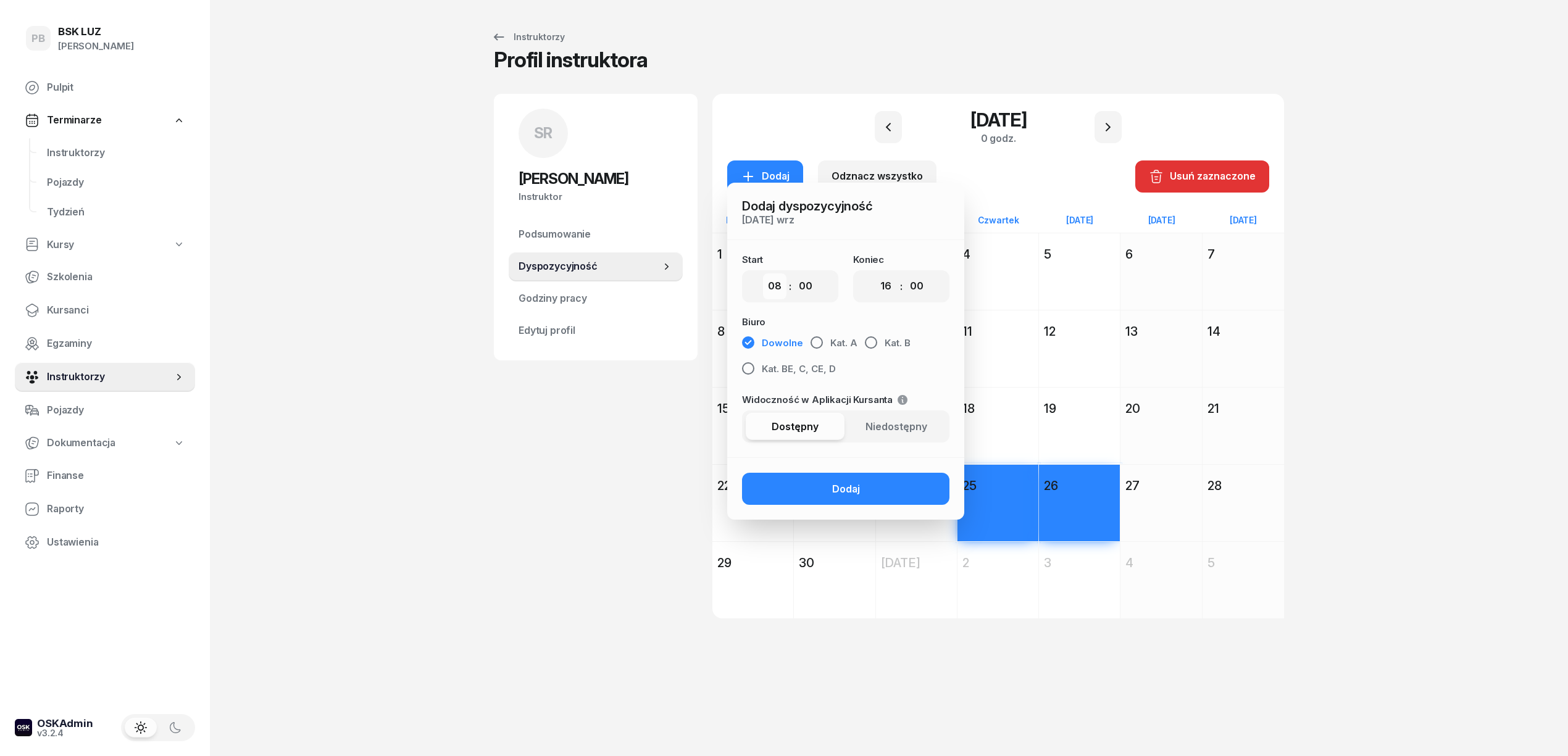
click at [774, 295] on select "00 01 02 03 04 05 06 07 08 09 10 11 12 13 14 15 16 17 18 19 20 21 22 23" at bounding box center [774, 286] width 24 height 26
select select "16"
click at [763, 274] on select "00 01 02 03 04 05 06 07 08 09 10 11 12 13 14 15 16 17 18 19 20 21 22 23" at bounding box center [774, 286] width 24 height 26
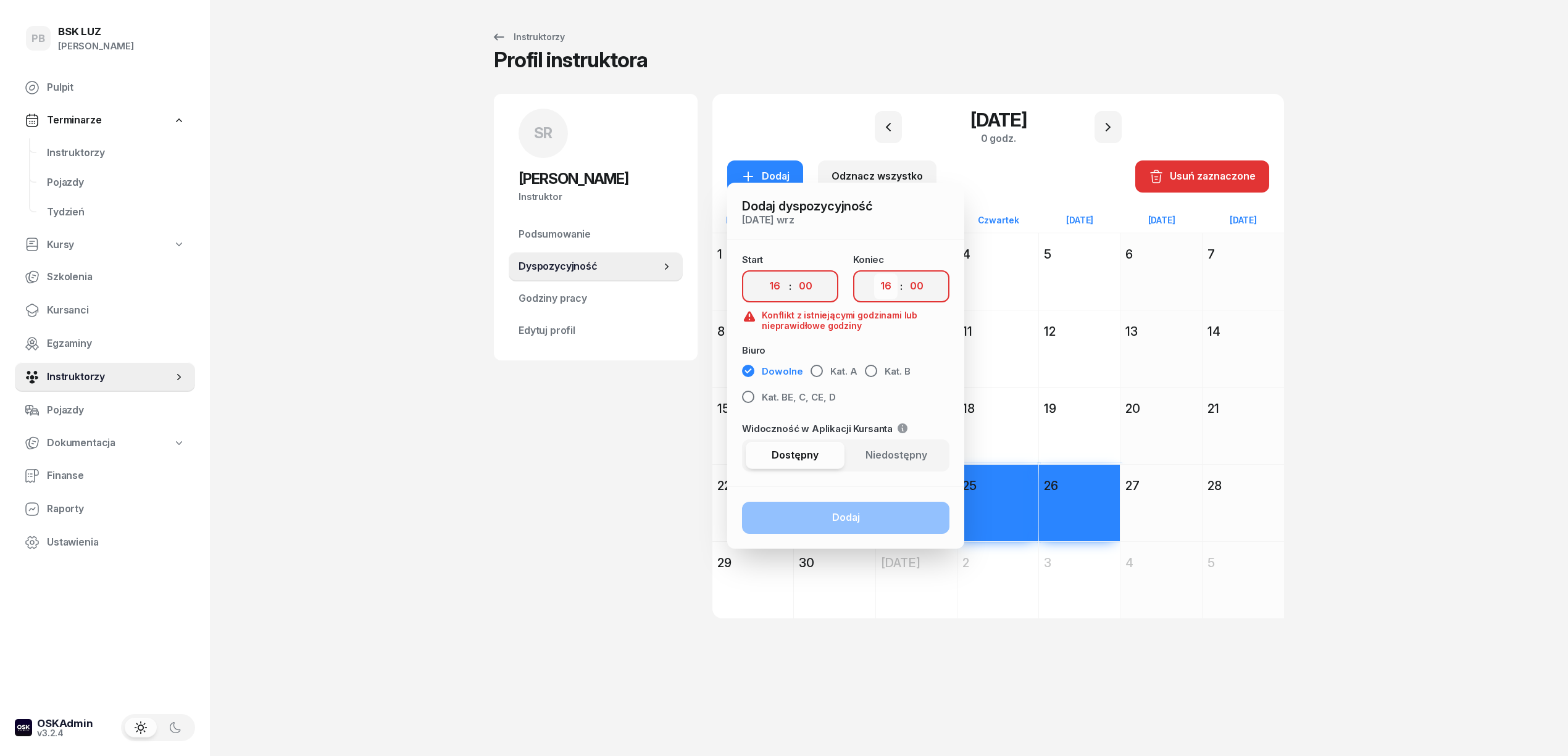
click at [884, 287] on select "00 01 02 03 04 05 06 07 08 09 10 11 12 13 14 15 16 17 18 19 20 21 22 23" at bounding box center [886, 286] width 24 height 26
select select "20"
click at [874, 274] on select "00 01 02 03 04 05 06 07 08 09 10 11 12 13 14 15 16 17 18 19 20 21 22 23" at bounding box center [886, 286] width 24 height 26
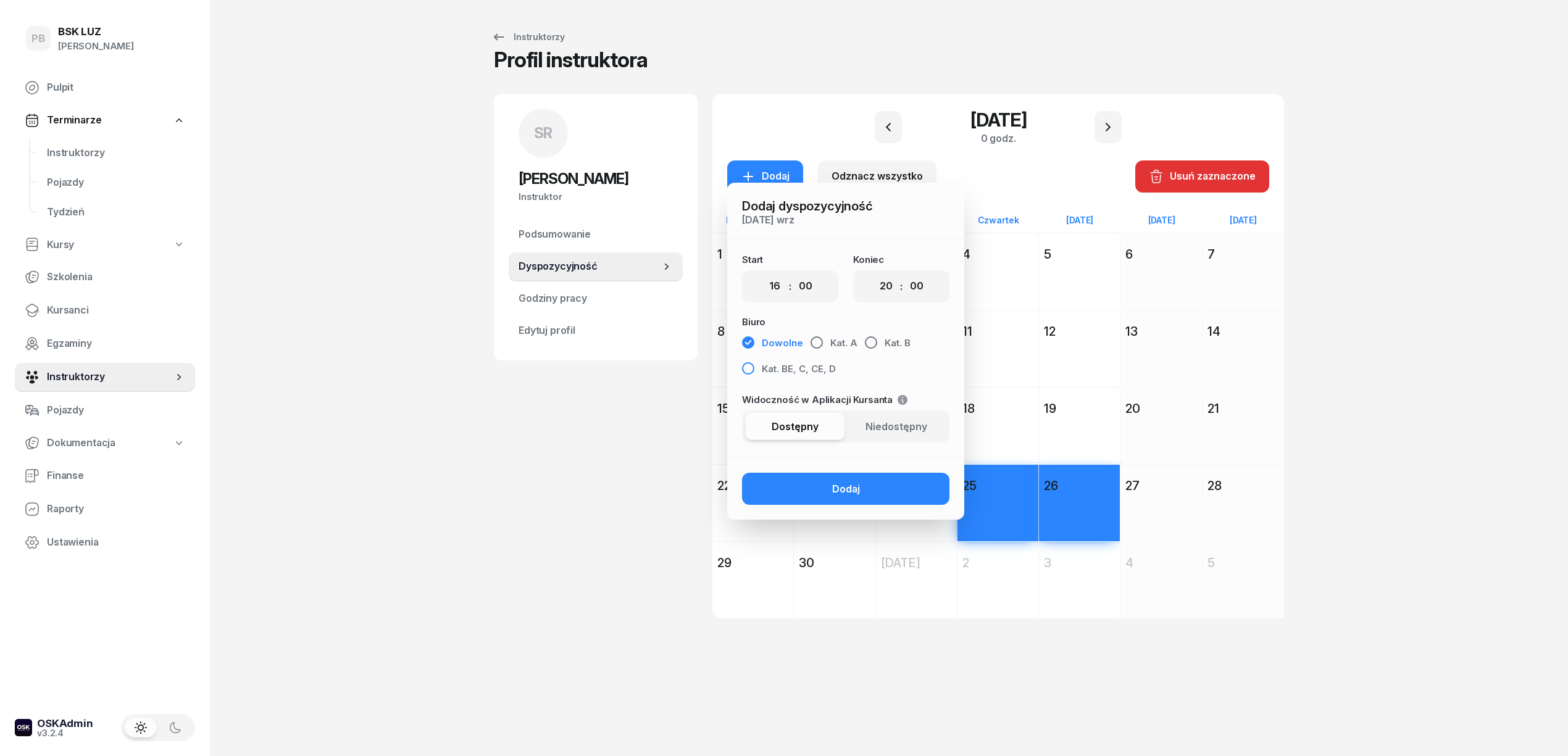
click at [806, 368] on span "Kat. BE, C, CE, D" at bounding box center [799, 368] width 74 height 16
click at [818, 484] on button "Dodaj" at bounding box center [846, 489] width 207 height 32
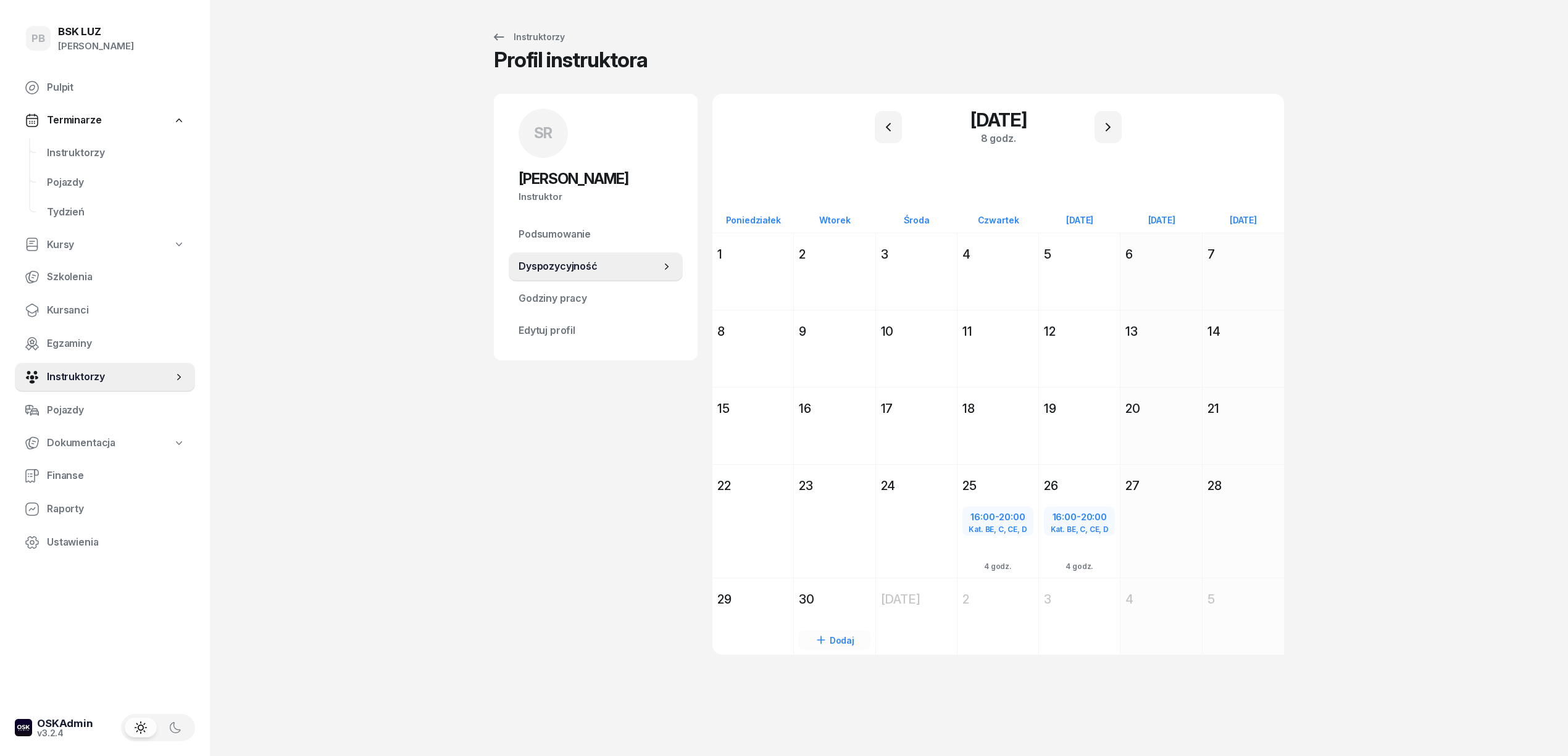
click at [841, 636] on div "Dodaj" at bounding box center [834, 640] width 71 height 20
select select "08"
select select "16"
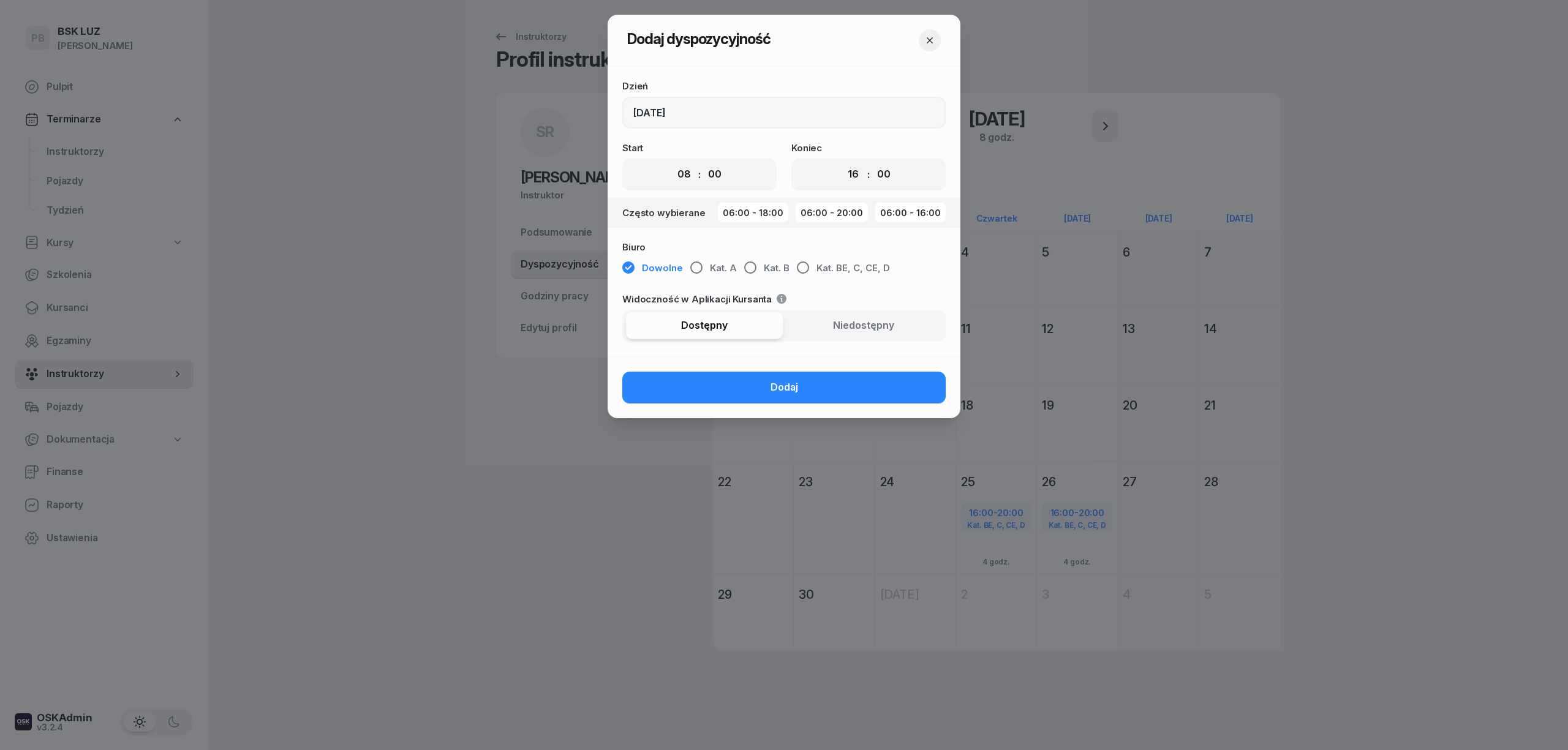
drag, startPoint x: 926, startPoint y: 35, endPoint x: 911, endPoint y: 104, distance: 70.6
click at [926, 37] on icon "button" at bounding box center [930, 40] width 12 height 12
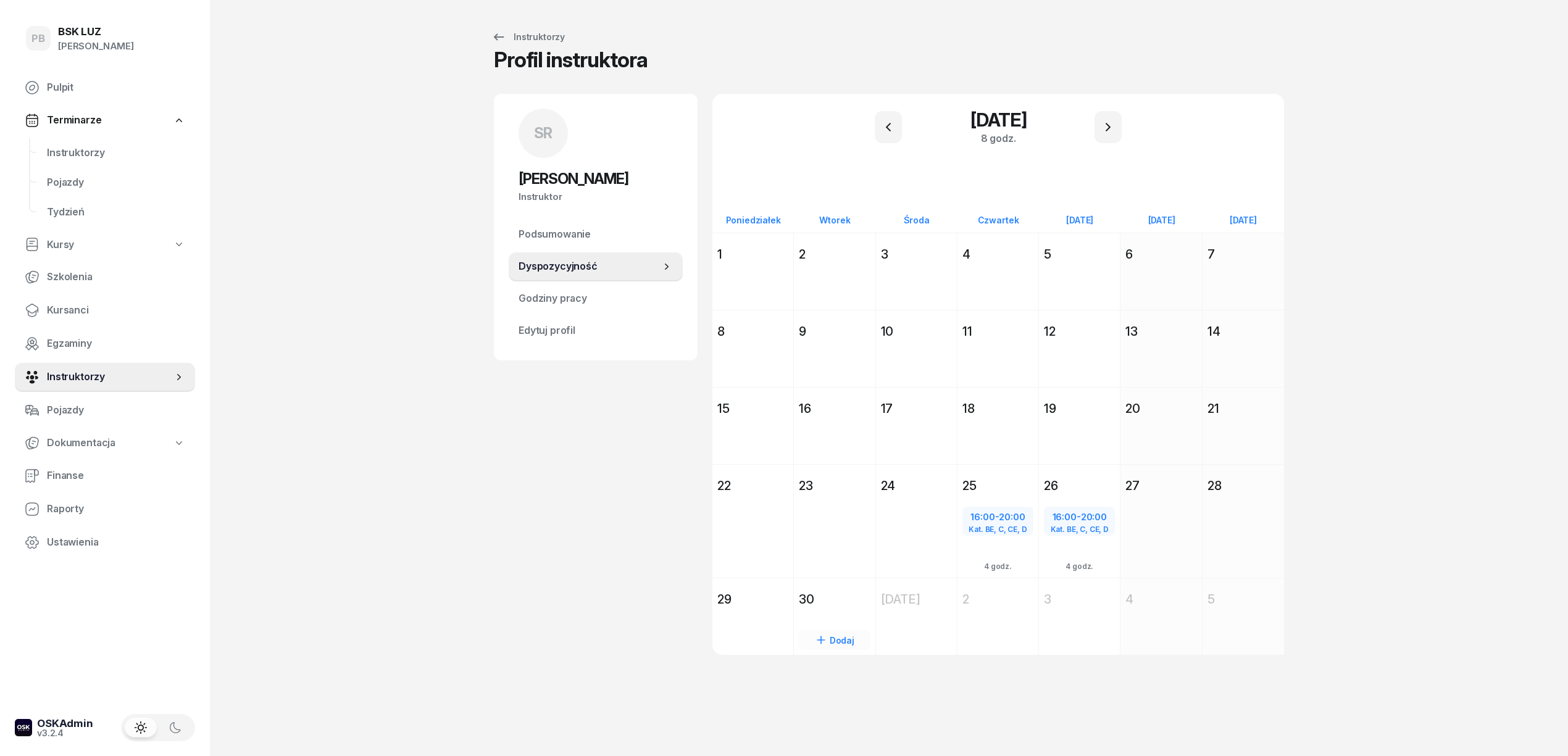
click at [837, 588] on div "30" at bounding box center [834, 599] width 81 height 22
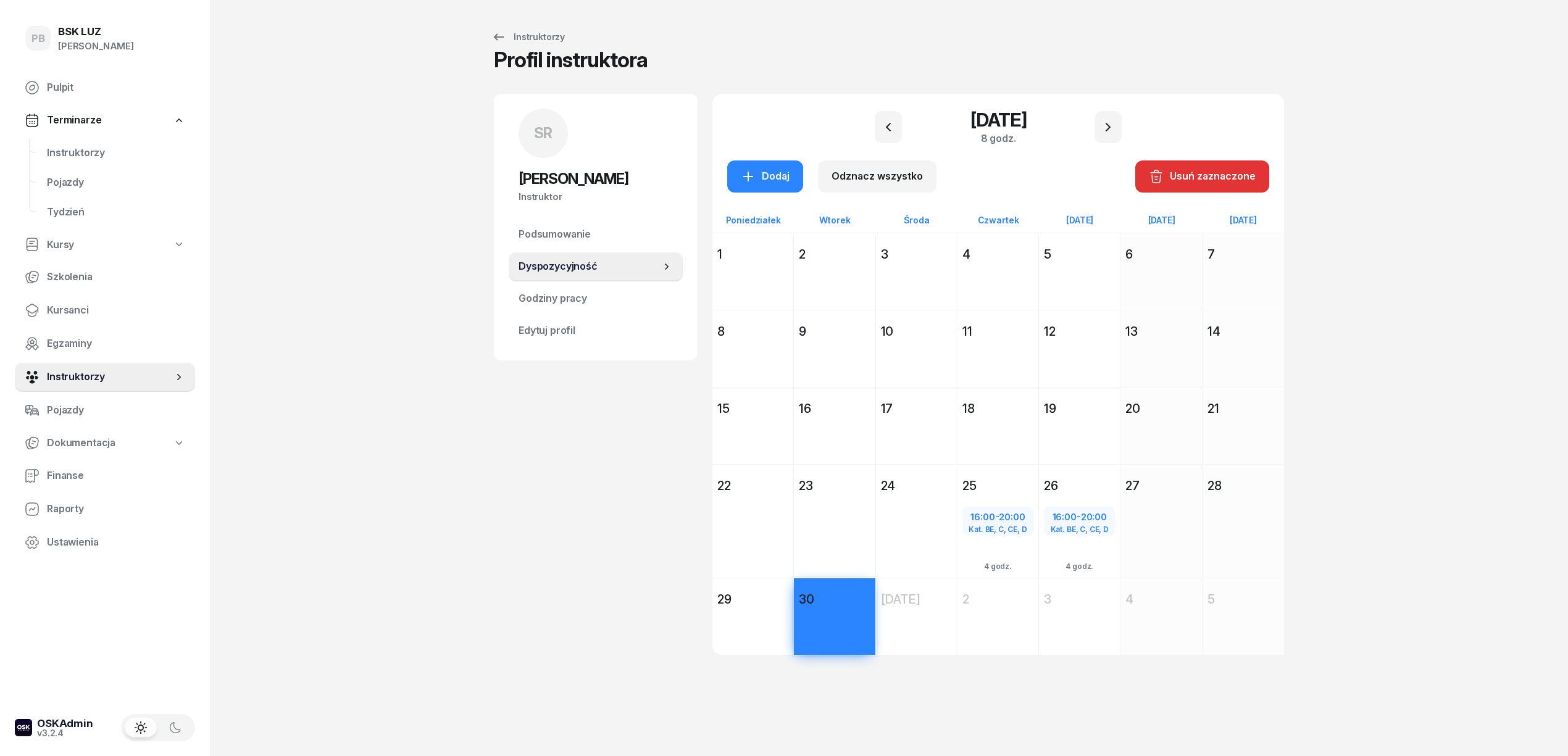
drag, startPoint x: 771, startPoint y: 585, endPoint x: 778, endPoint y: 587, distance: 7.3
click at [794, 587] on div "[DATE] [PERSON_NAME] [DATE] 29 Dodaj" at bounding box center [834, 616] width 81 height 77
click at [758, 478] on div "22" at bounding box center [753, 486] width 71 height 17
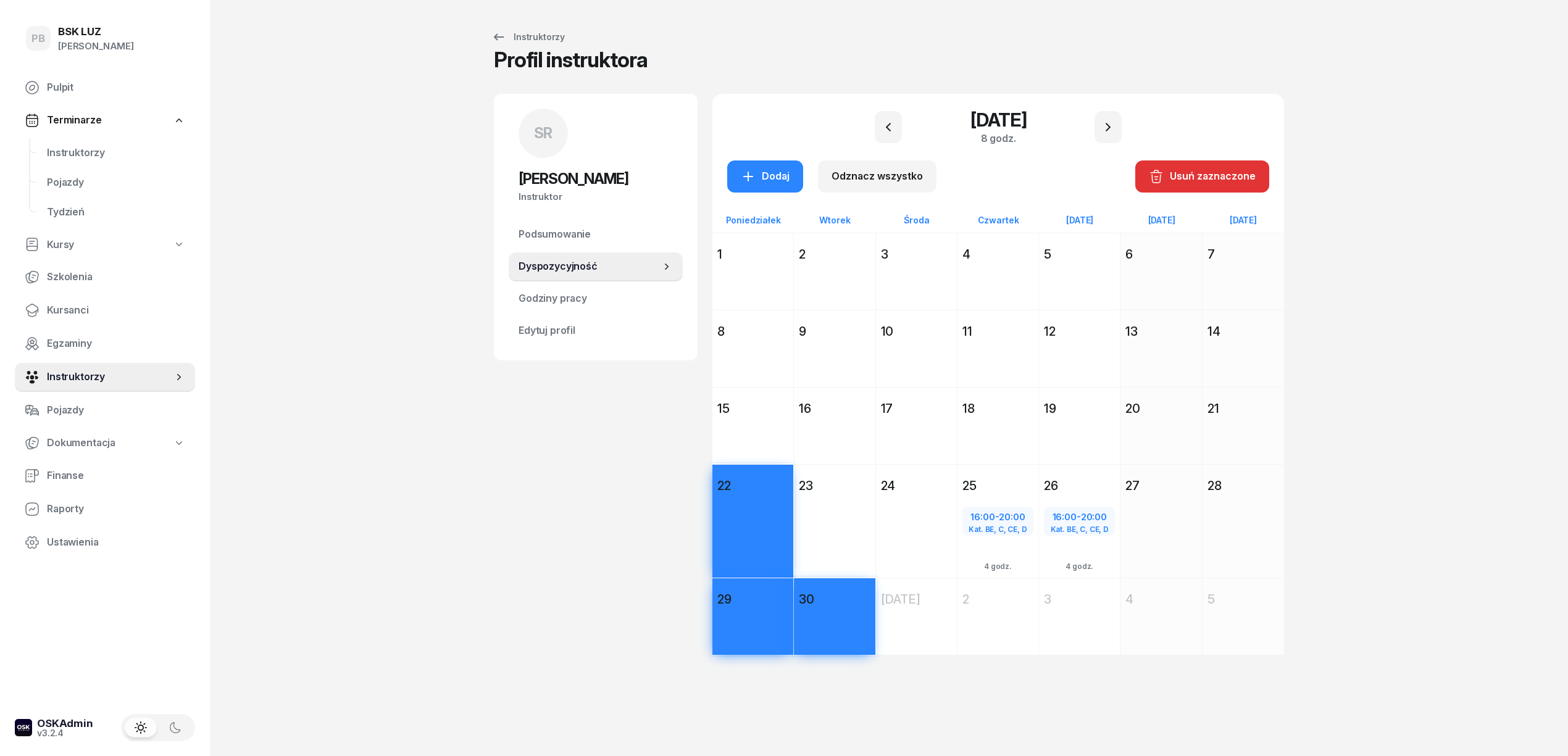
click at [876, 469] on div "[DATE] [DATE] 23 Dodaj" at bounding box center [916, 521] width 81 height 113
click at [932, 479] on div "24" at bounding box center [916, 486] width 71 height 17
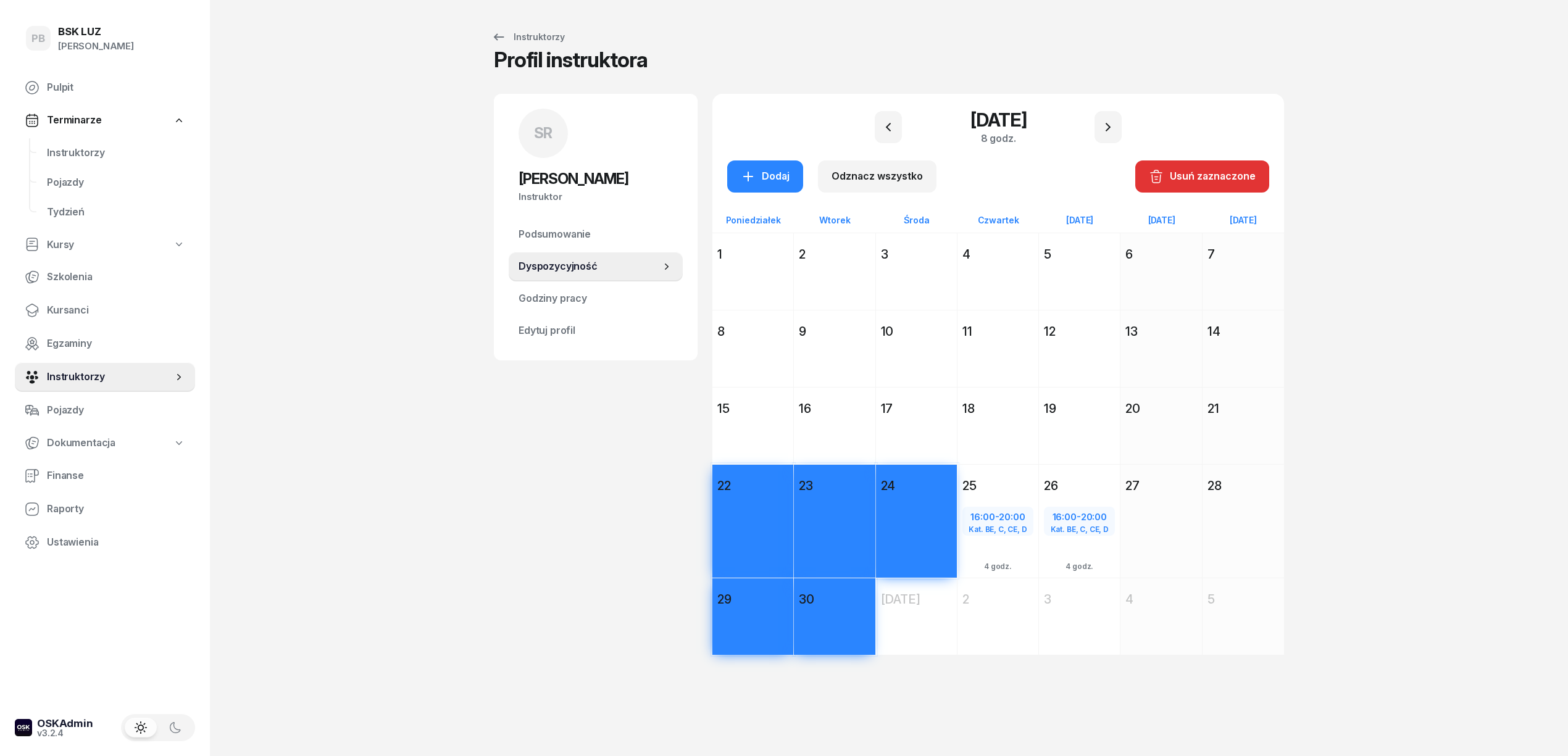
click at [957, 396] on div "[DATE] [DATE] 17 Dodaj" at bounding box center [998, 425] width 81 height 77
click at [876, 394] on div "[DATE] [DATE] 16 Dodaj" at bounding box center [916, 425] width 81 height 77
click at [794, 393] on div "[DATE] [PERSON_NAME] [DATE] 15 Dodaj" at bounding box center [834, 425] width 81 height 77
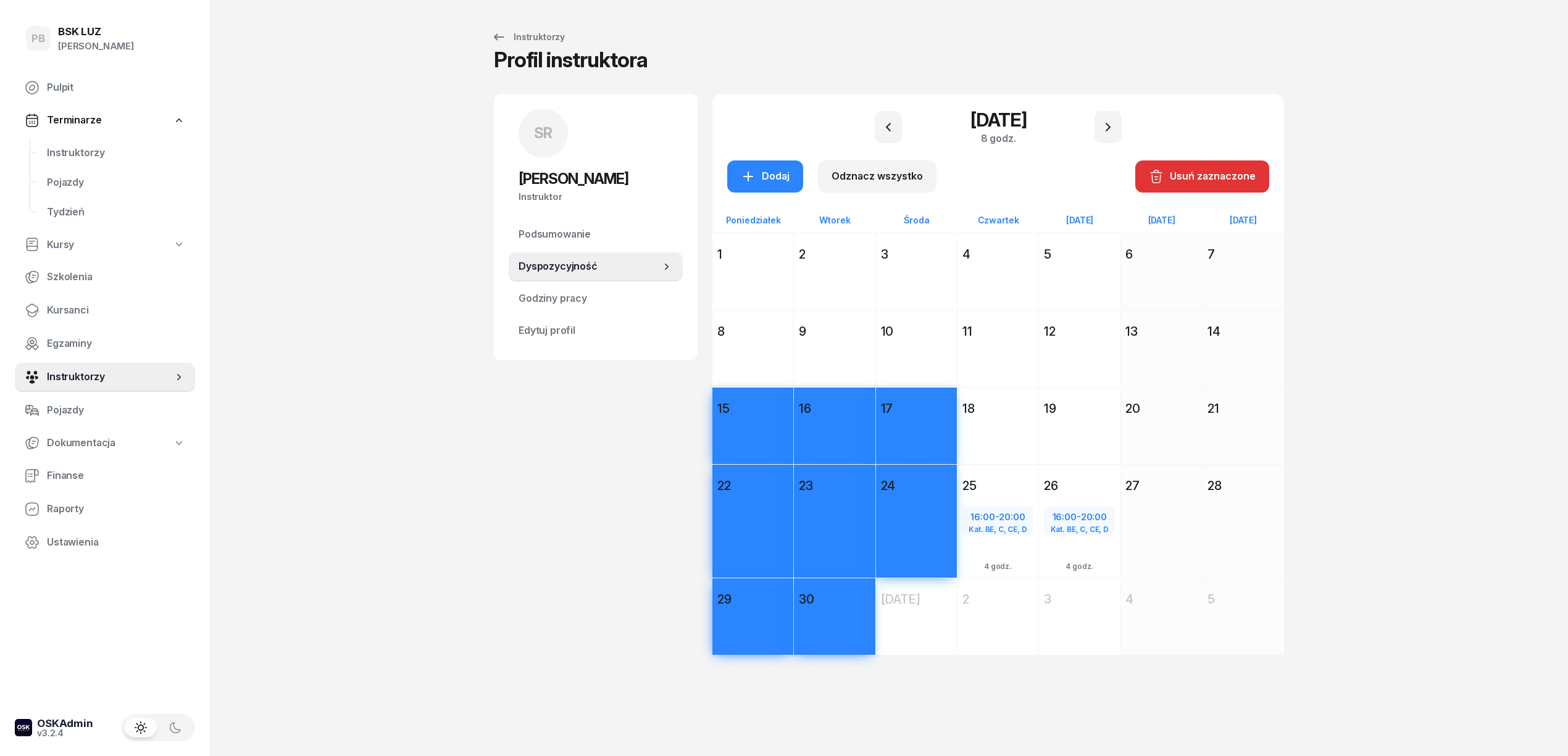
click at [752, 323] on div "8" at bounding box center [753, 331] width 71 height 17
click at [855, 326] on div "9" at bounding box center [834, 331] width 71 height 17
click at [921, 321] on div "10" at bounding box center [916, 331] width 81 height 22
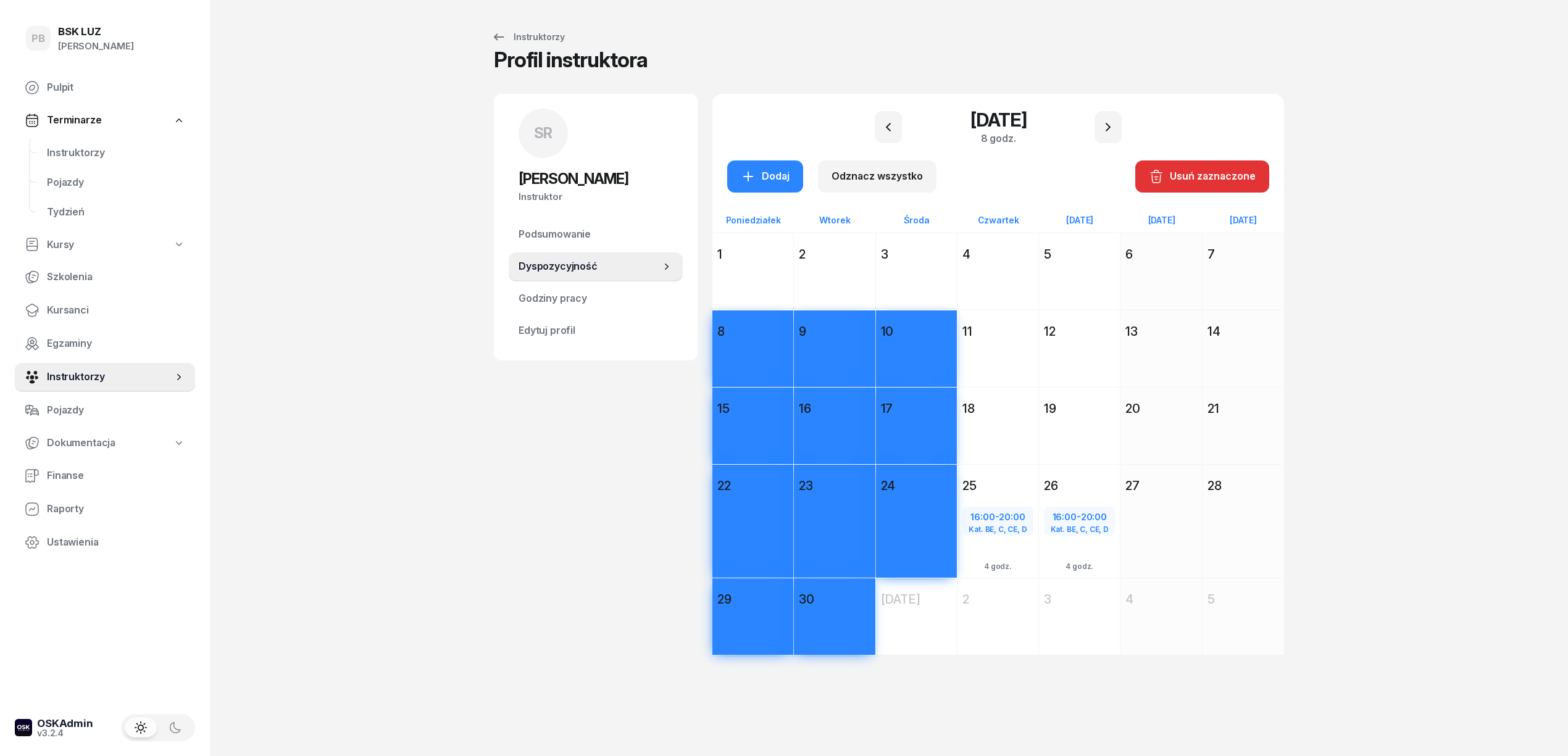
click at [921, 243] on div "3" at bounding box center [916, 254] width 81 height 22
click at [851, 250] on div "2" at bounding box center [834, 254] width 71 height 17
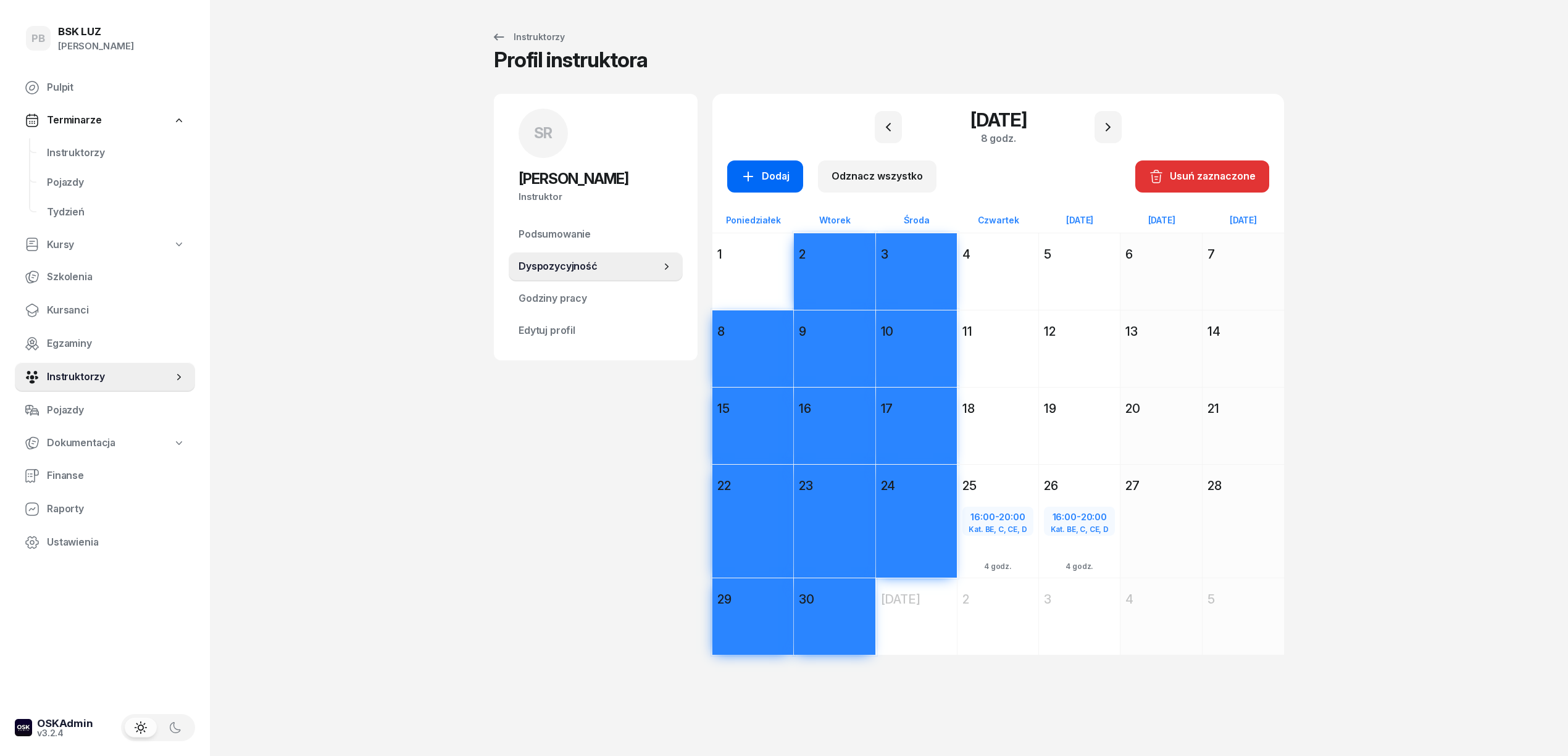
click at [752, 173] on icon "button" at bounding box center [748, 176] width 15 height 15
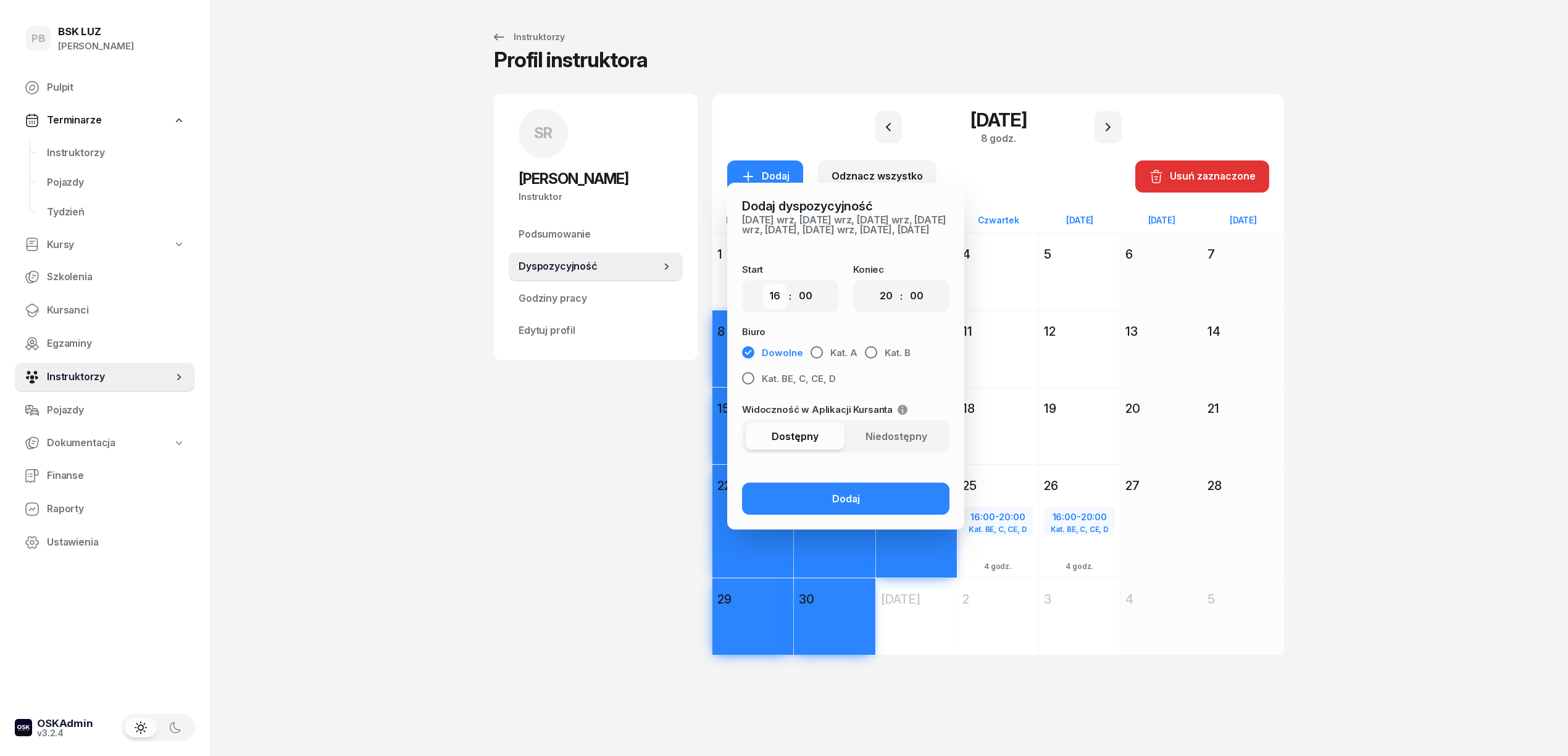
click at [773, 304] on select "00 01 02 03 04 05 06 07 08 09 10 11 12 13 14 15 16 17 18 19 20 21 22 23" at bounding box center [774, 296] width 24 height 26
select select "06"
click at [763, 293] on select "00 01 02 03 04 05 06 07 08 09 10 11 12 13 14 15 16 17 18 19 20 21 22 23" at bounding box center [774, 296] width 24 height 26
click at [883, 307] on select "00 01 02 03 04 05 06 07 08 09 10 11 12 13 14 15 16 17 18 19 20 21 22 23" at bounding box center [886, 296] width 24 height 26
click at [874, 293] on select "00 01 02 03 04 05 06 07 08 09 10 11 12 13 14 15 16 17 18 19 20 21 22 23" at bounding box center [886, 296] width 24 height 26
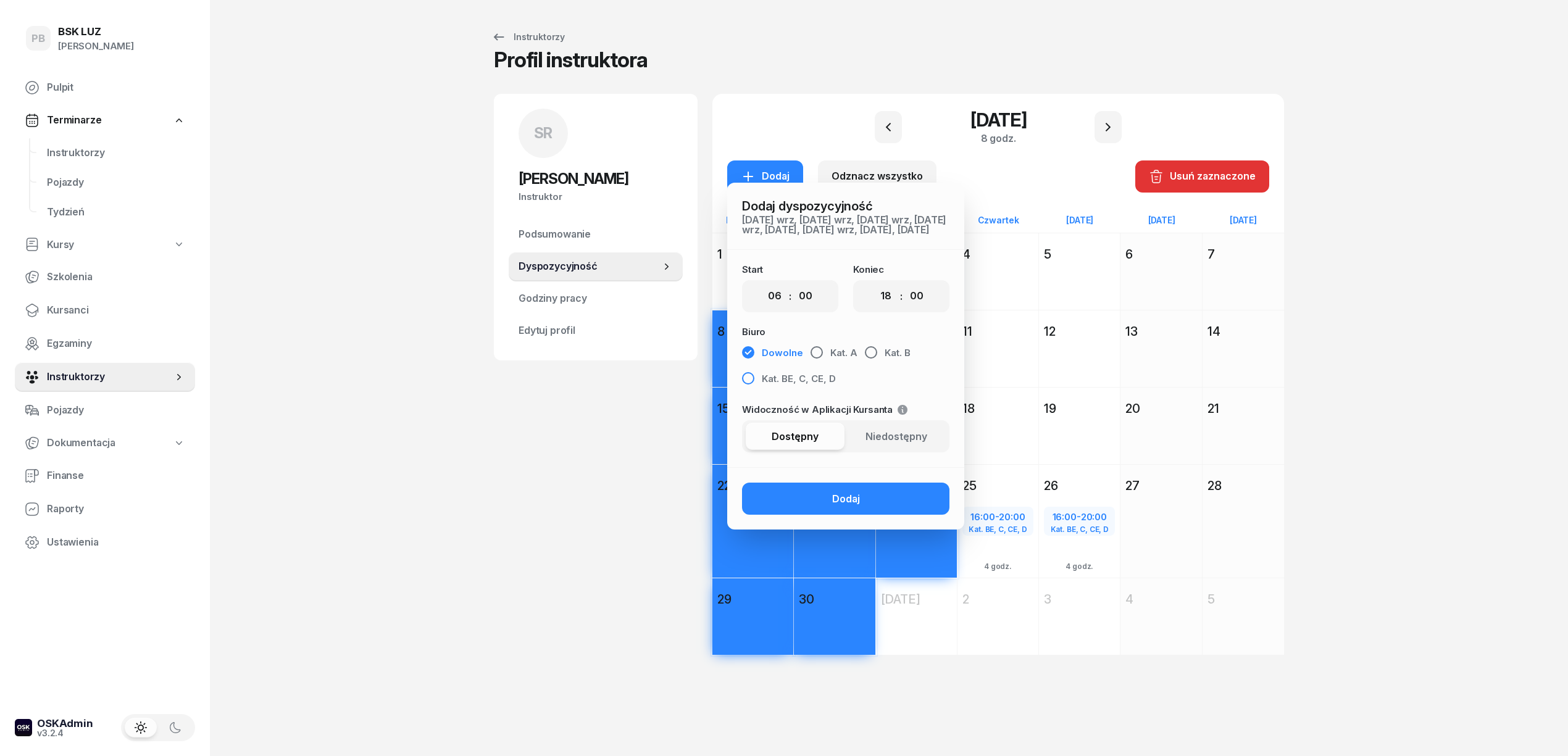
click at [766, 386] on span "Kat. BE, C, CE, D" at bounding box center [799, 379] width 74 height 16
click at [797, 503] on button "Dodaj" at bounding box center [846, 499] width 207 height 32
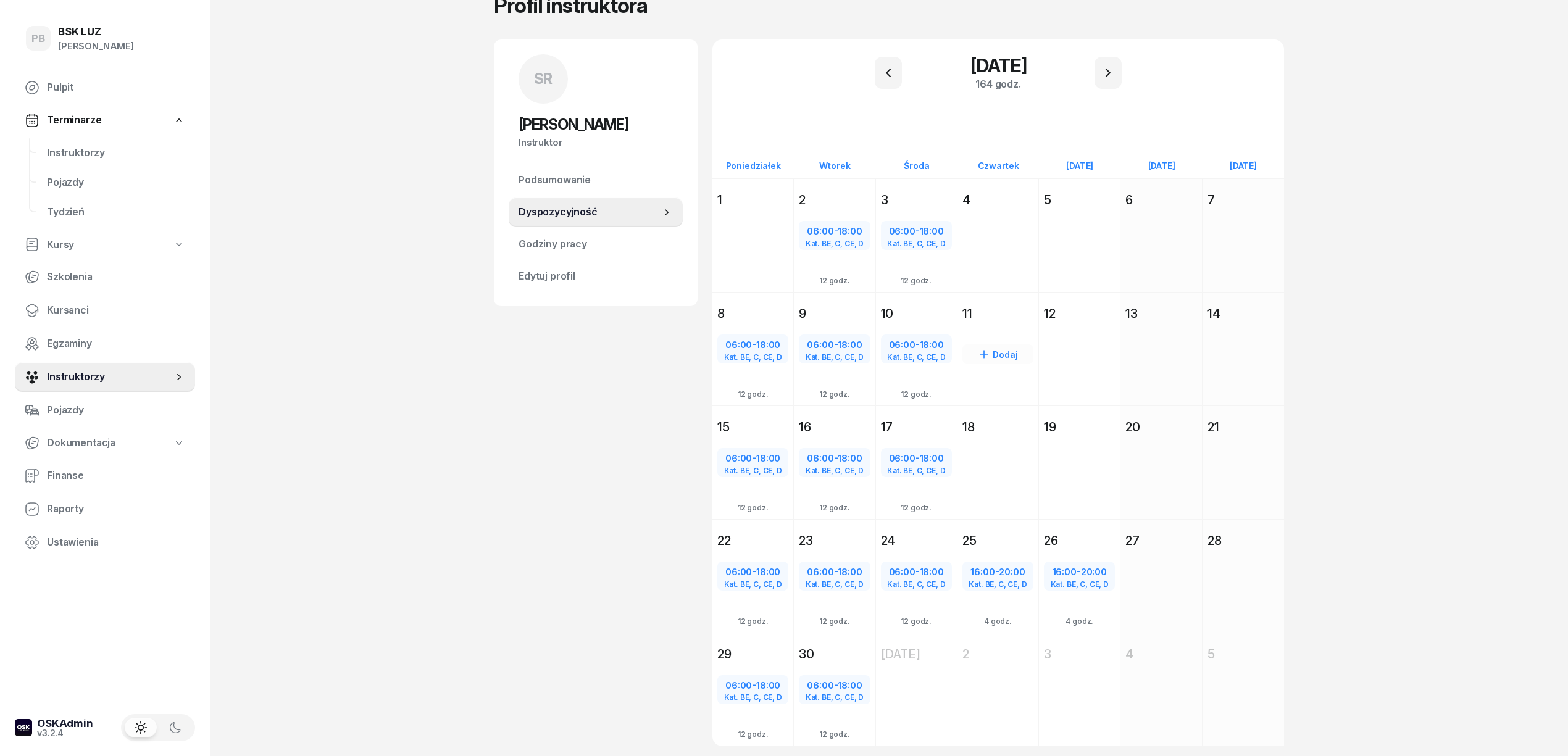
scroll to position [95, 0]
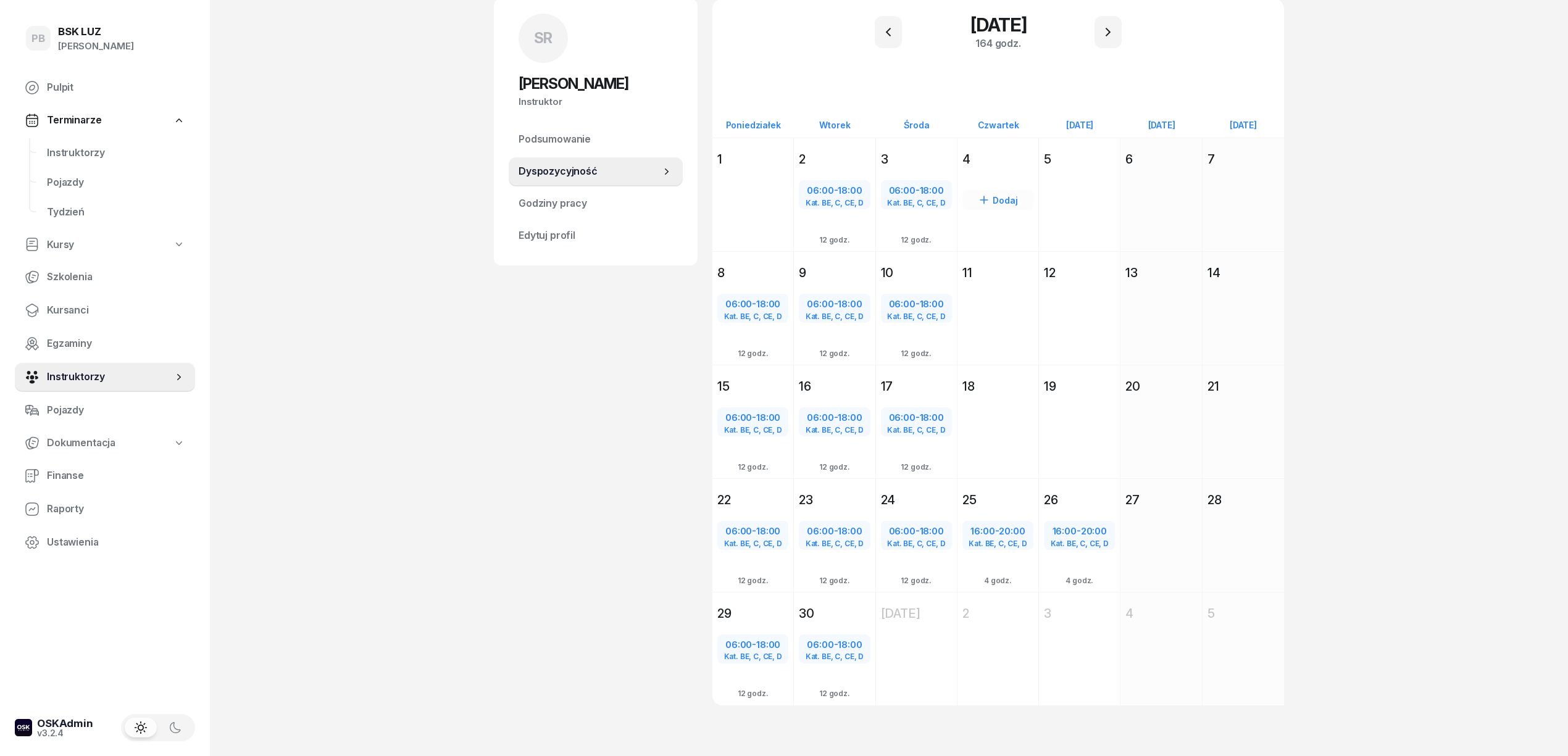
click at [998, 213] on div "Dodaj" at bounding box center [997, 217] width 81 height 93
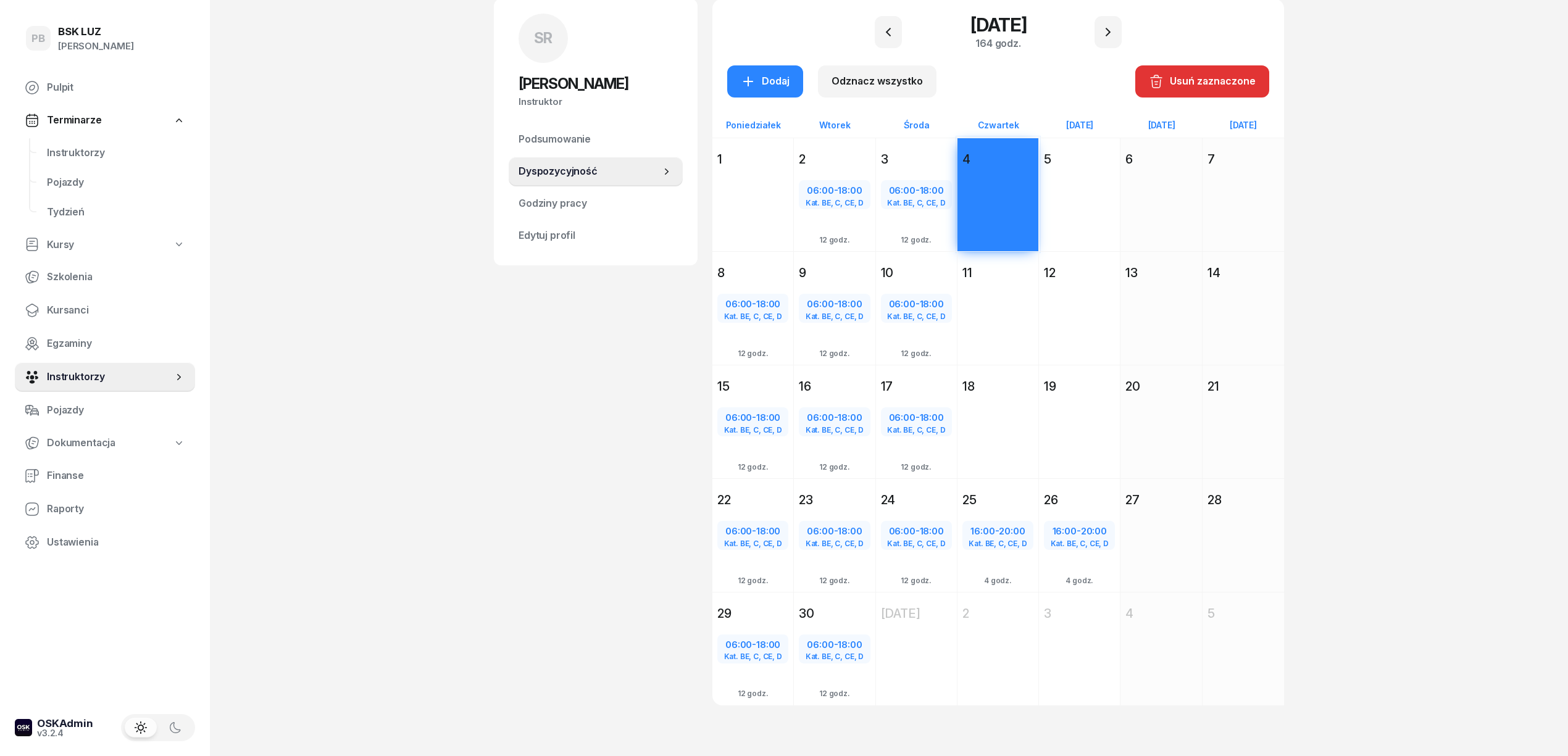
click at [1082, 213] on div "Dodaj" at bounding box center [1079, 217] width 81 height 93
click at [1001, 337] on div "Dodaj" at bounding box center [997, 330] width 81 height 93
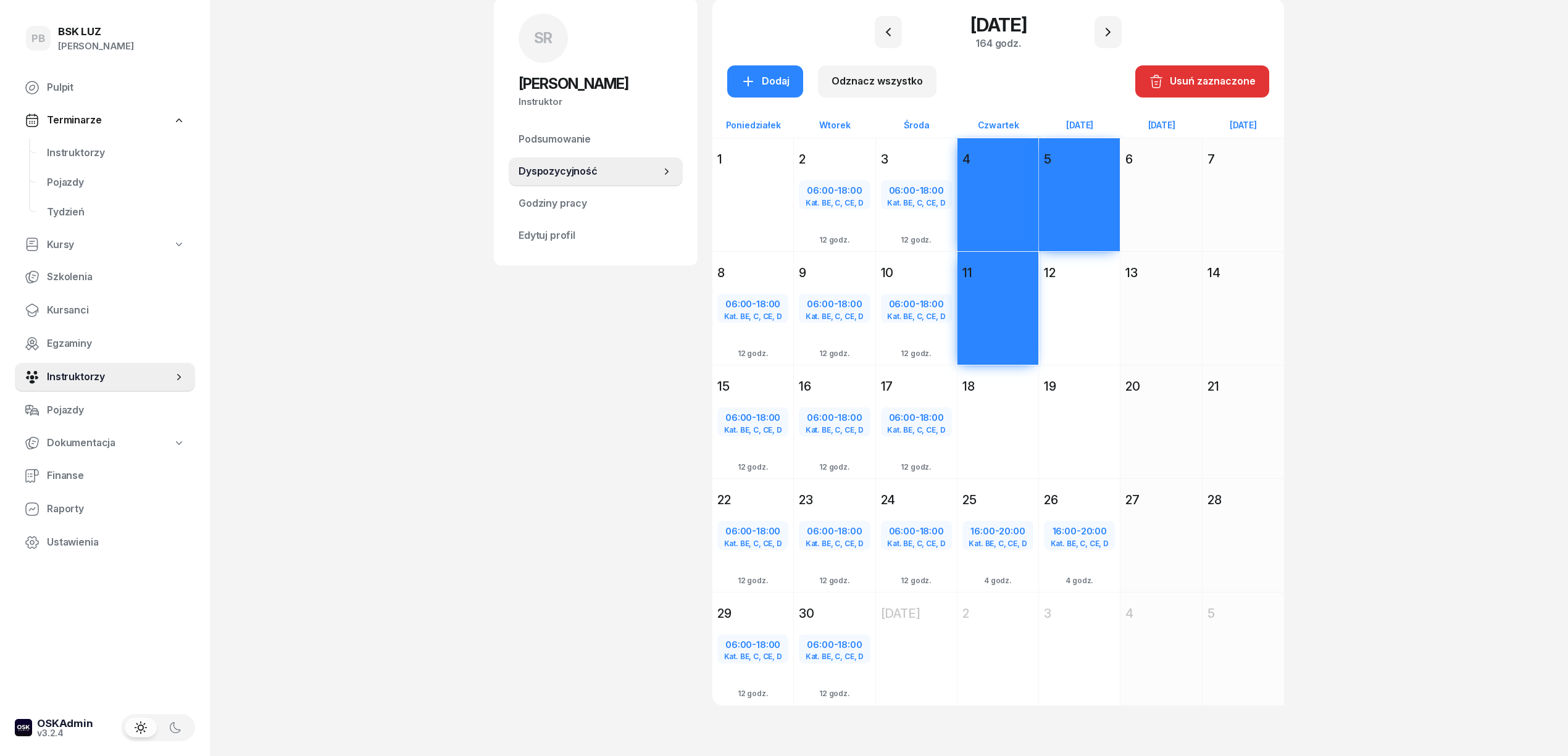
click at [1067, 335] on div "Dodaj" at bounding box center [1079, 330] width 81 height 93
click at [988, 440] on div "Dodaj" at bounding box center [997, 444] width 81 height 93
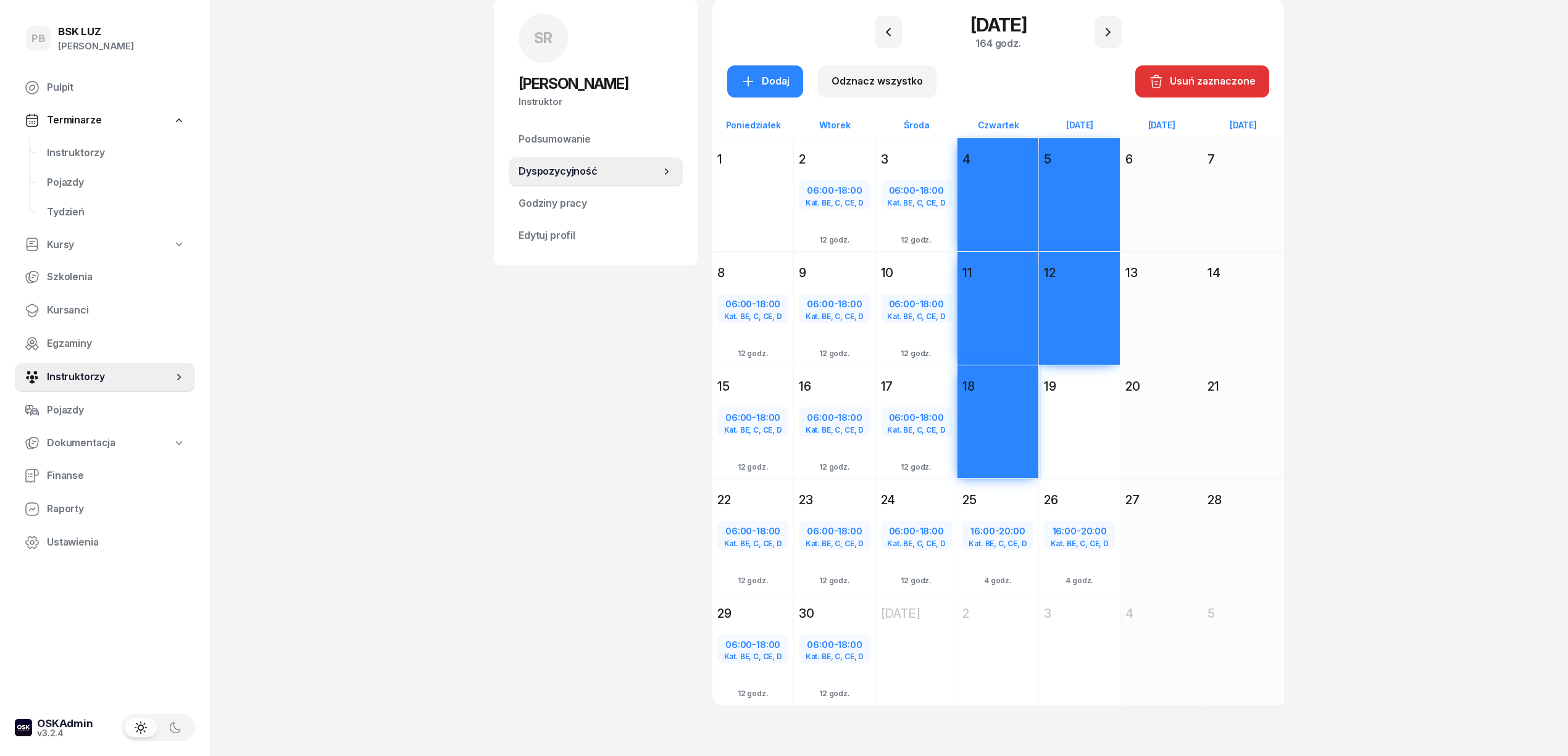
click at [1063, 438] on div "Dodaj" at bounding box center [1079, 444] width 81 height 93
click at [768, 84] on div "Dodaj" at bounding box center [765, 81] width 49 height 16
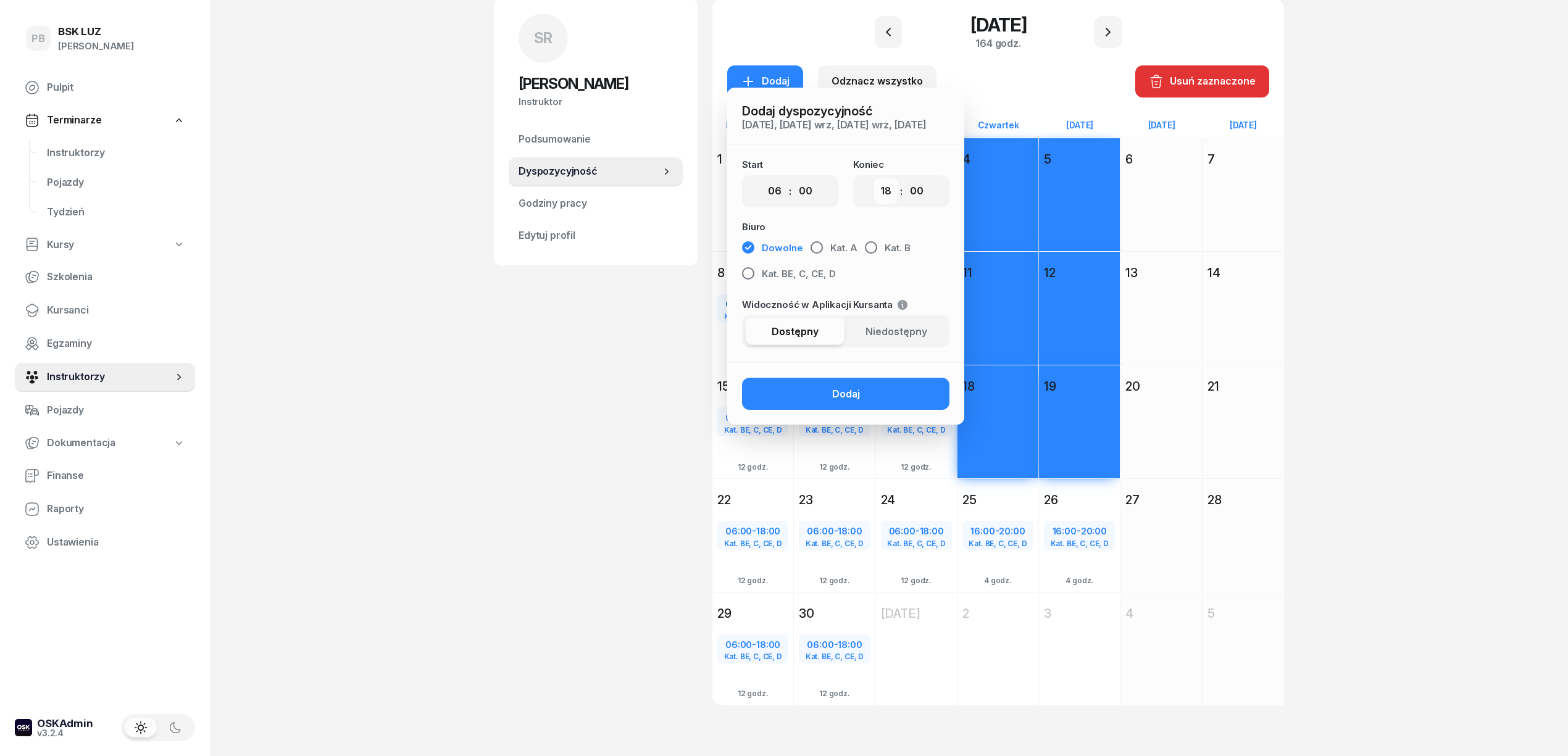
click at [887, 193] on select "00 01 02 03 04 05 06 07 08 09 10 11 12 13 14 15 16 17 18 19 20 21 22 23" at bounding box center [886, 191] width 24 height 26
select select "20"
click at [874, 178] on select "00 01 02 03 04 05 06 07 08 09 10 11 12 13 14 15 16 17 18 19 20 21 22 23" at bounding box center [886, 191] width 24 height 26
click at [781, 274] on span "Kat. BE, C, CE, D" at bounding box center [799, 274] width 74 height 16
click at [802, 394] on button "Dodaj" at bounding box center [846, 394] width 207 height 32
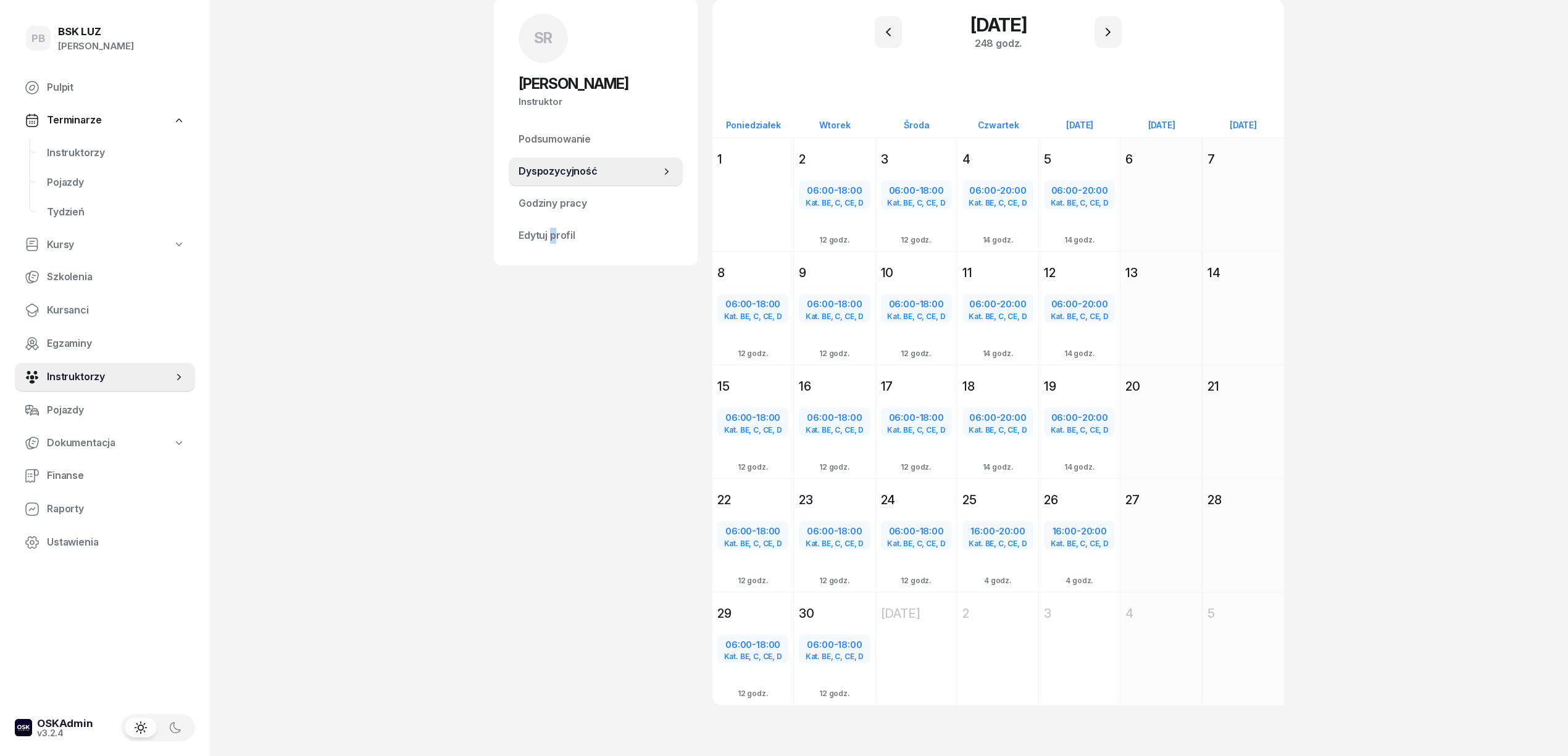
click at [553, 336] on div "SR [PERSON_NAME] Instruktor SR [PERSON_NAME] @[PERSON_NAME] wiadomość SR [PERSO…" at bounding box center [596, 367] width 204 height 736
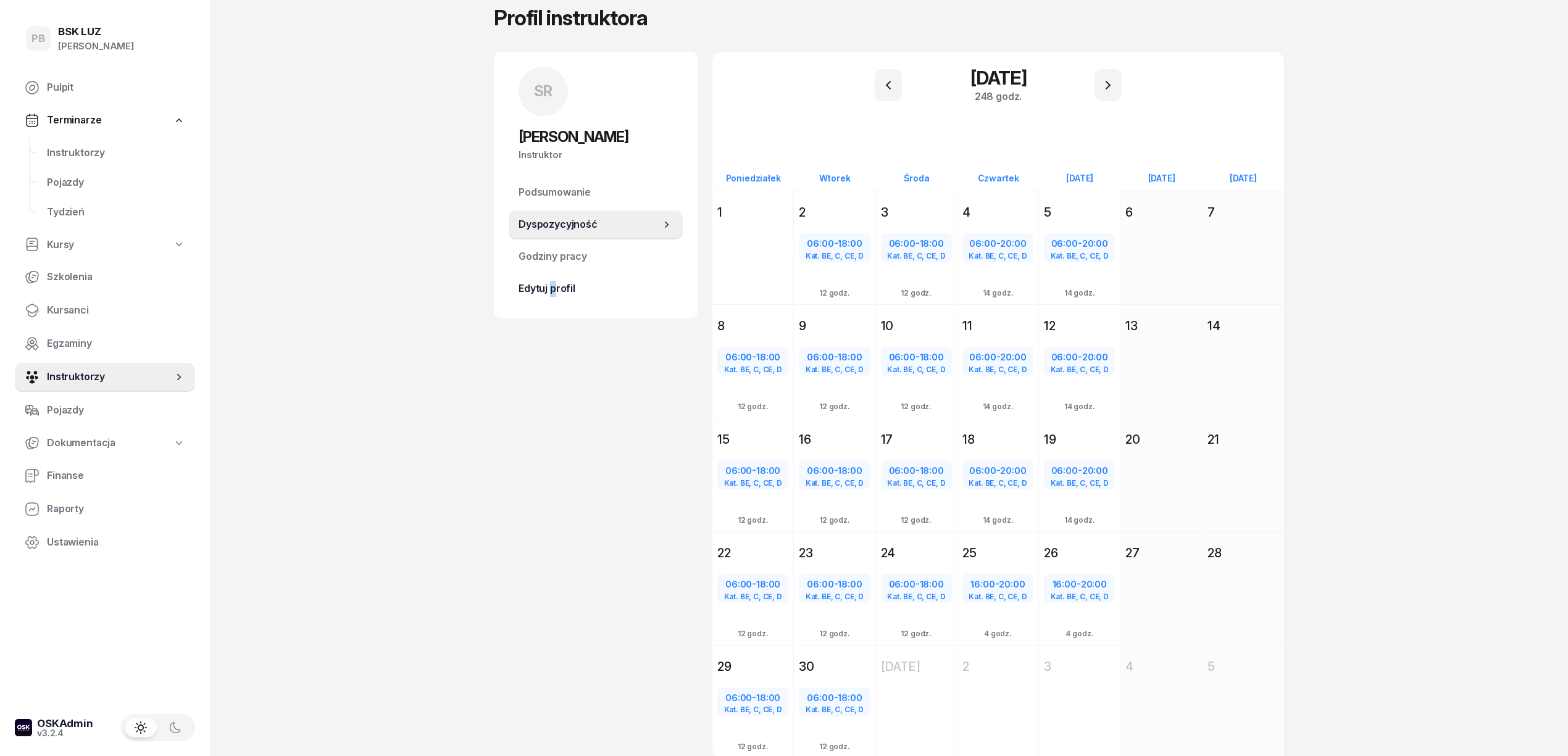
scroll to position [13, 0]
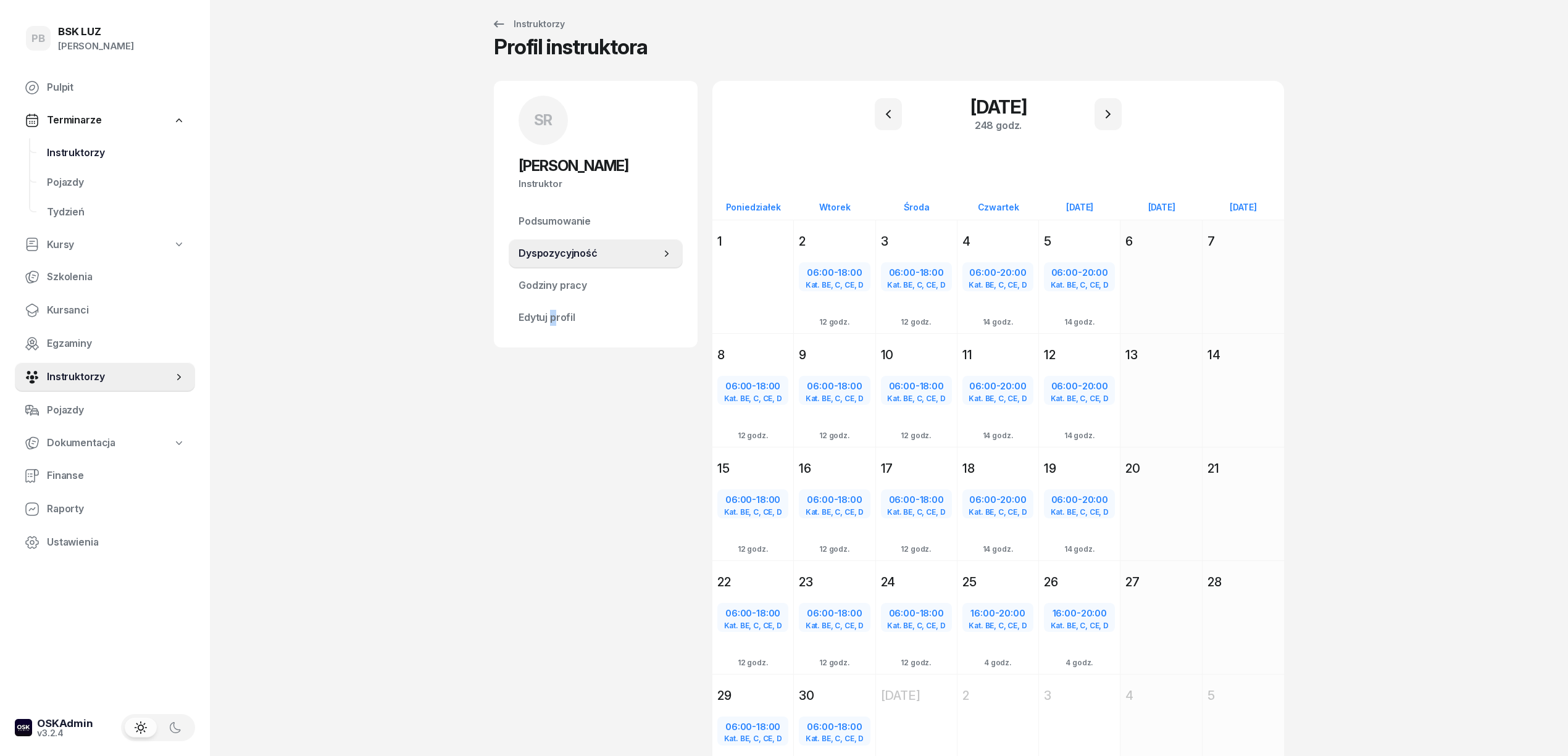
click at [87, 152] on span "Instruktorzy" at bounding box center [116, 153] width 138 height 16
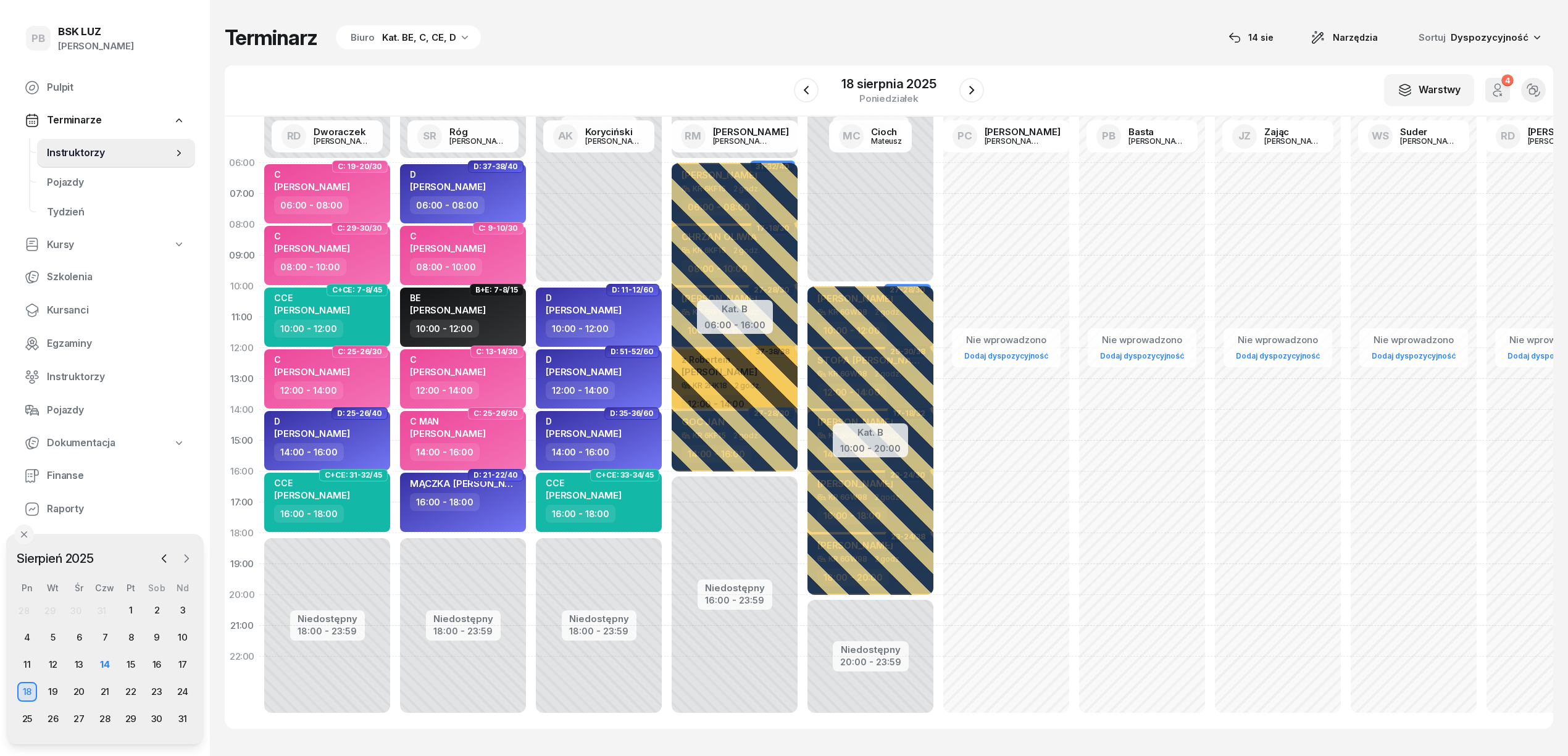
click at [186, 561] on icon "button" at bounding box center [186, 558] width 12 height 12
click at [25, 610] on div "1" at bounding box center [27, 610] width 20 height 20
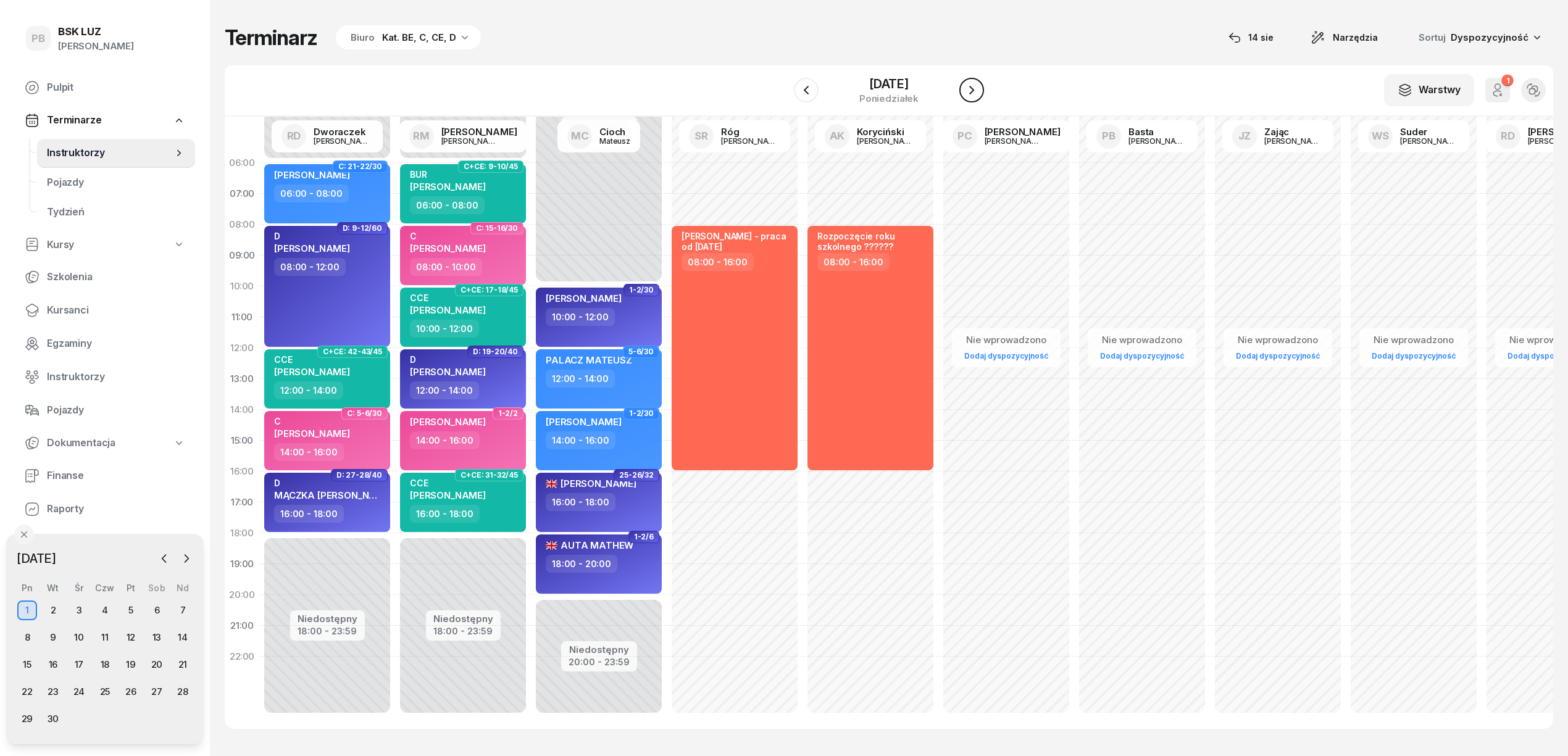
click at [965, 95] on icon "button" at bounding box center [971, 90] width 15 height 15
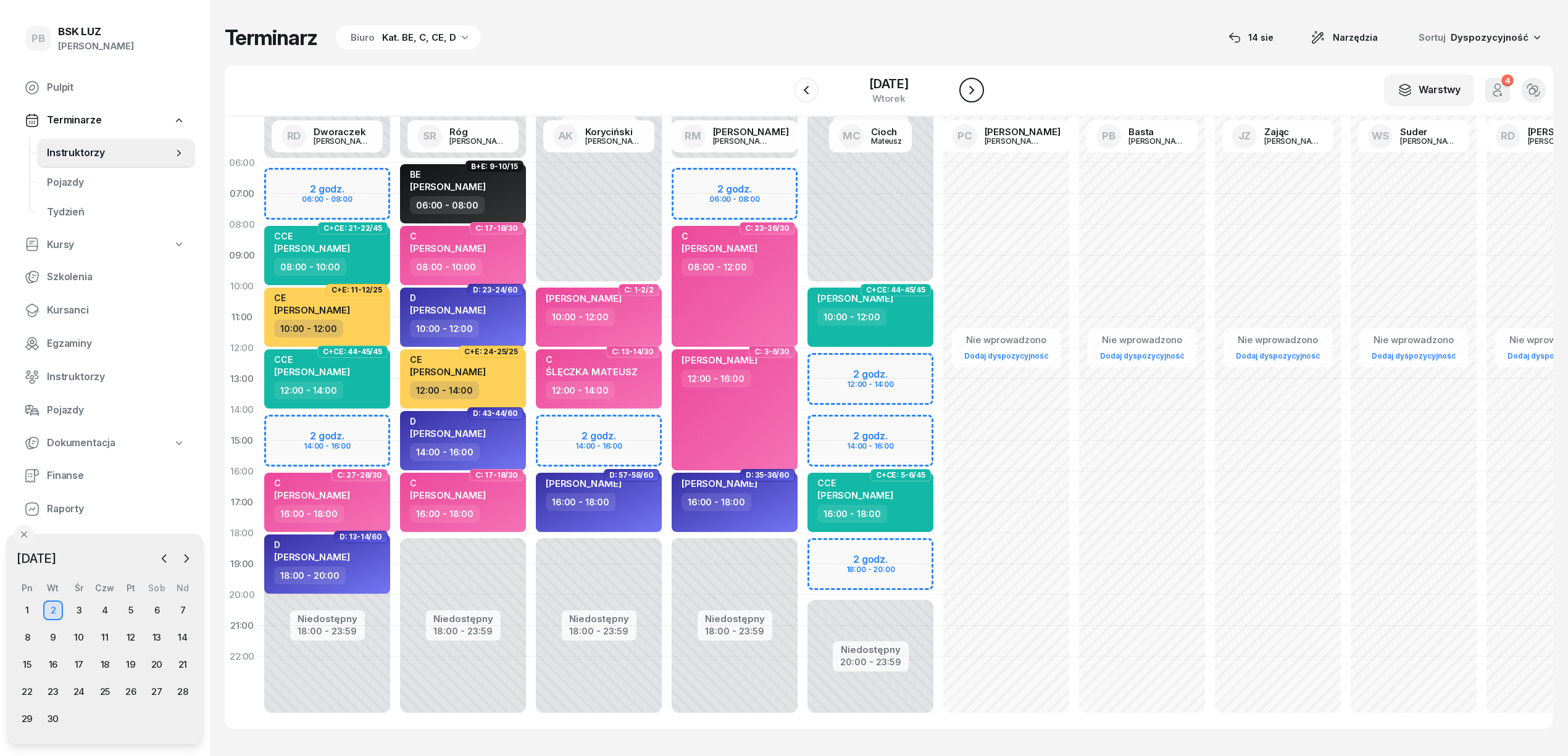
click at [964, 84] on icon "button" at bounding box center [971, 90] width 15 height 15
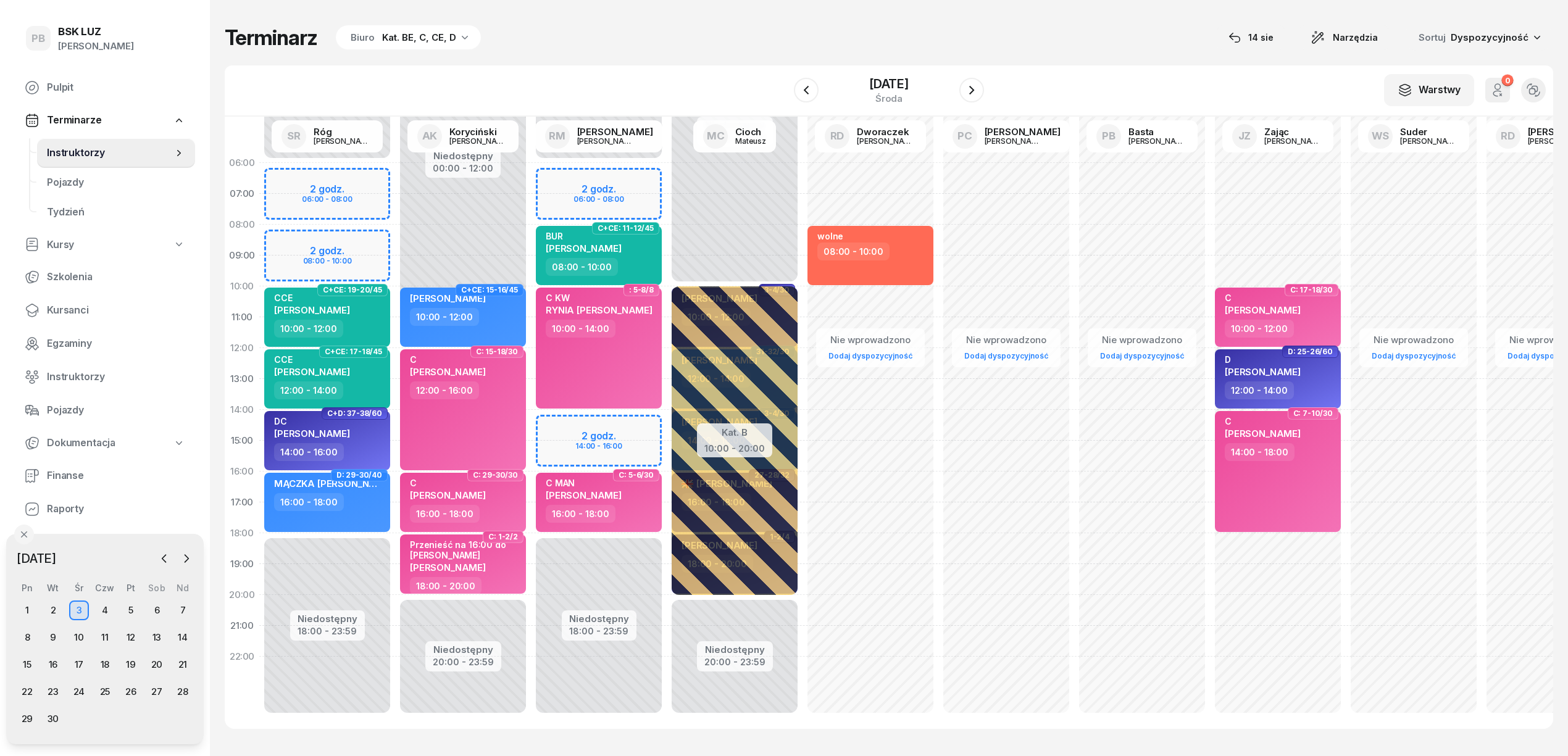
click at [731, 48] on div "Terminarz Biuro Kat. BE, C, CE, D [DATE] Narzędzia Sortuj Dyspozycyjność" at bounding box center [888, 38] width 1328 height 26
click at [53, 304] on span "Kursanci" at bounding box center [116, 310] width 138 height 16
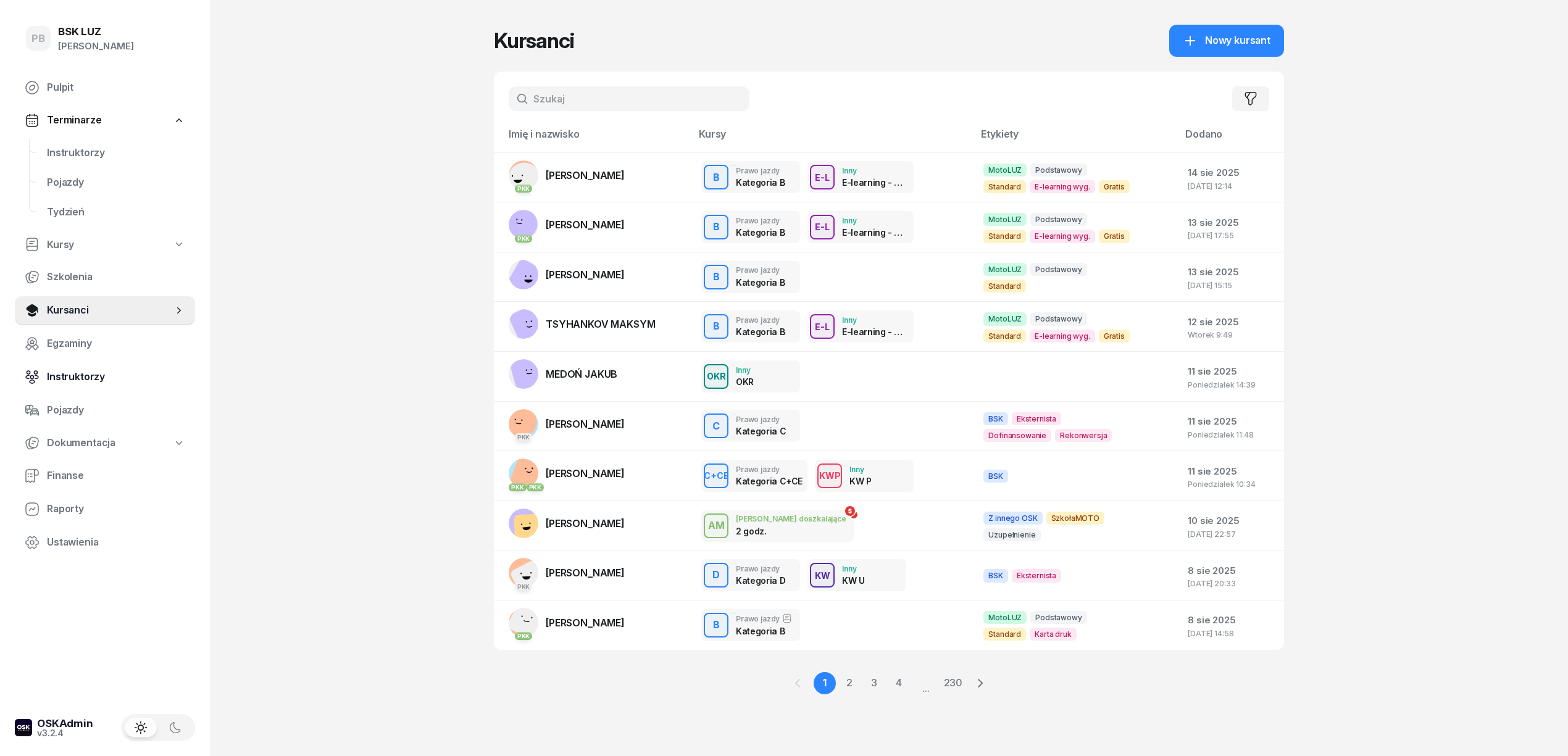
click at [62, 377] on span "Instruktorzy" at bounding box center [116, 377] width 138 height 16
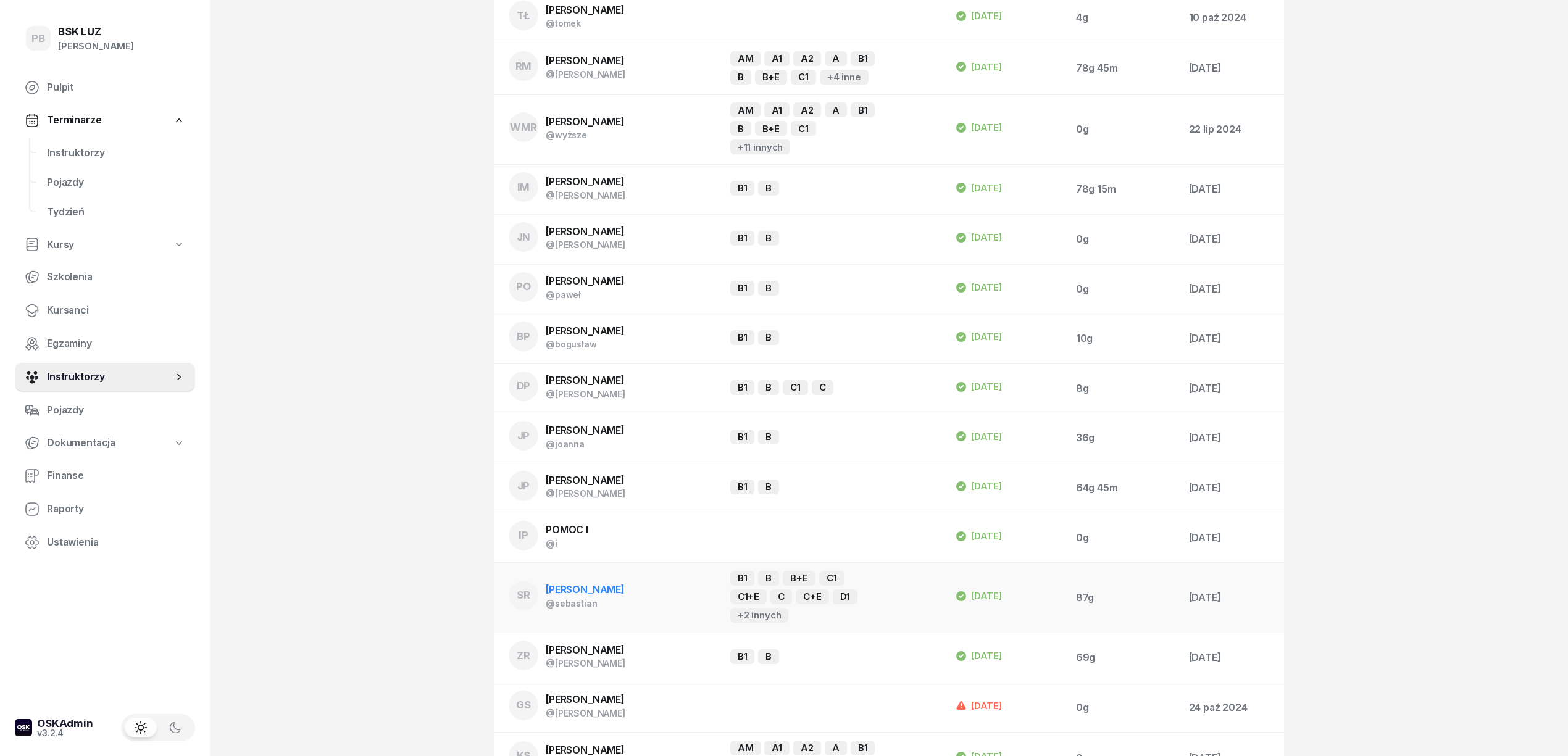
scroll to position [1152, 0]
click at [561, 583] on span "[PERSON_NAME]" at bounding box center [585, 589] width 79 height 12
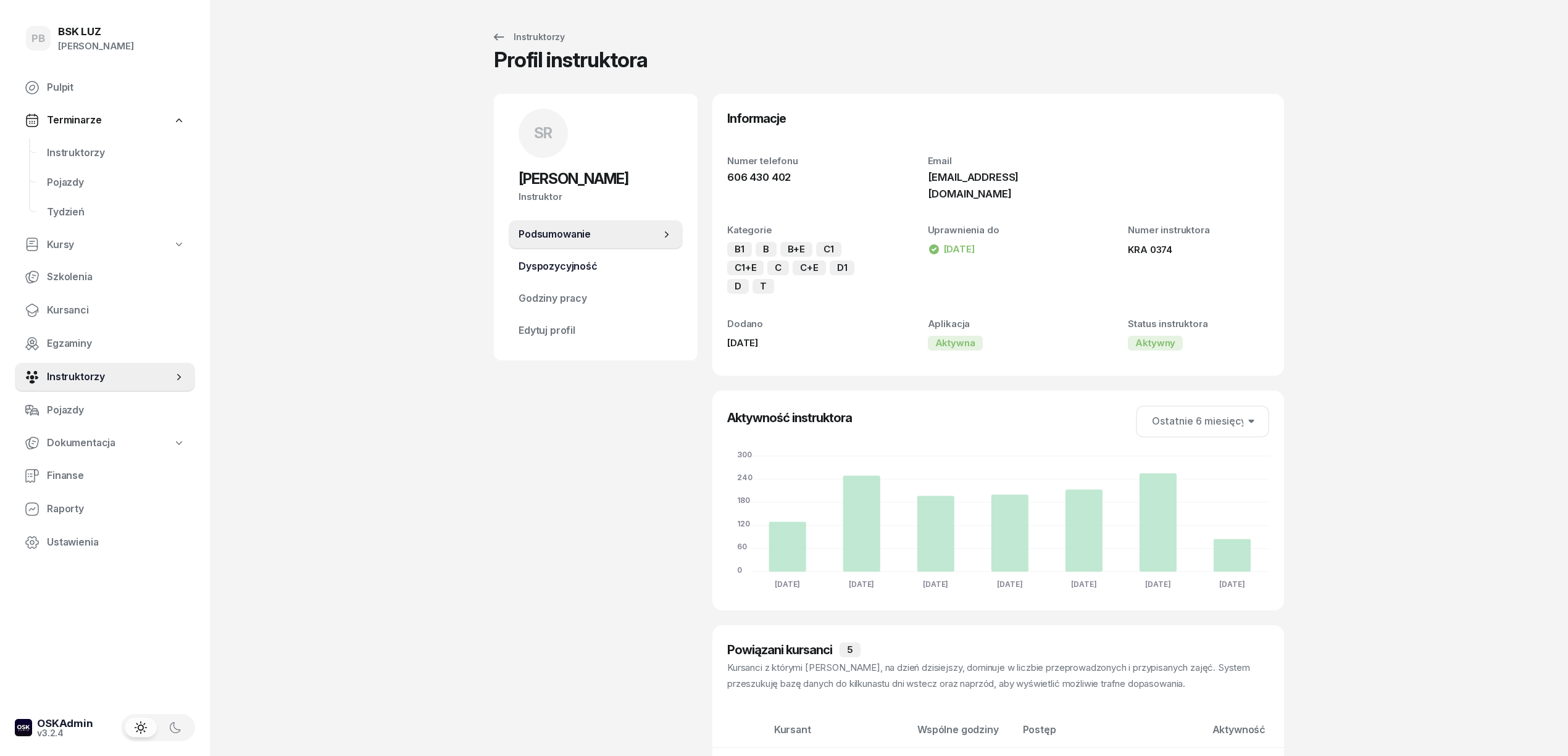
click at [545, 265] on span "Dyspozycyjność" at bounding box center [596, 266] width 155 height 16
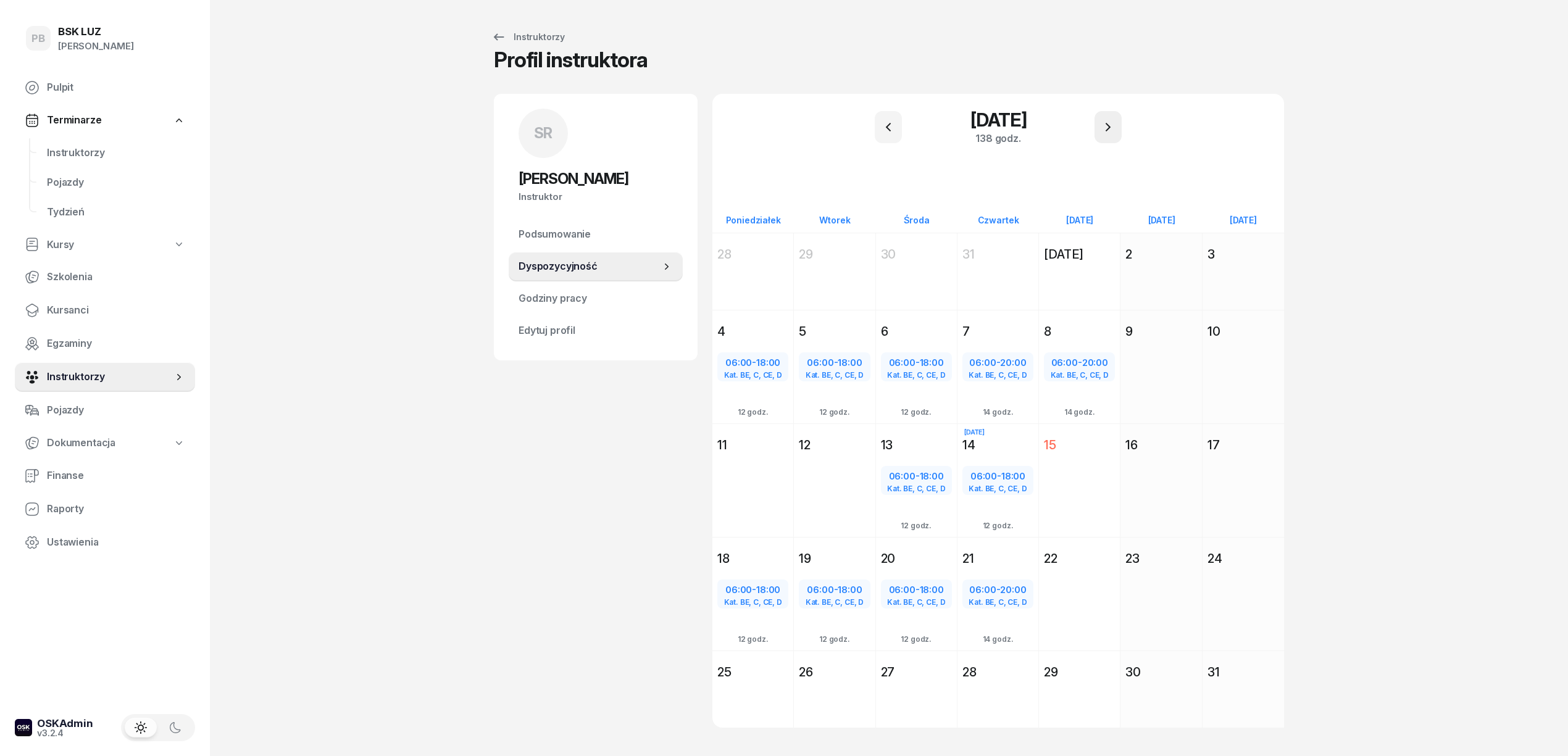
click at [1107, 118] on button "button" at bounding box center [1108, 127] width 27 height 32
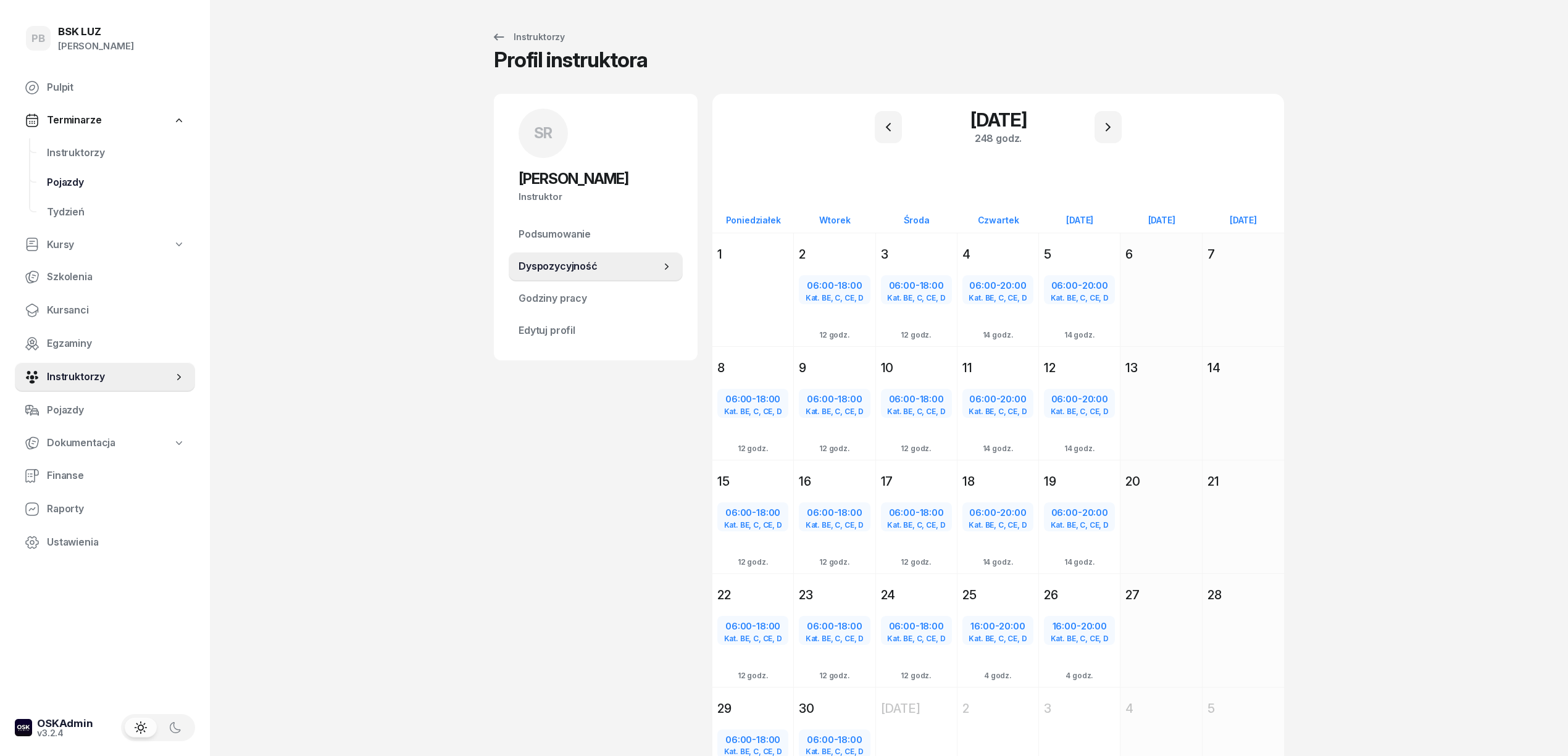
drag, startPoint x: 368, startPoint y: 339, endPoint x: 80, endPoint y: 181, distance: 328.5
click at [364, 339] on div "PB BSK [PERSON_NAME] Pulpit Terminarze Instruktorzy Pojazdy Tydzień Kursy Szkol…" at bounding box center [784, 427] width 1568 height 855
click at [78, 155] on span "Instruktorzy" at bounding box center [116, 153] width 138 height 16
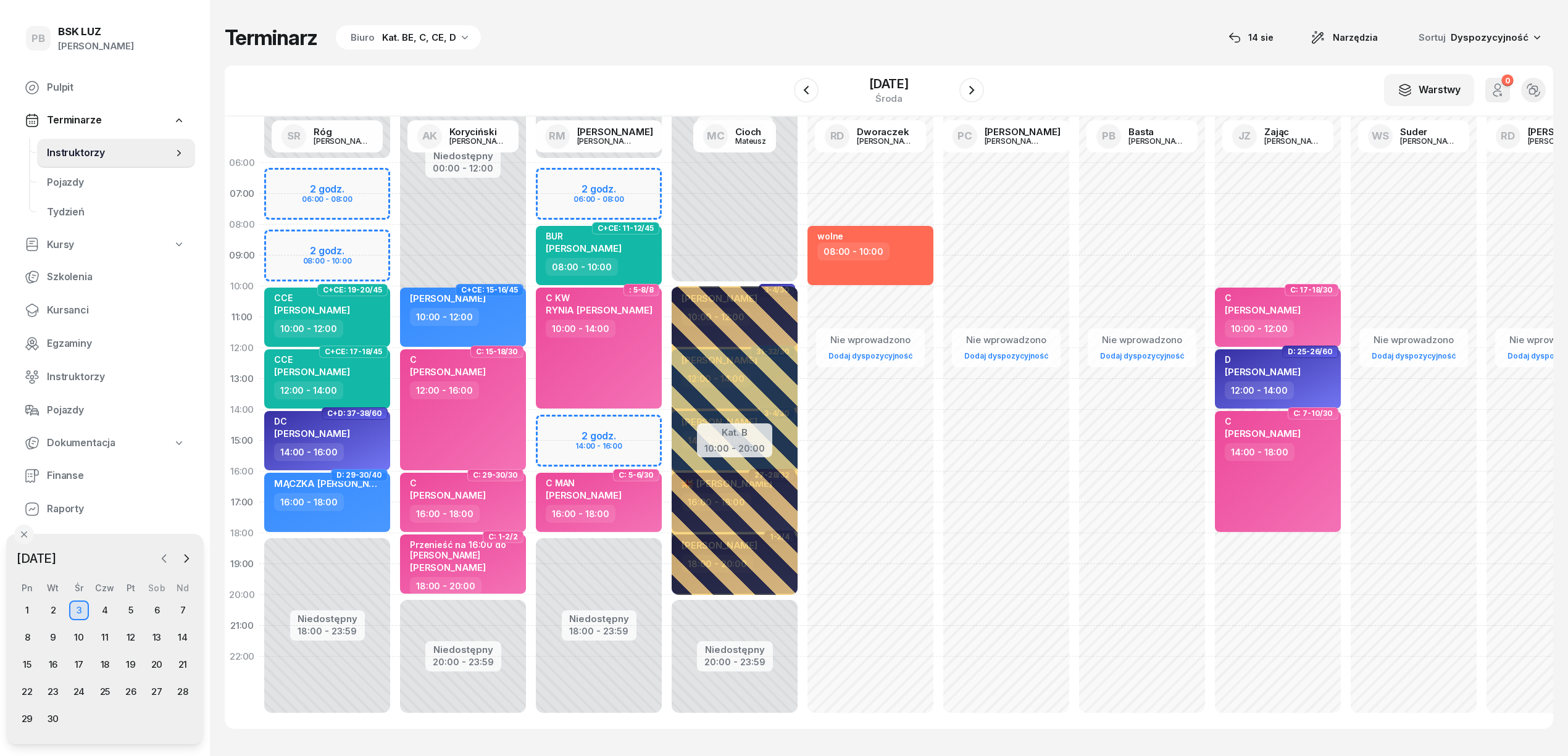
click at [158, 556] on icon "button" at bounding box center [164, 558] width 12 height 12
click at [100, 658] on div "14" at bounding box center [104, 664] width 20 height 20
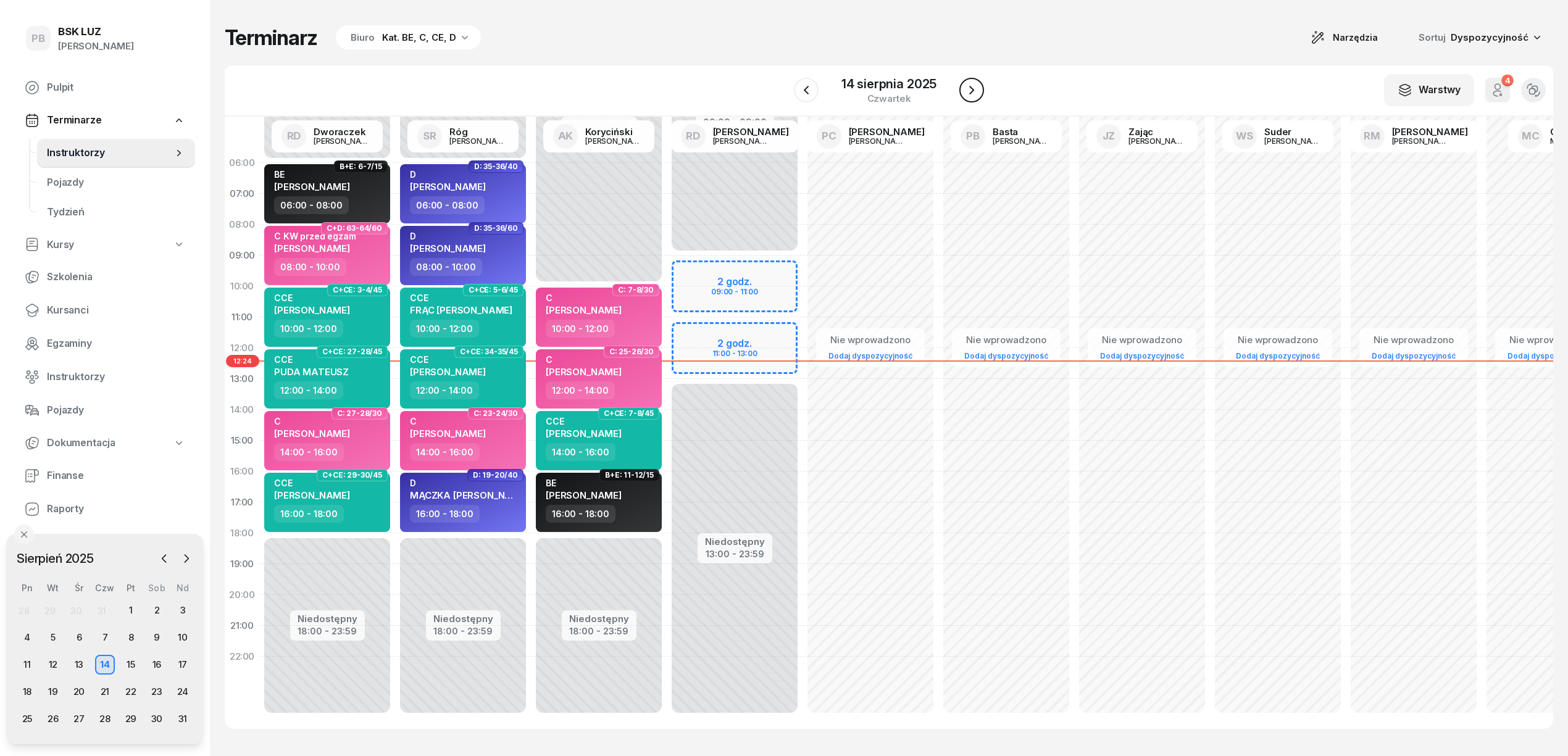
click at [974, 80] on button "button" at bounding box center [971, 90] width 25 height 25
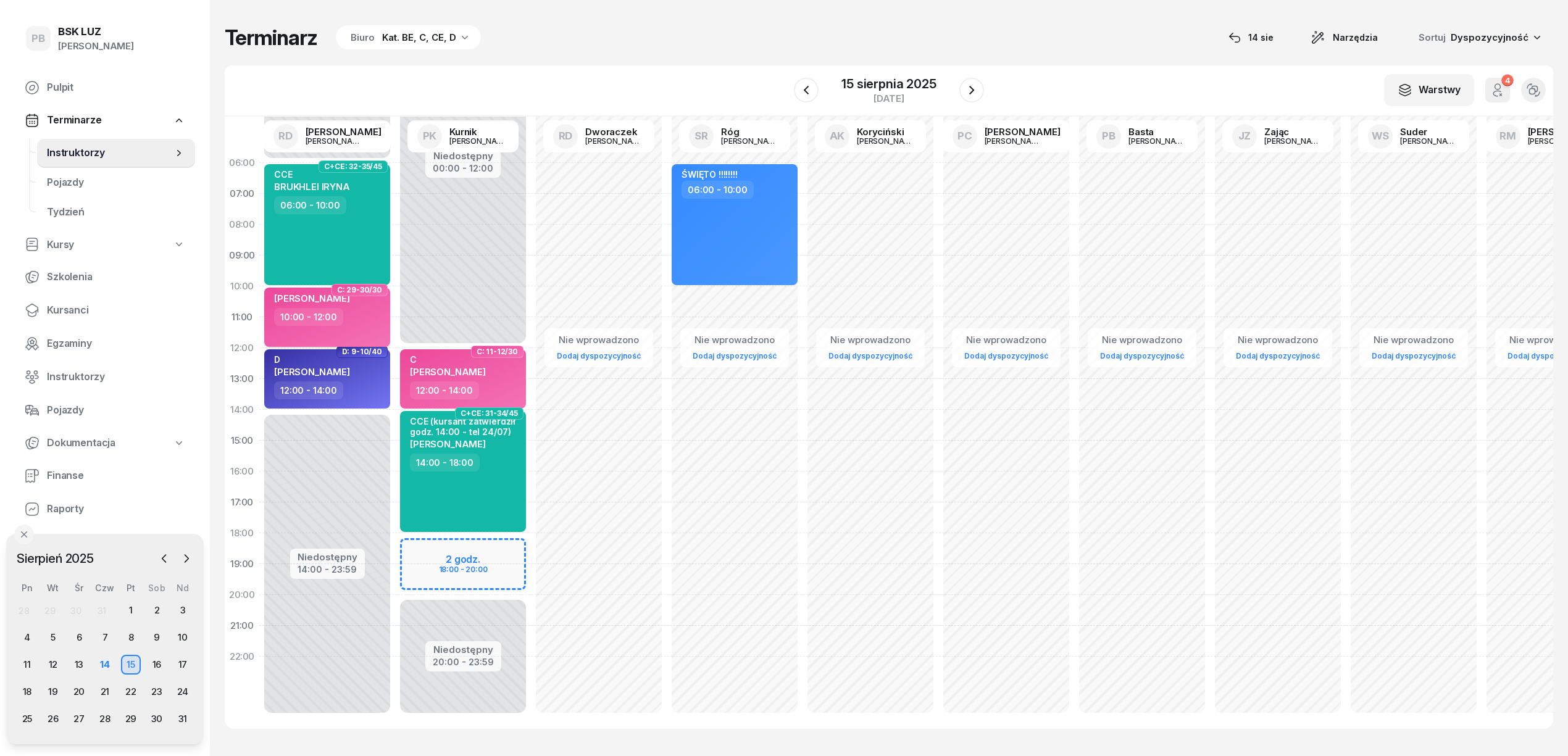
click at [359, 311] on div "10:00 - 12:00" at bounding box center [328, 317] width 109 height 18
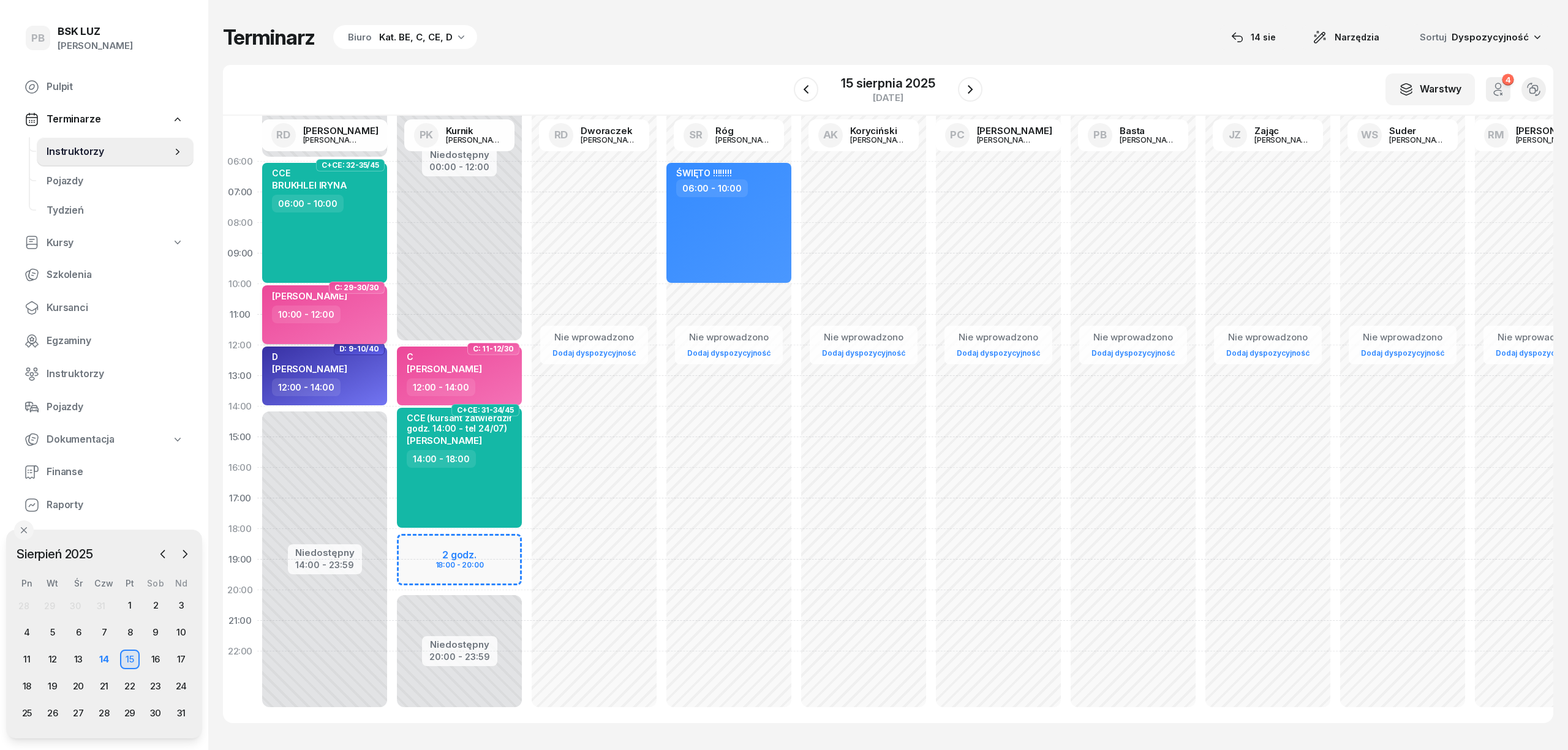
select select "10"
select select "12"
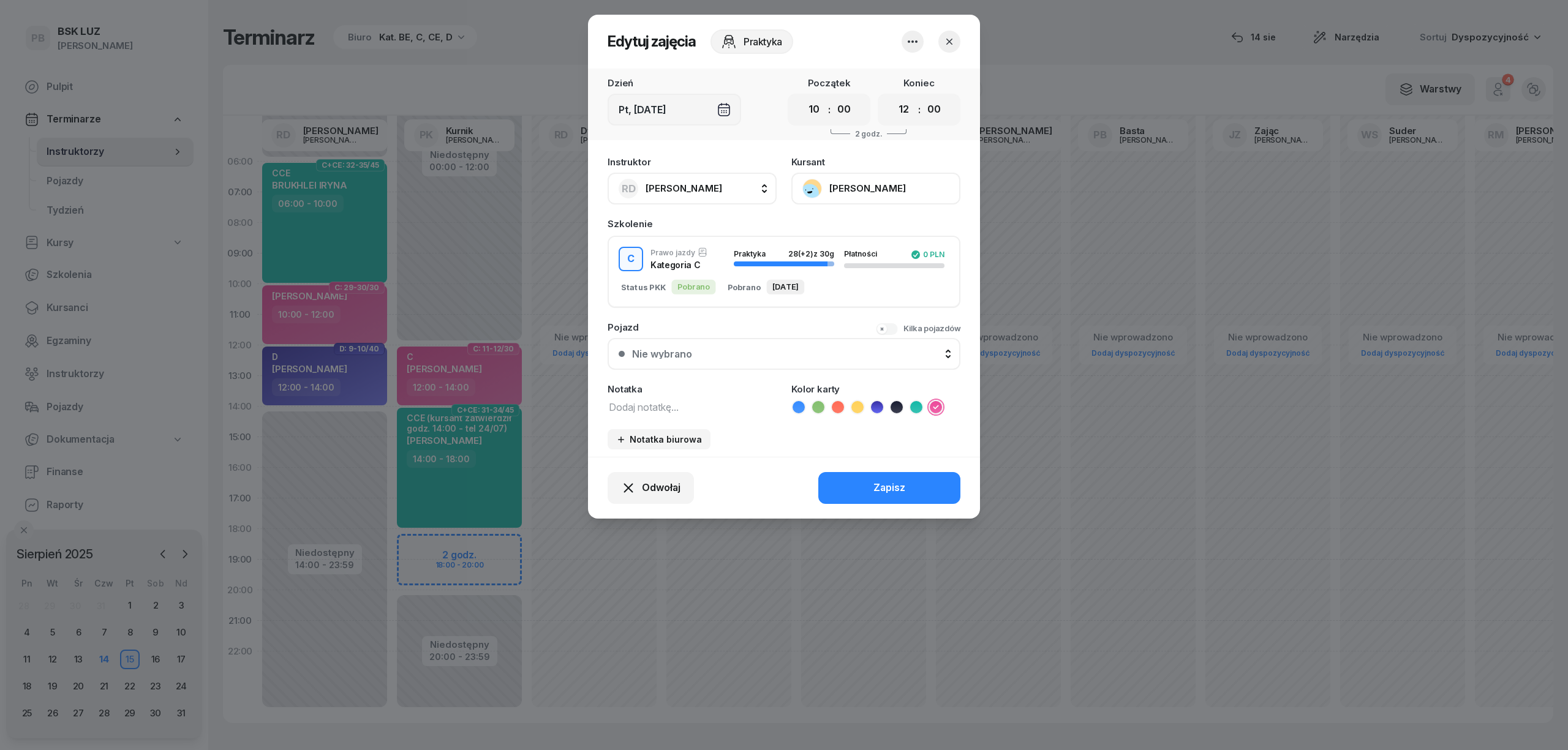
click at [883, 186] on button "[PERSON_NAME]" at bounding box center [876, 189] width 169 height 32
click at [863, 230] on link "Otwórz profil" at bounding box center [875, 230] width 162 height 31
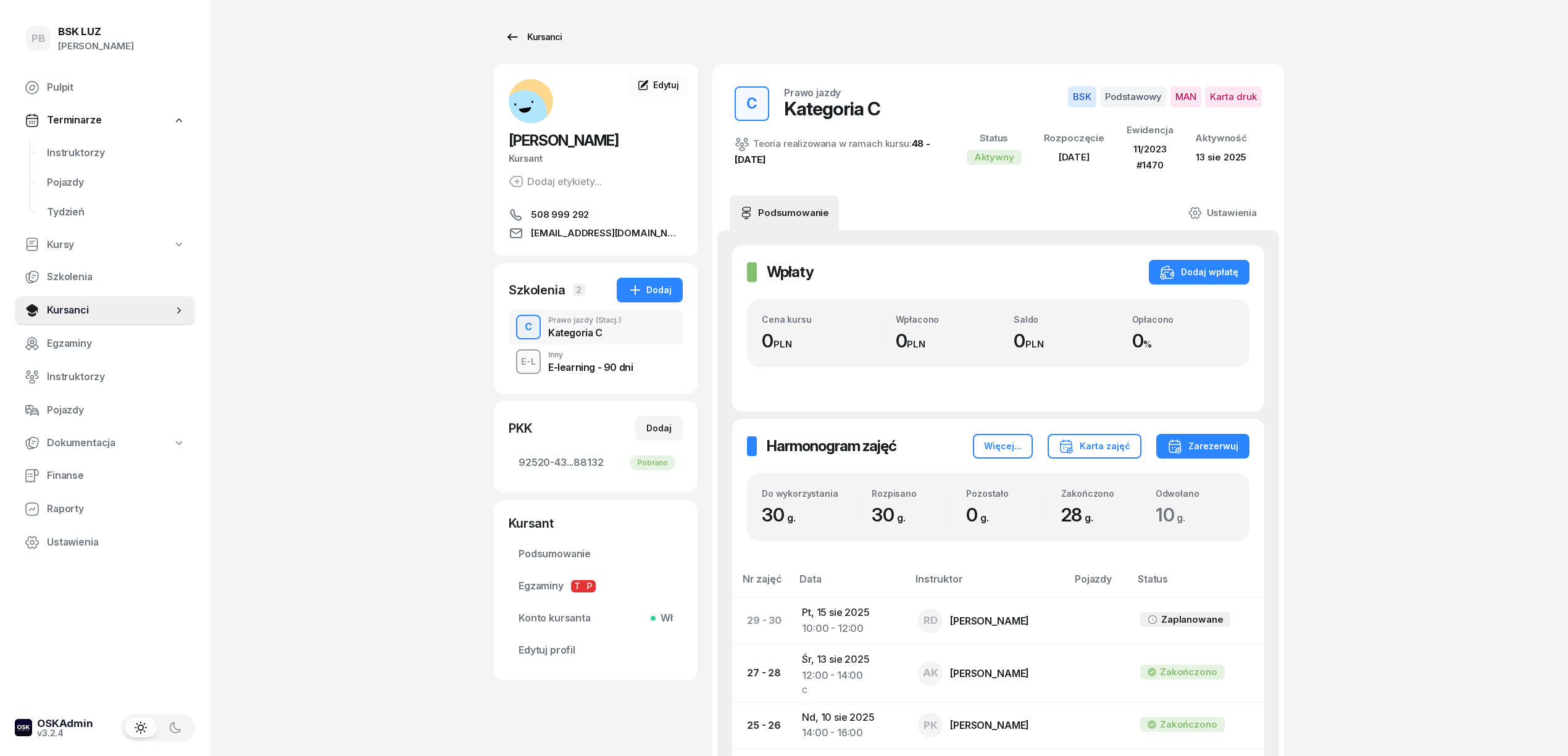
click at [554, 32] on div "Kursanci" at bounding box center [533, 37] width 57 height 15
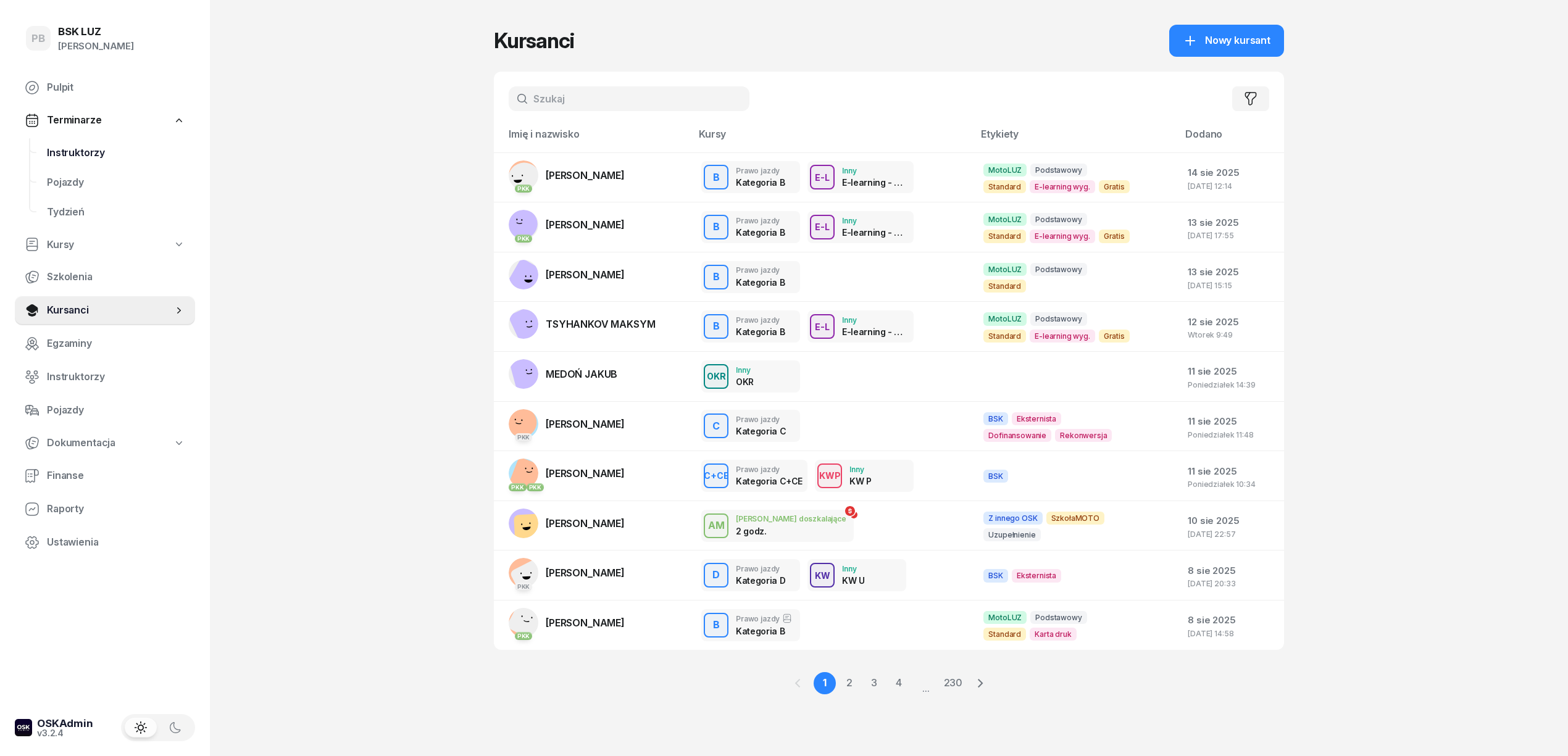
click at [81, 148] on span "Instruktorzy" at bounding box center [116, 153] width 138 height 16
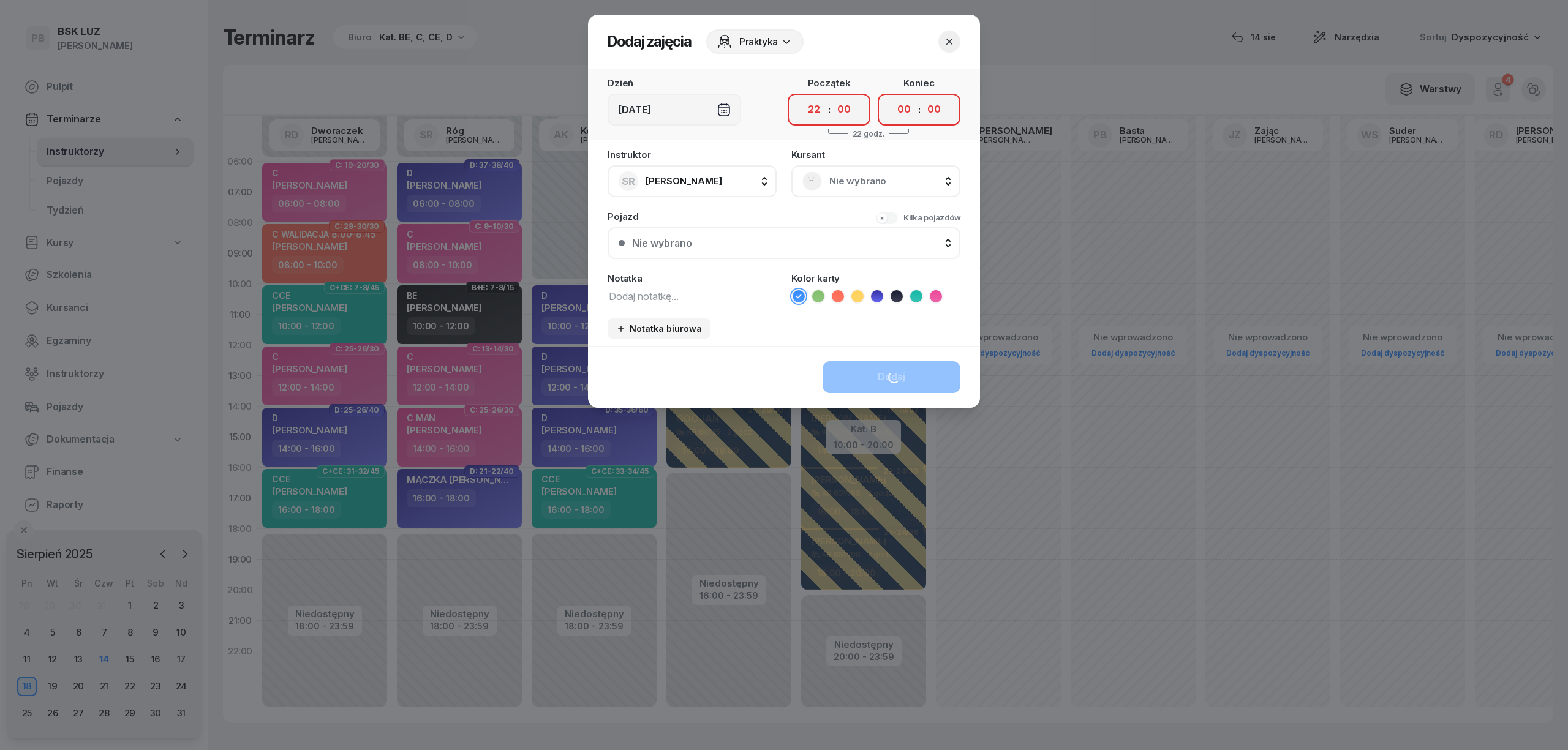
select select "22"
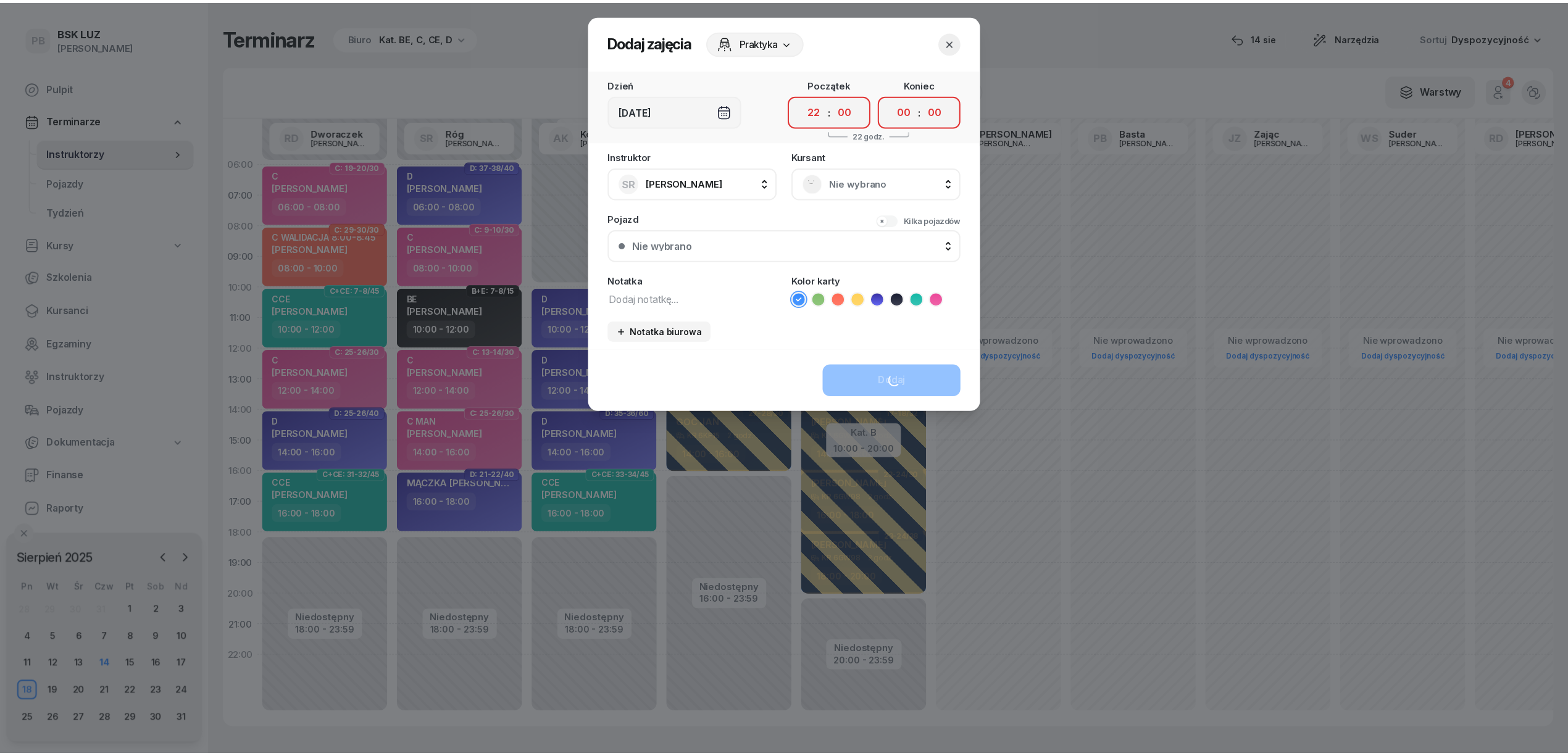
scroll to position [0, 10]
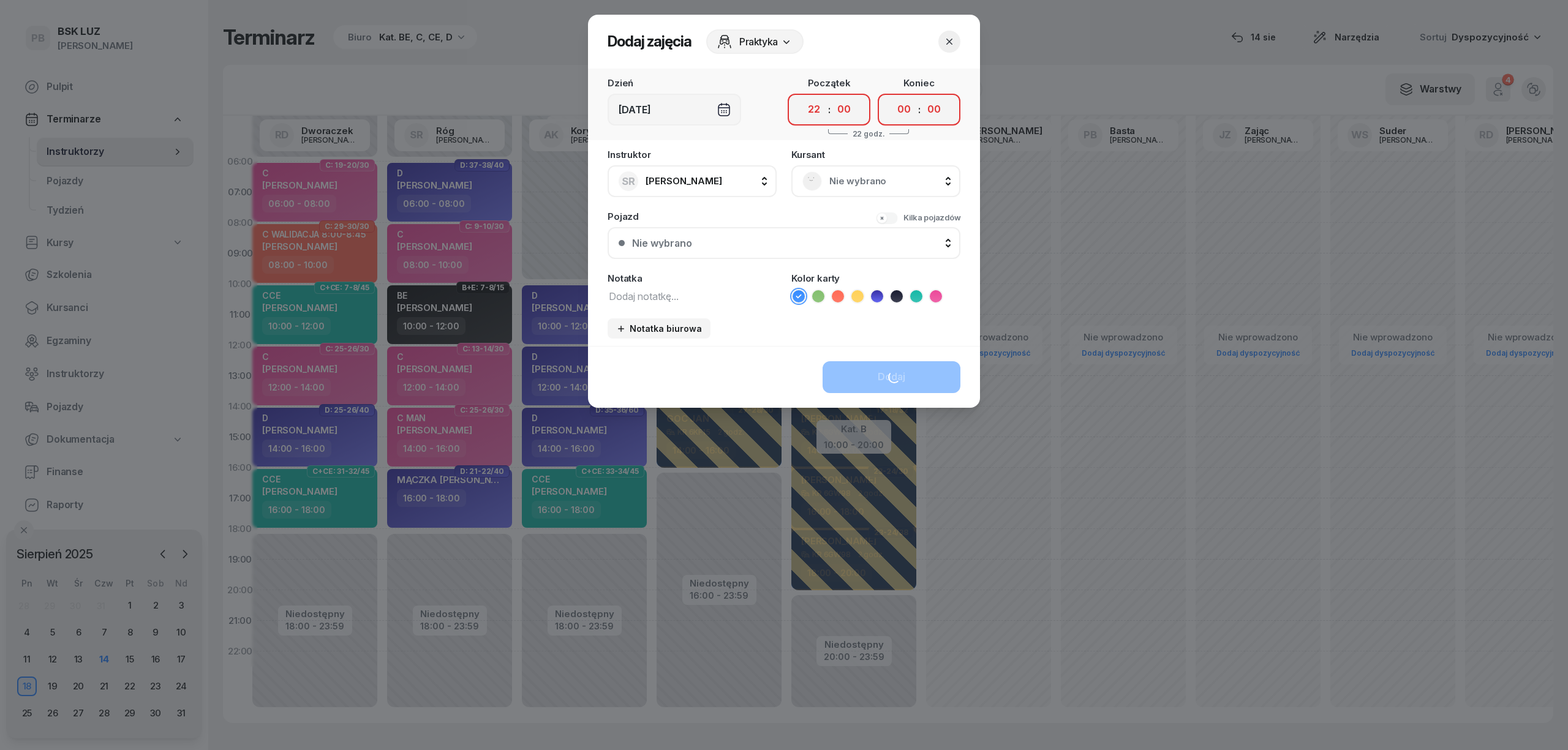
click at [947, 47] on icon "button" at bounding box center [949, 41] width 12 height 12
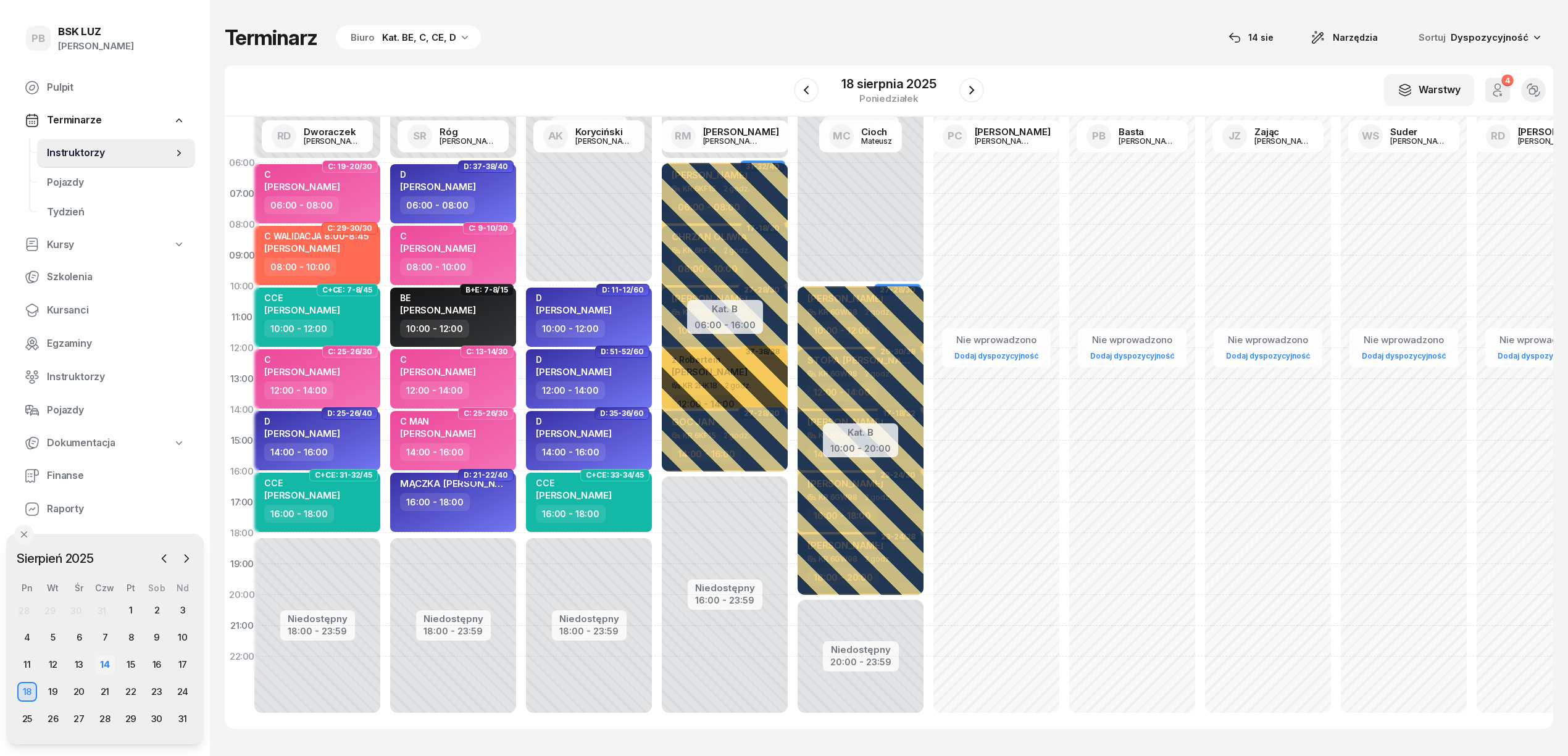
click at [108, 662] on div "14" at bounding box center [104, 664] width 20 height 20
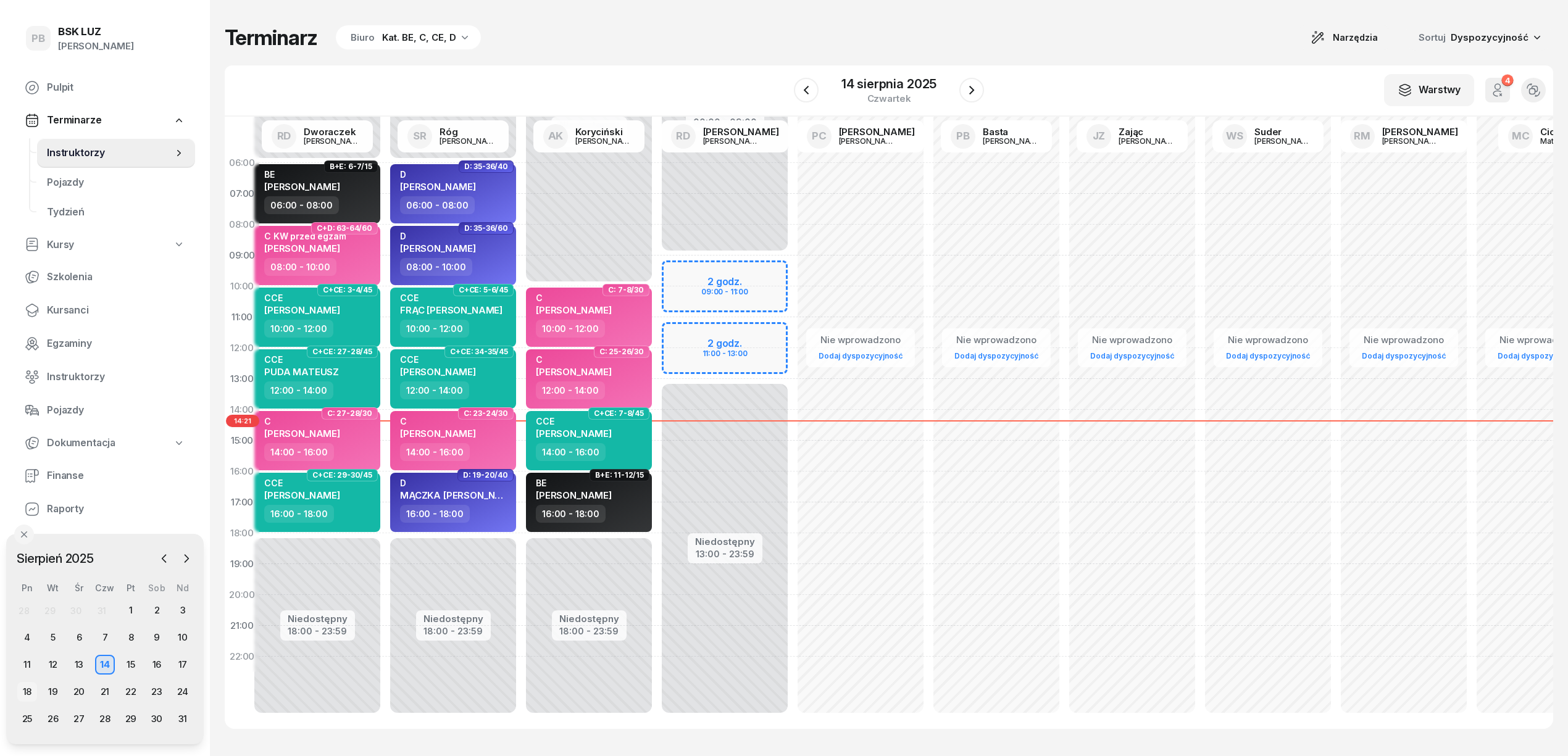
click at [29, 690] on div "18" at bounding box center [27, 692] width 20 height 20
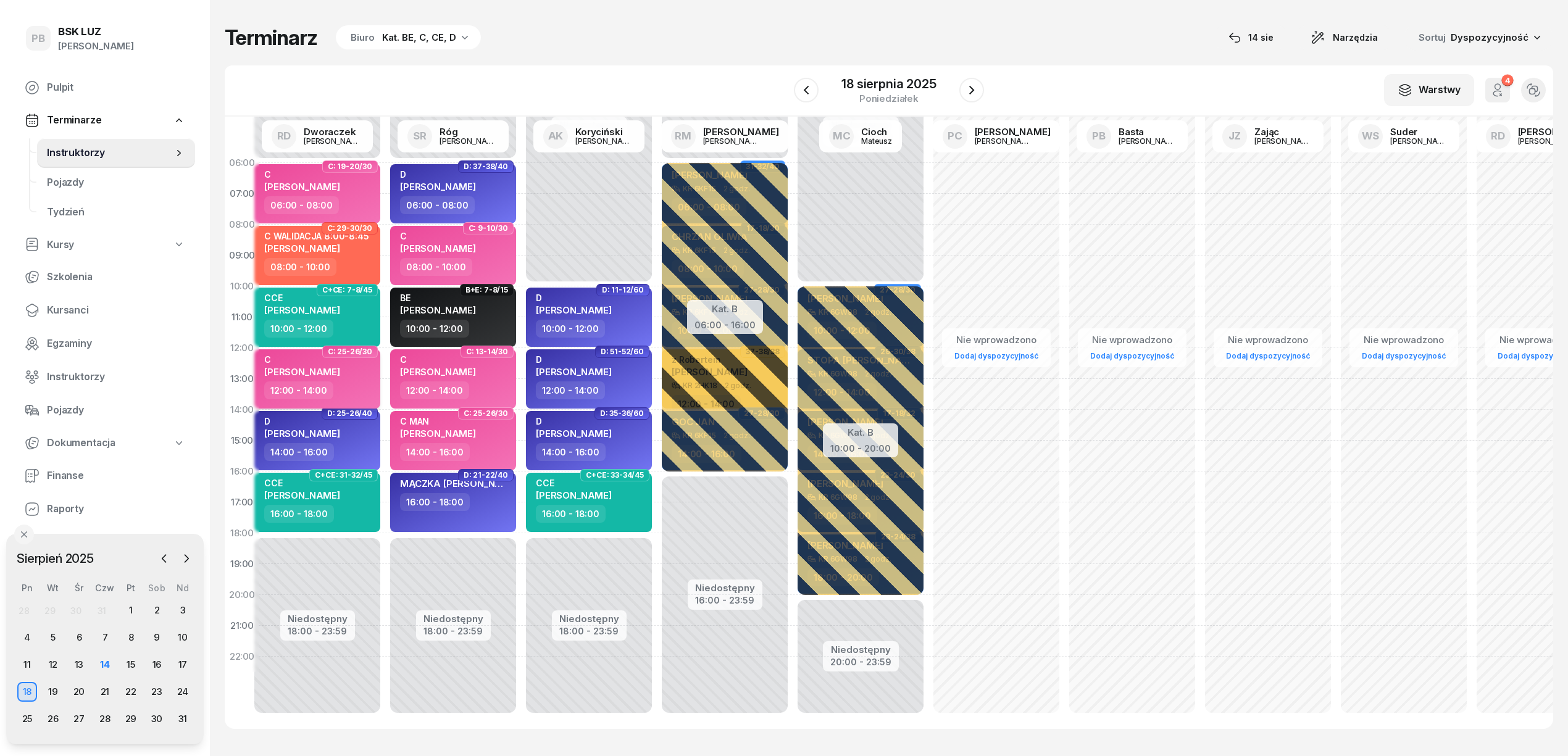
click at [314, 371] on span "[PERSON_NAME]" at bounding box center [302, 372] width 76 height 11
select select "12"
select select "14"
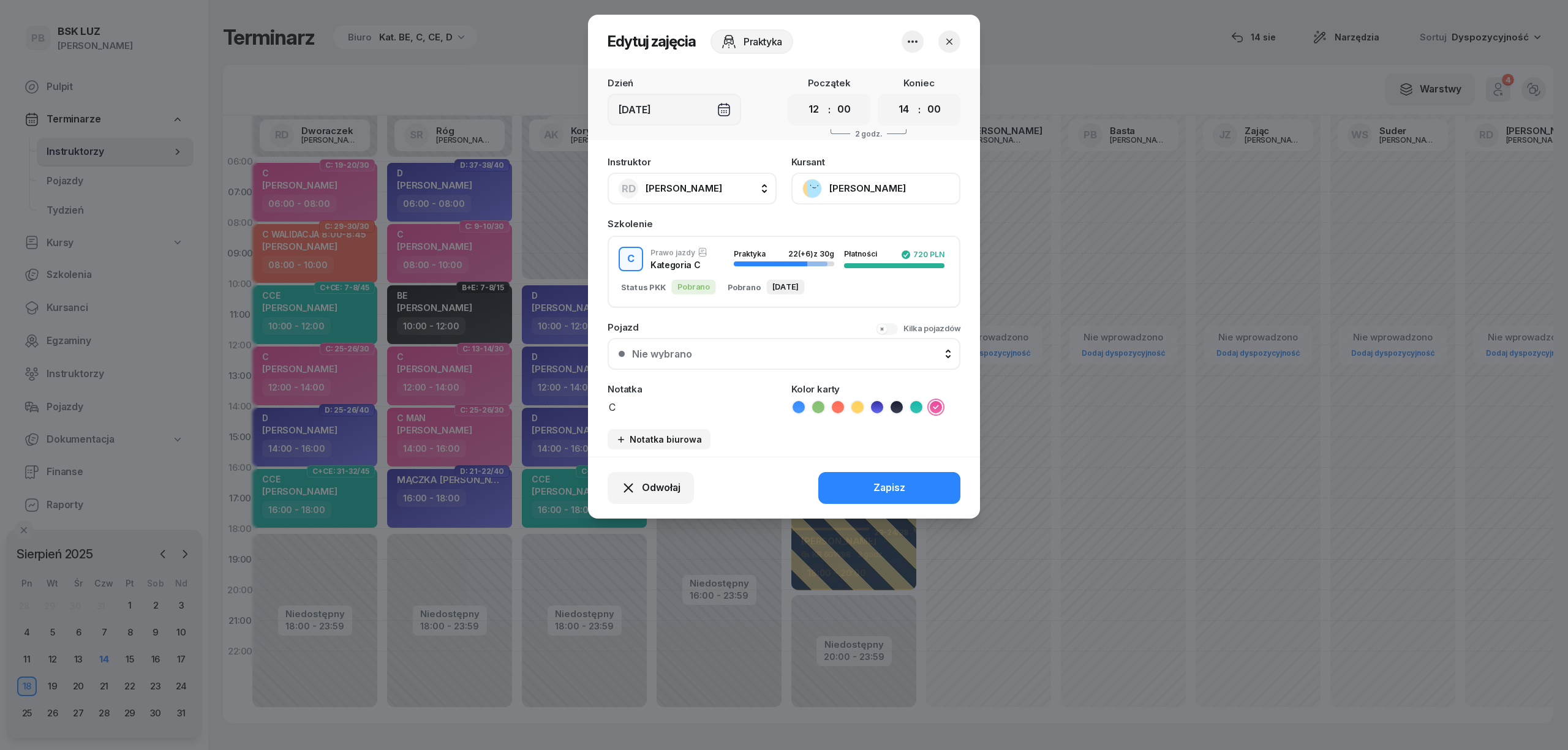
click at [893, 184] on button "[PERSON_NAME]" at bounding box center [876, 189] width 169 height 32
click at [856, 225] on div "Otwórz profil" at bounding box center [831, 230] width 59 height 16
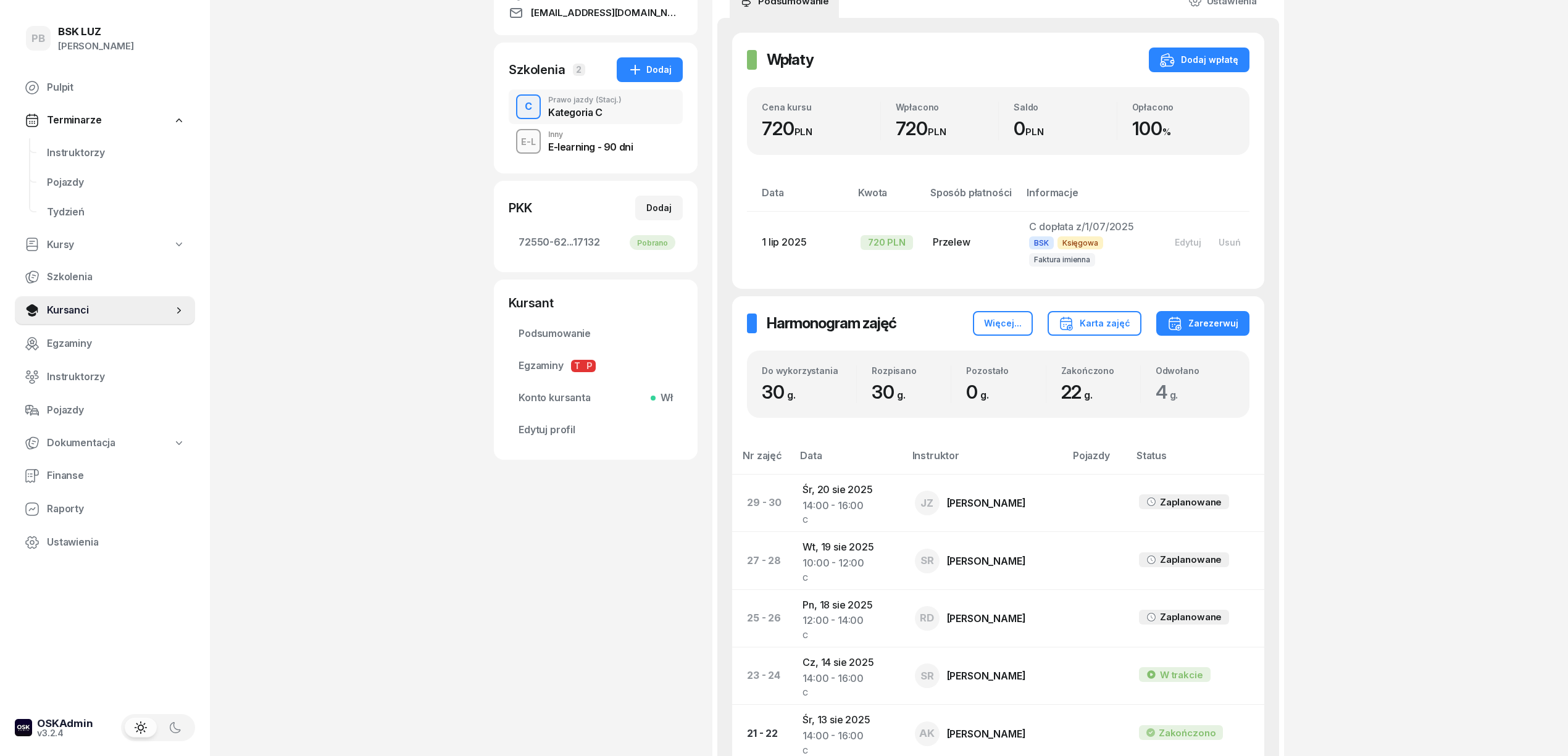
scroll to position [329, 0]
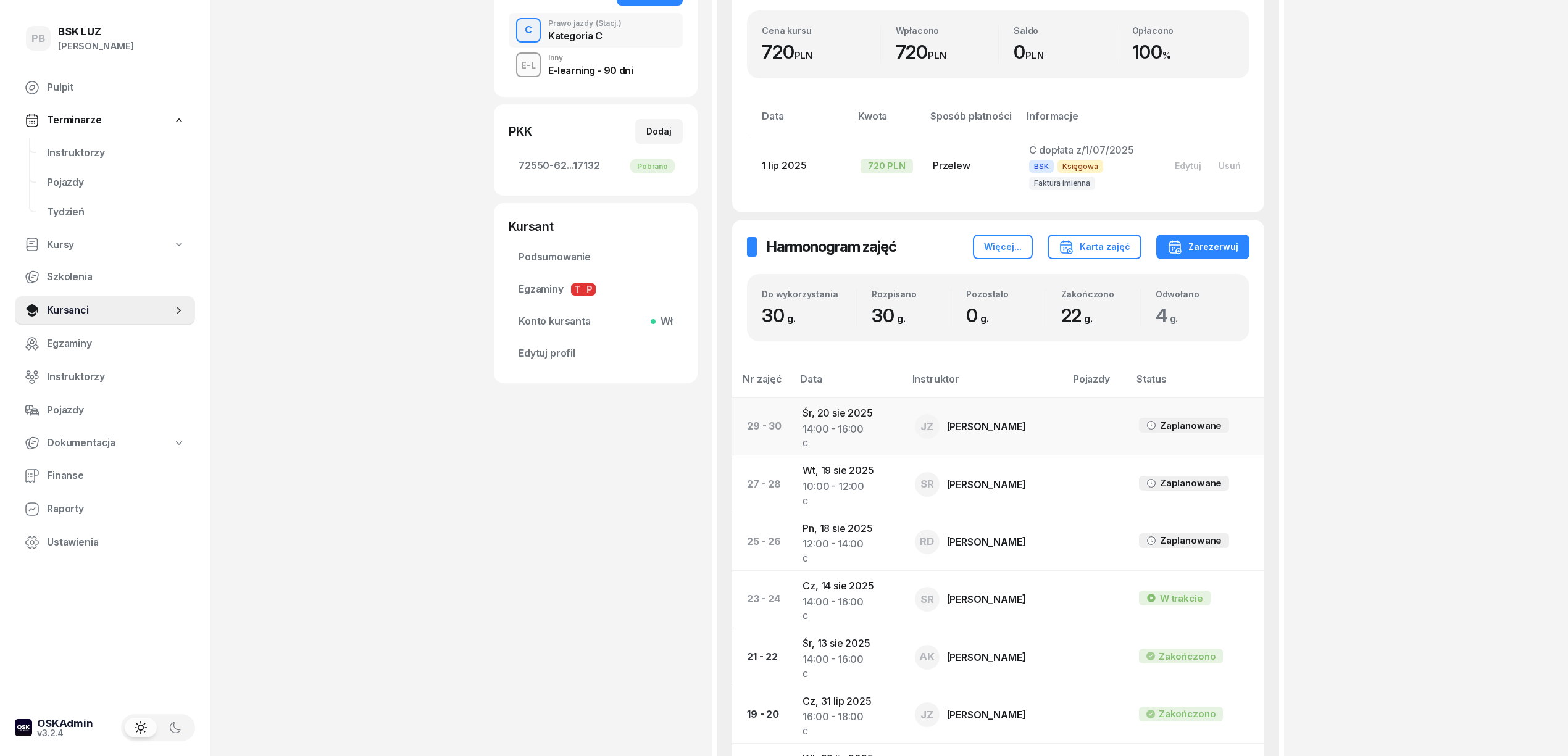
click at [947, 426] on div "[PERSON_NAME]" at bounding box center [986, 427] width 79 height 10
click at [846, 414] on td "Śr, 20 sie 2025 14:00 - 16:00 C" at bounding box center [848, 426] width 112 height 57
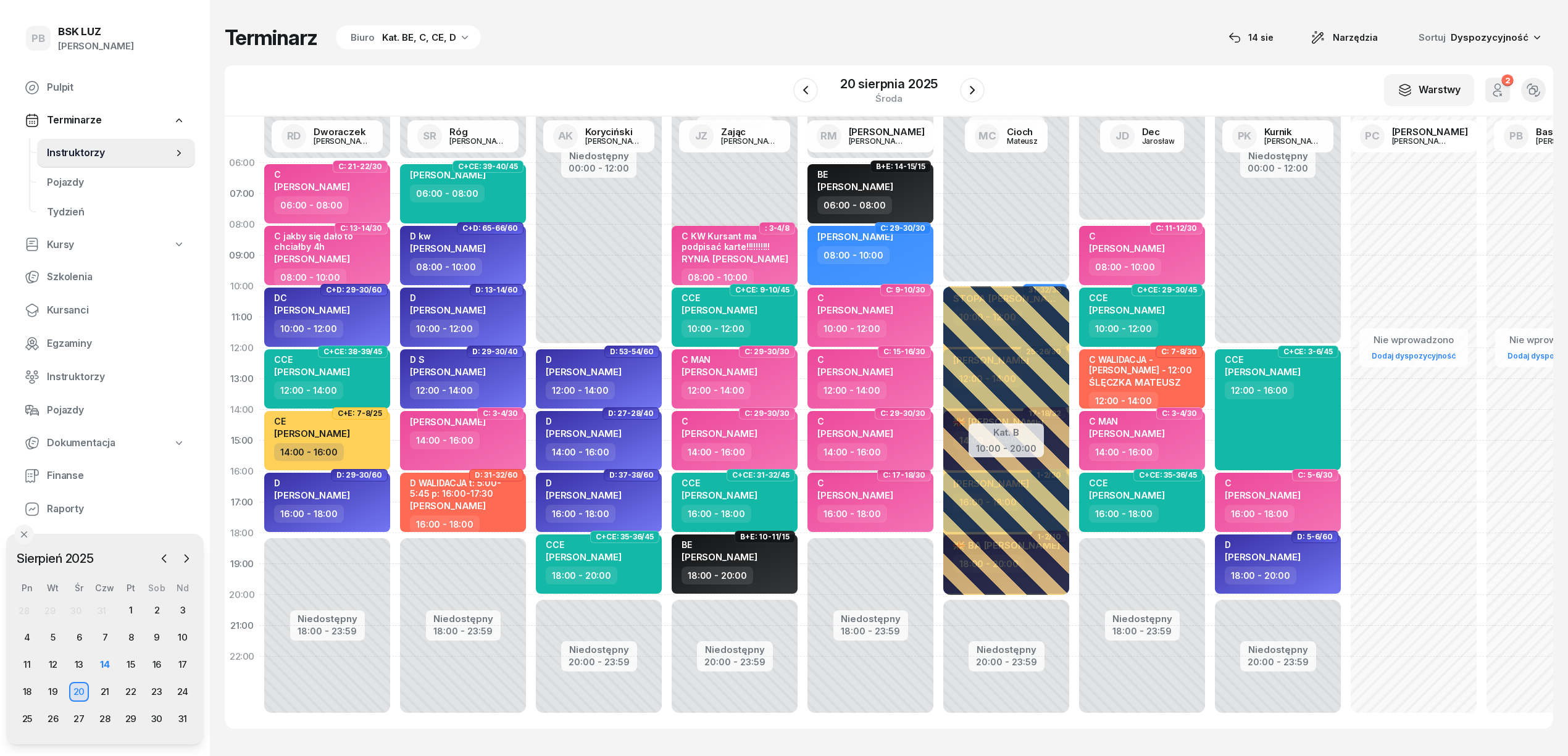
scroll to position [17, 0]
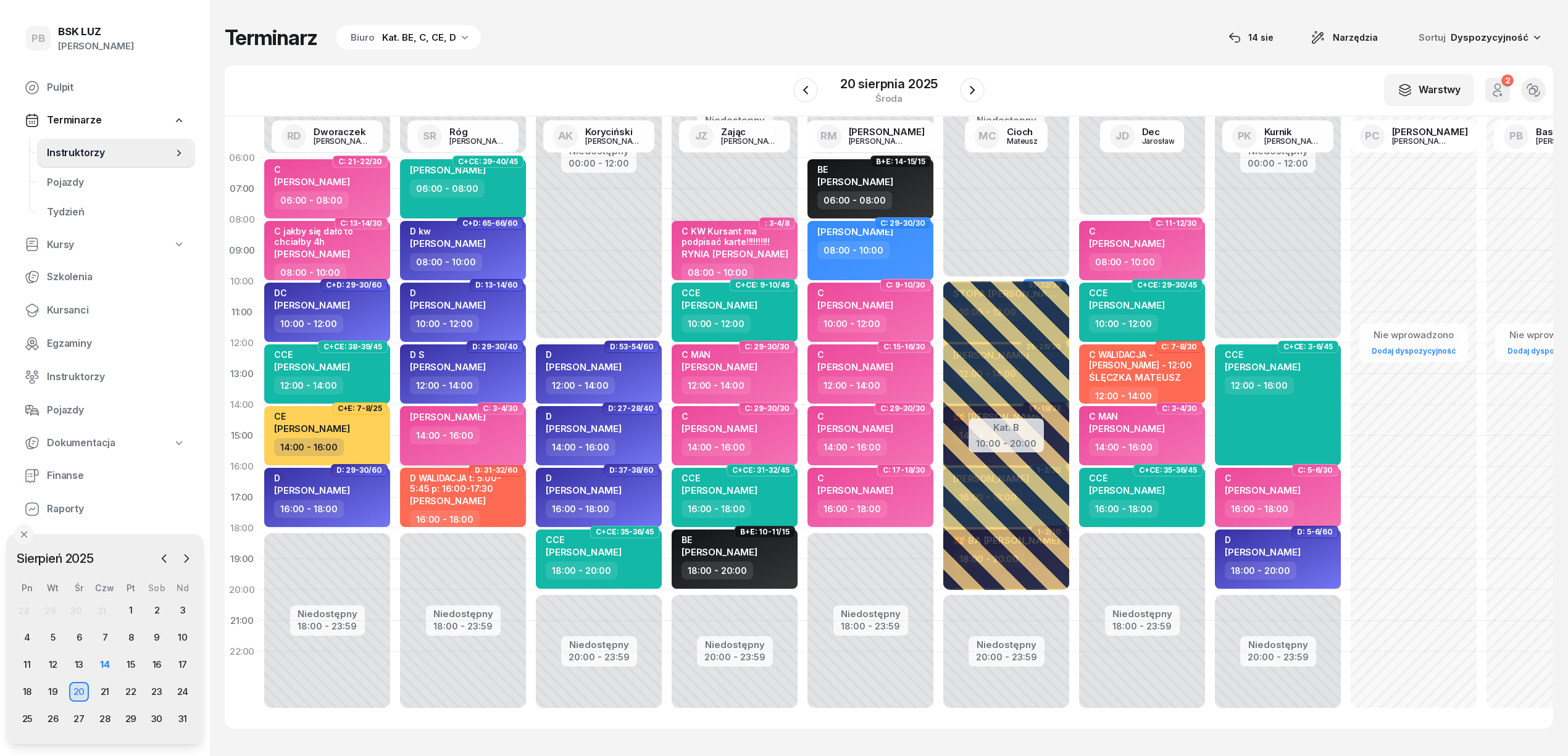
click at [512, 428] on div "14:00 - 16:00" at bounding box center [464, 435] width 109 height 18
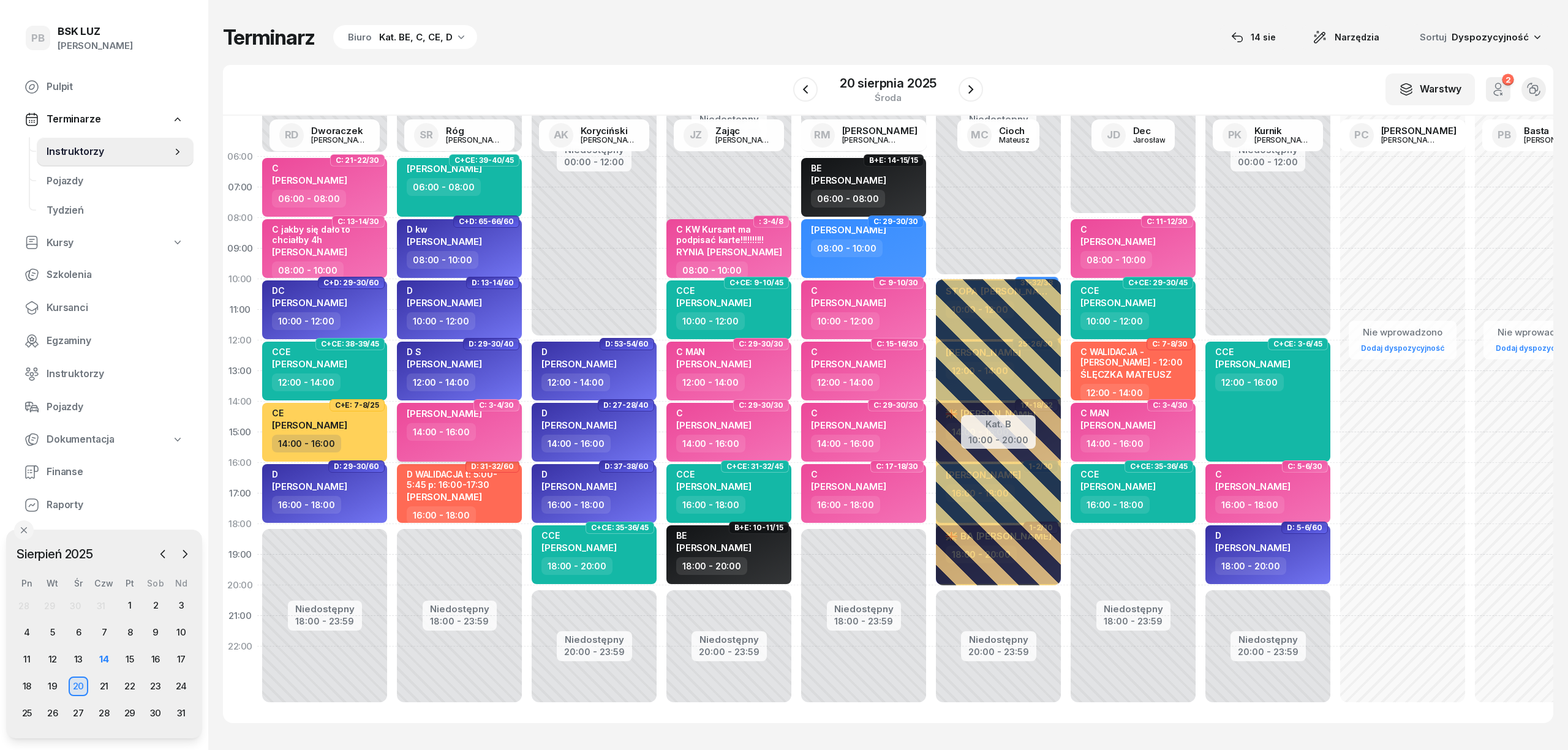
select select "14"
select select "16"
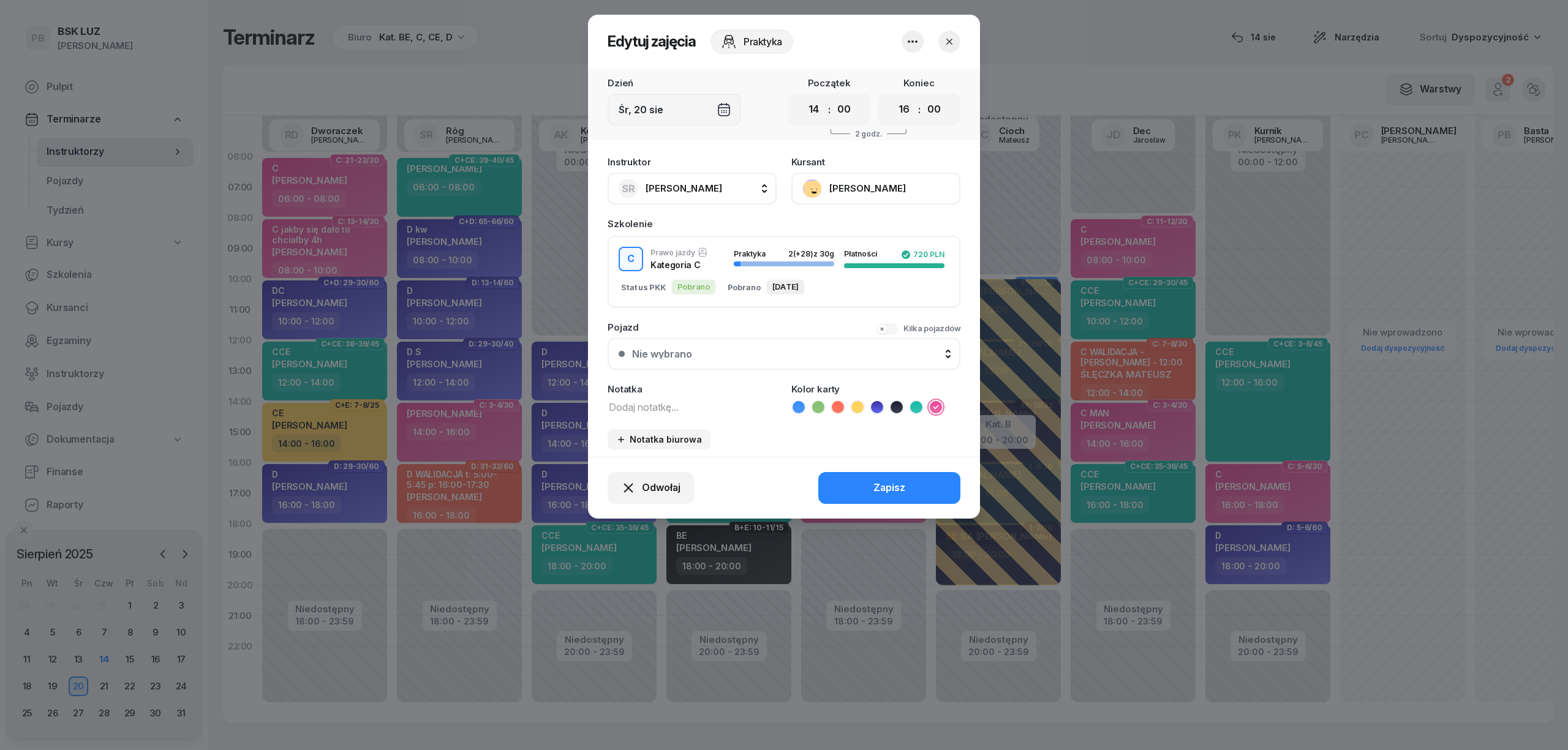
click at [708, 193] on span "[PERSON_NAME]" at bounding box center [683, 188] width 76 height 11
type input "cich"
click at [705, 267] on span "[PERSON_NAME]" at bounding box center [690, 270] width 75 height 16
click at [864, 489] on button "Zapisz" at bounding box center [889, 488] width 142 height 32
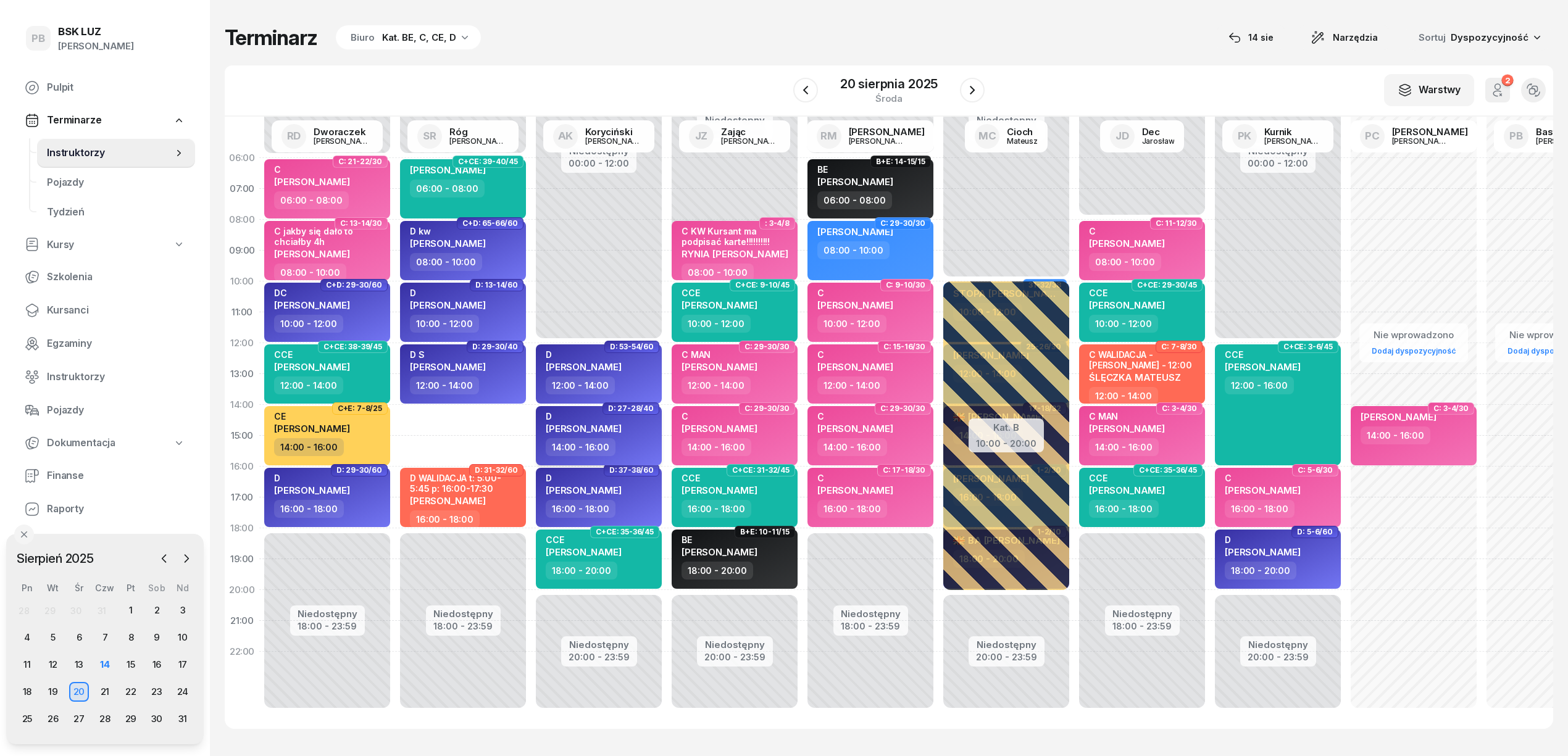
click at [643, 438] on div "14:00 - 16:00" at bounding box center [599, 447] width 109 height 18
select select "14"
select select "16"
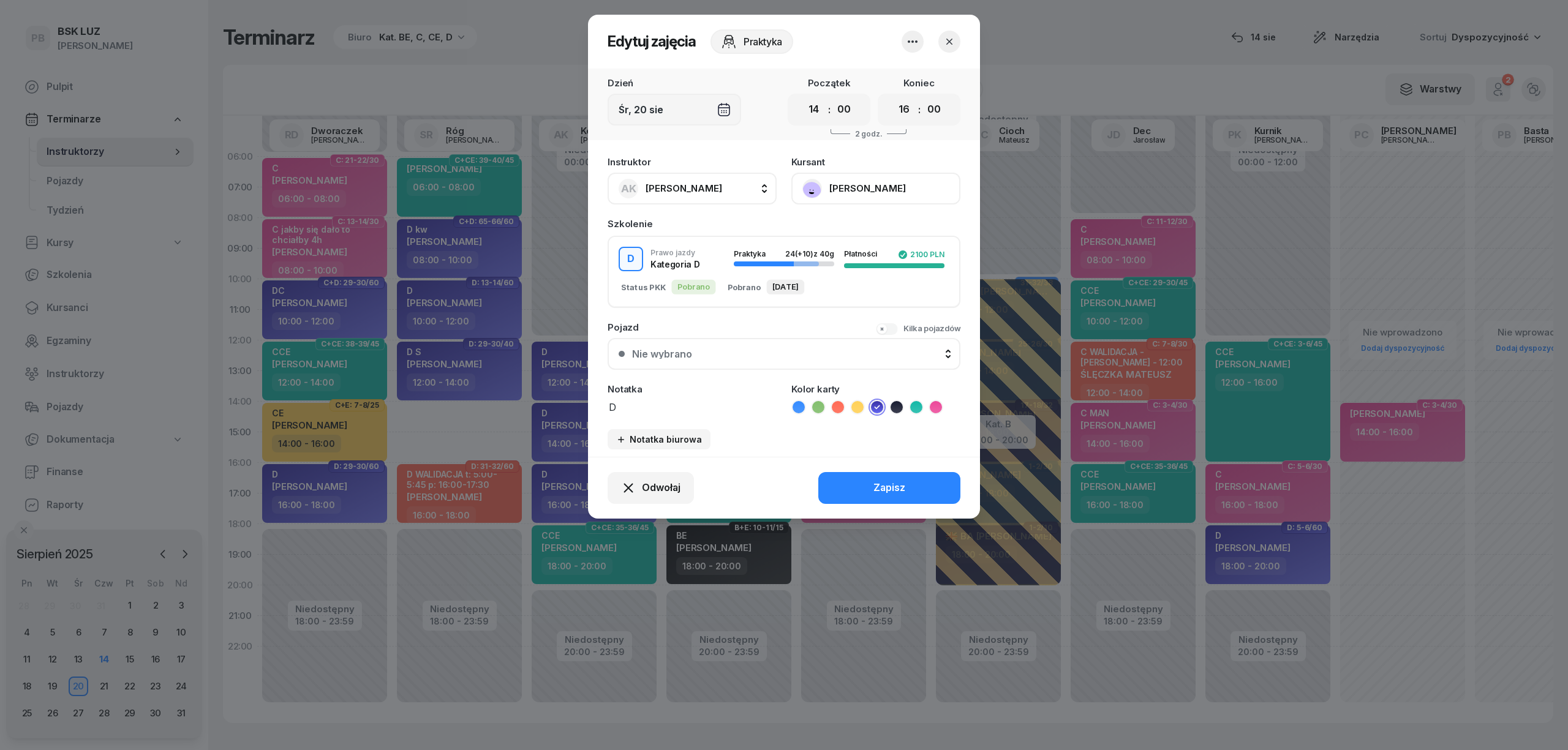
click at [669, 187] on span "[PERSON_NAME]" at bounding box center [683, 188] width 76 height 11
type input "róg"
click at [709, 260] on div "SR Róg [PERSON_NAME]" at bounding box center [698, 270] width 146 height 20
click at [866, 485] on div "Odwołaj Zapisz" at bounding box center [784, 488] width 392 height 62
click at [940, 481] on button "Zapisz" at bounding box center [889, 488] width 142 height 32
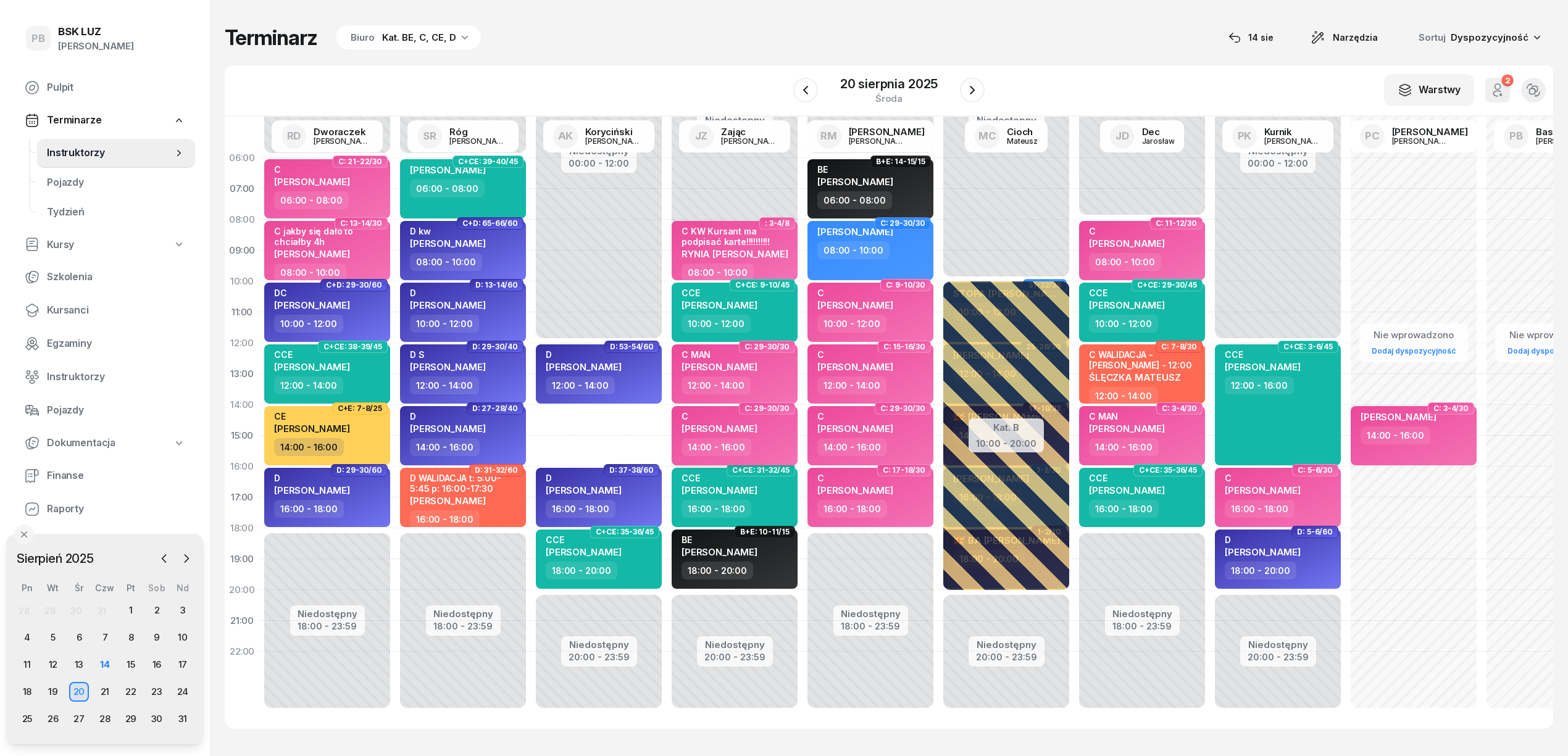
click at [771, 423] on div "C KWIECIEŃ PAWEŁ" at bounding box center [736, 424] width 109 height 27
select select "14"
select select "16"
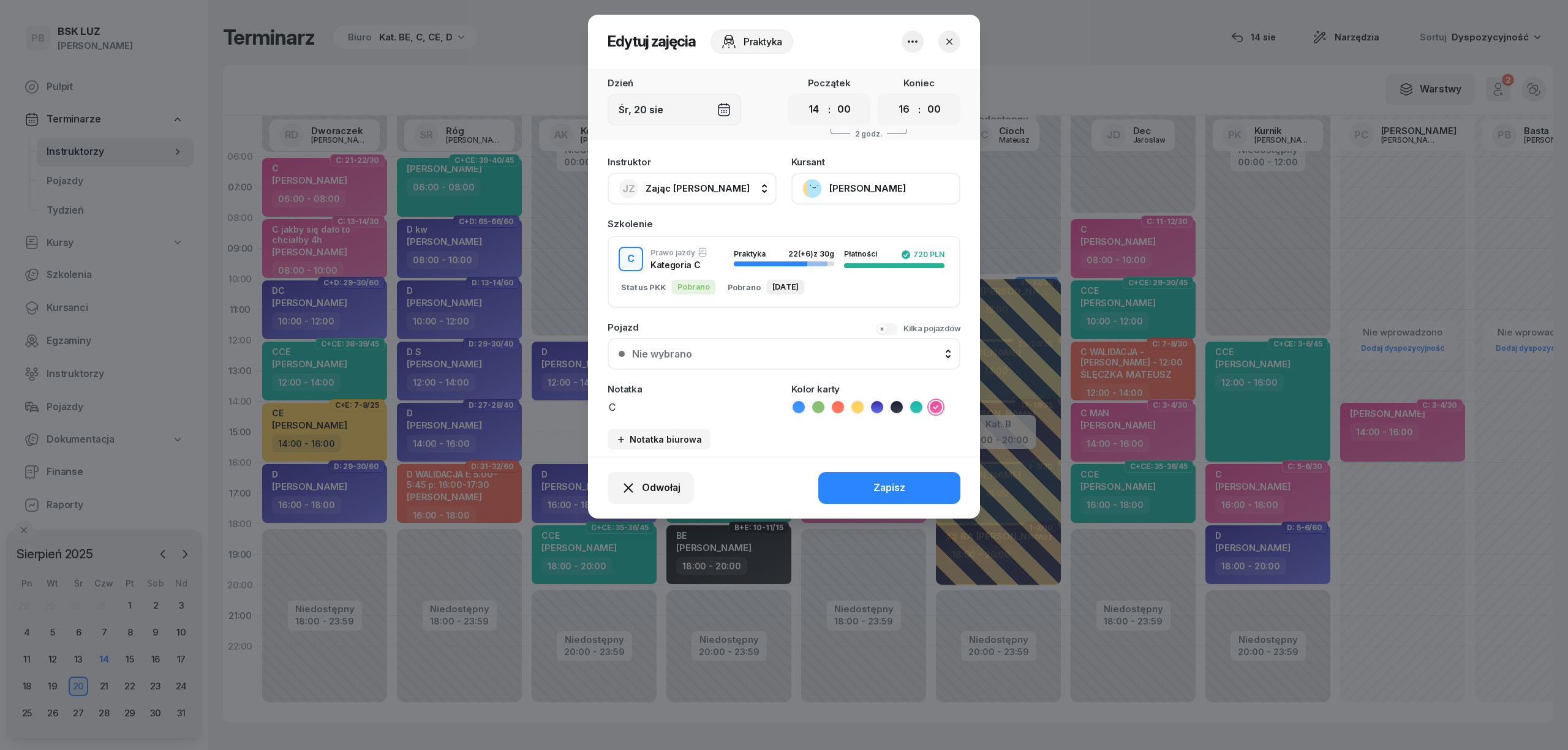
click at [684, 190] on span "Zając [PERSON_NAME]" at bounding box center [697, 188] width 104 height 11
type input "kory"
click at [667, 270] on span "[PERSON_NAME]" at bounding box center [690, 270] width 75 height 16
click at [883, 481] on div "Odwołaj Zapisz" at bounding box center [784, 488] width 392 height 62
click at [885, 487] on div "Zapisz" at bounding box center [889, 487] width 32 height 16
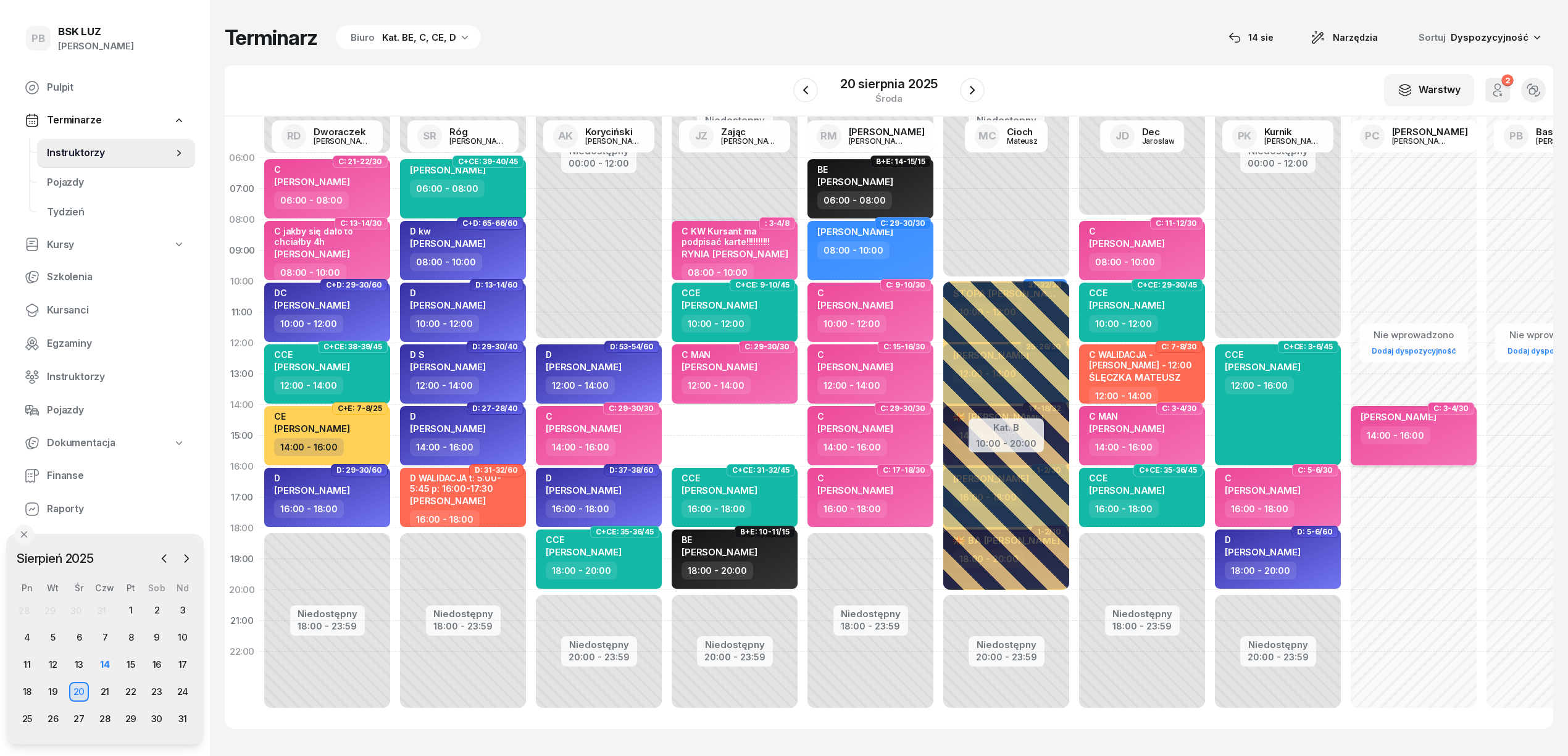
click at [1439, 433] on div "GRZEGORZ GRUCHAŁA 14:00 - 16:00" at bounding box center [1413, 435] width 126 height 59
select select "14"
select select "16"
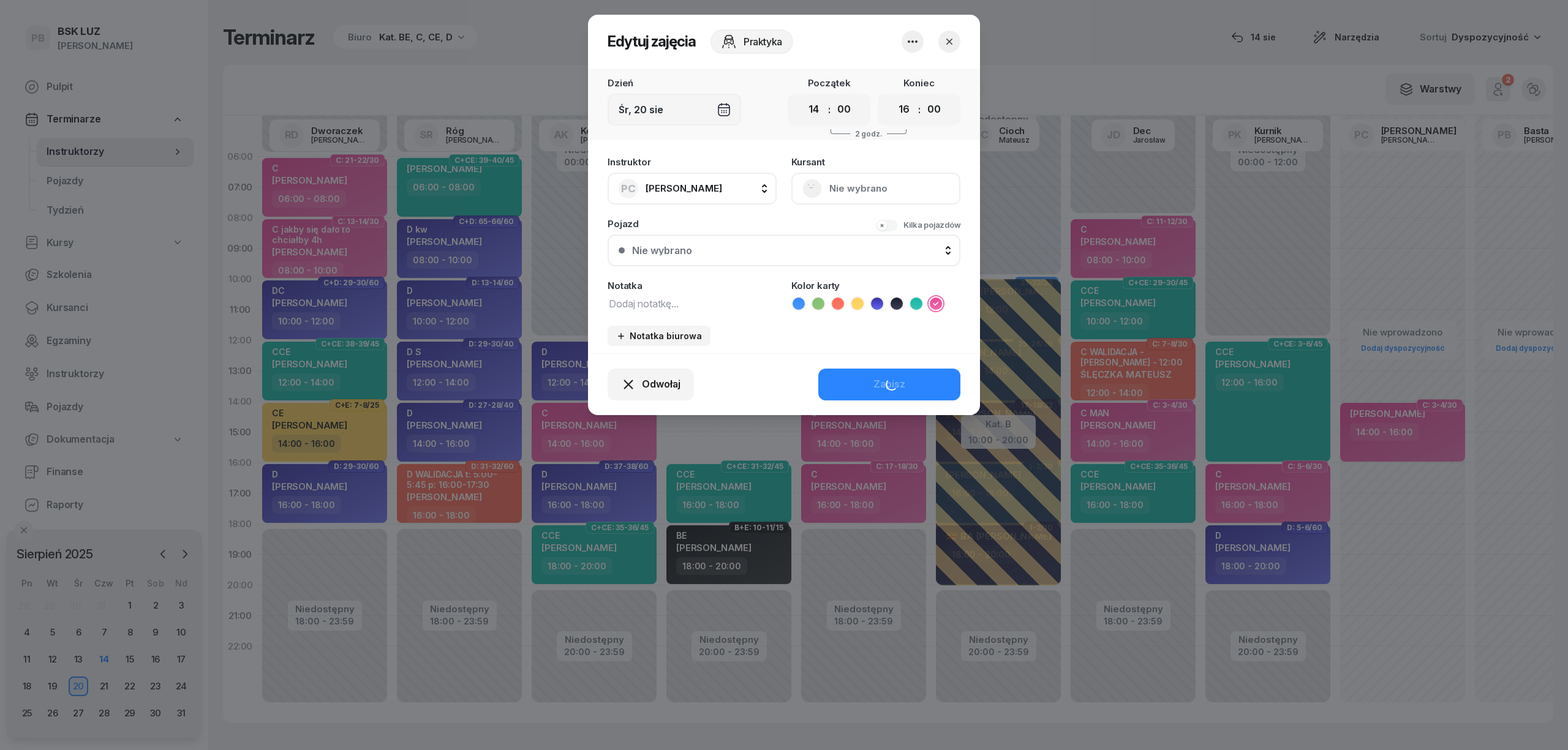
click at [714, 185] on button "PC Cichoń Paweł" at bounding box center [692, 189] width 169 height 32
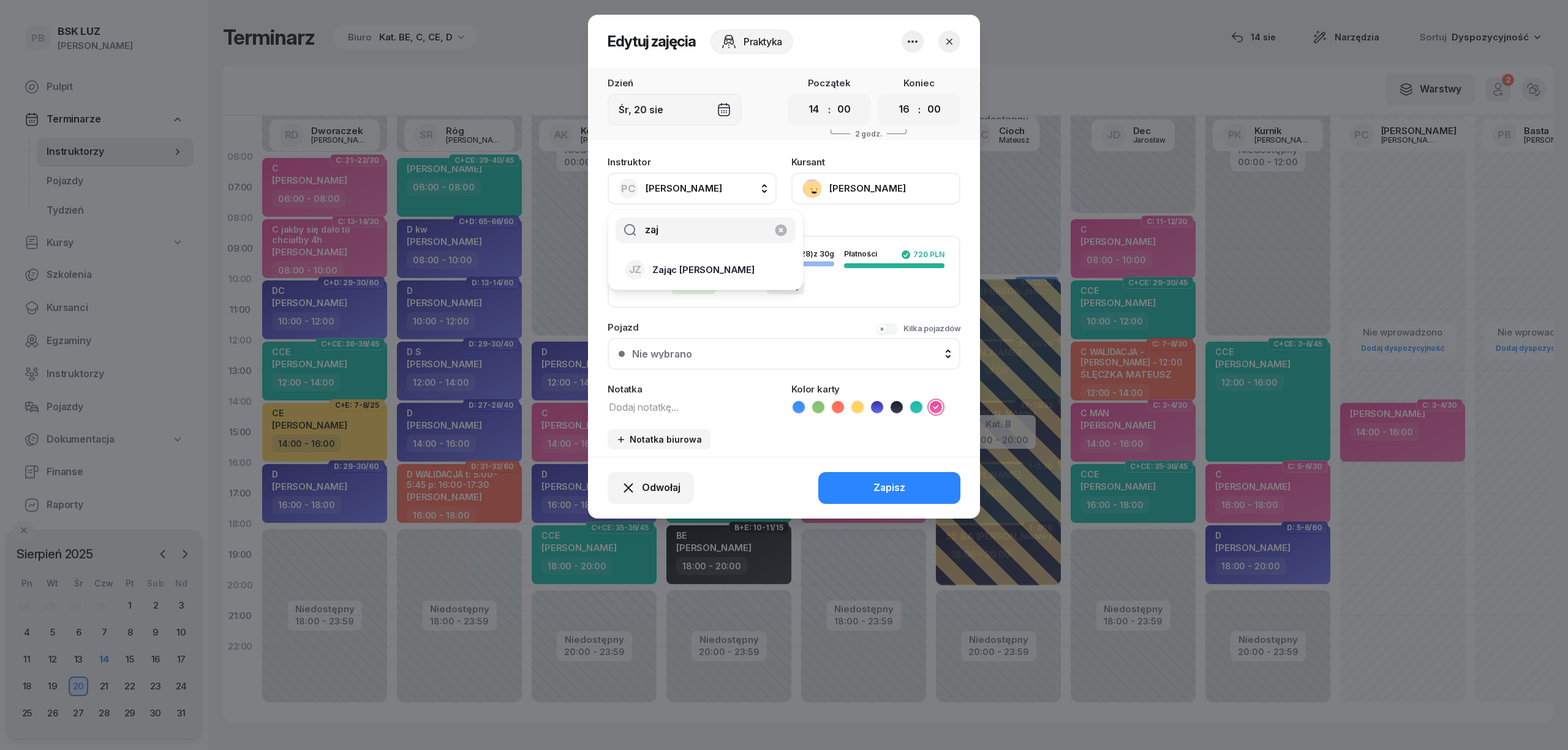
type input "zaj"
click at [724, 268] on div "JZ Zając Jacek" at bounding box center [698, 270] width 146 height 20
click at [875, 502] on div "Odwołaj Zapisz" at bounding box center [784, 488] width 392 height 62
click at [875, 480] on div "Zapisz" at bounding box center [889, 487] width 32 height 16
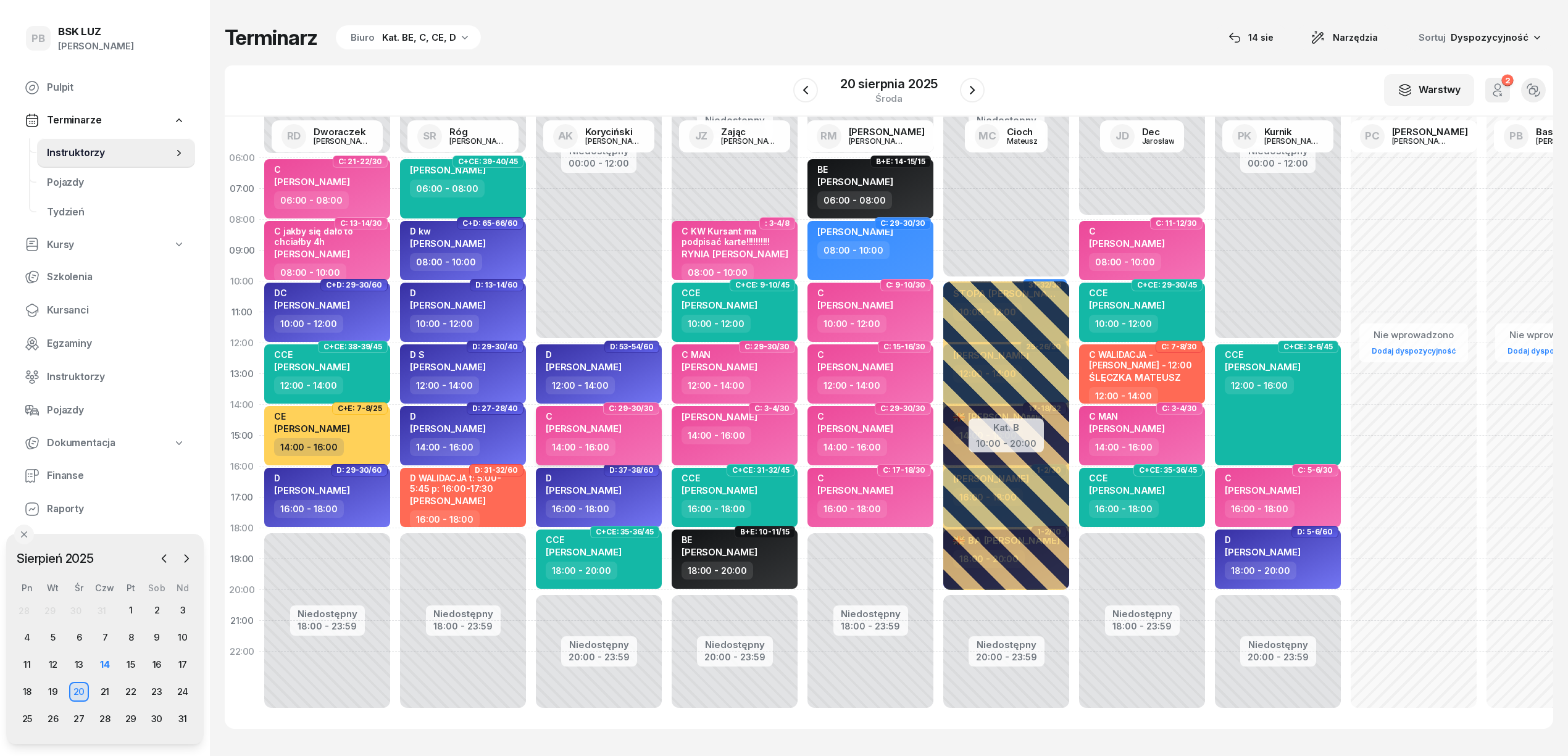
click at [622, 423] on div "C PAWEŁ KWIECIEŃ" at bounding box center [583, 424] width 76 height 27
select select "14"
select select "16"
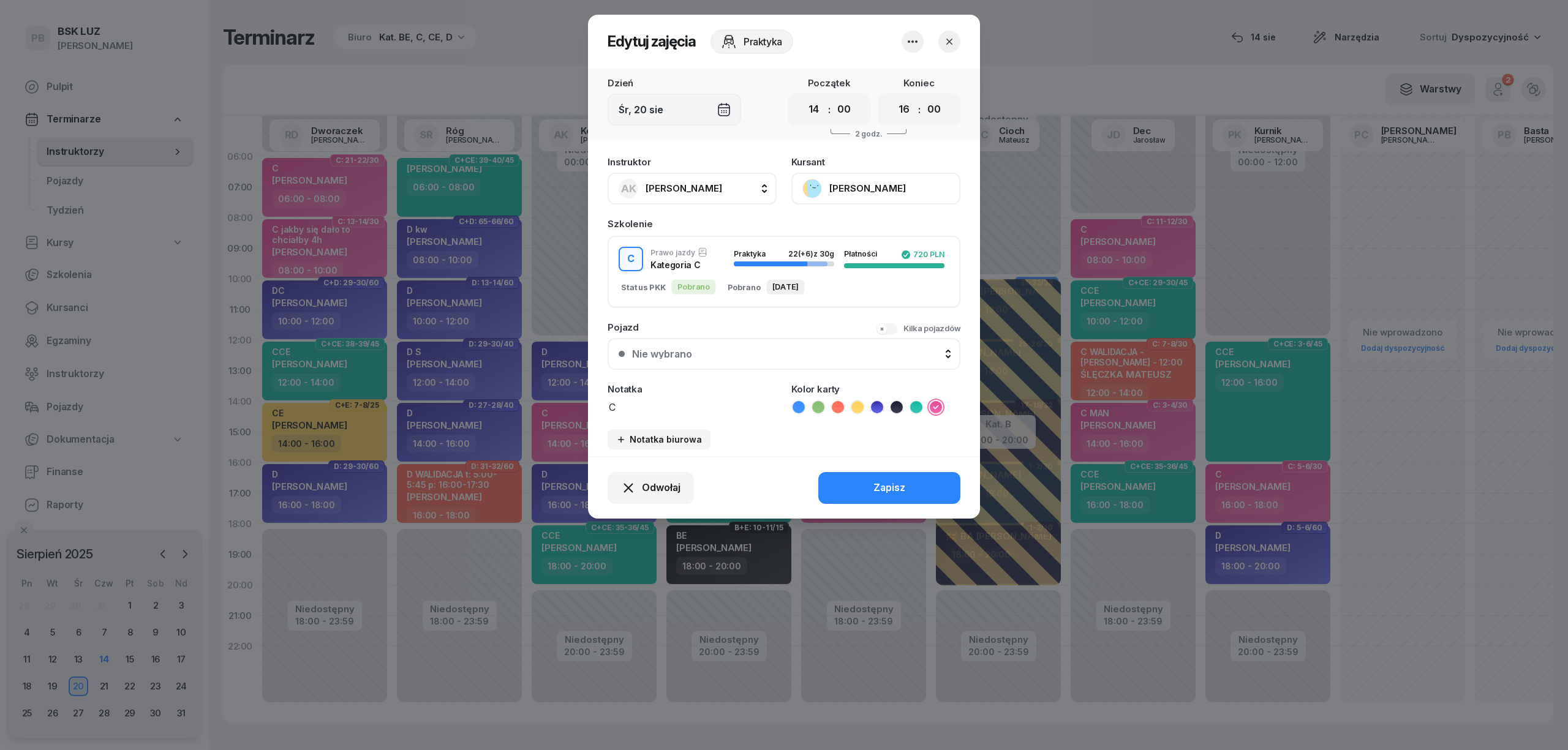
click at [630, 393] on div "Notatka C" at bounding box center [692, 400] width 169 height 30
click at [630, 398] on textarea "C" at bounding box center [692, 406] width 169 height 16
type textarea "C walidacja Artur"
click at [832, 405] on icon at bounding box center [837, 407] width 12 height 12
click at [847, 497] on button "Zapisz" at bounding box center [889, 488] width 142 height 32
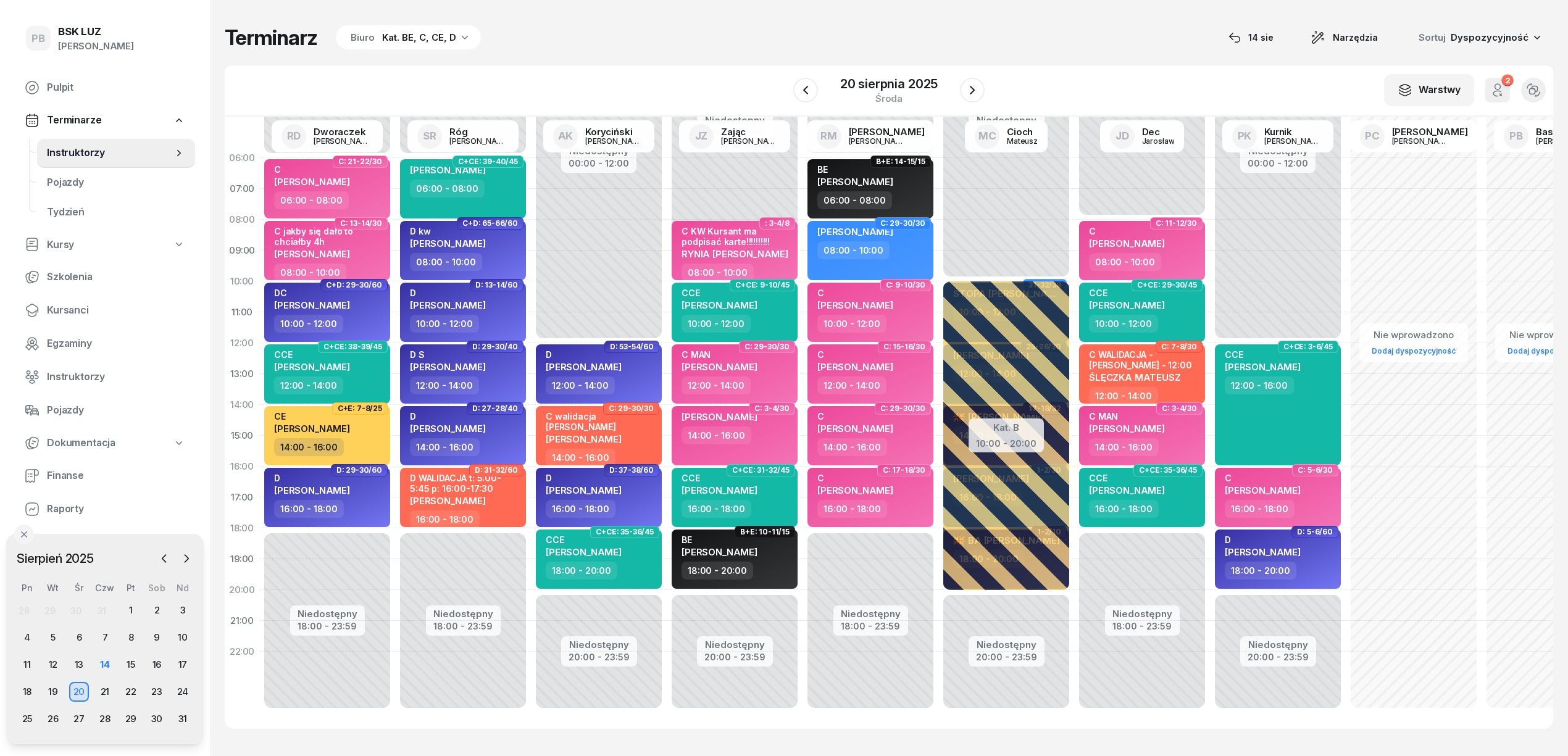
drag, startPoint x: 1107, startPoint y: 47, endPoint x: 564, endPoint y: 195, distance: 562.8
click at [1107, 47] on div "Terminarz Biuro Kat. BE, C, CE, D [DATE] Narzędzia Sortuj Dyspozycyjność" at bounding box center [888, 38] width 1328 height 26
click at [64, 302] on span "Kursanci" at bounding box center [116, 310] width 138 height 16
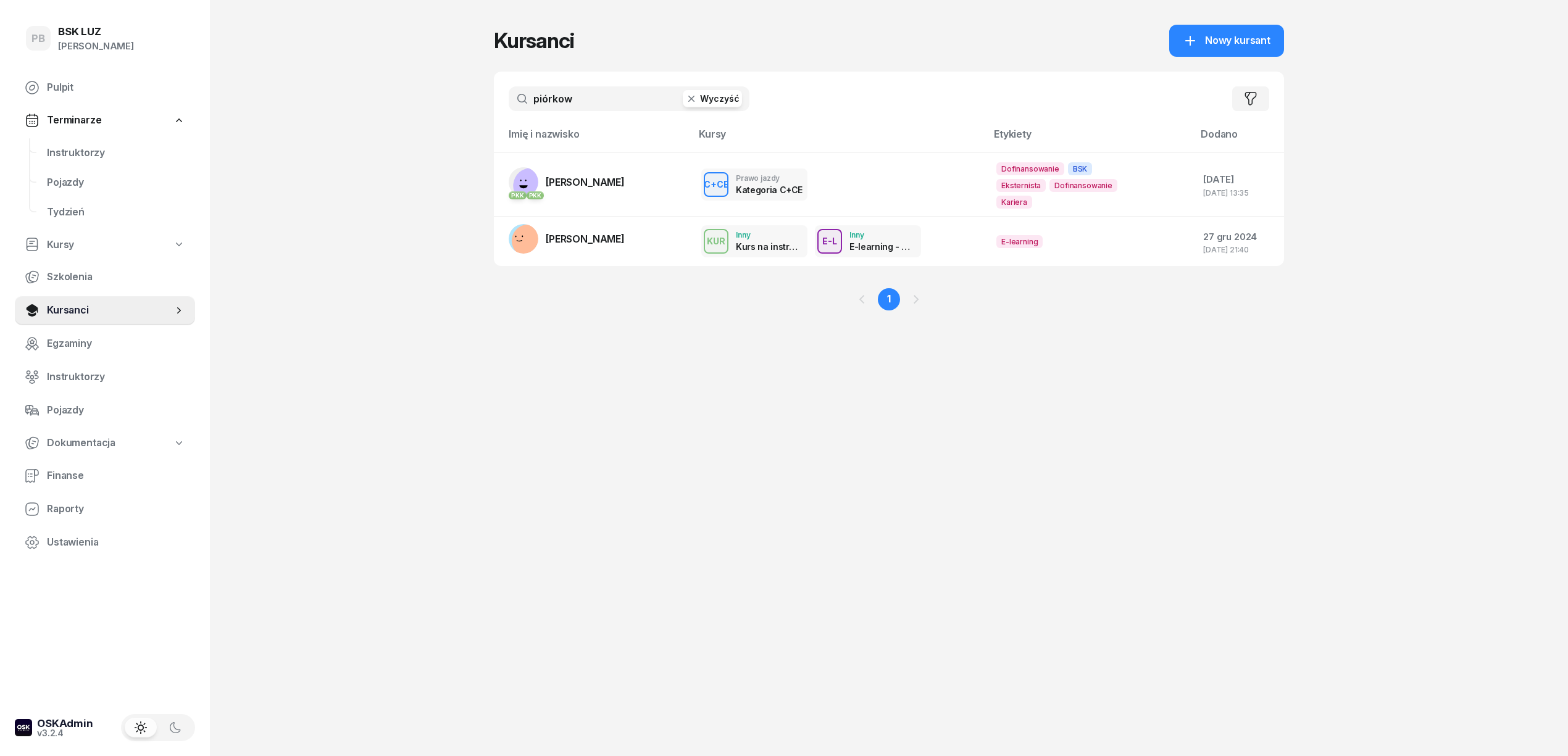
click at [606, 99] on input "piórkow" at bounding box center [629, 99] width 241 height 25
type input "nawara"
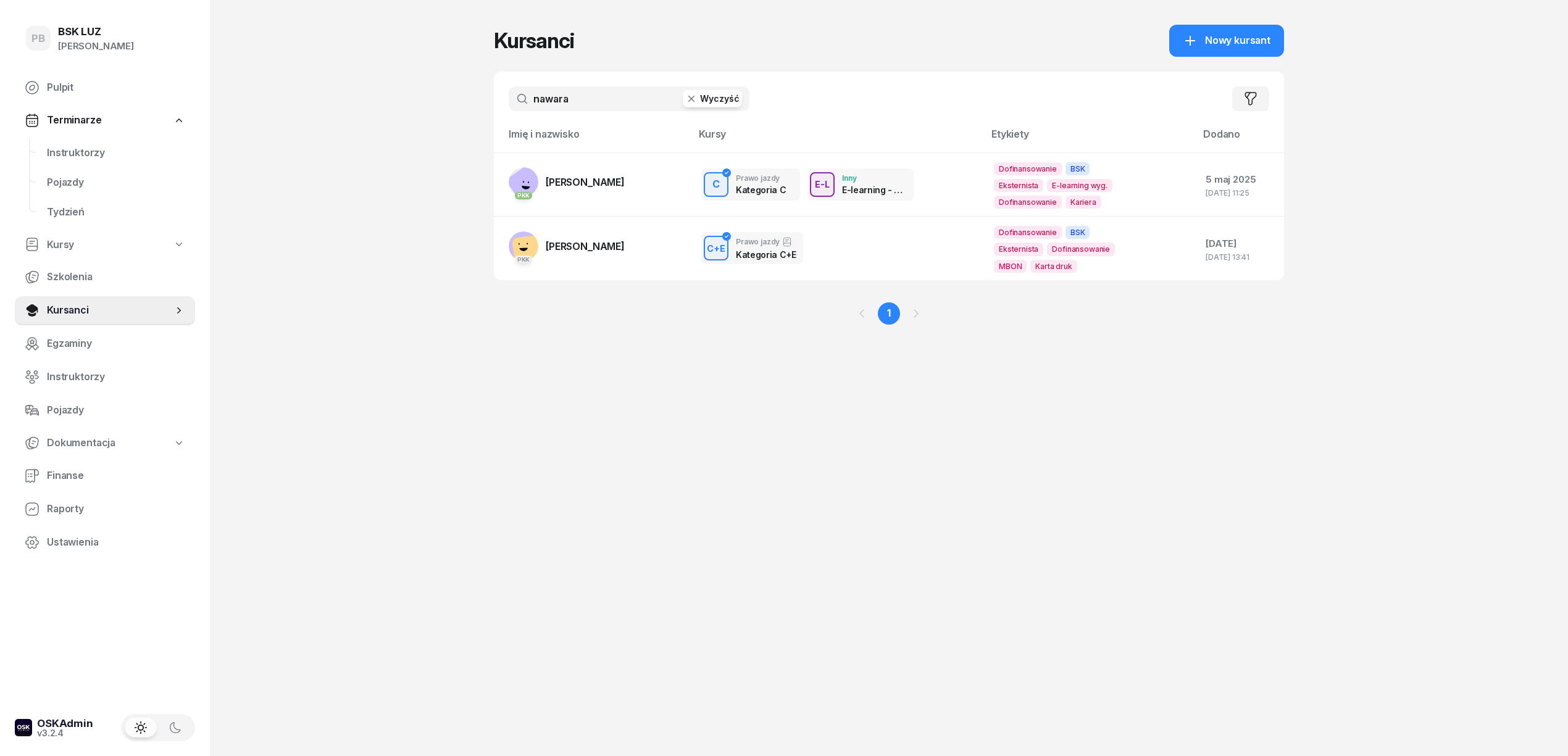
click at [620, 188] on span "[PERSON_NAME]" at bounding box center [585, 181] width 79 height 12
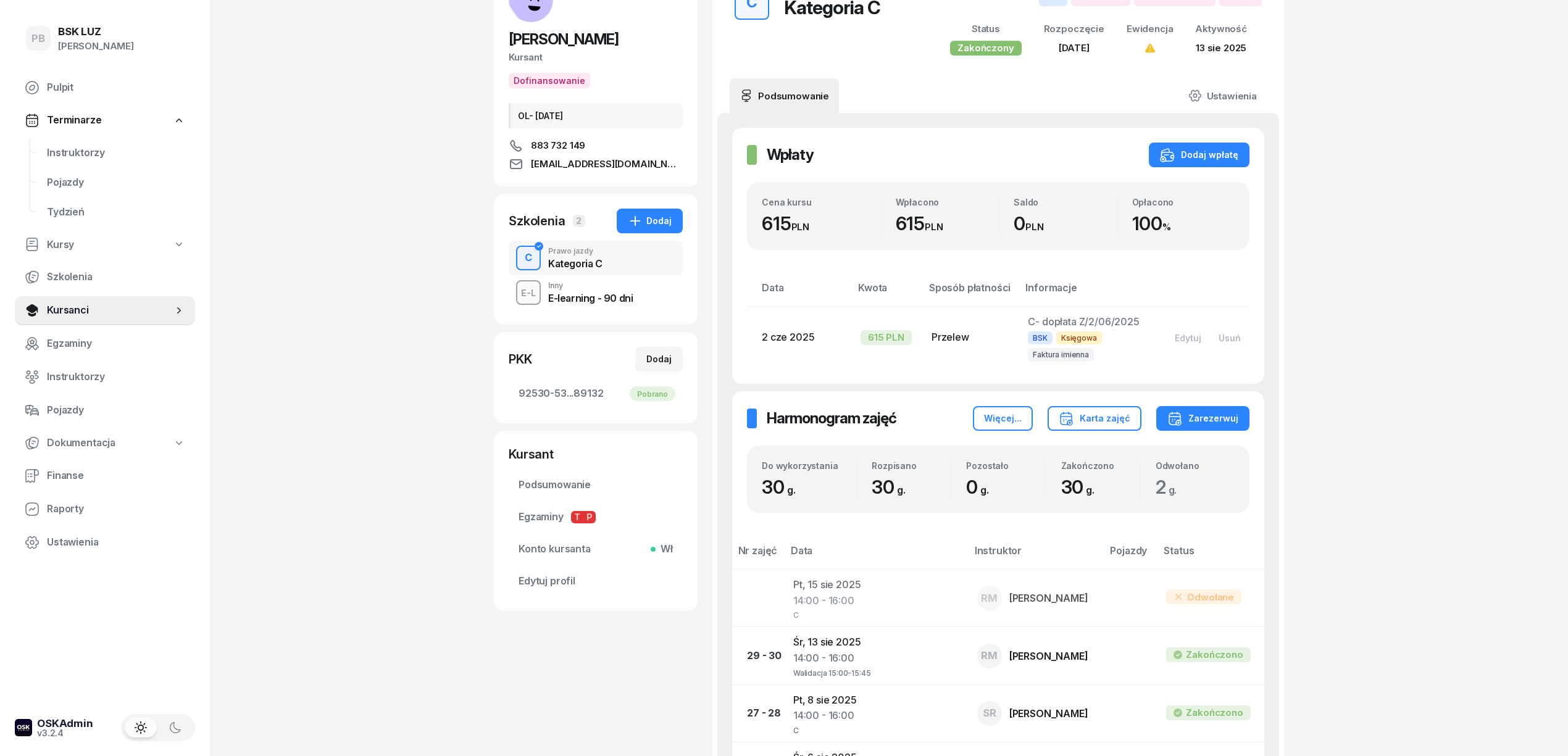
scroll to position [82, 0]
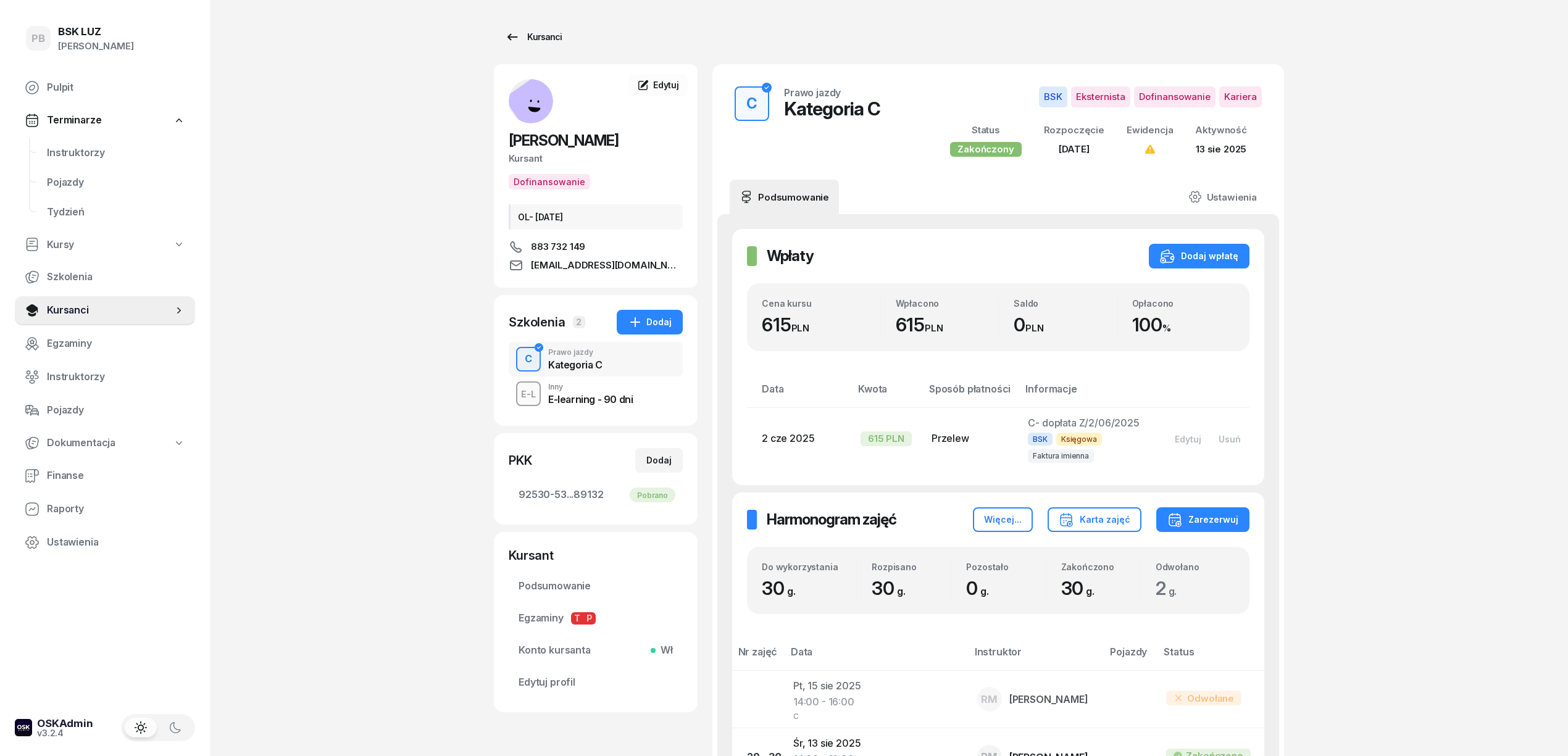
click at [550, 31] on div "Kursanci" at bounding box center [533, 37] width 57 height 15
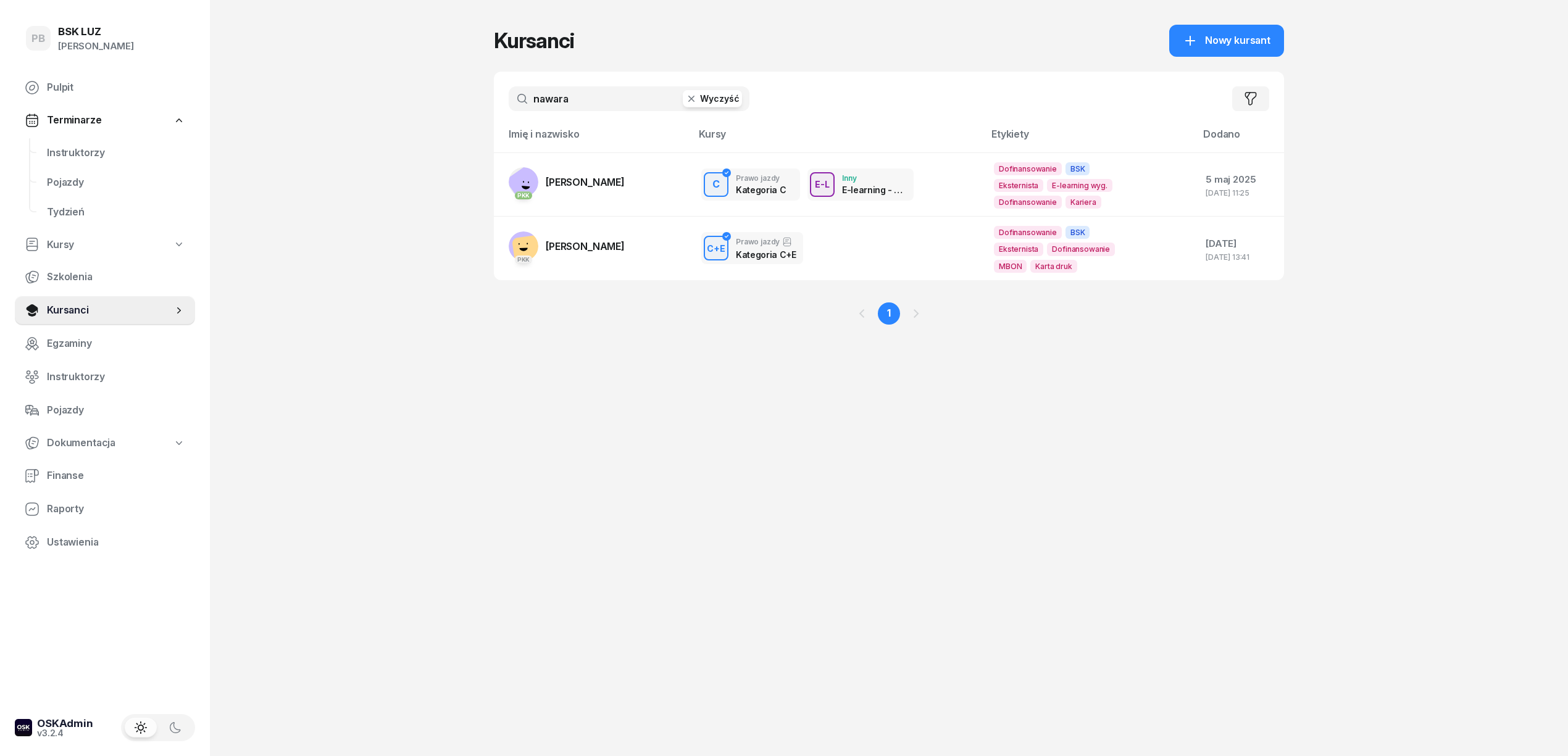
click at [422, 87] on div "PB BSK LUZ Patrycja Bogdanowicz Pulpit Terminarze Instruktorzy Pojazdy Tydzień …" at bounding box center [784, 378] width 1568 height 756
click at [430, 89] on div "PB BSK LUZ Patrycja Bogdanowicz Pulpit Terminarze Instruktorzy Pojazdy Tydzień …" at bounding box center [784, 378] width 1568 height 756
click at [432, 159] on div "PB BSK LUZ Patrycja Bogdanowicz Pulpit Terminarze Instruktorzy Pojazdy Tydzień …" at bounding box center [784, 378] width 1568 height 756
click at [366, 225] on div "PB BSK LUZ Patrycja Bogdanowicz Pulpit Terminarze Instruktorzy Pojazdy Tydzień …" at bounding box center [784, 378] width 1568 height 756
click at [55, 148] on span "Instruktorzy" at bounding box center [116, 153] width 138 height 16
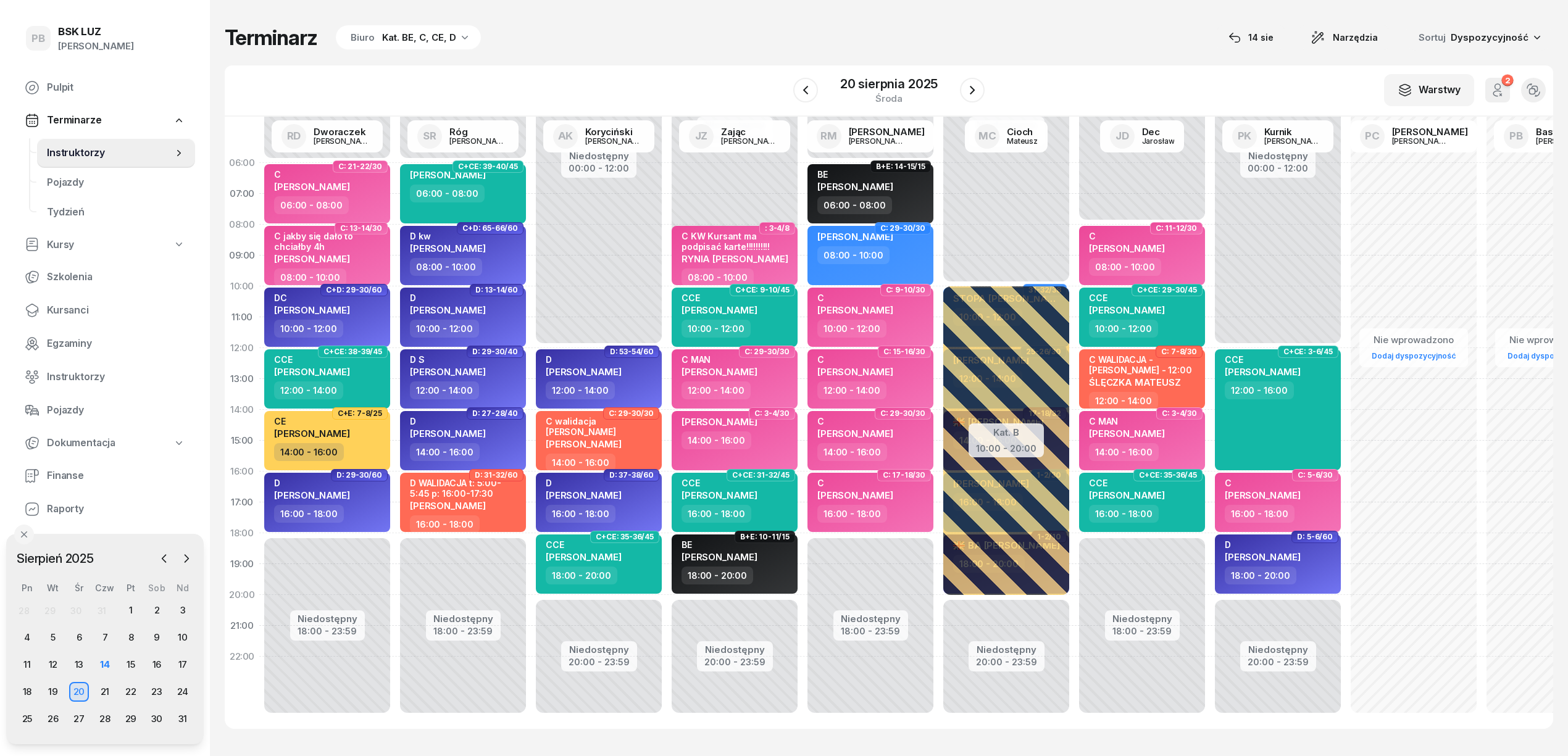
click at [610, 32] on div "Terminarz Biuro Kat. BE, C, CE, D [DATE] Narzędzia Sortuj Dyspozycyjność" at bounding box center [888, 38] width 1328 height 26
click at [722, 43] on div "Terminarz Biuro Kat. BE, C, CE, D [DATE] Narzędzia Sortuj Dyspozycyjność" at bounding box center [888, 38] width 1328 height 26
click at [102, 660] on div "14" at bounding box center [104, 664] width 20 height 20
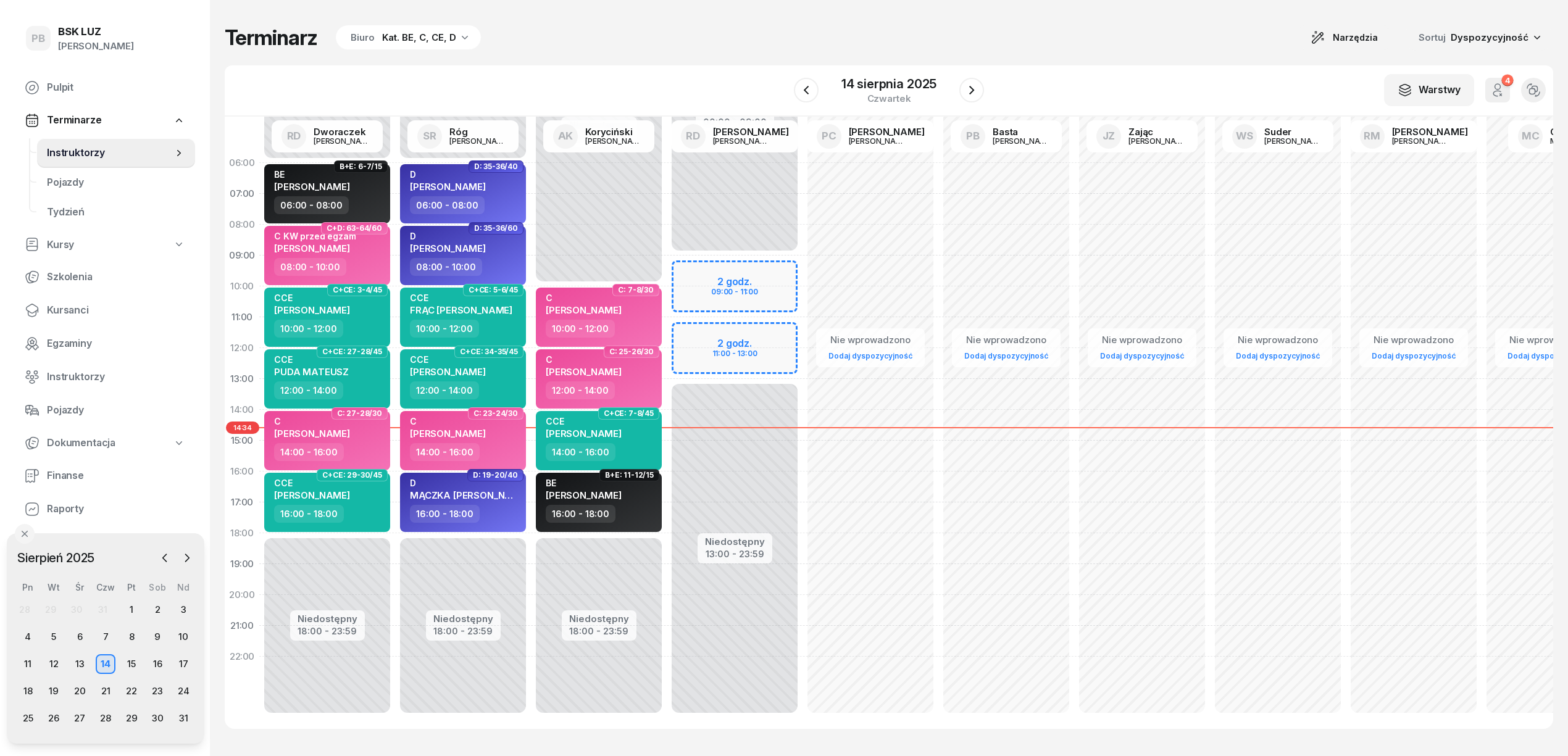
click at [425, 41] on div "Kat. BE, C, CE, D" at bounding box center [419, 38] width 74 height 15
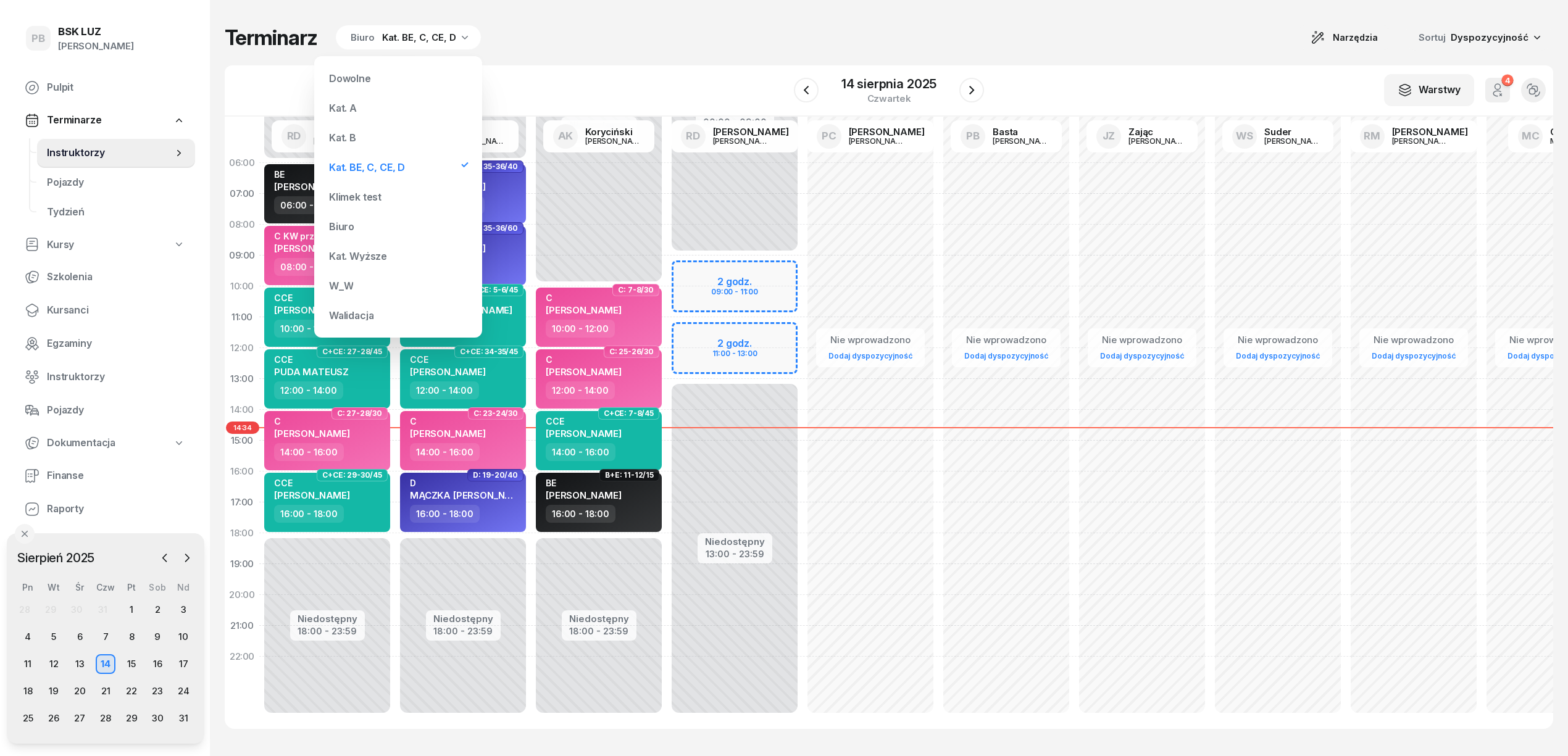
drag, startPoint x: 371, startPoint y: 139, endPoint x: 360, endPoint y: 121, distance: 21.1
click at [370, 139] on div "Kat. B" at bounding box center [398, 137] width 148 height 25
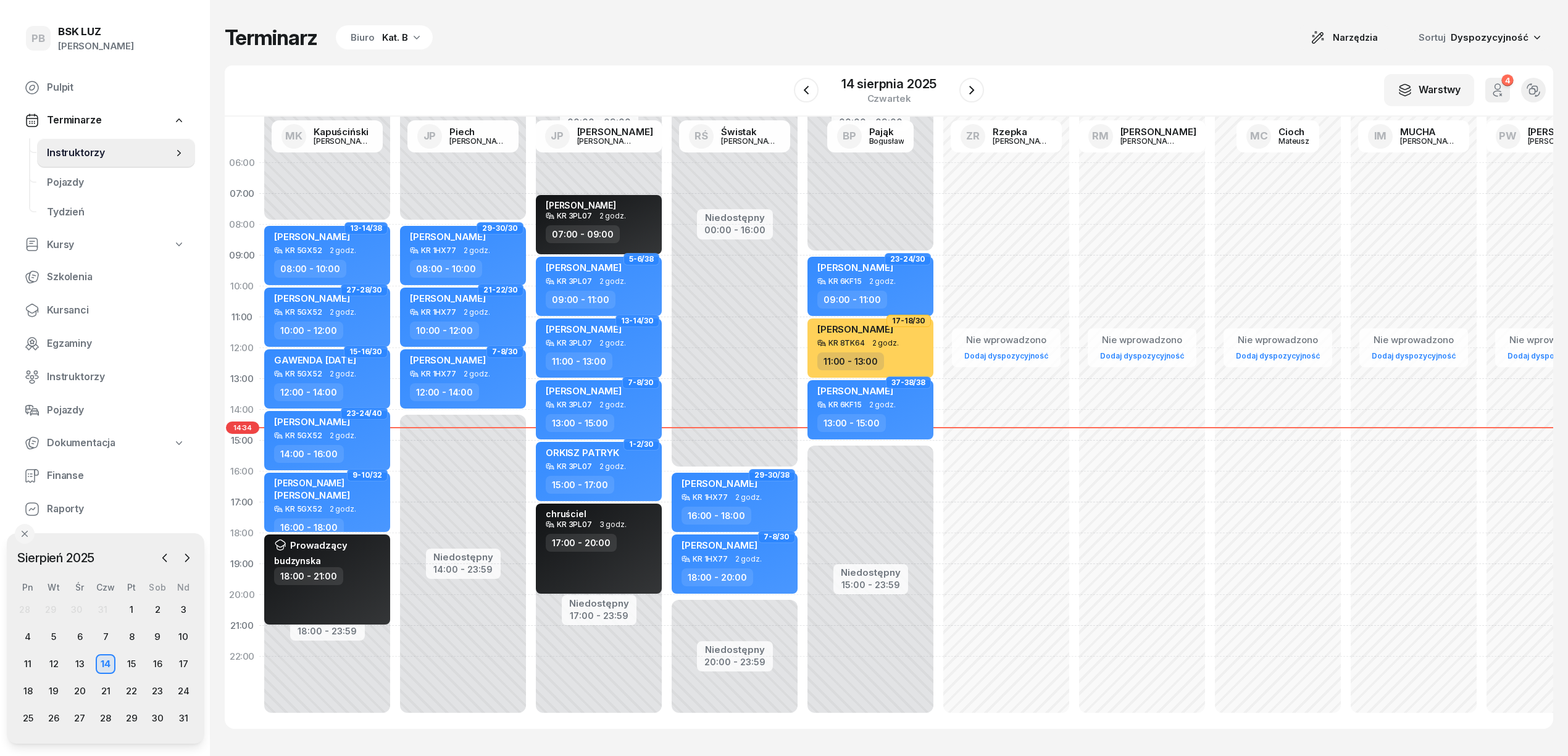
click at [386, 33] on div "Kat. B" at bounding box center [395, 38] width 26 height 15
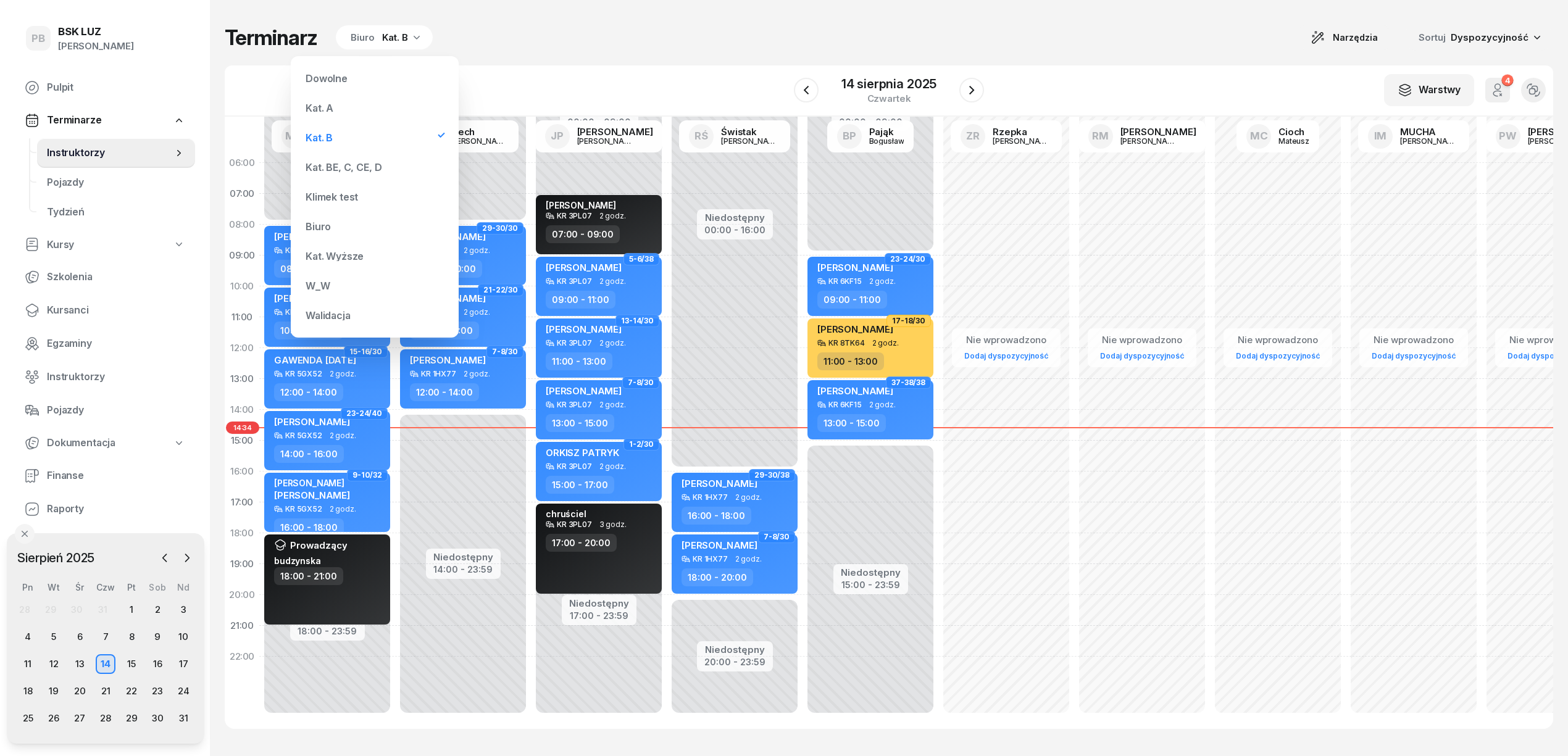
click at [323, 99] on div "Kat. A" at bounding box center [374, 108] width 148 height 25
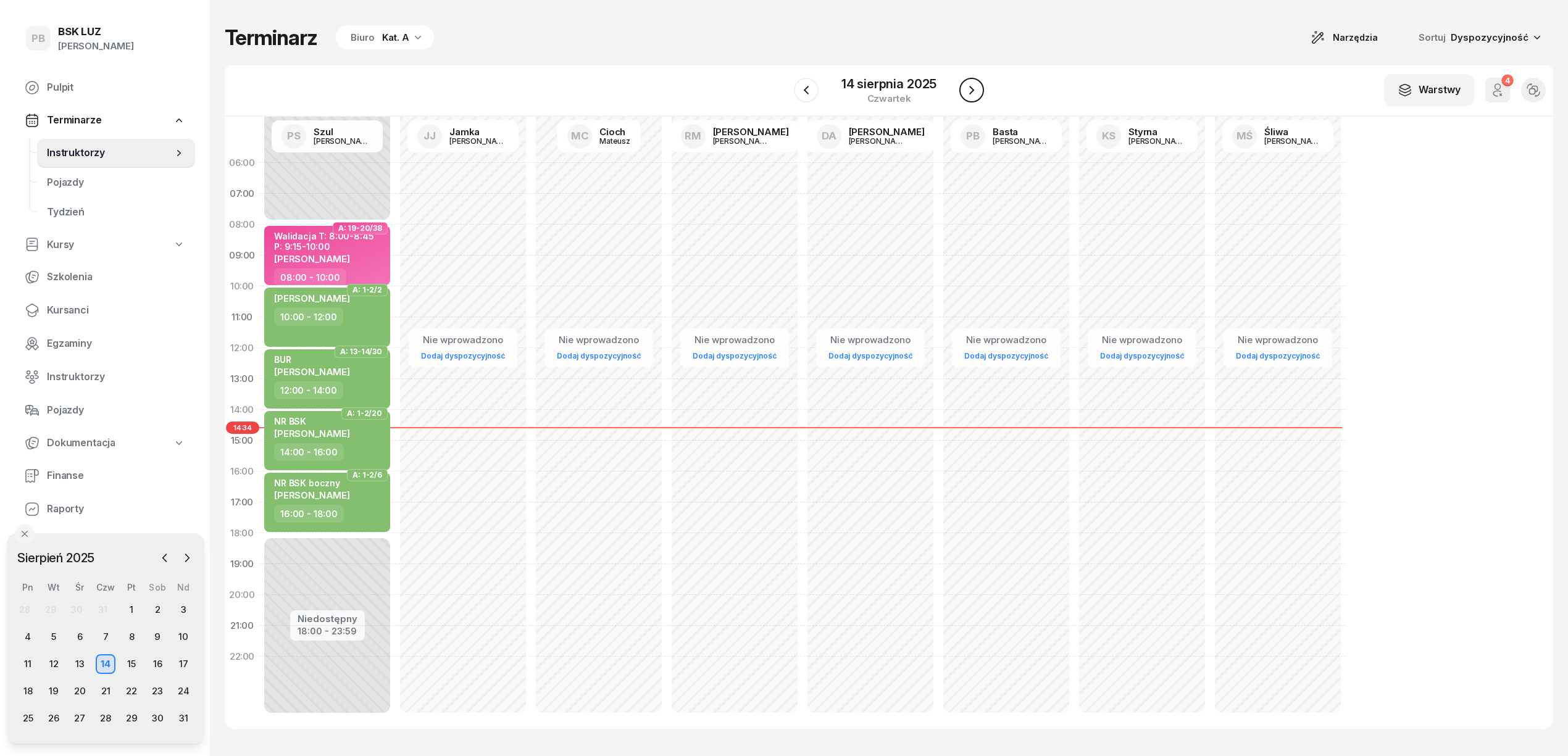
click at [973, 88] on icon "button" at bounding box center [971, 90] width 15 height 15
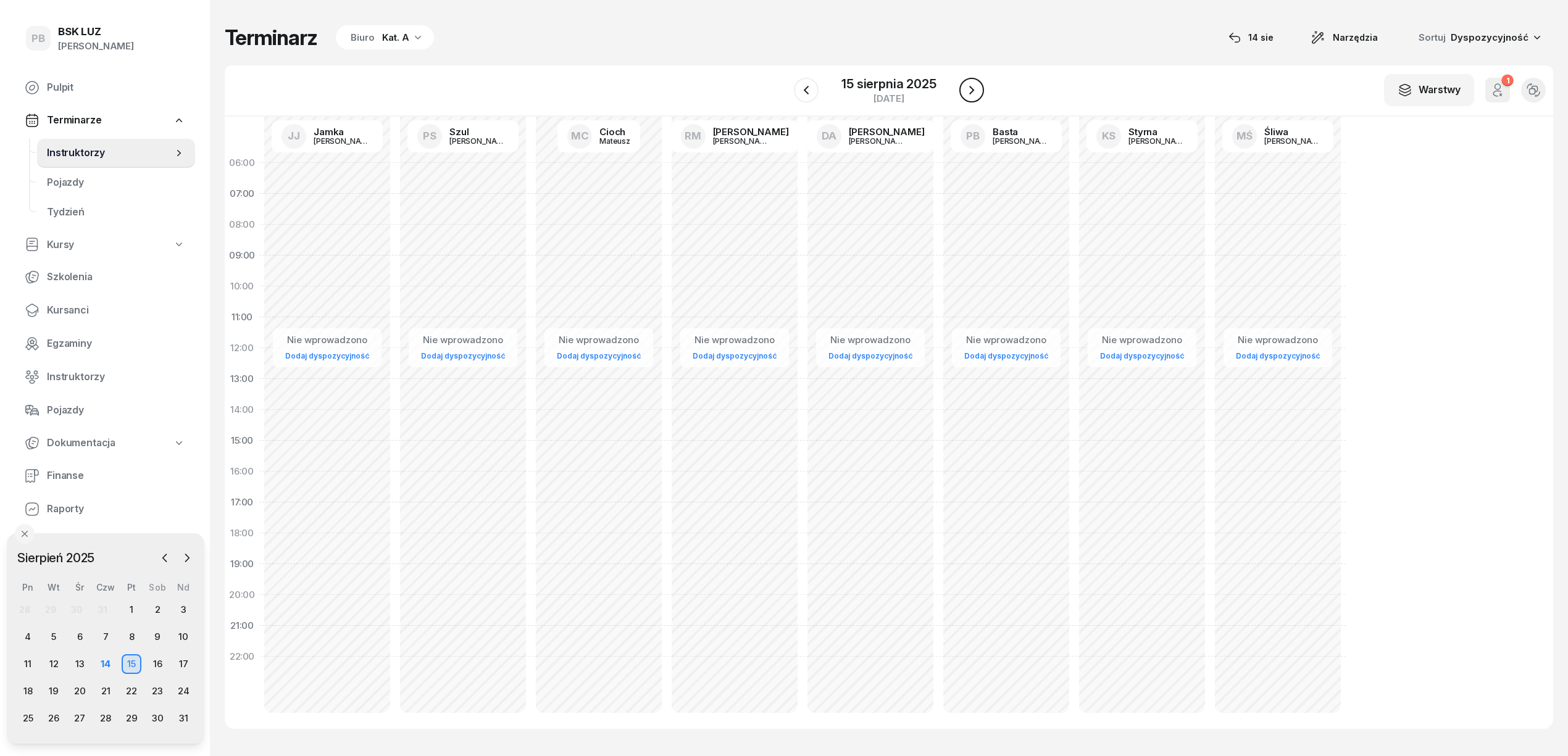
click at [974, 94] on icon "button" at bounding box center [971, 90] width 15 height 15
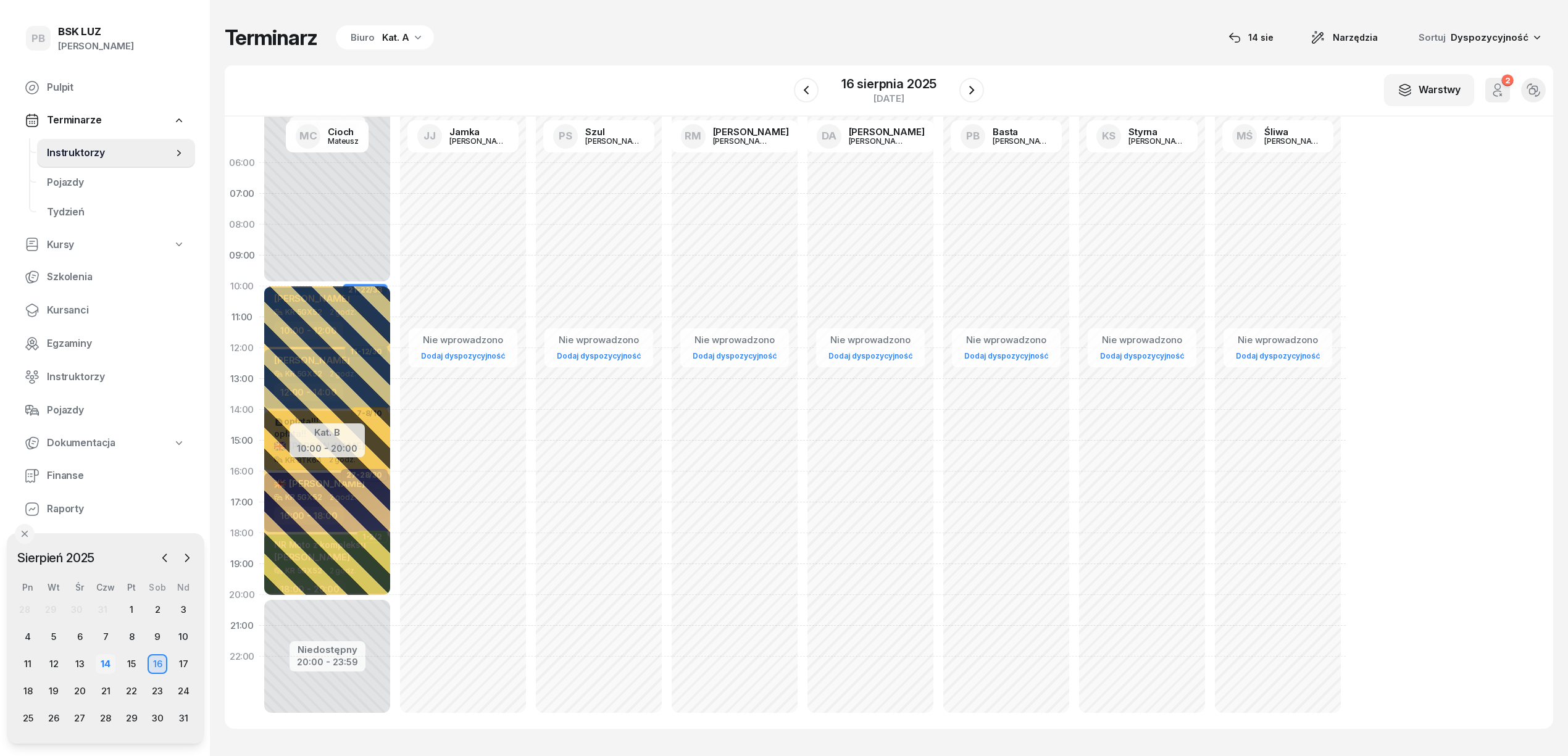
click at [107, 661] on div "14" at bounding box center [105, 664] width 20 height 20
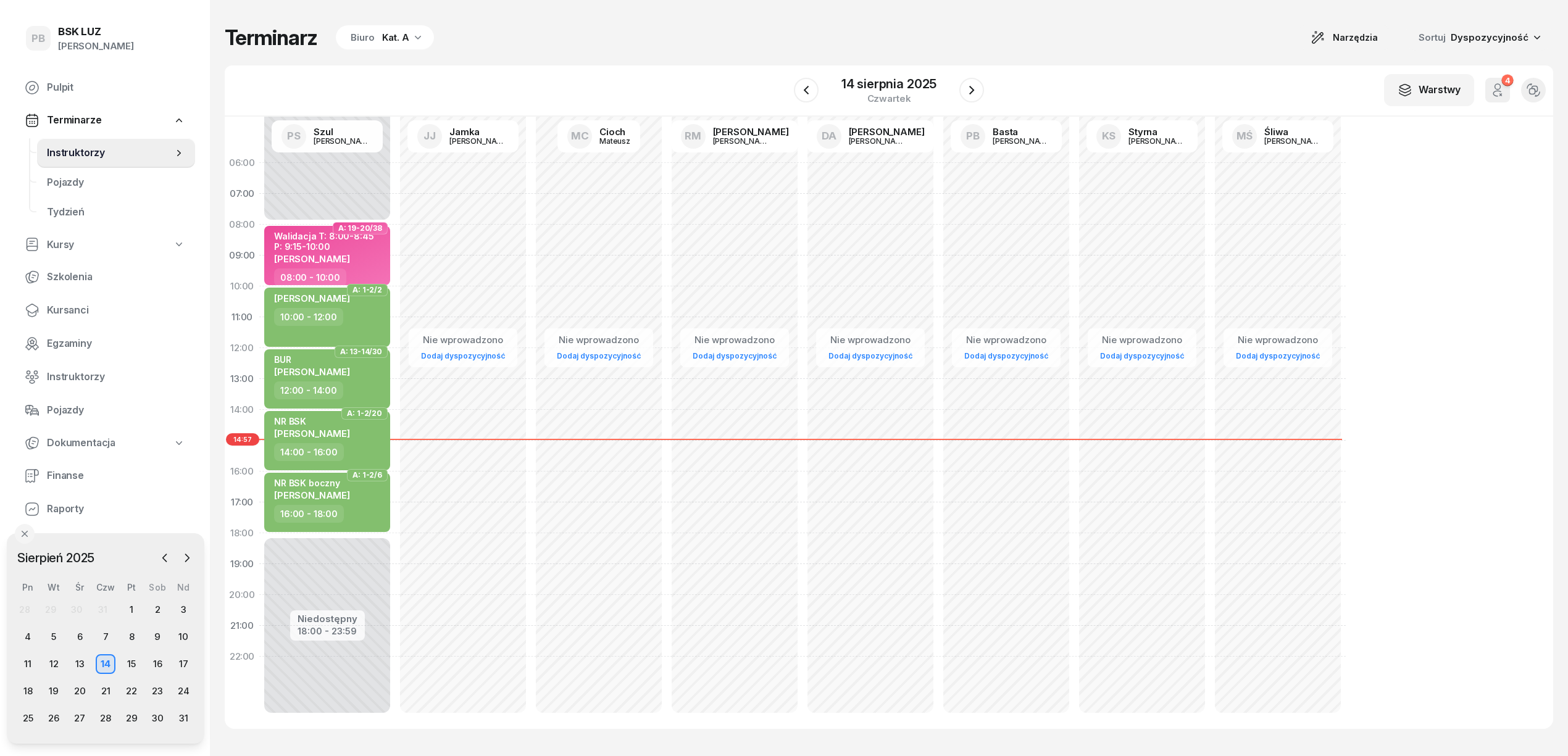
click at [377, 37] on div "Biuro Kat. A" at bounding box center [385, 38] width 98 height 25
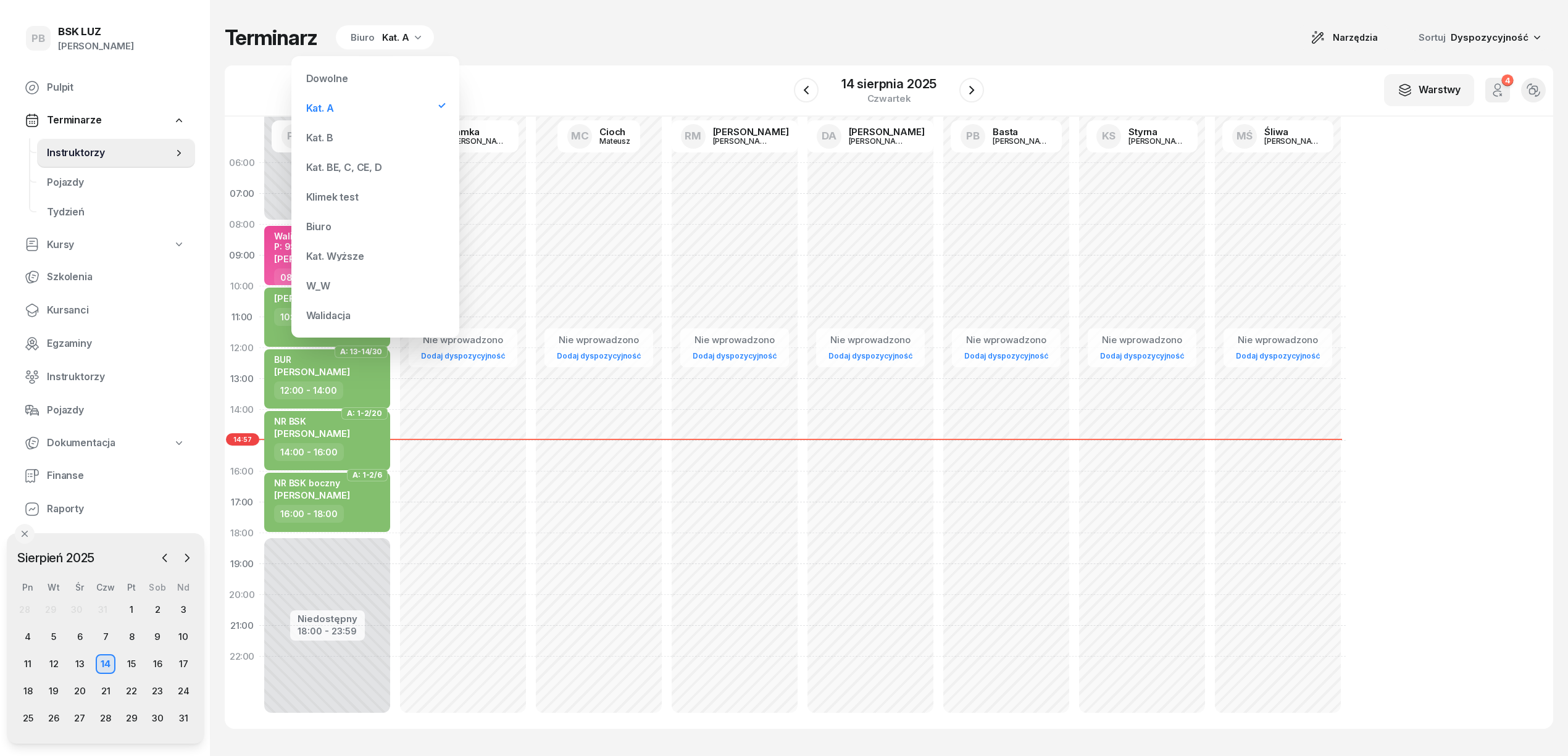
click at [363, 162] on div "Kat. BE, C, CE, D" at bounding box center [344, 167] width 76 height 10
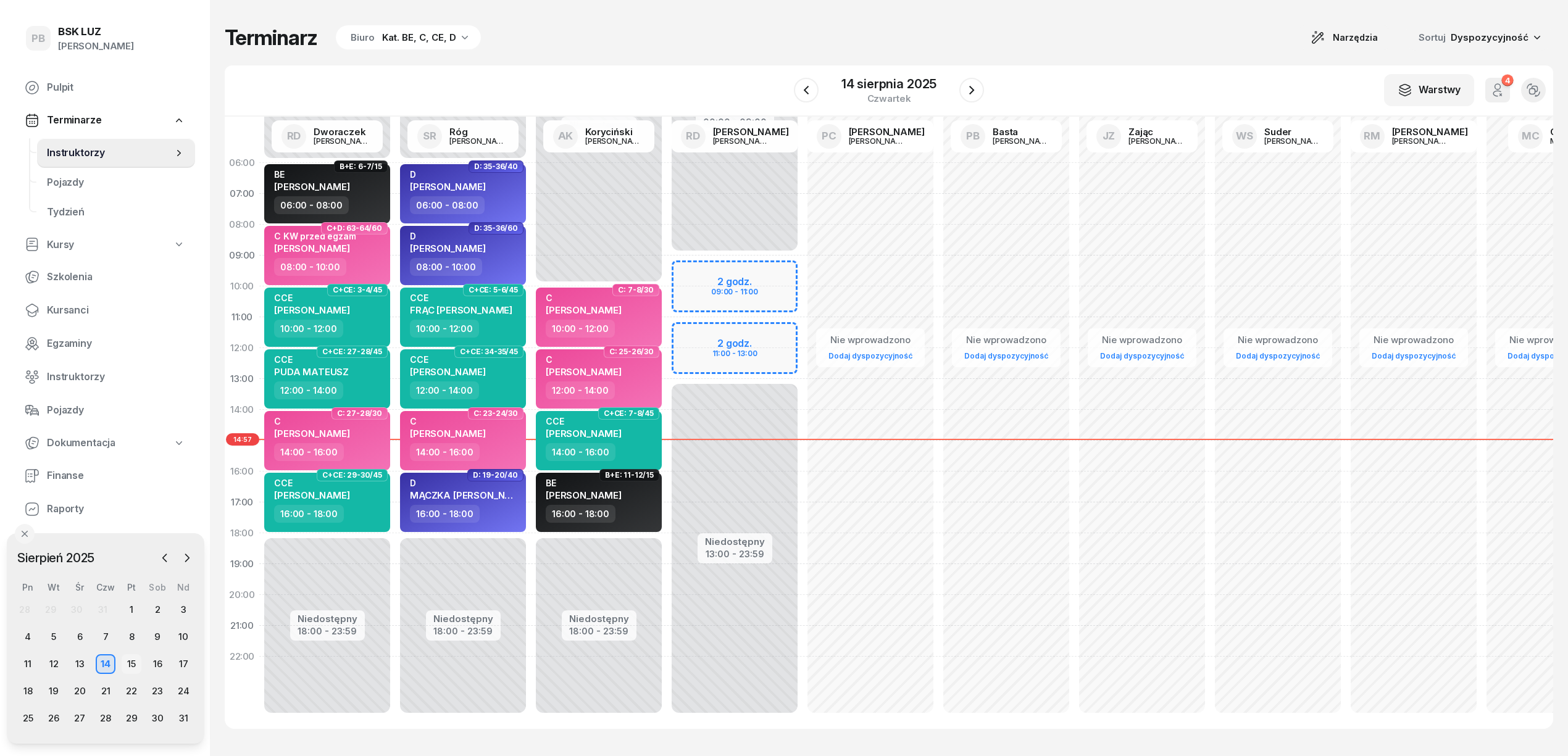
click at [129, 665] on div "15" at bounding box center [131, 664] width 20 height 20
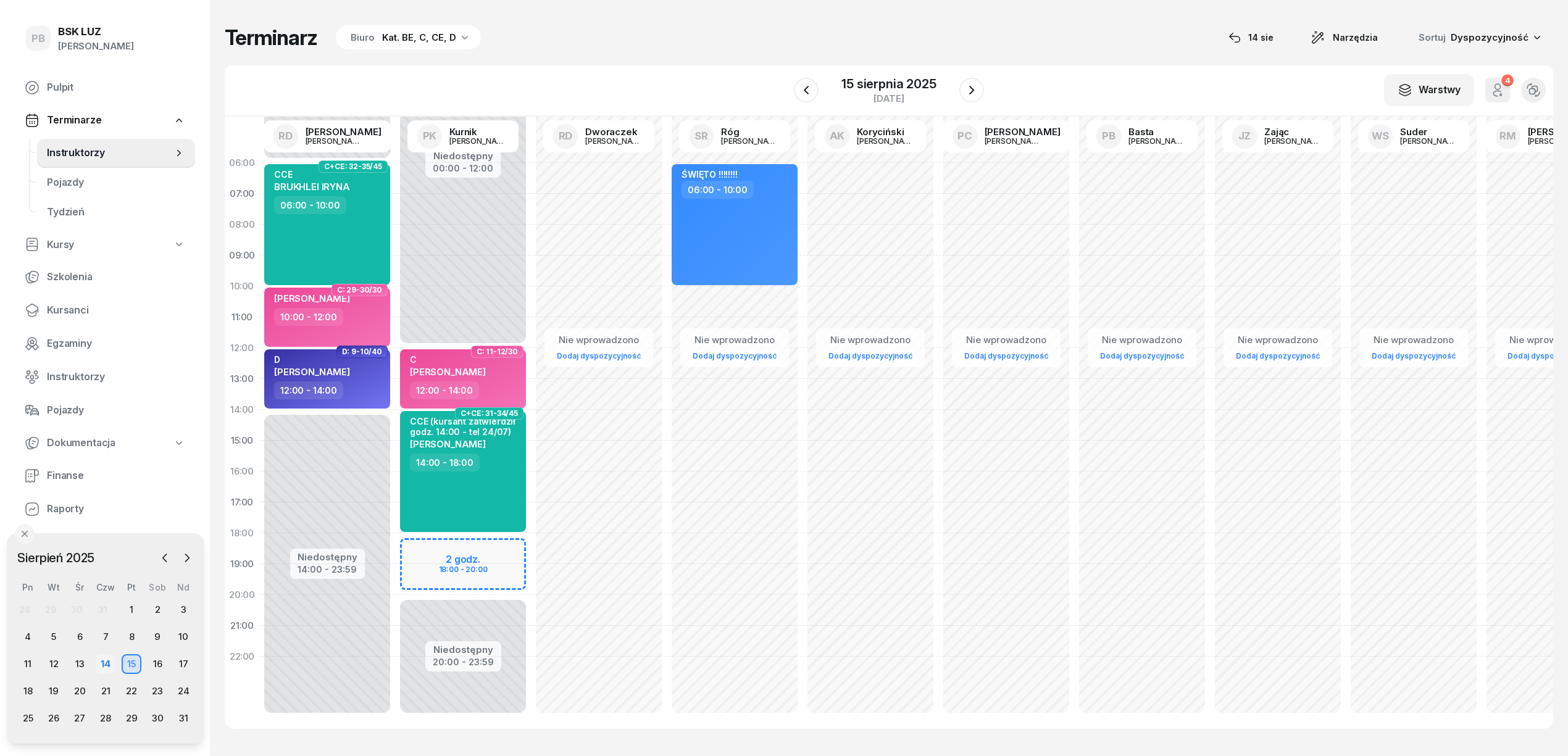
click at [104, 662] on div "14" at bounding box center [105, 664] width 20 height 20
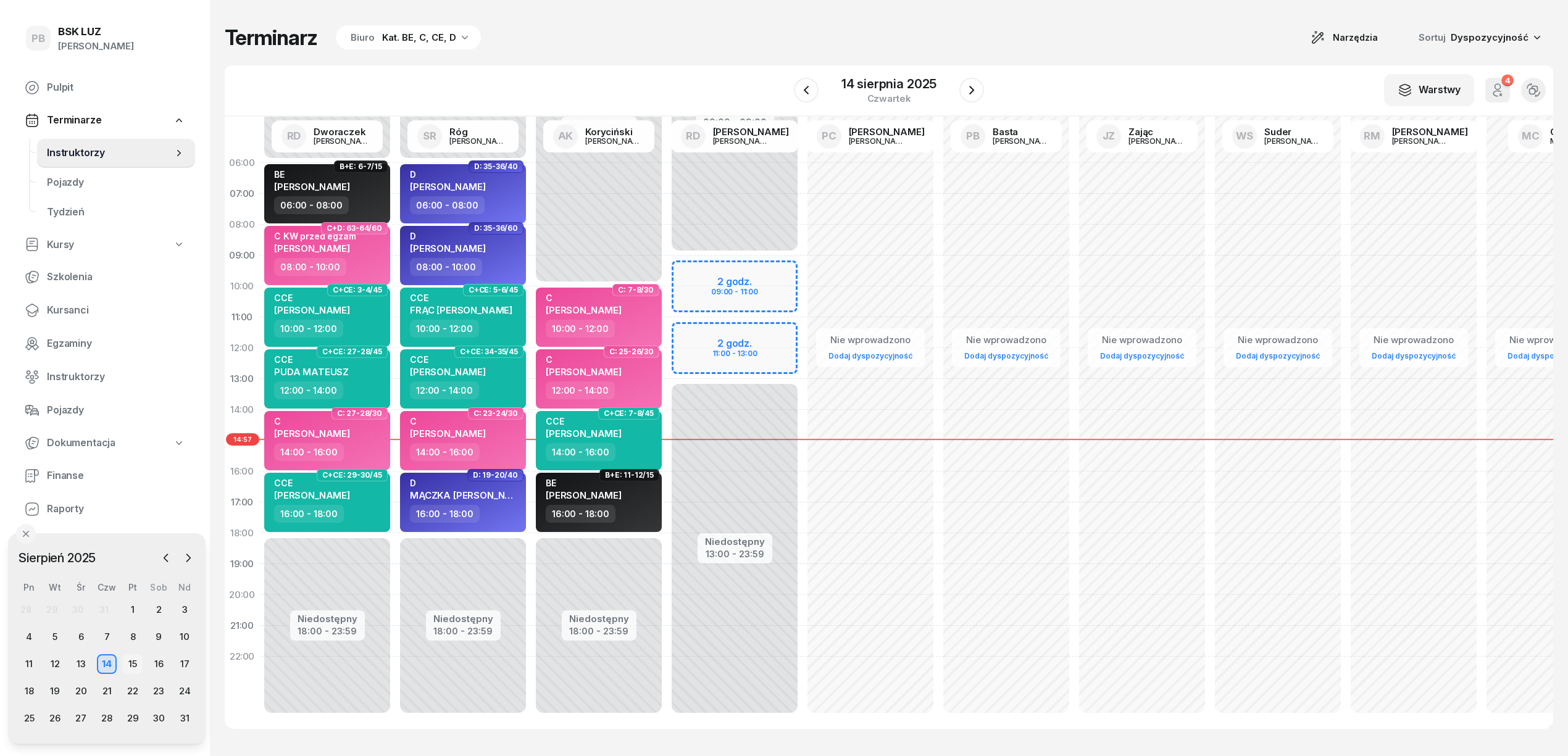
click at [130, 662] on div "15" at bounding box center [132, 664] width 20 height 20
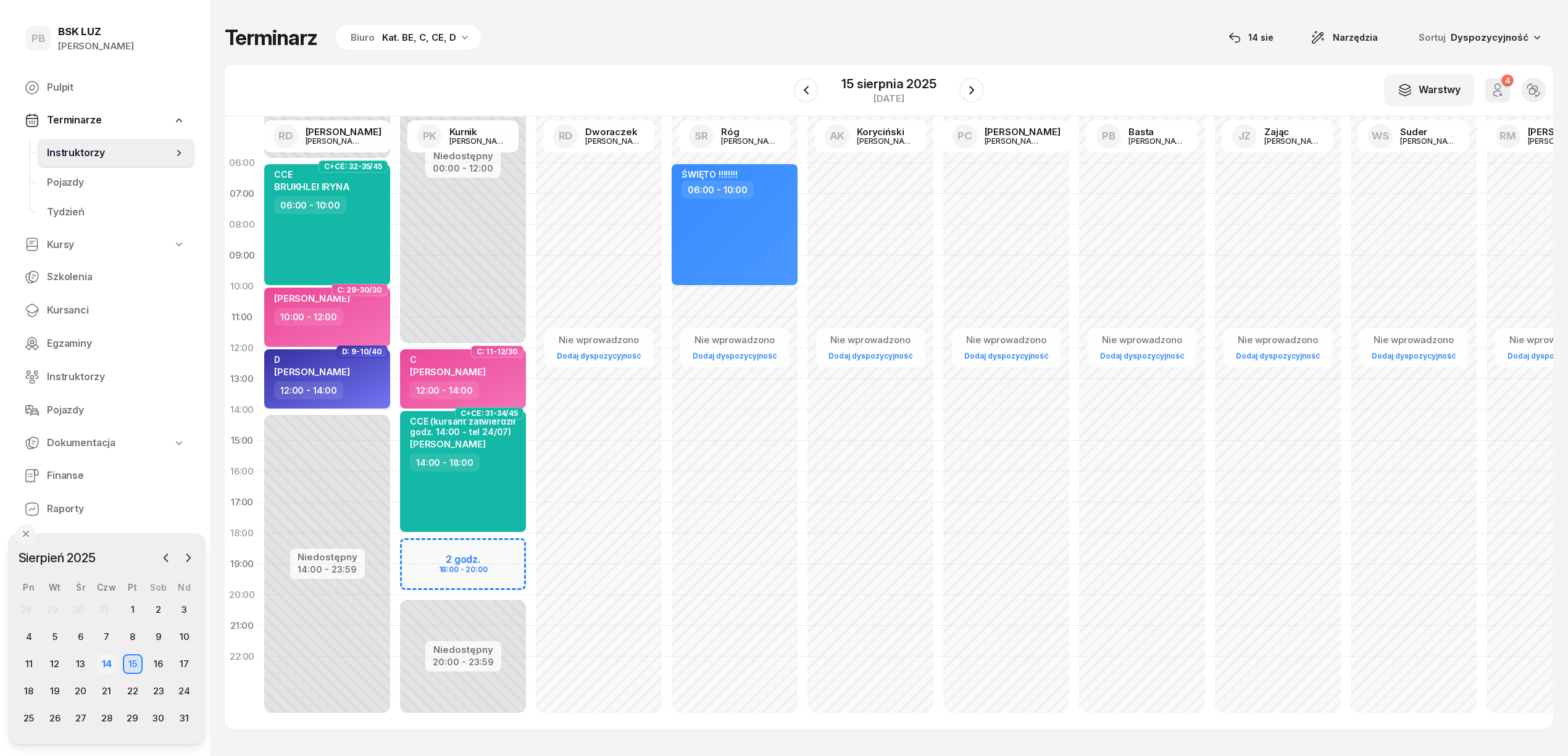
click at [109, 662] on div "14" at bounding box center [106, 664] width 20 height 20
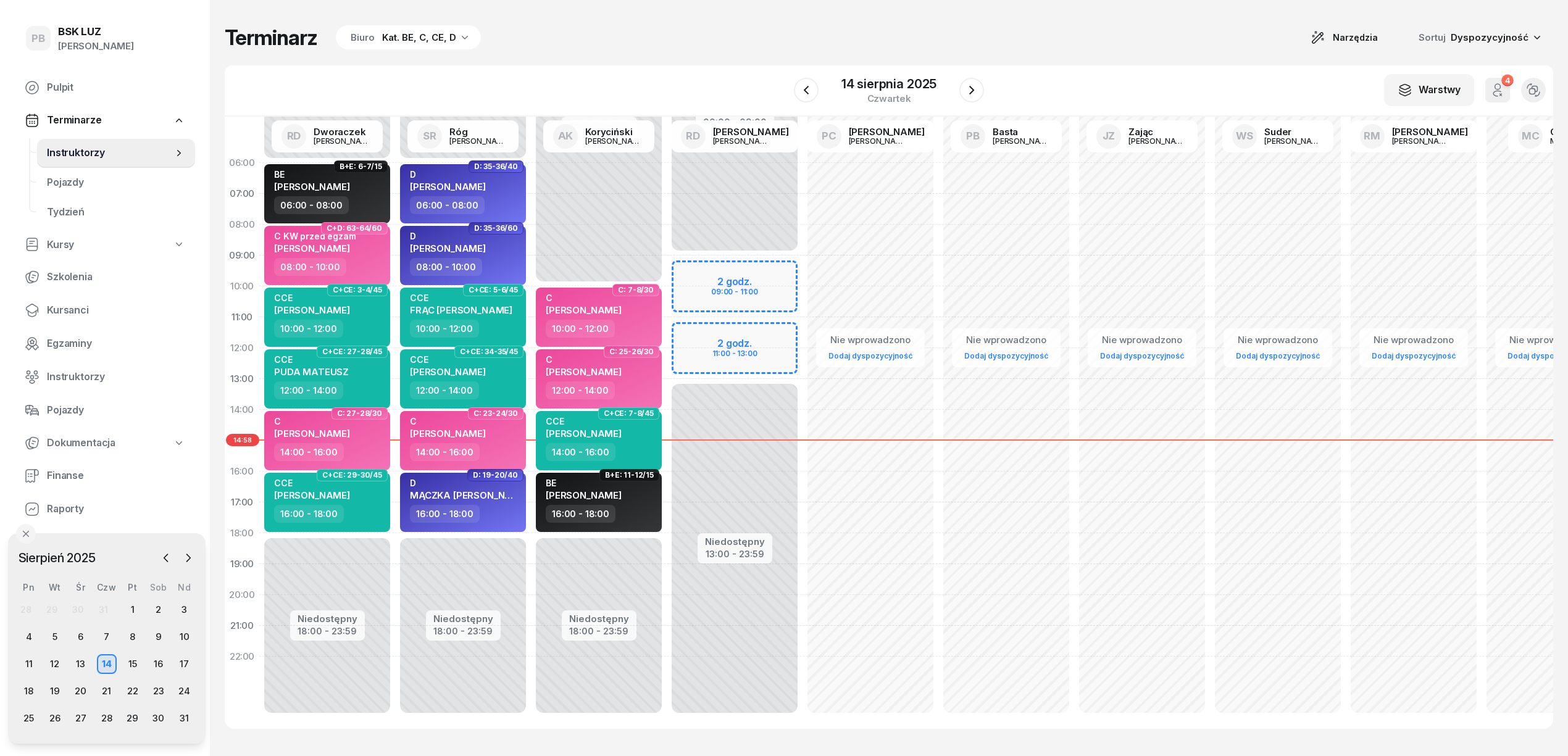
click at [445, 31] on div "Kat. BE, C, CE, D" at bounding box center [419, 38] width 74 height 15
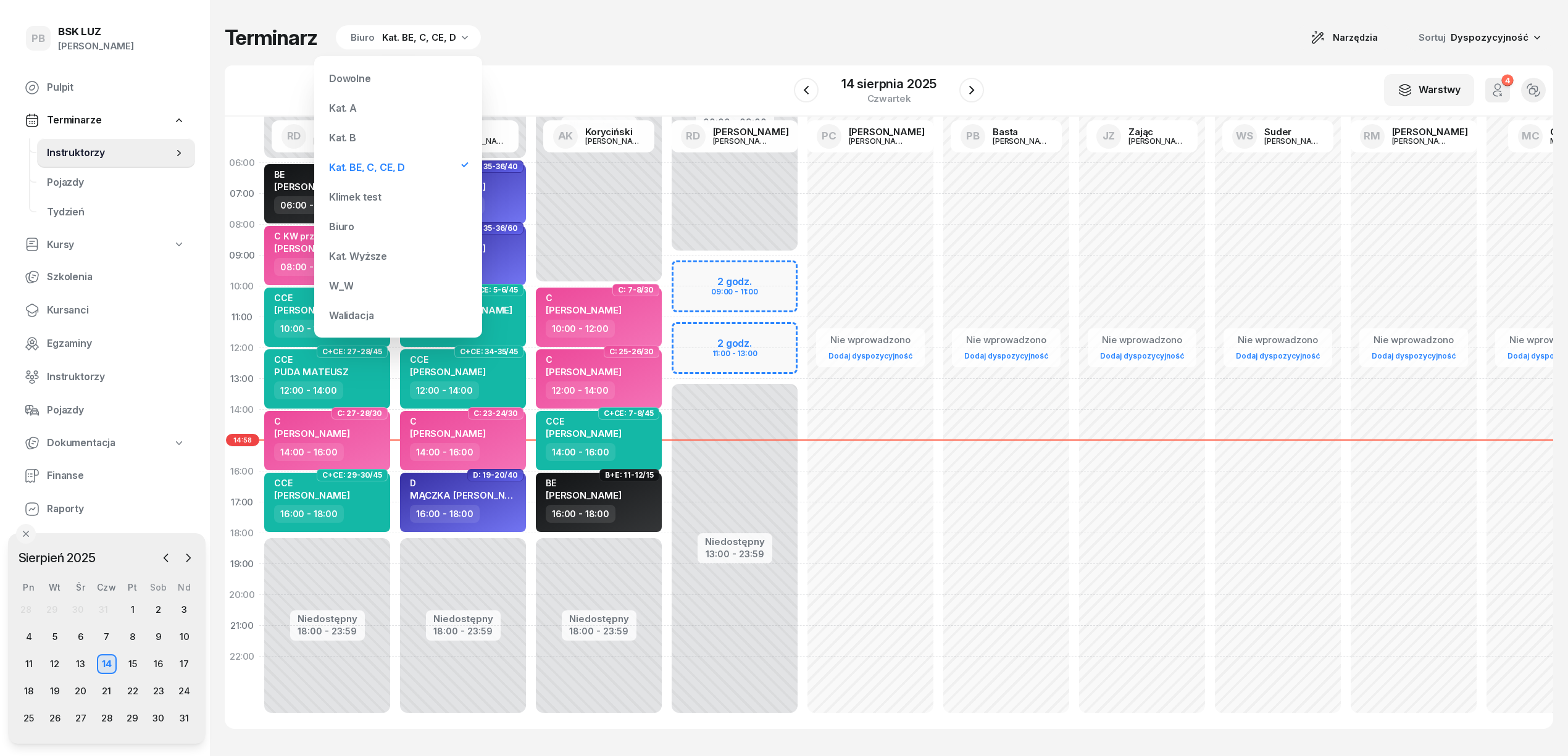
click at [374, 137] on div "Kat. B" at bounding box center [398, 137] width 148 height 25
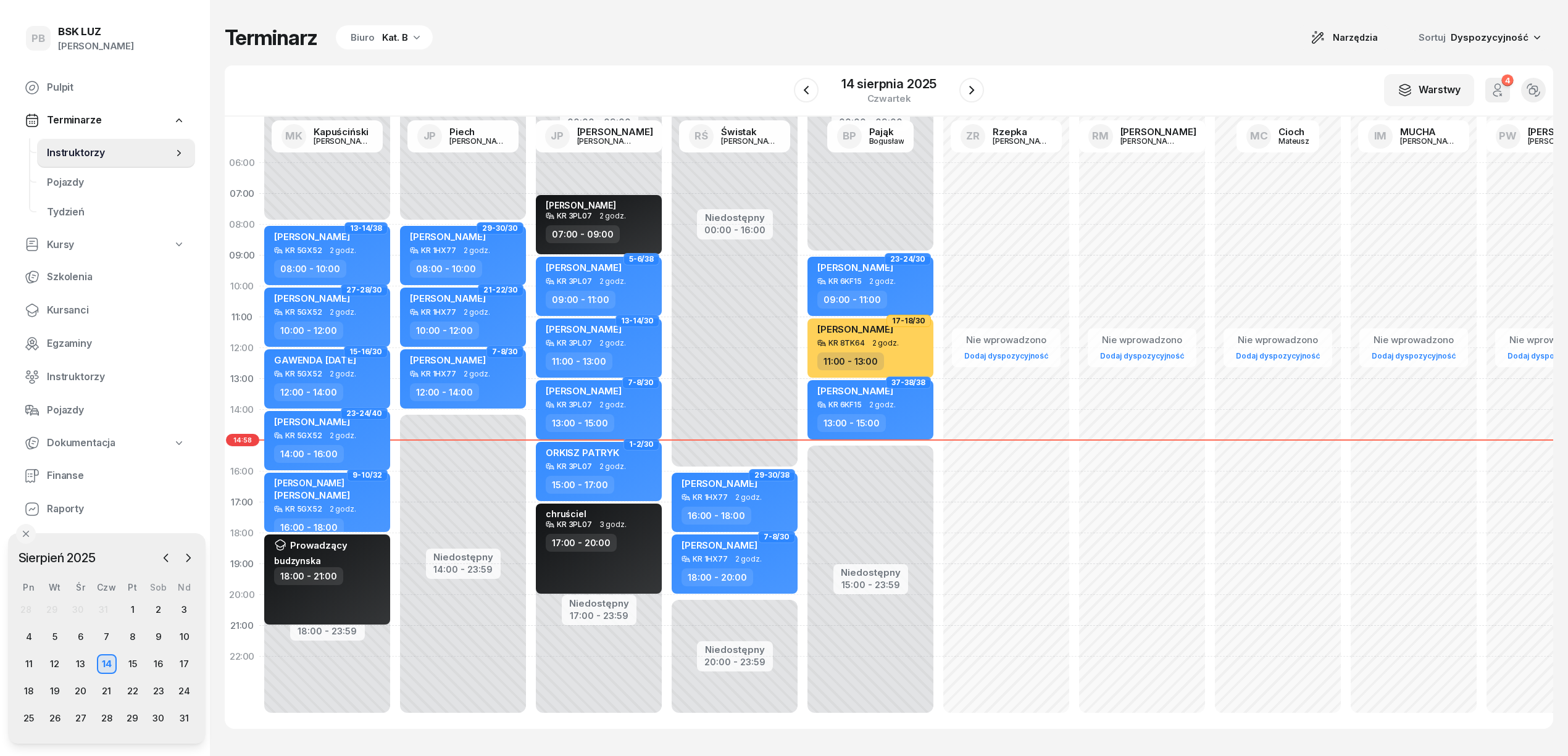
click at [418, 41] on icon "button" at bounding box center [416, 37] width 12 height 12
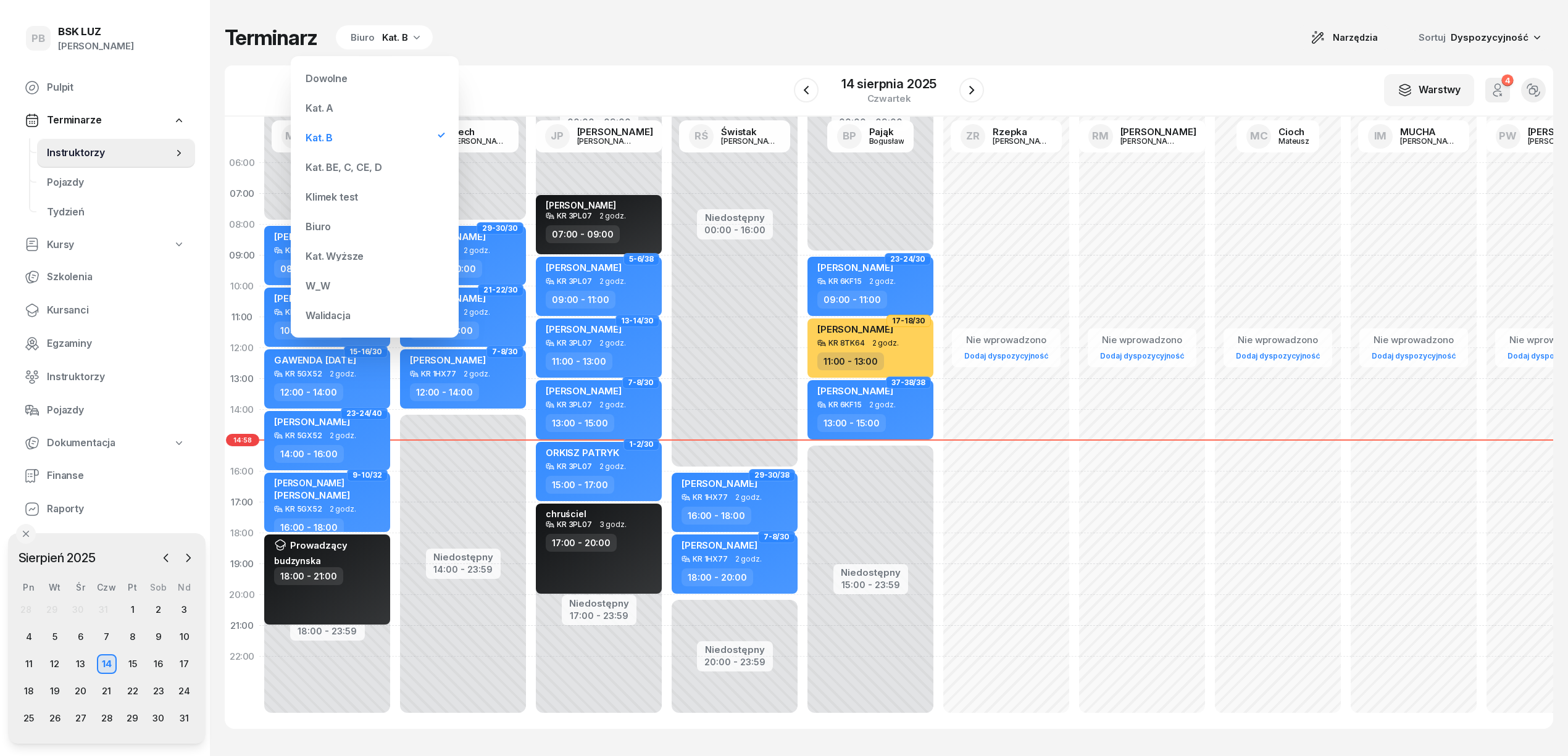
click at [368, 166] on div "Kat. BE, C, CE, D" at bounding box center [343, 167] width 76 height 10
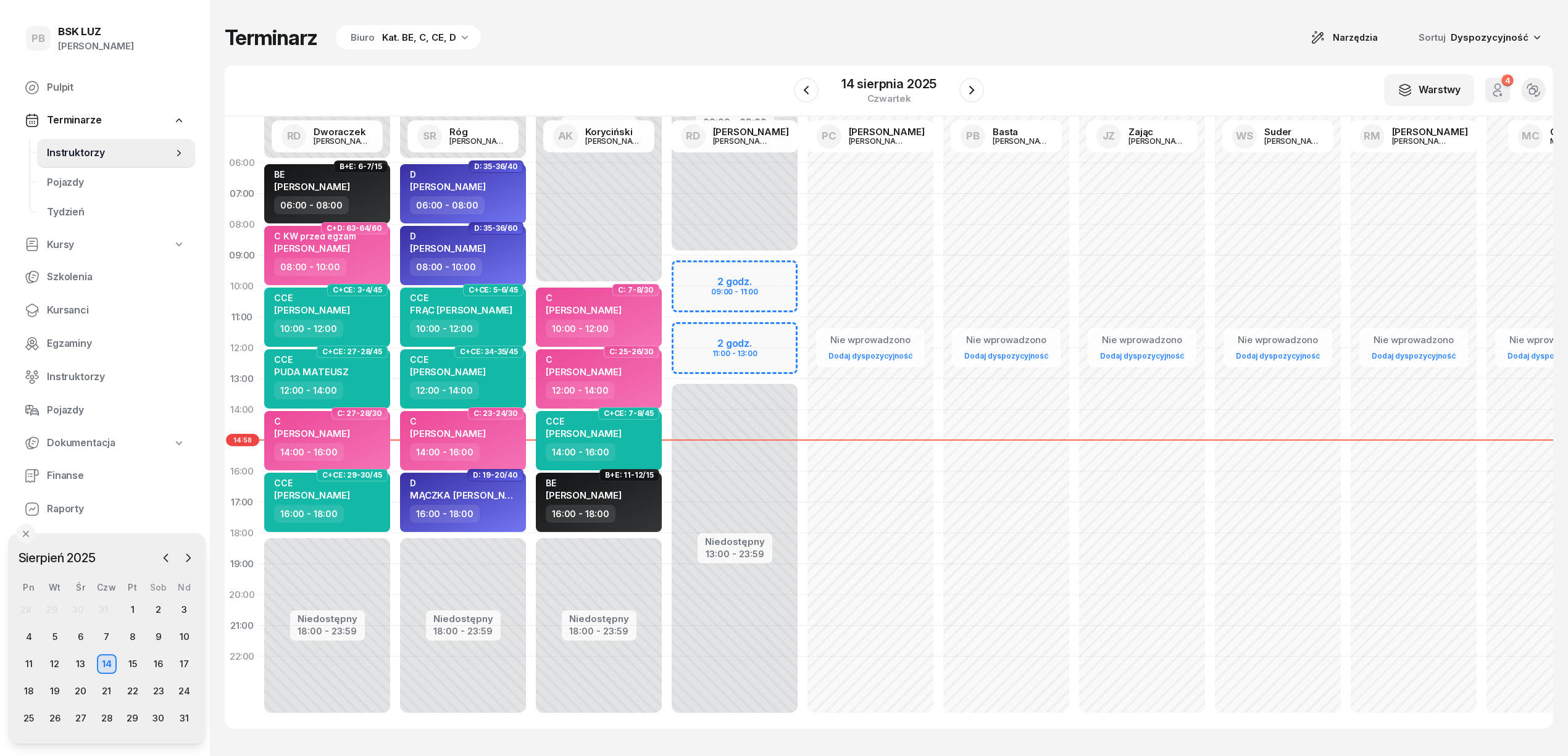
click at [487, 69] on div "W Wybierz AK Koryciński Artur BP Pająk Bogusław DA Arendarczyk Damian DP Pawłow…" at bounding box center [888, 91] width 1328 height 52
click at [139, 662] on div "15" at bounding box center [132, 664] width 20 height 20
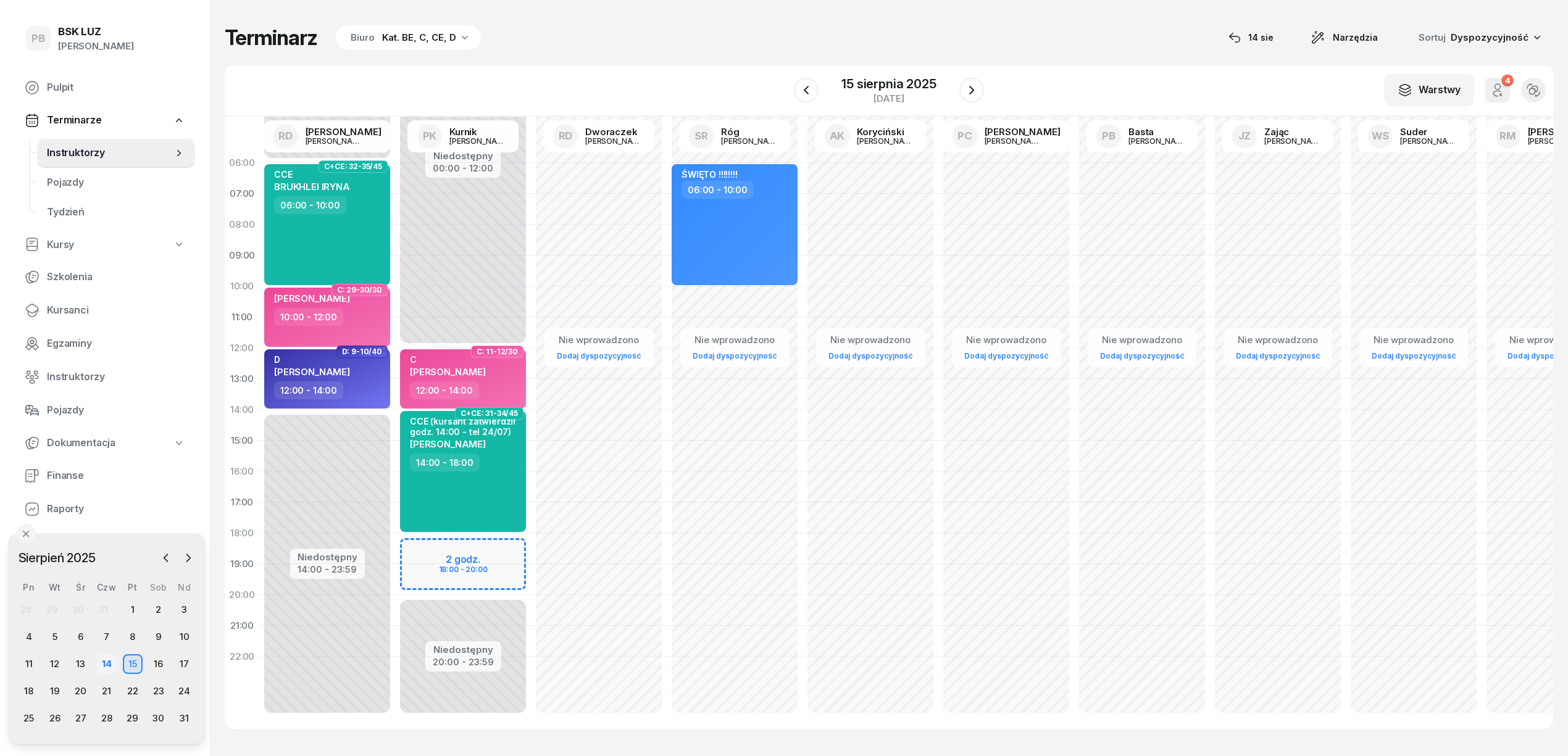
click at [107, 662] on div "14" at bounding box center [106, 664] width 20 height 20
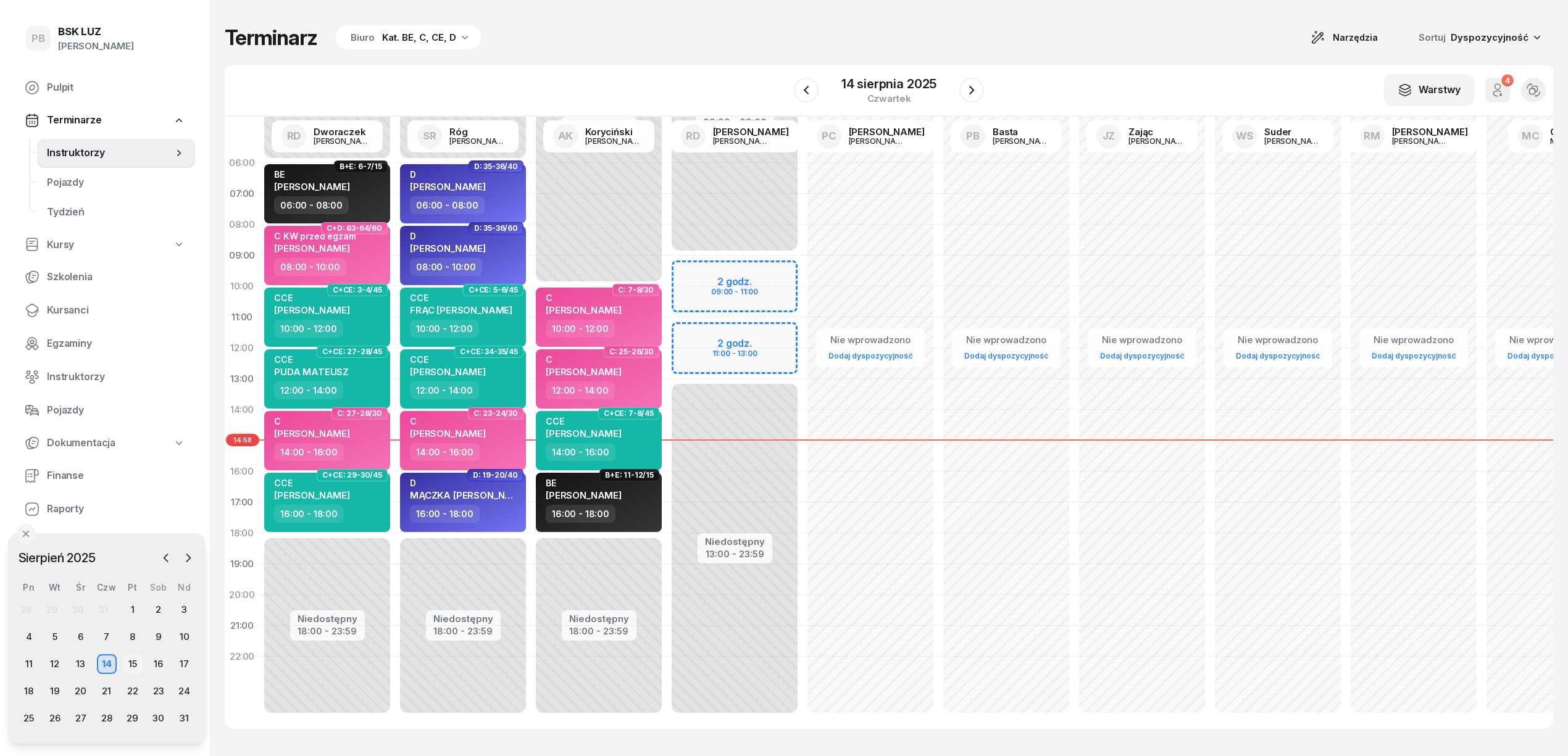
click at [127, 660] on div "15" at bounding box center [132, 664] width 20 height 20
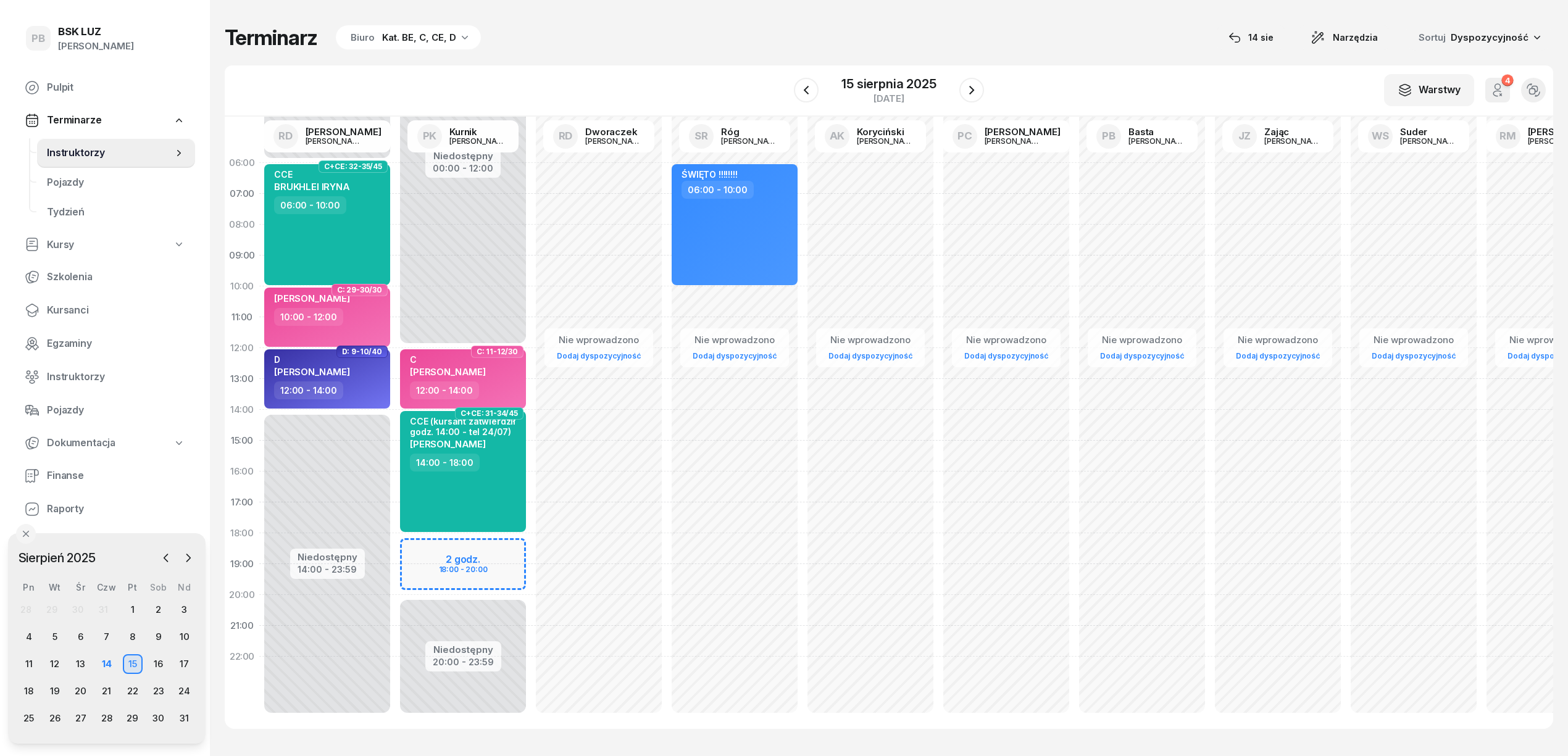
click at [531, 549] on div "Niedostępny 00:00 - 12:00 Niedostępny 20:00 - 23:59 2 godz. 18:00 - 20:00 C: 11…" at bounding box center [598, 441] width 136 height 587
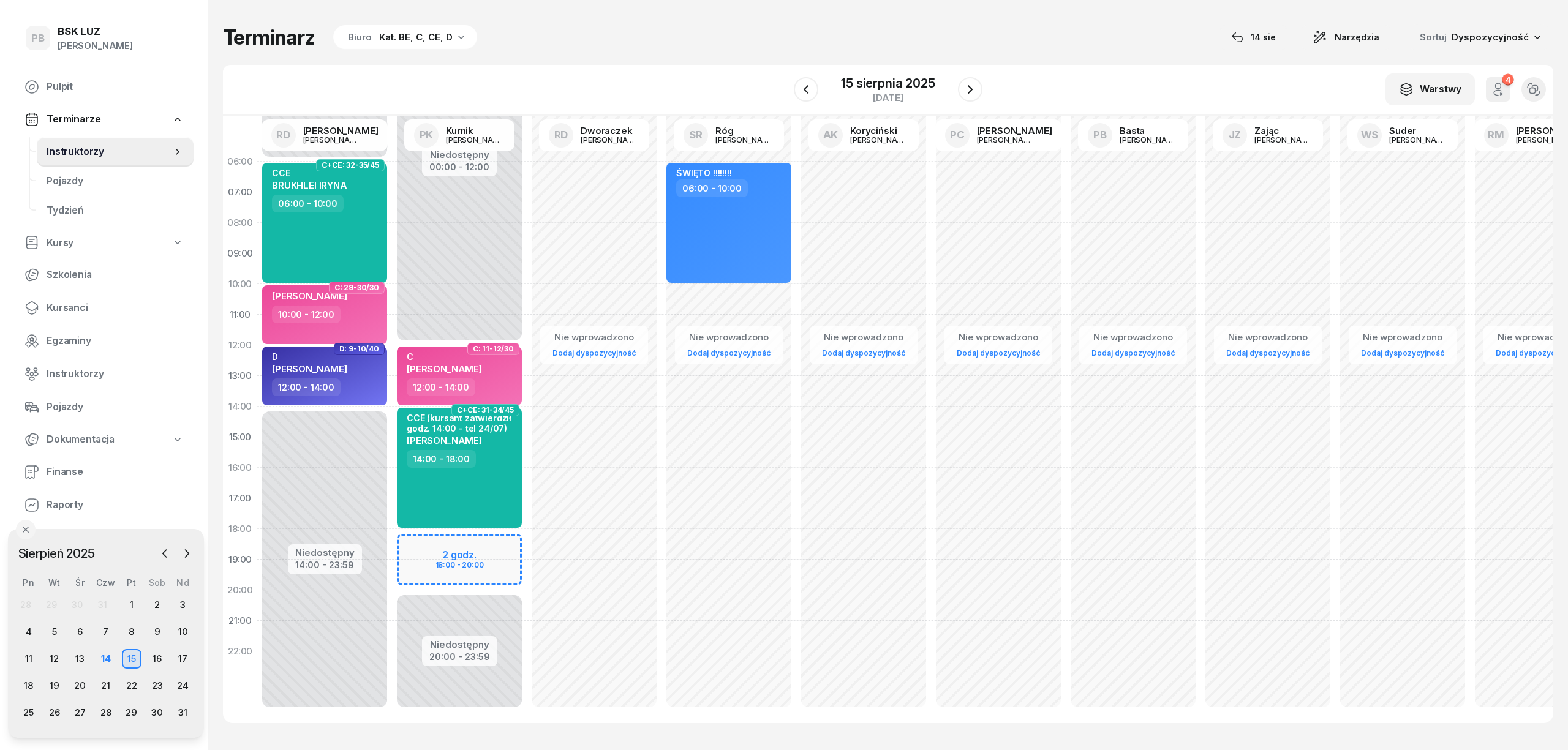
select select "18"
select select "20"
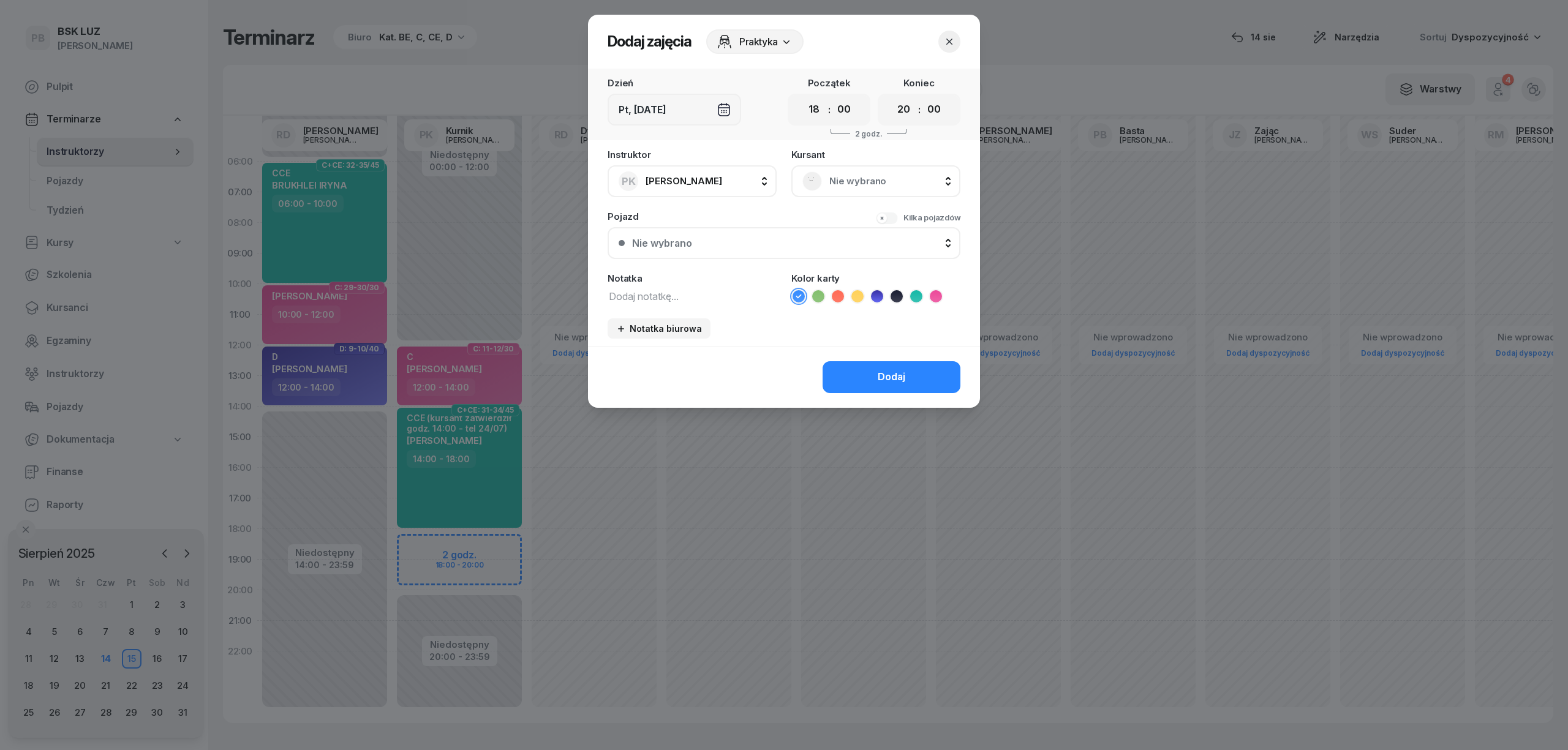
click at [906, 174] on span "Nie wybrano" at bounding box center [889, 181] width 120 height 16
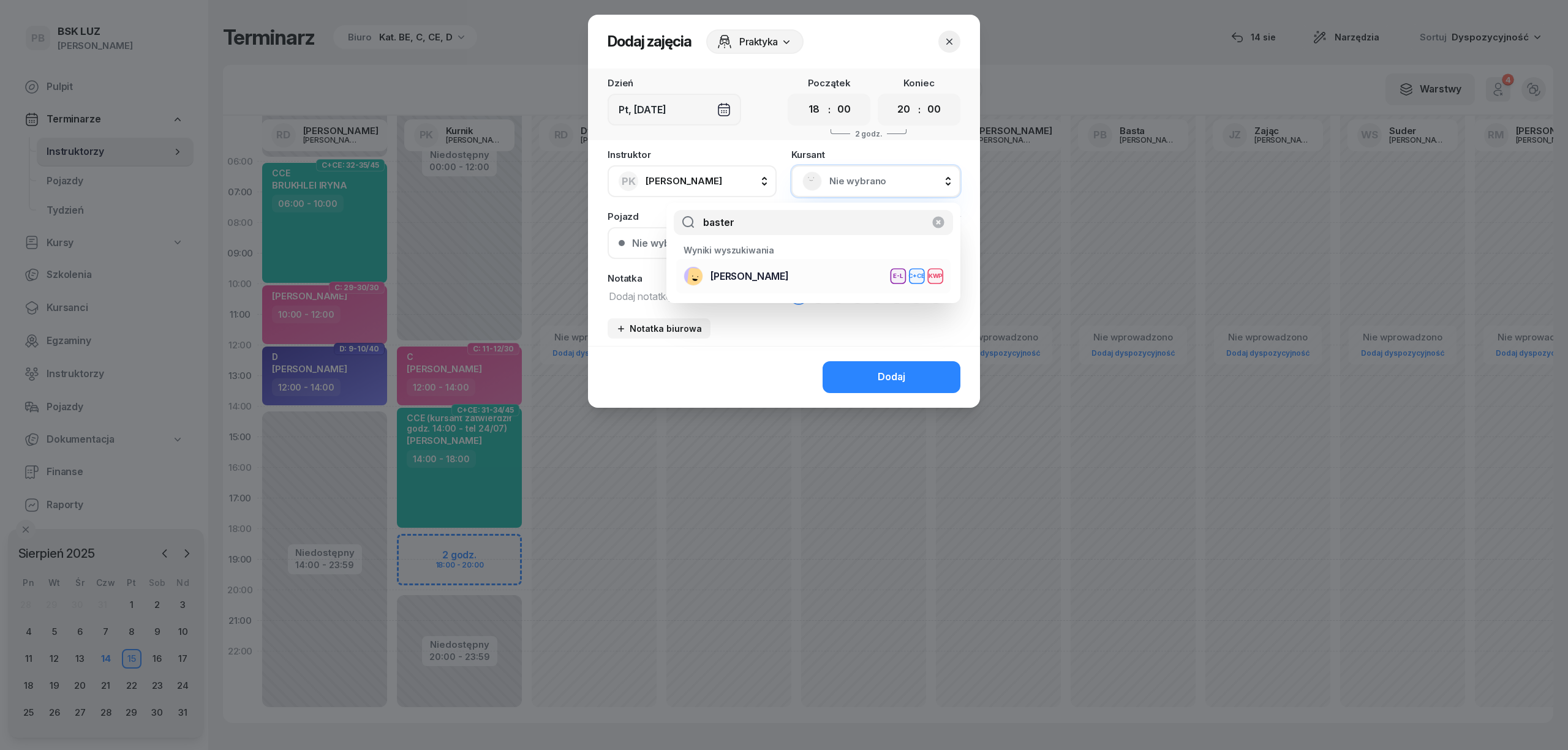
type input "baster"
click at [853, 275] on div "BASTER KAMIL E-L C+CE KWP" at bounding box center [813, 276] width 260 height 20
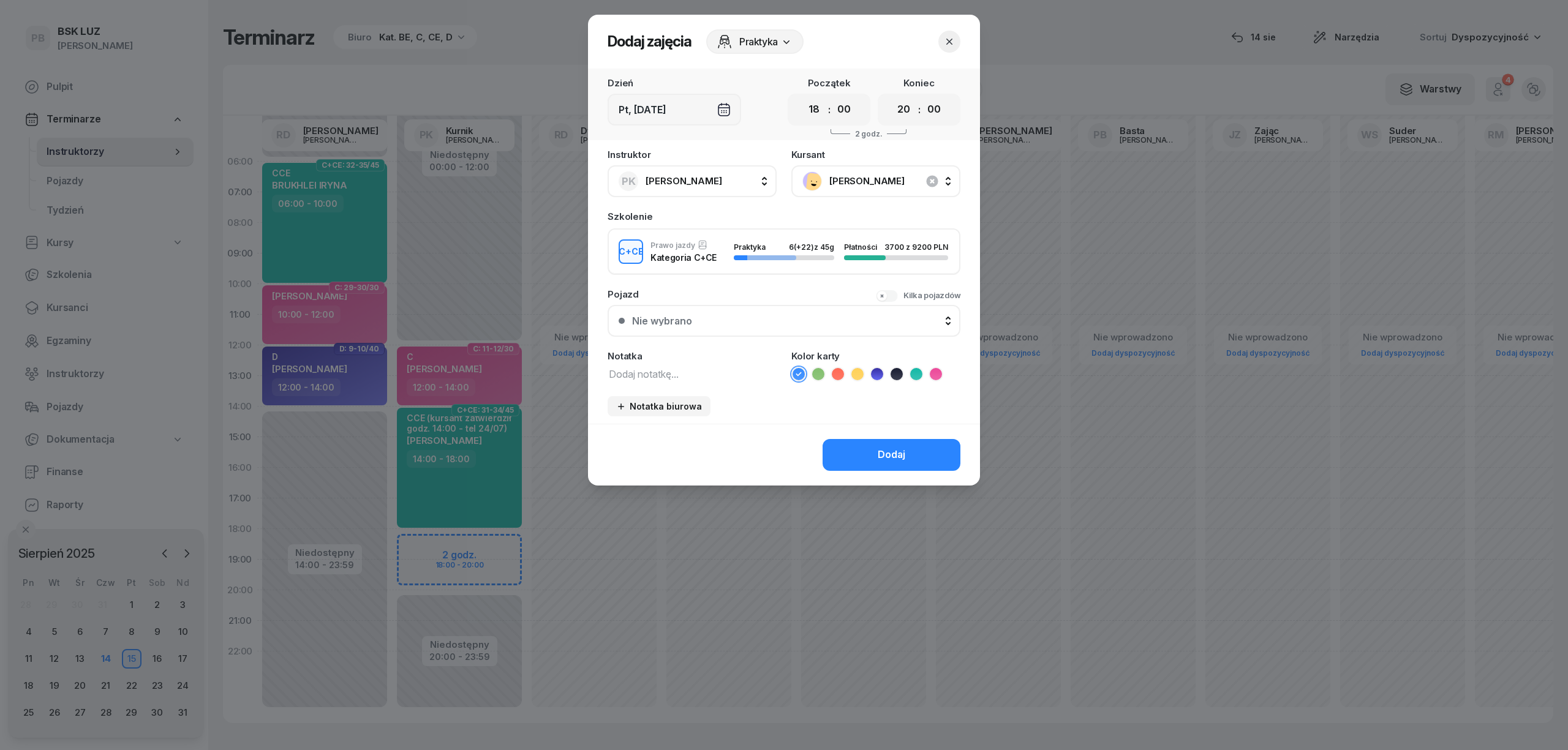
click at [919, 370] on icon at bounding box center [916, 374] width 12 height 12
click at [694, 373] on textarea at bounding box center [692, 373] width 169 height 16
type textarea "CCE"
click at [894, 458] on div "Dodaj" at bounding box center [892, 455] width 28 height 16
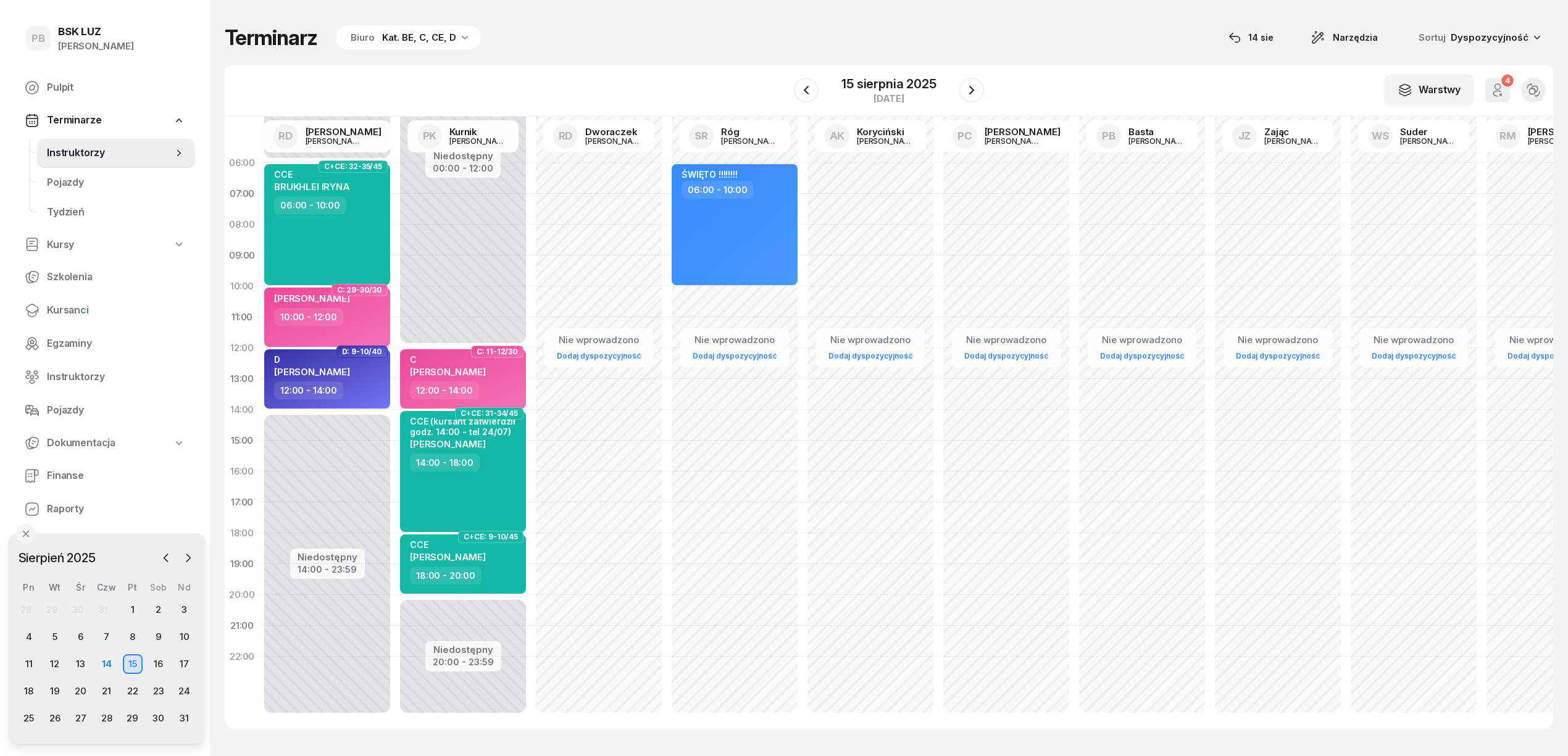
click at [850, 20] on div "Terminarz Biuro Kat. BE, C, CE, D 14 sie Narzędzia Sortuj Dyspozycyjność W Wybi…" at bounding box center [888, 377] width 1328 height 753
click at [1054, 37] on div "Terminarz Biuro Kat. BE, C, CE, D [DATE] Narzędzia Sortuj Dyspozycyjność" at bounding box center [888, 38] width 1328 height 26
click at [1141, 63] on div "Terminarz Biuro Kat. BE, C, CE, D 14 sie Narzędzia Sortuj Dyspozycyjność W Wybi…" at bounding box center [888, 377] width 1328 height 753
click at [752, 51] on div "Terminarz Biuro Kat. BE, C, CE, D 14 sie Narzędzia Sortuj Dyspozycyjność W Wybi…" at bounding box center [888, 377] width 1328 height 753
click at [865, 35] on div "Terminarz Biuro Kat. BE, C, CE, D [DATE] Narzędzia Sortuj Dyspozycyjność" at bounding box center [888, 38] width 1328 height 26
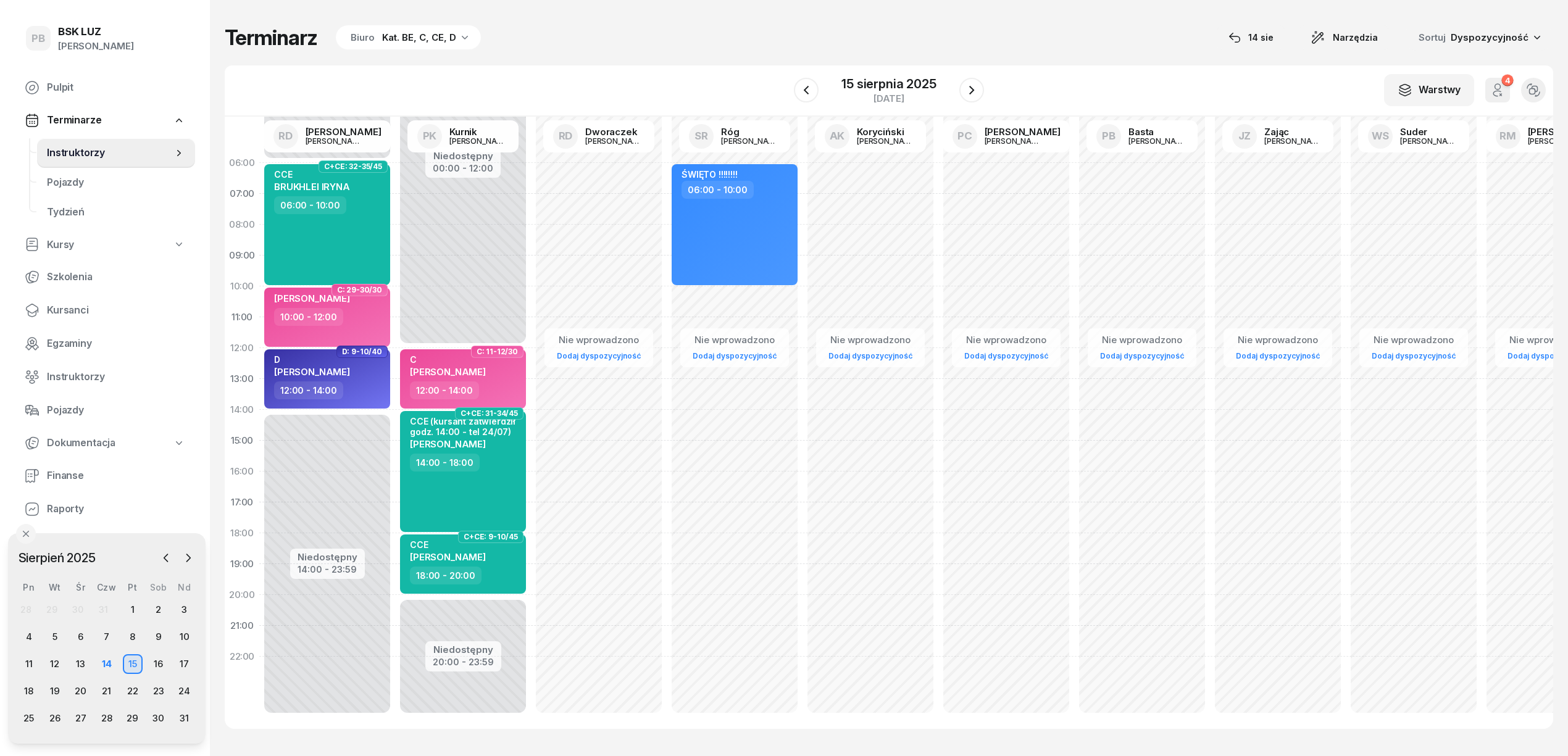
click at [911, 31] on div "Terminarz Biuro Kat. BE, C, CE, D [DATE] Narzędzia Sortuj Dyspozycyjność" at bounding box center [888, 38] width 1328 height 26
click at [533, 51] on div "Terminarz Biuro Kat. BE, C, CE, D 14 sie Narzędzia Sortuj Dyspozycyjność W Wybi…" at bounding box center [888, 377] width 1328 height 753
click at [648, 45] on div "Terminarz Biuro Kat. BE, C, CE, D [DATE] Narzędzia Sortuj Dyspozycyjność" at bounding box center [888, 38] width 1328 height 26
click at [650, 59] on div "Terminarz Biuro Kat. BE, C, CE, D 14 sie Narzędzia Sortuj Dyspozycyjność W Wybi…" at bounding box center [888, 377] width 1328 height 753
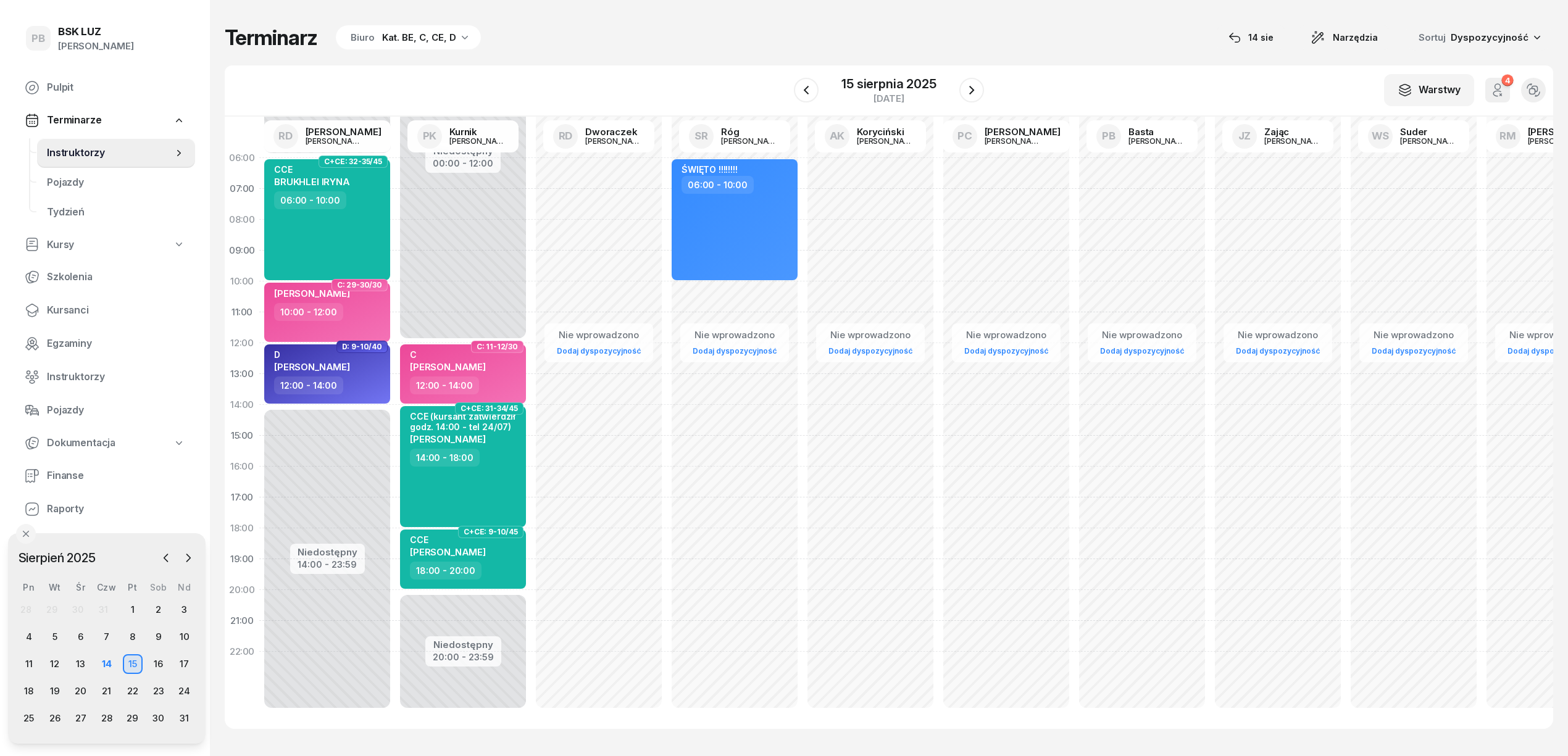
scroll to position [17, 0]
click at [678, 53] on div "Terminarz Biuro Kat. BE, C, CE, D 14 sie Narzędzia Sortuj Dyspozycyjność W Wybi…" at bounding box center [888, 377] width 1328 height 753
click at [1070, 73] on div "W Wybierz AK Koryciński Artur BP Pająk Bogusław DA Arendarczyk Damian DP Pawłow…" at bounding box center [888, 91] width 1328 height 52
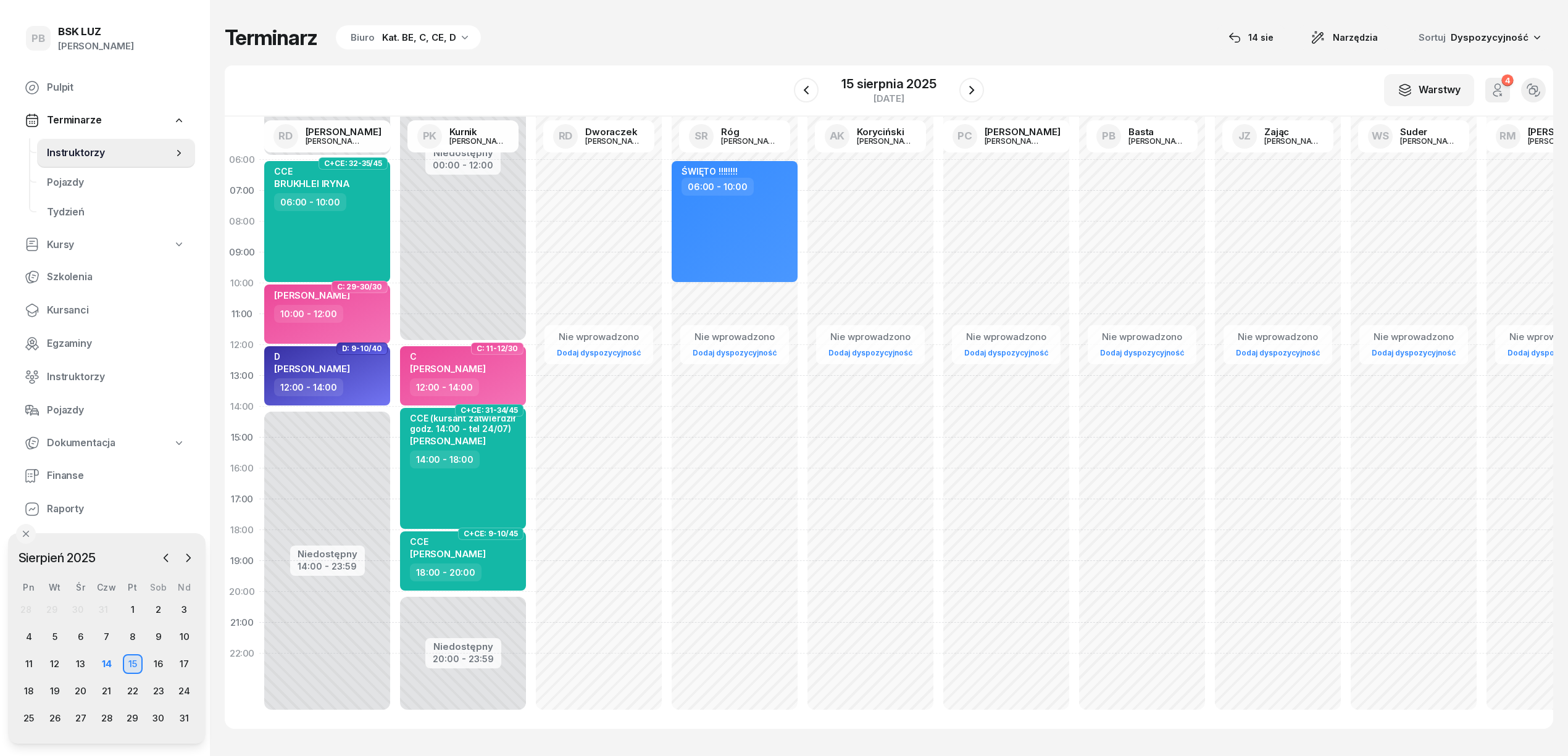
scroll to position [0, 0]
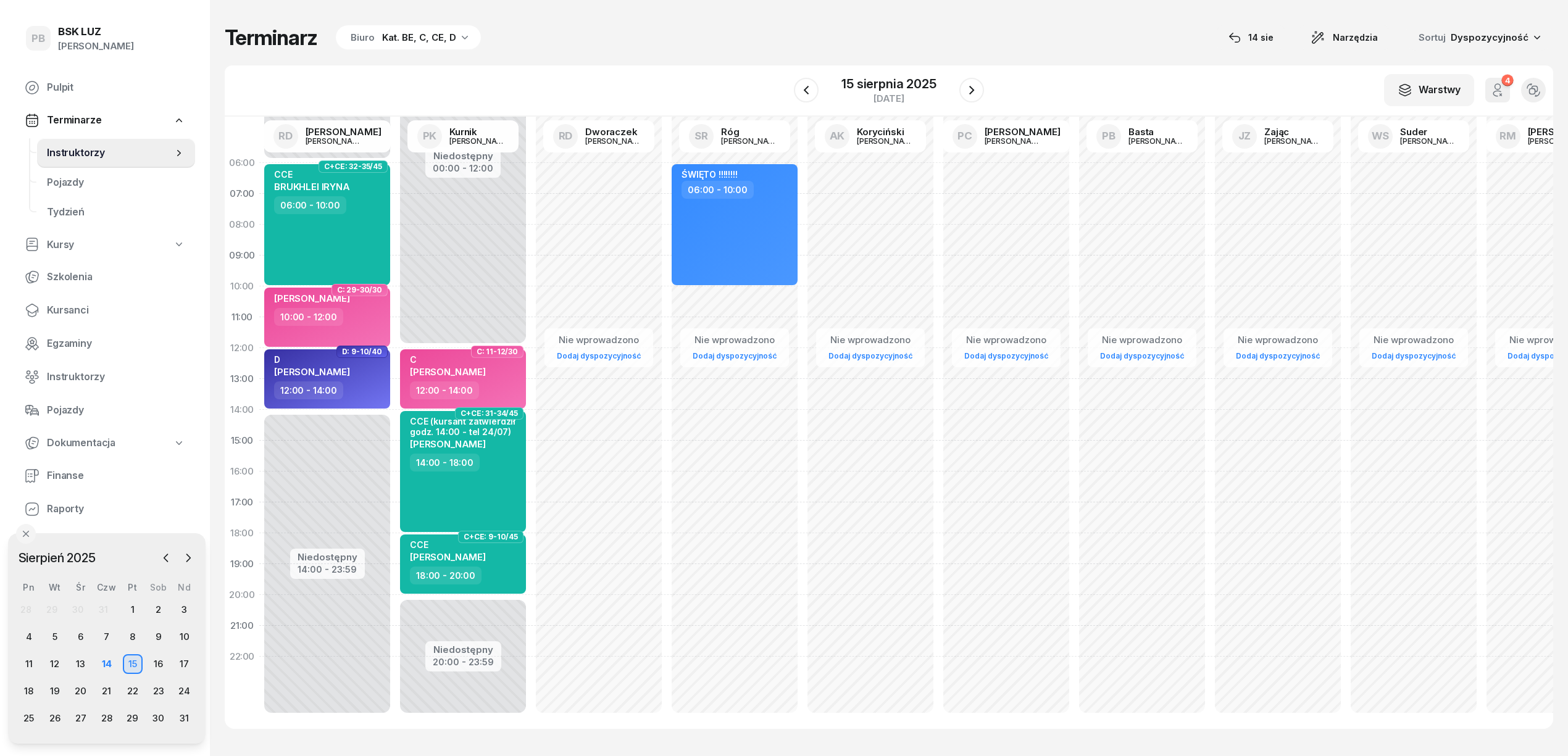
click at [660, 74] on div "W Wybierz AK Koryciński Artur BP Pająk Bogusław DA Arendarczyk Damian DP Pawłow…" at bounding box center [888, 91] width 1328 height 52
click at [344, 314] on div "10:00 - 12:00" at bounding box center [328, 317] width 109 height 18
select select "10"
select select "12"
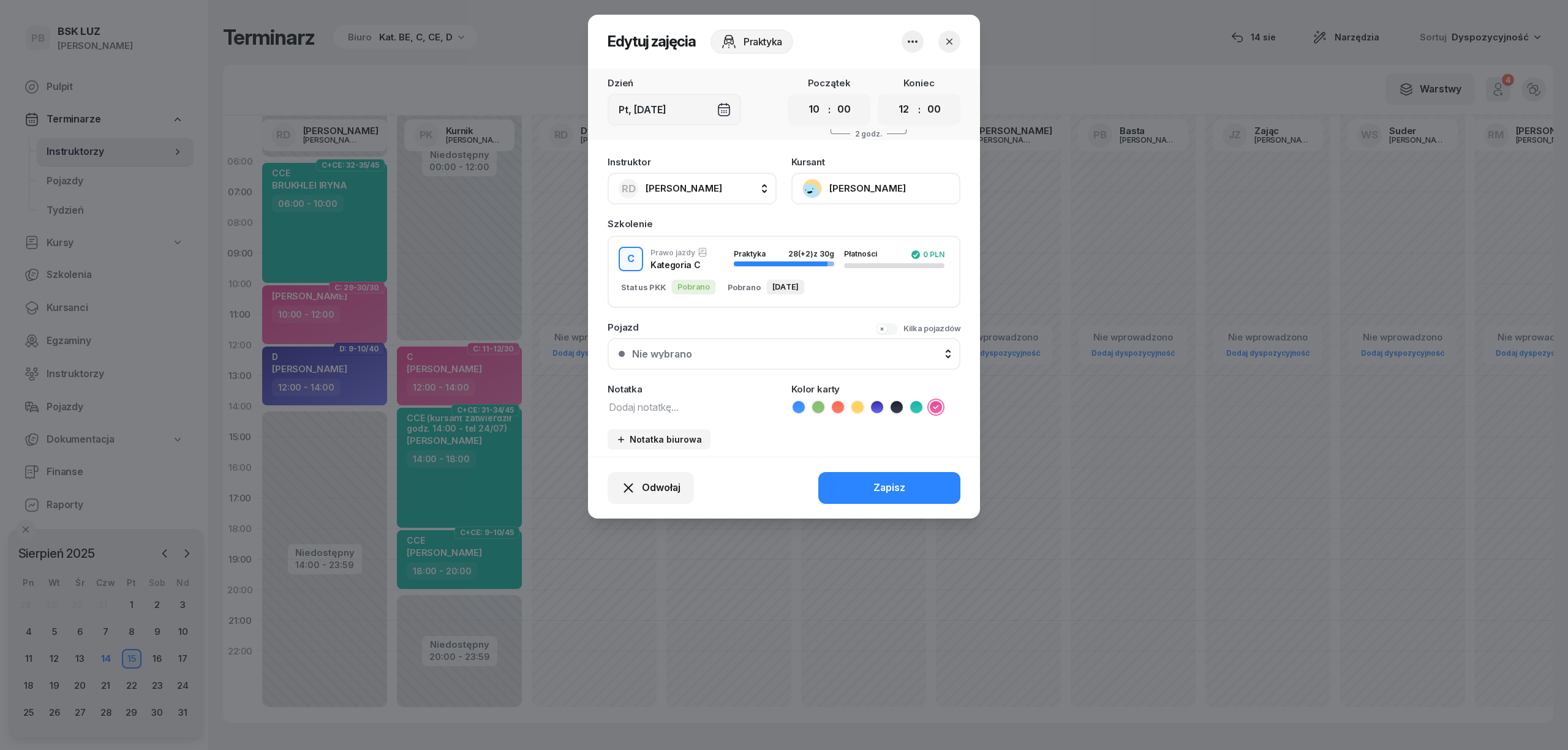
click at [623, 399] on textarea at bounding box center [692, 406] width 169 height 16
type textarea "C"
click at [856, 486] on button "Zapisz" at bounding box center [889, 488] width 142 height 32
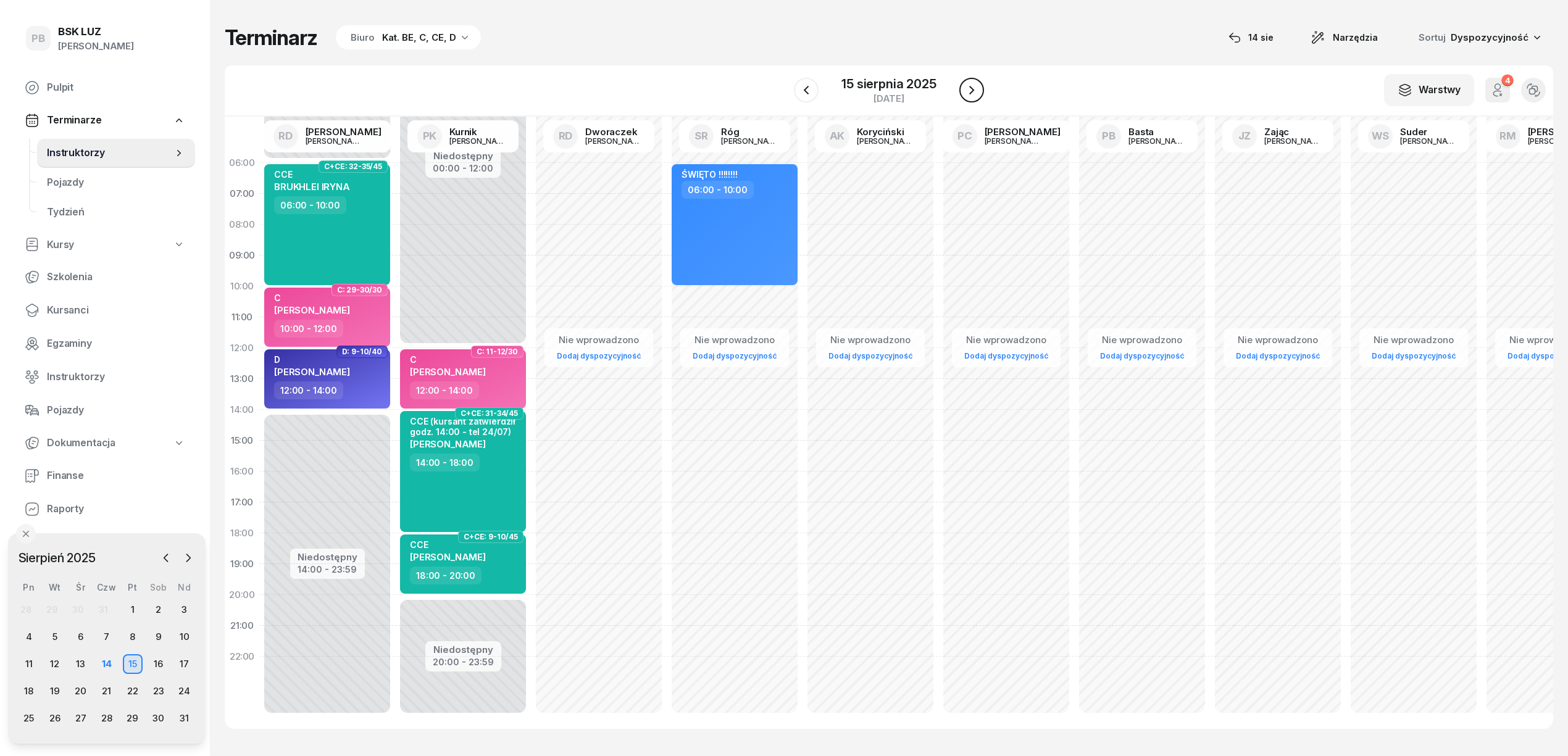
click at [971, 93] on icon "button" at bounding box center [972, 90] width 5 height 9
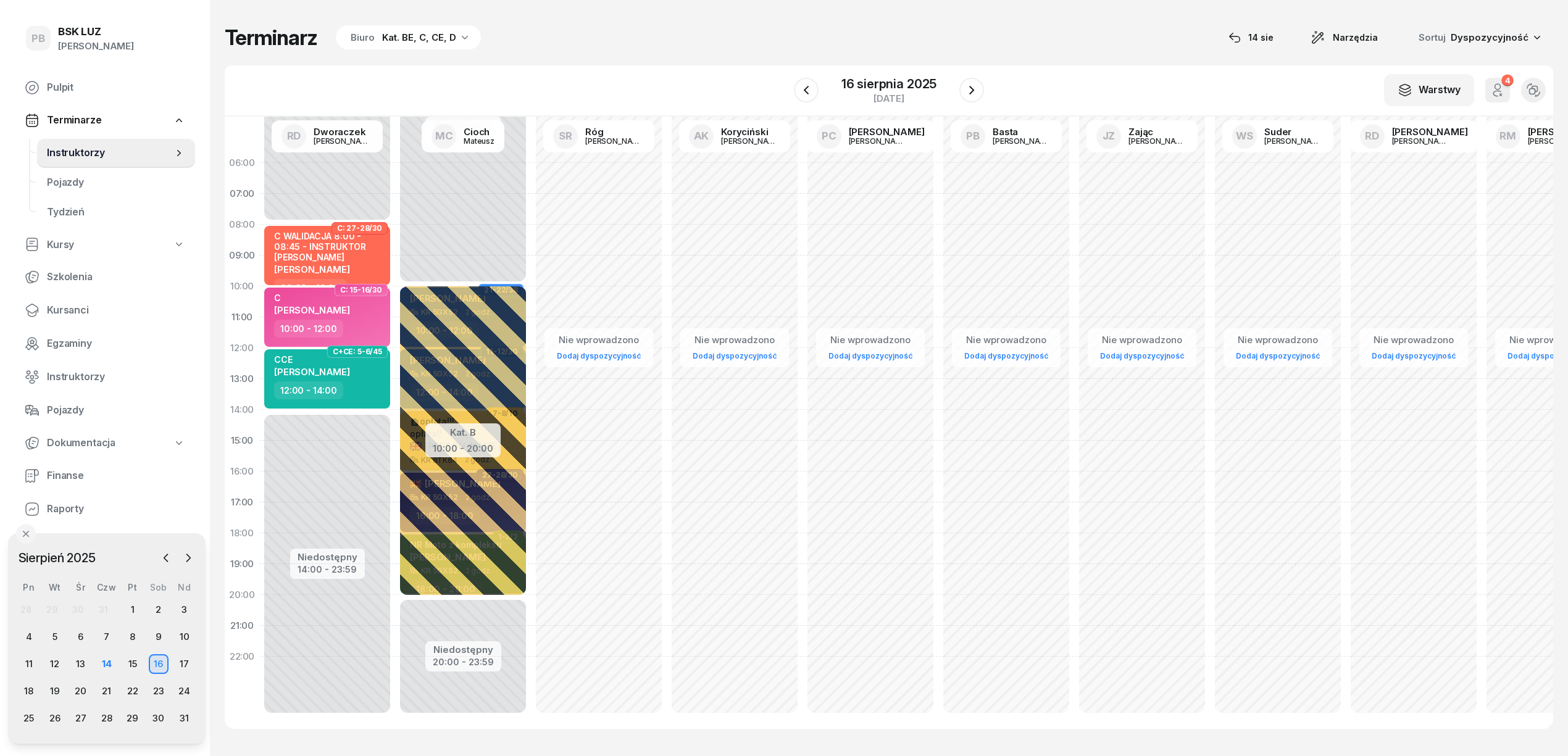
click at [869, 38] on div "Terminarz Biuro Kat. BE, C, CE, D [DATE] Narzędzia Sortuj Dyspozycyjność" at bounding box center [888, 38] width 1328 height 26
click at [970, 100] on button "button" at bounding box center [971, 90] width 25 height 25
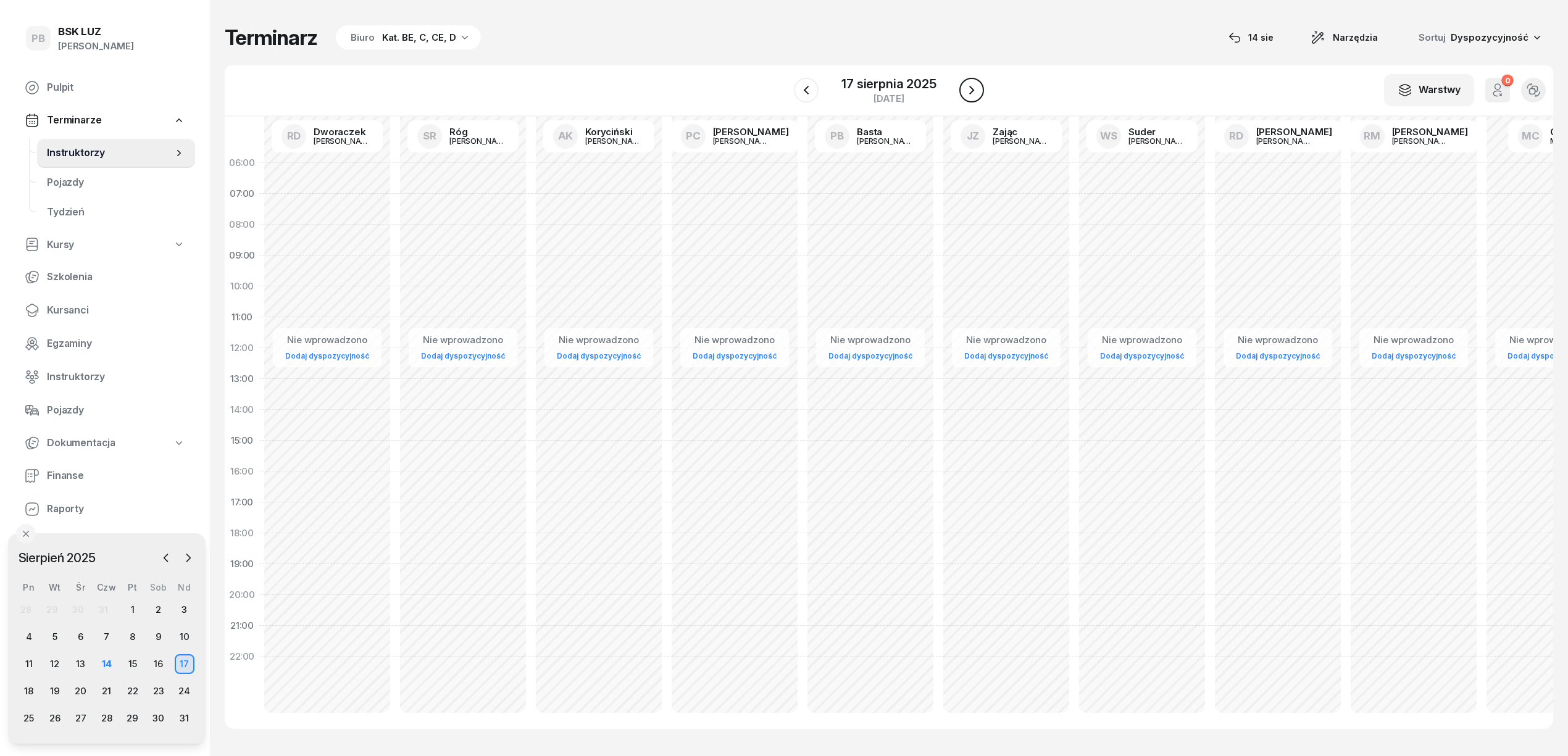
click at [970, 100] on button "button" at bounding box center [971, 90] width 25 height 25
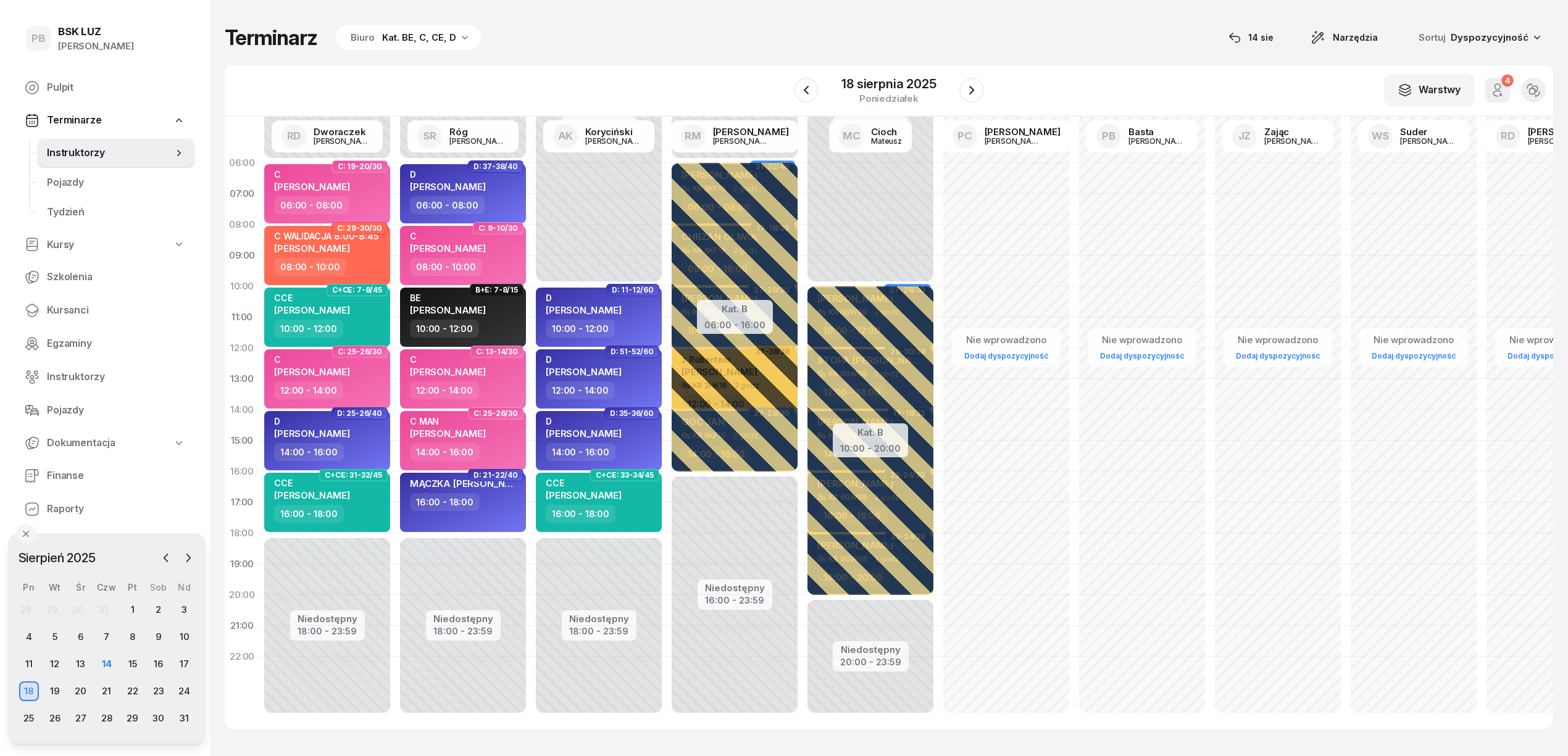
click at [659, 42] on div "Terminarz Biuro Kat. BE, C, CE, D [DATE] Narzędzia Sortuj Dyspozycyjność" at bounding box center [888, 38] width 1328 height 26
click at [1122, 71] on div "W Wybierz AK Koryciński Artur BP Pająk Bogusław DA Arendarczyk Damian DP Pawłow…" at bounding box center [888, 91] width 1328 height 52
click at [1190, 85] on div "W Wybierz AK Koryciński Artur BP Pająk Bogusław DA Arendarczyk Damian DP Pawłow…" at bounding box center [888, 91] width 1328 height 52
click at [106, 655] on div "14" at bounding box center [106, 664] width 20 height 20
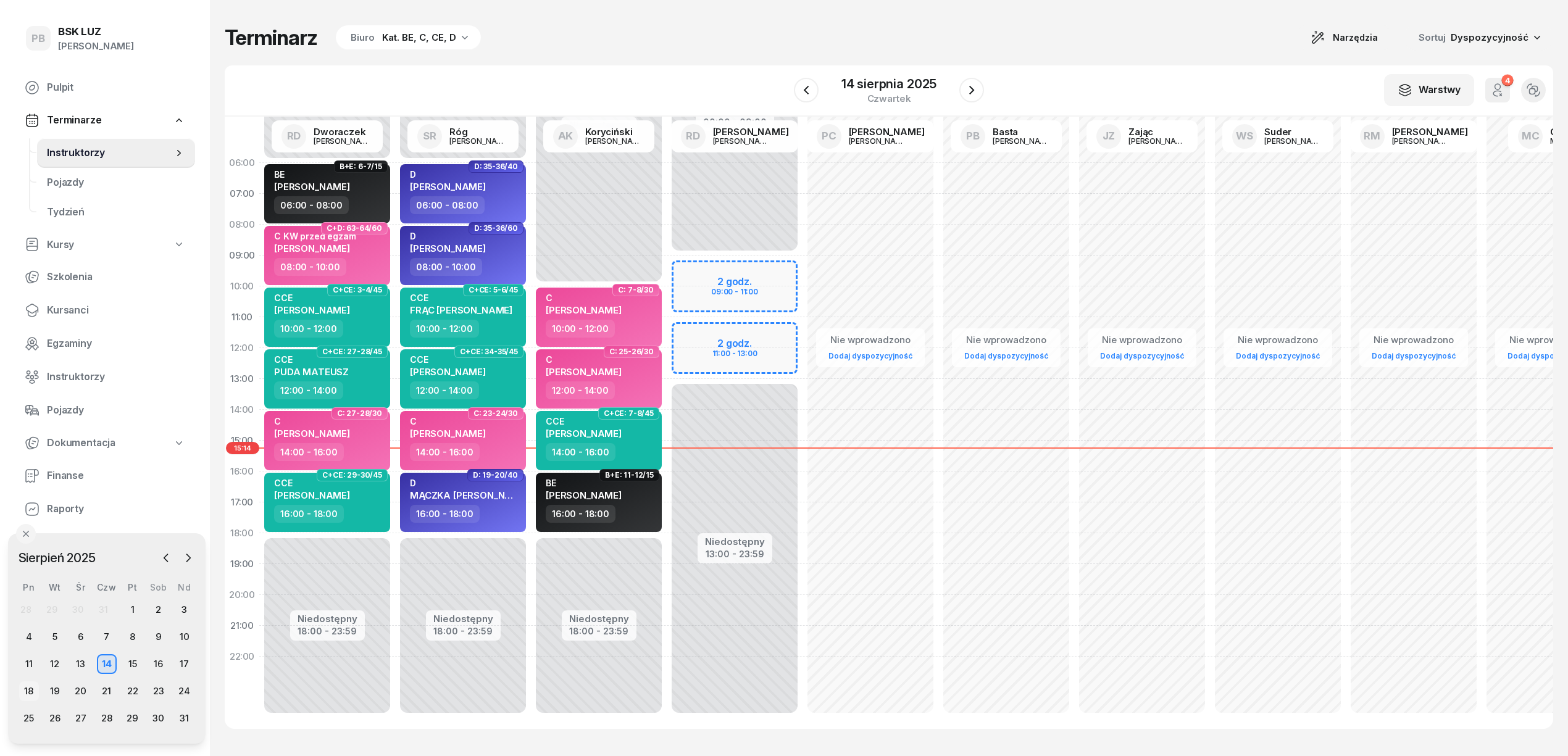
click at [31, 689] on div "18" at bounding box center [29, 691] width 20 height 20
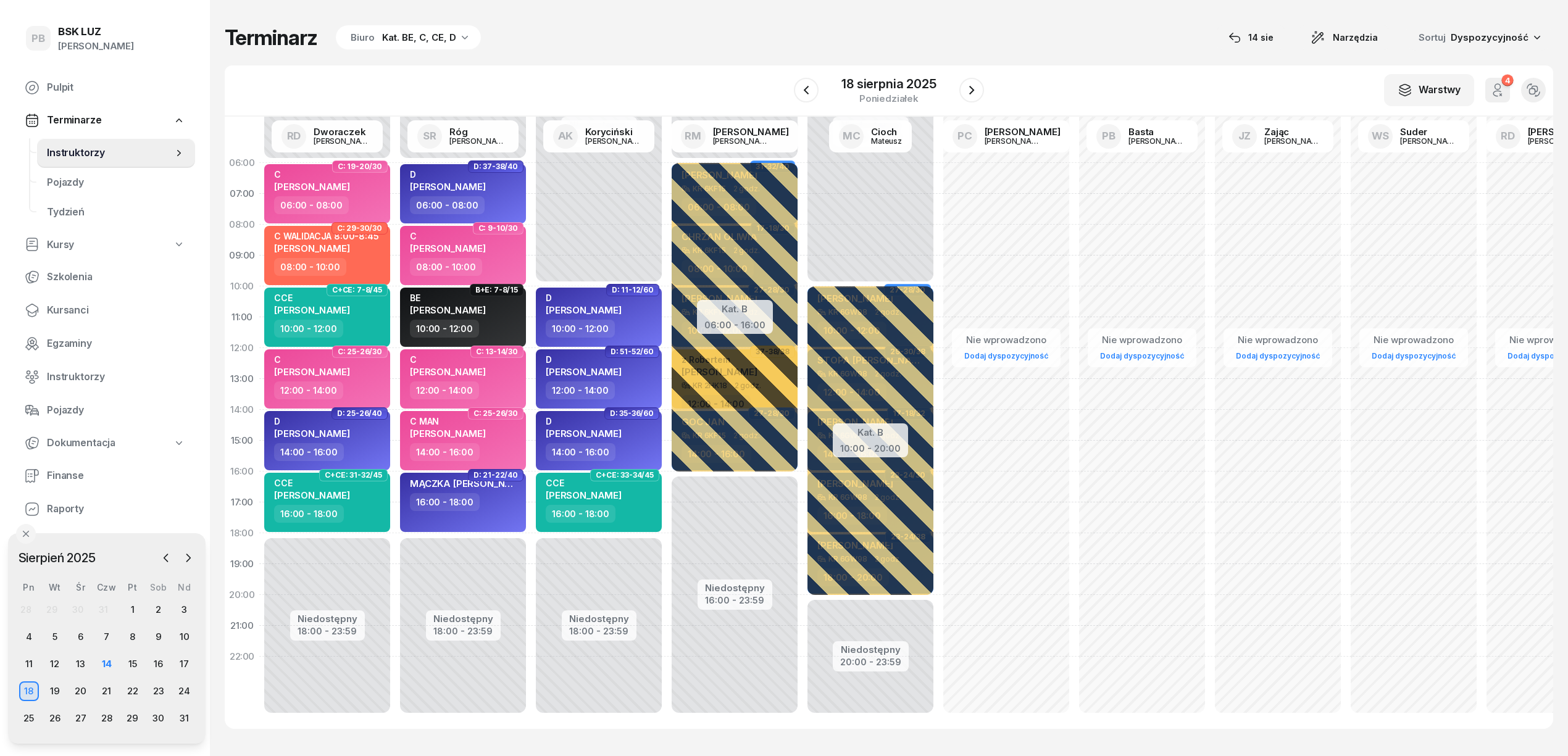
click at [1040, 30] on div "Terminarz Biuro Kat. BE, C, CE, D [DATE] Narzędzia Sortuj Dyspozycyjność" at bounding box center [888, 38] width 1328 height 26
click at [769, 63] on div "Terminarz Biuro Kat. BE, C, CE, D 14 sie Narzędzia Sortuj Dyspozycyjność W Wybi…" at bounding box center [888, 377] width 1328 height 753
click at [810, 89] on icon "button" at bounding box center [806, 90] width 15 height 15
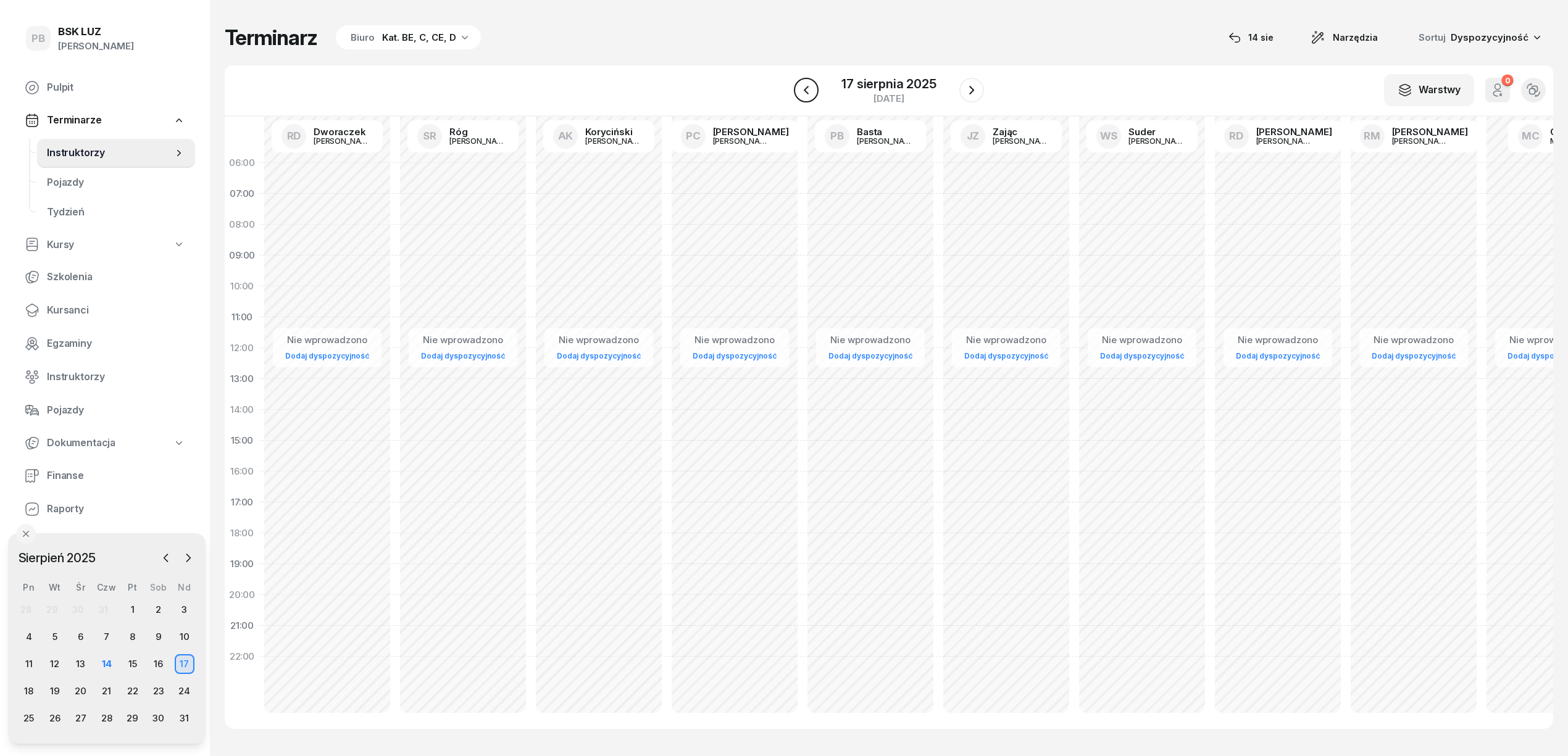
click at [810, 90] on icon "button" at bounding box center [806, 90] width 15 height 15
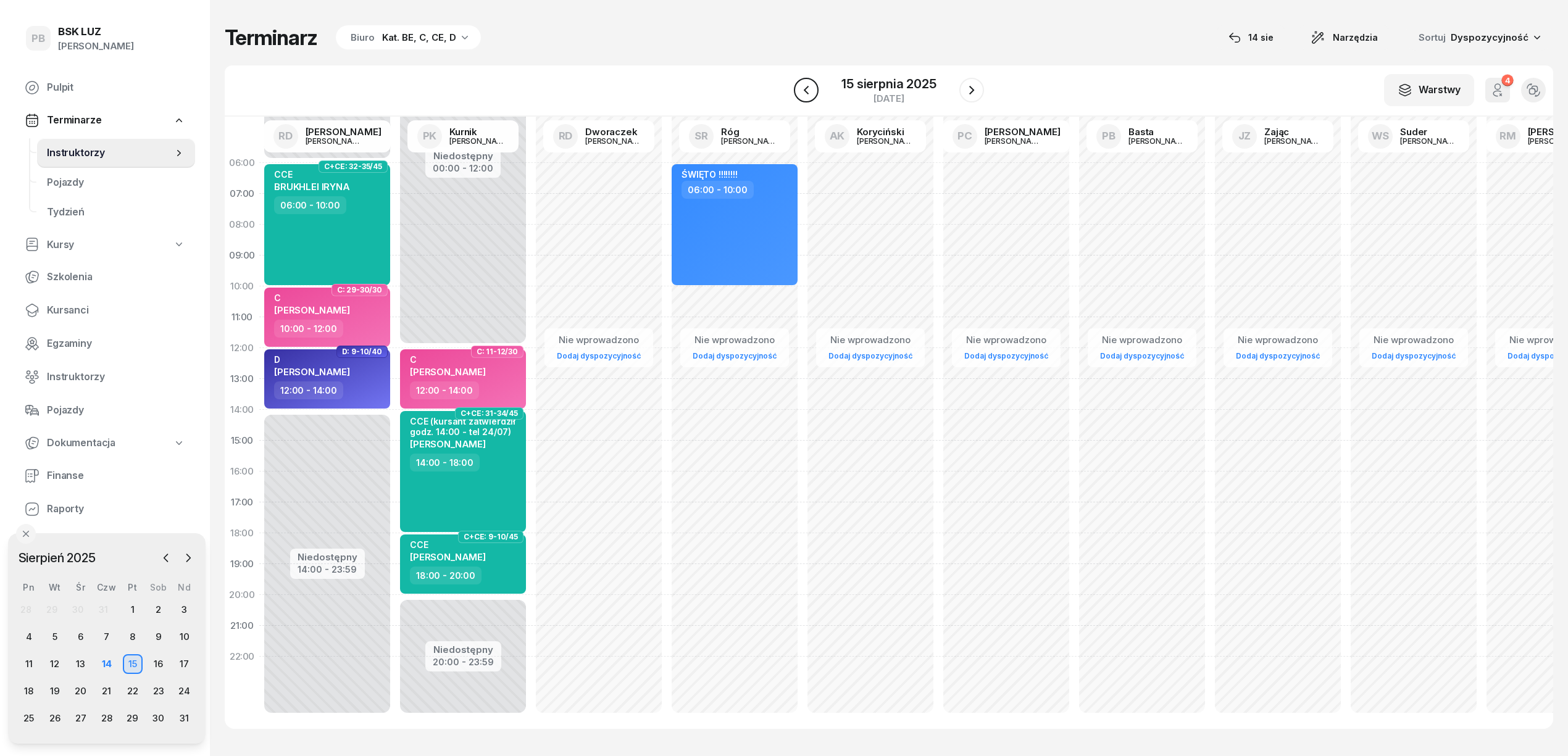
click at [810, 90] on icon "button" at bounding box center [806, 90] width 15 height 15
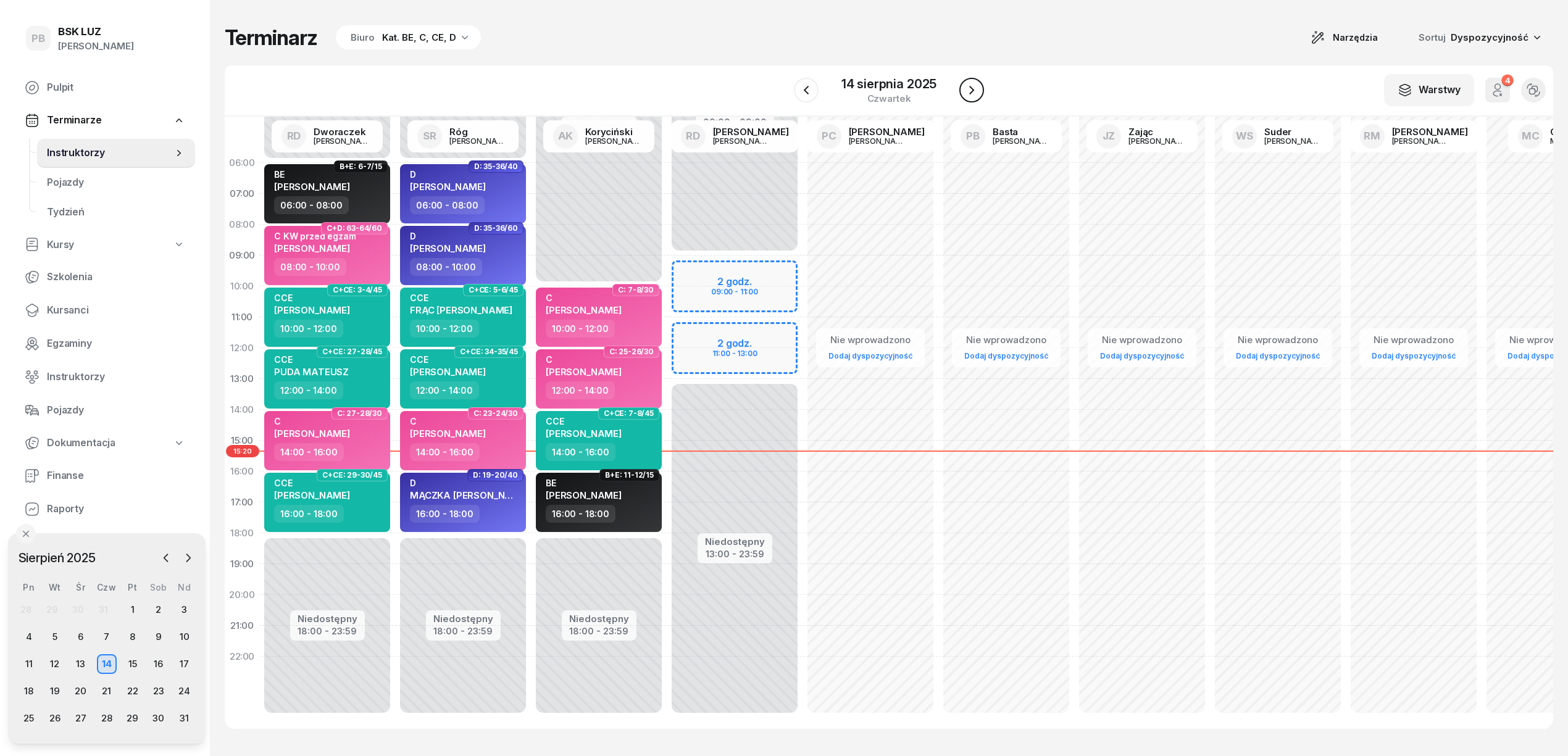
click at [978, 89] on icon "button" at bounding box center [971, 90] width 15 height 15
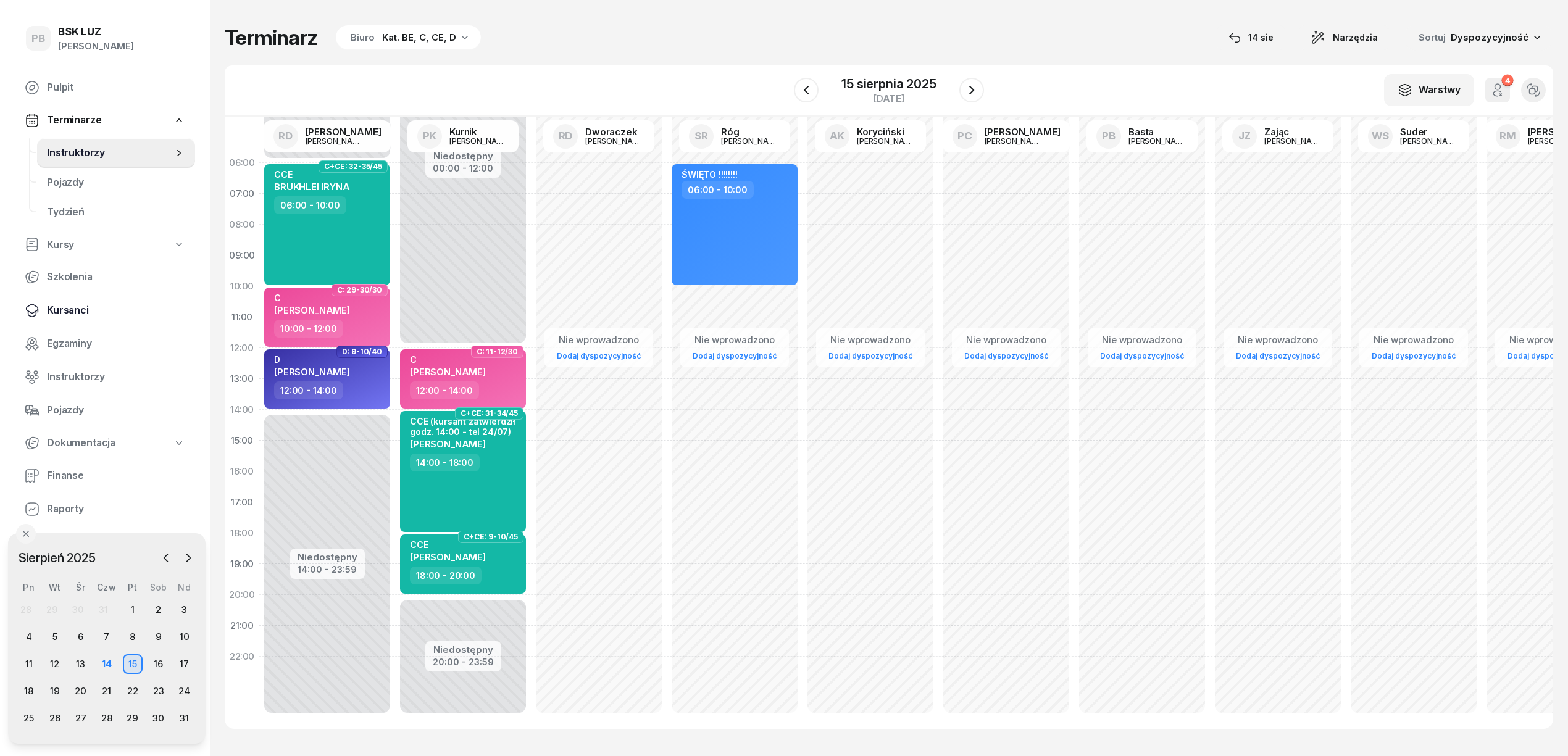
click at [73, 309] on span "Kursanci" at bounding box center [116, 310] width 138 height 16
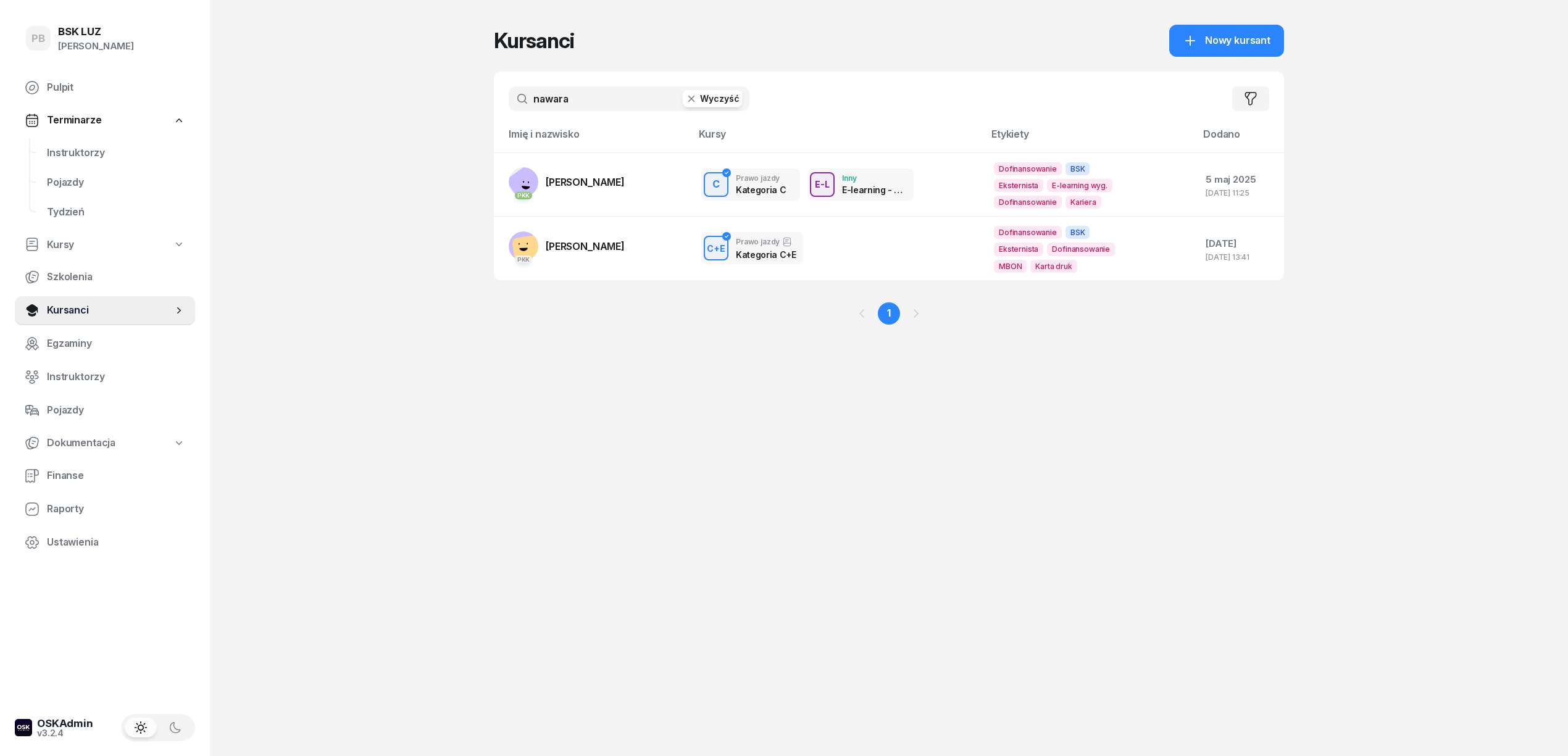
click at [590, 95] on input "nawara" at bounding box center [629, 99] width 241 height 25
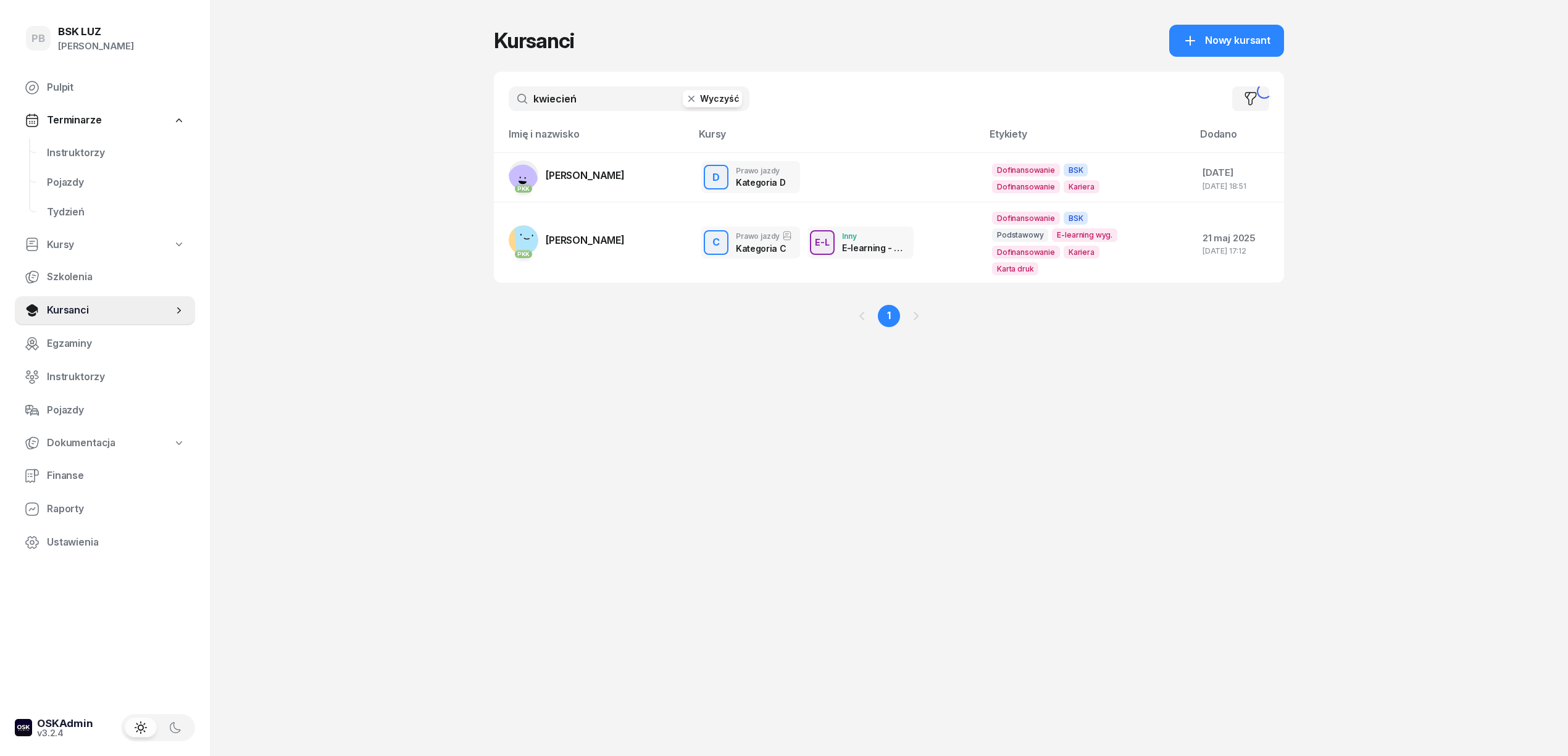
type input "kwiecień"
click at [587, 234] on span "[PERSON_NAME]" at bounding box center [585, 240] width 79 height 12
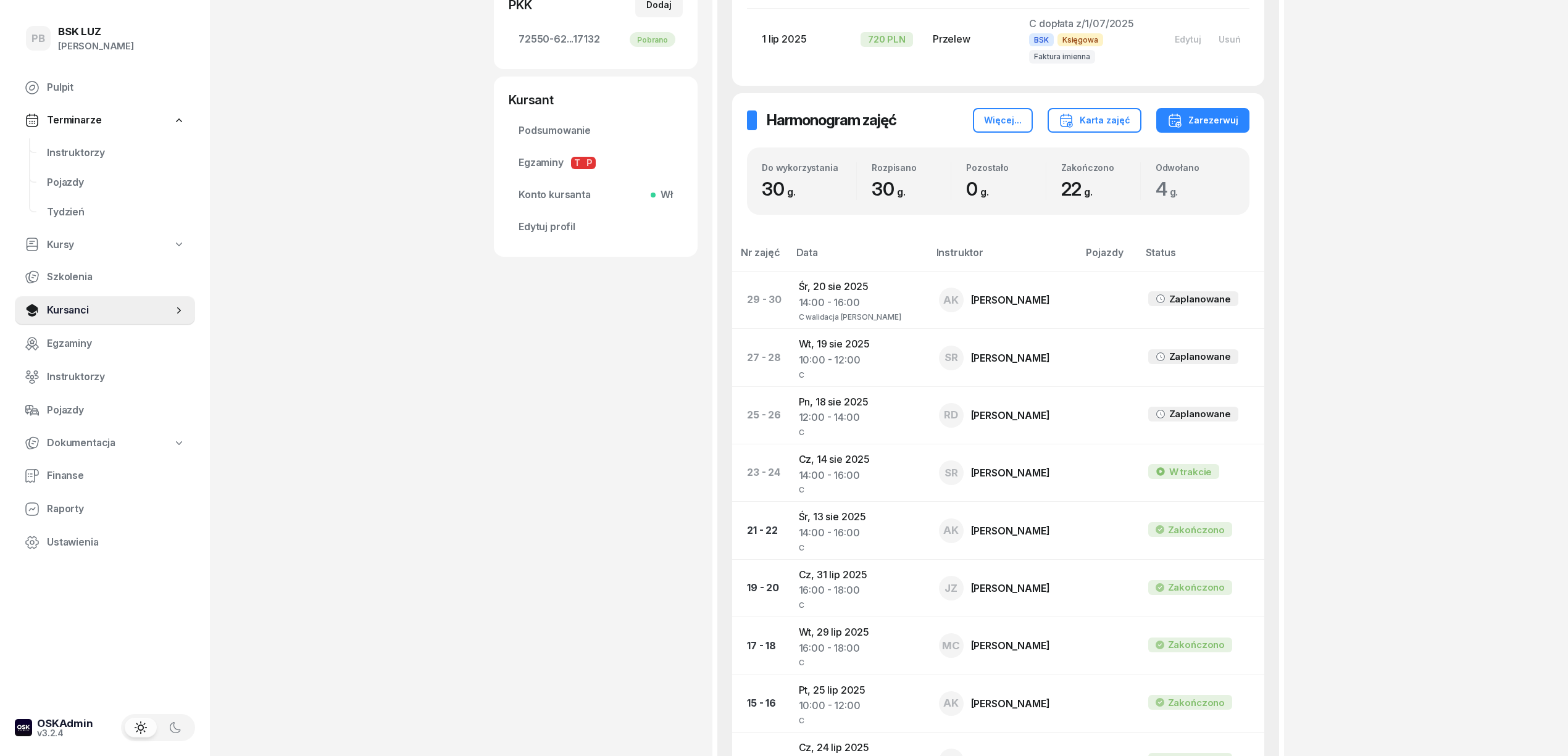
scroll to position [576, 0]
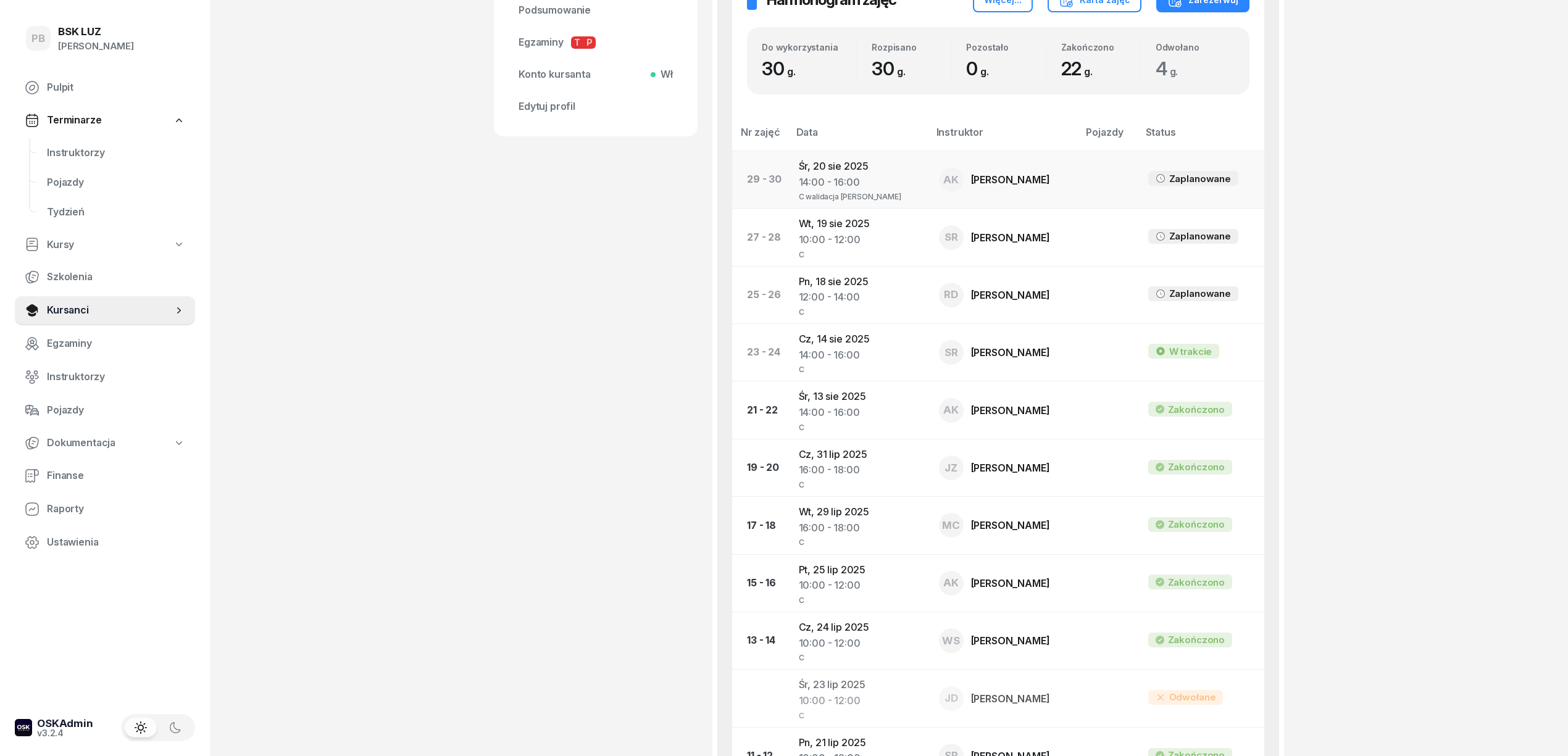
click at [833, 165] on td "Śr, 20 sie 2025 14:00 - 16:00 C walidacja Artur" at bounding box center [859, 179] width 140 height 57
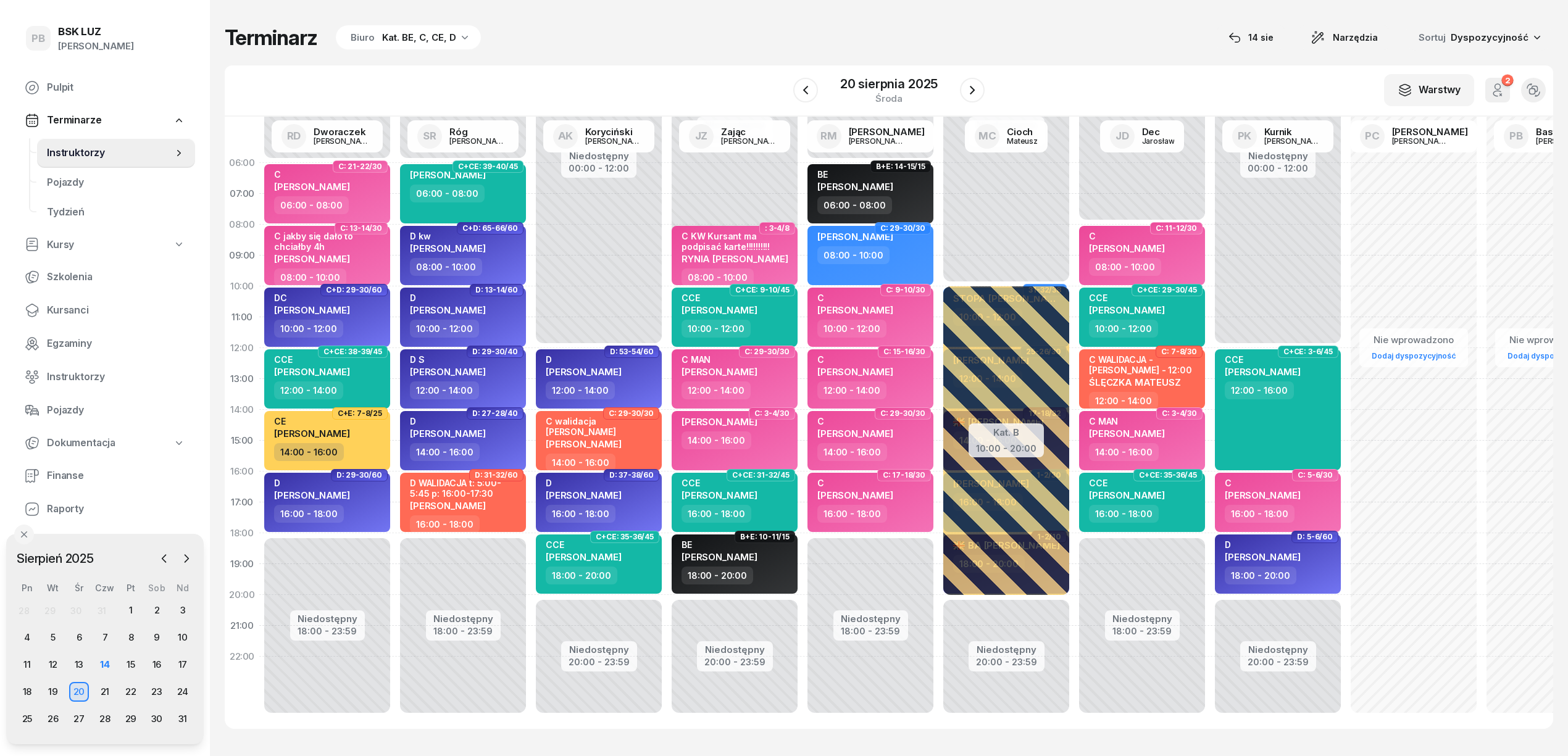
click at [751, 60] on div "Terminarz Biuro Kat. BE, C, CE, D 14 sie Narzędzia Sortuj Dyspozycyjność W Wybi…" at bounding box center [888, 377] width 1328 height 753
click at [707, 16] on div "Terminarz Biuro Kat. BE, C, CE, D 14 sie Narzędzia Sortuj Dyspozycyjność W Wybi…" at bounding box center [888, 377] width 1328 height 753
click at [422, 32] on div "Kat. BE, C, CE, D" at bounding box center [419, 38] width 74 height 15
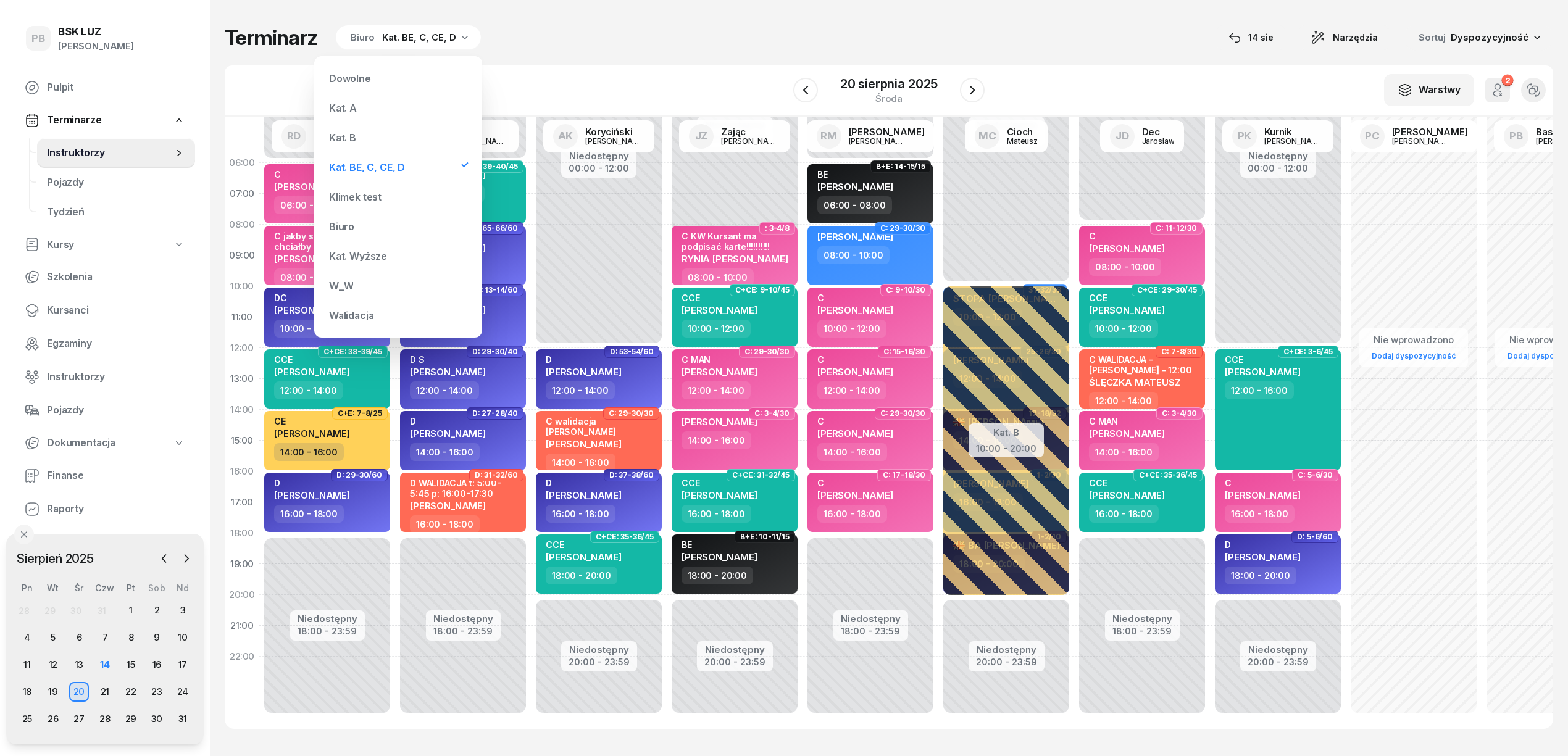
click at [377, 131] on div "Kat. B" at bounding box center [398, 137] width 148 height 25
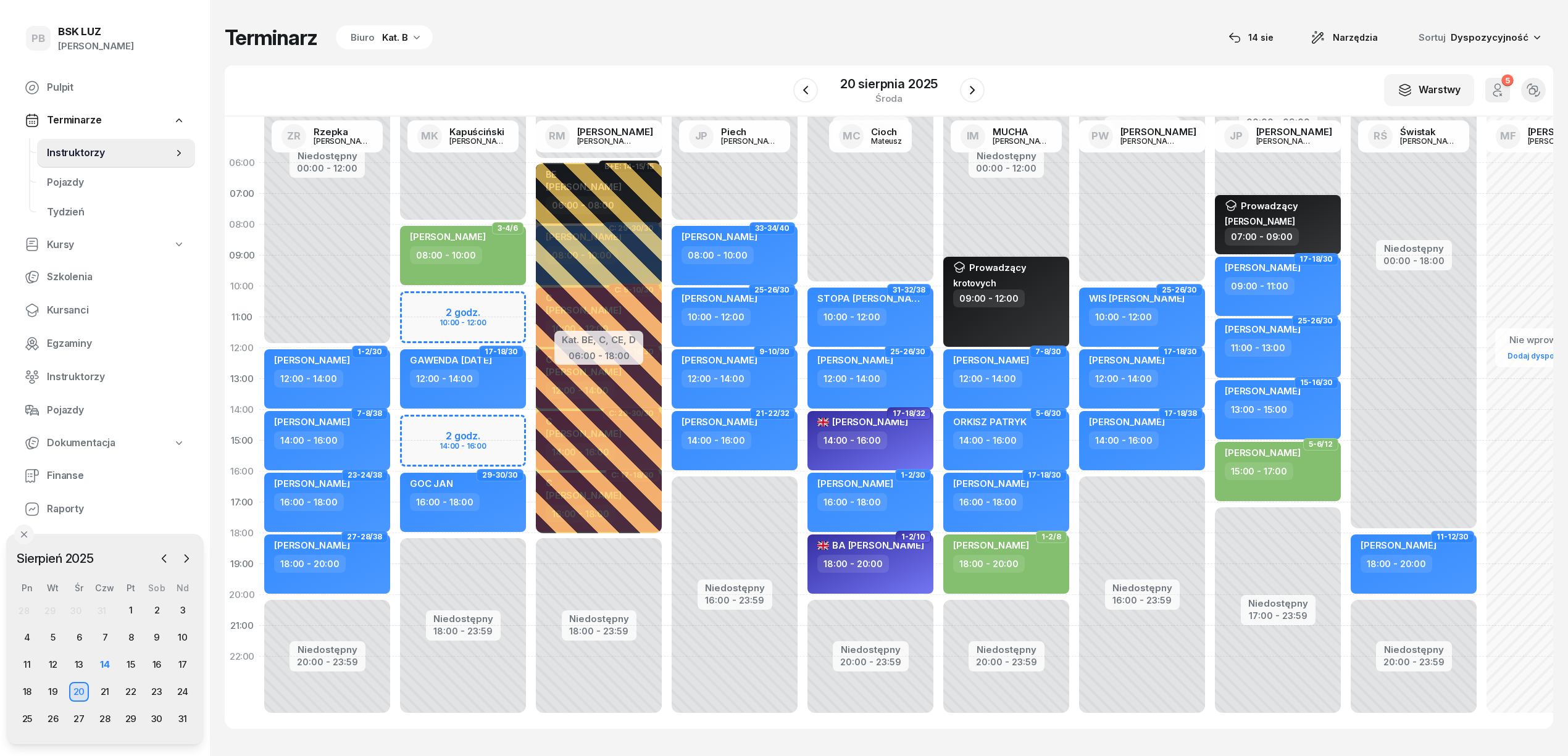
click at [394, 53] on div "Terminarz Biuro Kat. B 14 sie Narzędzia Sortuj Dyspozycyjność W Wybierz AK Kory…" at bounding box center [888, 377] width 1328 height 753
click at [382, 35] on div "Kat. B" at bounding box center [395, 38] width 26 height 15
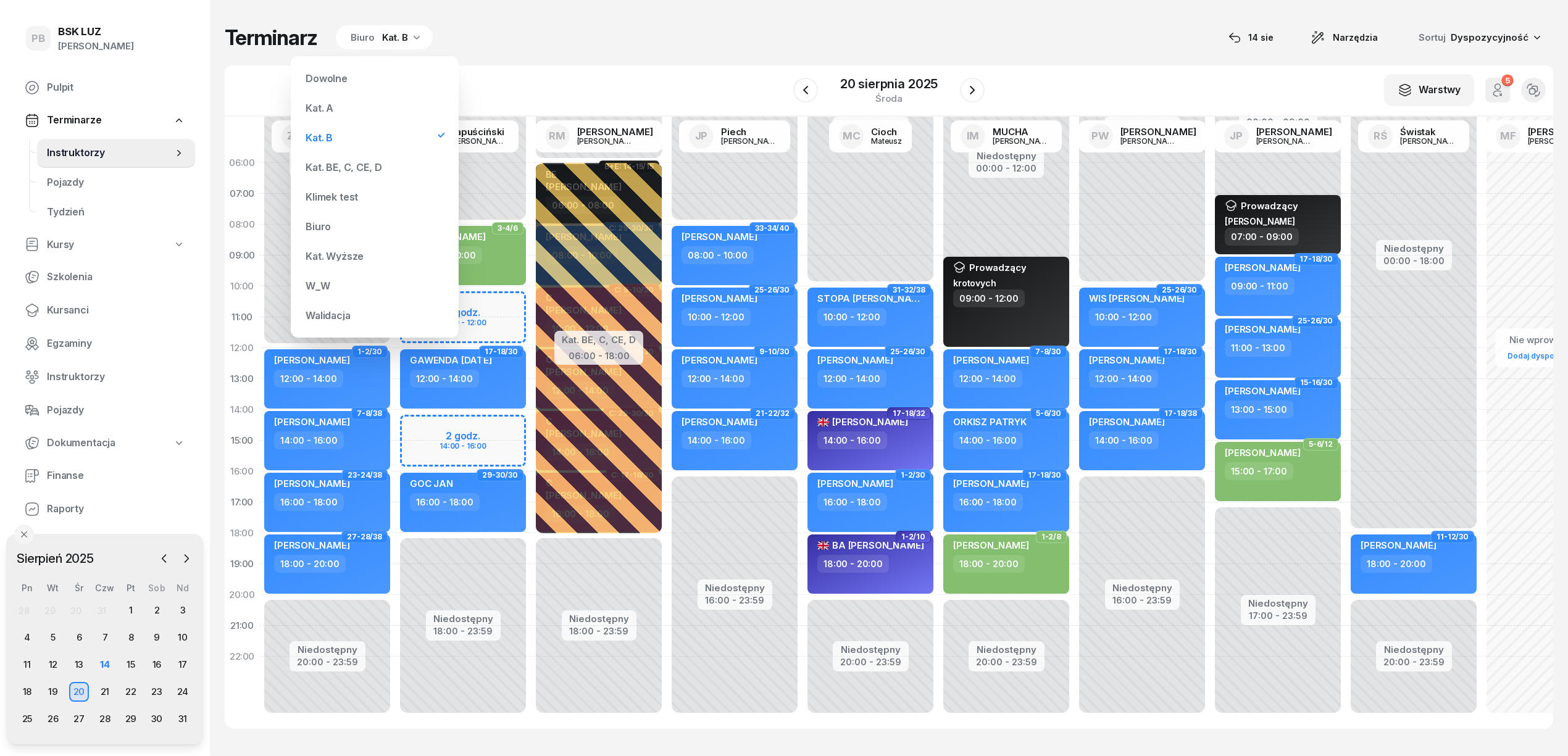
click at [352, 163] on div "Kat. BE, C, CE, D" at bounding box center [343, 167] width 76 height 10
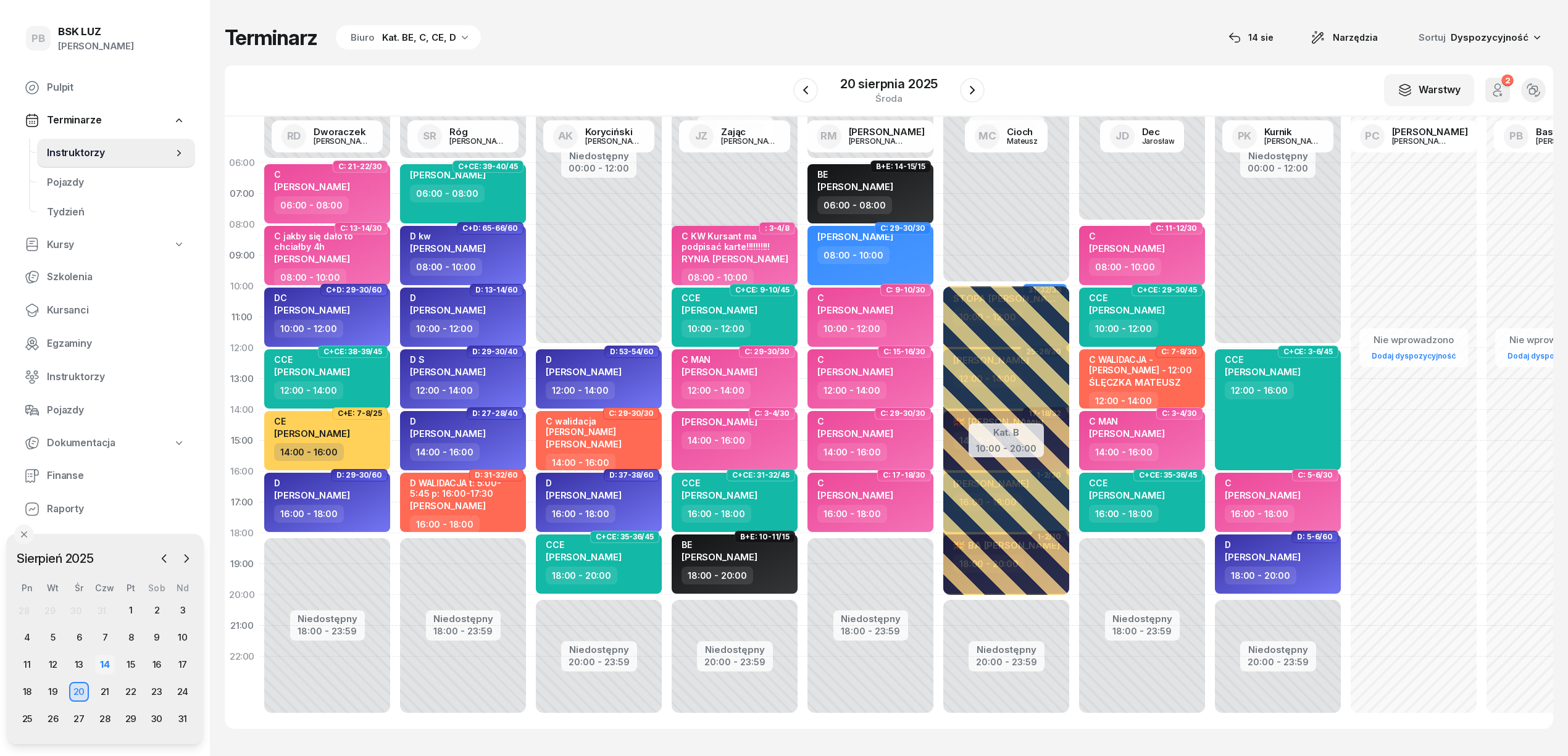
click at [100, 663] on div "14" at bounding box center [104, 664] width 20 height 20
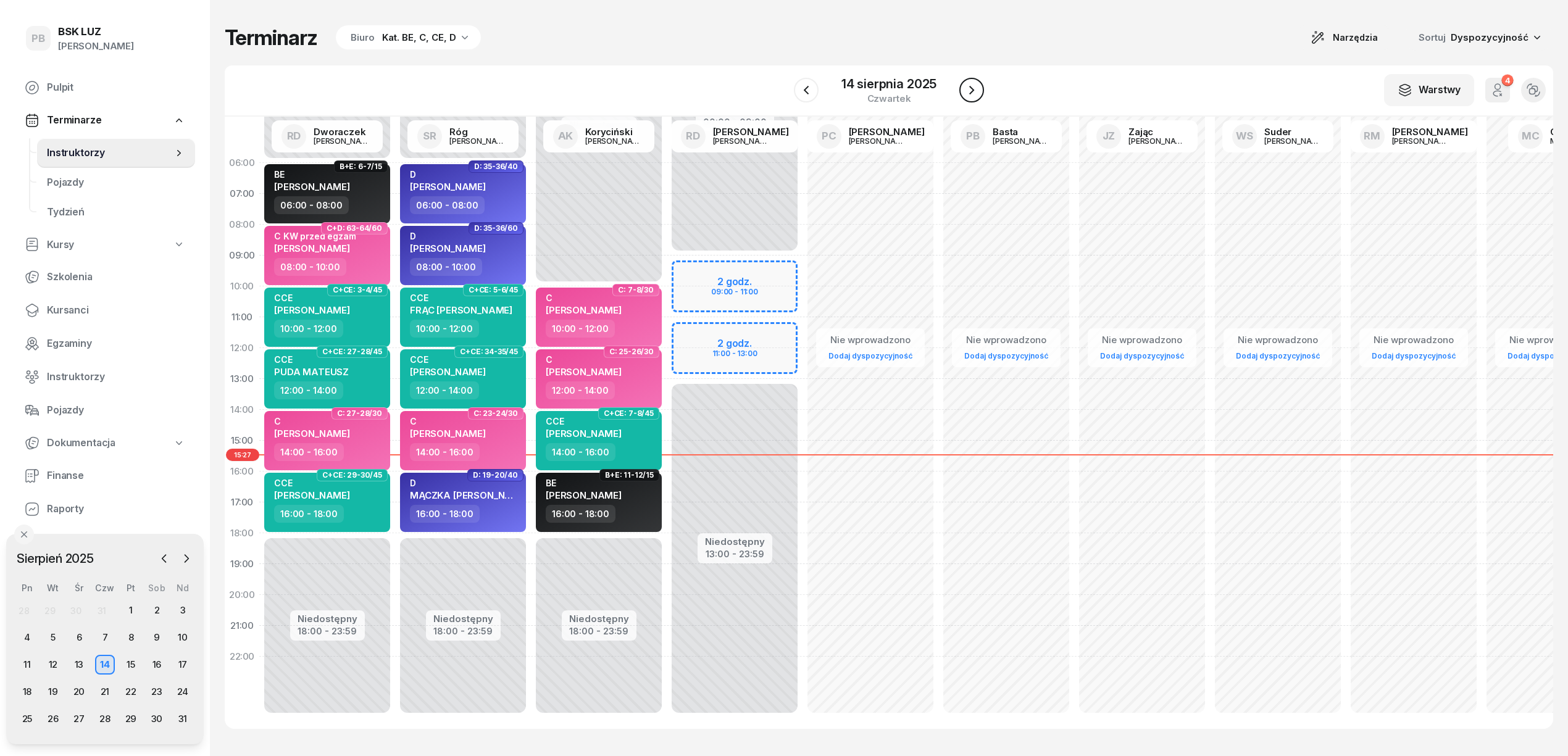
click at [968, 96] on icon "button" at bounding box center [971, 90] width 15 height 15
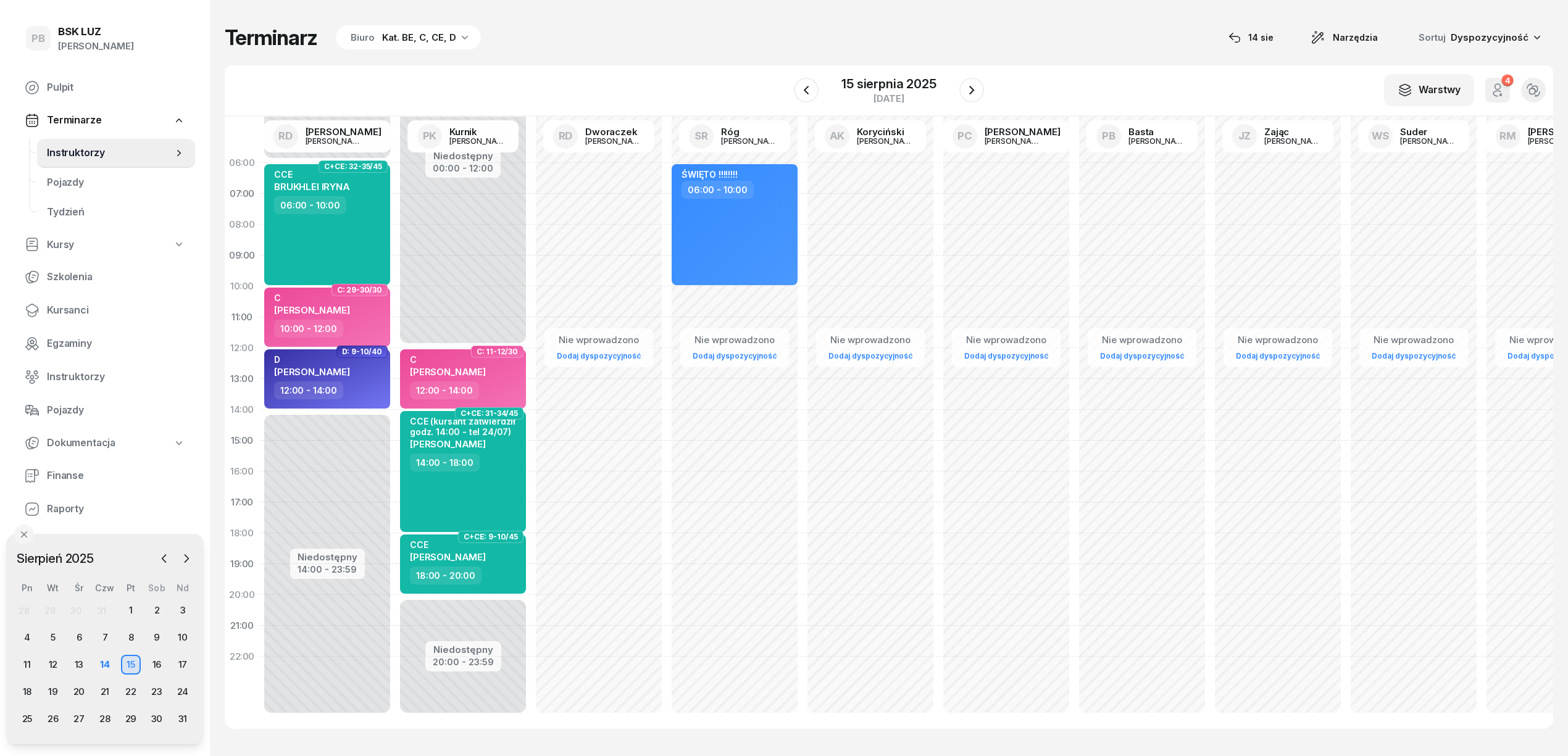
click at [1015, 79] on div "W Wybierz AK Koryciński Artur BP Pająk Bogusław DA Arendarczyk Damian DP Pawłow…" at bounding box center [888, 91] width 1328 height 52
click at [977, 97] on button "button" at bounding box center [971, 90] width 25 height 25
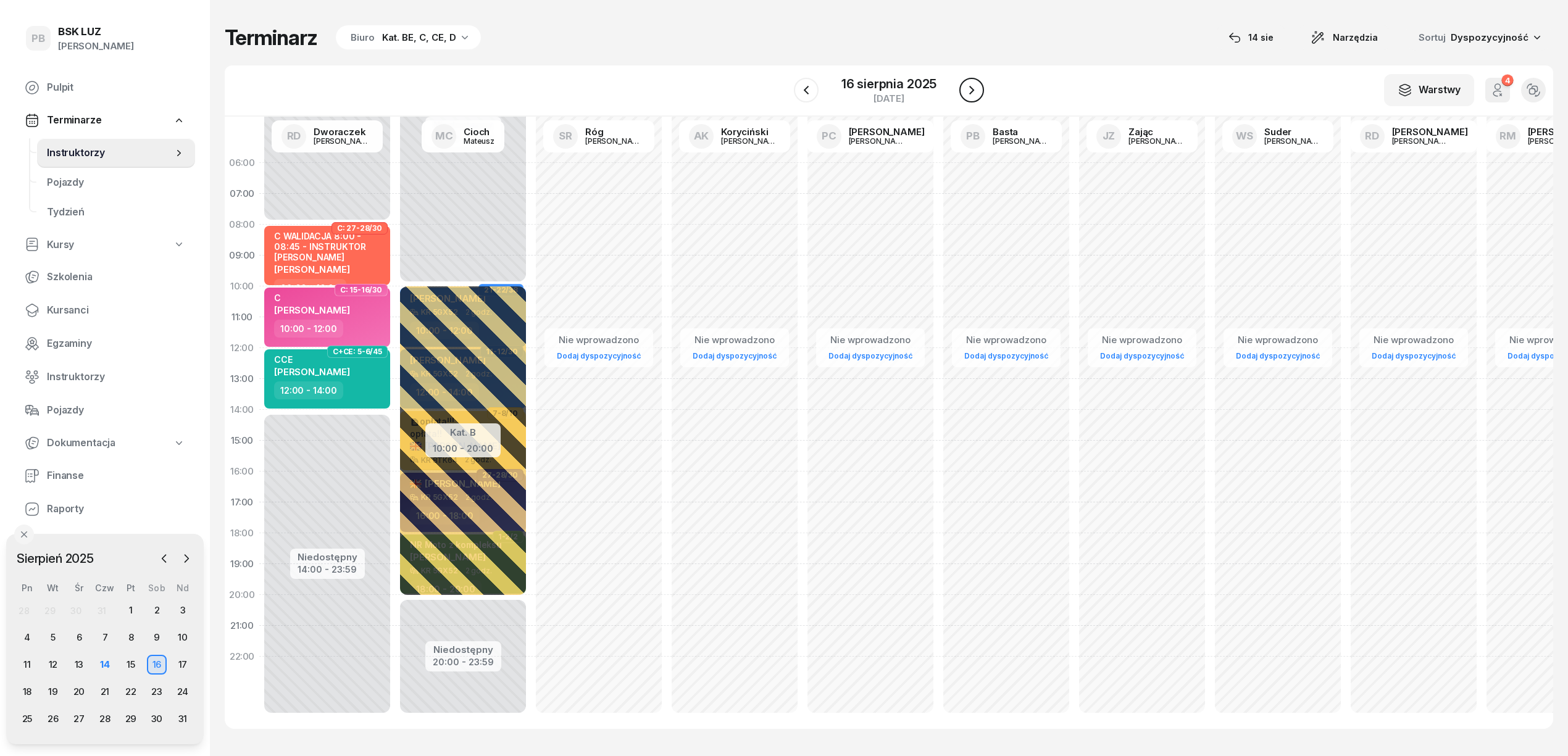
click at [964, 87] on icon "button" at bounding box center [971, 90] width 15 height 15
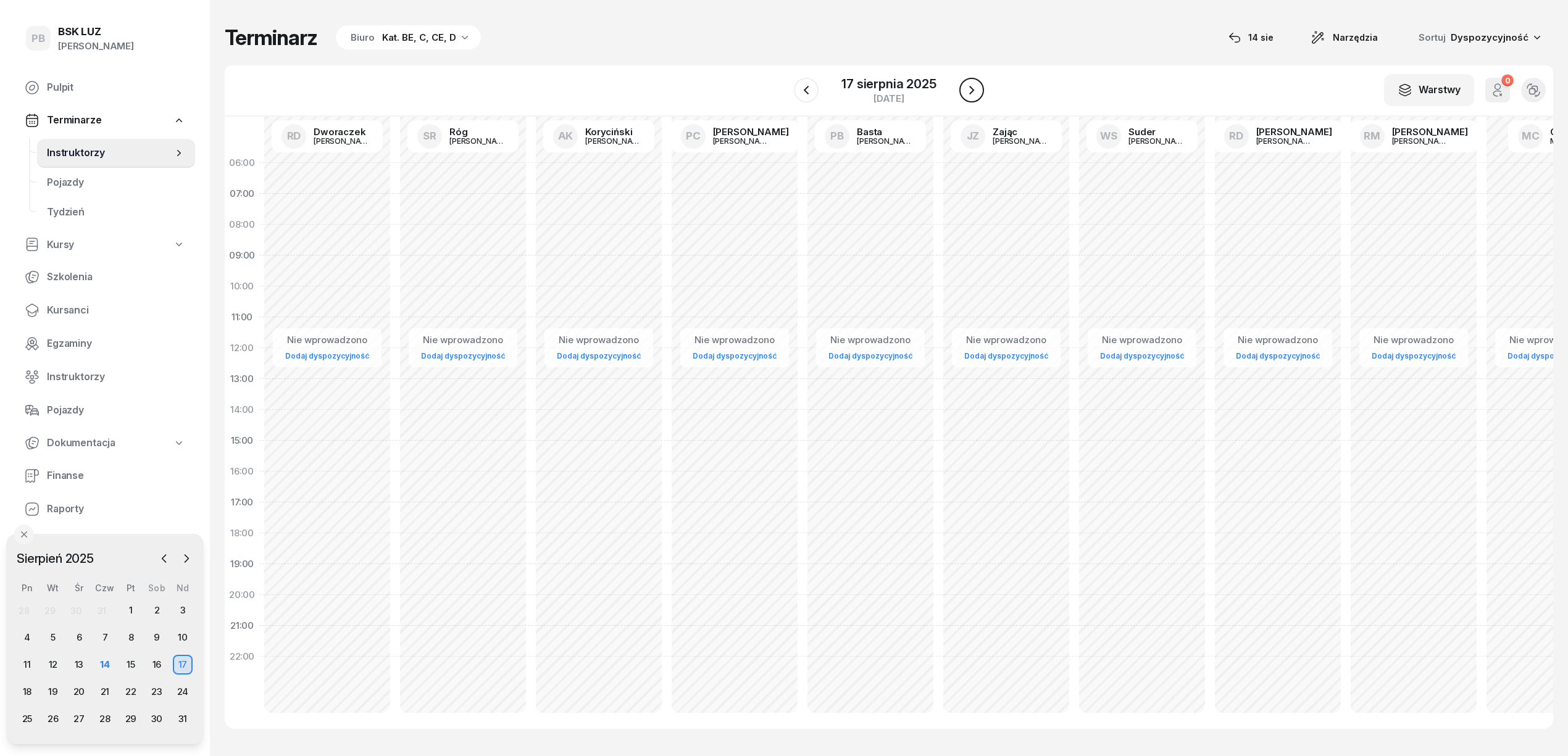
click at [965, 97] on button "button" at bounding box center [971, 90] width 25 height 25
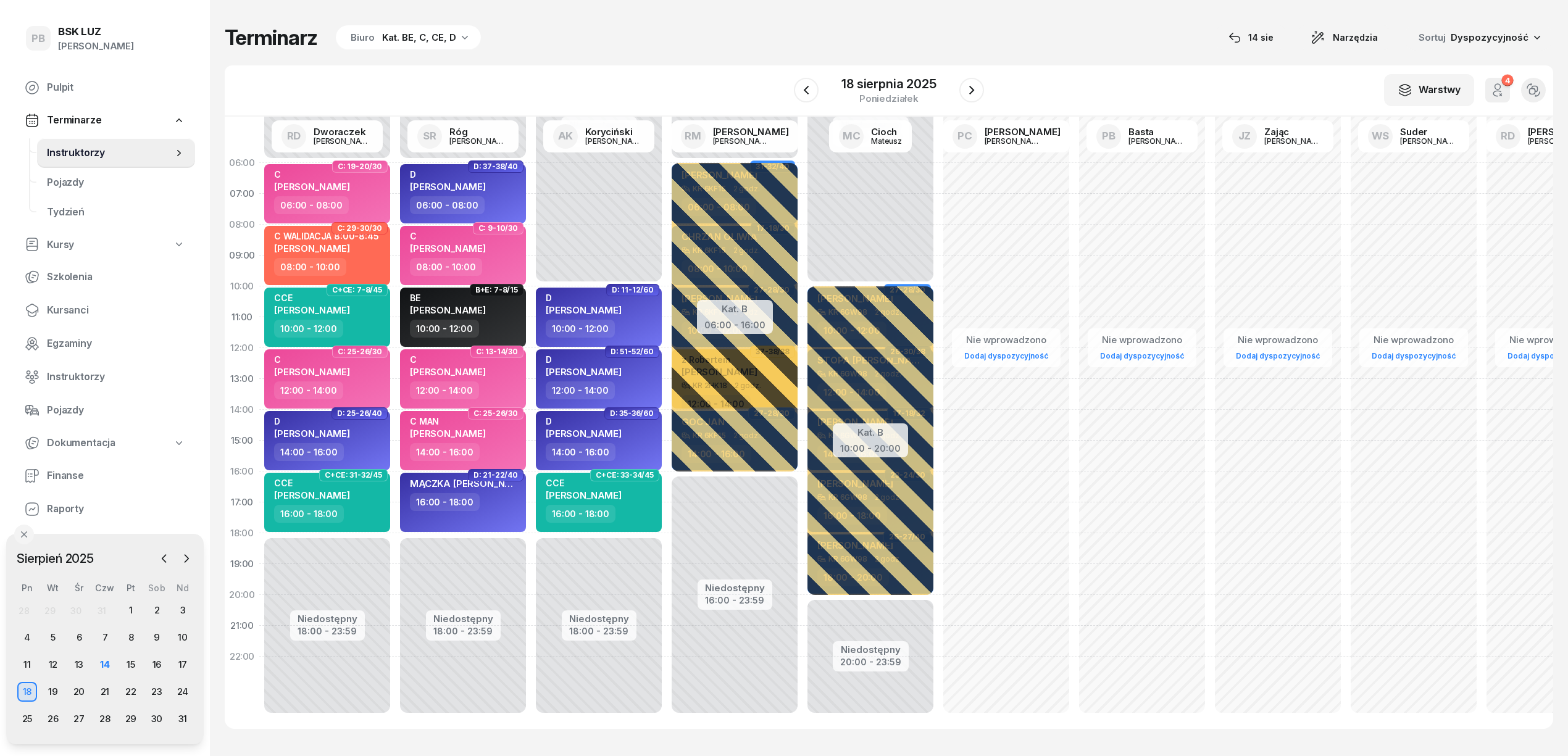
click at [690, 71] on div "W Wybierz AK Koryciński Artur BP Pająk Bogusław DA Arendarczyk Damian DP Pawłow…" at bounding box center [888, 91] width 1328 height 52
click at [694, 74] on div "W Wybierz AK Koryciński Artur BP Pająk Bogusław DA Arendarczyk Damian DP Pawłow…" at bounding box center [888, 91] width 1328 height 52
click at [1030, 46] on div "Terminarz Biuro Kat. BE, C, CE, D [DATE] Narzędzia Sortuj Dyspozycyjność" at bounding box center [888, 38] width 1328 height 26
click at [1052, 39] on div "Terminarz Biuro Kat. BE, C, CE, D [DATE] Narzędzia Sortuj Dyspozycyjność" at bounding box center [888, 38] width 1328 height 26
click at [1122, 24] on div "Terminarz Biuro Kat. BE, C, CE, D 14 sie Narzędzia Sortuj Dyspozycyjność W Wybi…" at bounding box center [888, 377] width 1328 height 753
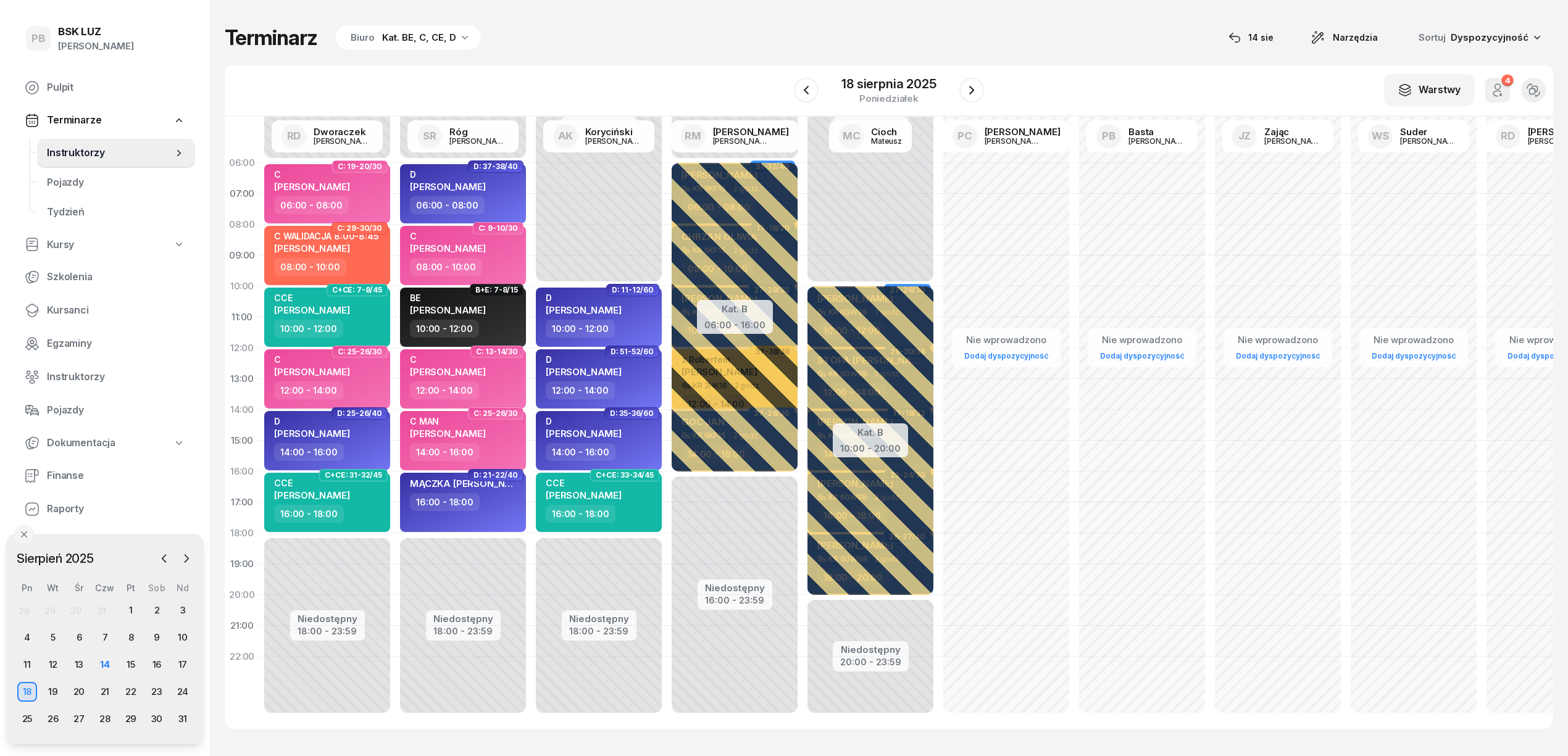
click at [1086, 30] on div "Terminarz Biuro Kat. BE, C, CE, D [DATE] Narzędzia Sortuj Dyspozycyjność" at bounding box center [888, 38] width 1328 height 26
click at [1018, 24] on div "Terminarz Biuro Kat. BE, C, CE, D 14 sie Narzędzia Sortuj Dyspozycyjność W Wybi…" at bounding box center [888, 377] width 1328 height 753
click at [1028, 22] on div "Terminarz Biuro Kat. BE, C, CE, D 14 sie Narzędzia Sortuj Dyspozycyjność W Wybi…" at bounding box center [888, 377] width 1328 height 753
click at [724, 72] on div "W Wybierz AK Koryciński Artur BP Pająk Bogusław DA Arendarczyk Damian DP Pawłow…" at bounding box center [888, 91] width 1328 height 52
click at [646, 48] on div "Terminarz Biuro Kat. BE, C, CE, D [DATE] Narzędzia Sortuj Dyspozycyjność" at bounding box center [888, 38] width 1328 height 26
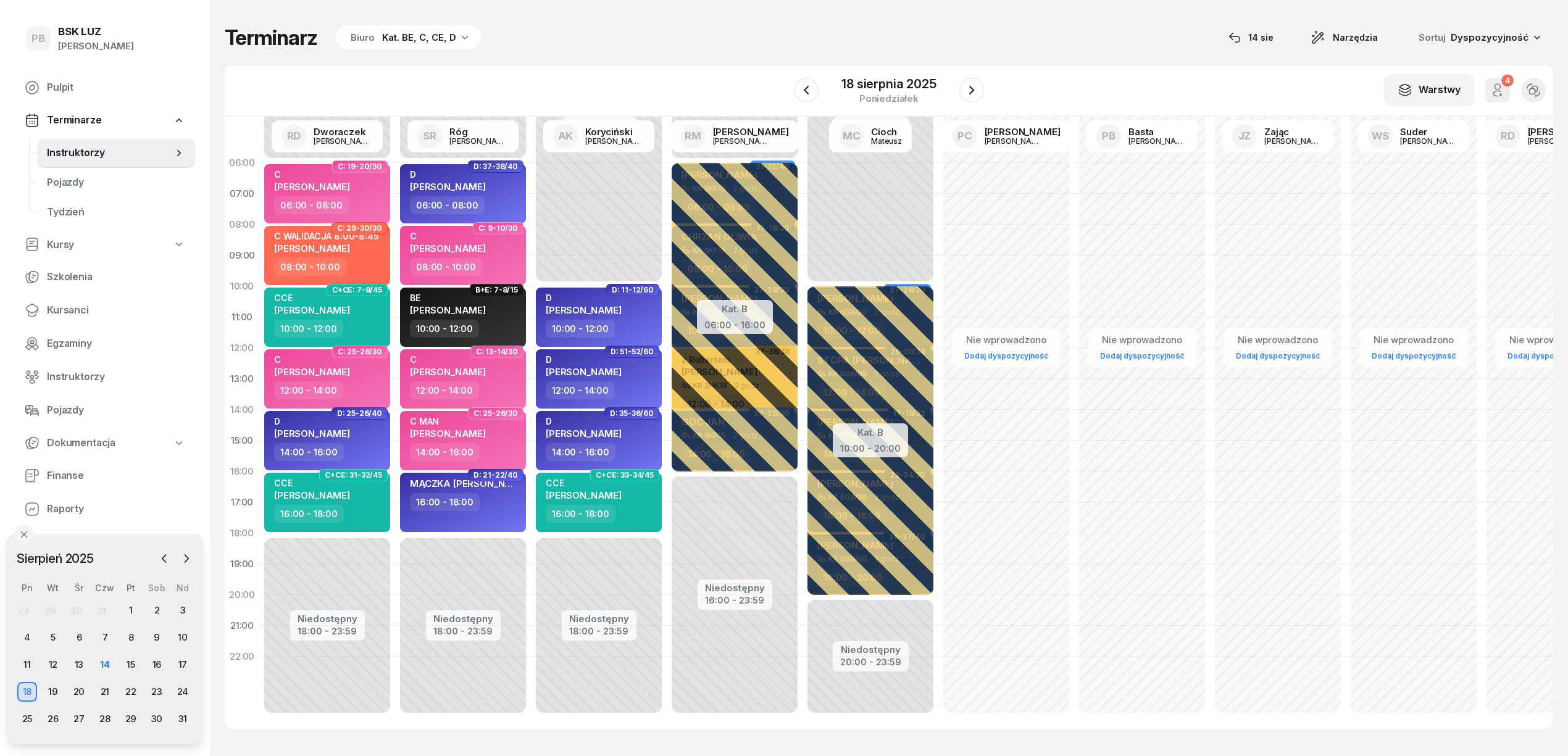
click at [690, 29] on div "Terminarz Biuro Kat. BE, C, CE, D [DATE] Narzędzia Sortuj Dyspozycyjność" at bounding box center [888, 38] width 1328 height 26
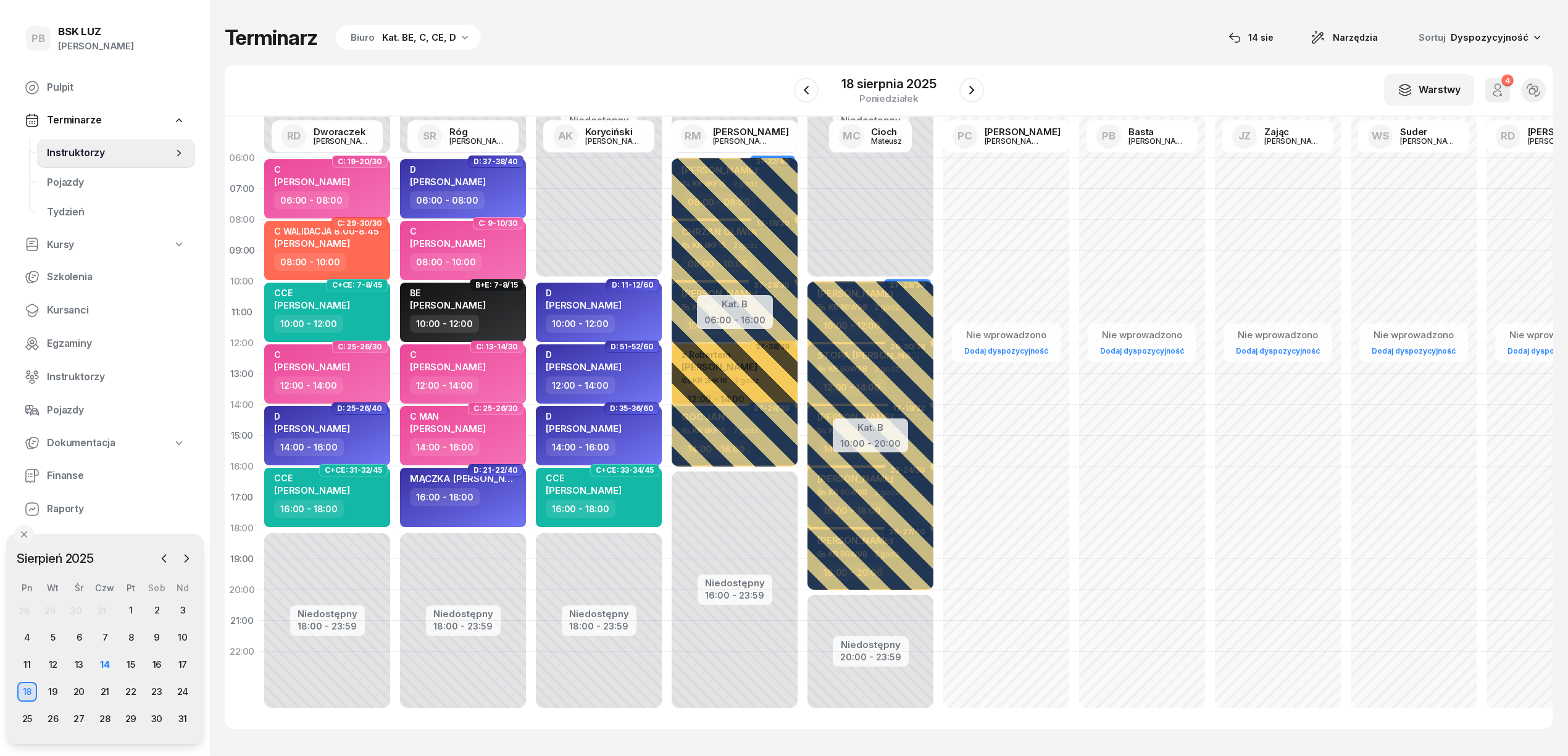
scroll to position [17, 0]
click at [653, 43] on div "Terminarz Biuro Kat. BE, C, CE, D [DATE] Narzędzia Sortuj Dyspozycyjność" at bounding box center [888, 38] width 1328 height 26
click at [694, 57] on div "Terminarz Biuro Kat. BE, C, CE, D 14 sie Narzędzia Sortuj Dyspozycyjność W Wybi…" at bounding box center [888, 377] width 1328 height 753
click at [1060, 34] on div "Terminarz Biuro Kat. BE, C, CE, D [DATE] Narzędzia Sortuj Dyspozycyjność" at bounding box center [888, 38] width 1328 height 26
click at [826, 48] on div "Terminarz Biuro Kat. BE, C, CE, D [DATE] Narzędzia Sortuj Dyspozycyjność" at bounding box center [888, 38] width 1328 height 26
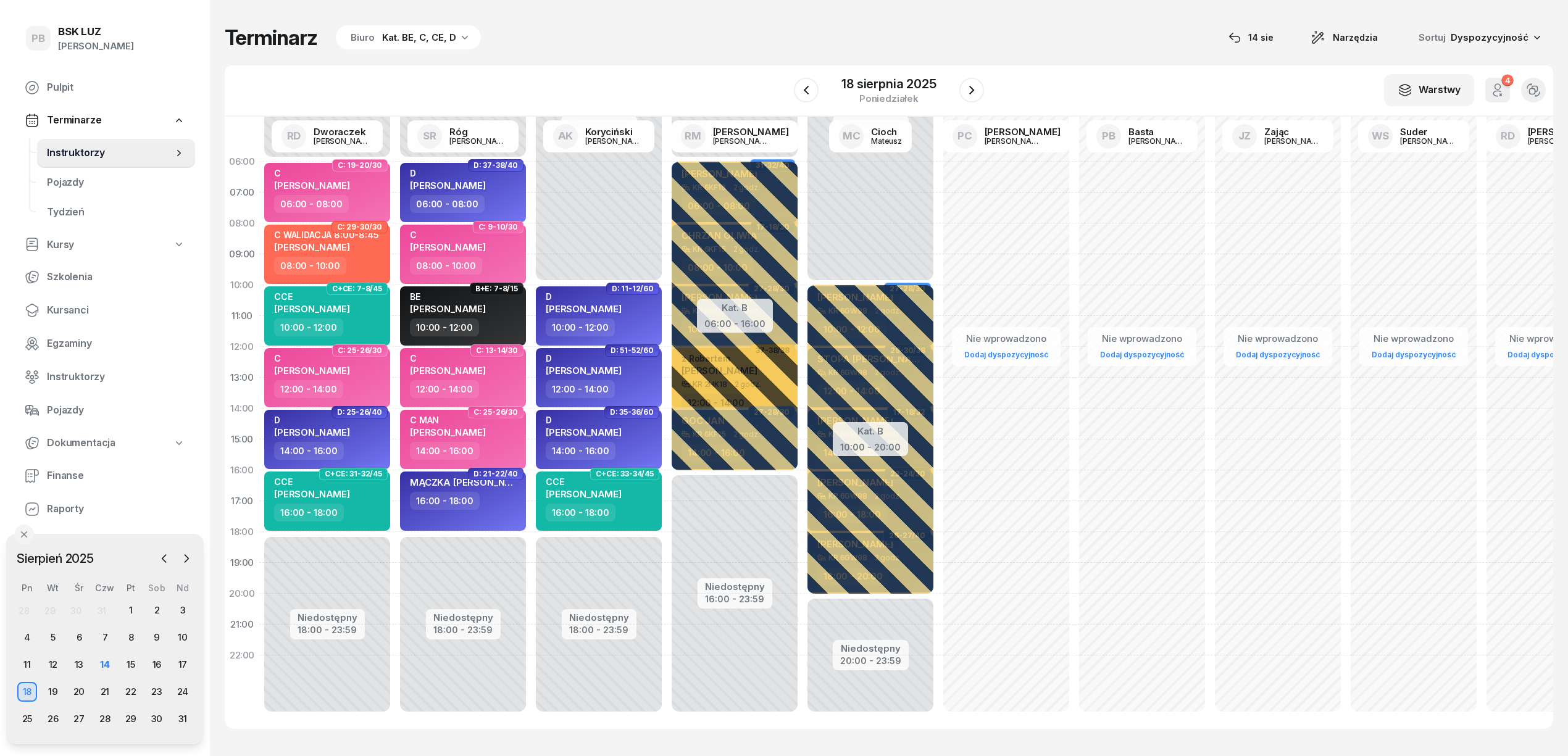
scroll to position [0, 0]
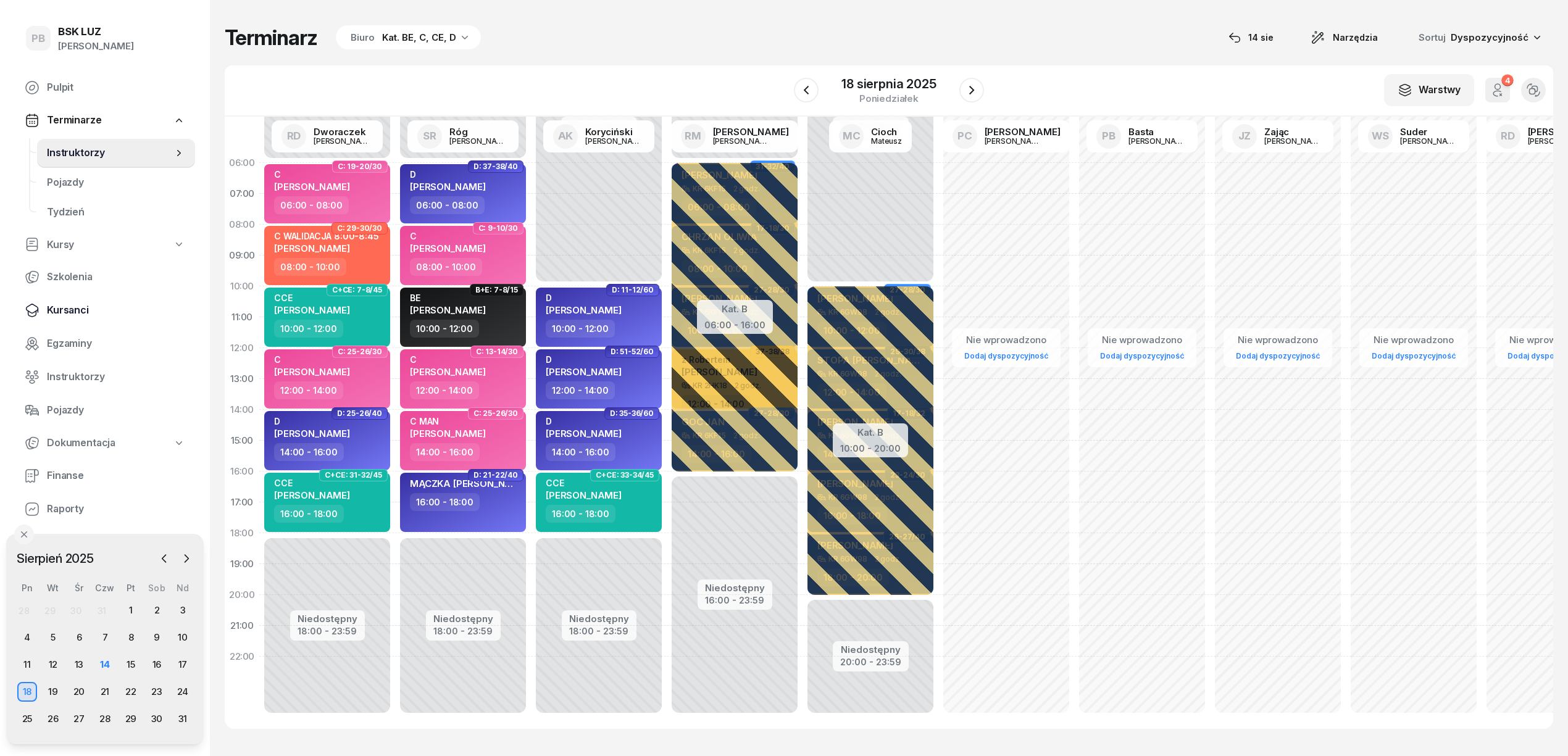
click at [80, 309] on span "Kursanci" at bounding box center [116, 310] width 138 height 16
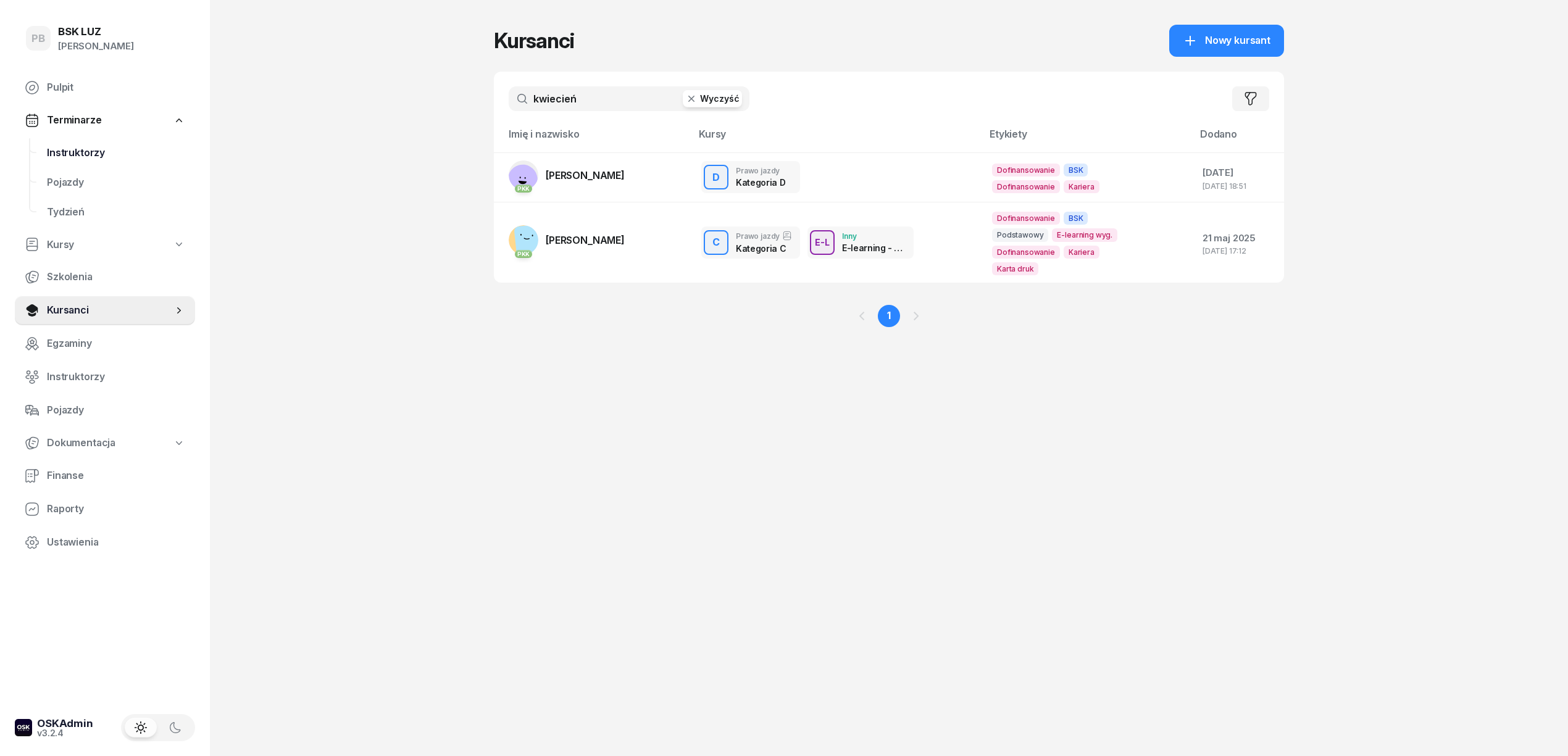
click at [65, 152] on span "Instruktorzy" at bounding box center [116, 153] width 138 height 16
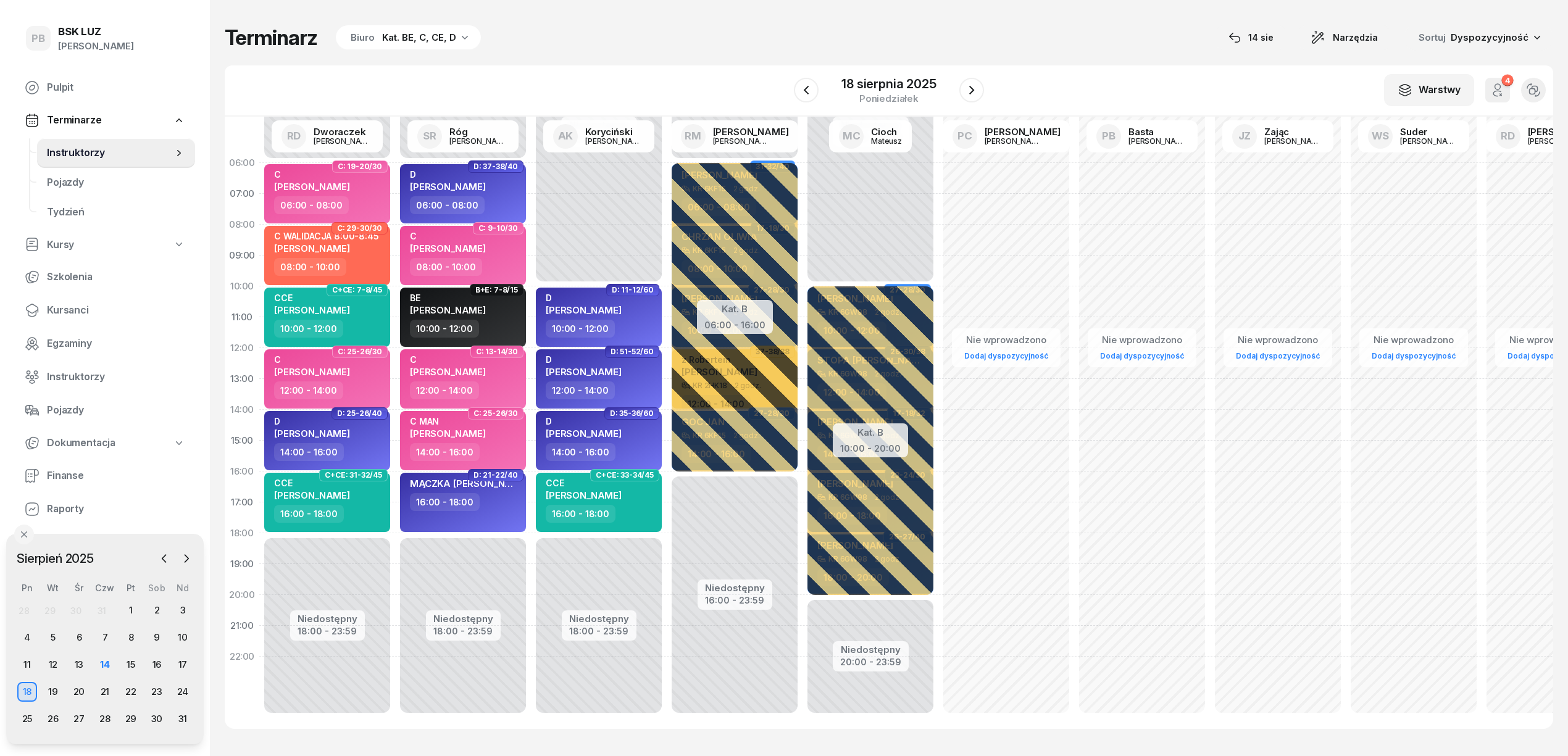
click at [412, 45] on div "Biuro Kat. BE, C, CE, D" at bounding box center [409, 38] width 145 height 25
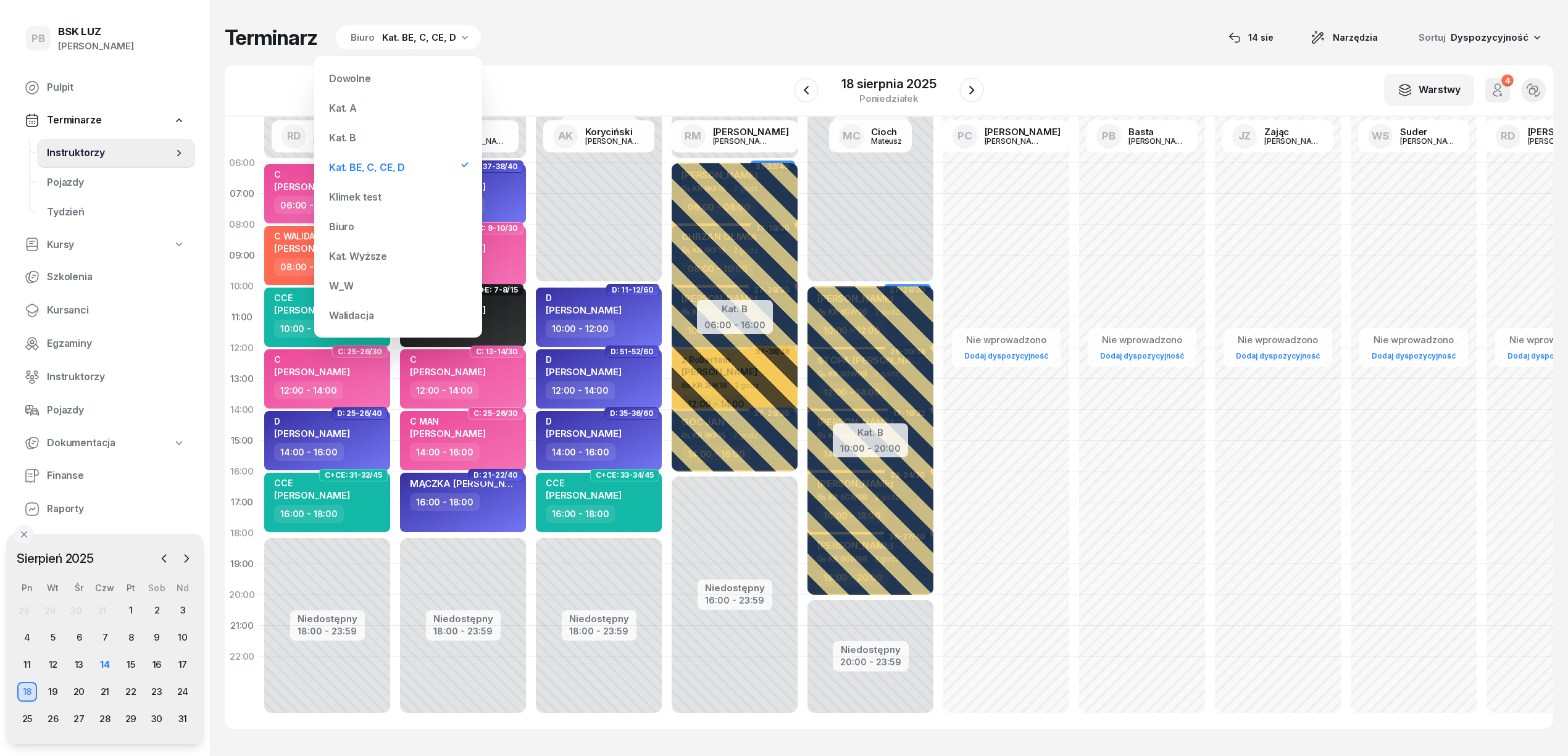
click at [374, 109] on div "Kat. A" at bounding box center [398, 108] width 148 height 25
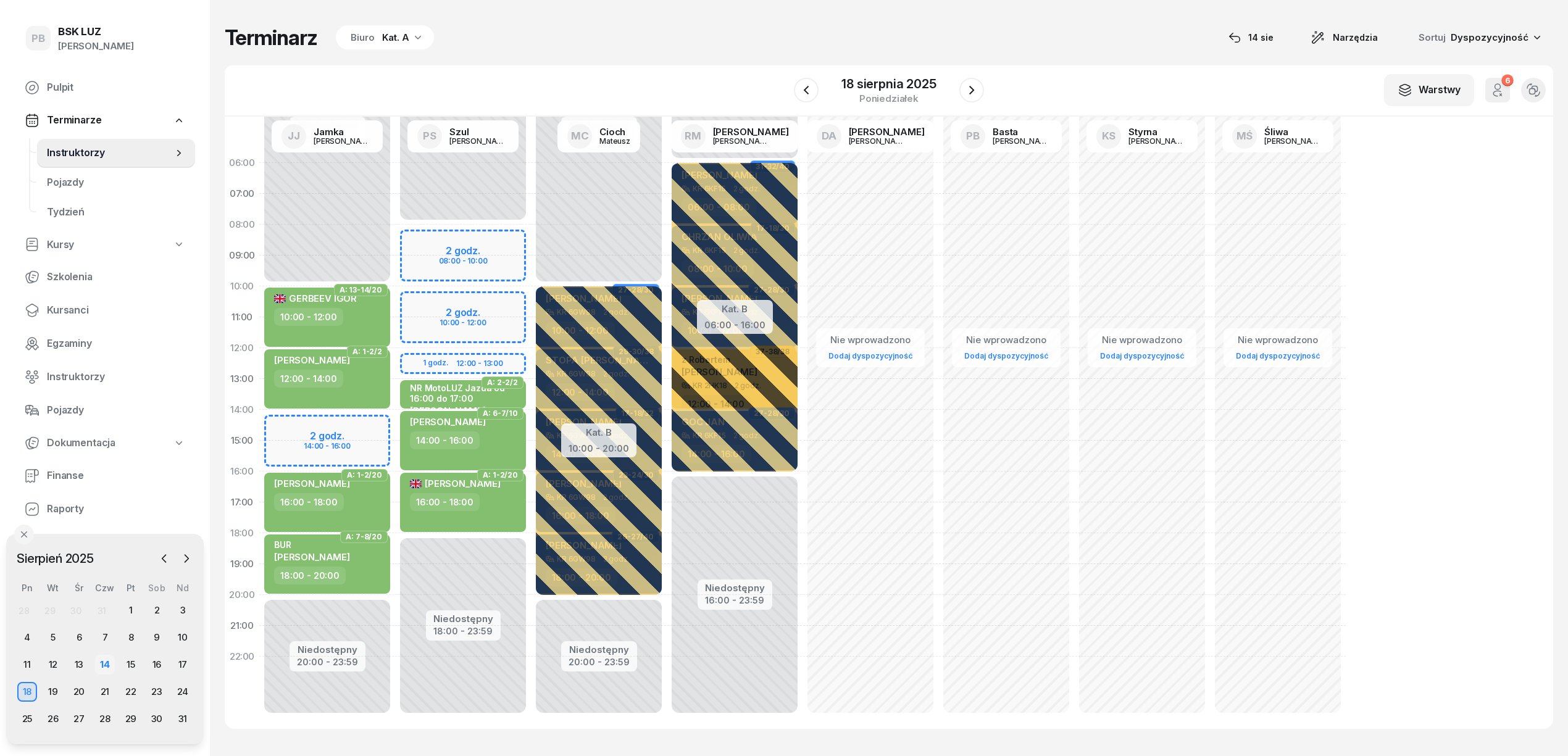
click at [109, 666] on div "14" at bounding box center [104, 664] width 20 height 20
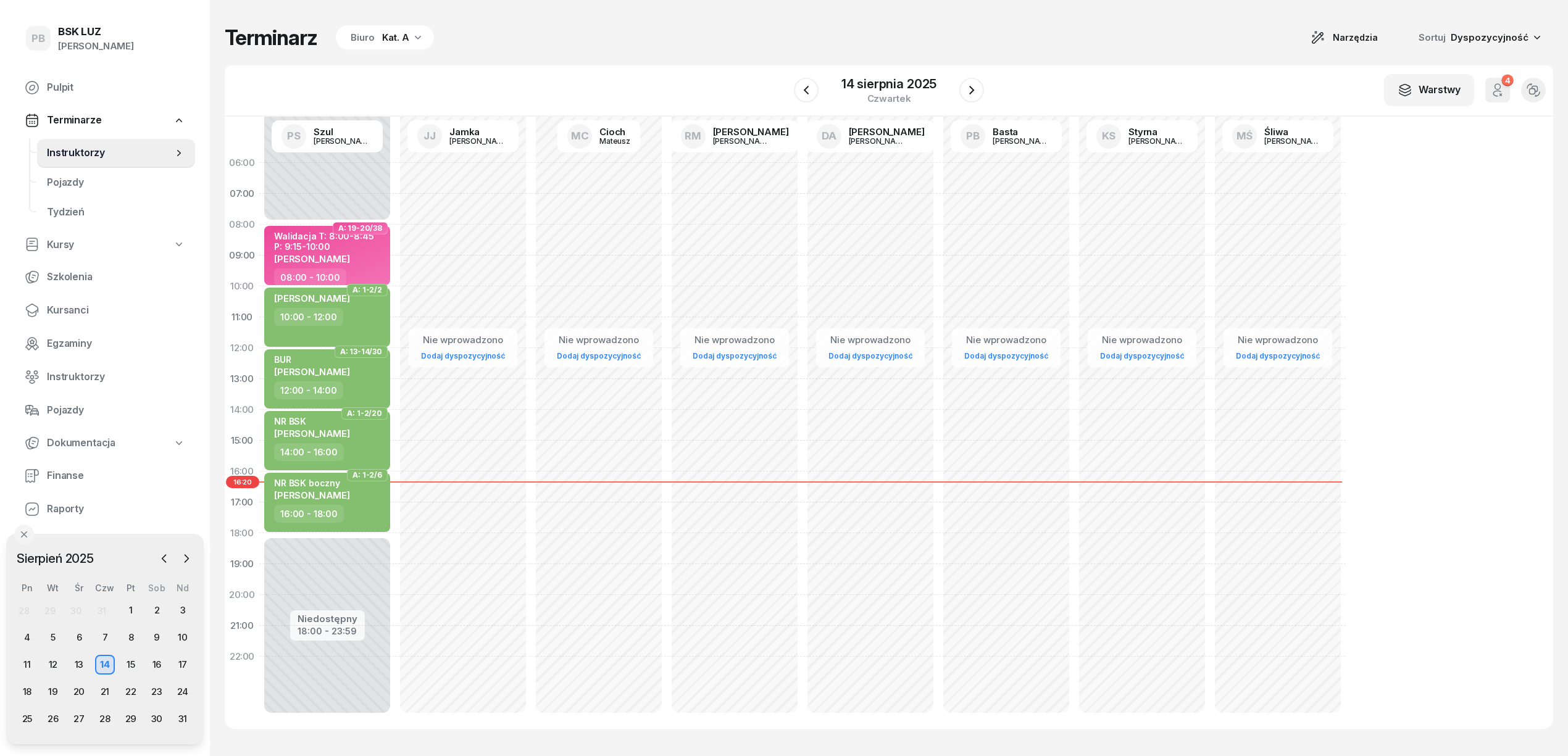
click at [619, 28] on div "Terminarz Biuro Kat. A Narzędzia Sortuj Dyspozycyjność" at bounding box center [888, 38] width 1328 height 26
click at [394, 47] on div "Biuro Kat. A" at bounding box center [385, 38] width 98 height 25
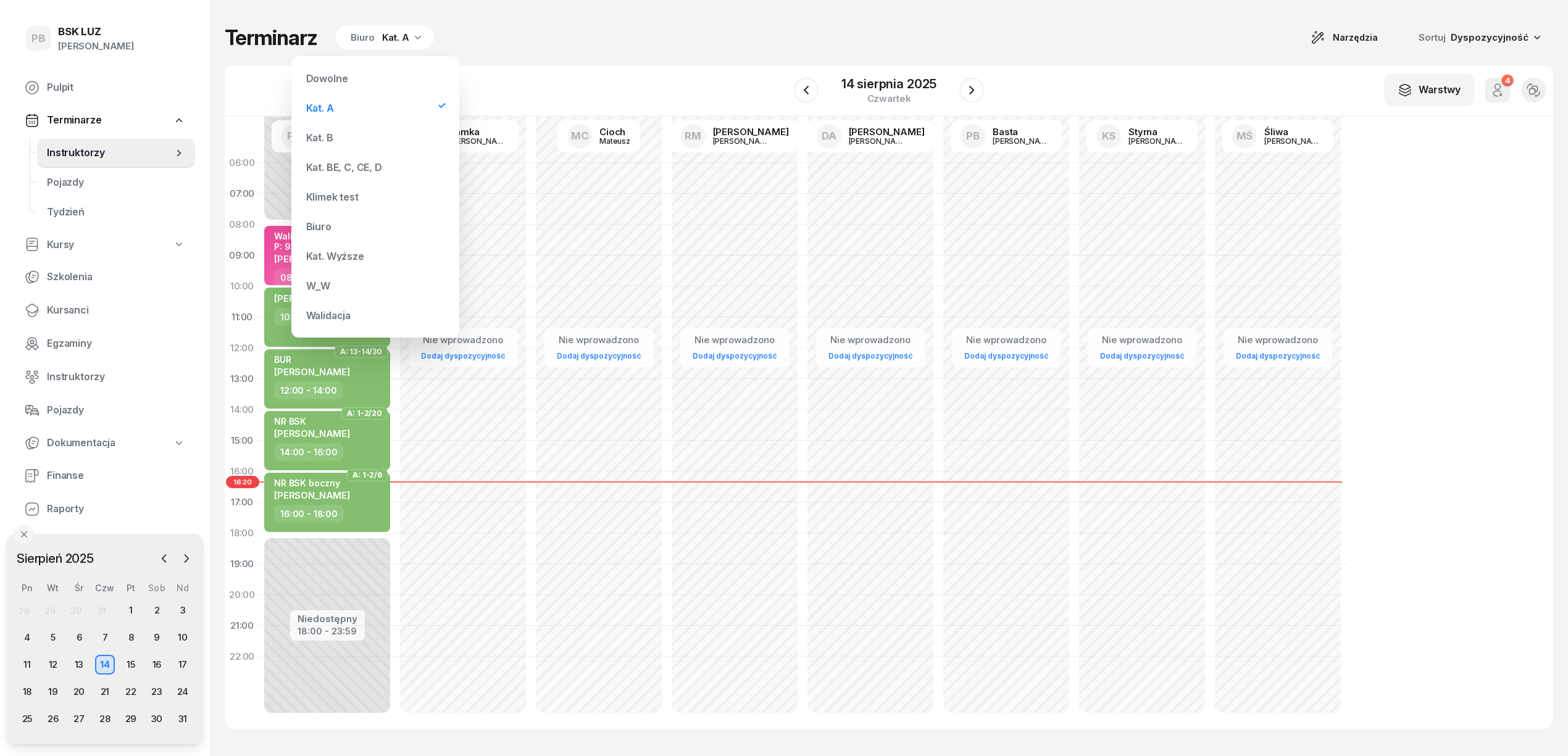
click at [335, 171] on div "Kat. BE, C, CE, D" at bounding box center [344, 167] width 76 height 10
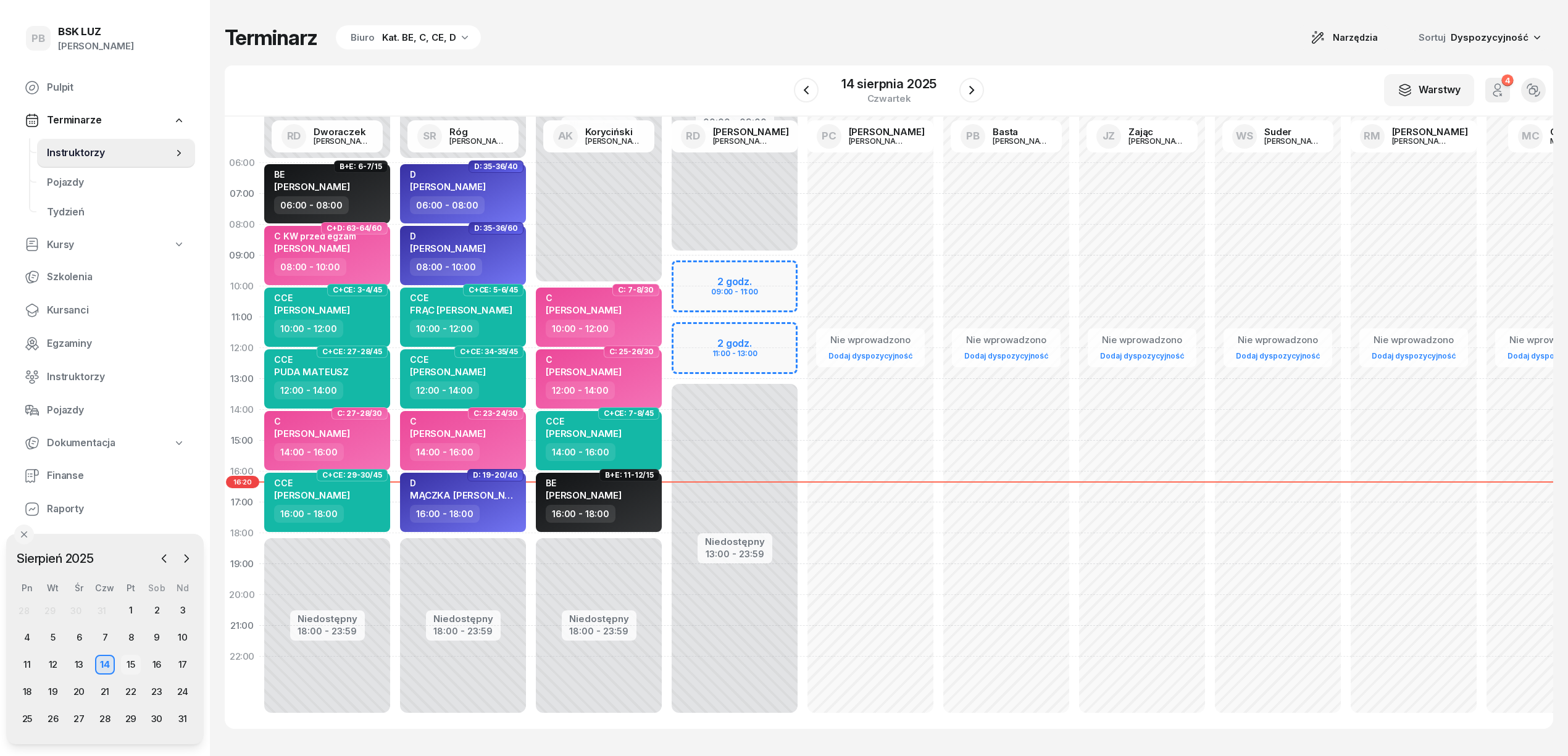
click at [127, 659] on div "15" at bounding box center [130, 664] width 20 height 20
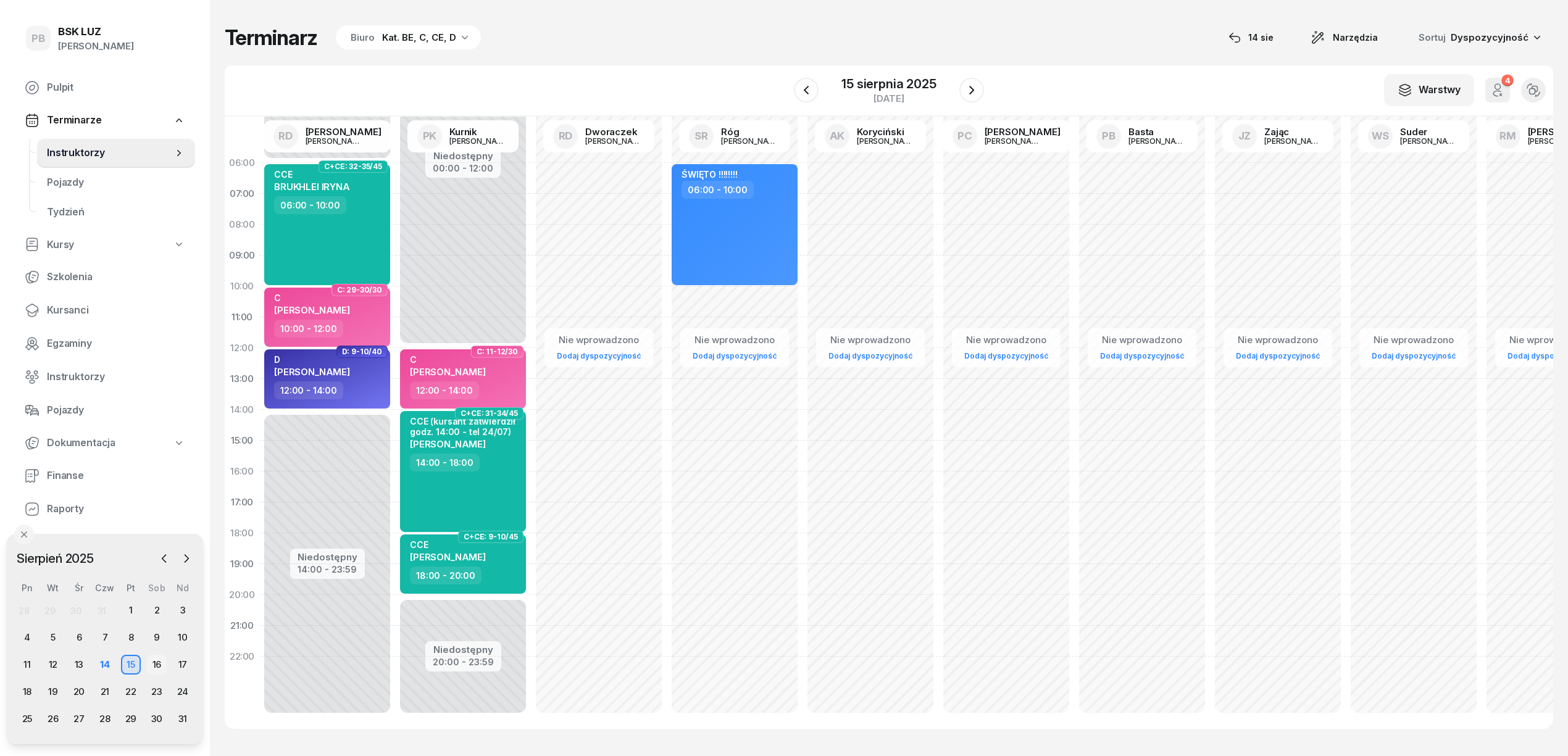
click at [155, 668] on div "16" at bounding box center [157, 664] width 20 height 20
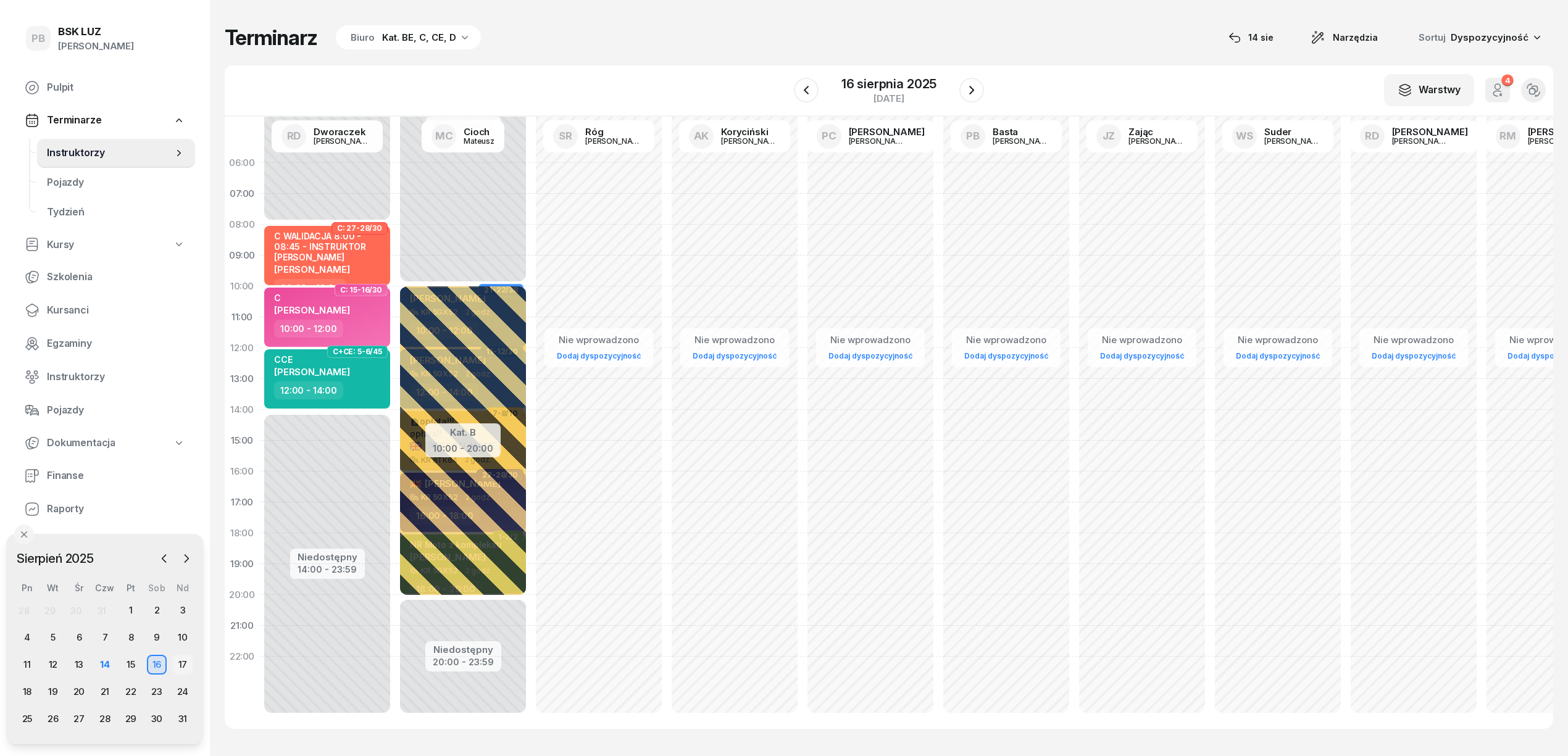
click at [179, 663] on div "17" at bounding box center [183, 664] width 20 height 20
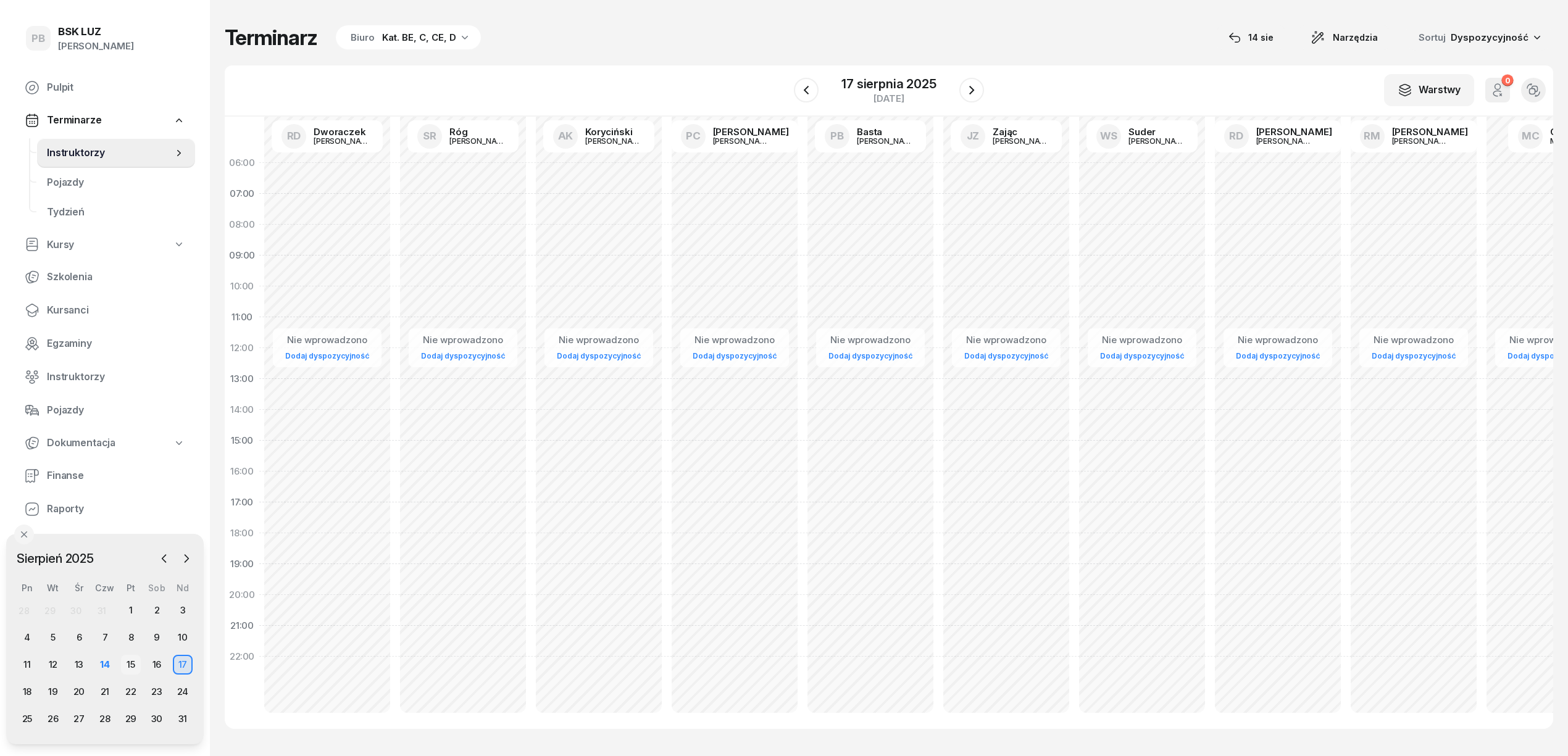
click at [132, 664] on div "15" at bounding box center [130, 664] width 20 height 20
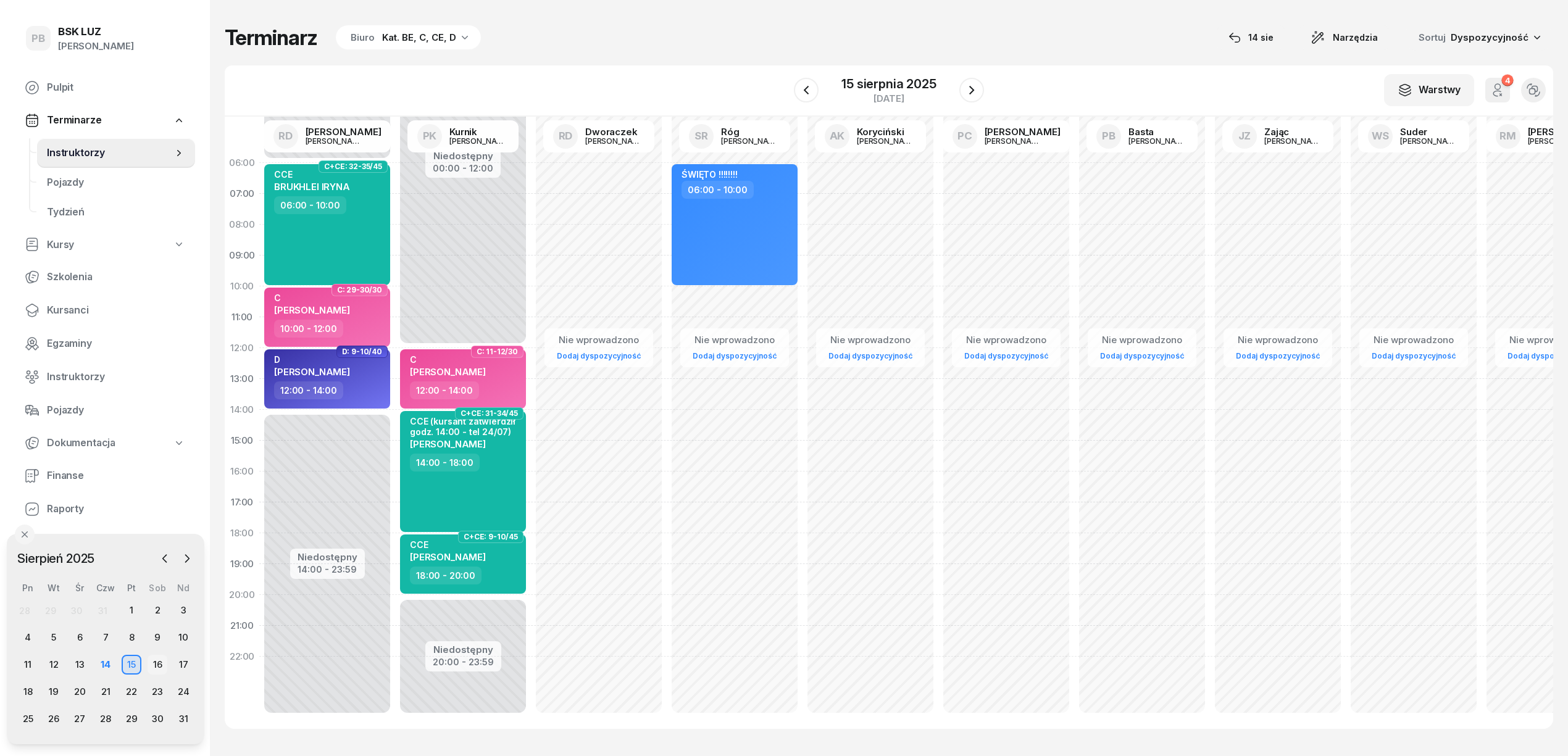
click at [155, 663] on div "16" at bounding box center [157, 664] width 20 height 20
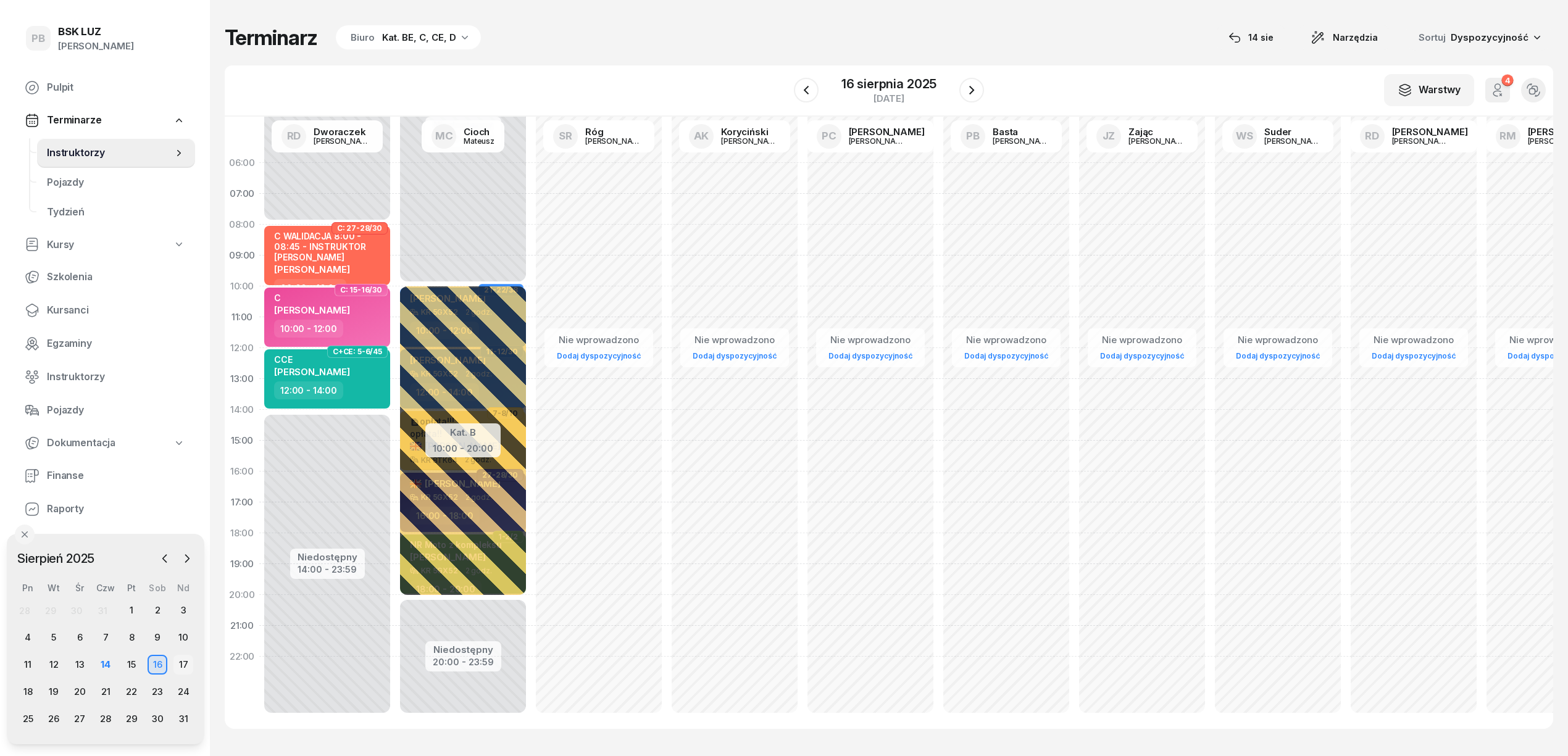
click at [179, 661] on div "17" at bounding box center [183, 664] width 20 height 20
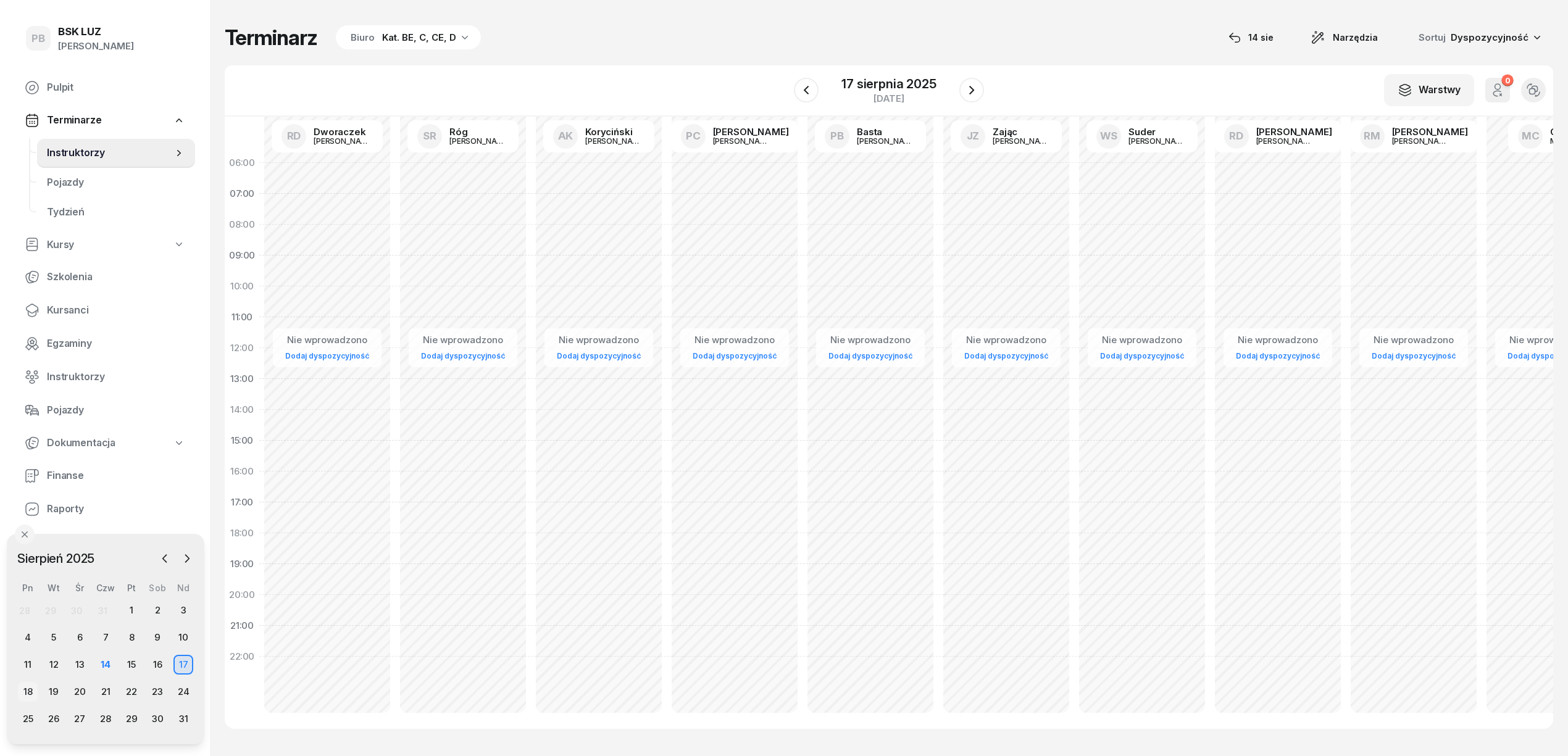
click at [28, 690] on div "18" at bounding box center [27, 692] width 20 height 20
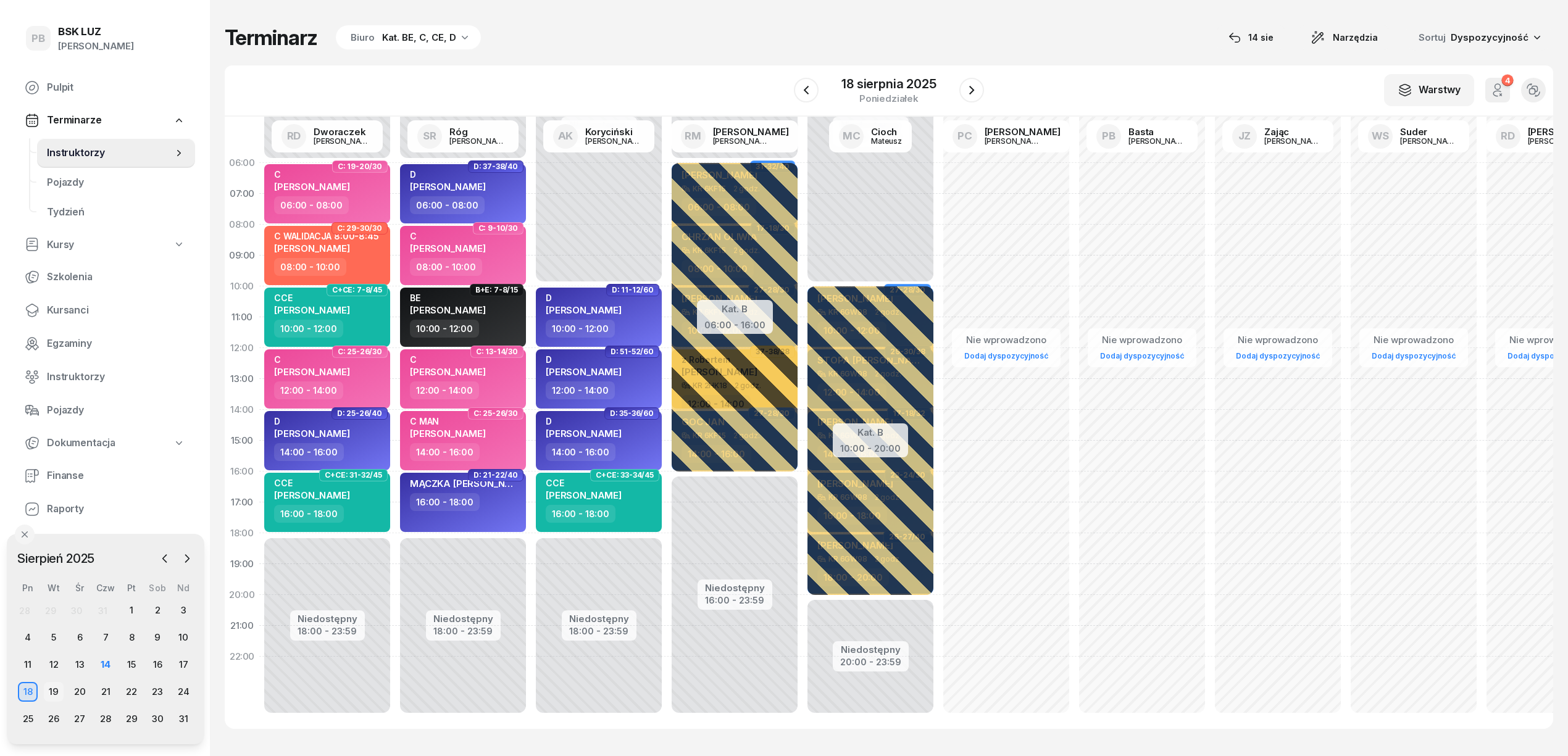
click at [54, 690] on div "19" at bounding box center [53, 692] width 20 height 20
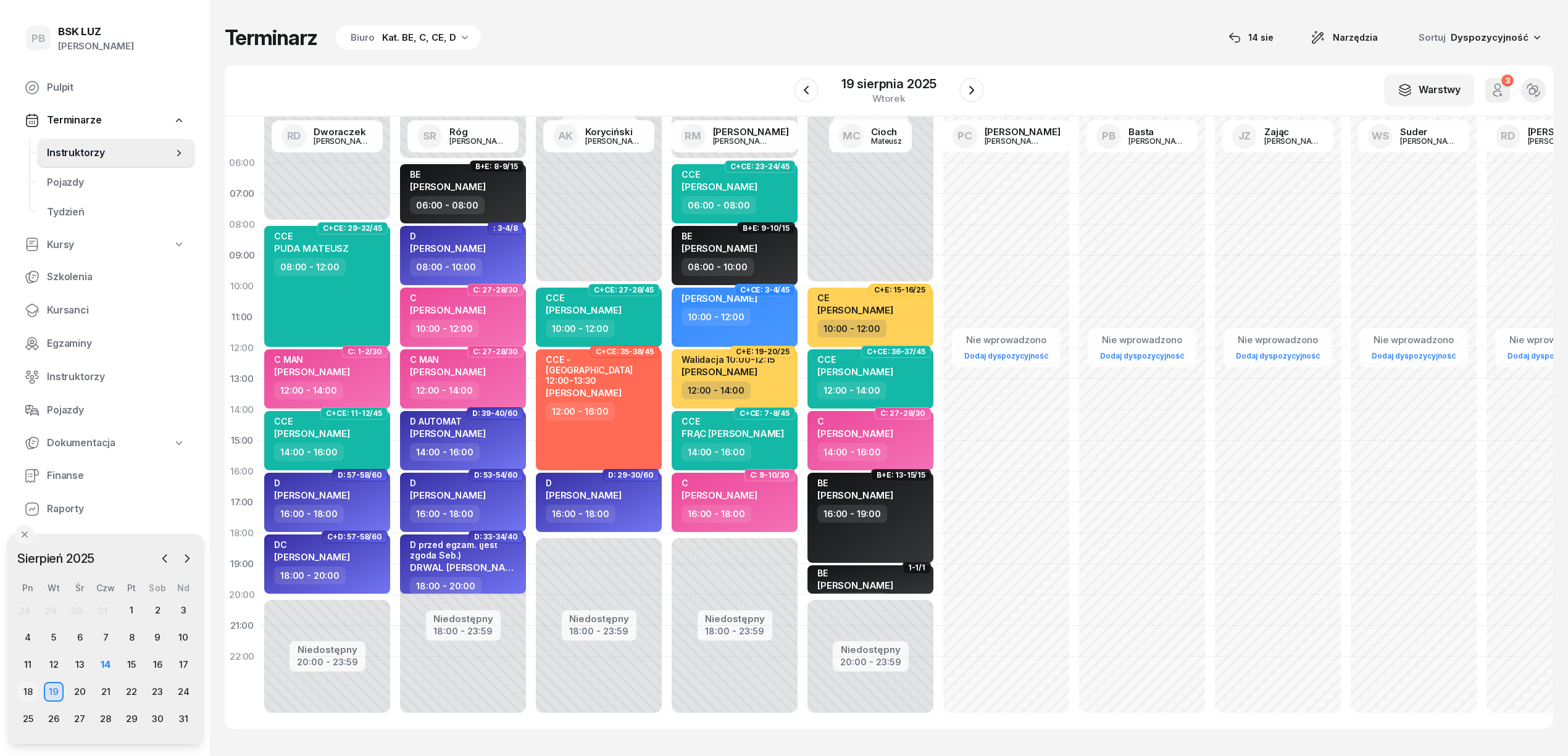
click at [32, 689] on div "18" at bounding box center [27, 692] width 20 height 20
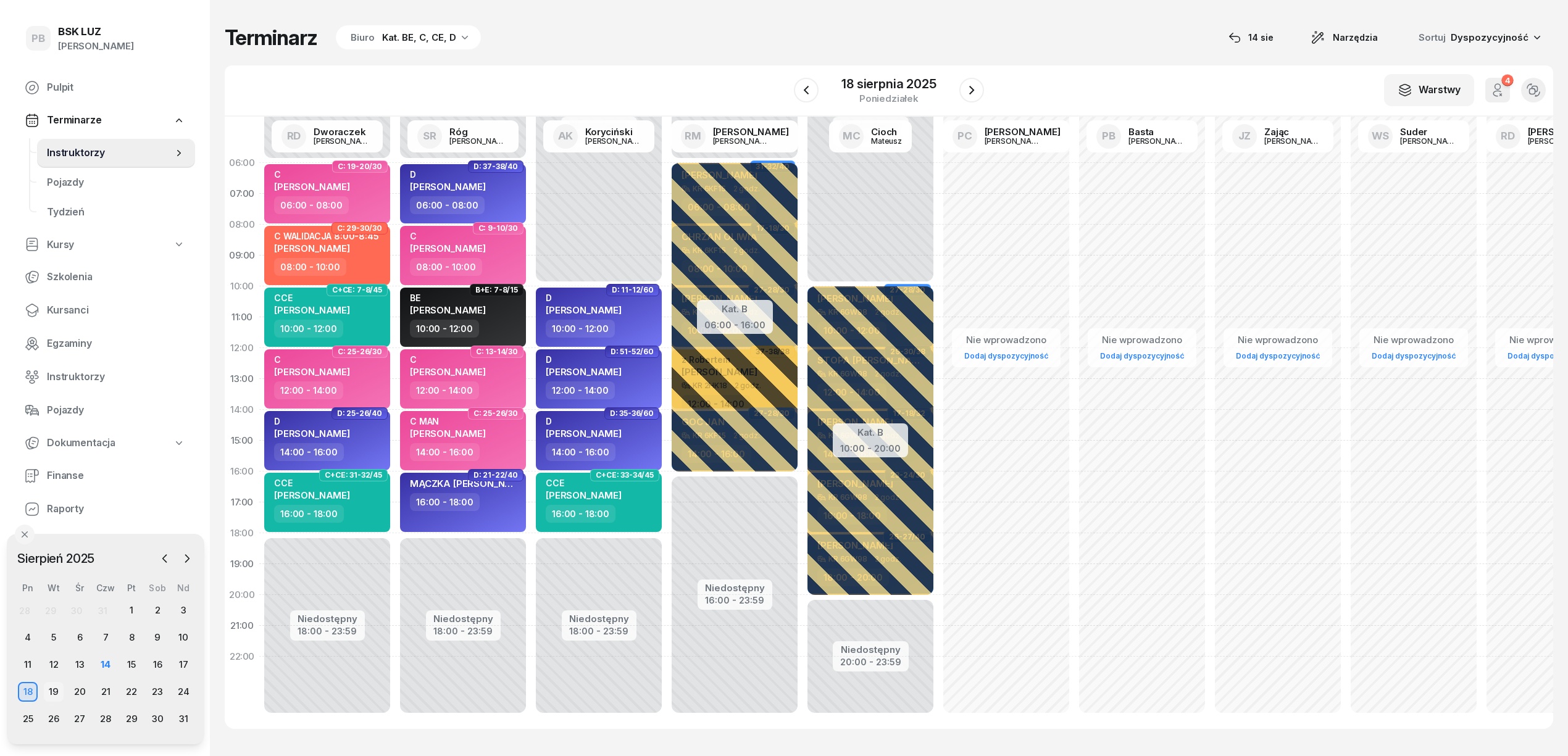
click at [54, 695] on div "19" at bounding box center [53, 692] width 20 height 20
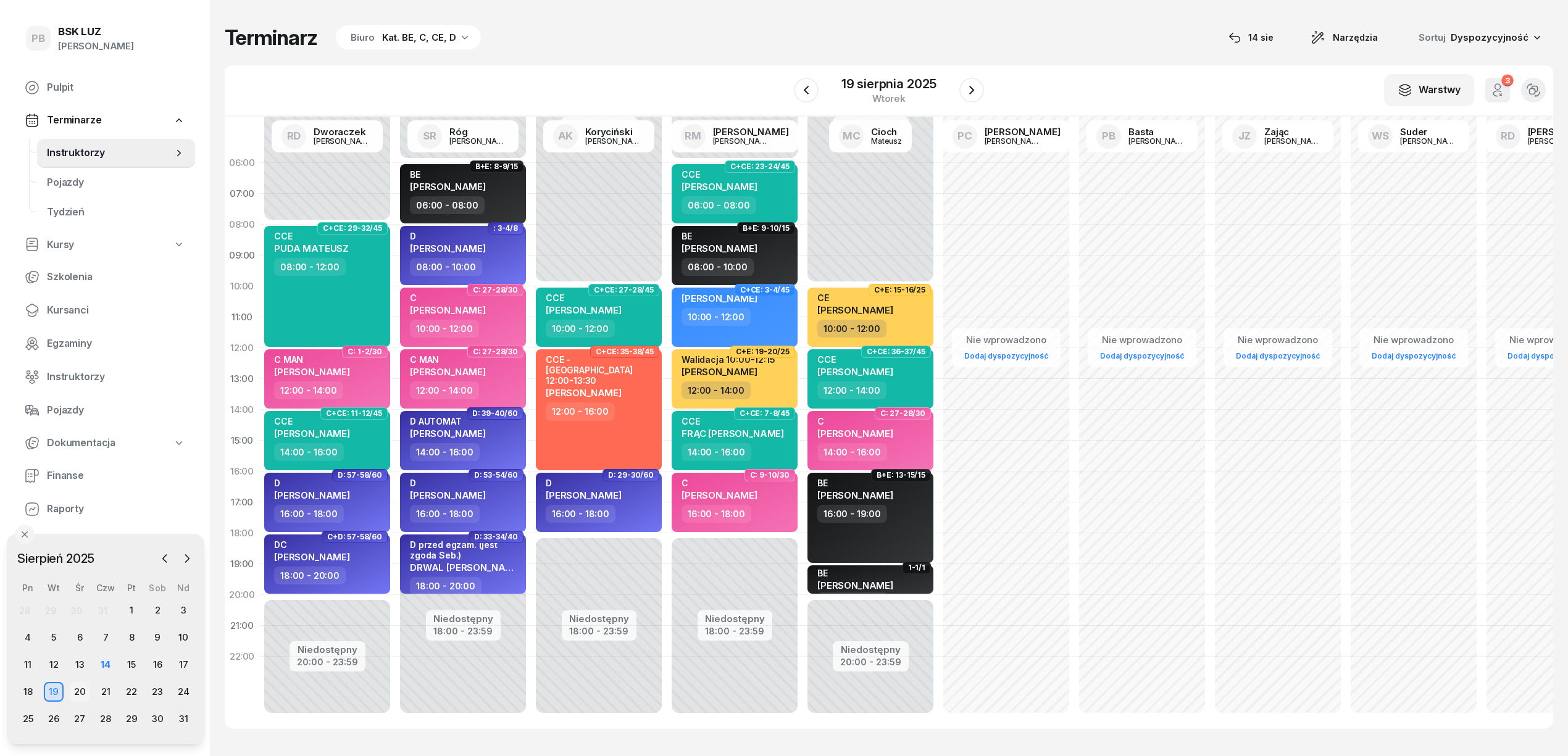
click at [79, 690] on div "20" at bounding box center [80, 692] width 20 height 20
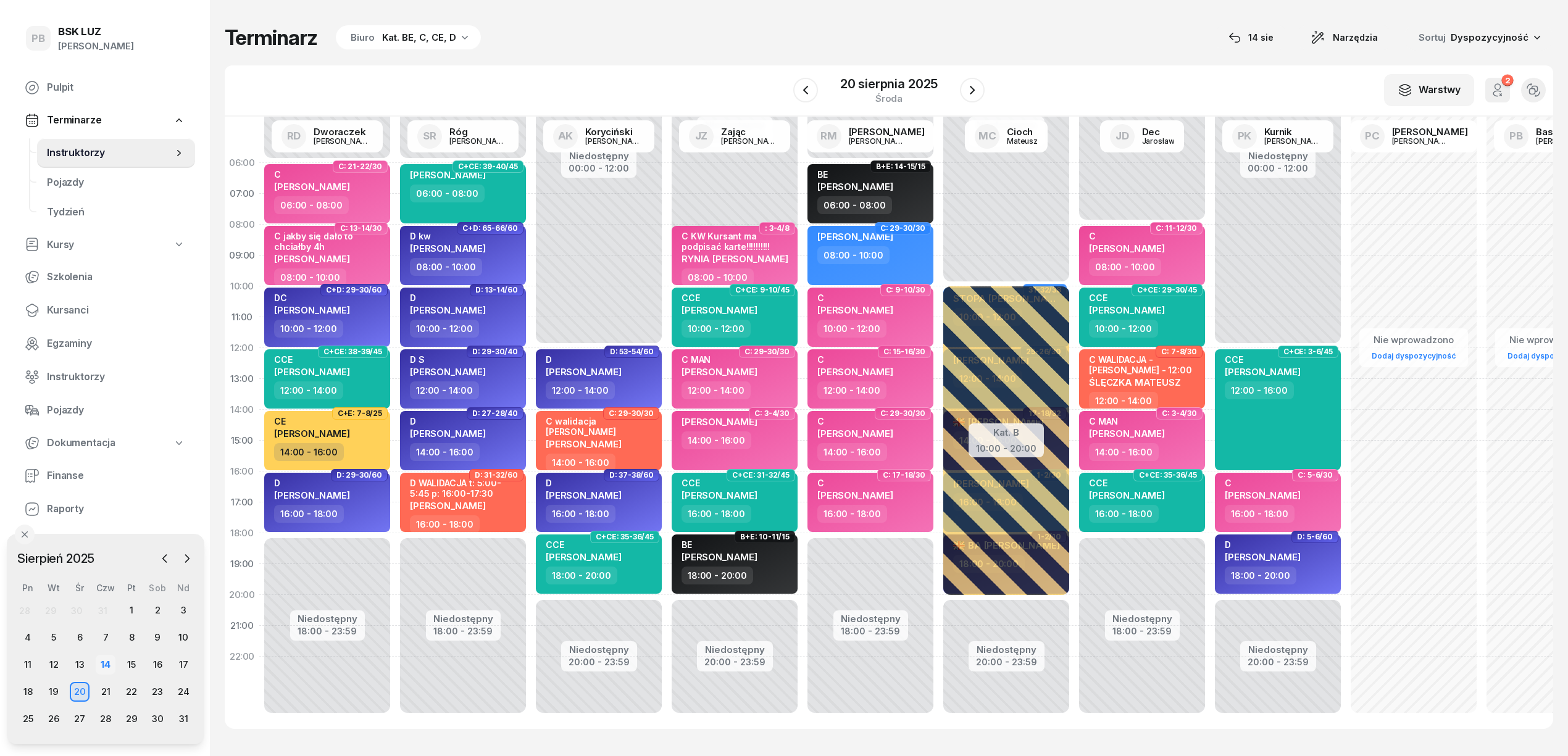
click at [105, 664] on div "14" at bounding box center [105, 664] width 20 height 20
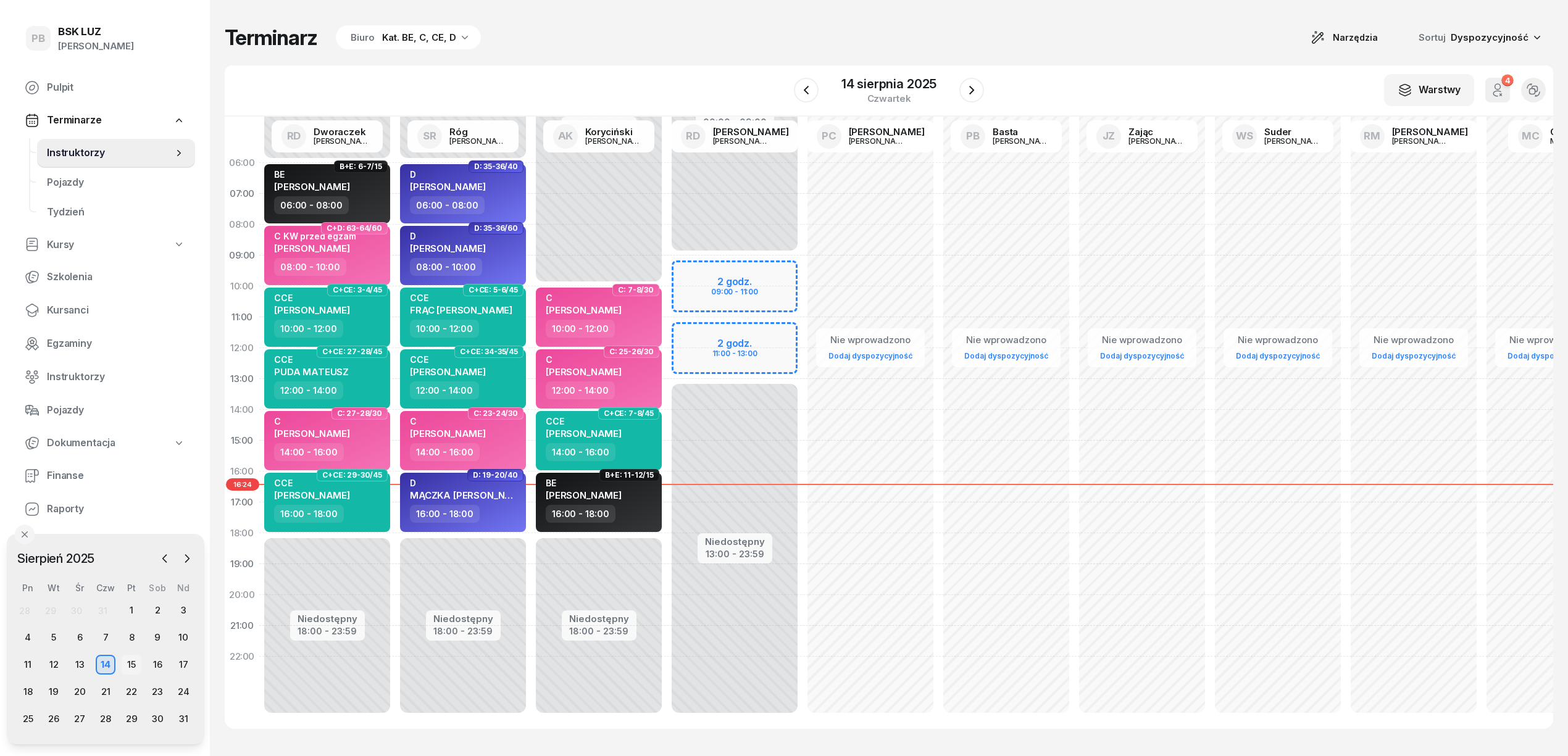
click at [134, 660] on div "15" at bounding box center [131, 664] width 20 height 20
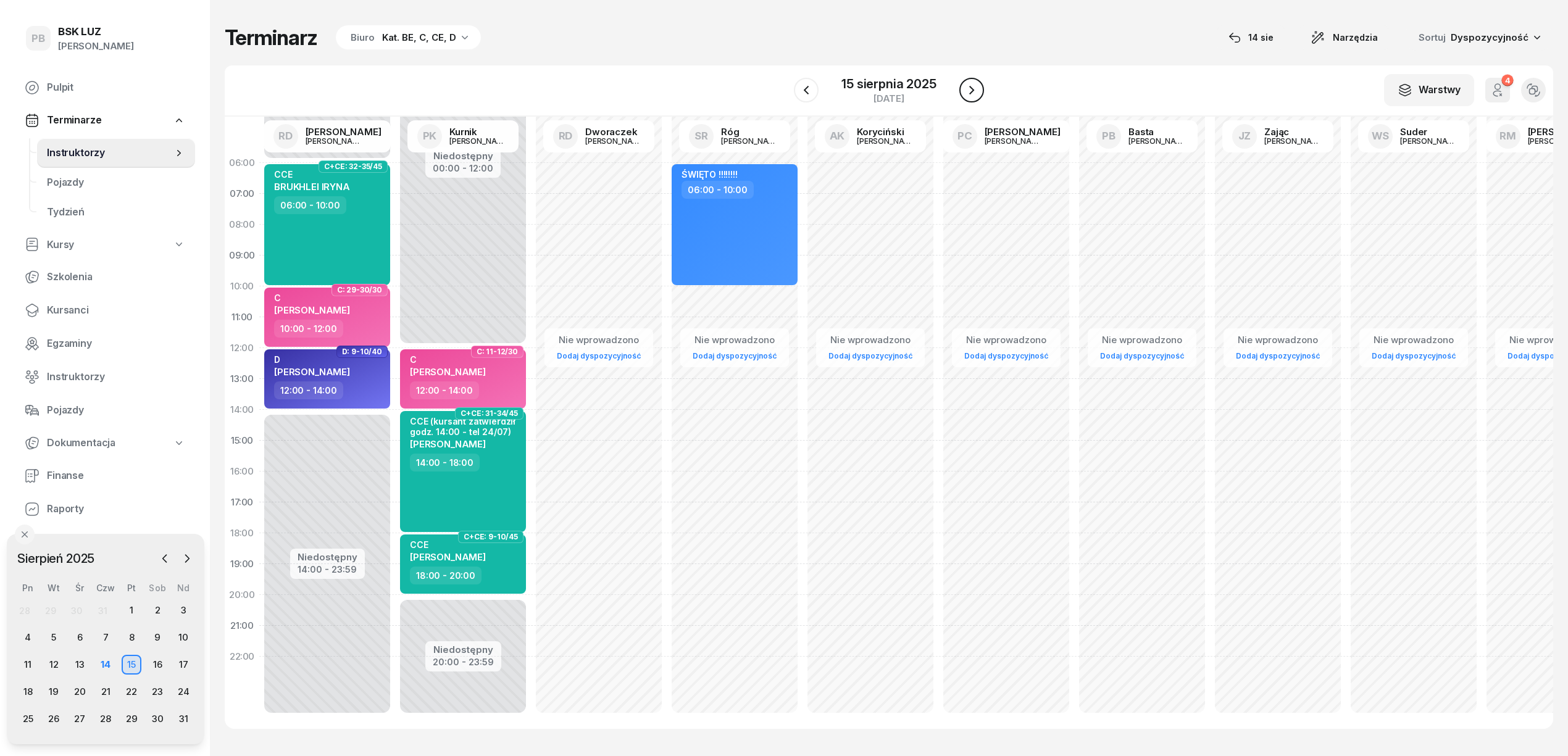
click at [981, 94] on button "button" at bounding box center [971, 90] width 25 height 25
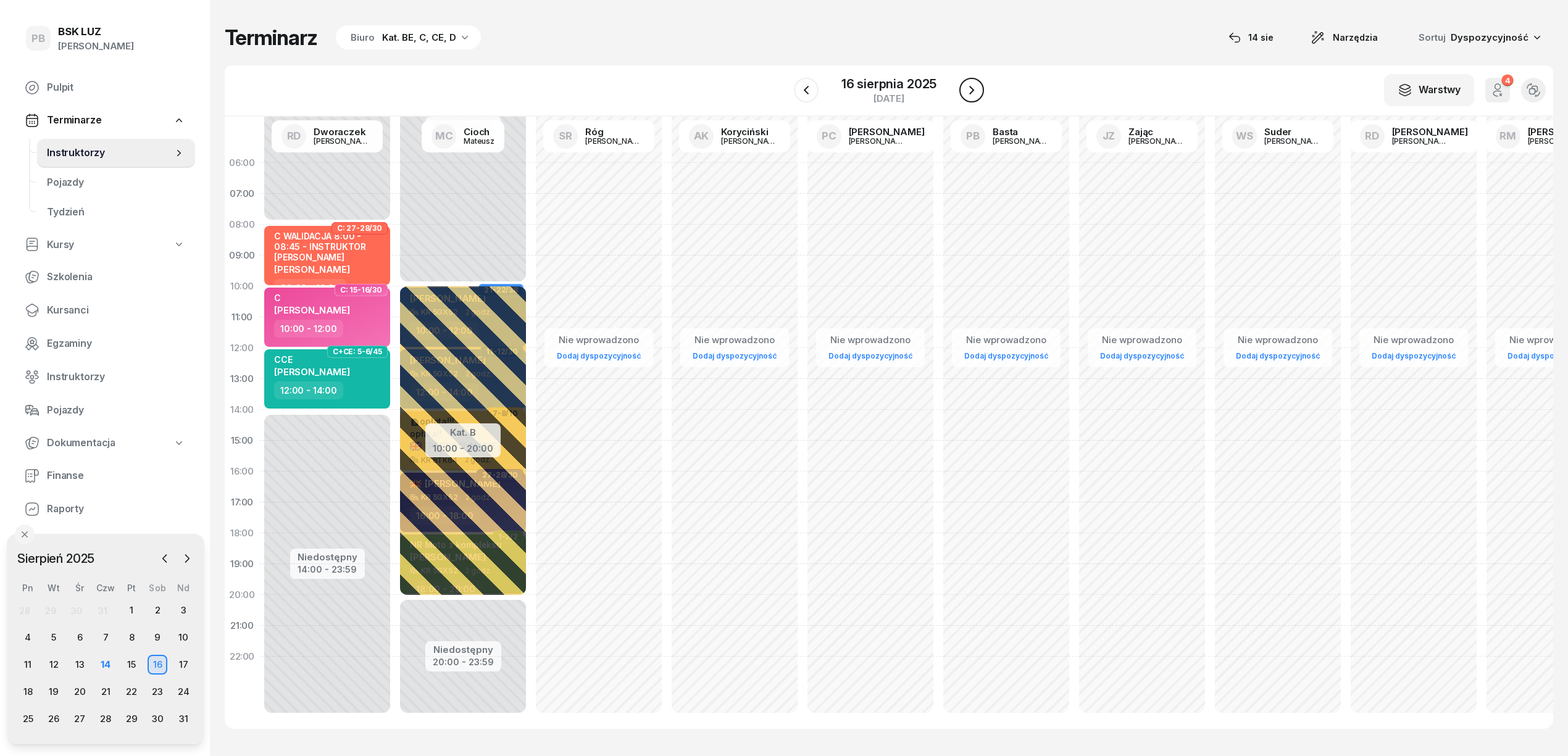
click at [977, 97] on button "button" at bounding box center [971, 90] width 25 height 25
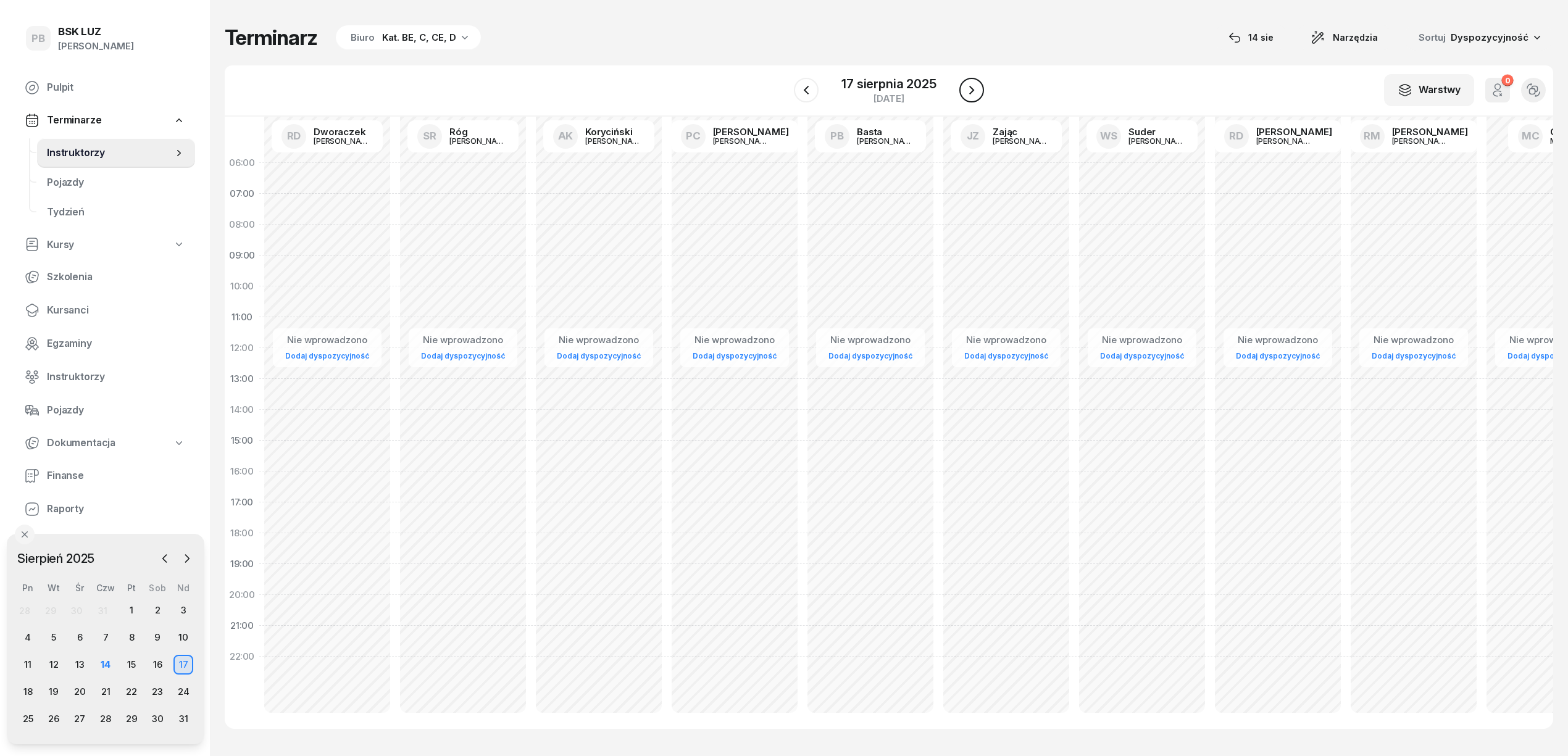
click at [977, 97] on button "button" at bounding box center [971, 90] width 25 height 25
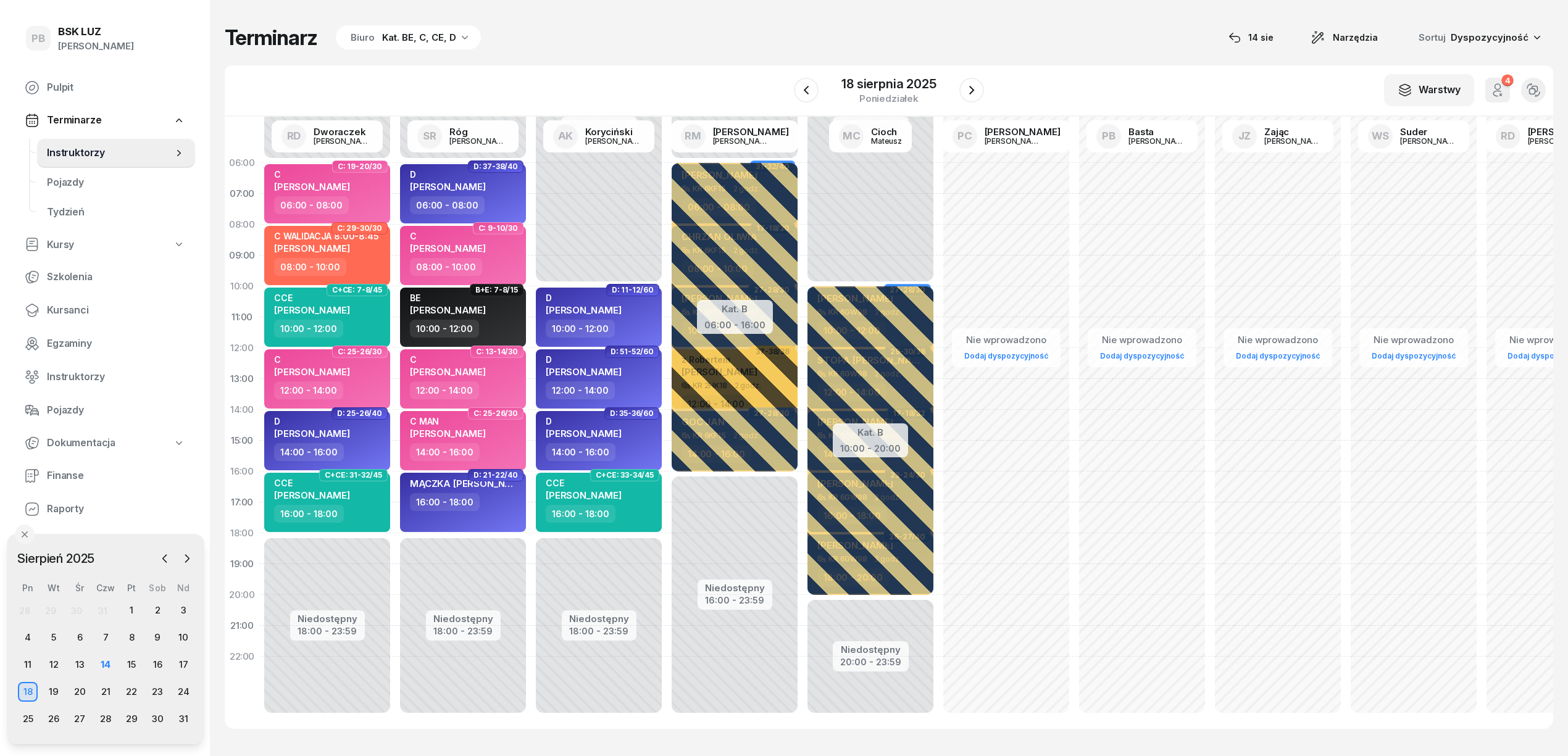
click at [944, 23] on div "Terminarz Biuro Kat. BE, C, CE, D 14 sie Narzędzia Sortuj Dyspozycyjność W Wybi…" at bounding box center [888, 377] width 1328 height 753
click at [102, 668] on div "14" at bounding box center [105, 664] width 20 height 20
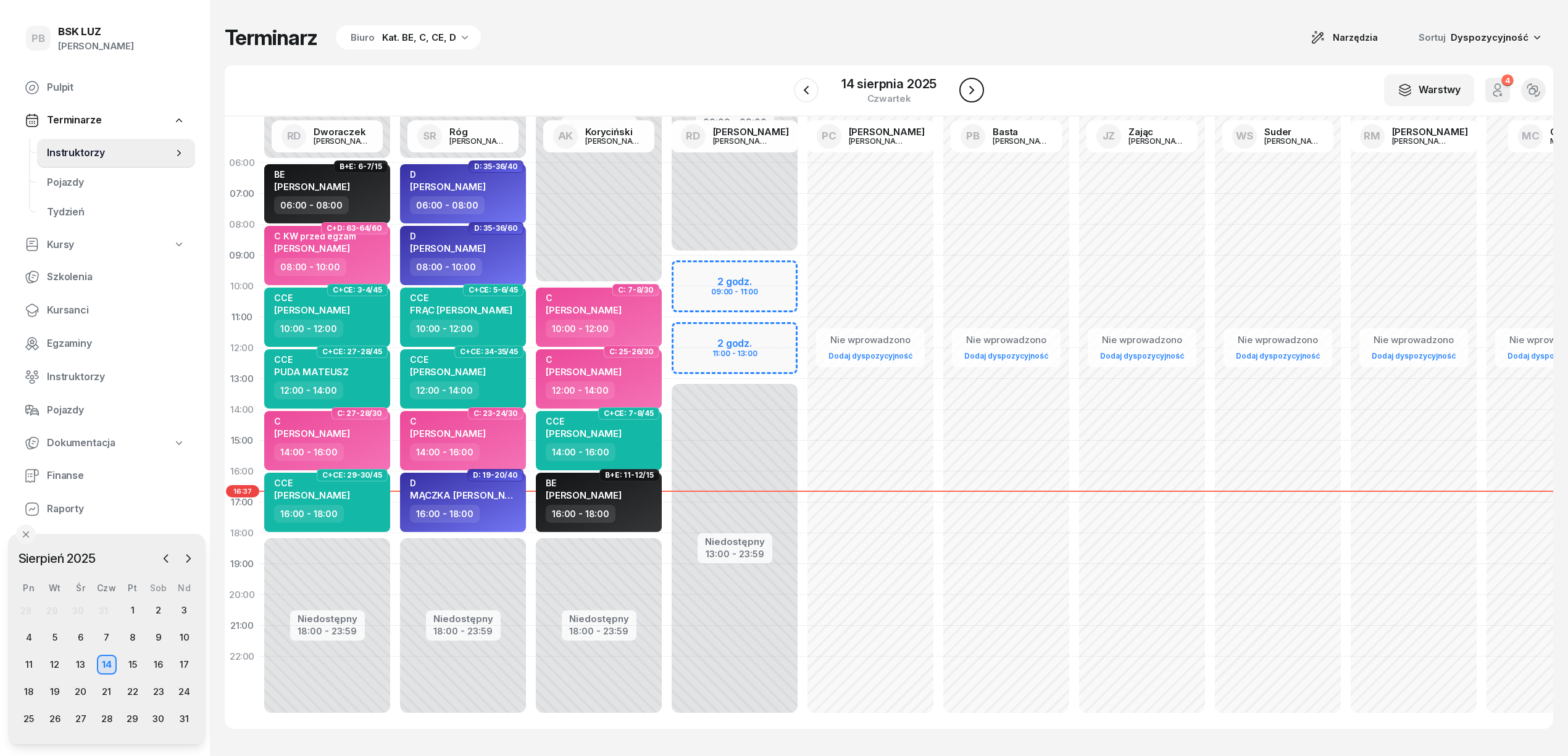
click at [976, 90] on icon "button" at bounding box center [971, 90] width 15 height 15
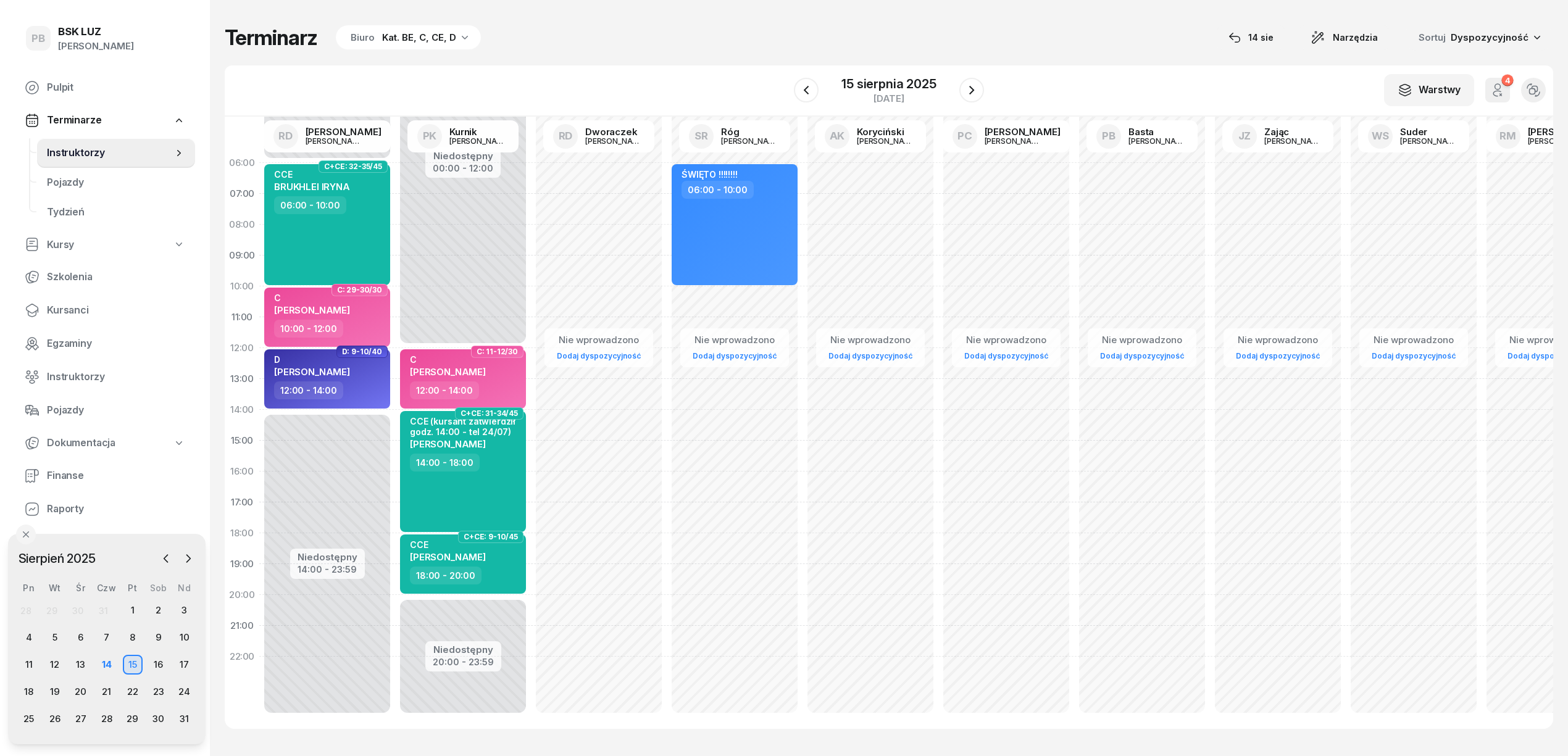
click at [846, 35] on div "Terminarz Biuro Kat. BE, C, CE, D [DATE] Narzędzia Sortuj Dyspozycyjność" at bounding box center [888, 38] width 1328 height 26
click at [802, 650] on div "Nie wprowadzono Dodaj dyspozycyjność ŚWIĘTO !!!!!!!! 06:00 - 10:00" at bounding box center [870, 441] width 136 height 587
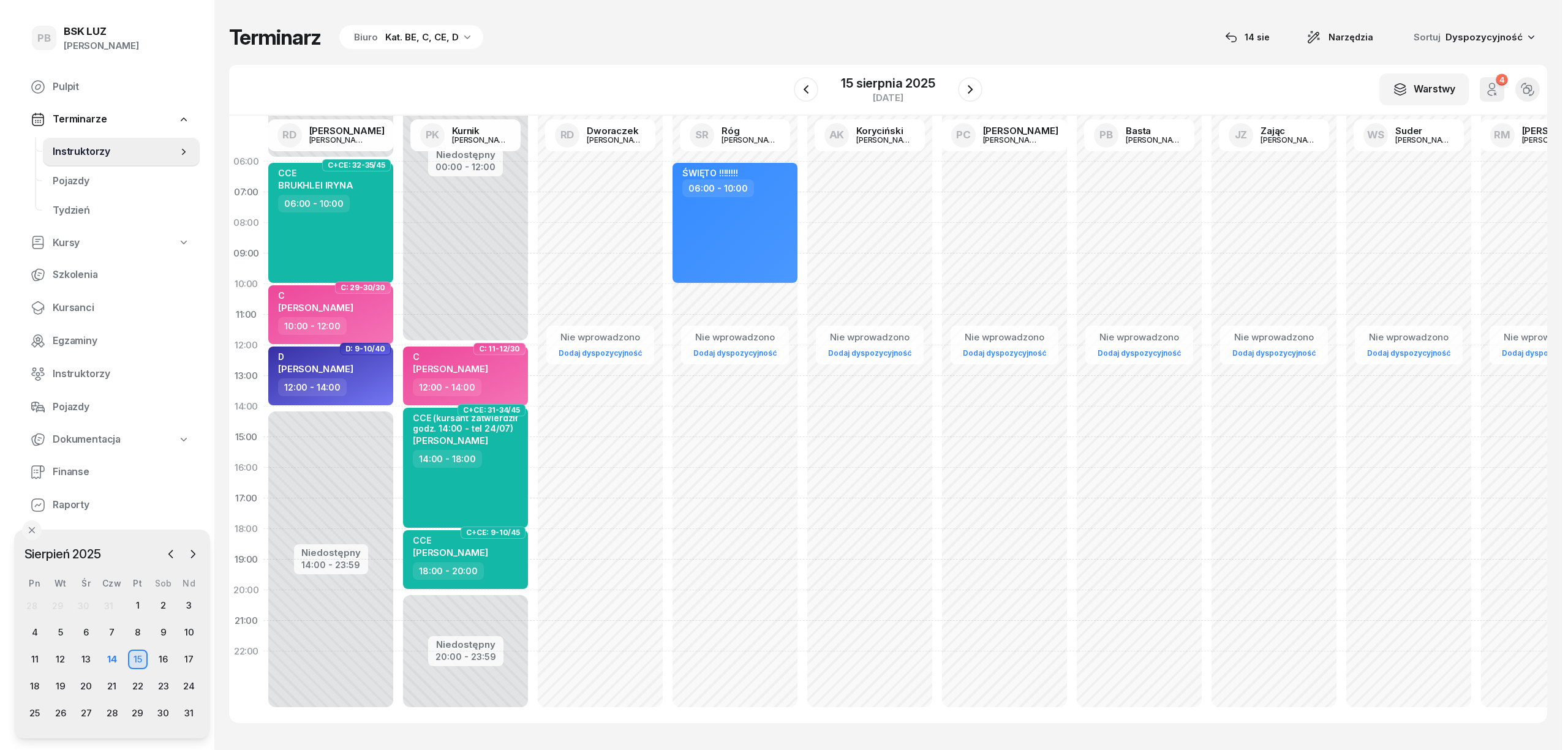
select select "21"
select select "23"
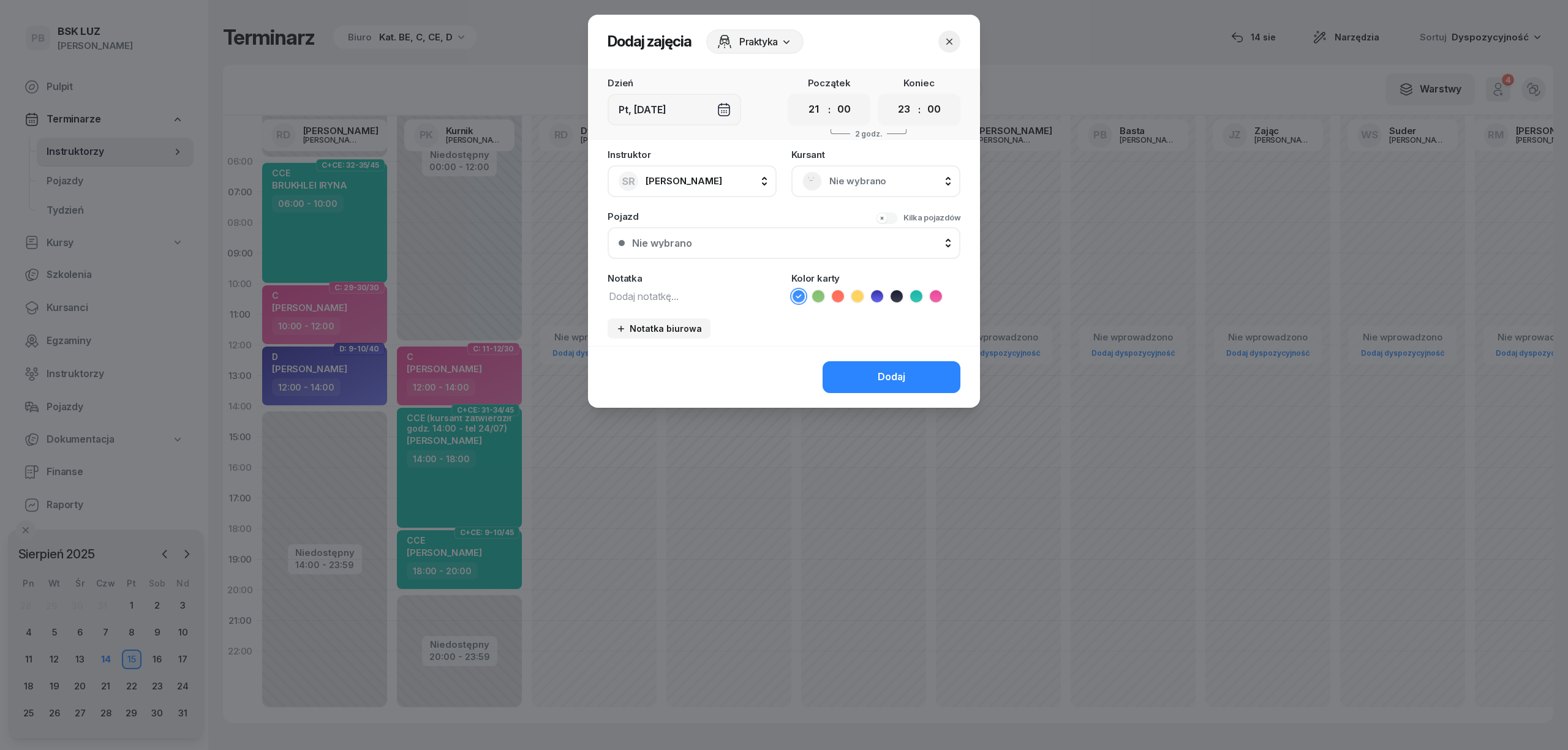
click at [953, 39] on icon "button" at bounding box center [949, 41] width 12 height 12
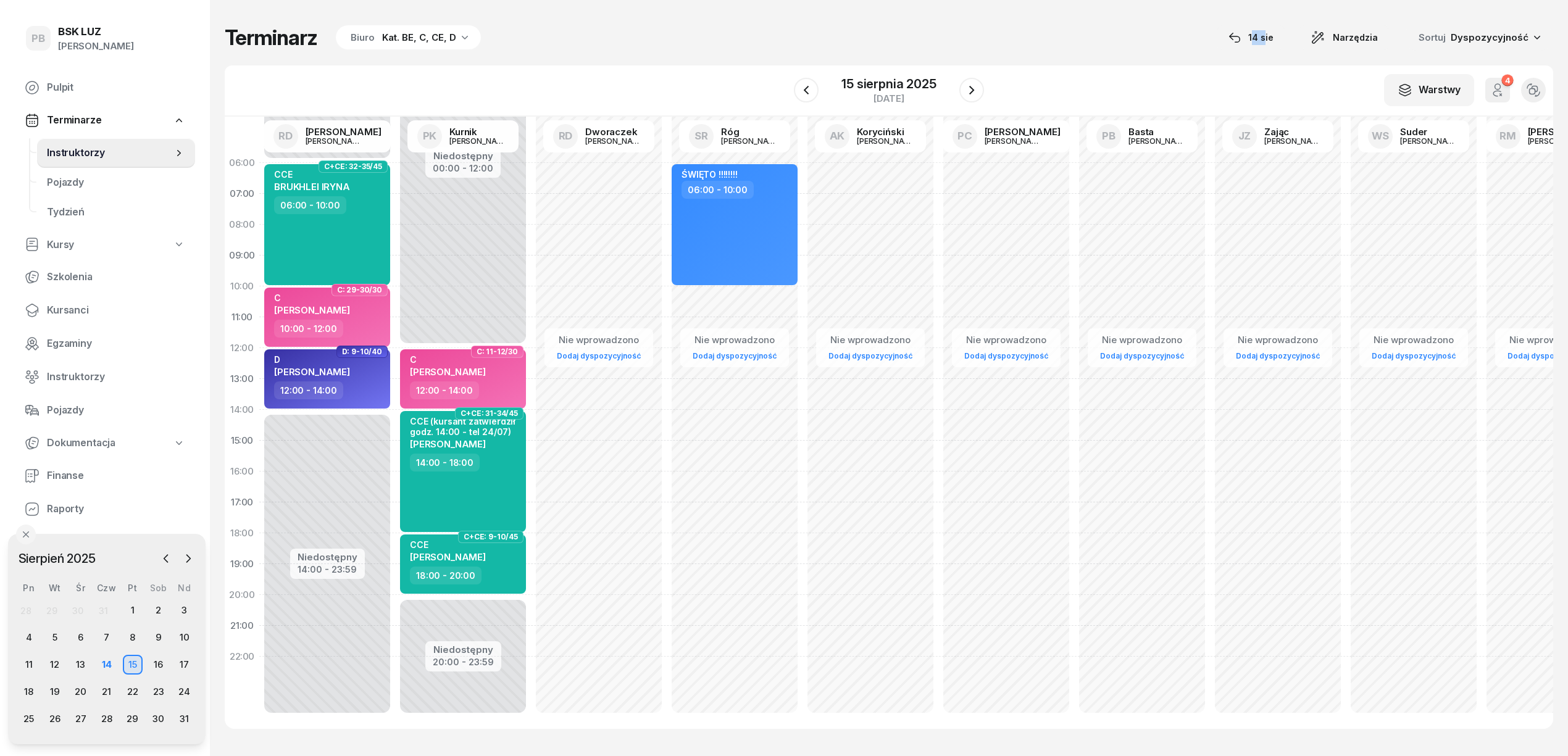
click at [960, 39] on div "Terminarz Biuro Kat. BE, C, CE, D [DATE] Narzędzia Sortuj Dyspozycyjność" at bounding box center [888, 38] width 1328 height 26
click at [1051, 85] on div "W Wybierz AK Koryciński Artur BP Pająk Bogusław DA Arendarczyk Damian DP Pawłow…" at bounding box center [888, 91] width 1328 height 52
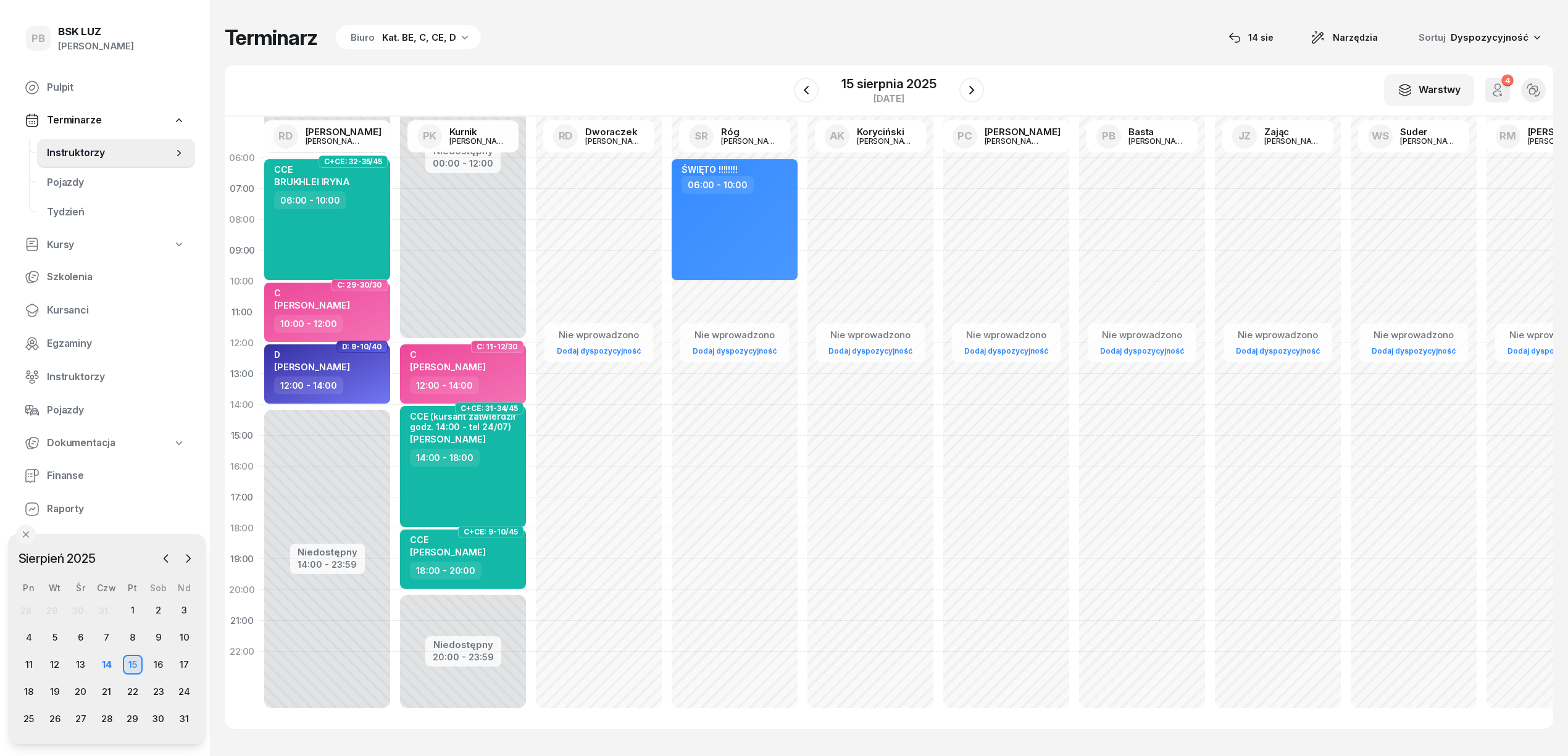
scroll to position [17, 0]
click at [647, 24] on div "Terminarz Biuro Kat. BE, C, CE, D 14 sie Narzędzia Sortuj Dyspozycyjność W Wybi…" at bounding box center [888, 377] width 1328 height 753
click at [578, 54] on div "Terminarz Biuro Kat. BE, C, CE, D 14 sie Narzędzia Sortuj Dyspozycyjność W Wybi…" at bounding box center [888, 377] width 1328 height 753
click at [578, 53] on div "Terminarz Biuro Kat. BE, C, CE, D 14 sie Narzędzia Sortuj Dyspozycyjność W Wybi…" at bounding box center [888, 377] width 1328 height 753
click at [657, 18] on div "Terminarz Biuro Kat. BE, C, CE, D 14 sie Narzędzia Sortuj Dyspozycyjność W Wybi…" at bounding box center [888, 377] width 1328 height 753
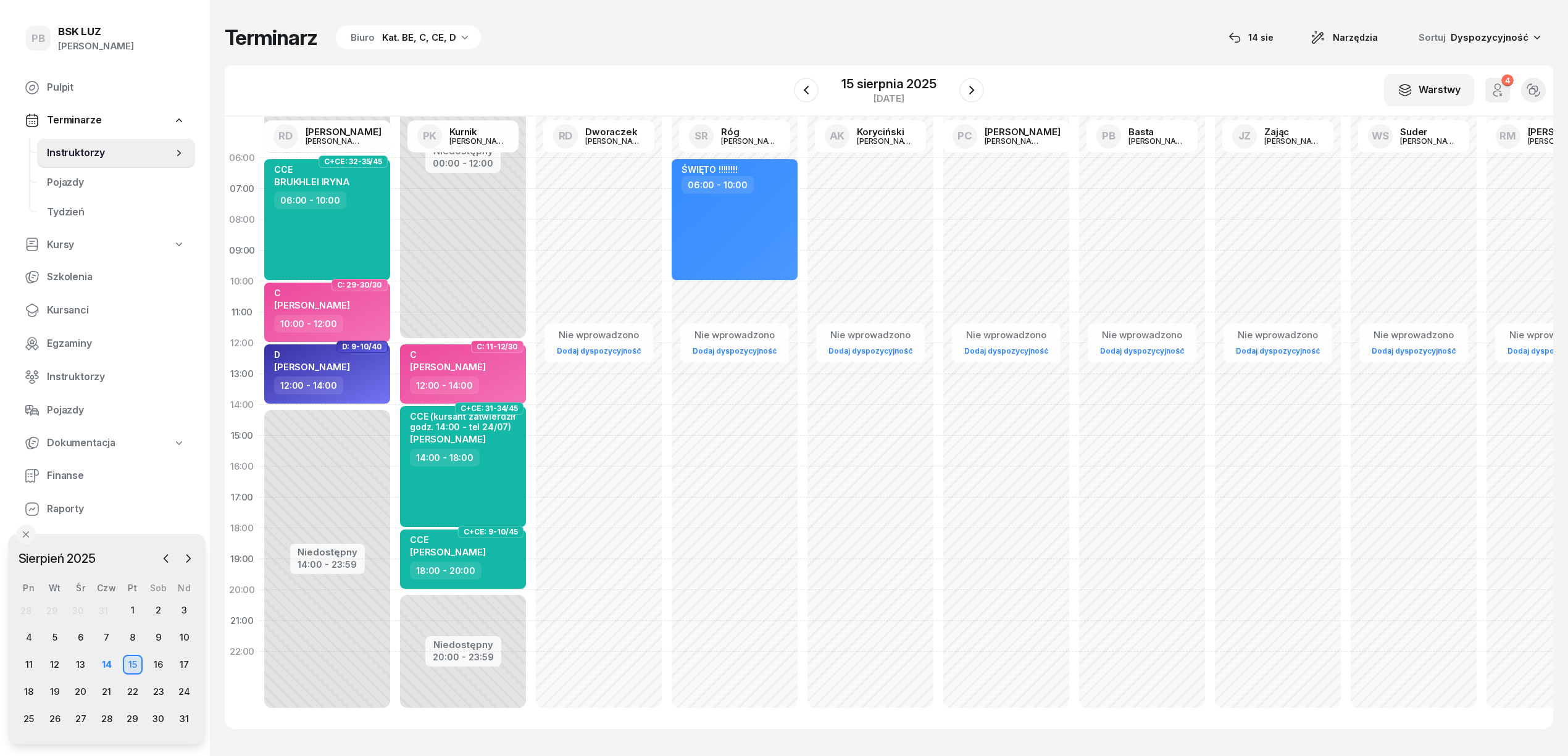
click at [878, 45] on div "Terminarz Biuro Kat. BE, C, CE, D [DATE] Narzędzia Sortuj Dyspozycyjność" at bounding box center [888, 38] width 1328 height 26
click at [1012, 25] on div "Terminarz Biuro Kat. BE, C, CE, D [DATE] Narzędzia Sortuj Dyspozycyjność" at bounding box center [888, 38] width 1328 height 26
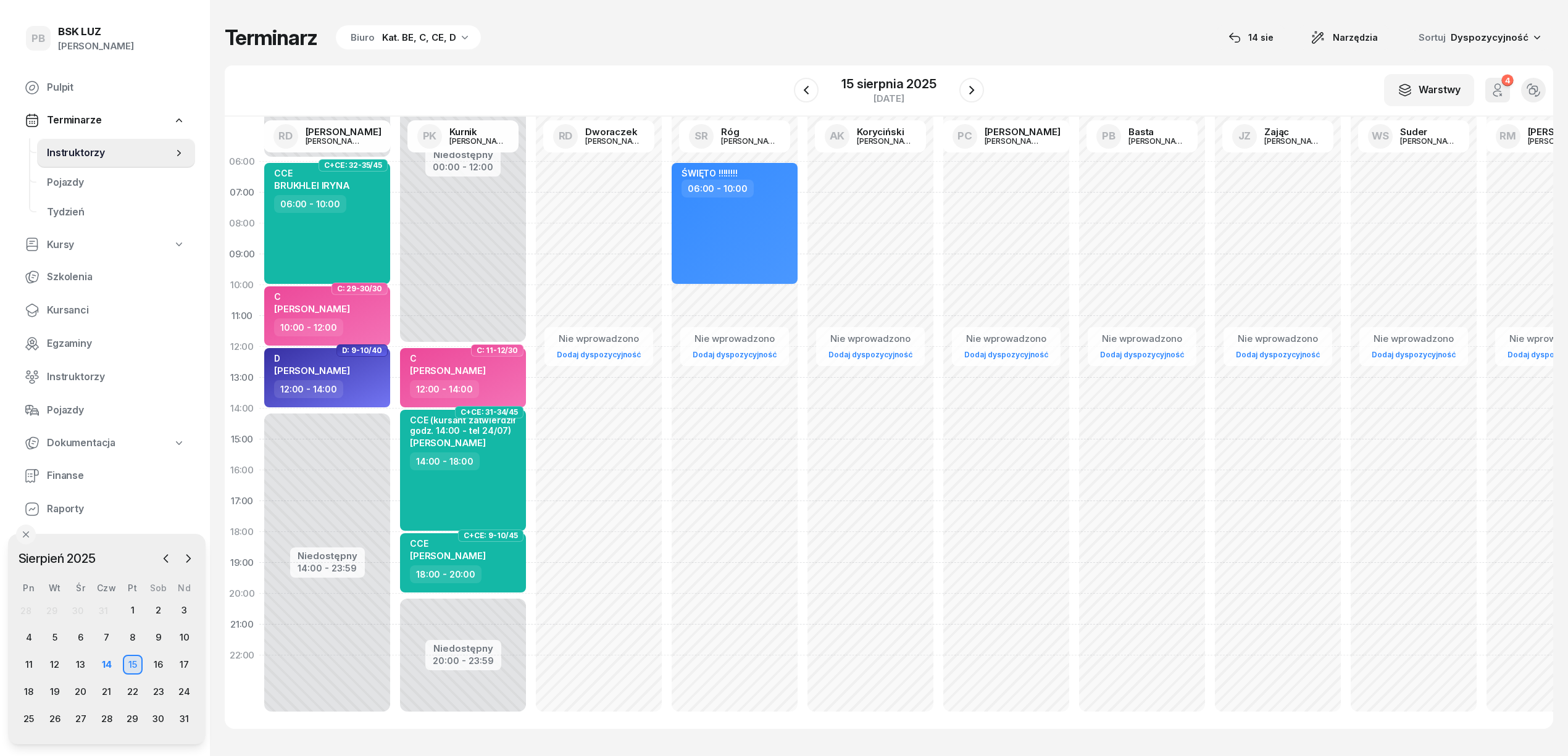
scroll to position [0, 0]
click at [725, 67] on div "W Wybierz AK Koryciński Artur BP Pająk Bogusław DA Arendarczyk Damian DP Pawłow…" at bounding box center [888, 91] width 1328 height 52
click at [1030, 38] on div "Terminarz Biuro Kat. BE, C, CE, D [DATE] Narzędzia Sortuj Dyspozycyjność" at bounding box center [888, 38] width 1328 height 26
click at [81, 315] on span "Kursanci" at bounding box center [116, 310] width 138 height 16
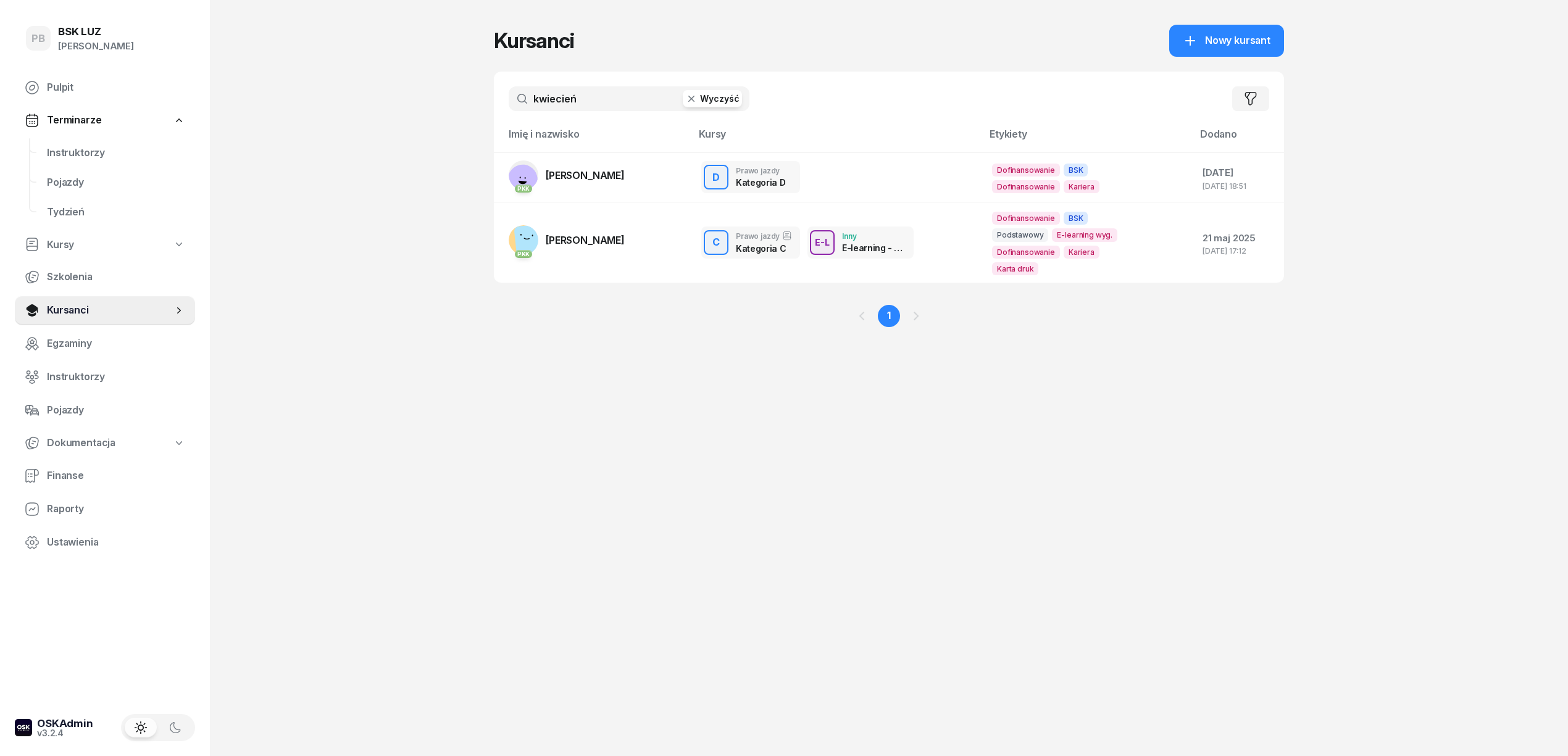
click at [554, 99] on input "kwiecień" at bounding box center [629, 99] width 241 height 25
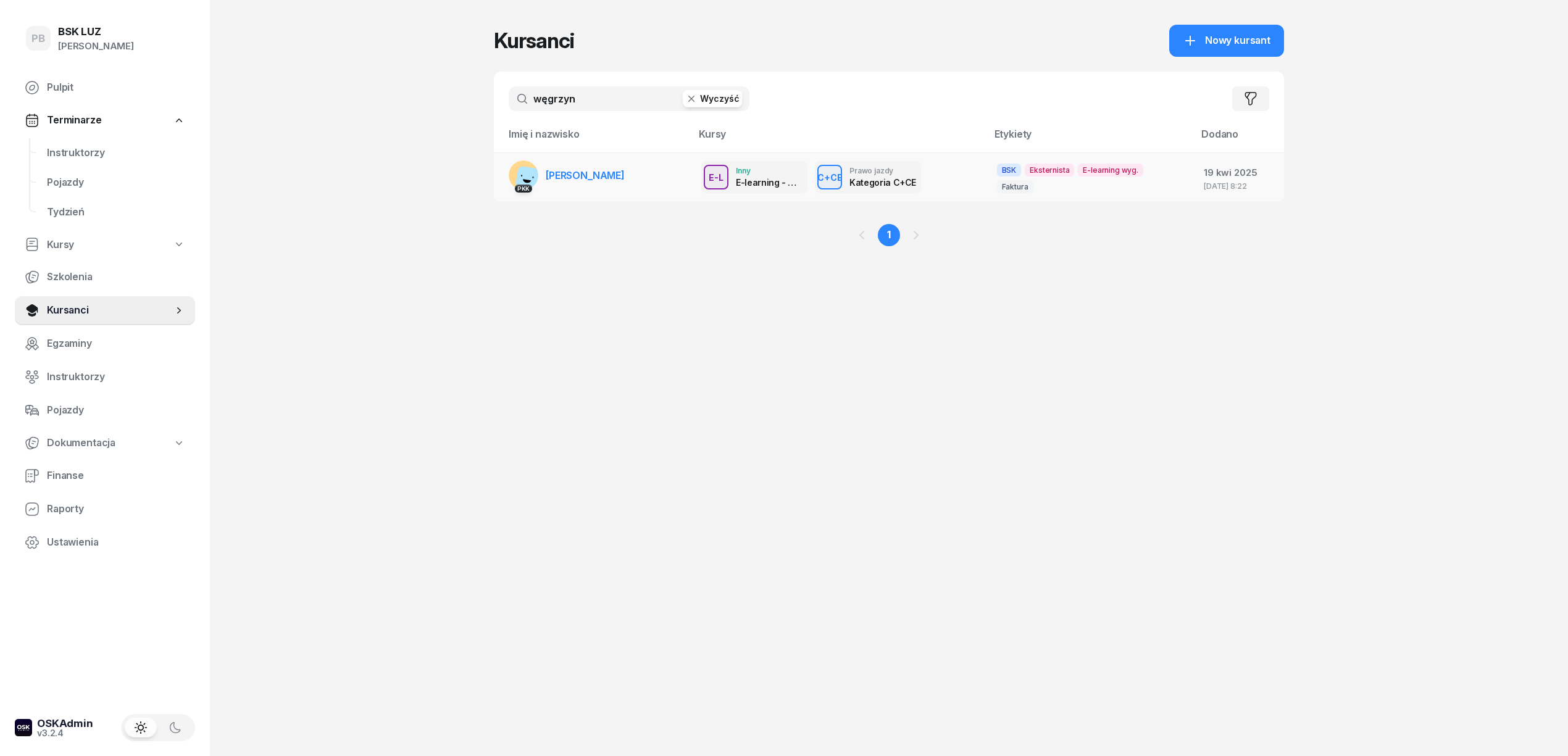
type input "węgrzyn"
click at [625, 169] on span "WĘGRZYN TOBIASZ" at bounding box center [585, 175] width 79 height 12
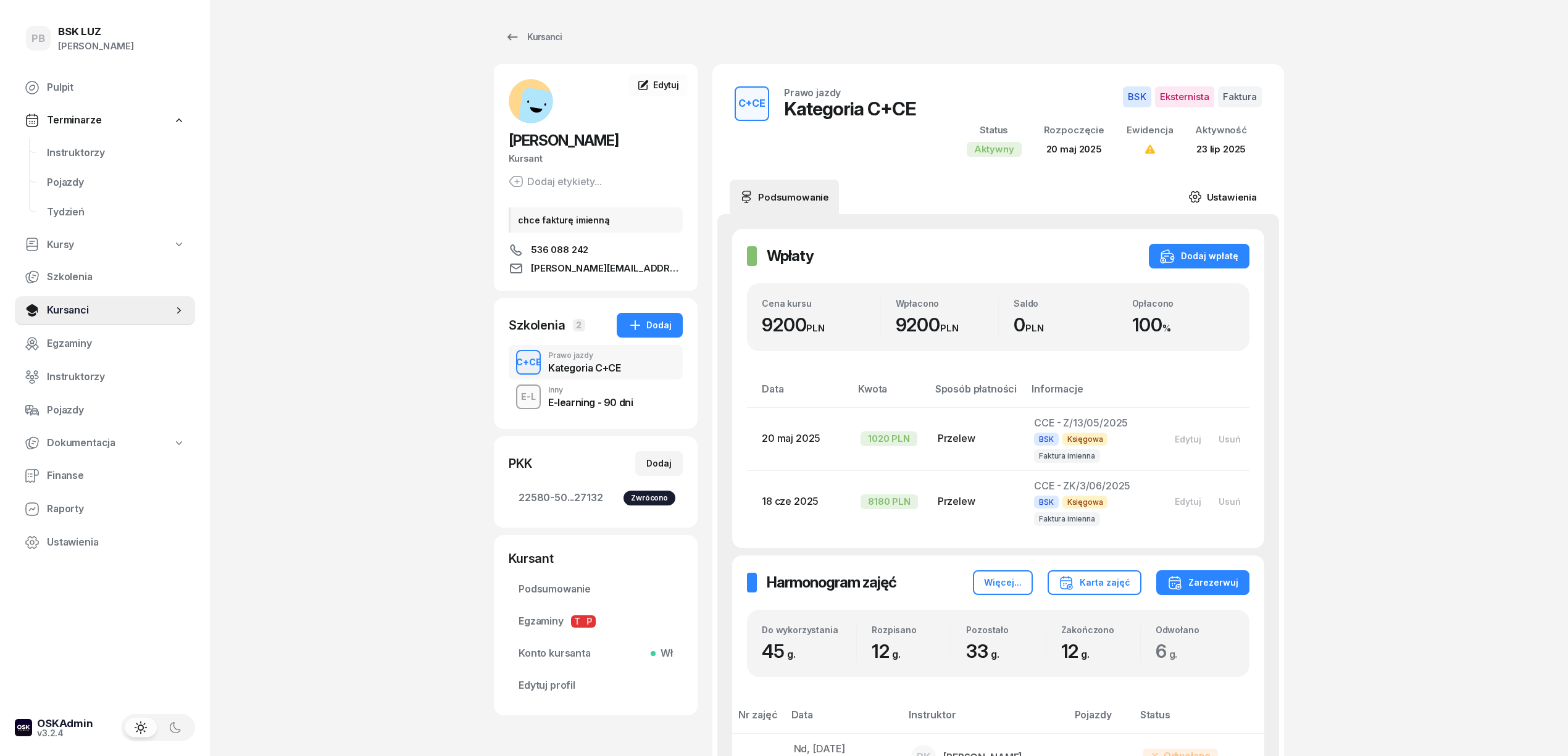
click at [1232, 195] on link "Ustawienia" at bounding box center [1222, 197] width 88 height 34
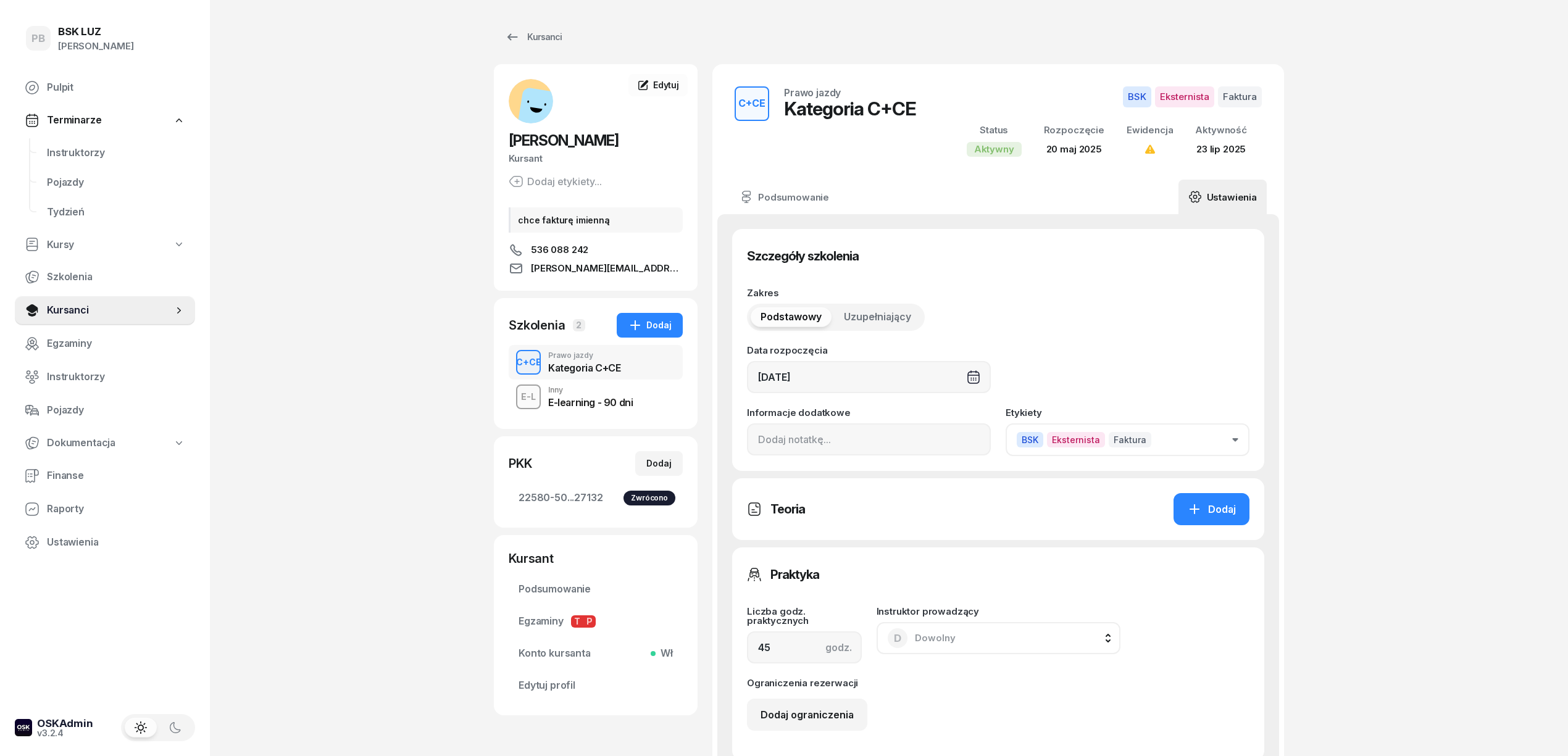
click at [1203, 438] on button "BSK Eksternista Faktura" at bounding box center [1127, 439] width 244 height 32
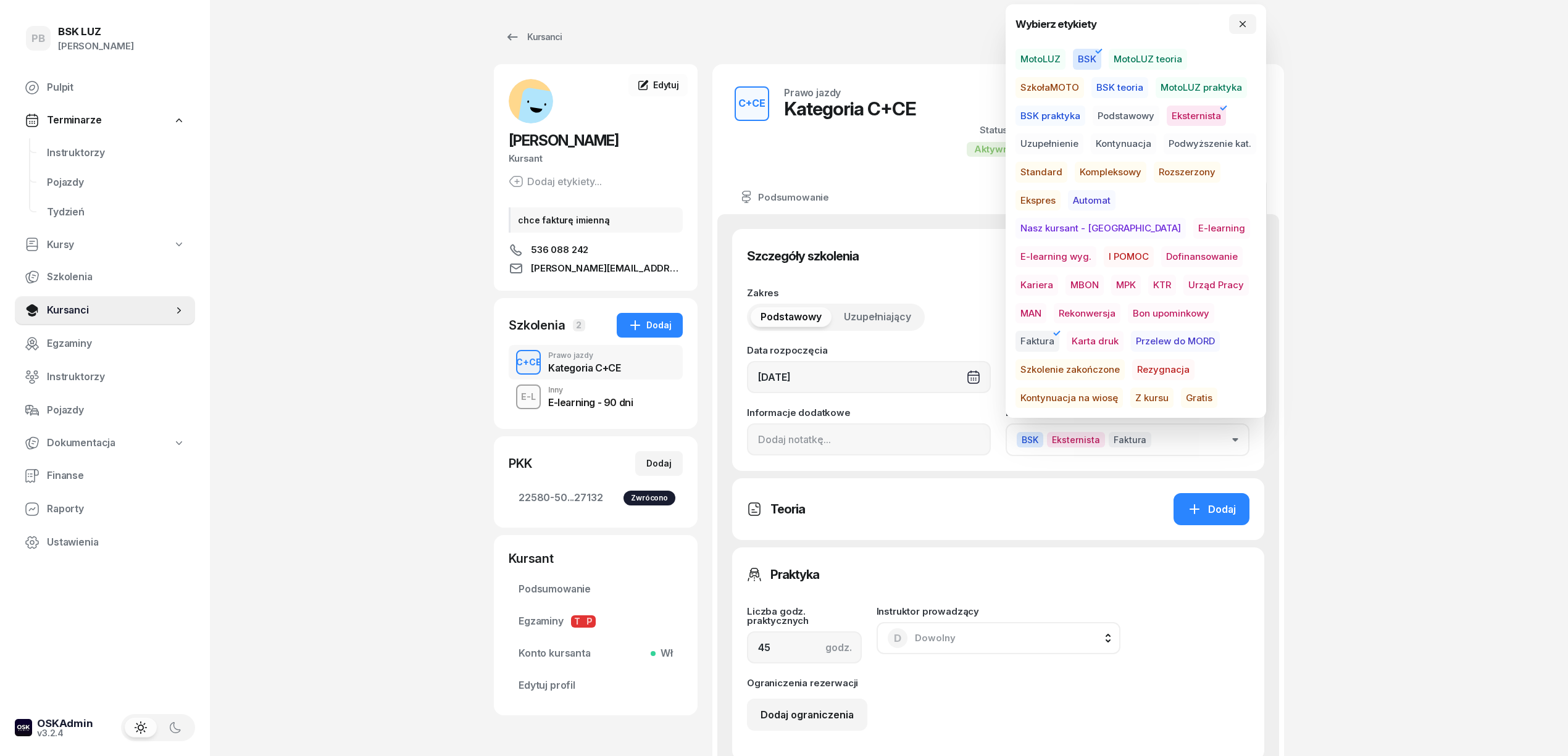
click at [1373, 286] on div "PB BSK LUZ Patrycja Bogdanowicz Pulpit Terminarze Instruktorzy Pojazdy Tydzień …" at bounding box center [784, 643] width 1568 height 1287
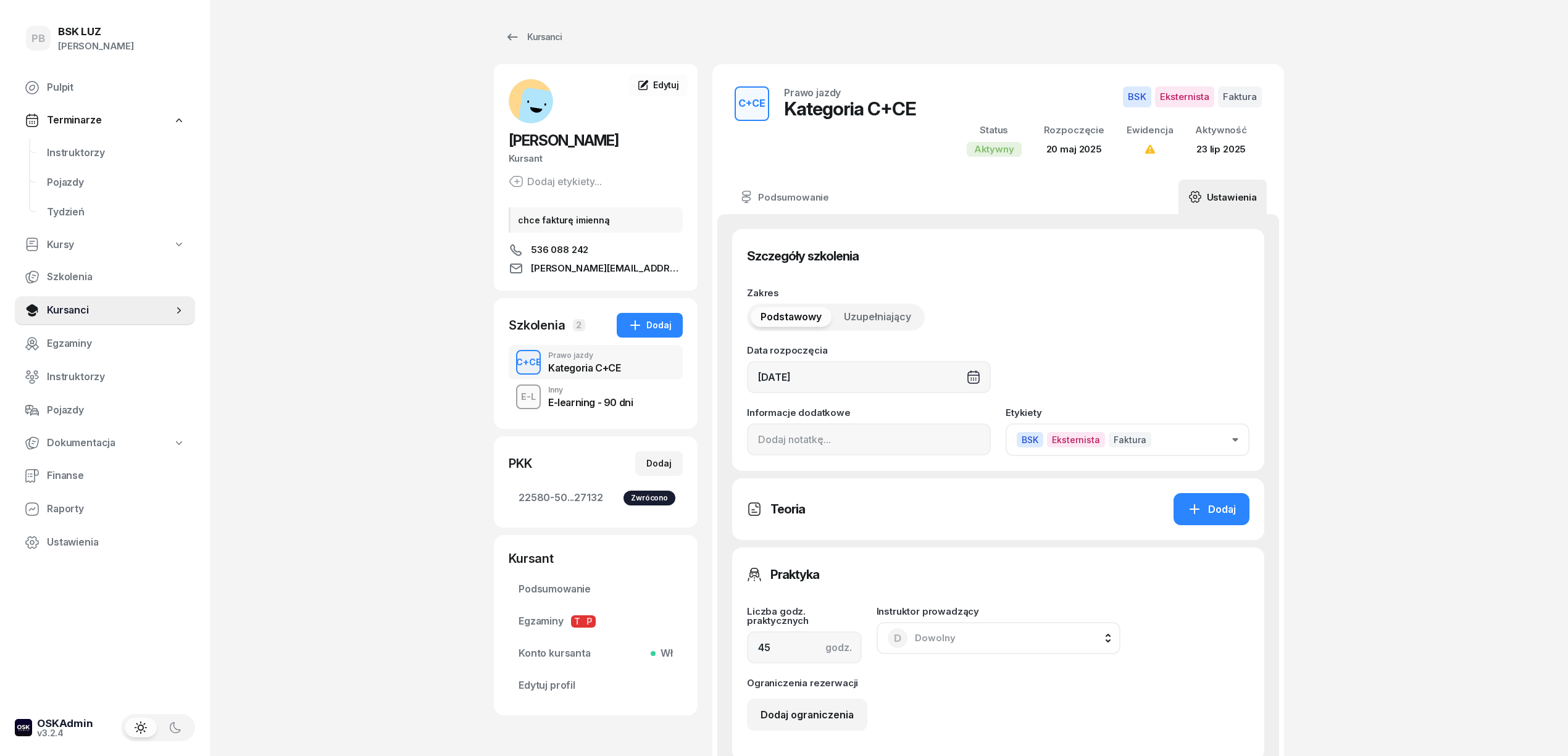
click at [1208, 435] on button "BSK Eksternista Faktura" at bounding box center [1127, 439] width 244 height 32
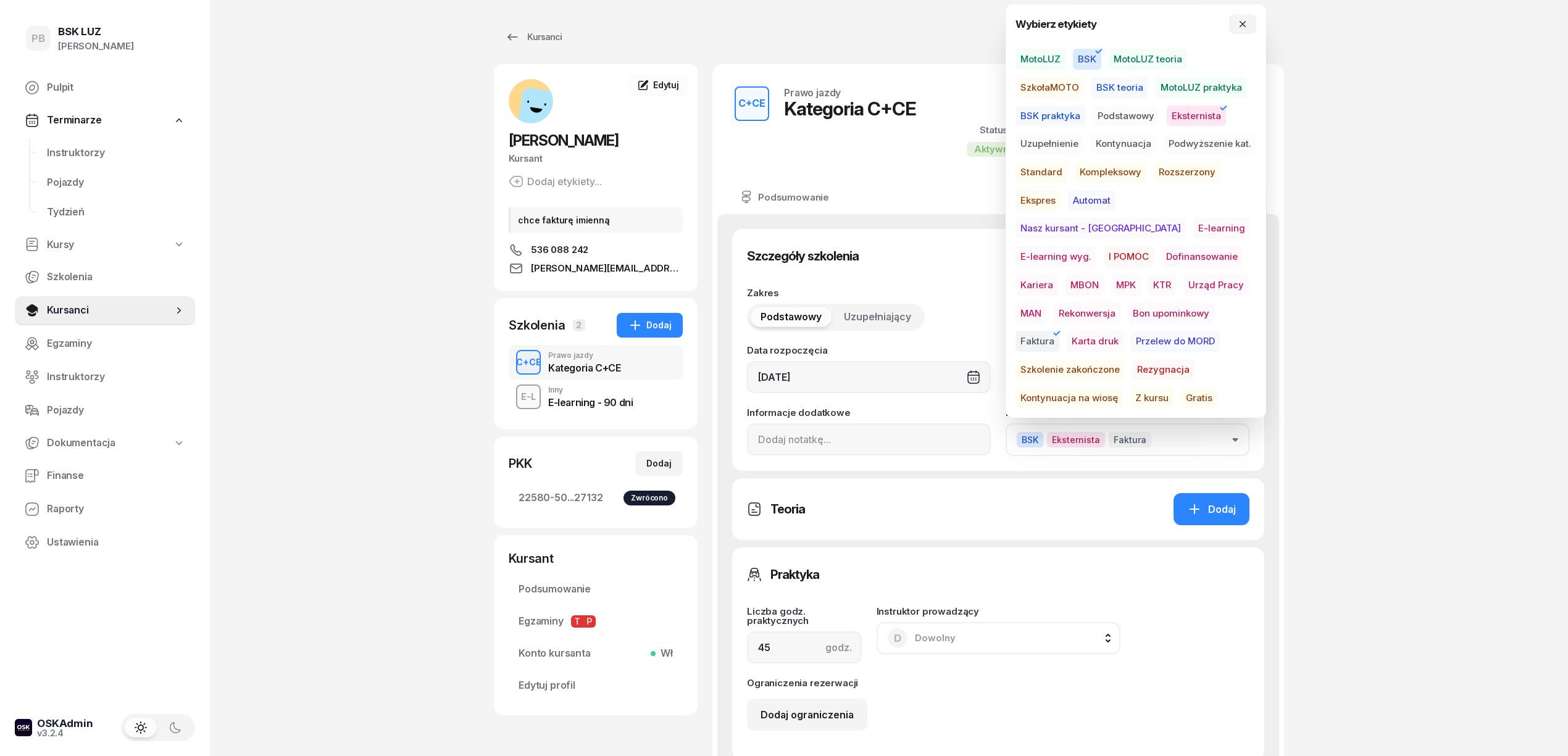
click at [1132, 361] on span "Rezygnacja" at bounding box center [1163, 370] width 62 height 21
click at [1366, 451] on div "PB BSK LUZ Patrycja Bogdanowicz Pulpit Terminarze Instruktorzy Pojazdy Tydzień …" at bounding box center [784, 643] width 1568 height 1287
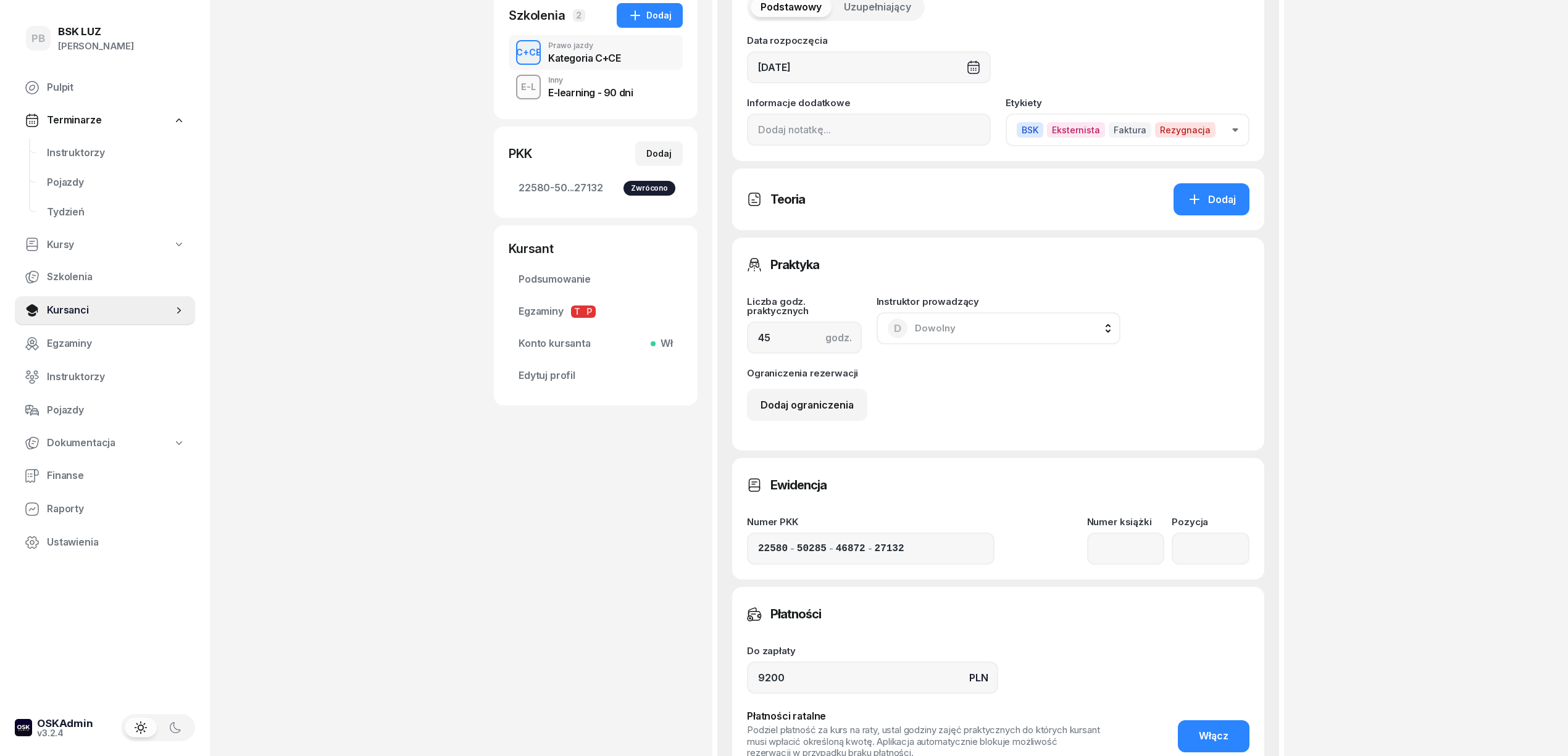
scroll to position [529, 0]
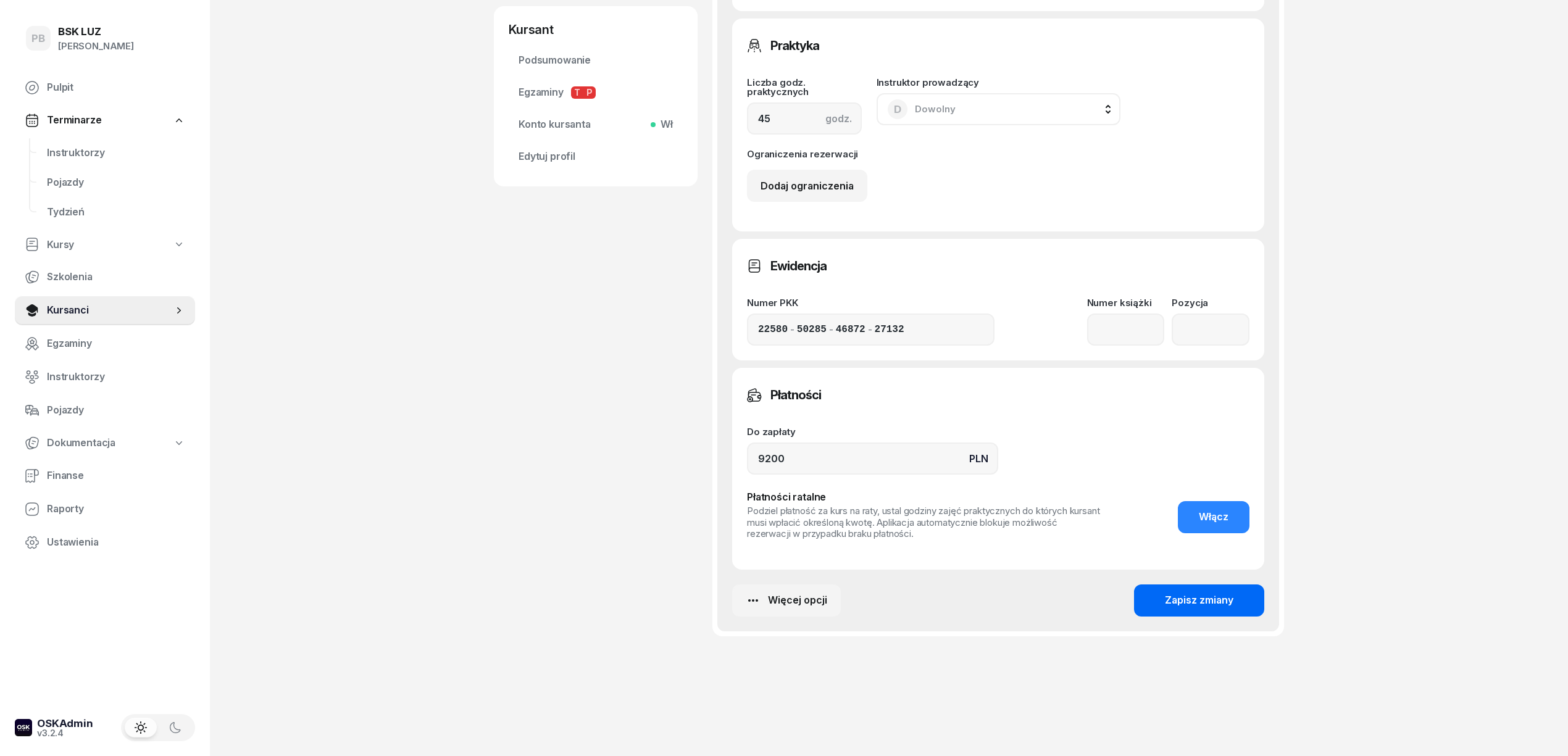
click at [1212, 596] on div "Zapisz zmiany" at bounding box center [1199, 600] width 69 height 16
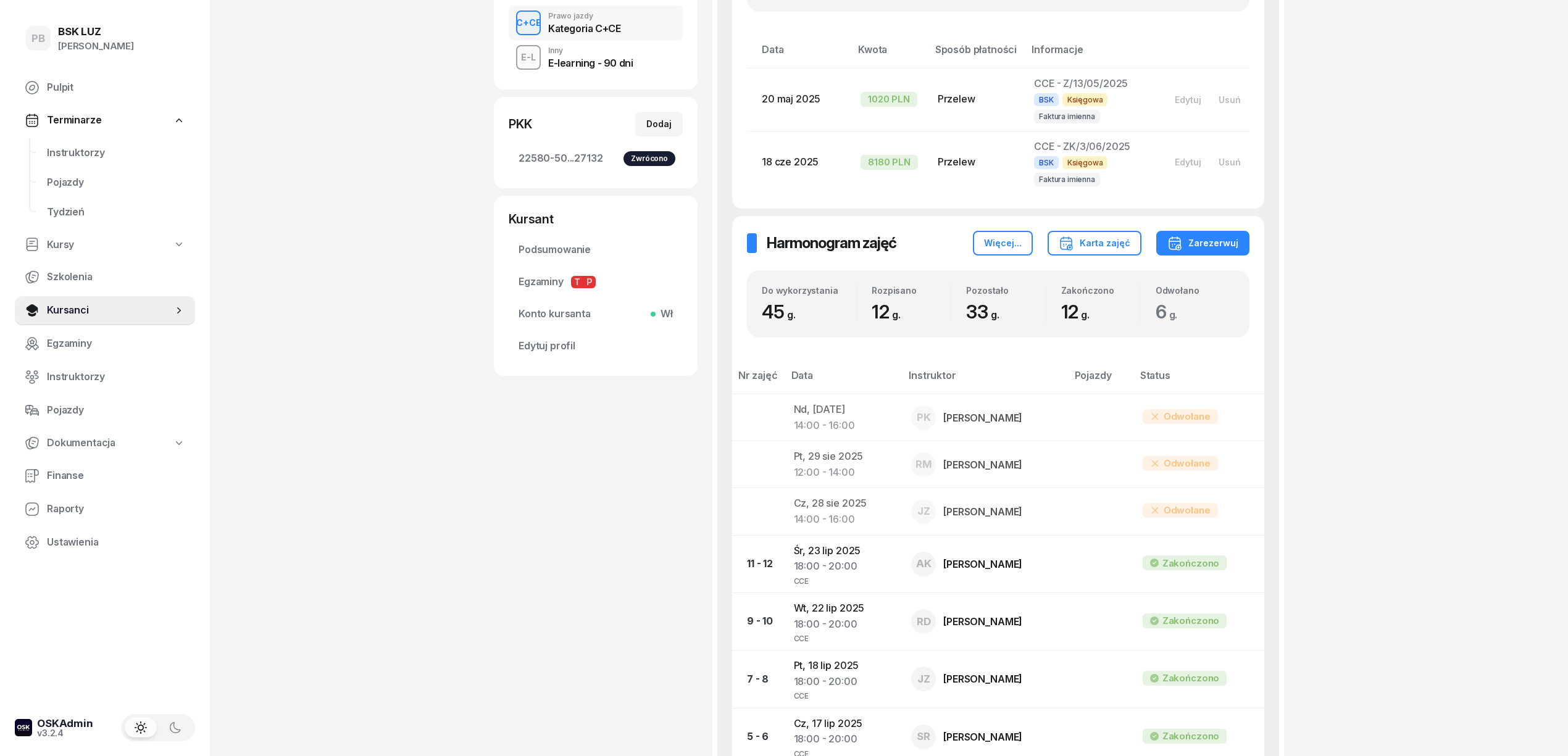
scroll to position [247, 0]
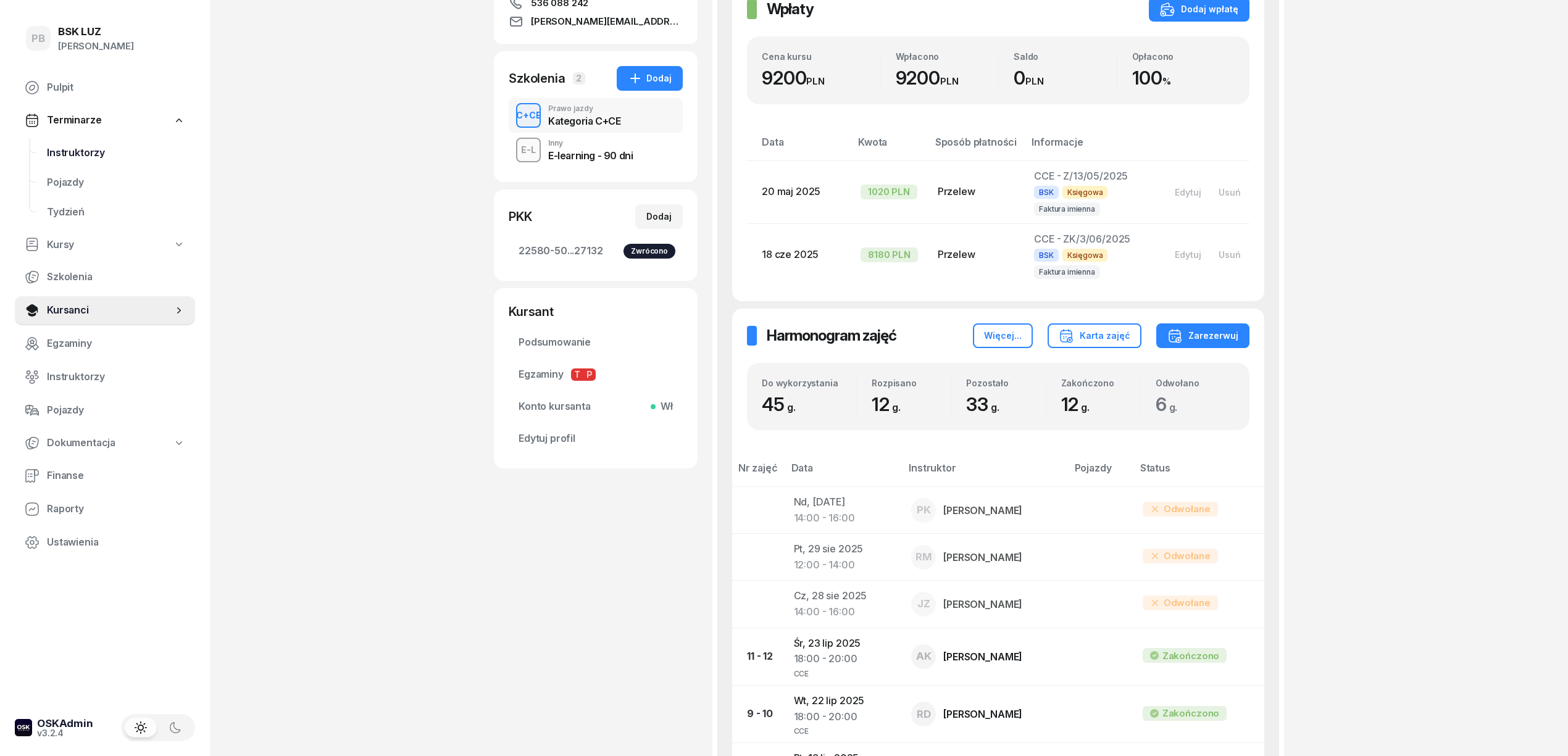
click at [77, 157] on span "Instruktorzy" at bounding box center [116, 153] width 138 height 16
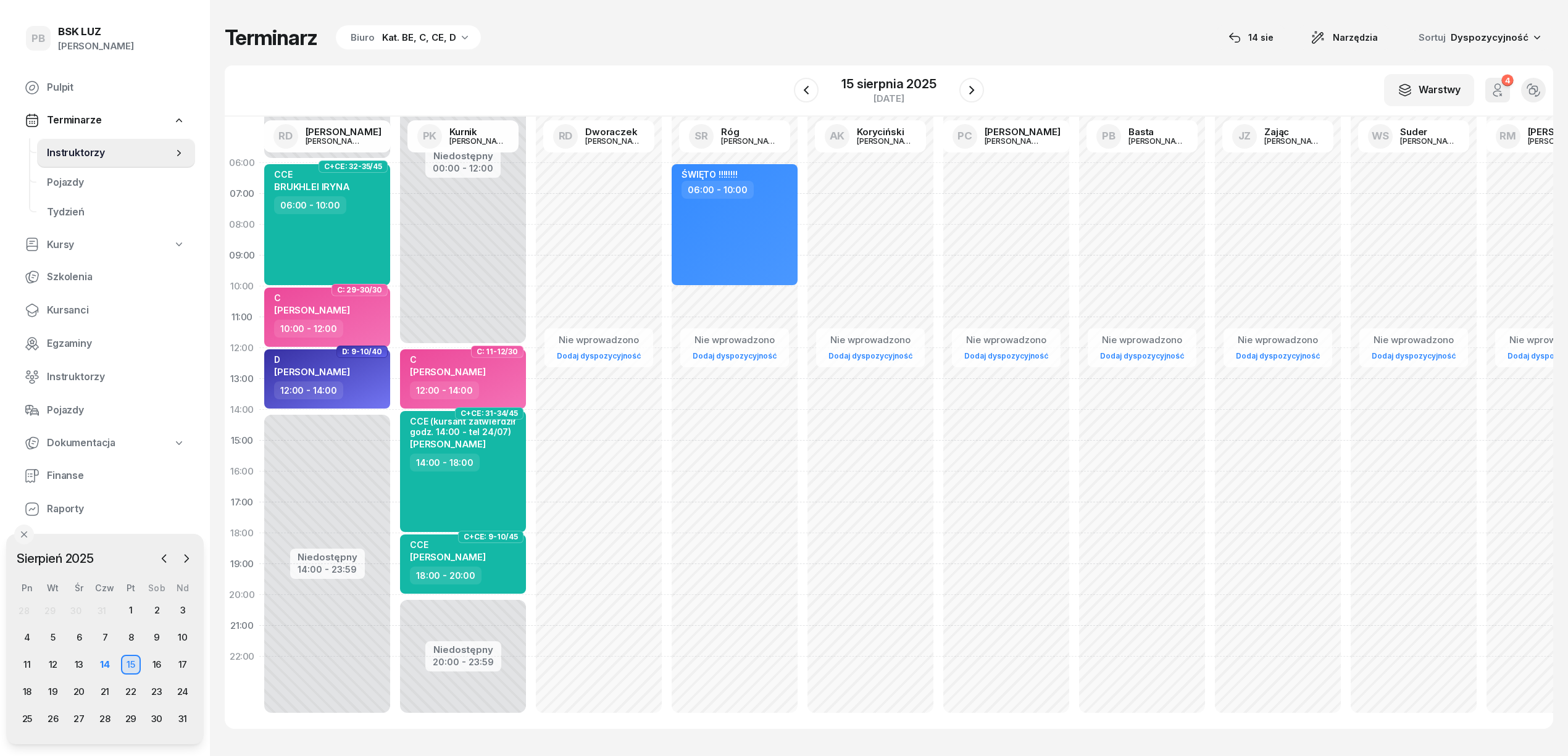
click at [611, 48] on div "Terminarz Biuro Kat. BE, C, CE, D [DATE] Narzędzia Sortuj Dyspozycyjność" at bounding box center [888, 38] width 1328 height 26
click at [505, 47] on div "Terminarz Biuro Kat. BE, C, CE, D [DATE] Narzędzia Sortuj Dyspozycyjność" at bounding box center [888, 38] width 1328 height 26
click at [643, 45] on div "Terminarz Biuro Kat. BE, C, CE, D [DATE] Narzędzia Sortuj Dyspozycyjność" at bounding box center [888, 38] width 1328 height 26
click at [101, 666] on div "14" at bounding box center [104, 664] width 20 height 20
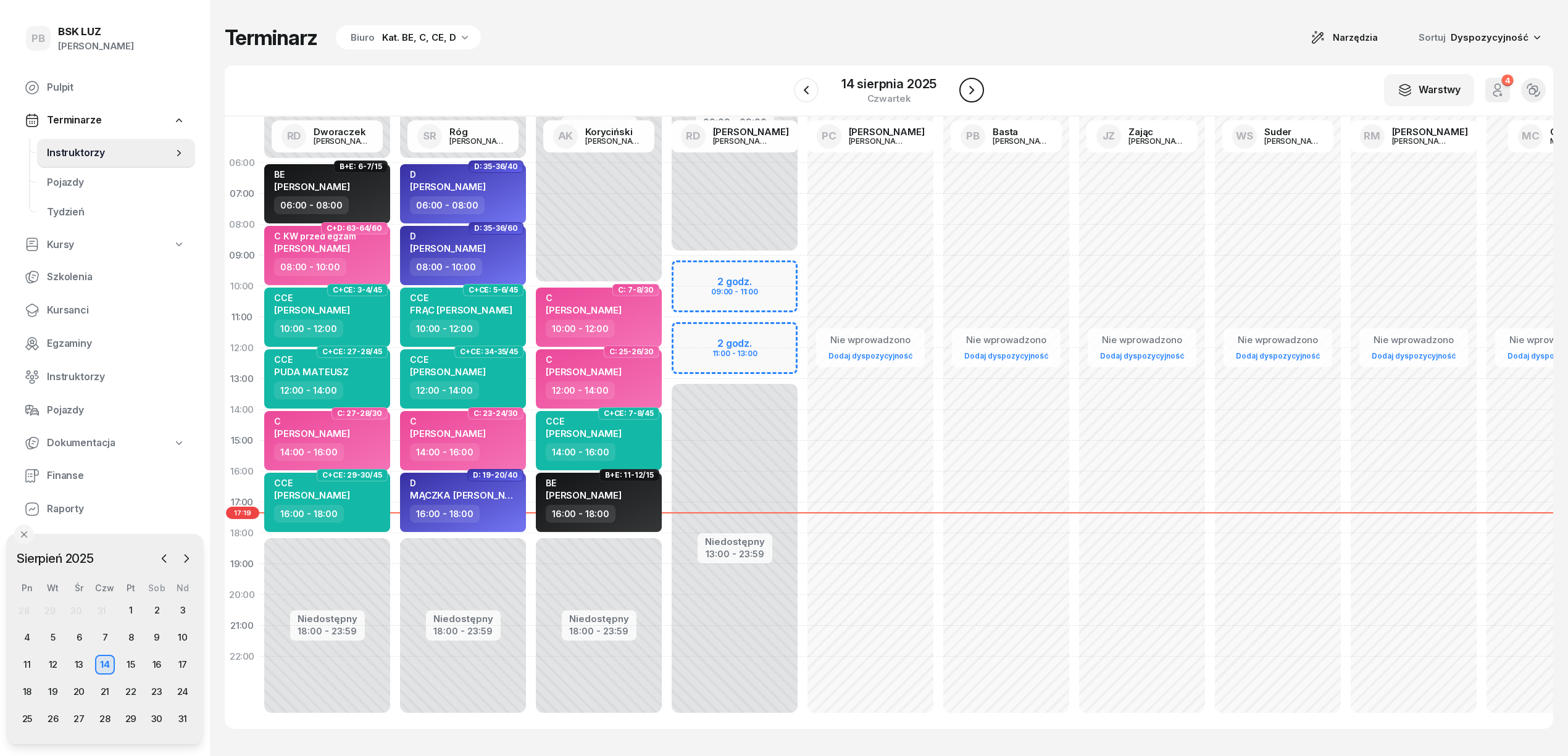
click at [973, 93] on icon "button" at bounding box center [971, 90] width 15 height 15
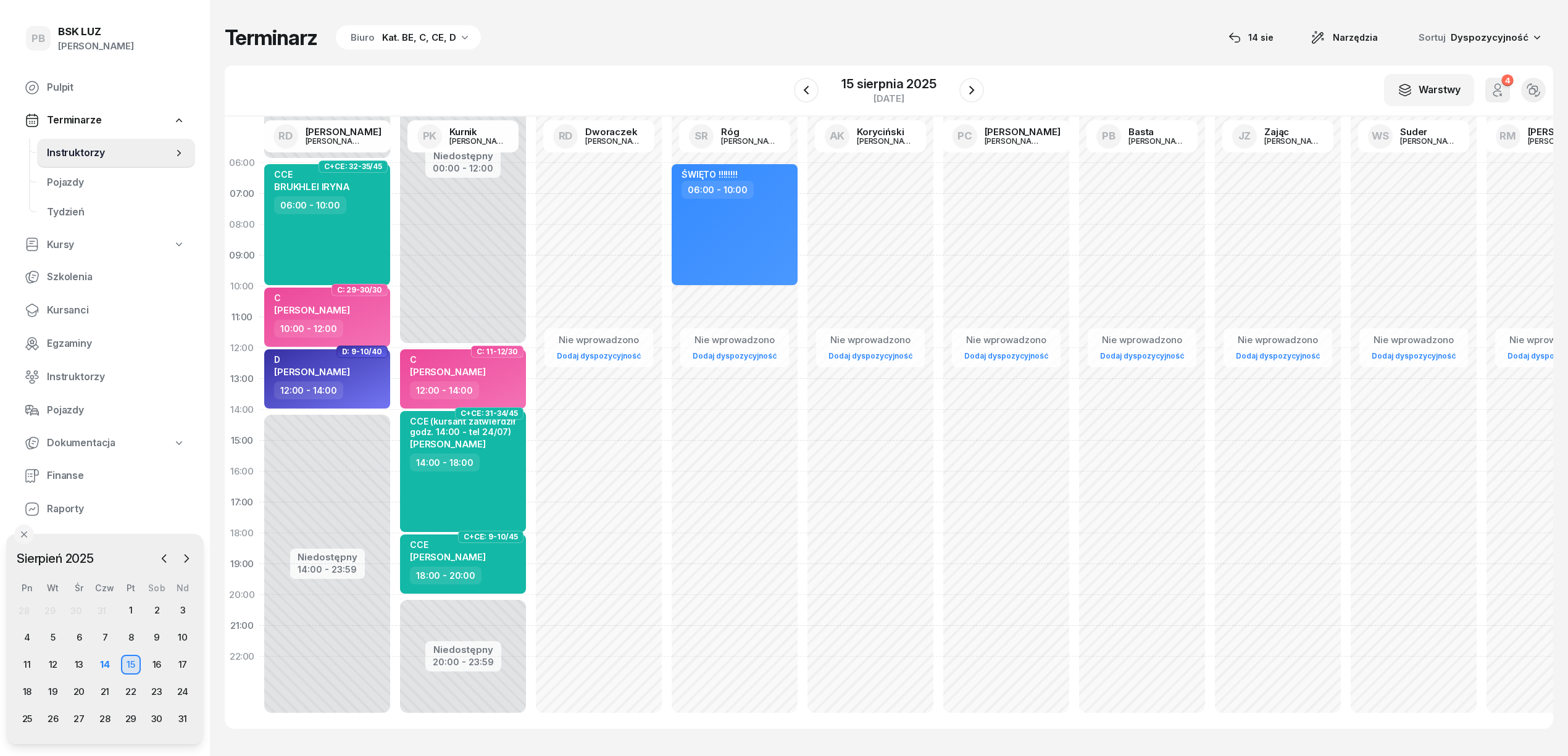
drag, startPoint x: 497, startPoint y: 101, endPoint x: 474, endPoint y: 77, distance: 33.2
drag, startPoint x: 474, startPoint y: 77, endPoint x: 619, endPoint y: 43, distance: 148.9
click at [619, 43] on div "Terminarz Biuro Kat. BE, C, CE, D [DATE] Narzędzia Sortuj Dyspozycyjność" at bounding box center [888, 38] width 1328 height 26
drag, startPoint x: 632, startPoint y: 33, endPoint x: 552, endPoint y: 29, distance: 80.1
click at [552, 29] on div "Terminarz Biuro Kat. BE, C, CE, D [DATE] Narzędzia Sortuj Dyspozycyjność" at bounding box center [888, 38] width 1328 height 26
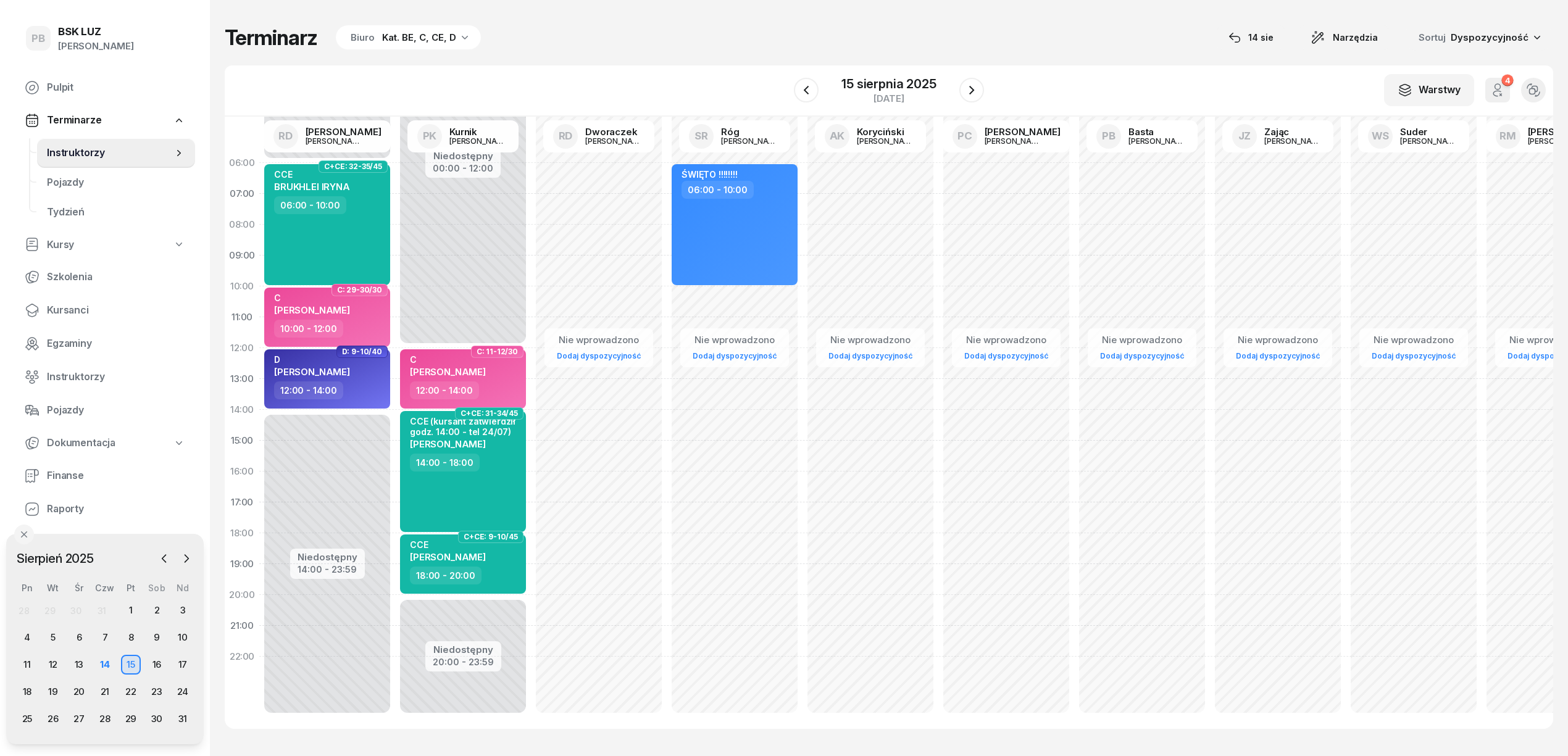
click at [872, 22] on div "Terminarz Biuro Kat. BE, C, CE, D 14 sie Narzędzia Sortuj Dyspozycyjność W Wybi…" at bounding box center [888, 377] width 1328 height 753
click at [717, 48] on div "Terminarz Biuro Kat. BE, C, CE, D [DATE] Narzędzia Sortuj Dyspozycyjność" at bounding box center [888, 38] width 1328 height 26
click at [643, 38] on div "Terminarz Biuro Kat. BE, C, CE, D [DATE] Narzędzia Sortuj Dyspozycyjność" at bounding box center [888, 38] width 1328 height 26
click at [1114, 73] on div "W Wybierz AK Koryciński Artur BP Pająk Bogusław DA Arendarczyk Damian DP Pawłow…" at bounding box center [888, 91] width 1328 height 52
click at [72, 304] on span "Kursanci" at bounding box center [116, 310] width 138 height 16
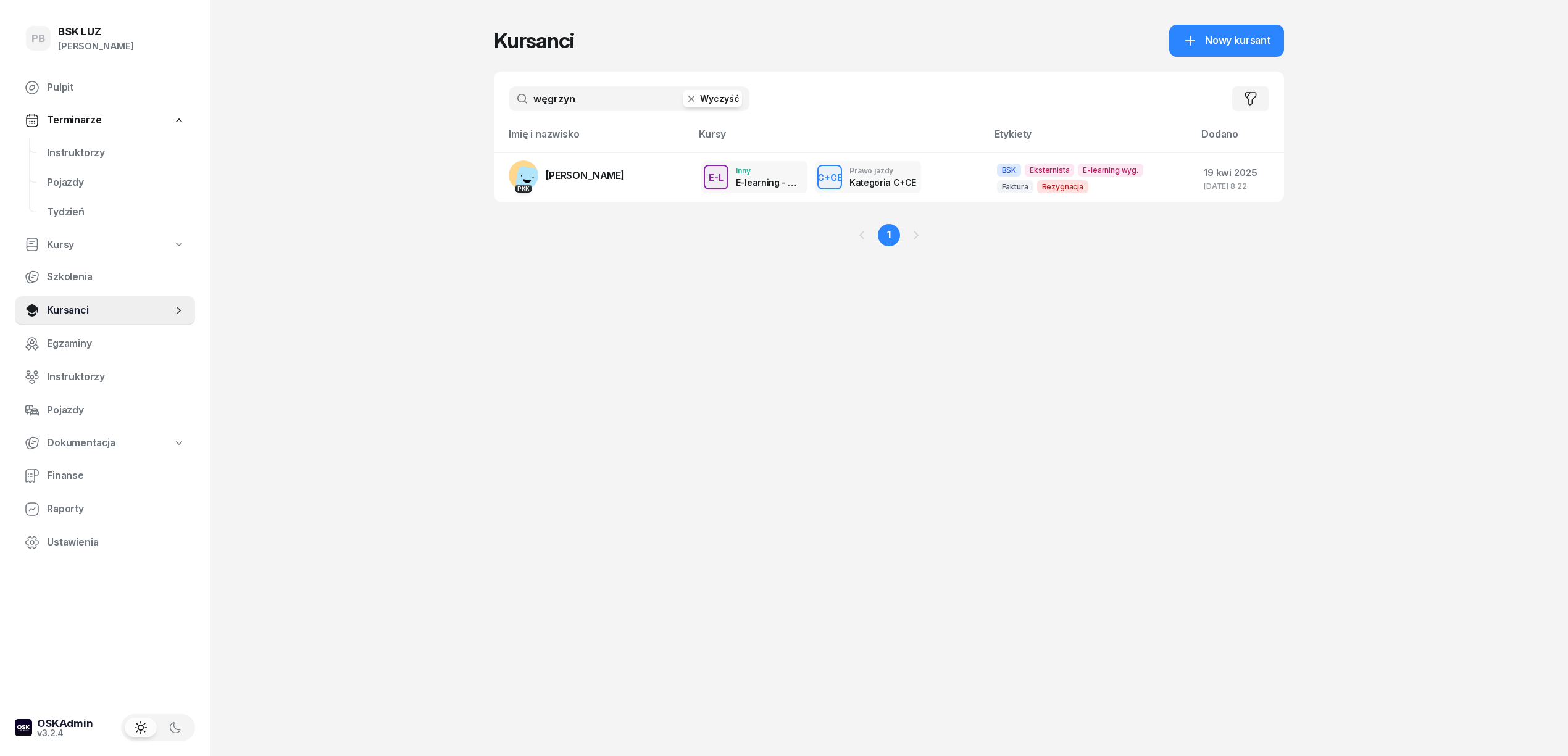
click at [534, 87] on input "węgrzyn" at bounding box center [629, 99] width 241 height 25
click at [541, 90] on input "węgrzyn" at bounding box center [629, 99] width 241 height 25
type input "plisak"
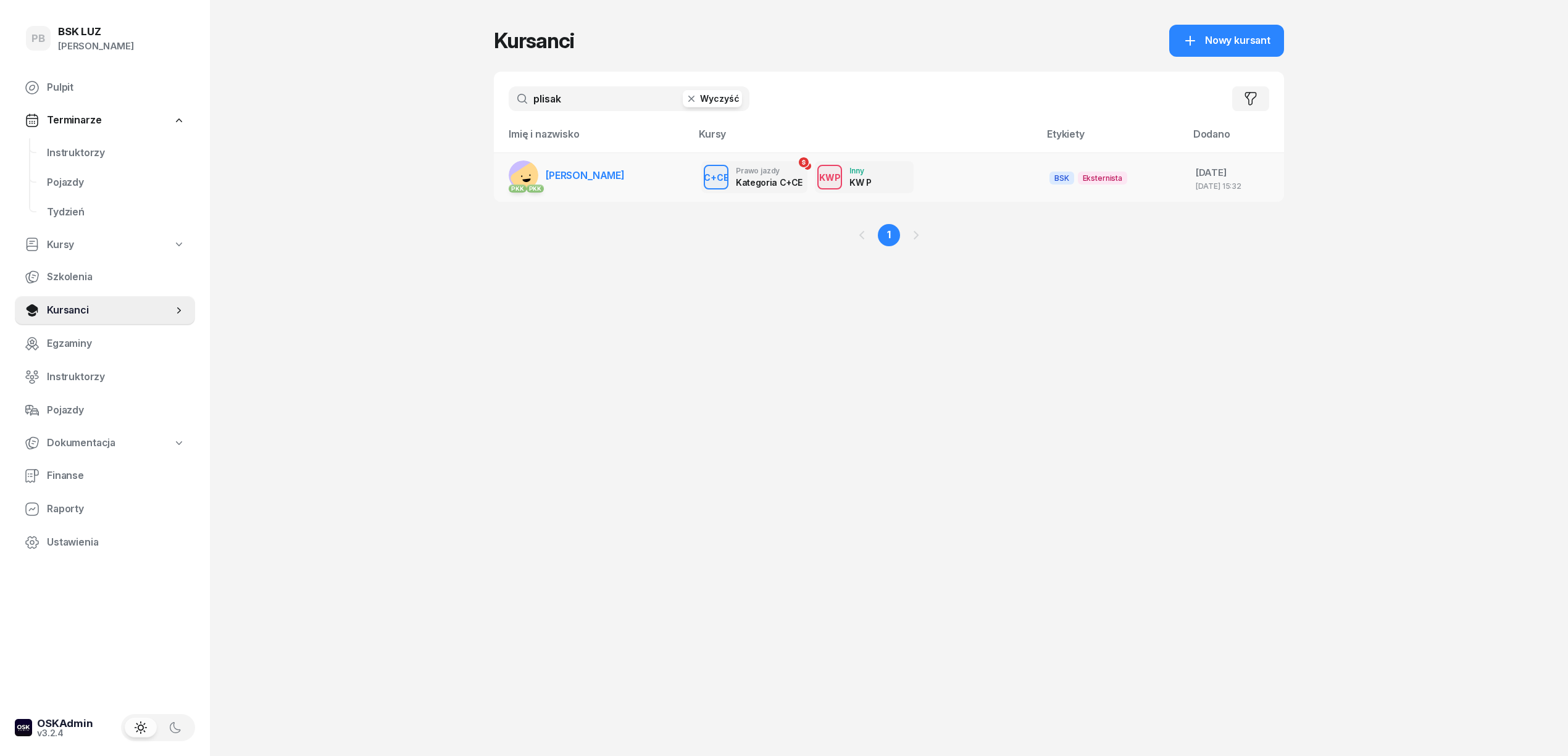
click at [610, 171] on span "[PERSON_NAME]" at bounding box center [585, 175] width 79 height 12
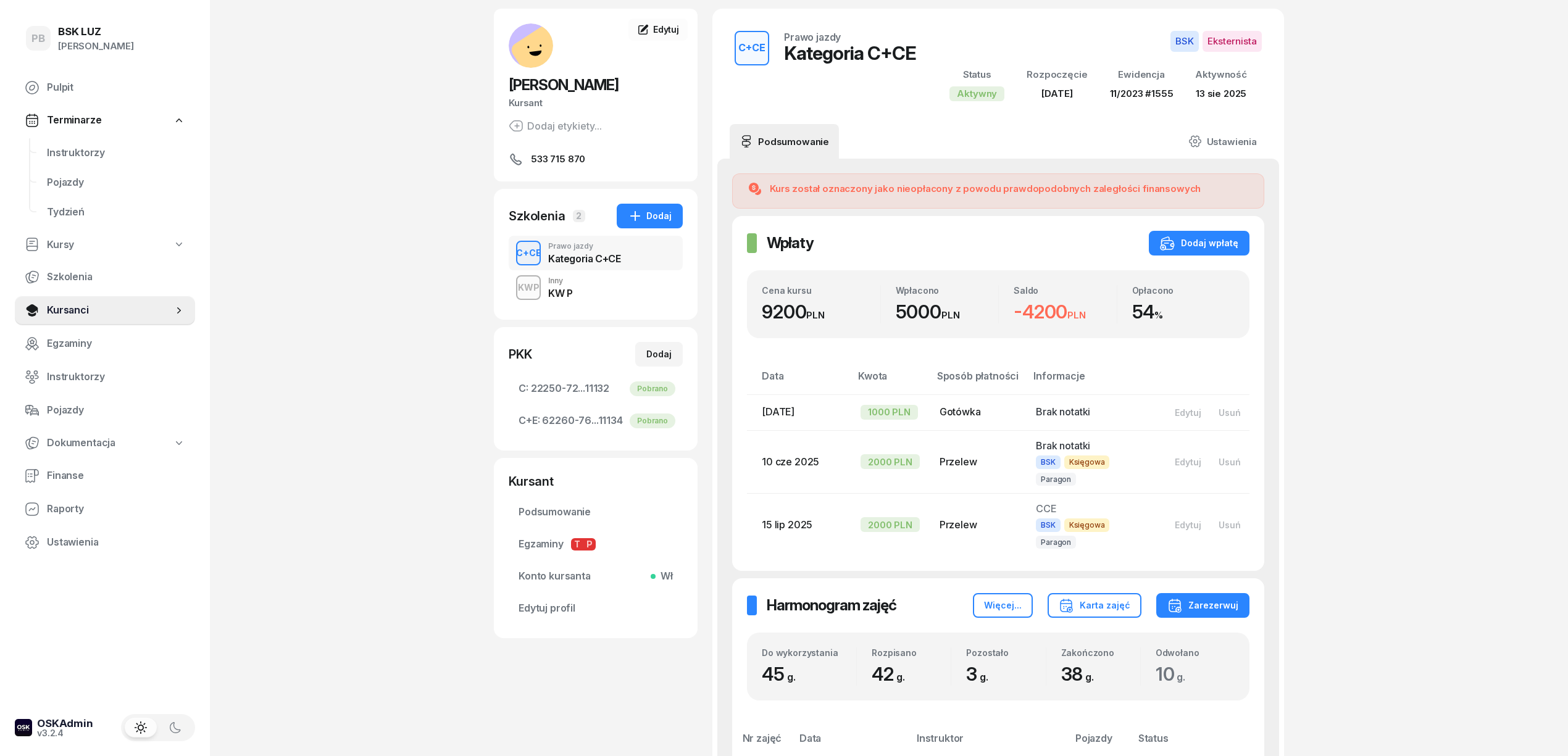
scroll to position [82, 0]
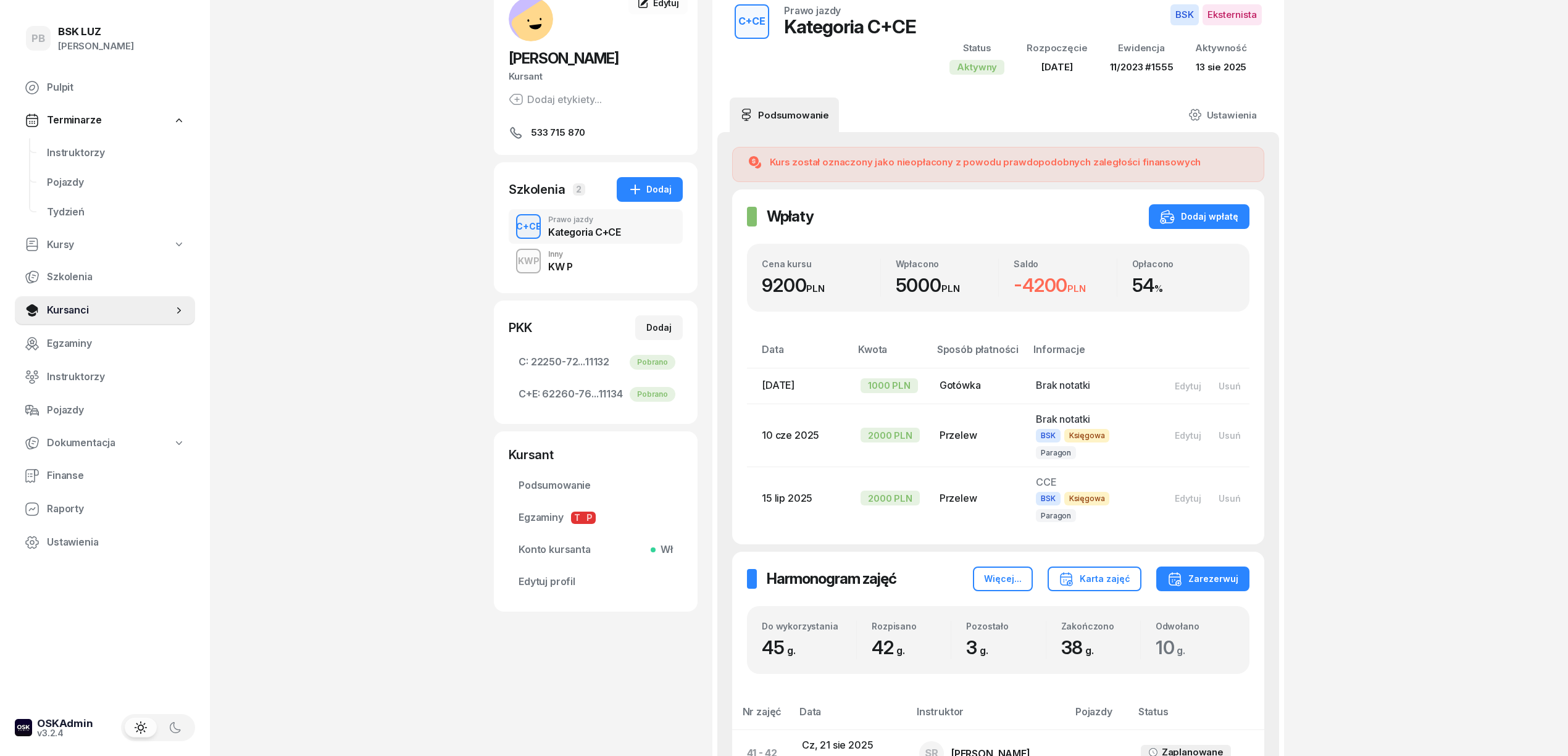
click at [636, 259] on div "KWP Inny KW P" at bounding box center [596, 261] width 174 height 34
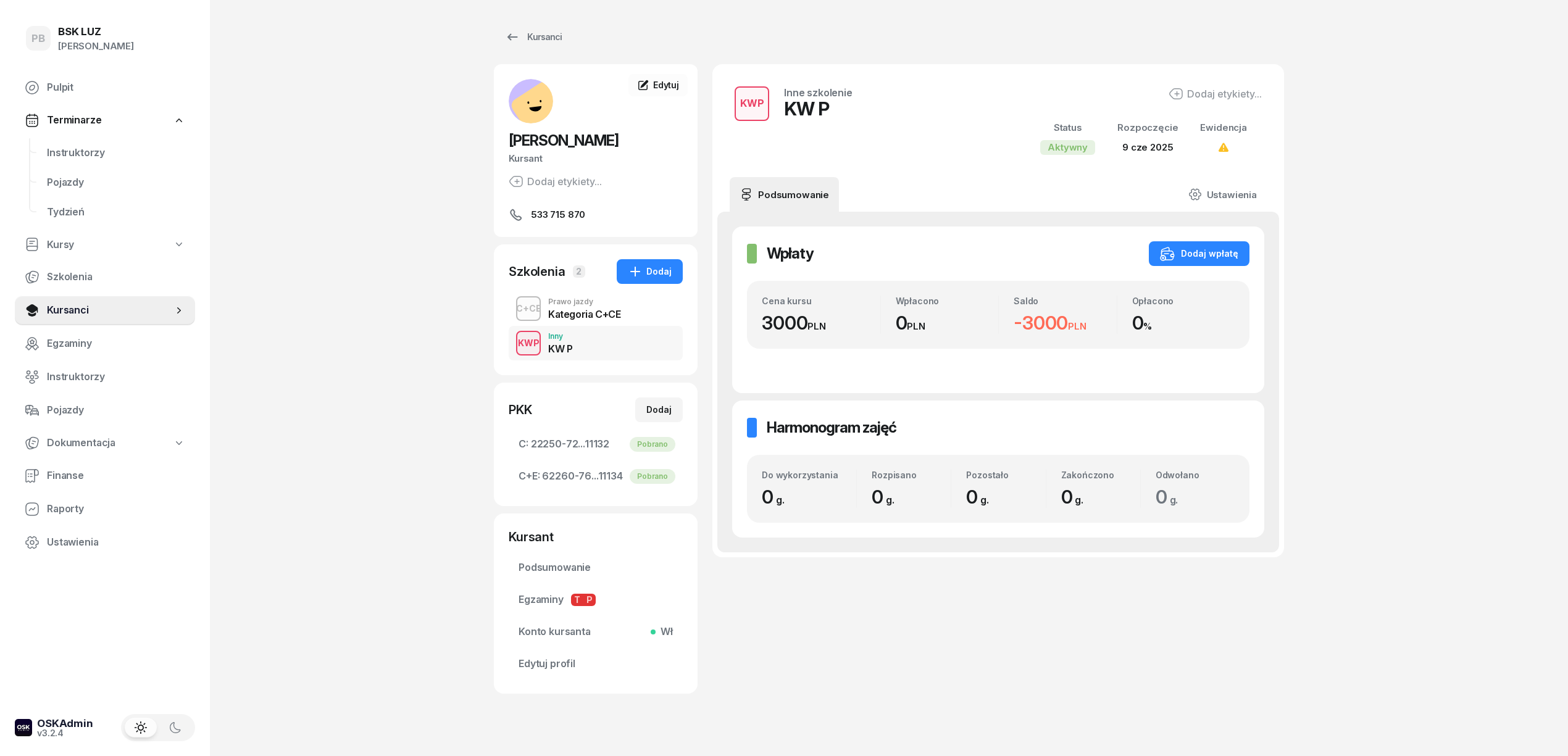
click at [601, 309] on div "Kategoria C+CE" at bounding box center [584, 314] width 72 height 10
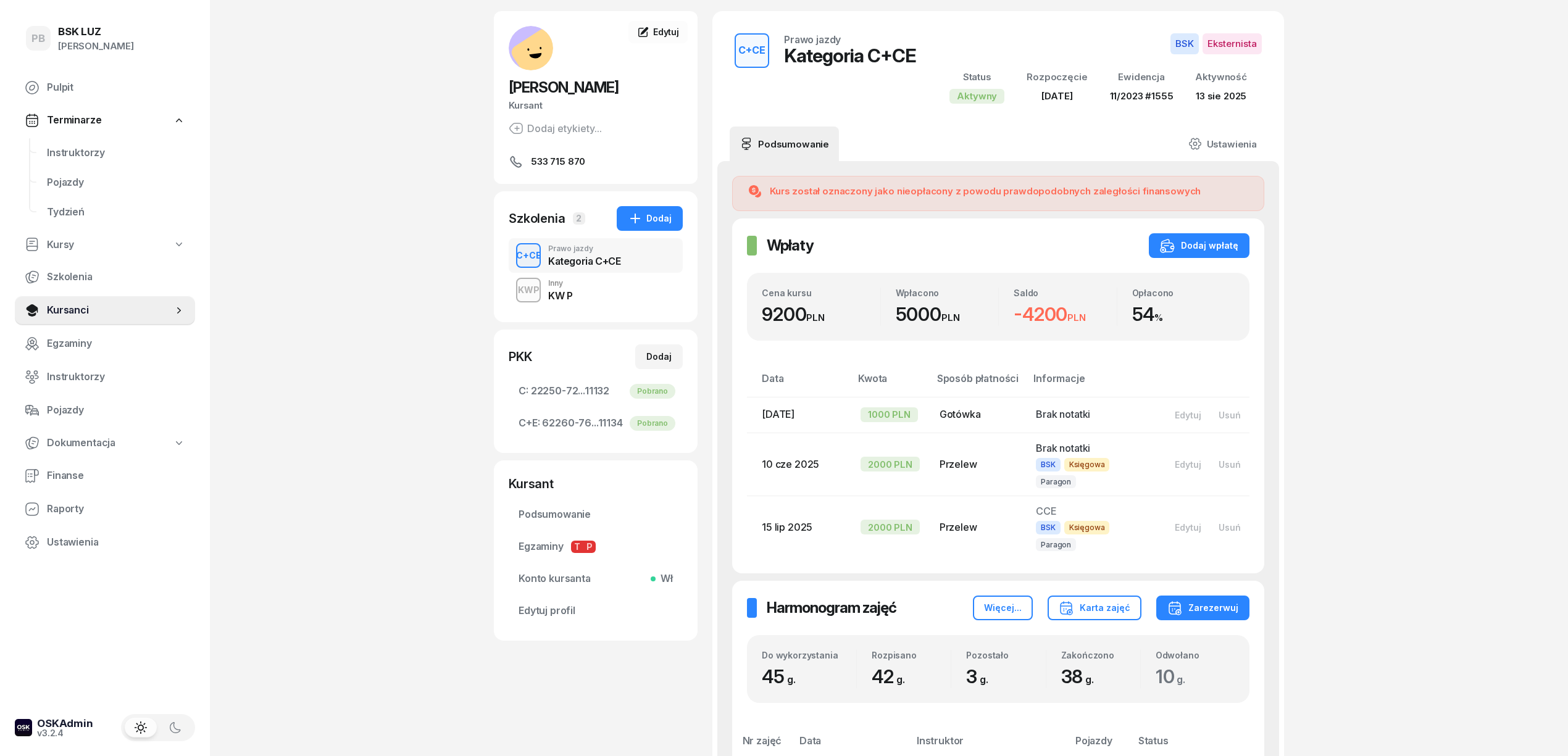
scroll to position [82, 0]
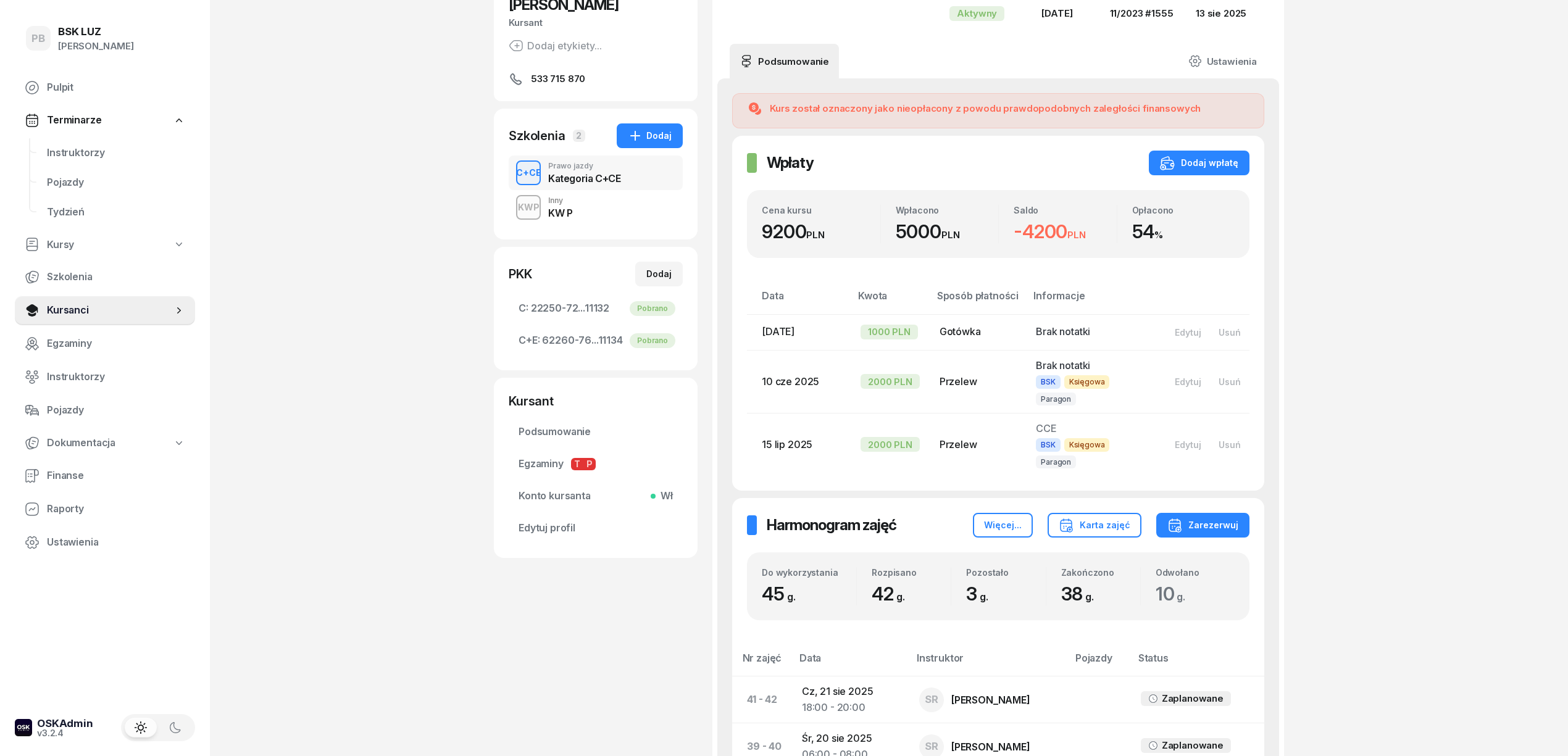
scroll to position [164, 0]
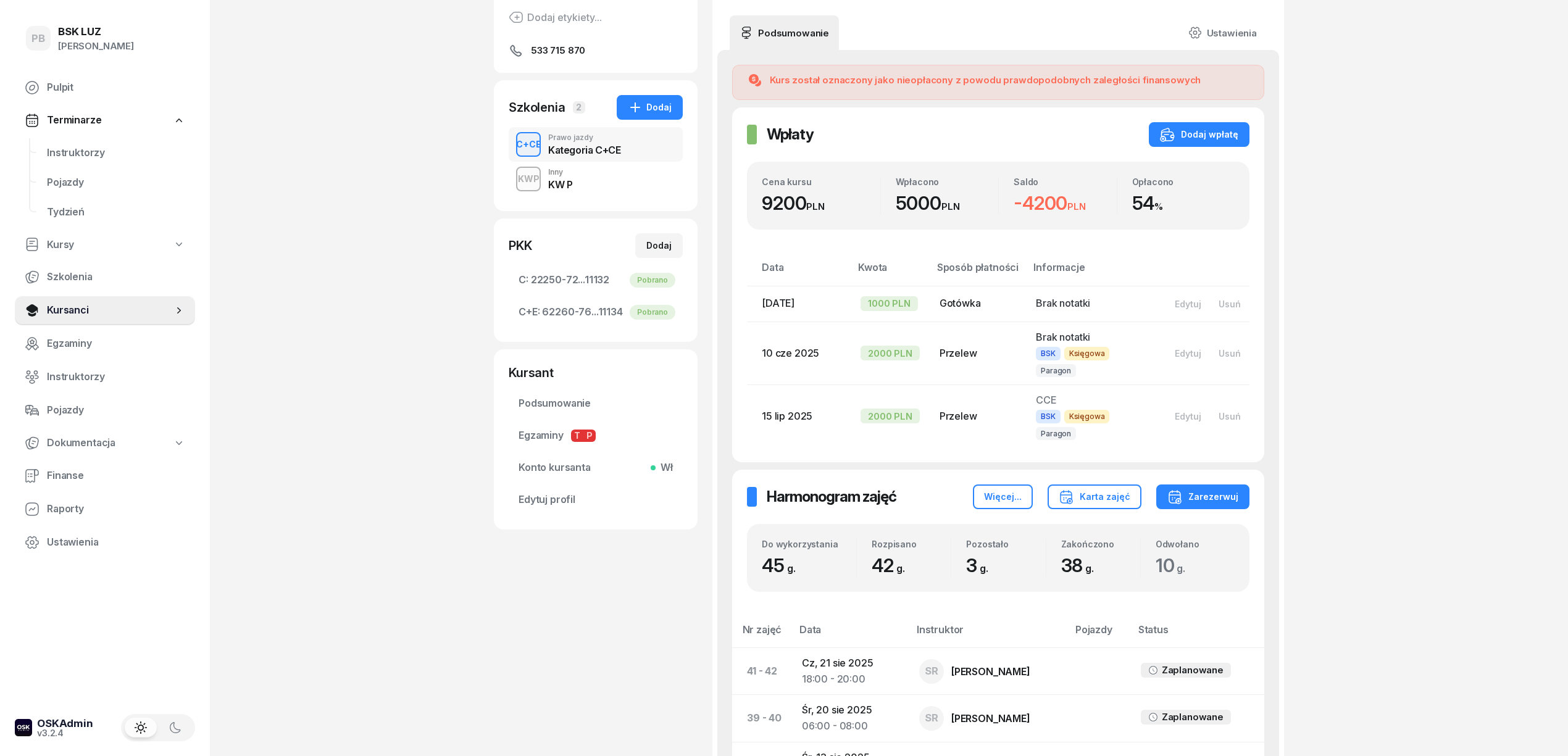
drag, startPoint x: 1516, startPoint y: 139, endPoint x: 1373, endPoint y: 151, distance: 143.5
click at [58, 149] on span "Instruktorzy" at bounding box center [116, 153] width 138 height 16
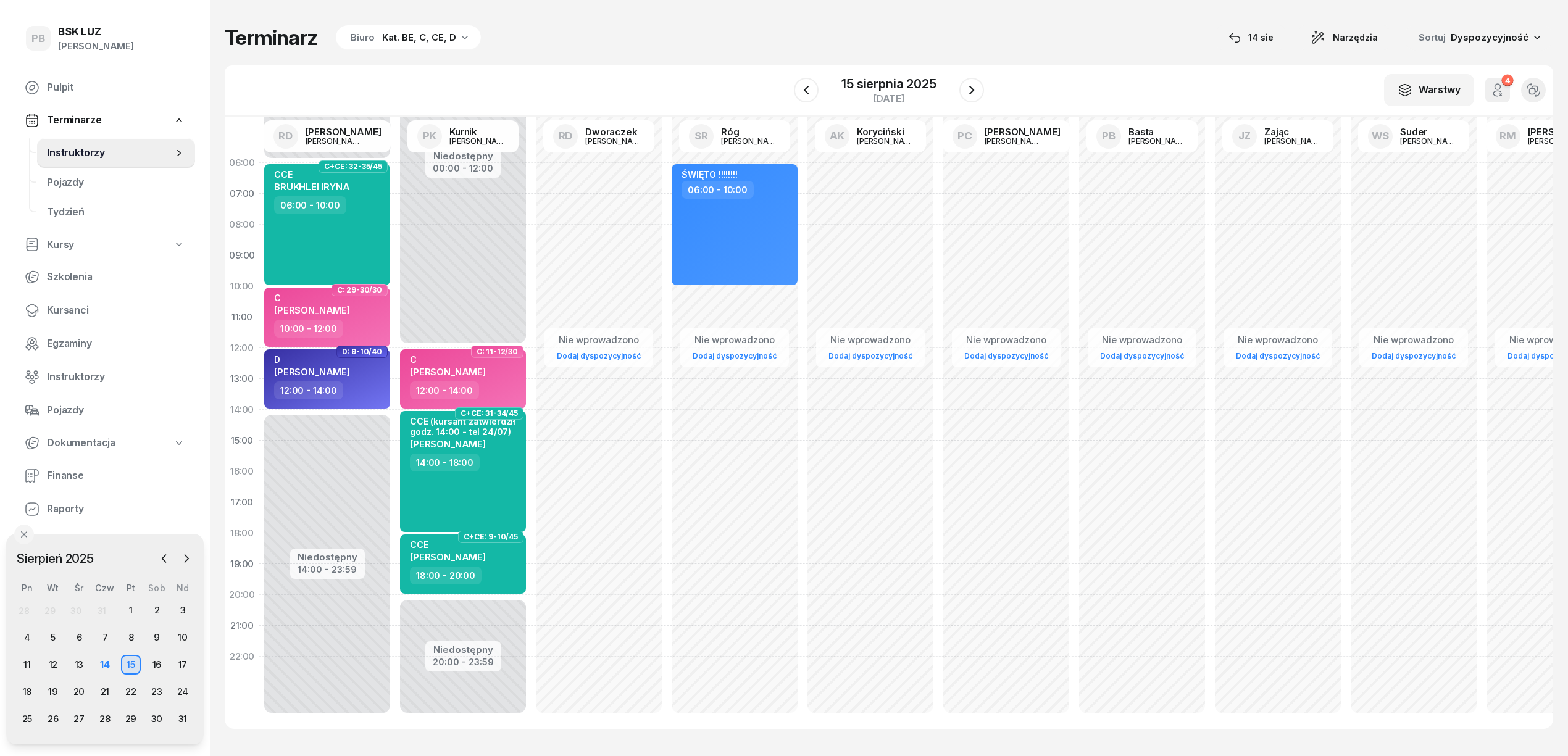
click at [373, 75] on div "W Wybierz AK Koryciński Artur BP Pająk Bogusław DA Arendarczyk Damian DP Pawłow…" at bounding box center [888, 91] width 1328 height 52
click at [25, 694] on div "18" at bounding box center [27, 692] width 20 height 20
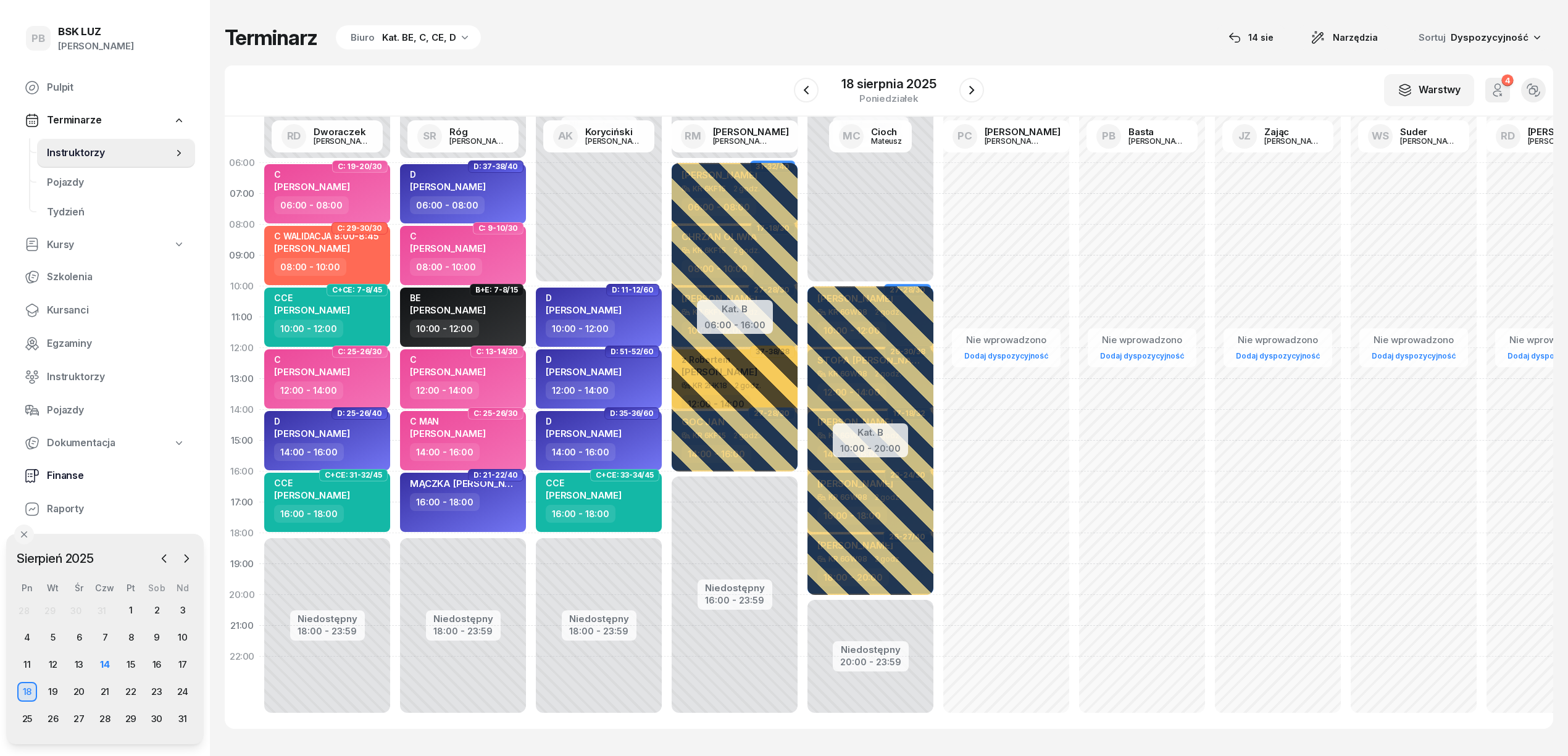
click at [68, 478] on span "Finanse" at bounding box center [116, 475] width 138 height 16
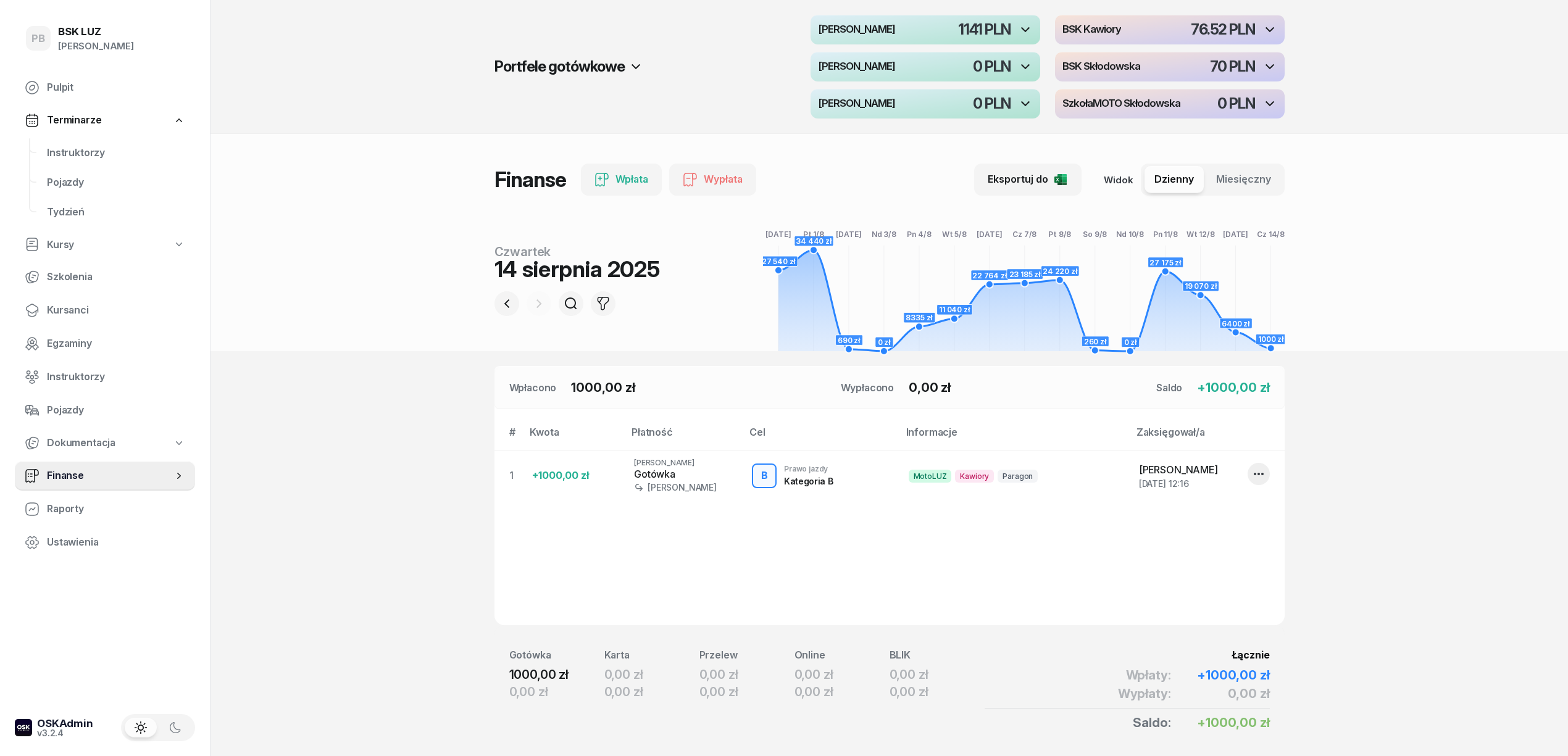
click at [914, 32] on div "button" at bounding box center [925, 29] width 230 height 30
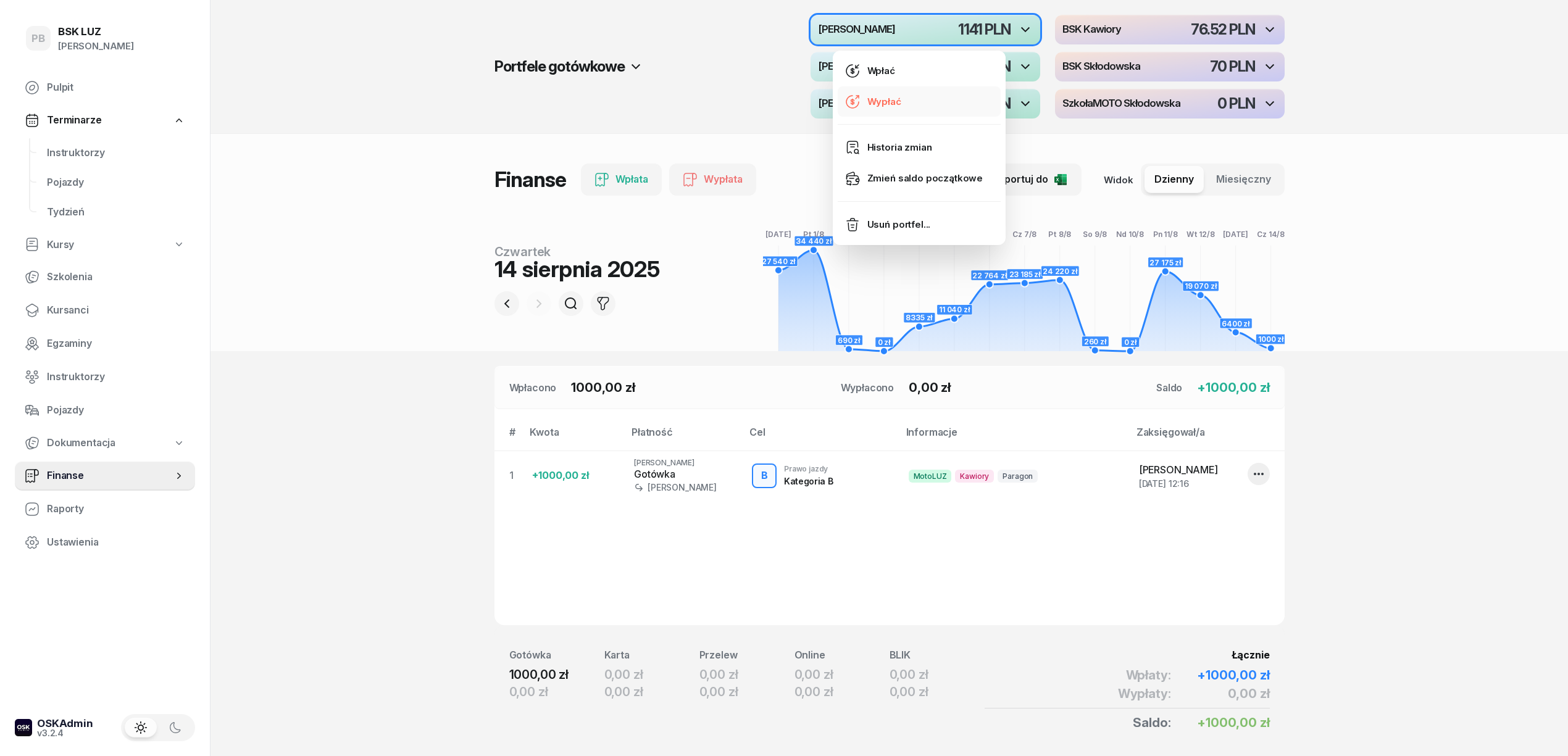
click at [905, 97] on link "Wypłać" at bounding box center [919, 102] width 163 height 31
select select "17"
select select "32"
select select "67eb9ff40a04ba7908a5e502"
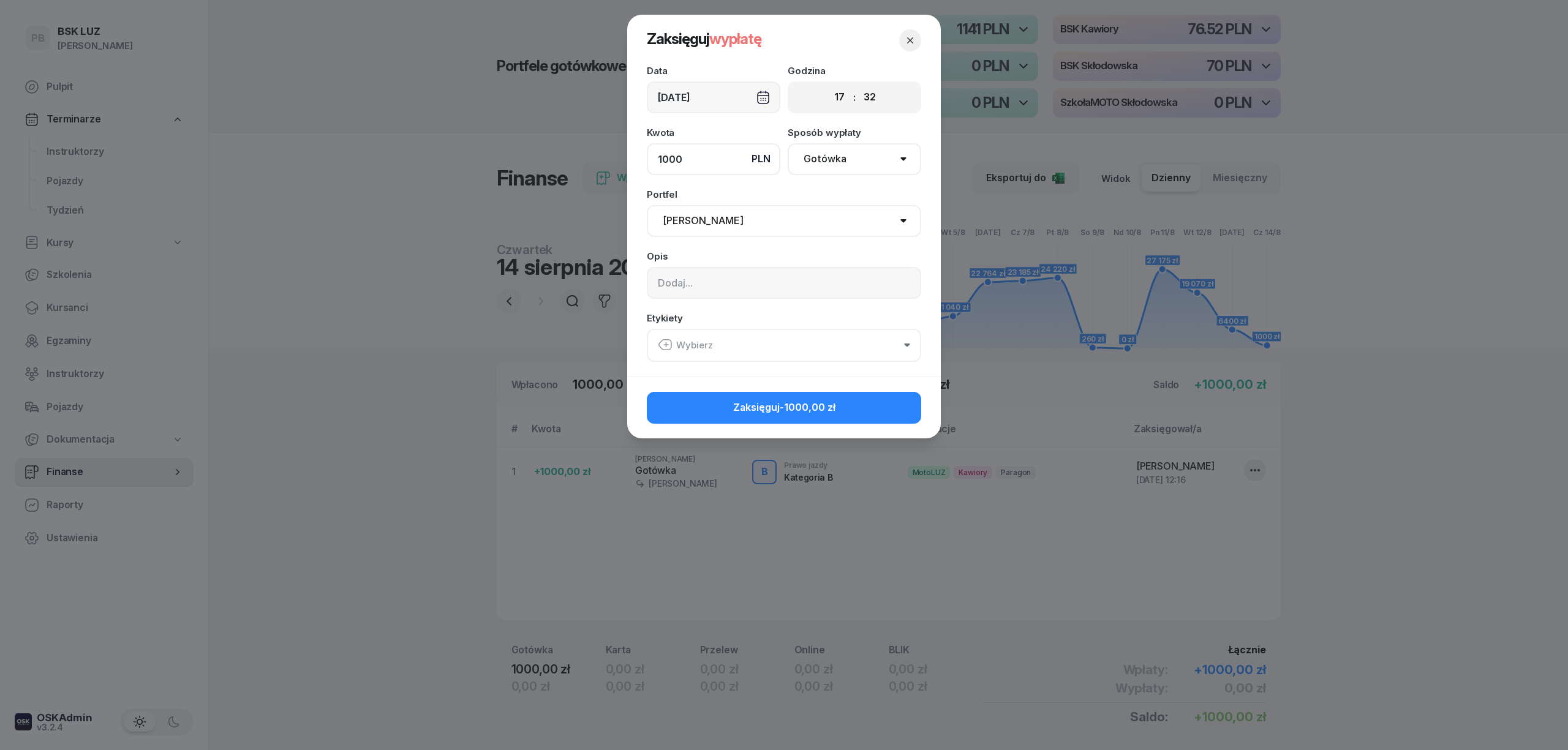
type input "1000"
click at [691, 277] on input at bounding box center [784, 283] width 275 height 32
type input "z"
type input "ZABRAŁ PIOTR KLIMEK DO p. IRENY"
click at [706, 343] on div "Wybierz" at bounding box center [685, 345] width 55 height 16
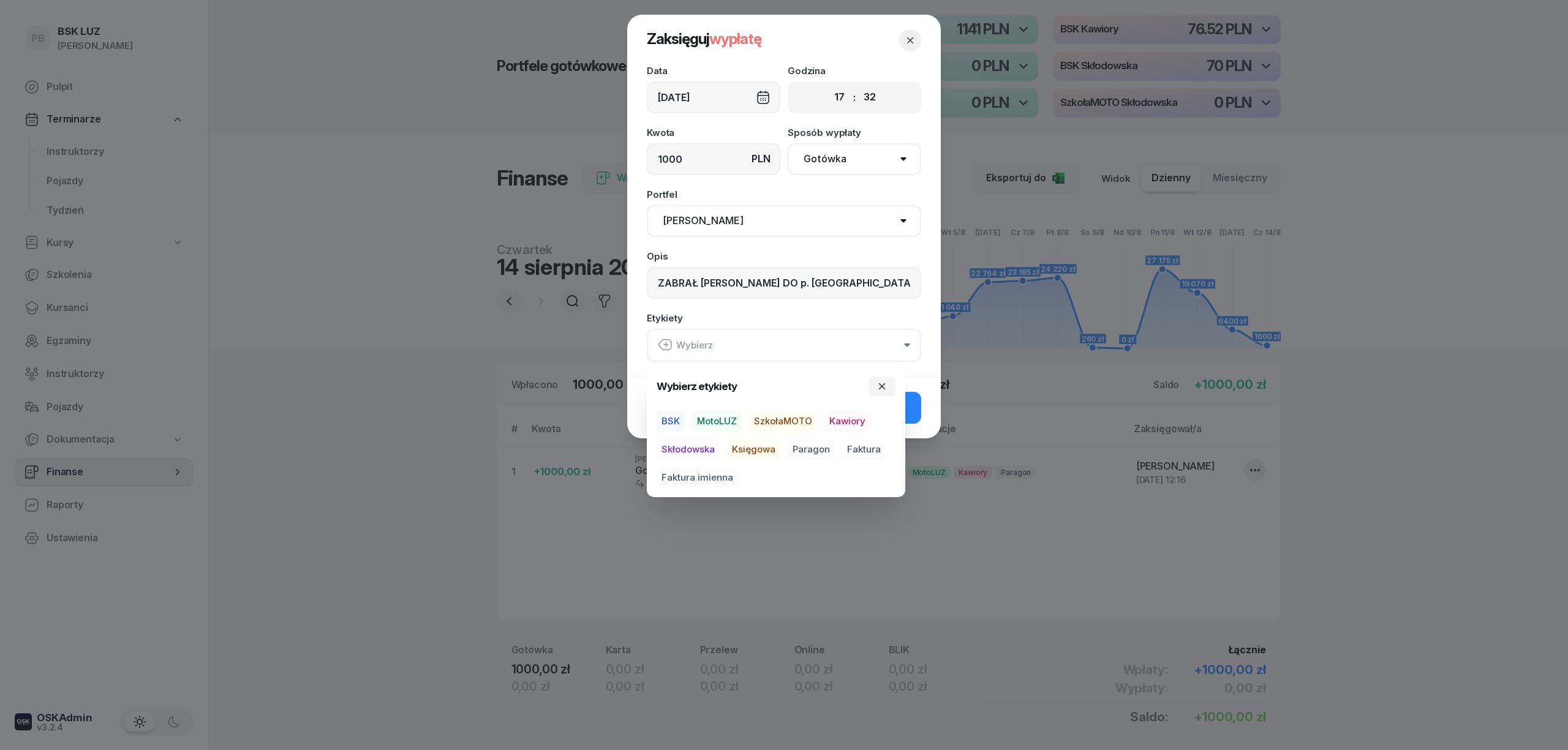
click at [719, 419] on span "MotoLUZ" at bounding box center [717, 421] width 50 height 21
click at [842, 422] on span "Kawiory" at bounding box center [847, 421] width 46 height 21
click at [922, 397] on div "Zaksięguj -1000,00 zł" at bounding box center [784, 407] width 314 height 62
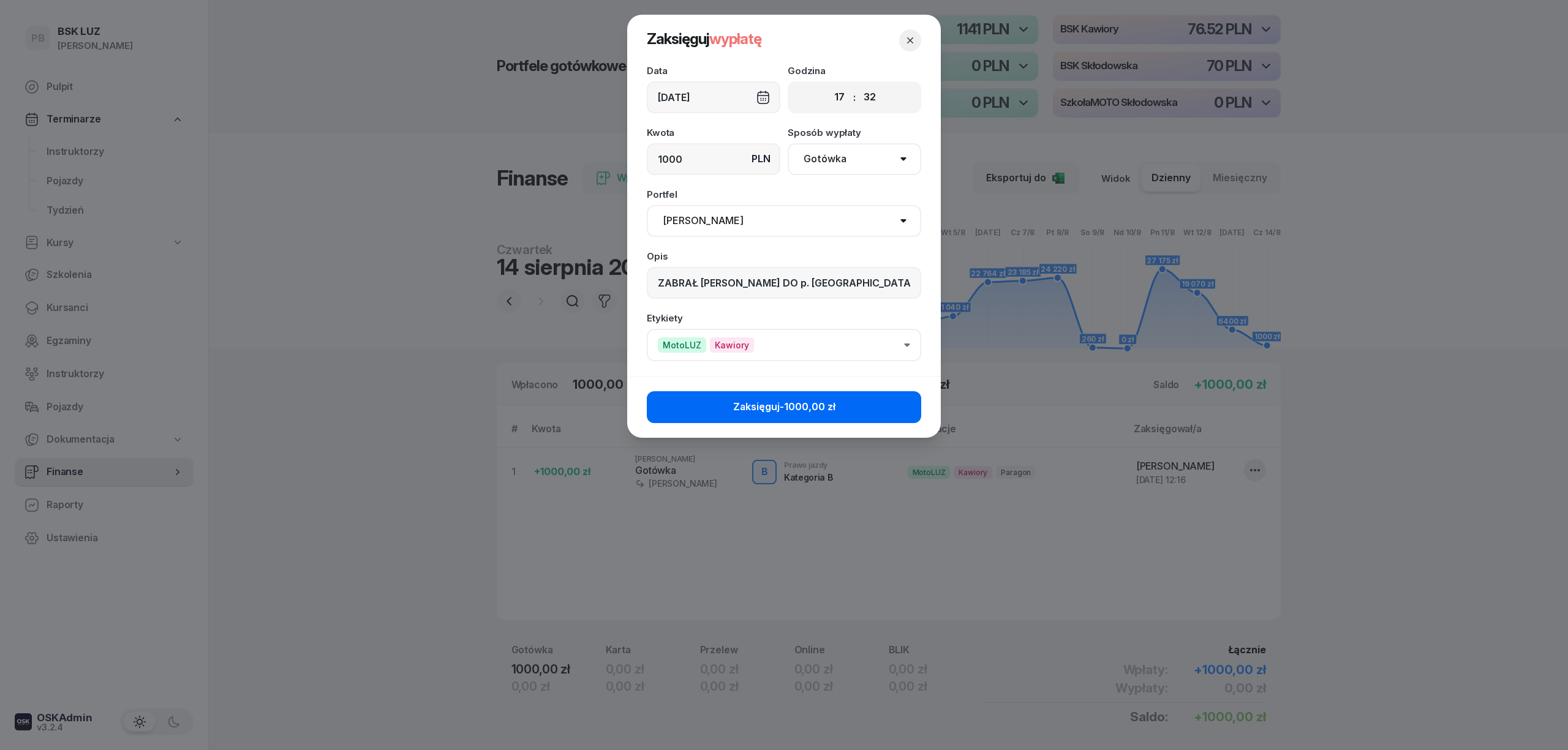
click at [769, 404] on span "Zaksięguj -1000,00 zł" at bounding box center [784, 407] width 102 height 16
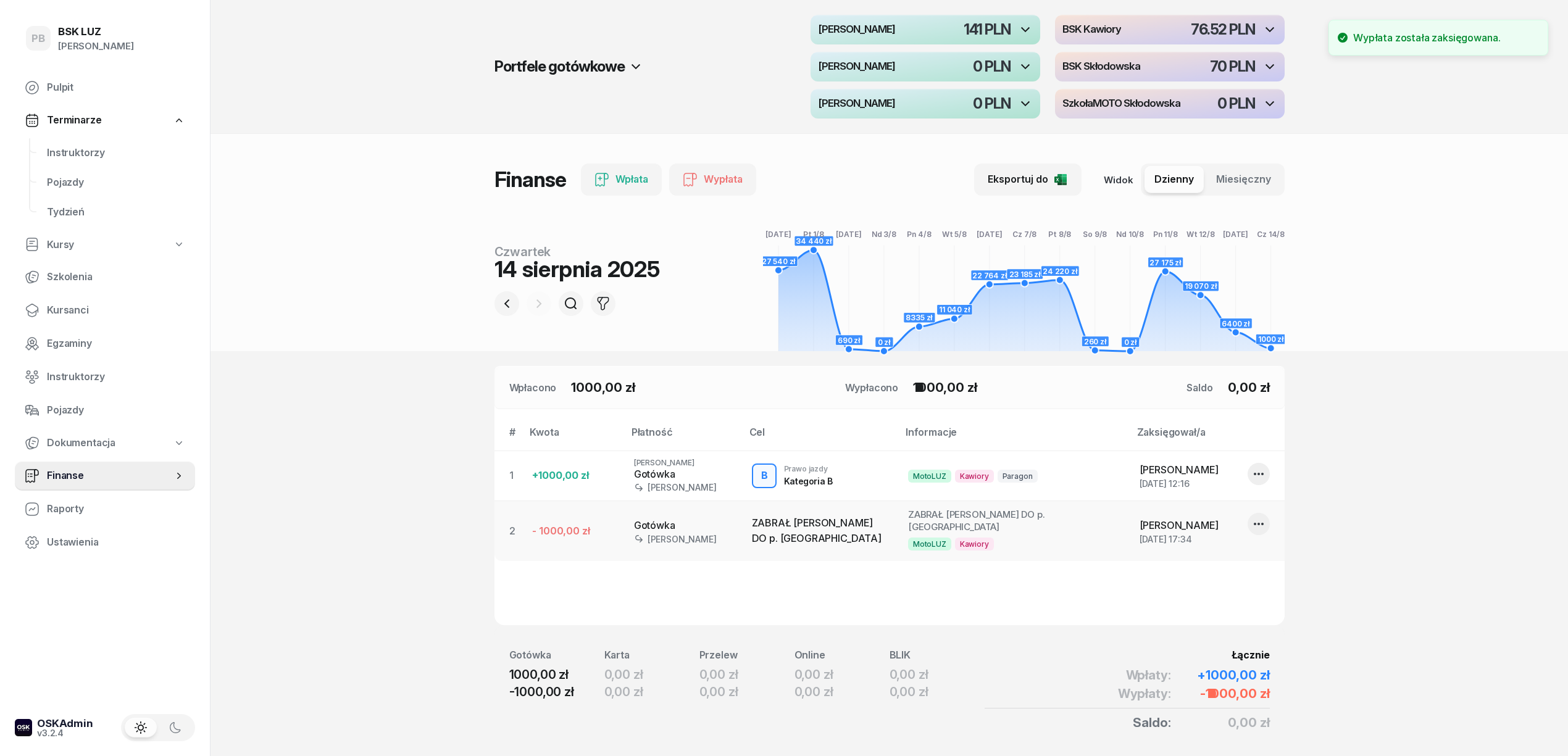
click at [394, 309] on header "Portfele gotówkowe MotoLUZ Kawiory 141 PLN BSK Kawiory 76.52 PLN MotoLUZ Skłodo…" at bounding box center [889, 176] width 1357 height 351
click at [1389, 427] on section "Portfele gotówkowe MotoLUZ Kawiory 141 PLN BSK Kawiory 76.52 PLN MotoLUZ Skłodo…" at bounding box center [889, 399] width 1357 height 799
click at [1457, 415] on section "Portfele gotówkowe MotoLUZ Kawiory 141 PLN BSK Kawiory 76.52 PLN MotoLUZ Skłodo…" at bounding box center [889, 399] width 1357 height 799
click at [1425, 247] on header "Portfele gotówkowe MotoLUZ Kawiory 141 PLN BSK Kawiory 76.52 PLN MotoLUZ Skłodo…" at bounding box center [889, 176] width 1357 height 351
click at [284, 294] on header "Portfele gotówkowe MotoLUZ Kawiory 141 PLN BSK Kawiory 76.52 PLN MotoLUZ Skłodo…" at bounding box center [889, 176] width 1357 height 351
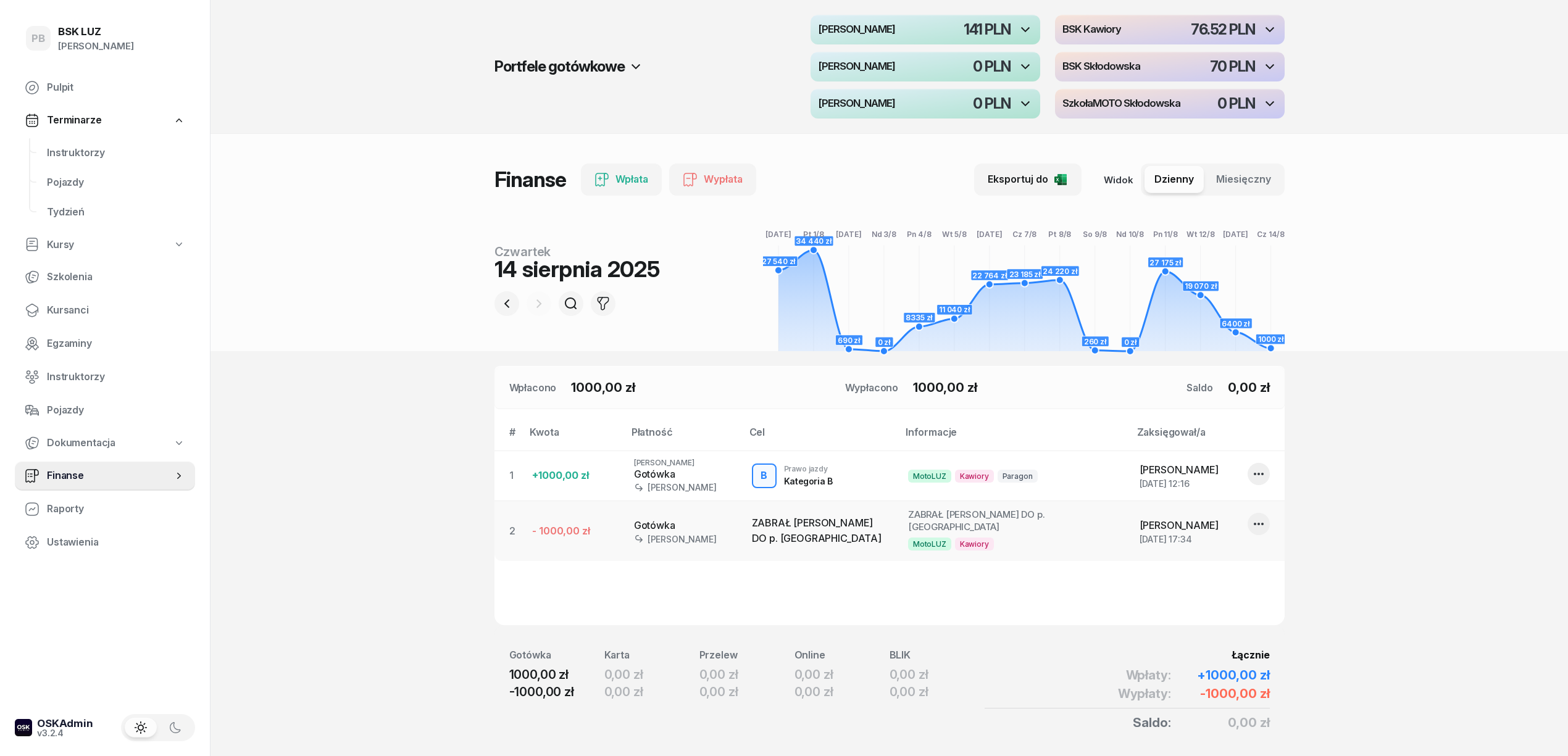
click at [1522, 281] on header "Portfele gotówkowe MotoLUZ Kawiory 141 PLN BSK Kawiory 76.52 PLN MotoLUZ Skłodo…" at bounding box center [889, 176] width 1357 height 351
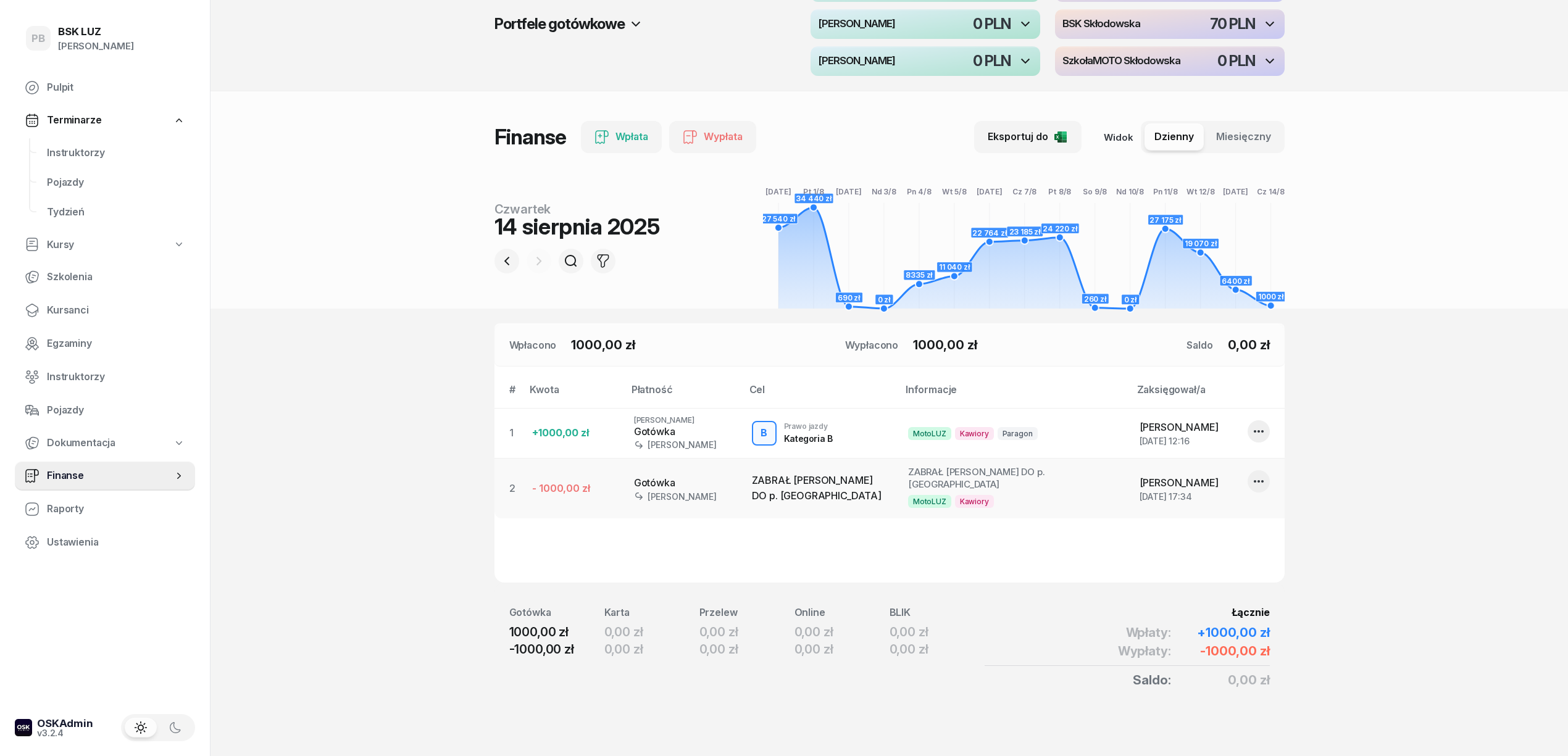
click at [1445, 356] on section "Portfele gotówkowe MotoLUZ Kawiory 141 PLN BSK Kawiory 76.52 PLN MotoLUZ Skłodo…" at bounding box center [889, 356] width 1357 height 799
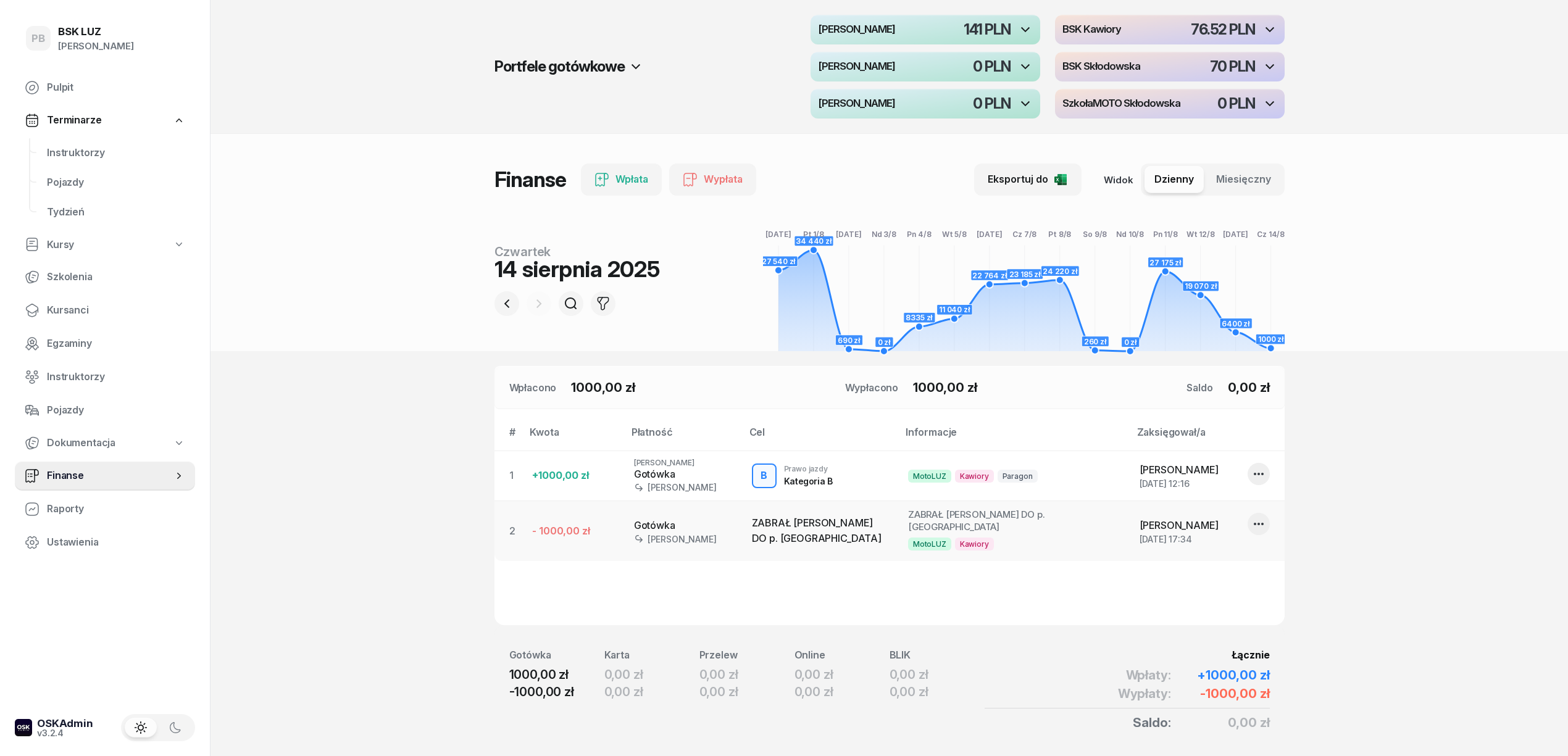
click at [1487, 253] on header "Portfele gotówkowe MotoLUZ Kawiory 141 PLN BSK Kawiory 76.52 PLN MotoLUZ Skłodo…" at bounding box center [889, 176] width 1357 height 351
click at [1502, 311] on header "Portfele gotówkowe MotoLUZ Kawiory 141 PLN BSK Kawiory 76.52 PLN MotoLUZ Skłodo…" at bounding box center [889, 176] width 1357 height 351
click at [1439, 343] on header "Portfele gotówkowe MotoLUZ Kawiory 141 PLN BSK Kawiory 76.52 PLN MotoLUZ Skłodo…" at bounding box center [889, 176] width 1357 height 351
click at [1440, 343] on header "Portfele gotówkowe MotoLUZ Kawiory 141 PLN BSK Kawiory 76.52 PLN MotoLUZ Skłodo…" at bounding box center [889, 176] width 1357 height 351
click at [62, 155] on span "Instruktorzy" at bounding box center [116, 153] width 138 height 16
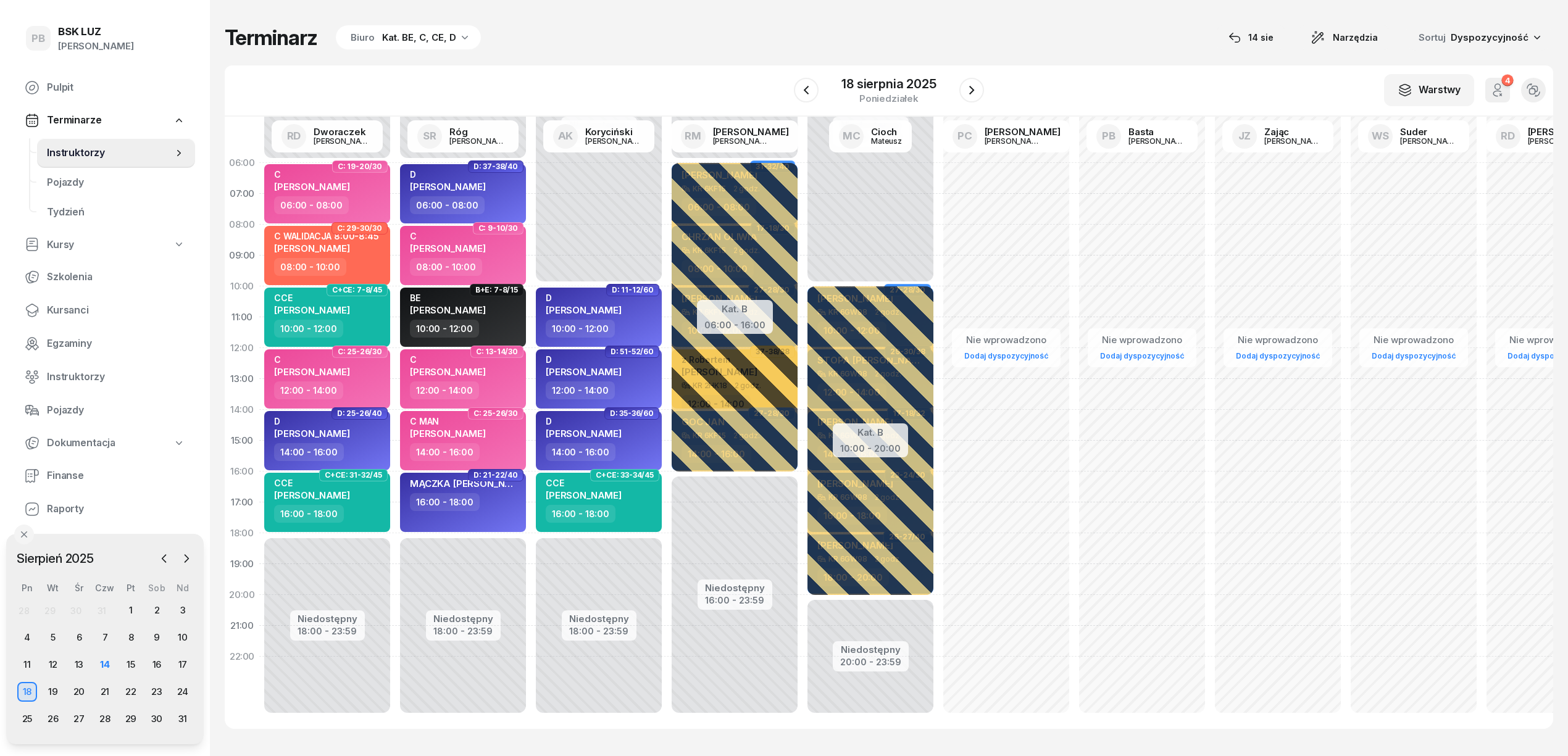
click at [593, 50] on div "Terminarz Biuro Kat. BE, C, CE, D [DATE] Narzędzia Sortuj Dyspozycyjność" at bounding box center [888, 38] width 1328 height 26
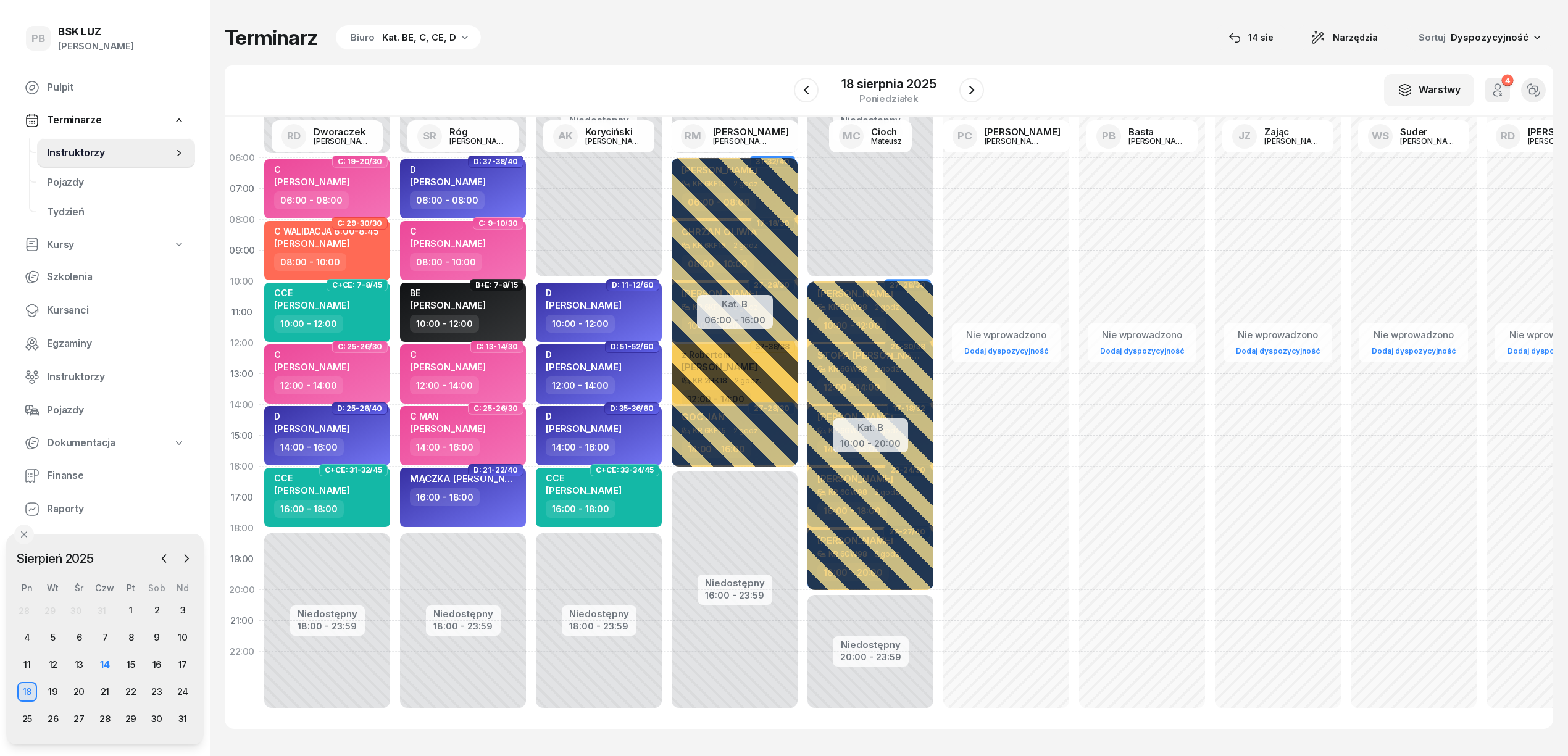
click at [706, 67] on div "W Wybierz AK Koryciński Artur BP Pająk Bogusław DA Arendarczyk Damian DP Pawłow…" at bounding box center [888, 91] width 1328 height 52
click at [719, 32] on div "Terminarz Biuro Kat. BE, C, CE, D [DATE] Narzędzia Sortuj Dyspozycyjność" at bounding box center [888, 38] width 1328 height 26
click at [111, 663] on div "14" at bounding box center [104, 664] width 20 height 20
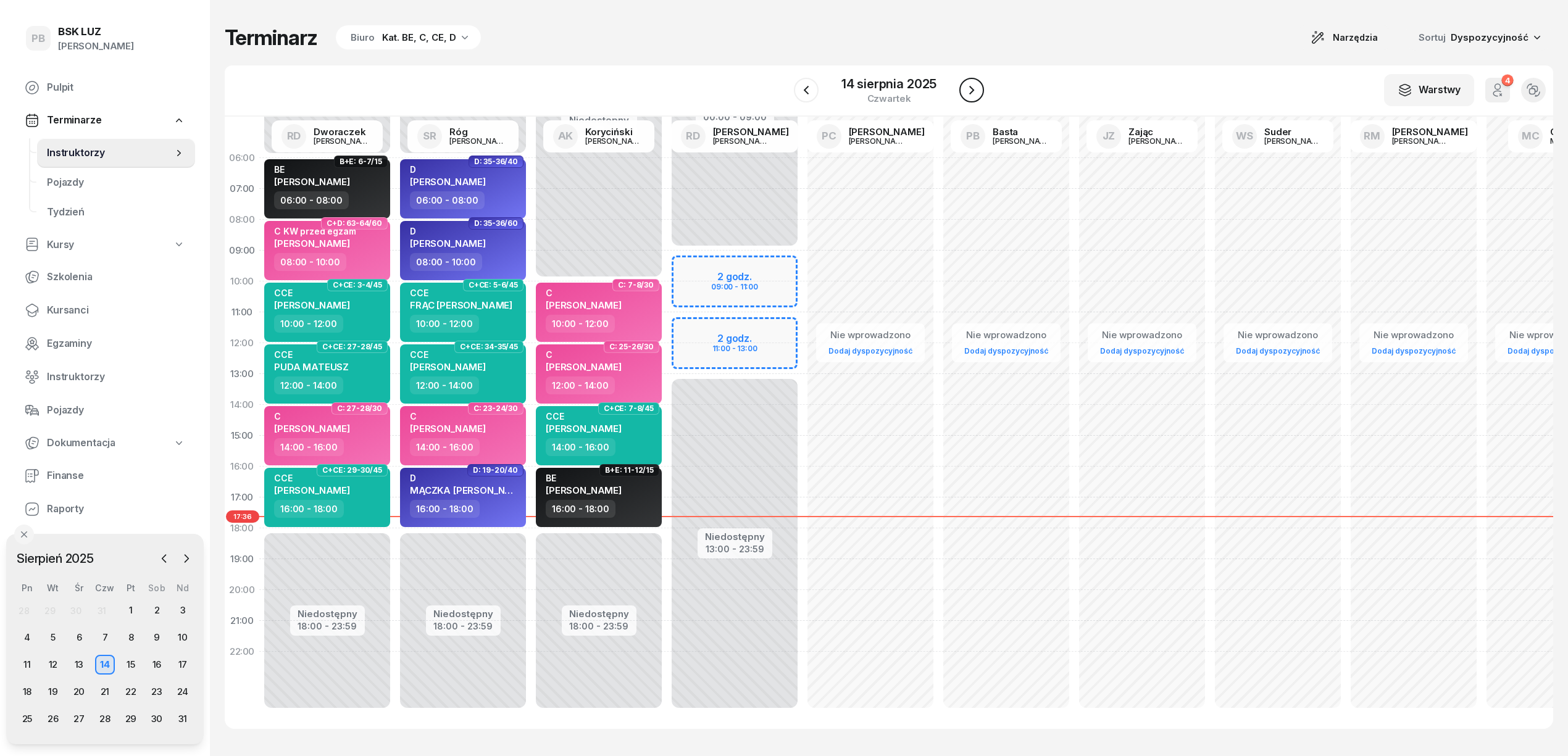
click at [968, 92] on icon "button" at bounding box center [971, 90] width 15 height 15
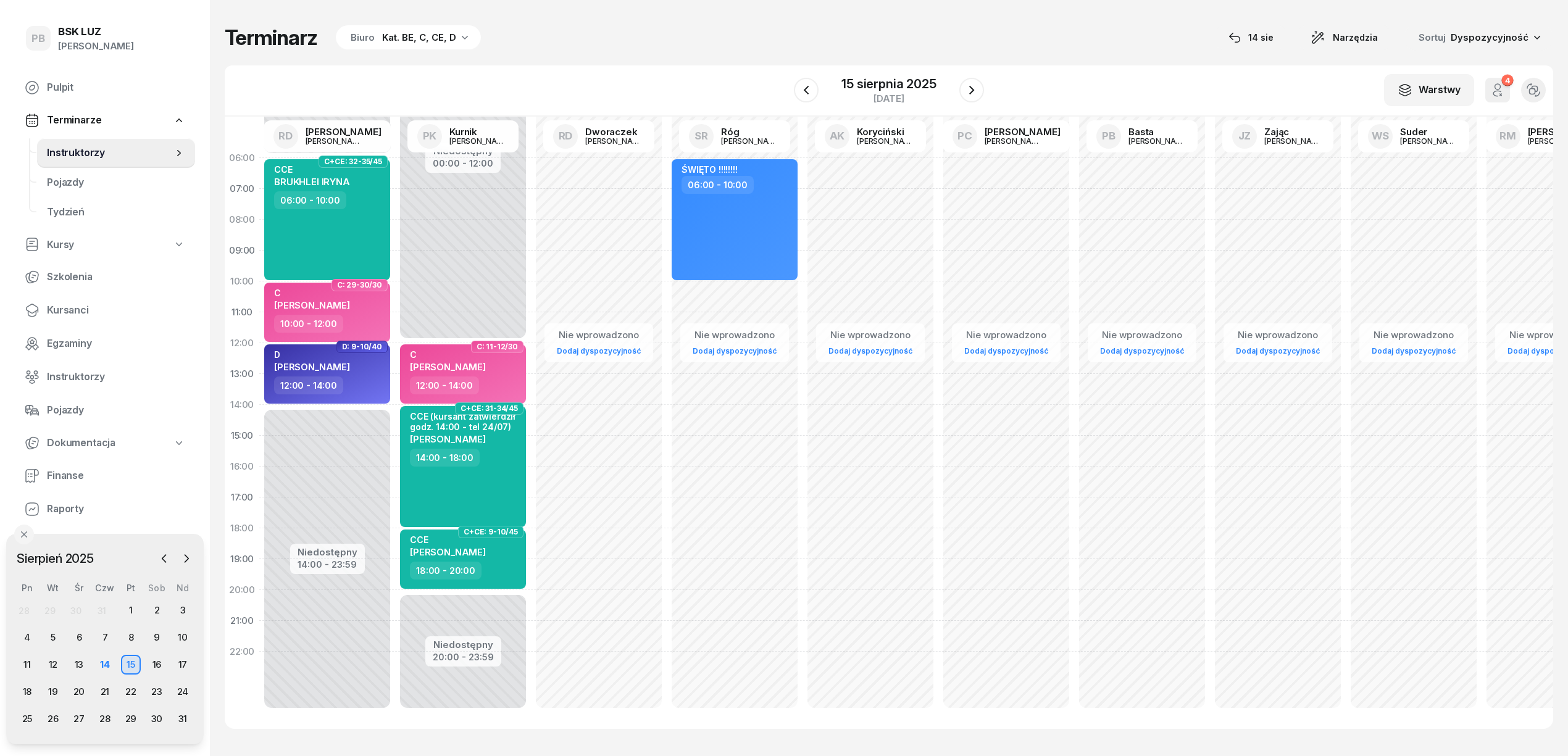
click at [1065, 36] on div "Terminarz Biuro Kat. BE, C, CE, D [DATE] Narzędzia Sortuj Dyspozycyjność" at bounding box center [888, 38] width 1328 height 26
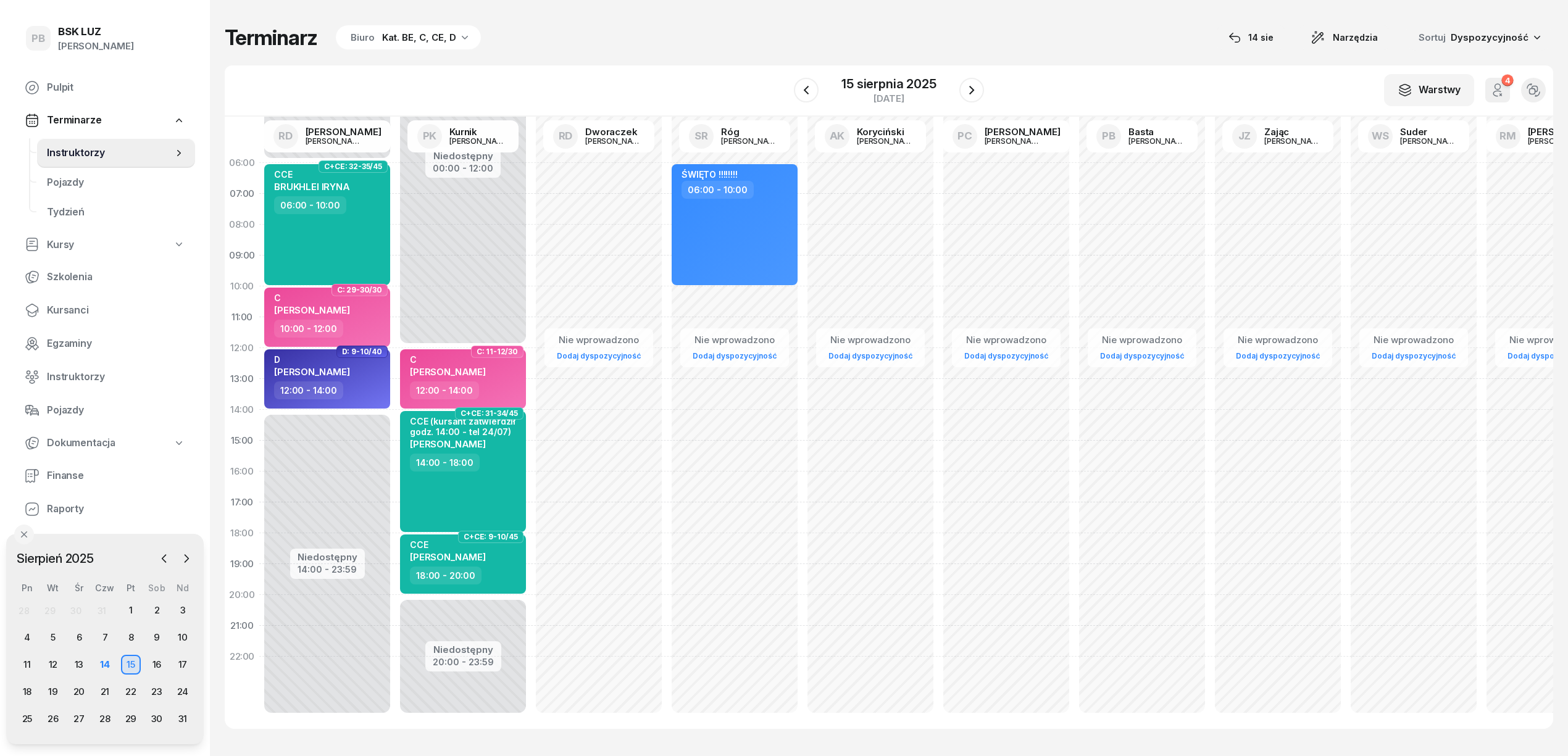
click at [996, 48] on div "Terminarz Biuro Kat. BE, C, CE, D [DATE] Narzędzia Sortuj Dyspozycyjność" at bounding box center [888, 38] width 1328 height 26
click at [1015, 48] on div "Terminarz Biuro Kat. BE, C, CE, D [DATE] Narzędzia Sortuj Dyspozycyjność" at bounding box center [888, 38] width 1328 height 26
click at [1019, 50] on div "Terminarz Biuro Kat. BE, C, CE, D [DATE] Narzędzia Sortuj Dyspozycyjność" at bounding box center [888, 38] width 1328 height 26
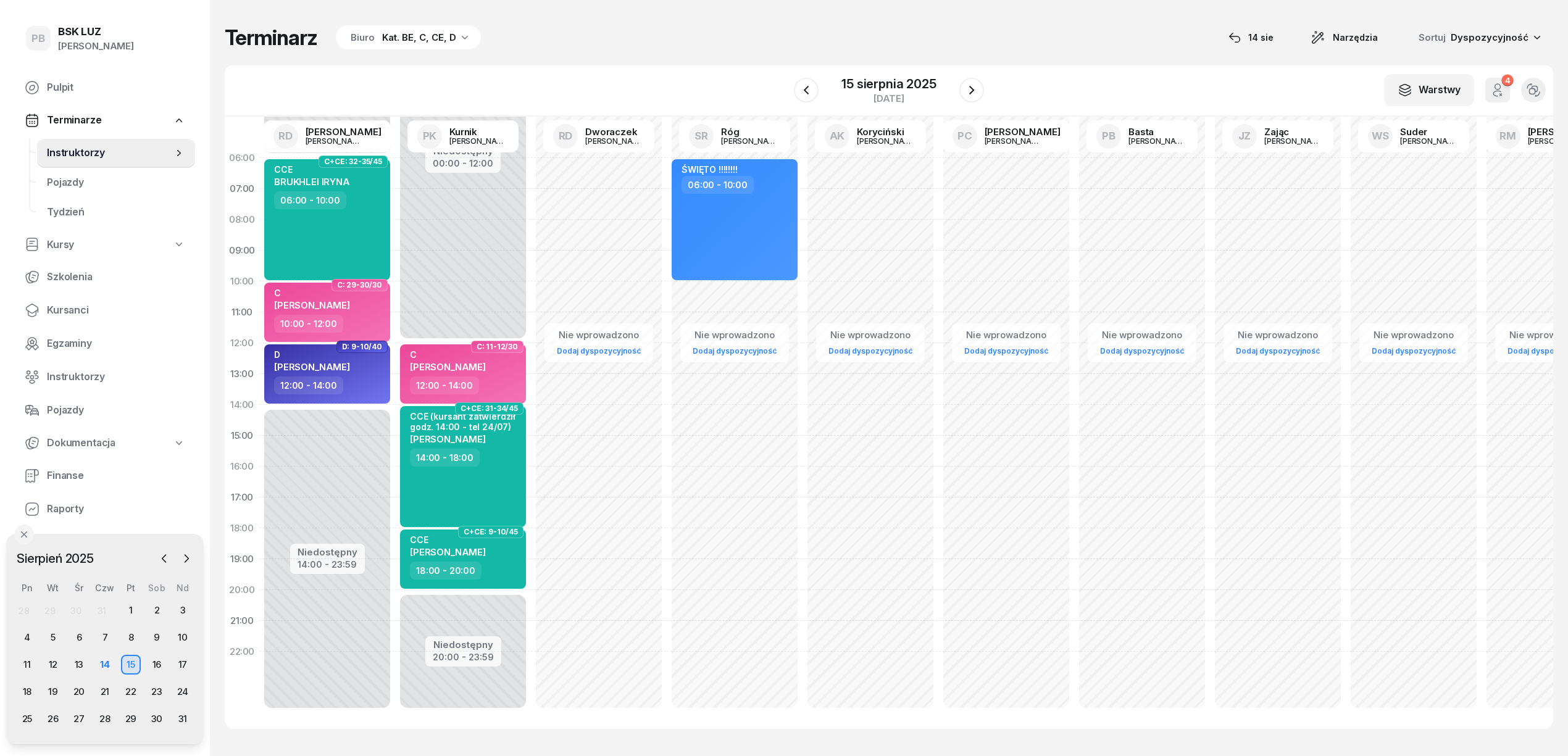
scroll to position [17, 0]
click at [1220, 46] on div "Terminarz Biuro Kat. BE, C, CE, D [DATE] Narzędzia Sortuj Dyspozycyjność" at bounding box center [888, 38] width 1328 height 26
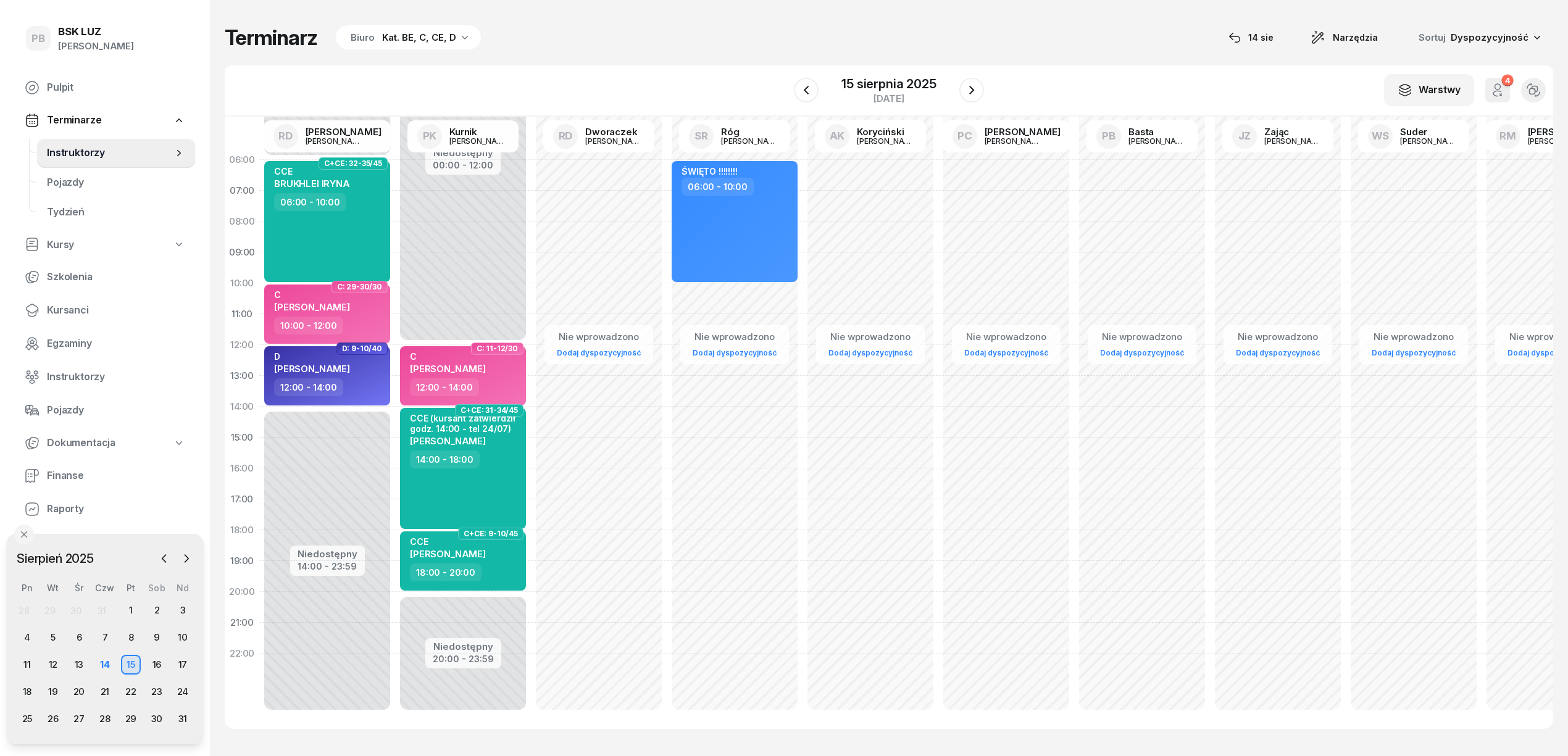
scroll to position [0, 0]
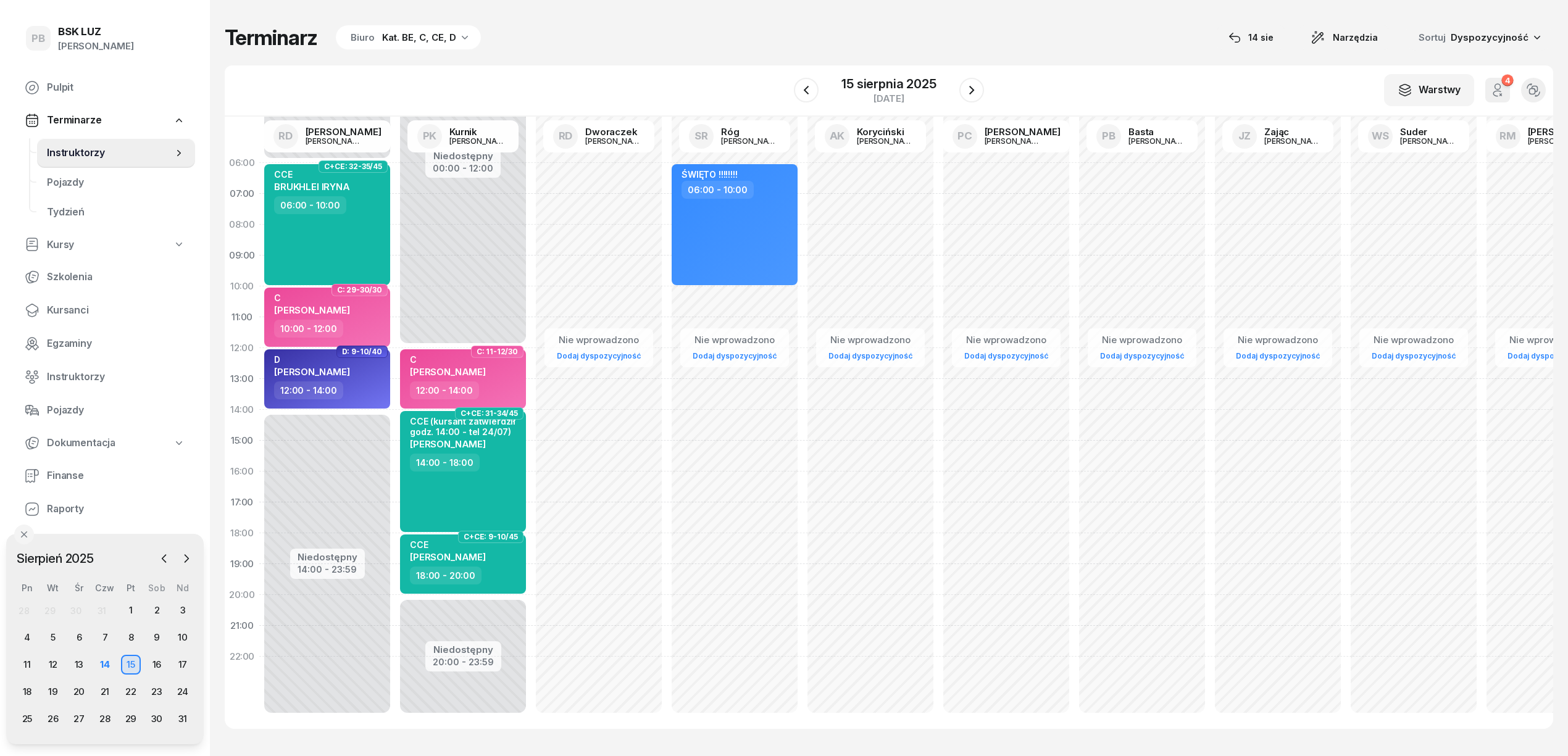
click at [1149, 52] on div "Terminarz Biuro Kat. BE, C, CE, D 14 sie Narzędzia Sortuj Dyspozycyjność W Wybi…" at bounding box center [888, 377] width 1328 height 753
click at [973, 87] on icon "button" at bounding box center [971, 90] width 15 height 15
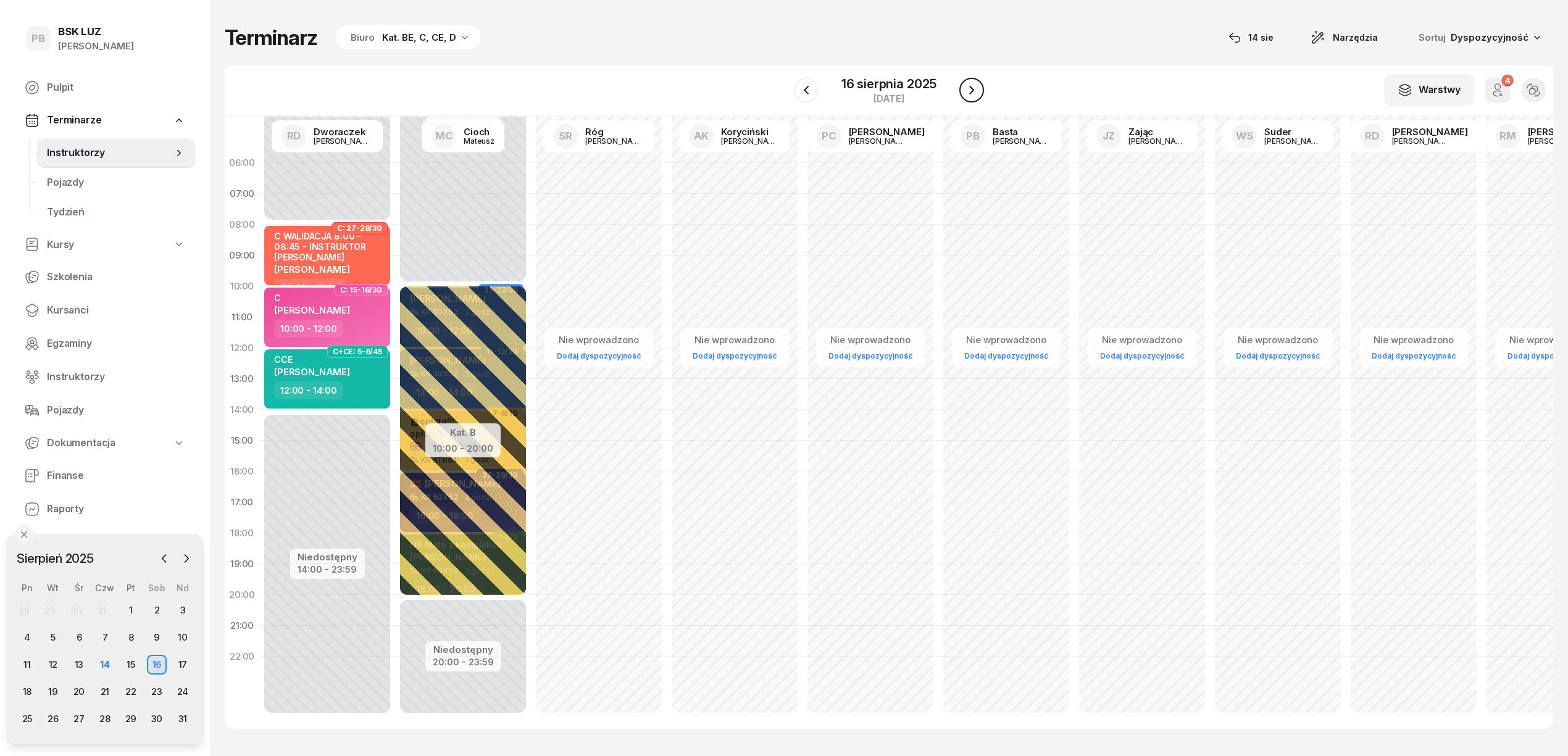
click at [974, 87] on icon "button" at bounding box center [971, 90] width 15 height 15
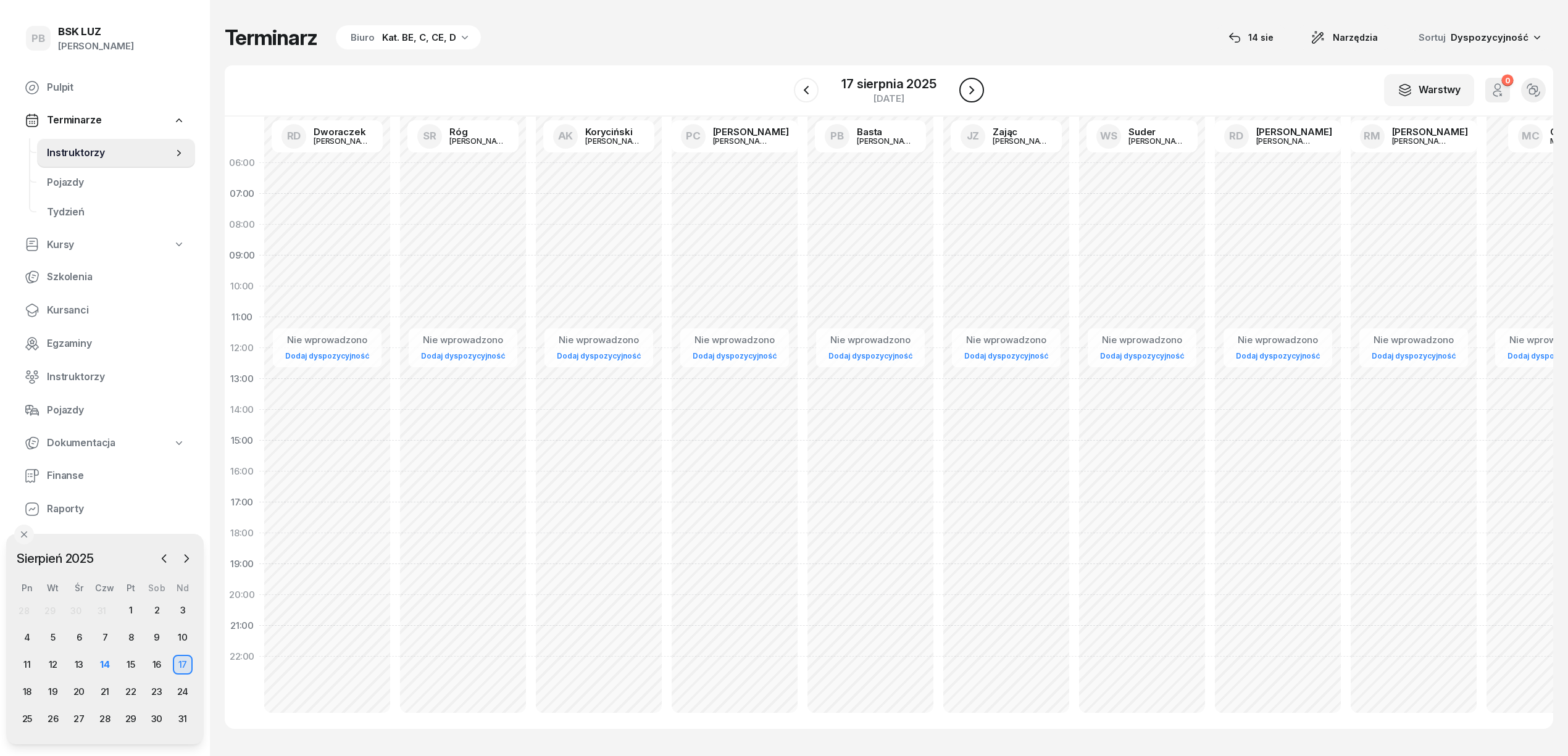
click at [974, 87] on icon "button" at bounding box center [971, 90] width 15 height 15
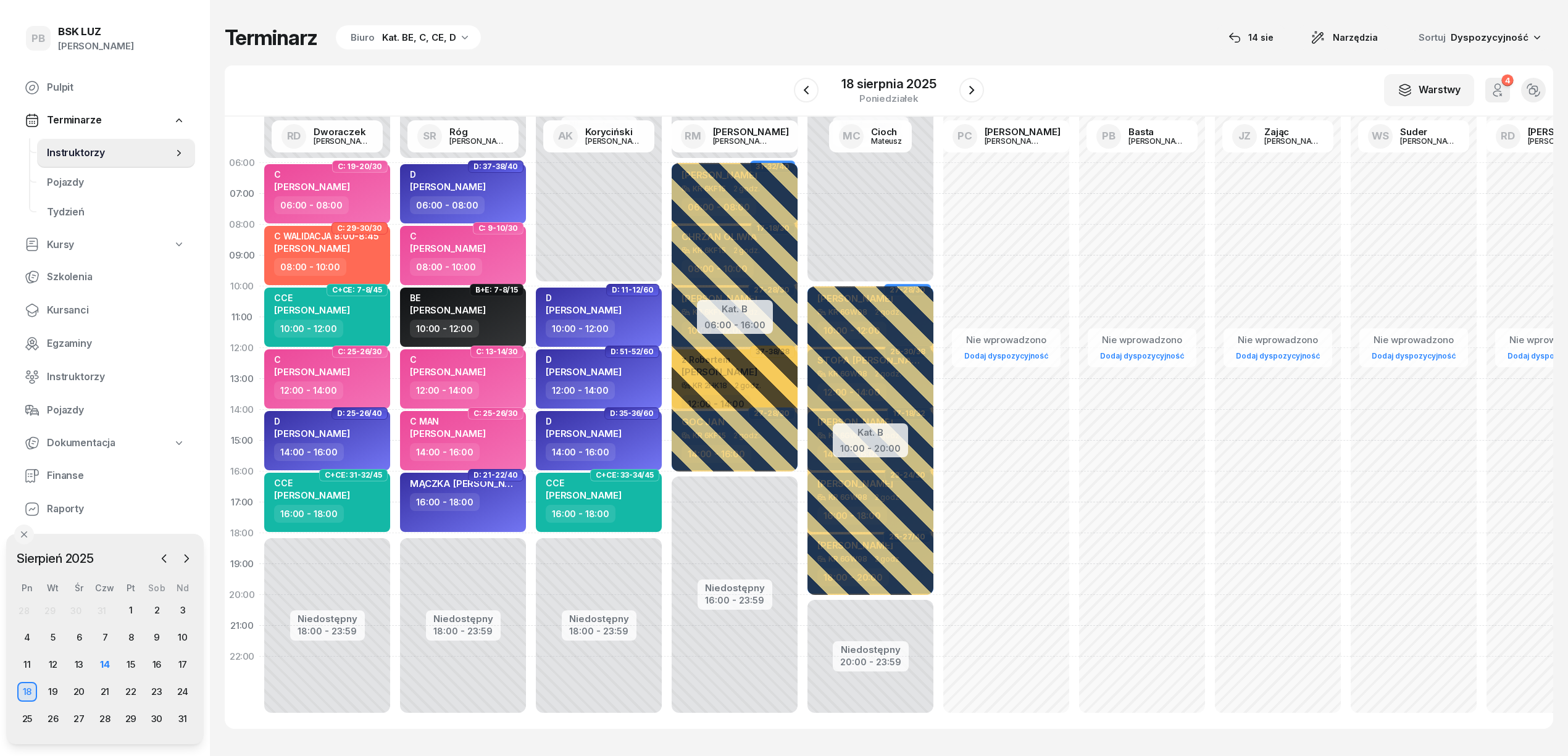
click at [662, 48] on div "Terminarz Biuro Kat. BE, C, CE, D [DATE] Narzędzia Sortuj Dyspozycyjność" at bounding box center [888, 38] width 1328 height 26
click at [971, 85] on icon "button" at bounding box center [971, 90] width 15 height 15
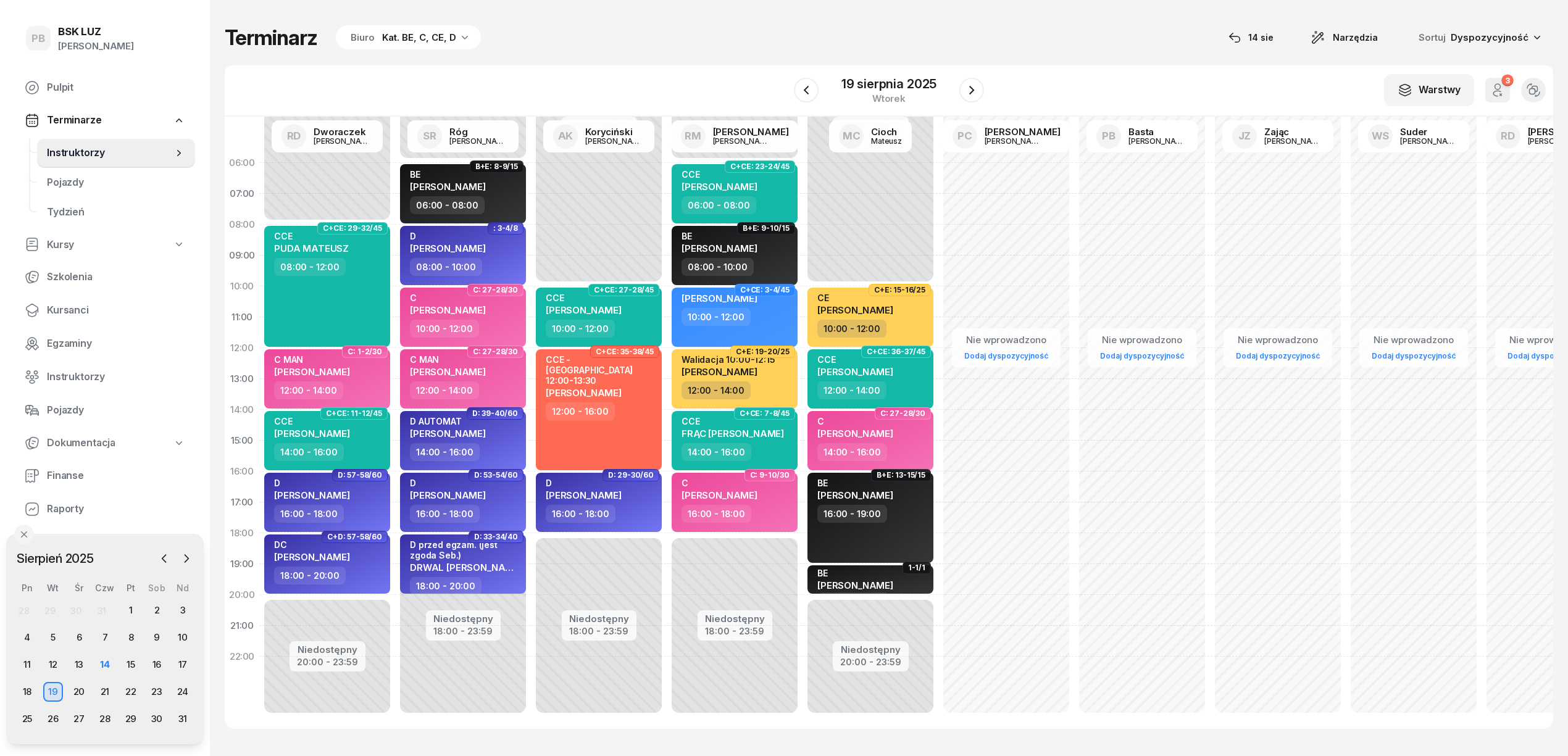
click at [764, 8] on div "Terminarz Biuro Kat. BE, C, CE, D 14 sie Narzędzia Sortuj Dyspozycyjność W Wybi…" at bounding box center [888, 377] width 1328 height 753
click at [123, 717] on div "29" at bounding box center [130, 719] width 20 height 20
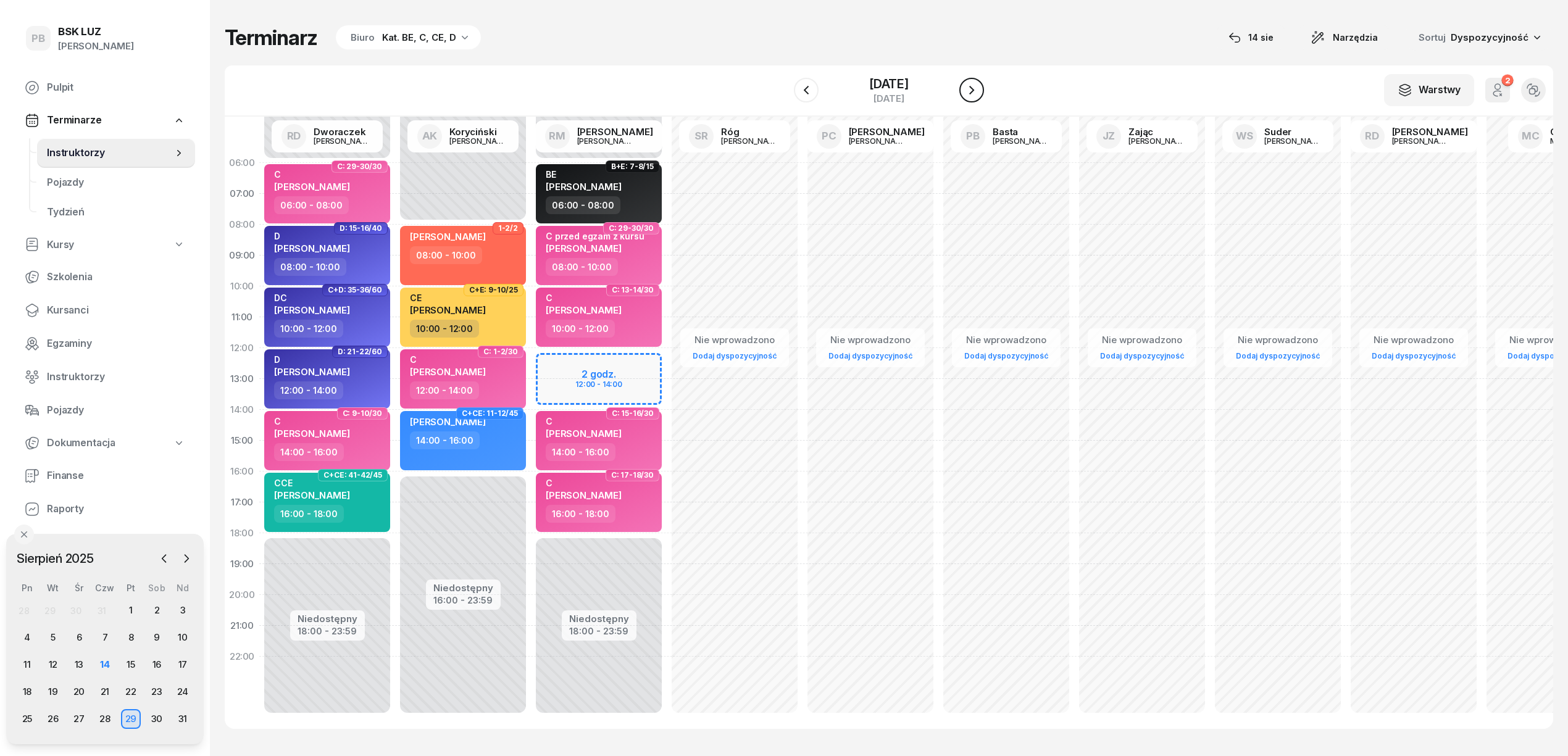
click at [978, 92] on icon "button" at bounding box center [971, 90] width 15 height 15
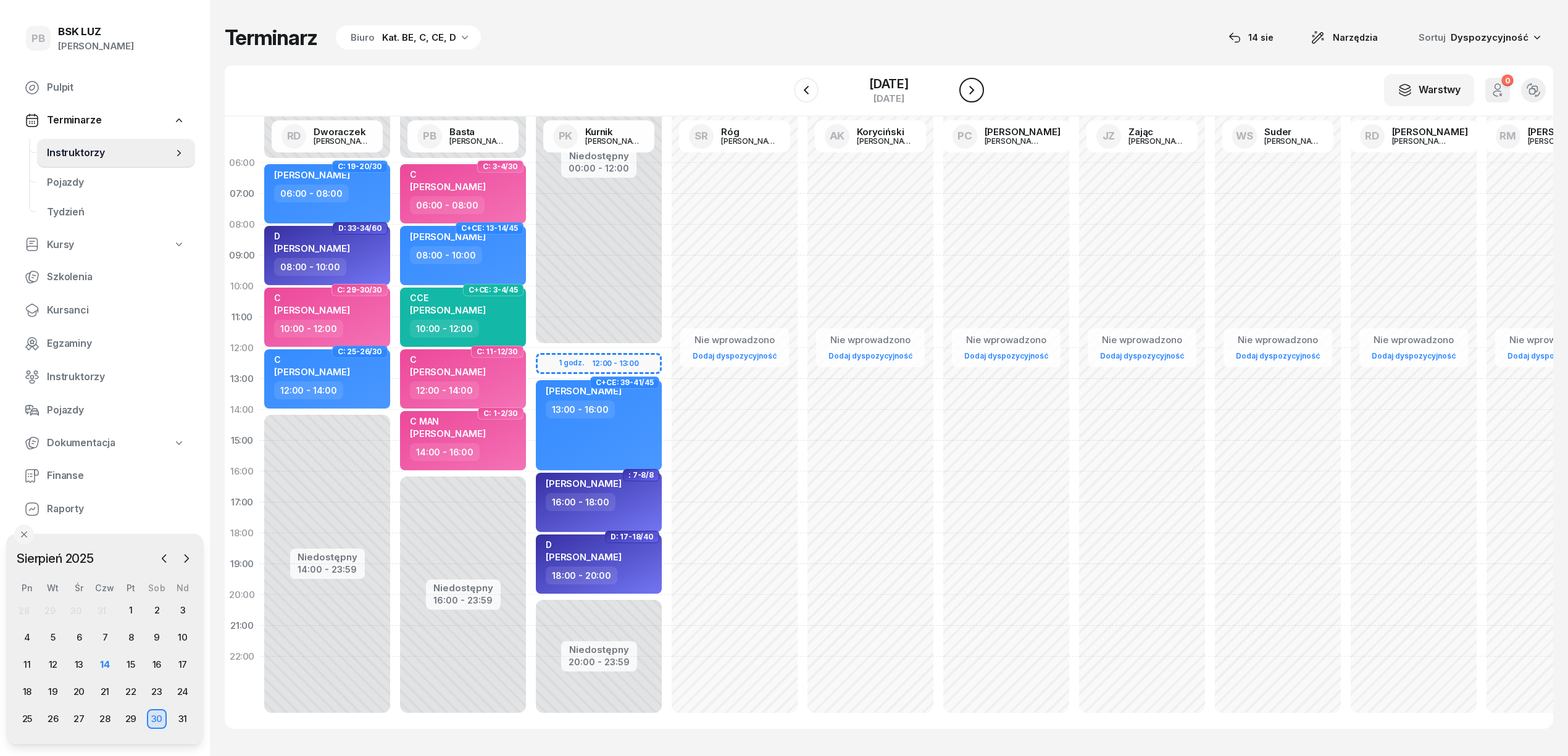
click at [979, 92] on icon "button" at bounding box center [971, 90] width 15 height 15
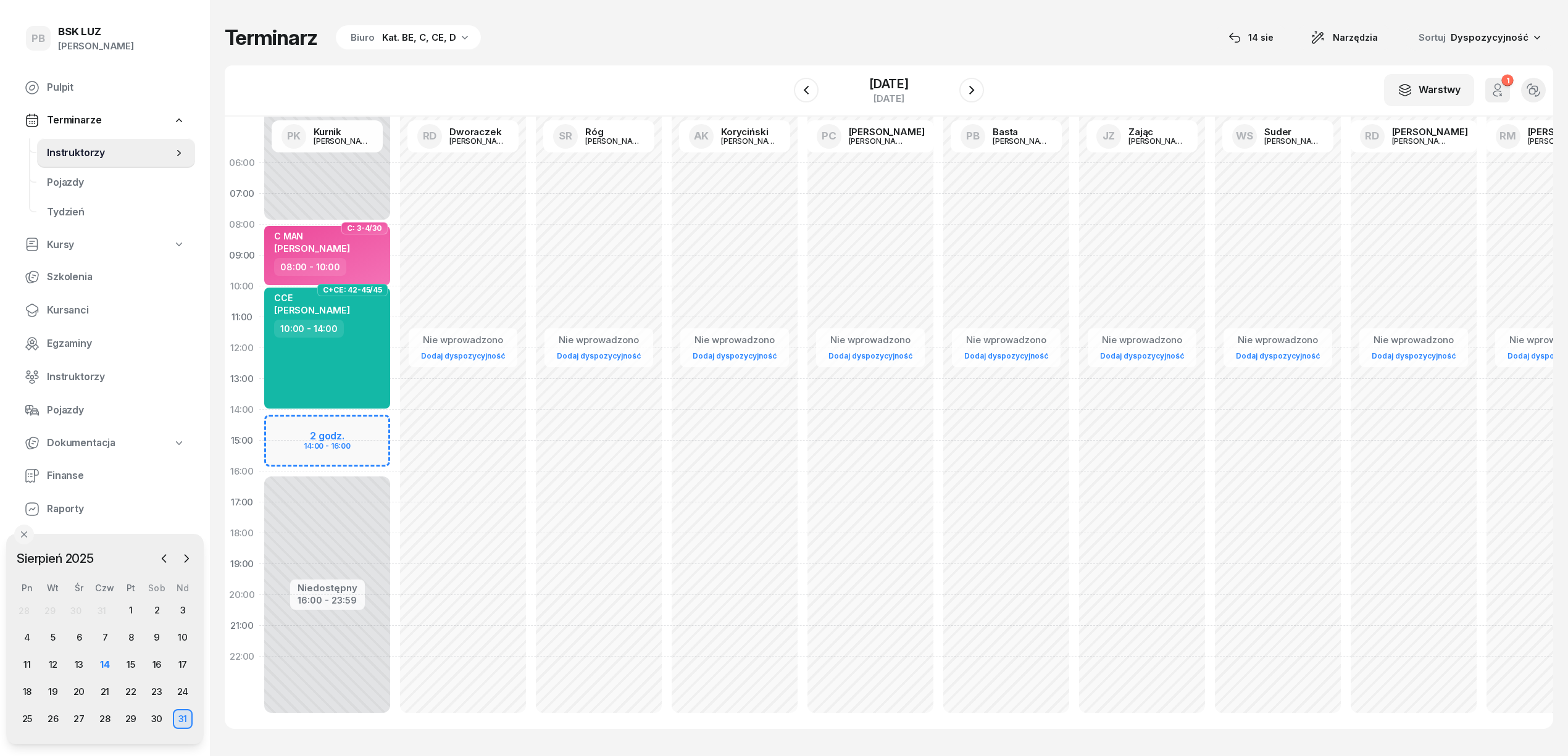
click at [1036, 92] on div "W Wybierz AK Koryciński Artur BP Pająk Bogusław DA Arendarczyk Damian DP Pawłow…" at bounding box center [888, 91] width 1328 height 52
click at [725, 89] on div "W Wybierz AK Koryciński Artur BP Pająk Bogusław DA Arendarczyk Damian DP Pawłow…" at bounding box center [888, 91] width 1328 height 52
click at [363, 39] on div "Biuro" at bounding box center [363, 38] width 24 height 15
click at [447, 34] on div "Kat. BE, C, CE, D" at bounding box center [419, 38] width 74 height 15
click at [438, 36] on div "Kat. BE, C, CE, D" at bounding box center [419, 38] width 74 height 15
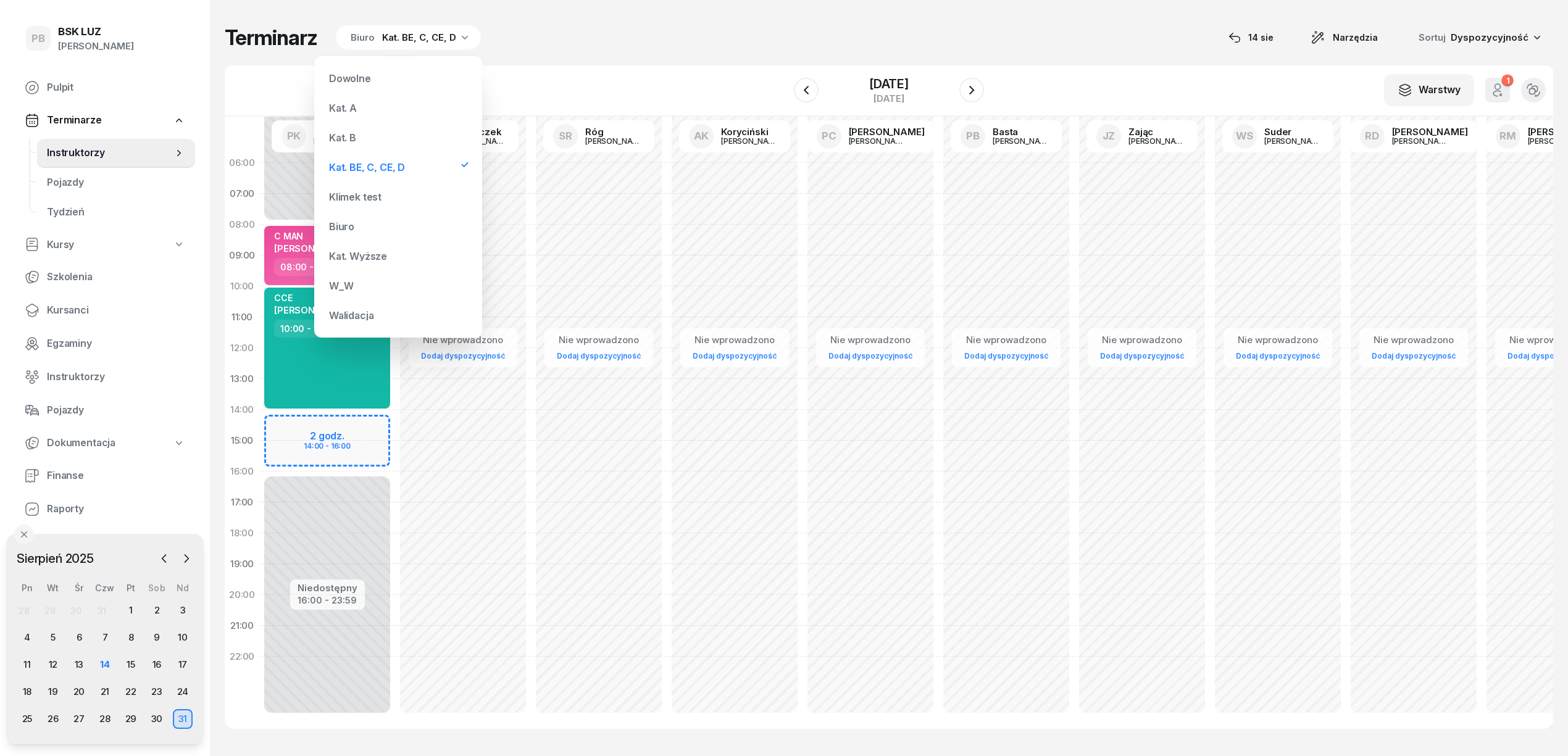
click at [351, 130] on div "Kat. B" at bounding box center [398, 137] width 148 height 25
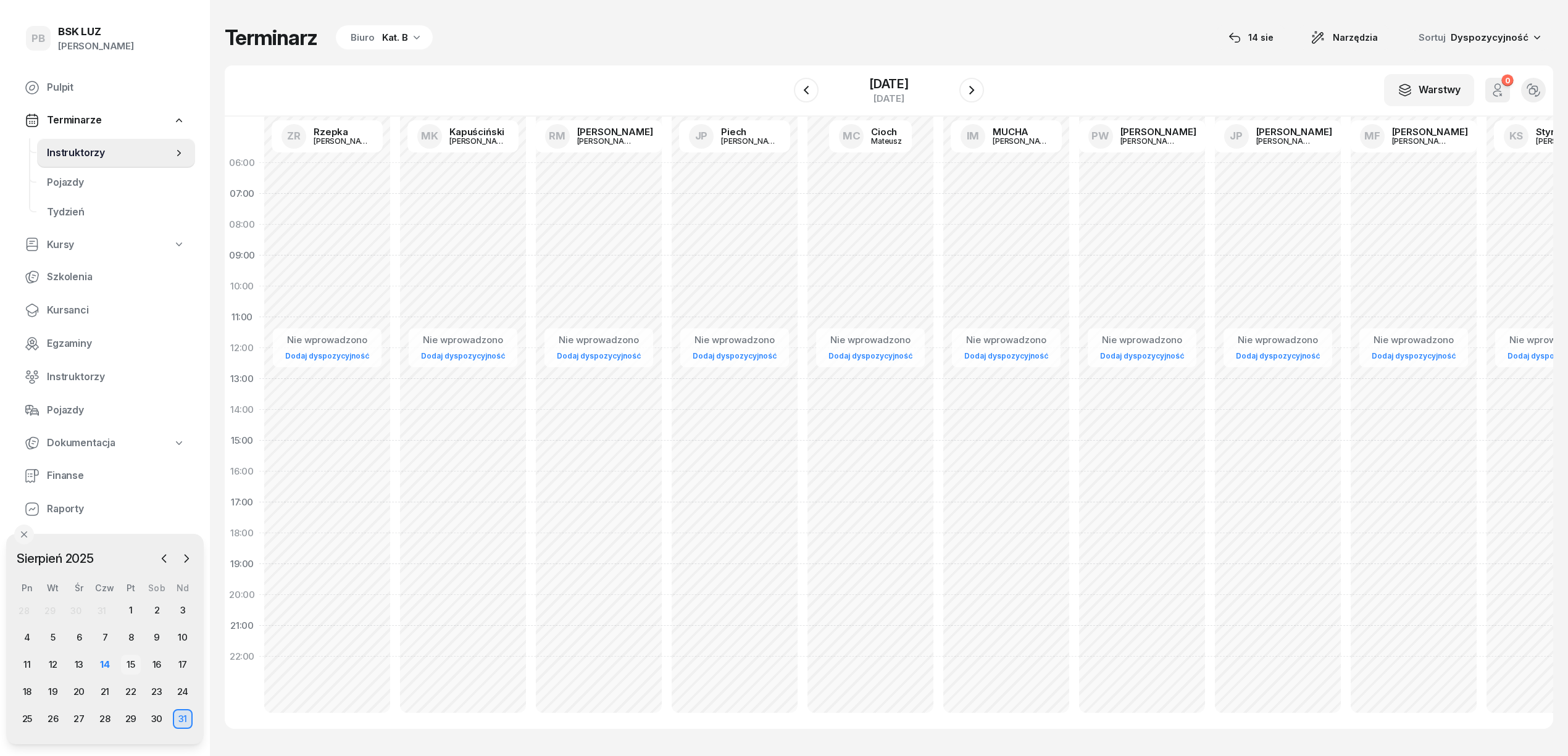
click at [127, 658] on div "15" at bounding box center [130, 664] width 20 height 20
click at [976, 92] on icon "button" at bounding box center [971, 90] width 15 height 15
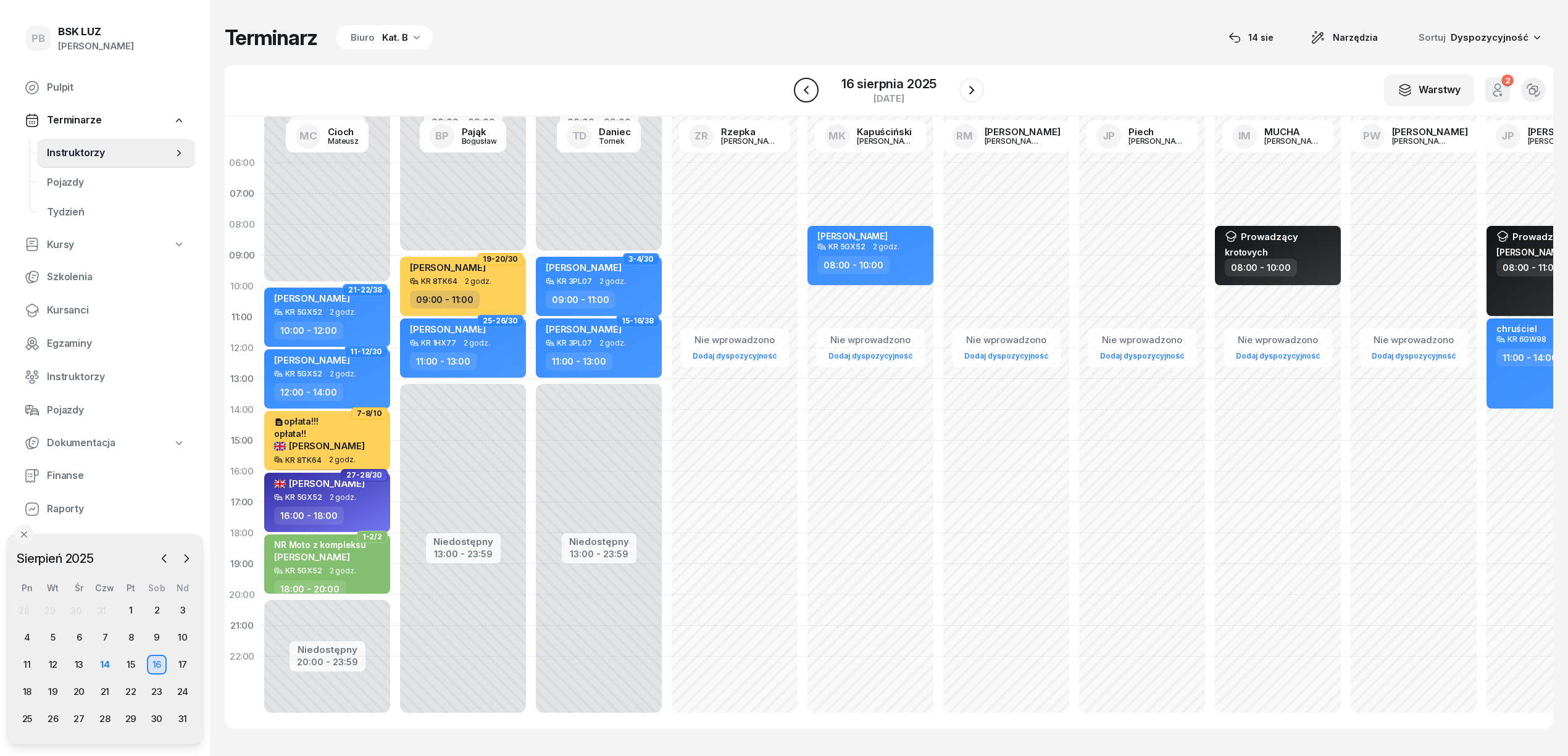
click at [809, 87] on icon "button" at bounding box center [806, 90] width 15 height 15
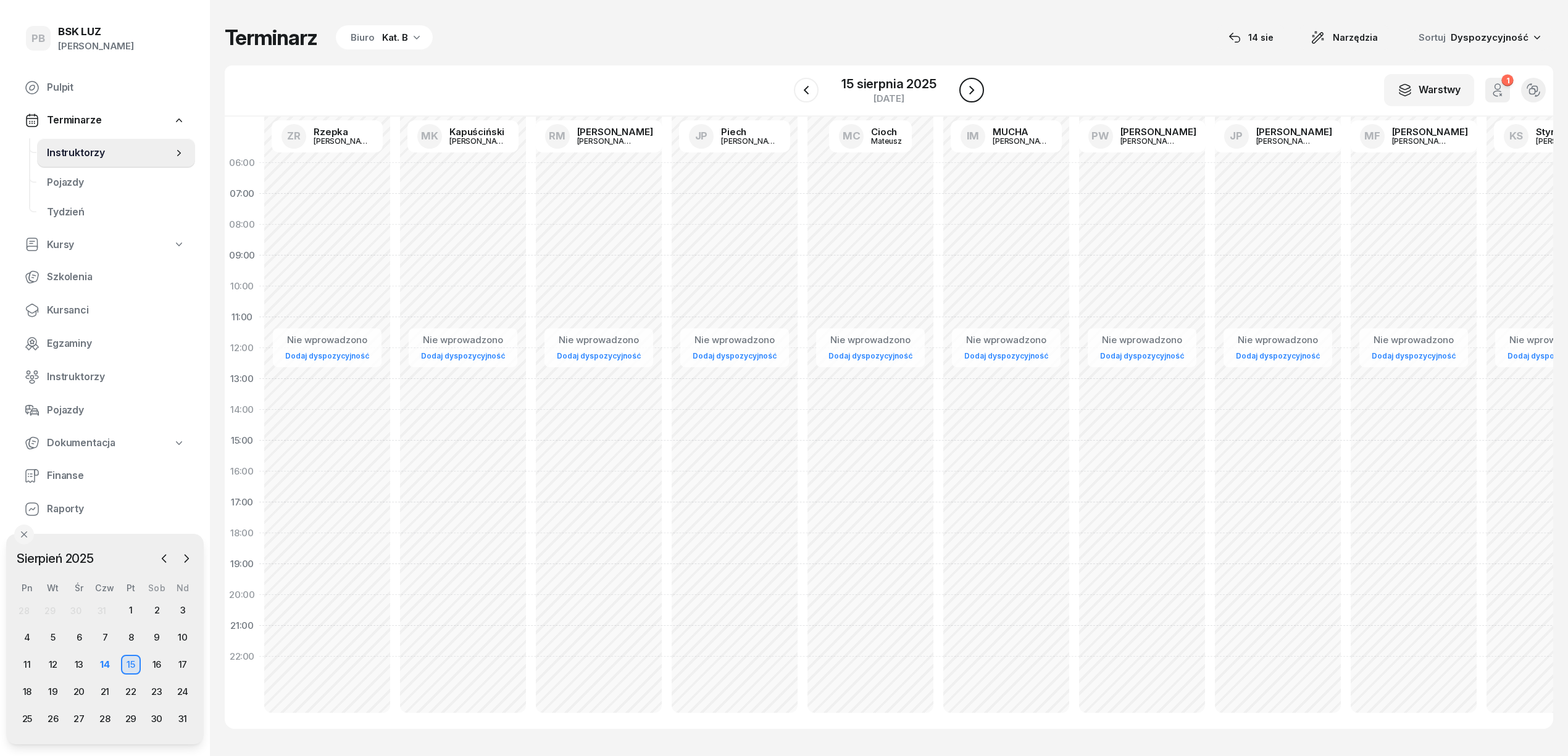
click at [981, 90] on button "button" at bounding box center [971, 90] width 25 height 25
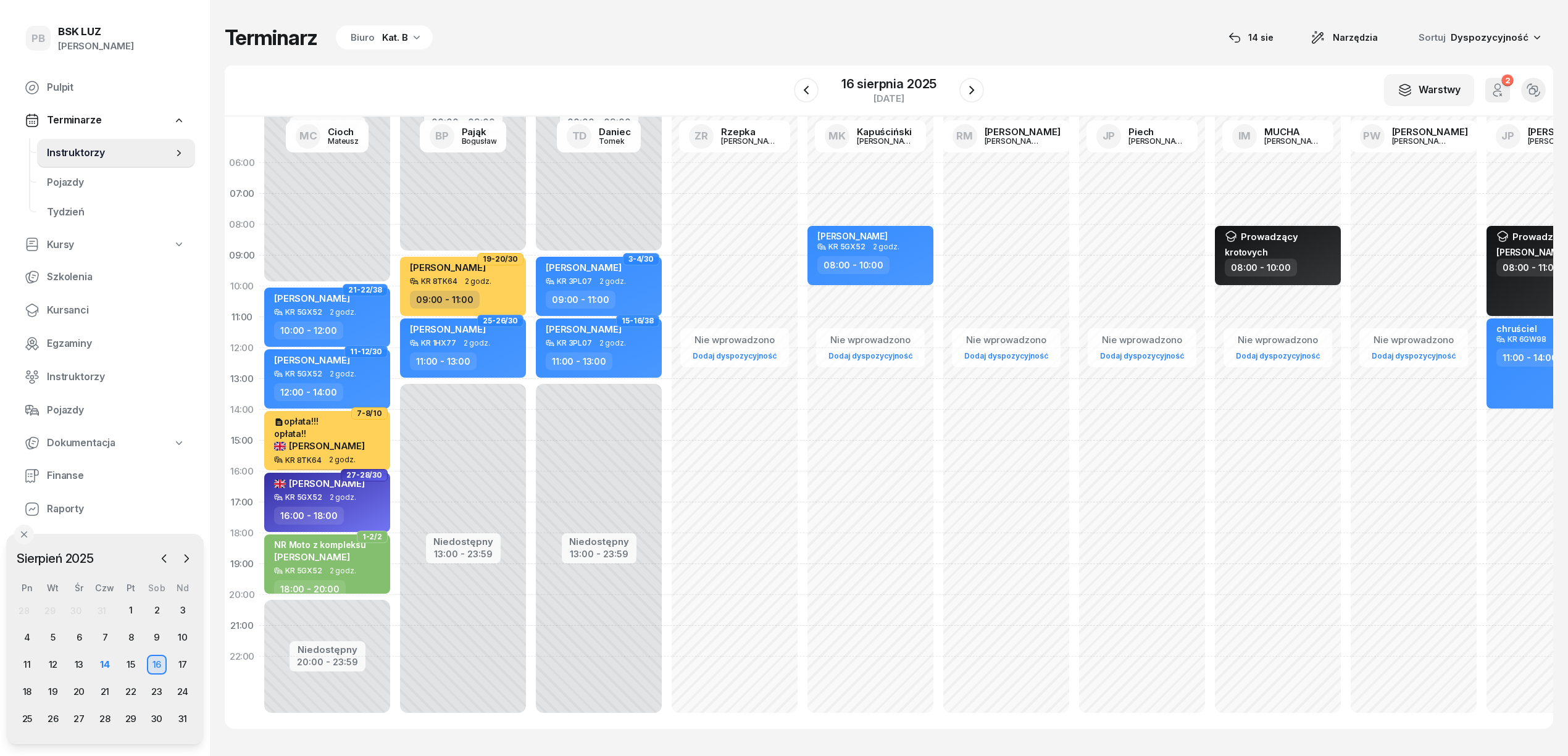
click at [958, 94] on div "16 sierpnia 2025 sobota" at bounding box center [888, 90] width 190 height 35
click at [967, 93] on icon "button" at bounding box center [971, 90] width 15 height 15
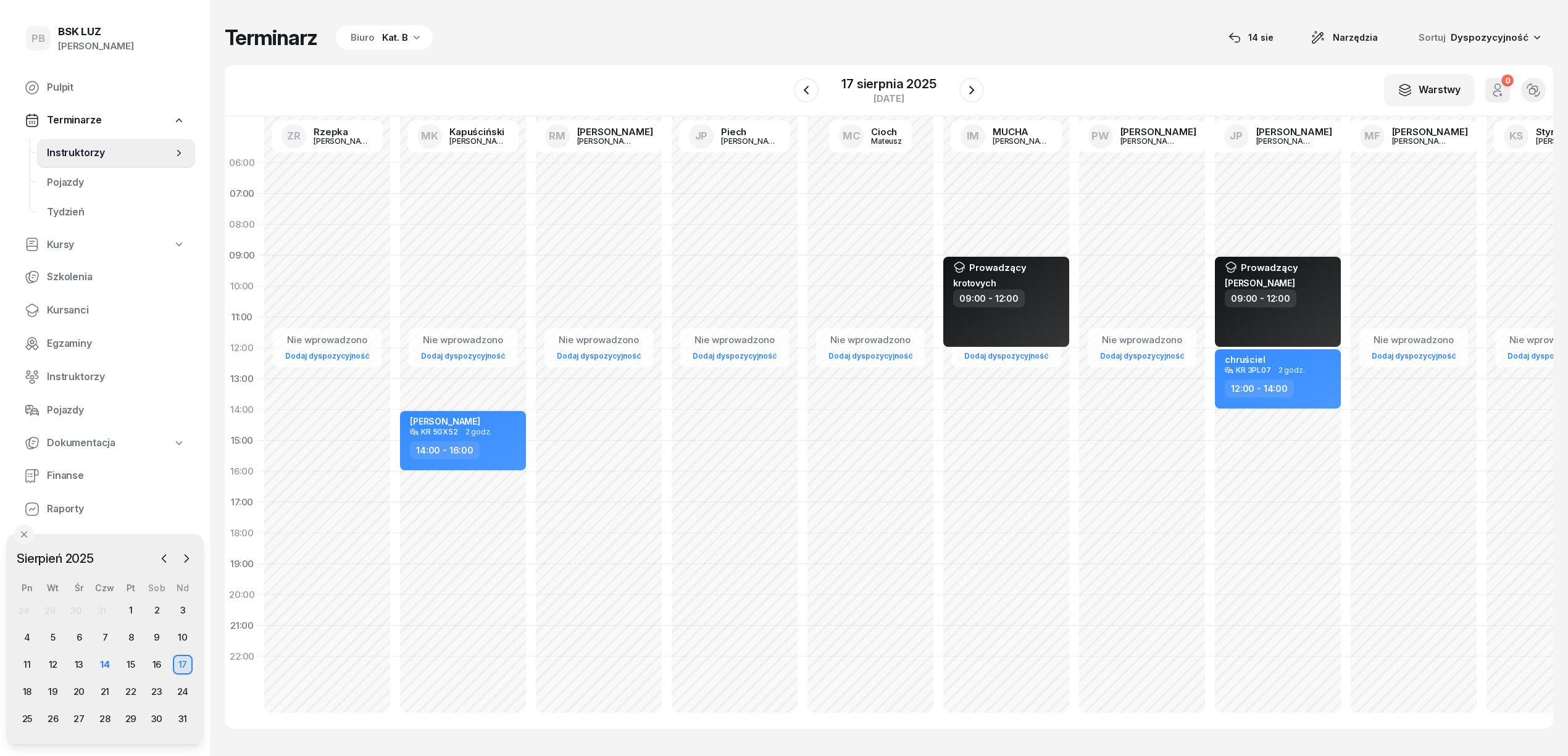
click at [1045, 60] on div "Terminarz Biuro Kat. B 14 sie Narzędzia Sortuj Dyspozycyjność W Wybierz AK Kory…" at bounding box center [888, 377] width 1328 height 753
click at [1060, 45] on div "Terminarz Biuro Kat. B 14 sie Narzędzia Sortuj Dyspozycyjność" at bounding box center [888, 38] width 1328 height 26
click at [722, 27] on div "Terminarz Biuro Kat. B 14 sie Narzędzia Sortuj Dyspozycyjność" at bounding box center [888, 38] width 1328 height 26
click at [713, 87] on div "W Wybierz AK Koryciński Artur BP Pająk Bogusław DA Arendarczyk Damian DP Pawłow…" at bounding box center [888, 91] width 1328 height 52
click at [1178, 15] on div "Terminarz Biuro Kat. B 14 sie Narzędzia Sortuj Dyspozycyjność W Wybierz AK Kory…" at bounding box center [888, 377] width 1328 height 753
